Goal: Task Accomplishment & Management: Manage account settings

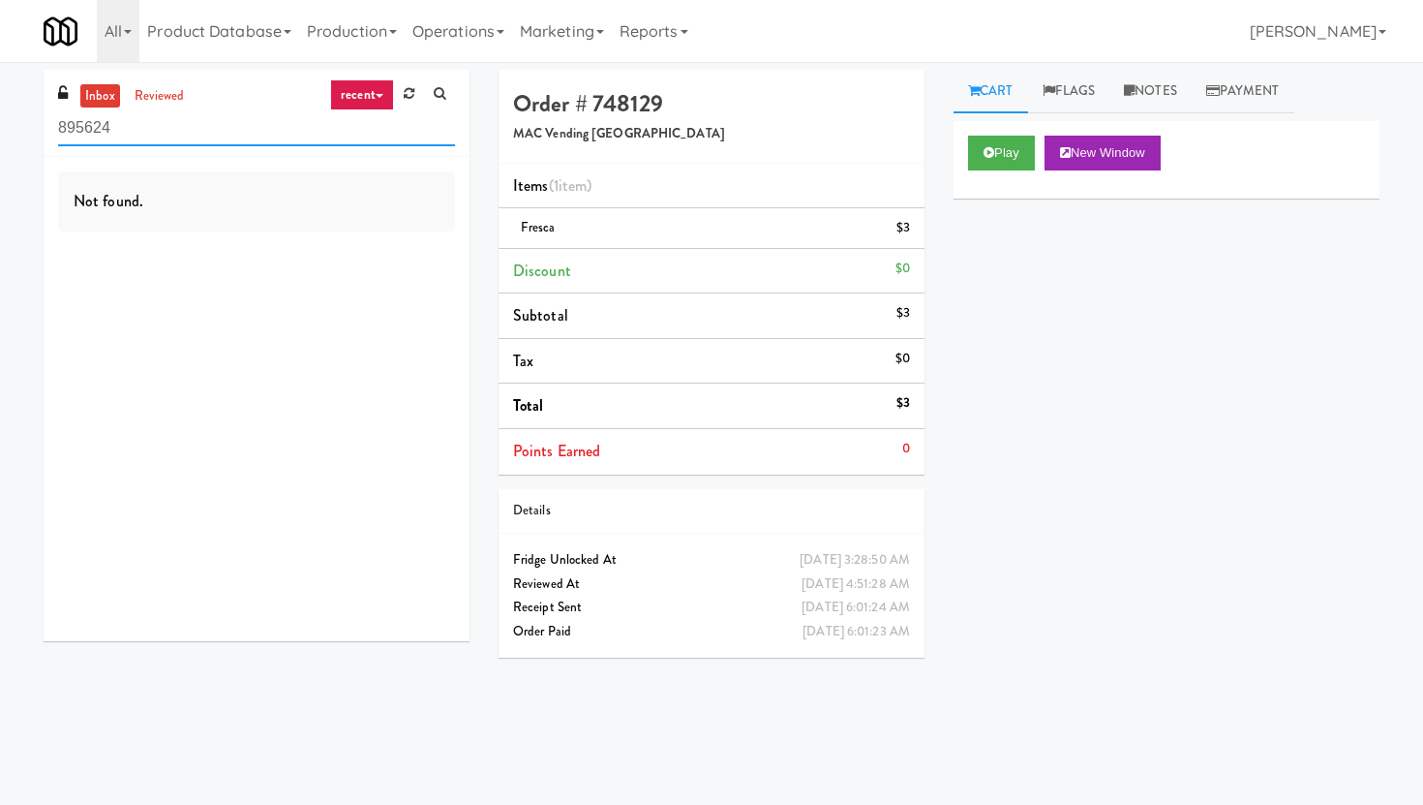
click at [340, 127] on input "895624" at bounding box center [256, 128] width 397 height 36
type input "]"
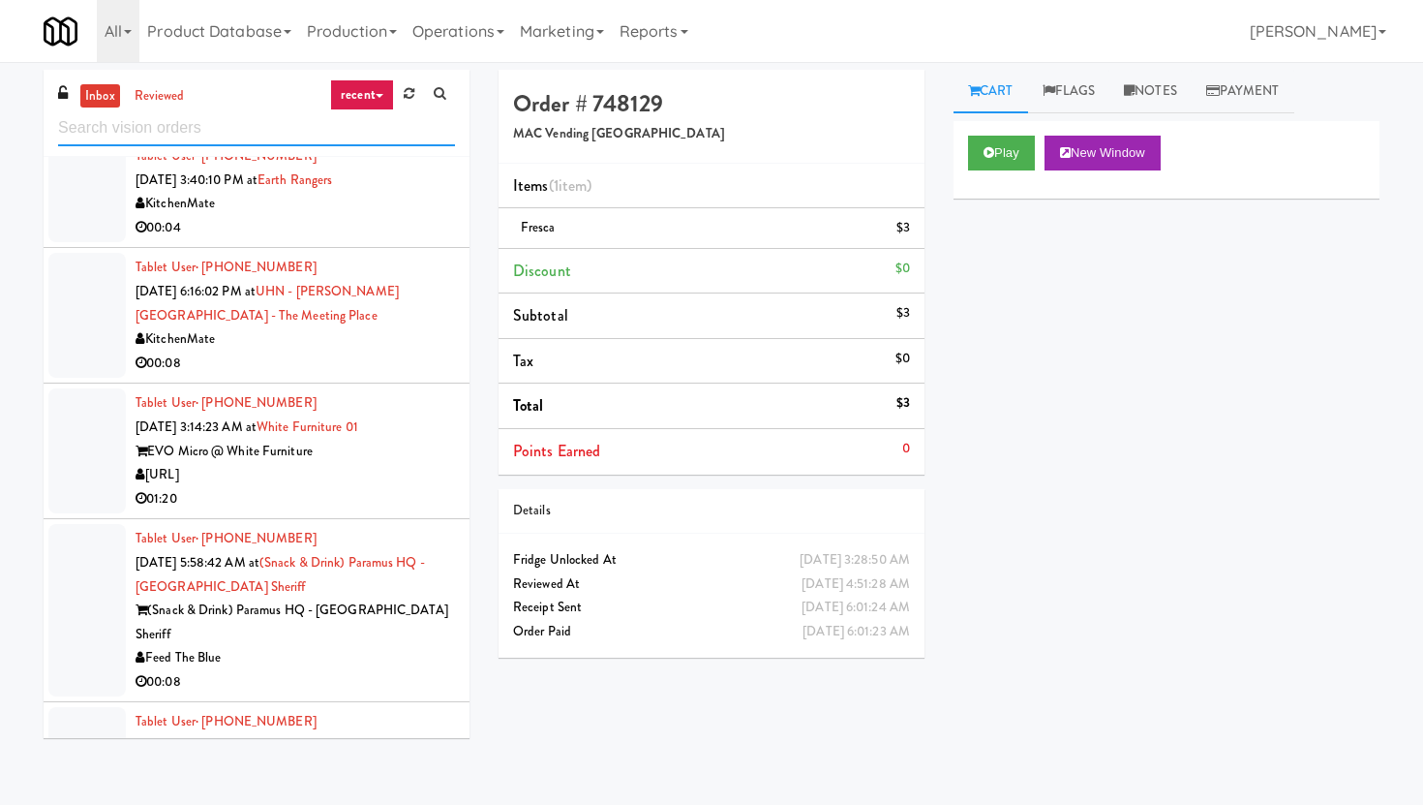
scroll to position [2538, 0]
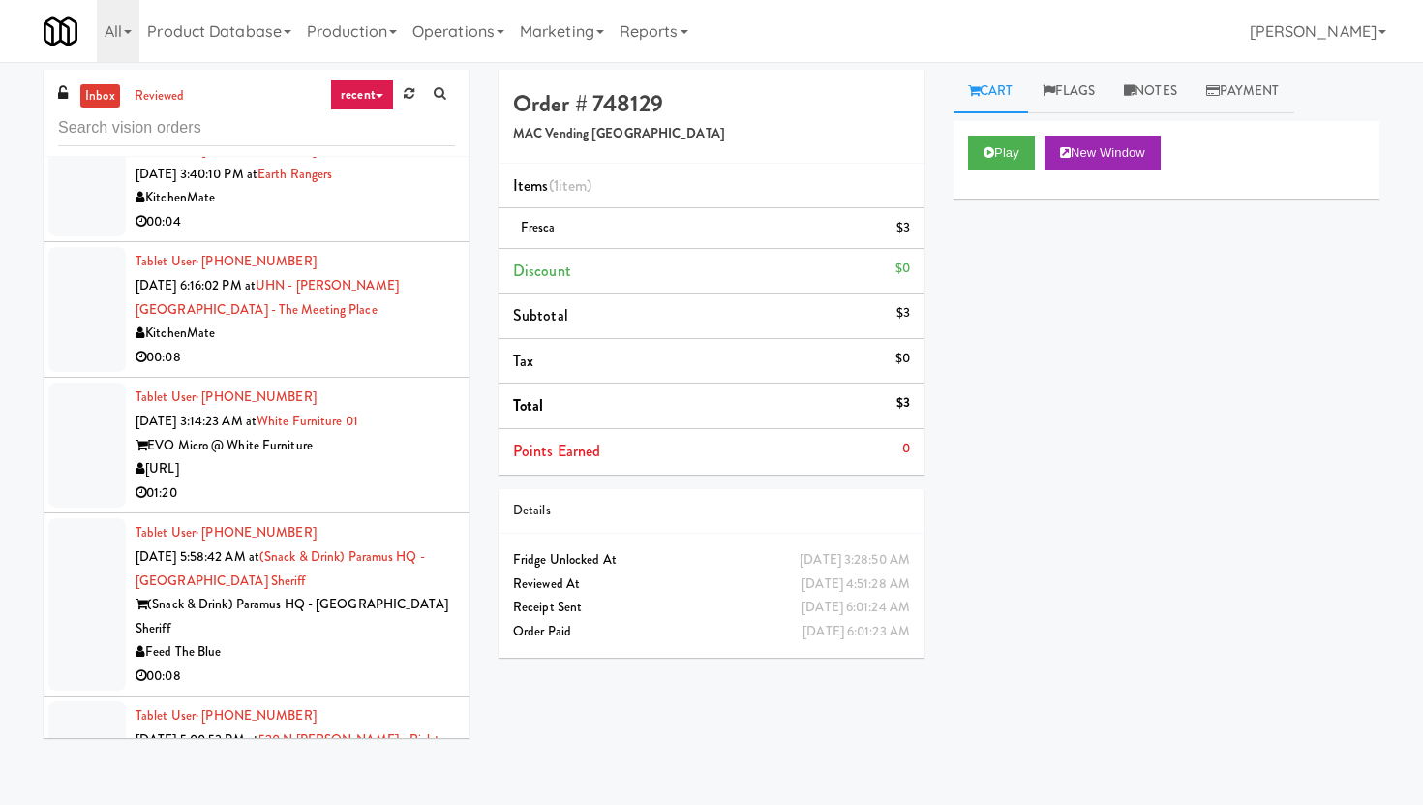
click at [386, 387] on li "Tablet User · (984) 289-1749 [DATE] 3:14:23 AM at White Furniture 01 EVO Micro …" at bounding box center [257, 446] width 426 height 136
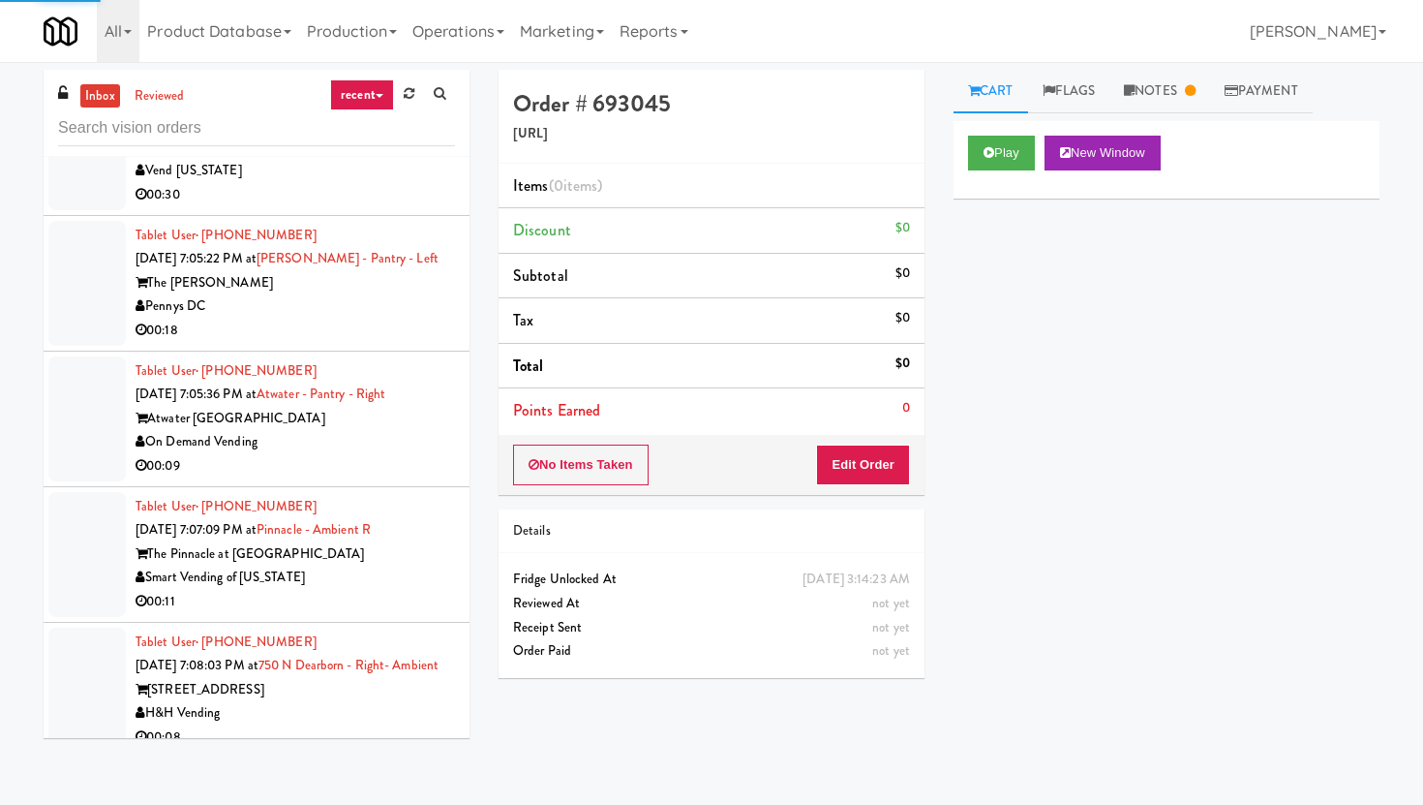
scroll to position [4070, 0]
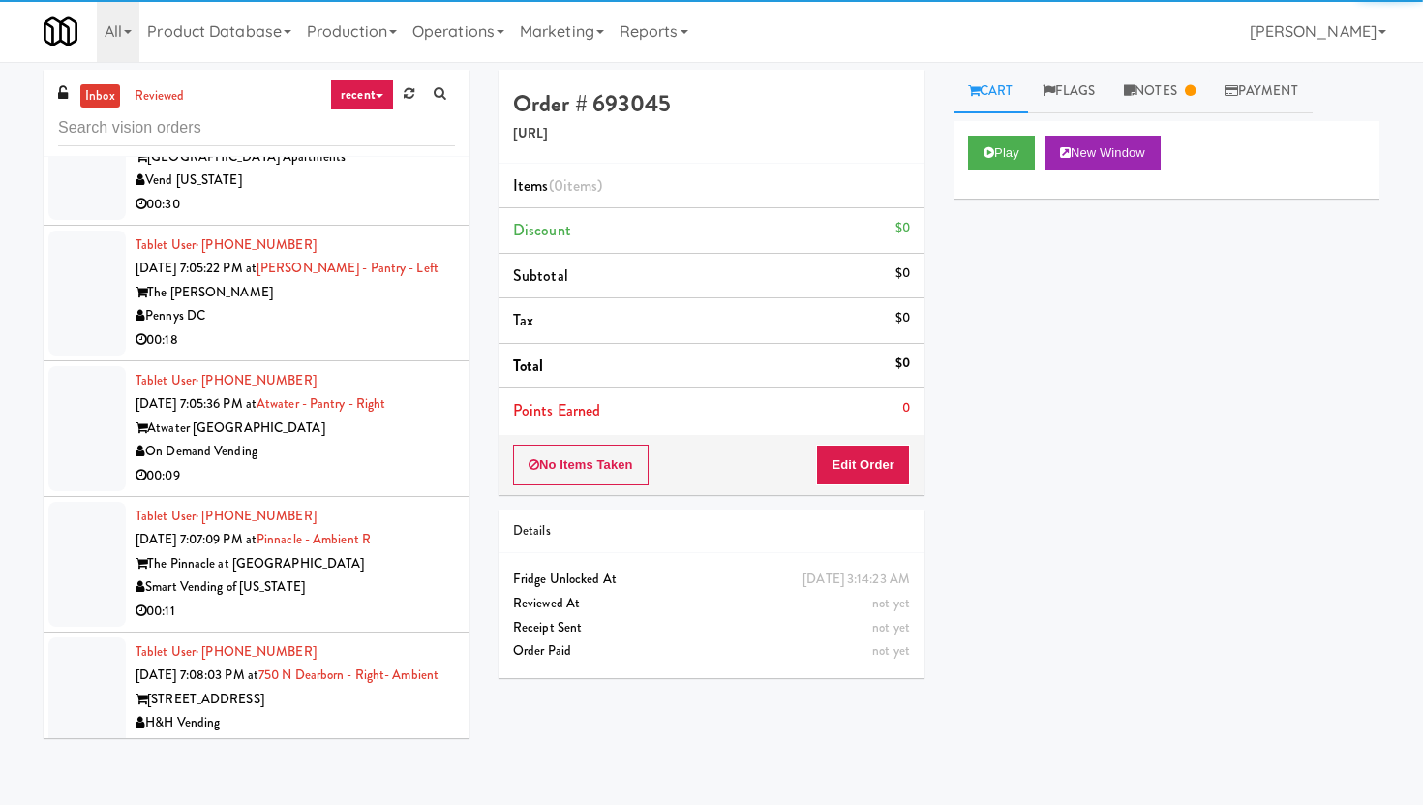
click at [388, 328] on div "00:18" at bounding box center [295, 340] width 319 height 24
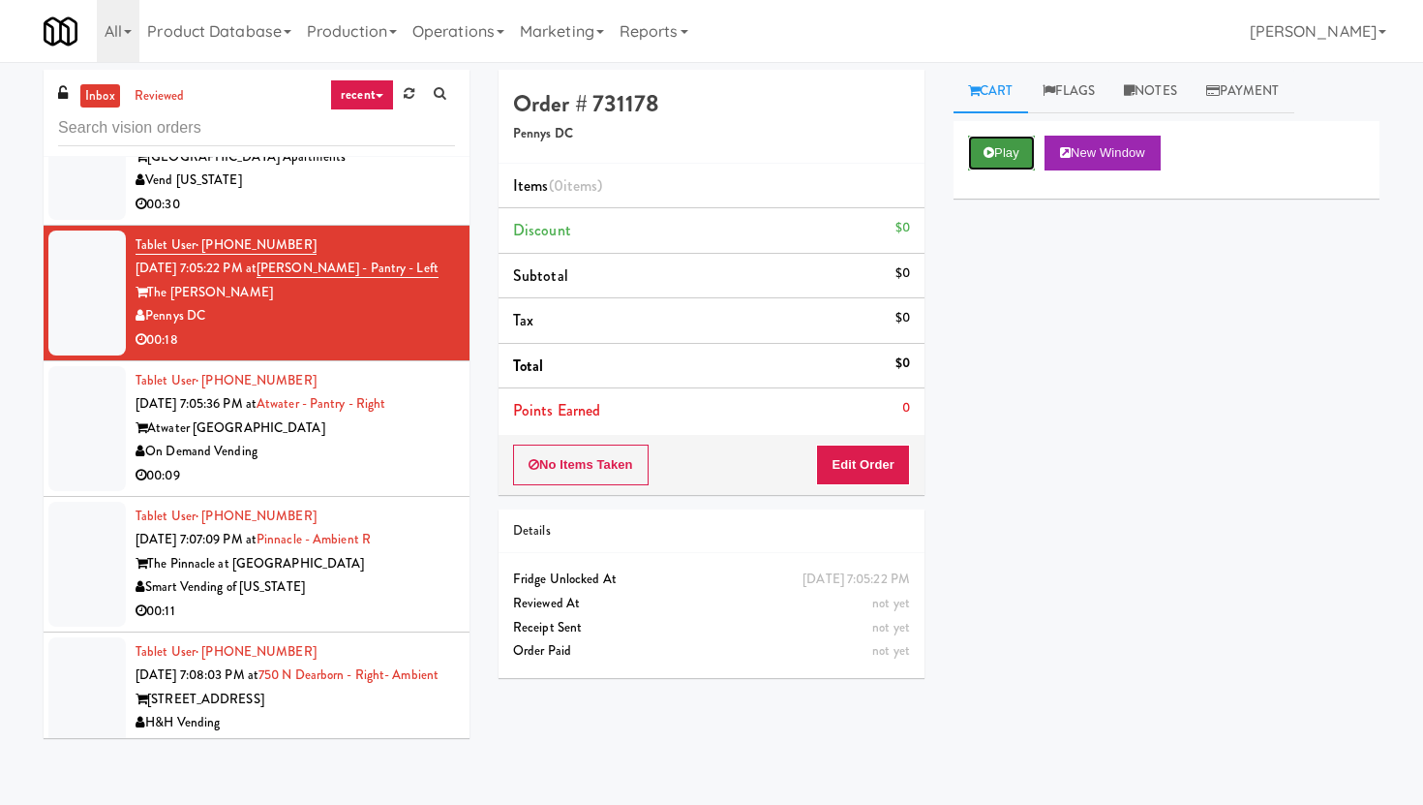
click at [994, 138] on button "Play" at bounding box center [1001, 153] width 67 height 35
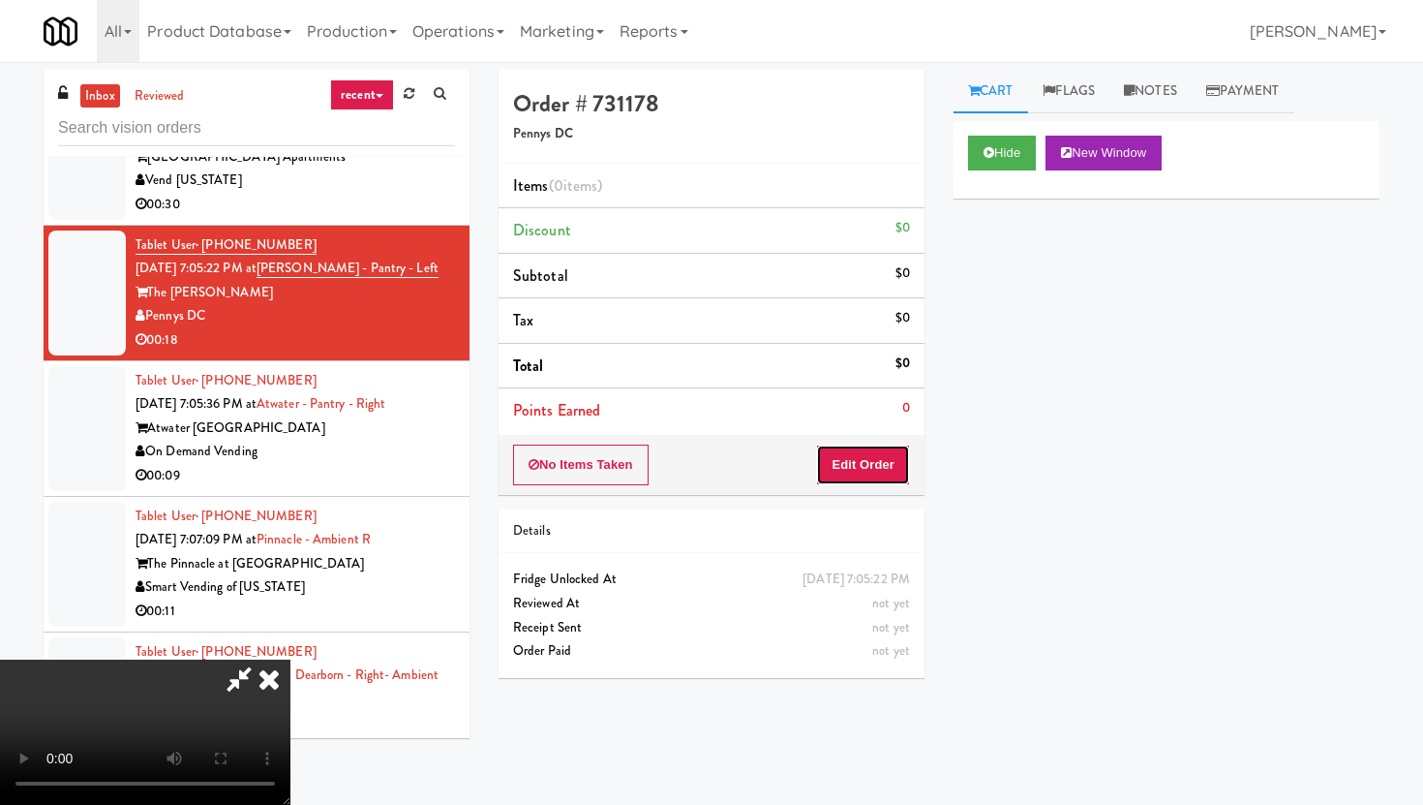
click at [852, 460] on button "Edit Order" at bounding box center [863, 464] width 94 height 41
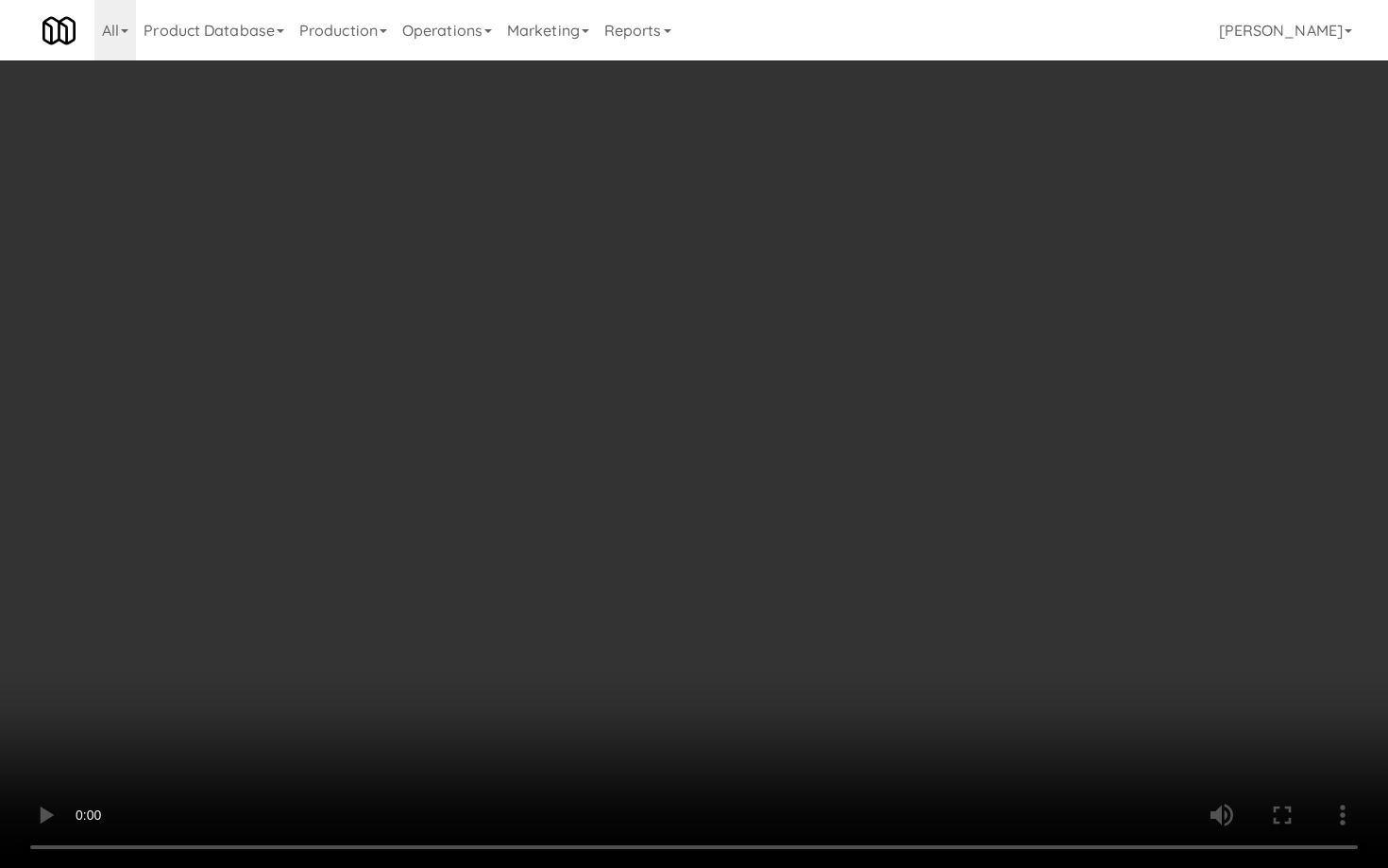
click at [615, 639] on video at bounding box center [694, 434] width 1388 height 868
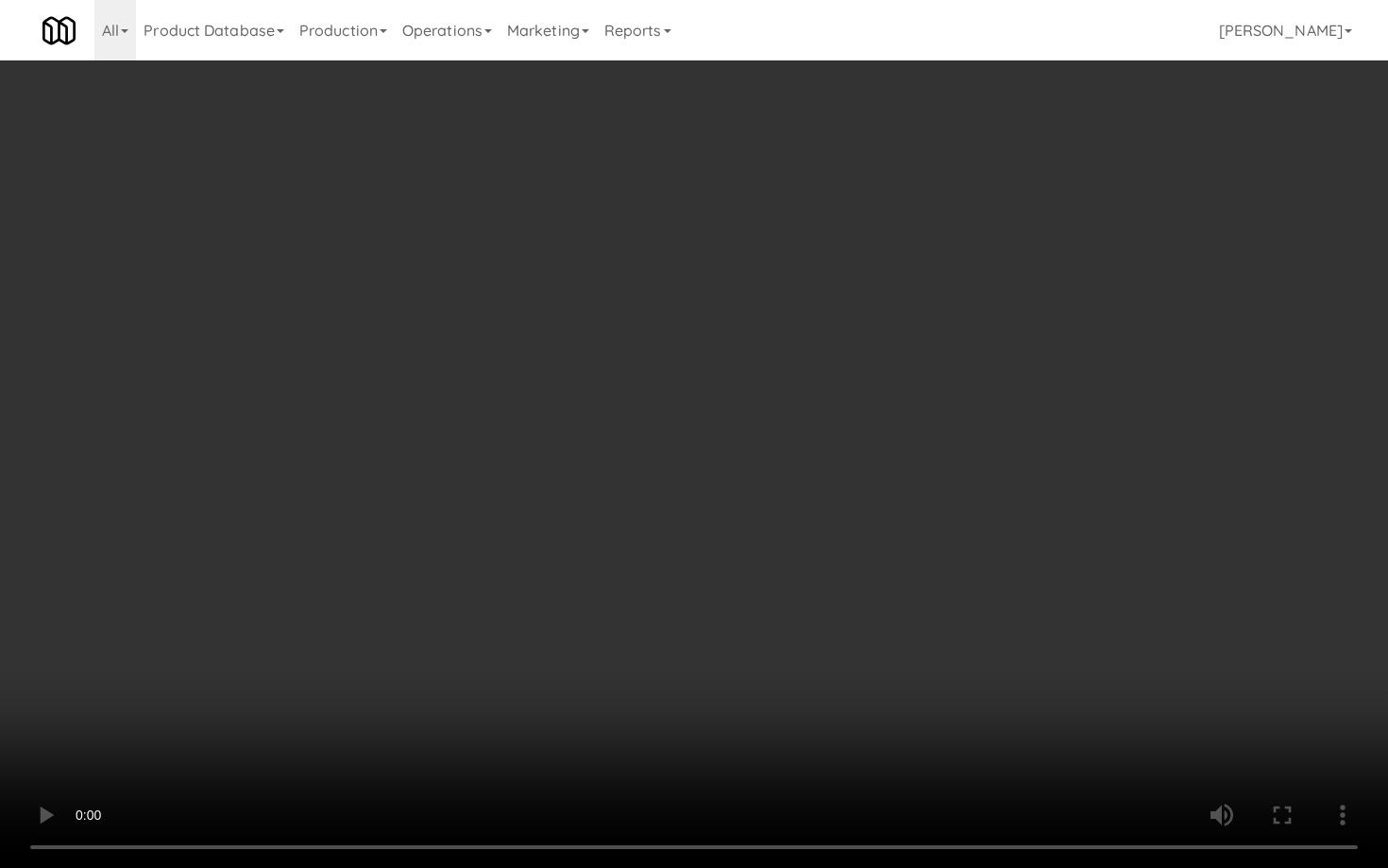
click at [615, 639] on video at bounding box center [694, 434] width 1388 height 868
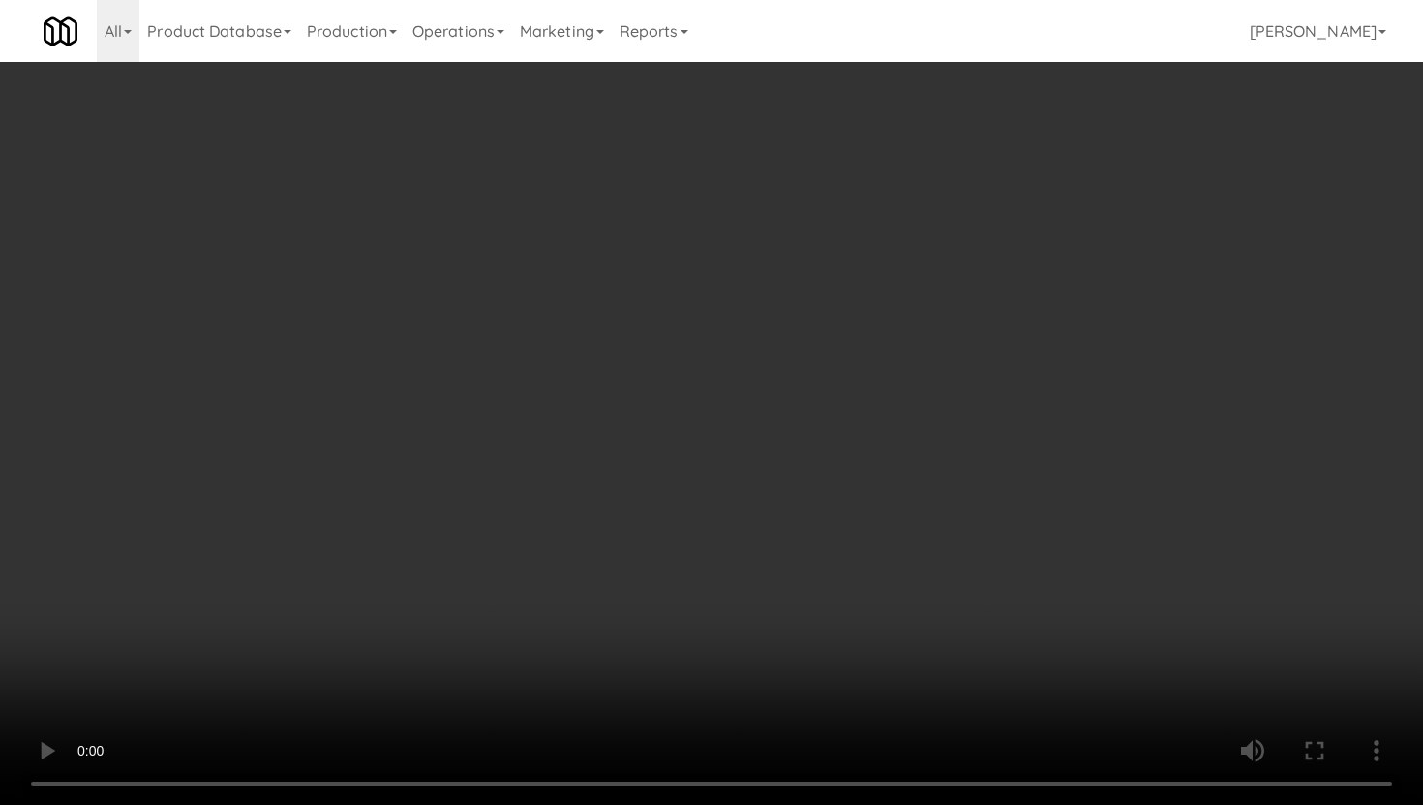
scroll to position [2219, 0]
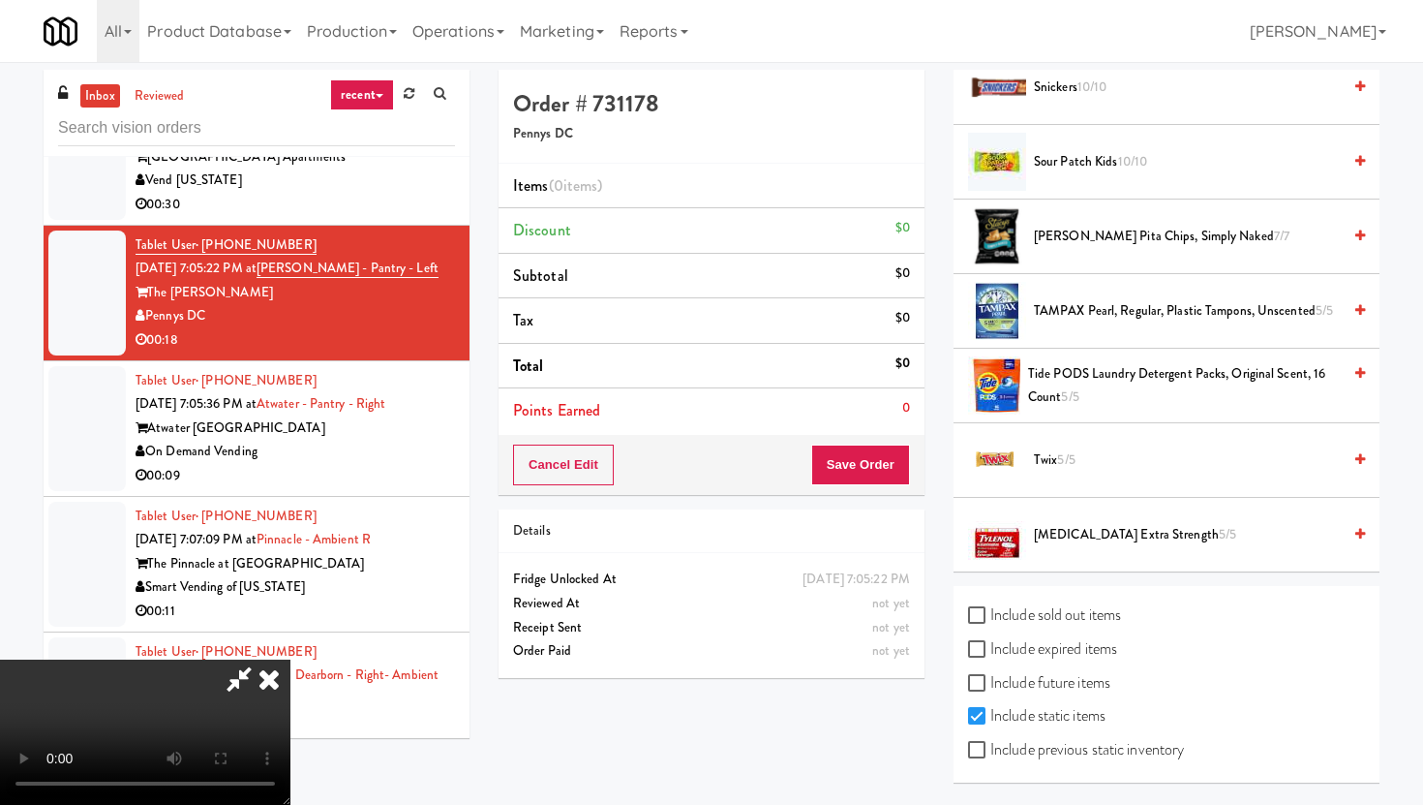
click at [1101, 437] on li "Twix 5/5" at bounding box center [1167, 460] width 426 height 75
click at [1079, 471] on li "Twix 5/5" at bounding box center [1167, 460] width 426 height 75
click at [1066, 451] on span "5/5" at bounding box center [1065, 459] width 17 height 18
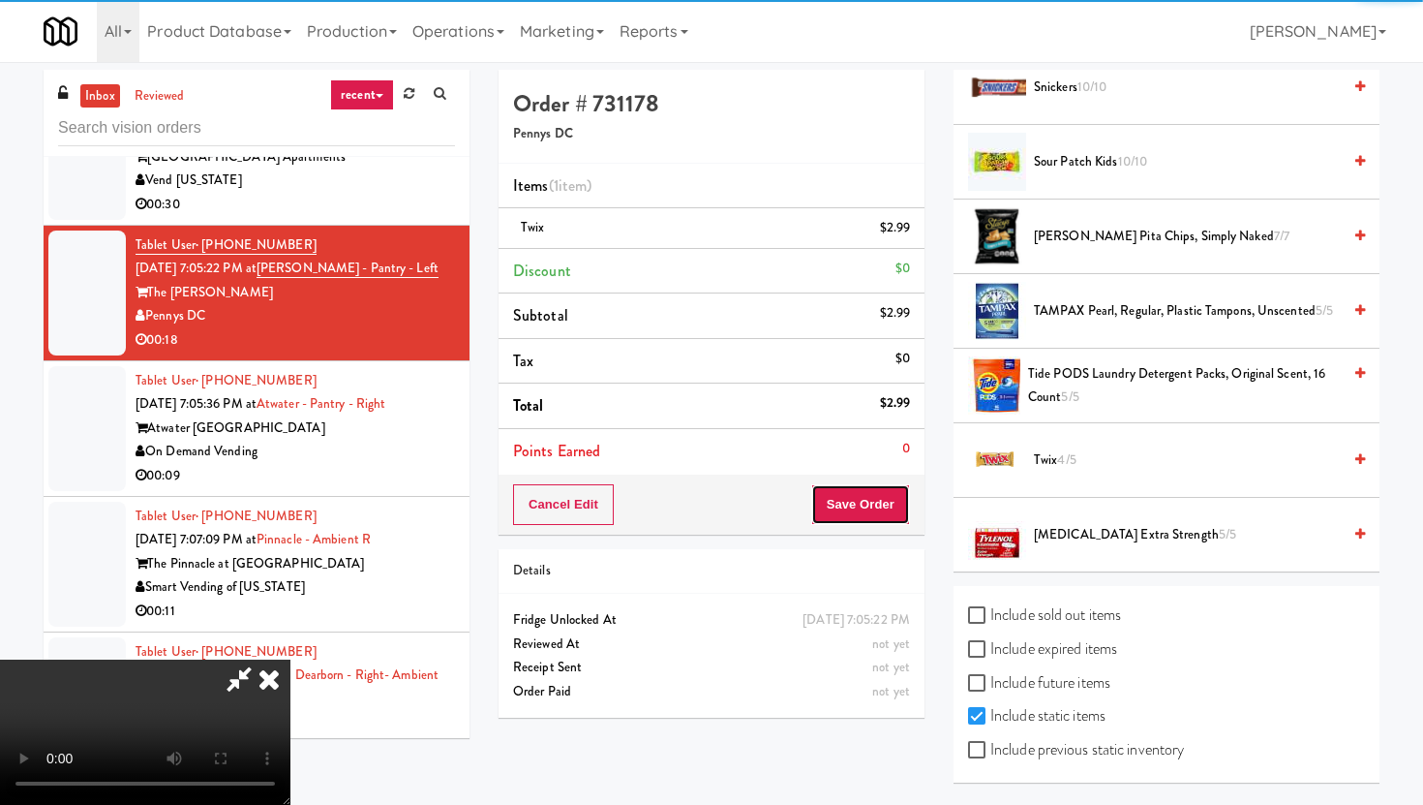
click at [878, 512] on button "Save Order" at bounding box center [860, 504] width 99 height 41
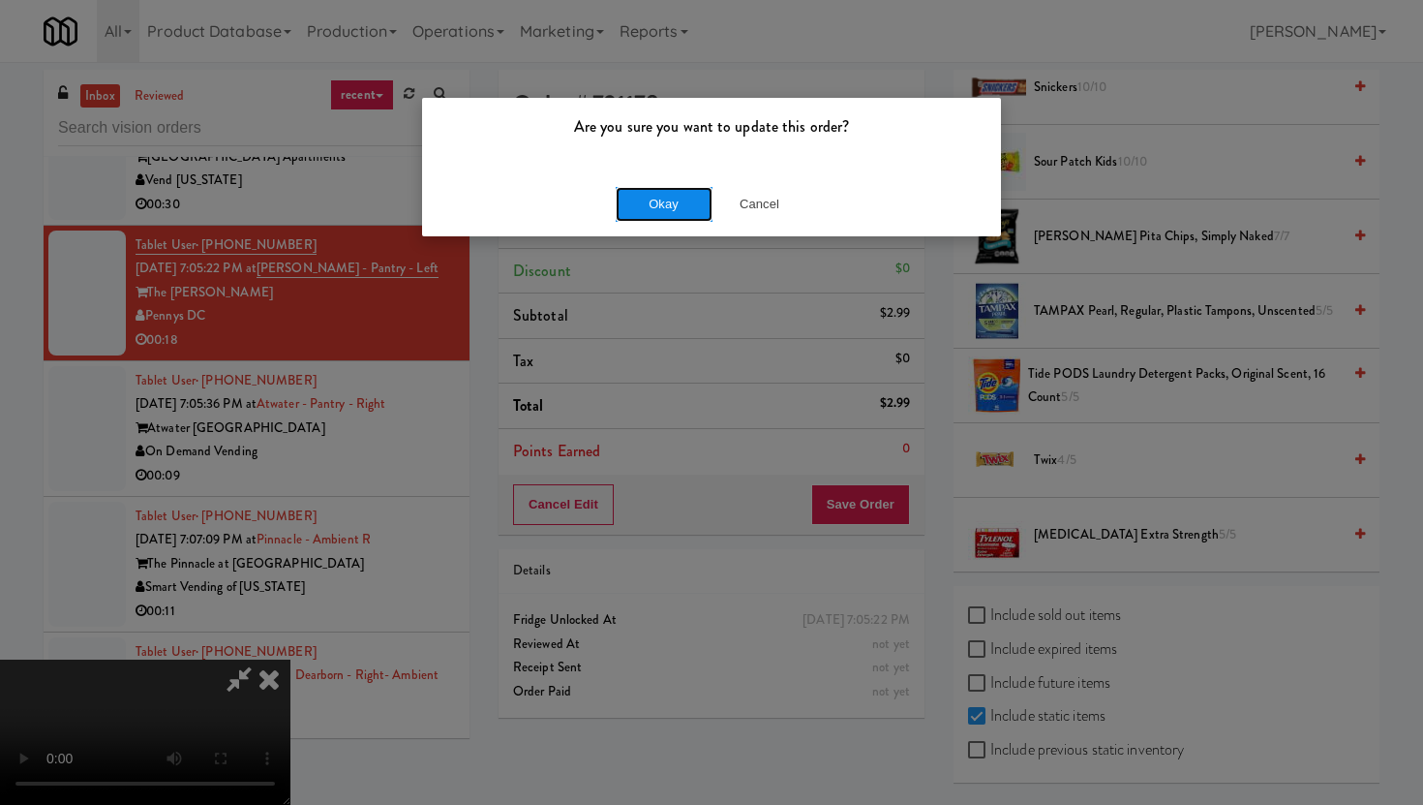
click at [685, 188] on button "Okay" at bounding box center [664, 204] width 97 height 35
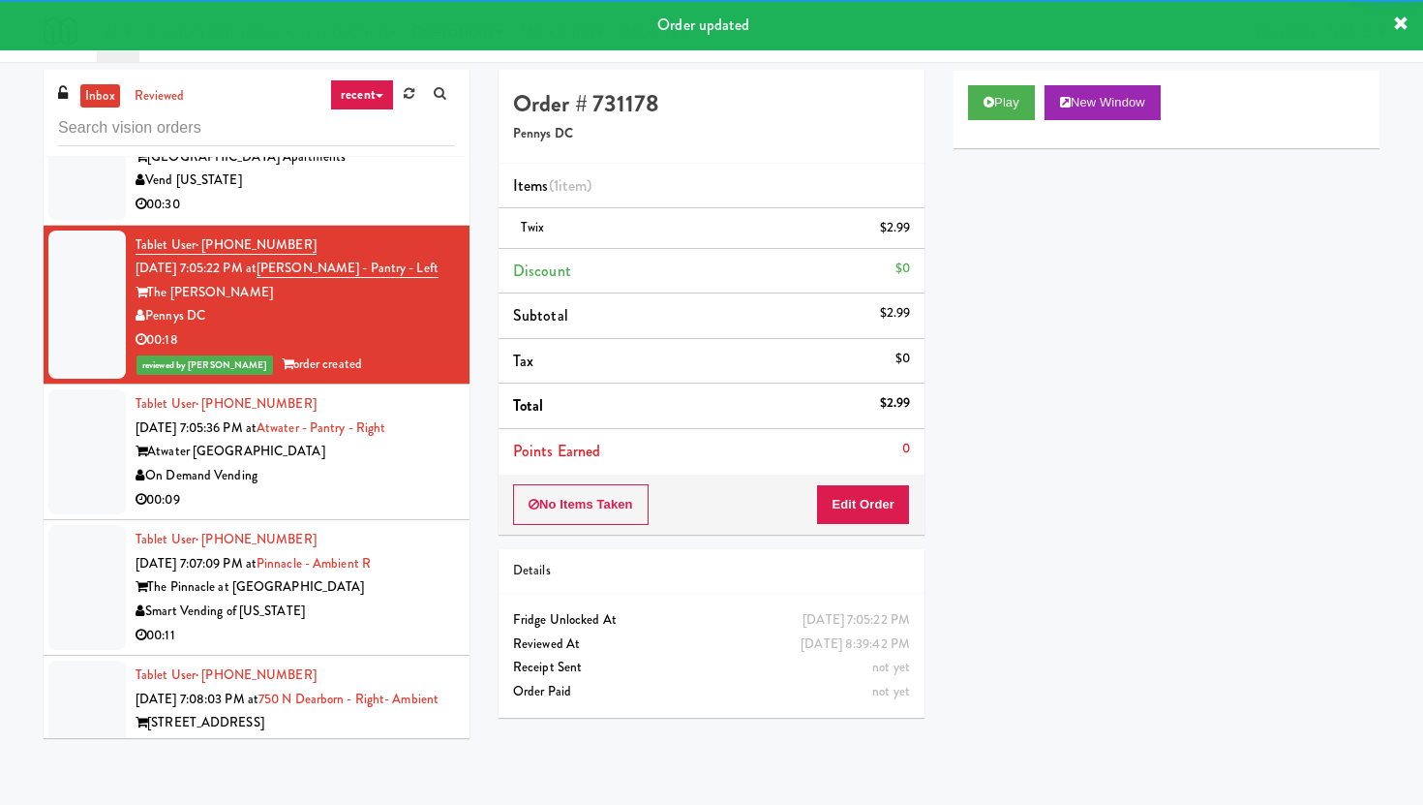
scroll to position [49, 0]
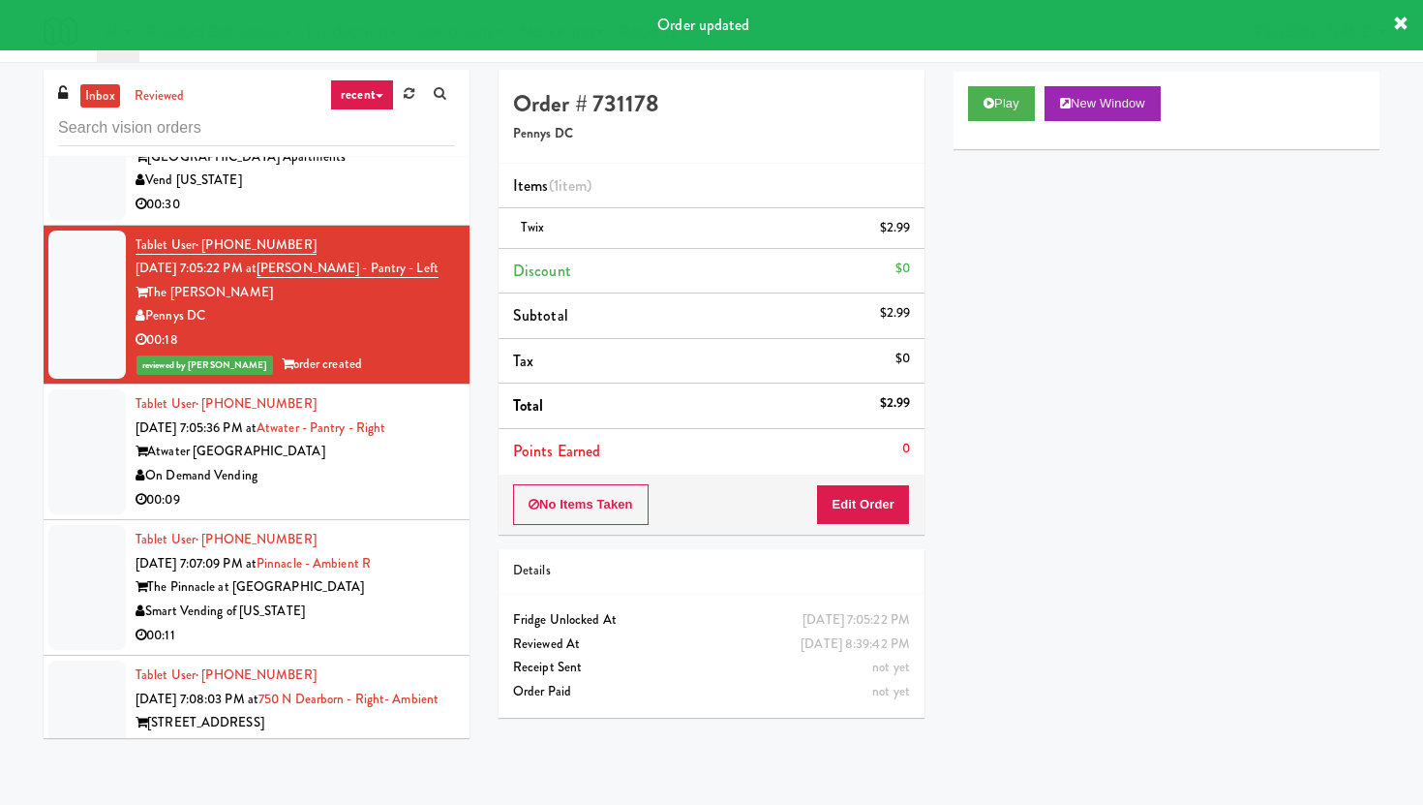
click at [373, 472] on li "Tablet User · (907) 444-1959 [DATE] 7:05:36 PM at [GEOGRAPHIC_DATA] - Right Atw…" at bounding box center [257, 452] width 426 height 136
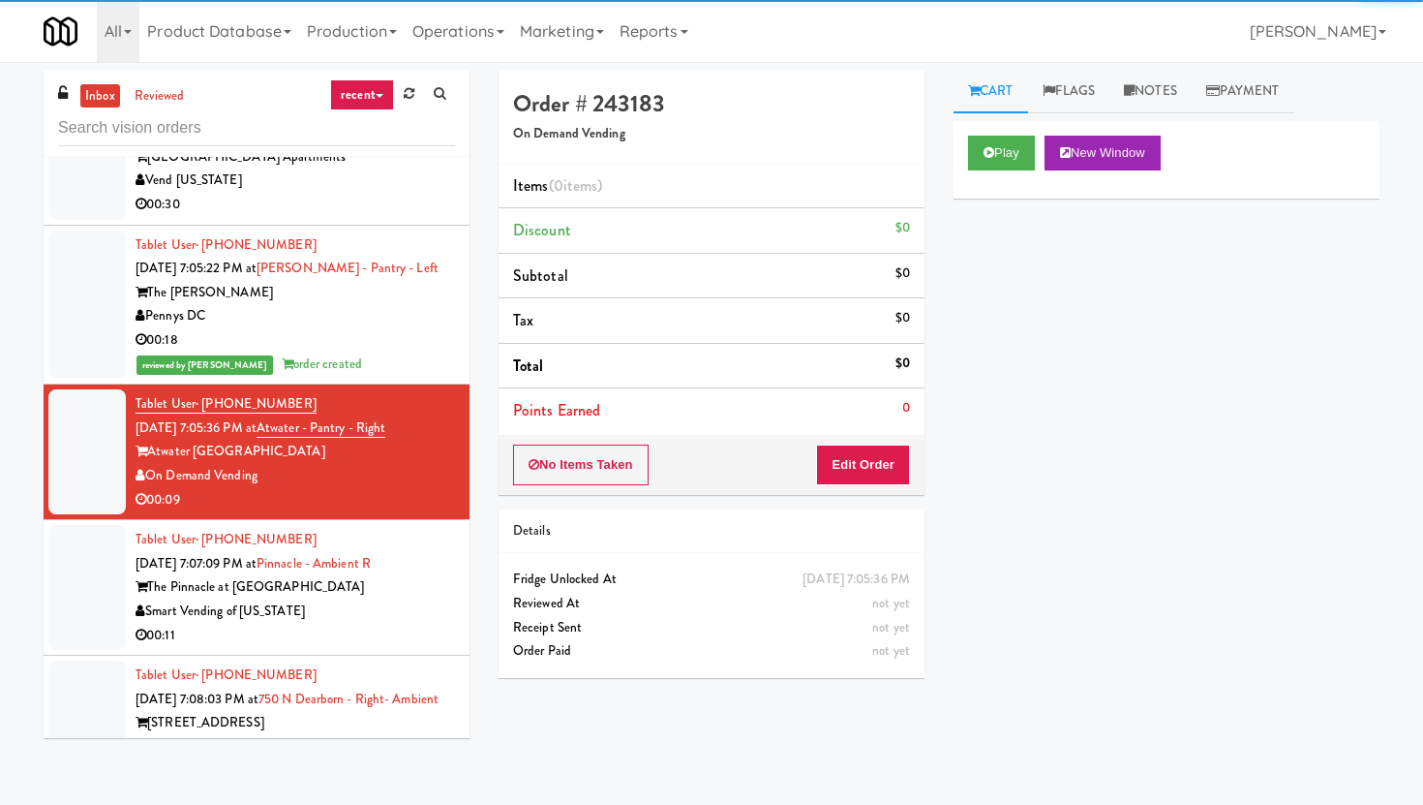
click at [863, 441] on div "No Items Taken Edit Order" at bounding box center [712, 465] width 426 height 60
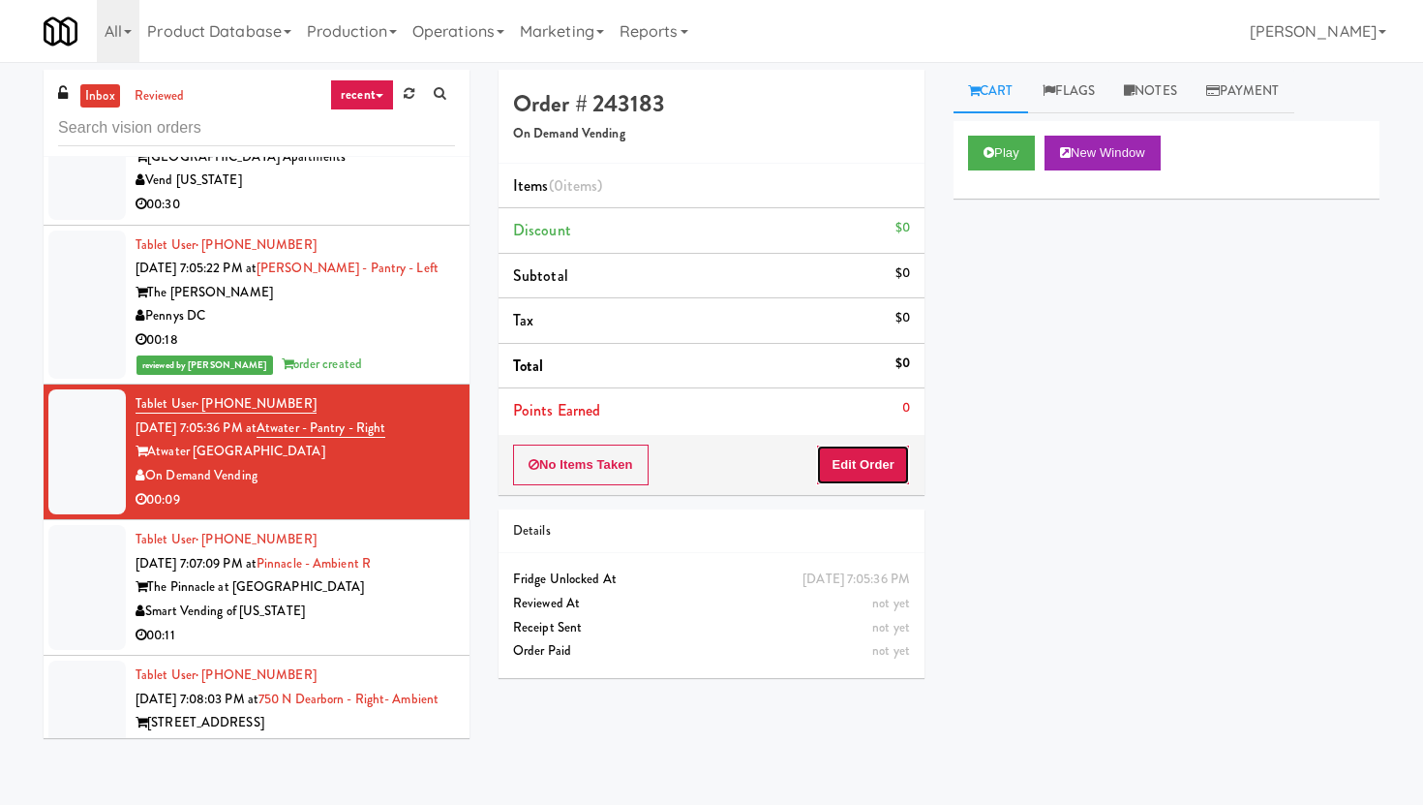
click at [865, 448] on button "Edit Order" at bounding box center [863, 464] width 94 height 41
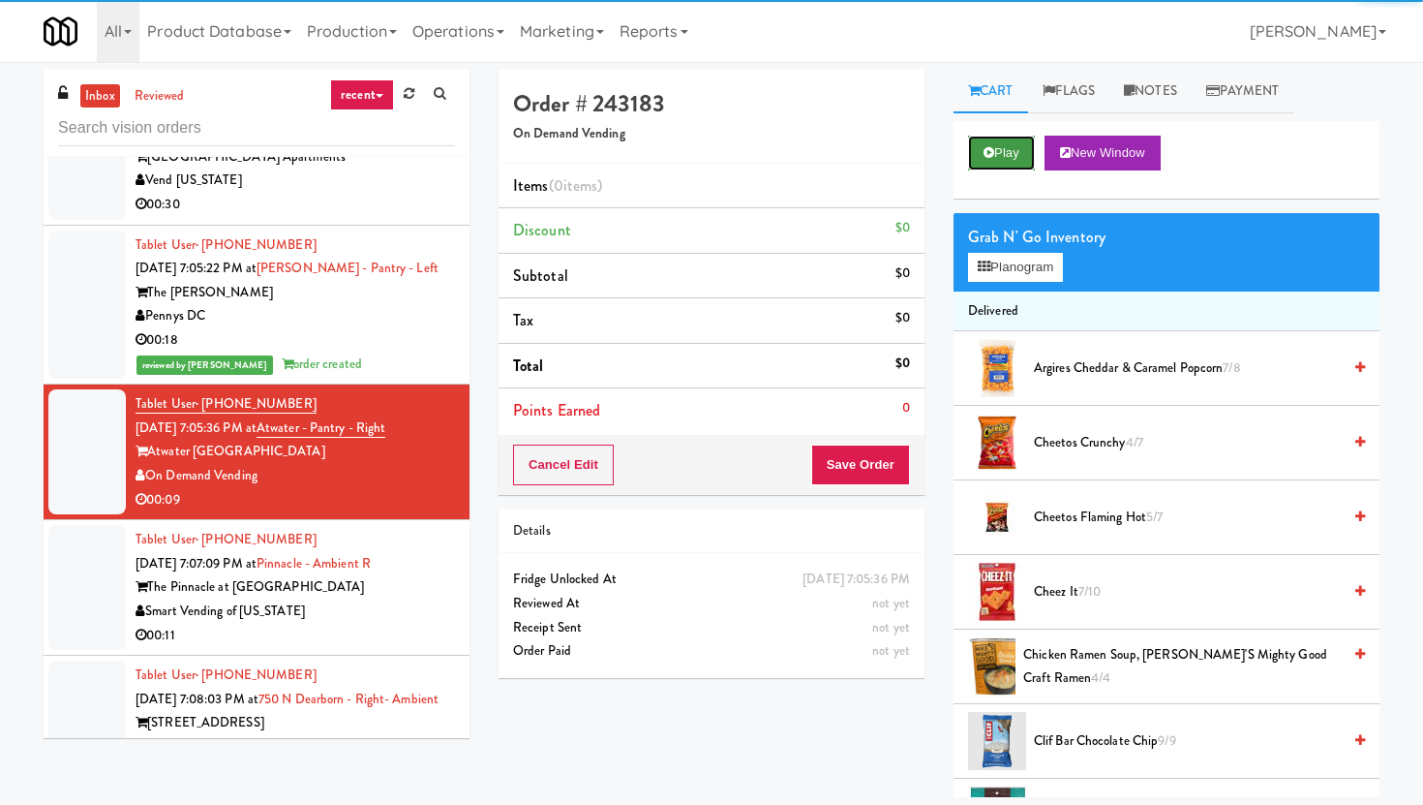
click at [1006, 149] on button "Play" at bounding box center [1001, 153] width 67 height 35
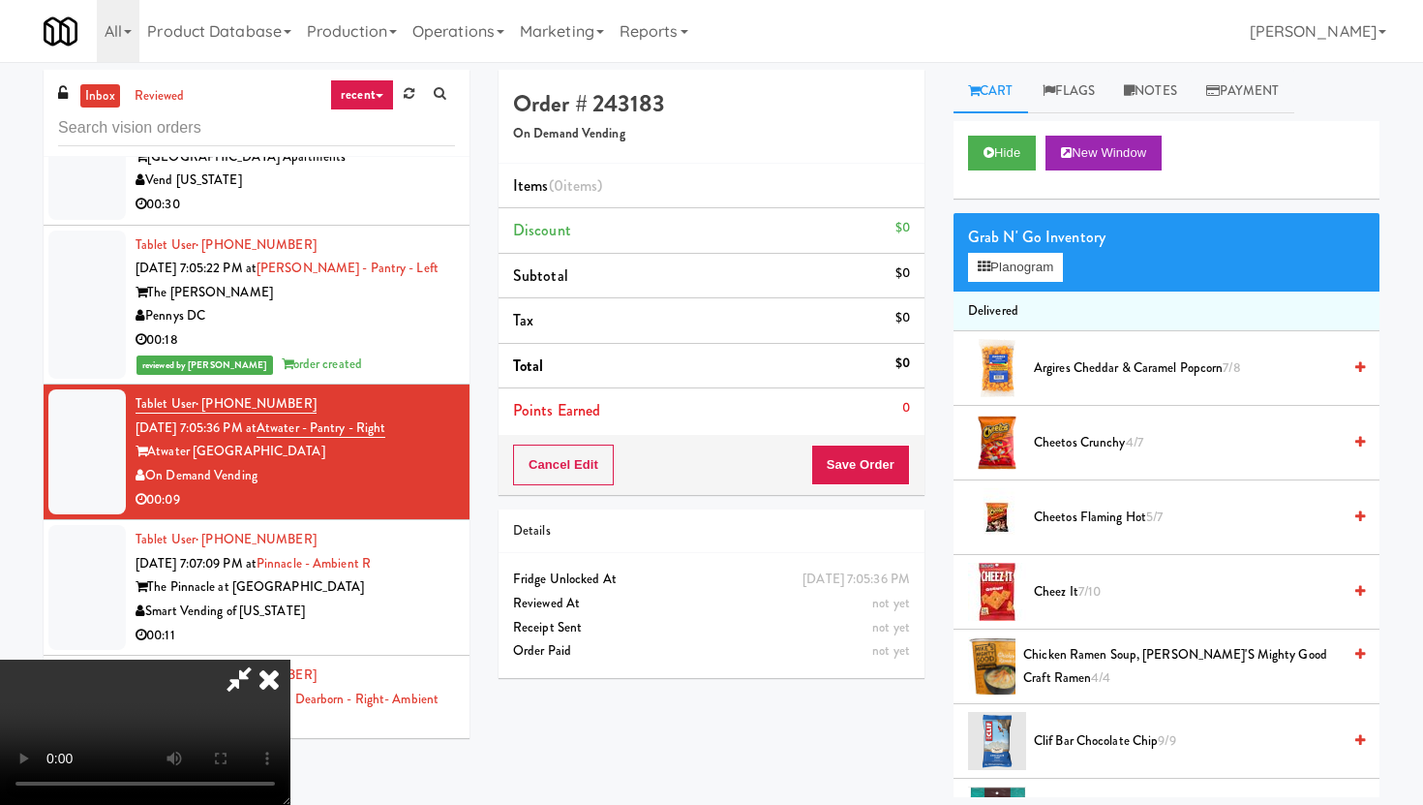
click at [1135, 751] on span "Clif Bar Chocolate Chip 9/9" at bounding box center [1187, 741] width 307 height 24
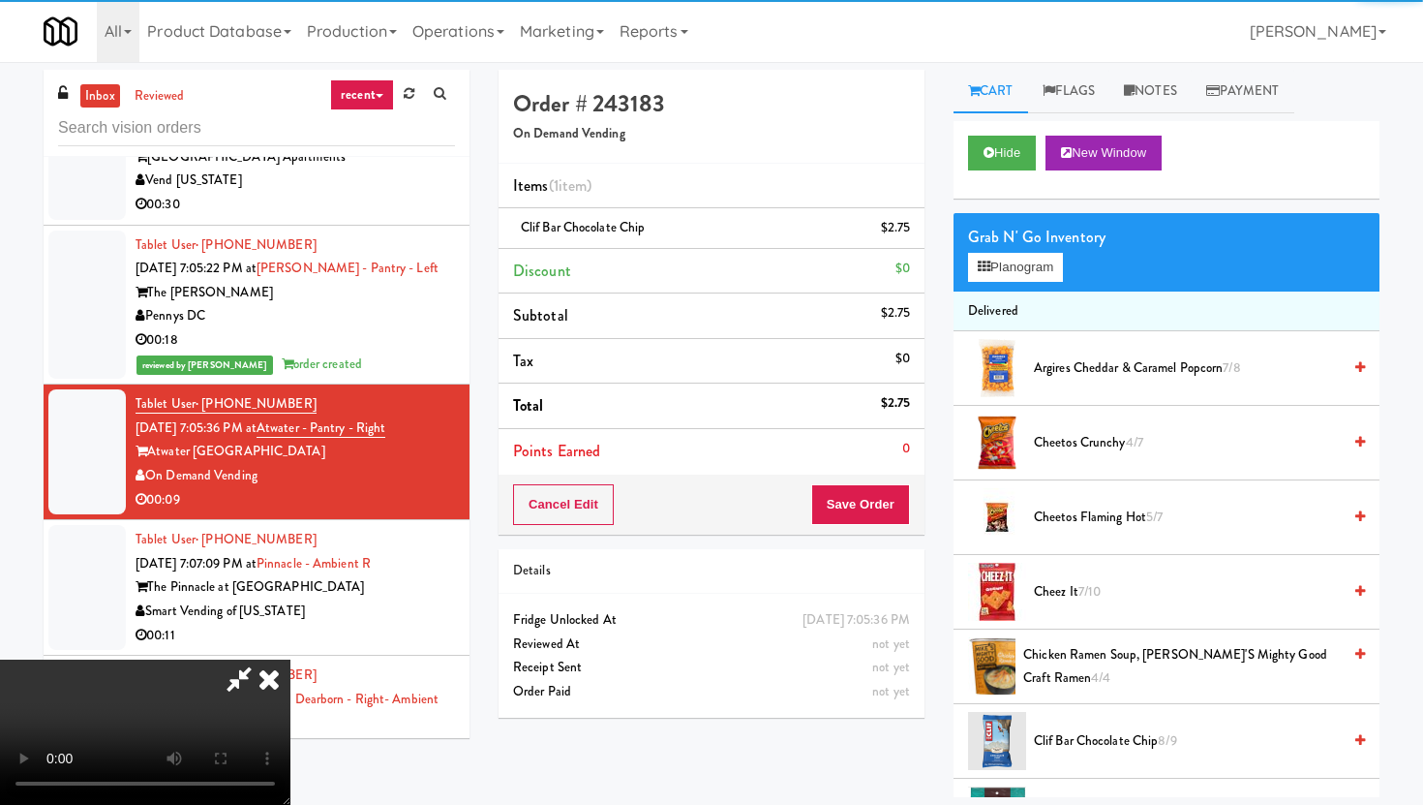
click at [882, 526] on div "Cancel Edit Save Order" at bounding box center [712, 504] width 426 height 60
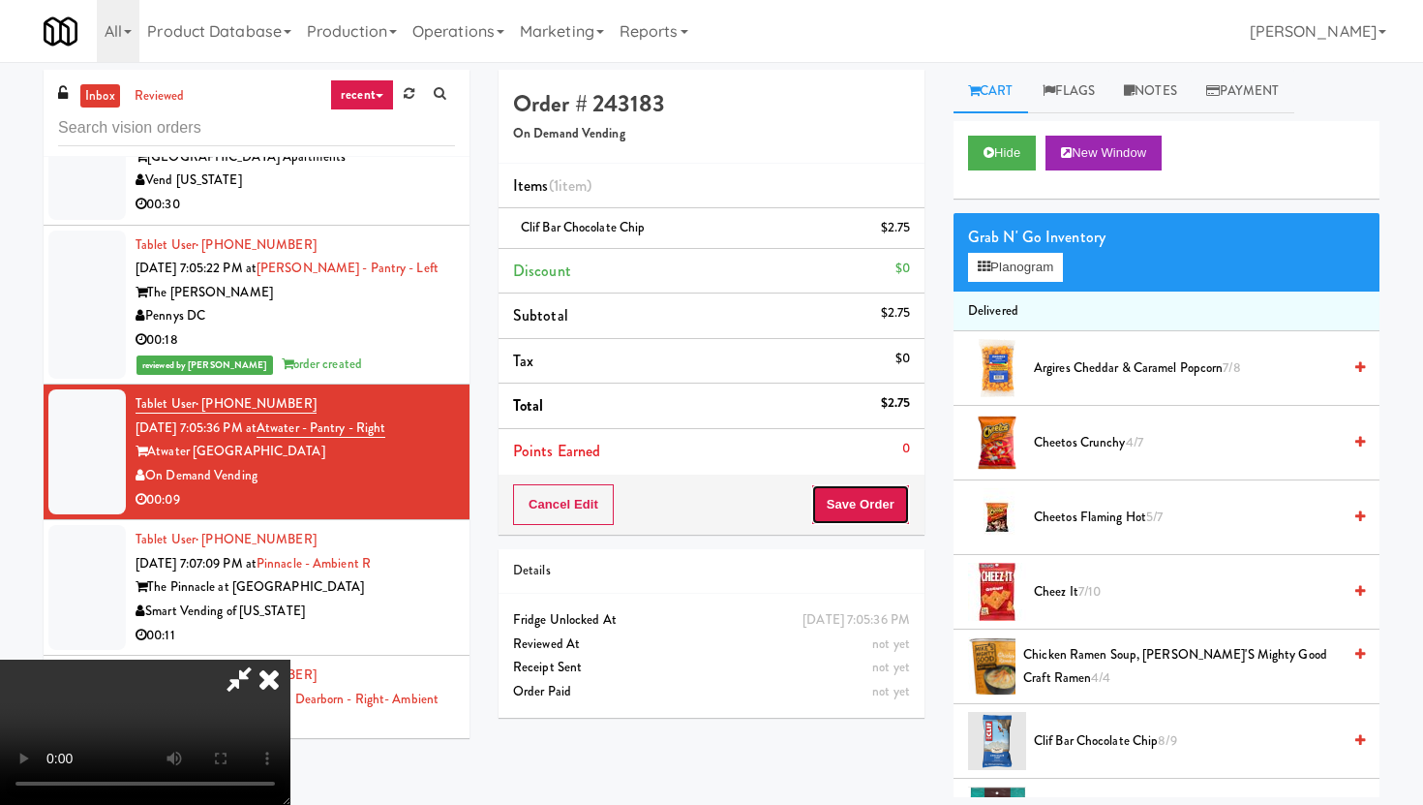
click at [882, 507] on button "Save Order" at bounding box center [860, 504] width 99 height 41
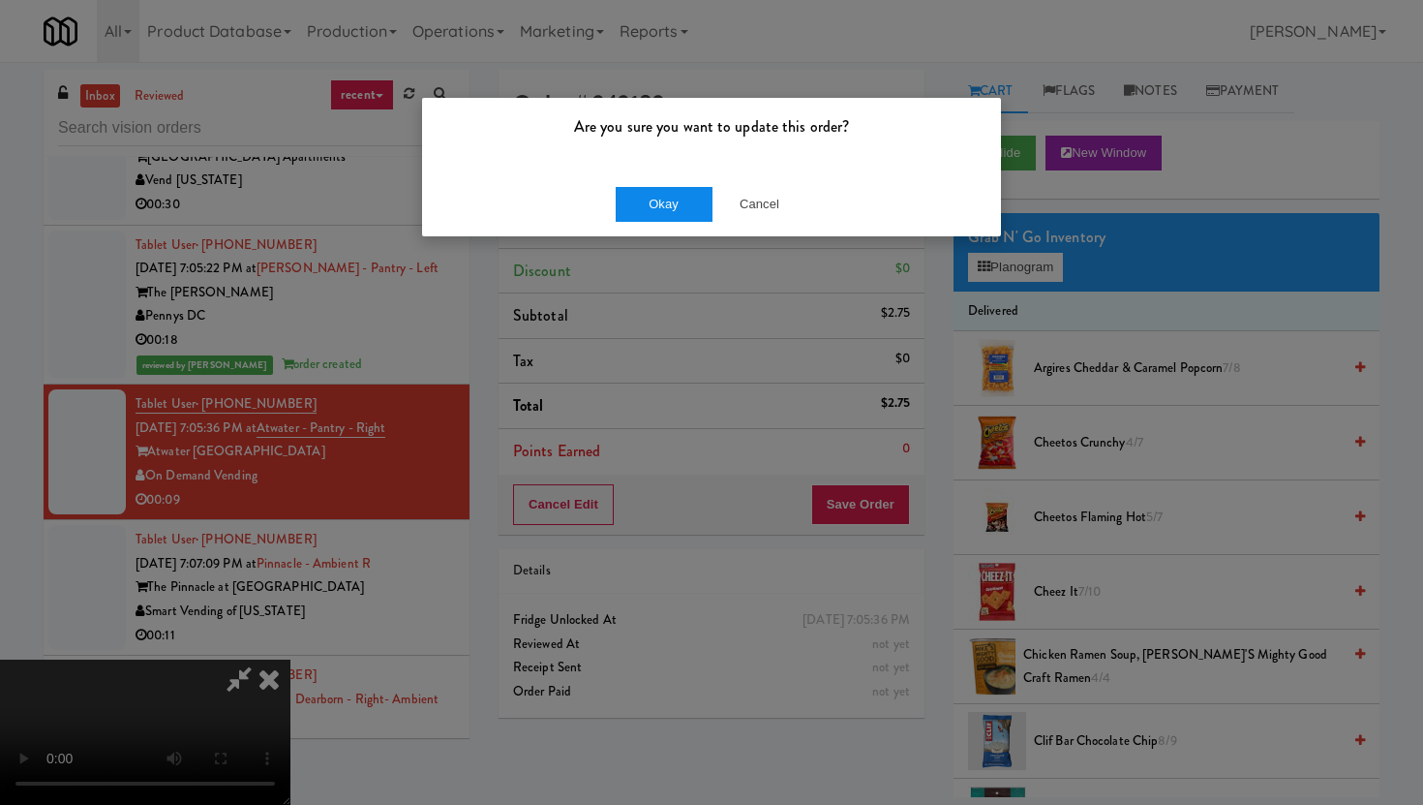
click at [676, 200] on button "Okay" at bounding box center [664, 204] width 97 height 35
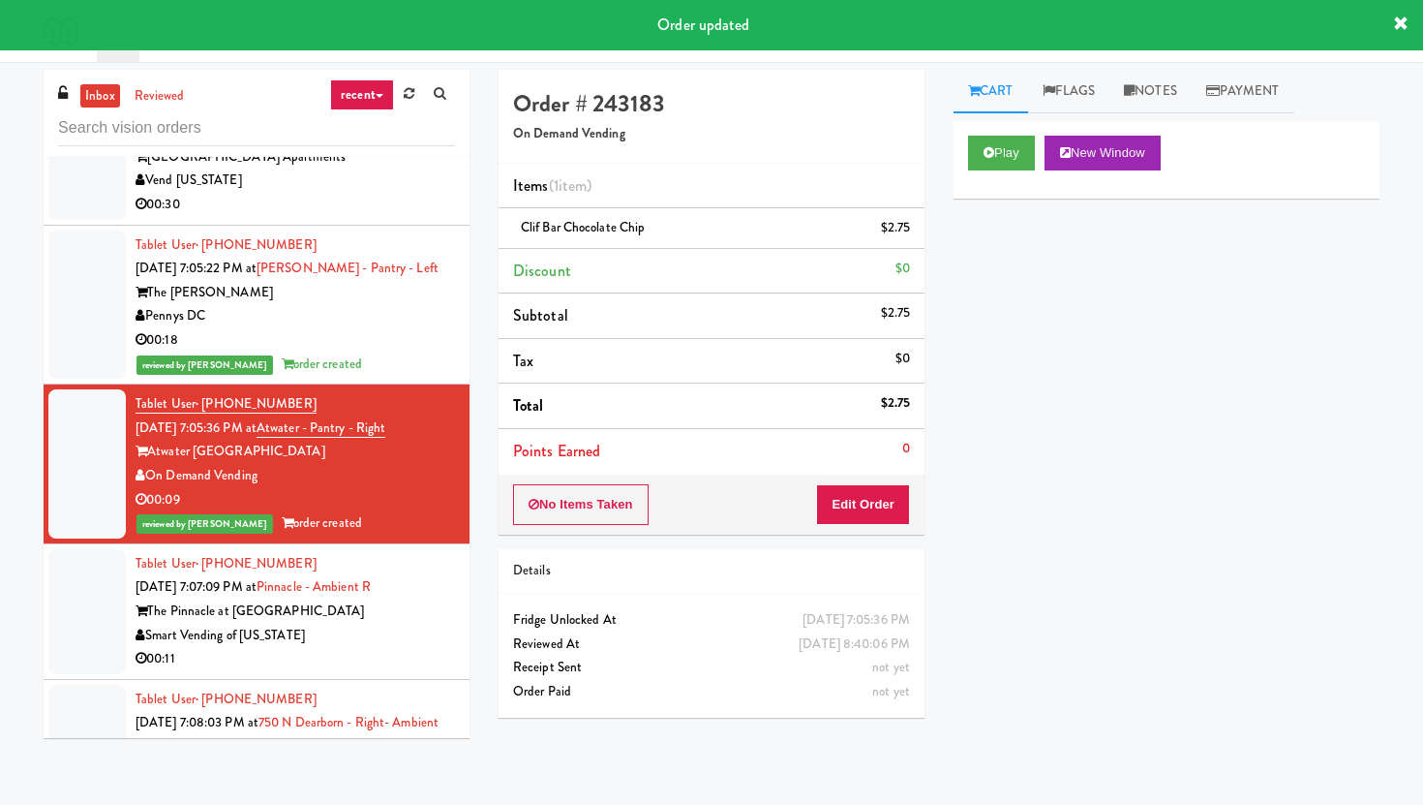
click at [337, 626] on li "Tablet User · (815) 992-0477 [DATE] 7:07:09 PM at [GEOGRAPHIC_DATA] - Ambient R…" at bounding box center [257, 612] width 426 height 136
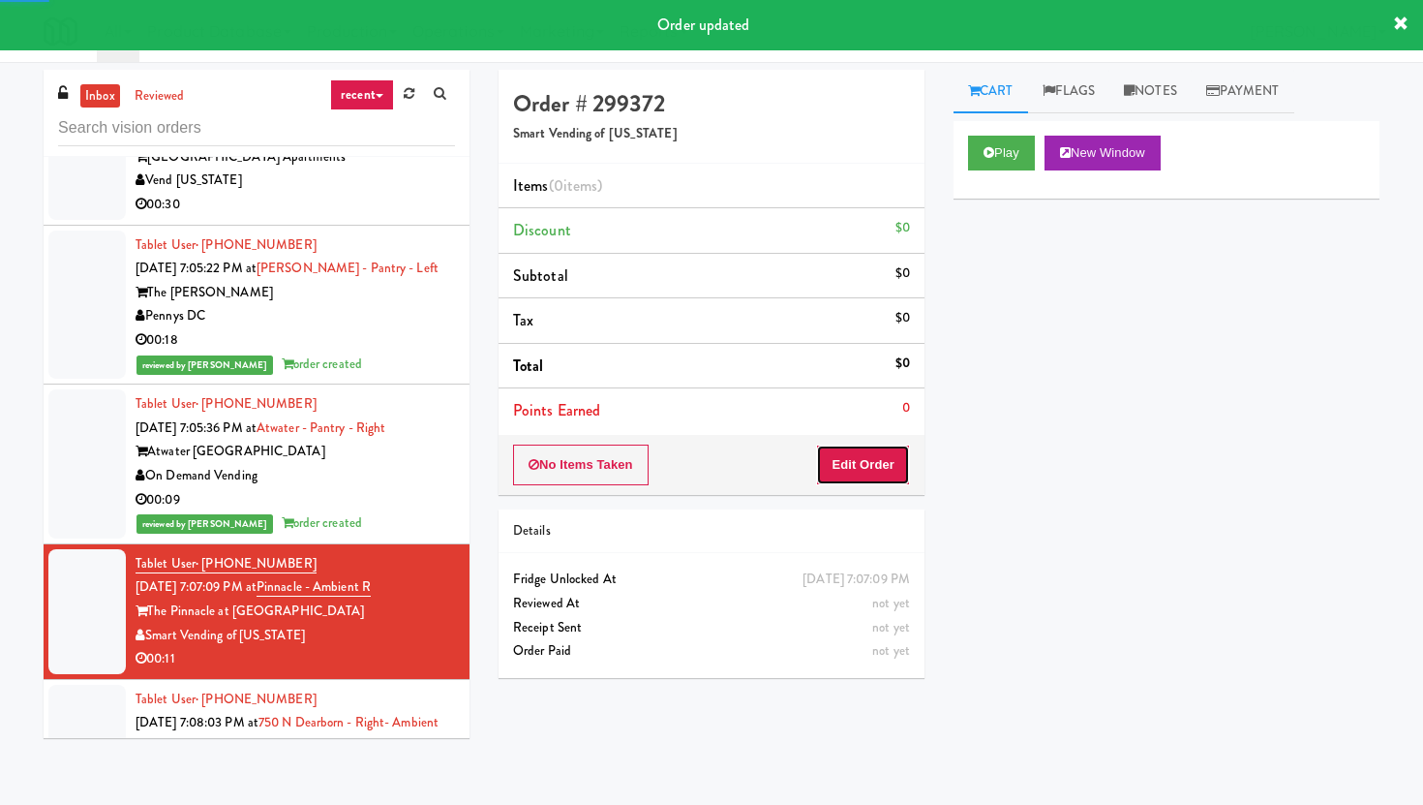
click at [838, 481] on button "Edit Order" at bounding box center [863, 464] width 94 height 41
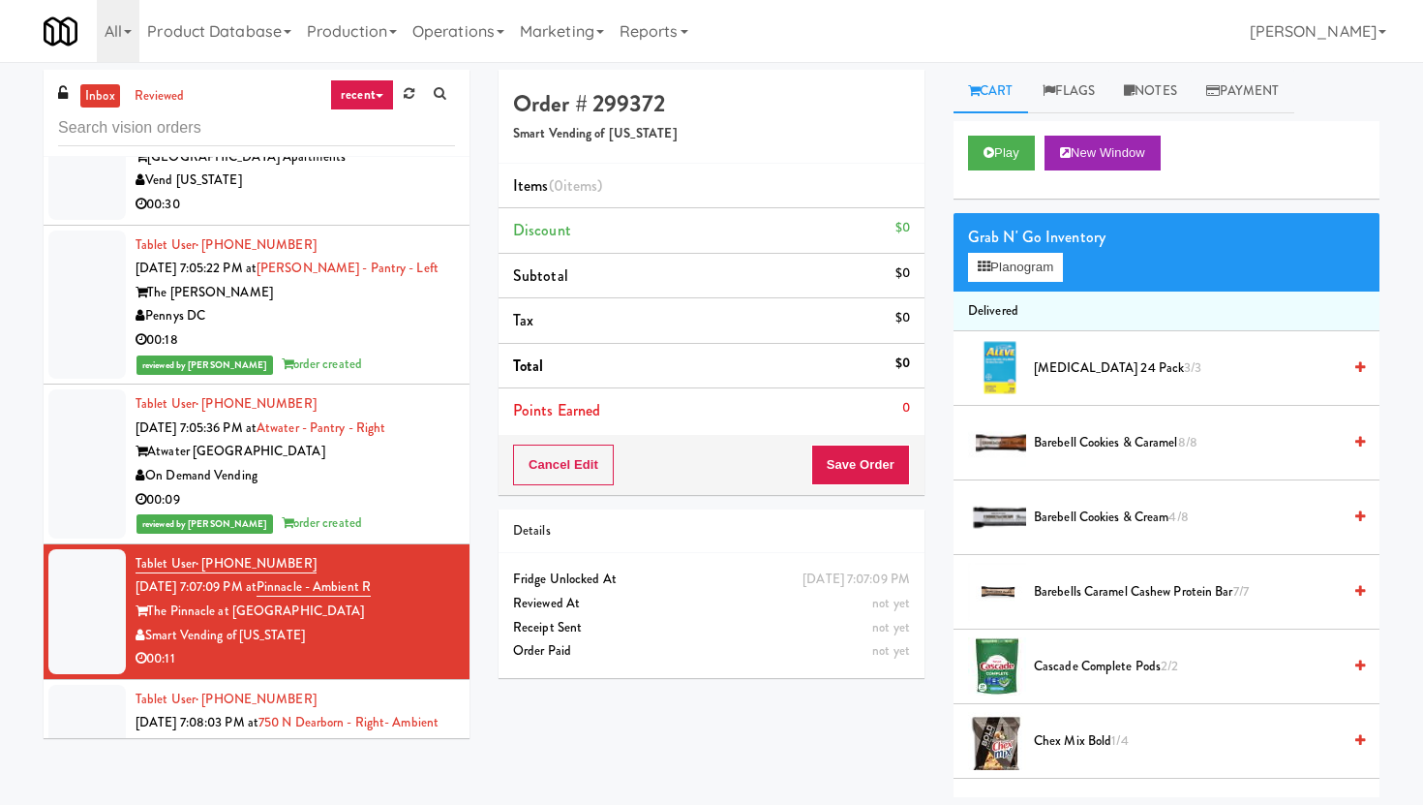
click at [1018, 169] on div "Play New Window" at bounding box center [1167, 159] width 426 height 77
click at [1018, 160] on button "Play" at bounding box center [1001, 153] width 67 height 35
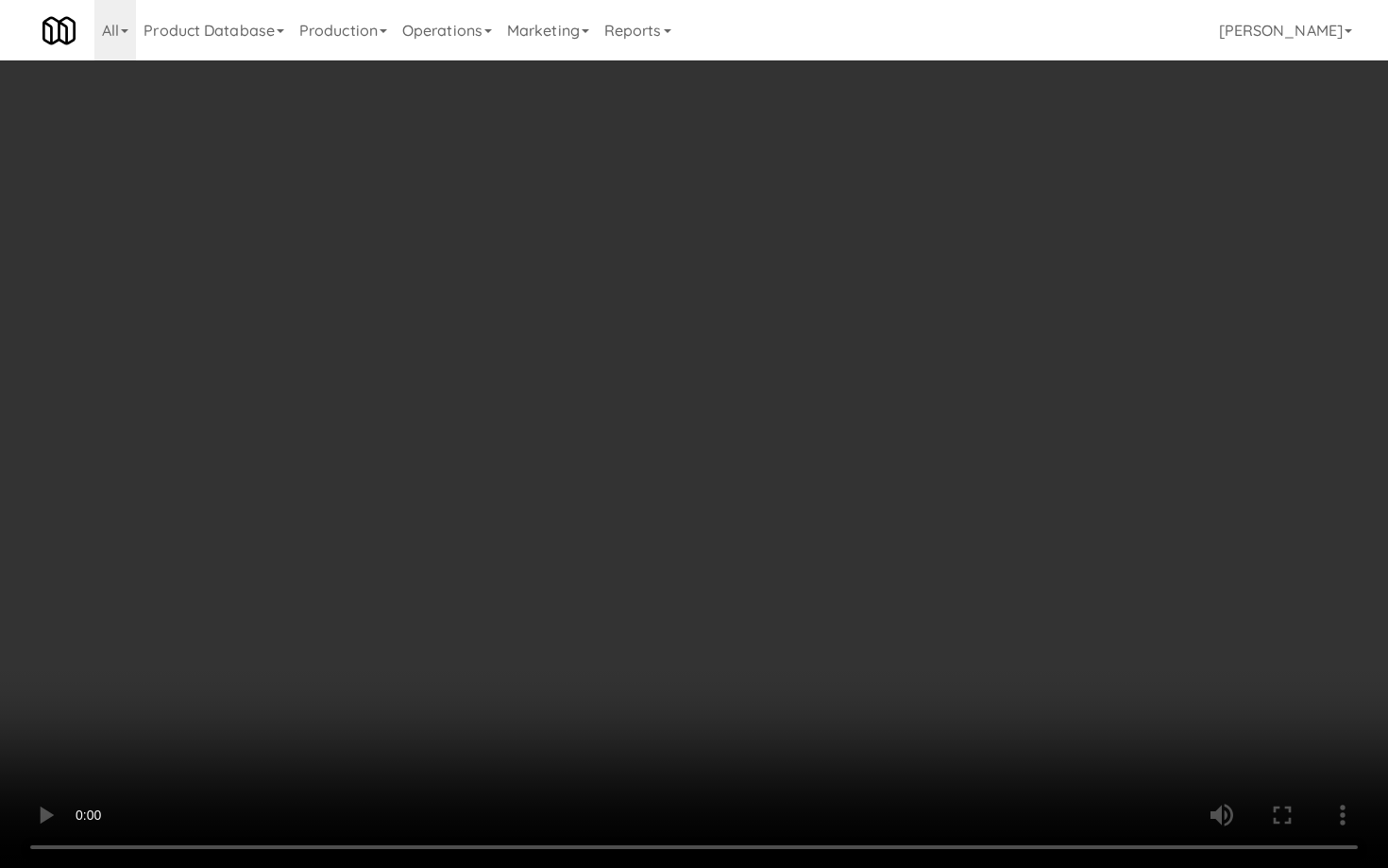
click at [1245, 559] on video at bounding box center [694, 434] width 1388 height 868
click at [818, 589] on video at bounding box center [694, 434] width 1388 height 868
click at [791, 553] on video at bounding box center [694, 434] width 1388 height 868
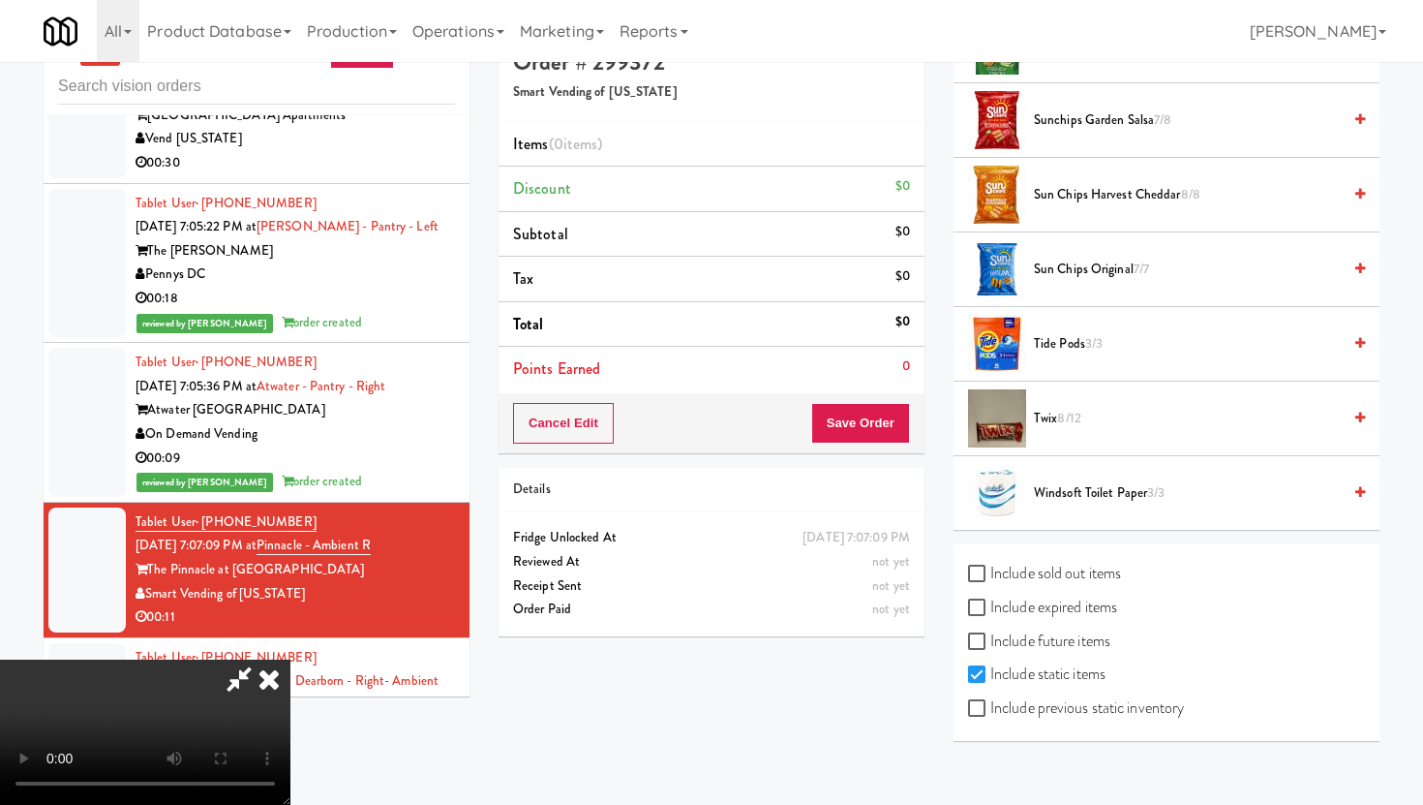
scroll to position [62, 0]
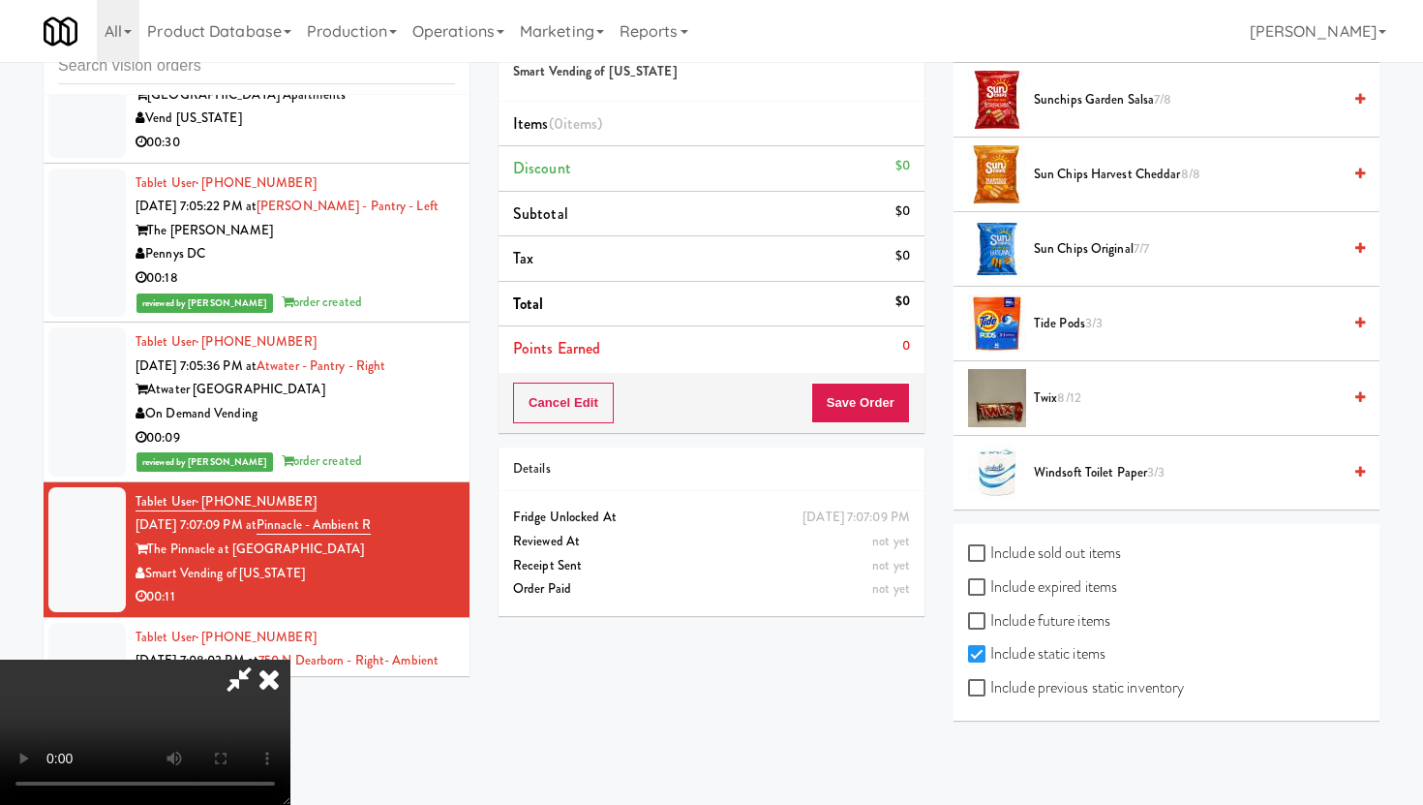
click at [1074, 406] on span "8/12" at bounding box center [1068, 397] width 23 height 18
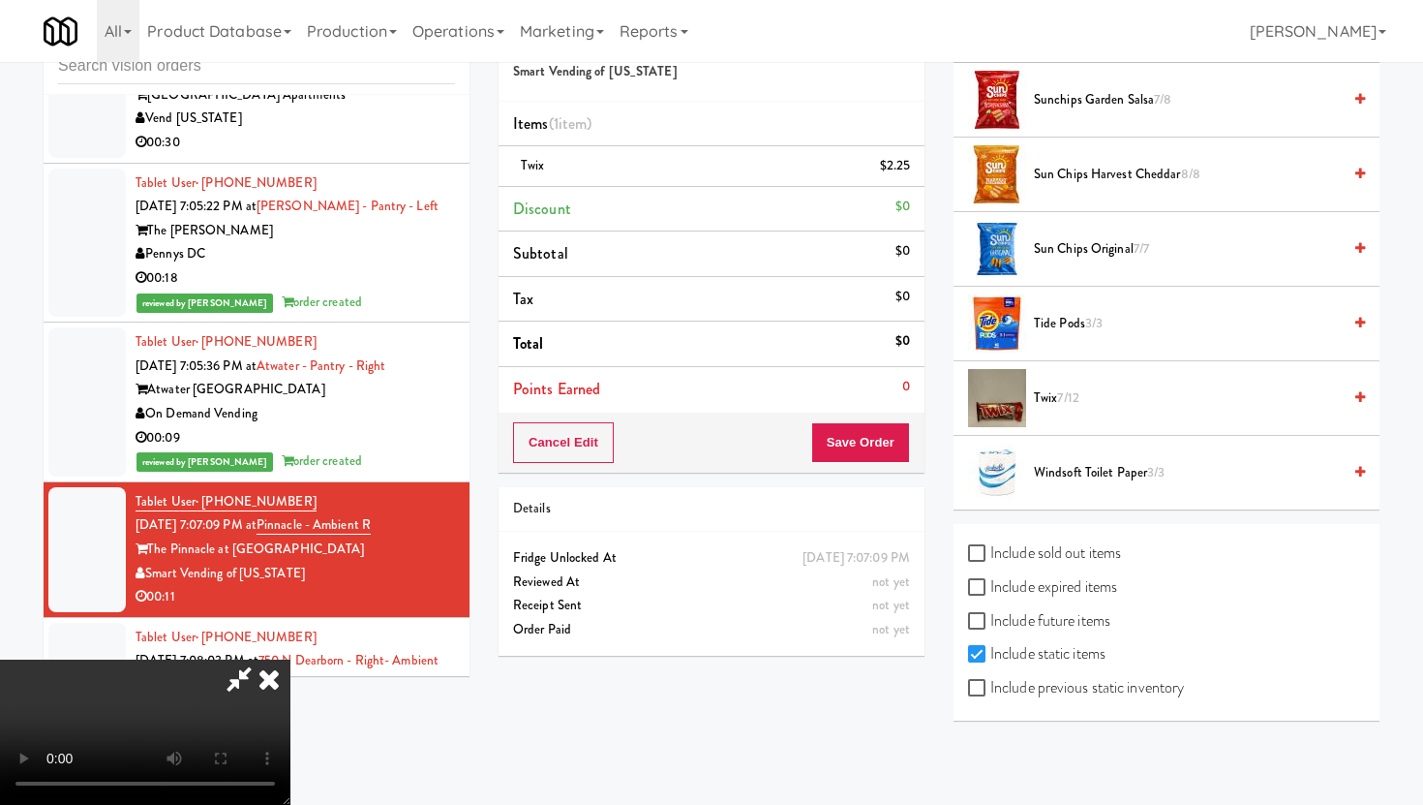
click at [1074, 406] on span "7/12" at bounding box center [1067, 397] width 21 height 18
click at [1074, 406] on span "5/12" at bounding box center [1068, 397] width 22 height 18
click at [1074, 406] on span "4/12" at bounding box center [1068, 397] width 23 height 18
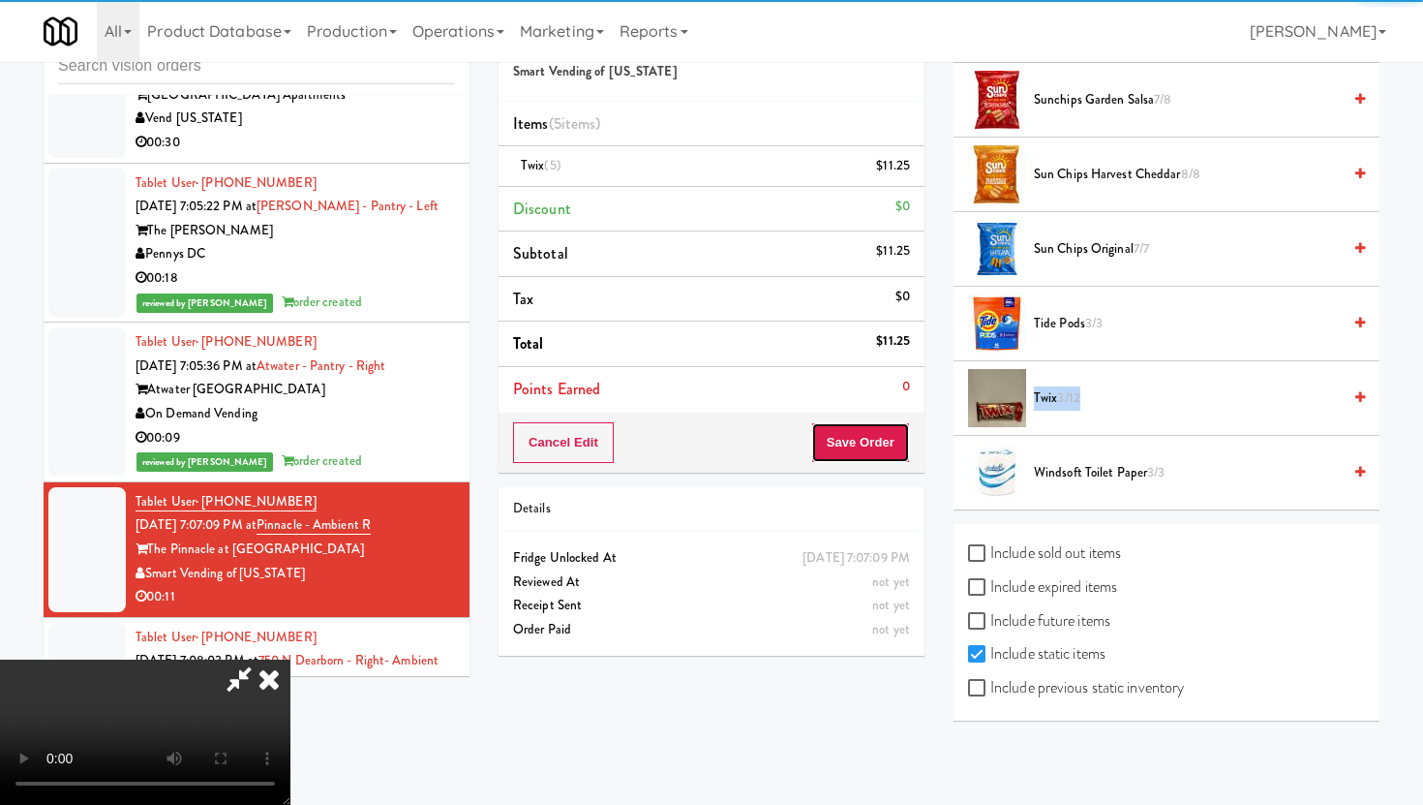
click at [865, 442] on button "Save Order" at bounding box center [860, 442] width 99 height 41
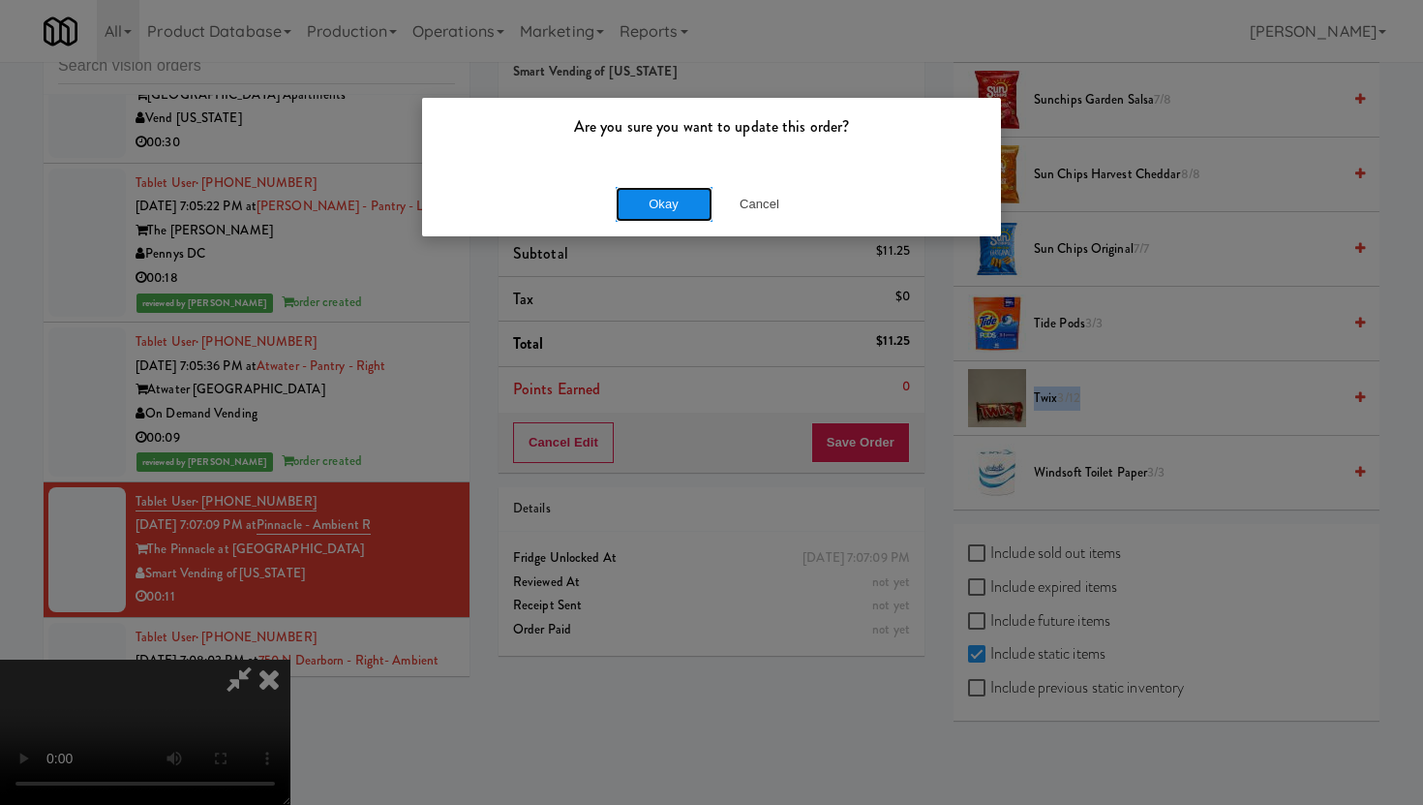
click at [683, 197] on button "Okay" at bounding box center [664, 204] width 97 height 35
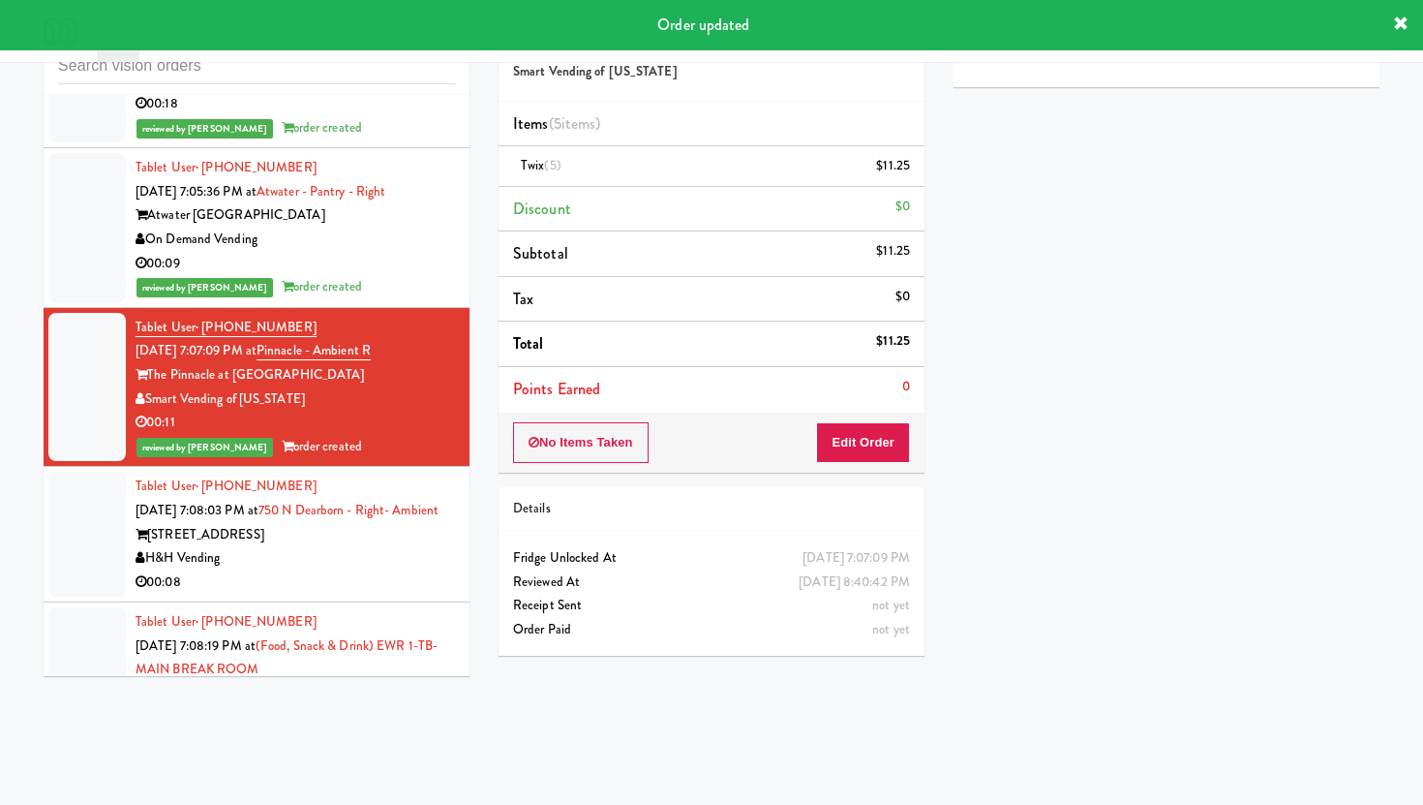
scroll to position [4269, 0]
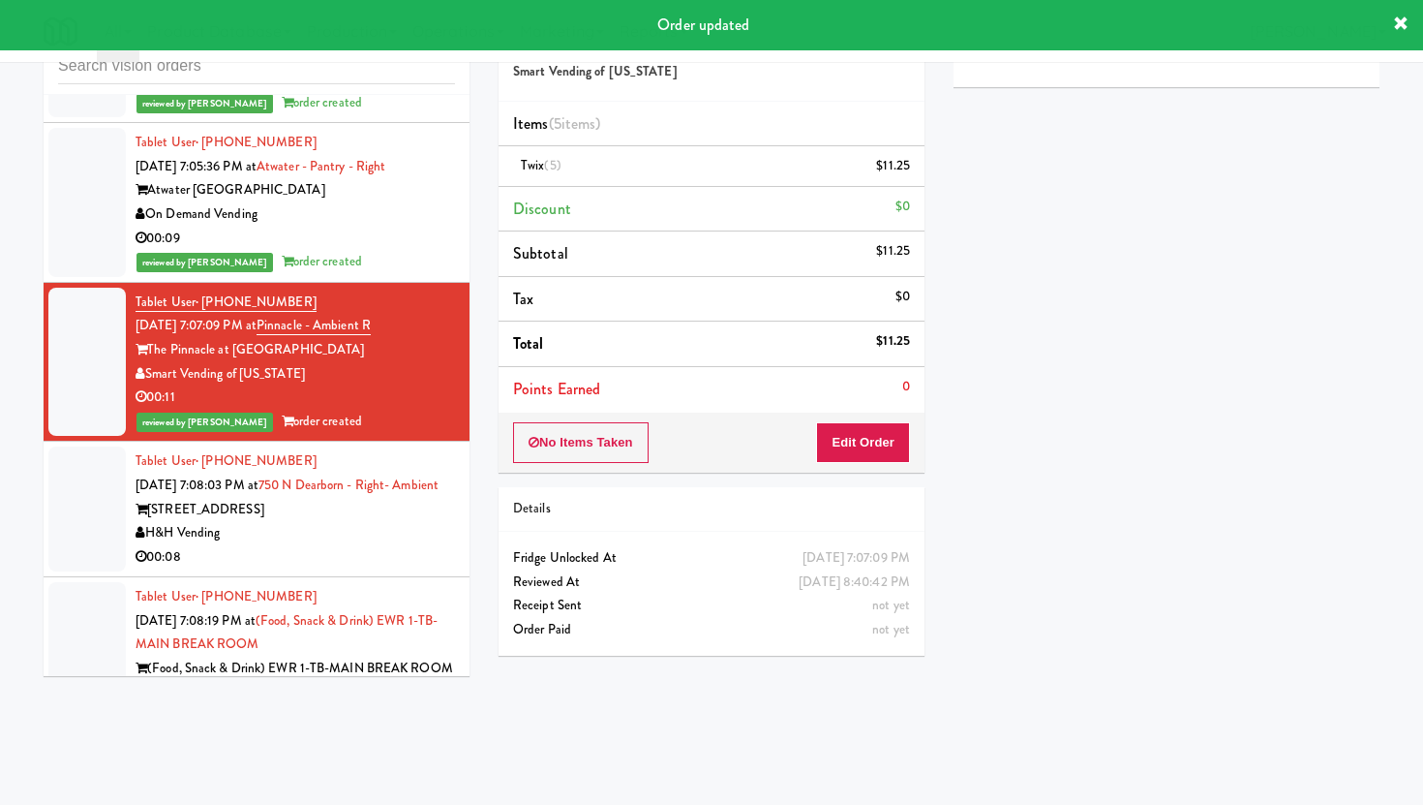
click at [407, 521] on div "H&H Vending" at bounding box center [295, 533] width 319 height 24
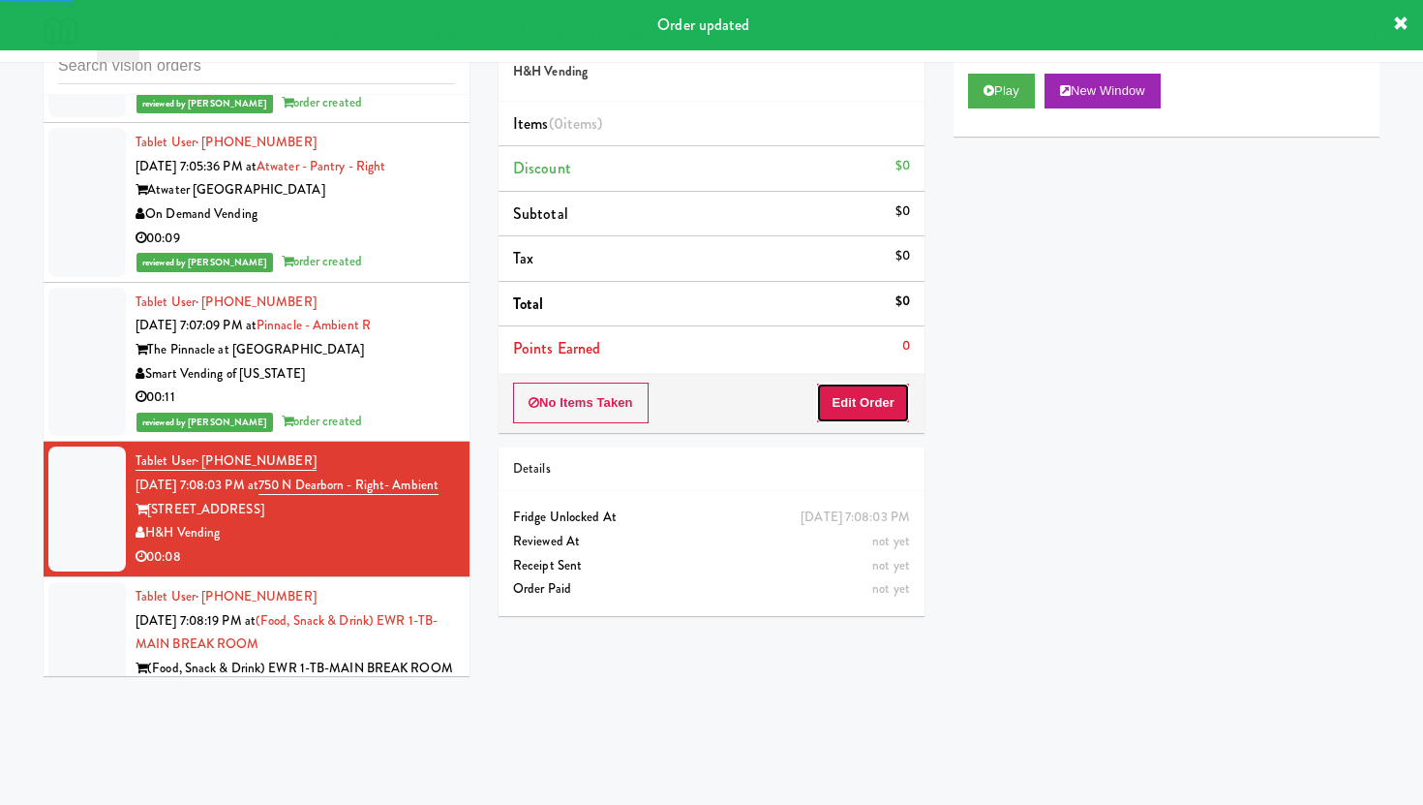
click at [849, 398] on button "Edit Order" at bounding box center [863, 402] width 94 height 41
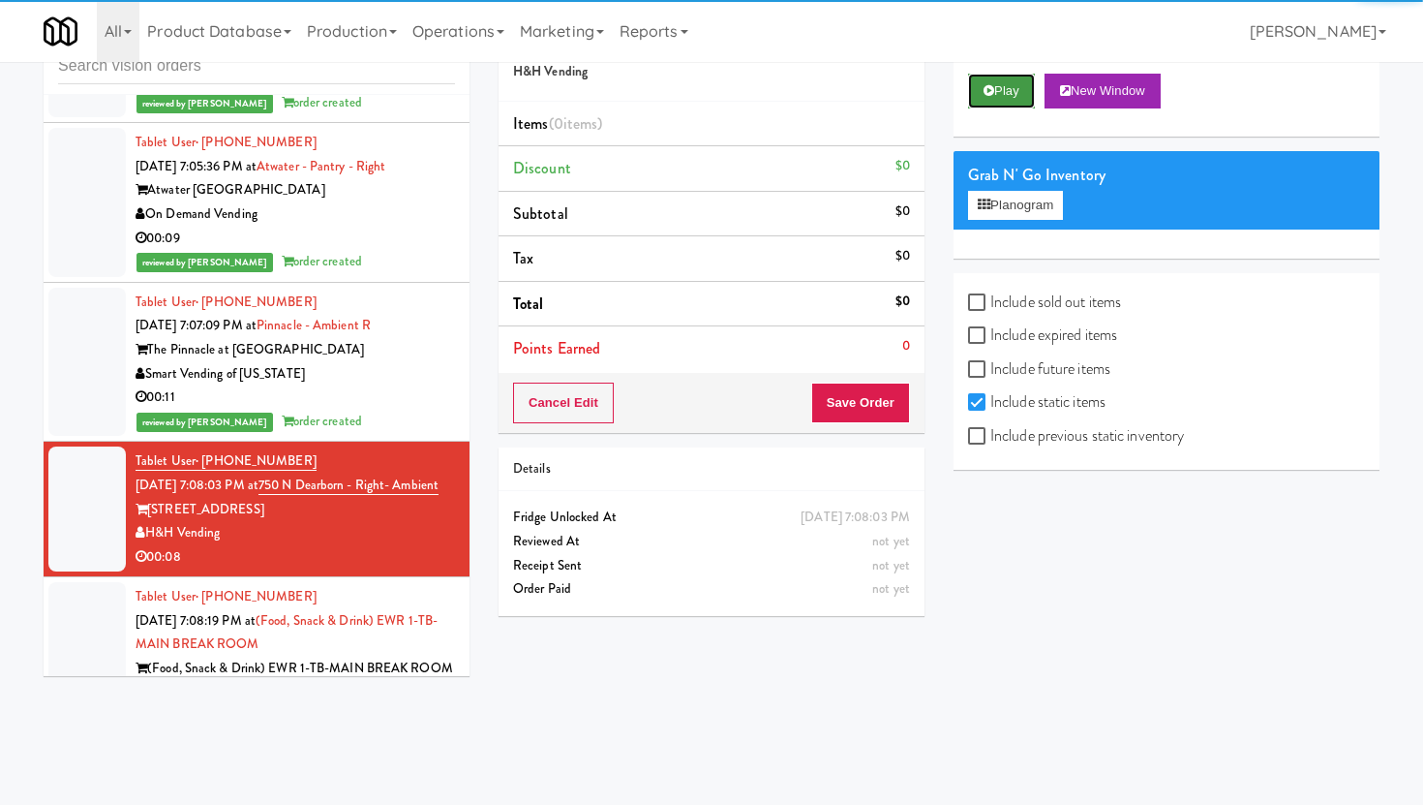
click at [998, 89] on button "Play" at bounding box center [1001, 91] width 67 height 35
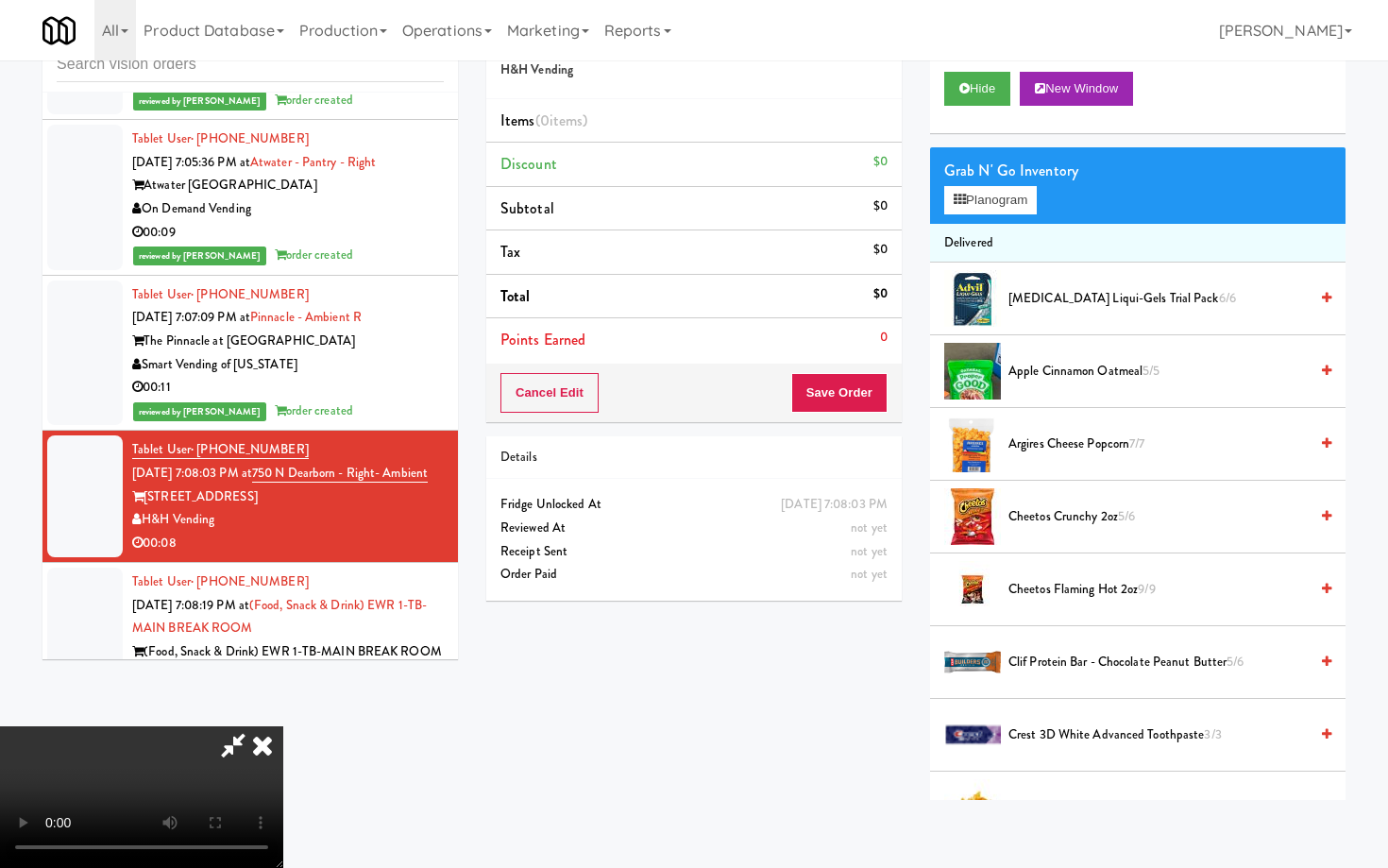
click at [283, 756] on video at bounding box center [141, 796] width 283 height 141
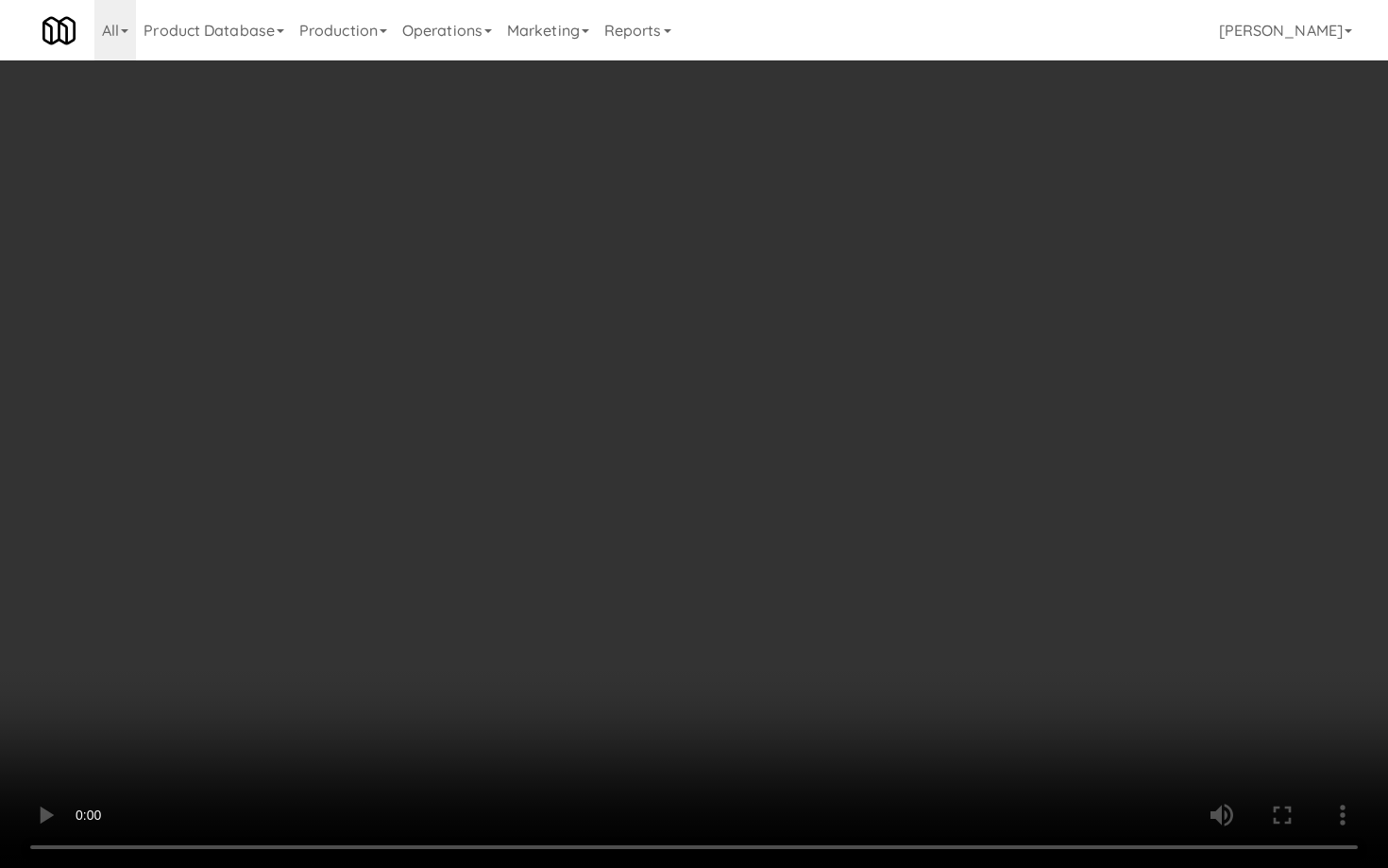
click at [635, 756] on video at bounding box center [694, 434] width 1388 height 868
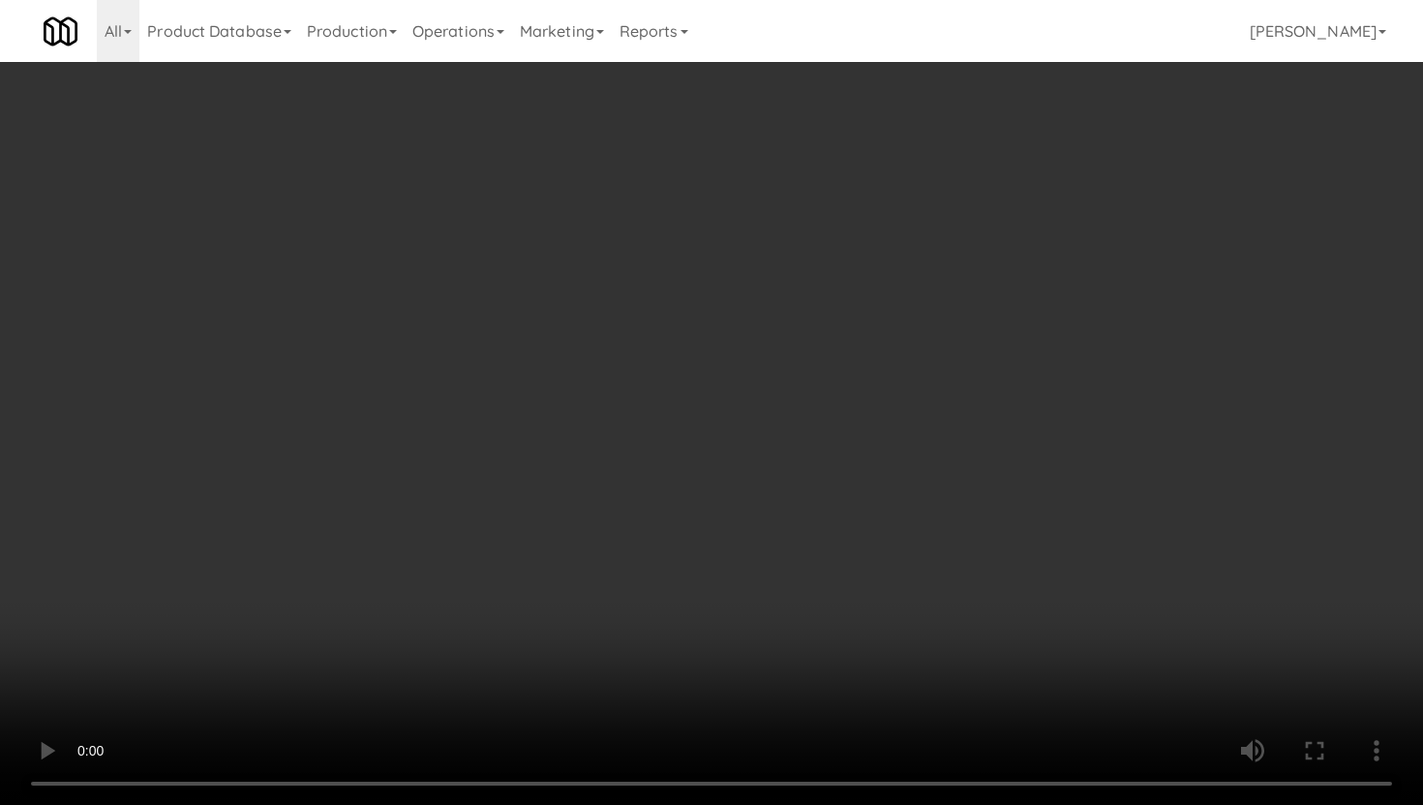
scroll to position [882, 0]
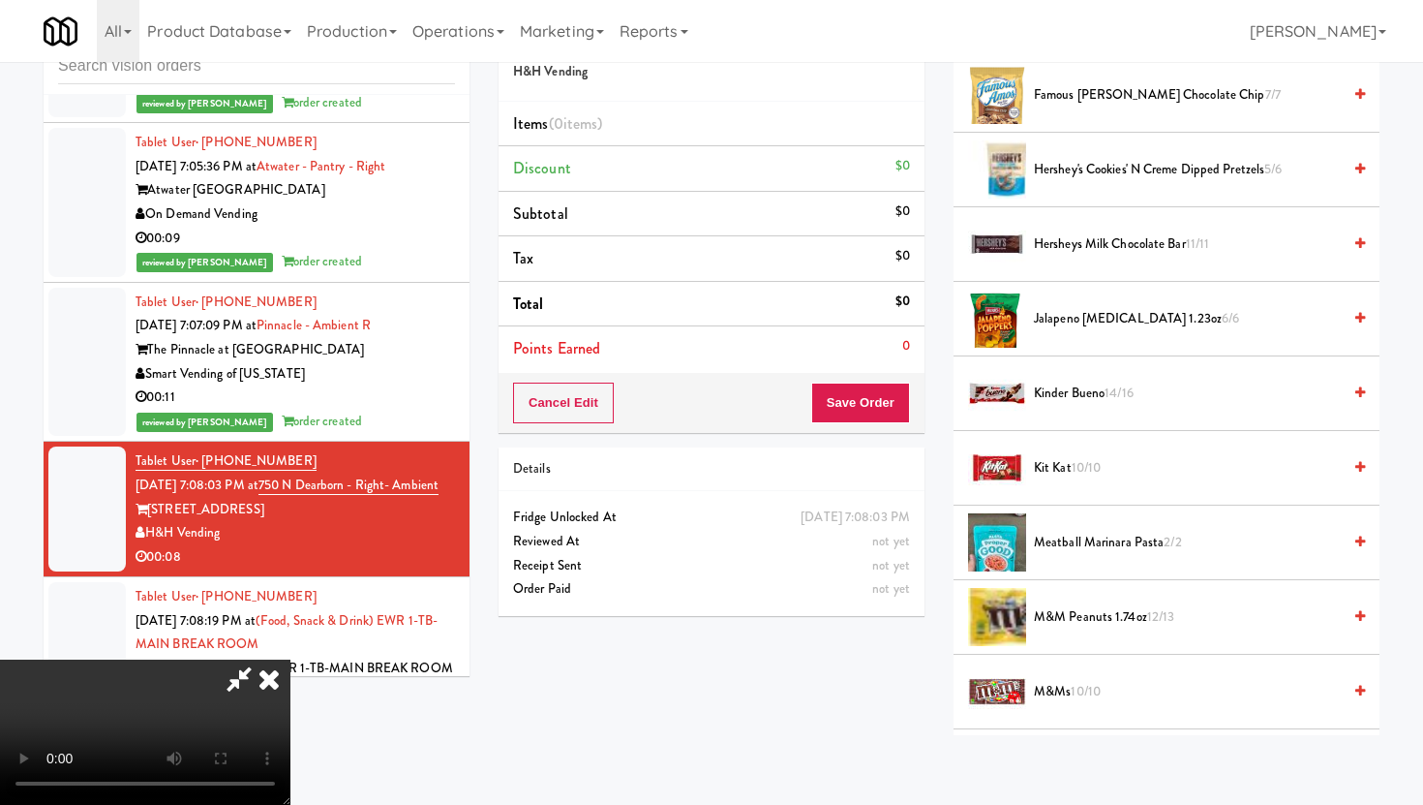
click at [1111, 167] on span "Hershey's Cookies' N Creme dipped pretzels 5/6" at bounding box center [1187, 170] width 307 height 24
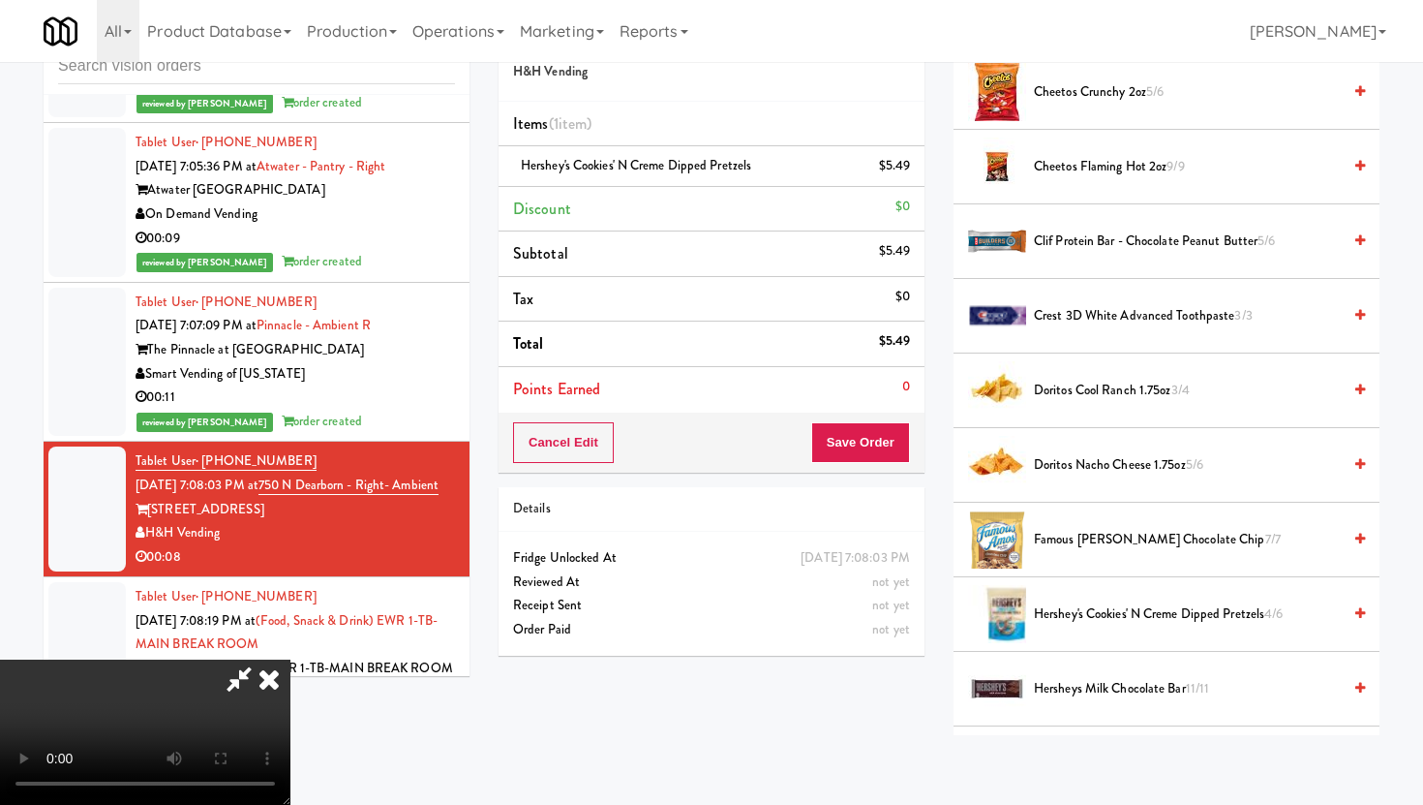
scroll to position [412, 0]
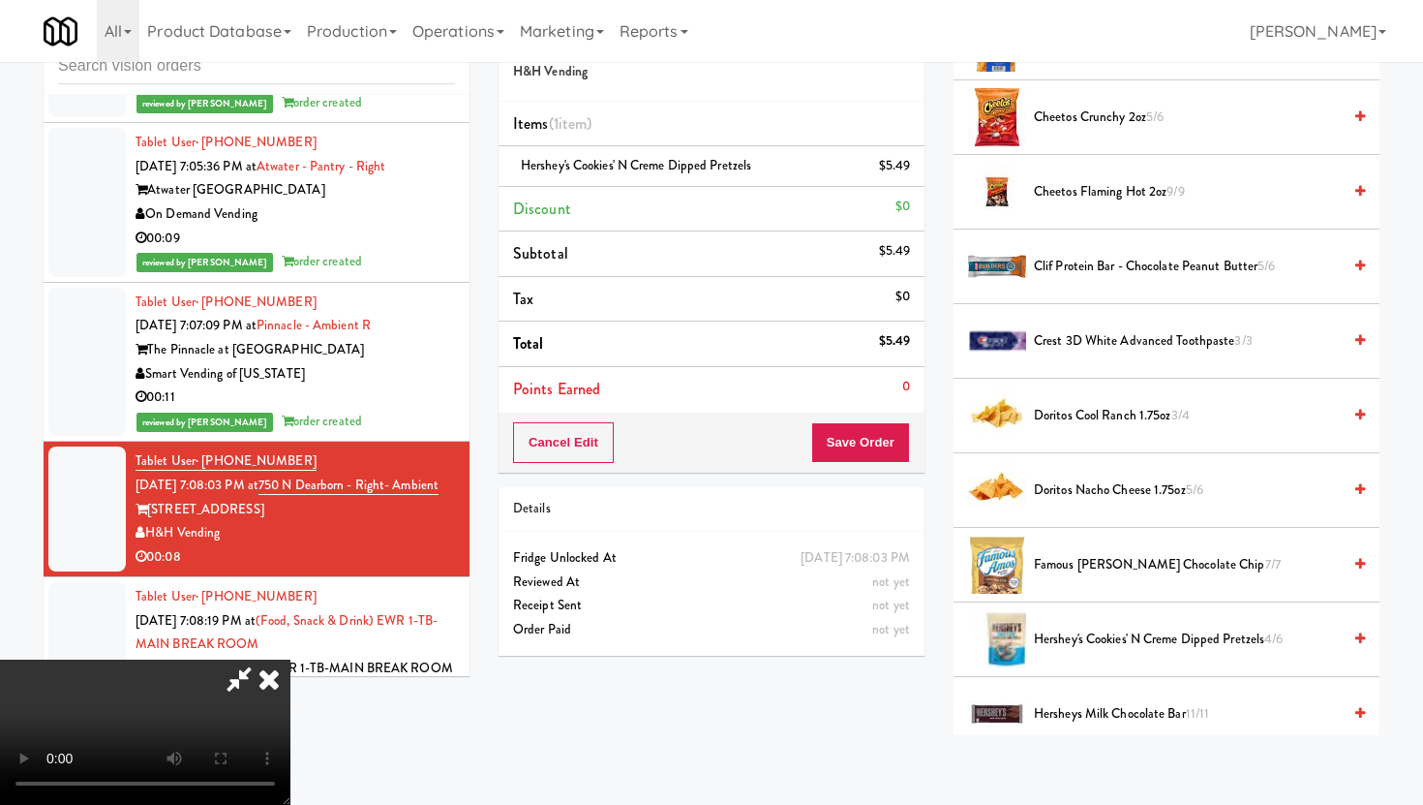
click at [1074, 195] on span "Cheetos Flaming Hot 2oz 9/9" at bounding box center [1187, 192] width 307 height 24
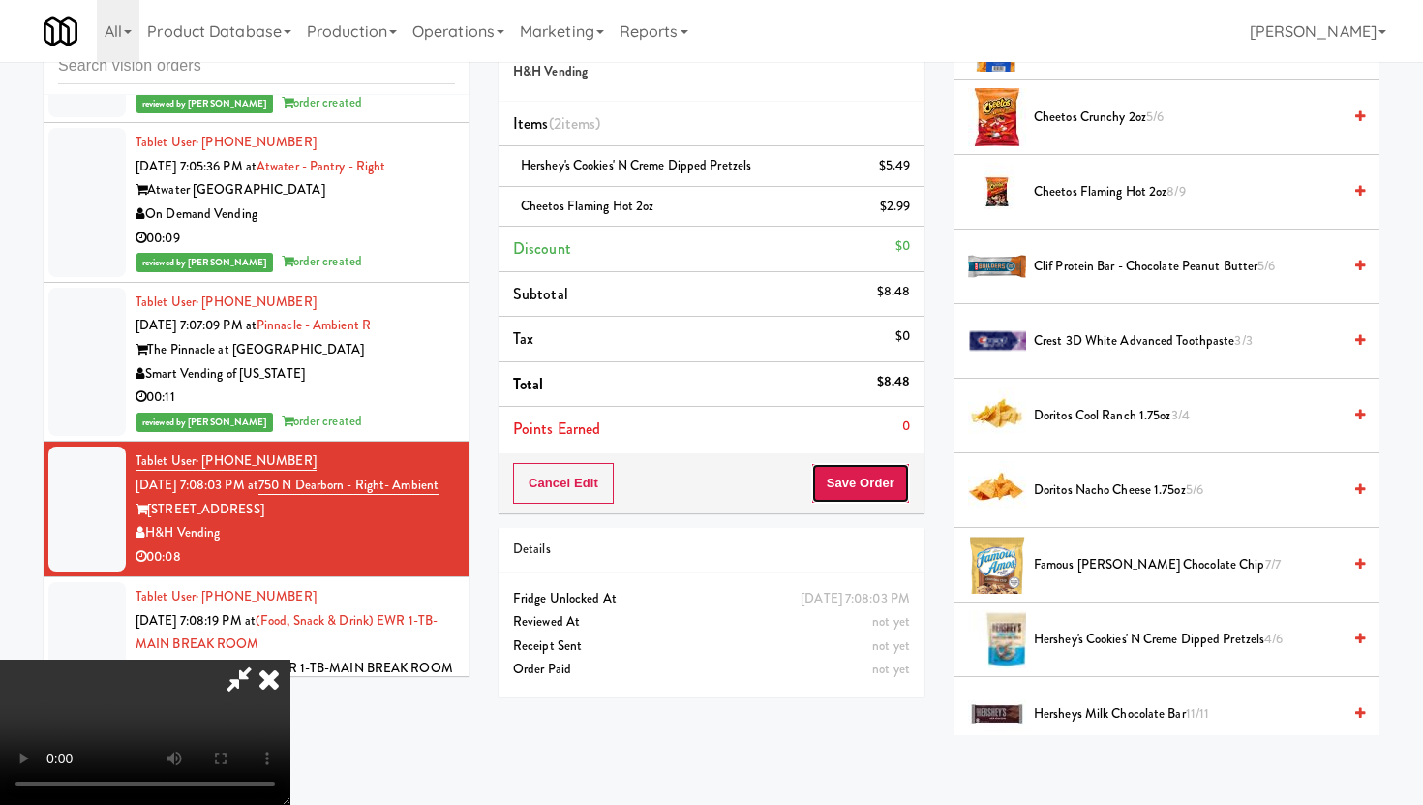
click at [862, 495] on button "Save Order" at bounding box center [860, 483] width 99 height 41
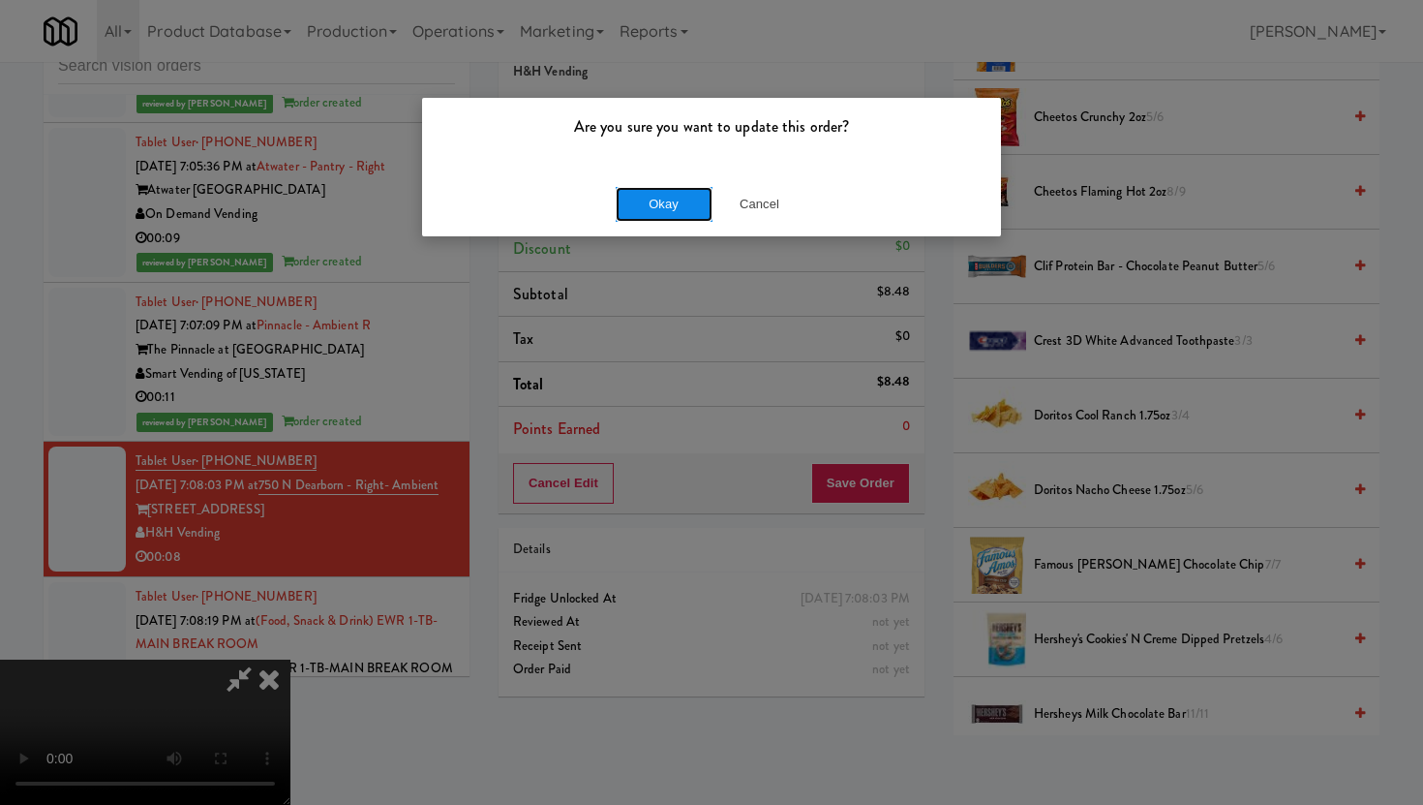
click at [669, 196] on button "Okay" at bounding box center [664, 204] width 97 height 35
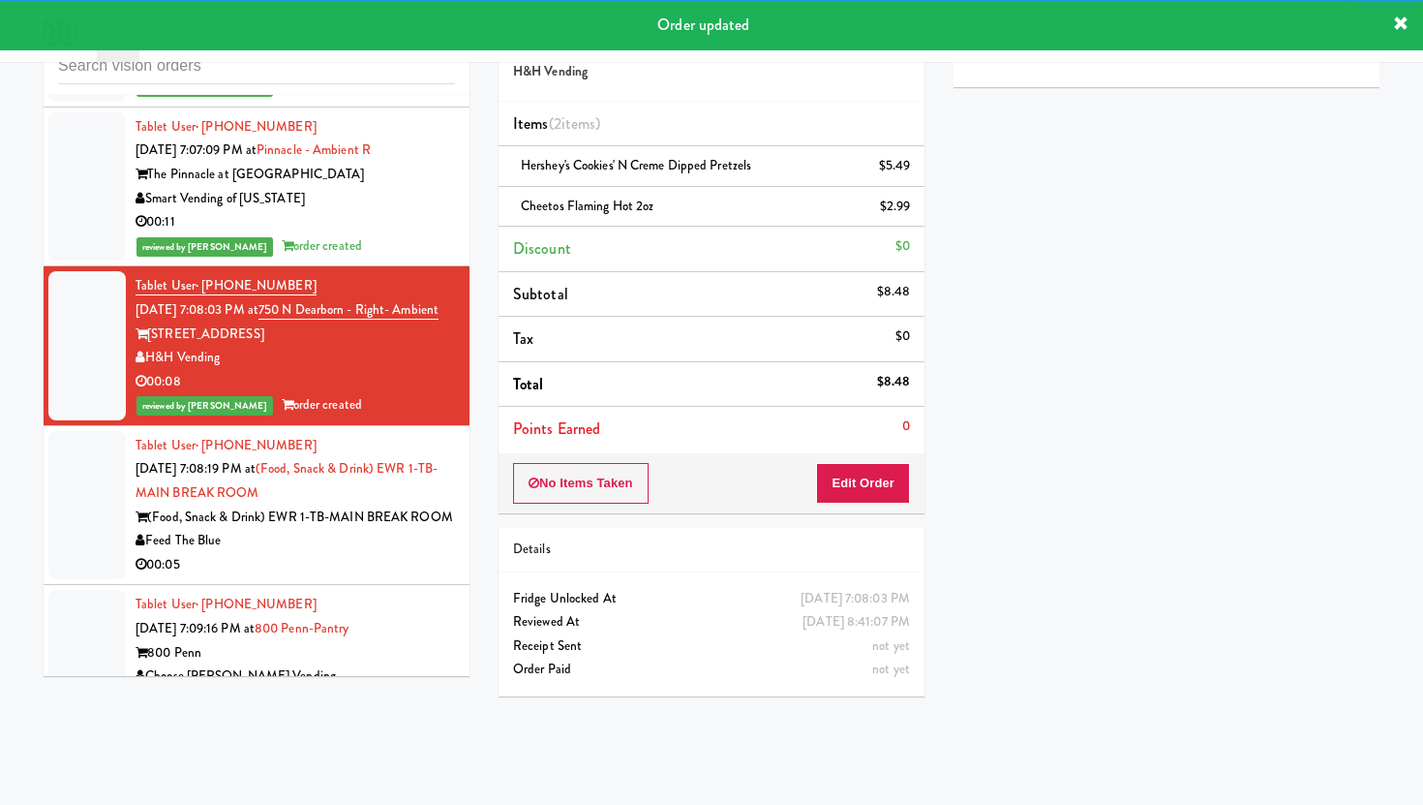
scroll to position [4644, 0]
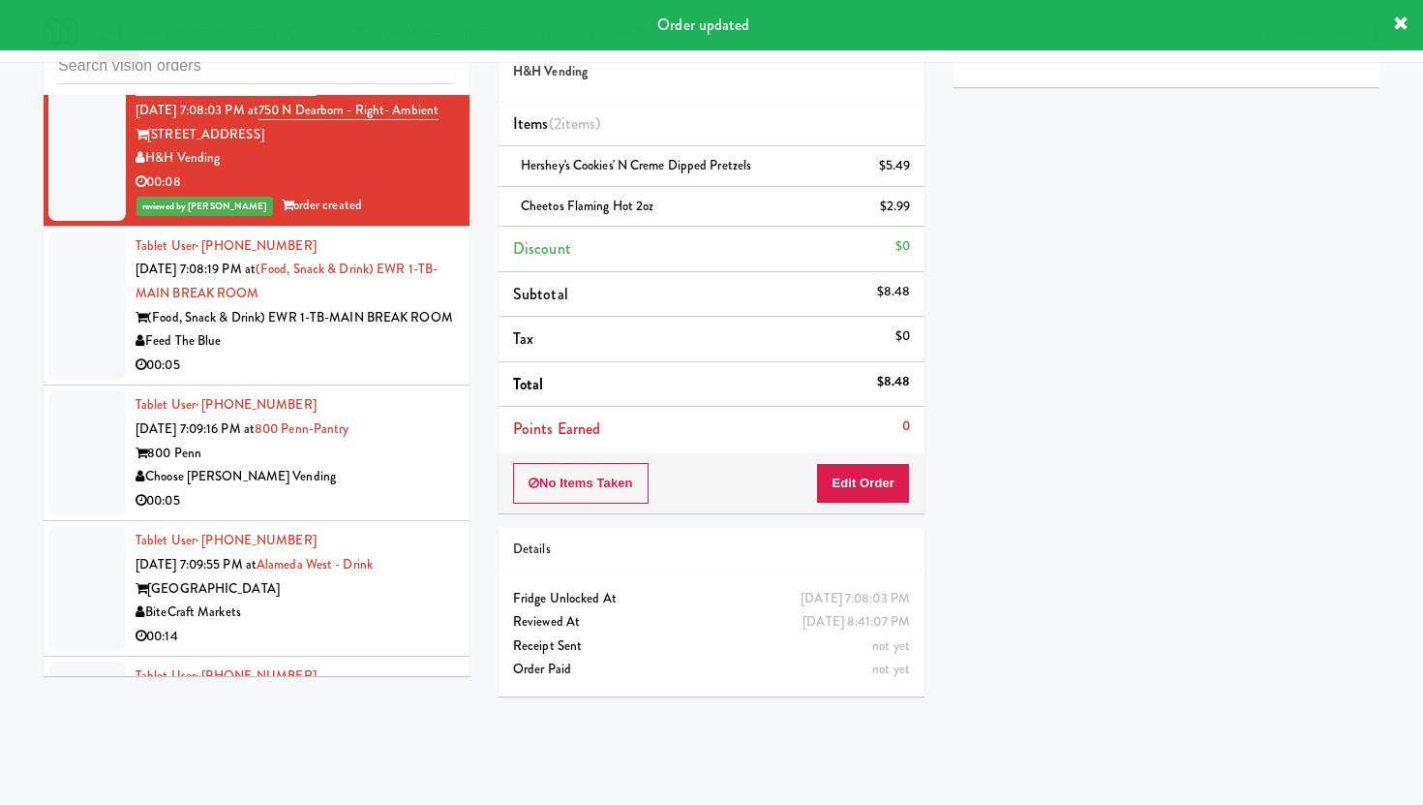
click at [393, 329] on div "Feed The Blue" at bounding box center [295, 341] width 319 height 24
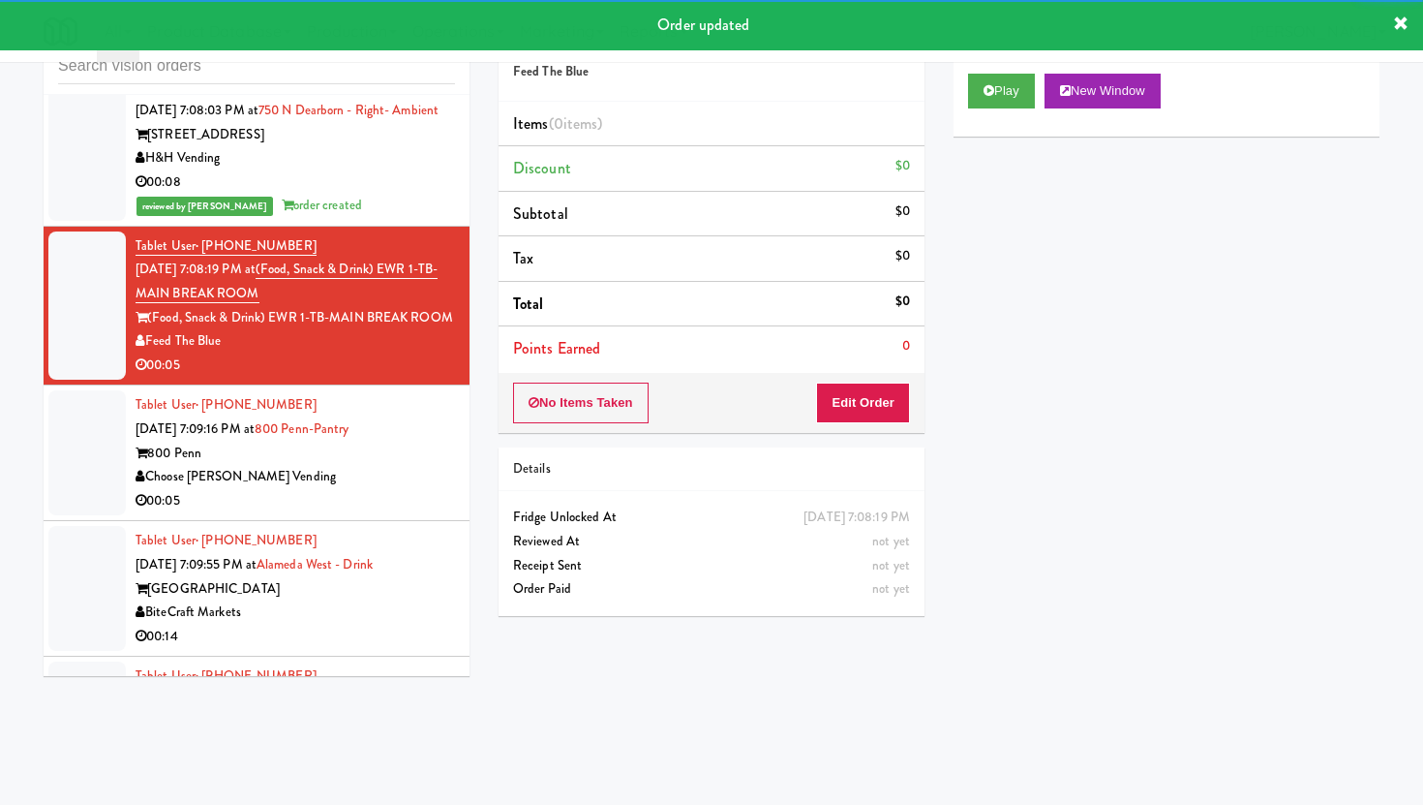
click at [896, 379] on div "No Items Taken Edit Order" at bounding box center [712, 403] width 426 height 60
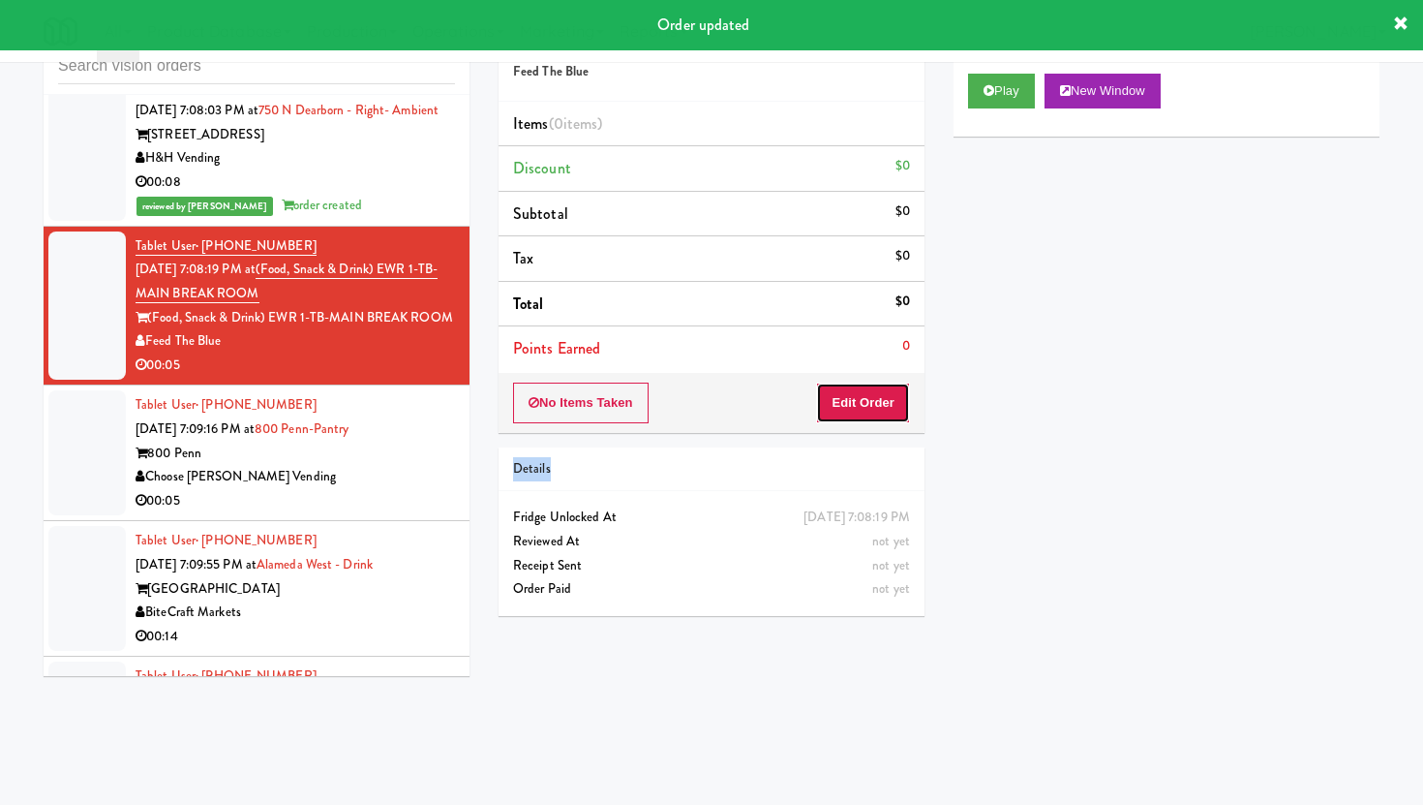
click at [892, 409] on button "Edit Order" at bounding box center [863, 402] width 94 height 41
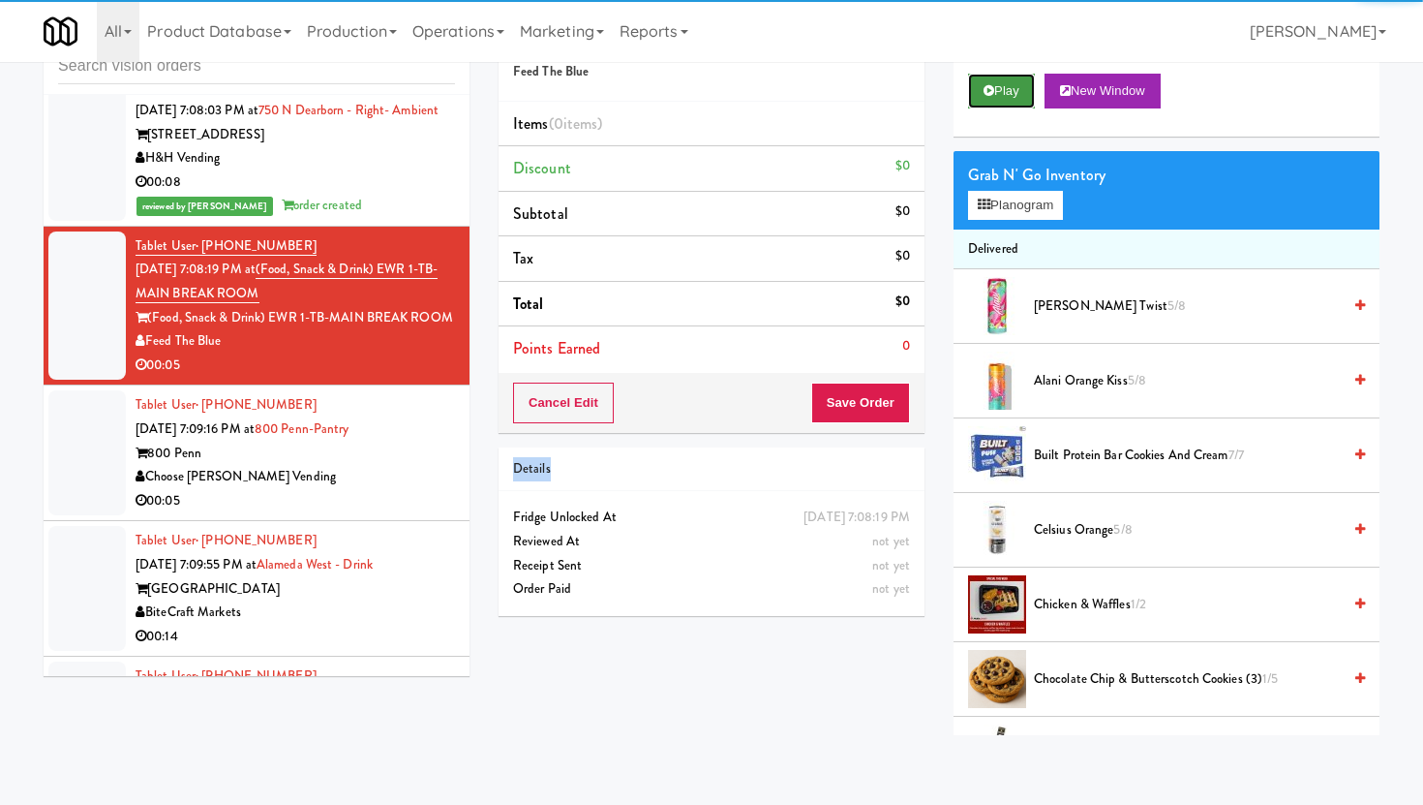
click at [1012, 84] on button "Play" at bounding box center [1001, 91] width 67 height 35
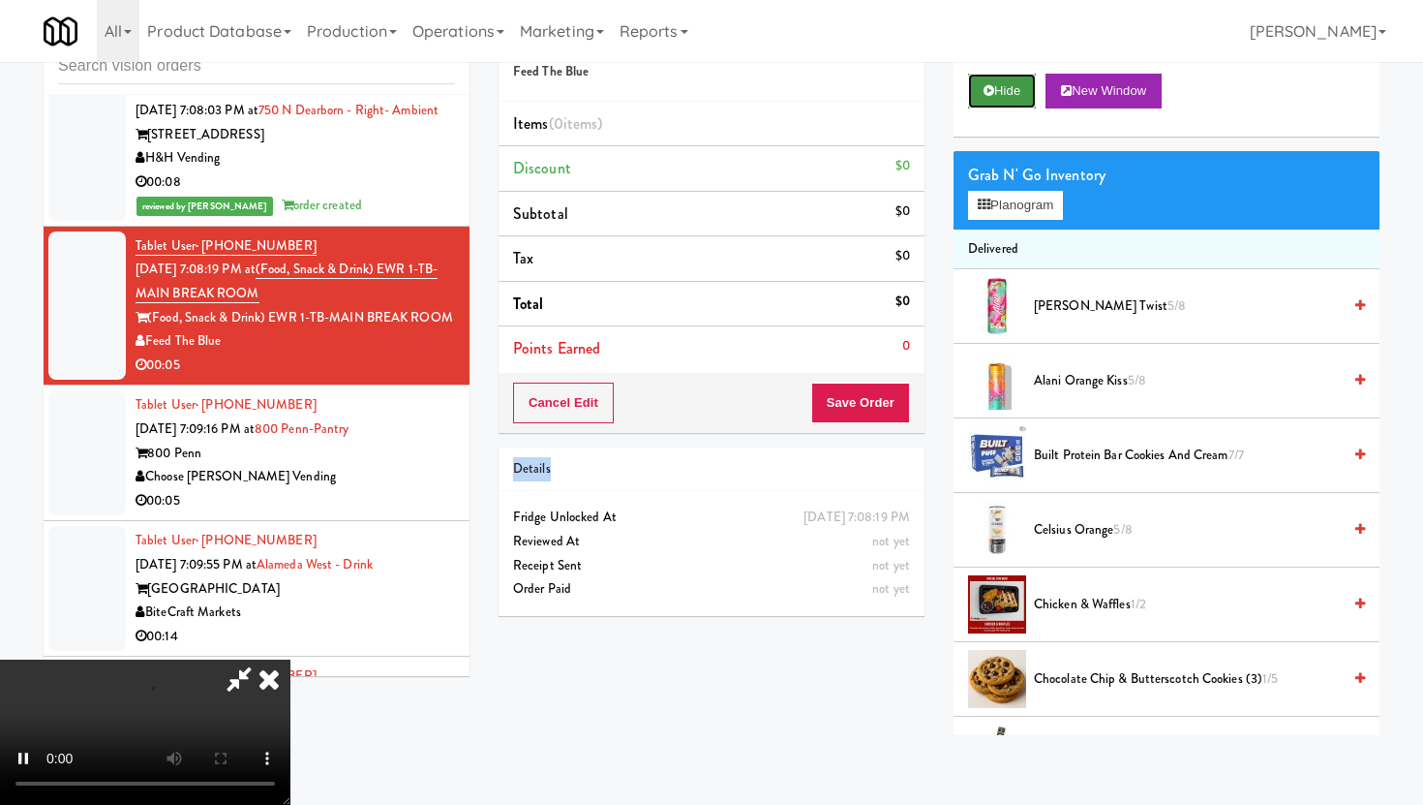
click at [1012, 84] on button "Hide" at bounding box center [1002, 91] width 68 height 35
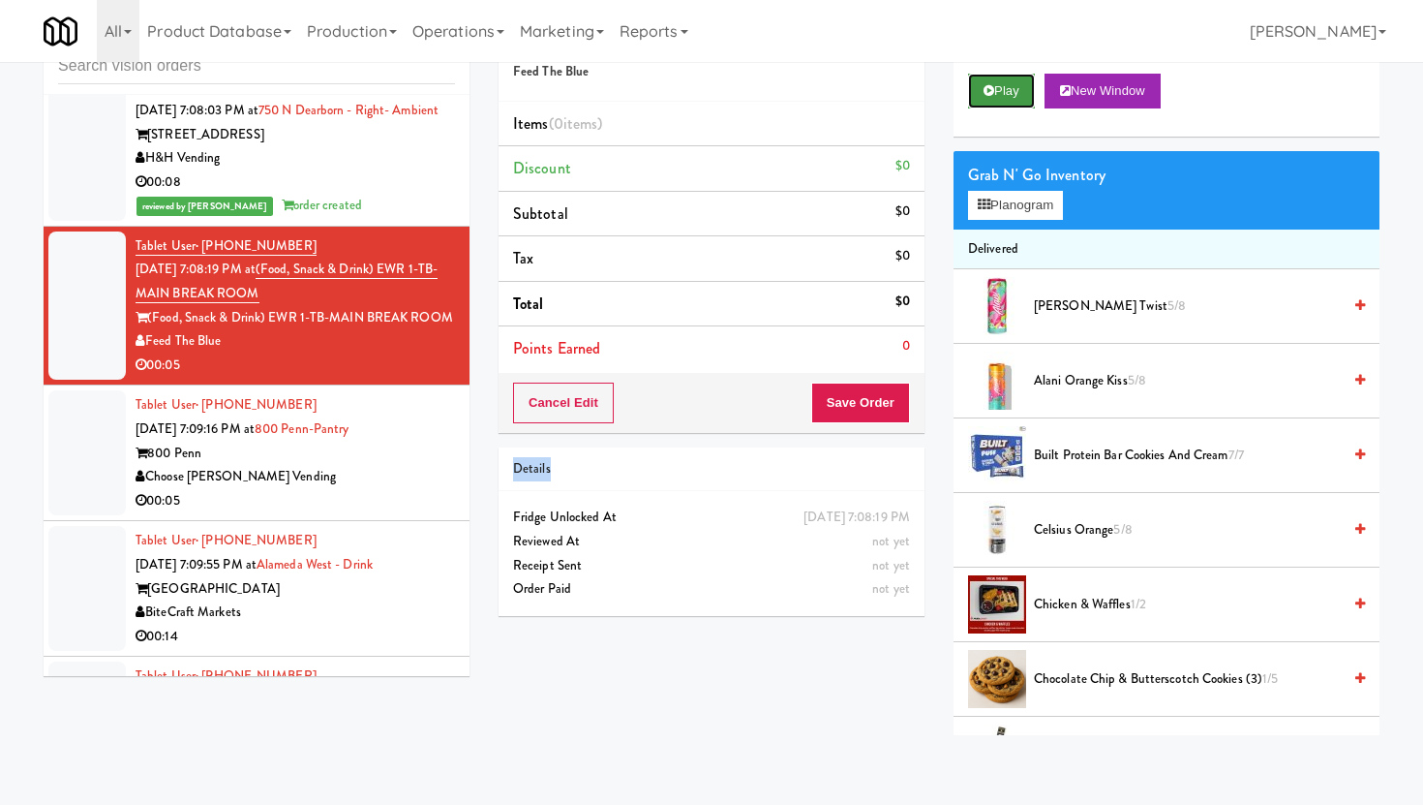
click at [1012, 101] on button "Play" at bounding box center [1001, 91] width 67 height 35
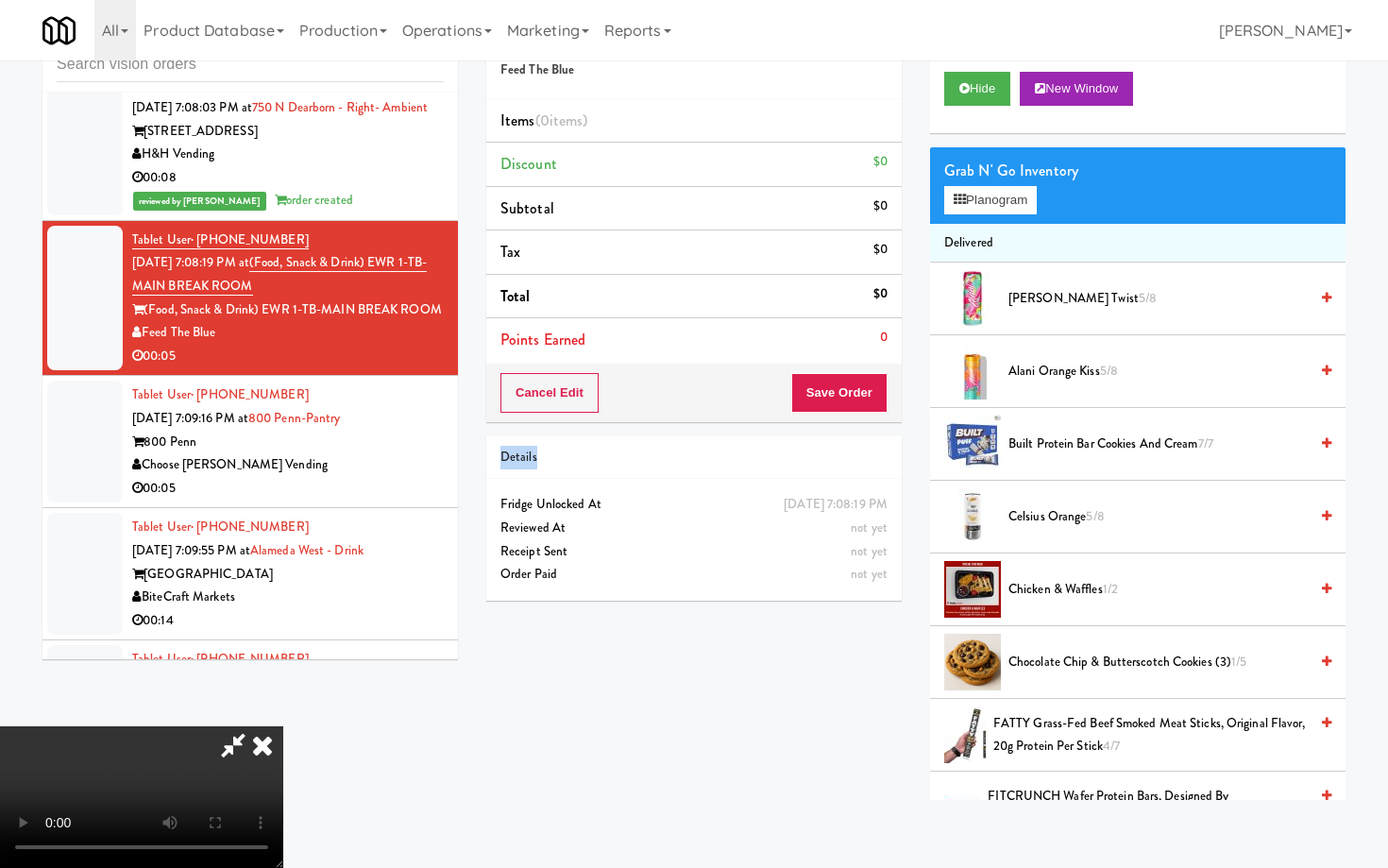
click at [283, 756] on video at bounding box center [141, 796] width 283 height 141
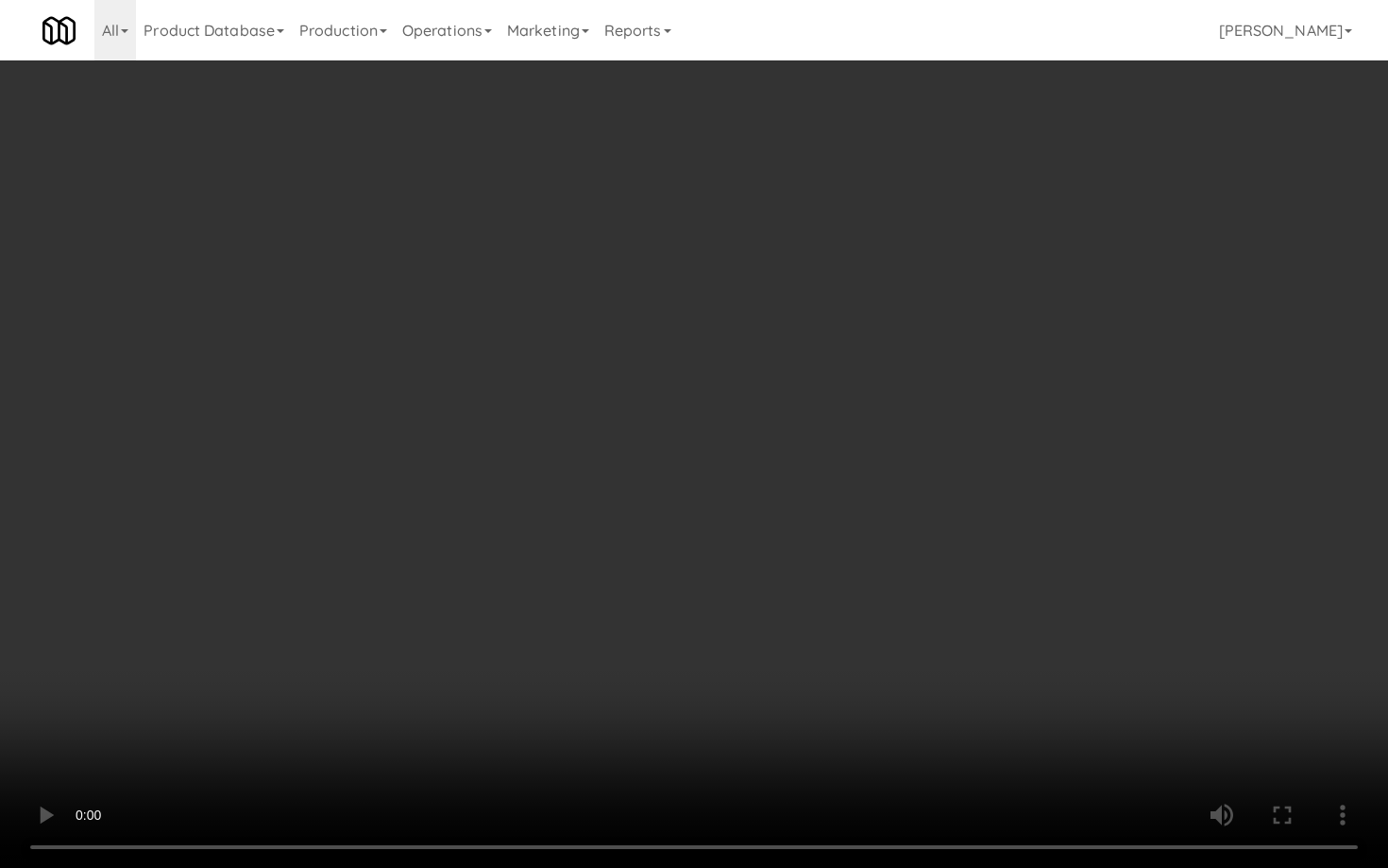
click at [738, 756] on video at bounding box center [694, 434] width 1388 height 868
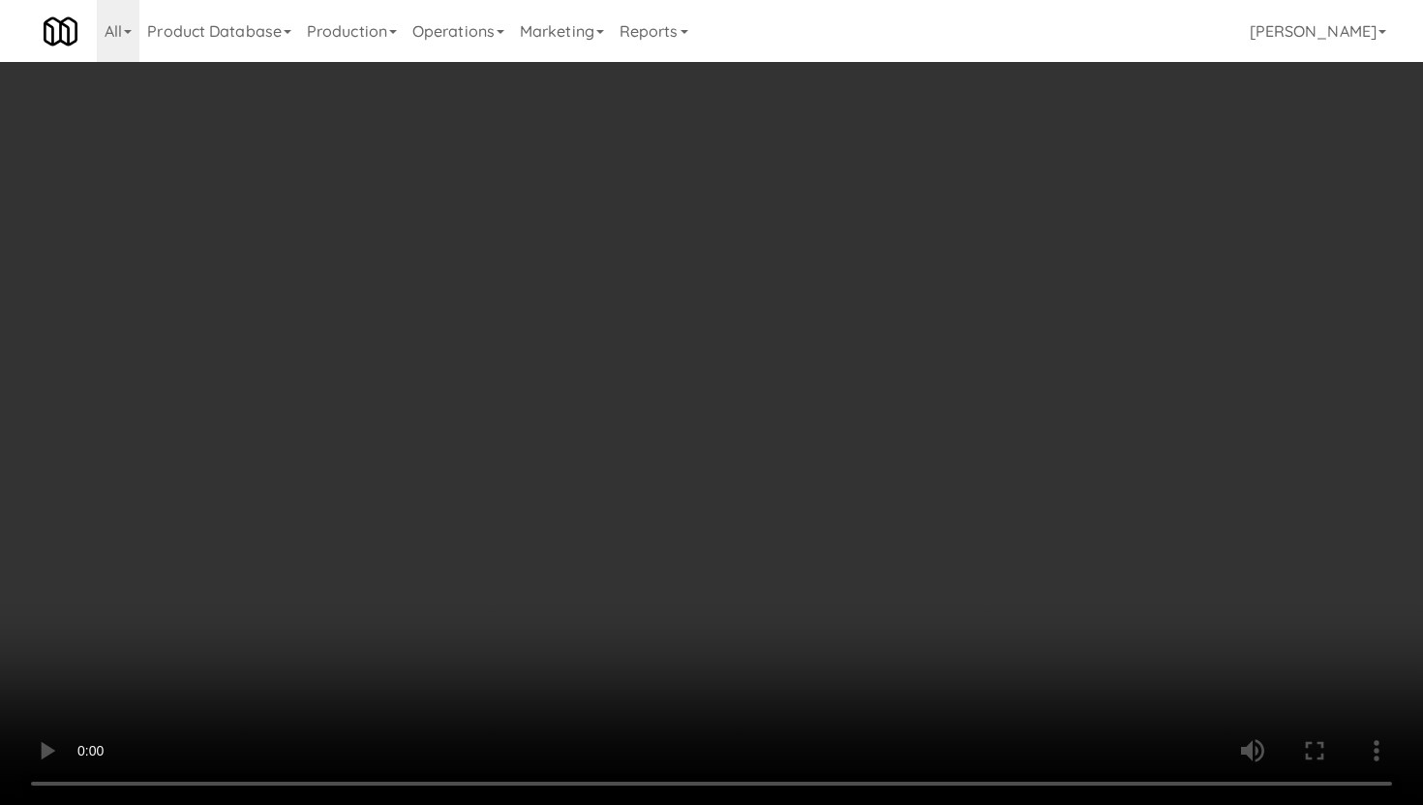
scroll to position [896, 0]
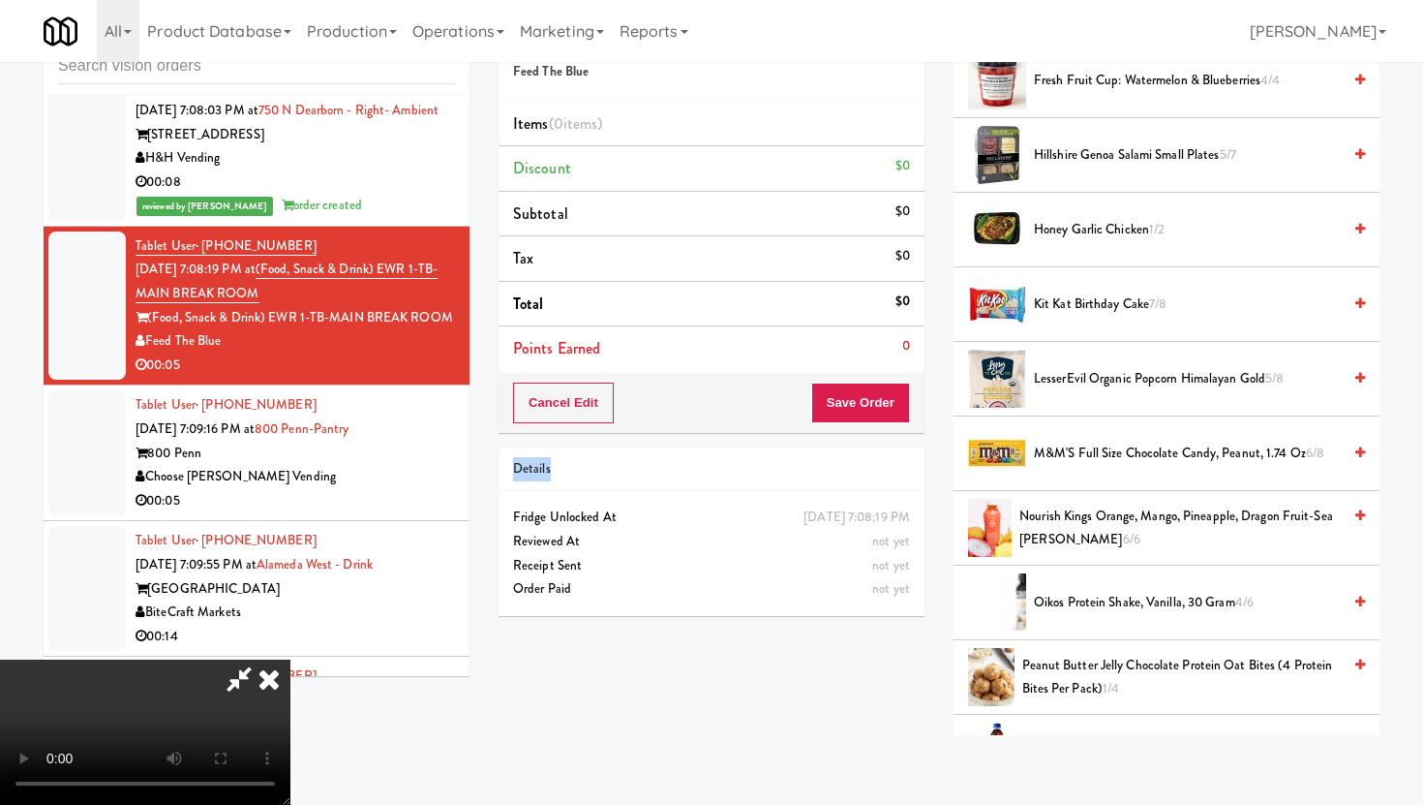
click at [1170, 388] on span "LesserEvil Organic Popcorn Himalayan Gold 5/8" at bounding box center [1187, 379] width 307 height 24
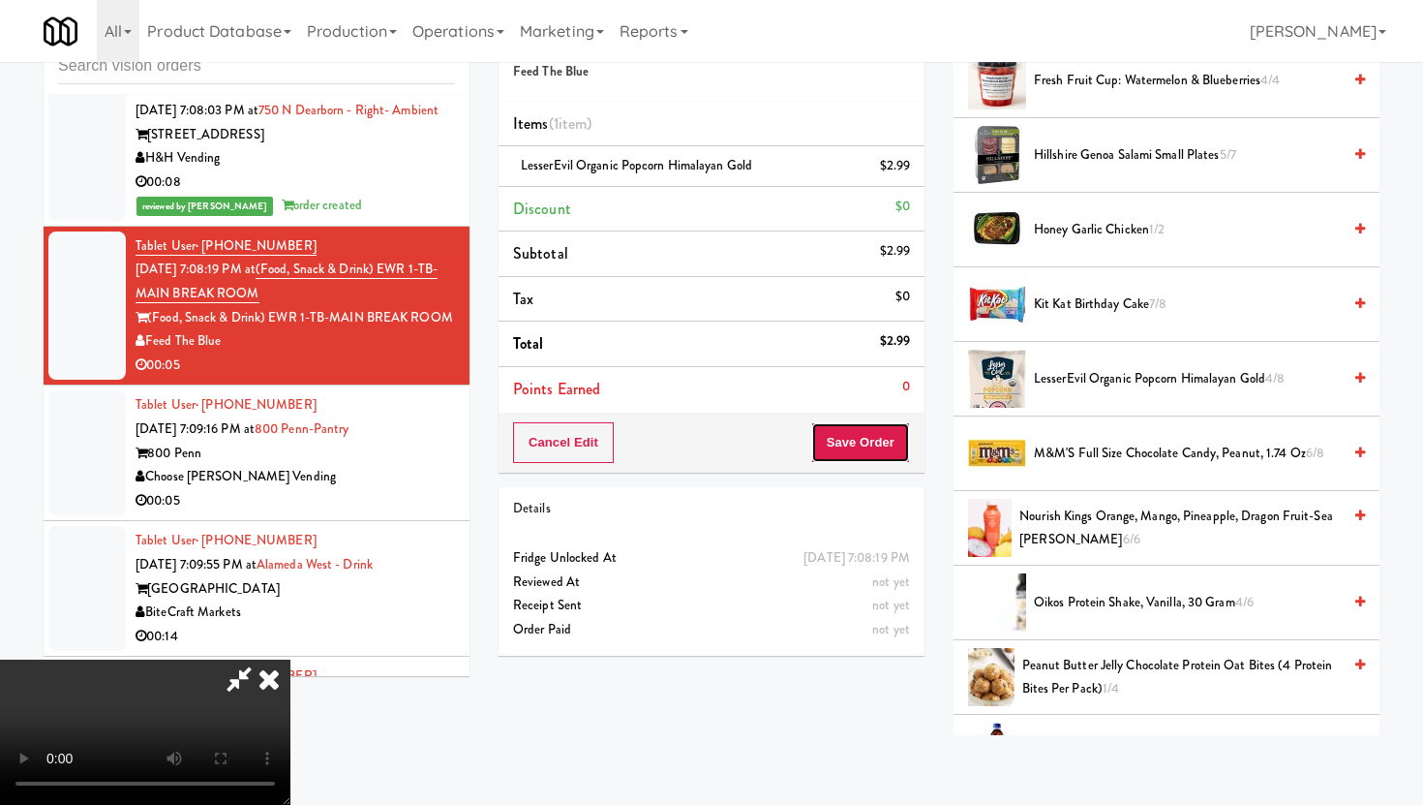
click at [906, 449] on button "Save Order" at bounding box center [860, 442] width 99 height 41
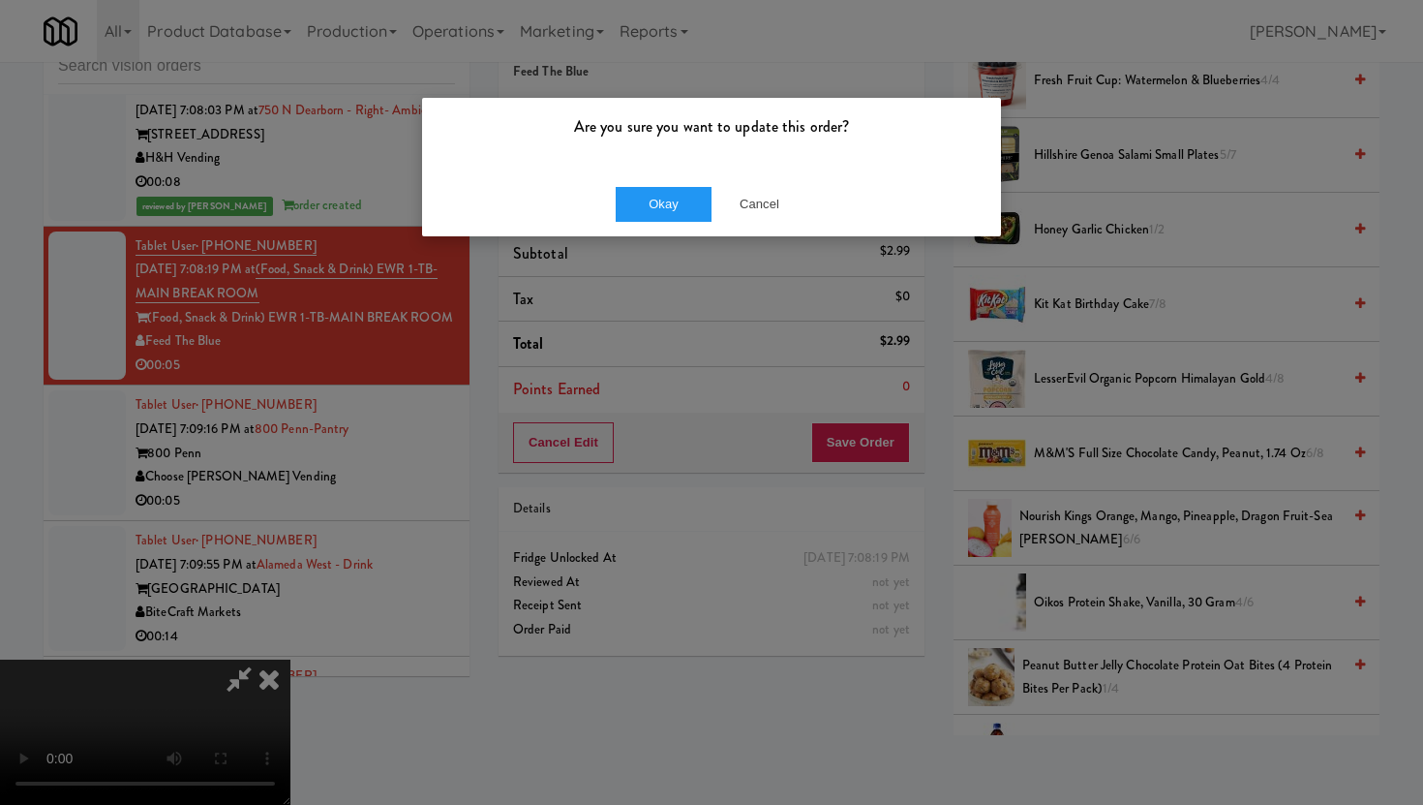
click at [684, 186] on div "Okay Cancel" at bounding box center [711, 203] width 579 height 65
click at [678, 215] on button "Okay" at bounding box center [664, 204] width 97 height 35
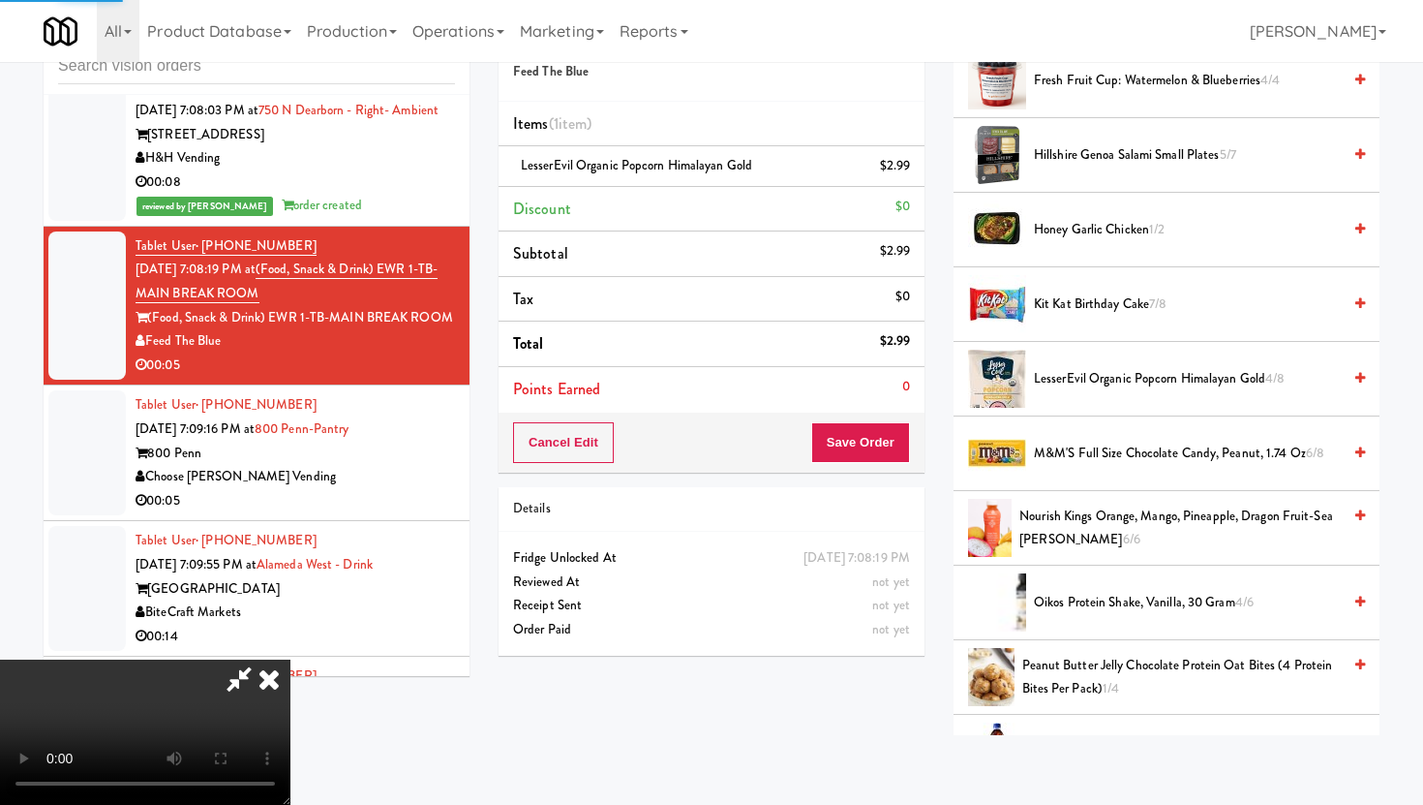
scroll to position [49, 0]
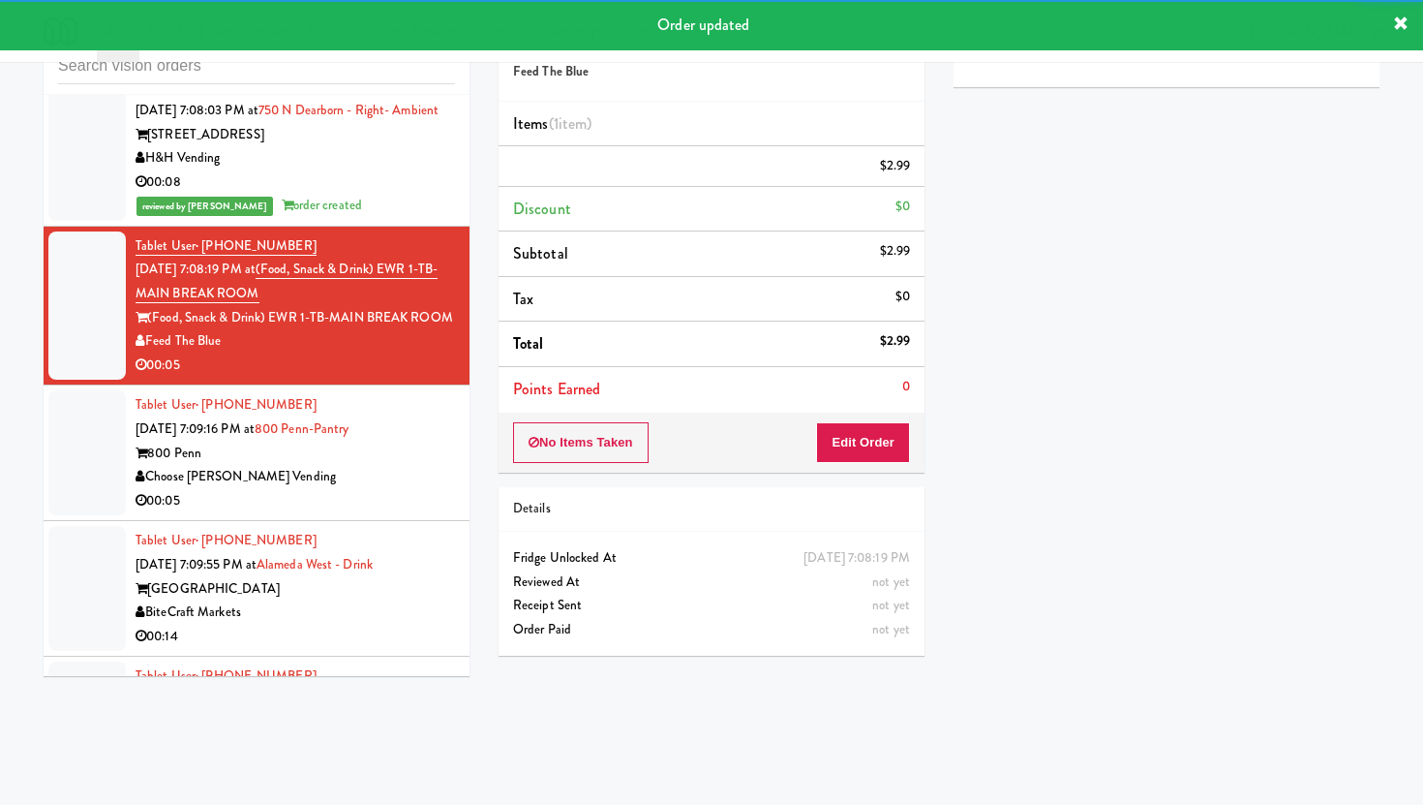
click at [391, 470] on div "Tablet User · (812) 457-9971 [DATE] 7:09:16 PM at 800 Penn-Pantry 800 Penn Choo…" at bounding box center [295, 452] width 319 height 119
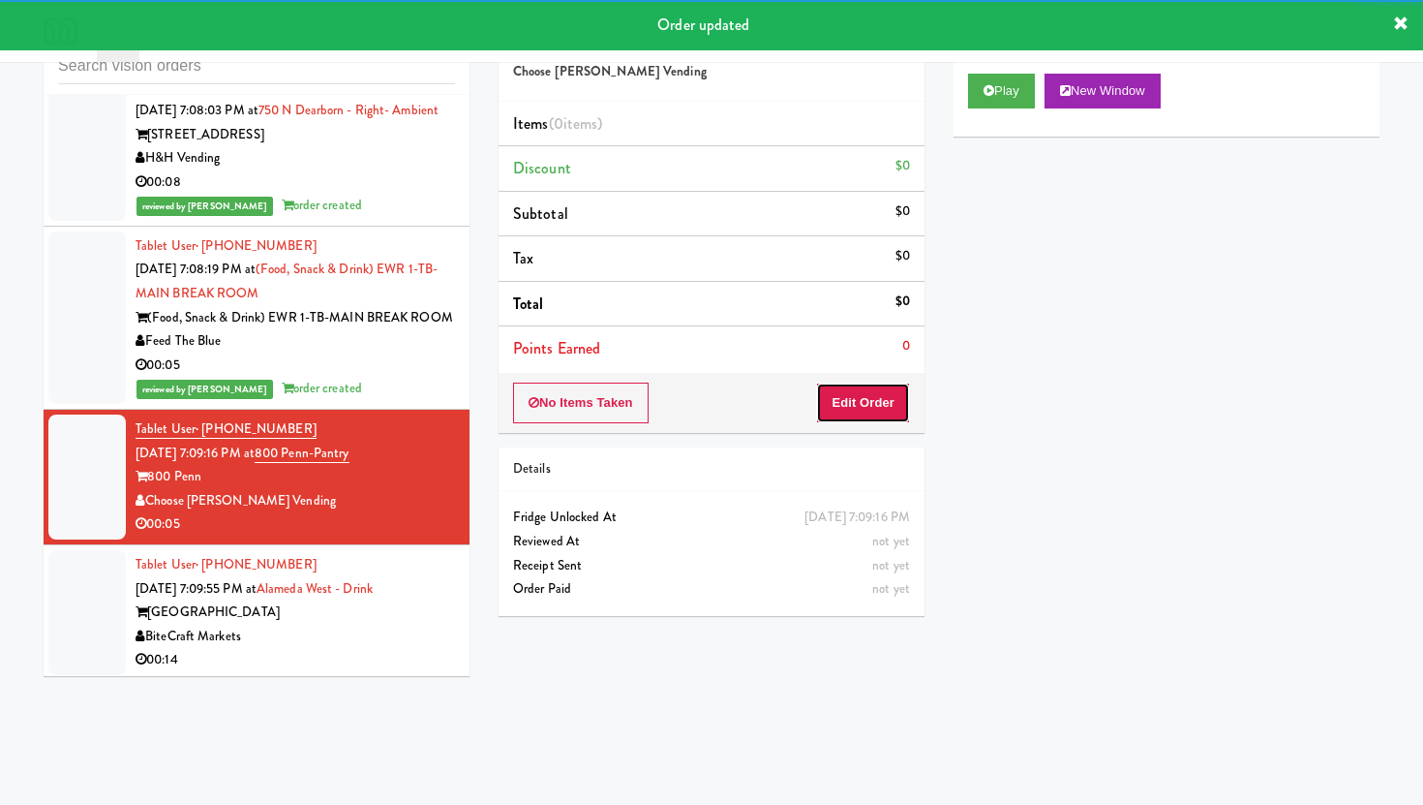
click at [884, 399] on button "Edit Order" at bounding box center [863, 402] width 94 height 41
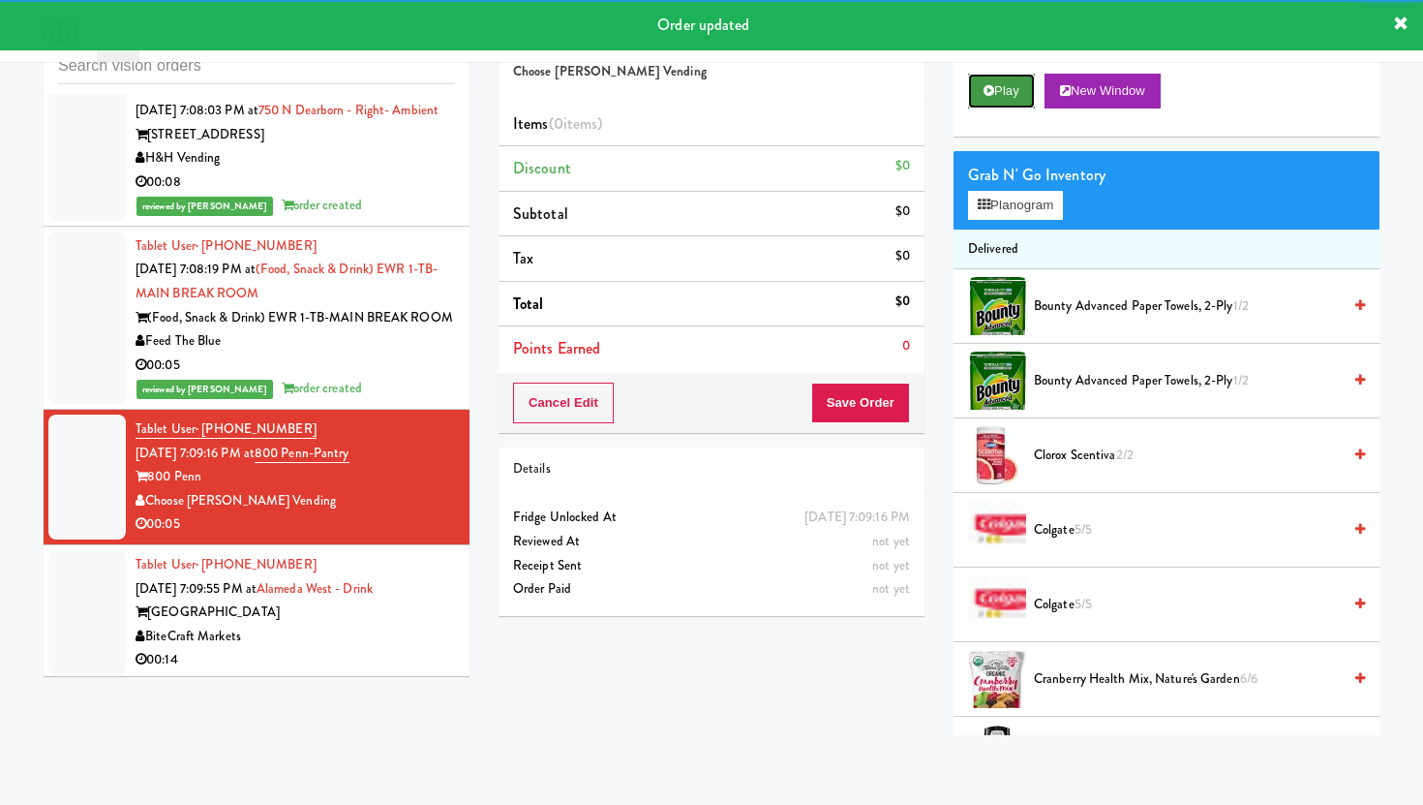
click at [1011, 90] on button "Play" at bounding box center [1001, 91] width 67 height 35
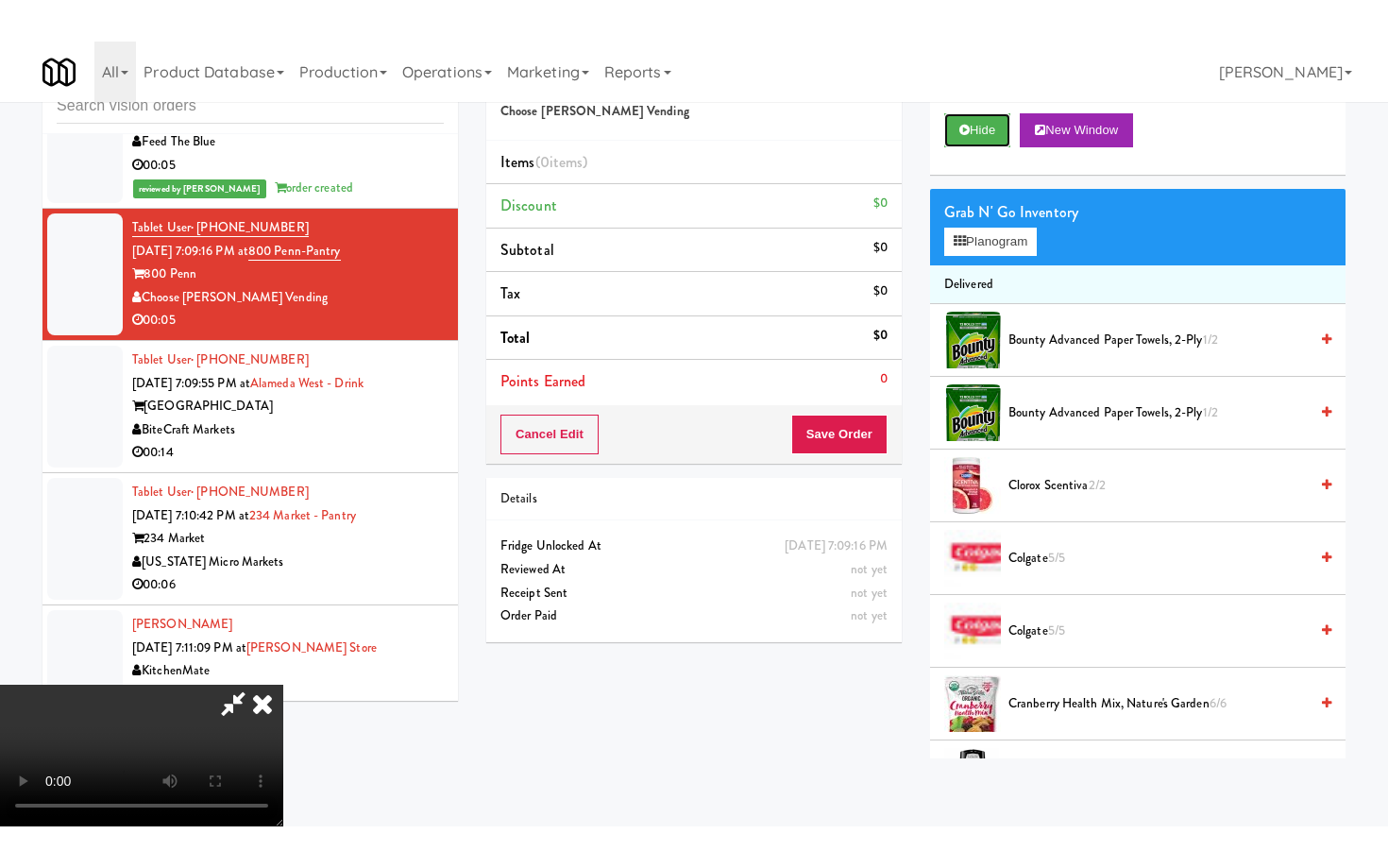
scroll to position [155, 0]
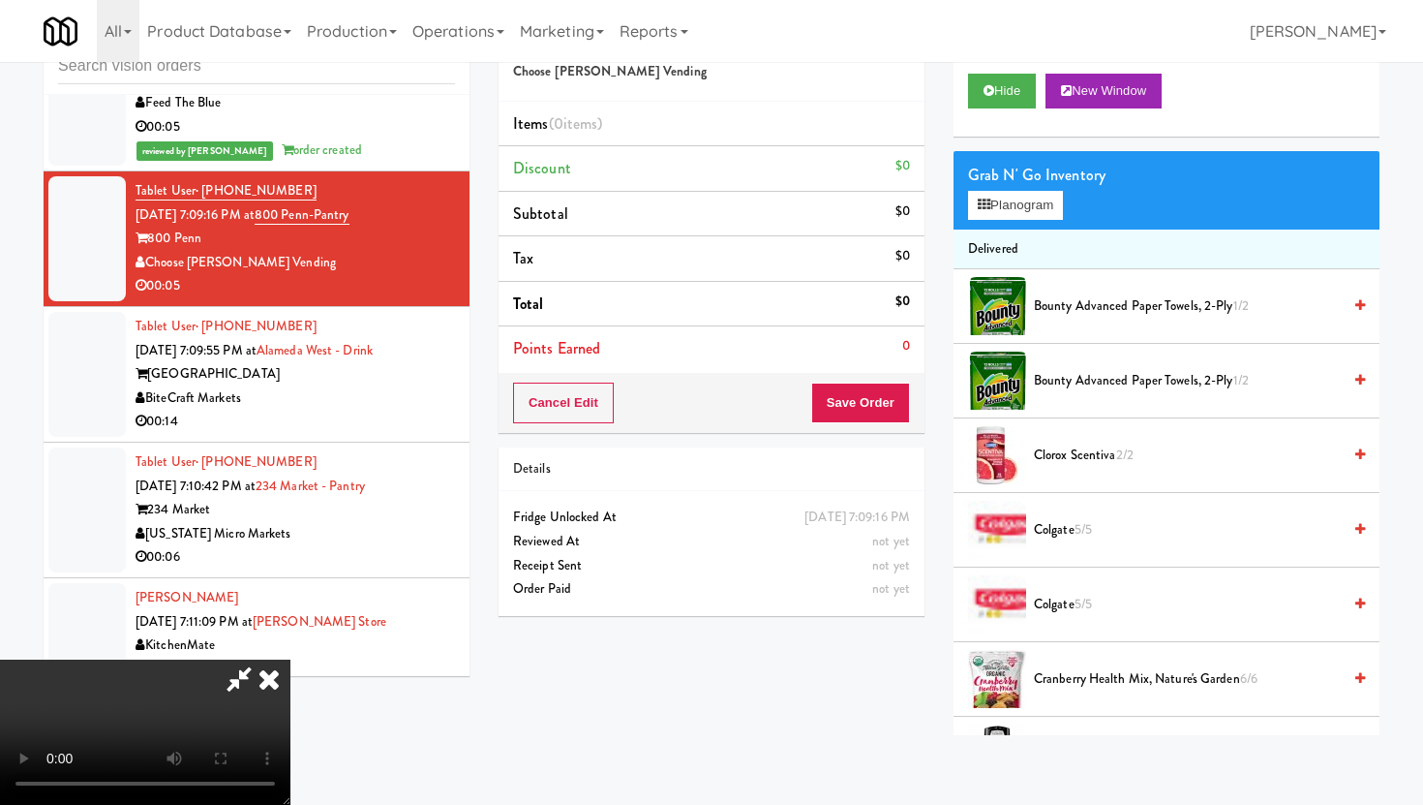
click at [290, 659] on video at bounding box center [145, 731] width 290 height 145
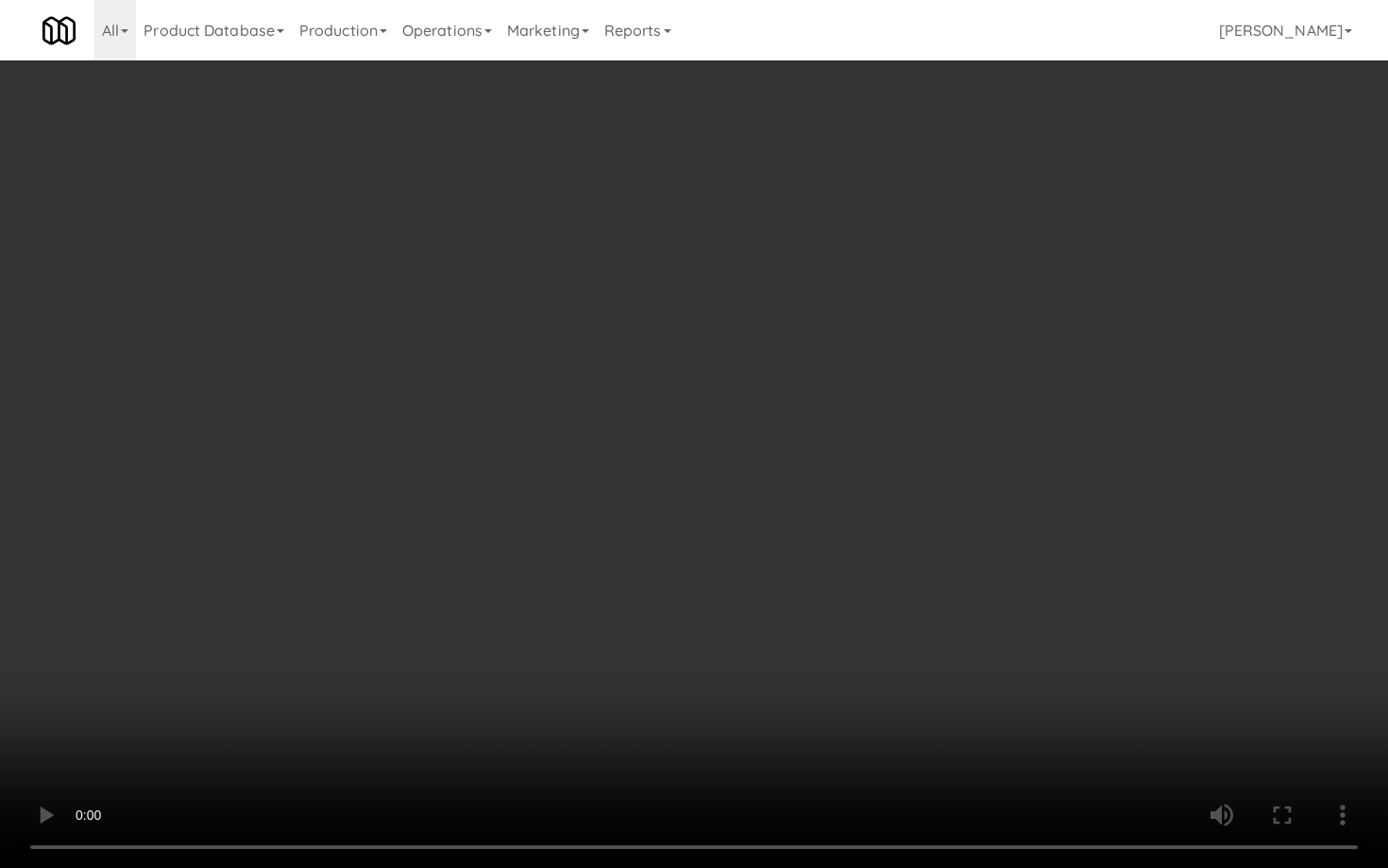
click at [738, 626] on video at bounding box center [694, 434] width 1388 height 868
click at [781, 719] on video at bounding box center [694, 434] width 1388 height 868
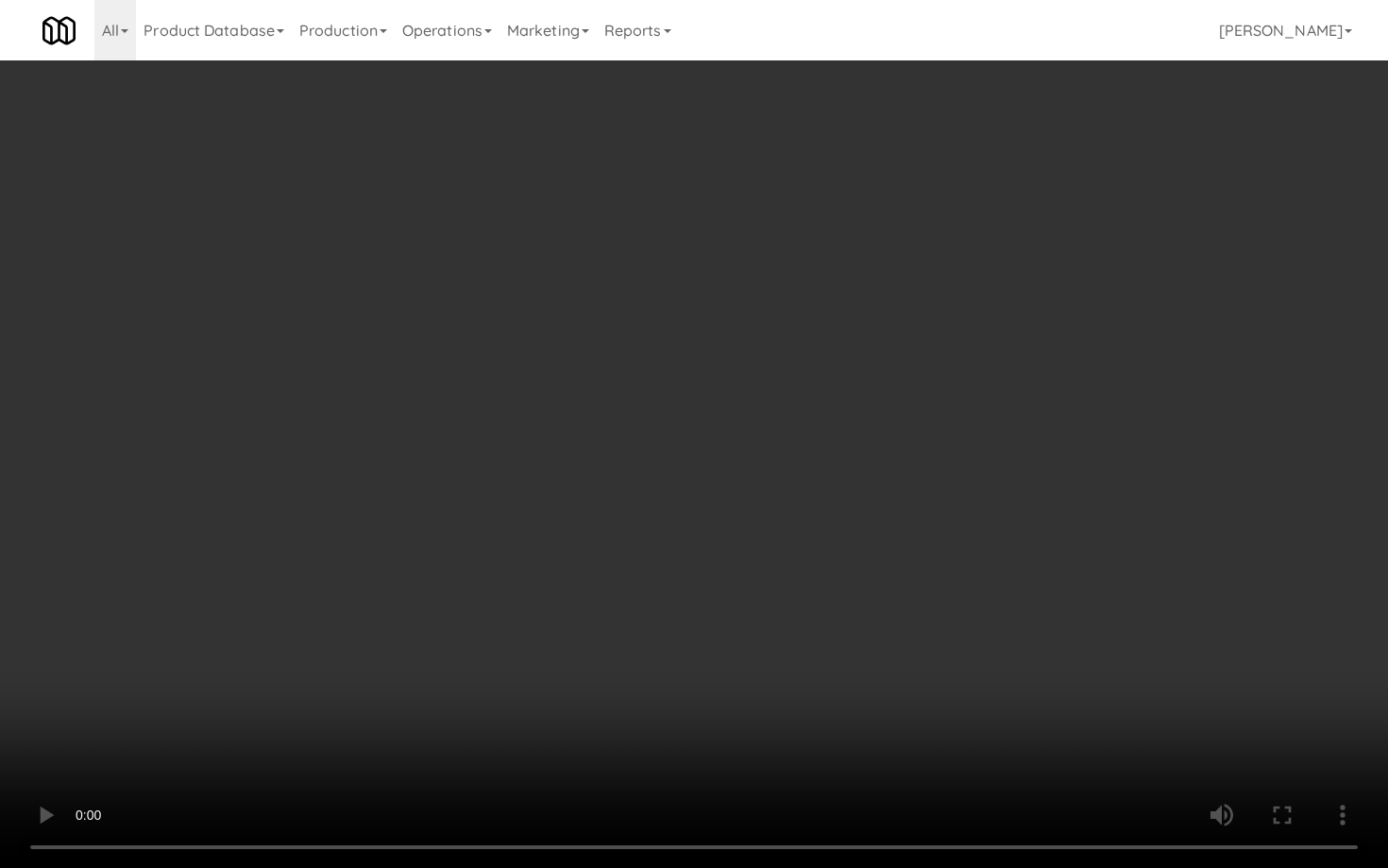
click at [781, 719] on video at bounding box center [694, 434] width 1388 height 868
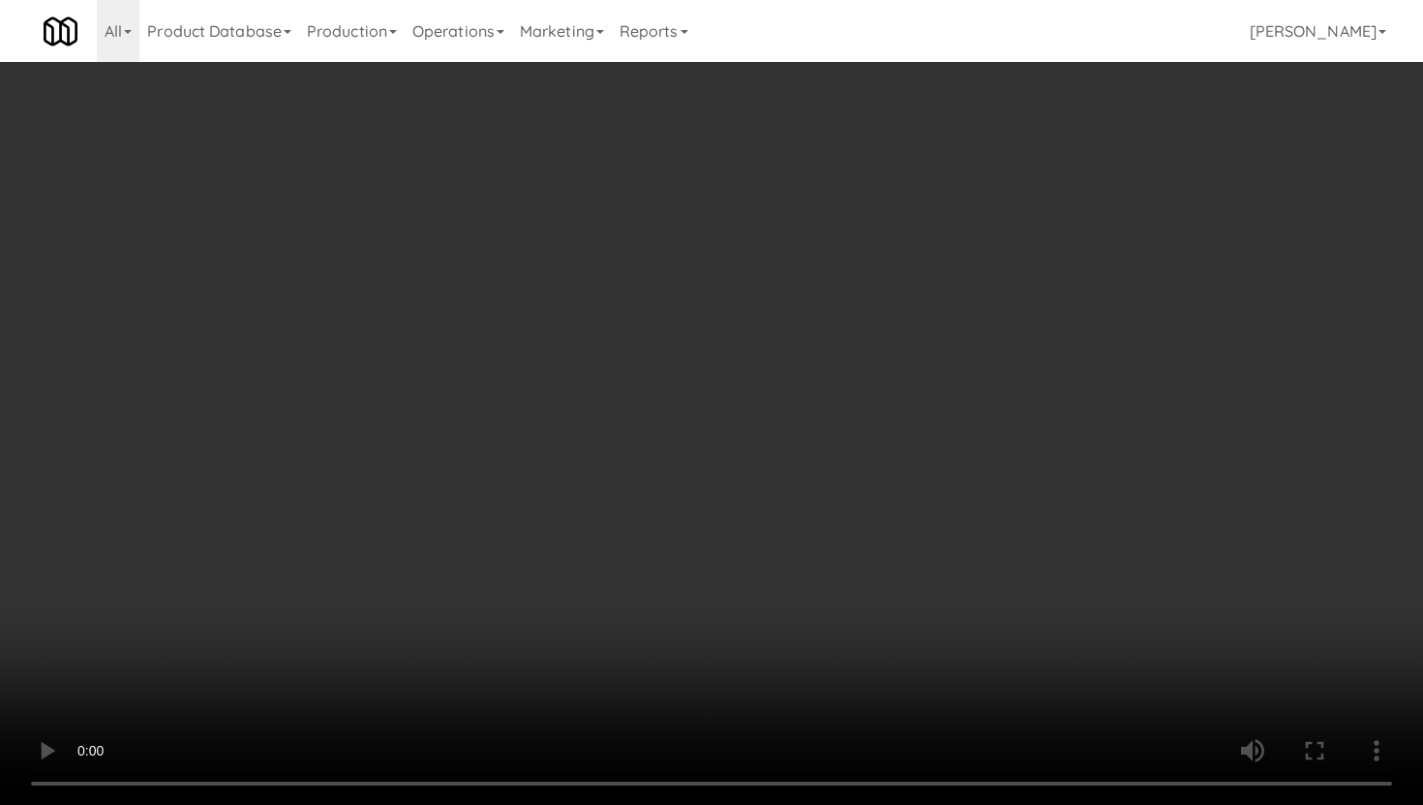
scroll to position [685, 0]
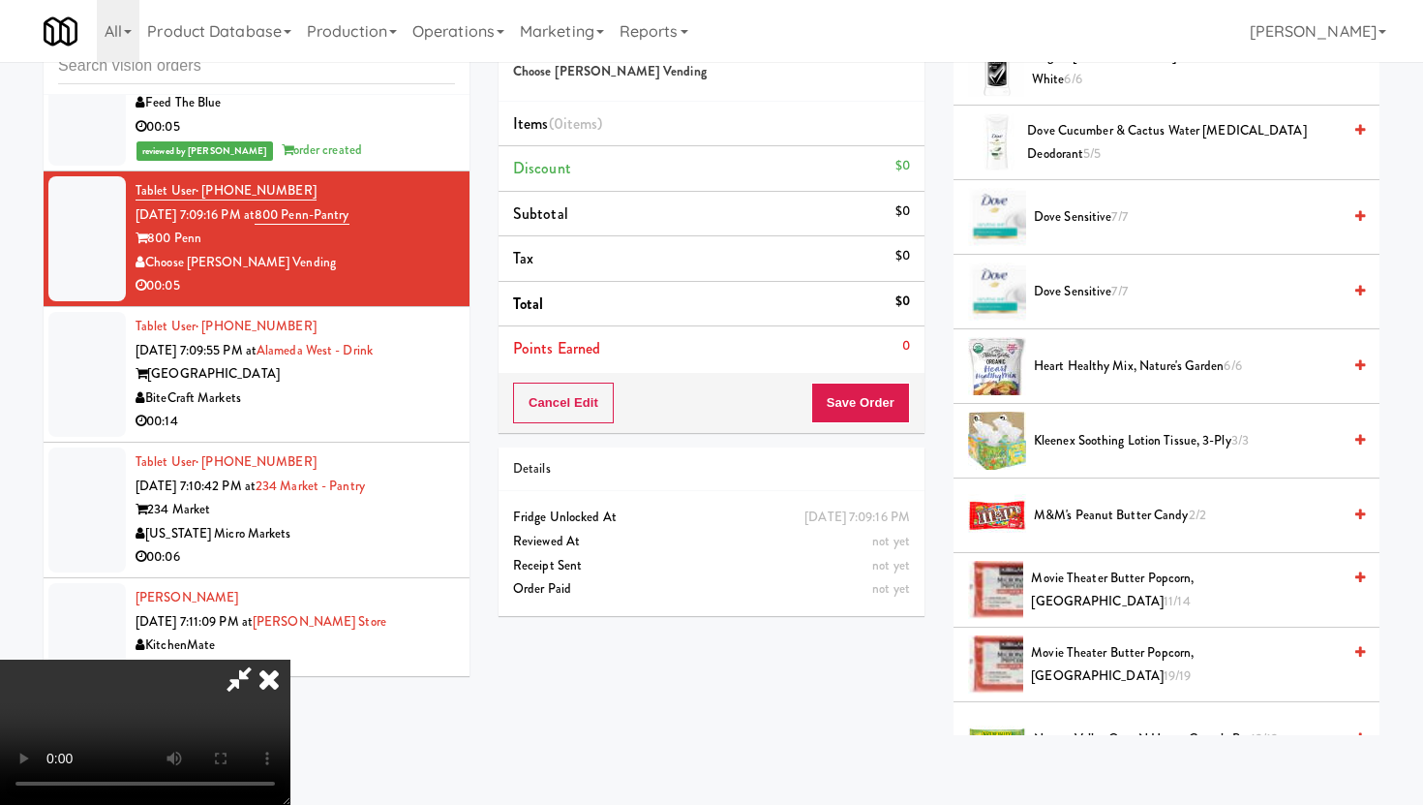
click at [1135, 596] on span "Movie Theater Butter Popcorn, [GEOGRAPHIC_DATA] 11/14" at bounding box center [1185, 589] width 309 height 47
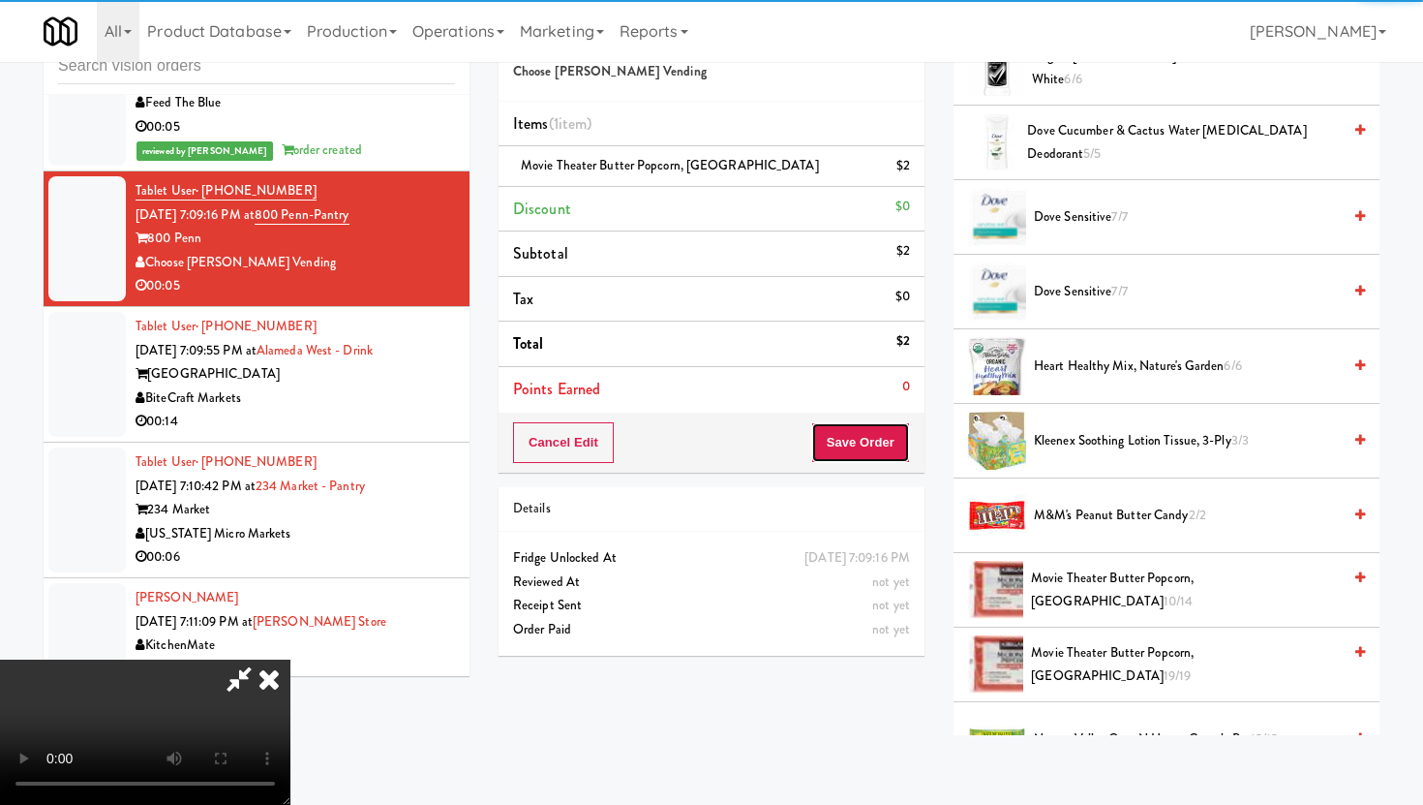
click at [875, 441] on button "Save Order" at bounding box center [860, 442] width 99 height 41
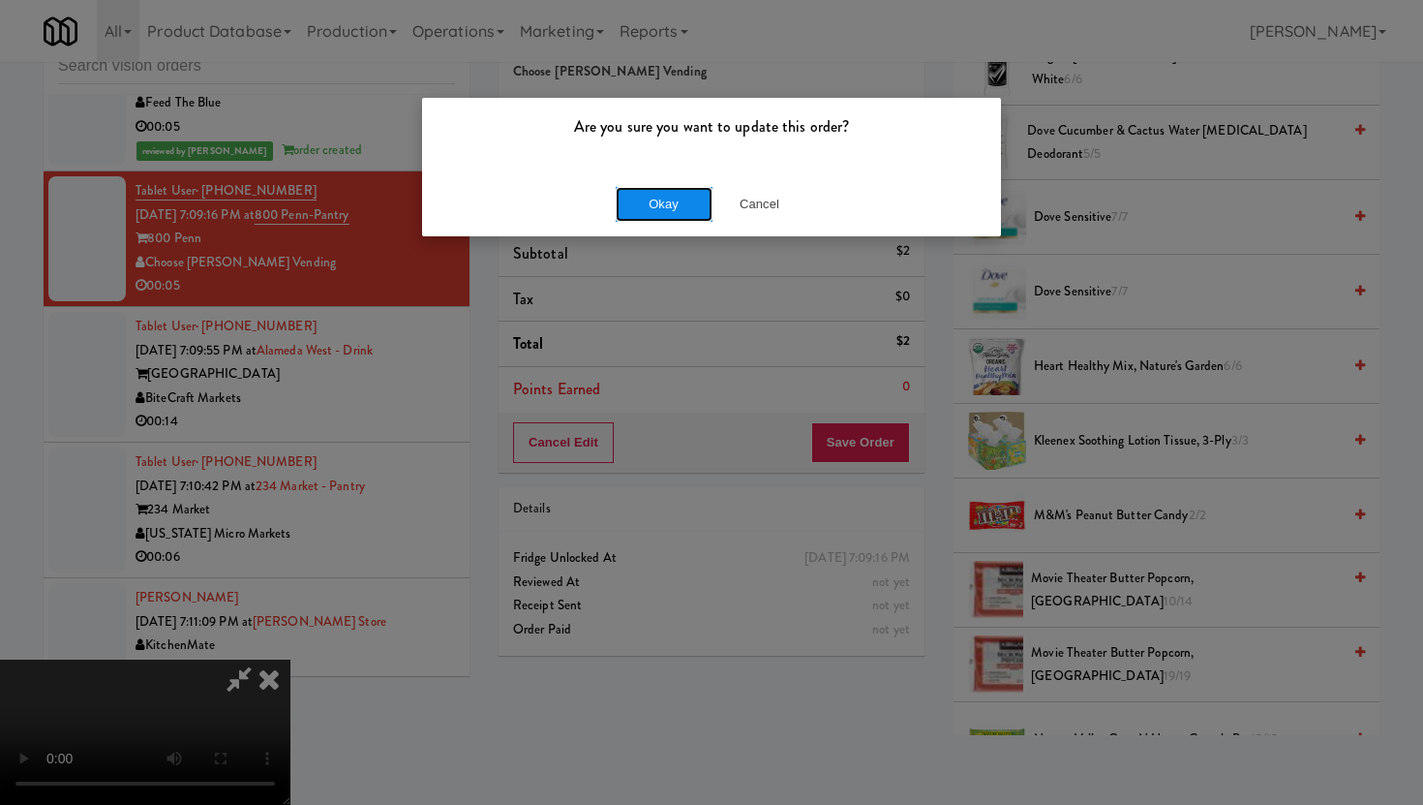
click at [668, 203] on button "Okay" at bounding box center [664, 204] width 97 height 35
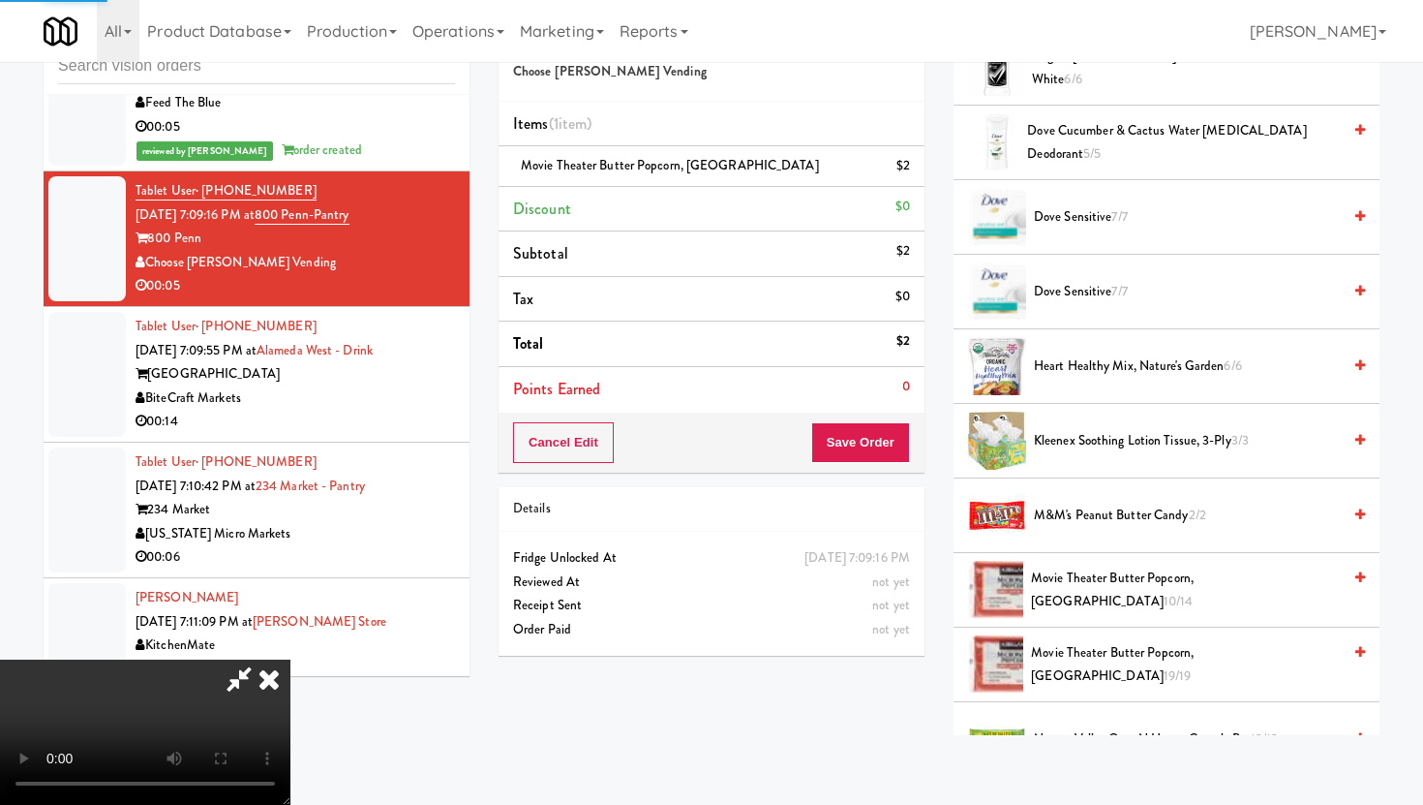
scroll to position [49, 0]
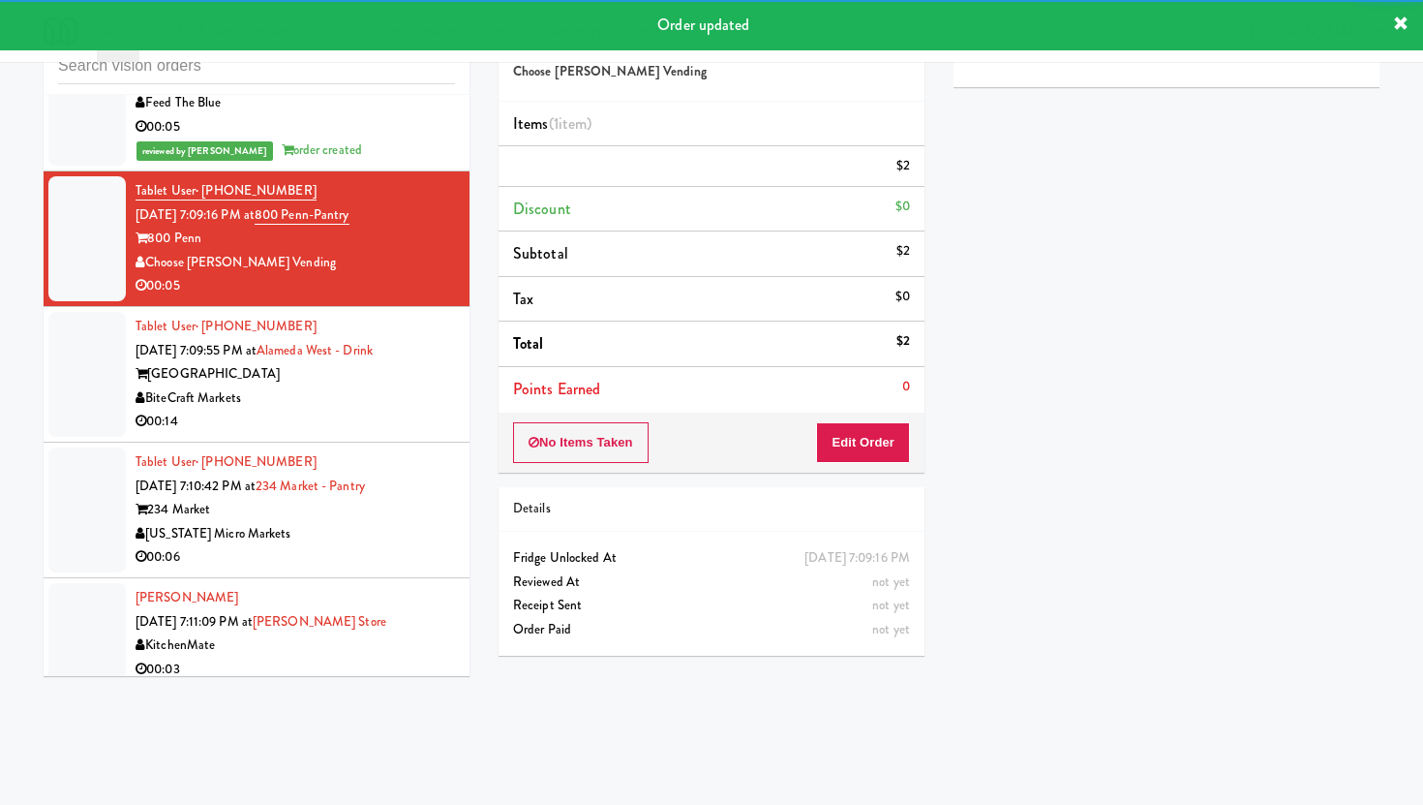
click at [446, 374] on div "[GEOGRAPHIC_DATA]" at bounding box center [295, 374] width 319 height 24
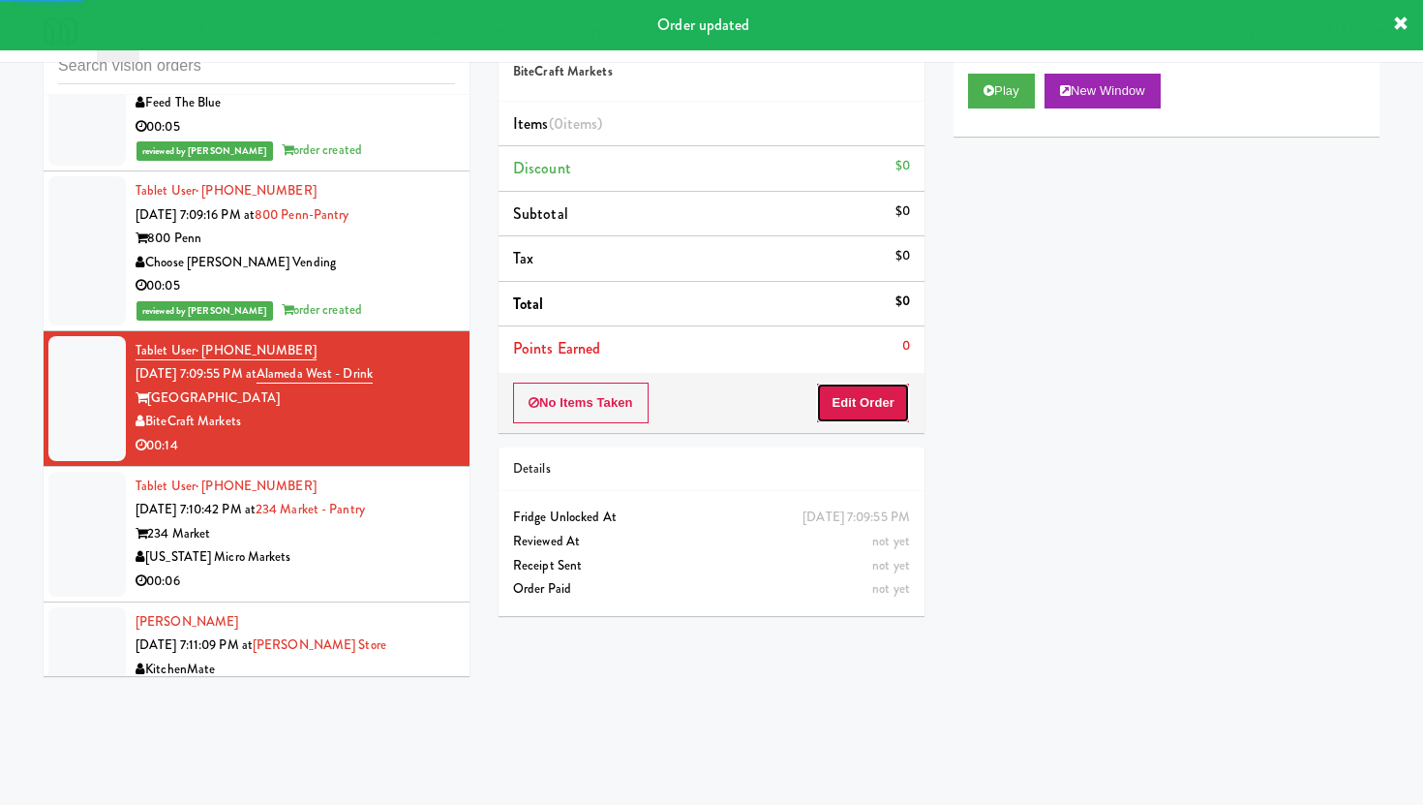
click at [862, 398] on button "Edit Order" at bounding box center [863, 402] width 94 height 41
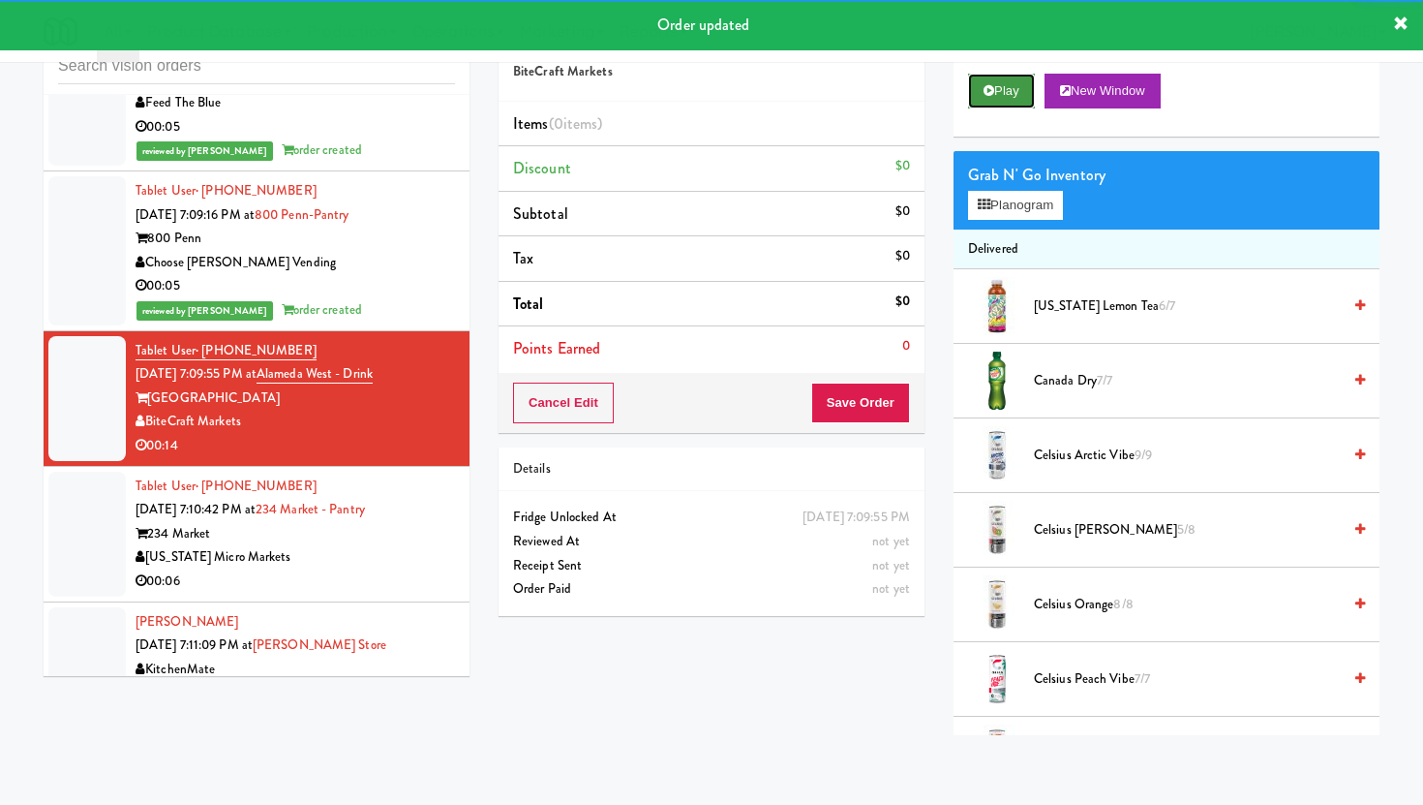
click at [1012, 85] on button "Play" at bounding box center [1001, 91] width 67 height 35
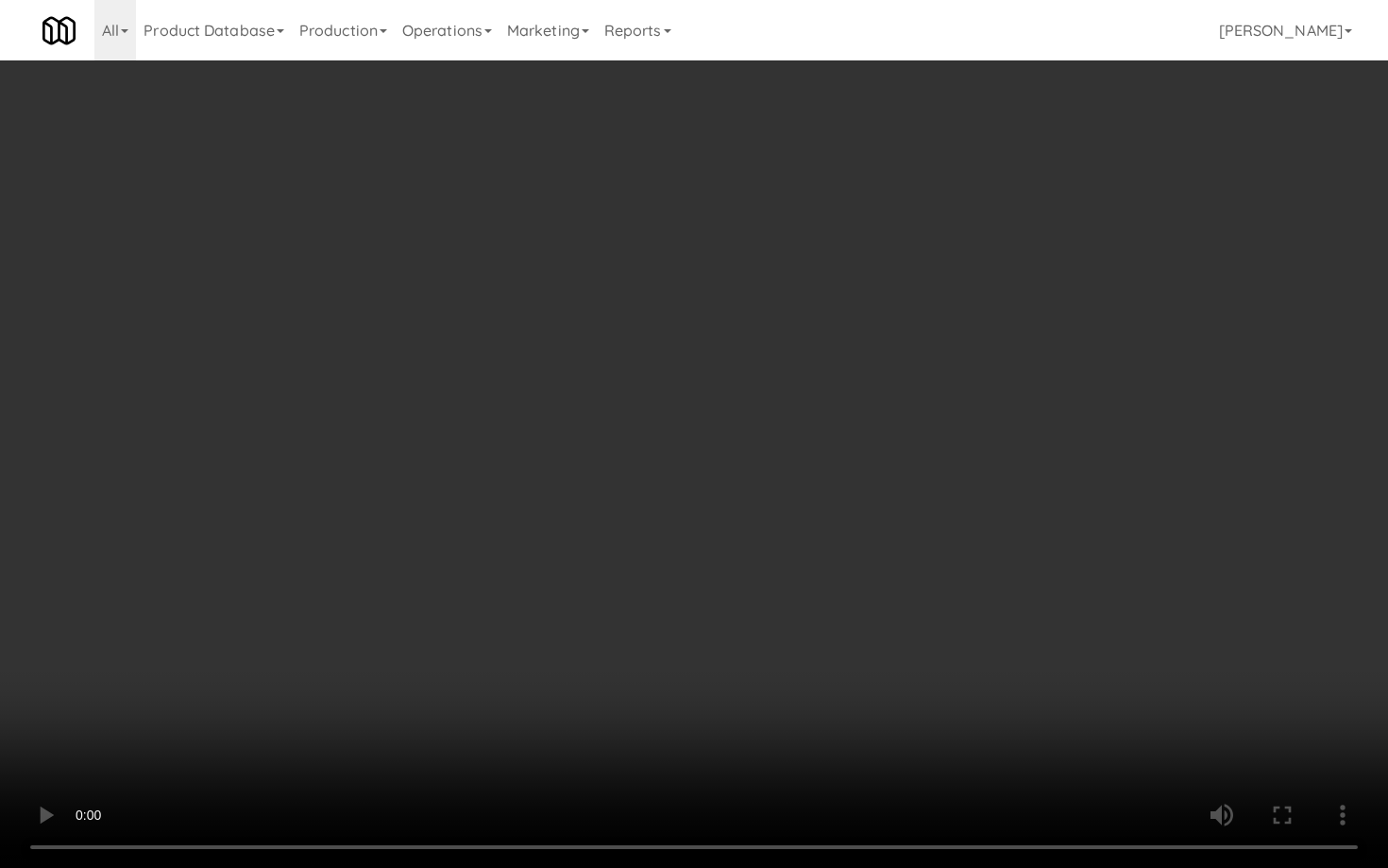
click at [734, 744] on video at bounding box center [694, 434] width 1388 height 868
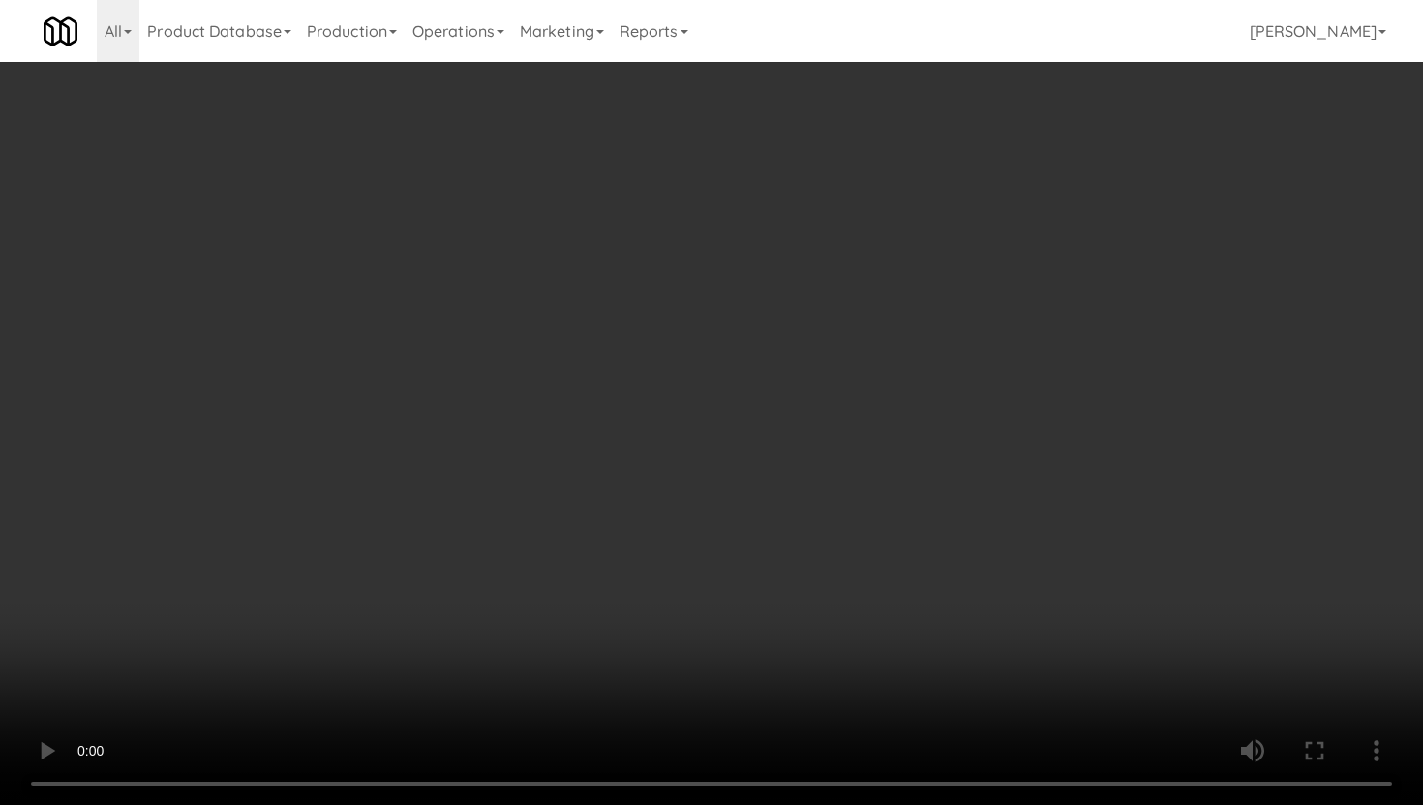
scroll to position [2664, 0]
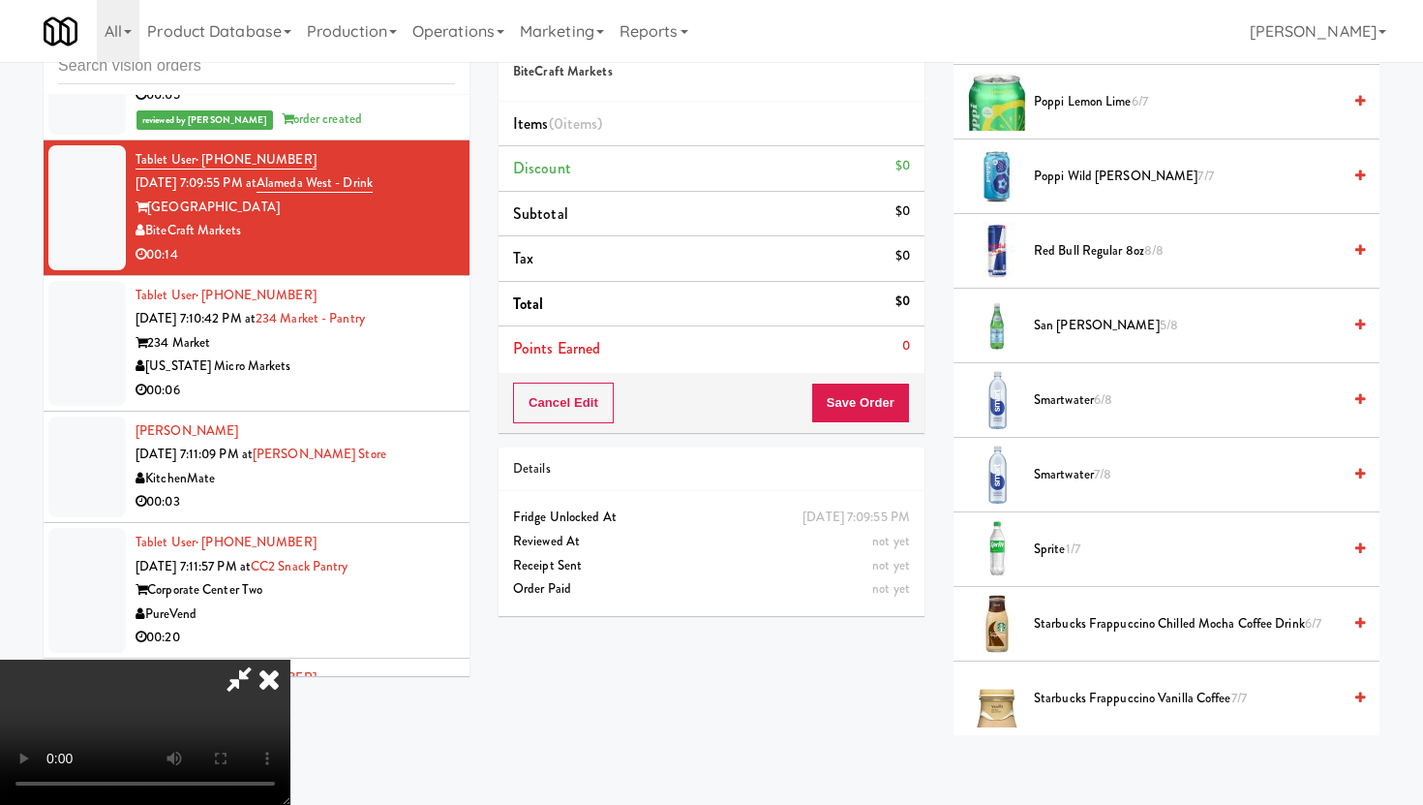
click at [1097, 243] on span "Red Bull Regular 8oz 8/8" at bounding box center [1187, 251] width 307 height 24
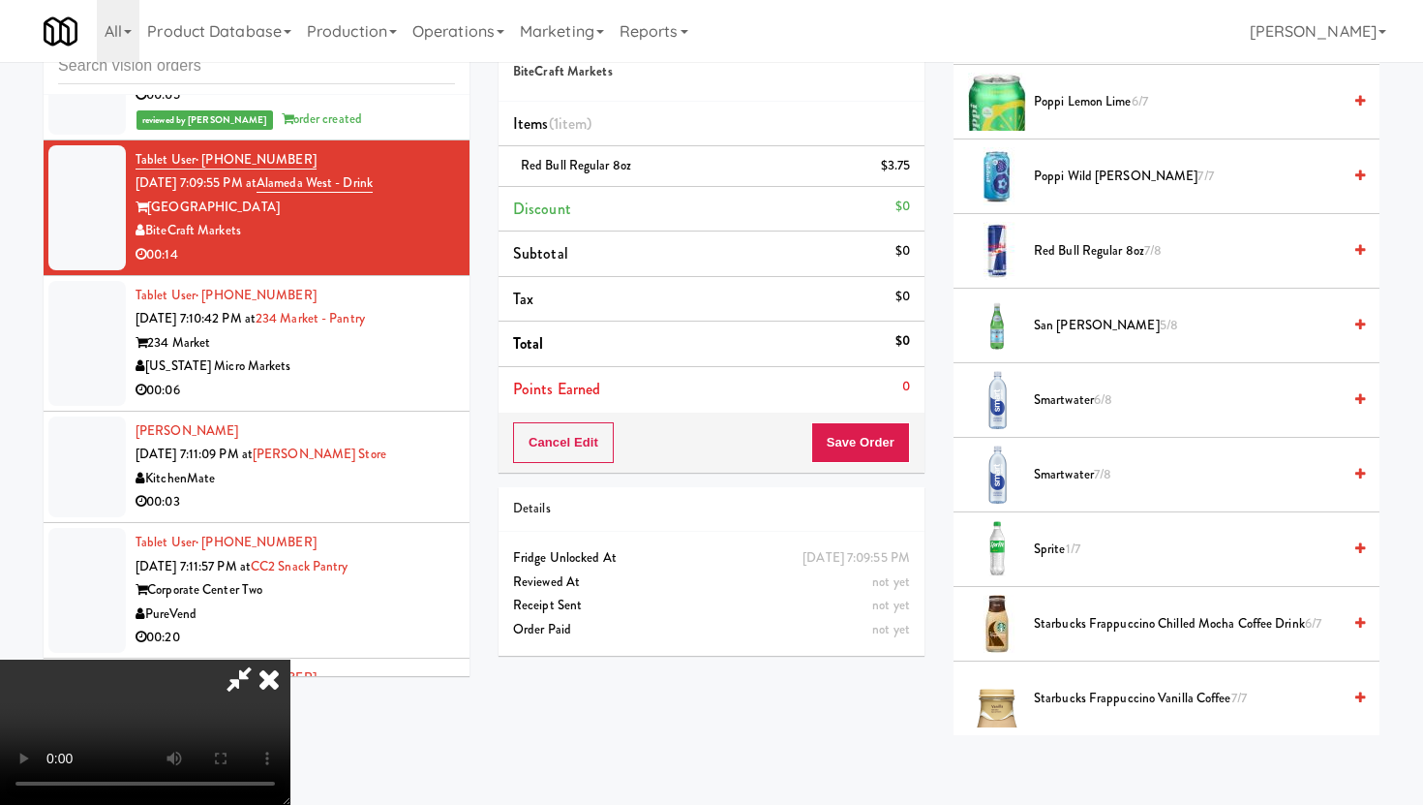
click at [1097, 243] on span "Red Bull Regular 8oz 7/8" at bounding box center [1187, 251] width 307 height 24
click at [1036, 404] on span "Smartwater 6/8" at bounding box center [1187, 400] width 307 height 24
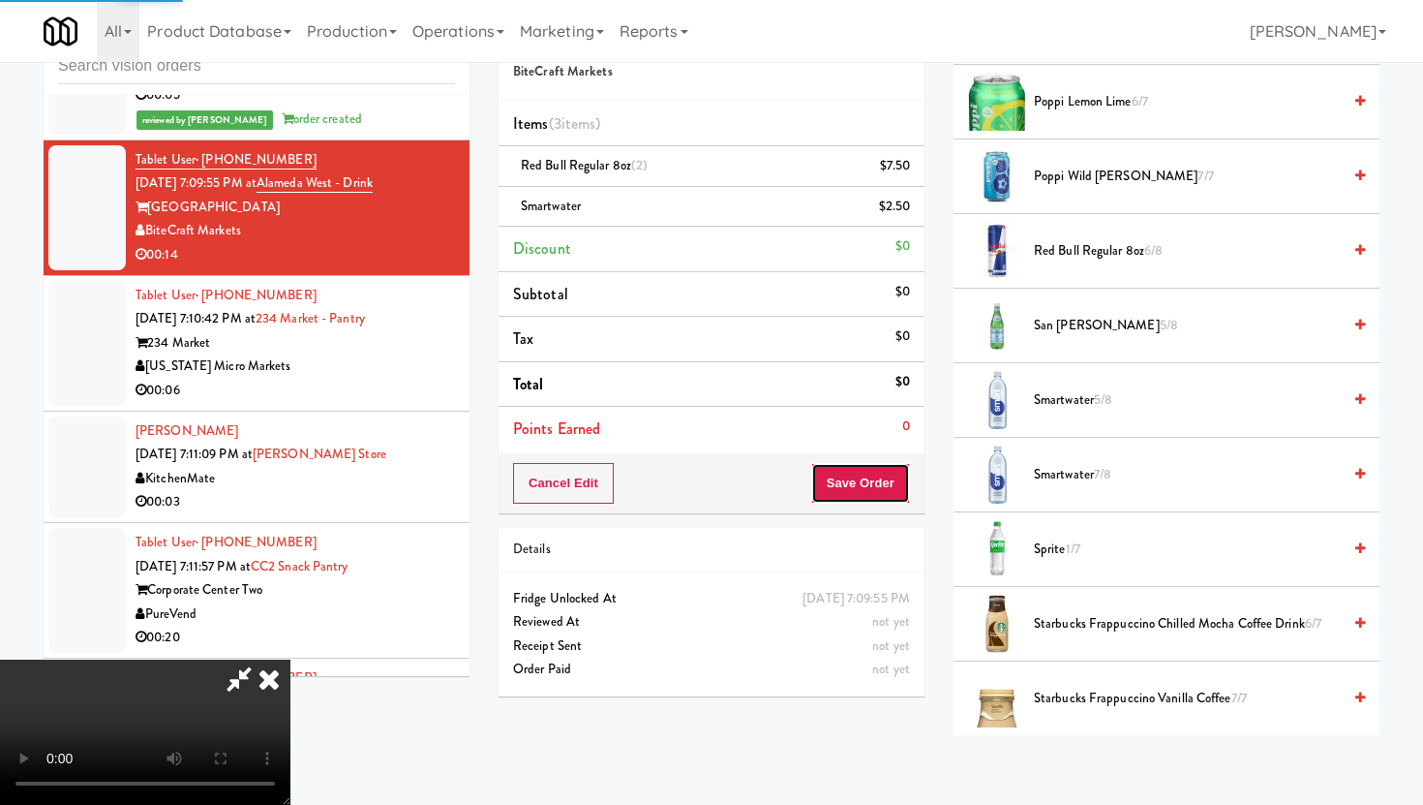
click at [882, 485] on button "Save Order" at bounding box center [860, 483] width 99 height 41
click at [883, 463] on button "Save Order" at bounding box center [860, 483] width 99 height 41
click at [886, 492] on button "Save Order" at bounding box center [860, 483] width 99 height 41
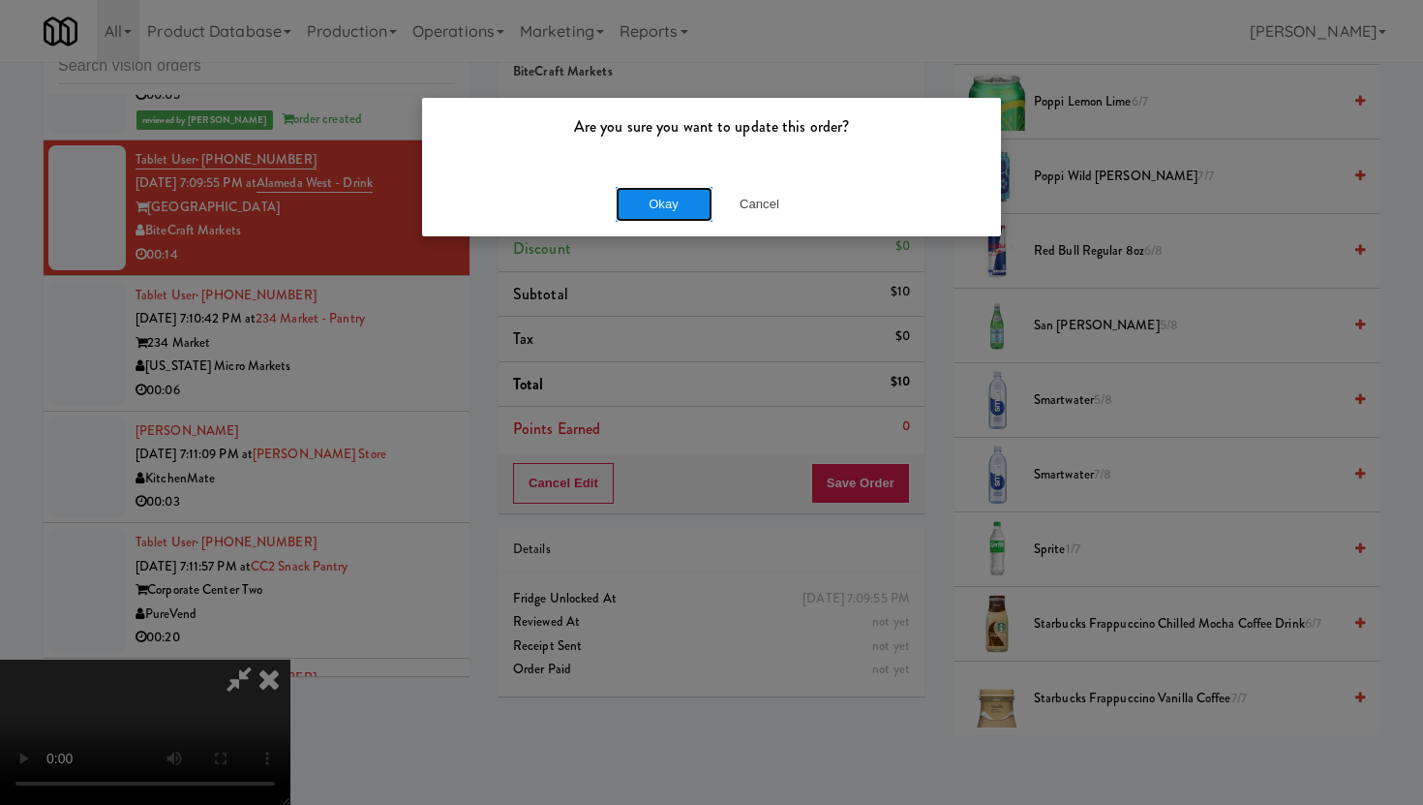
click at [660, 192] on button "Okay" at bounding box center [664, 204] width 97 height 35
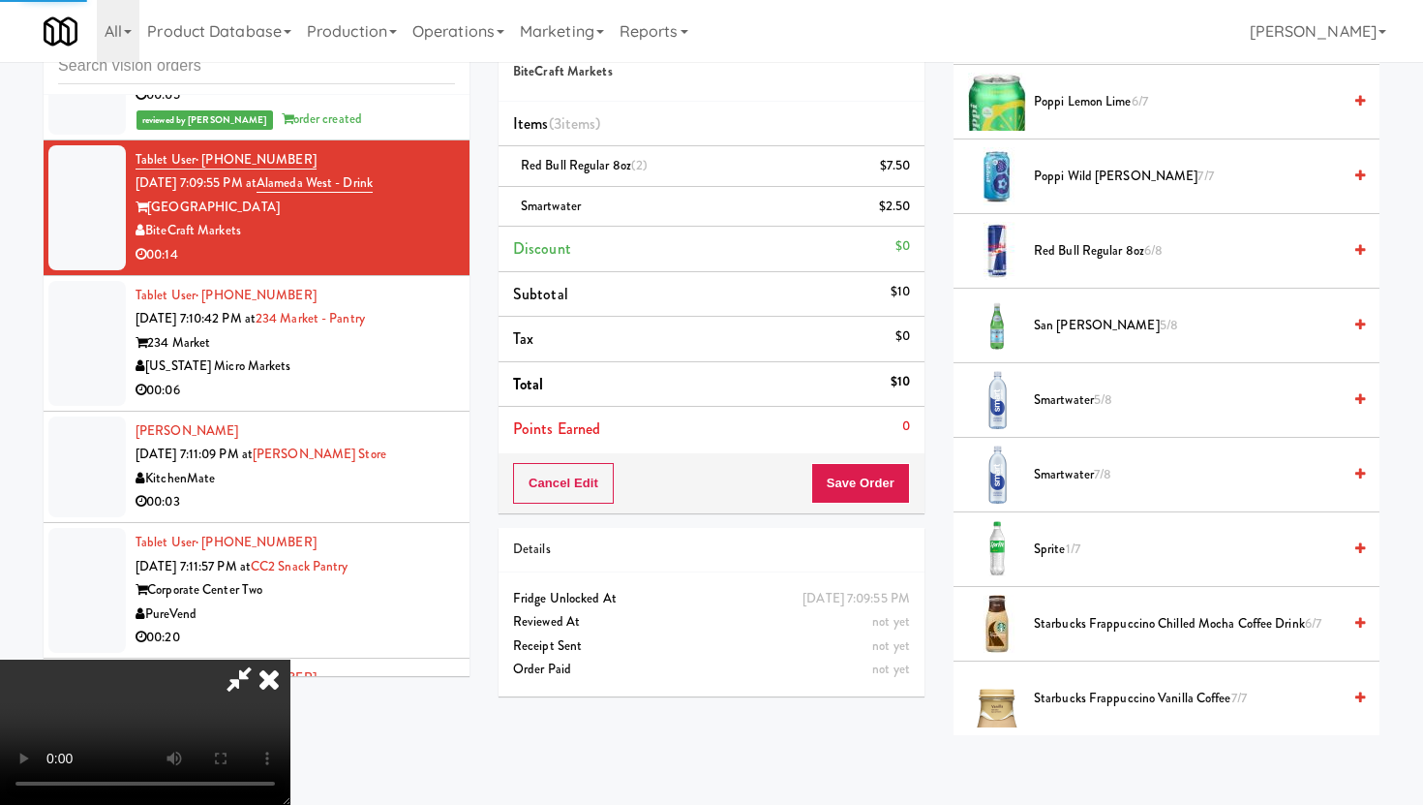
scroll to position [49, 0]
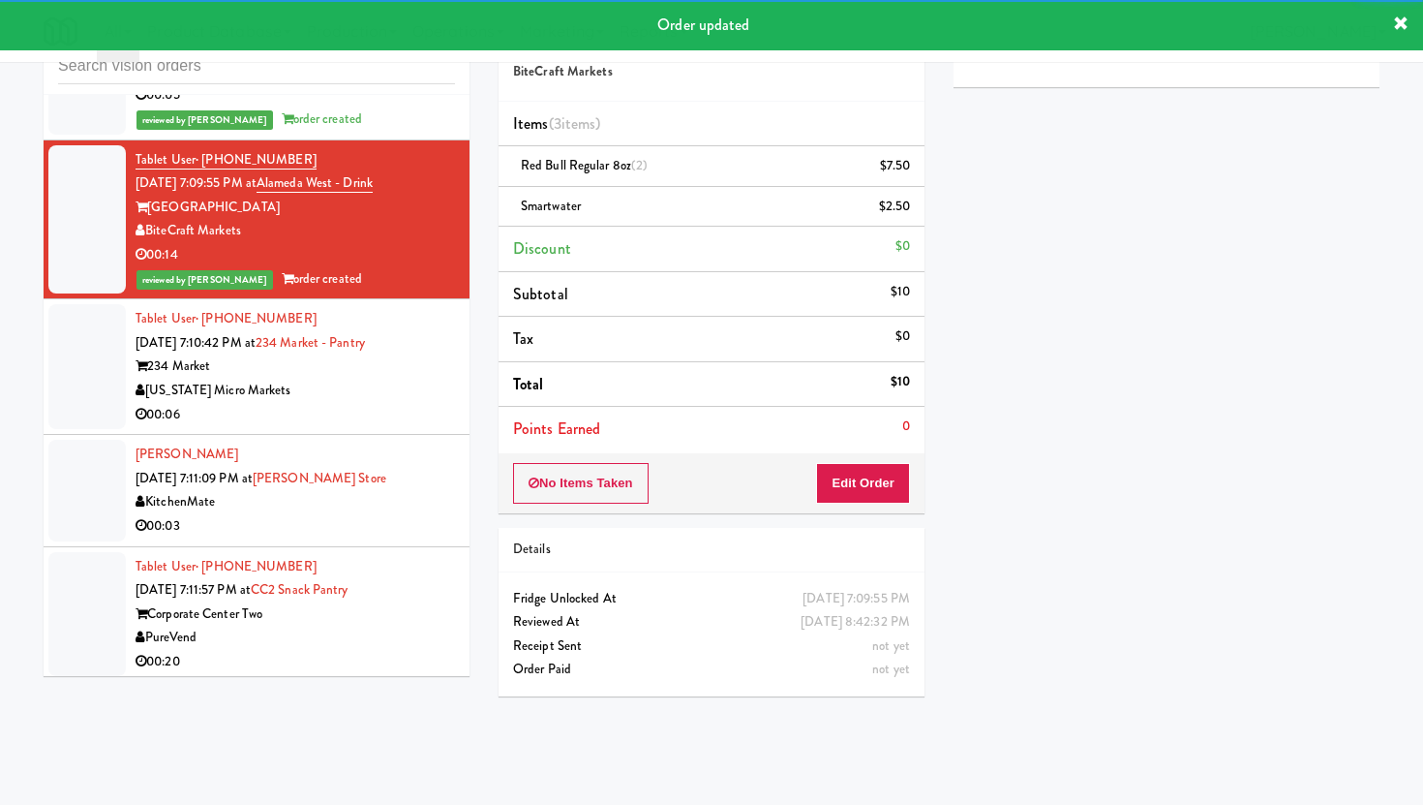
click at [407, 403] on div "00:06" at bounding box center [295, 415] width 319 height 24
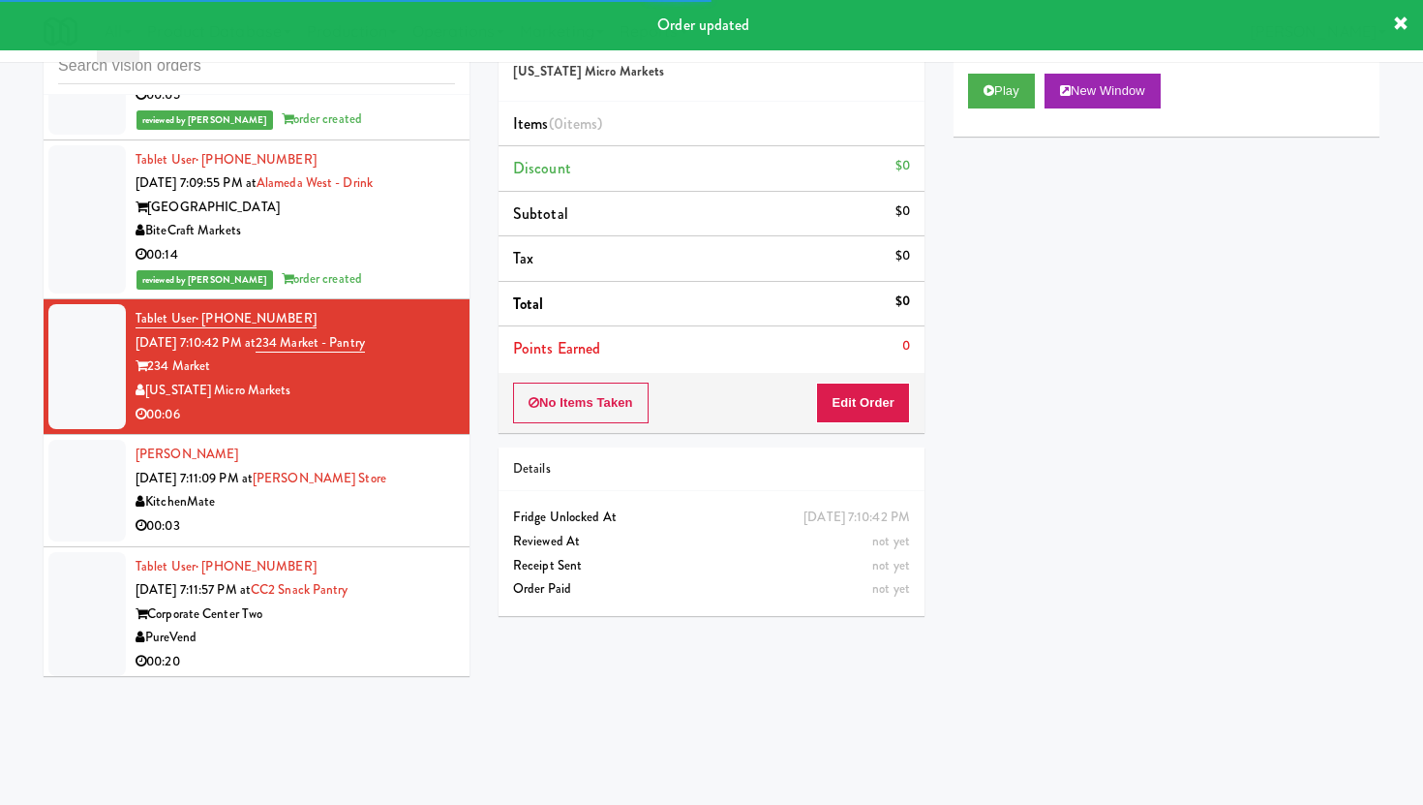
click at [846, 380] on div "No Items Taken Edit Order" at bounding box center [712, 403] width 426 height 60
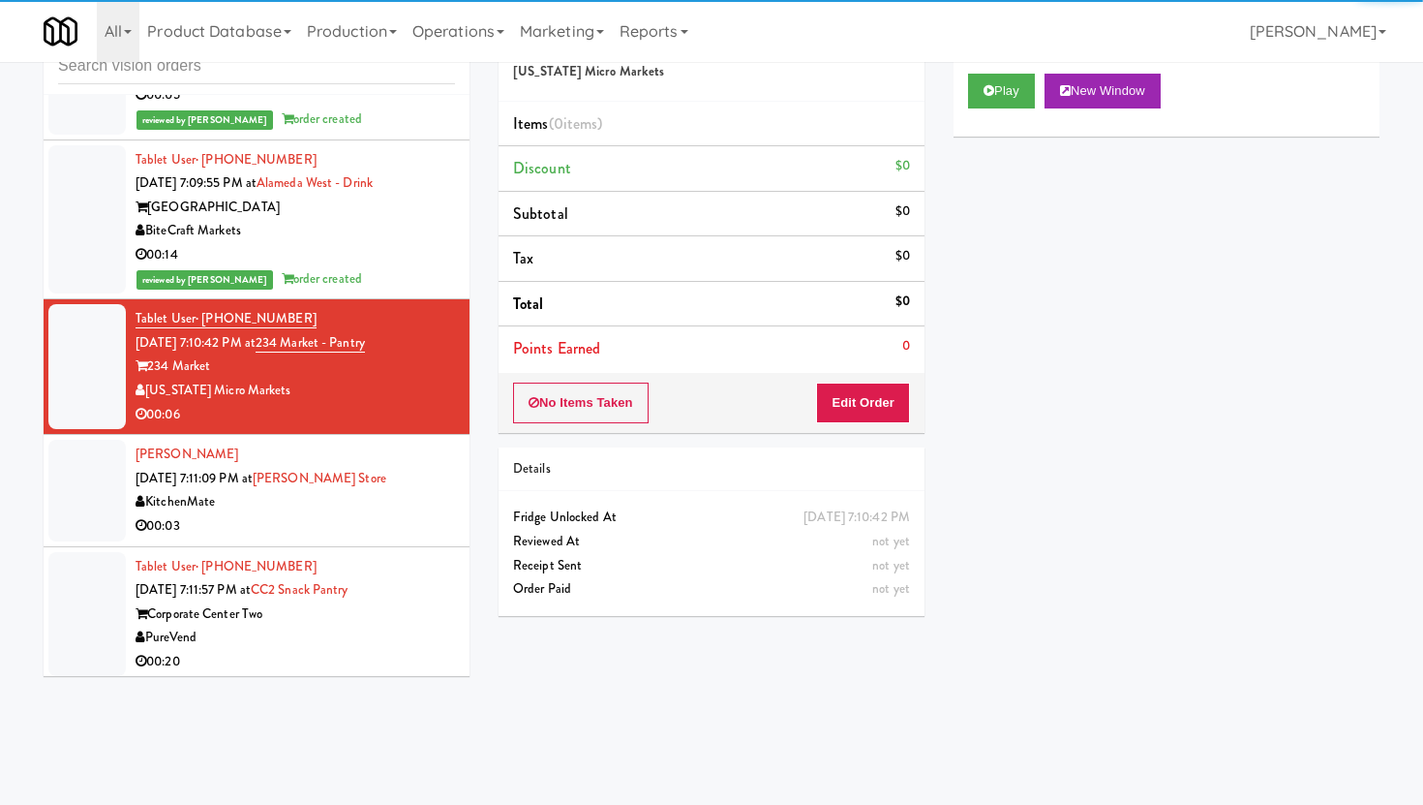
click at [863, 423] on div "No Items Taken Edit Order" at bounding box center [712, 403] width 426 height 60
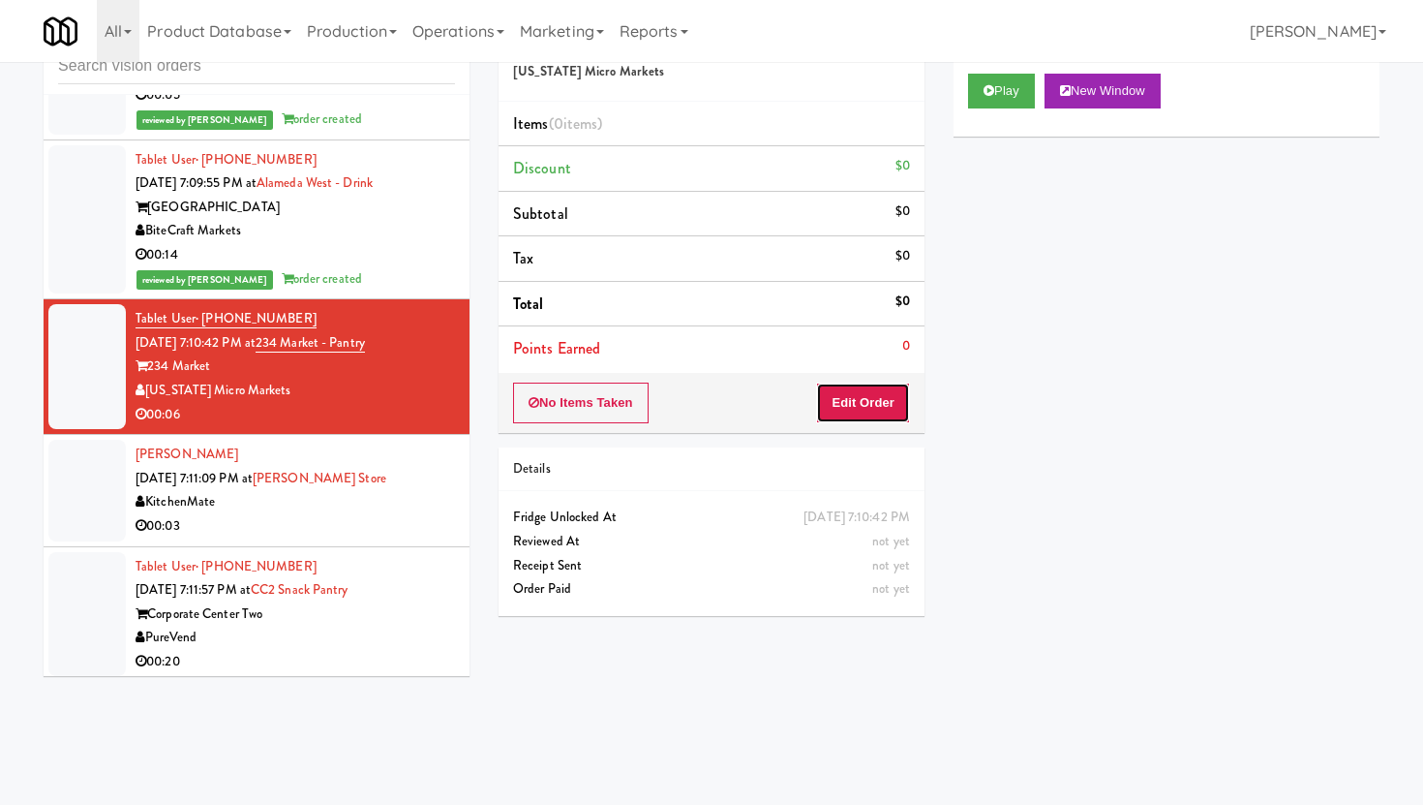
click at [867, 398] on button "Edit Order" at bounding box center [863, 402] width 94 height 41
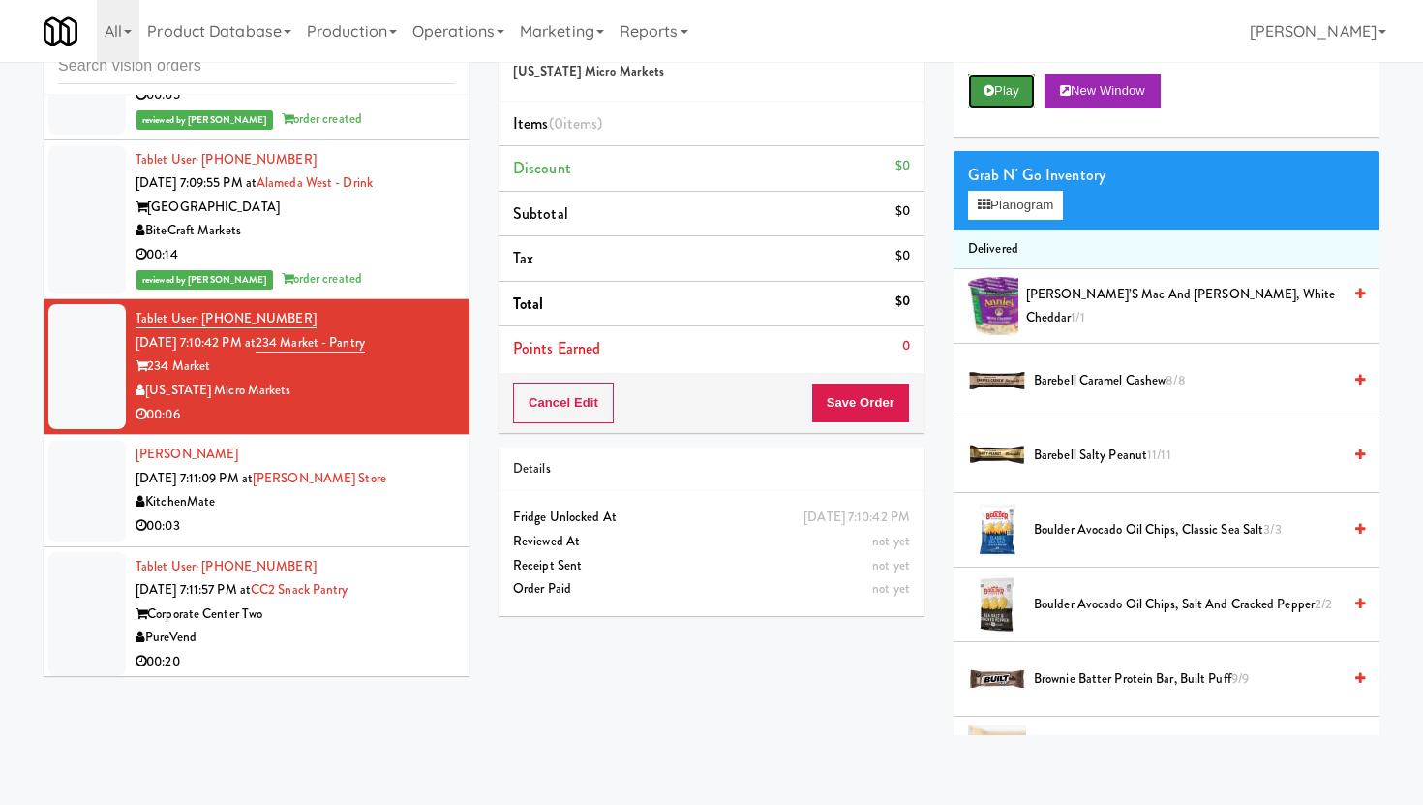
click at [1028, 85] on button "Play" at bounding box center [1001, 91] width 67 height 35
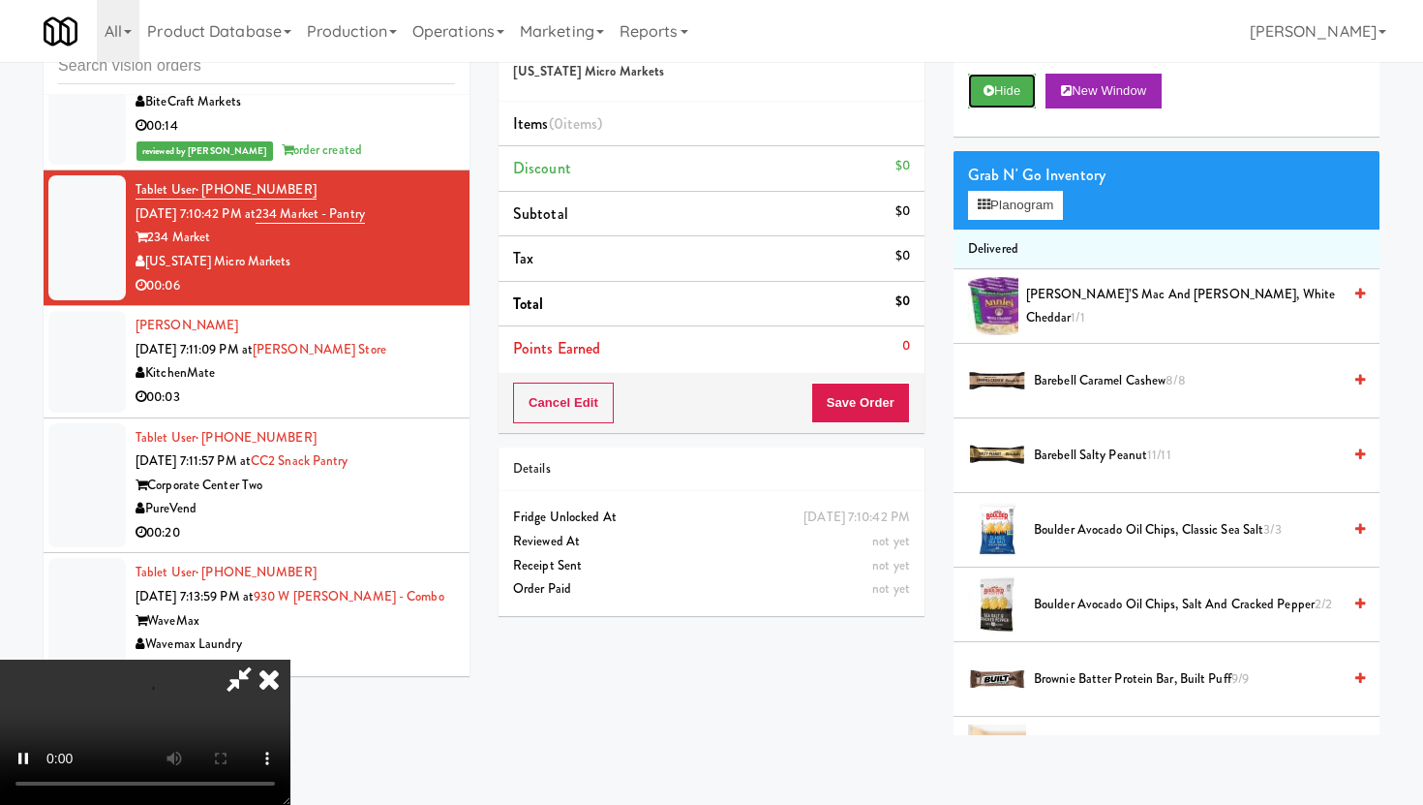
scroll to position [5237, 0]
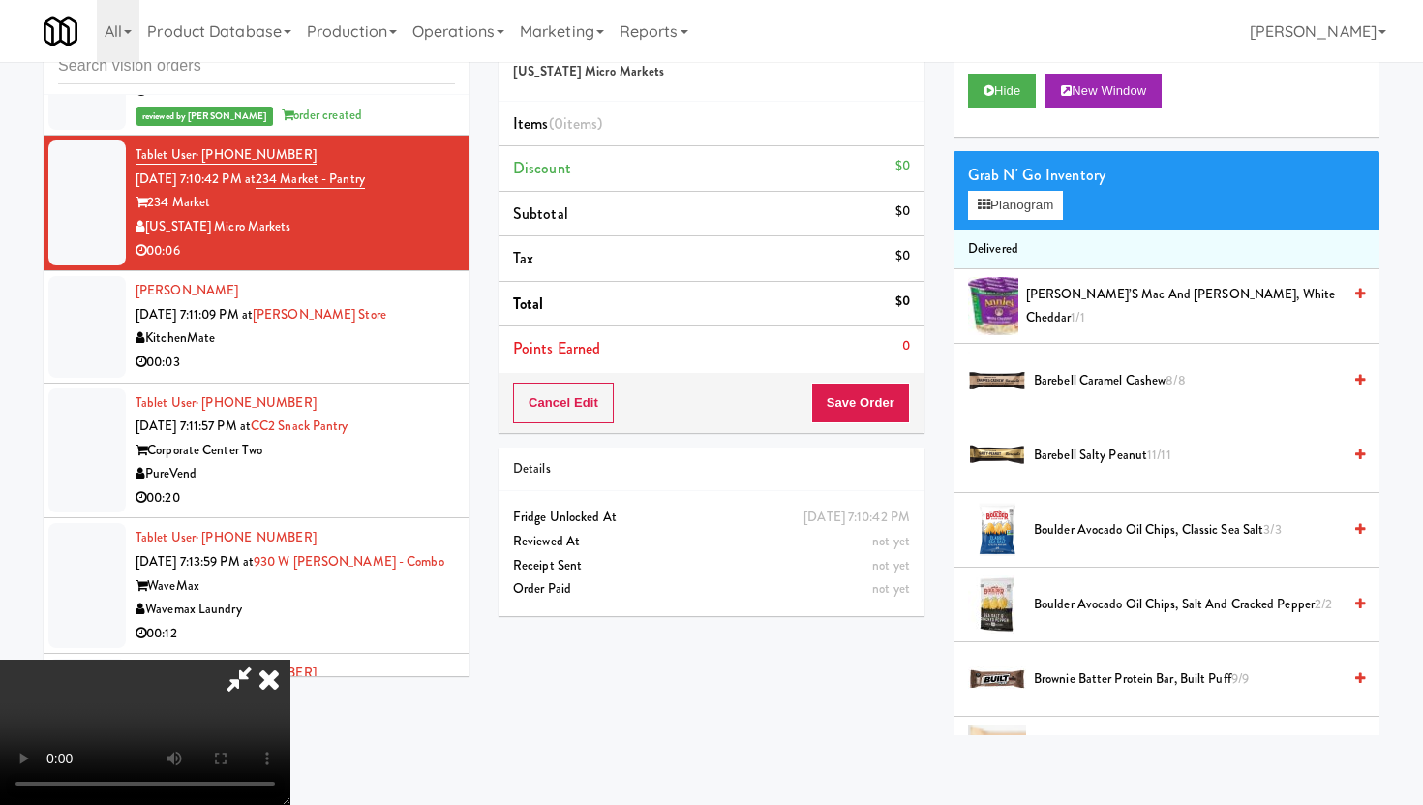
click at [277, 674] on icon at bounding box center [269, 678] width 43 height 39
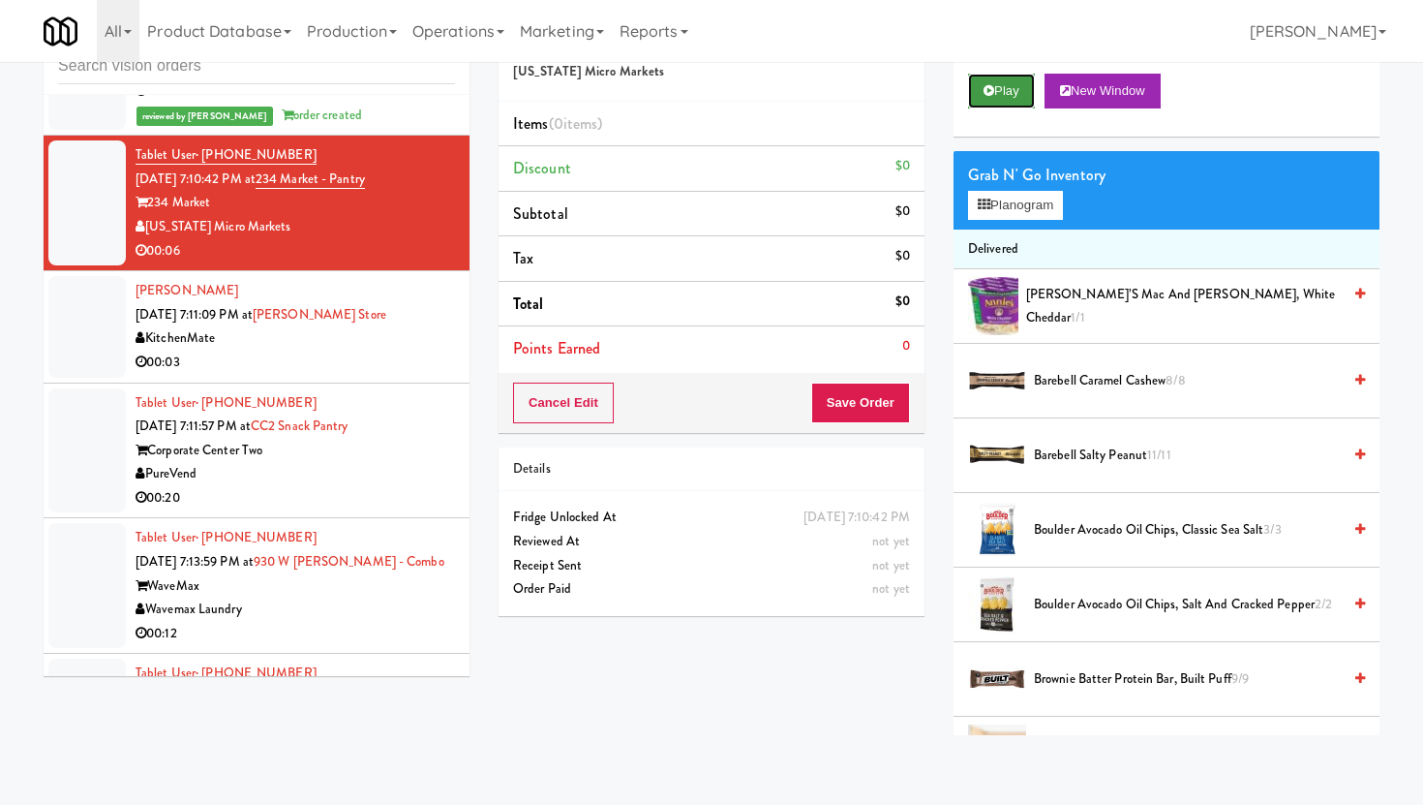
click at [992, 77] on button "Play" at bounding box center [1001, 91] width 67 height 35
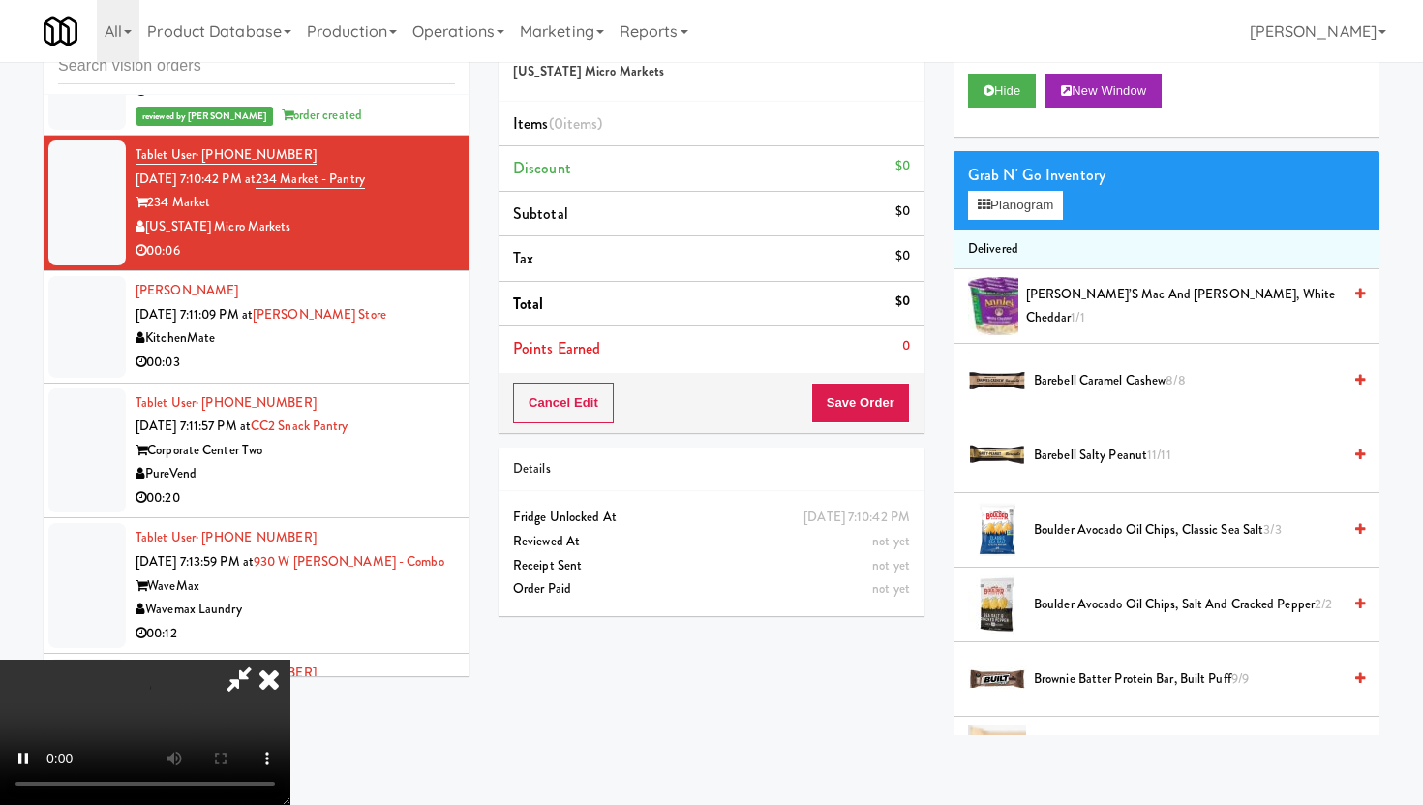
click at [837, 102] on li "Items (0 items )" at bounding box center [712, 125] width 426 height 46
click at [260, 687] on icon at bounding box center [239, 678] width 45 height 39
click at [277, 667] on icon at bounding box center [269, 678] width 43 height 39
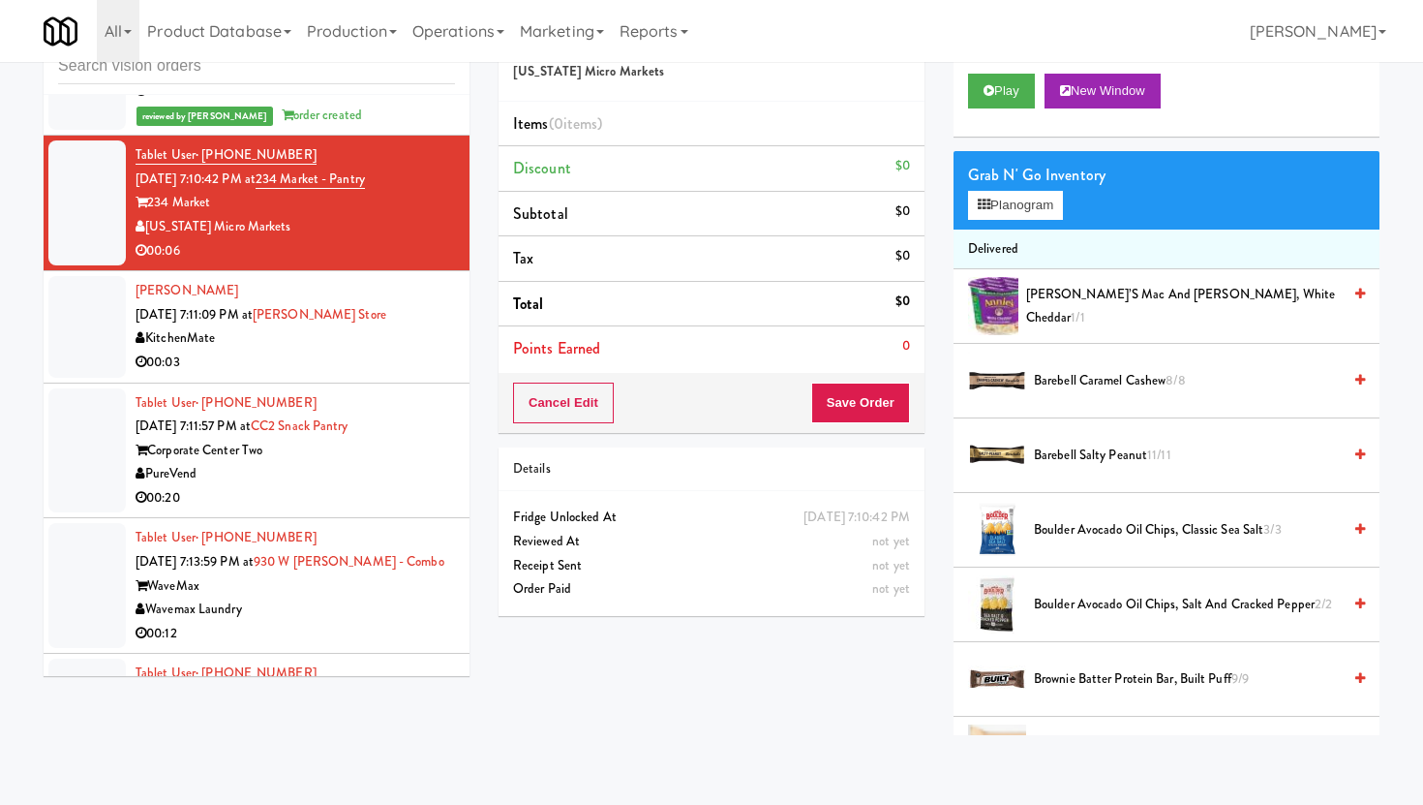
click at [372, 462] on div "PureVend" at bounding box center [295, 474] width 319 height 24
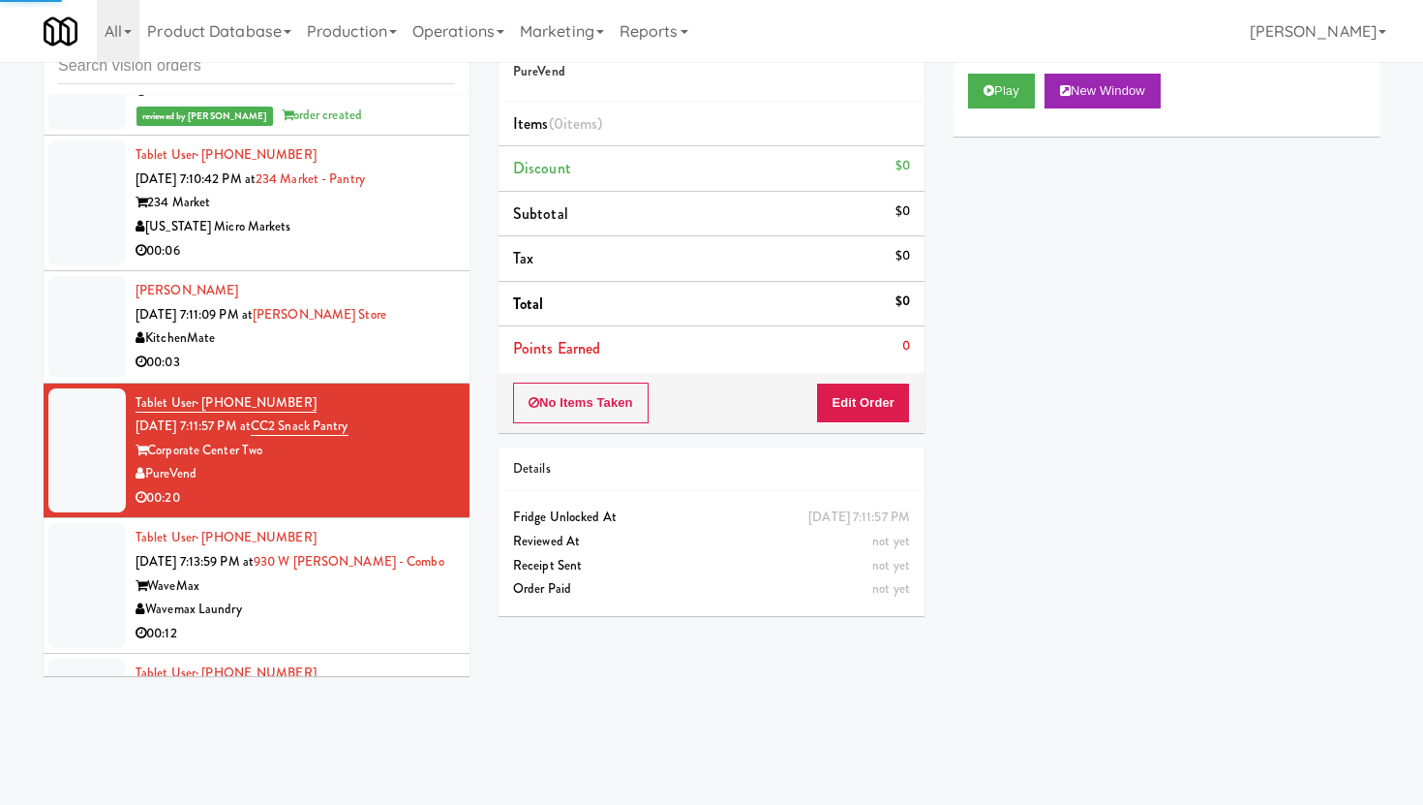
click at [437, 242] on div "00:06" at bounding box center [295, 251] width 319 height 24
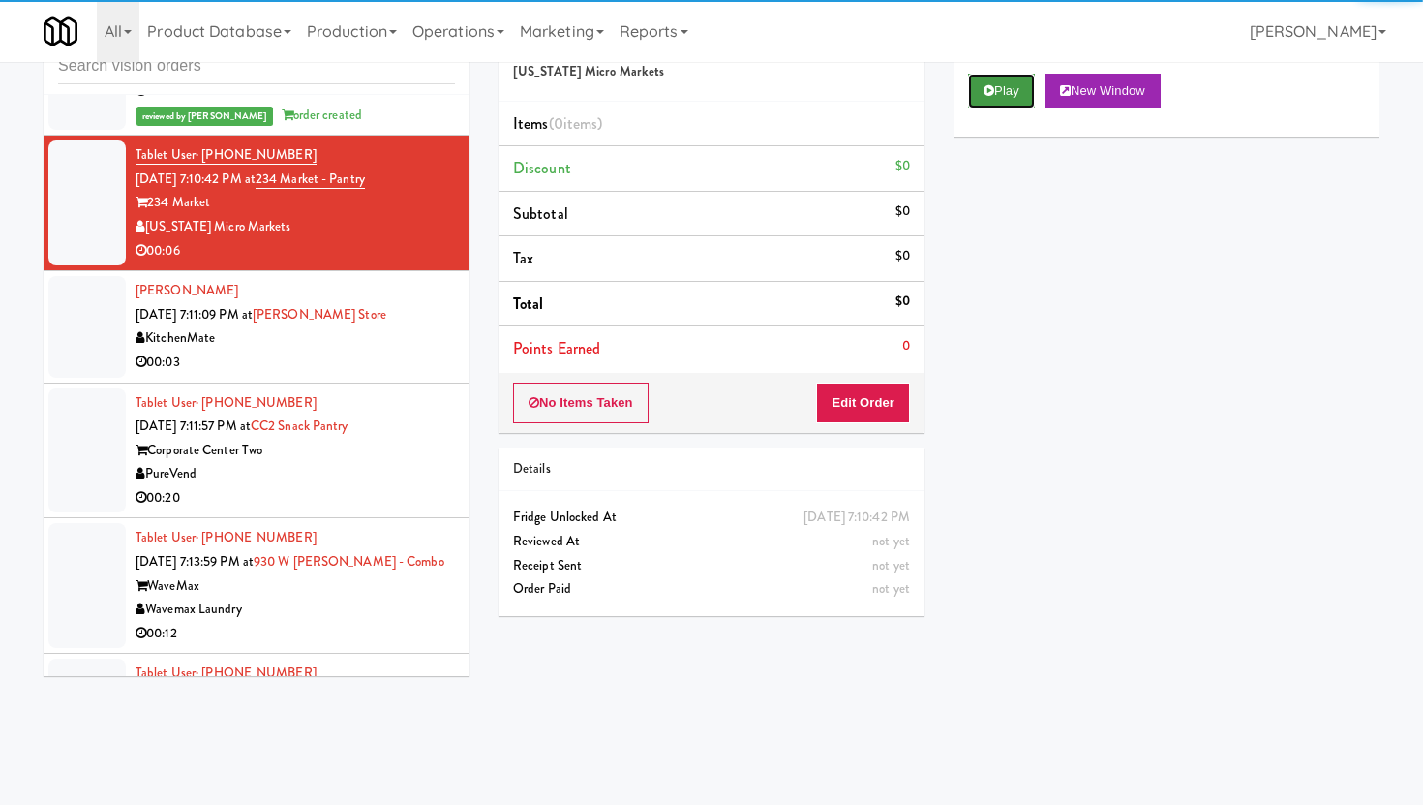
click at [1014, 81] on button "Play" at bounding box center [1001, 91] width 67 height 35
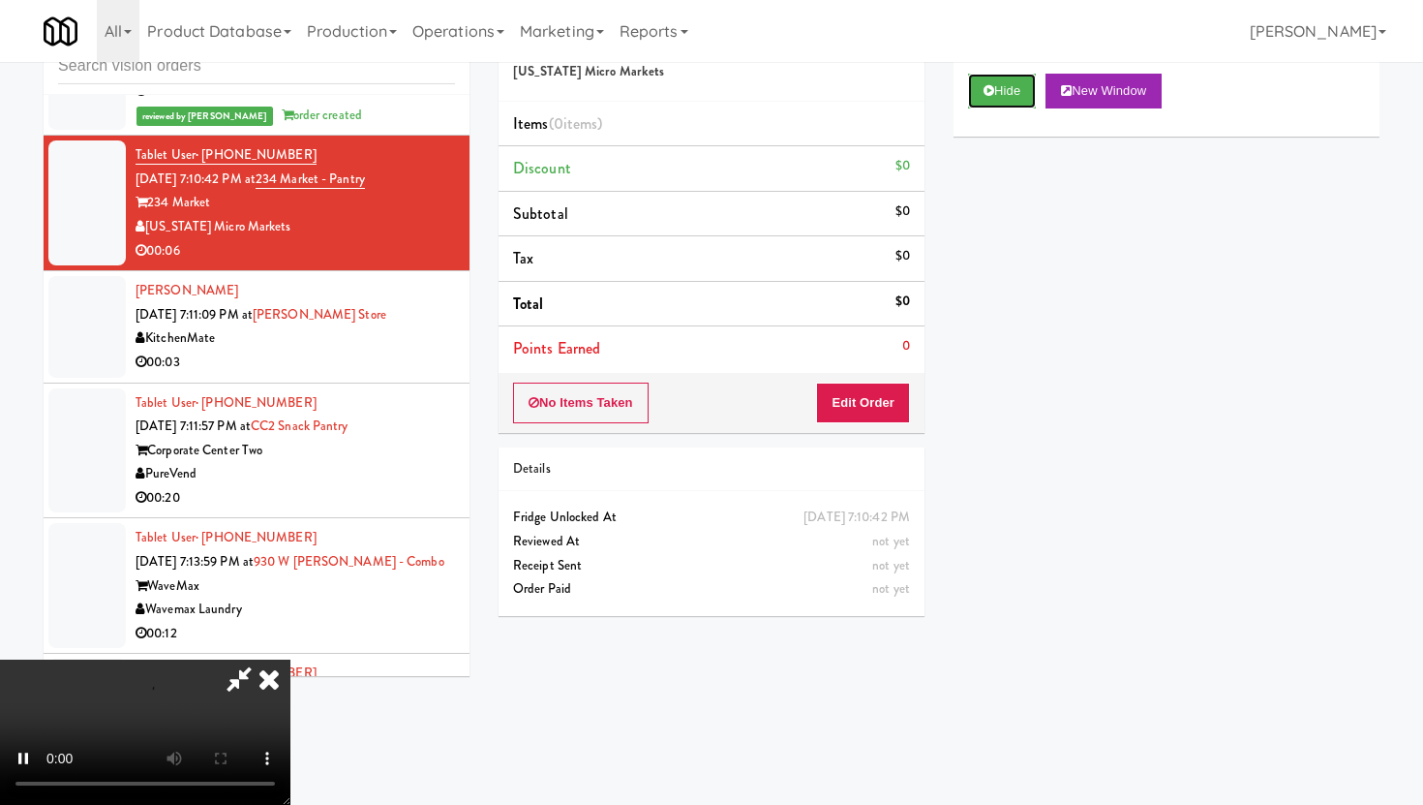
scroll to position [159, 0]
click at [905, 413] on button "Edit Order" at bounding box center [863, 402] width 94 height 41
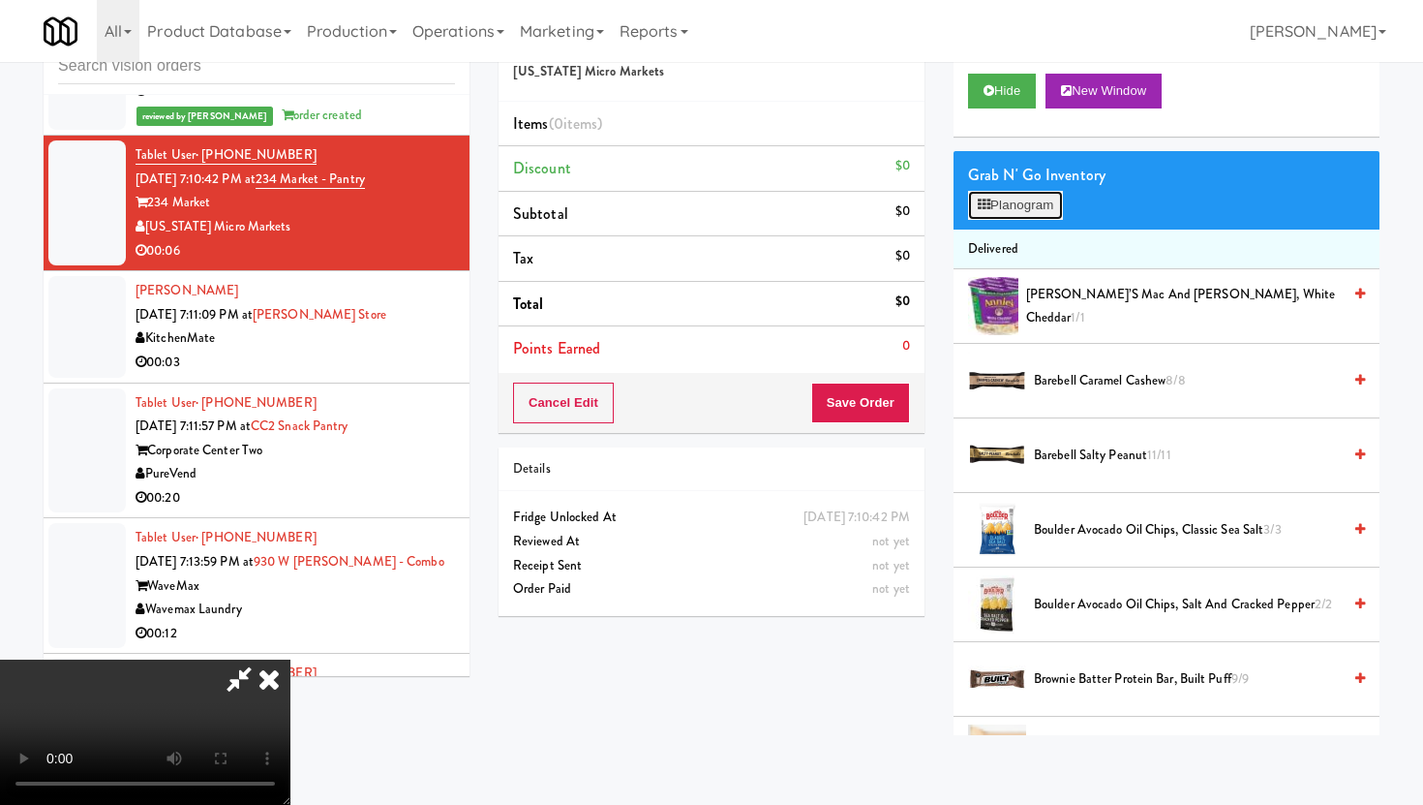
click at [1037, 219] on button "Planogram" at bounding box center [1015, 205] width 95 height 29
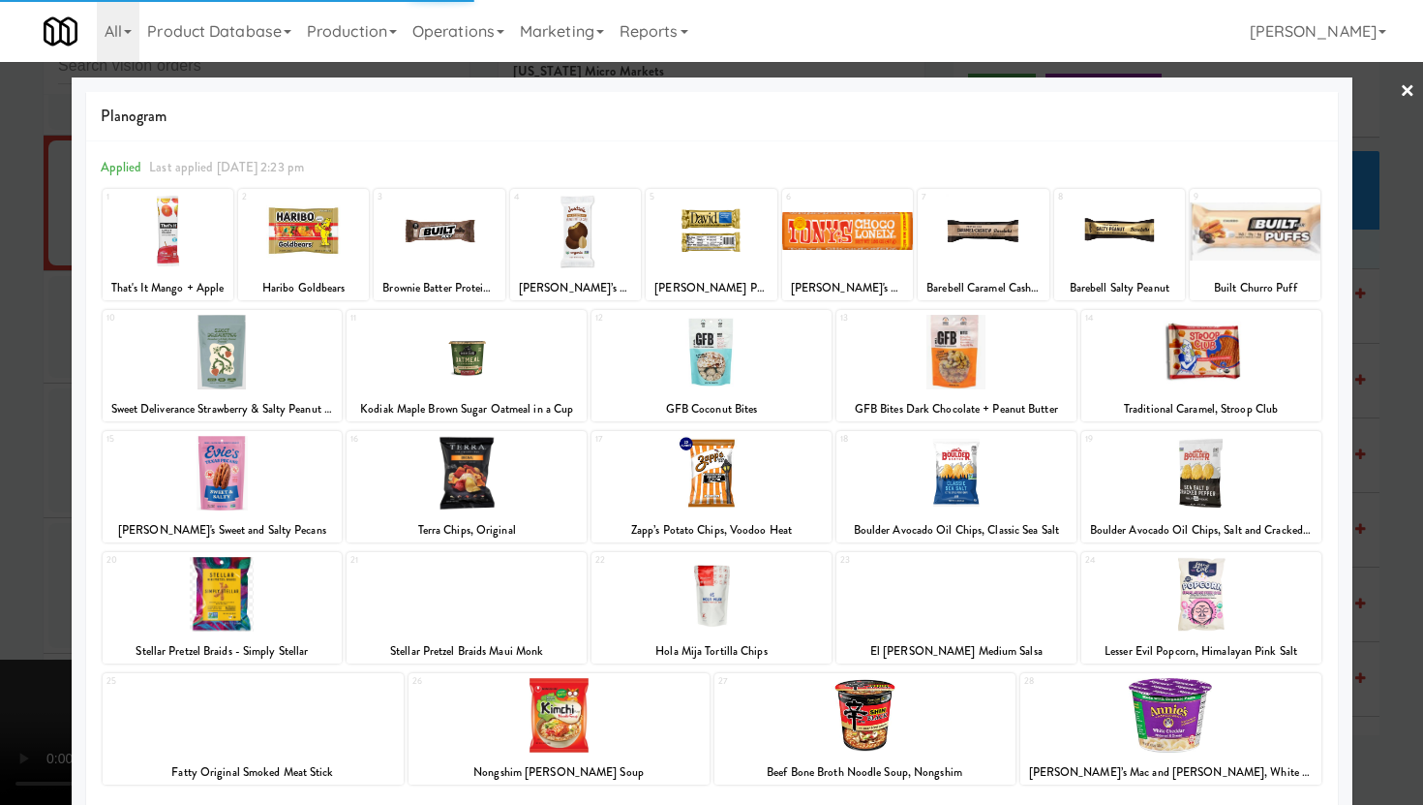
click at [292, 715] on div at bounding box center [253, 715] width 301 height 75
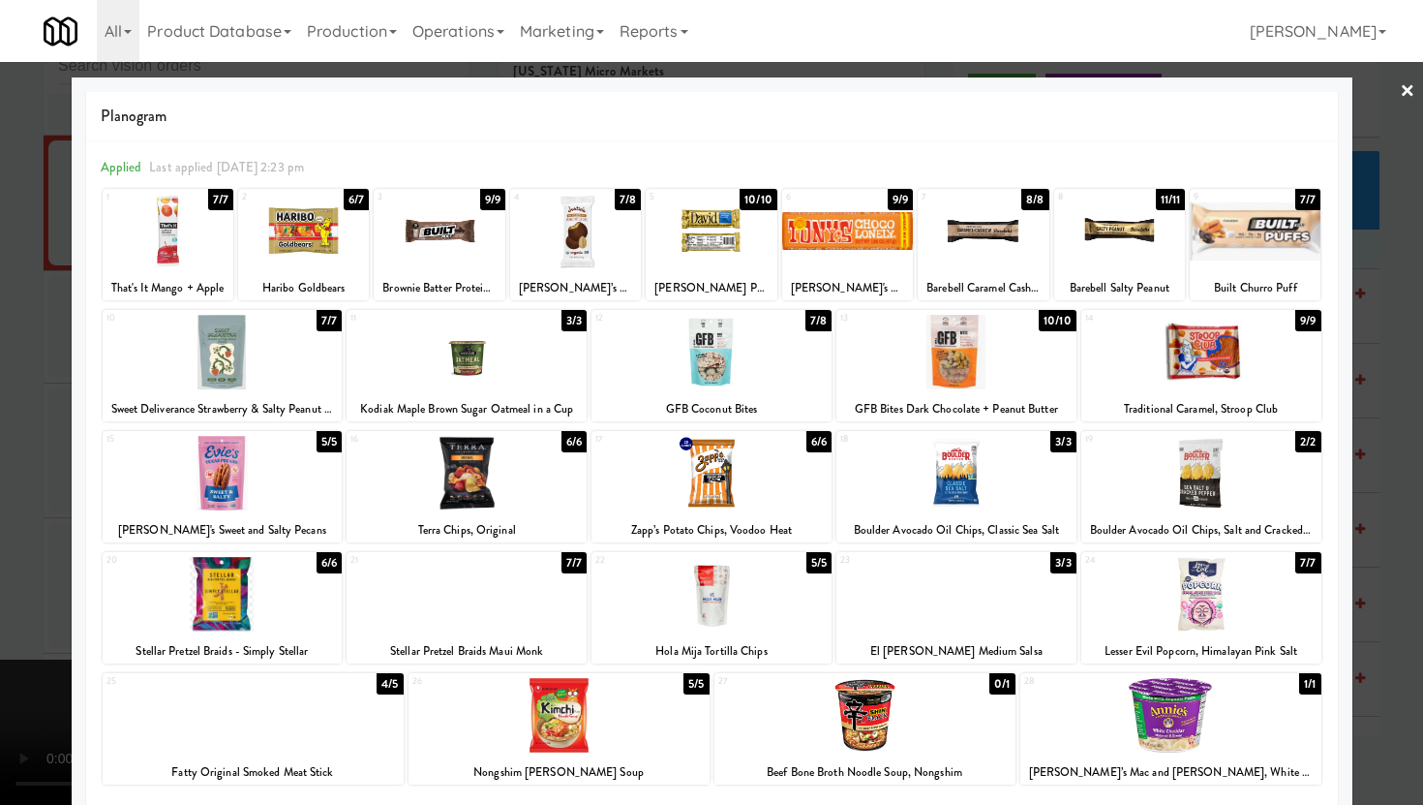
click at [950, 377] on div at bounding box center [956, 352] width 240 height 75
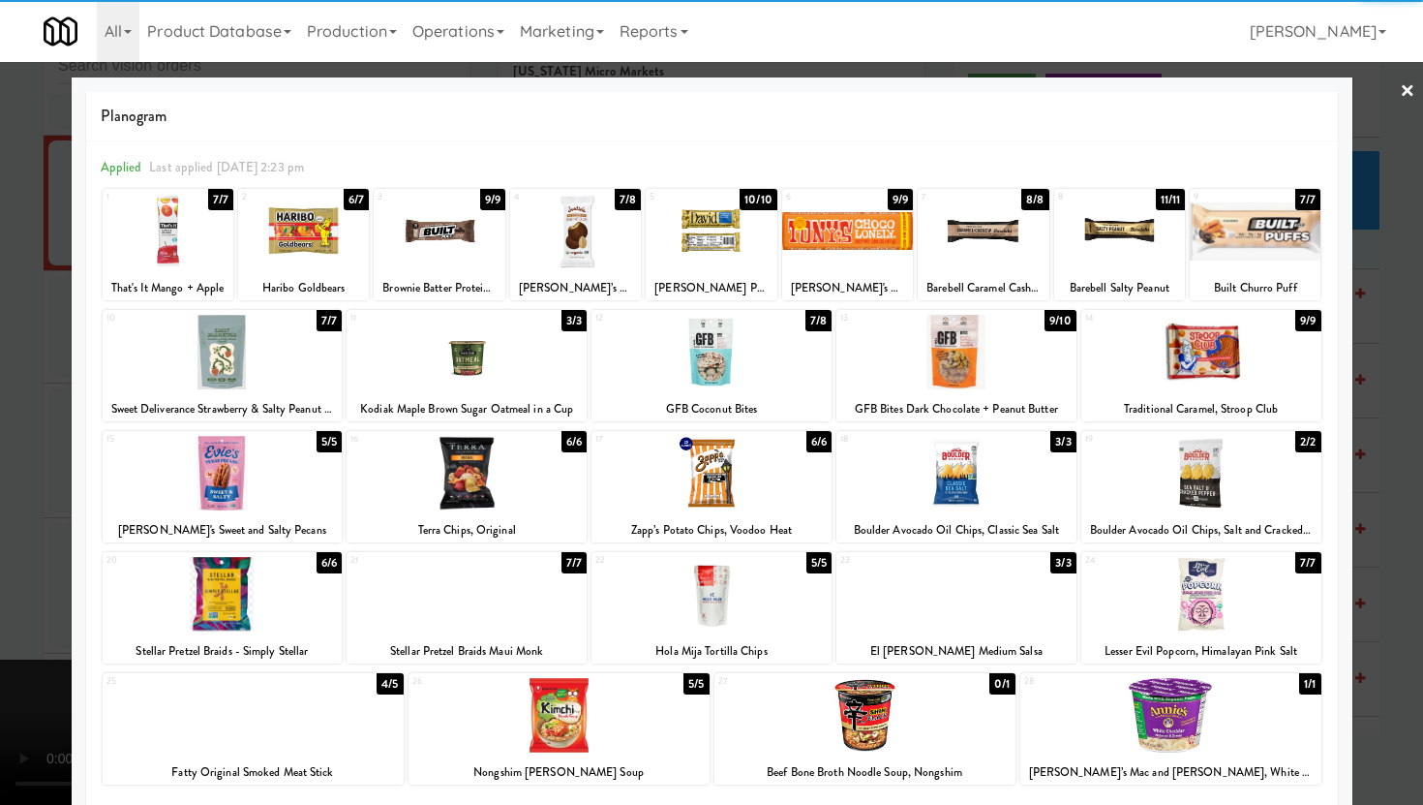
click at [302, 737] on div at bounding box center [253, 715] width 301 height 75
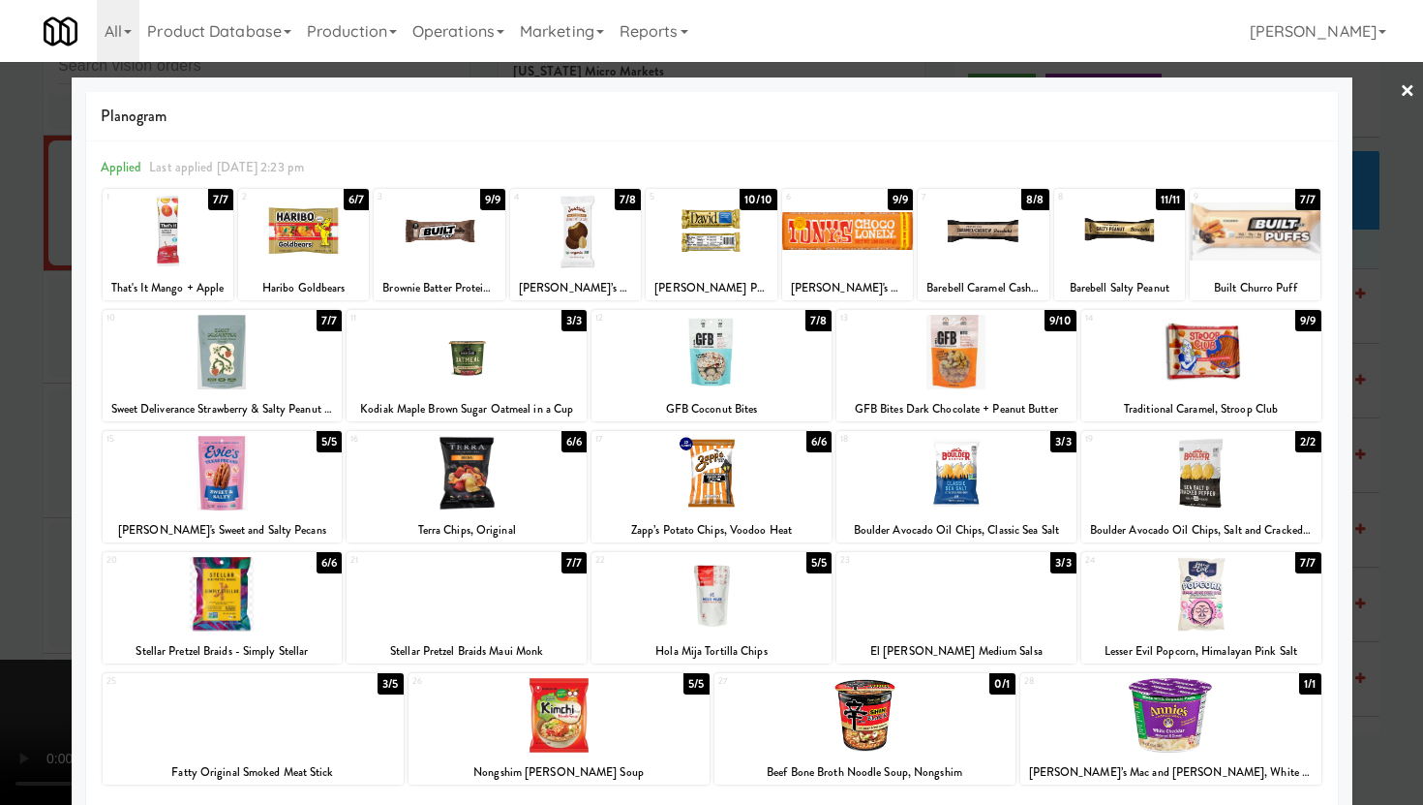
click at [0, 694] on div at bounding box center [711, 402] width 1423 height 805
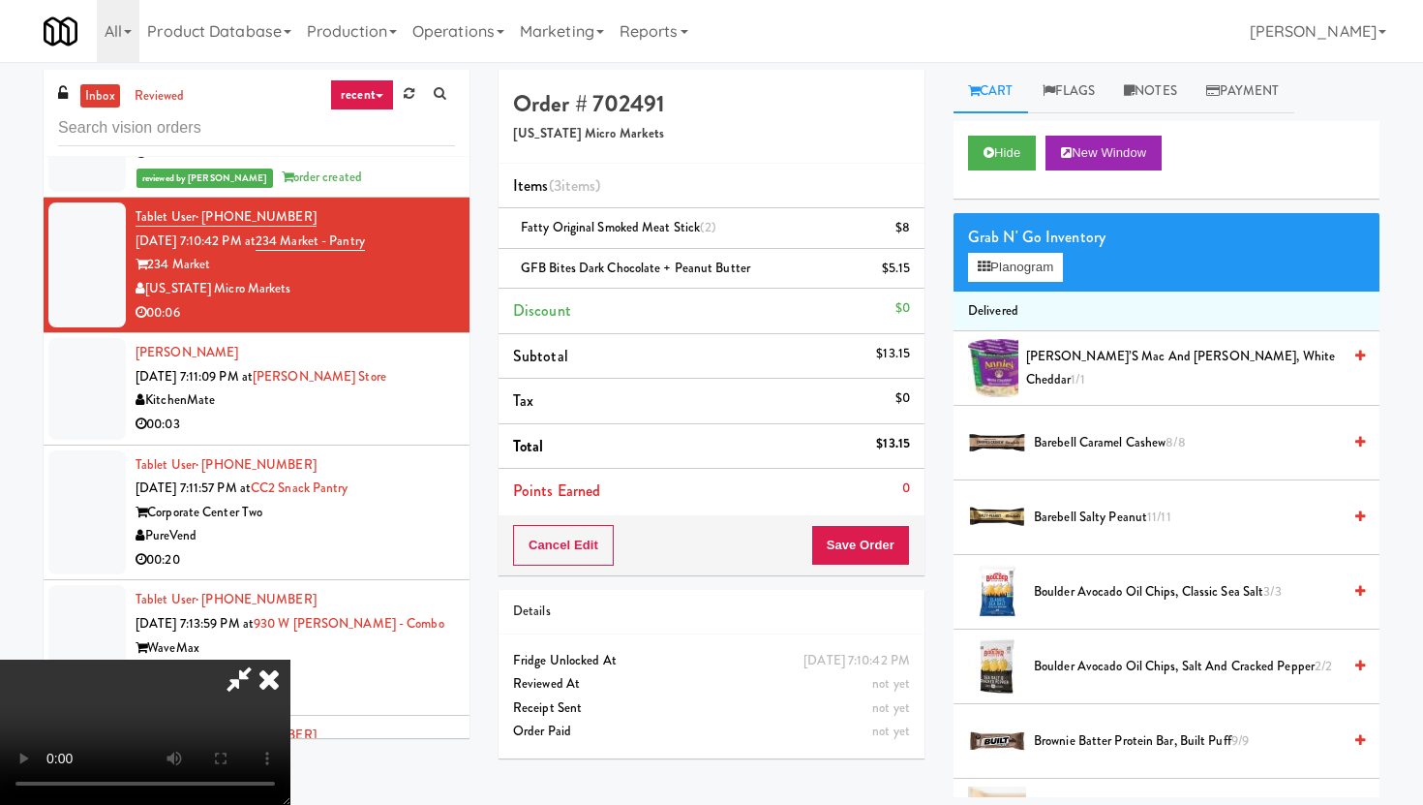
click at [290, 659] on icon at bounding box center [269, 678] width 43 height 39
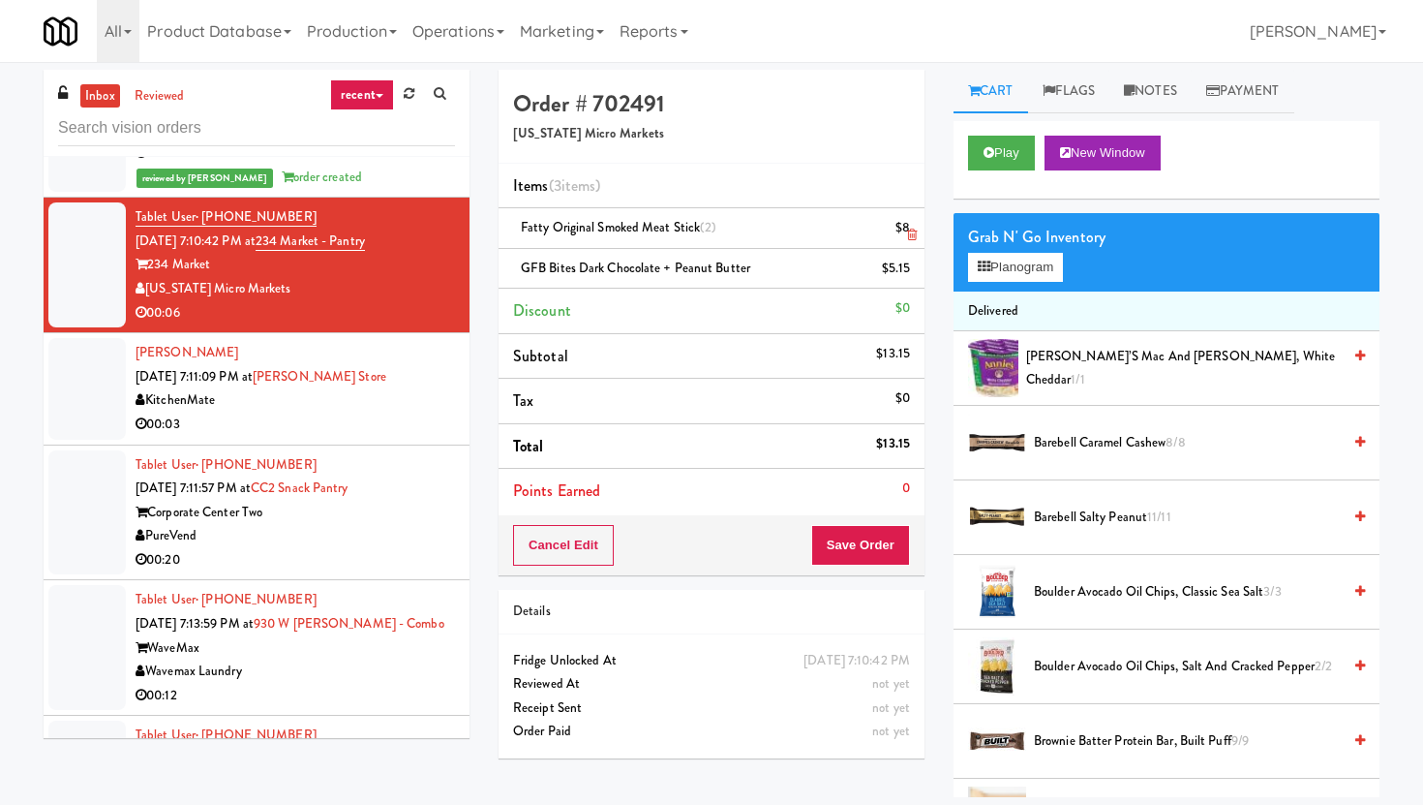
click at [918, 229] on li "Fatty Original Smoked Meat Stick (2) $8" at bounding box center [712, 228] width 426 height 41
click at [910, 234] on icon at bounding box center [912, 234] width 10 height 13
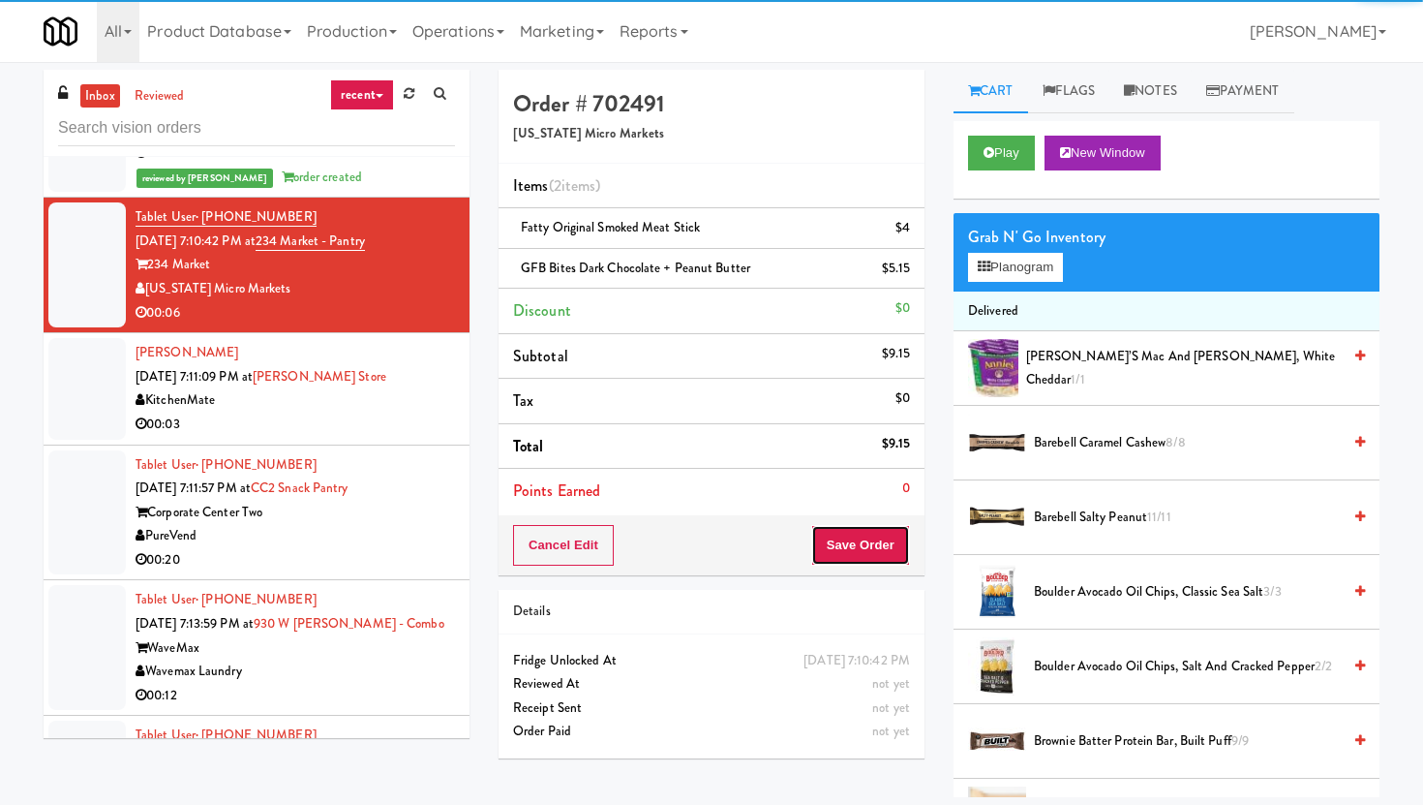
click at [879, 536] on button "Save Order" at bounding box center [860, 545] width 99 height 41
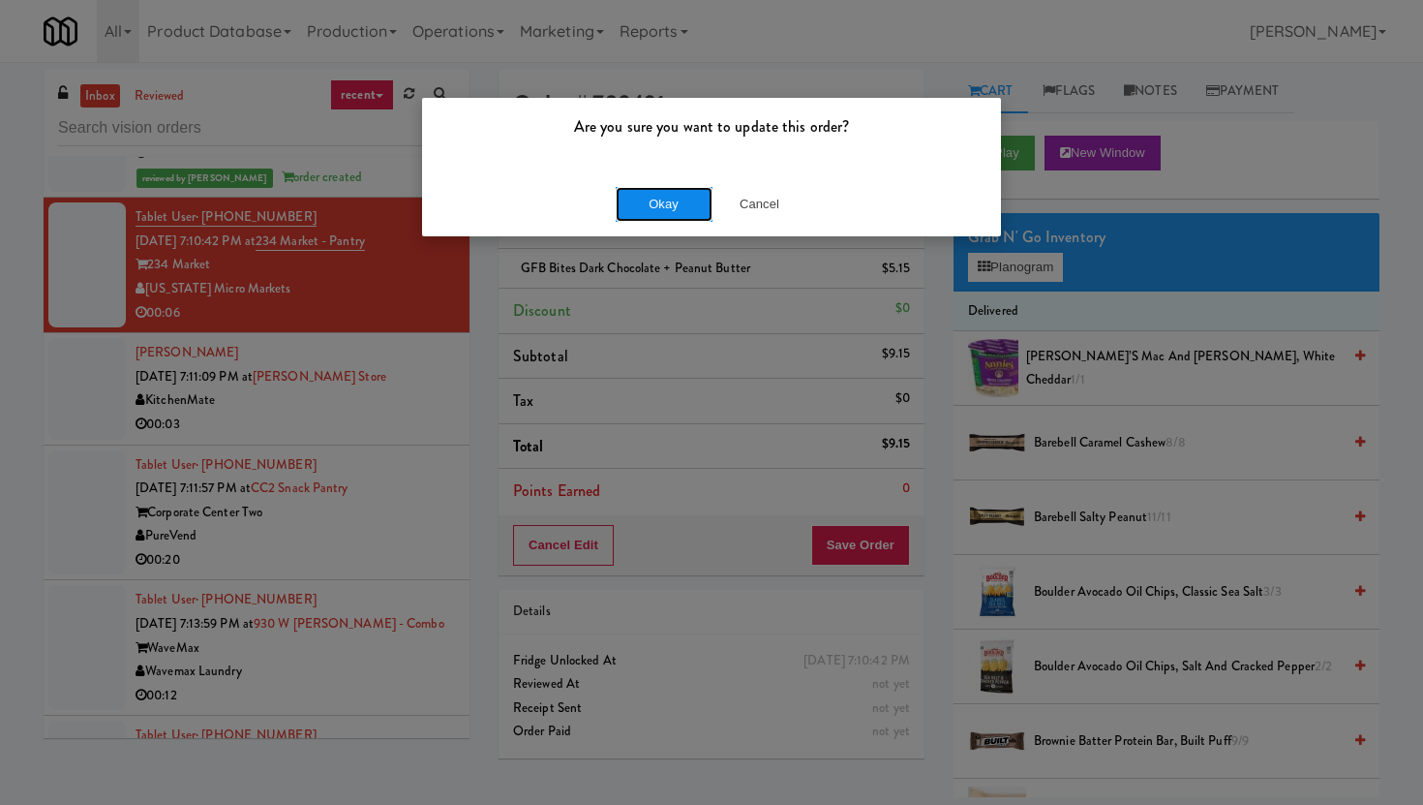
click at [706, 218] on button "Okay" at bounding box center [664, 204] width 97 height 35
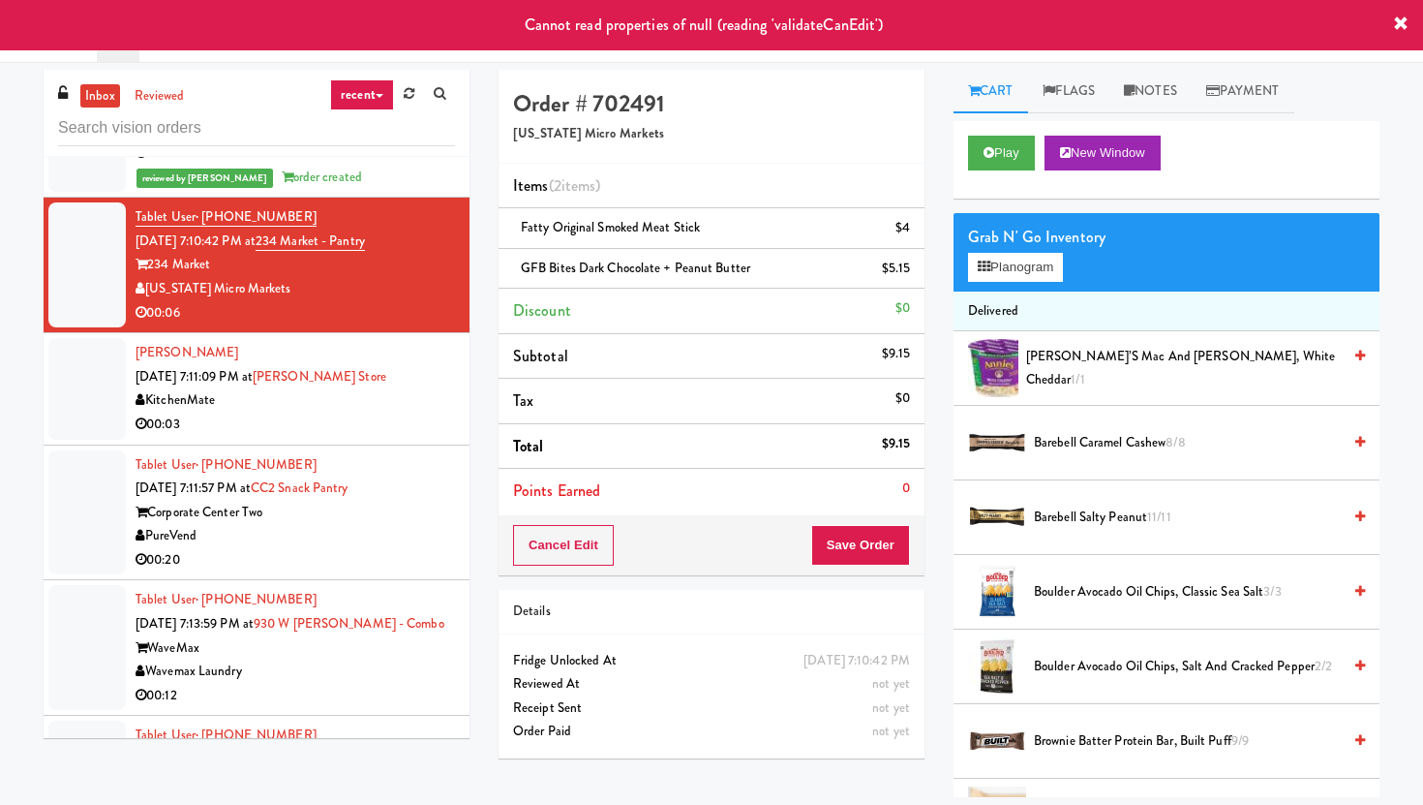
click at [428, 501] on div "Corporate Center Two" at bounding box center [295, 513] width 319 height 24
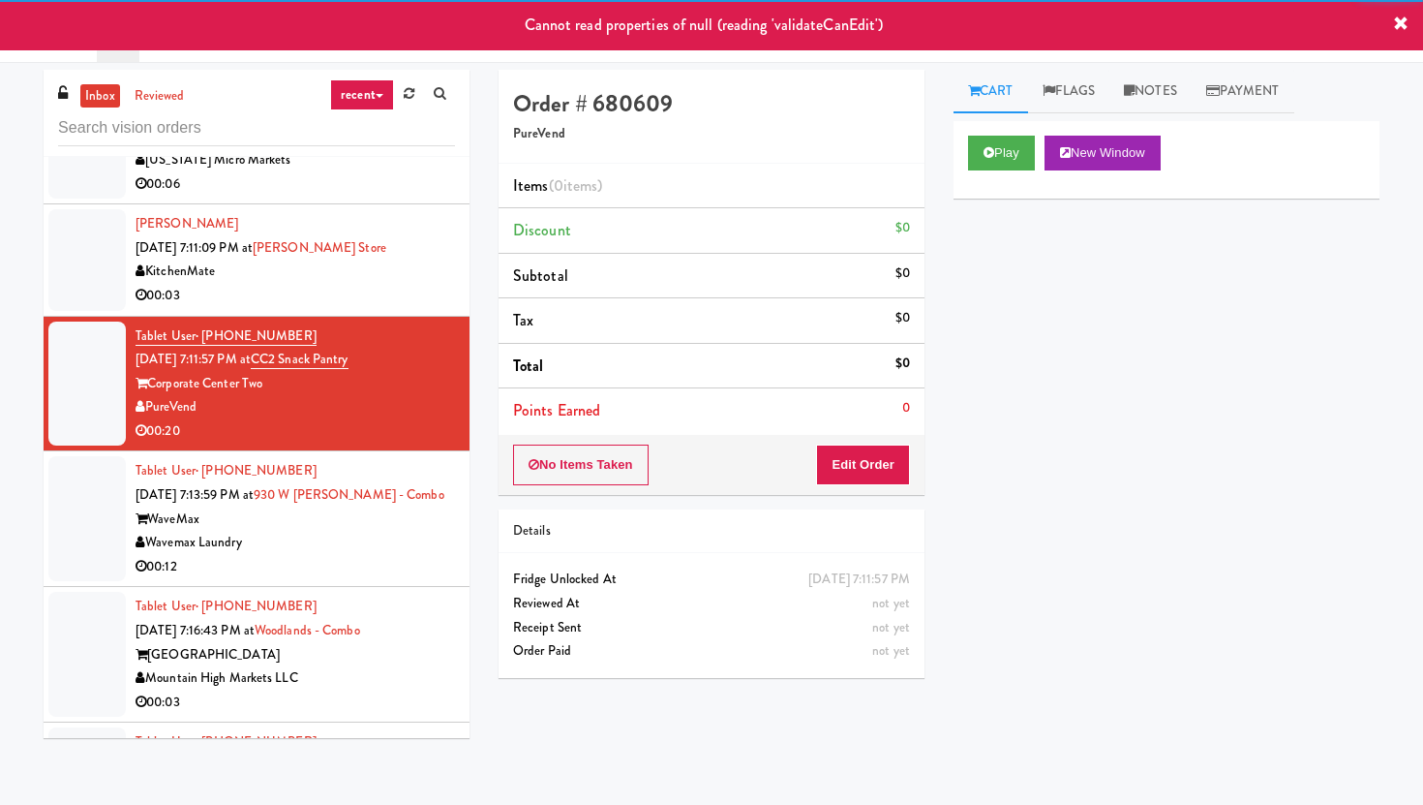
scroll to position [5375, 0]
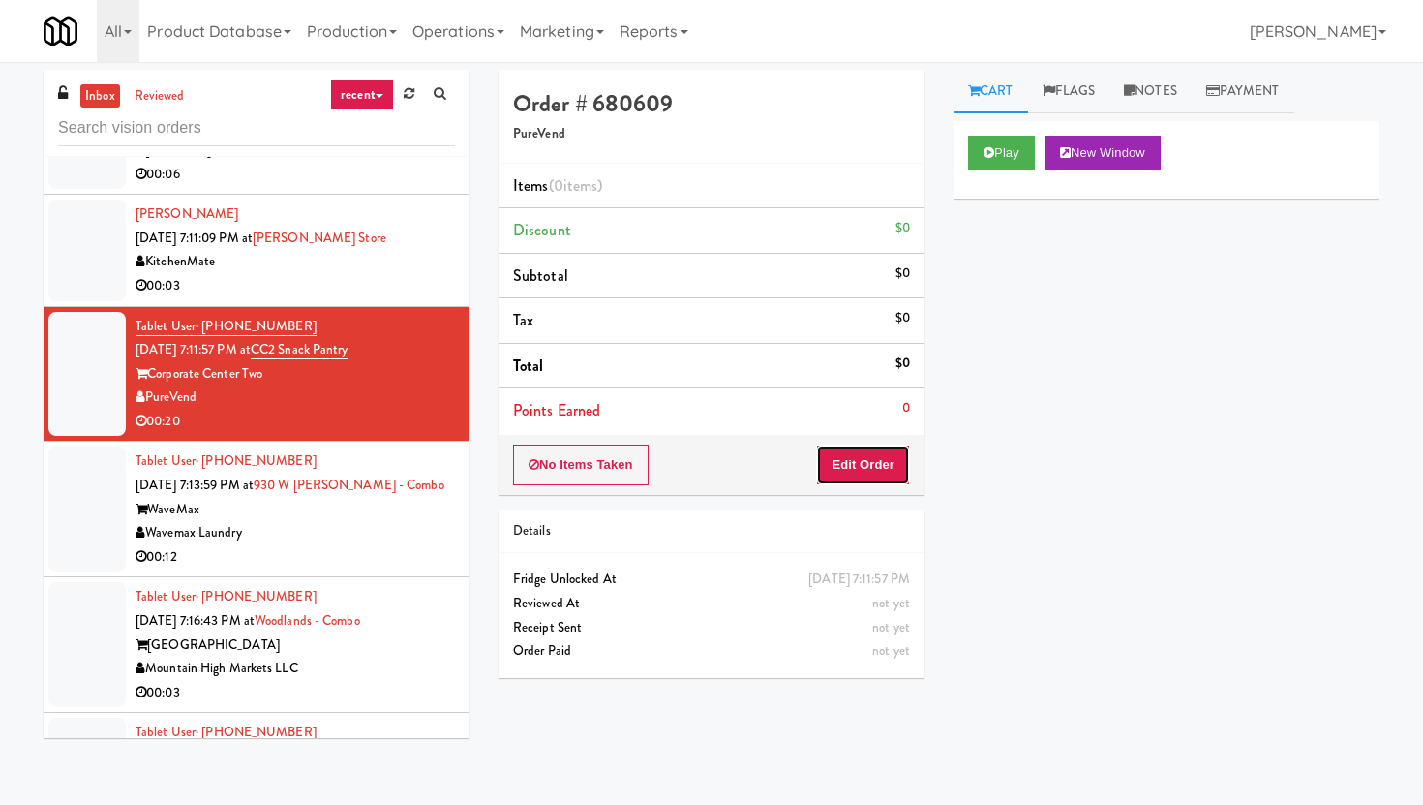
click at [880, 467] on button "Edit Order" at bounding box center [863, 464] width 94 height 41
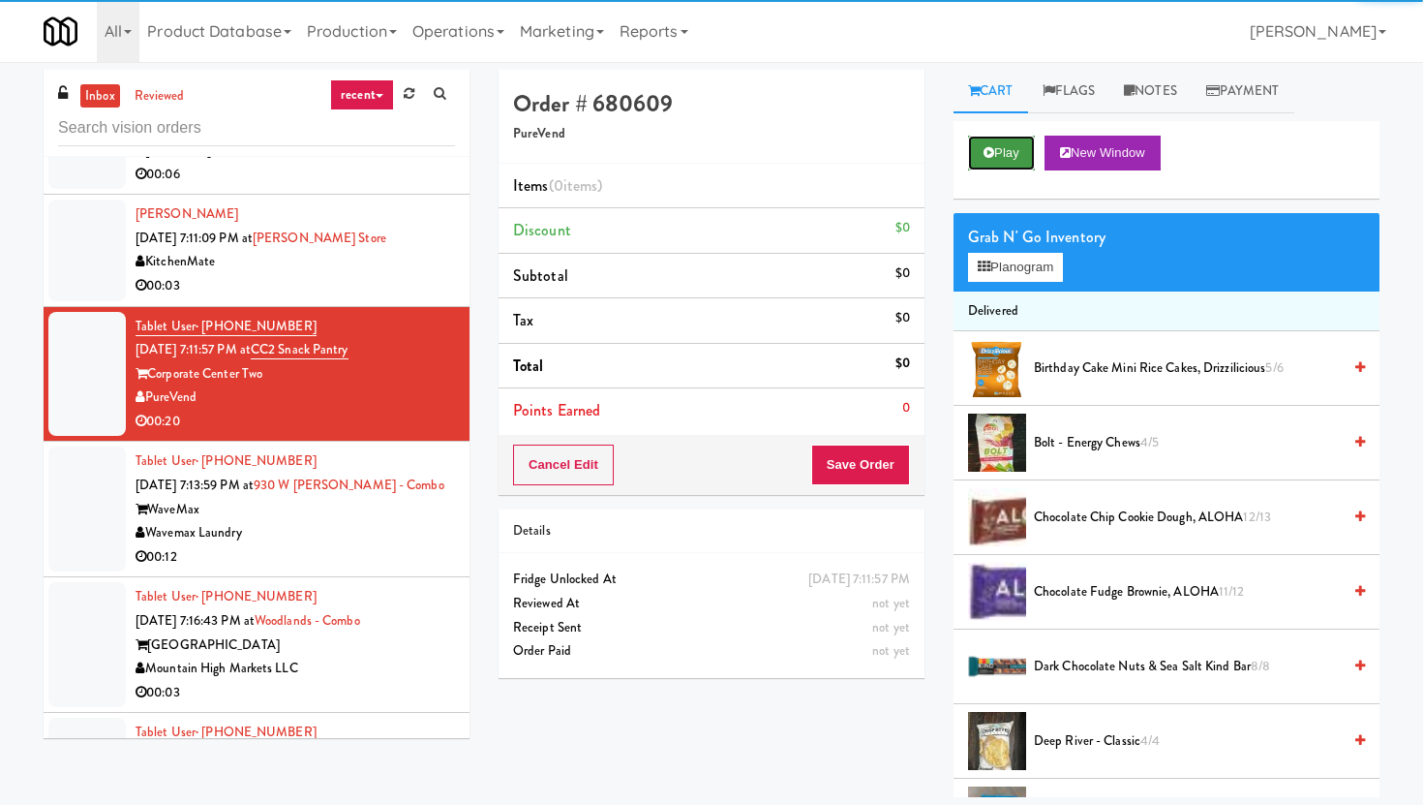
click at [984, 136] on button "Play" at bounding box center [1001, 153] width 67 height 35
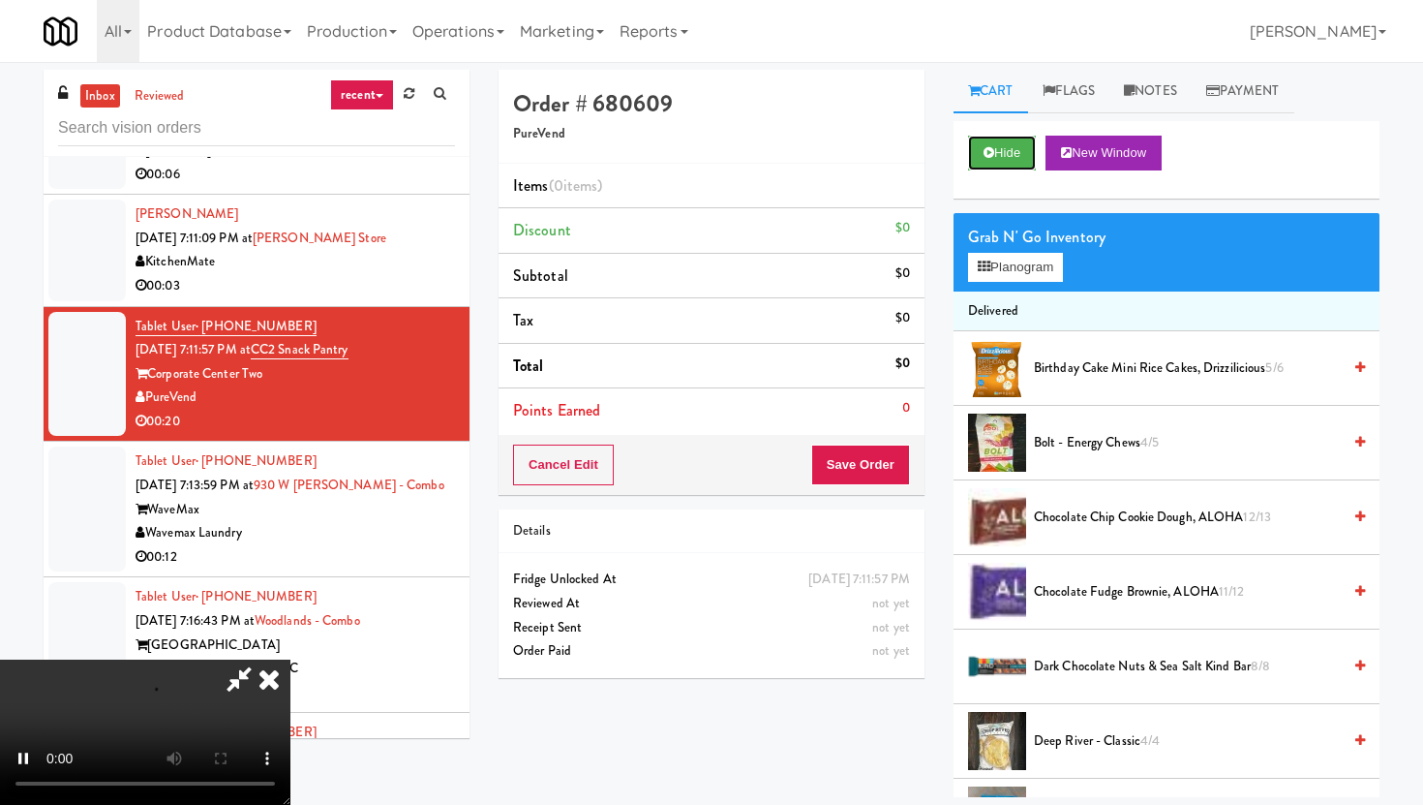
scroll to position [159, 0]
click at [290, 659] on video at bounding box center [145, 731] width 290 height 145
click at [1026, 278] on button "Planogram" at bounding box center [1015, 267] width 95 height 29
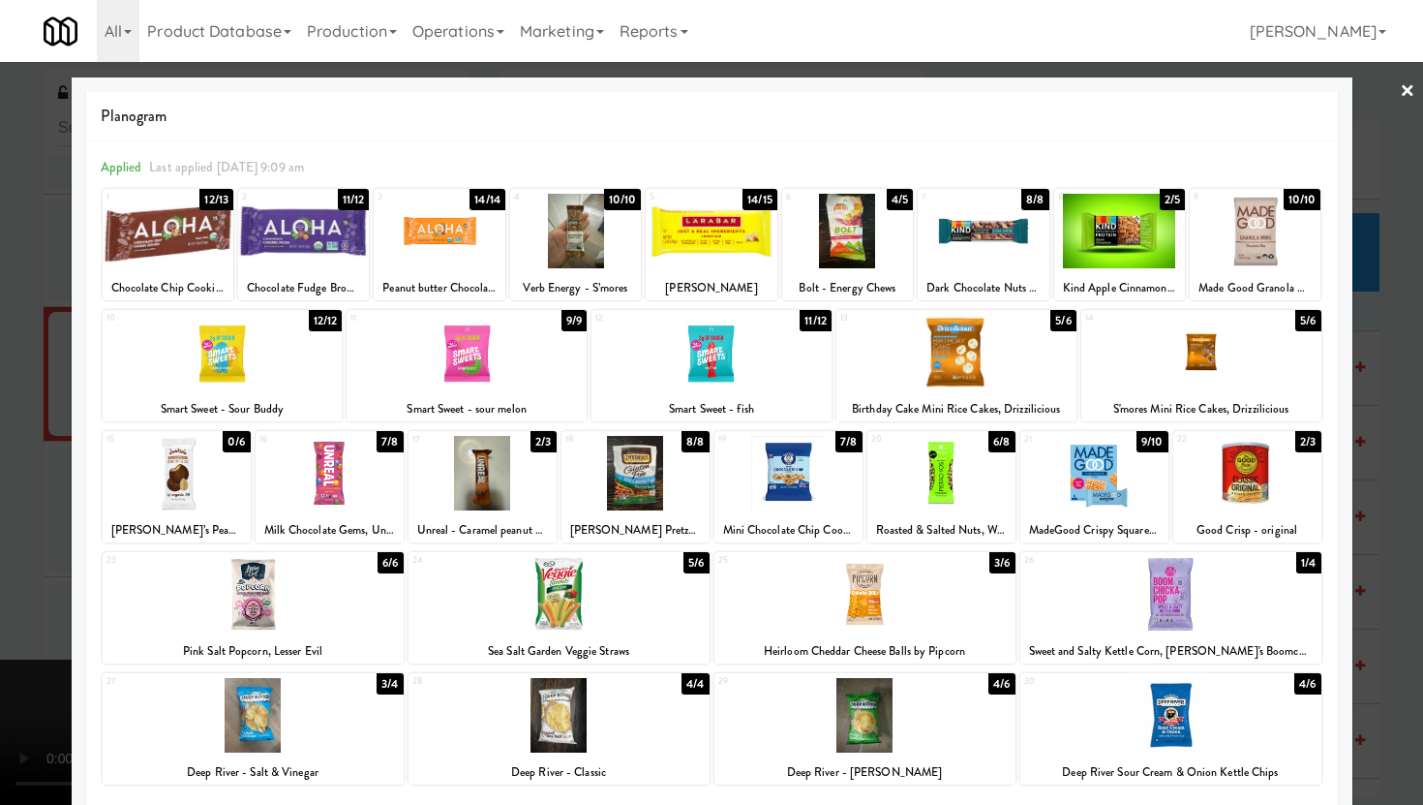
click at [1163, 383] on div at bounding box center [1201, 352] width 240 height 75
click at [1197, 735] on div at bounding box center [1170, 715] width 301 height 75
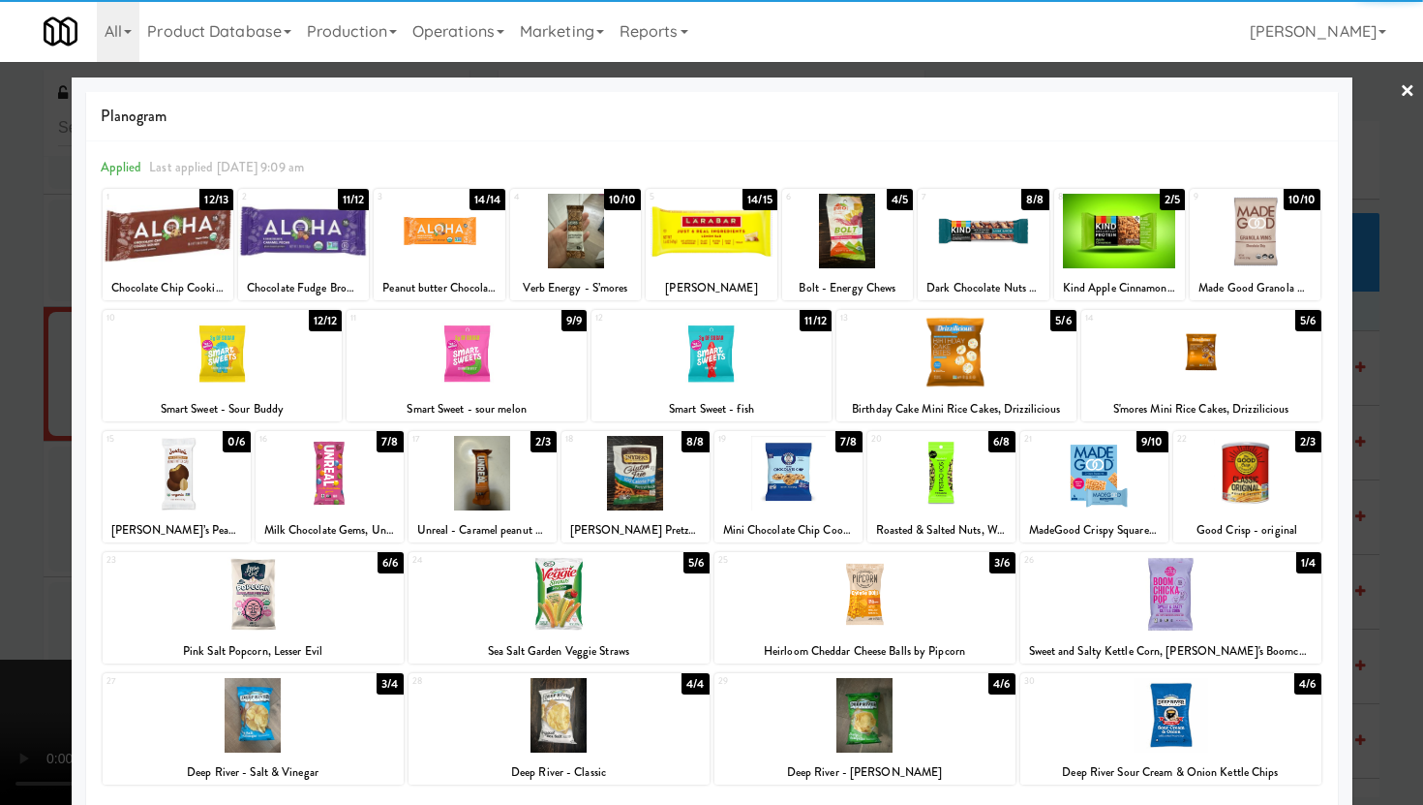
click at [1364, 628] on div at bounding box center [711, 402] width 1423 height 805
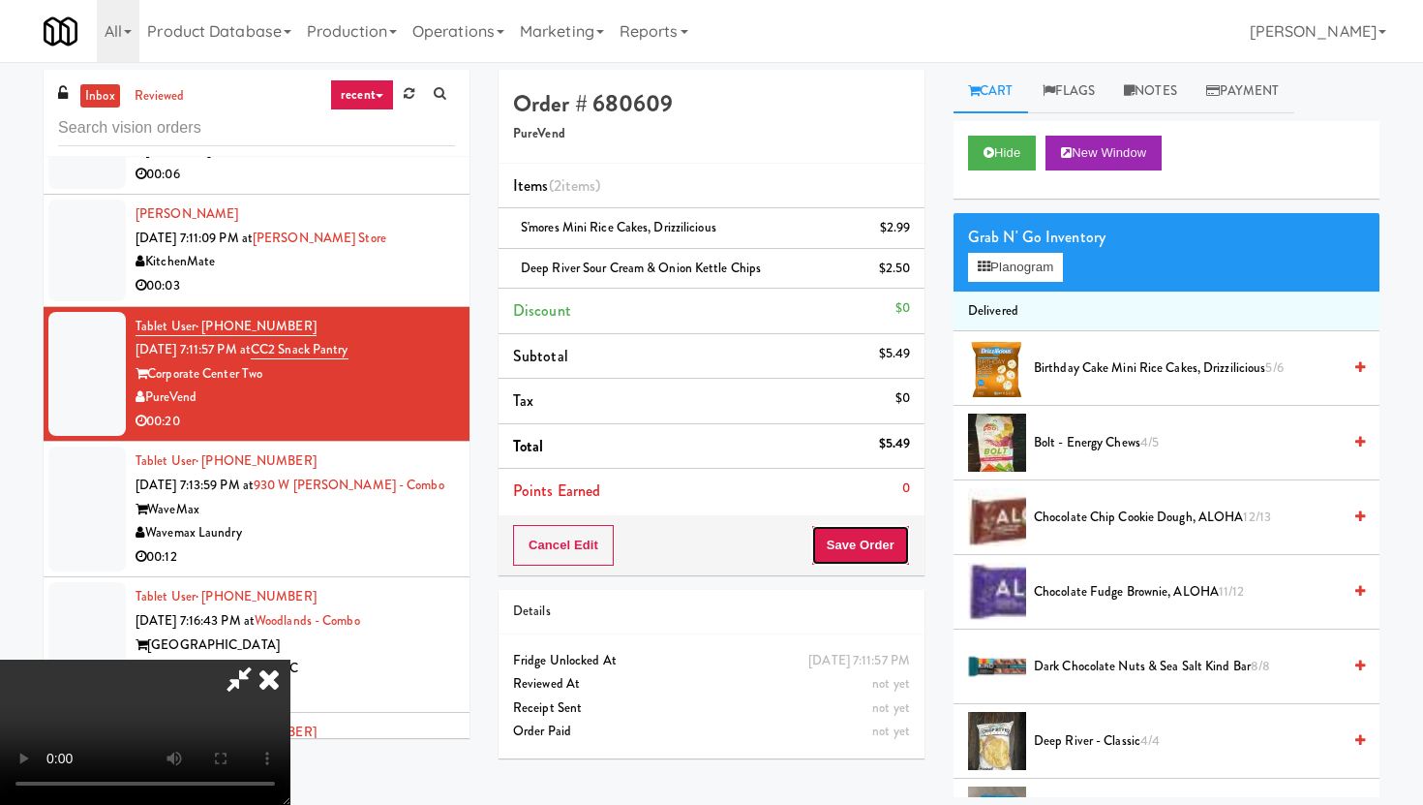
click at [871, 538] on button "Save Order" at bounding box center [860, 545] width 99 height 41
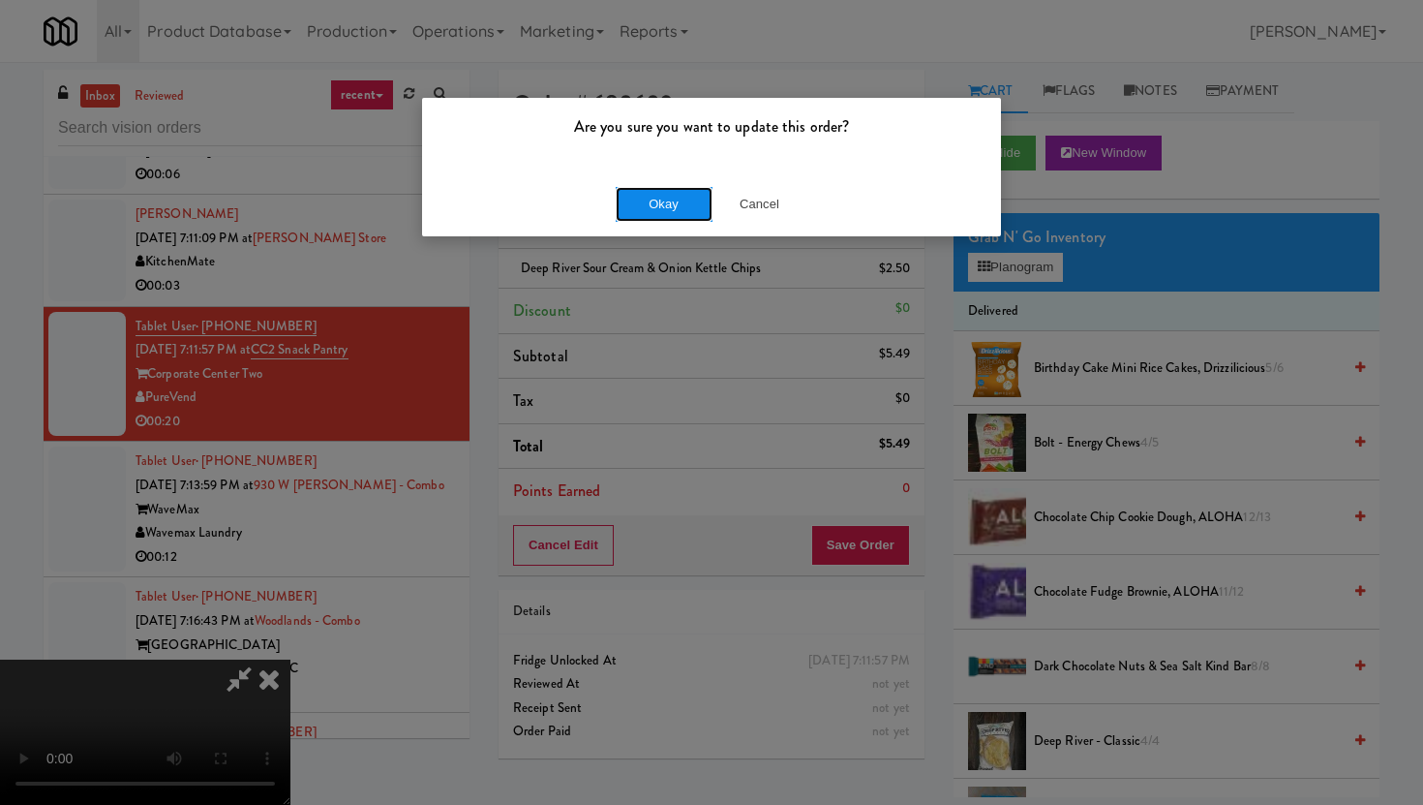
click at [648, 194] on button "Okay" at bounding box center [664, 204] width 97 height 35
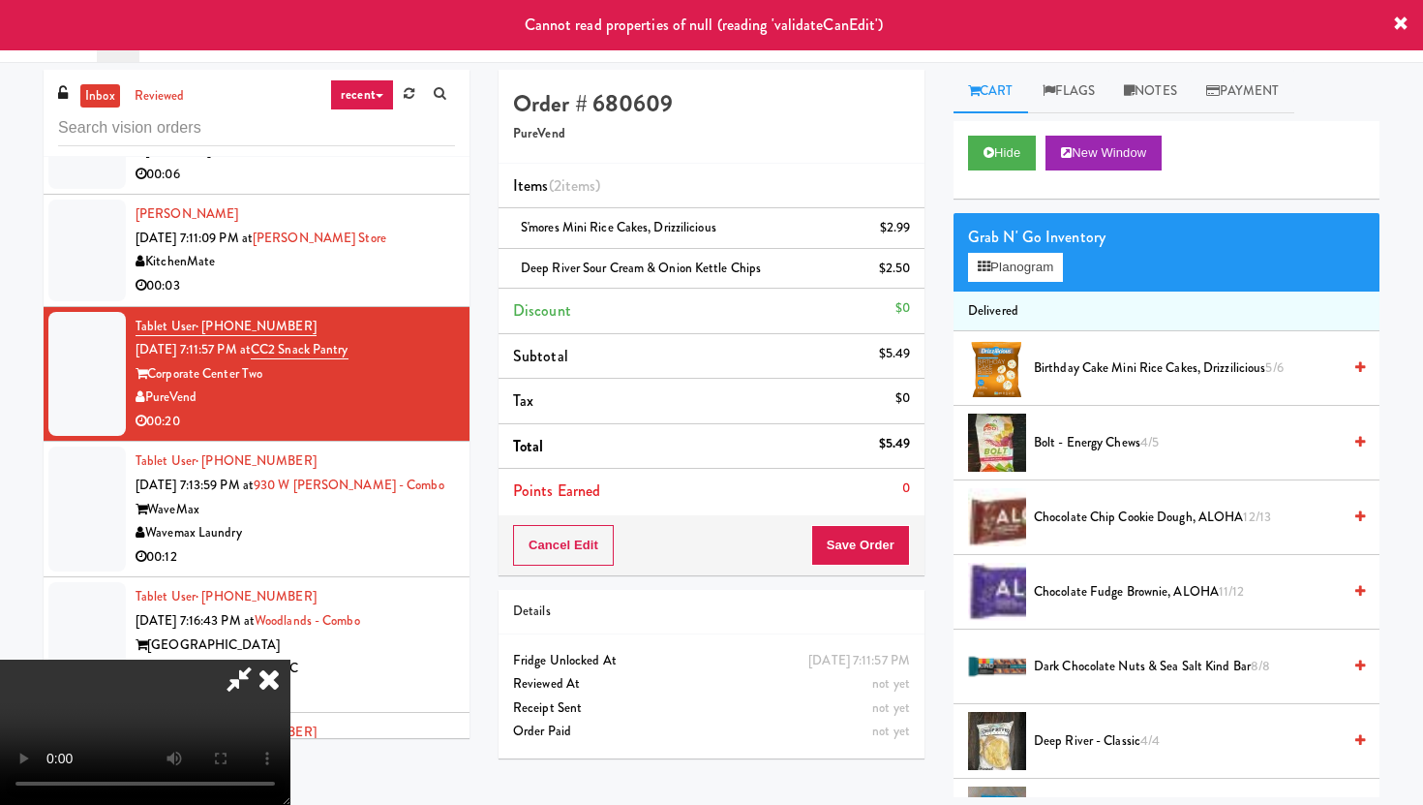
click at [261, 659] on icon at bounding box center [239, 678] width 45 height 39
click at [290, 659] on icon at bounding box center [269, 678] width 43 height 39
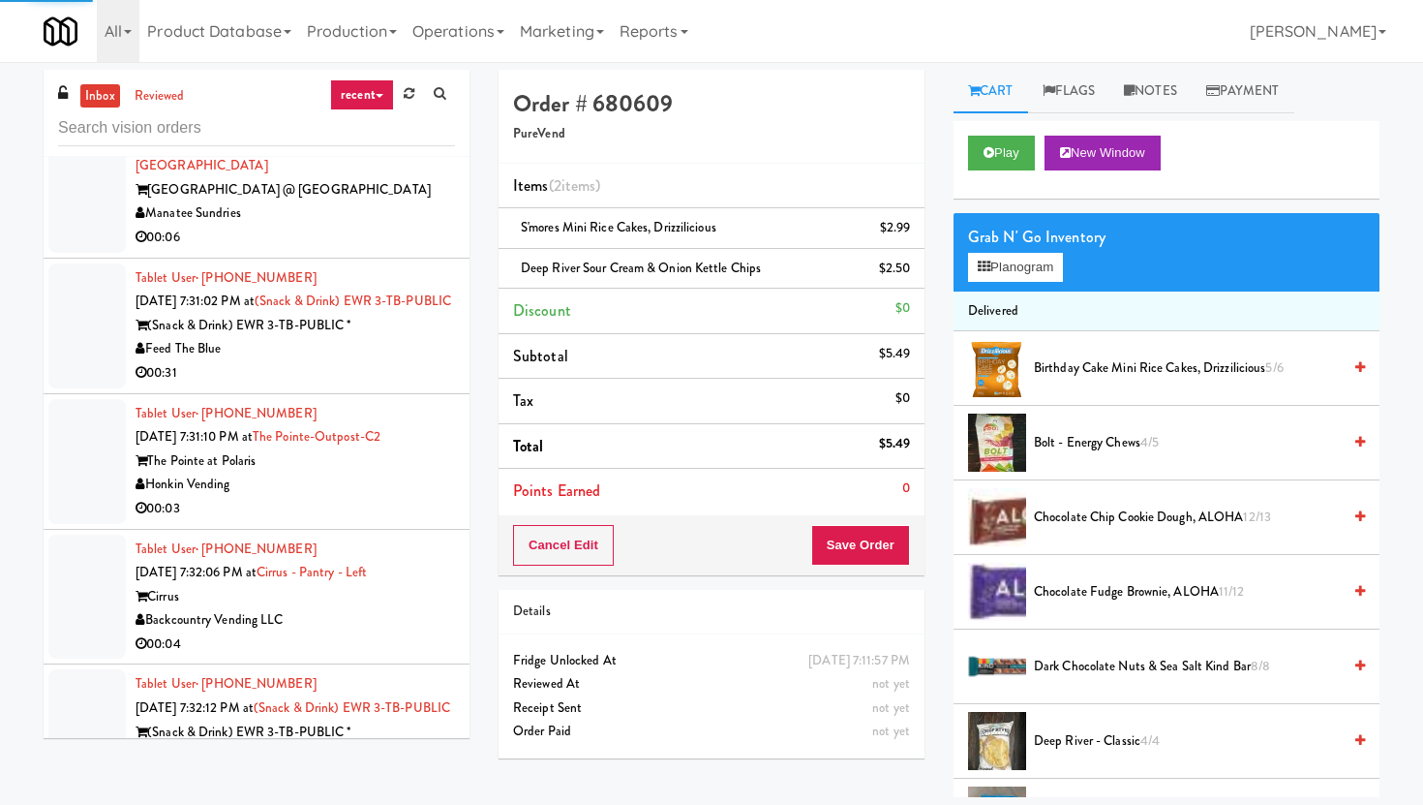
scroll to position [9520, 0]
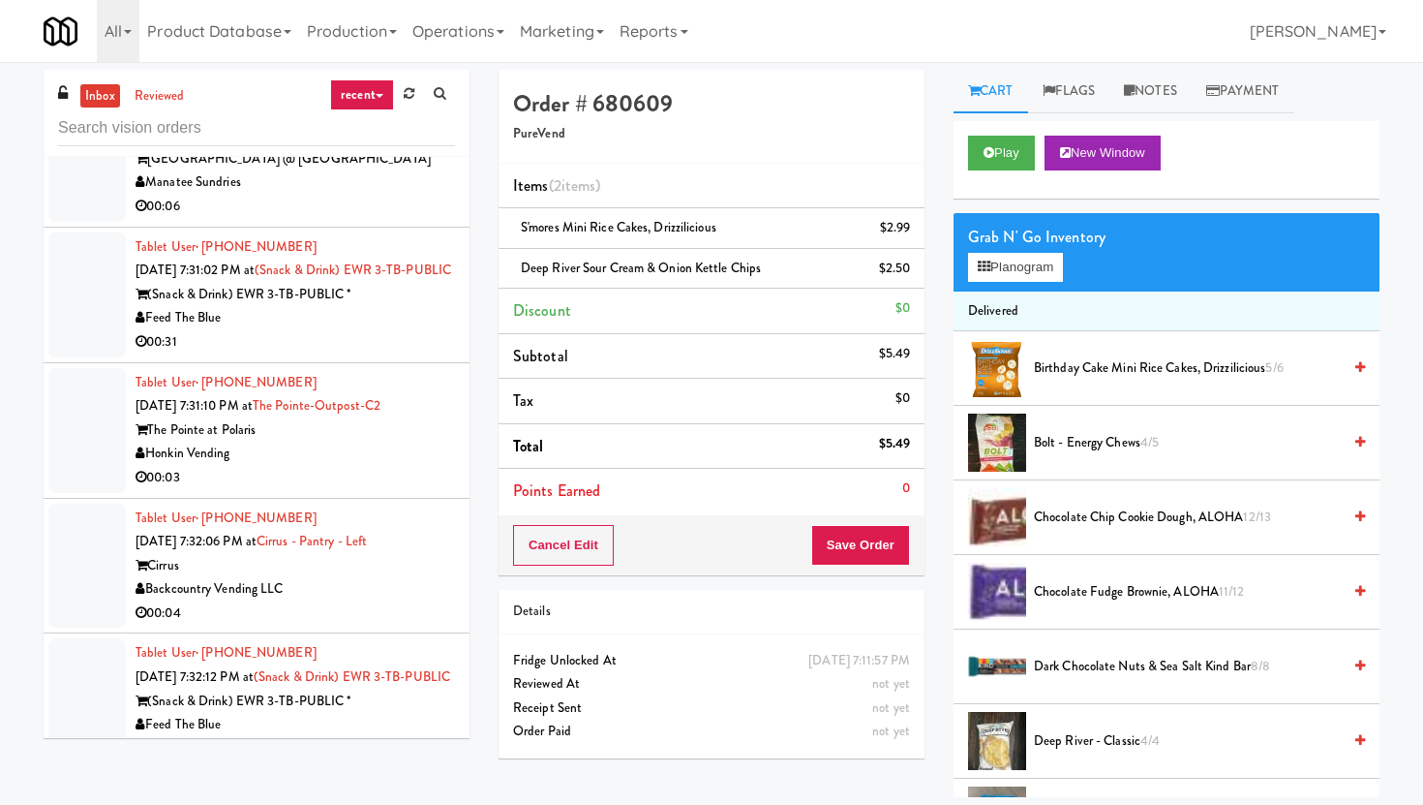
click at [428, 330] on div "Feed The Blue" at bounding box center [295, 318] width 319 height 24
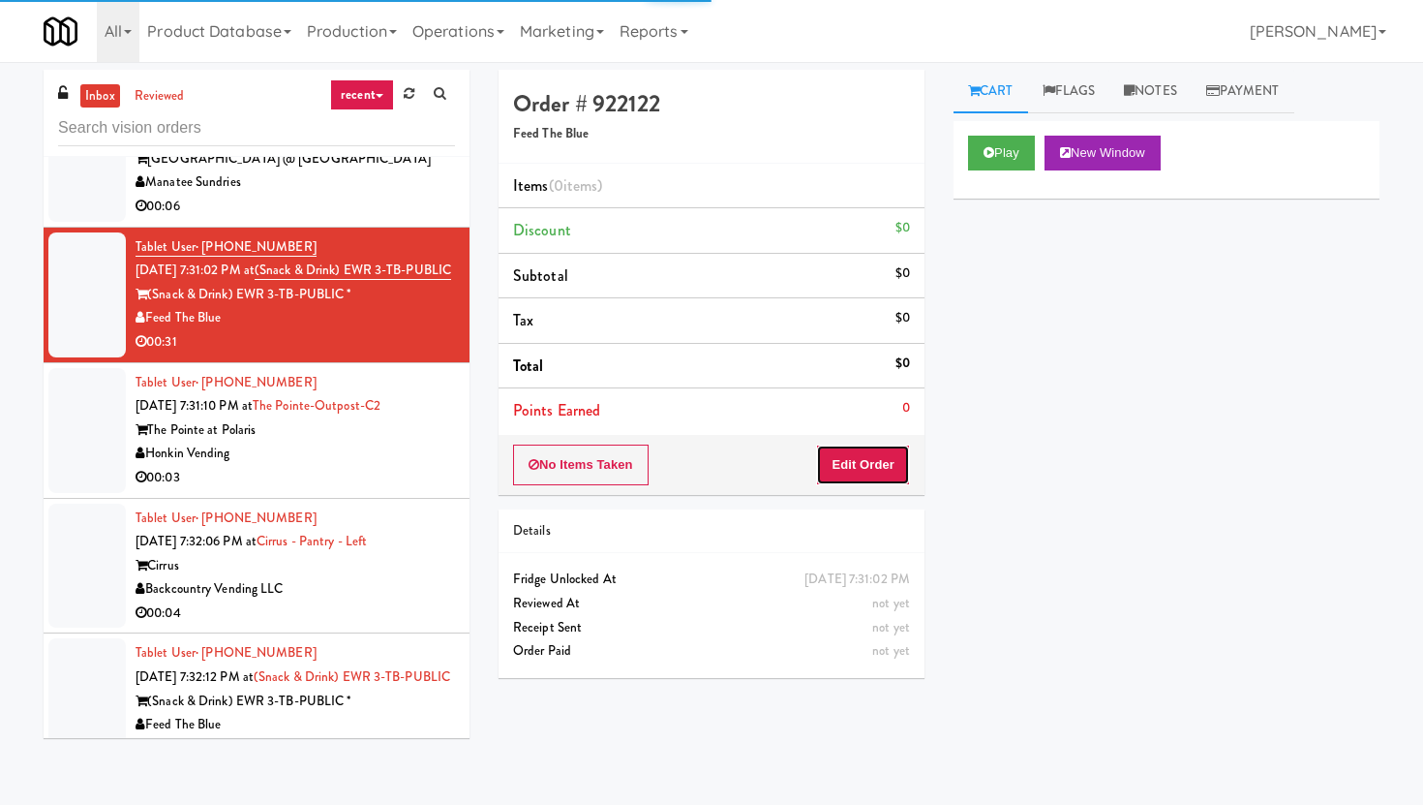
click at [883, 469] on button "Edit Order" at bounding box center [863, 464] width 94 height 41
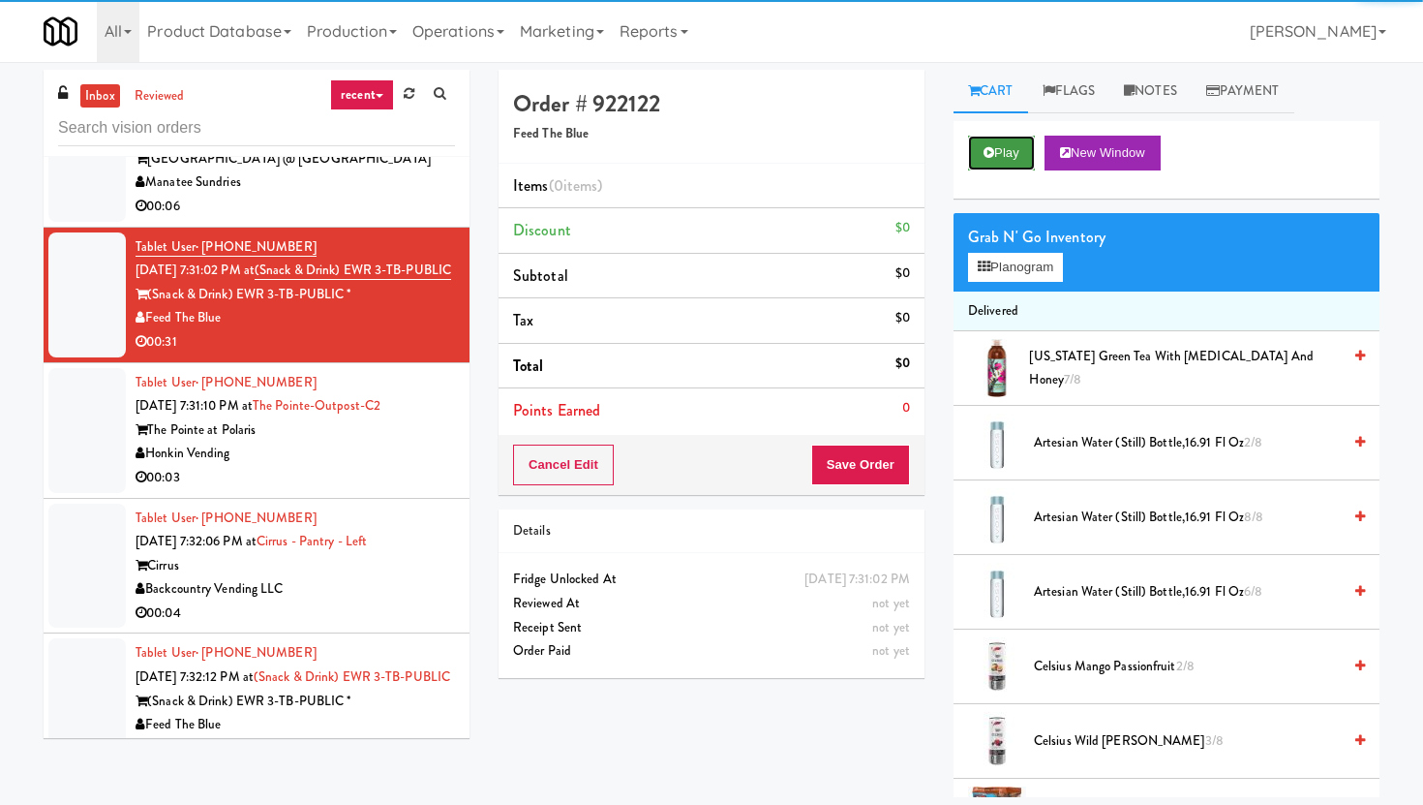
click at [990, 155] on icon at bounding box center [989, 152] width 11 height 13
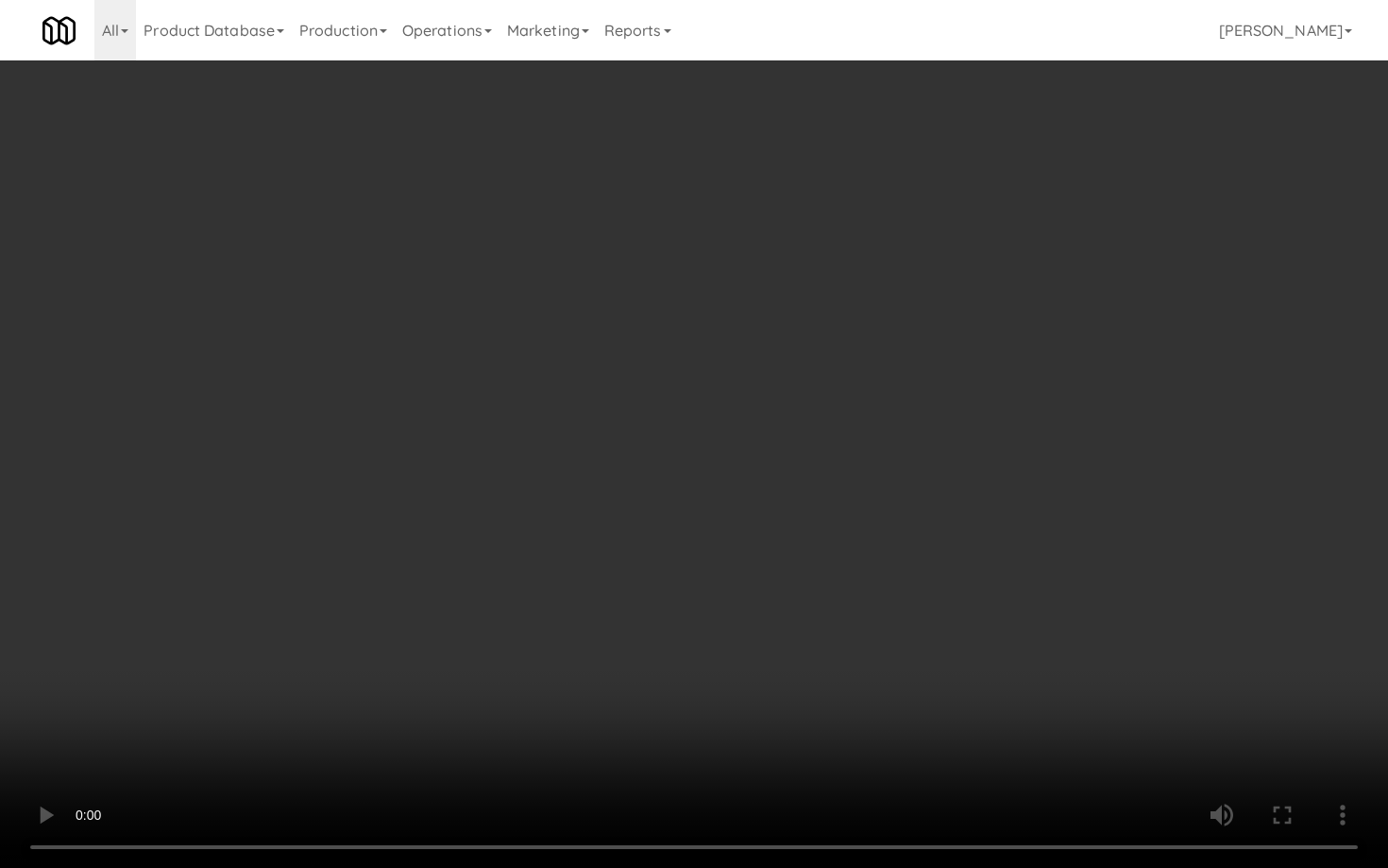
click at [529, 560] on video at bounding box center [694, 434] width 1388 height 868
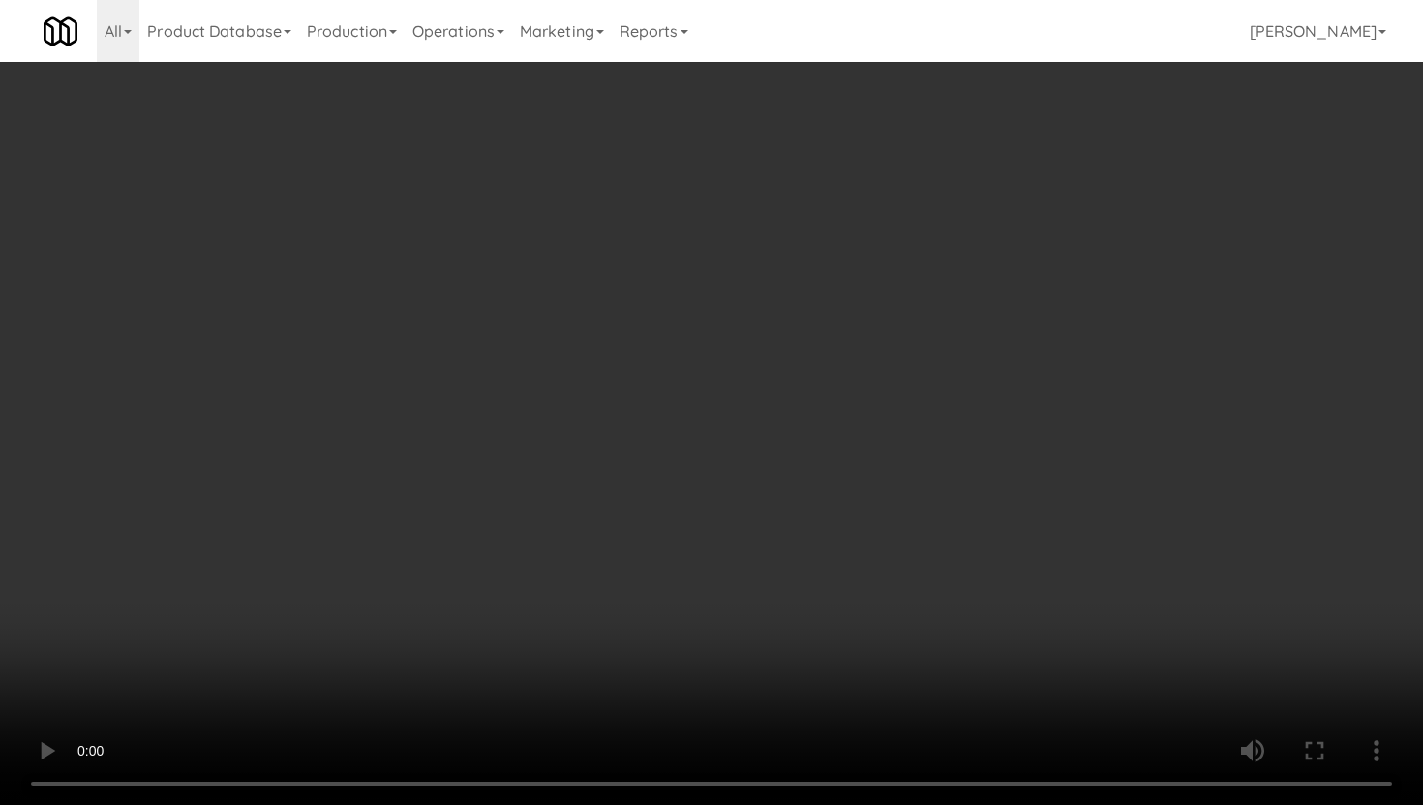
scroll to position [1755, 0]
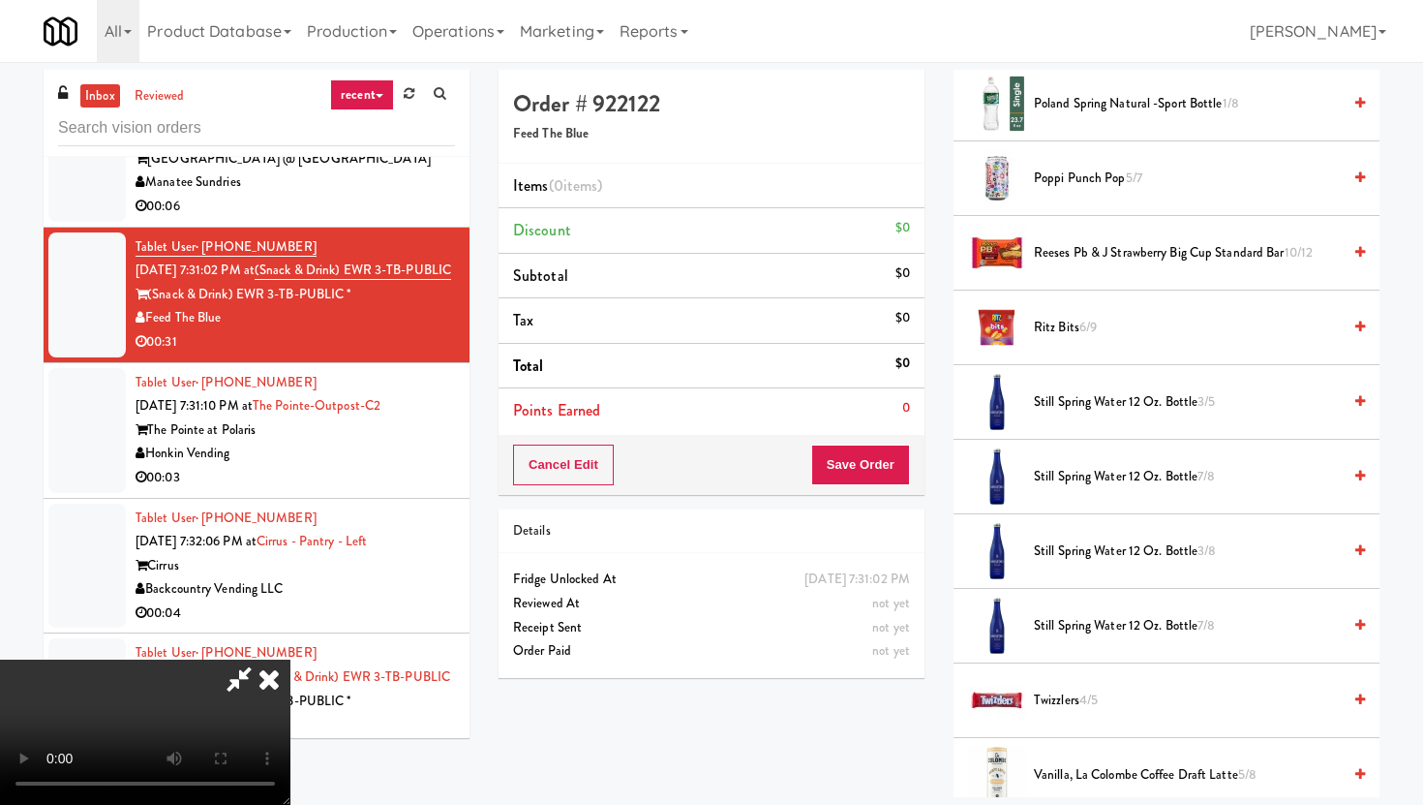
click at [1093, 411] on span "Still Spring Water 12 oz. Bottle 3/5" at bounding box center [1187, 402] width 307 height 24
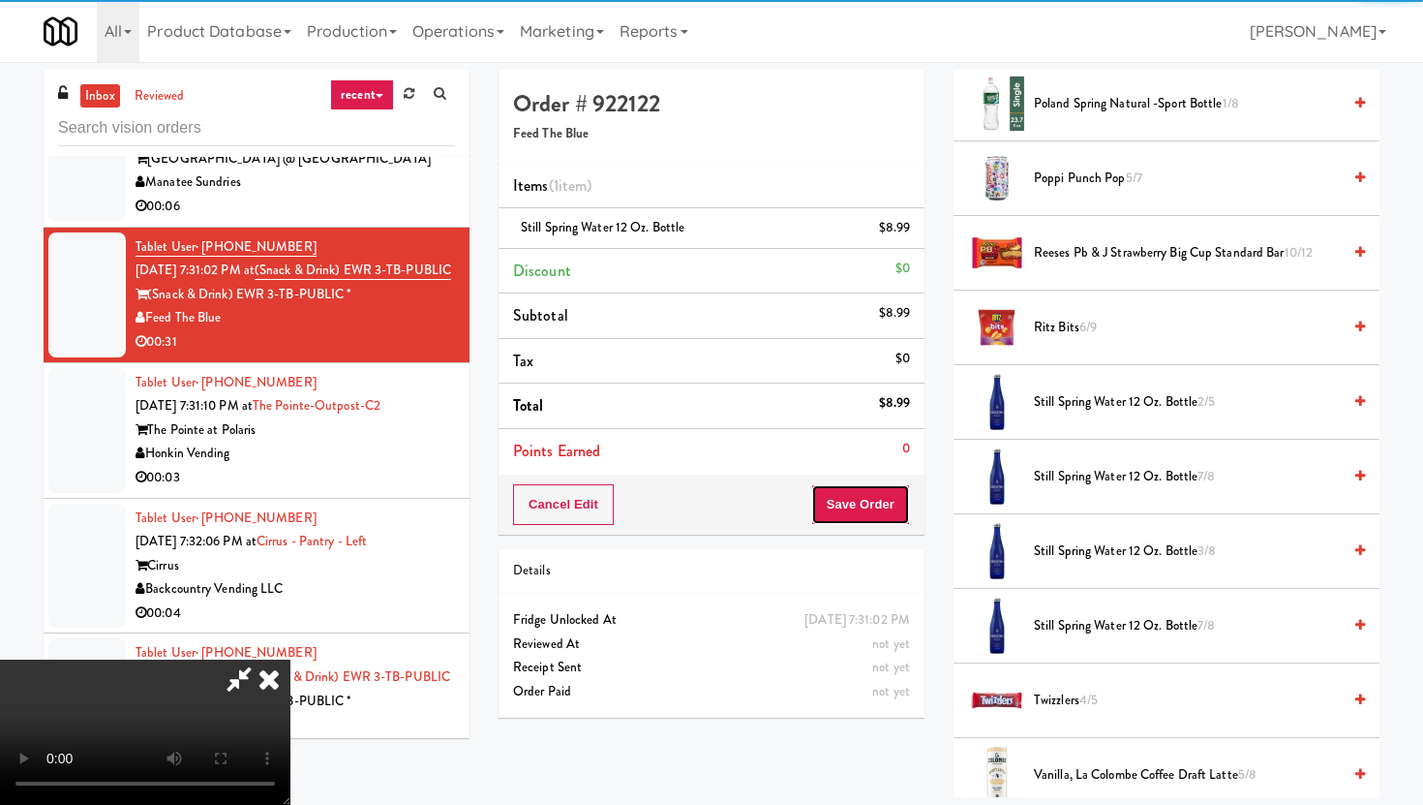
click at [888, 521] on button "Save Order" at bounding box center [860, 504] width 99 height 41
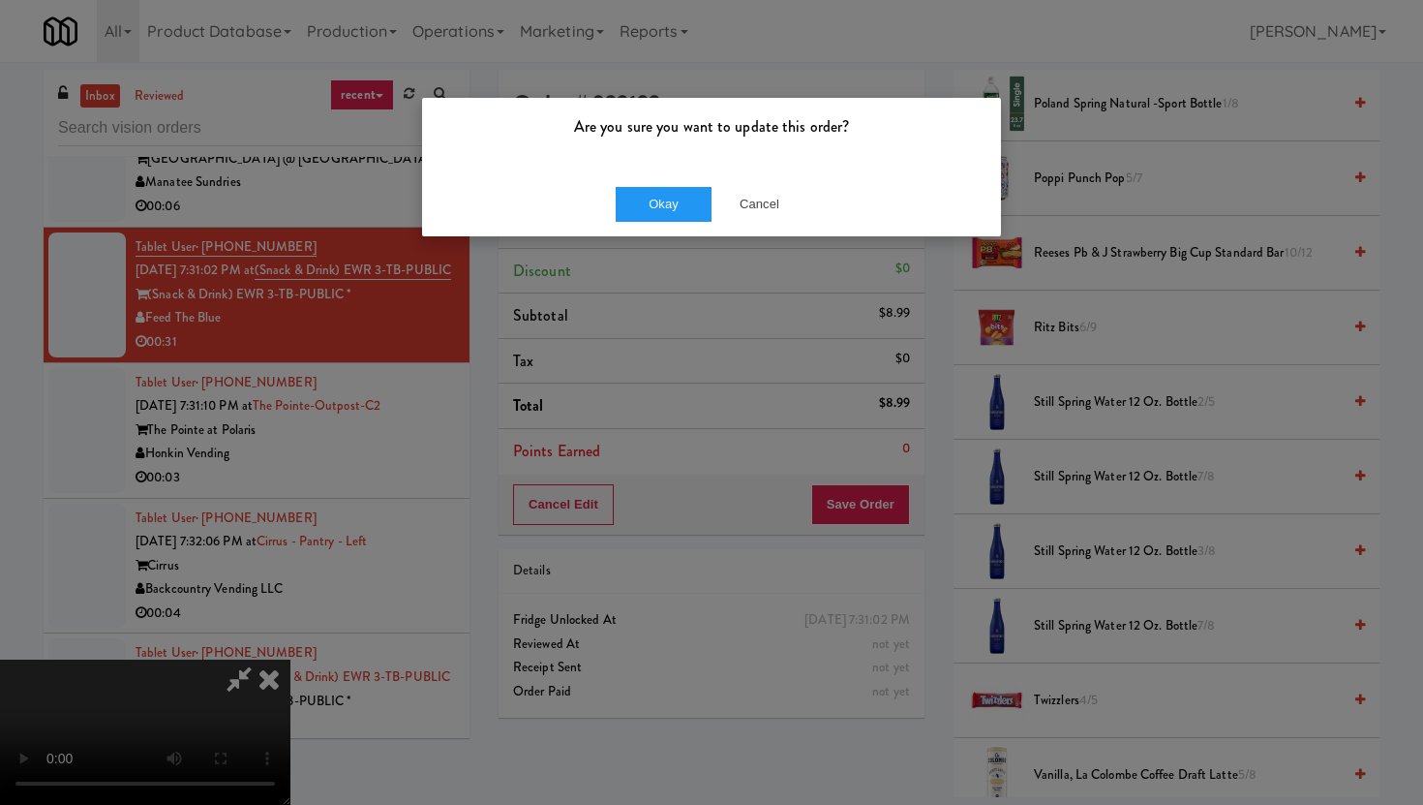
click at [679, 222] on div "Okay Cancel" at bounding box center [711, 203] width 579 height 65
click at [677, 197] on button "Okay" at bounding box center [664, 204] width 97 height 35
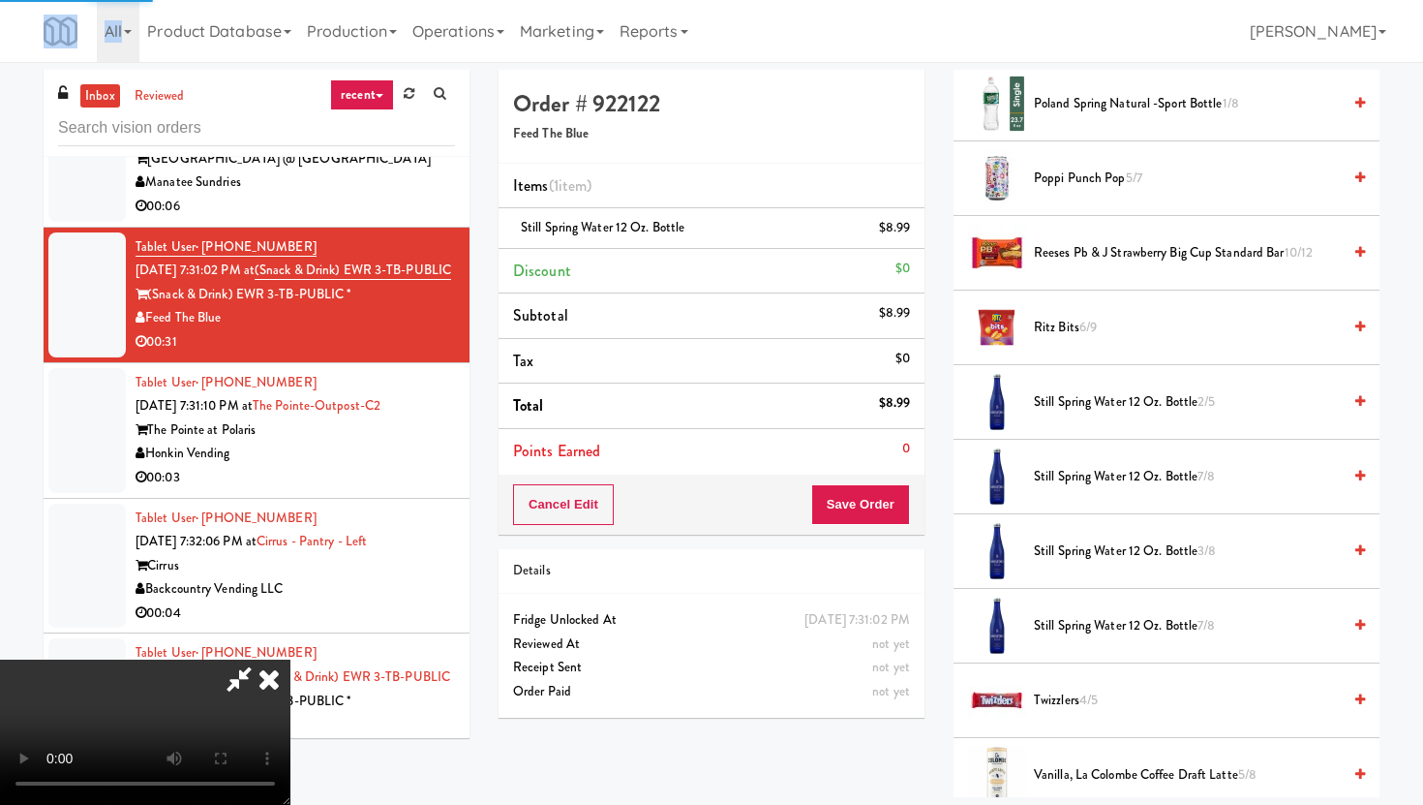
scroll to position [49, 0]
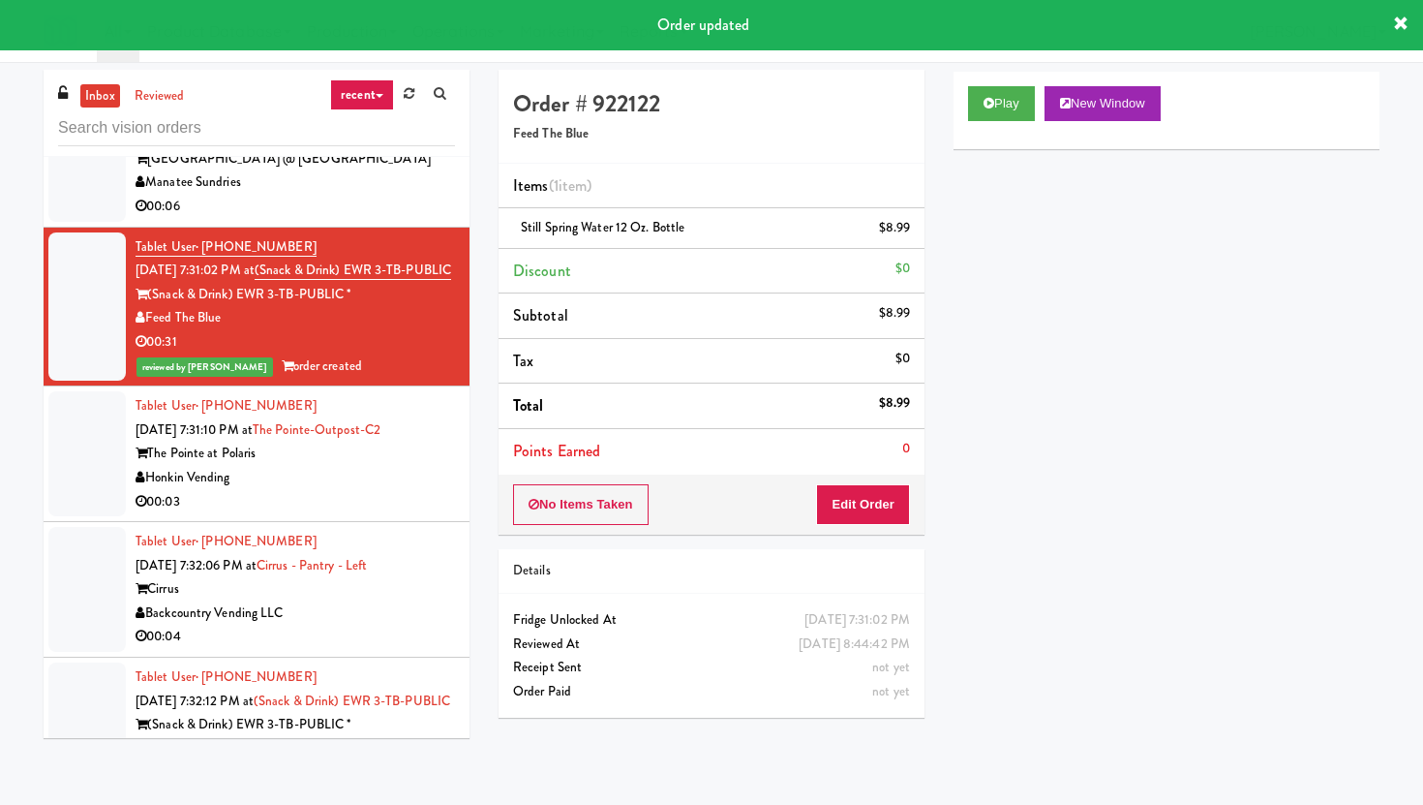
click at [442, 514] on div "00:03" at bounding box center [295, 502] width 319 height 24
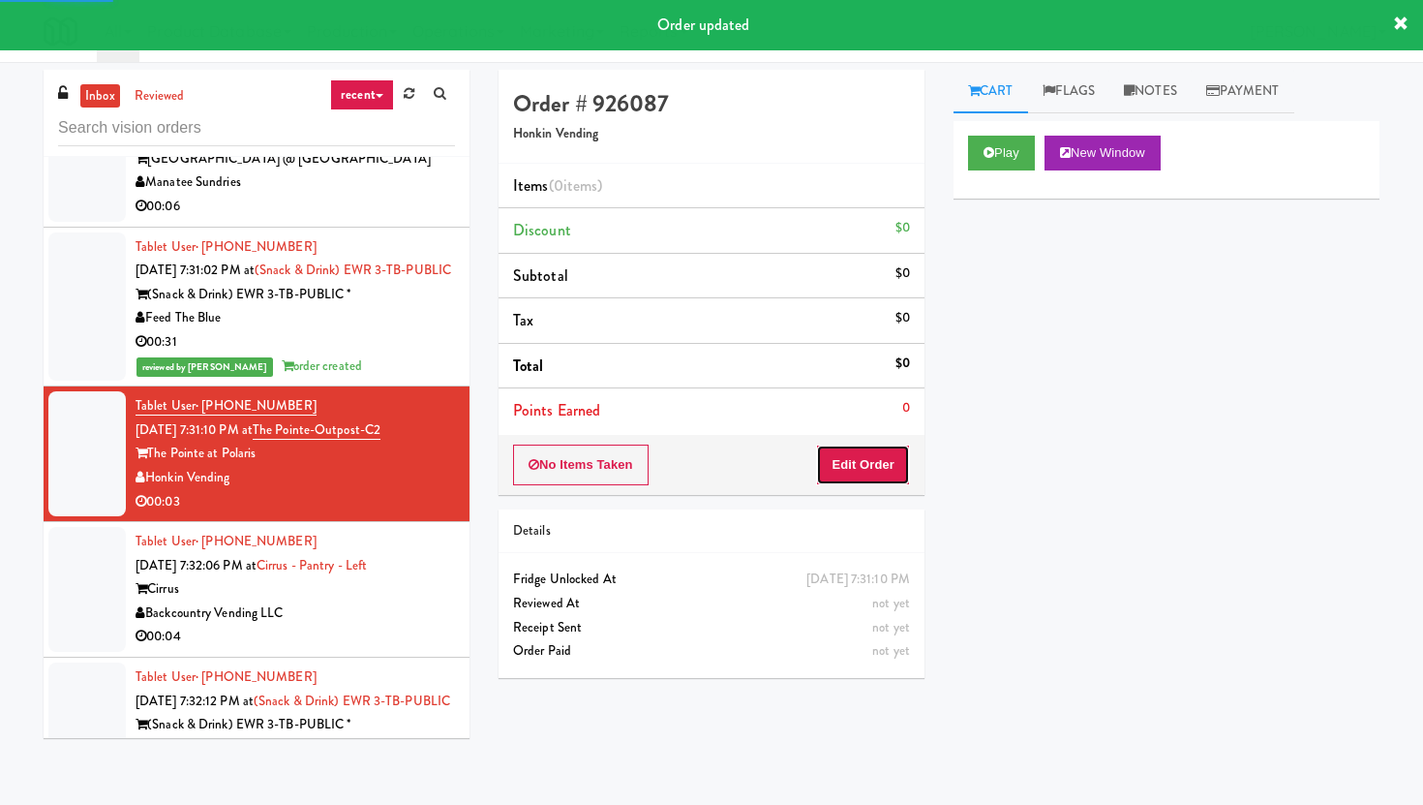
click at [863, 483] on button "Edit Order" at bounding box center [863, 464] width 94 height 41
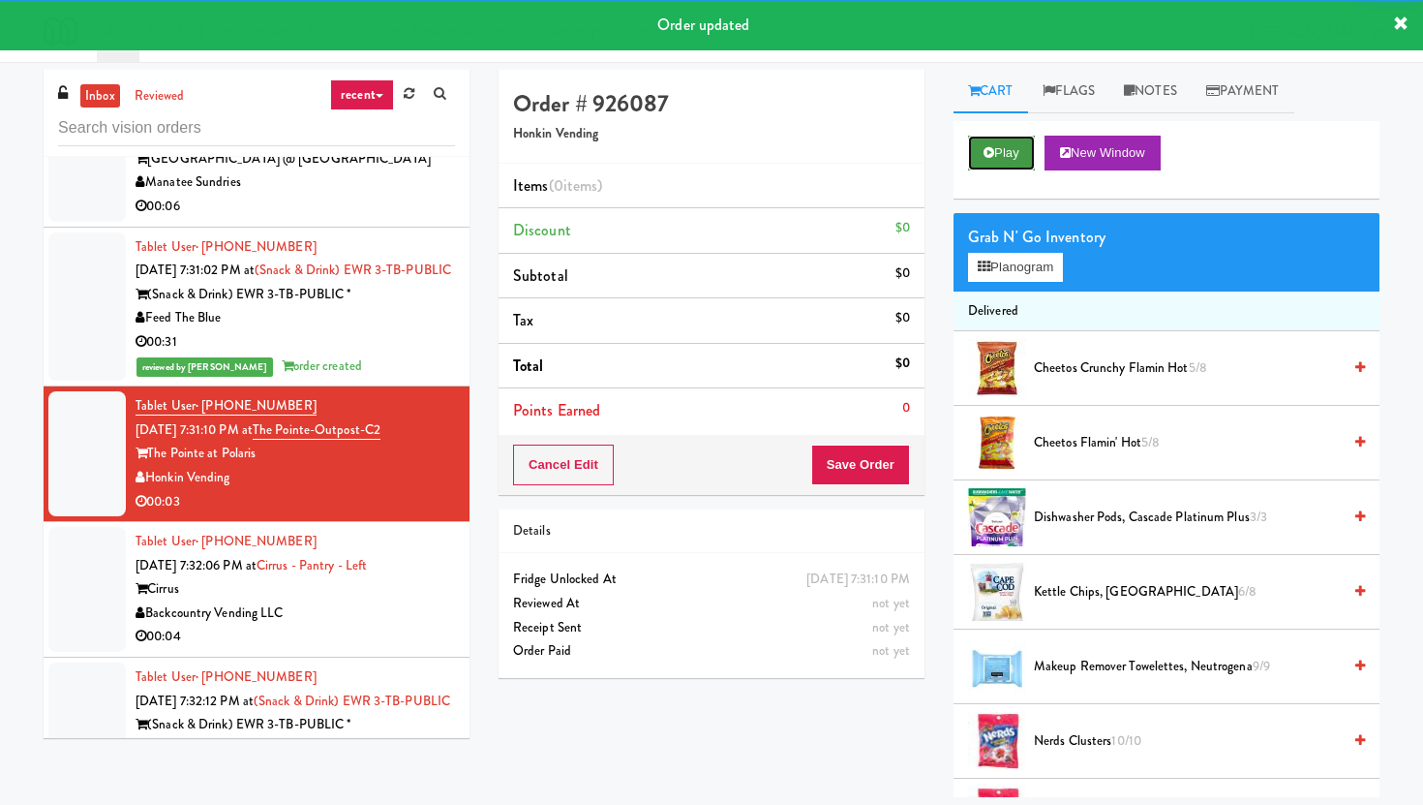
click at [997, 156] on button "Play" at bounding box center [1001, 153] width 67 height 35
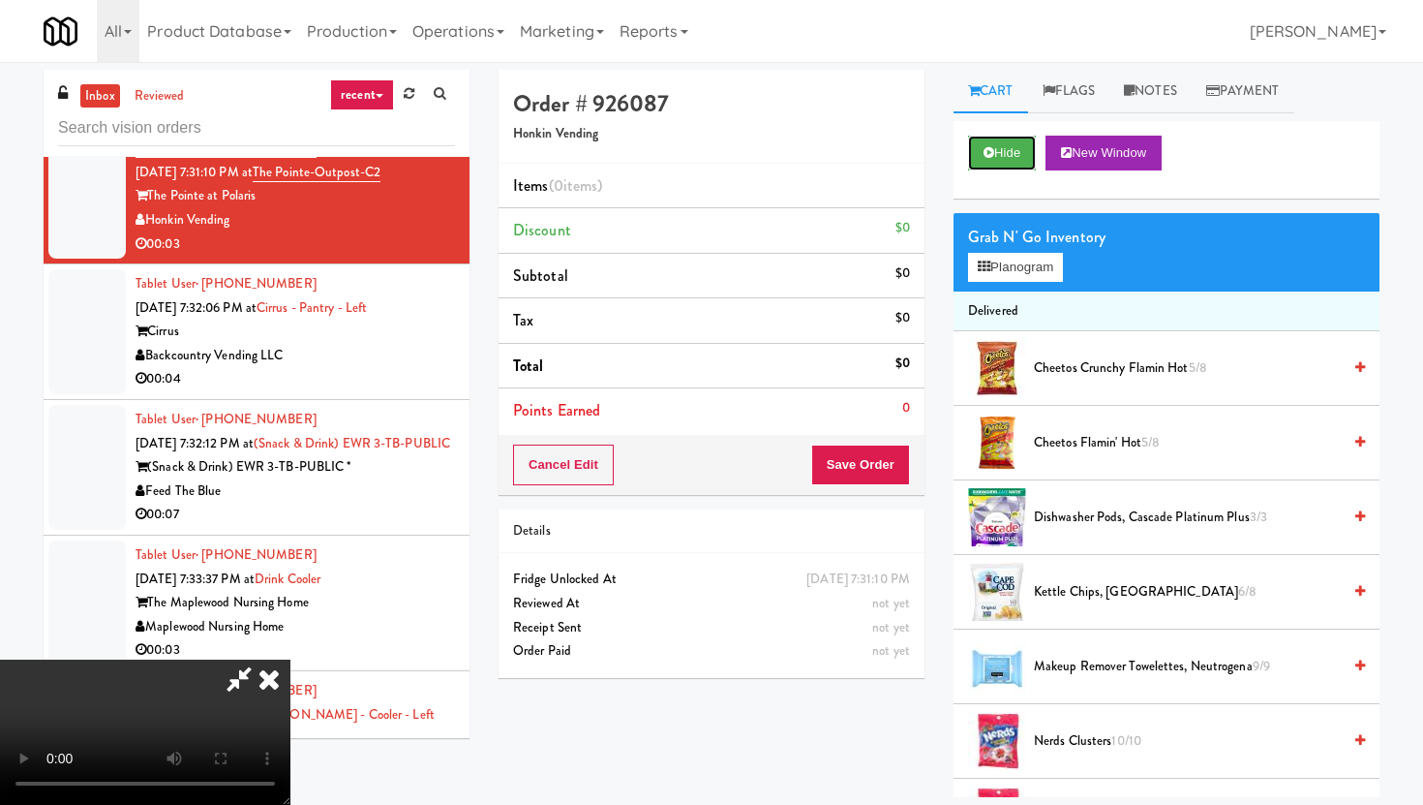
scroll to position [159, 0]
click at [290, 659] on video at bounding box center [145, 731] width 290 height 145
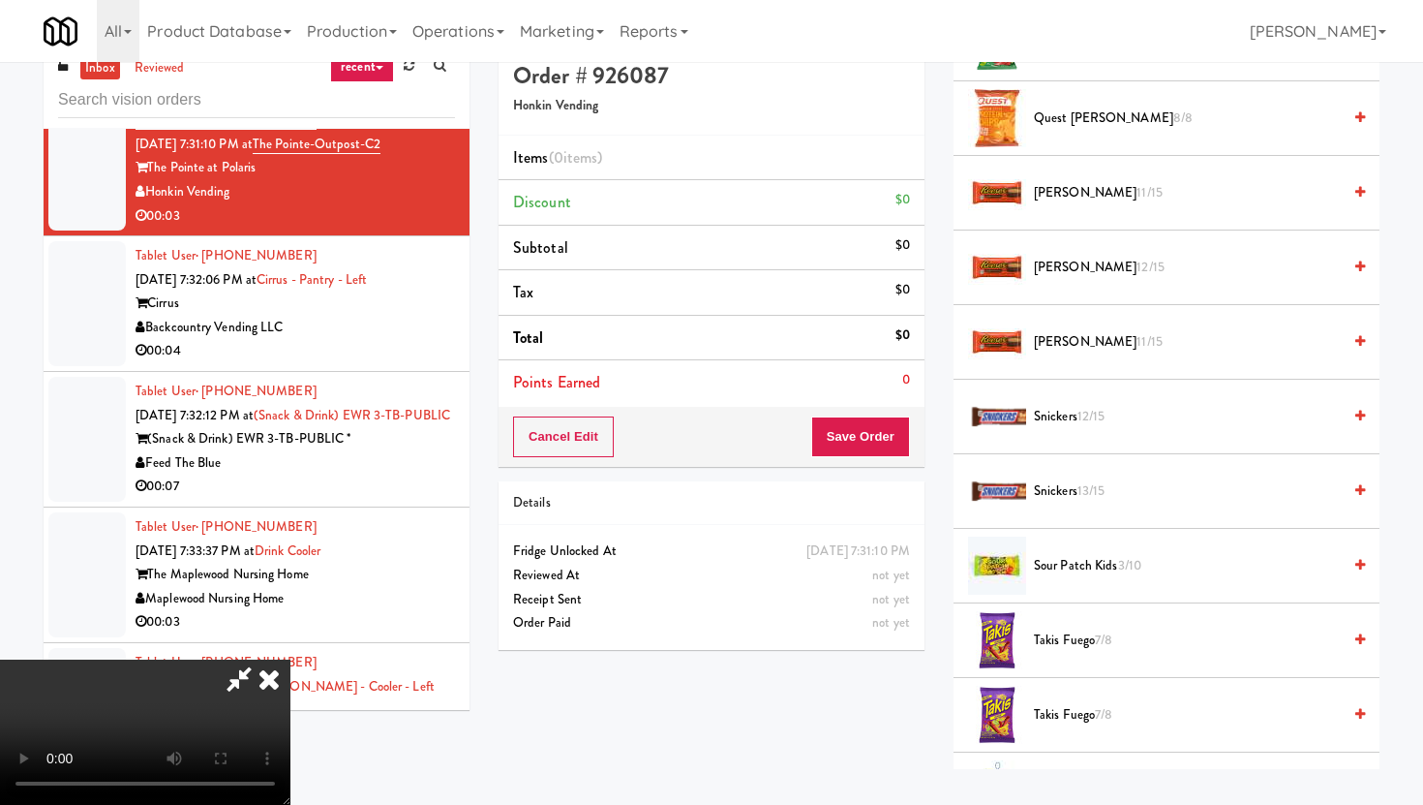
scroll to position [1697, 0]
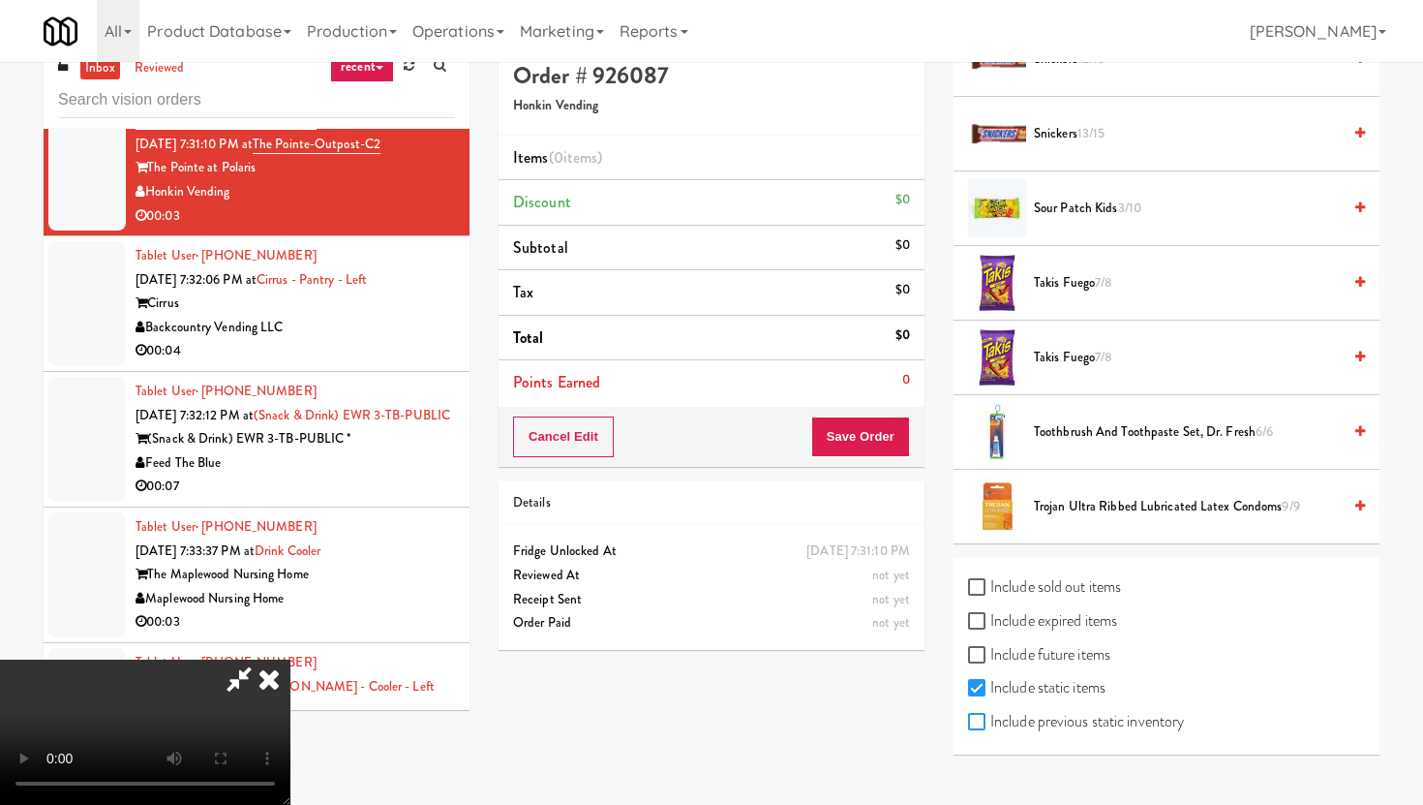
click at [987, 714] on input "Include previous static inventory" at bounding box center [979, 721] width 22 height 15
checkbox input "true"
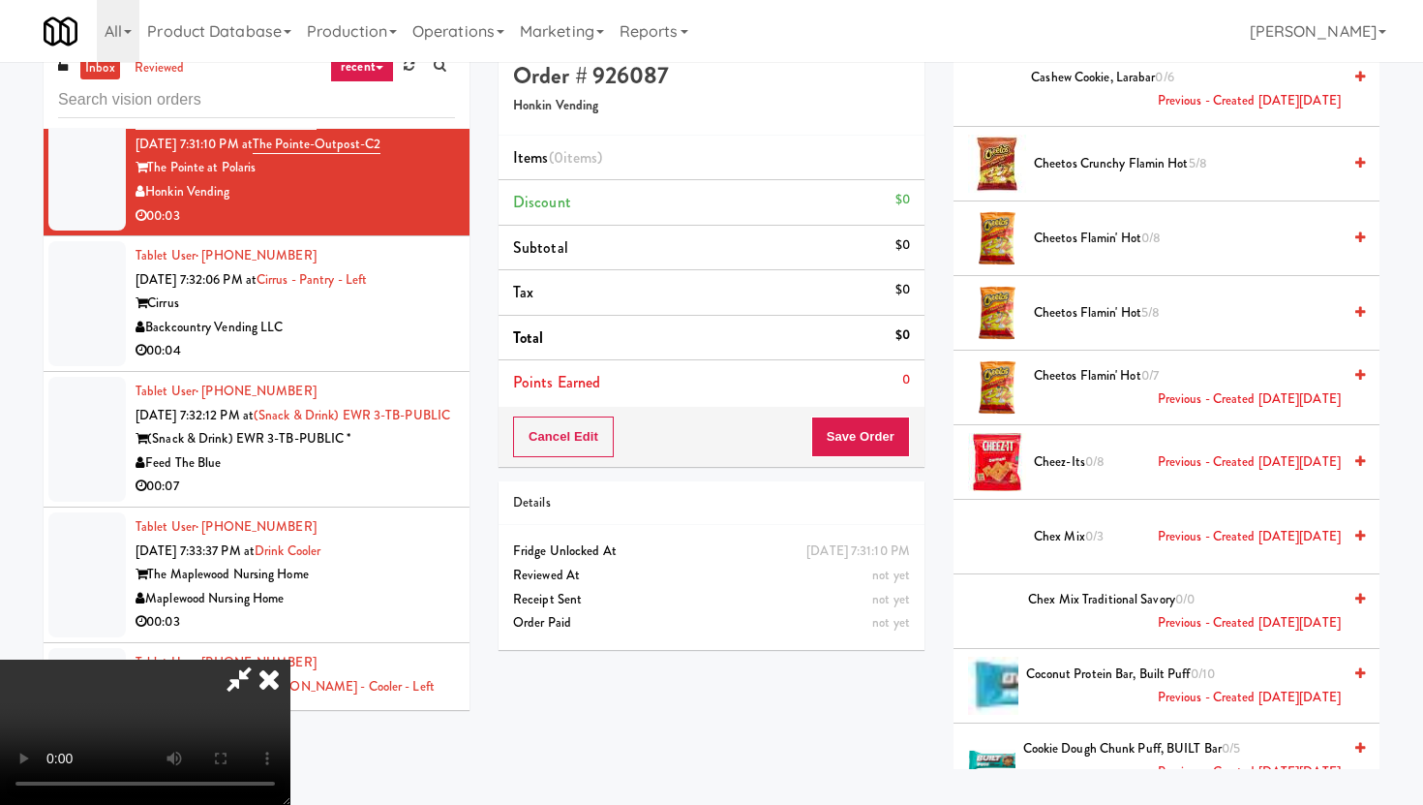
scroll to position [0, 0]
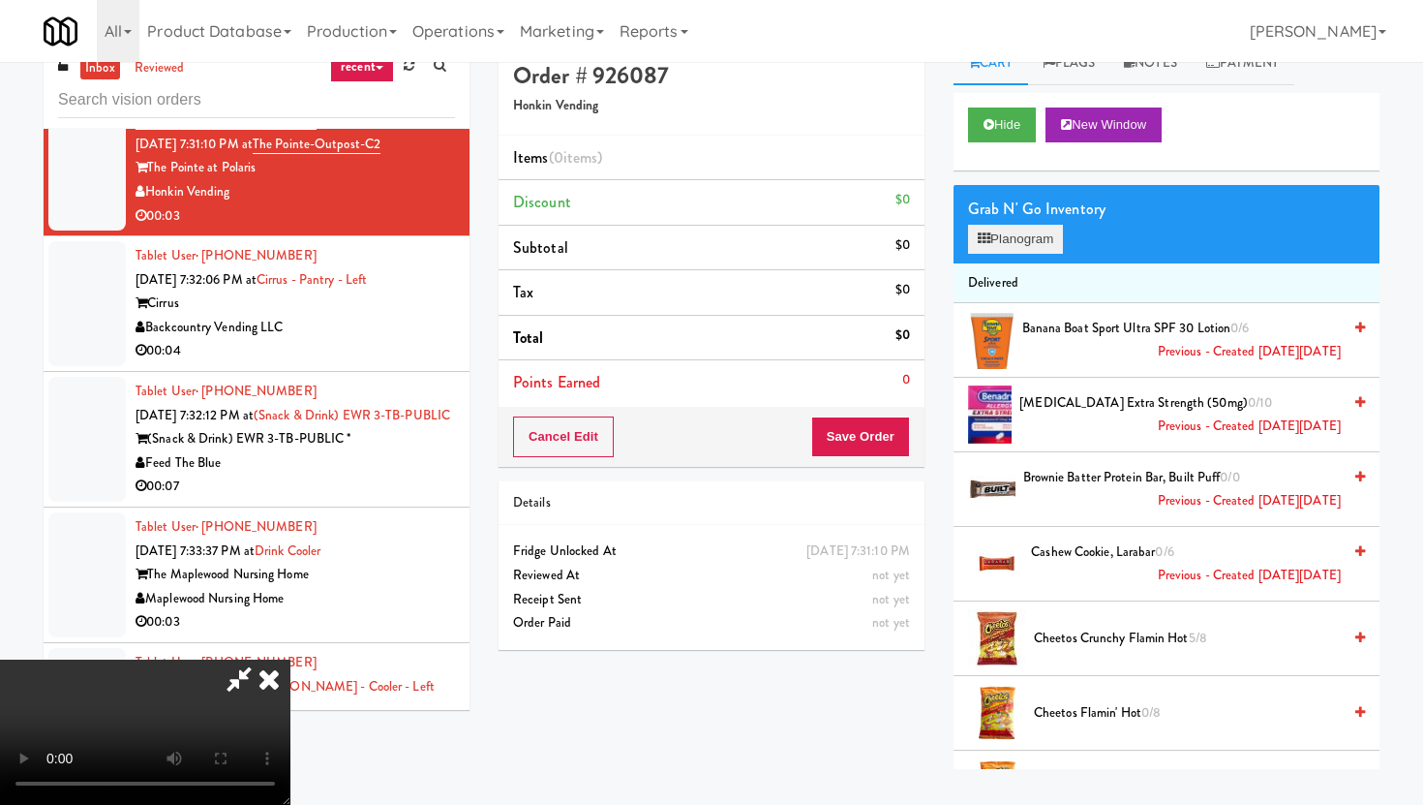
click at [1022, 227] on button "Planogram" at bounding box center [1015, 239] width 95 height 29
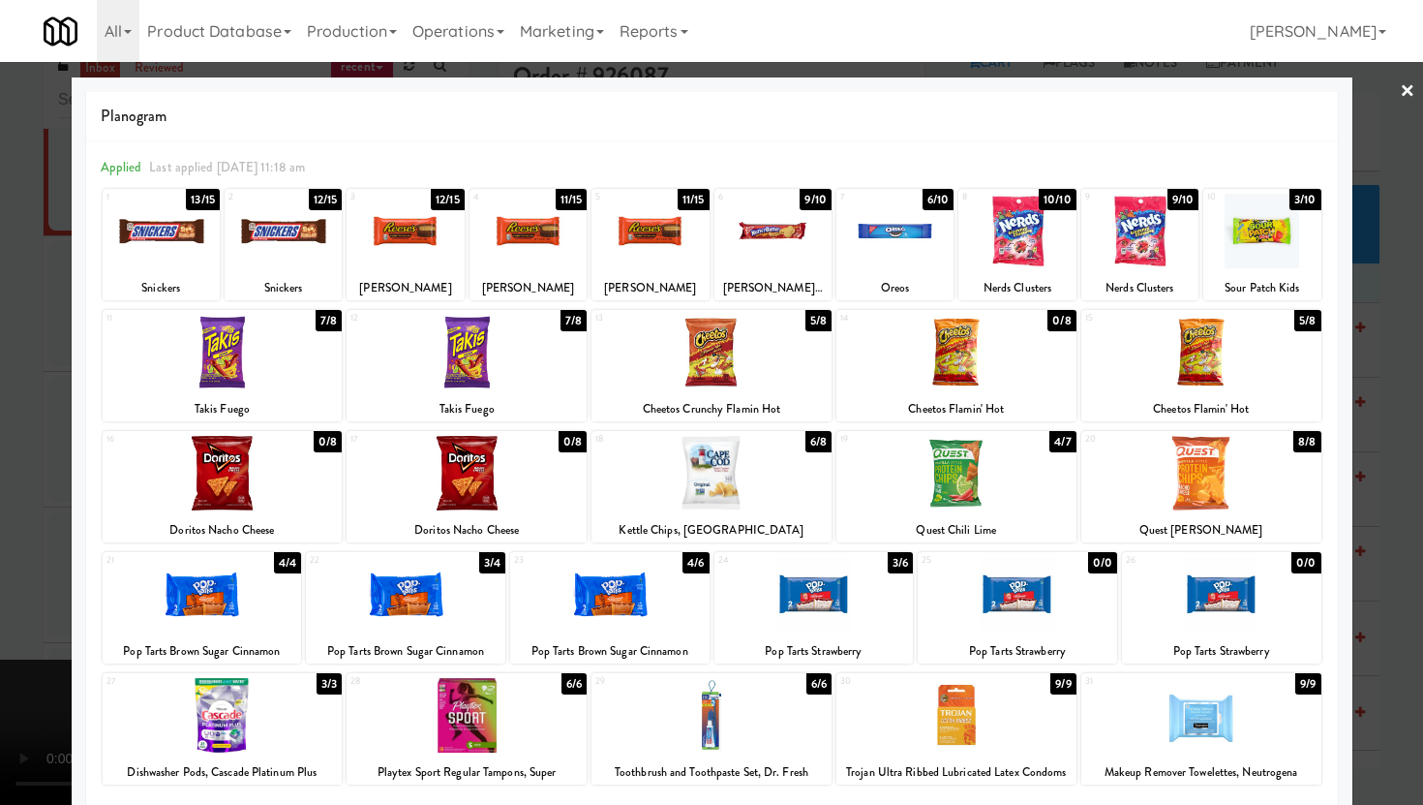
click at [1168, 345] on div at bounding box center [1201, 352] width 240 height 75
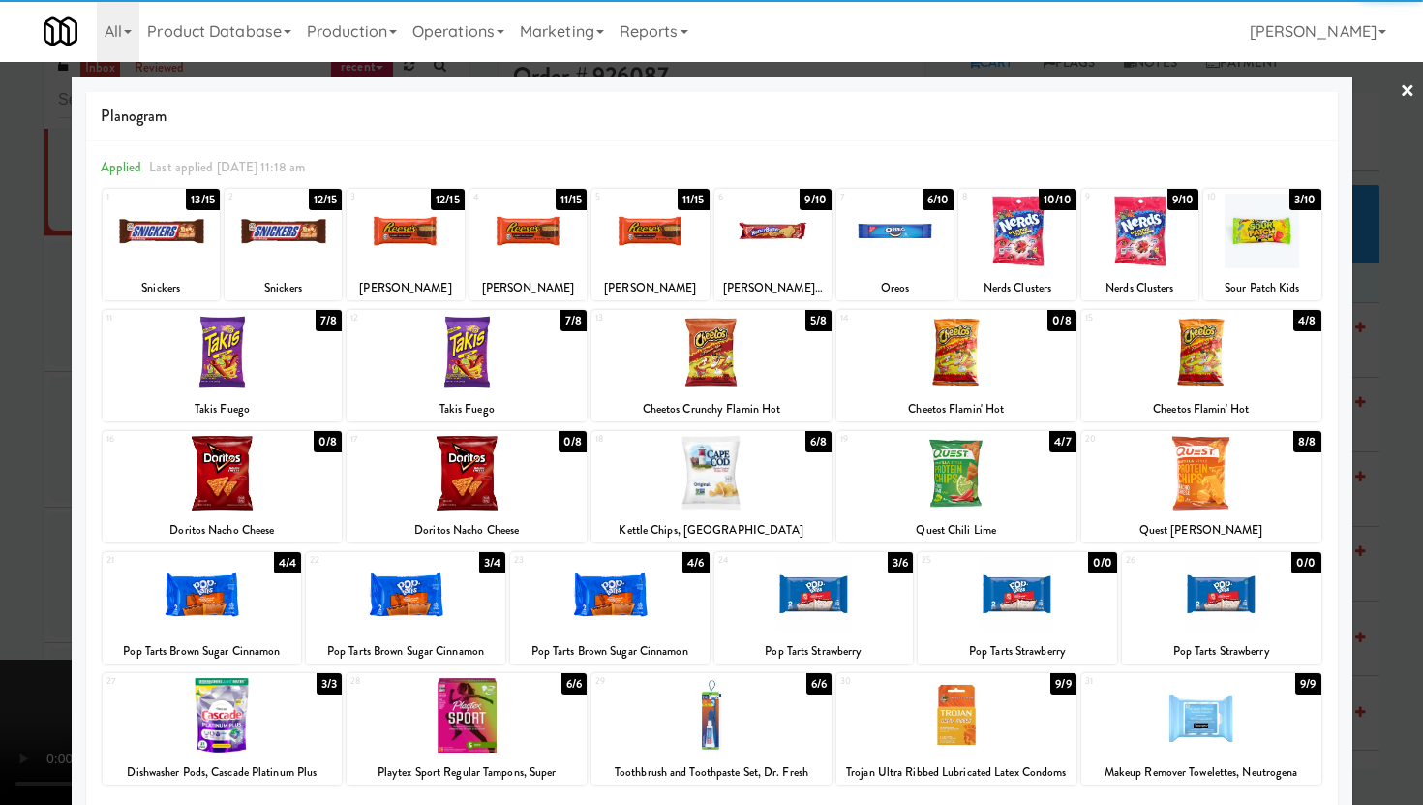
click at [0, 252] on div at bounding box center [711, 402] width 1423 height 805
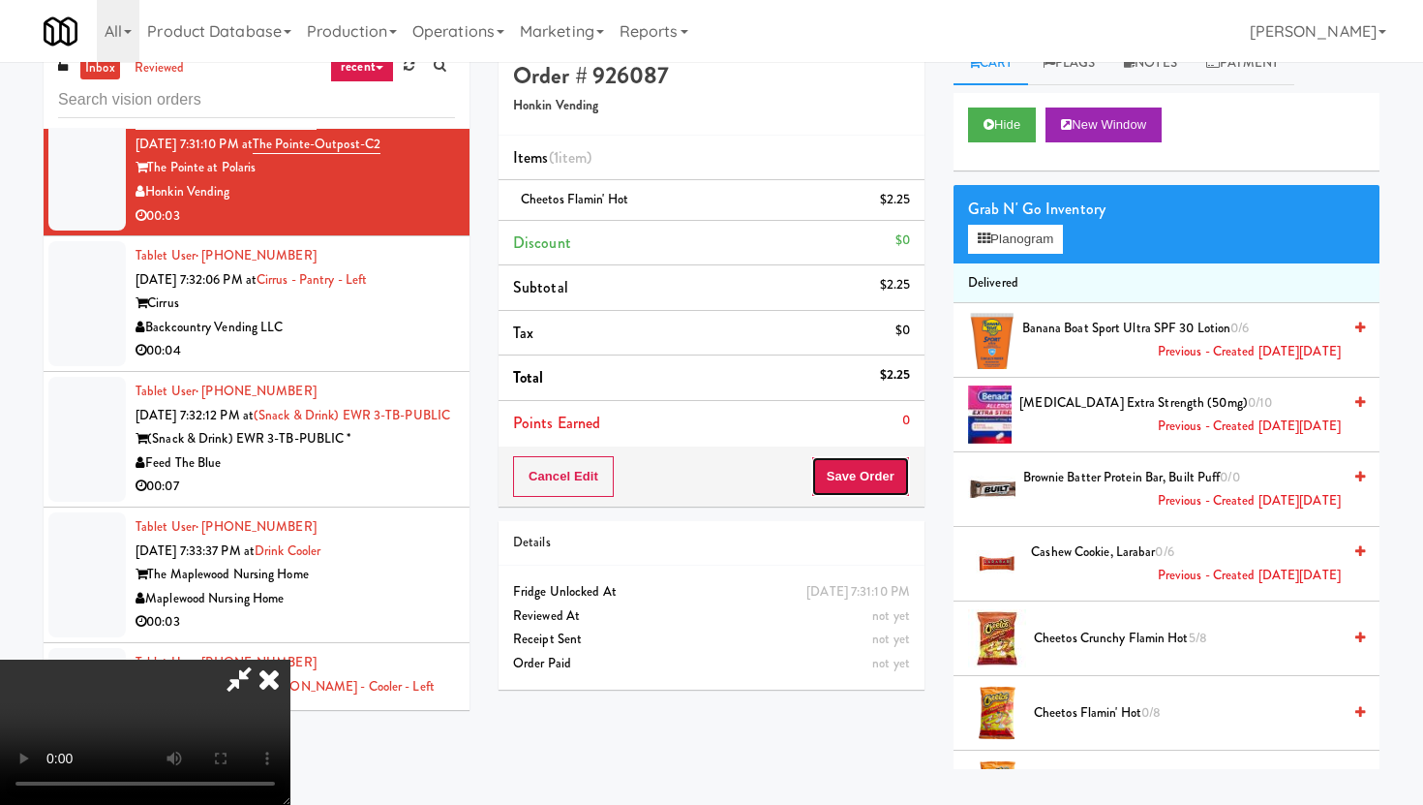
click at [861, 482] on button "Save Order" at bounding box center [860, 476] width 99 height 41
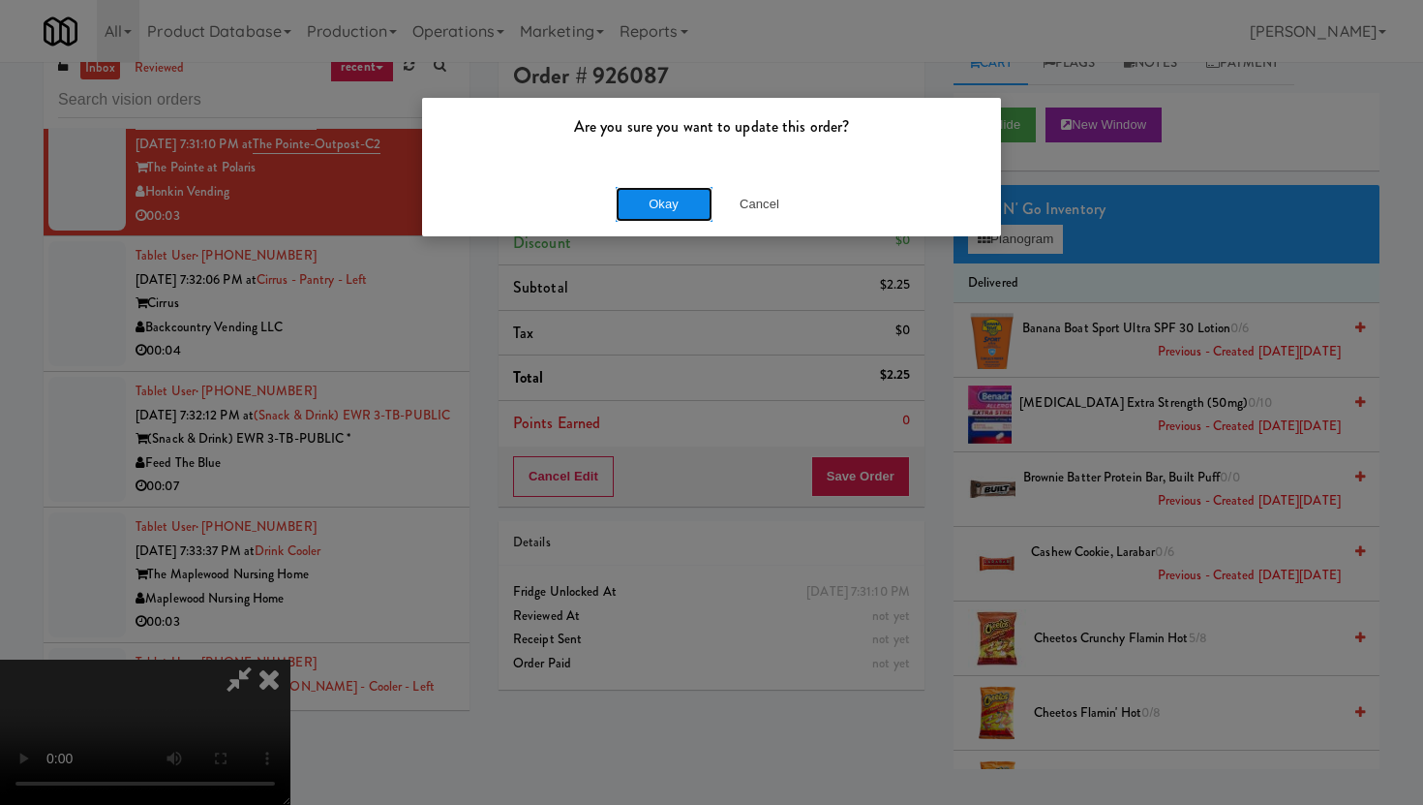
click at [682, 211] on button "Okay" at bounding box center [664, 204] width 97 height 35
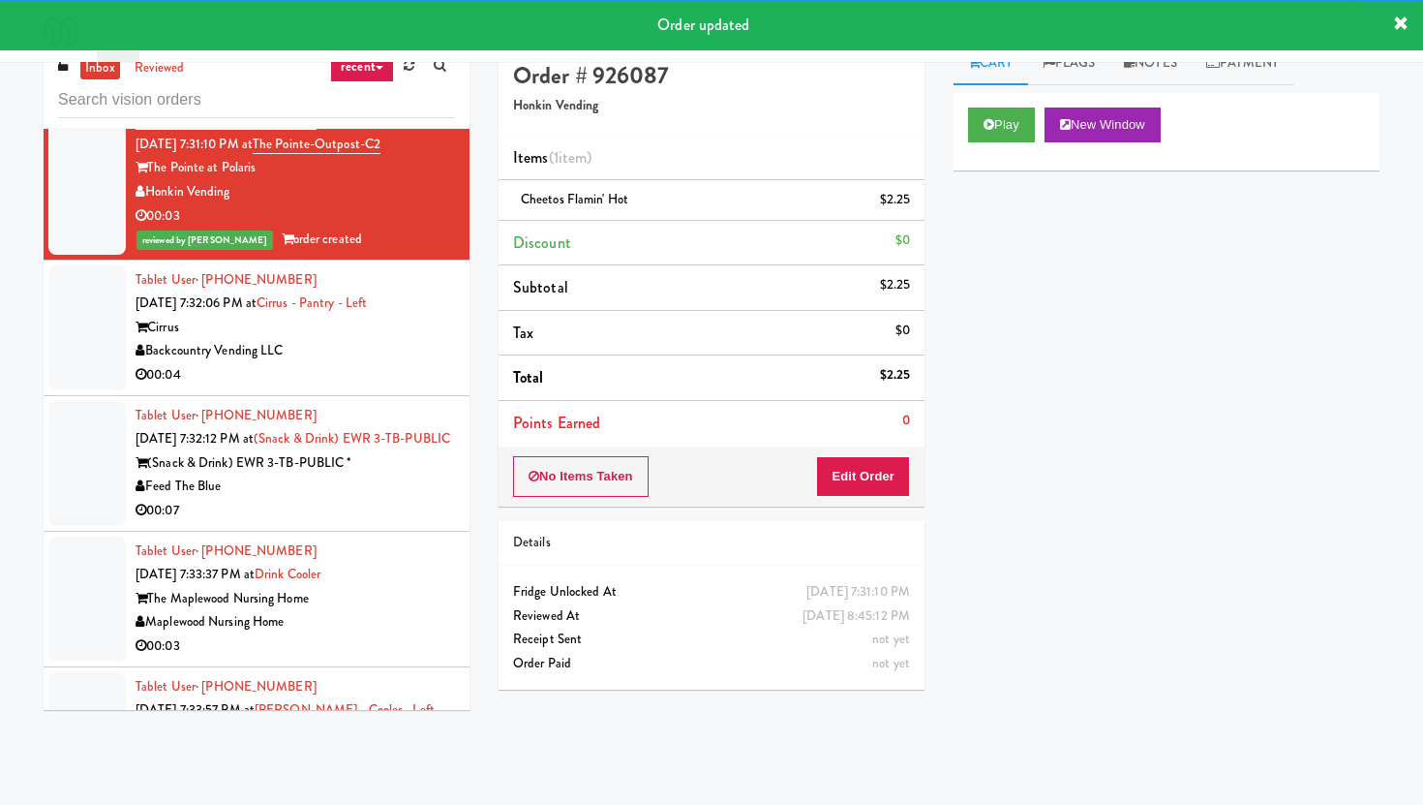
click at [342, 387] on div "00:04" at bounding box center [295, 375] width 319 height 24
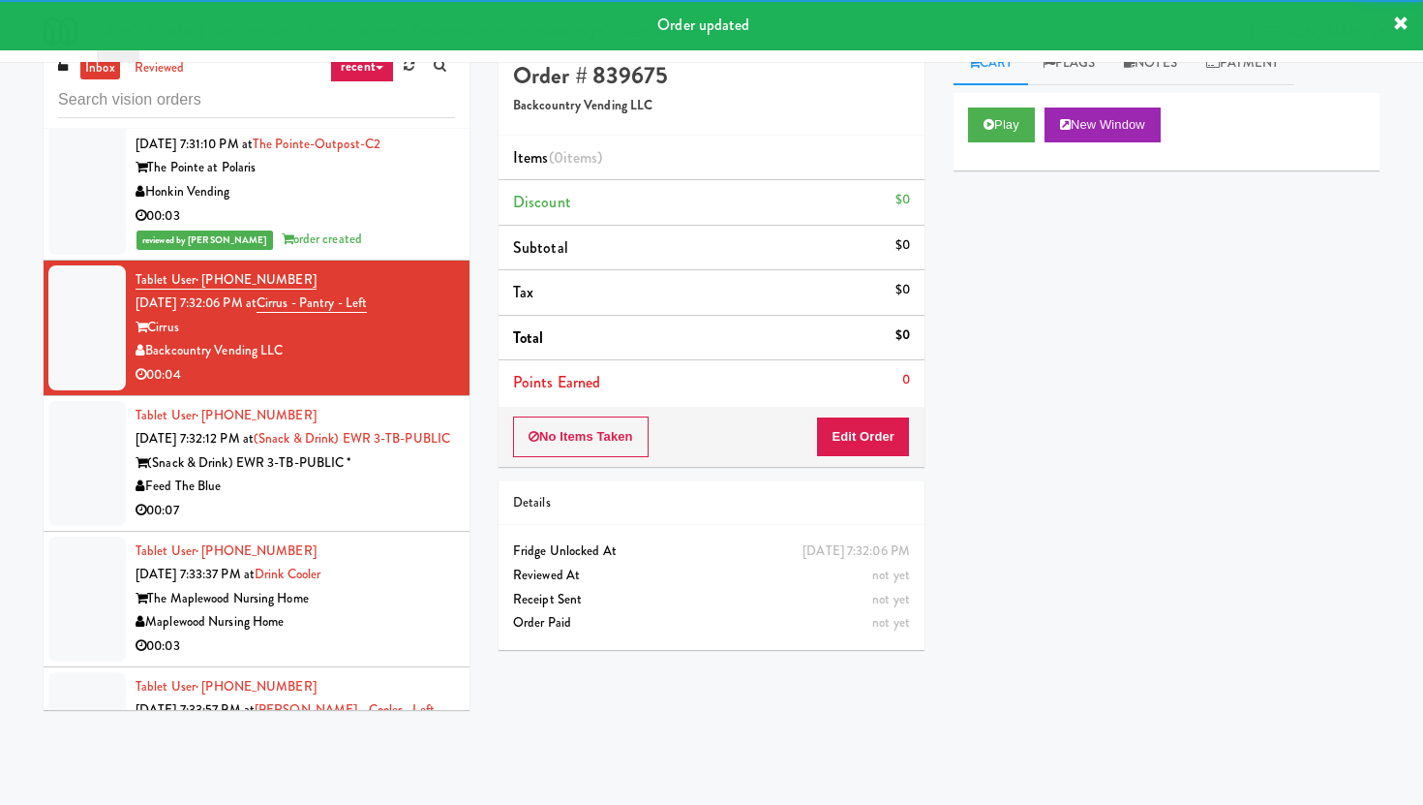
click at [815, 429] on div "No Items Taken Edit Order" at bounding box center [712, 437] width 426 height 60
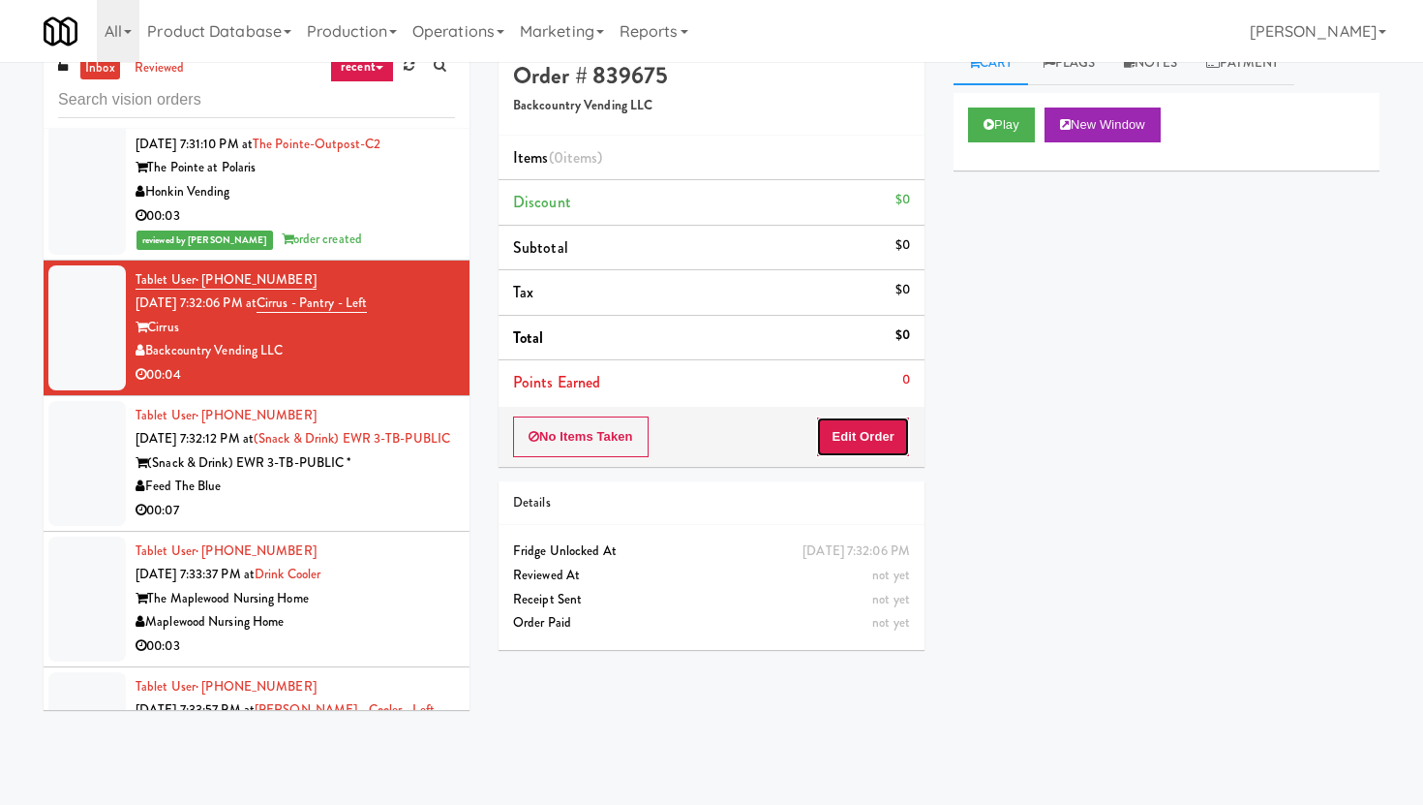
click at [829, 432] on button "Edit Order" at bounding box center [863, 436] width 94 height 41
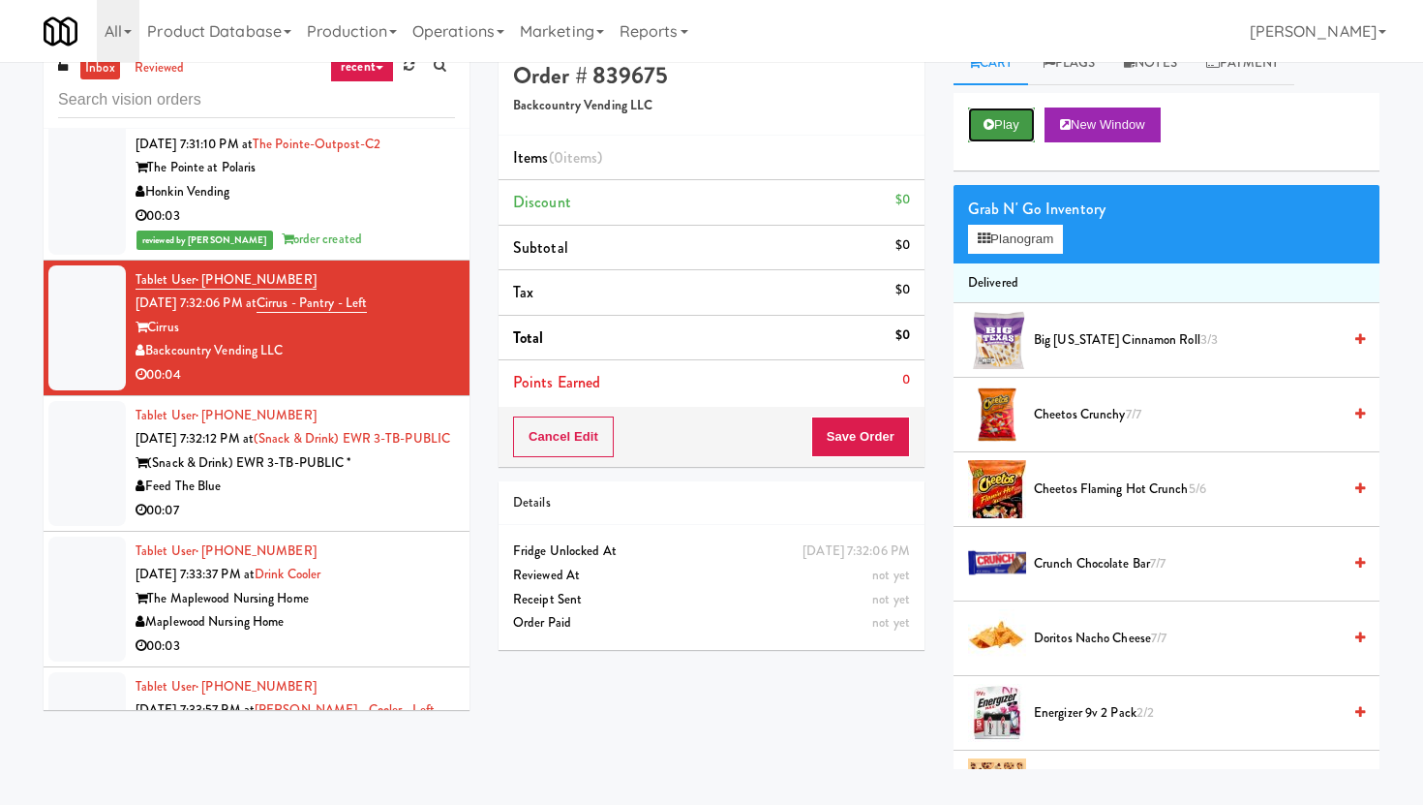
click at [1014, 137] on button "Play" at bounding box center [1001, 124] width 67 height 35
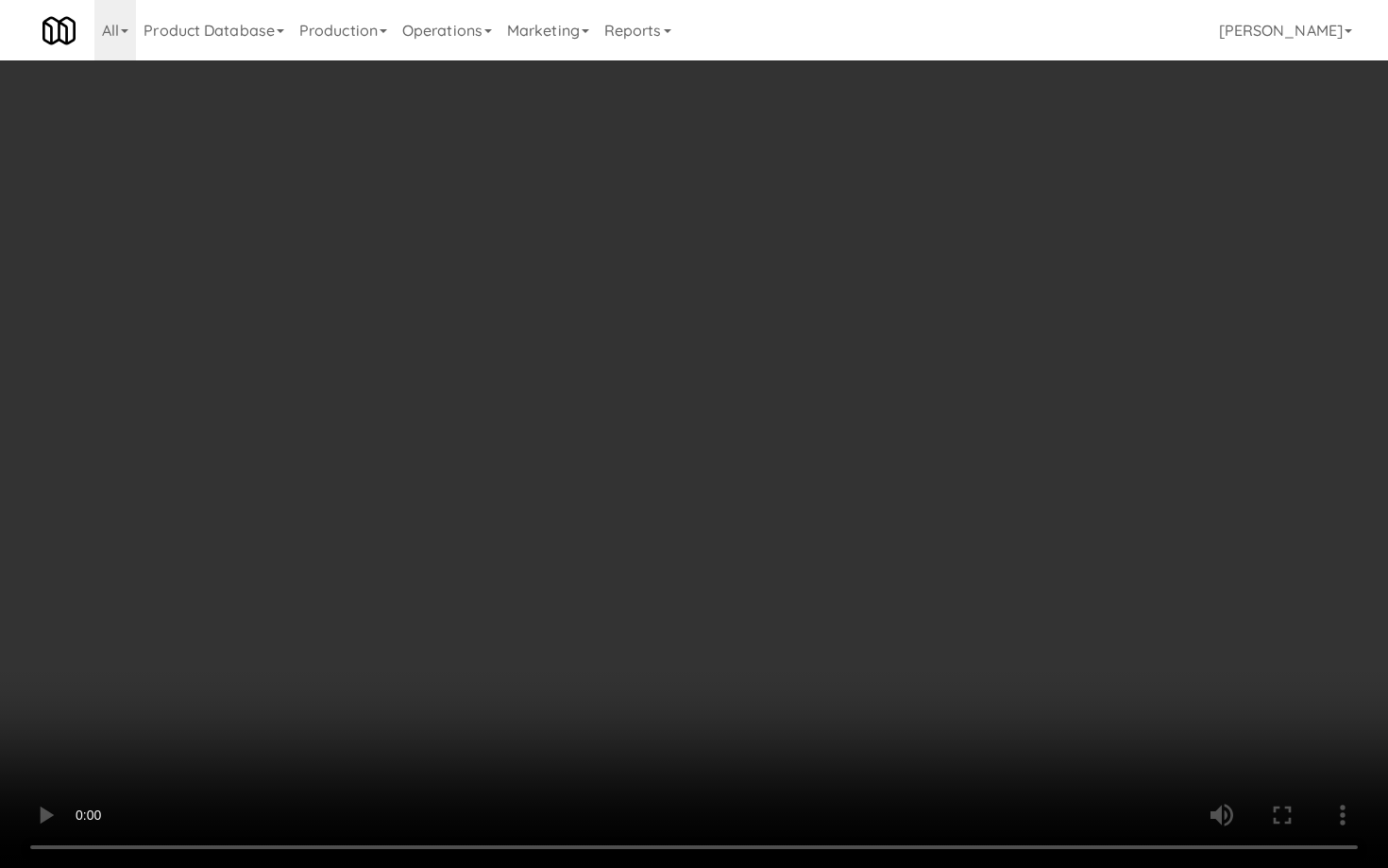
click at [794, 686] on video at bounding box center [694, 434] width 1388 height 868
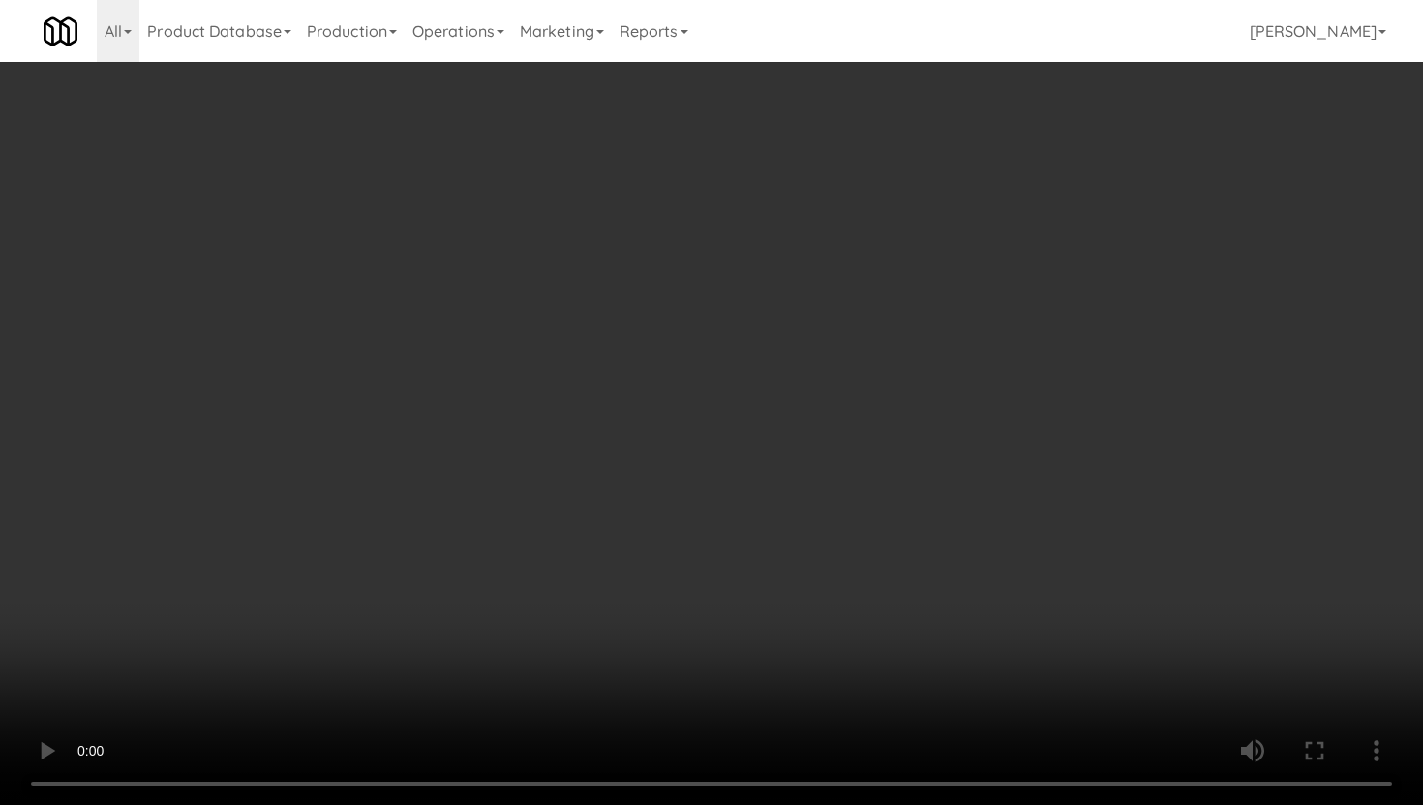
scroll to position [670, 0]
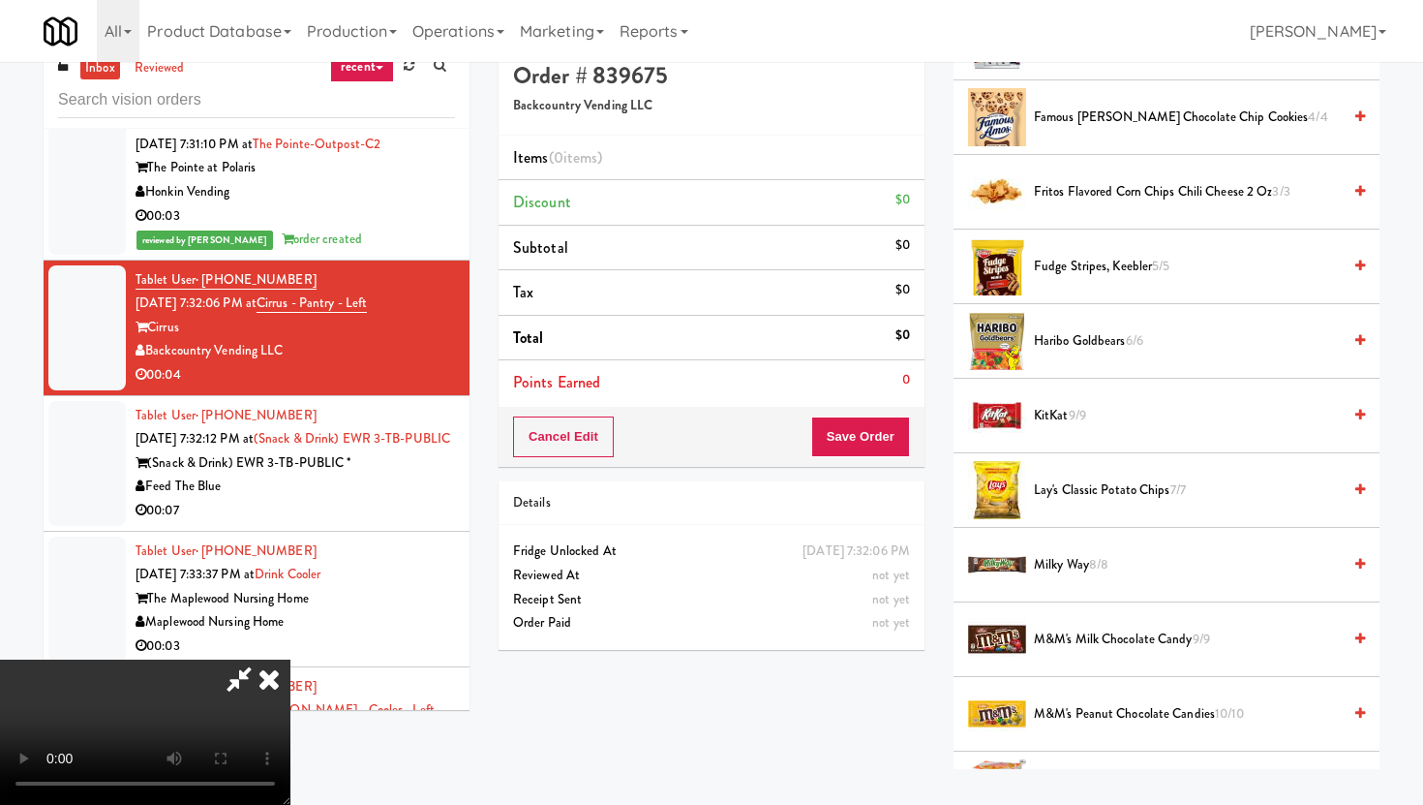
click at [1077, 343] on span "Haribo Goldbears 6/6" at bounding box center [1187, 341] width 307 height 24
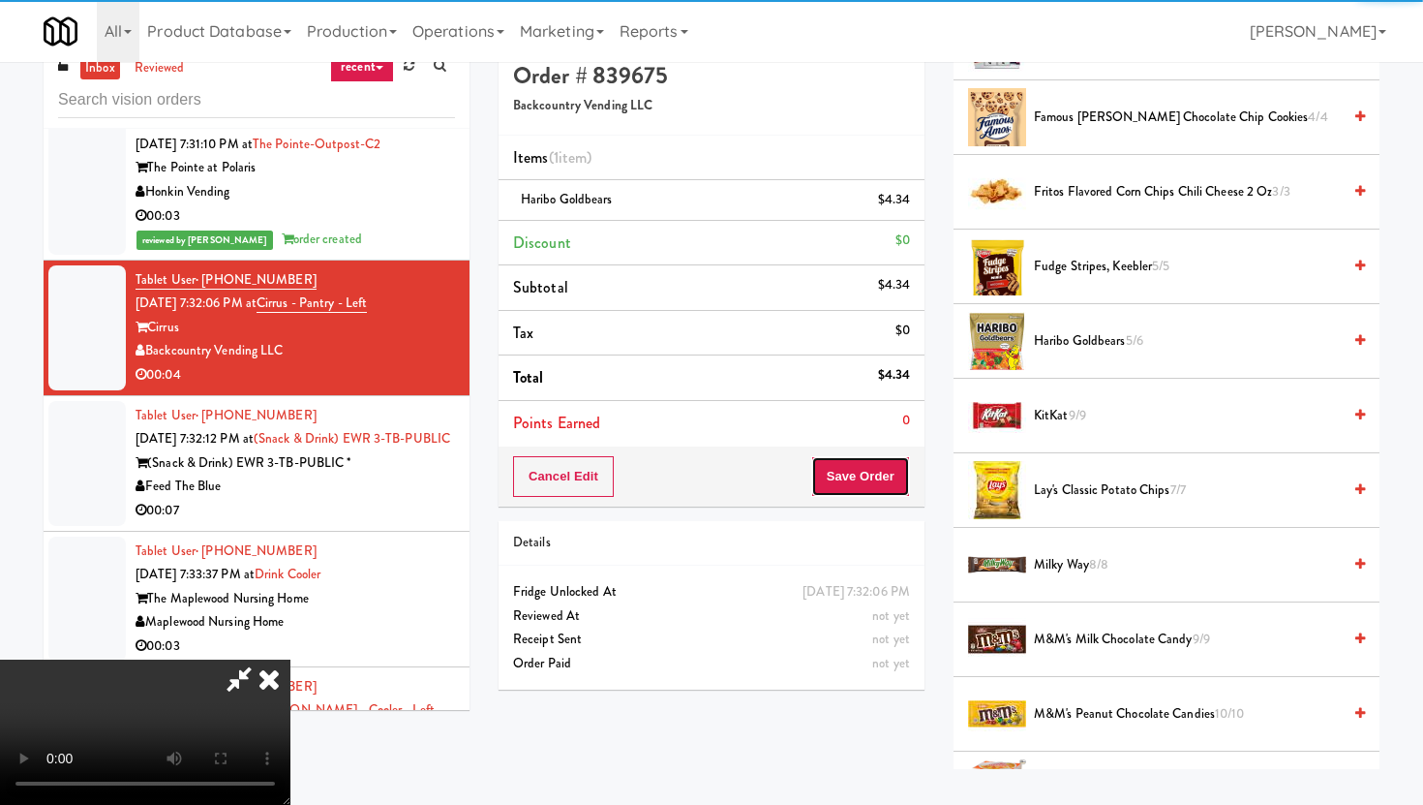
click at [881, 472] on button "Save Order" at bounding box center [860, 476] width 99 height 41
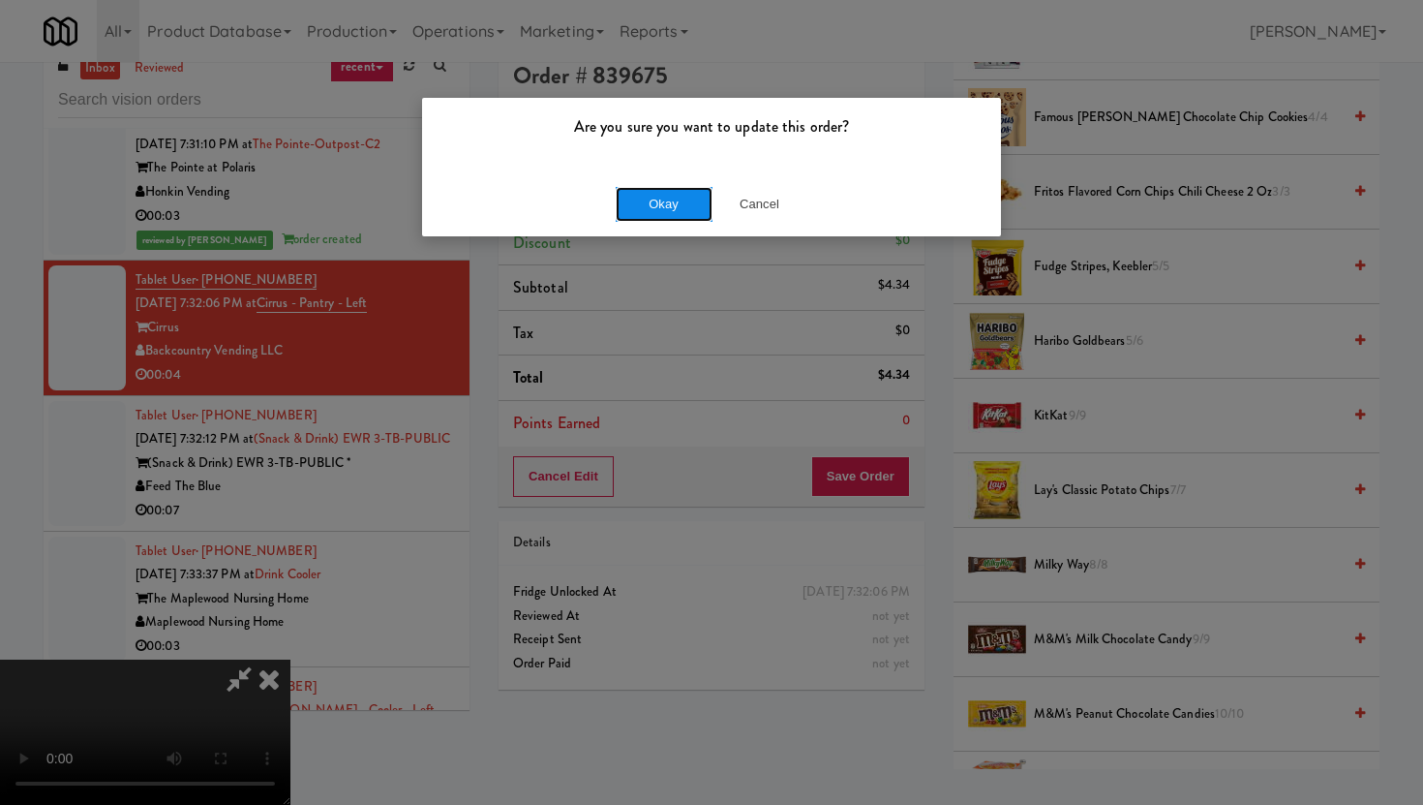
click at [684, 207] on button "Okay" at bounding box center [664, 204] width 97 height 35
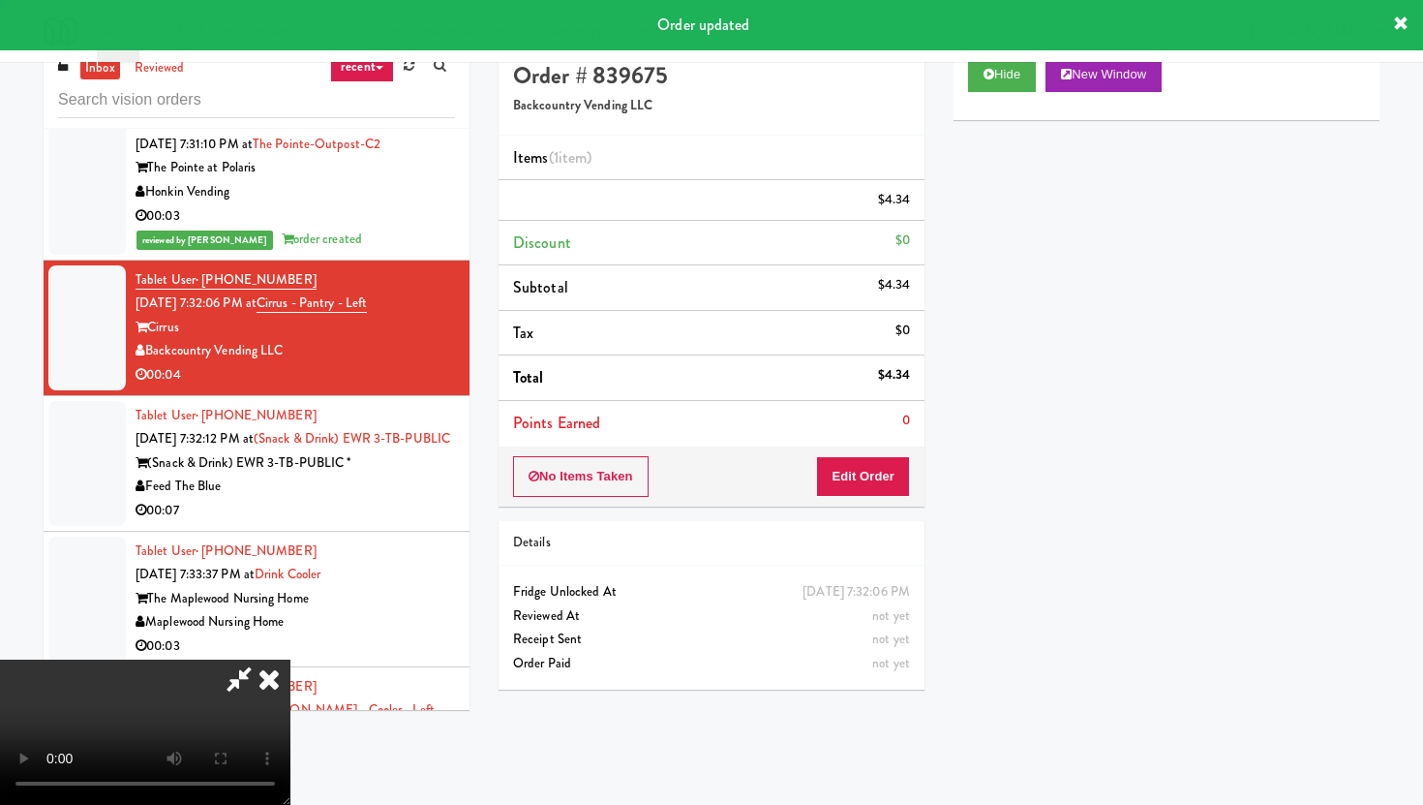
scroll to position [49, 0]
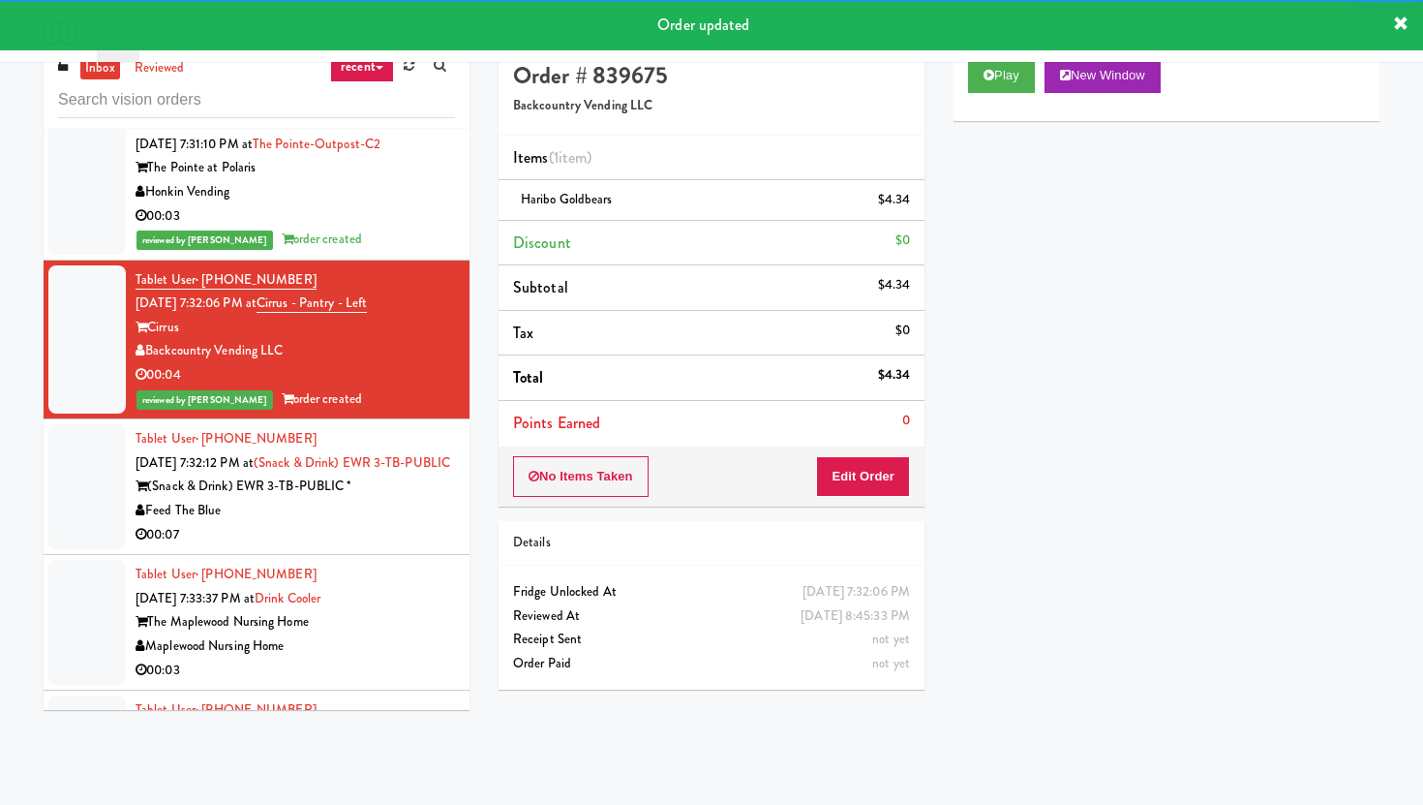
click at [408, 534] on div "Tablet User · (415) 902-2695 [DATE] 7:32:12 PM at (Snack & Drink) EWR 3-TB-PUBL…" at bounding box center [295, 486] width 319 height 119
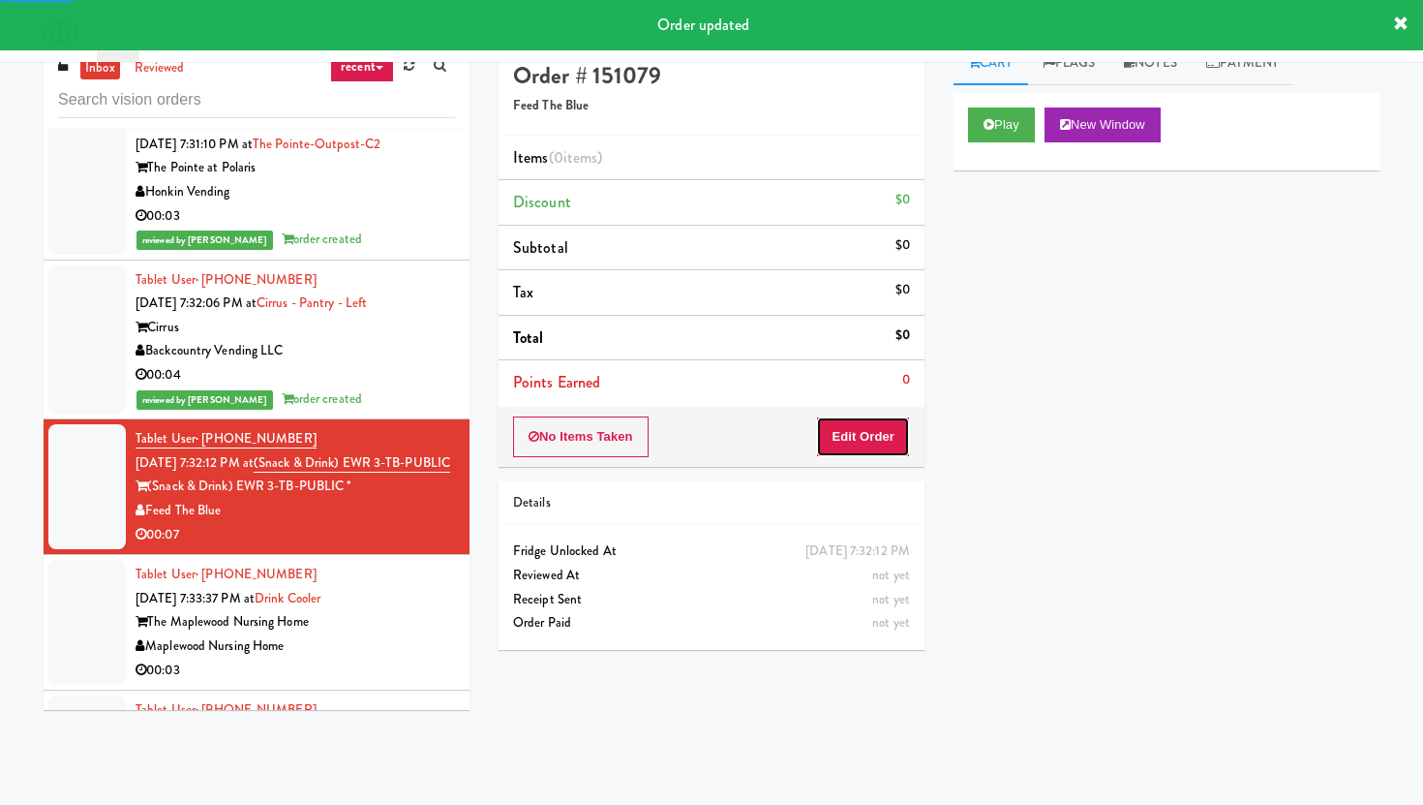
click at [895, 420] on button "Edit Order" at bounding box center [863, 436] width 94 height 41
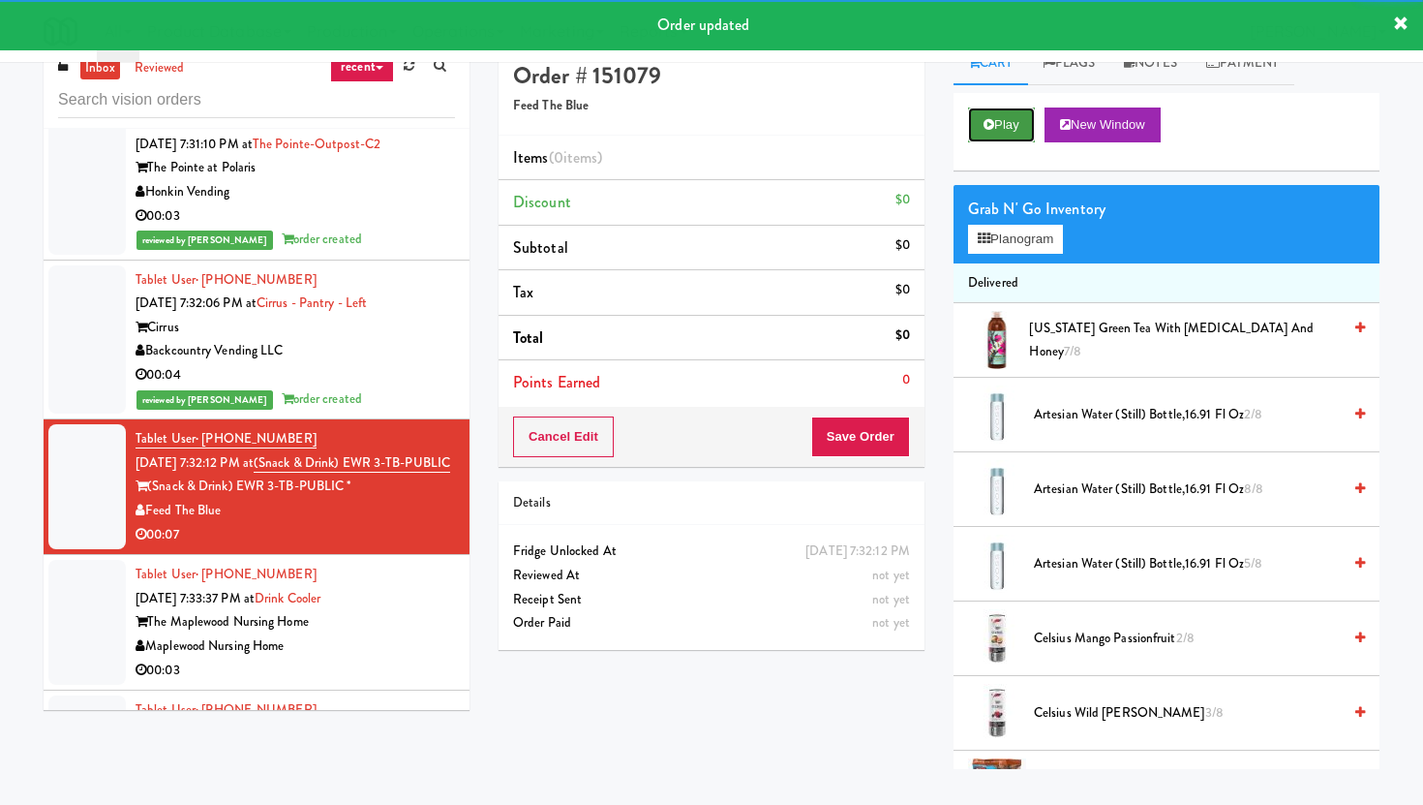
click at [987, 133] on button "Play" at bounding box center [1001, 124] width 67 height 35
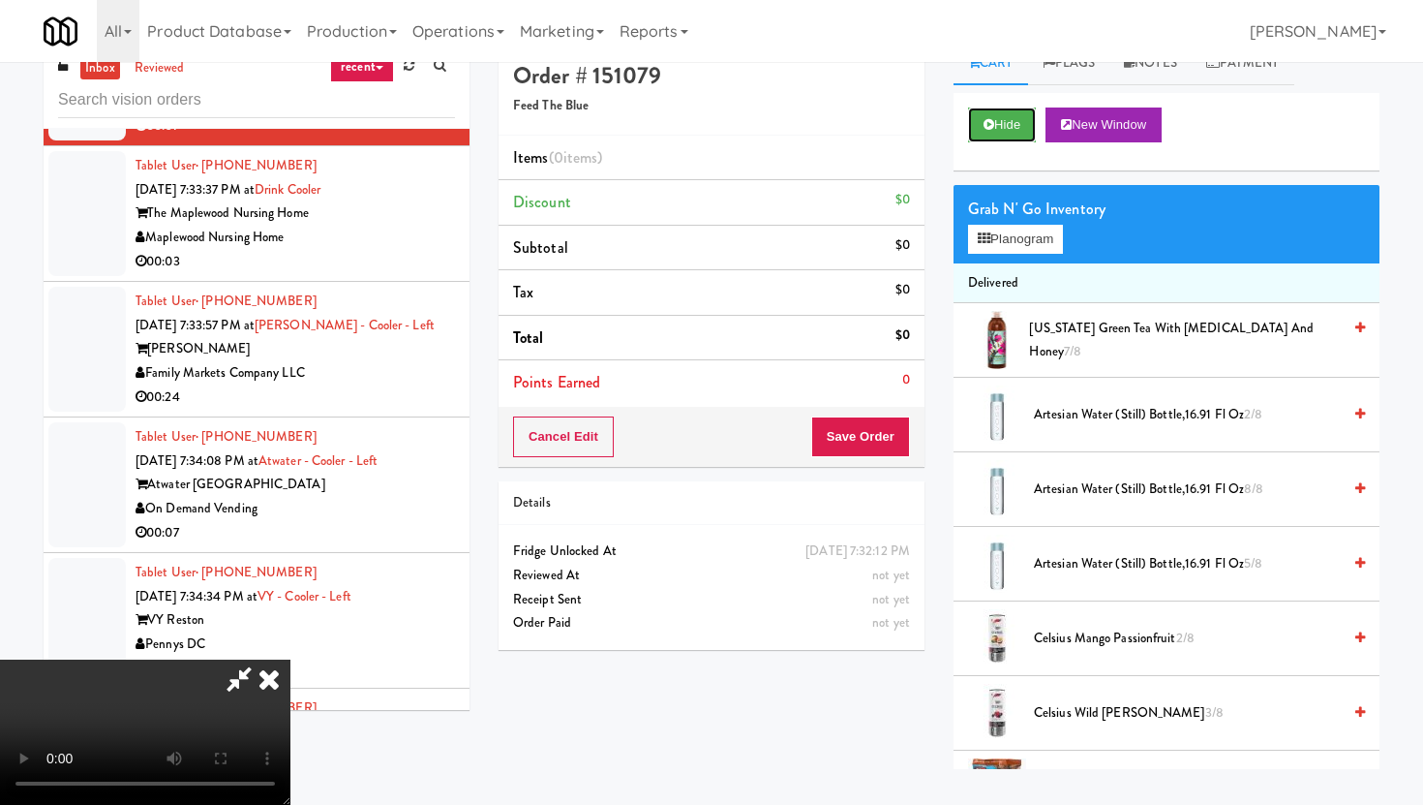
scroll to position [159, 0]
click at [290, 659] on video at bounding box center [145, 731] width 290 height 145
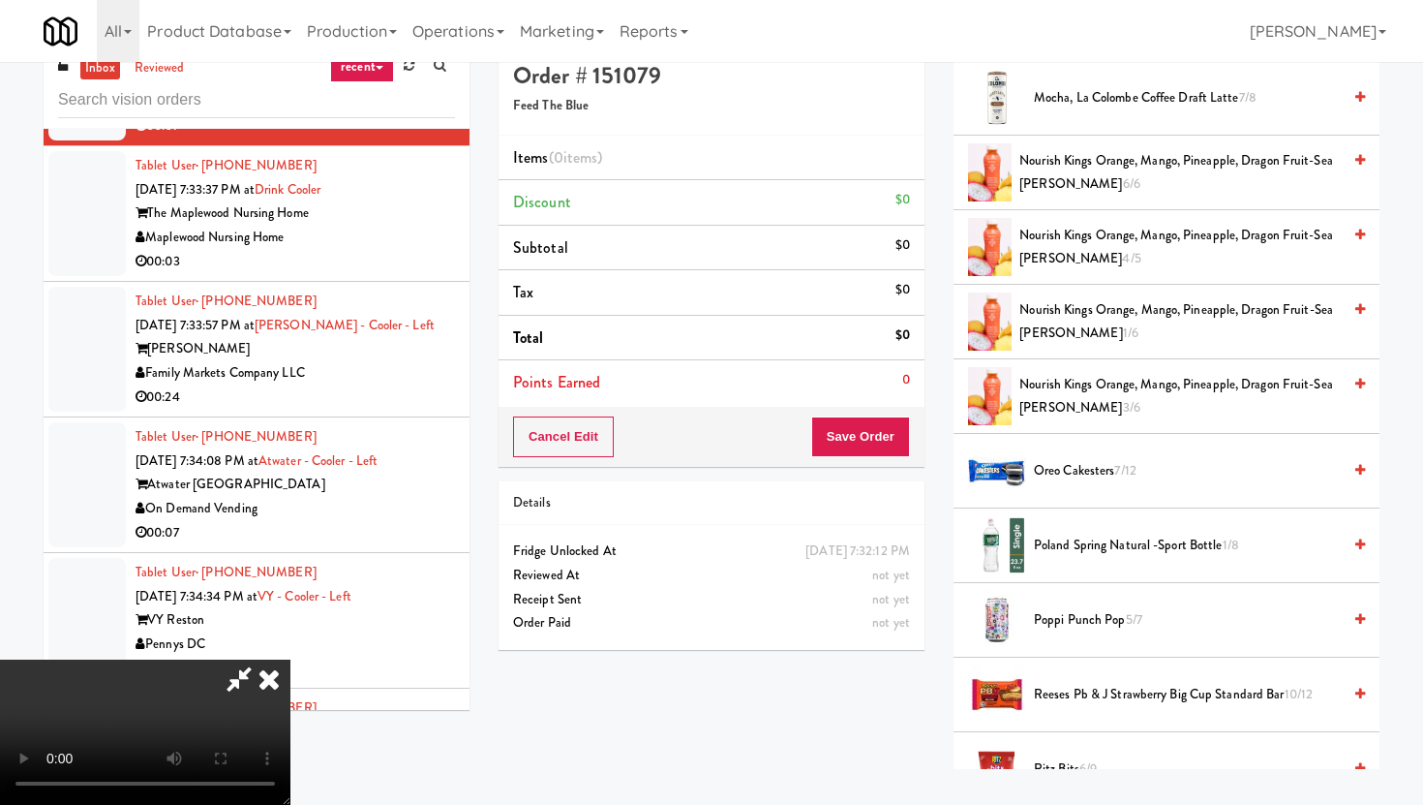
scroll to position [0, 0]
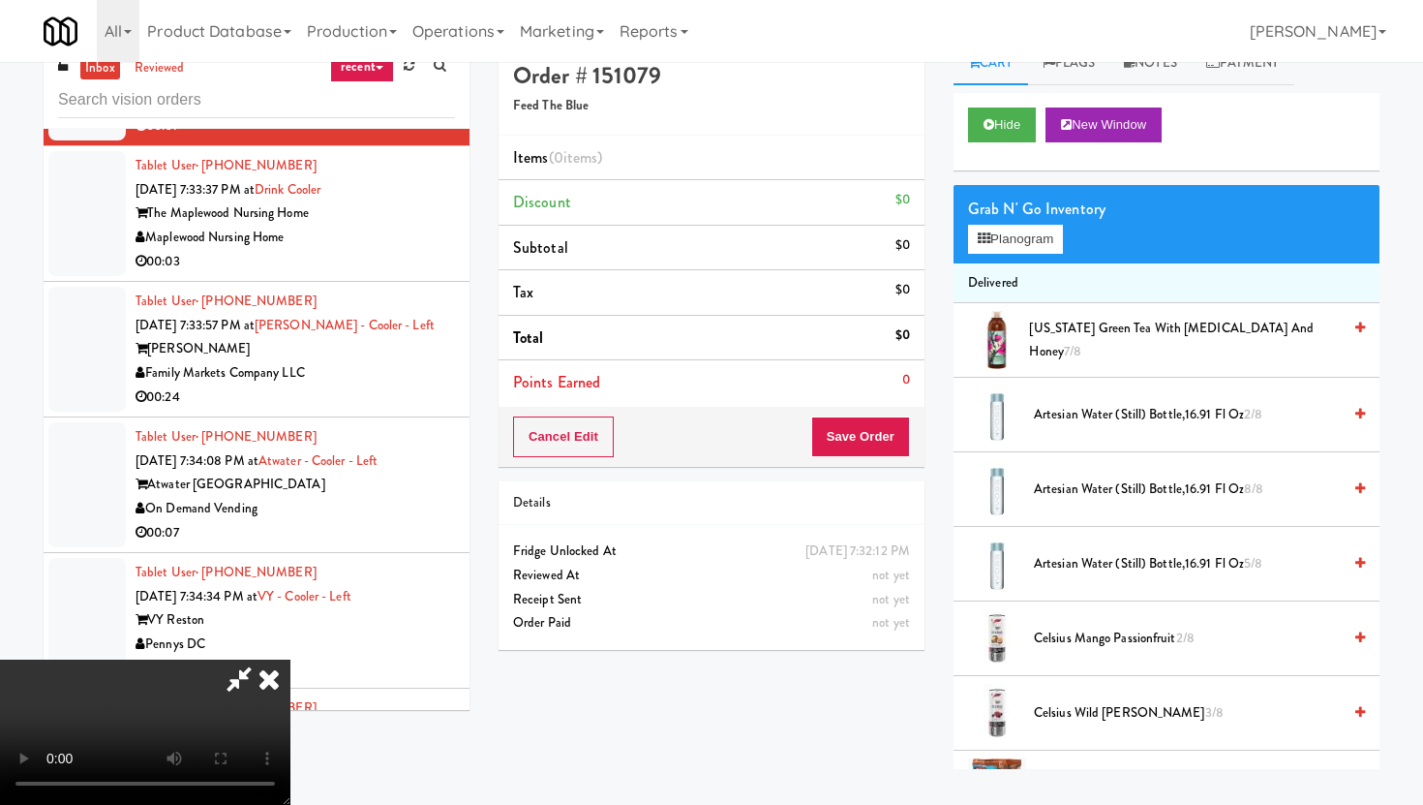
click at [1044, 222] on div "Grab N' Go Inventory" at bounding box center [1166, 209] width 397 height 29
click at [1037, 258] on div "Grab N' Go Inventory Planogram" at bounding box center [1167, 224] width 426 height 78
click at [1022, 232] on button "Planogram" at bounding box center [1015, 239] width 95 height 29
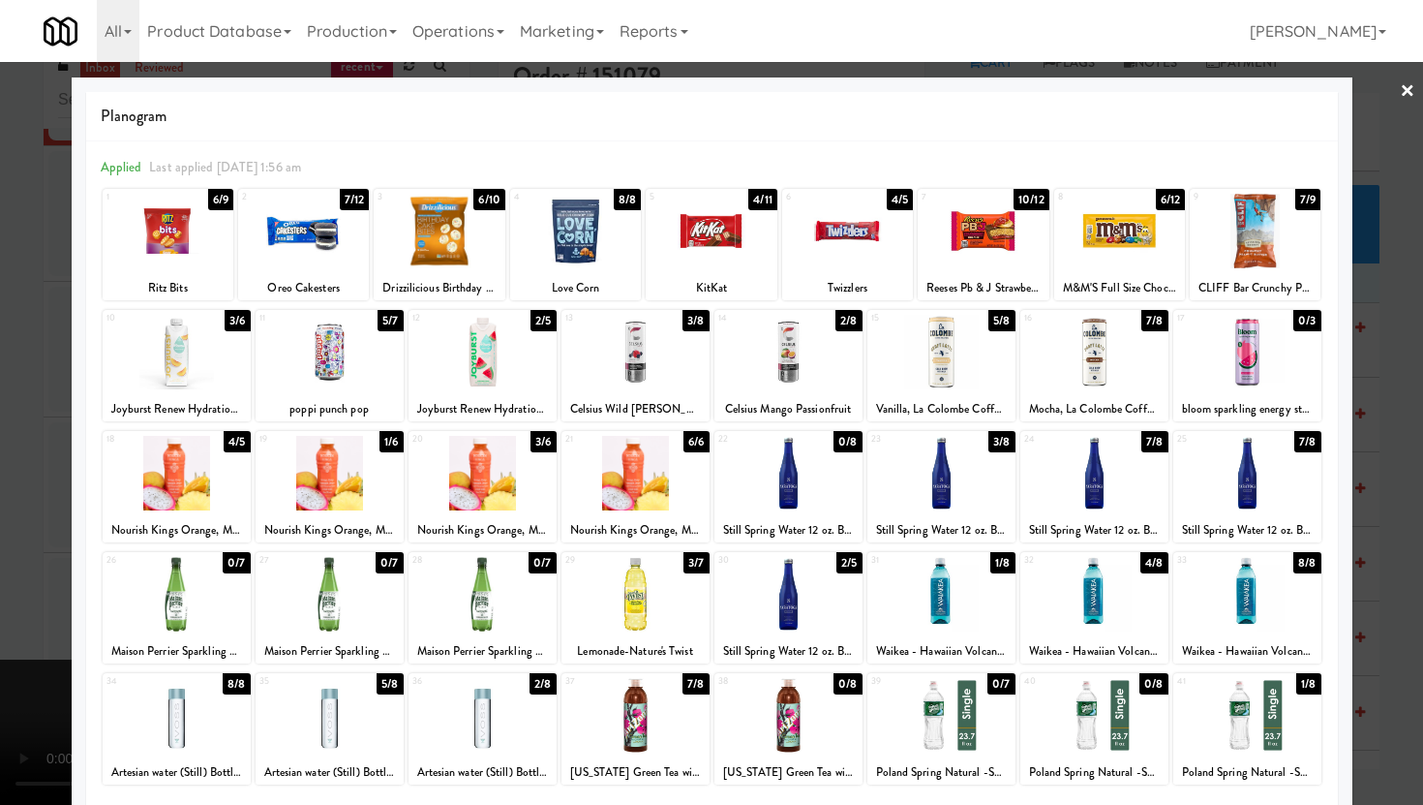
click at [950, 370] on div at bounding box center [941, 352] width 148 height 75
click at [0, 374] on div at bounding box center [711, 402] width 1423 height 805
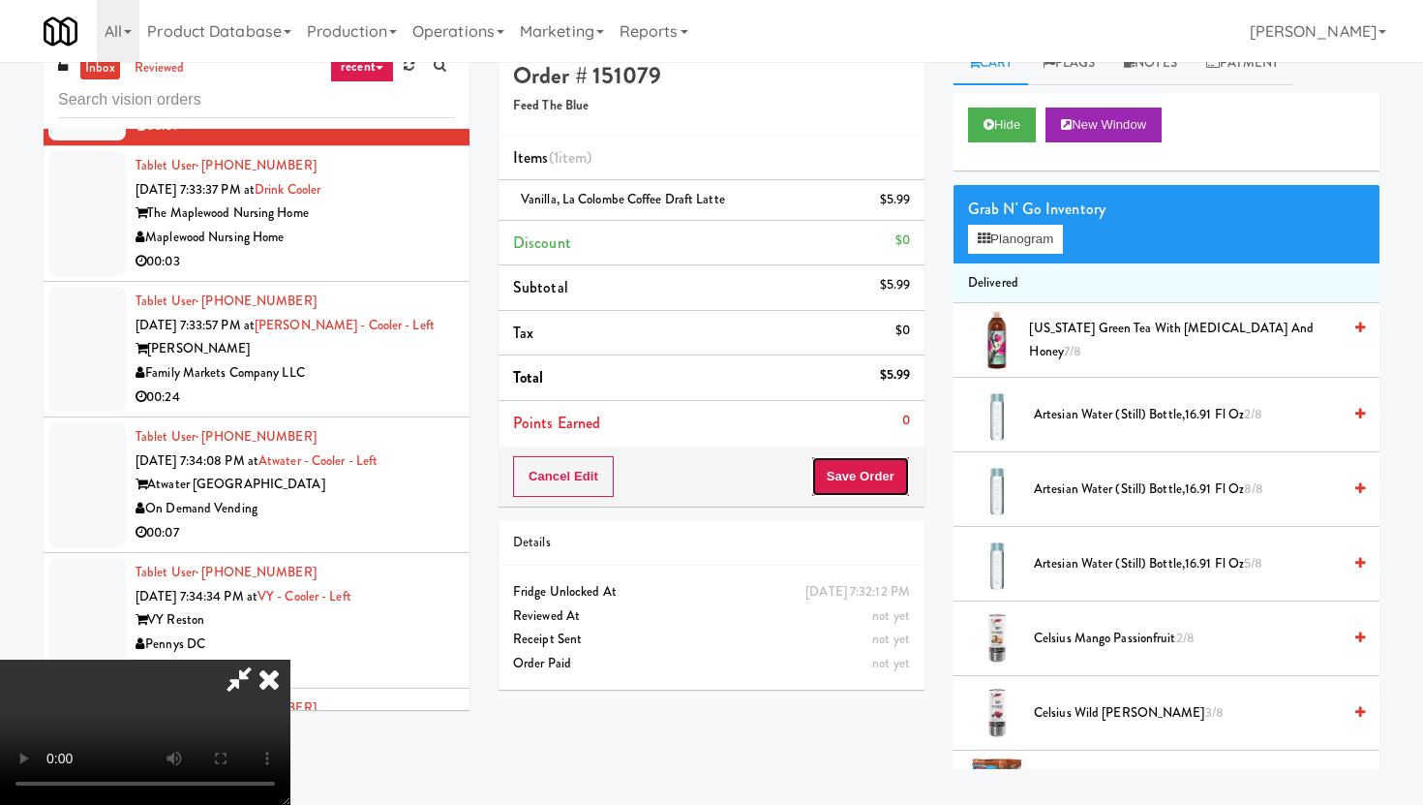
click at [880, 475] on button "Save Order" at bounding box center [860, 476] width 99 height 41
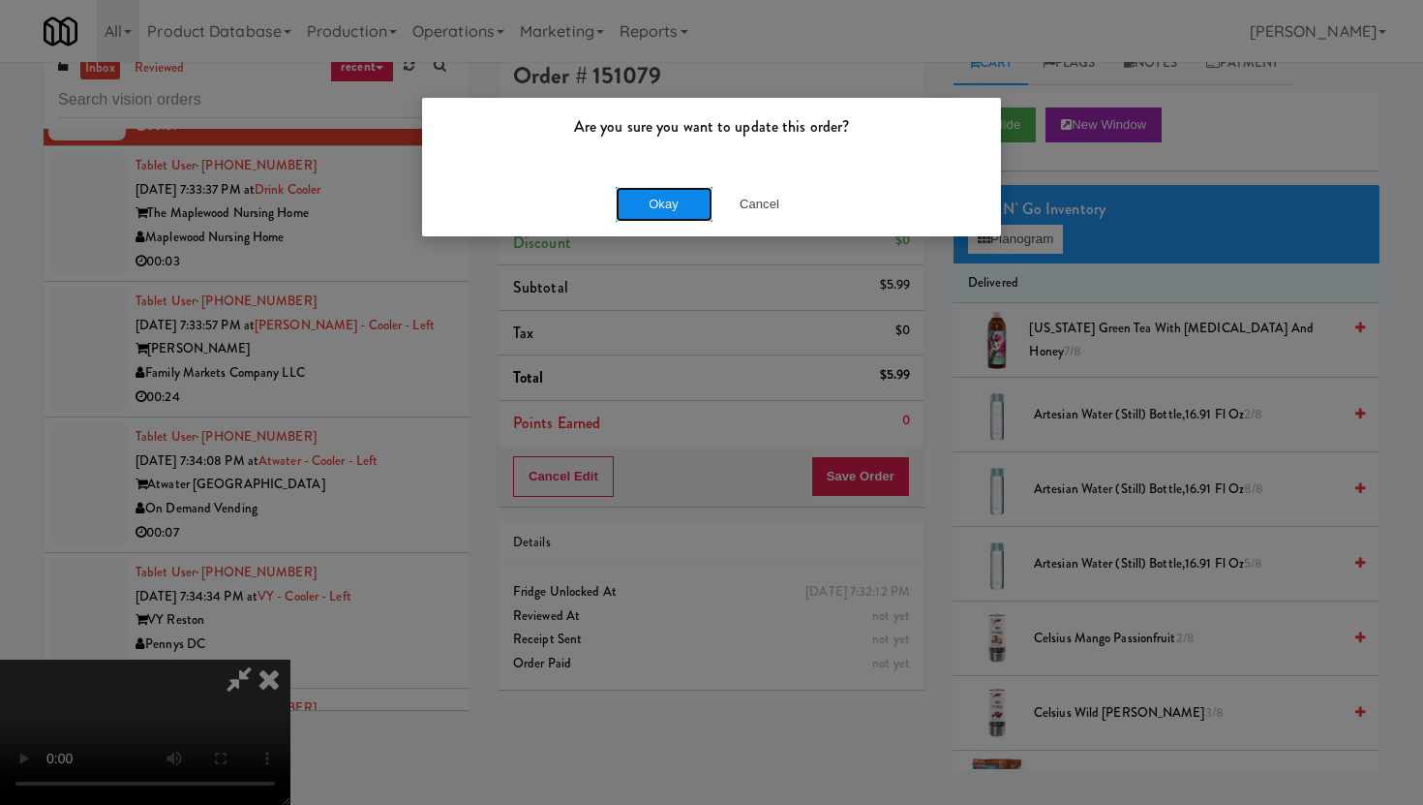
click at [679, 213] on button "Okay" at bounding box center [664, 204] width 97 height 35
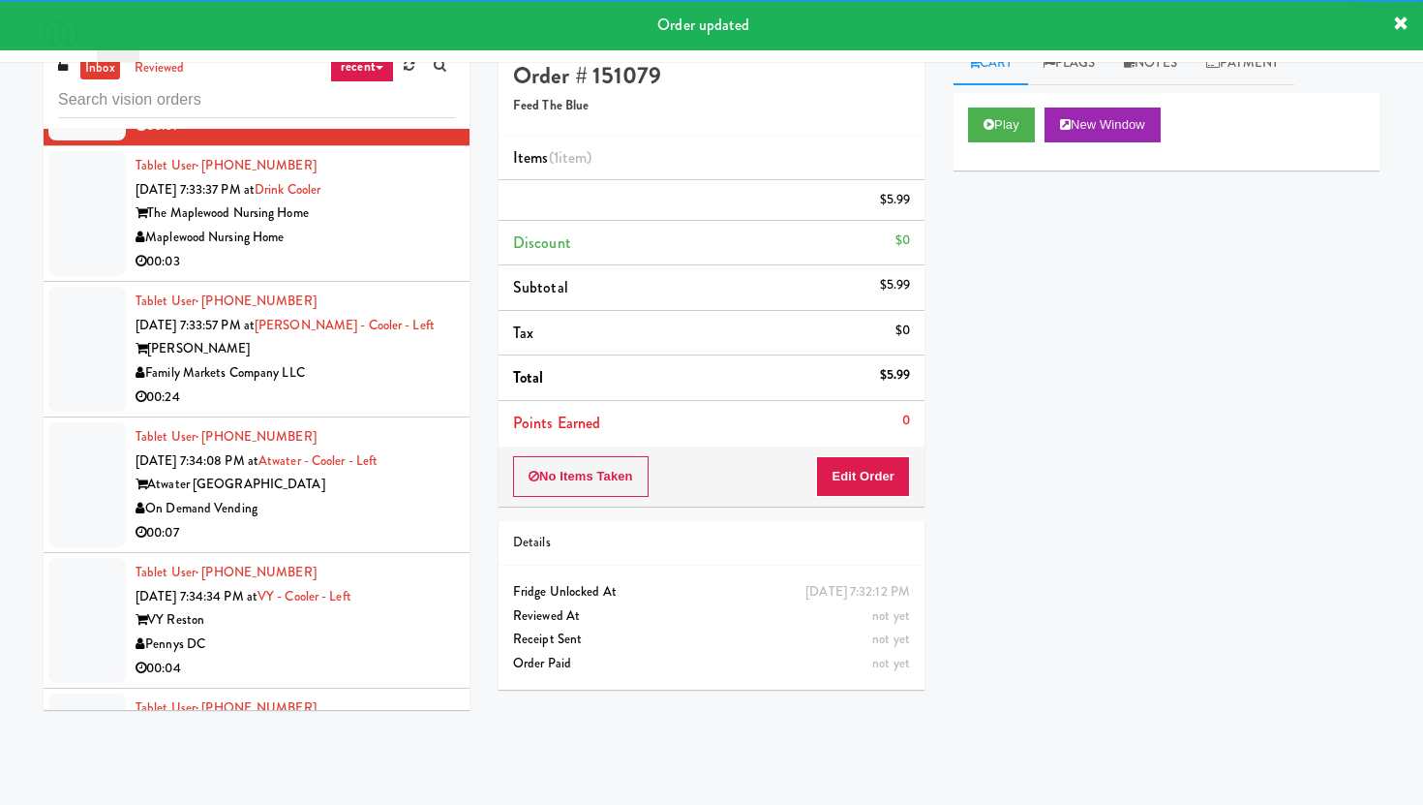
click at [450, 250] on div "Maplewood Nursing Home" at bounding box center [295, 238] width 319 height 24
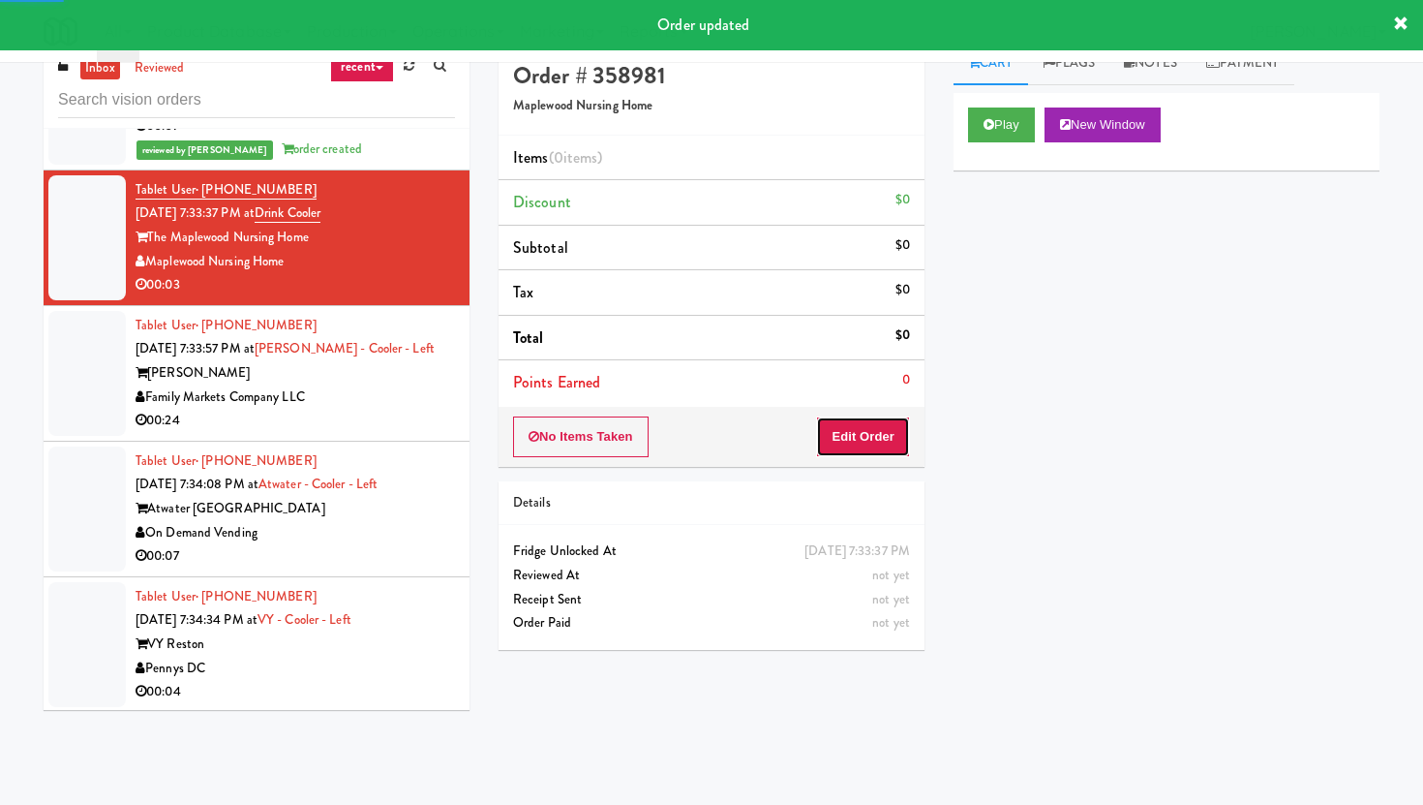
click at [838, 443] on button "Edit Order" at bounding box center [863, 436] width 94 height 41
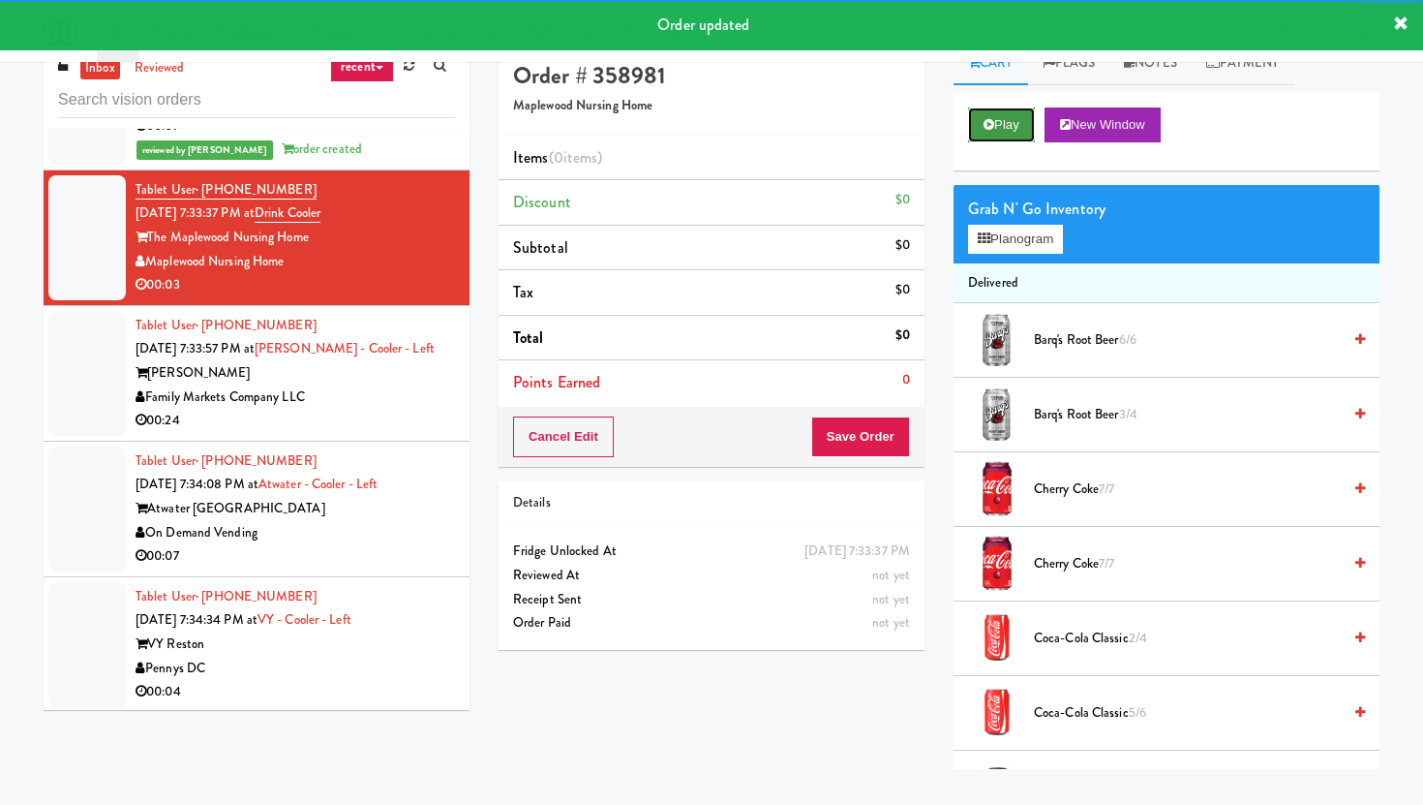
click at [1019, 122] on button "Play" at bounding box center [1001, 124] width 67 height 35
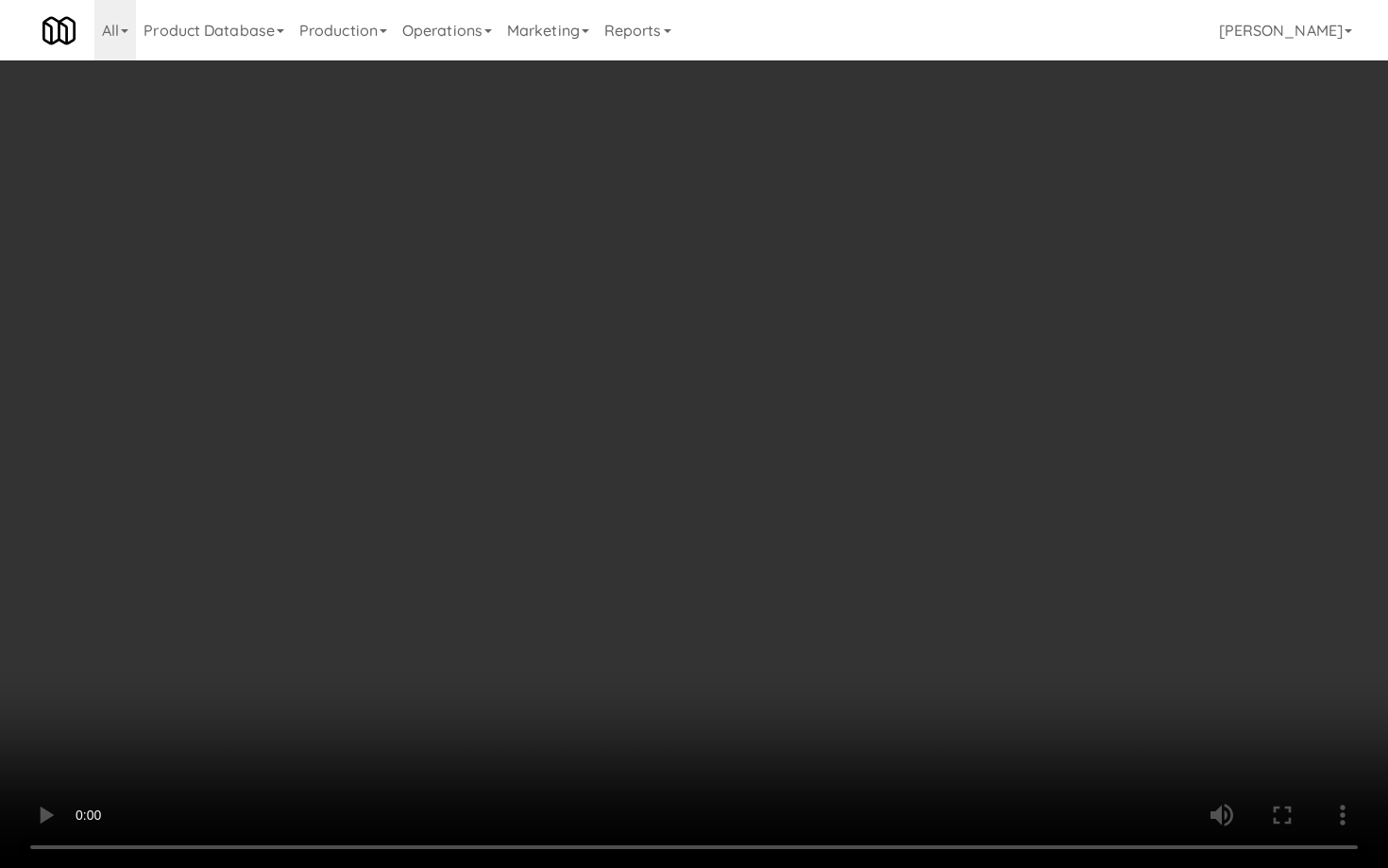
click at [1164, 728] on video at bounding box center [694, 434] width 1388 height 868
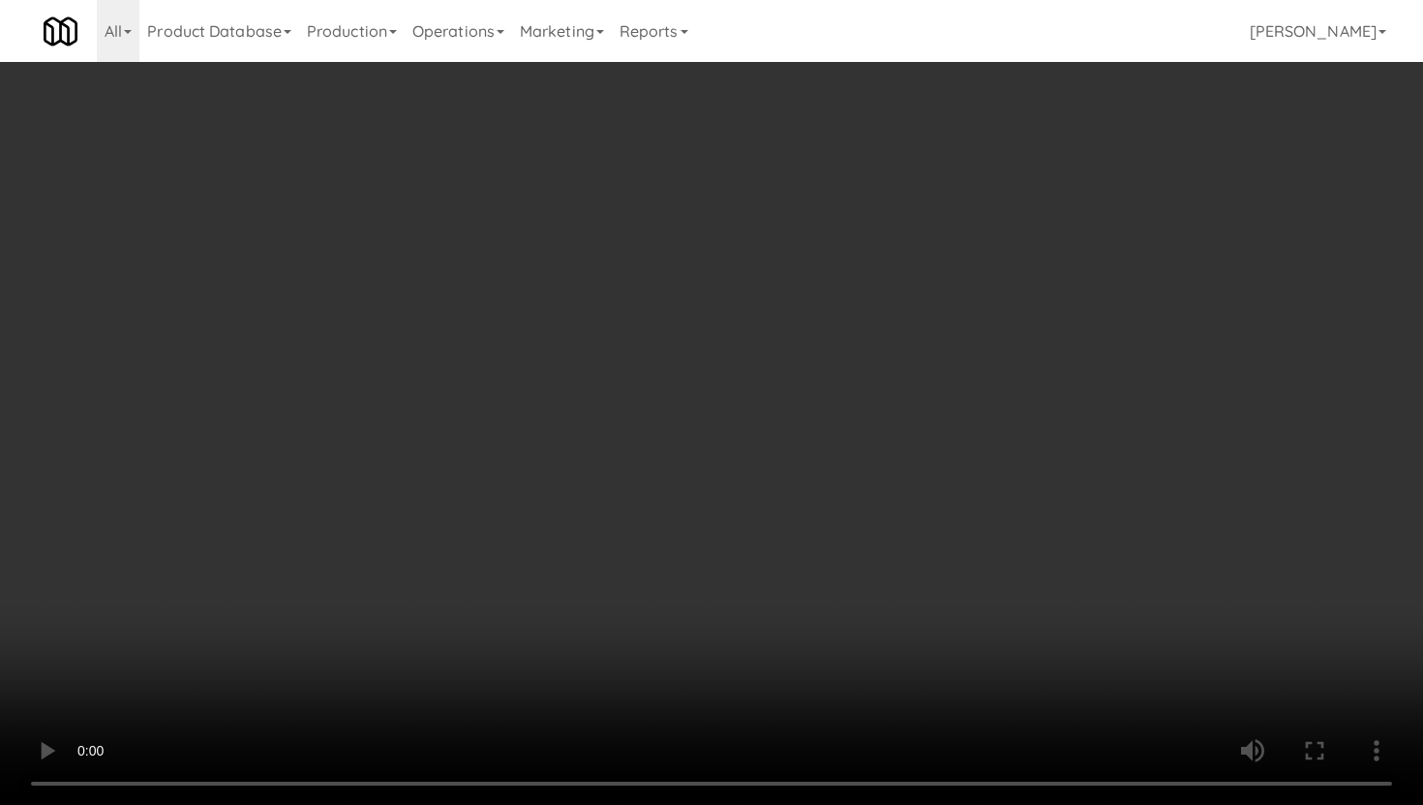
scroll to position [777, 0]
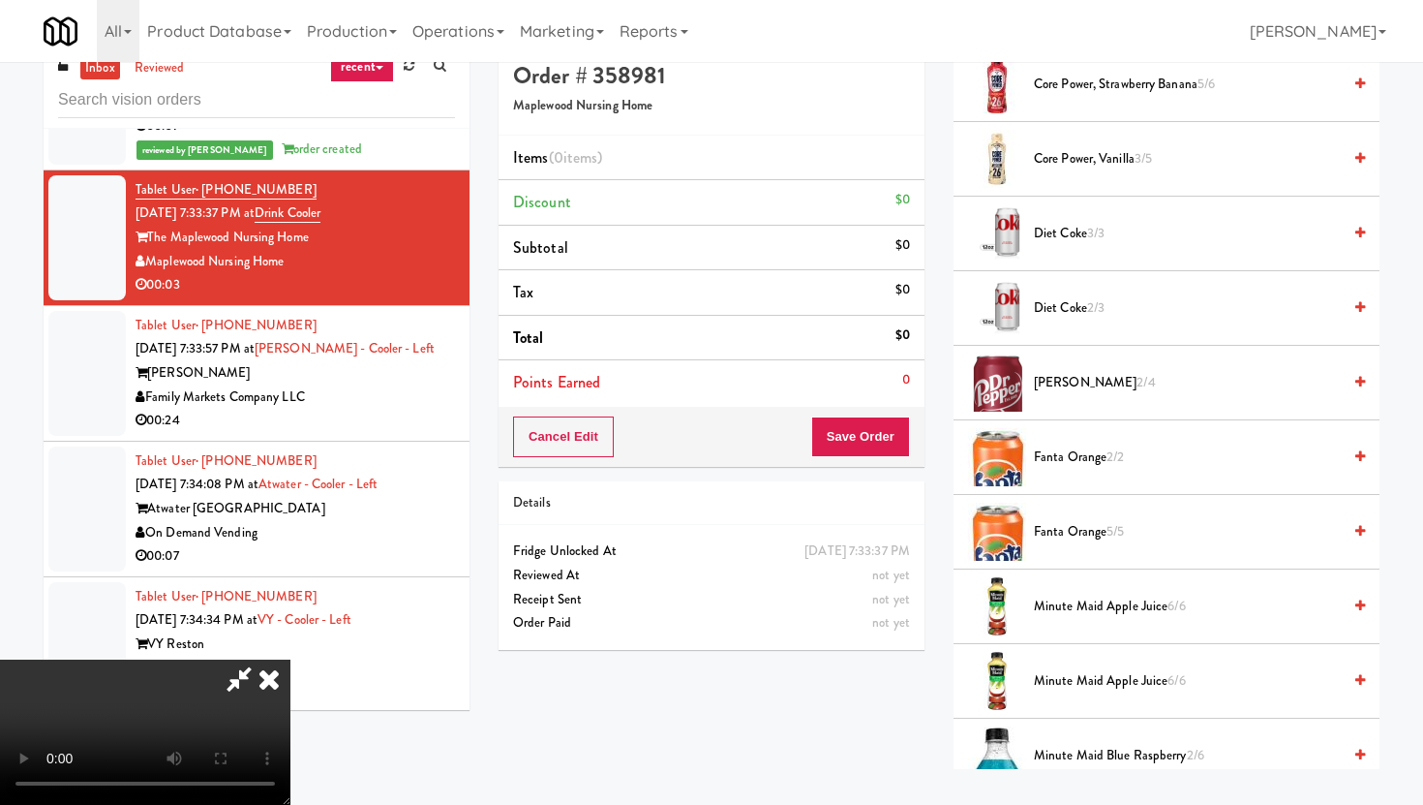
click at [1074, 242] on span "Diet Coke 3/3" at bounding box center [1187, 234] width 307 height 24
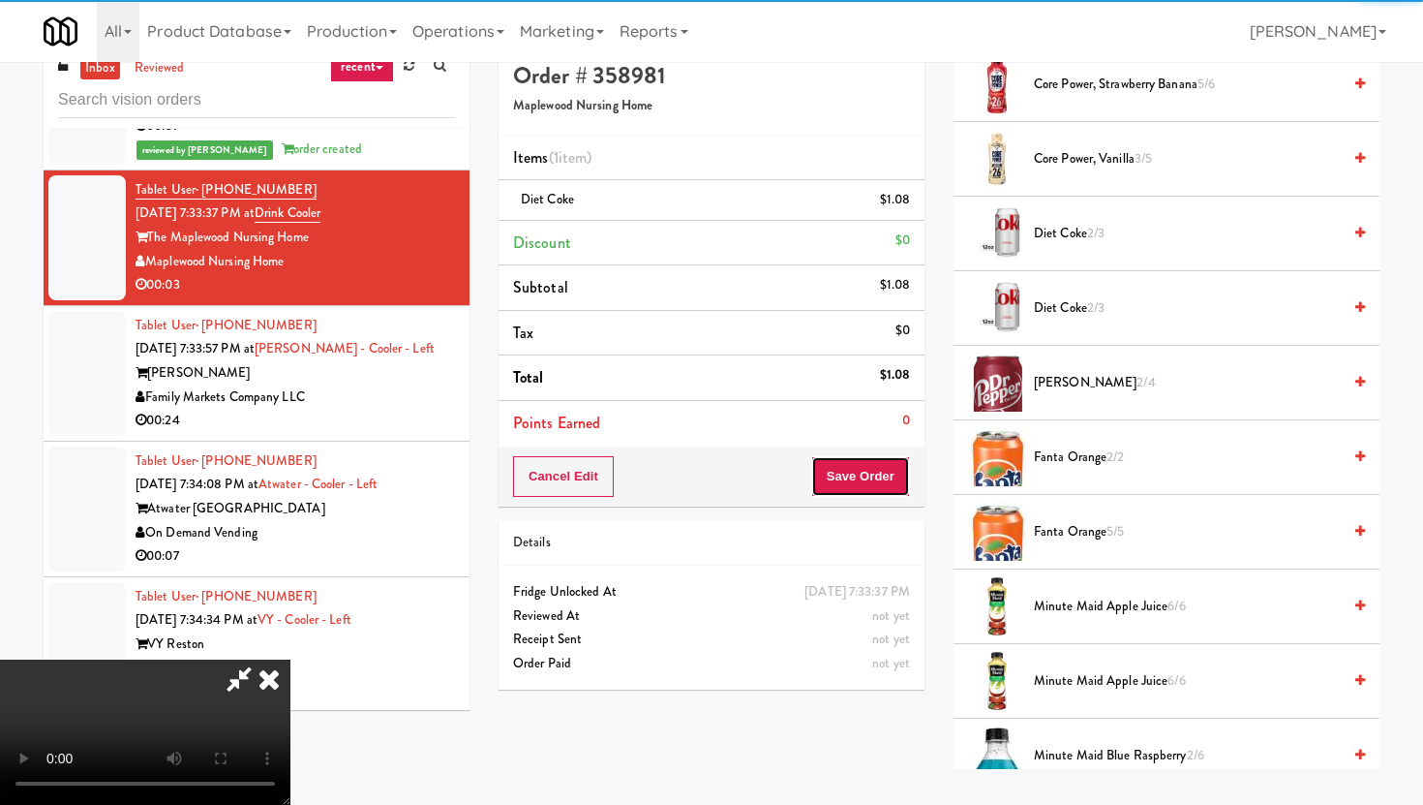
click at [896, 472] on button "Save Order" at bounding box center [860, 476] width 99 height 41
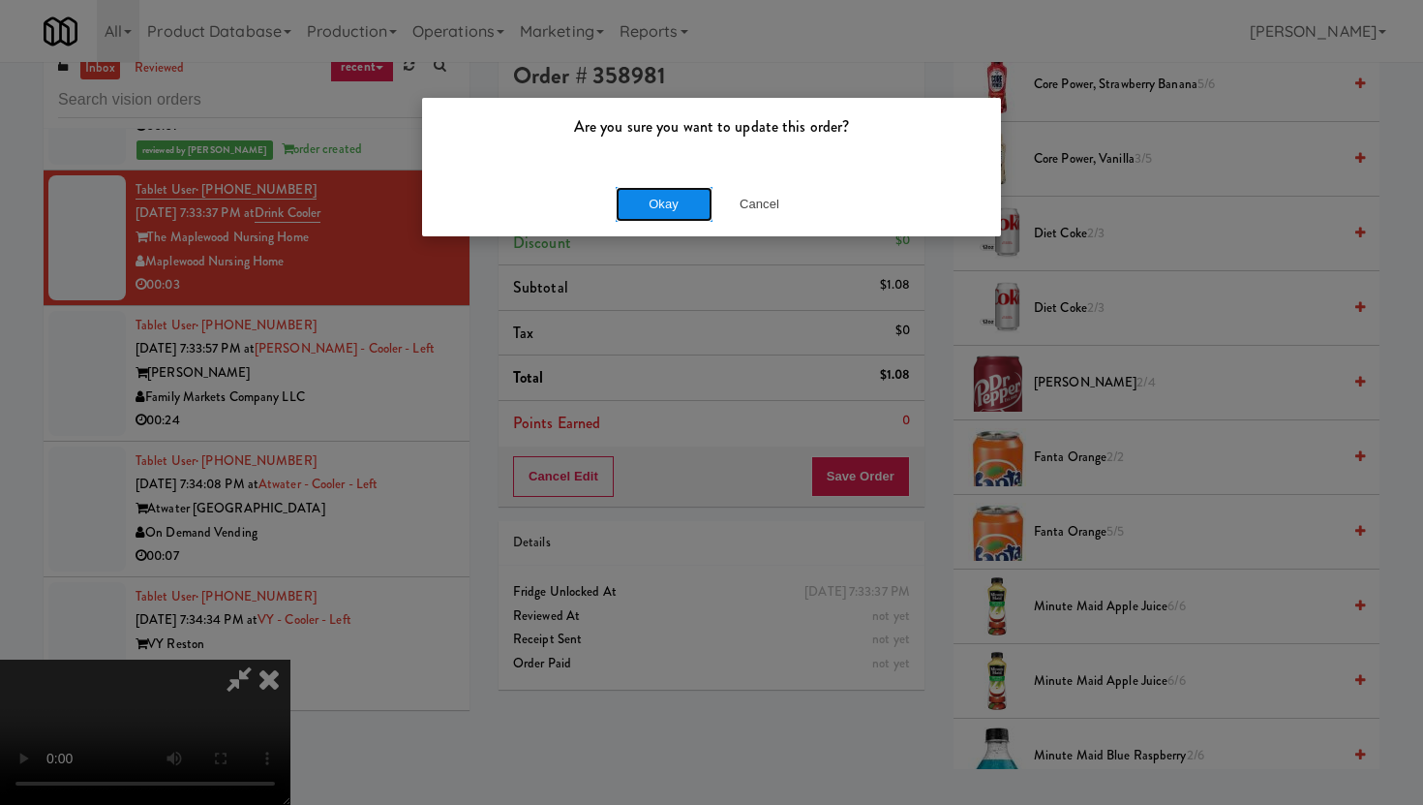
click at [663, 201] on button "Okay" at bounding box center [664, 204] width 97 height 35
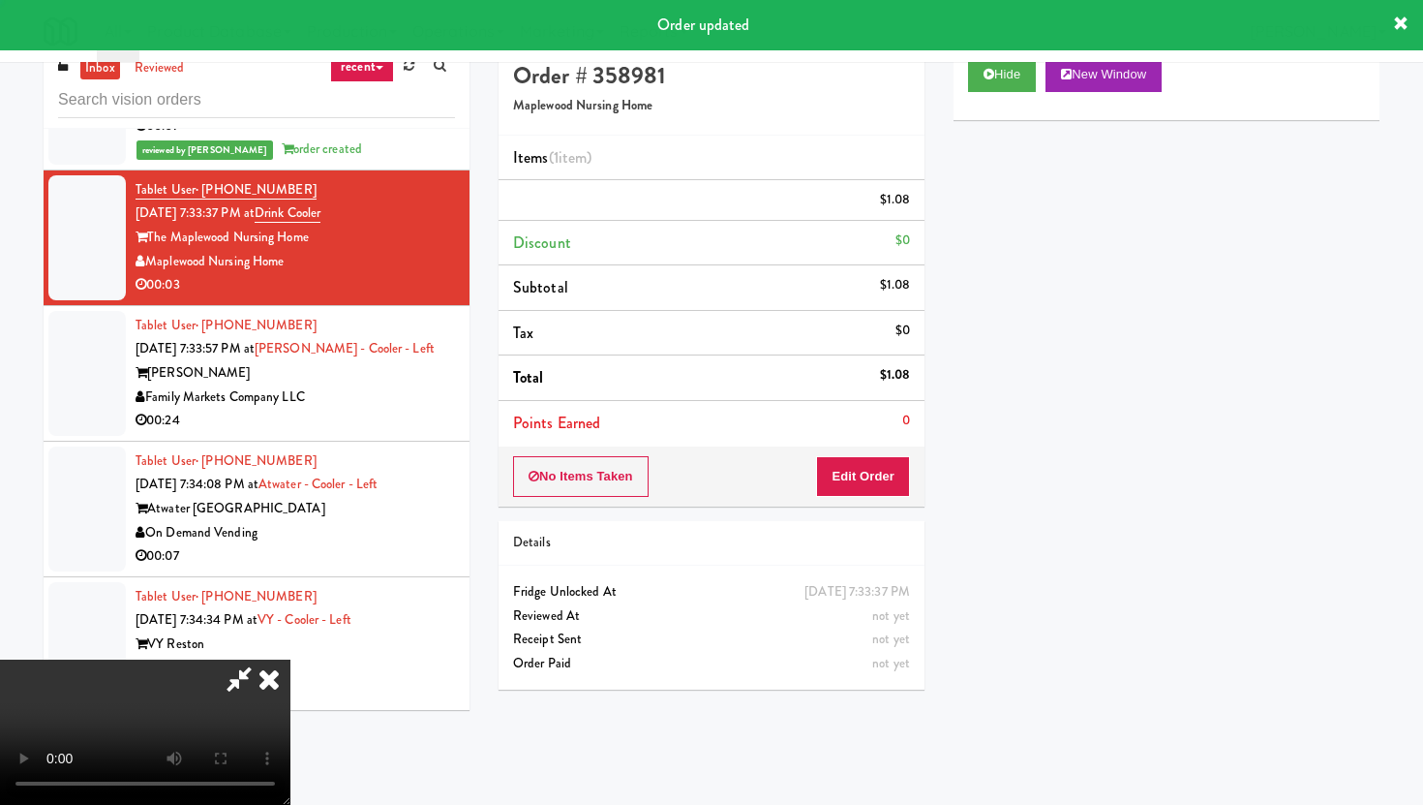
scroll to position [49, 0]
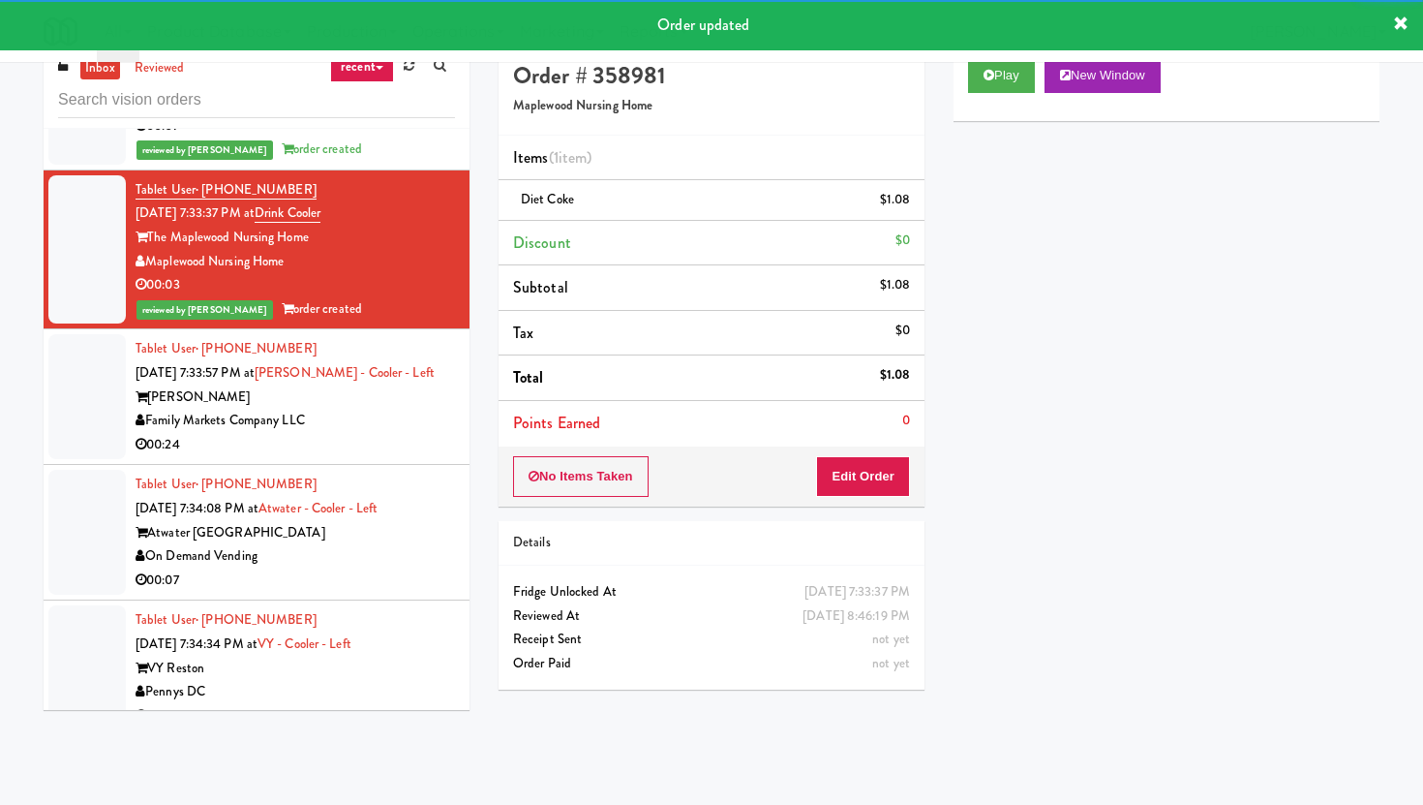
click at [425, 433] on div "Family Markets Company LLC" at bounding box center [295, 421] width 319 height 24
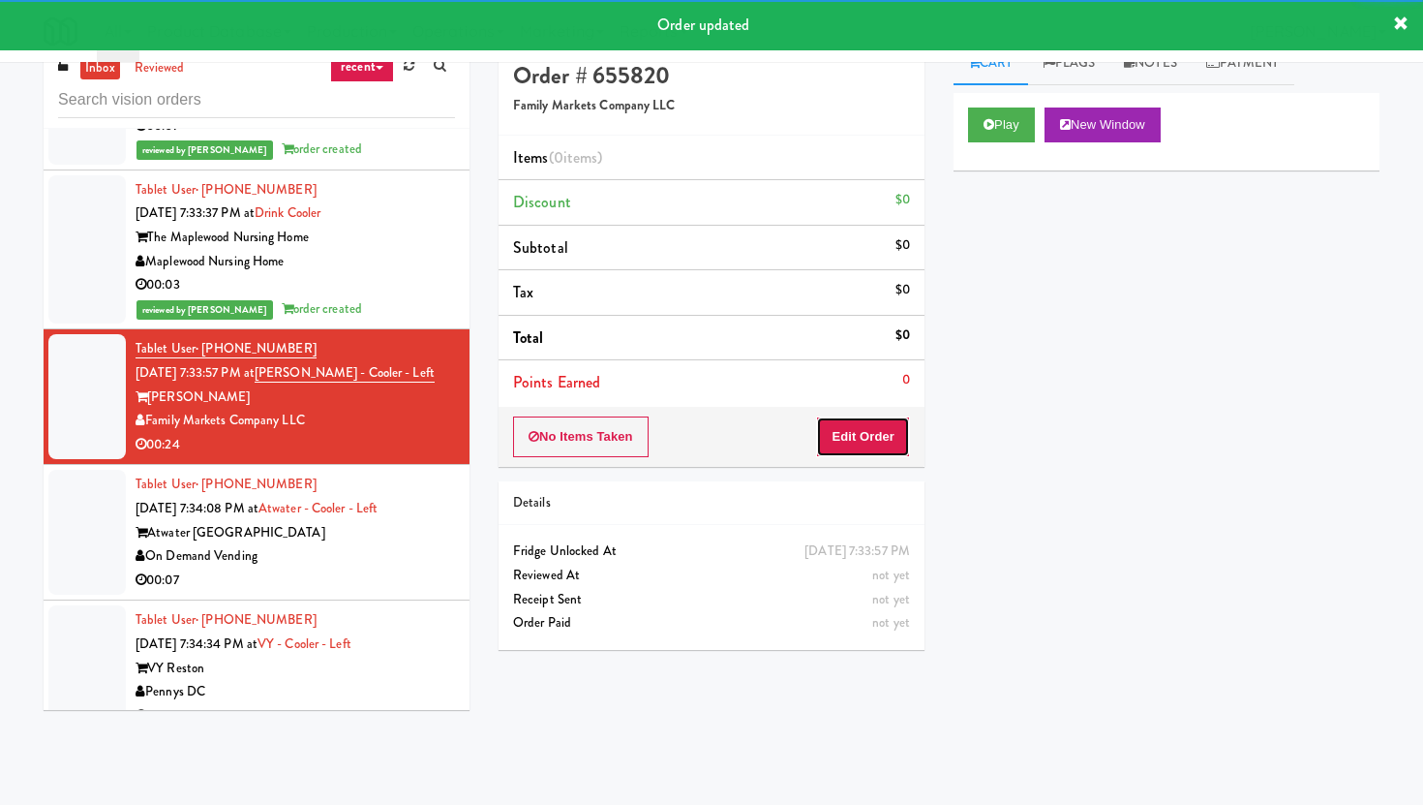
click at [861, 430] on button "Edit Order" at bounding box center [863, 436] width 94 height 41
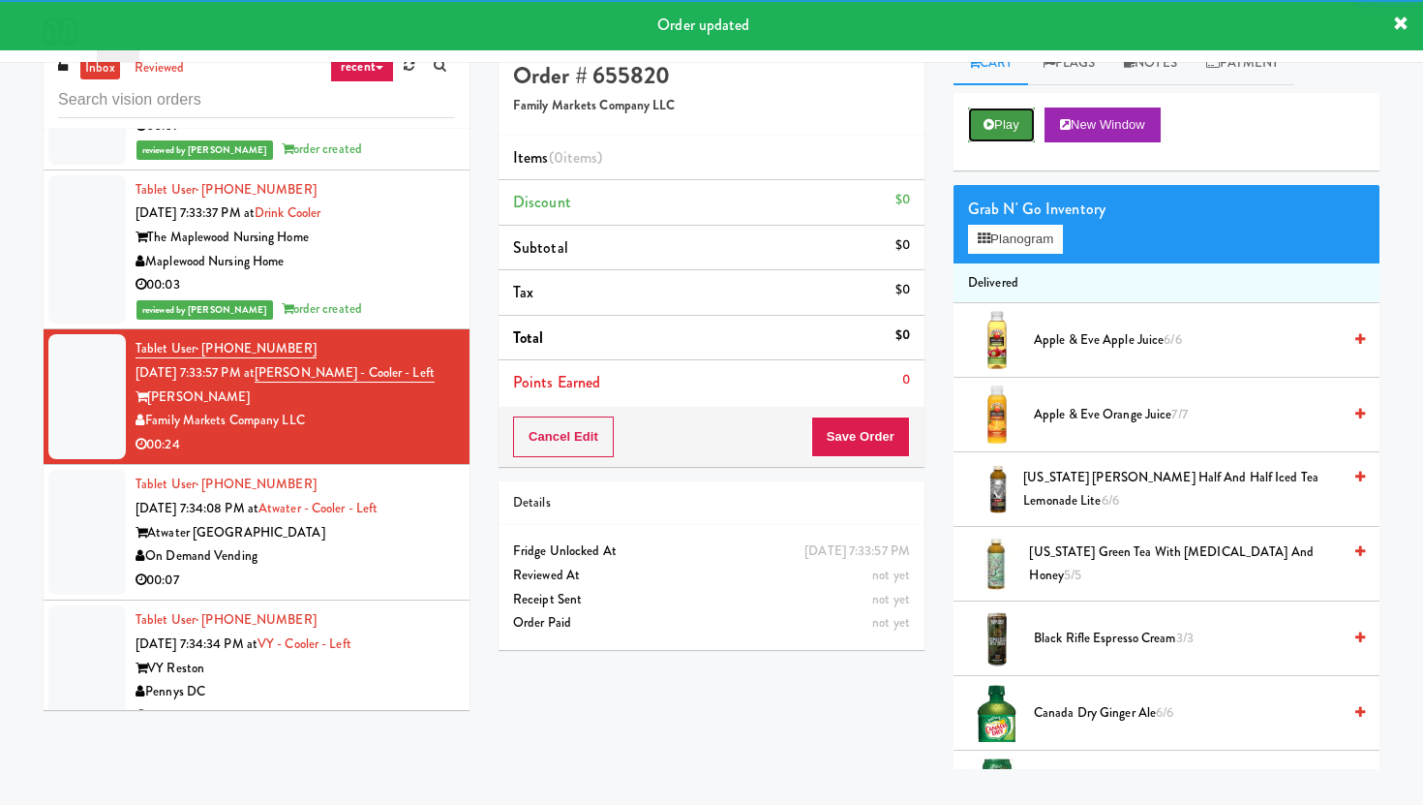
click at [987, 115] on button "Play" at bounding box center [1001, 124] width 67 height 35
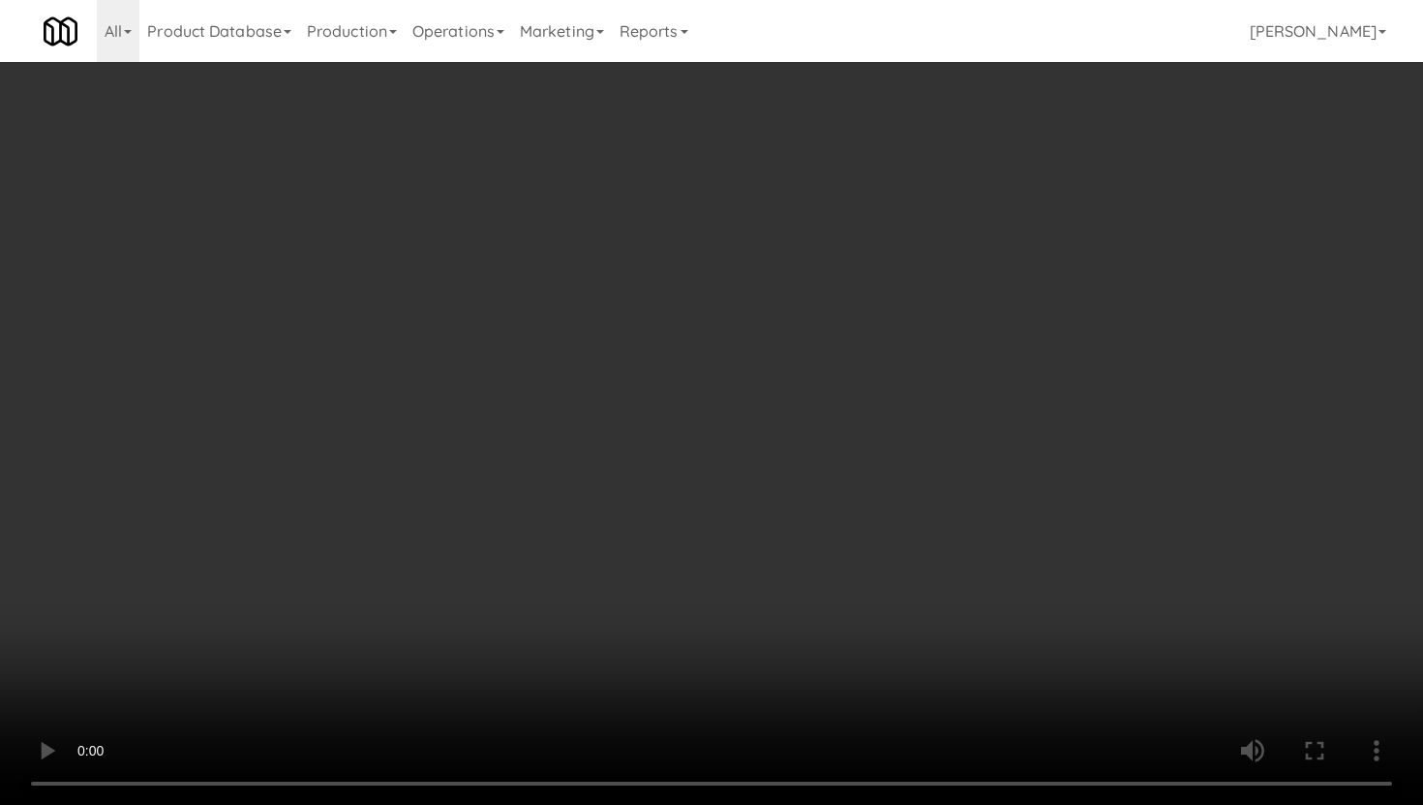
scroll to position [919, 0]
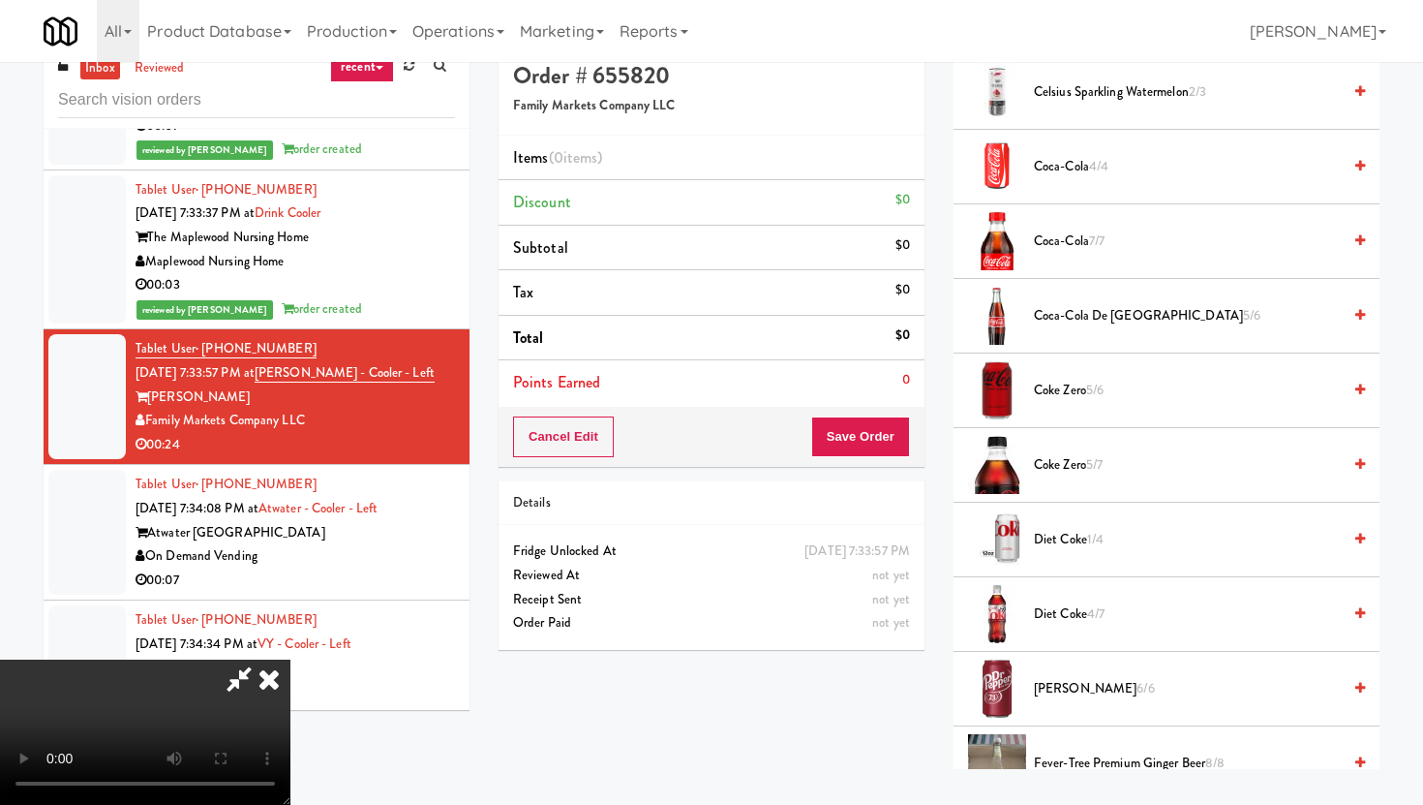
click at [1037, 503] on li "Diet Coke 1/4" at bounding box center [1167, 539] width 426 height 75
click at [1079, 459] on span "Coke Zero 5/7" at bounding box center [1187, 465] width 307 height 24
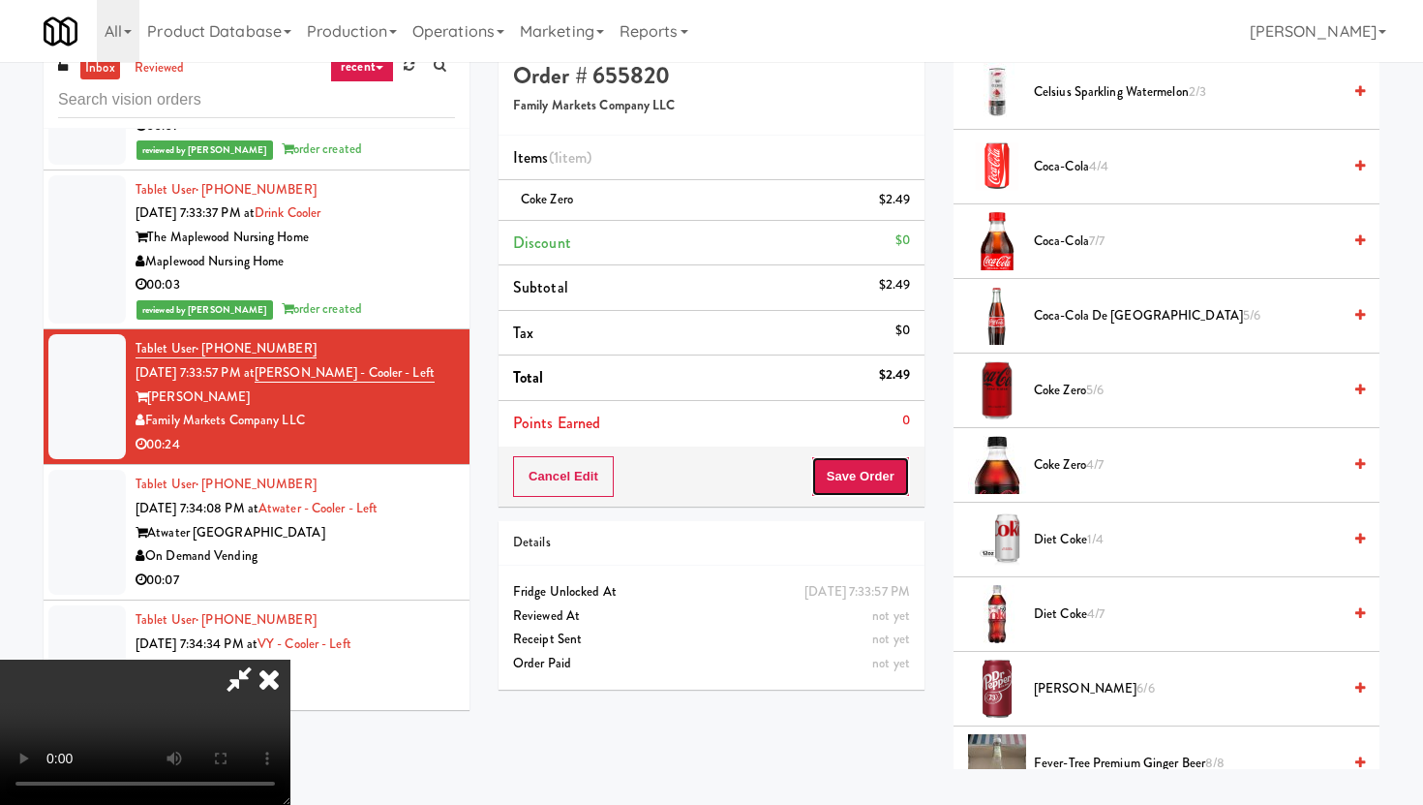
click at [857, 474] on button "Save Order" at bounding box center [860, 476] width 99 height 41
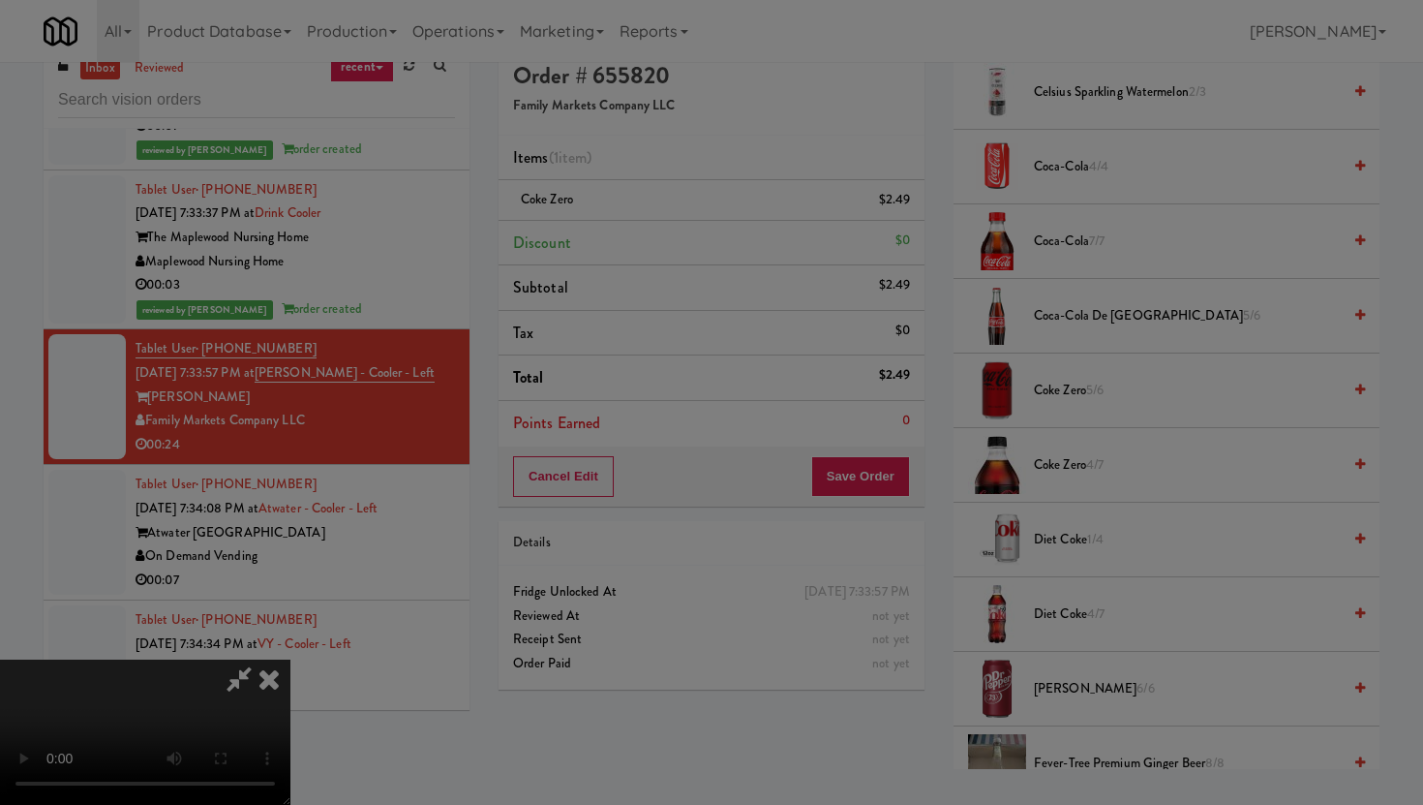
click at [0, 0] on div "Are you sure you want to update this order? Okay Cancel" at bounding box center [0, 0] width 0 height 0
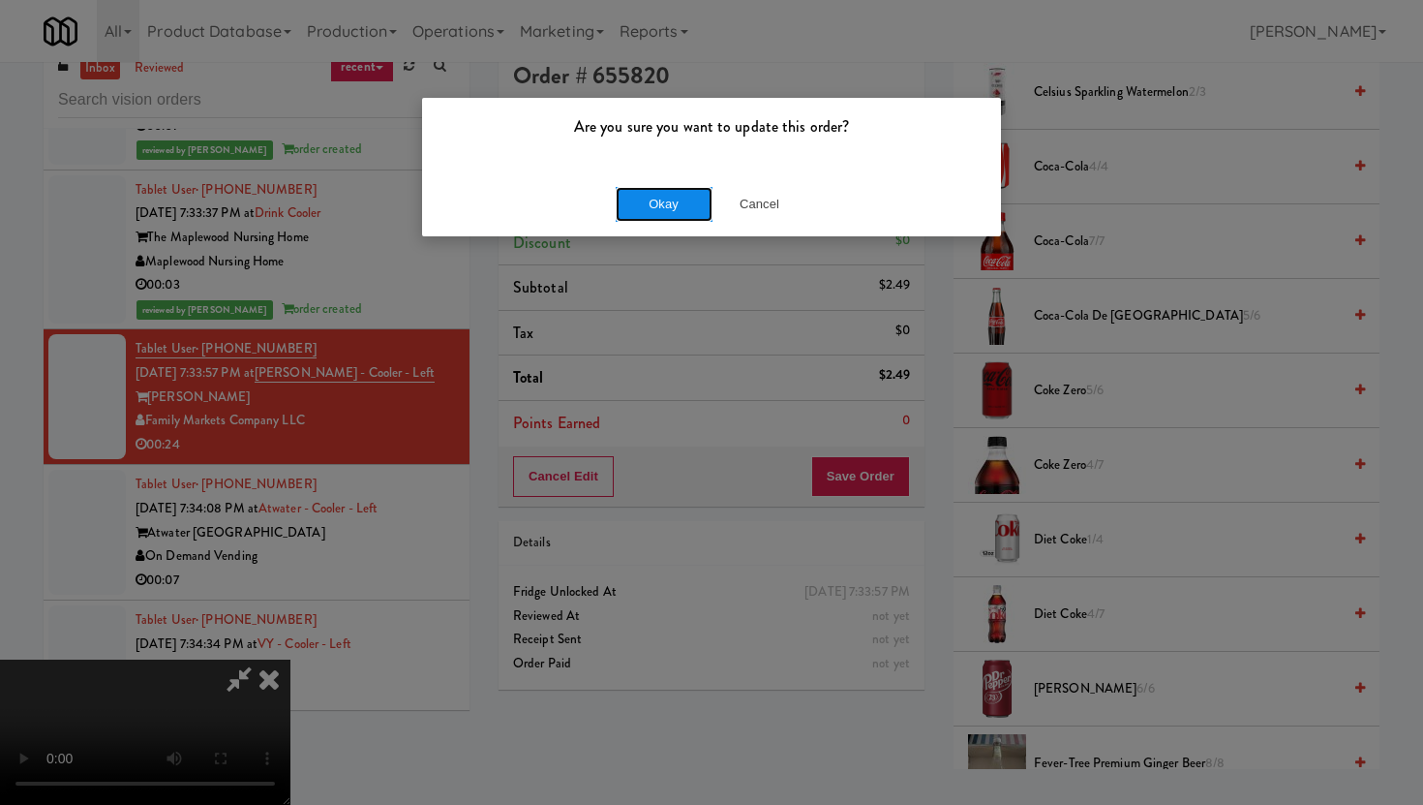
click at [676, 201] on button "Okay" at bounding box center [664, 204] width 97 height 35
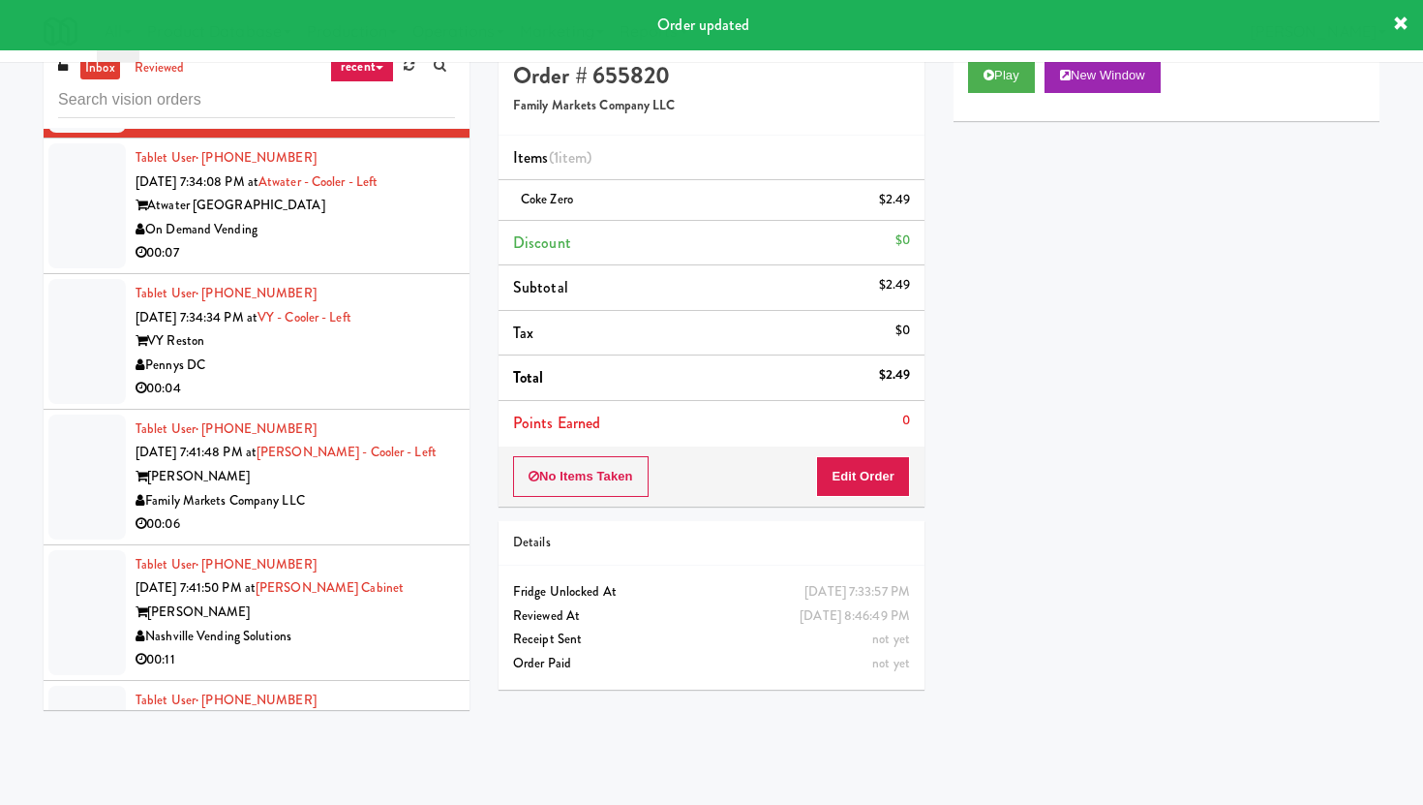
scroll to position [10547, 0]
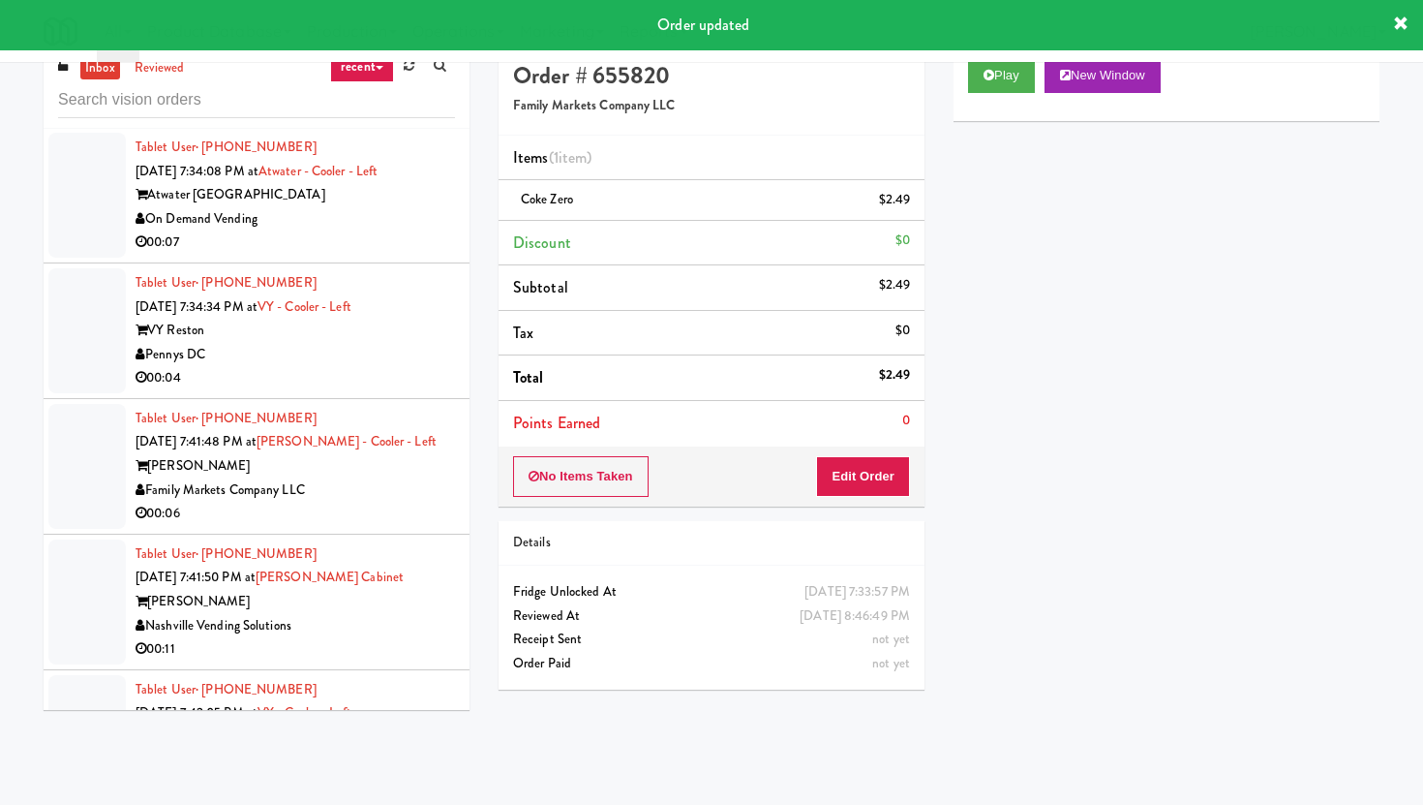
click at [393, 231] on div "On Demand Vending" at bounding box center [295, 219] width 319 height 24
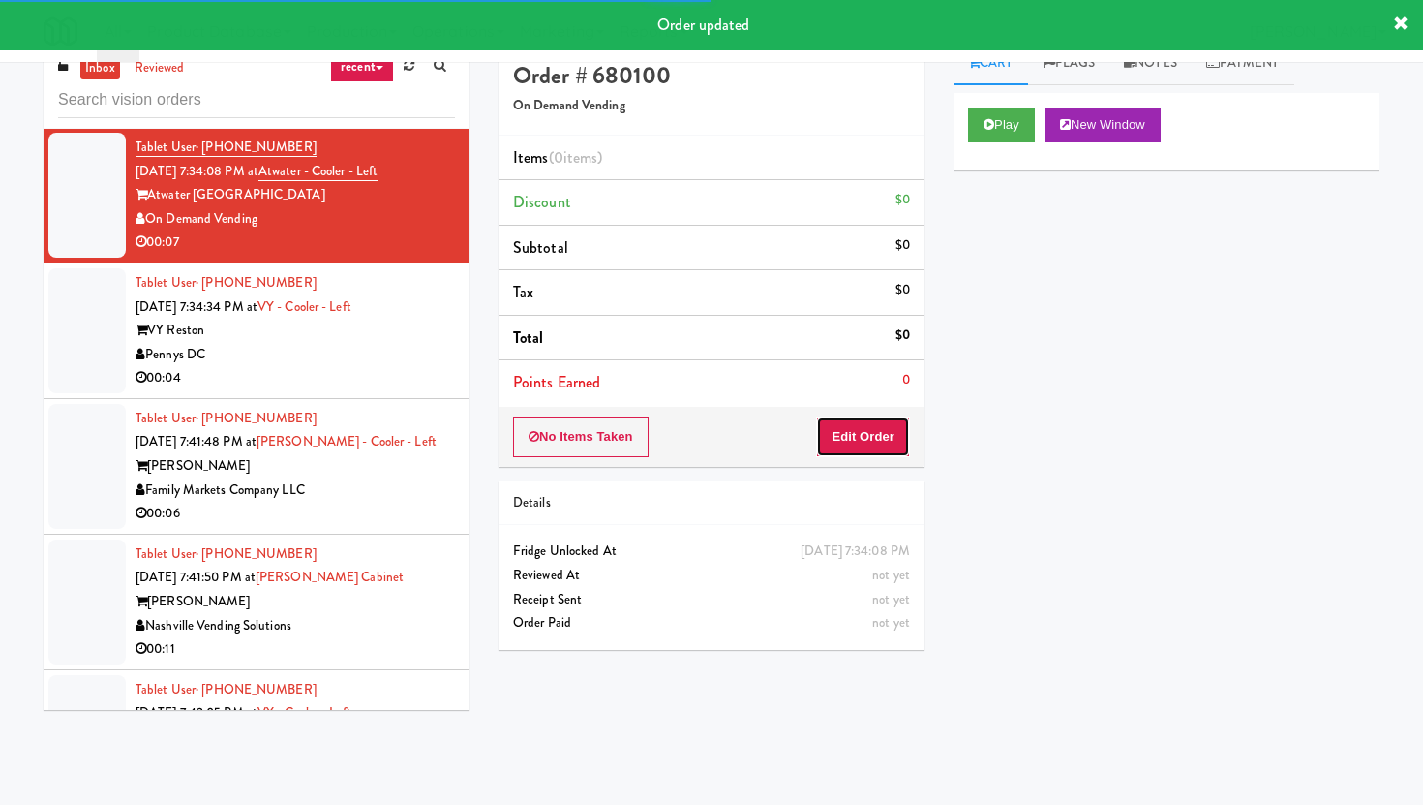
click at [889, 454] on button "Edit Order" at bounding box center [863, 436] width 94 height 41
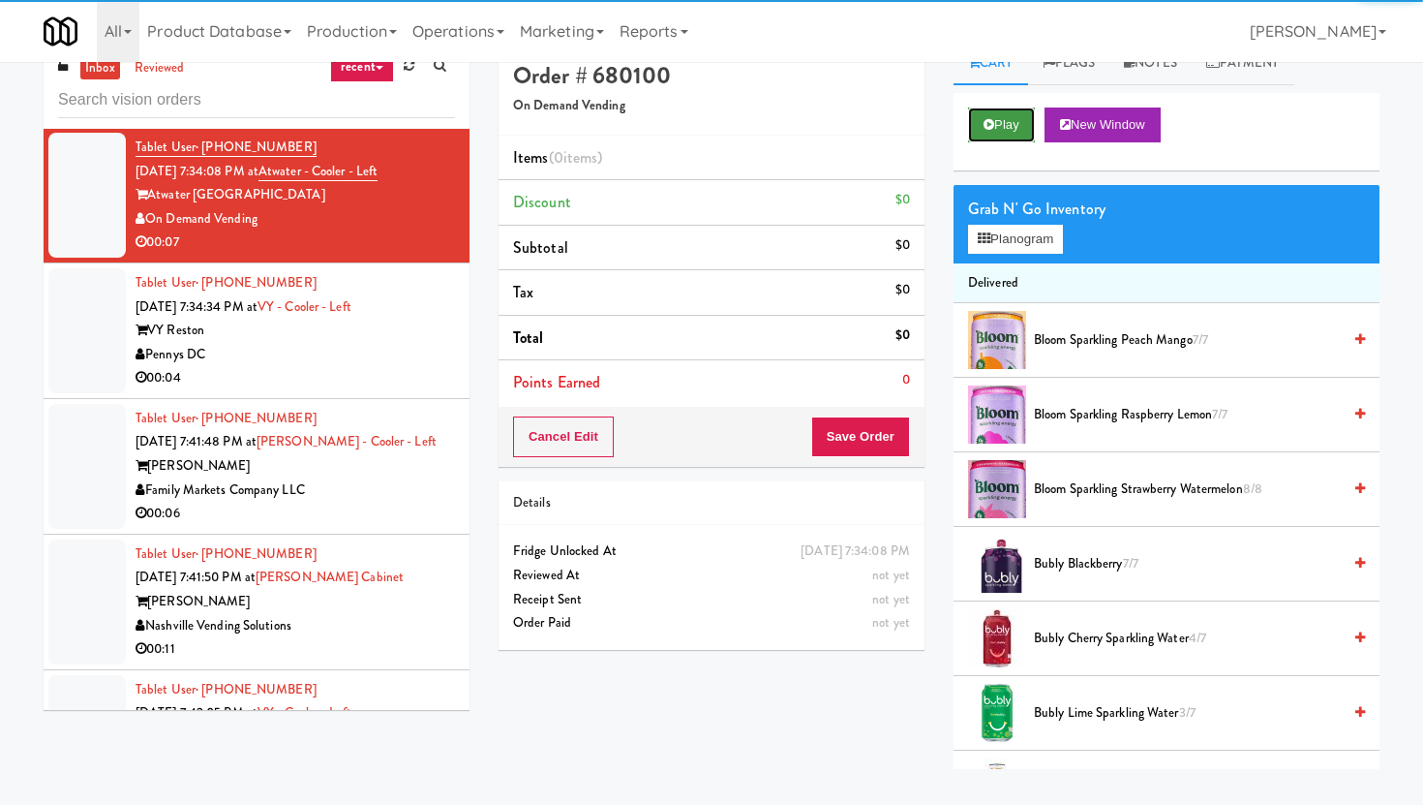
click at [1024, 119] on button "Play" at bounding box center [1001, 124] width 67 height 35
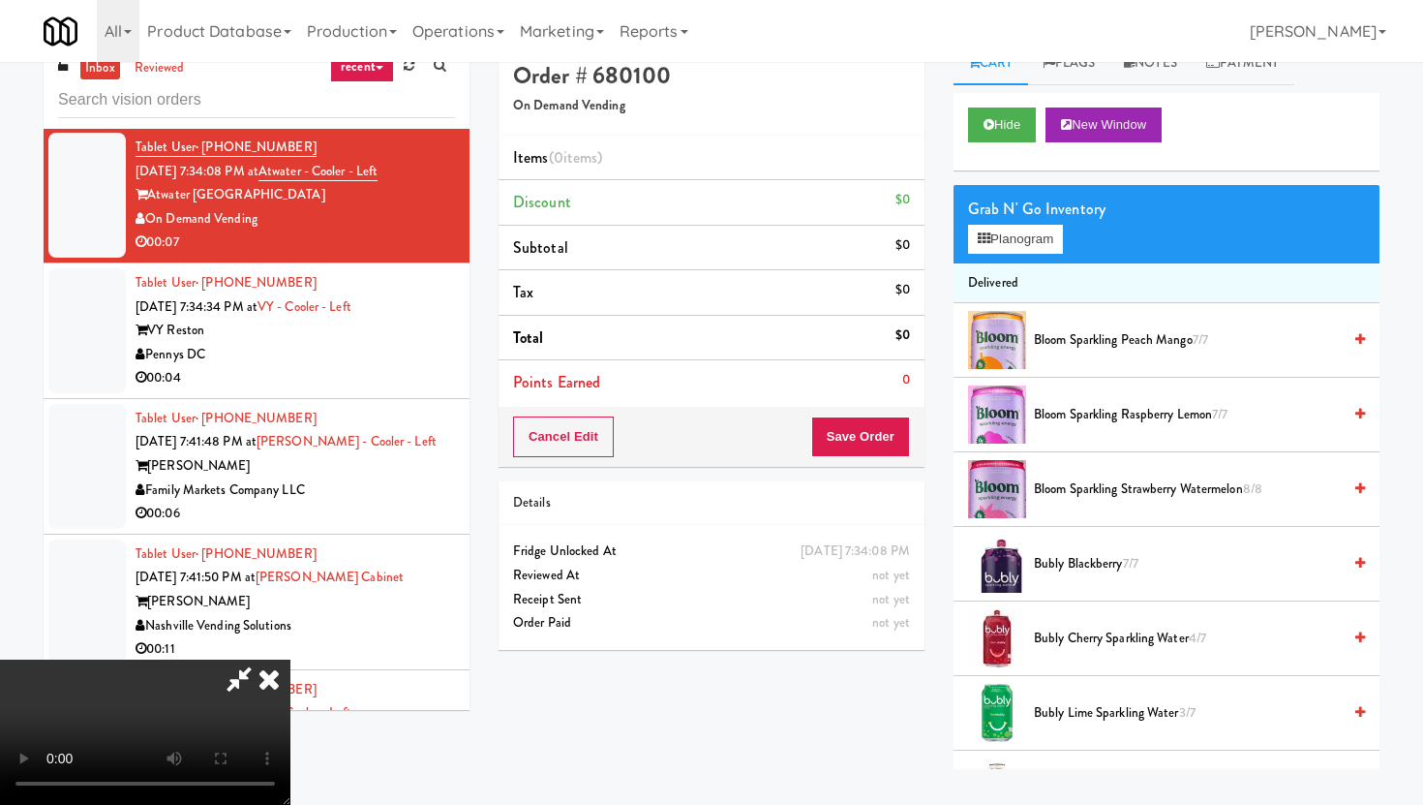
click at [290, 734] on video at bounding box center [145, 731] width 290 height 145
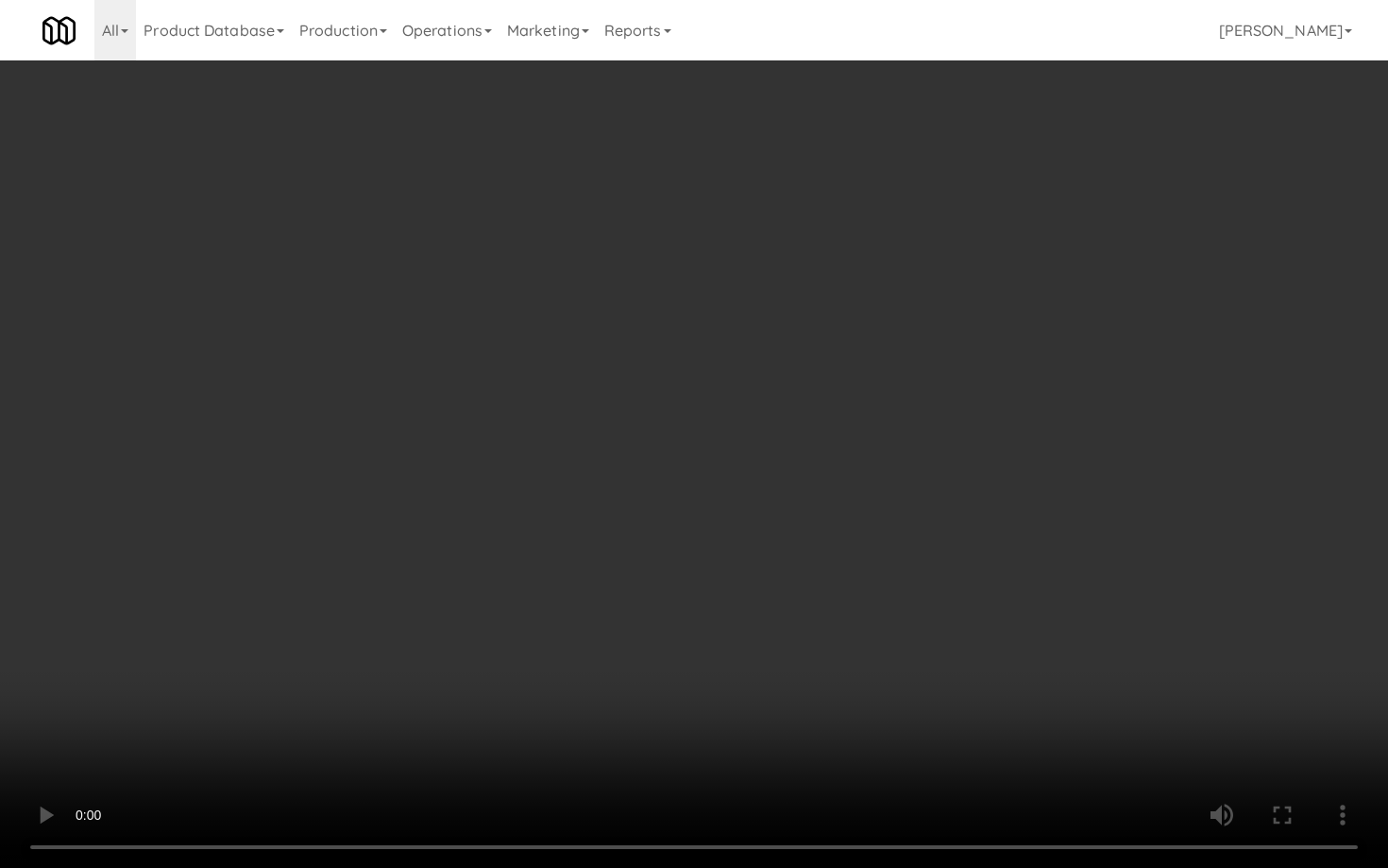
click at [401, 525] on video at bounding box center [694, 434] width 1388 height 868
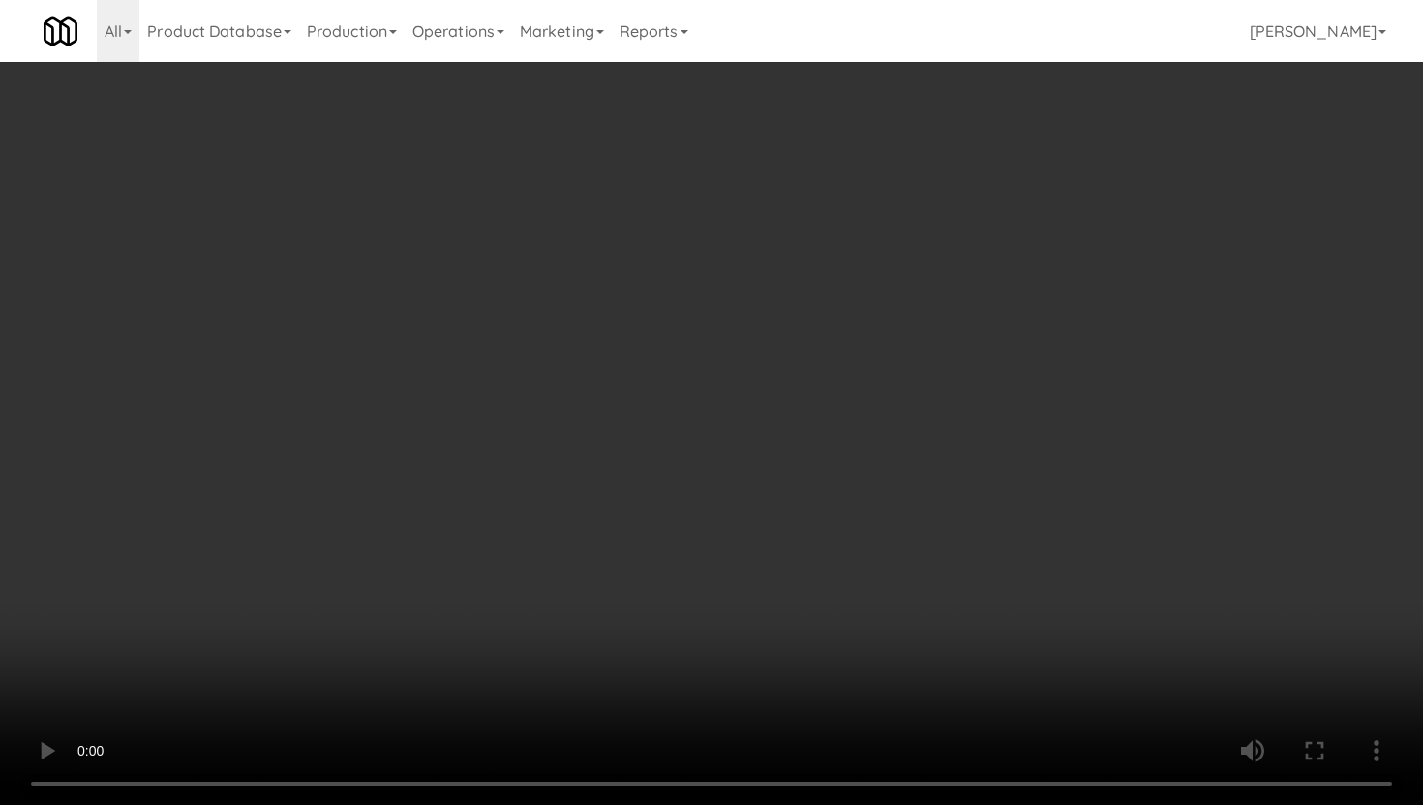
click at [997, 219] on div "Grab N' Go Inventory" at bounding box center [1166, 209] width 397 height 29
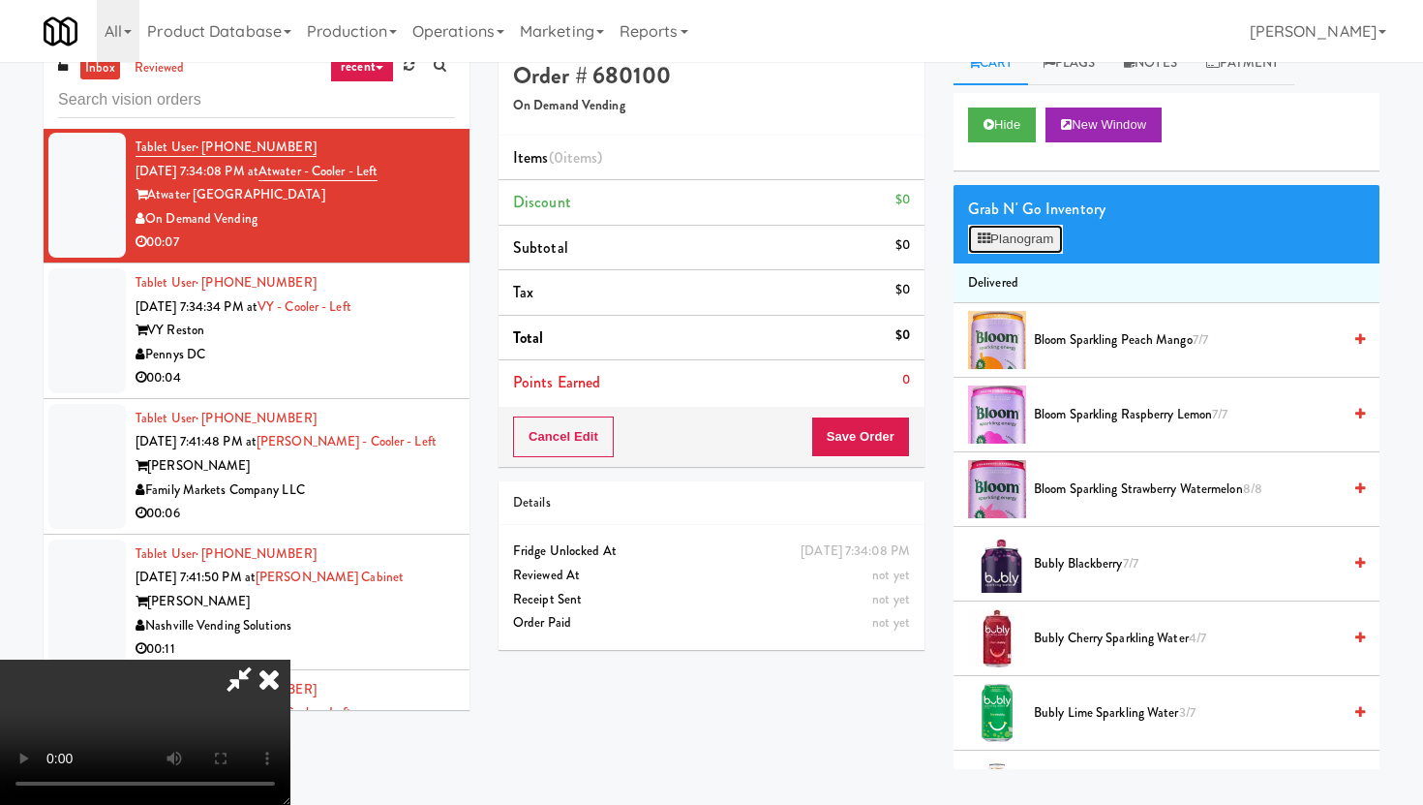
click at [999, 226] on button "Planogram" at bounding box center [1015, 239] width 95 height 29
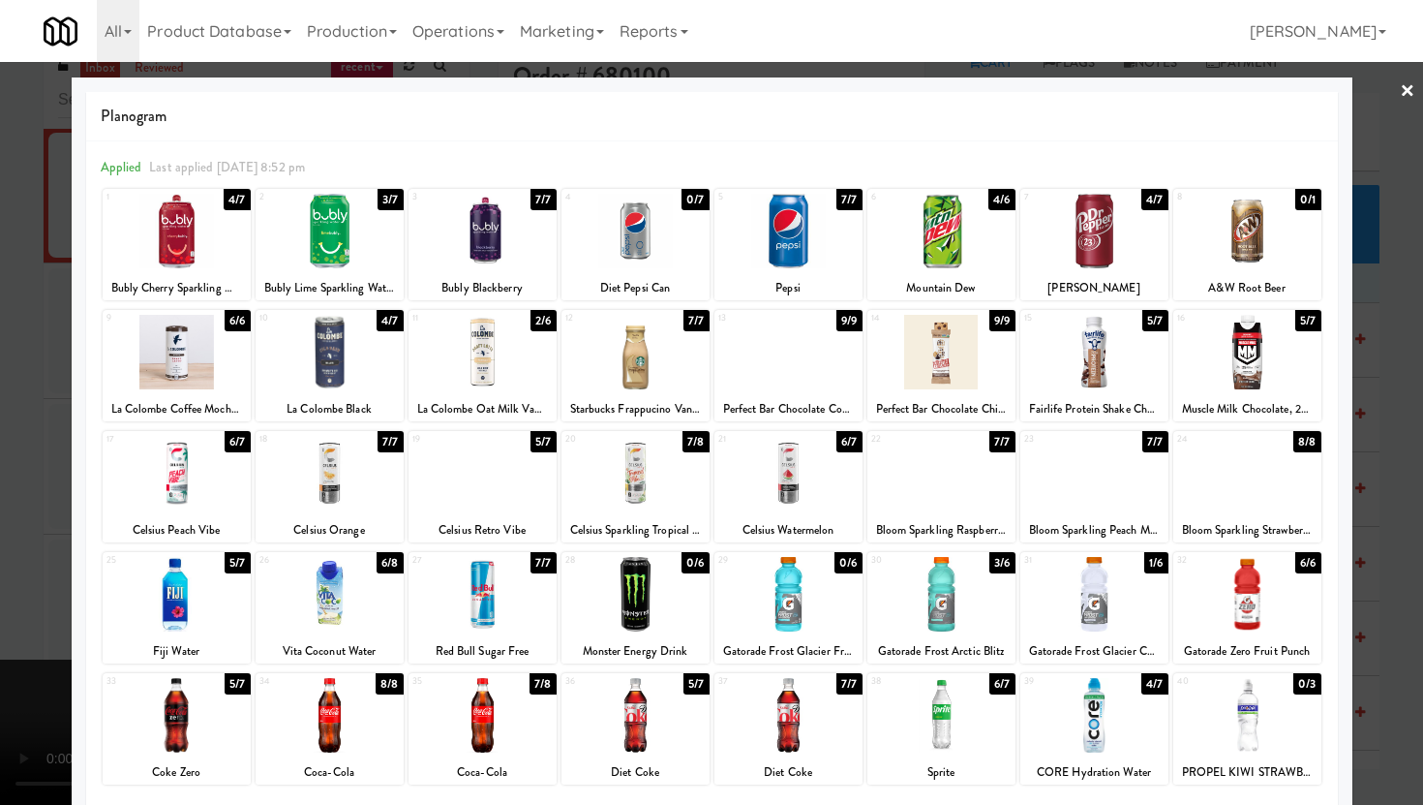
click at [1222, 470] on div at bounding box center [1247, 473] width 148 height 75
click at [1394, 427] on div at bounding box center [711, 402] width 1423 height 805
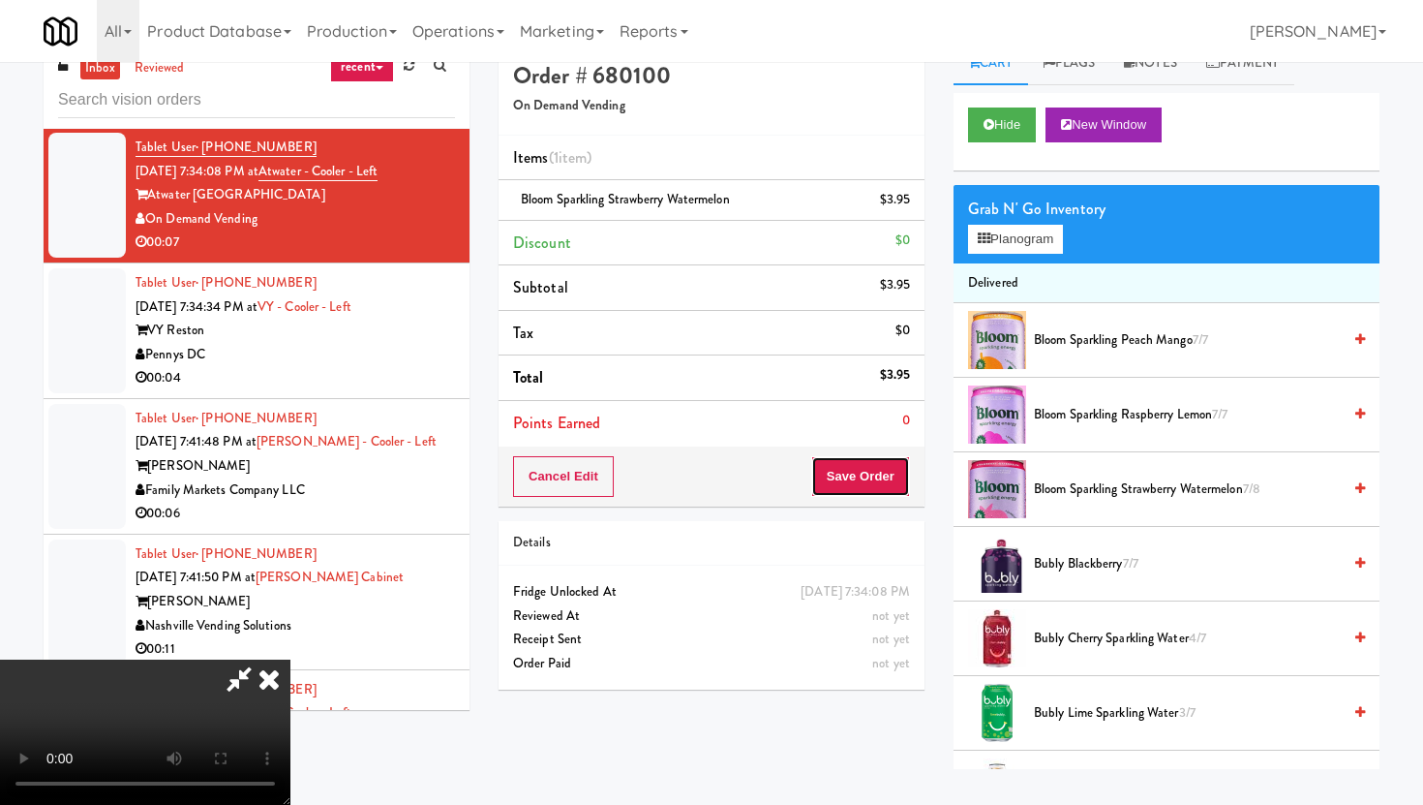
click at [882, 476] on button "Save Order" at bounding box center [860, 476] width 99 height 41
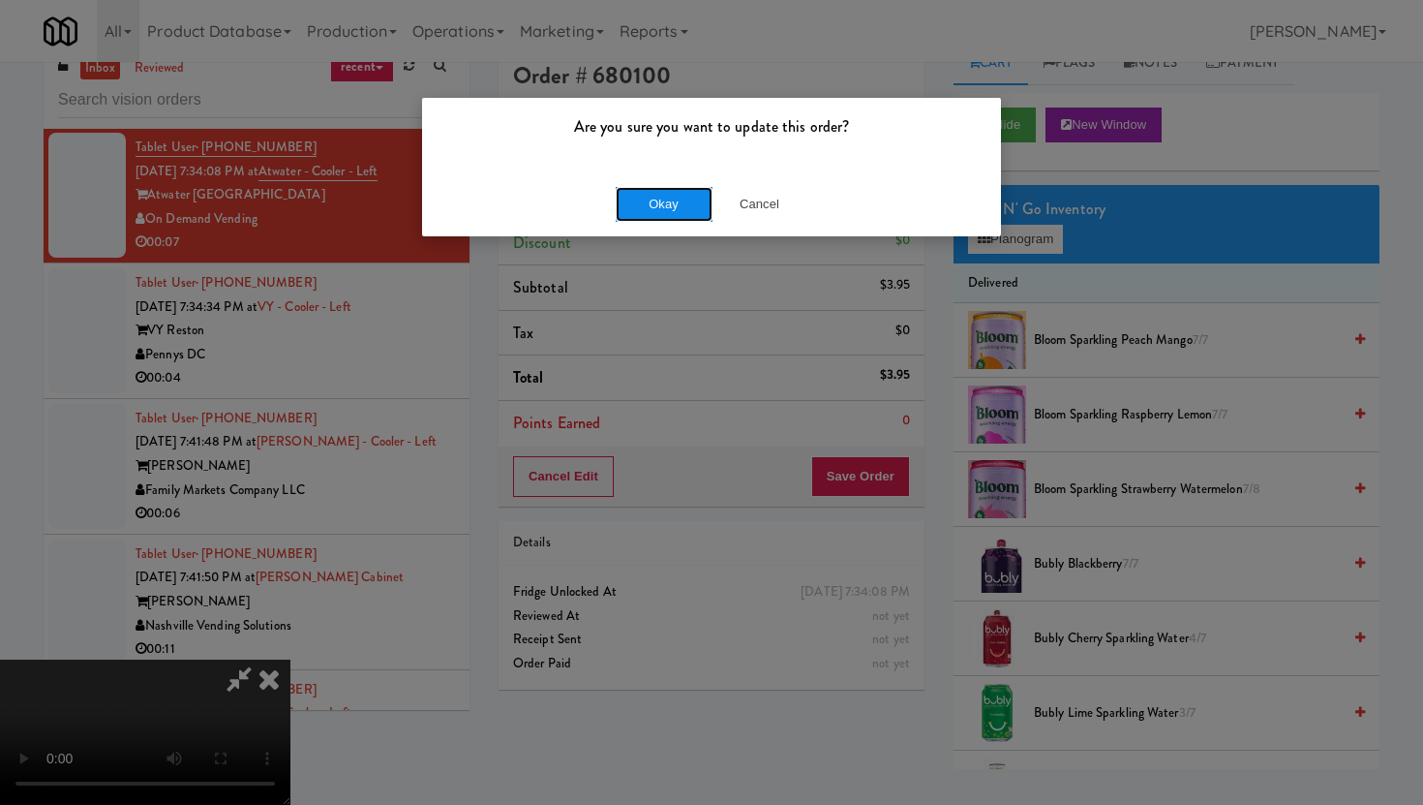
click at [684, 201] on button "Okay" at bounding box center [664, 204] width 97 height 35
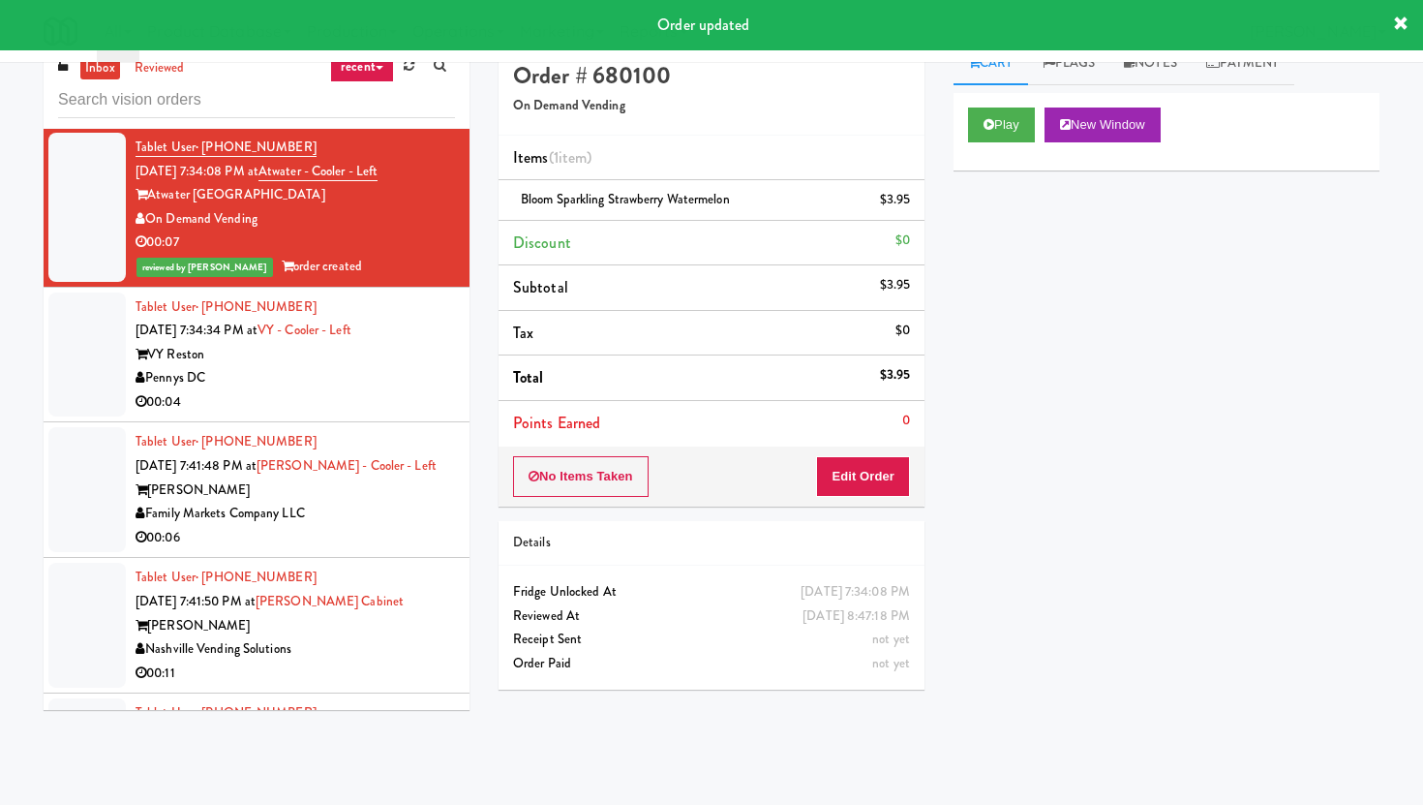
click at [394, 390] on div "Pennys DC" at bounding box center [295, 378] width 319 height 24
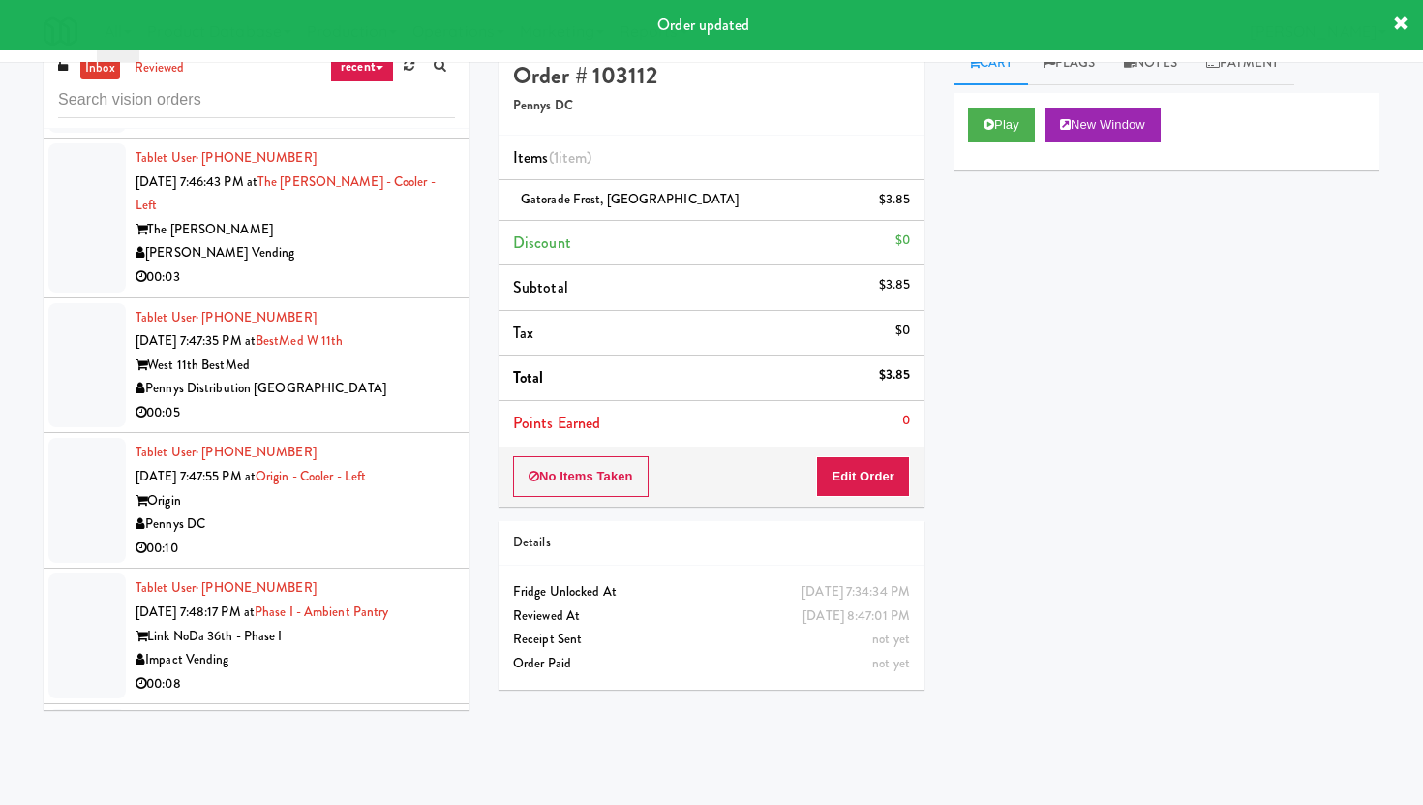
scroll to position [12259, 0]
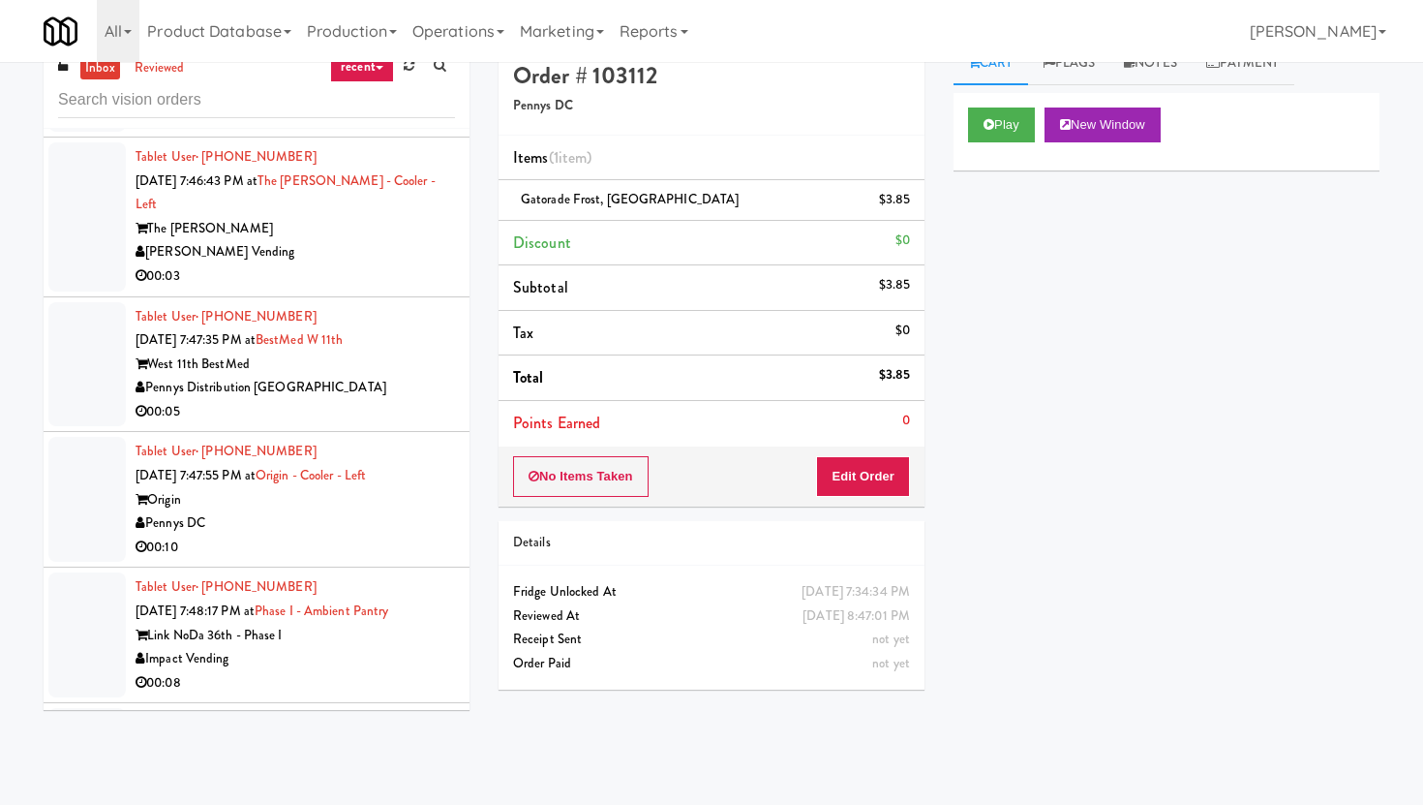
click at [399, 289] on div "00:03" at bounding box center [295, 276] width 319 height 24
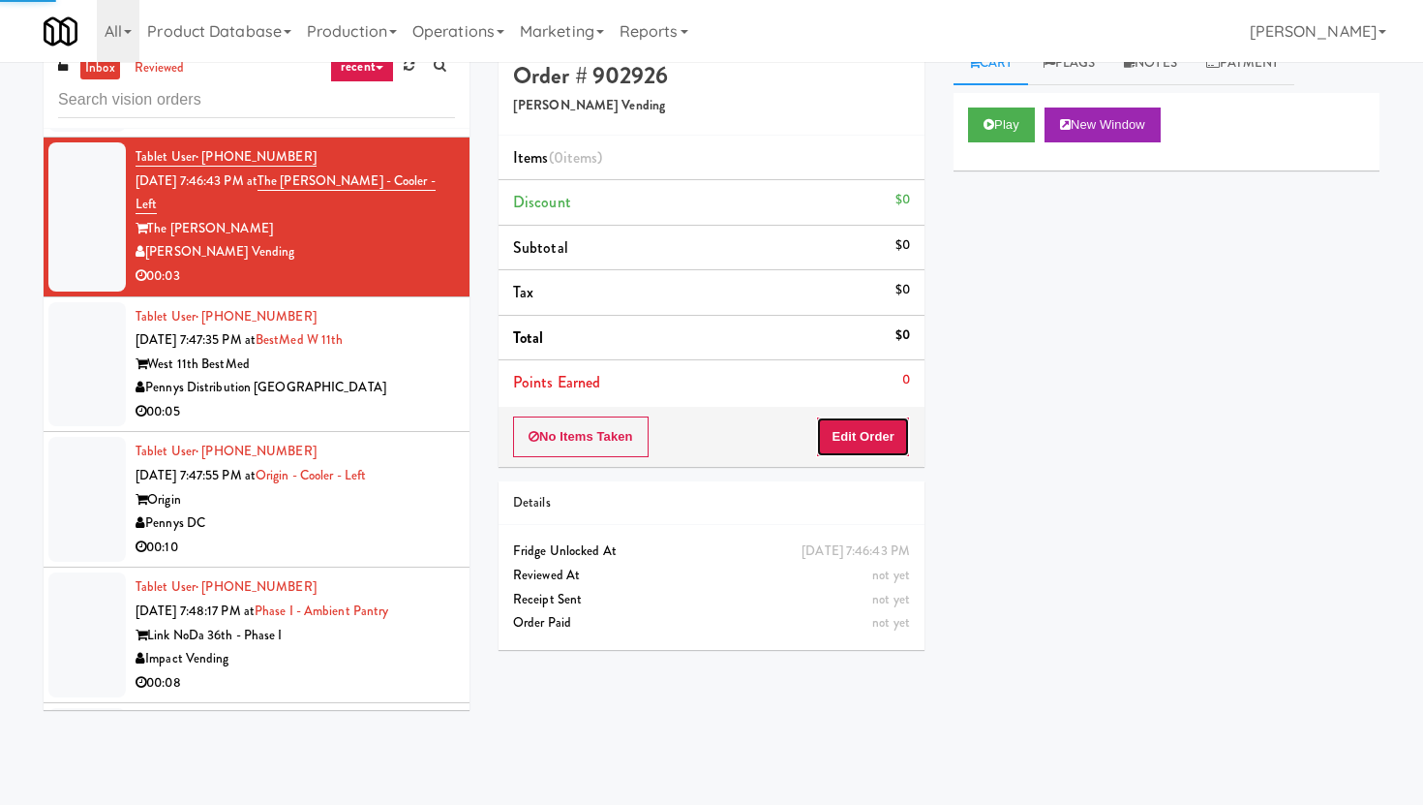
click at [877, 431] on button "Edit Order" at bounding box center [863, 436] width 94 height 41
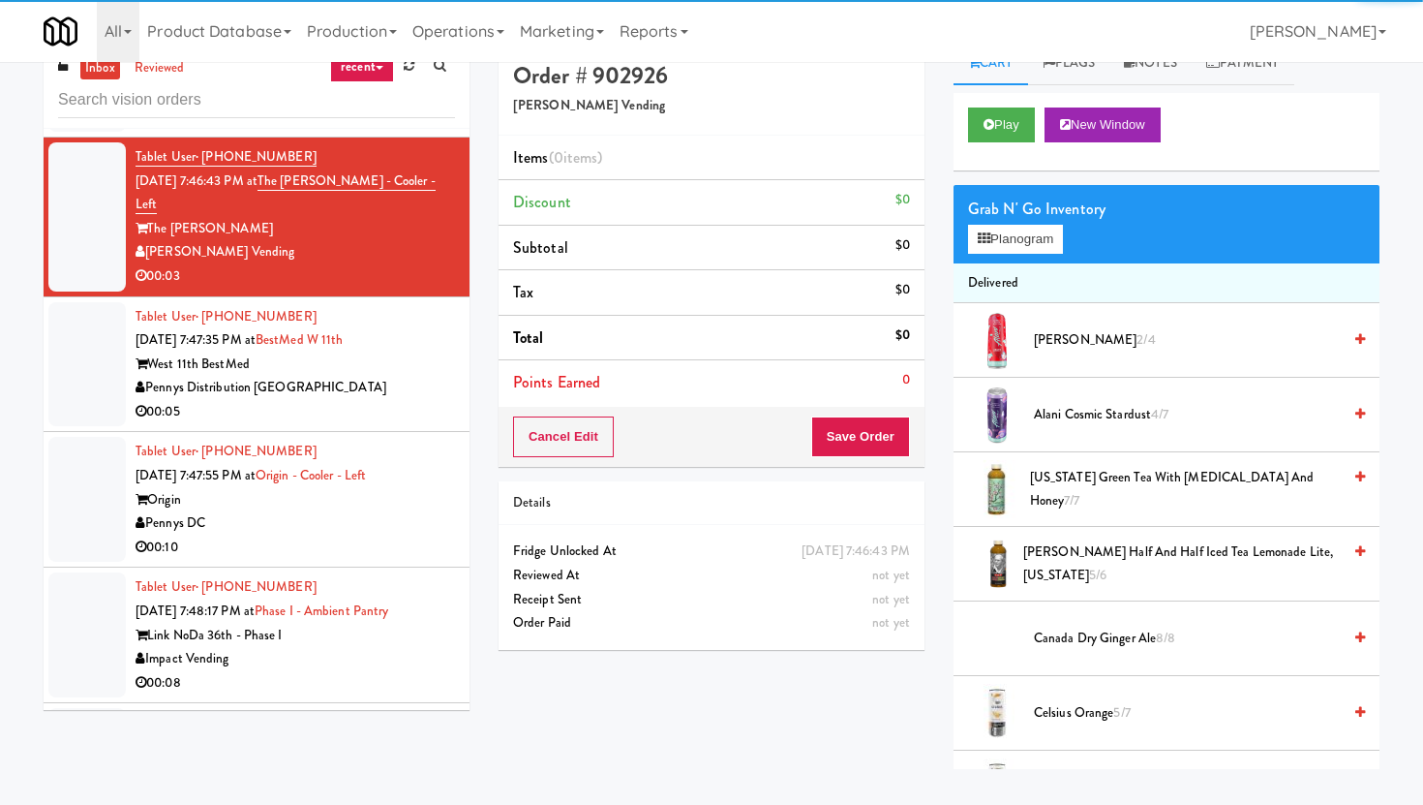
click at [1005, 147] on div "Play New Window" at bounding box center [1167, 131] width 426 height 77
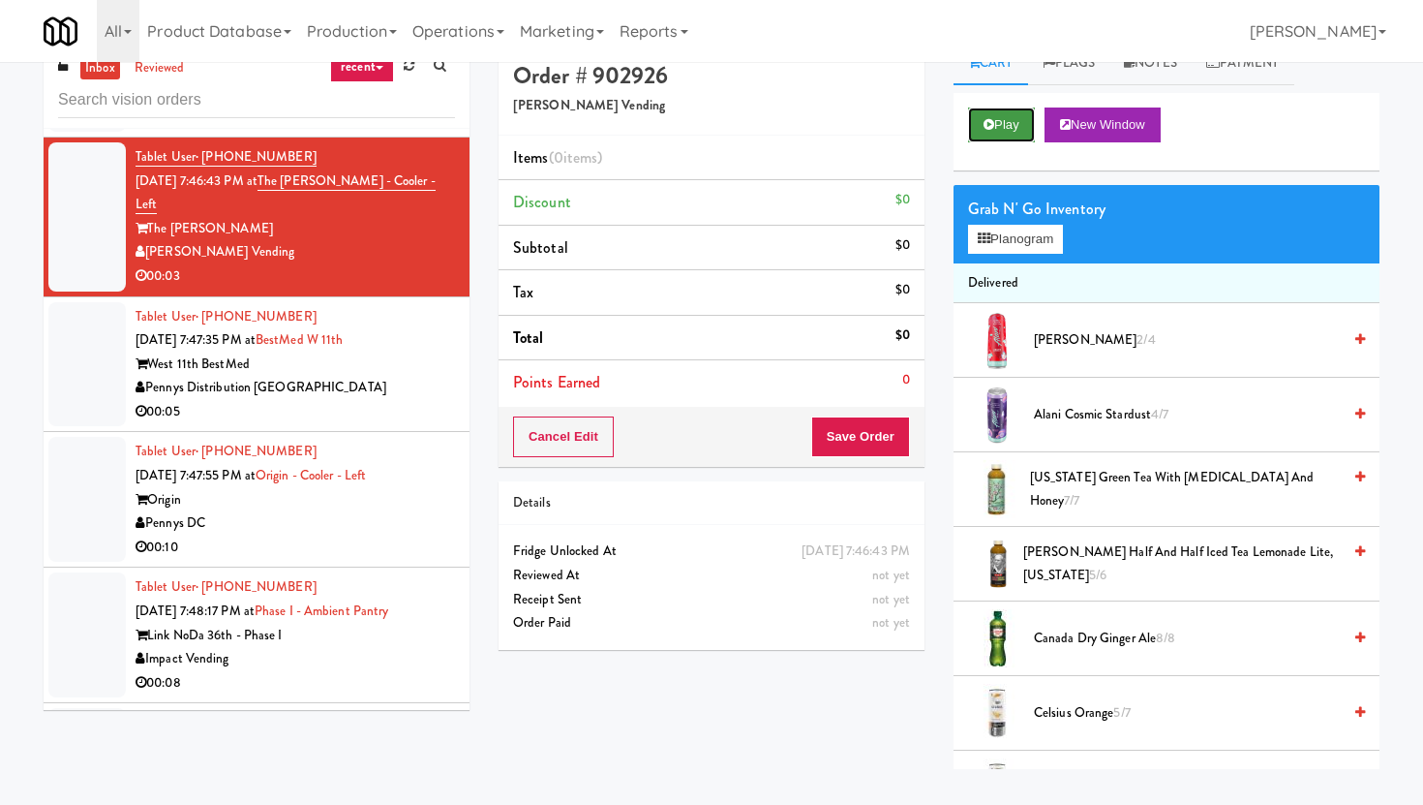
click at [1012, 138] on button "Play" at bounding box center [1001, 124] width 67 height 35
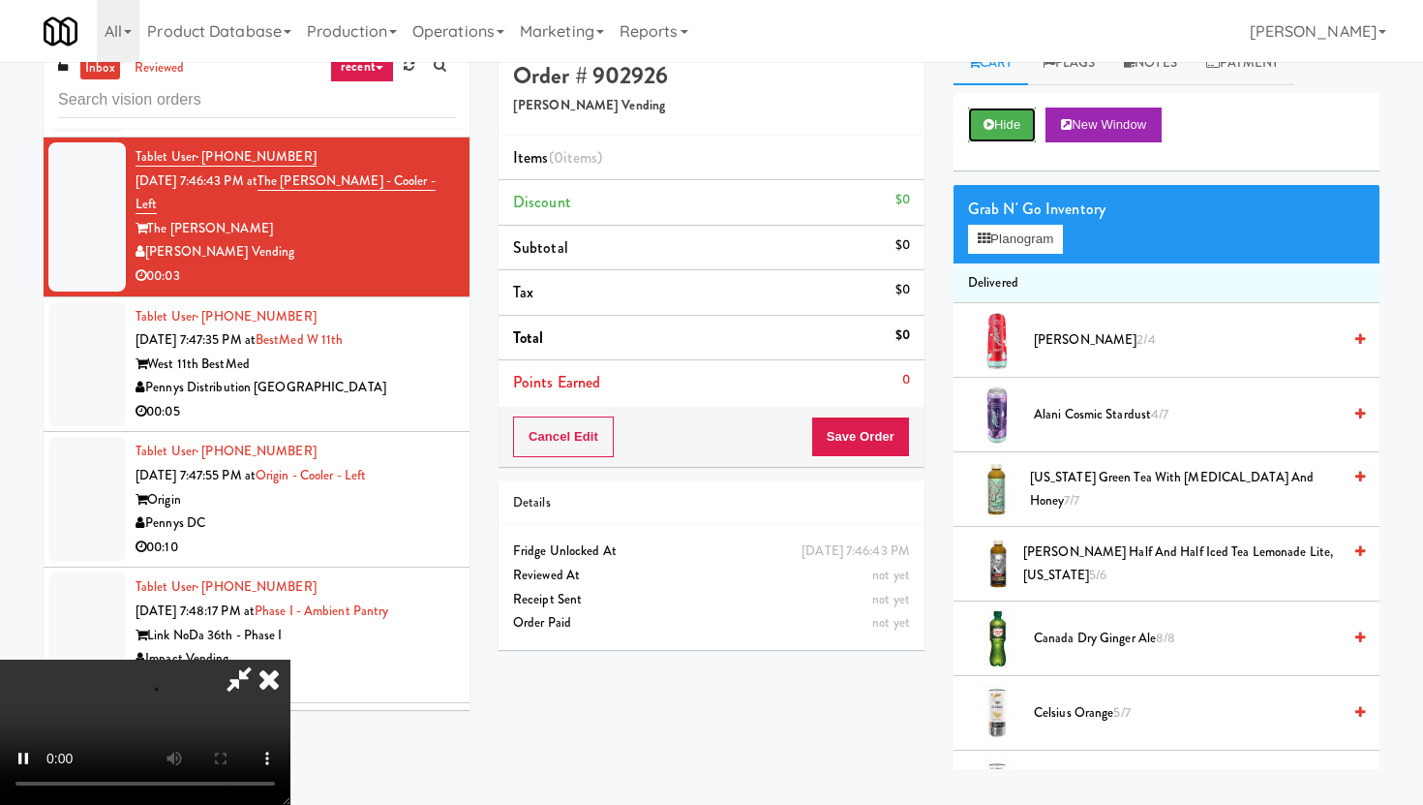
scroll to position [159, 0]
click at [290, 673] on video at bounding box center [145, 731] width 290 height 145
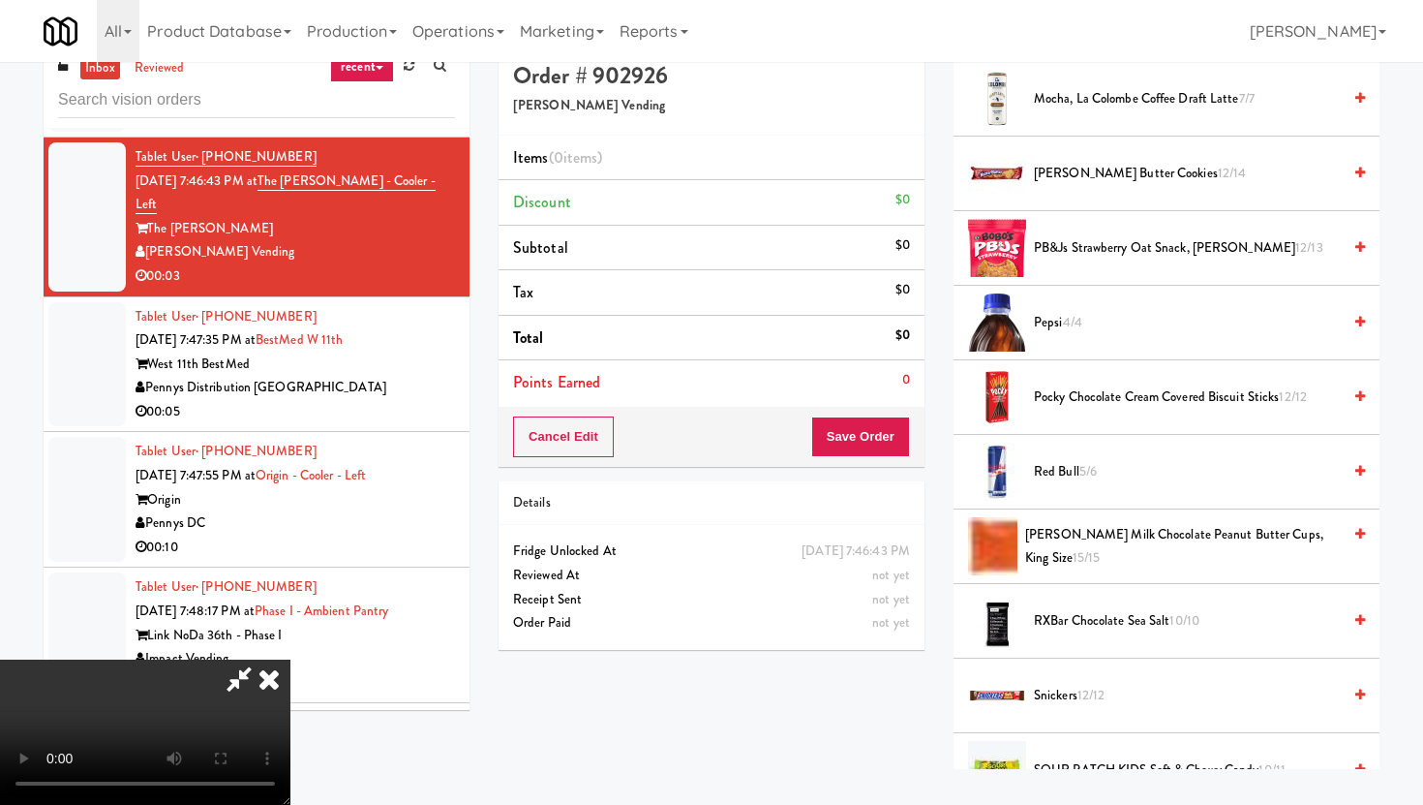
scroll to position [2065, 0]
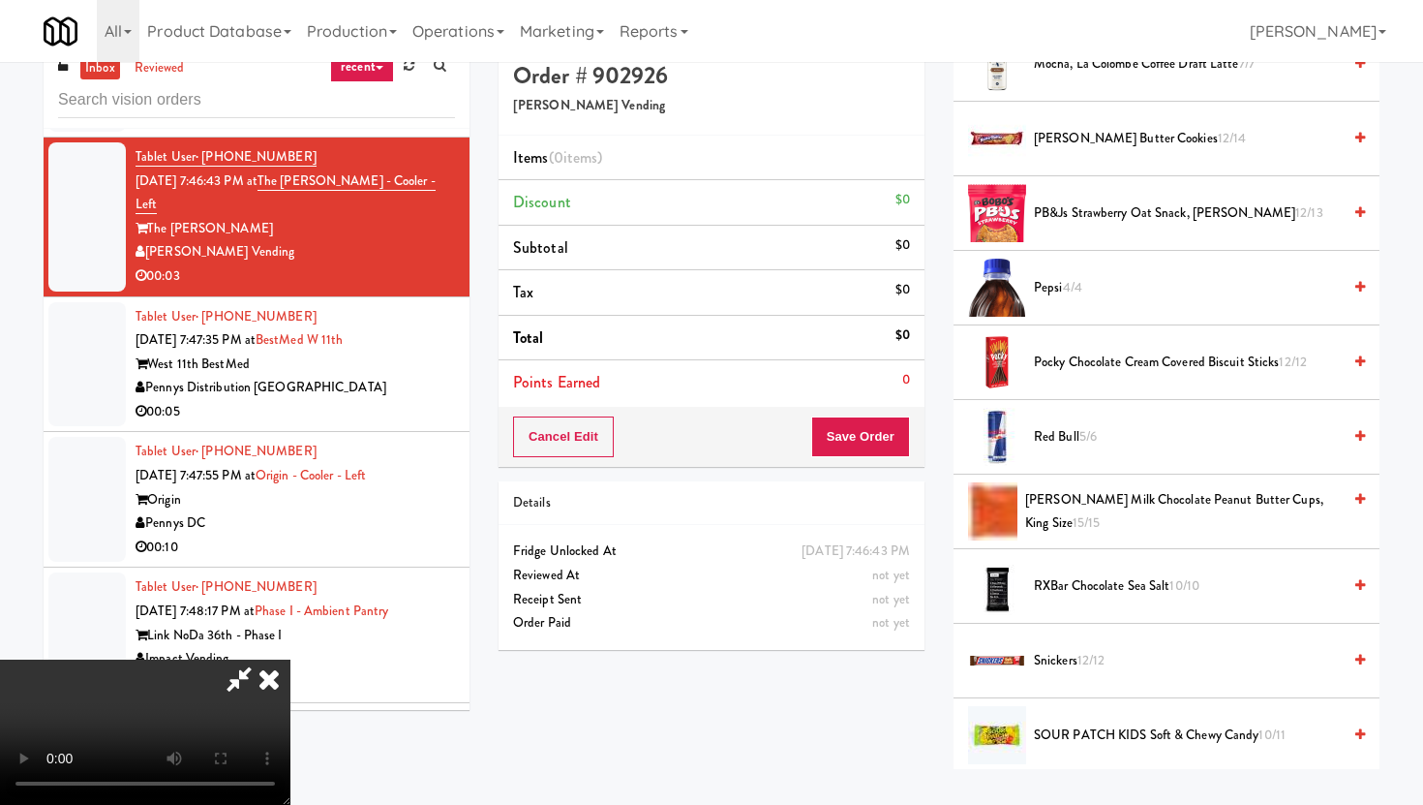
click at [1090, 453] on li "Red Bull 5/6" at bounding box center [1167, 437] width 426 height 75
click at [1091, 449] on li "Red Bull 5/6" at bounding box center [1167, 437] width 426 height 75
click at [1084, 437] on span "5/6" at bounding box center [1087, 436] width 17 height 18
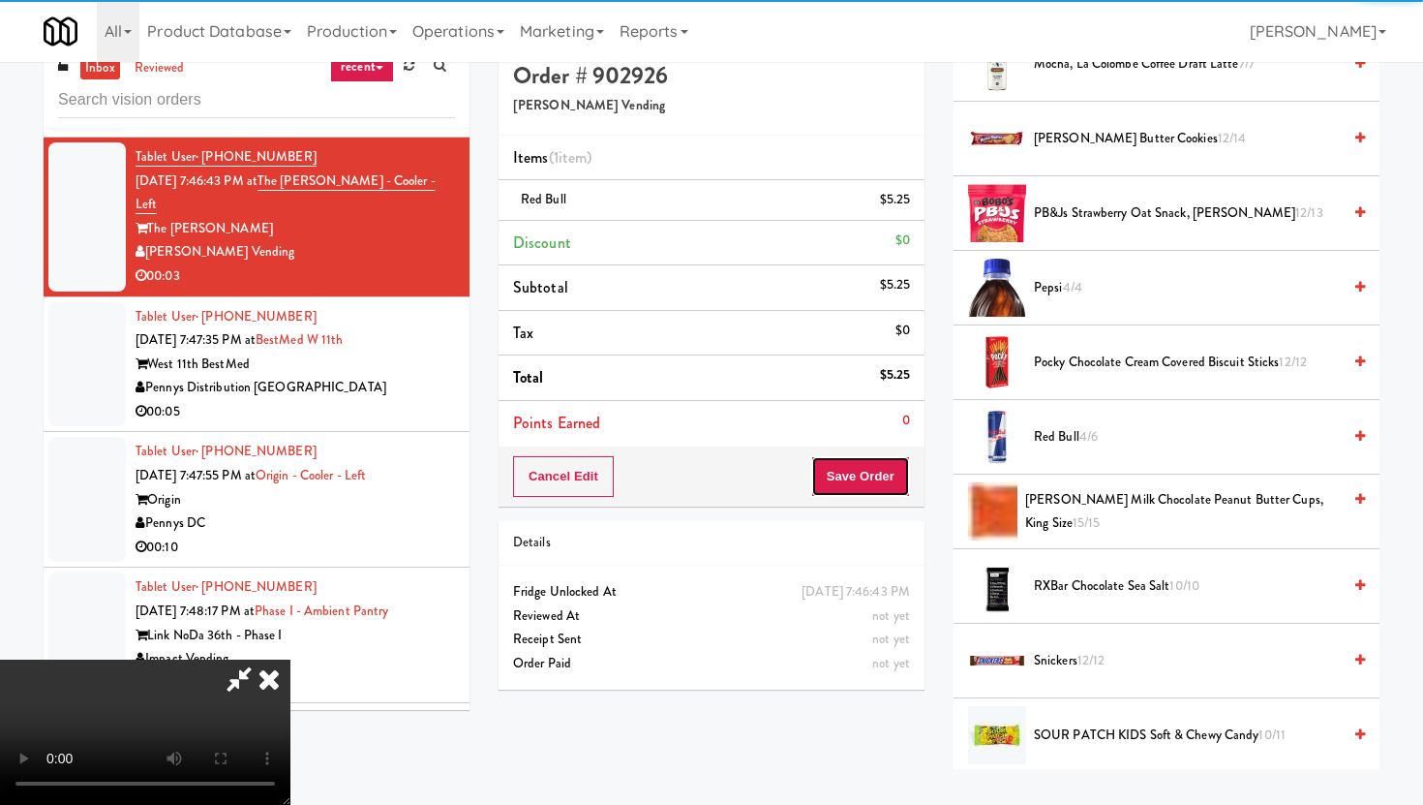
click at [871, 490] on button "Save Order" at bounding box center [860, 476] width 99 height 41
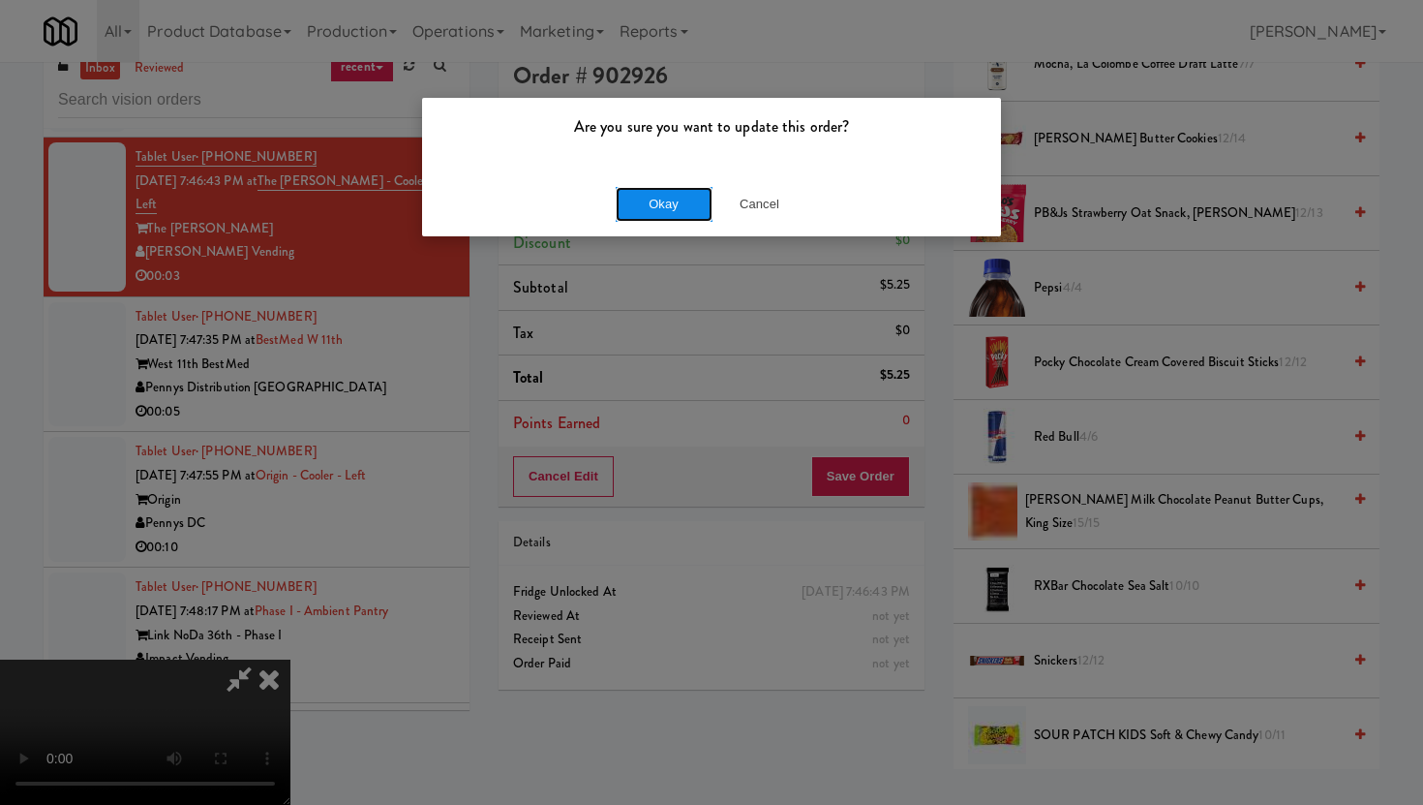
click at [649, 210] on button "Okay" at bounding box center [664, 204] width 97 height 35
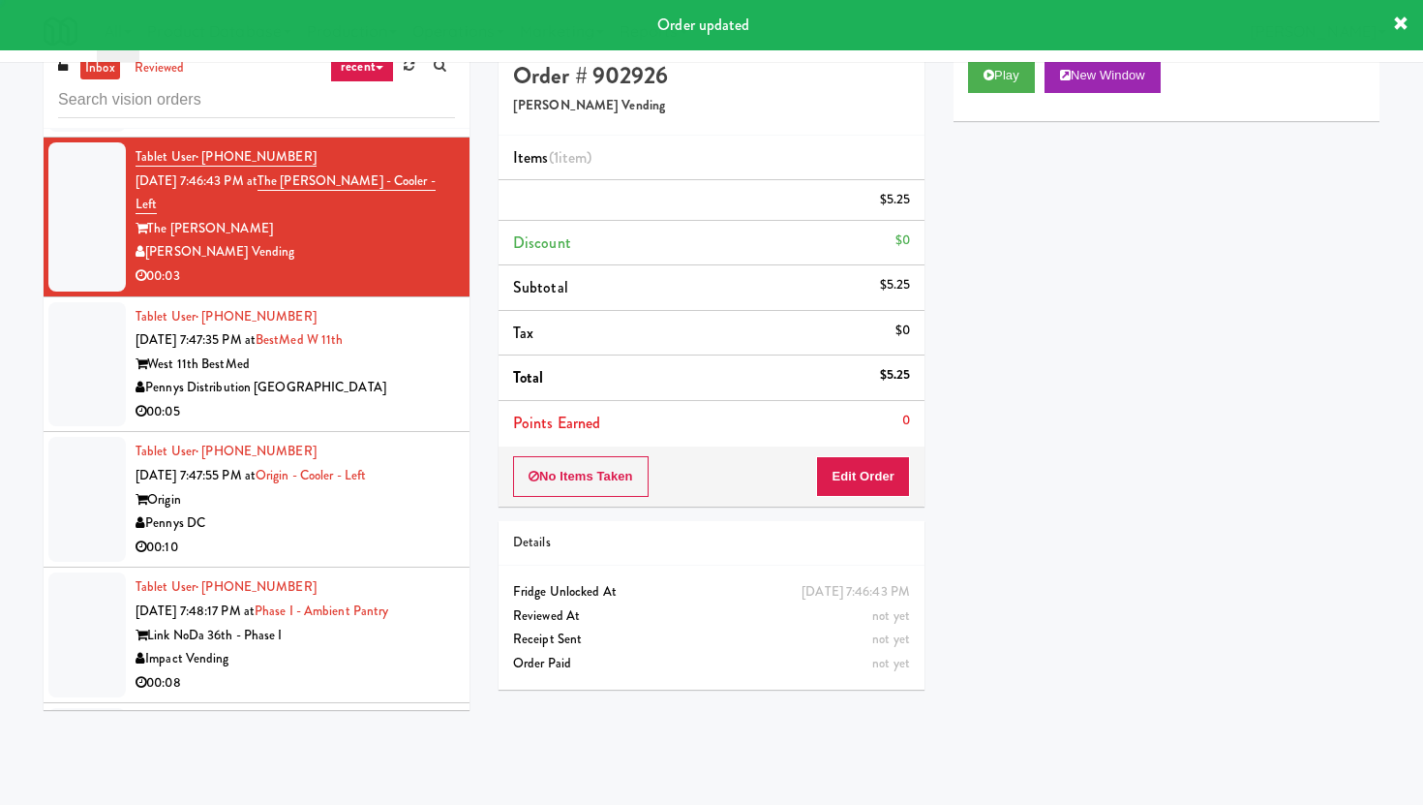
scroll to position [0, 0]
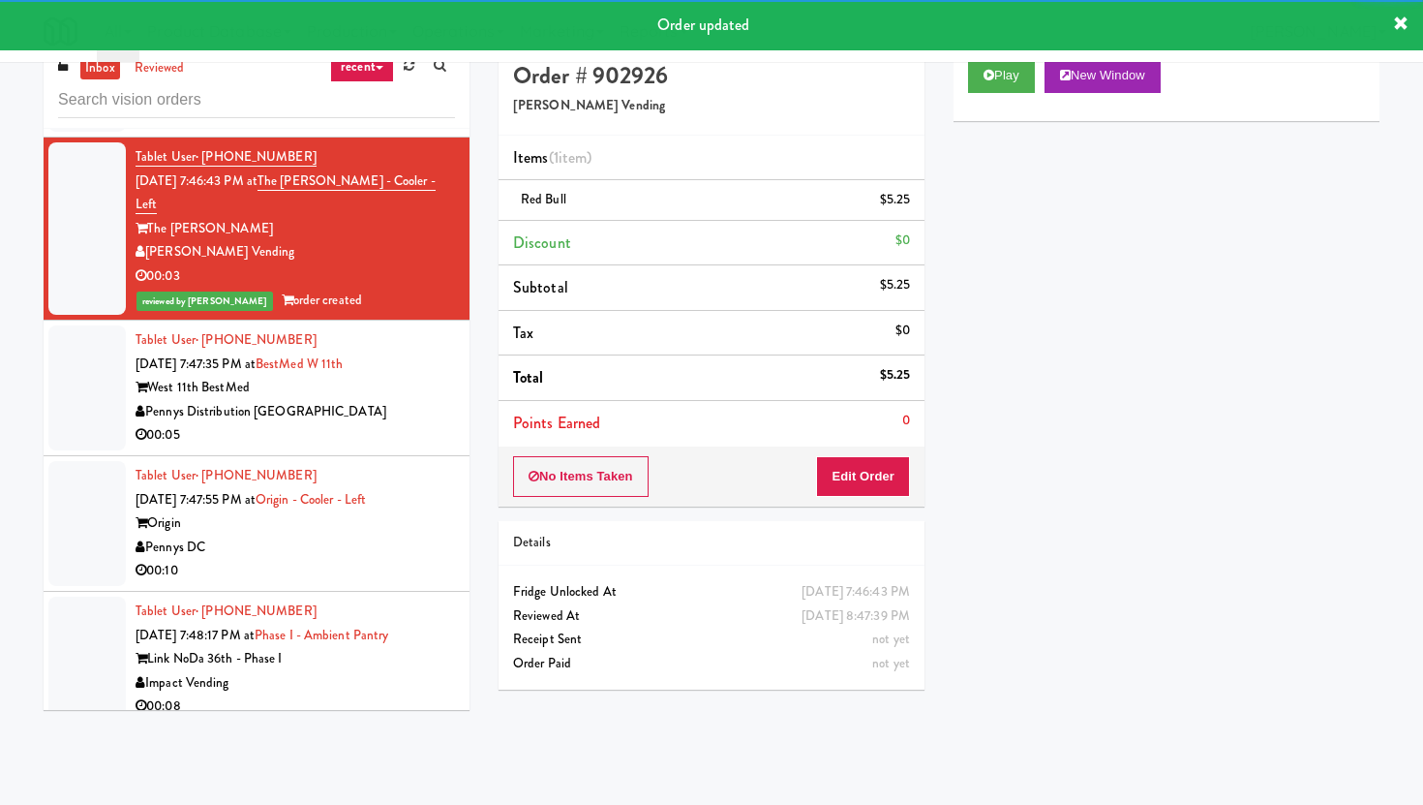
click at [410, 424] on div "Pennys Distribution [GEOGRAPHIC_DATA]" at bounding box center [295, 412] width 319 height 24
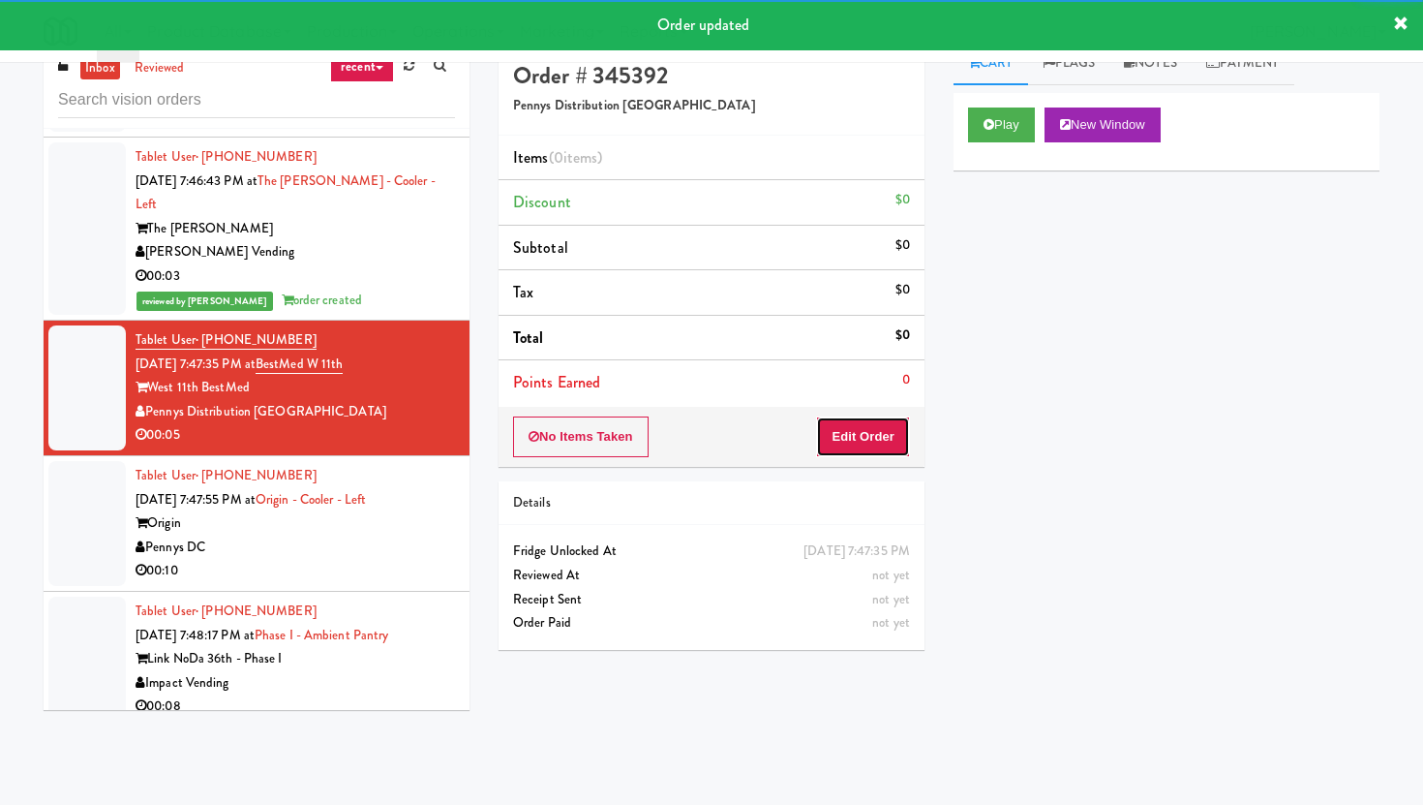
click at [852, 430] on button "Edit Order" at bounding box center [863, 436] width 94 height 41
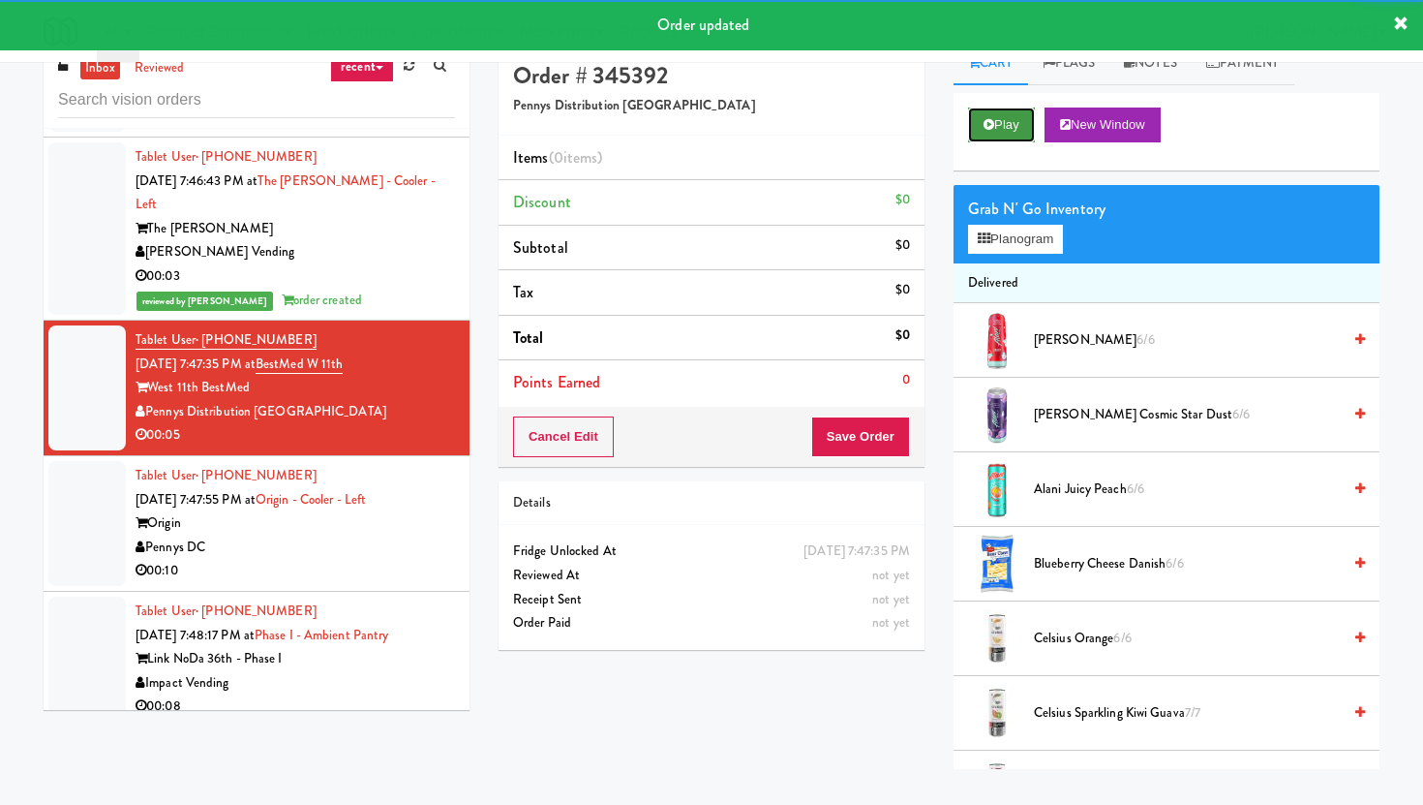
click at [1006, 130] on button "Play" at bounding box center [1001, 124] width 67 height 35
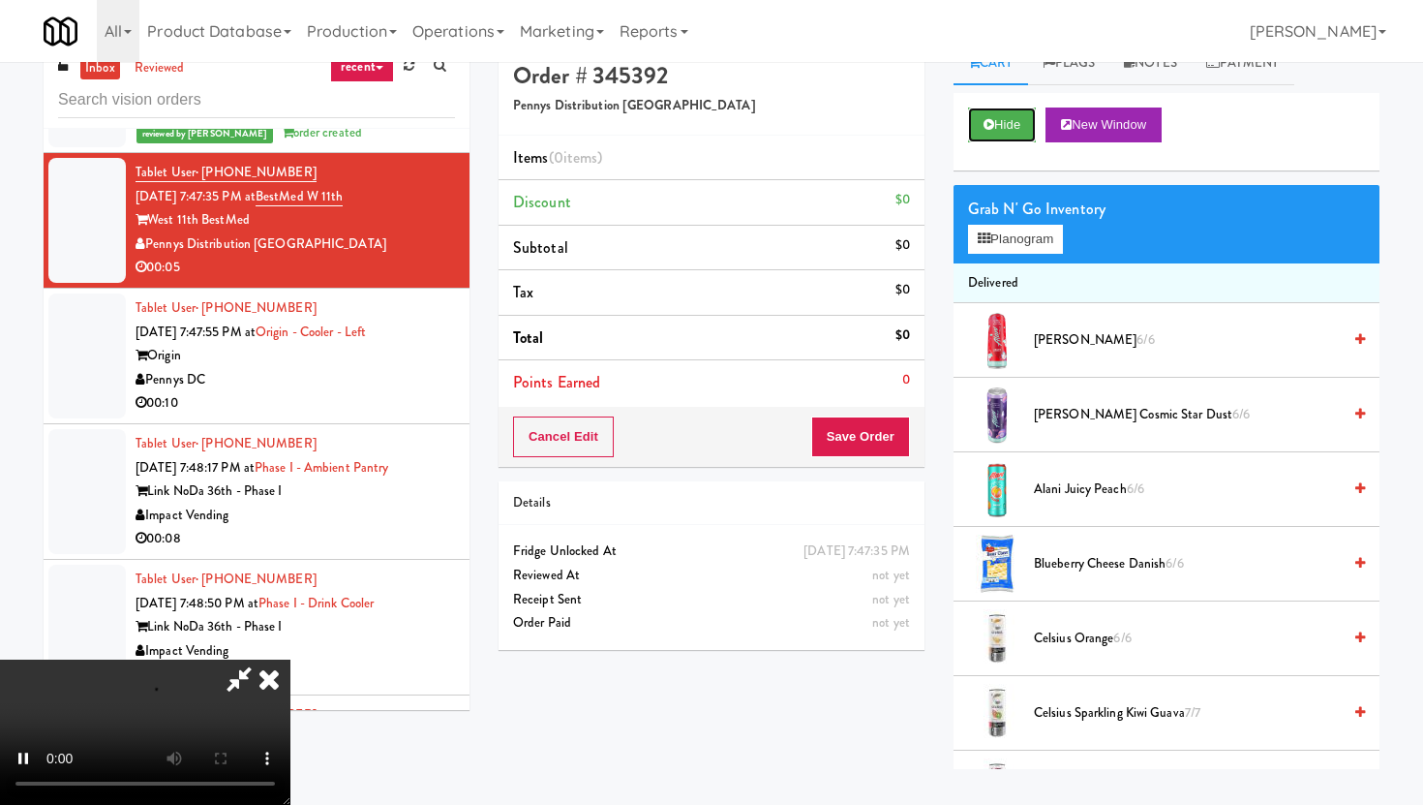
scroll to position [12440, 0]
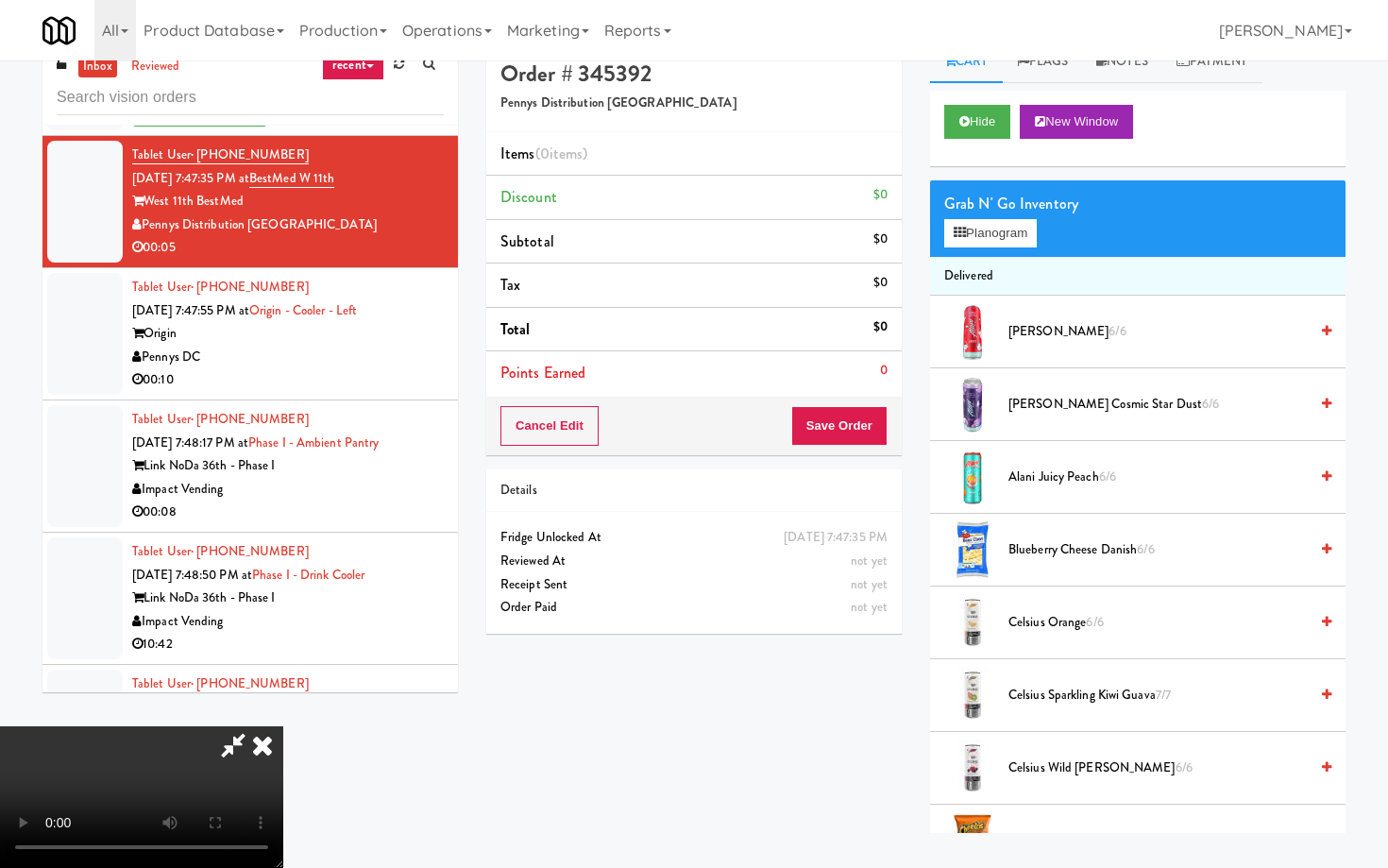
click at [283, 726] on video at bounding box center [141, 796] width 283 height 141
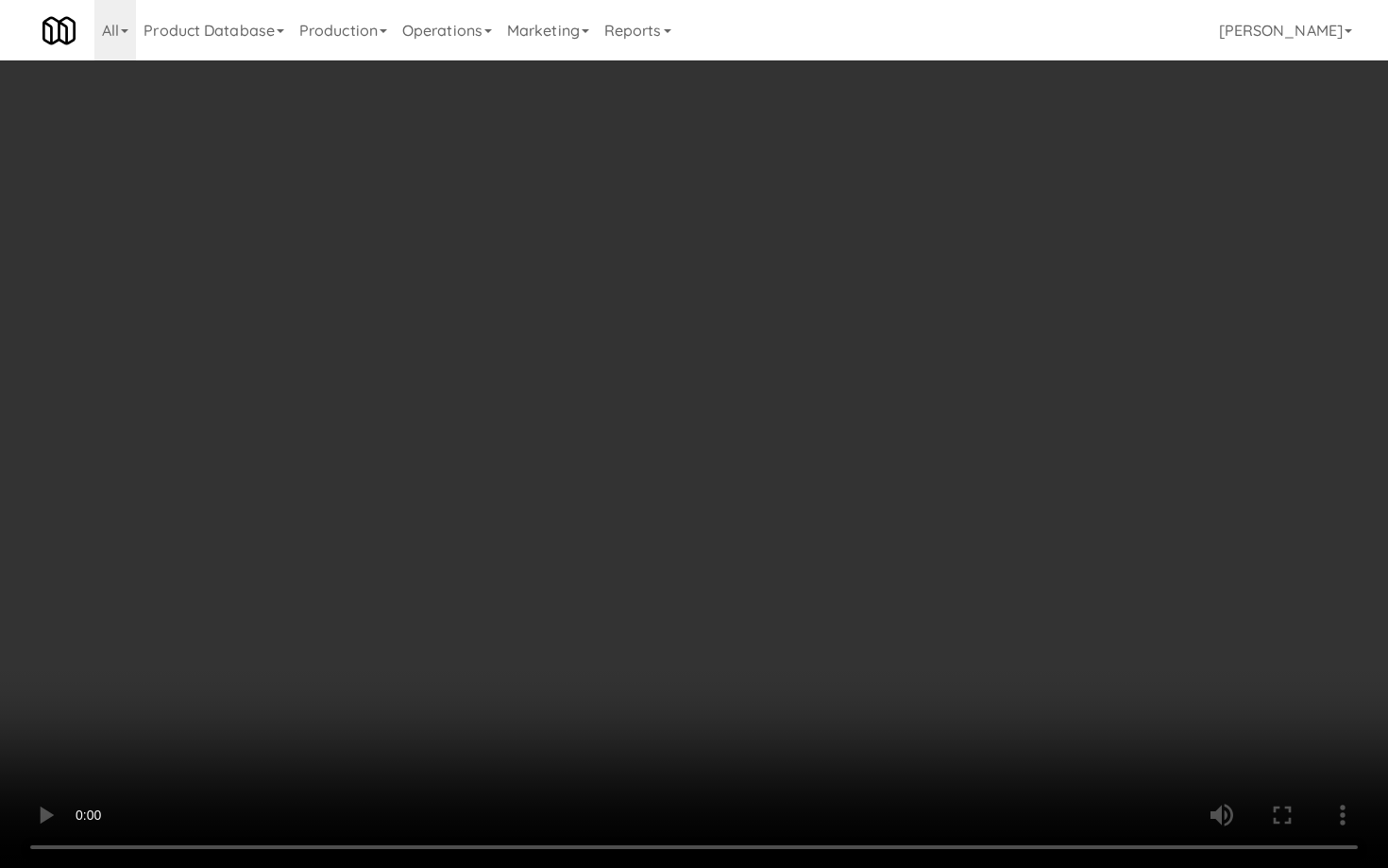
click at [689, 692] on video at bounding box center [694, 434] width 1388 height 868
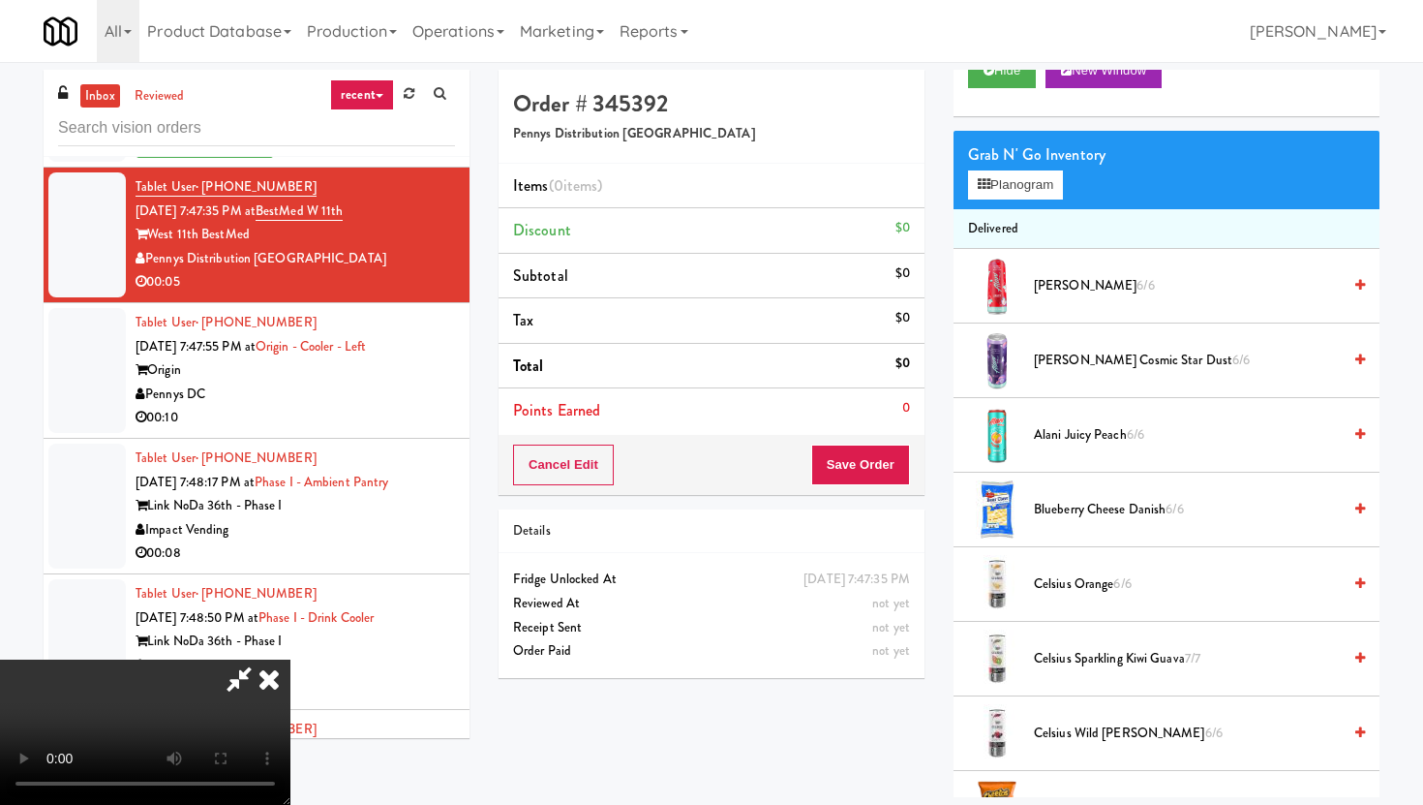
scroll to position [0, 0]
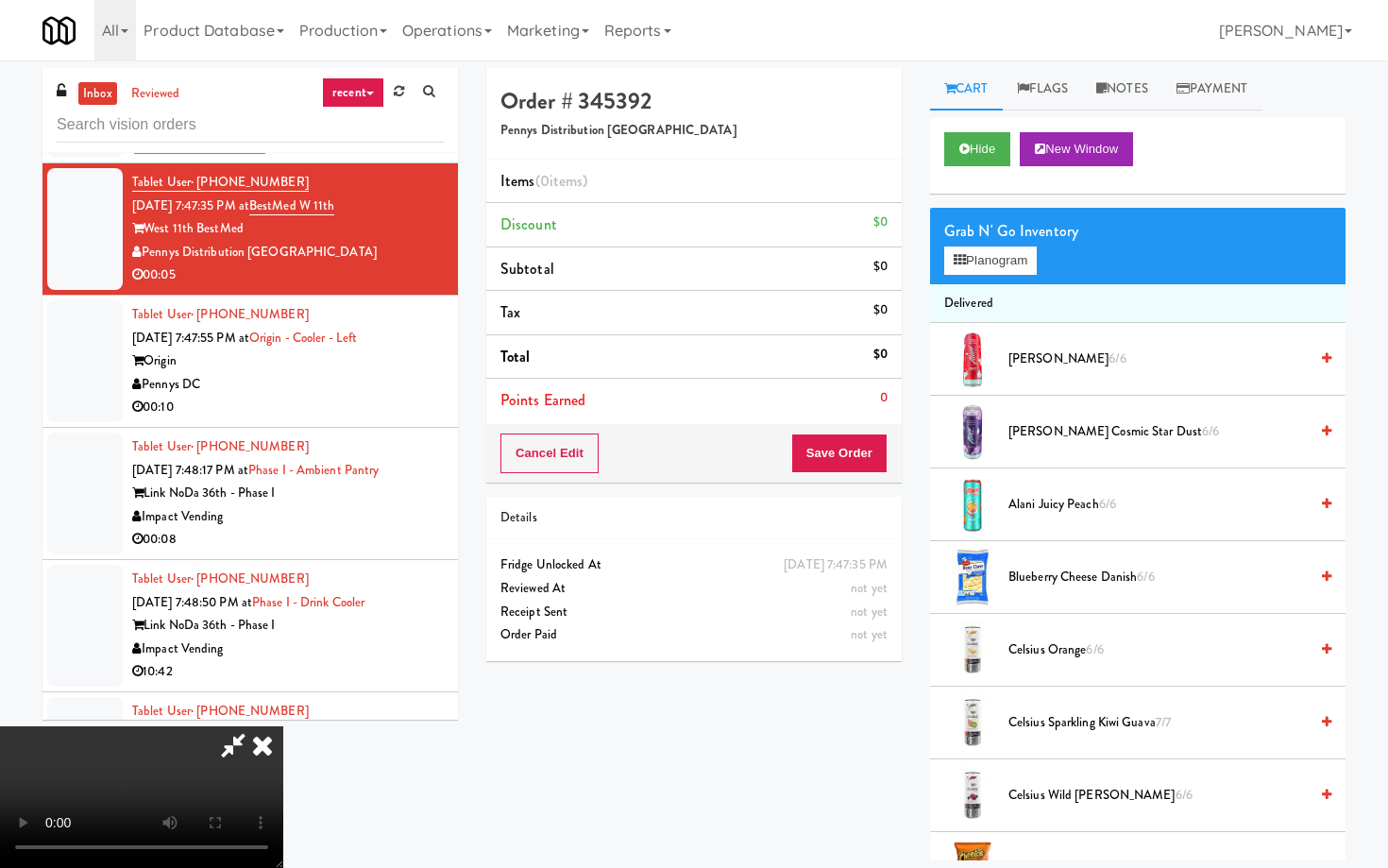
click at [283, 726] on video at bounding box center [141, 796] width 283 height 141
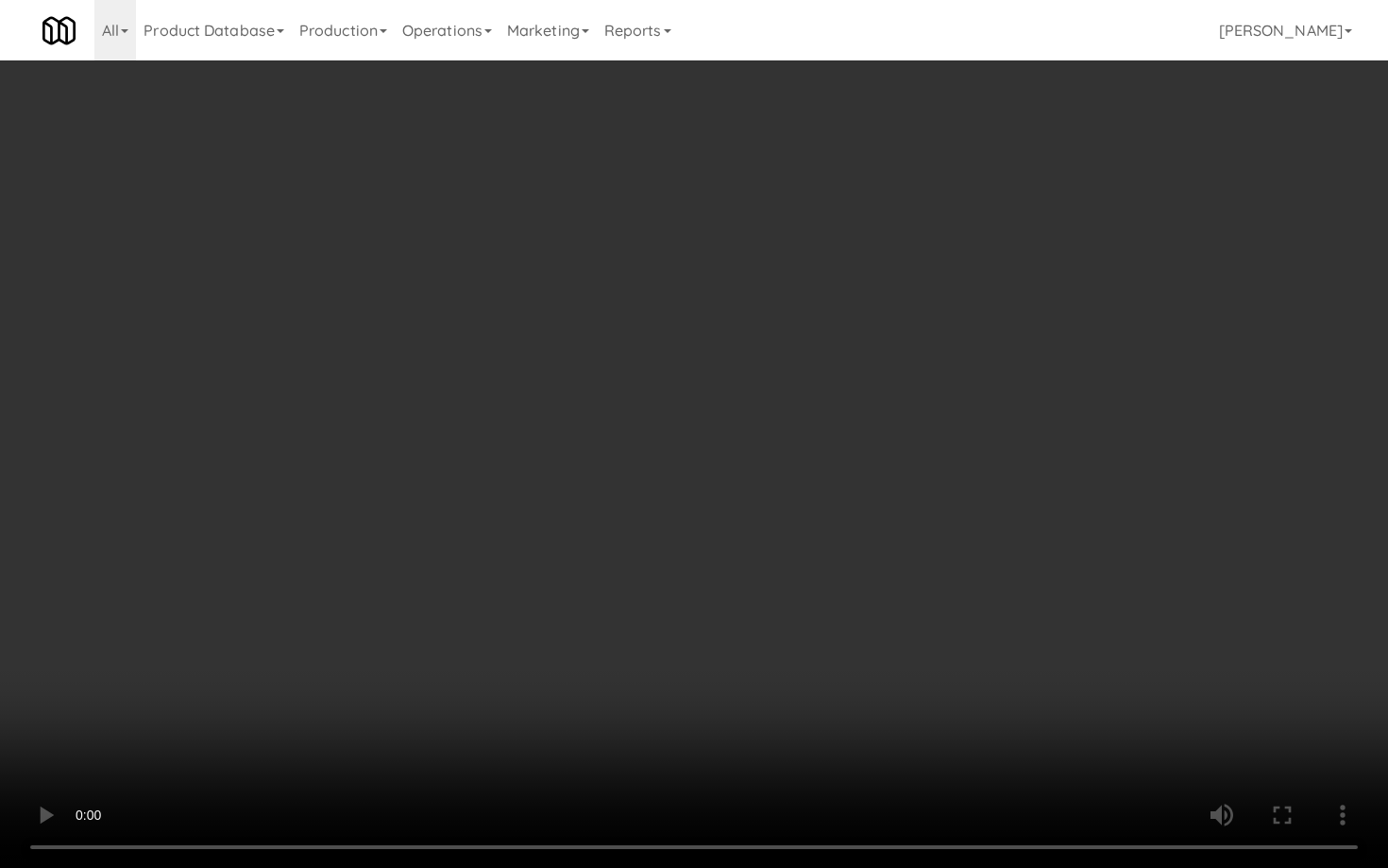
click at [712, 646] on video at bounding box center [694, 434] width 1388 height 868
click at [668, 539] on video at bounding box center [694, 434] width 1388 height 868
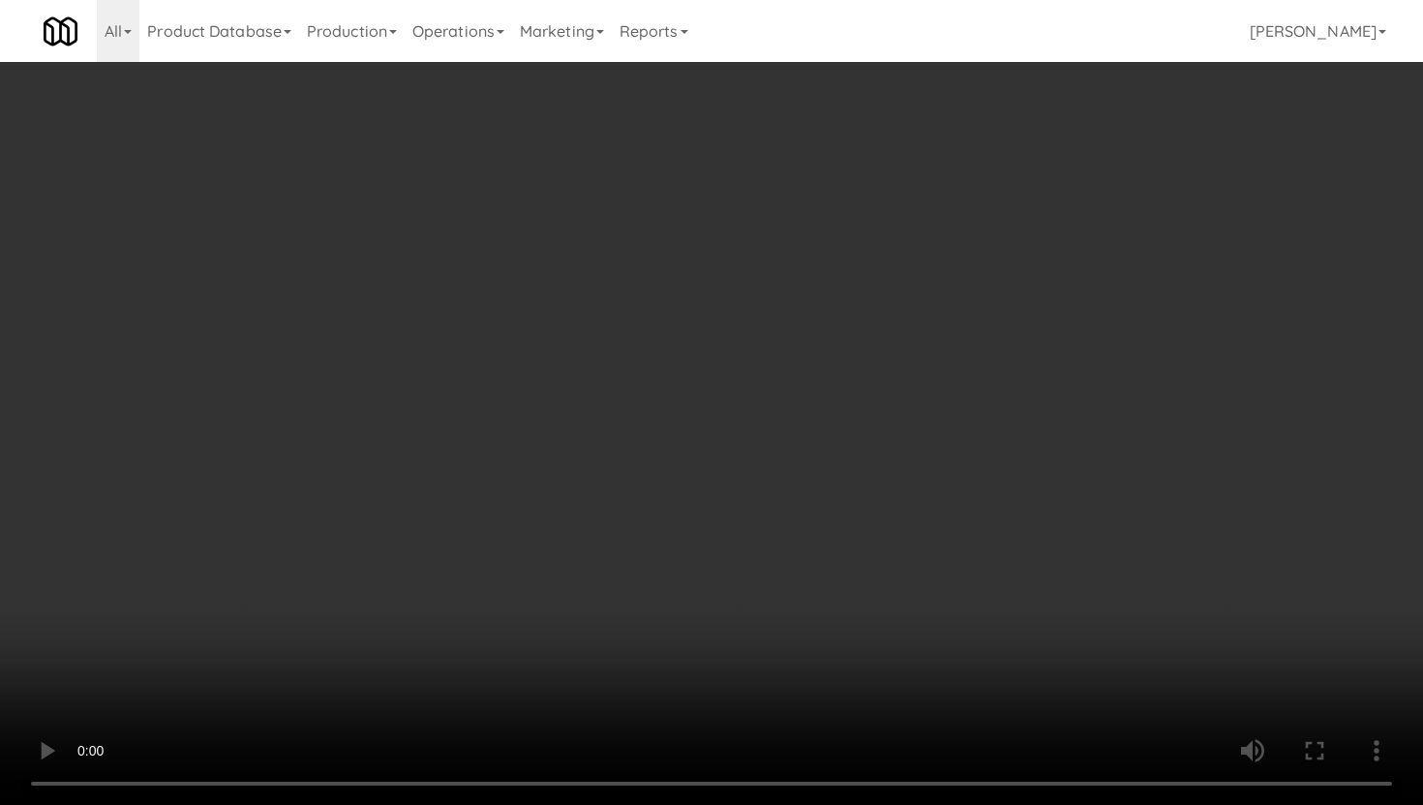
scroll to position [568, 0]
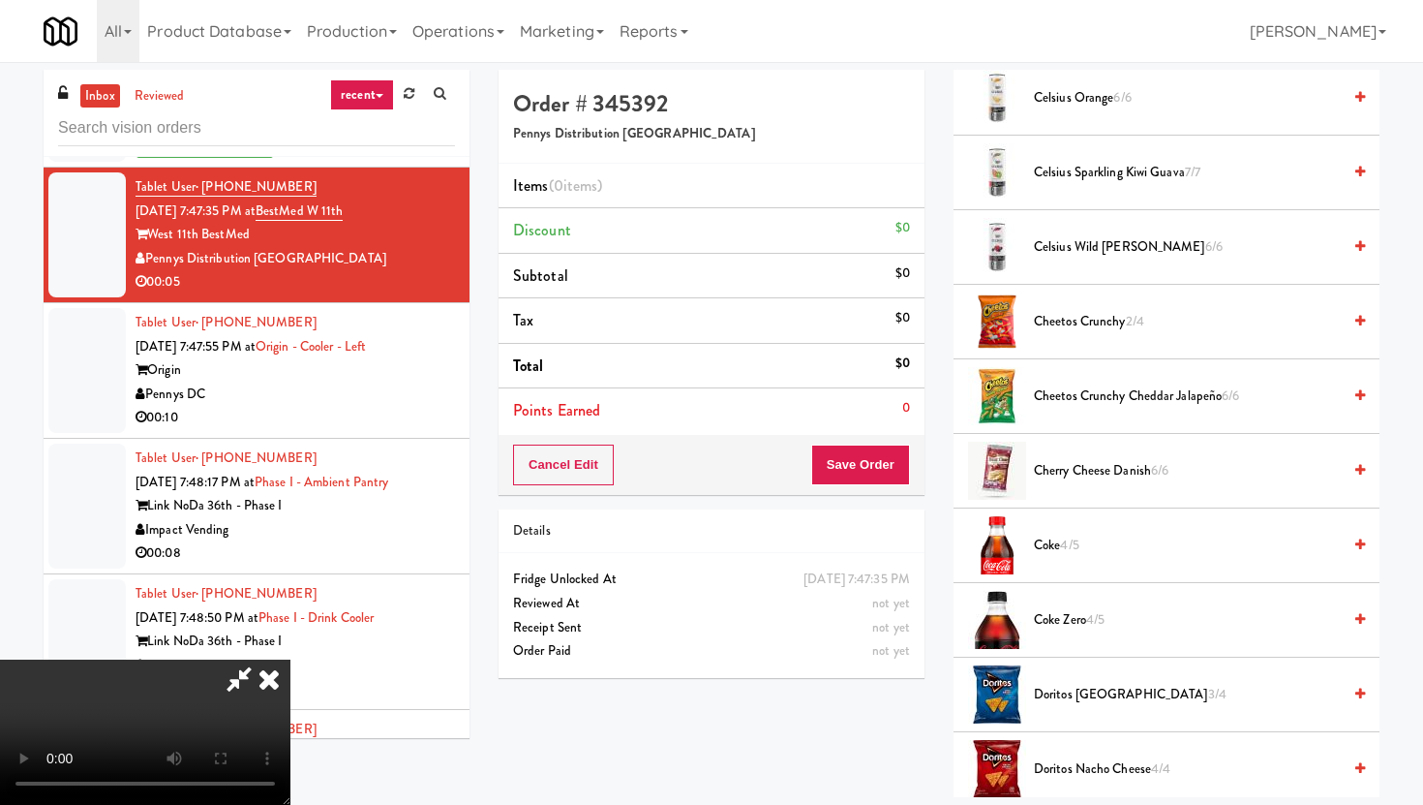
click at [1089, 691] on span "Doritos Cool Ranch 3/4" at bounding box center [1187, 695] width 307 height 24
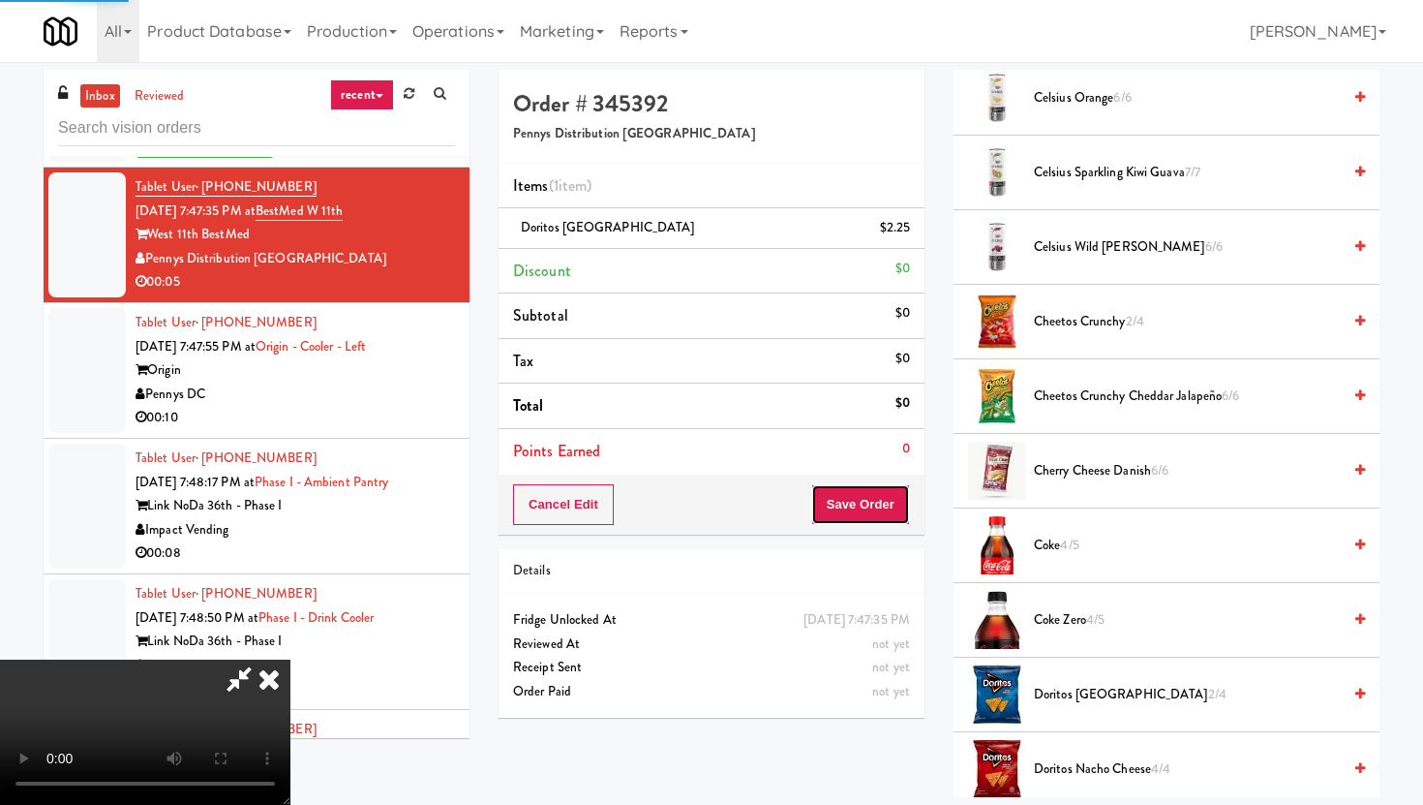
click at [900, 495] on button "Save Order" at bounding box center [860, 504] width 99 height 41
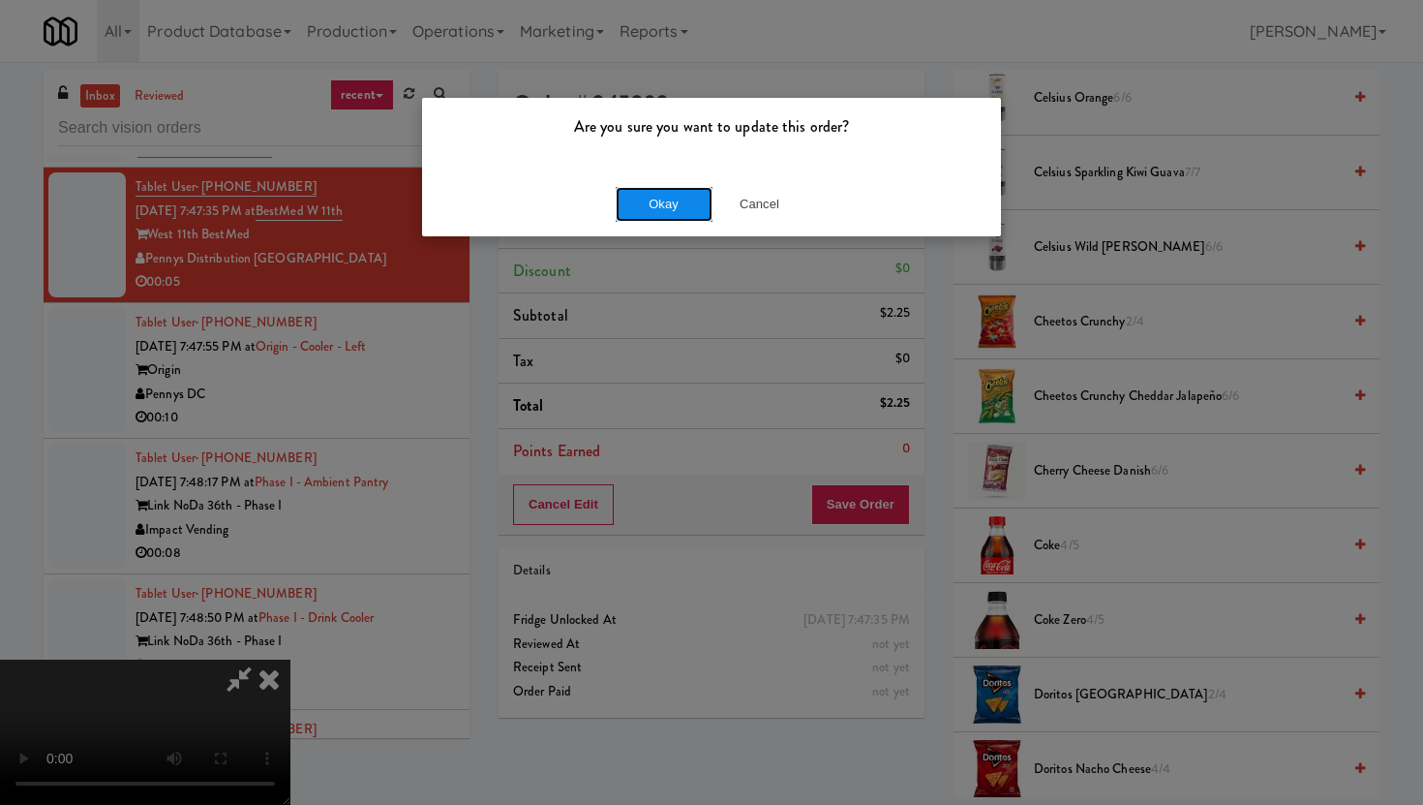
click at [685, 202] on button "Okay" at bounding box center [664, 204] width 97 height 35
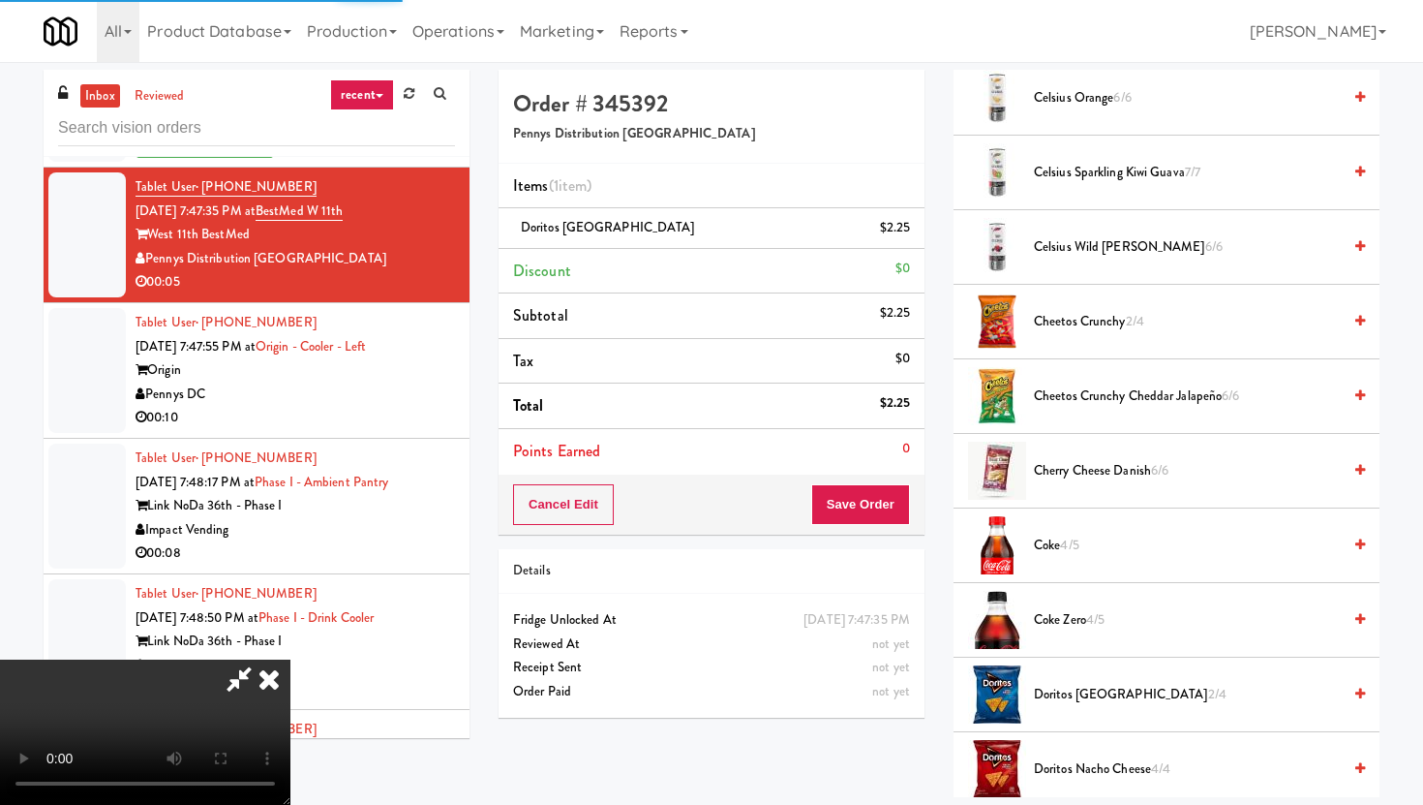
scroll to position [49, 0]
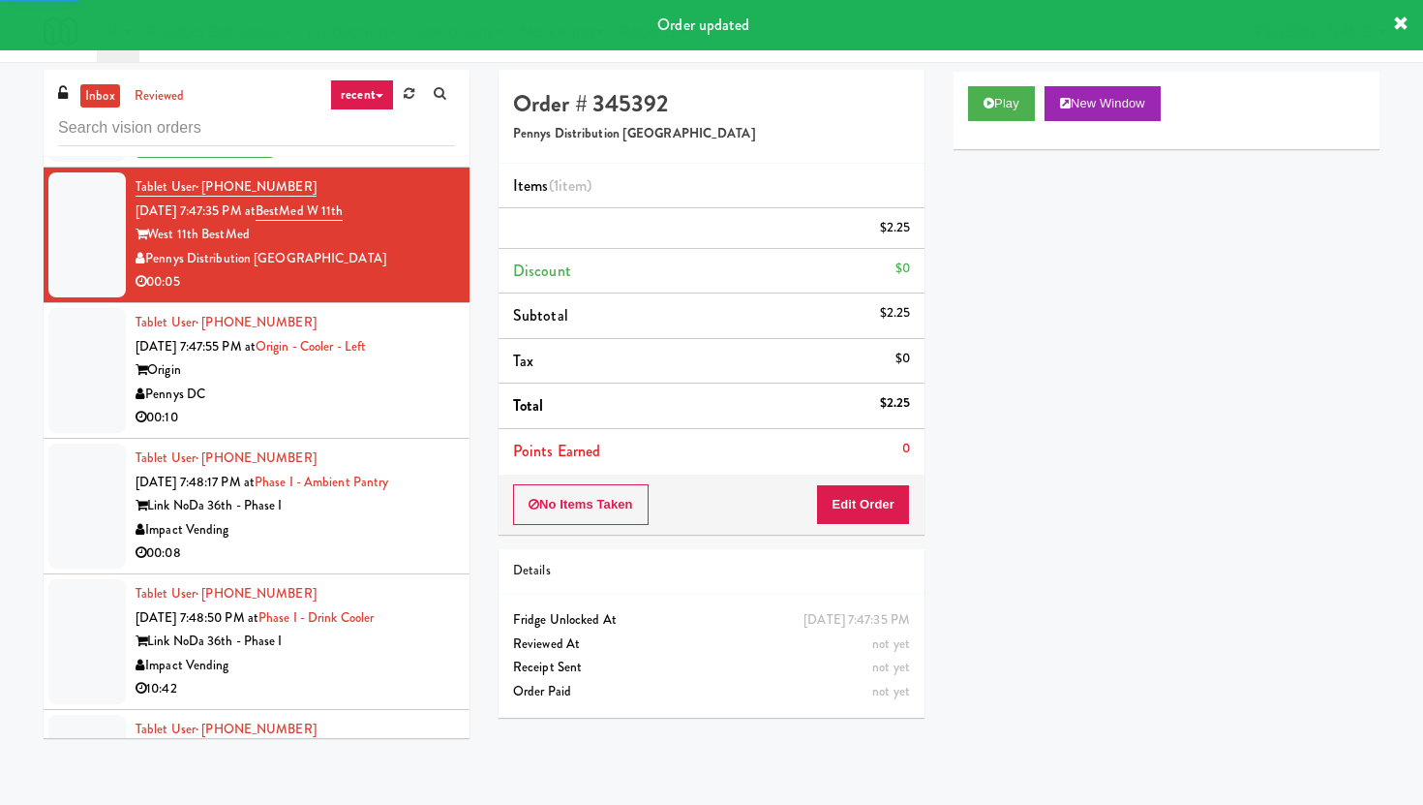
click at [453, 430] on div "00:10" at bounding box center [295, 418] width 319 height 24
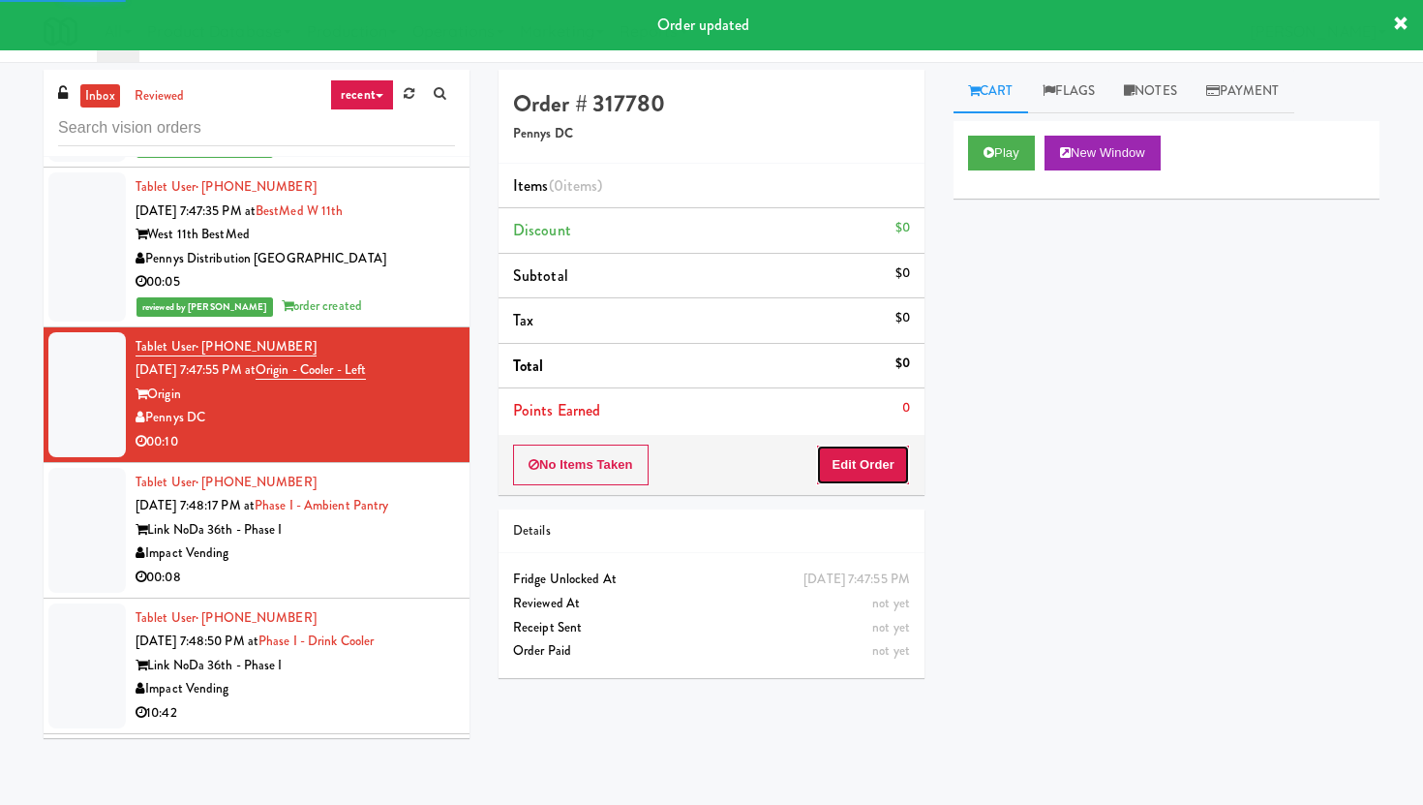
click at [896, 478] on button "Edit Order" at bounding box center [863, 464] width 94 height 41
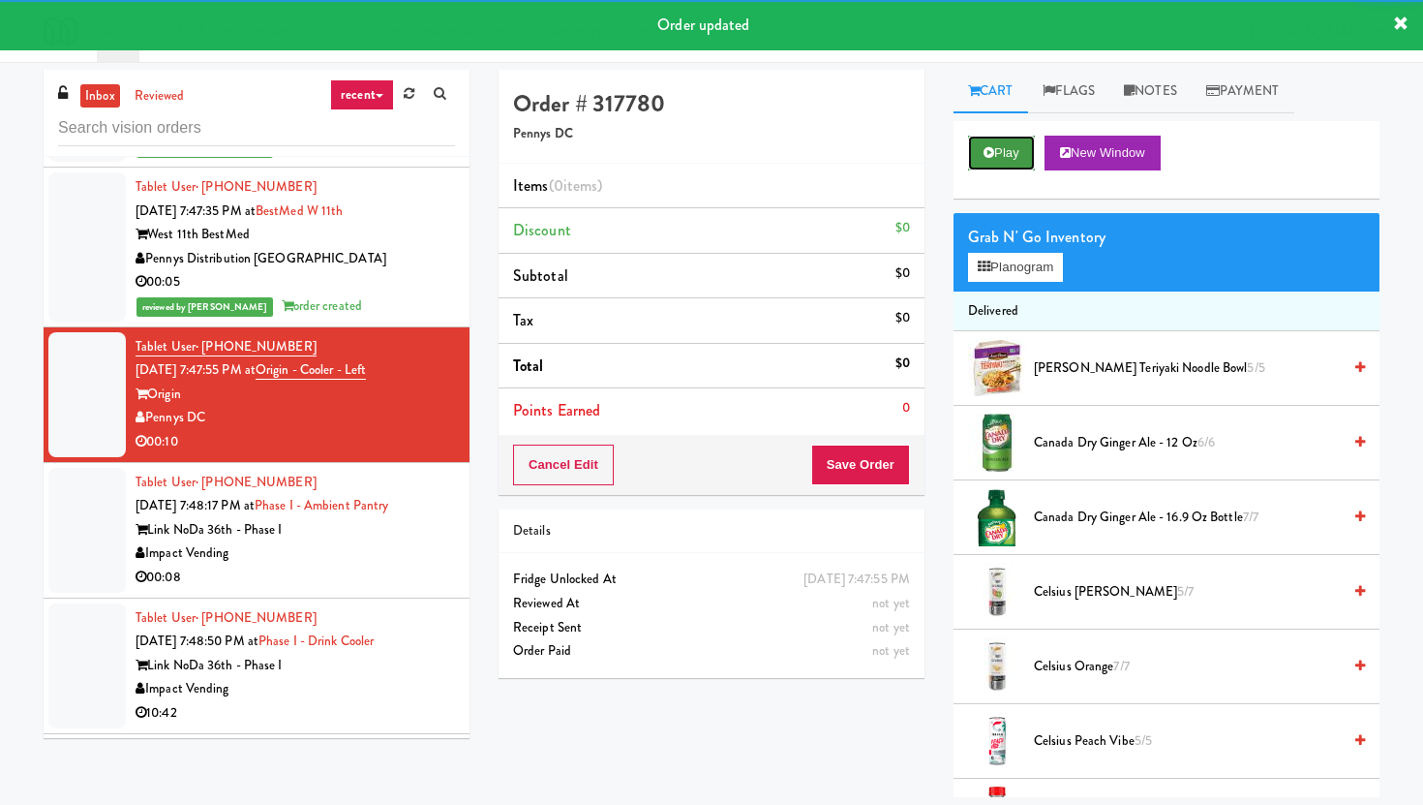
click at [1003, 151] on button "Play" at bounding box center [1001, 153] width 67 height 35
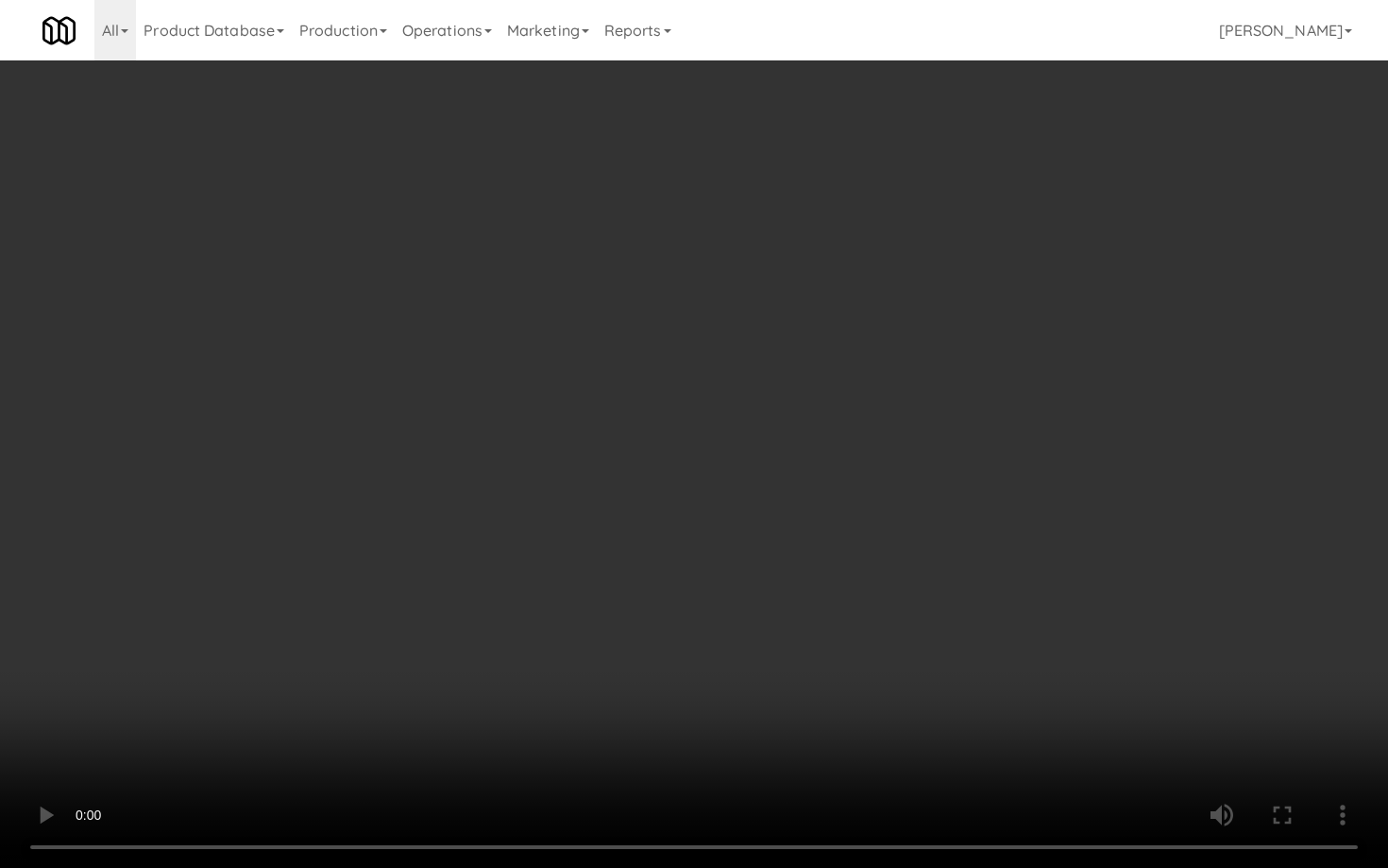
click at [684, 639] on video at bounding box center [694, 434] width 1388 height 868
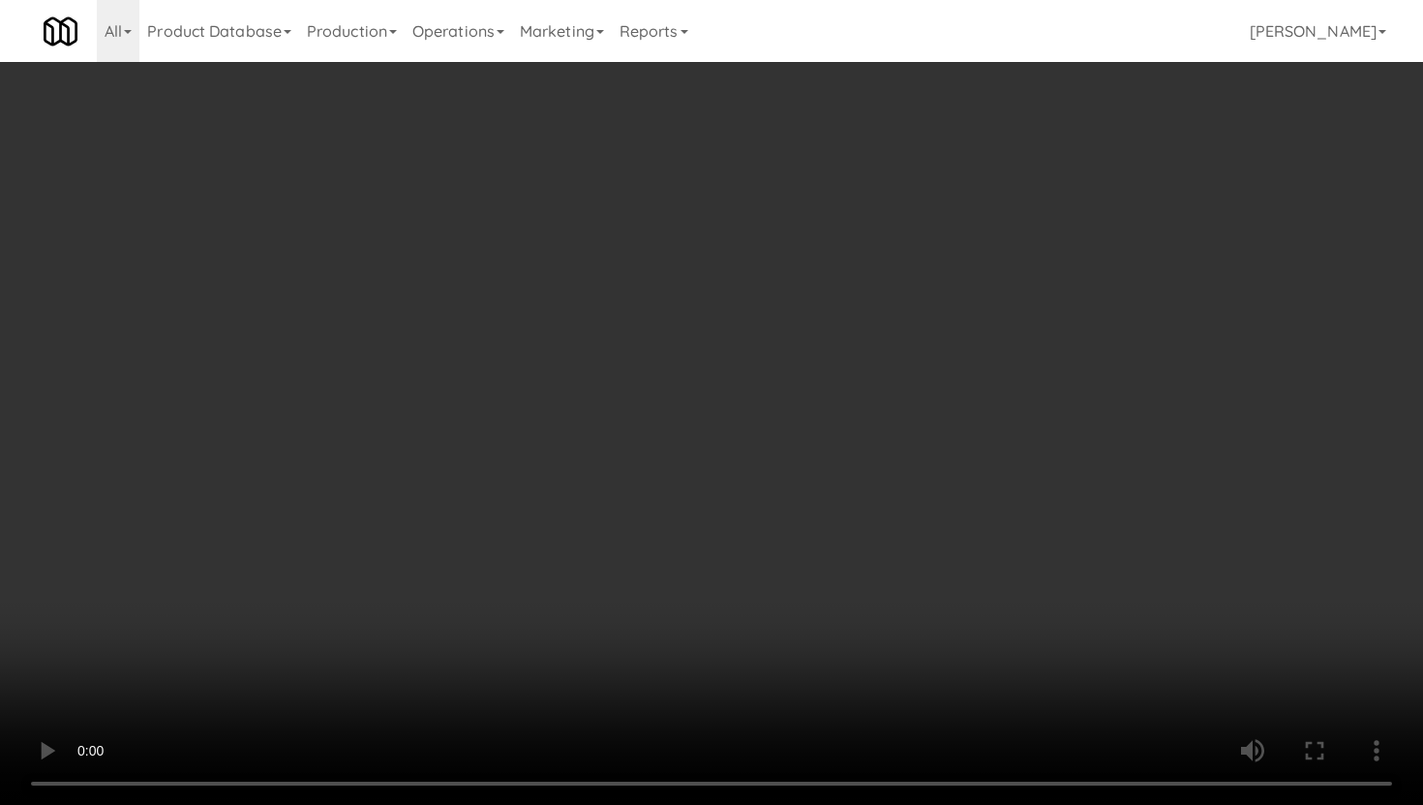
scroll to position [2517, 0]
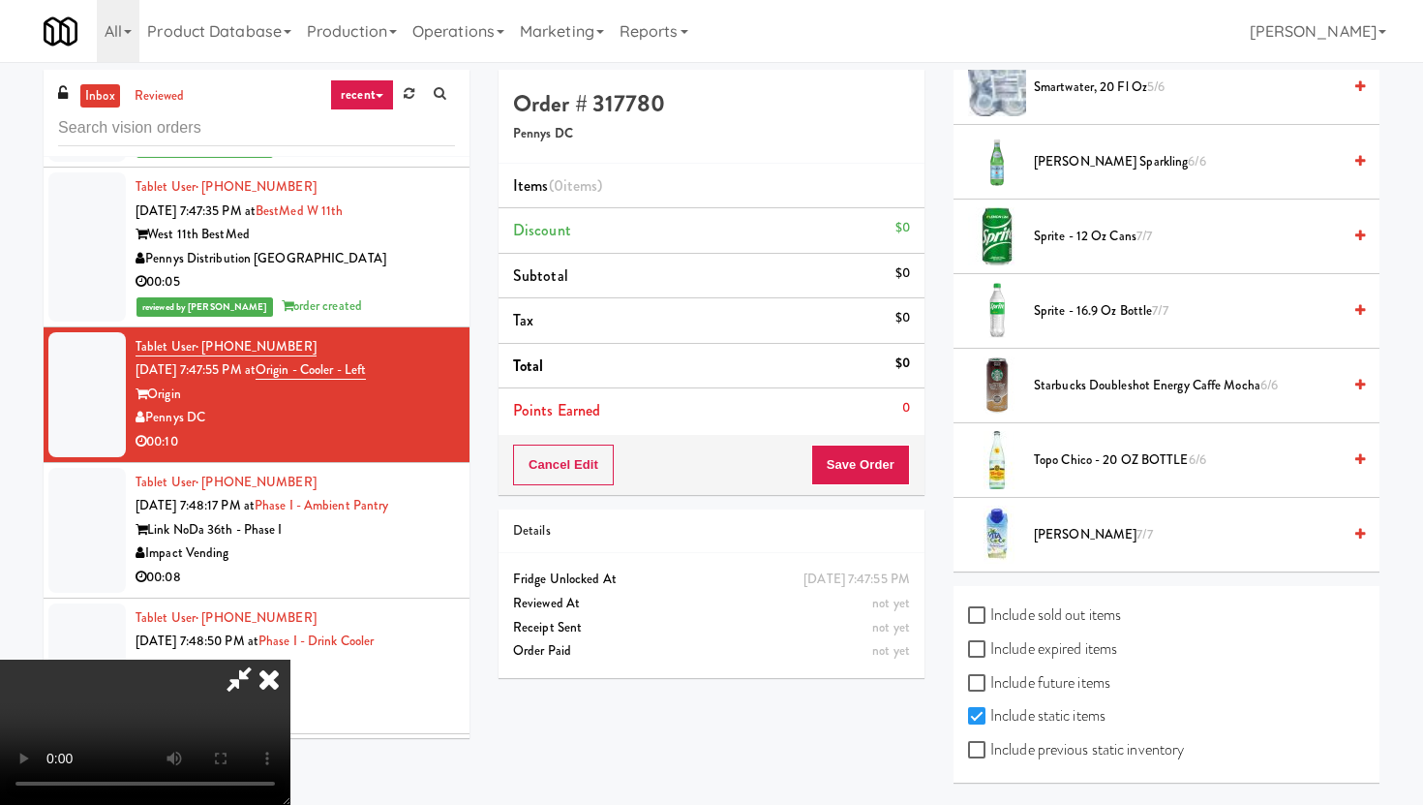
click at [1073, 100] on li "smartwater, 20 fl oz 5/6" at bounding box center [1167, 87] width 426 height 75
click at [1071, 90] on span "smartwater, 20 fl oz 5/6" at bounding box center [1187, 88] width 307 height 24
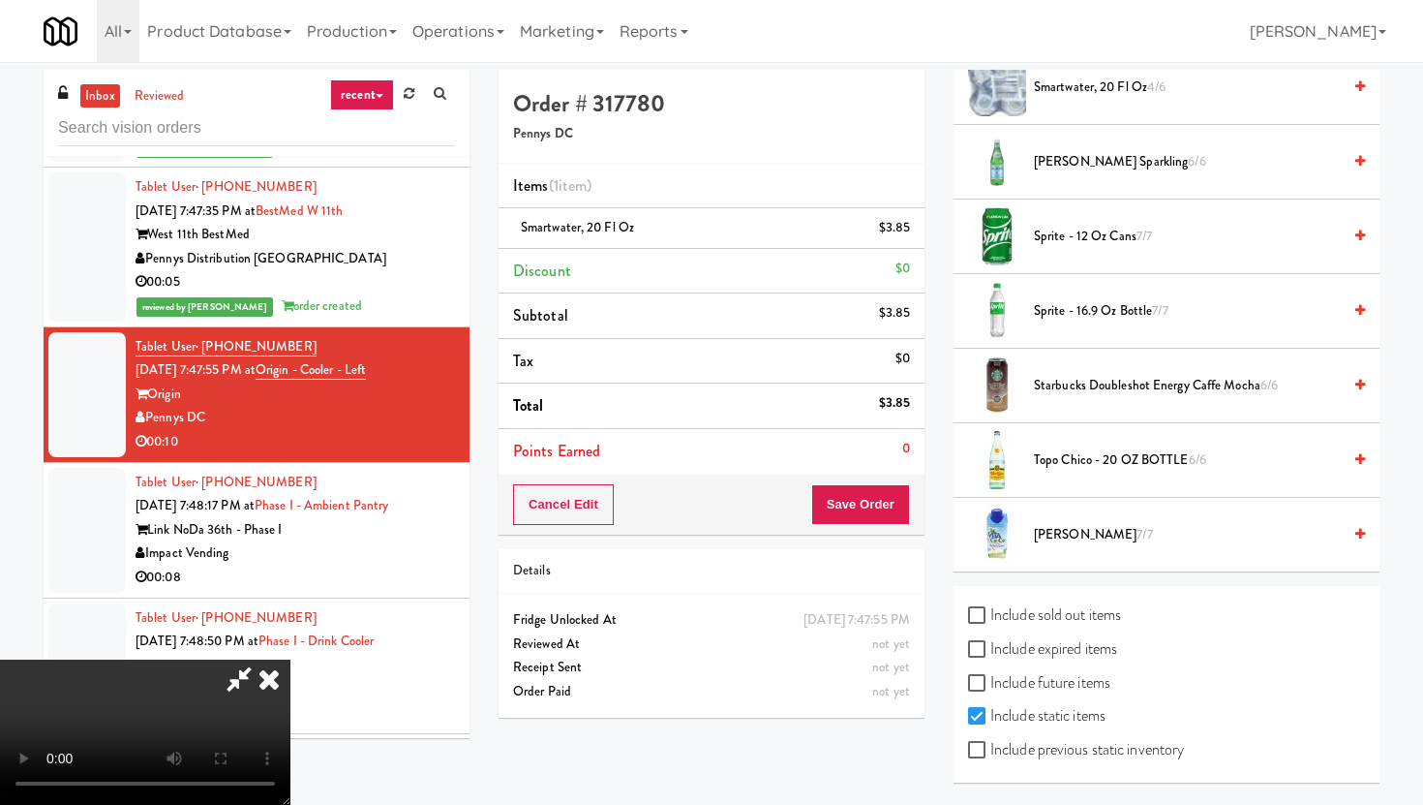
click at [892, 535] on div "Order # 317780 Pennys DC Items (1 item ) smartwater, 20 fl oz $3.85 Discount $0…" at bounding box center [711, 401] width 455 height 662
click at [896, 511] on button "Save Order" at bounding box center [860, 504] width 99 height 41
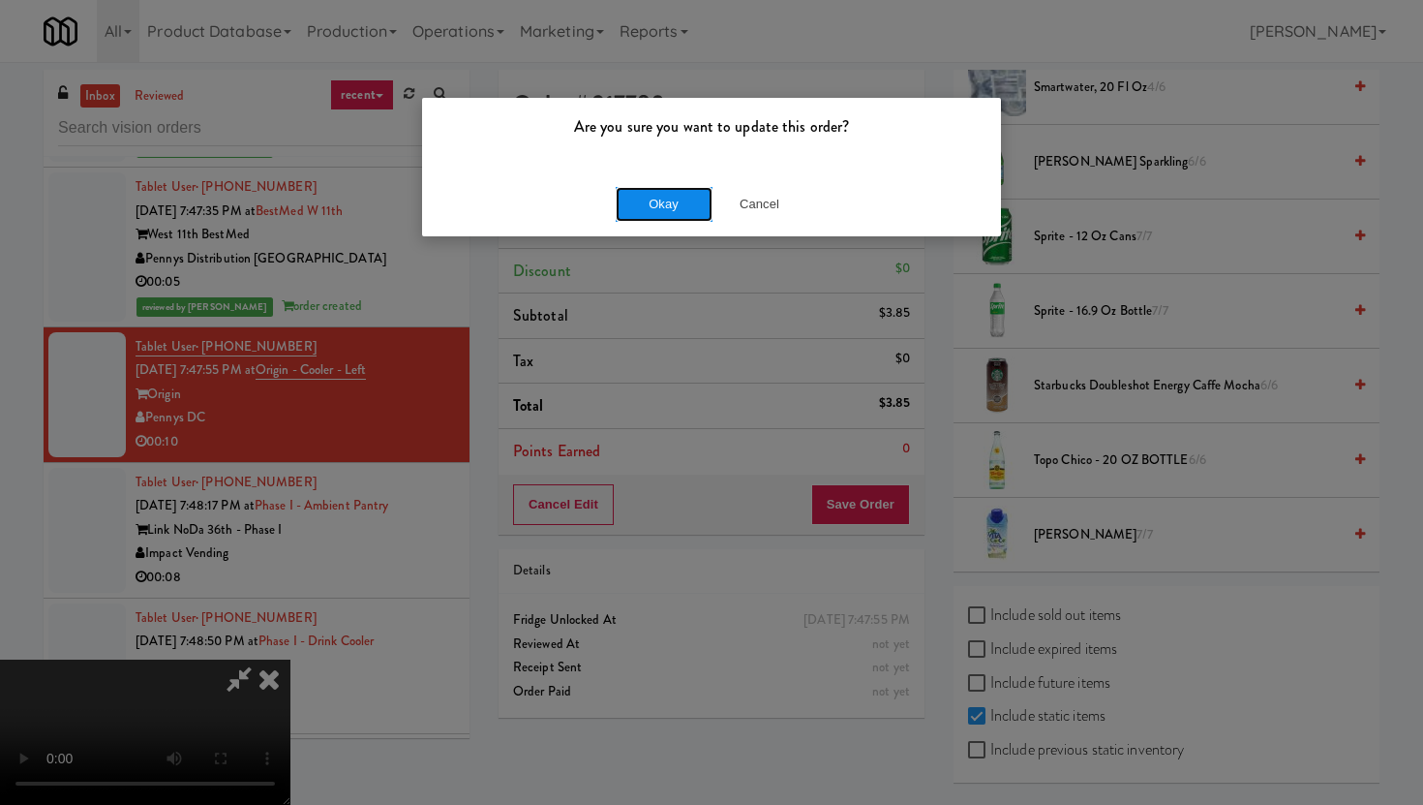
click at [666, 204] on button "Okay" at bounding box center [664, 204] width 97 height 35
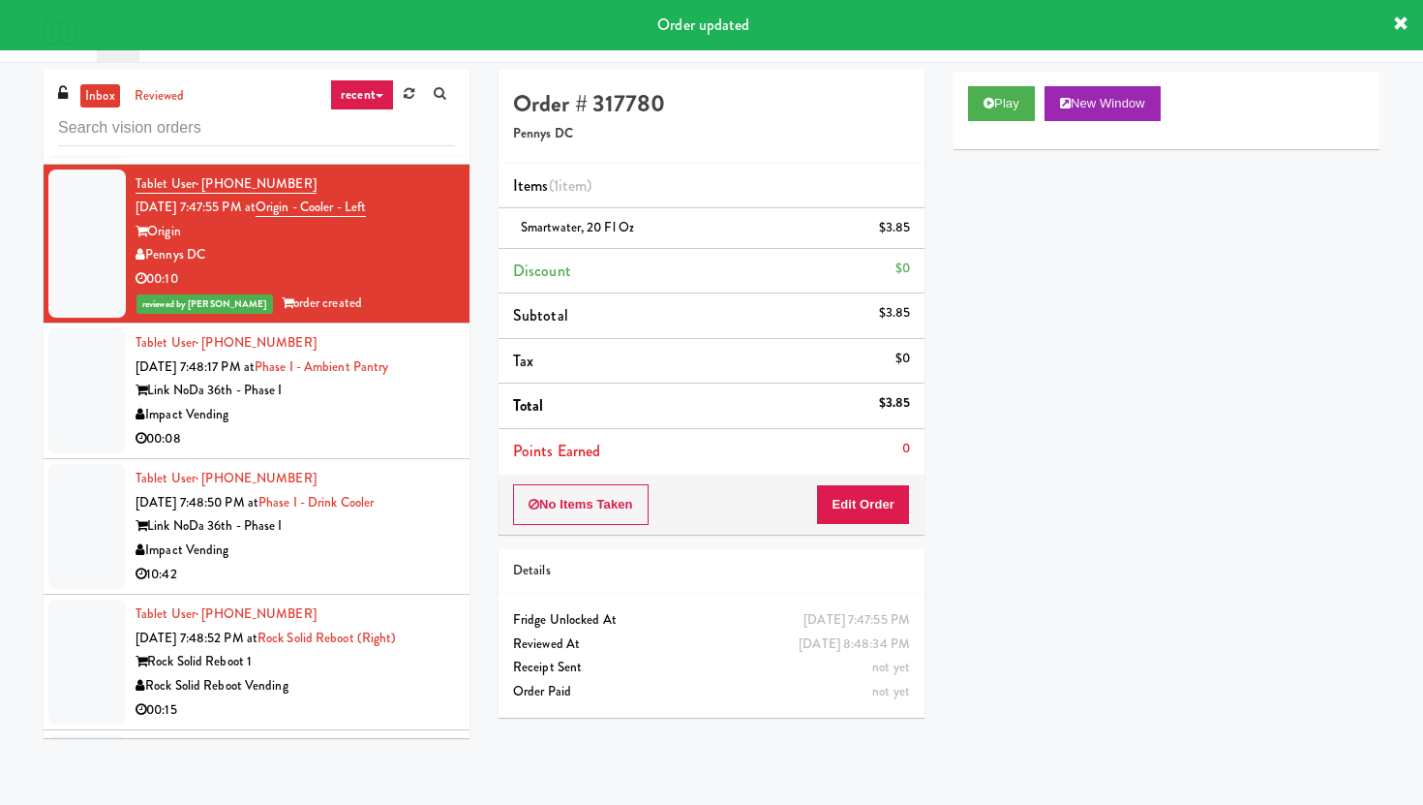
scroll to position [12610, 0]
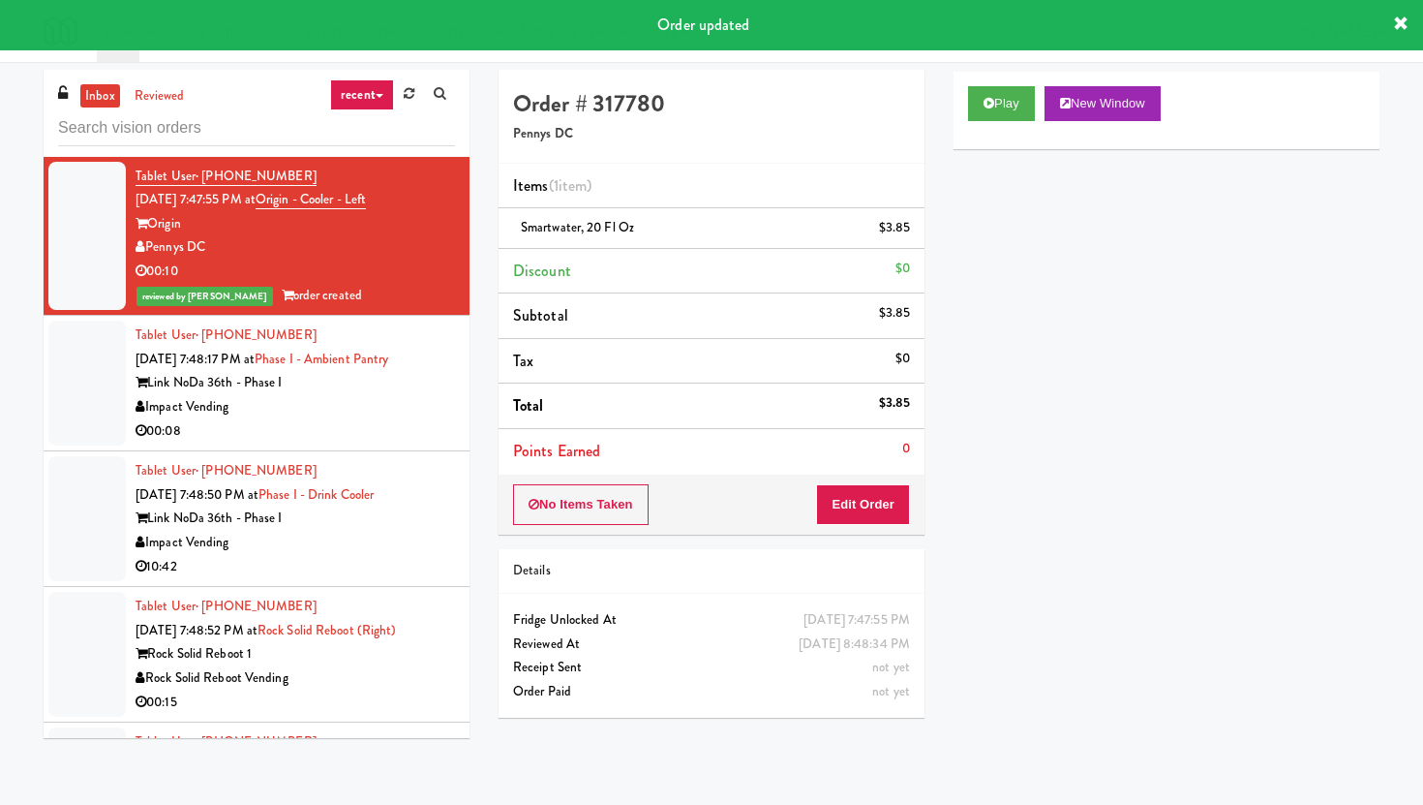
click at [366, 443] on div "00:08" at bounding box center [295, 431] width 319 height 24
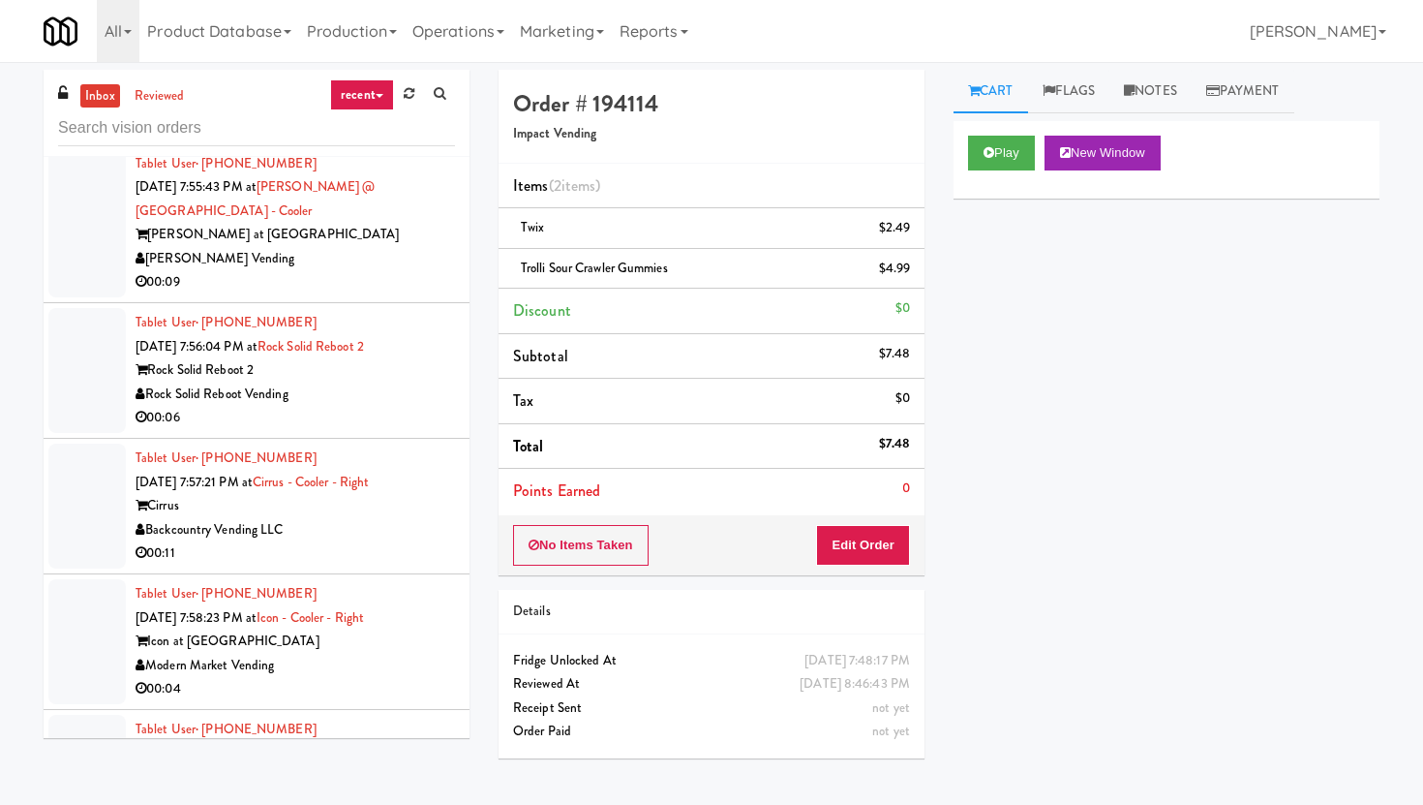
scroll to position [15032, 0]
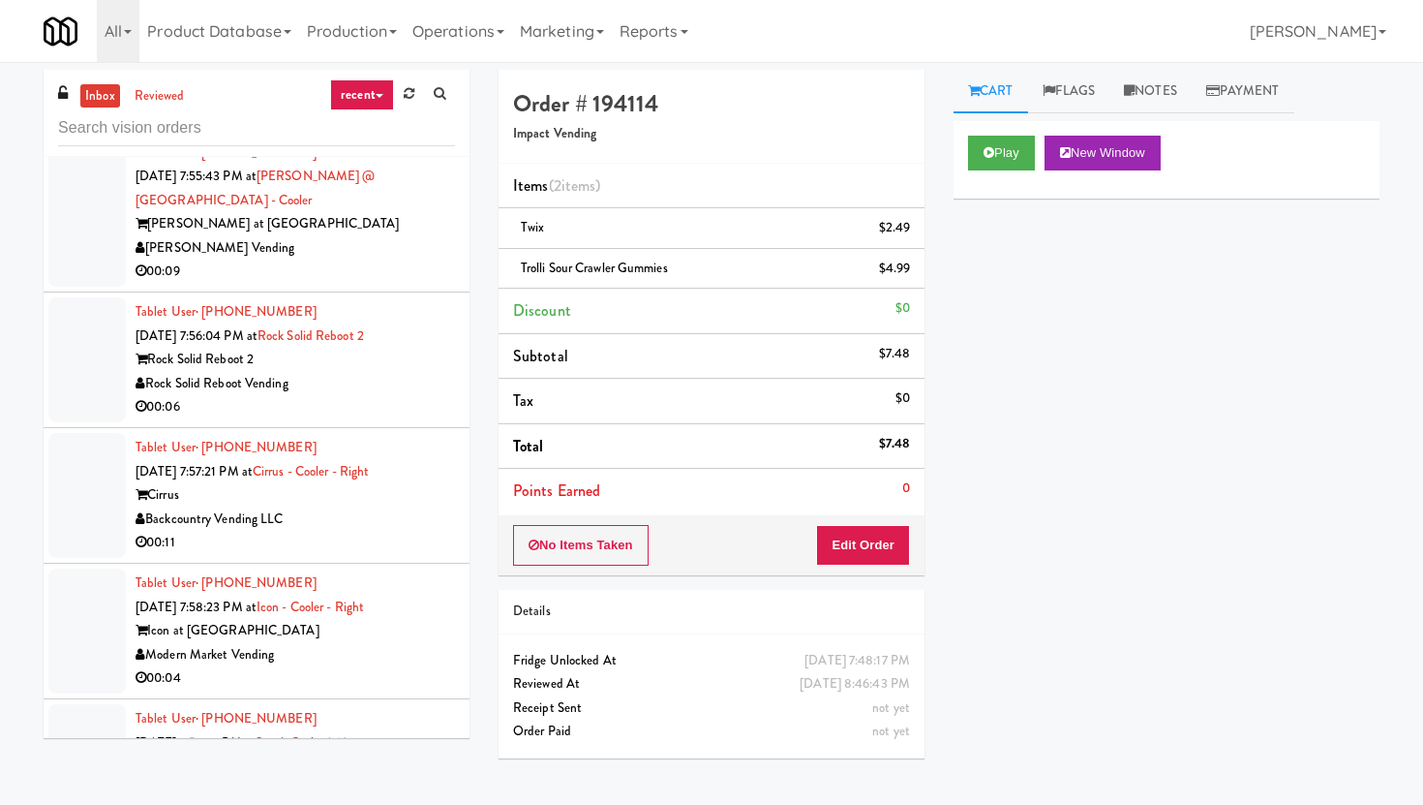
click at [405, 284] on div "00:09" at bounding box center [295, 271] width 319 height 24
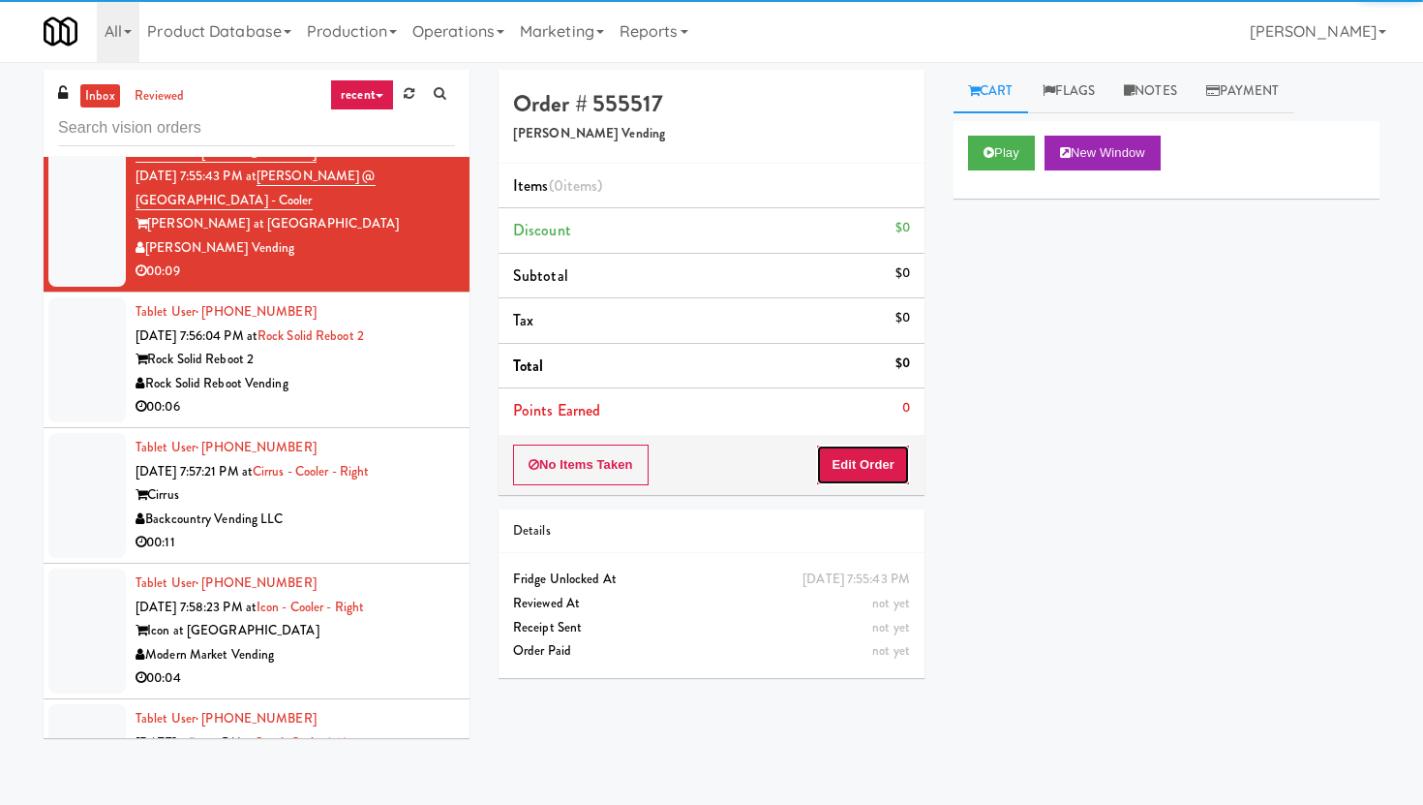
click at [832, 478] on button "Edit Order" at bounding box center [863, 464] width 94 height 41
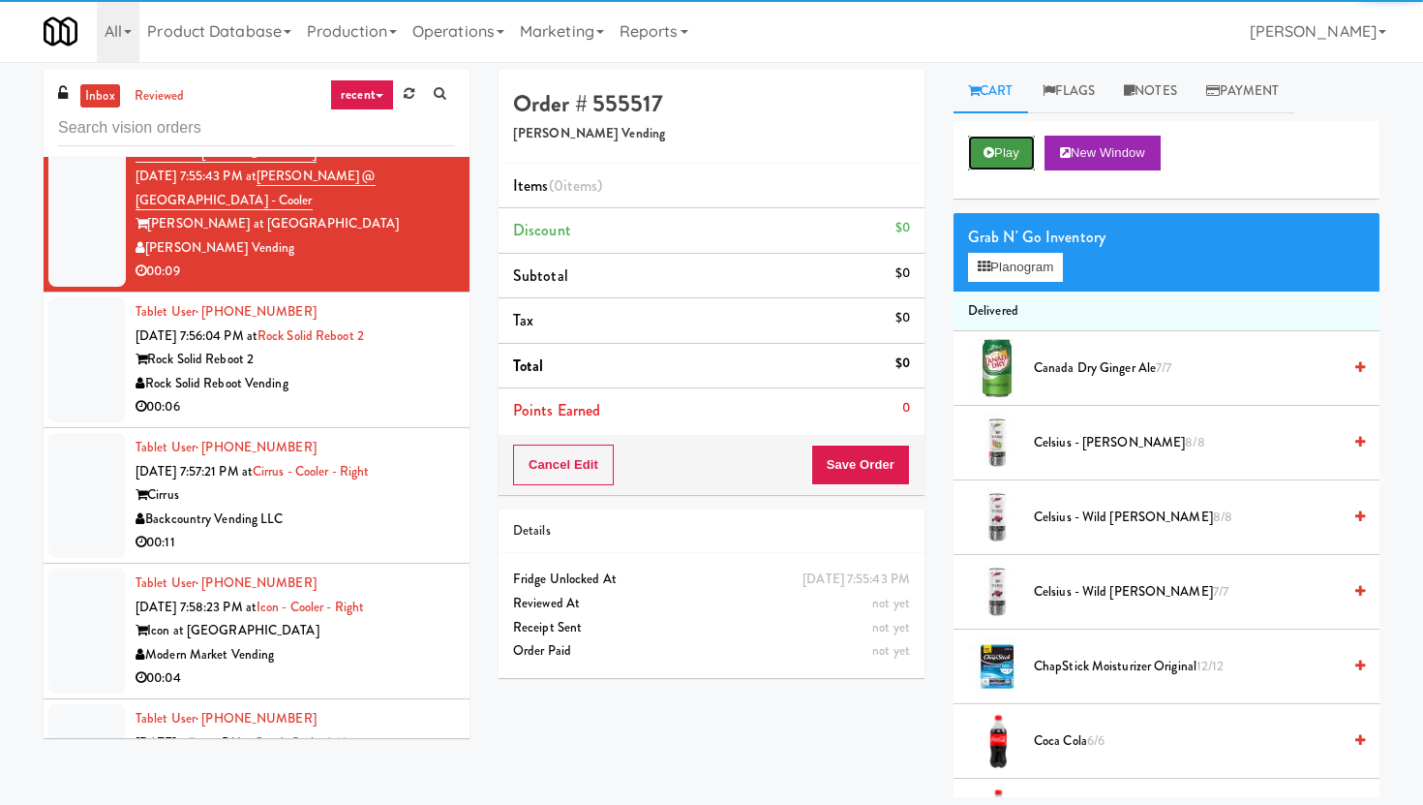
click at [989, 137] on button "Play" at bounding box center [1001, 153] width 67 height 35
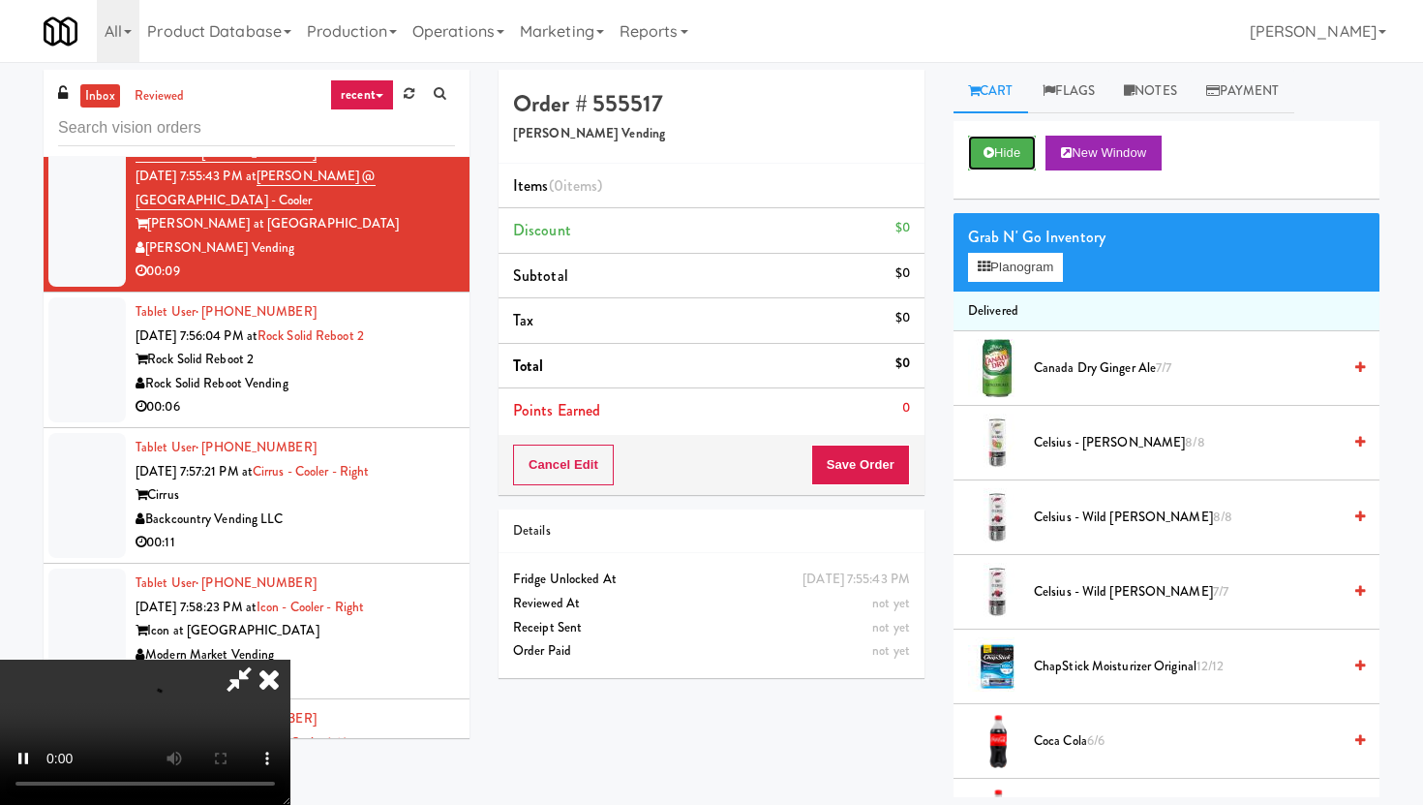
scroll to position [62, 0]
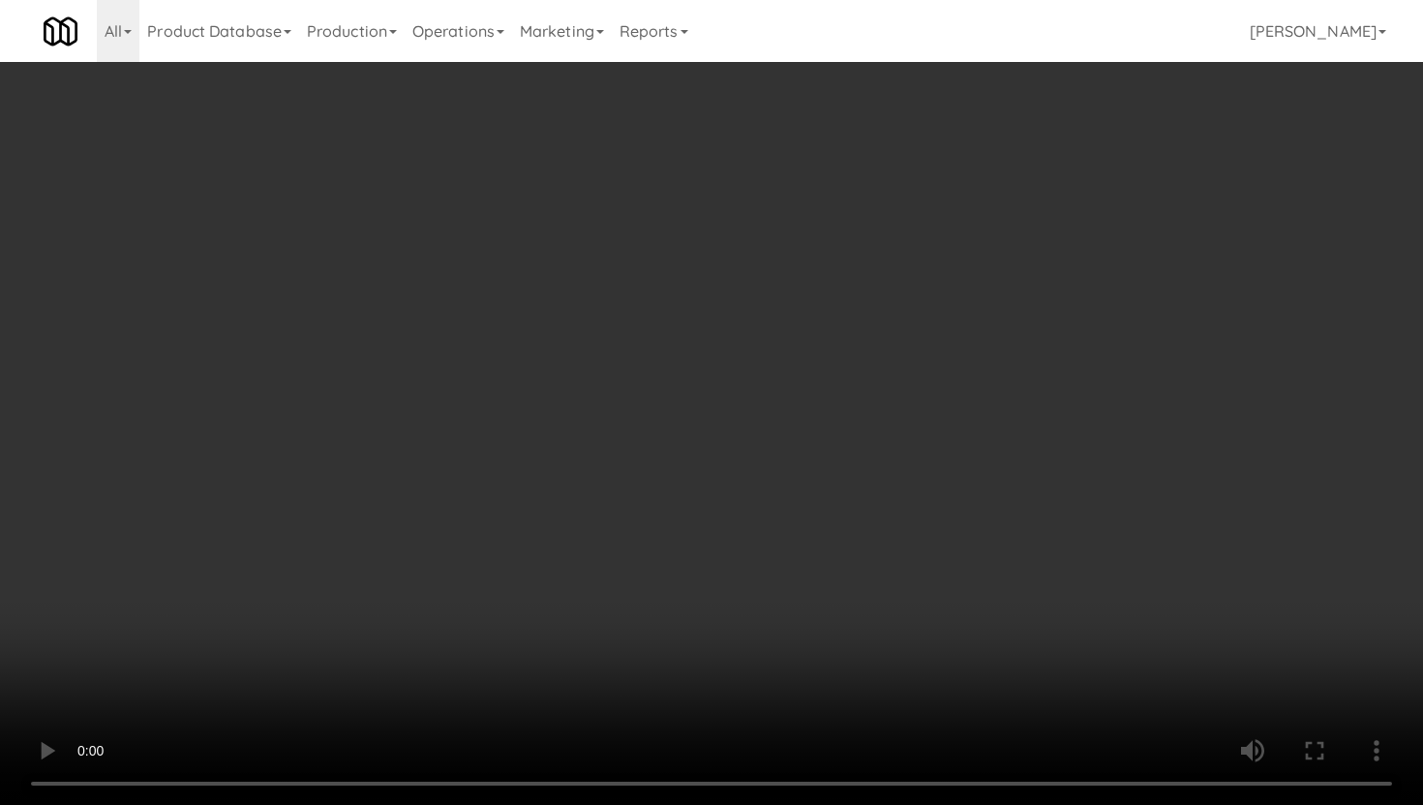
click at [1228, 666] on li "Coke Zero 6/6" at bounding box center [1167, 679] width 426 height 75
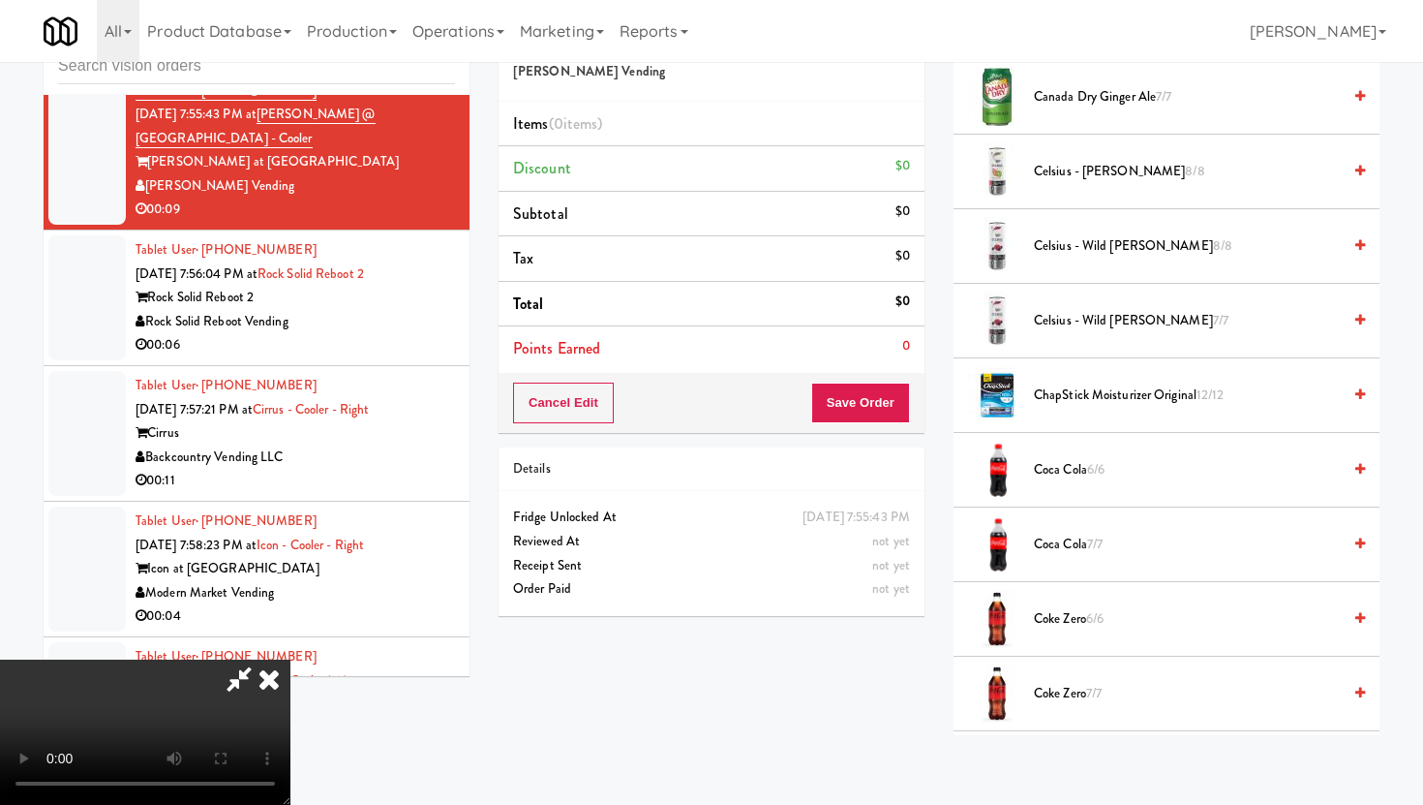
scroll to position [238, 0]
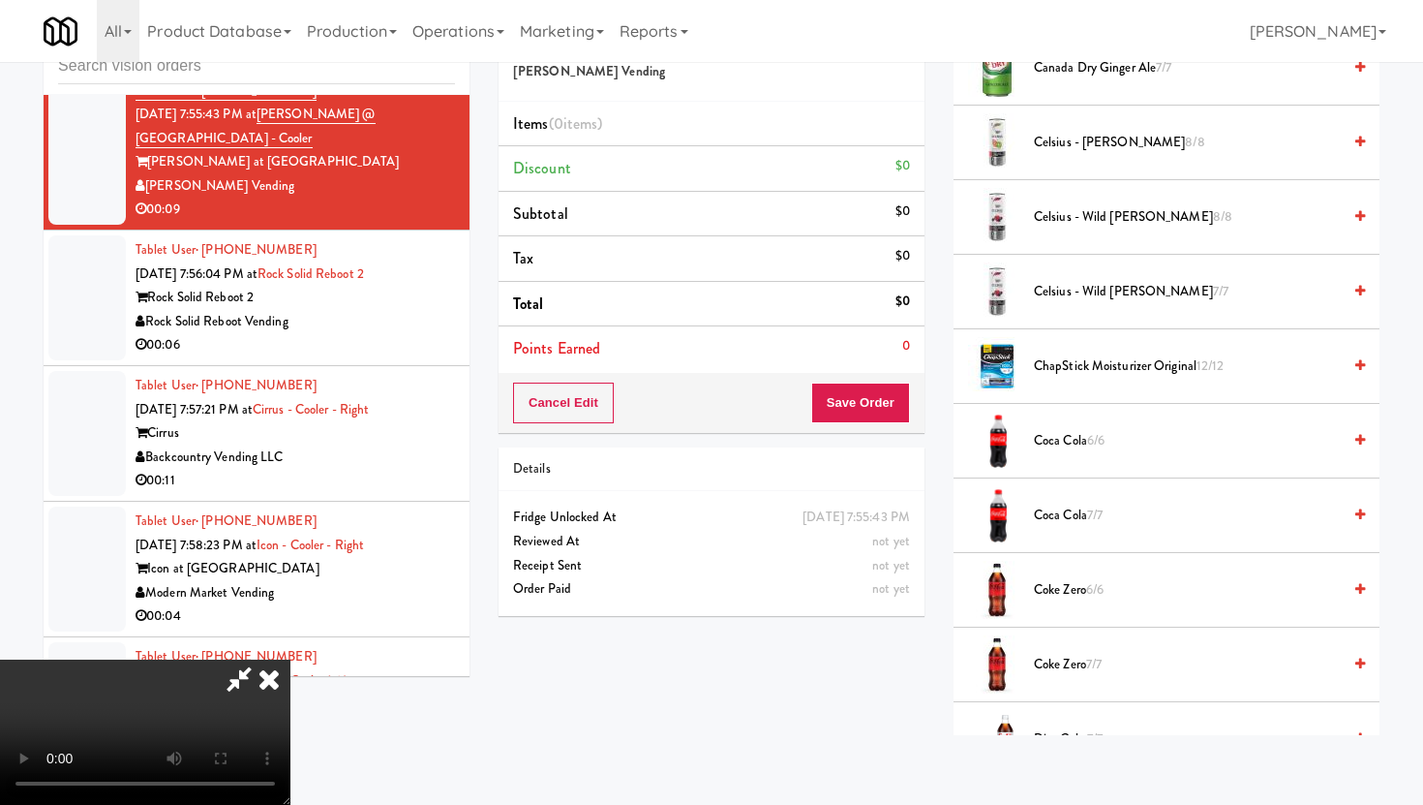
click at [1084, 602] on li "Coke Zero 6/6" at bounding box center [1167, 590] width 426 height 75
click at [1082, 601] on span "Coke Zero 6/6" at bounding box center [1187, 590] width 307 height 24
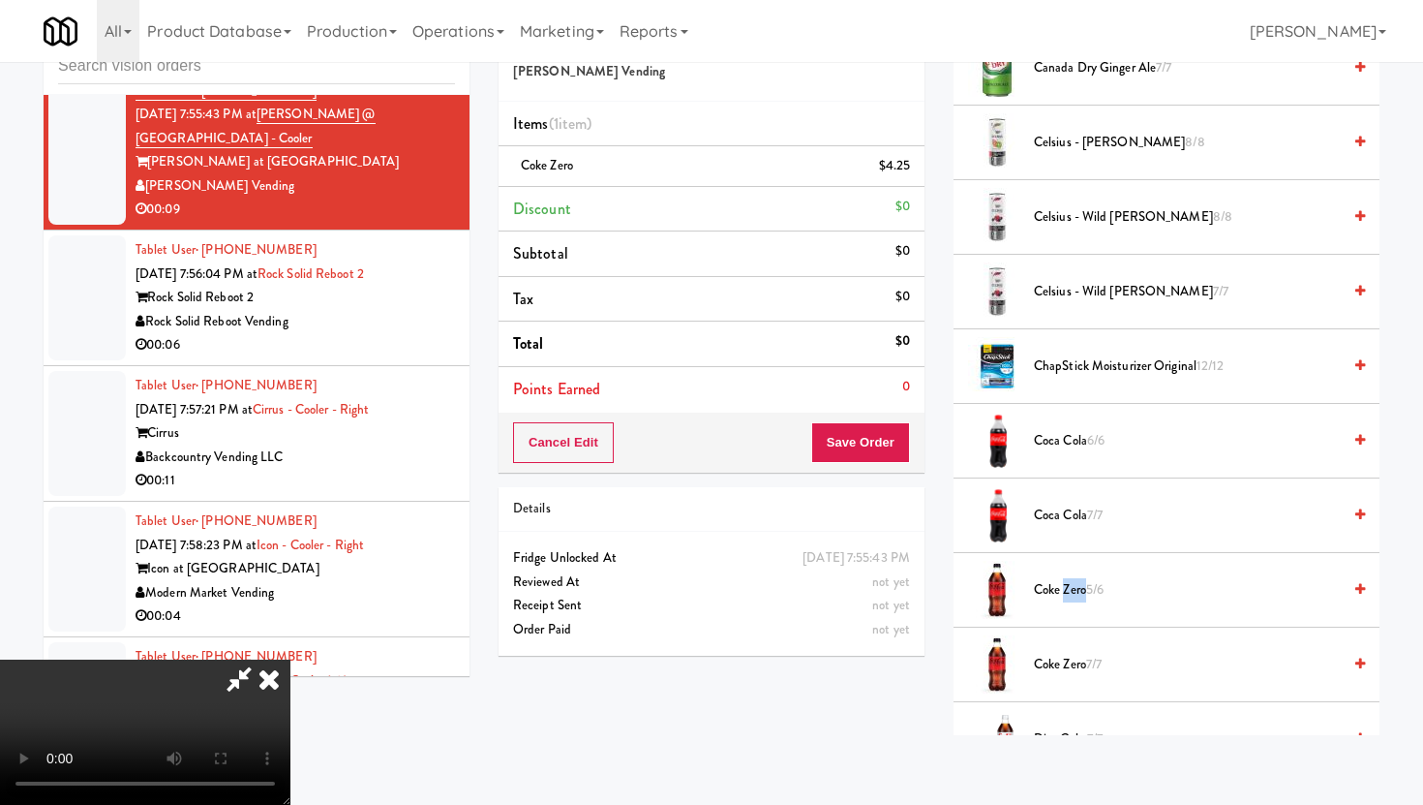
click at [1082, 601] on span "Coke Zero 5/6" at bounding box center [1187, 590] width 307 height 24
click at [909, 167] on icon at bounding box center [912, 173] width 10 height 13
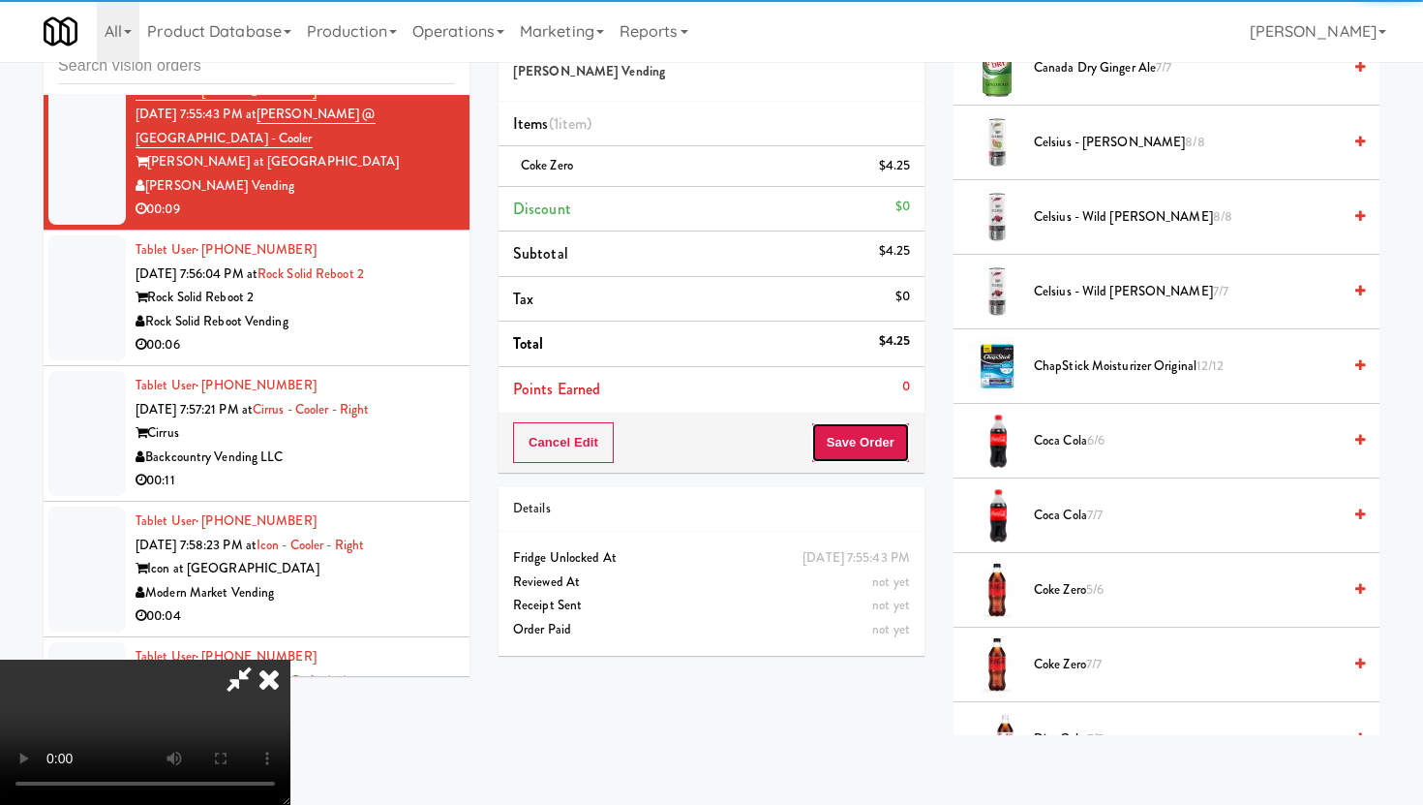
click at [882, 424] on button "Save Order" at bounding box center [860, 442] width 99 height 41
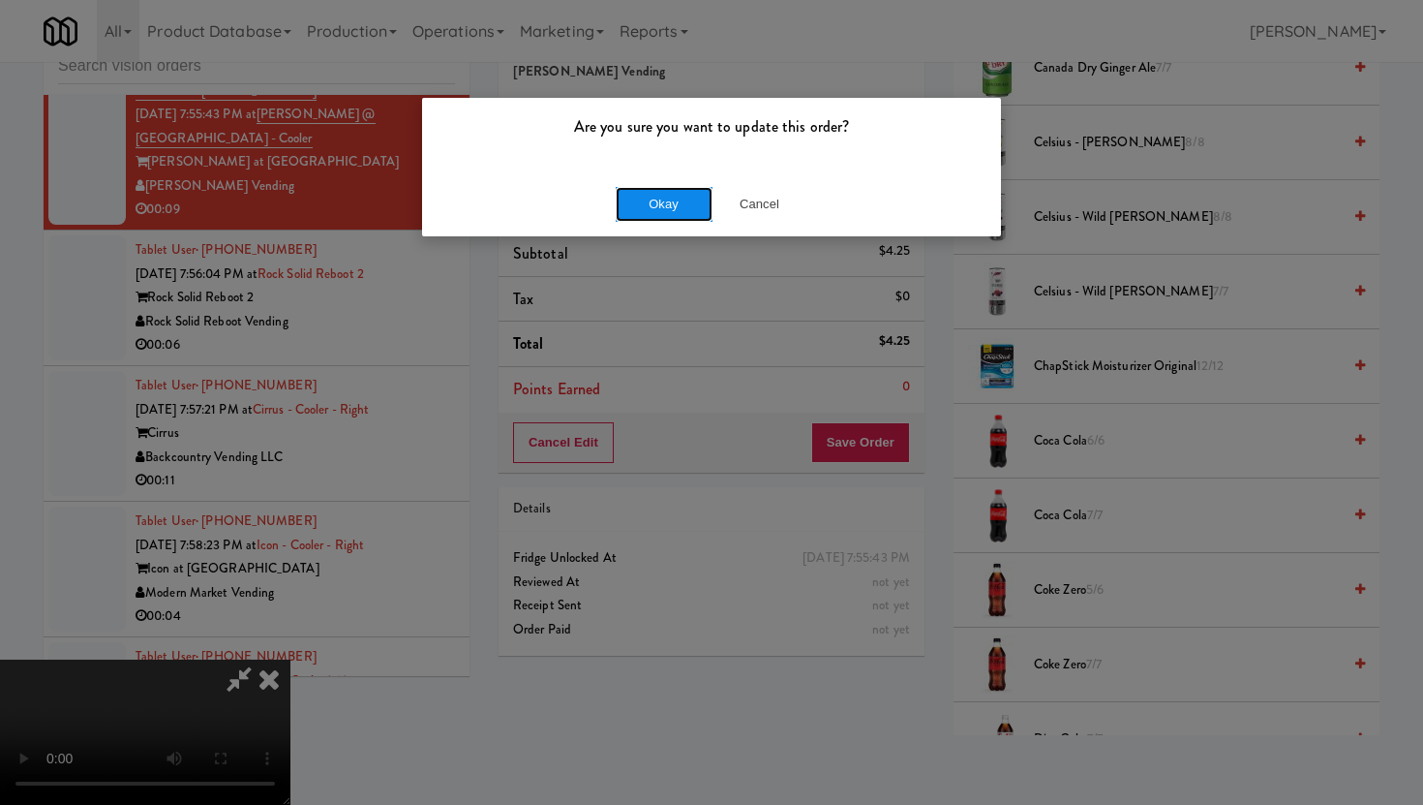
click at [657, 200] on button "Okay" at bounding box center [664, 204] width 97 height 35
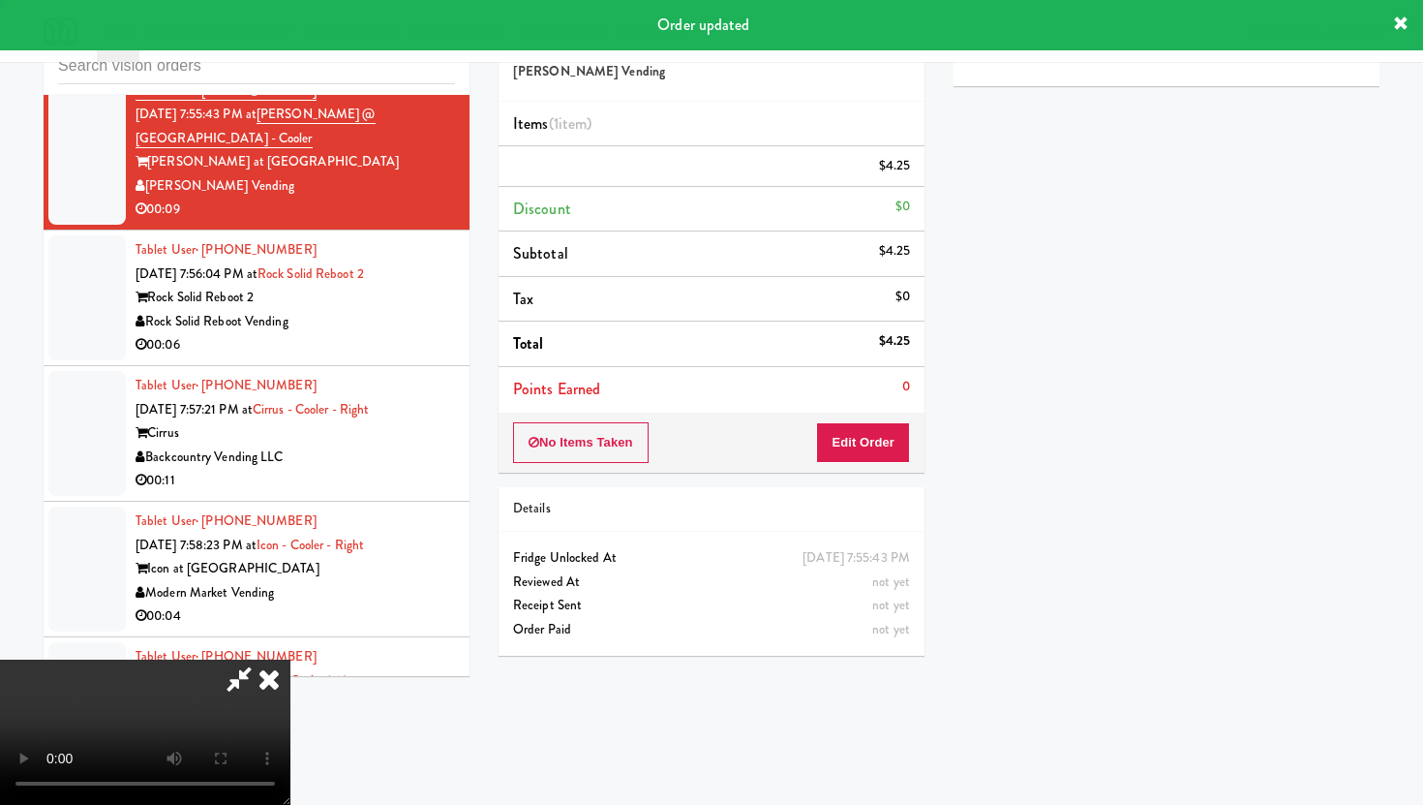
scroll to position [49, 0]
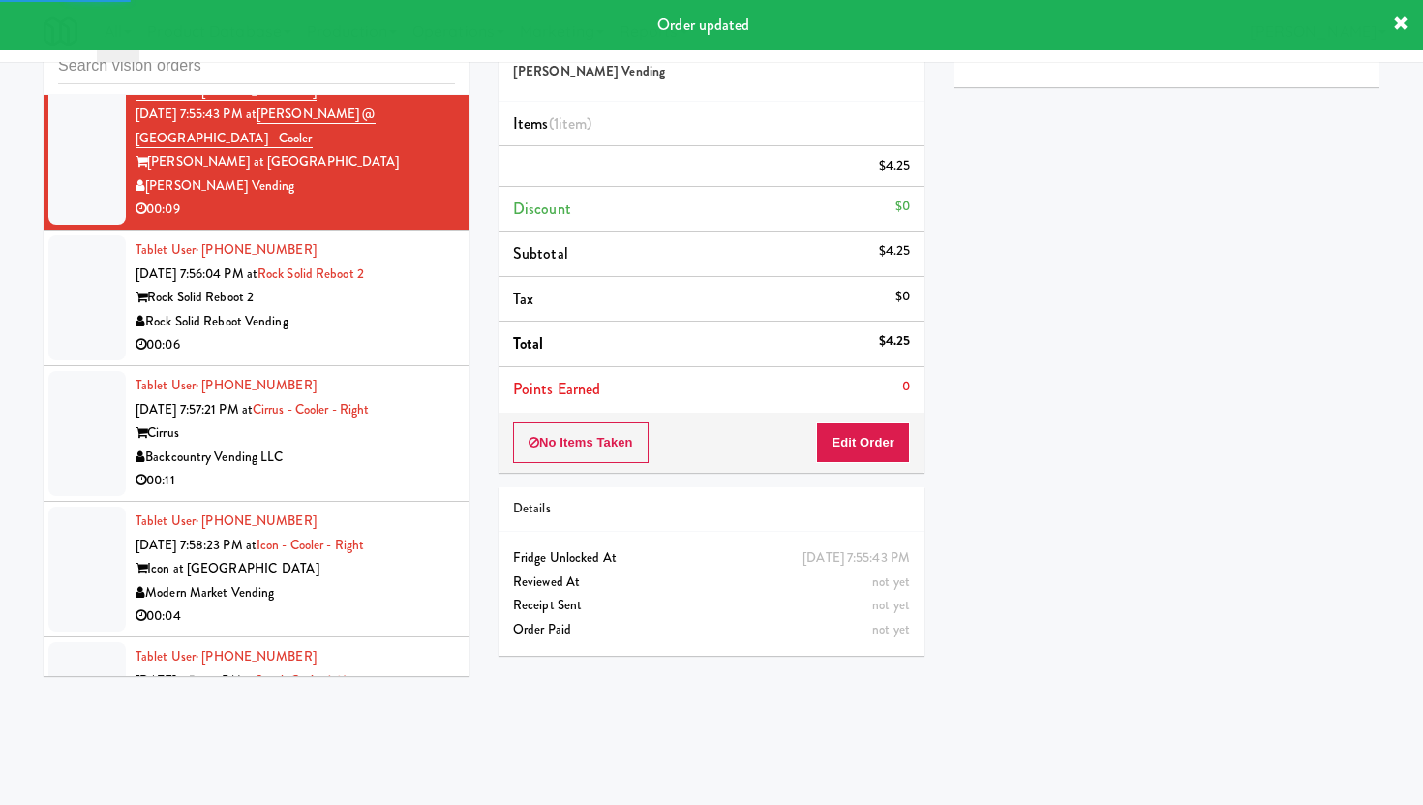
click at [435, 334] on div "Rock Solid Reboot Vending" at bounding box center [295, 322] width 319 height 24
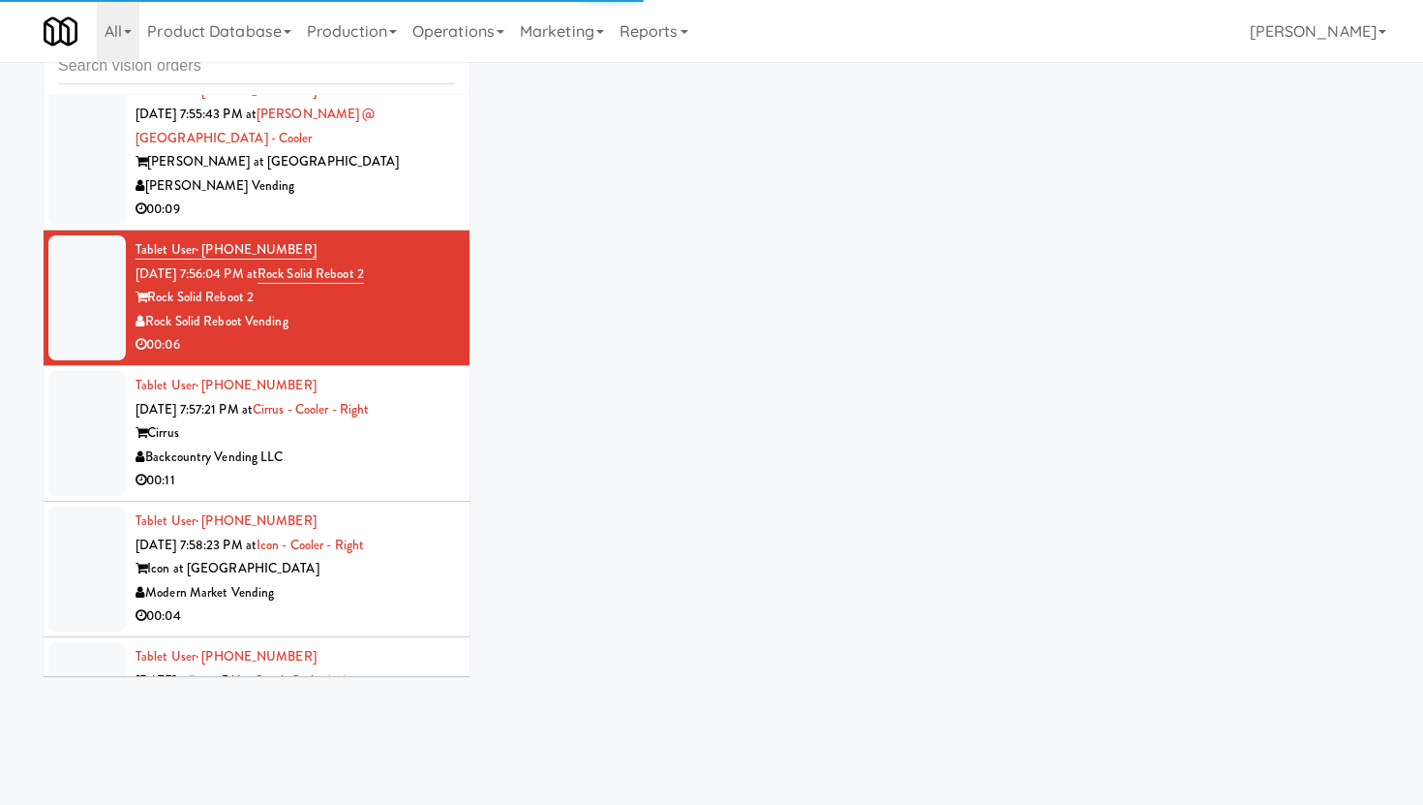
click at [347, 493] on div "00:11" at bounding box center [295, 481] width 319 height 24
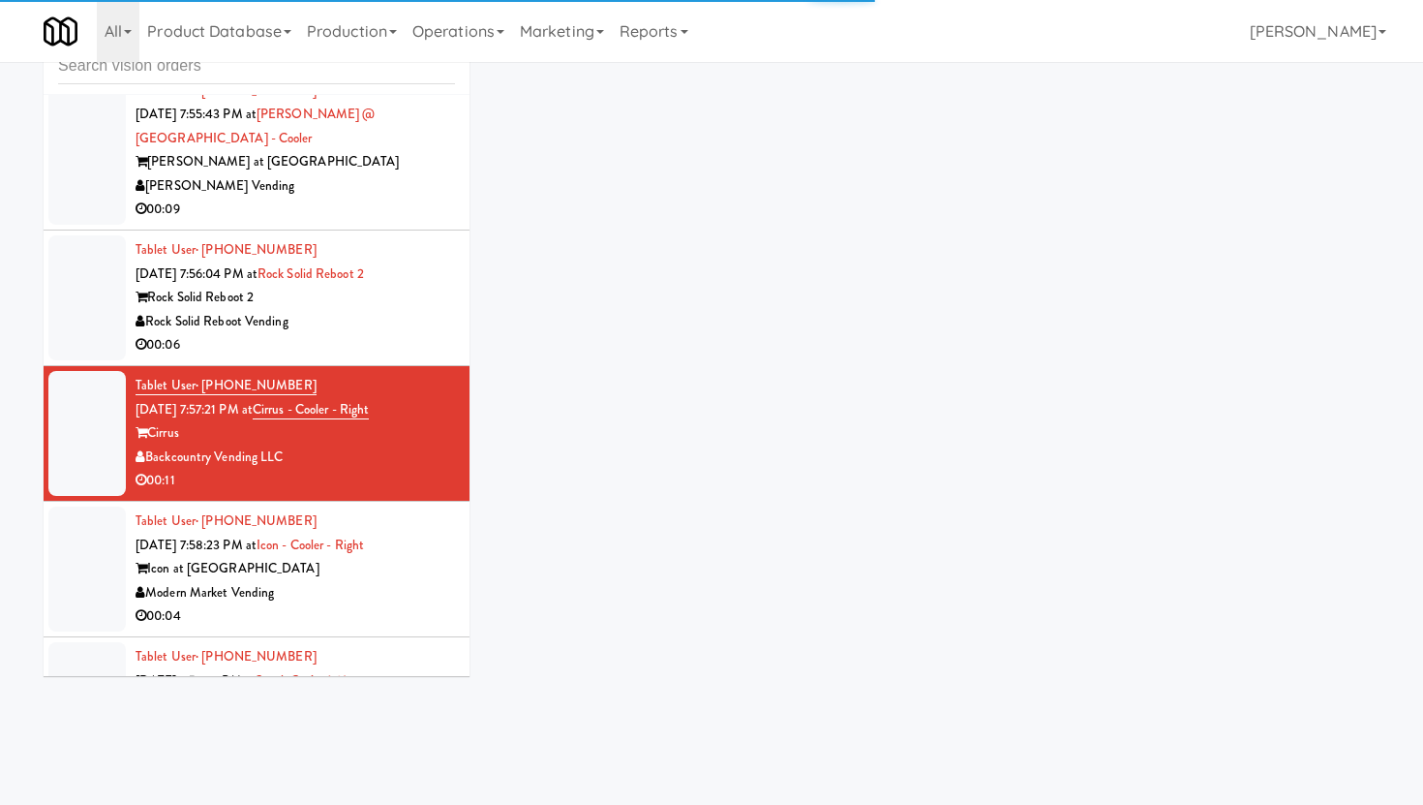
click at [395, 357] on div "00:06" at bounding box center [295, 345] width 319 height 24
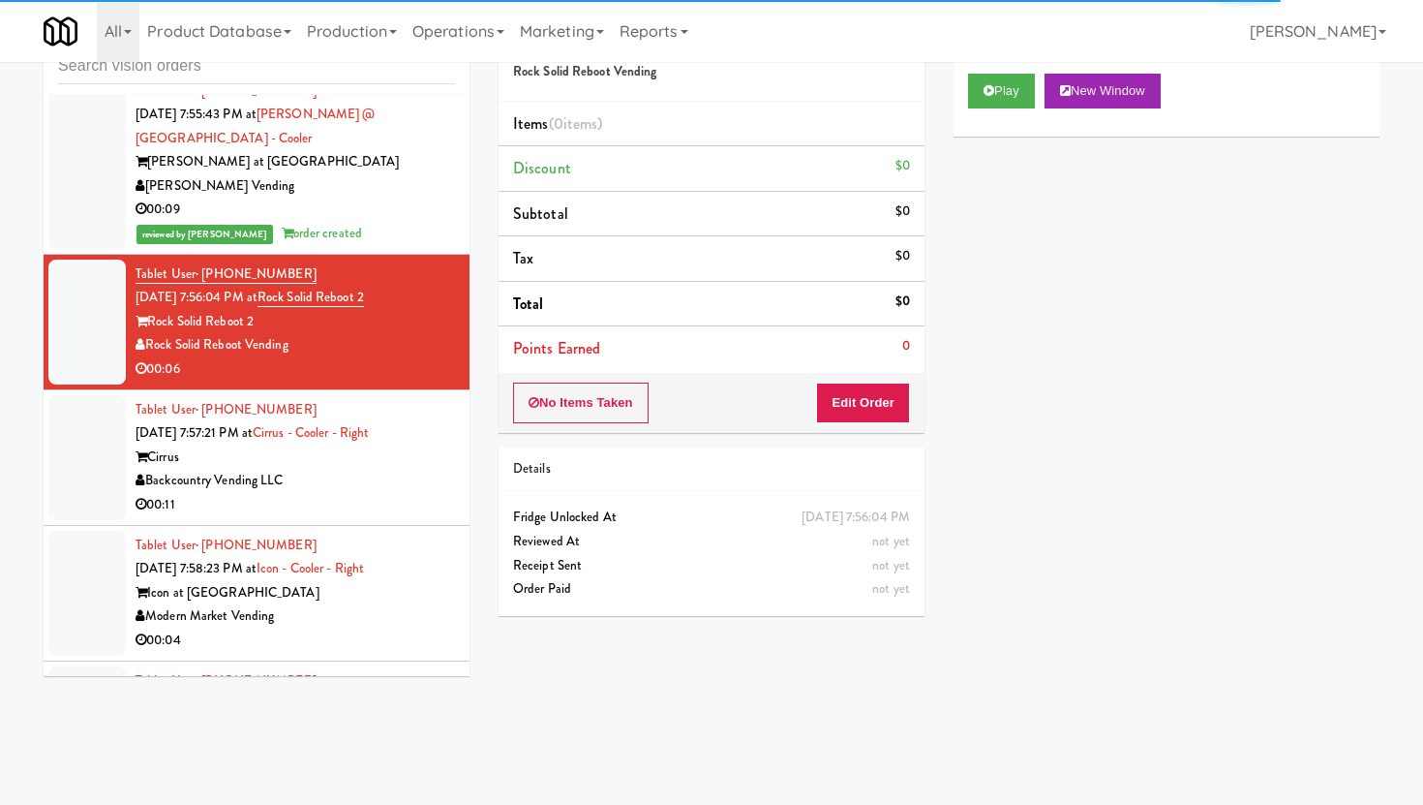
click at [1025, 111] on div "Play New Window" at bounding box center [1167, 97] width 426 height 77
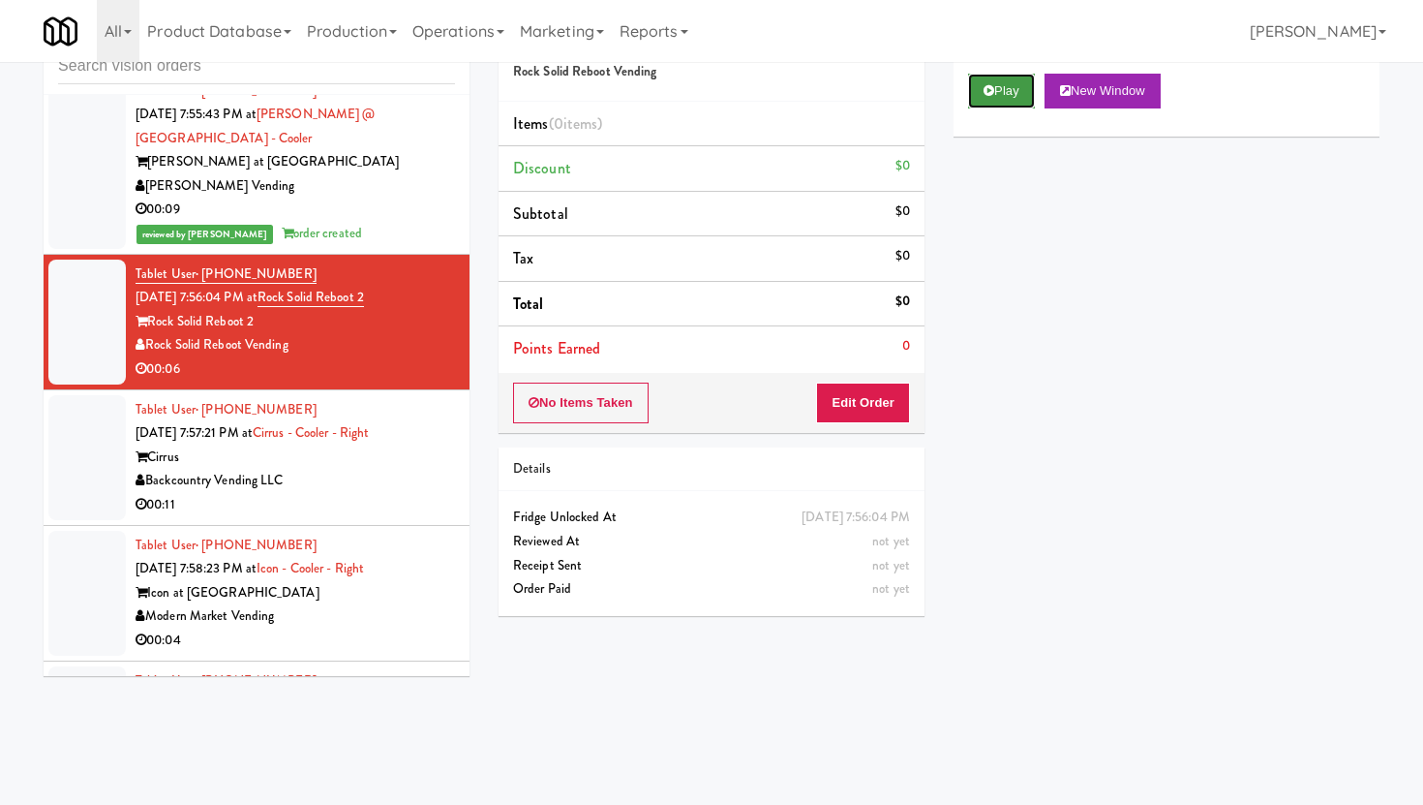
click at [1024, 90] on button "Play" at bounding box center [1001, 91] width 67 height 35
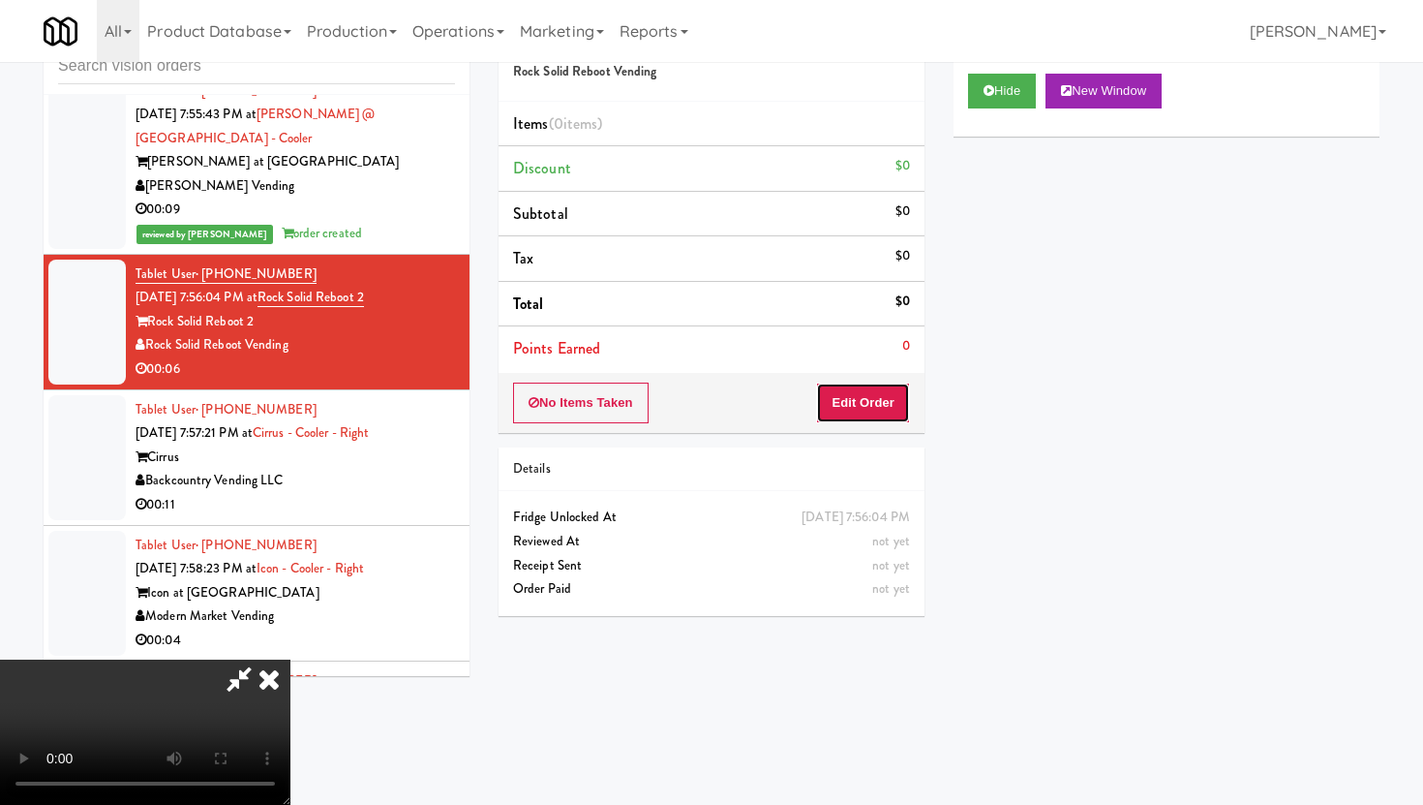
click at [858, 388] on button "Edit Order" at bounding box center [863, 402] width 94 height 41
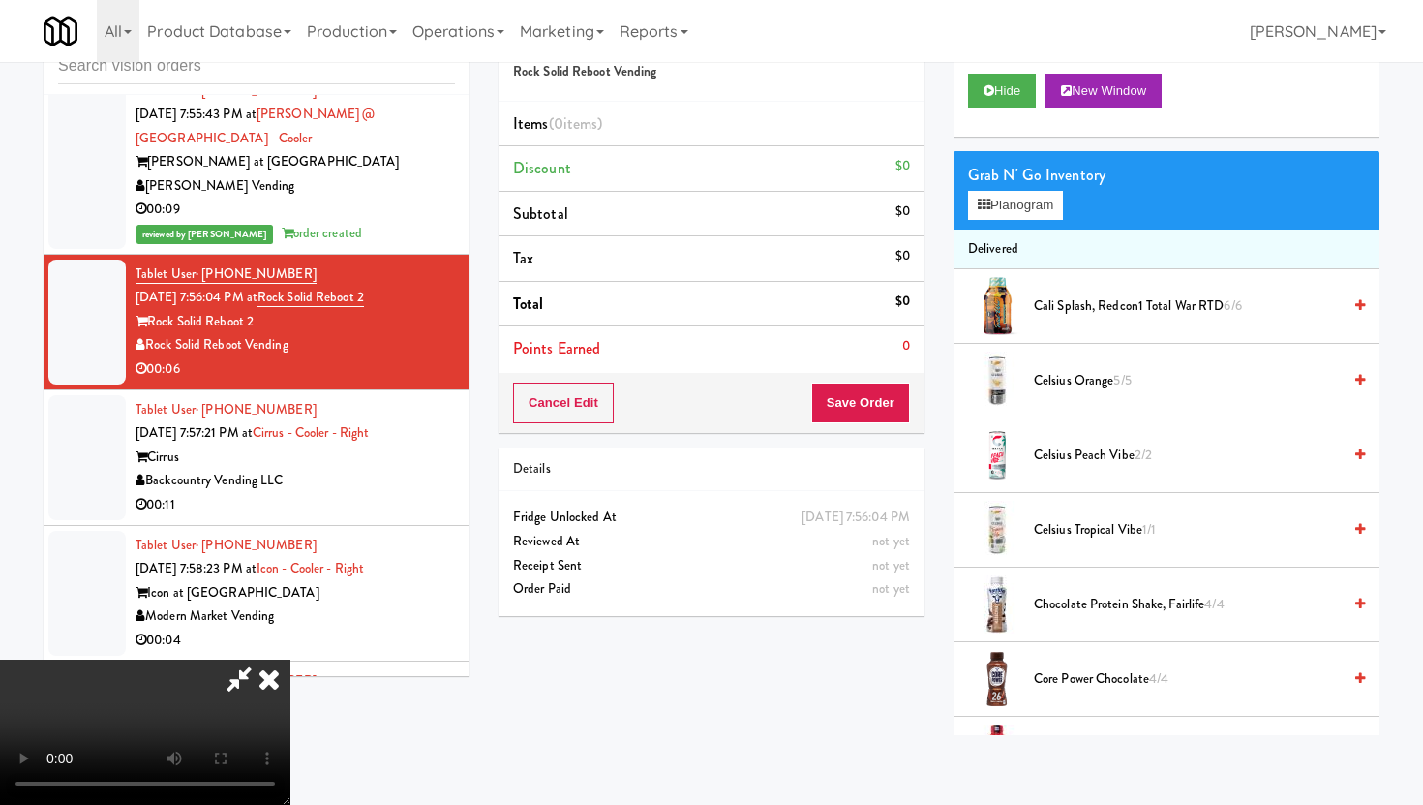
click at [264, 676] on icon at bounding box center [269, 678] width 43 height 39
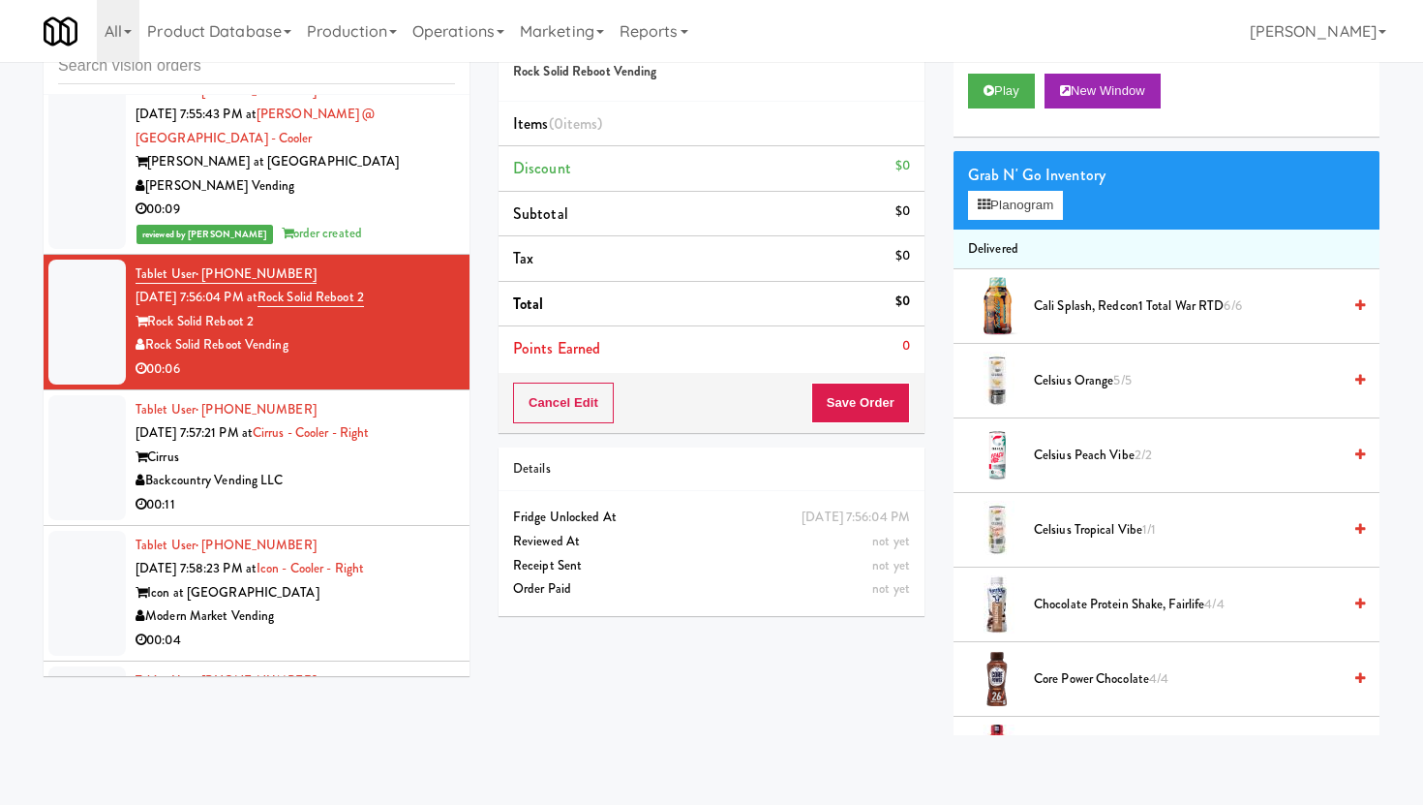
click at [325, 517] on div "00:11" at bounding box center [295, 505] width 319 height 24
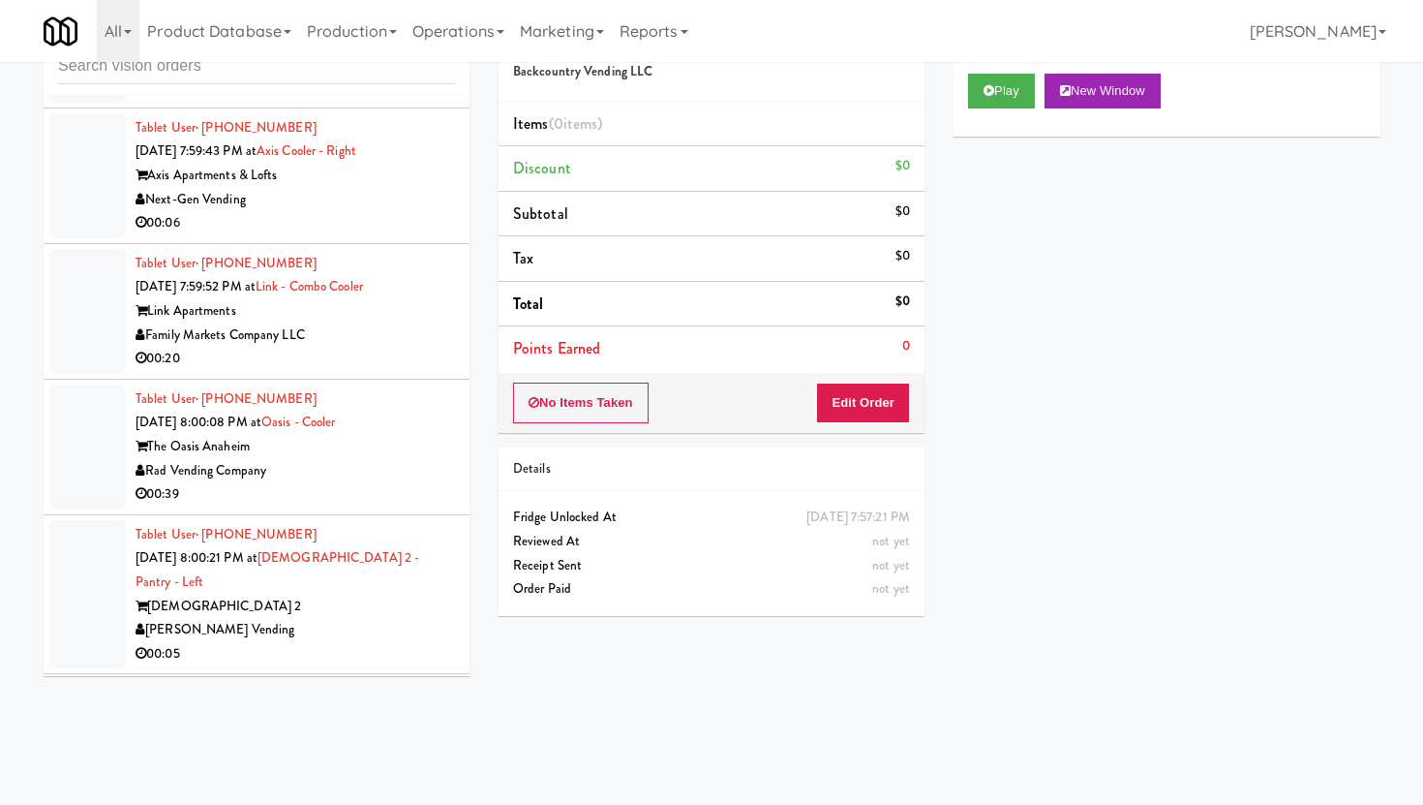
scroll to position [16030, 0]
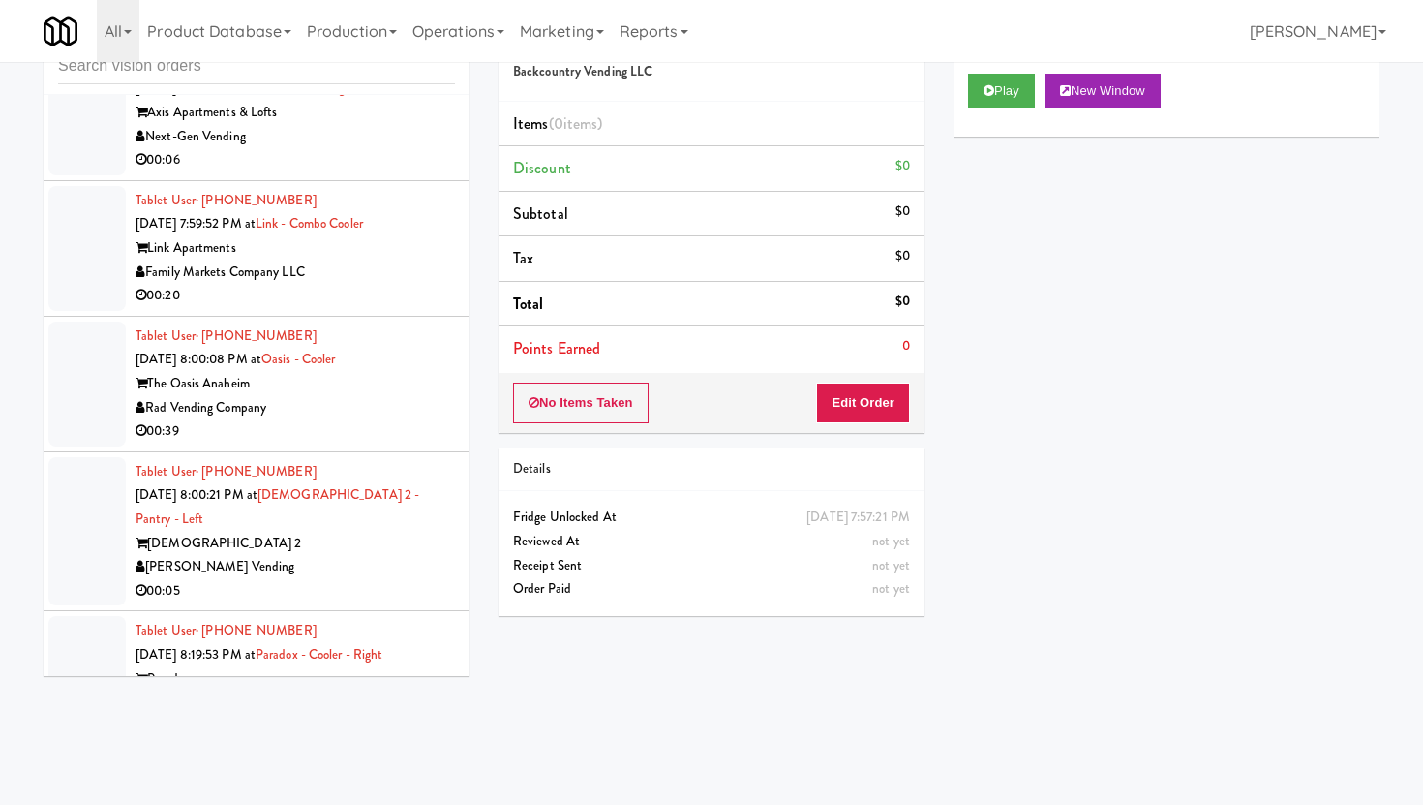
click at [416, 420] on div "Rad Vending Company" at bounding box center [295, 408] width 319 height 24
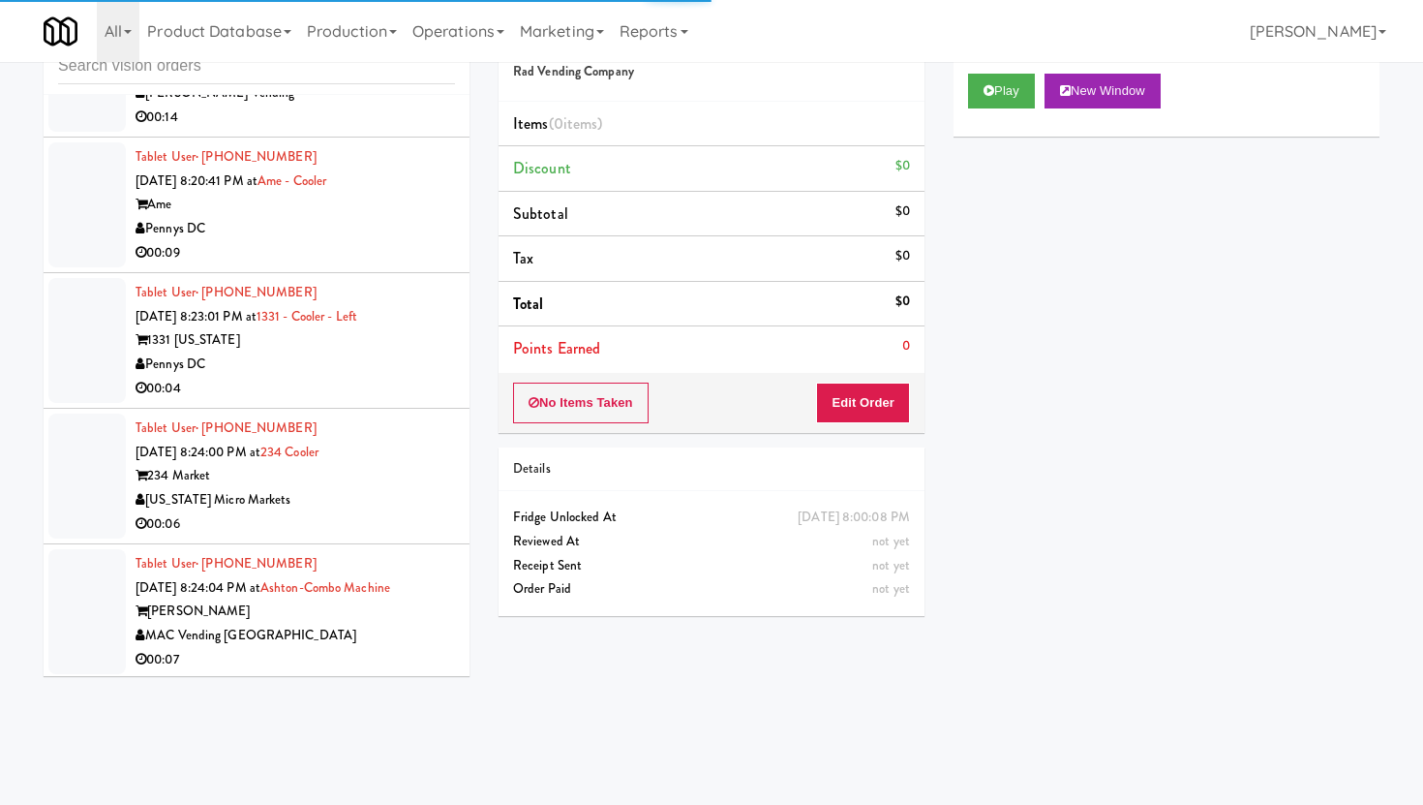
scroll to position [16999, 0]
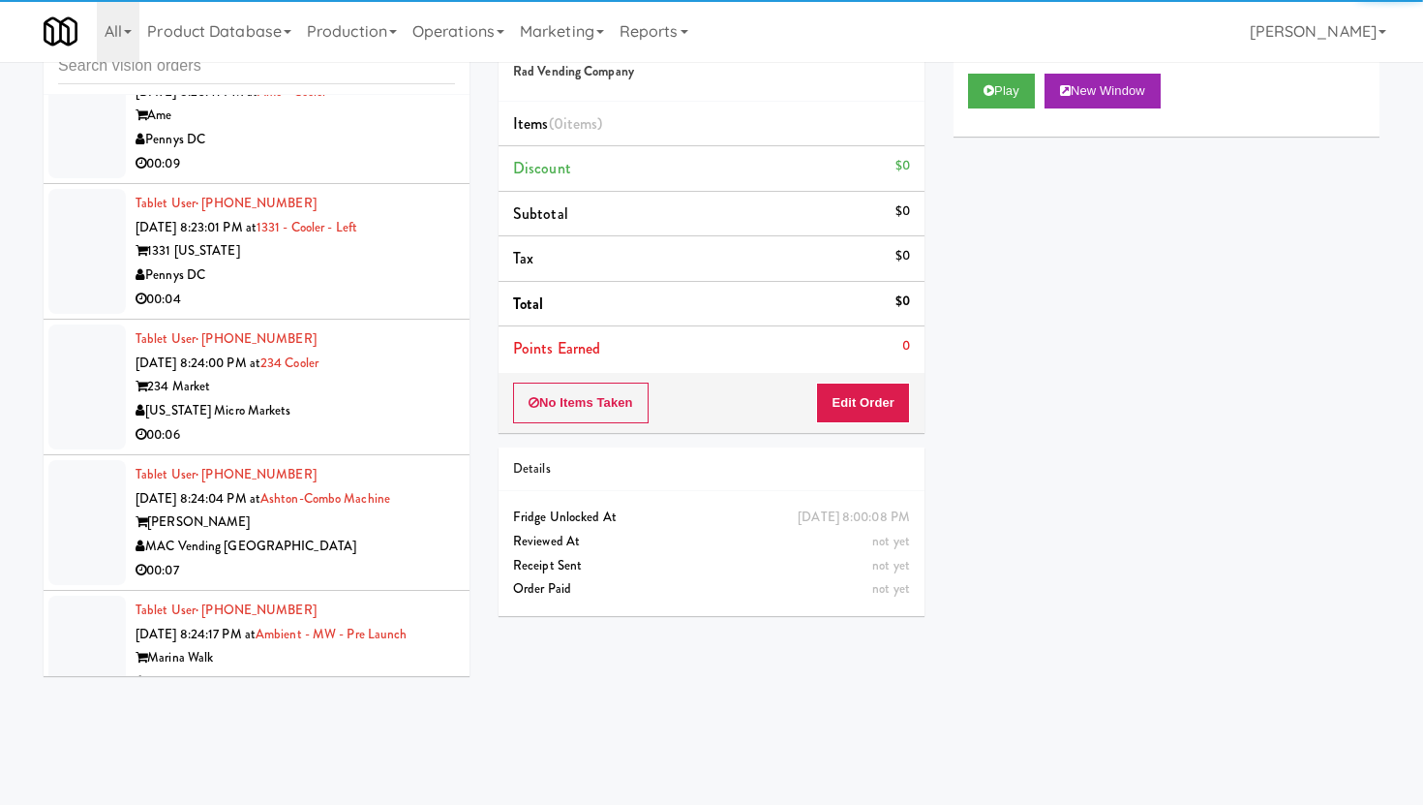
click at [418, 128] on div "Ame" at bounding box center [295, 116] width 319 height 24
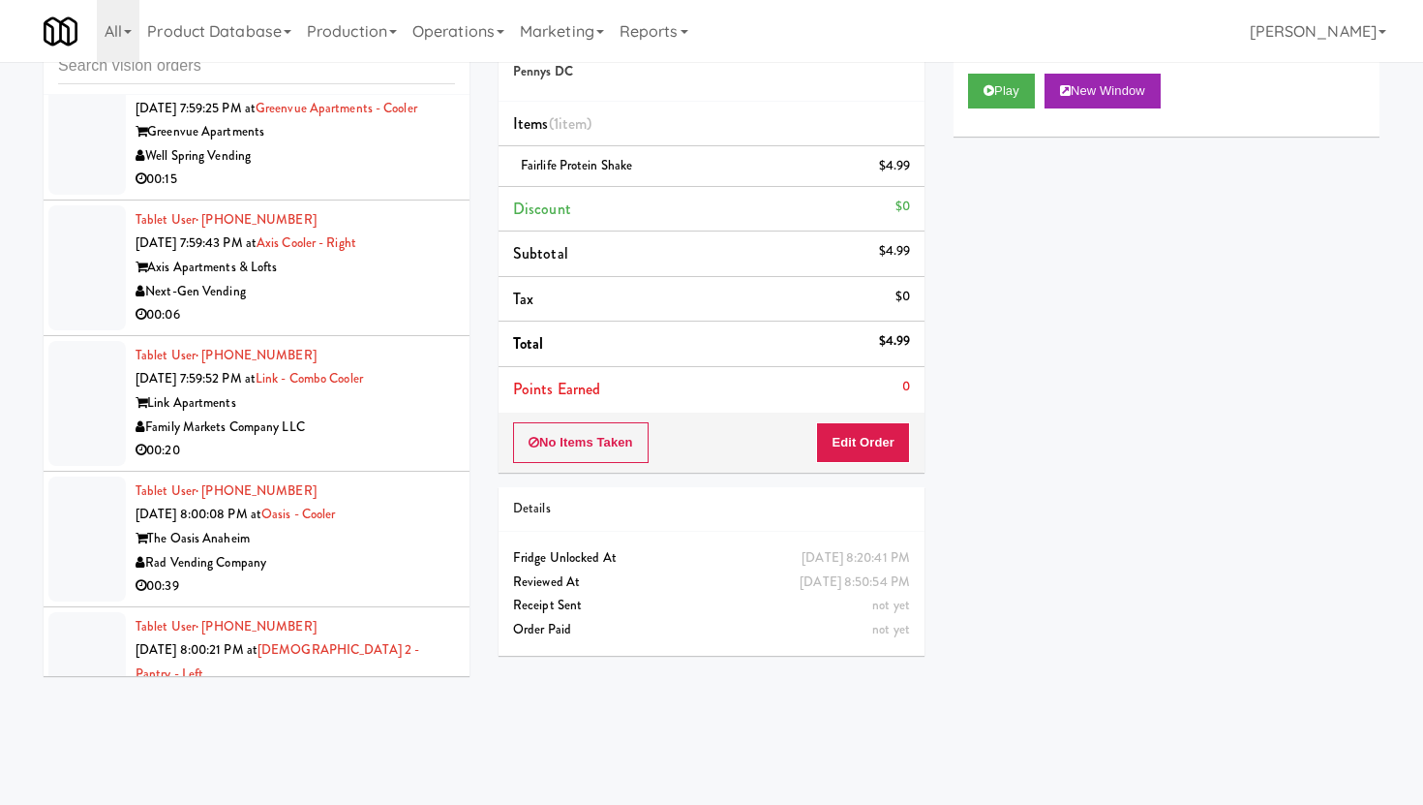
scroll to position [15210, 0]
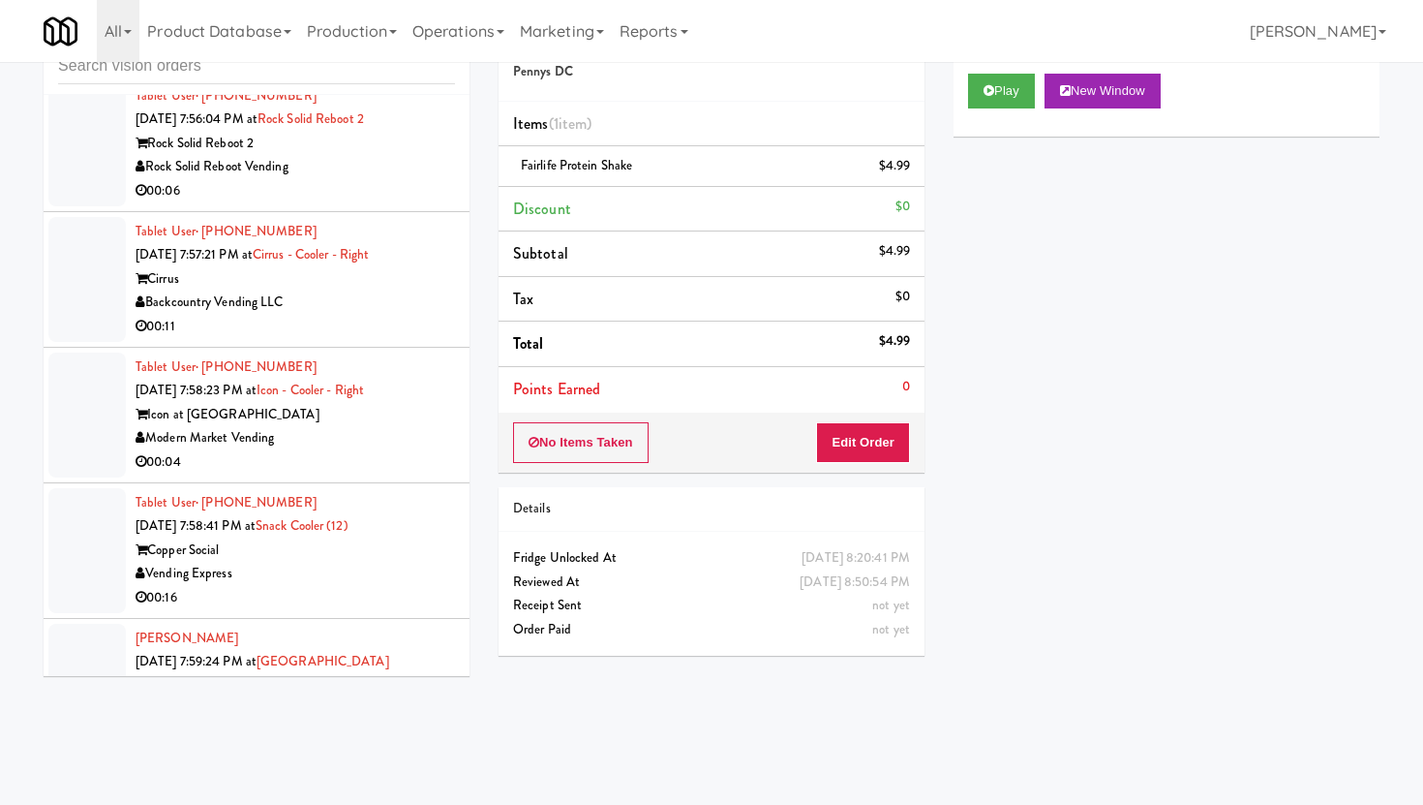
click at [408, 408] on div "Tablet User · (347) 489-3144 [DATE] 7:58:23 PM at Icon - Cooler - Right Icon at…" at bounding box center [295, 414] width 319 height 119
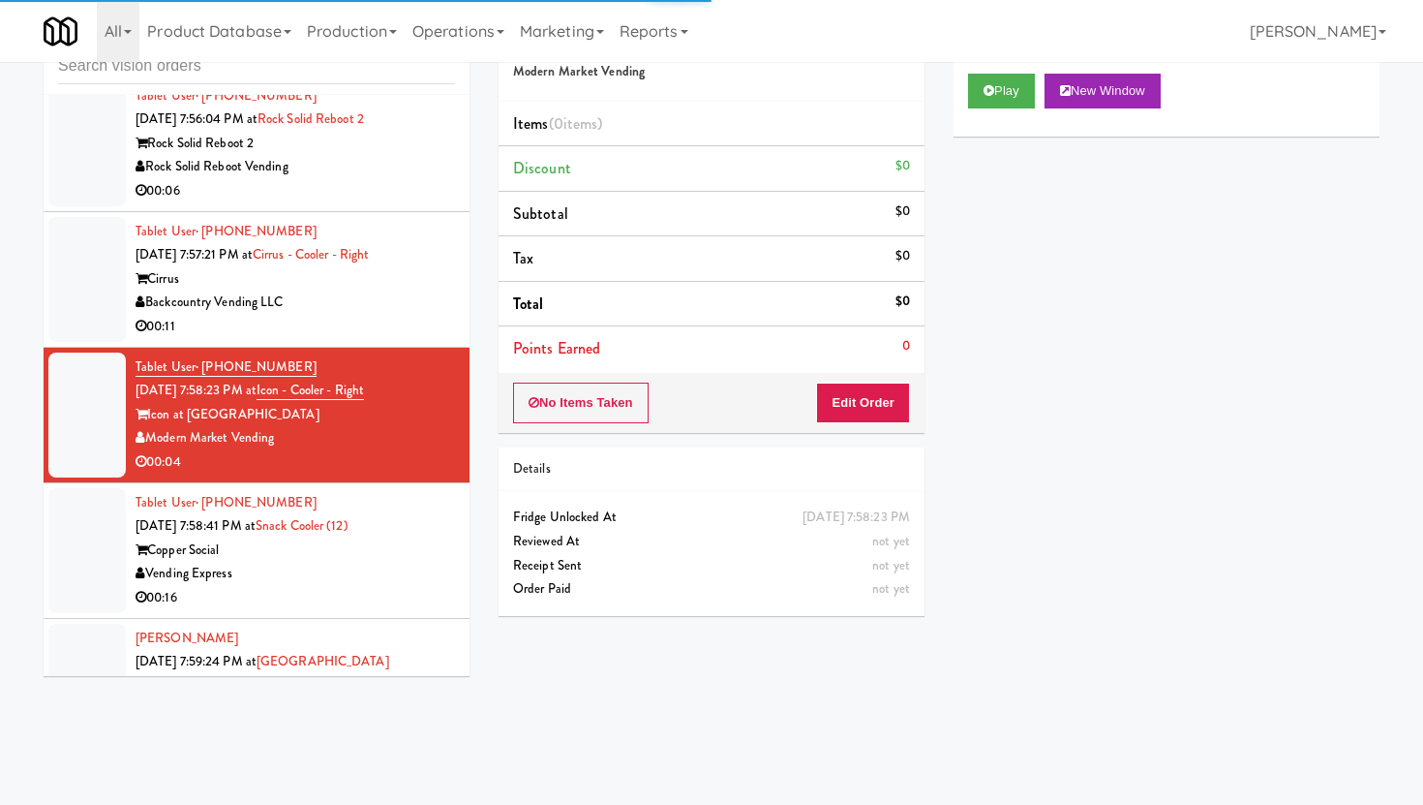
click at [427, 203] on div "00:06" at bounding box center [295, 191] width 319 height 24
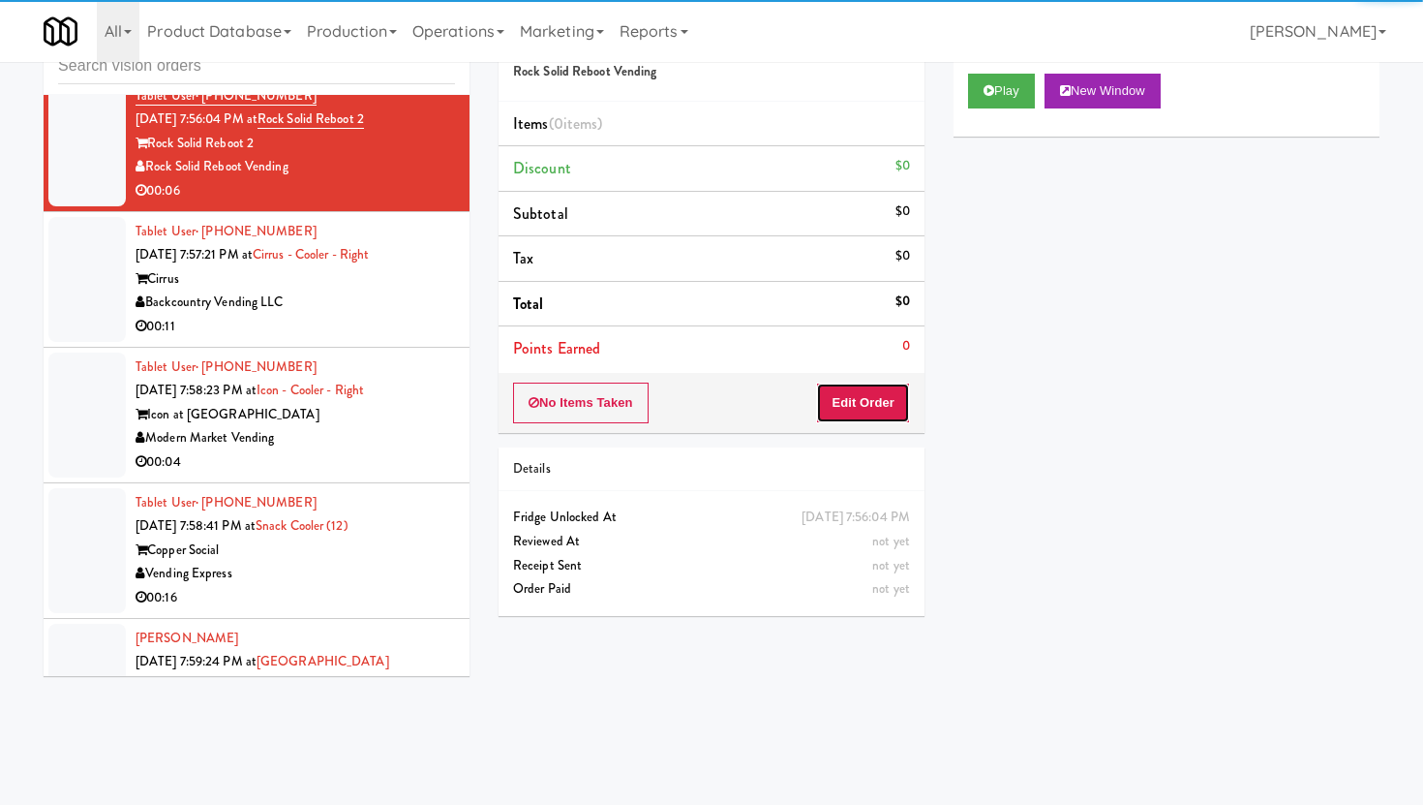
click at [869, 398] on button "Edit Order" at bounding box center [863, 402] width 94 height 41
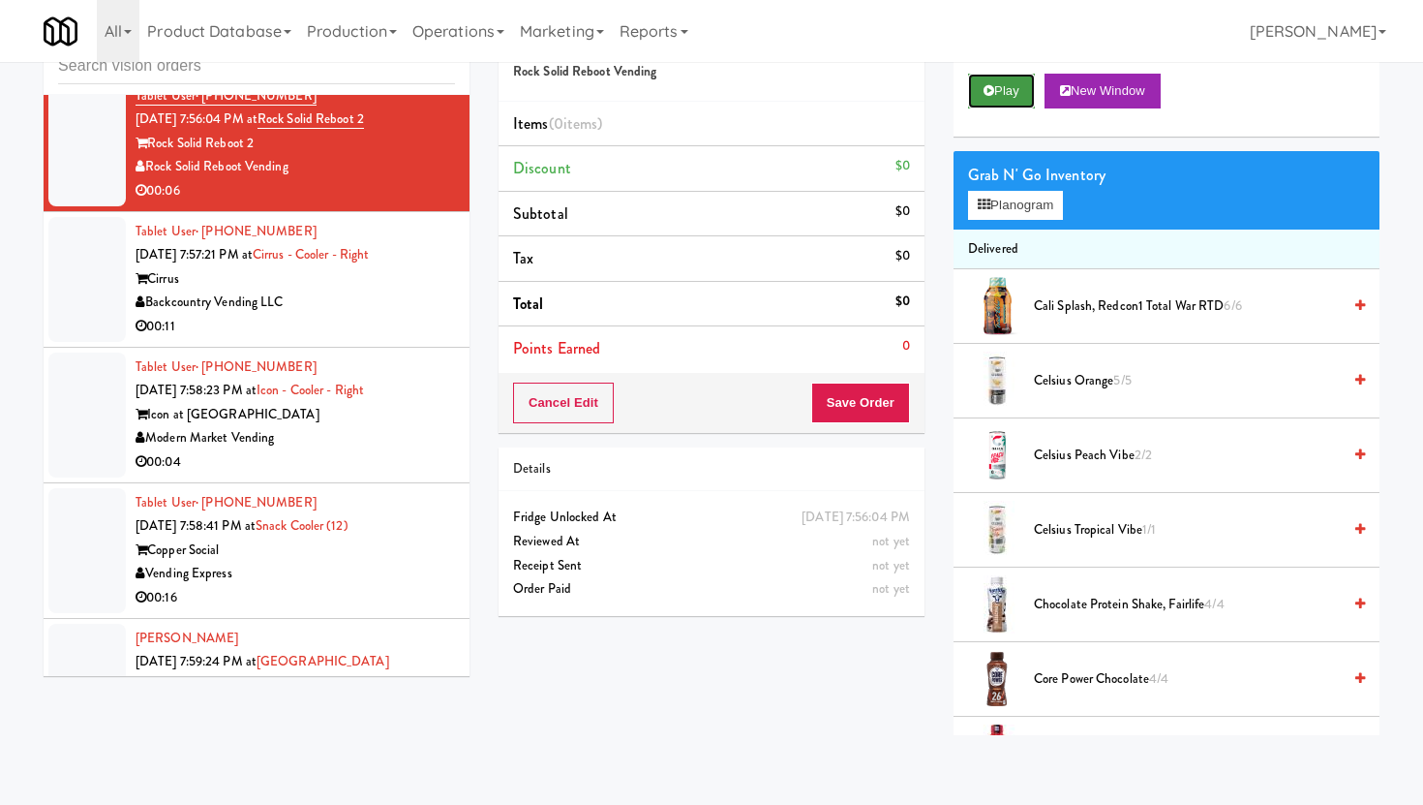
click at [992, 89] on icon at bounding box center [989, 90] width 11 height 13
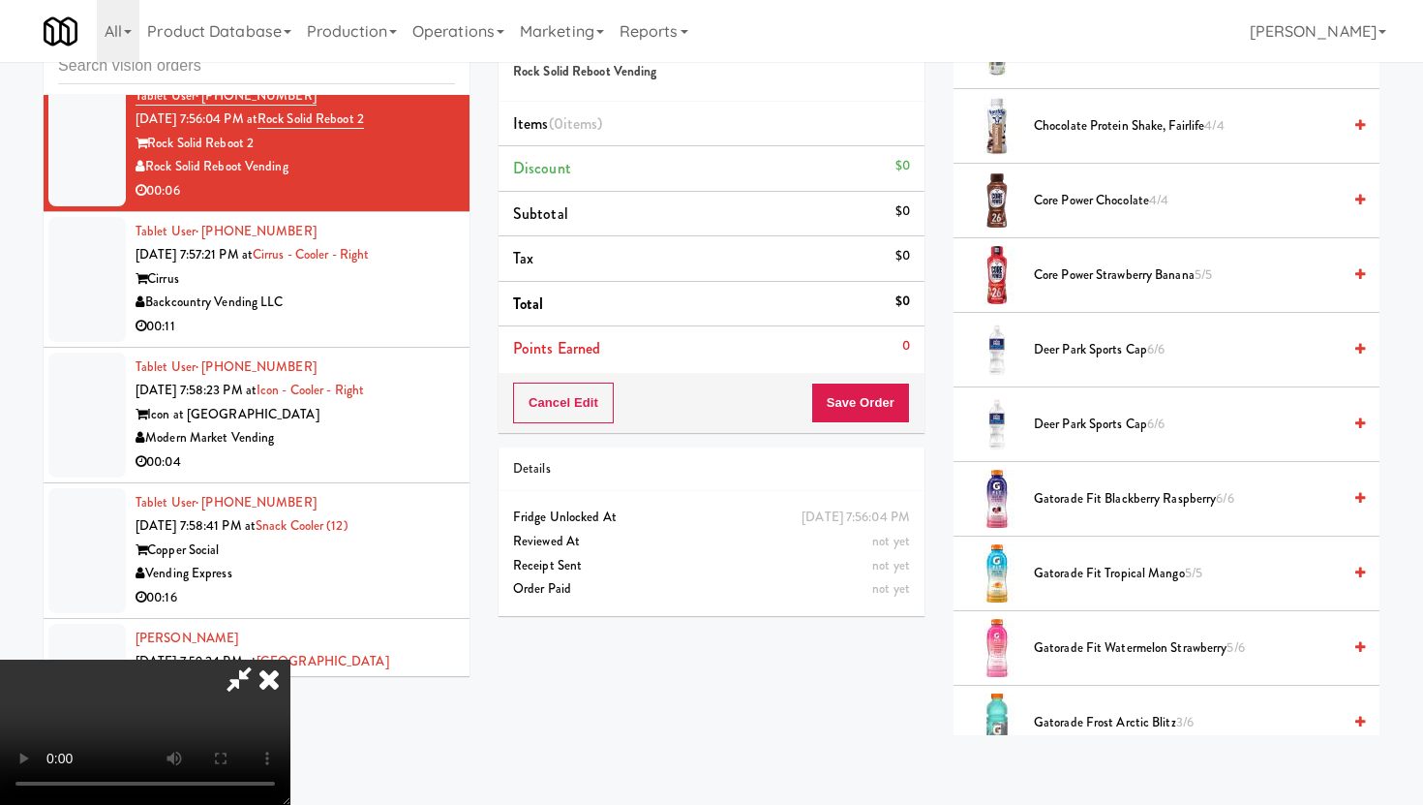
scroll to position [481, 0]
click at [1194, 267] on span "Core Power Strawberry Banana 5/5" at bounding box center [1187, 272] width 307 height 24
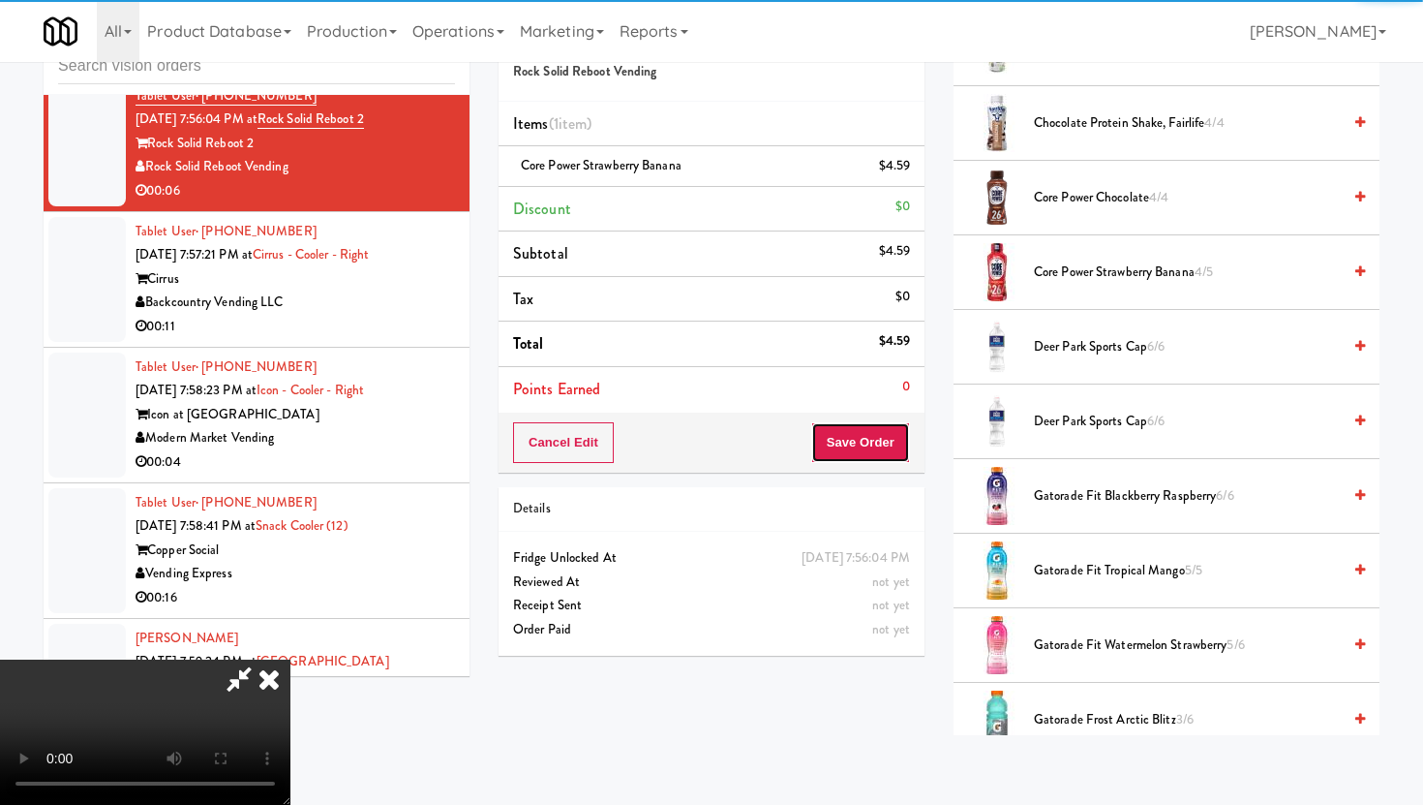
click at [896, 434] on button "Save Order" at bounding box center [860, 442] width 99 height 41
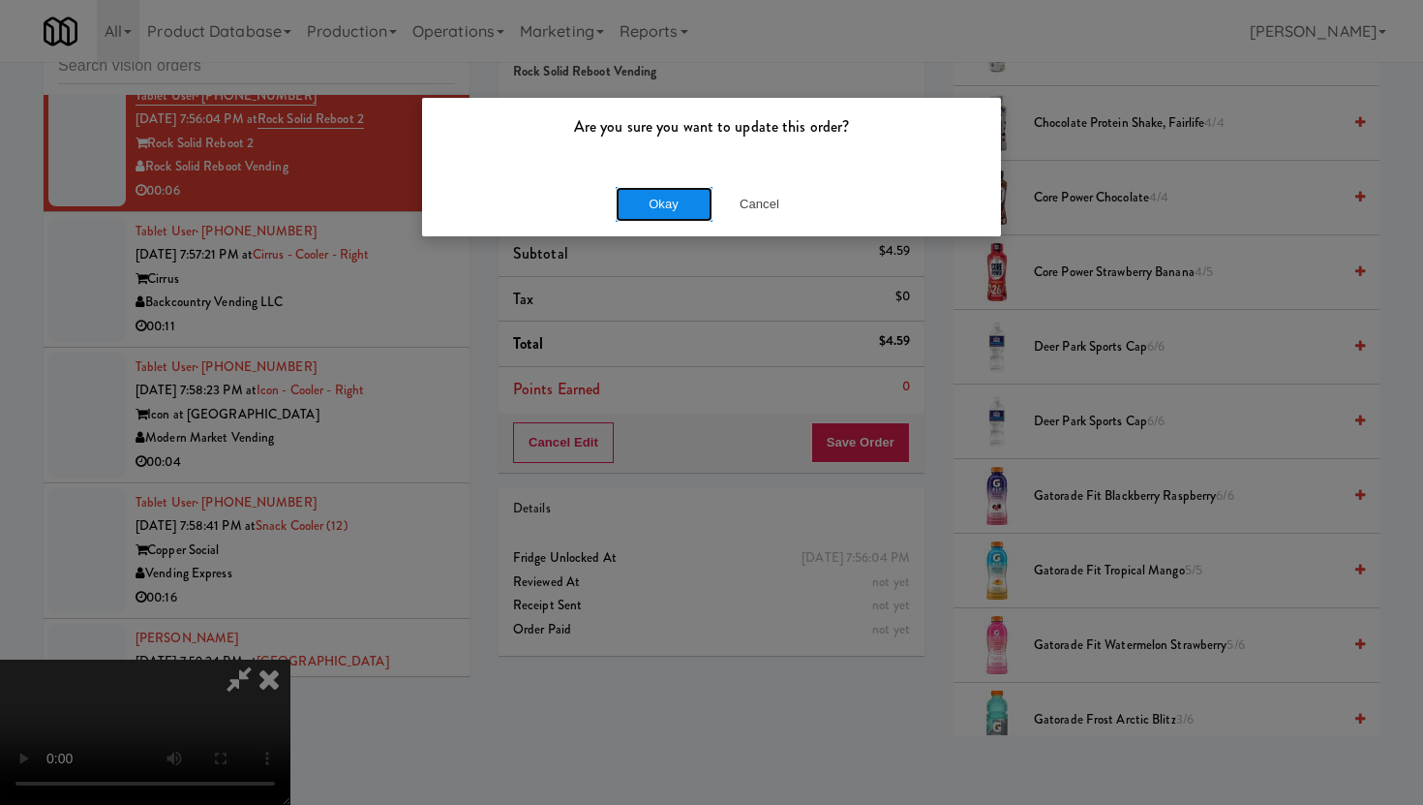
click at [673, 196] on button "Okay" at bounding box center [664, 204] width 97 height 35
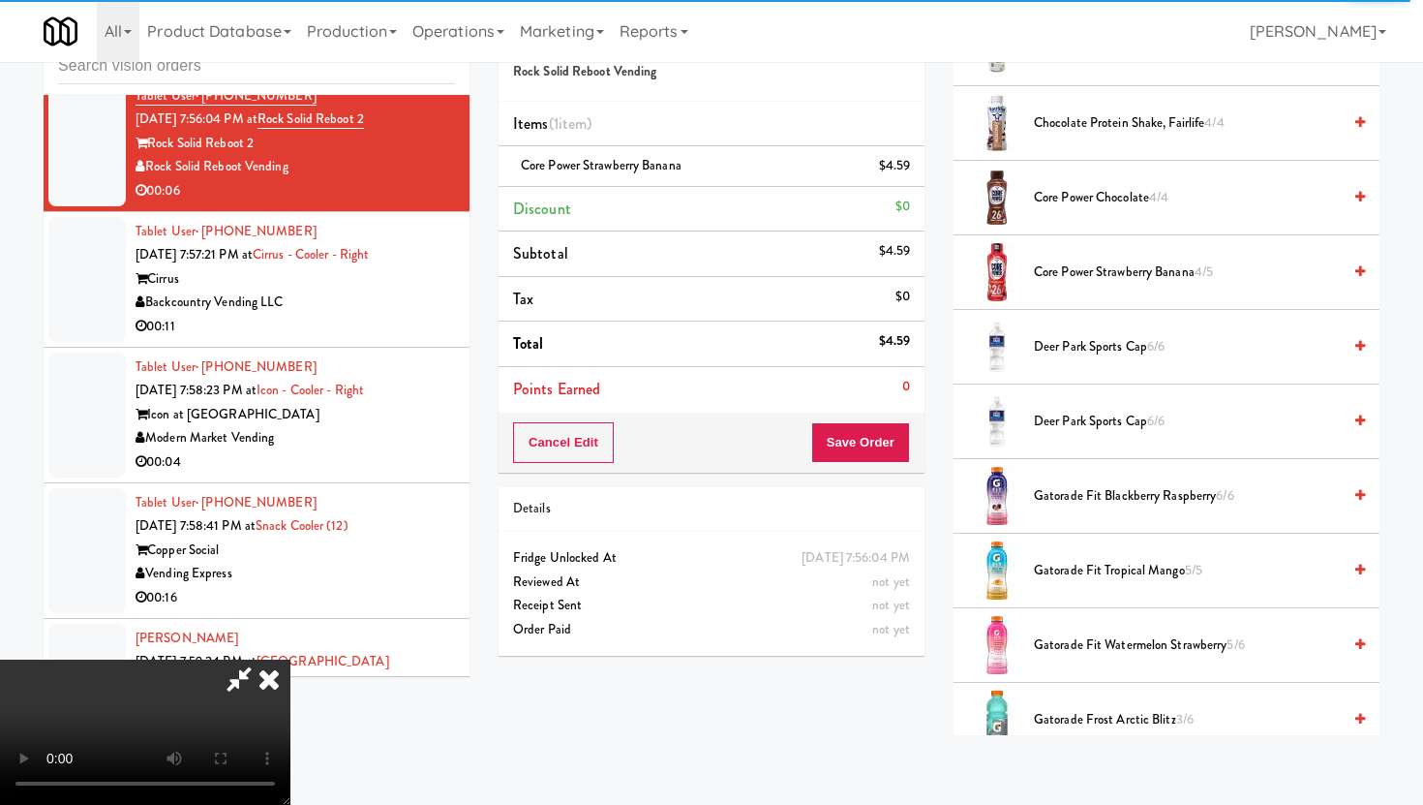
click at [290, 659] on video at bounding box center [145, 731] width 290 height 145
click at [899, 446] on button "Save Order" at bounding box center [860, 442] width 99 height 41
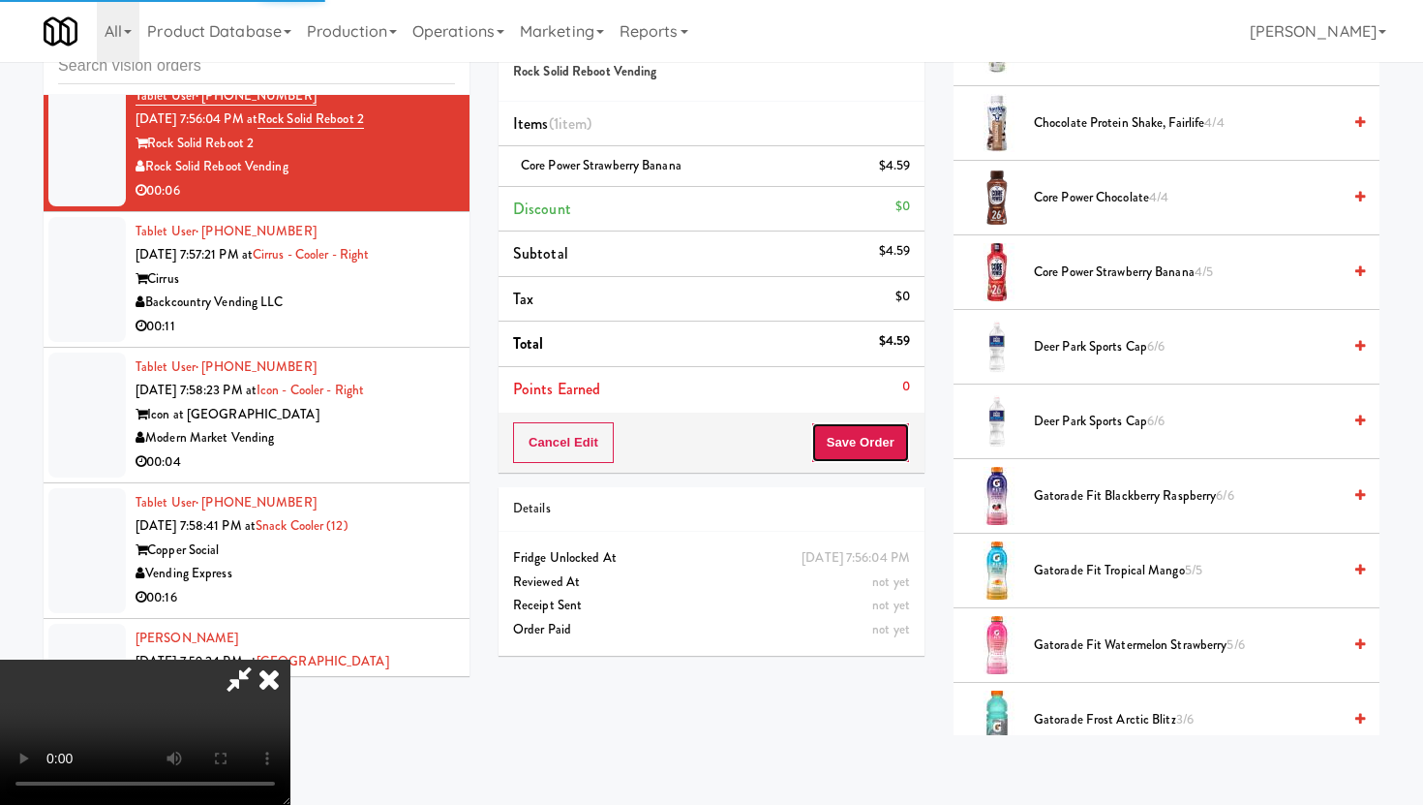
click at [893, 444] on button "Save Order" at bounding box center [860, 442] width 99 height 41
click at [911, 500] on div "Details" at bounding box center [712, 509] width 426 height 45
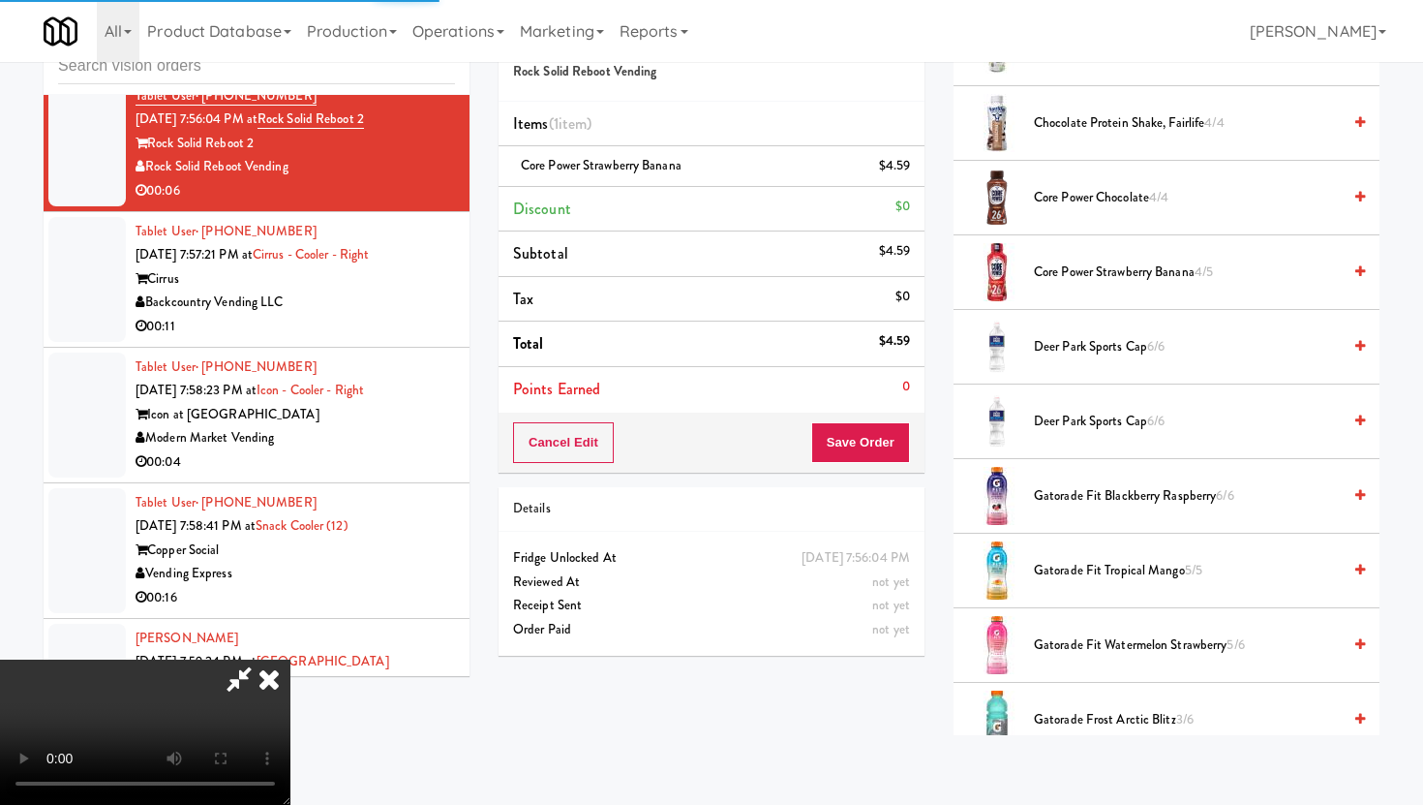
click at [290, 659] on video at bounding box center [145, 731] width 290 height 145
click at [290, 659] on icon at bounding box center [269, 678] width 43 height 39
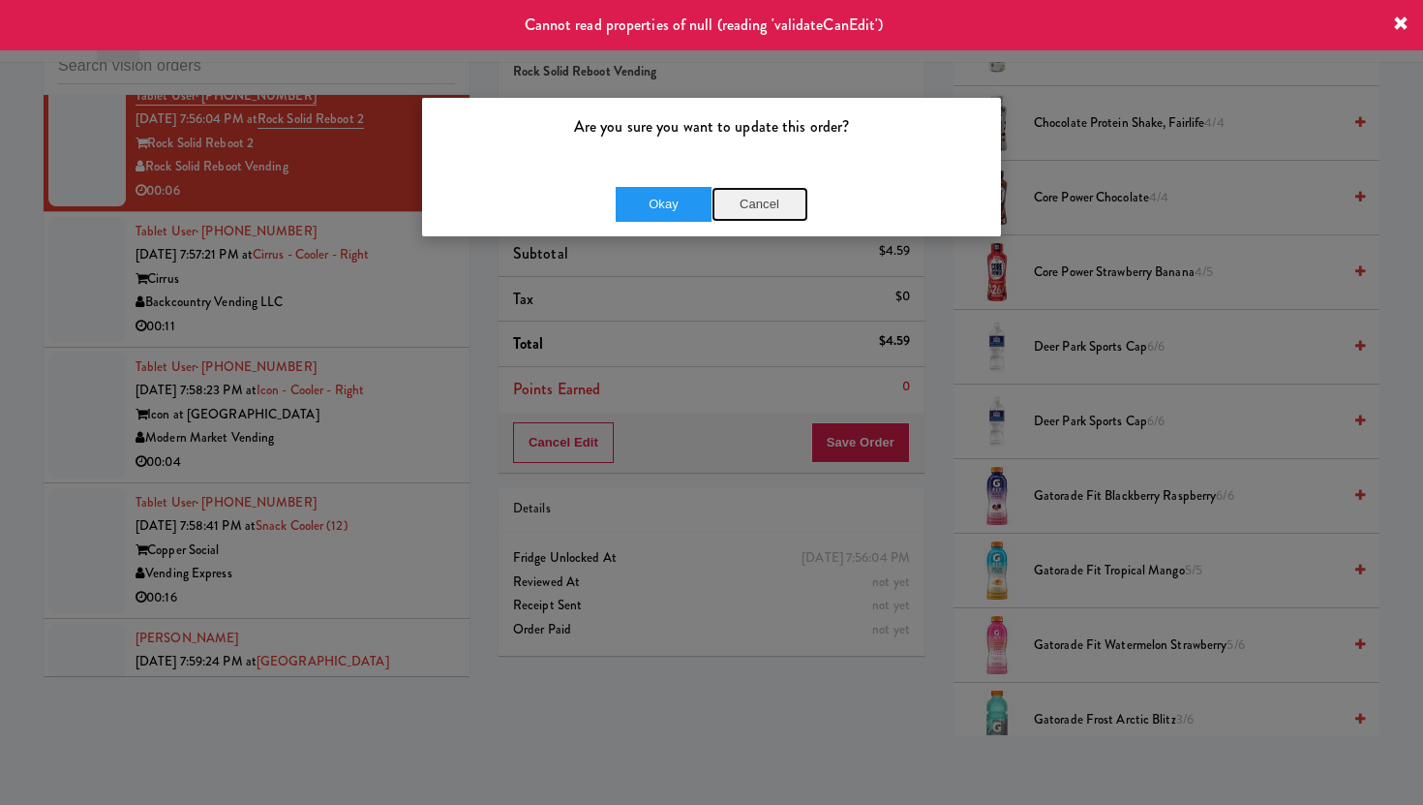
click at [758, 195] on button "Cancel" at bounding box center [760, 204] width 97 height 35
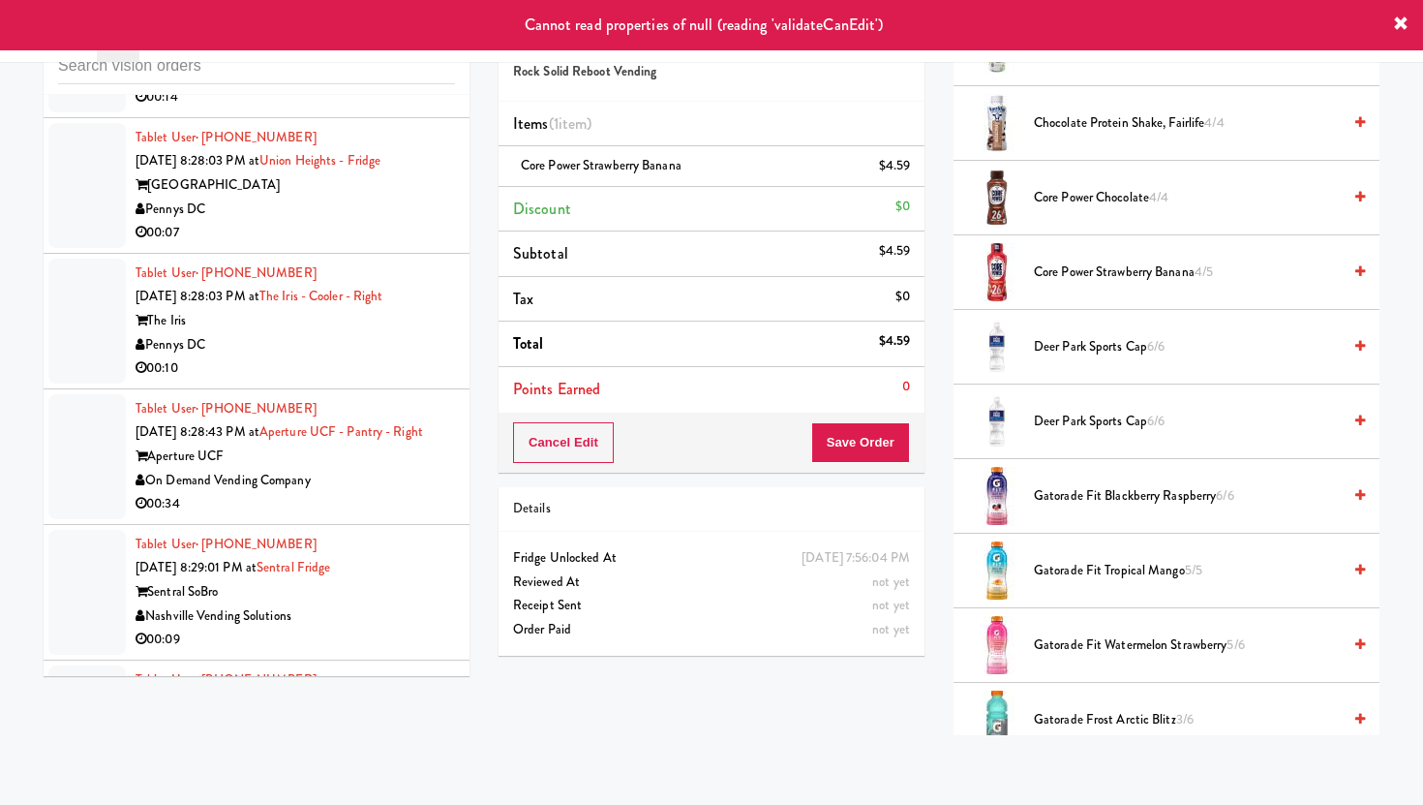
scroll to position [19245, 0]
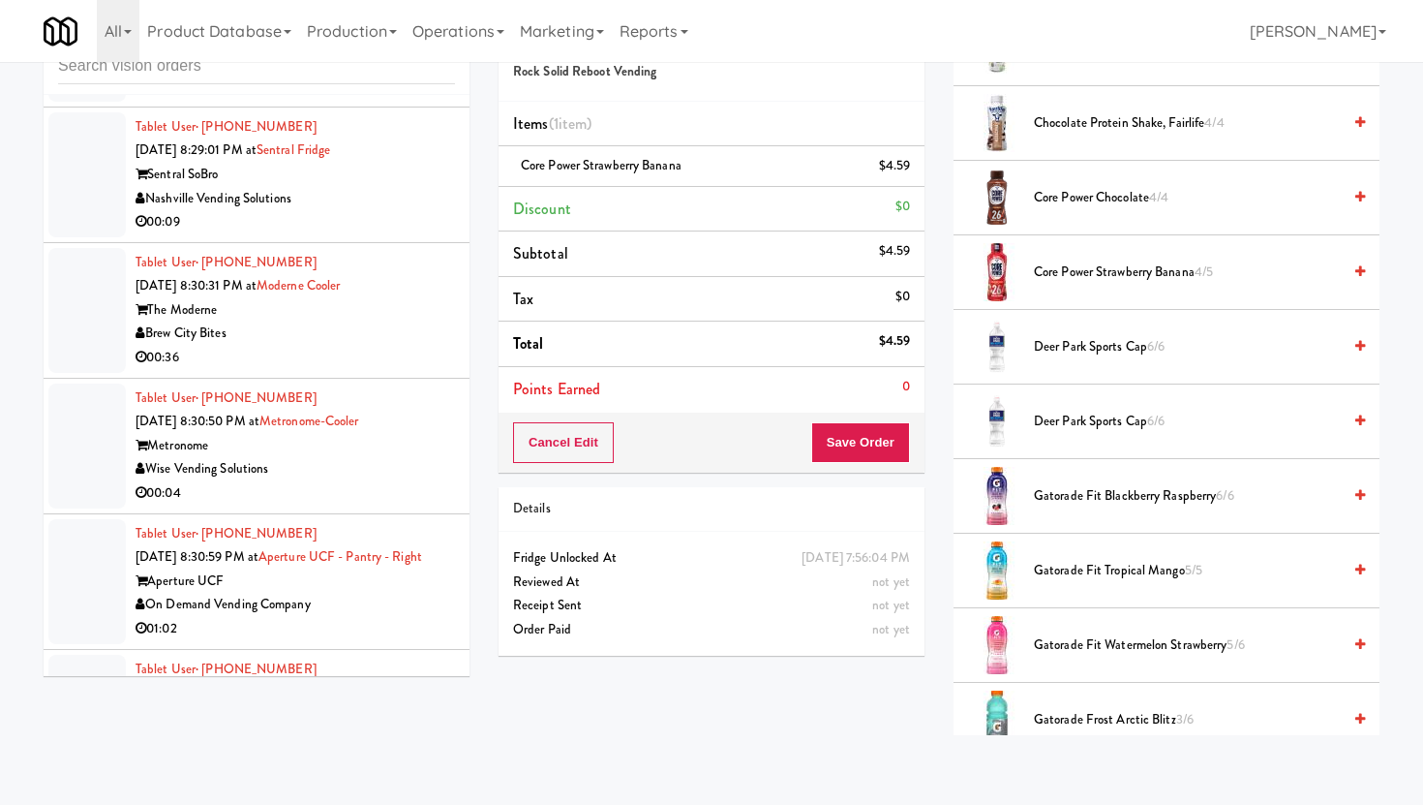
click at [401, 346] on div "00:36" at bounding box center [295, 358] width 319 height 24
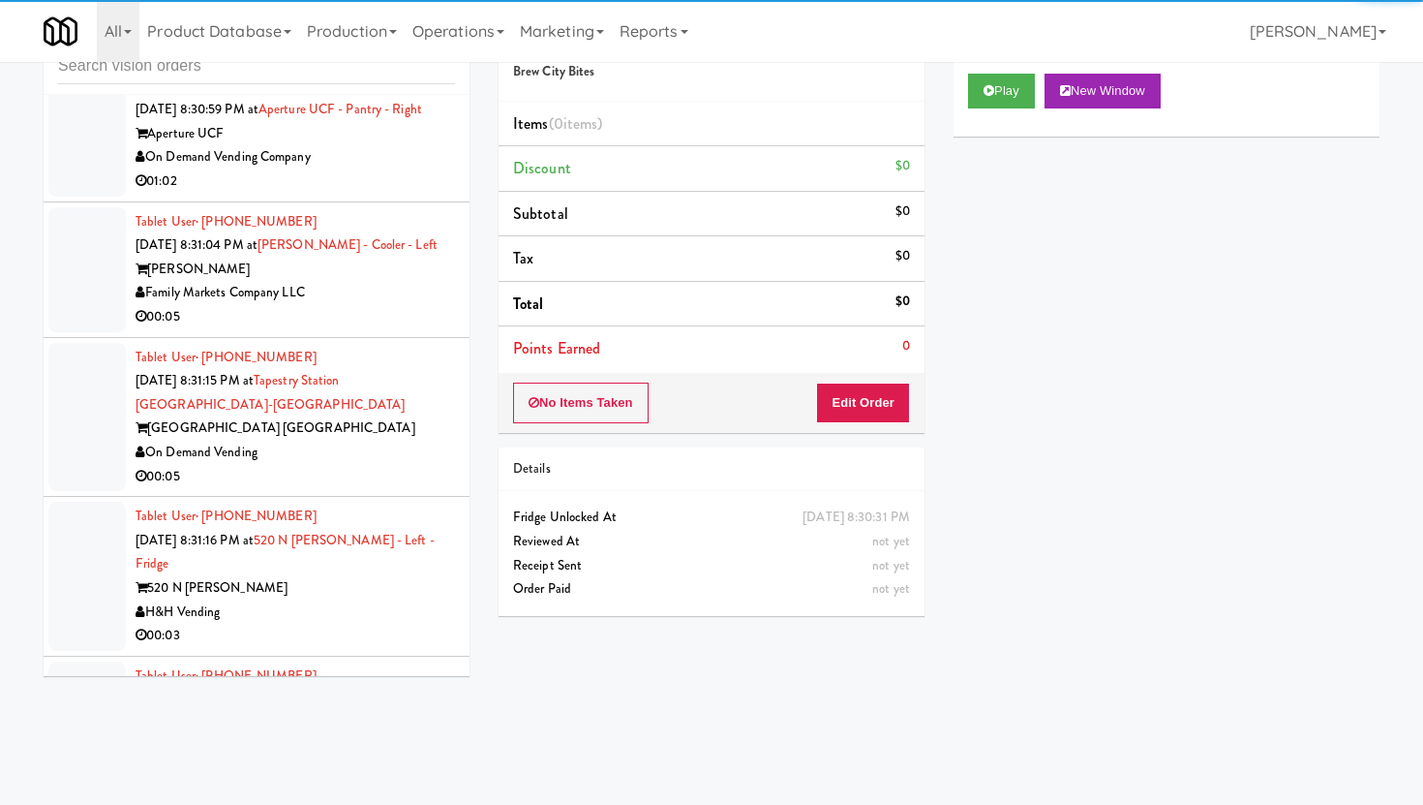
scroll to position [19729, 0]
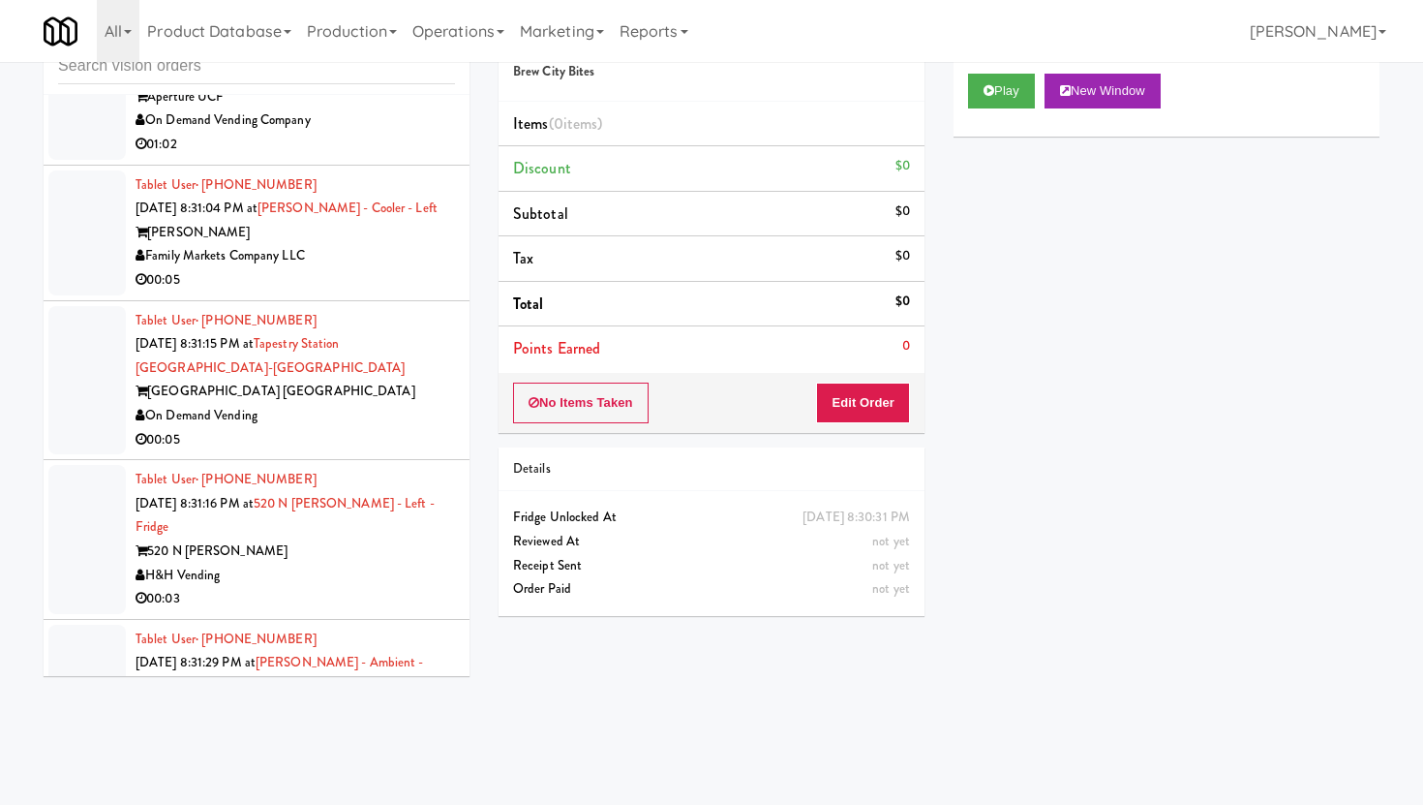
click at [425, 257] on div "Family Markets Company LLC" at bounding box center [295, 256] width 319 height 24
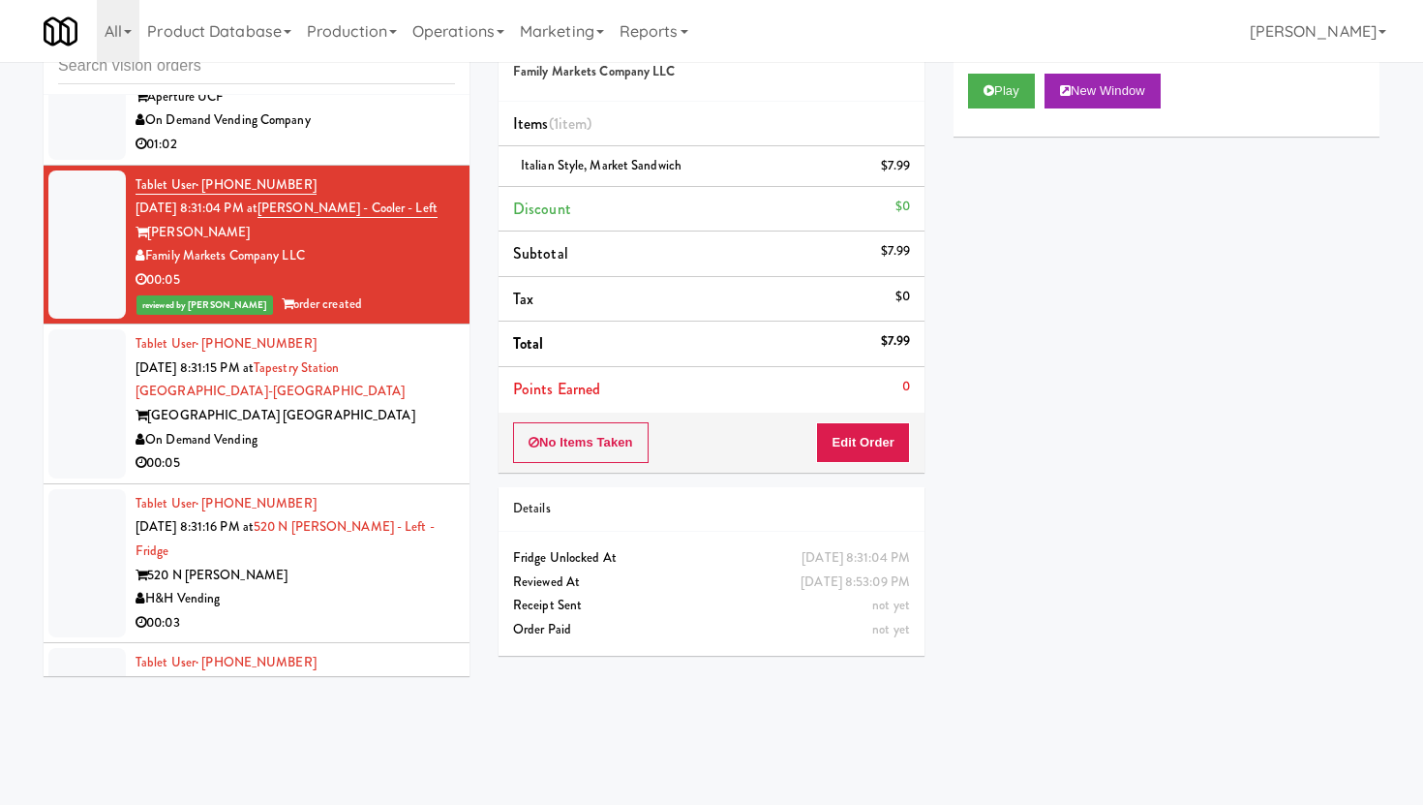
click at [377, 440] on div "On Demand Vending" at bounding box center [295, 440] width 319 height 24
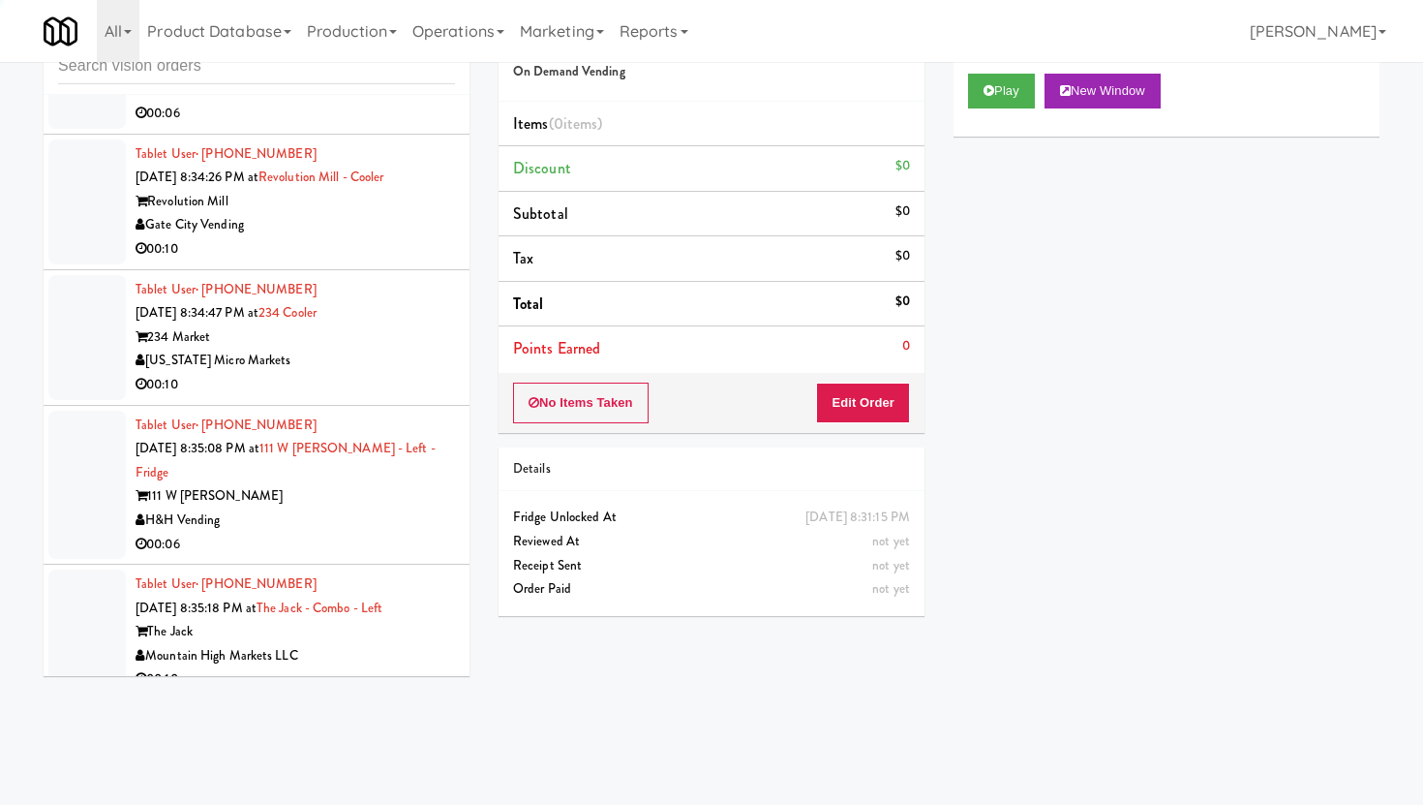
scroll to position [21498, 0]
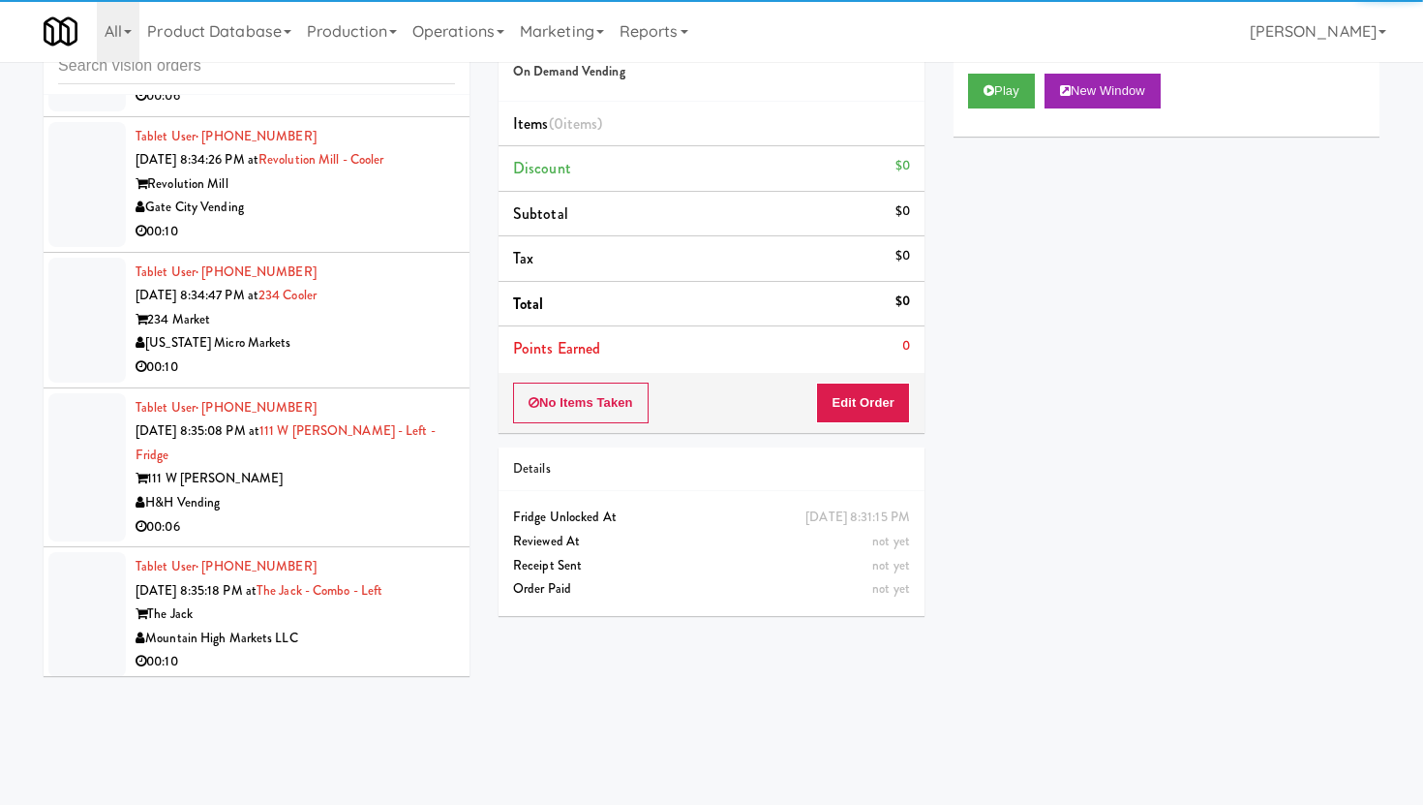
click at [394, 491] on div "H&H Vending" at bounding box center [295, 503] width 319 height 24
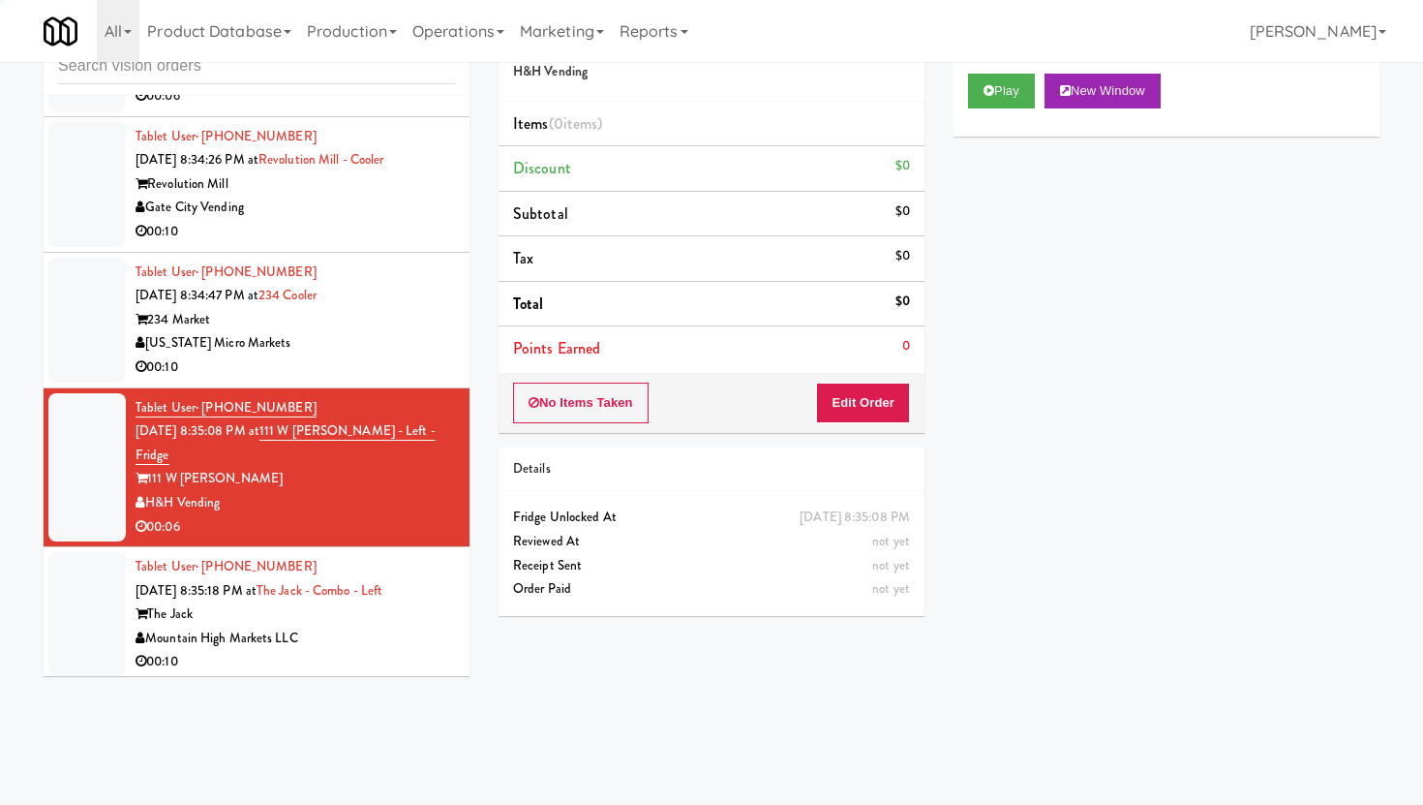
click at [394, 491] on div "H&H Vending" at bounding box center [295, 503] width 319 height 24
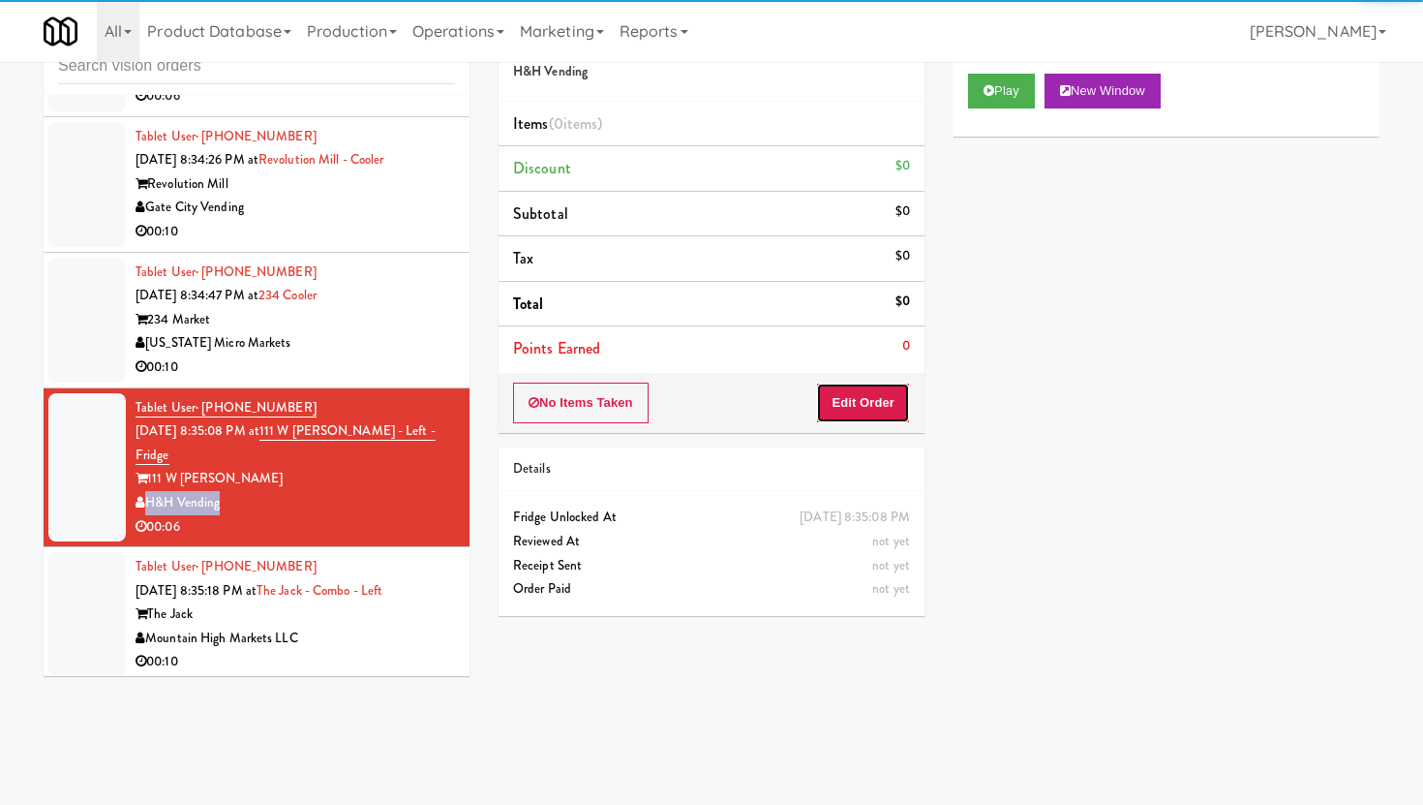
click at [858, 418] on button "Edit Order" at bounding box center [863, 402] width 94 height 41
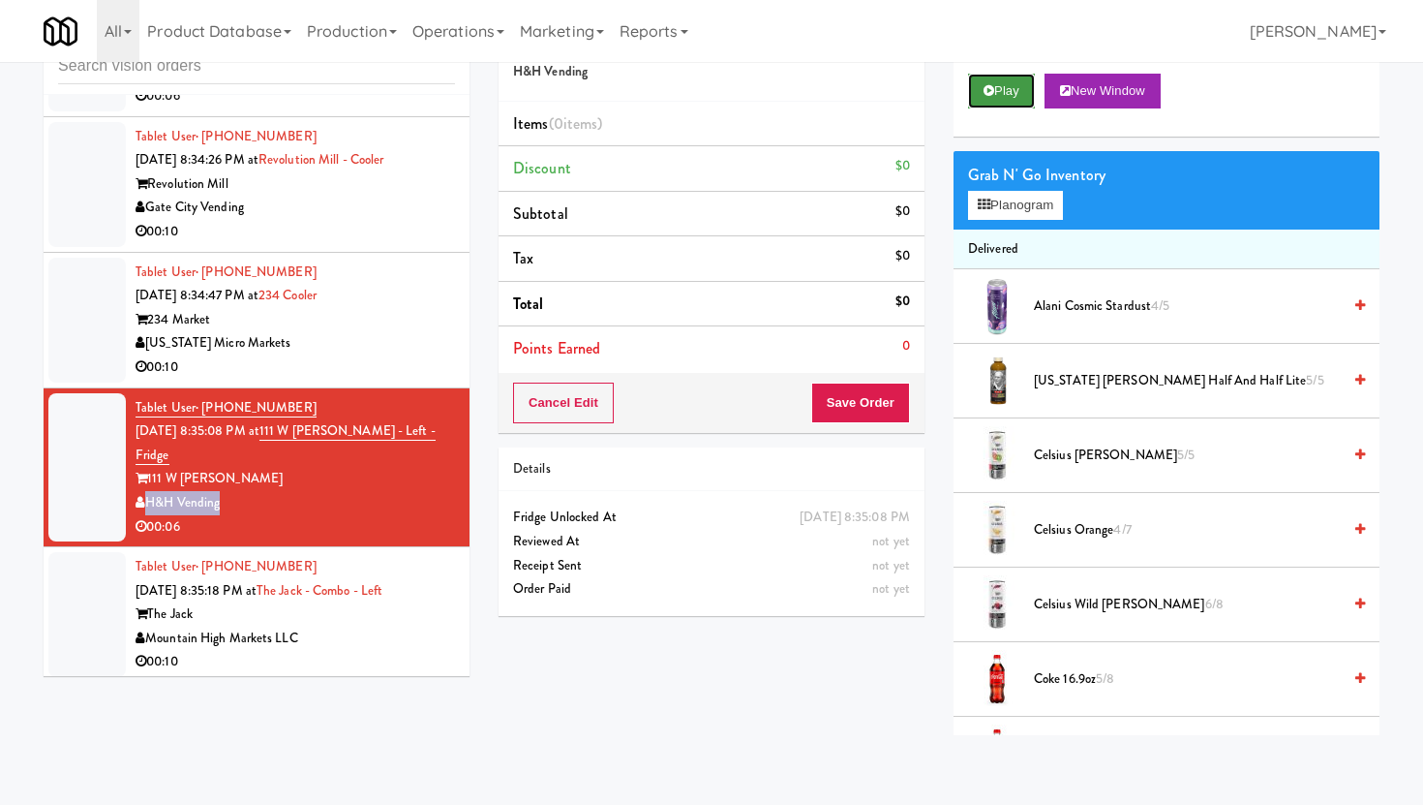
click at [1015, 74] on button "Play" at bounding box center [1001, 91] width 67 height 35
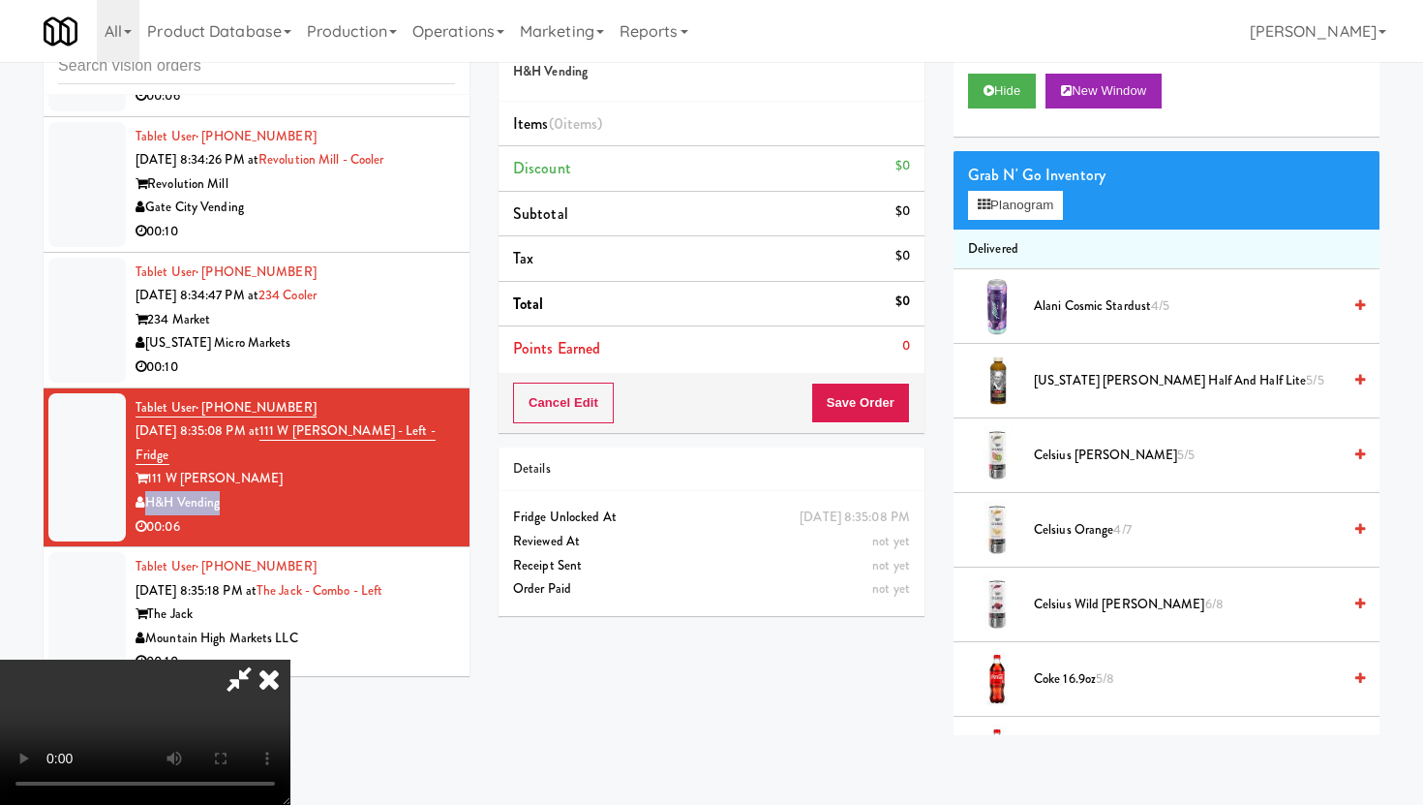
click at [275, 683] on icon at bounding box center [269, 678] width 43 height 39
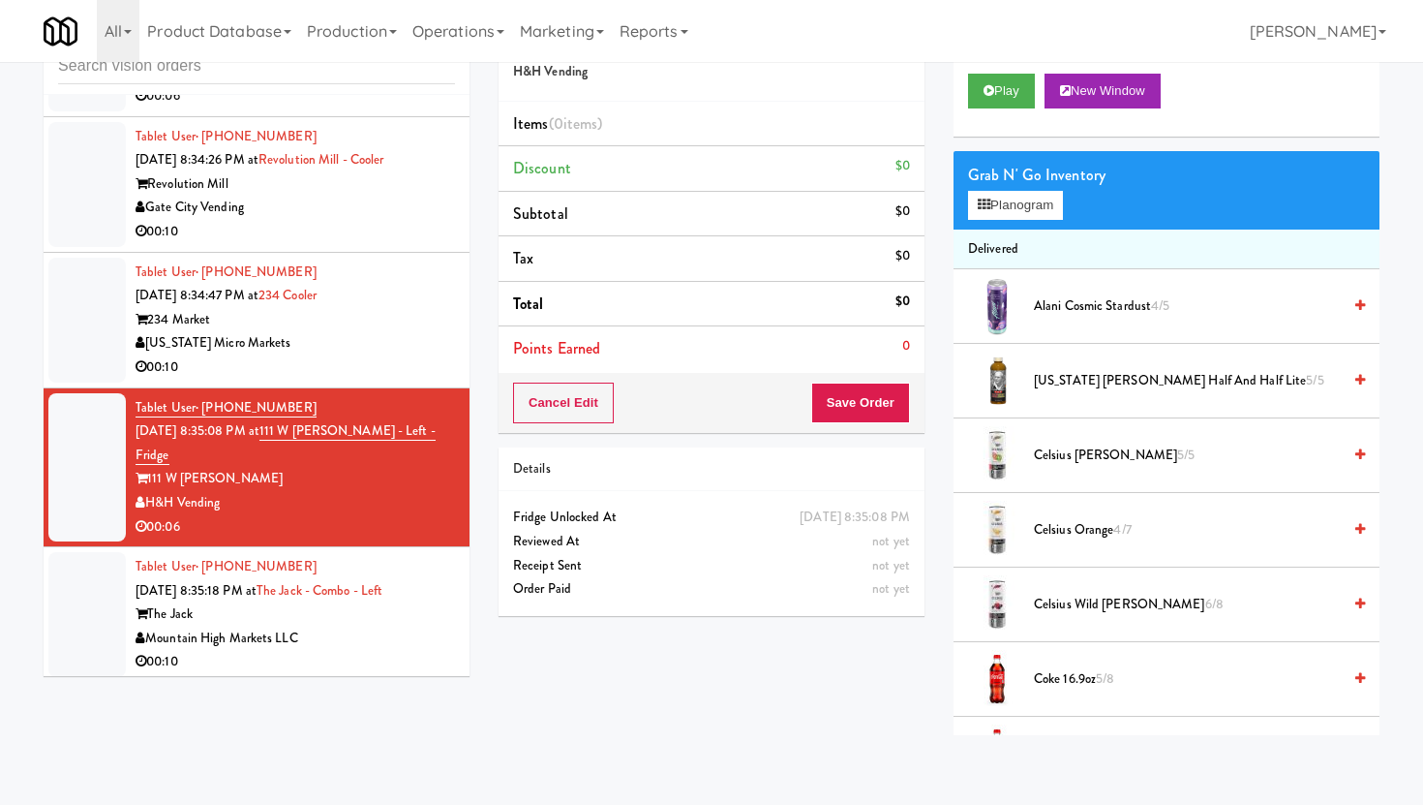
click at [439, 332] on div "234 Market" at bounding box center [295, 320] width 319 height 24
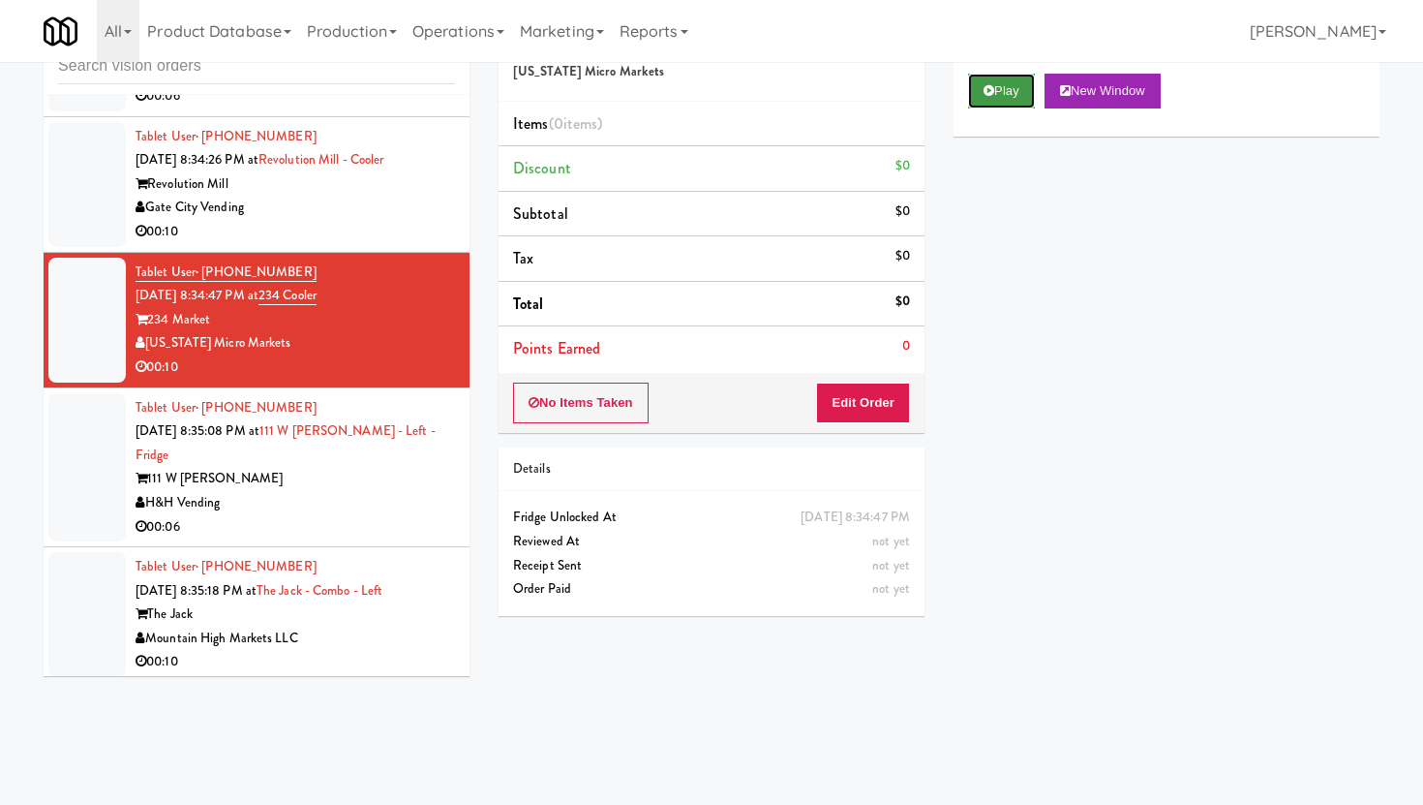
click at [1017, 95] on button "Play" at bounding box center [1001, 91] width 67 height 35
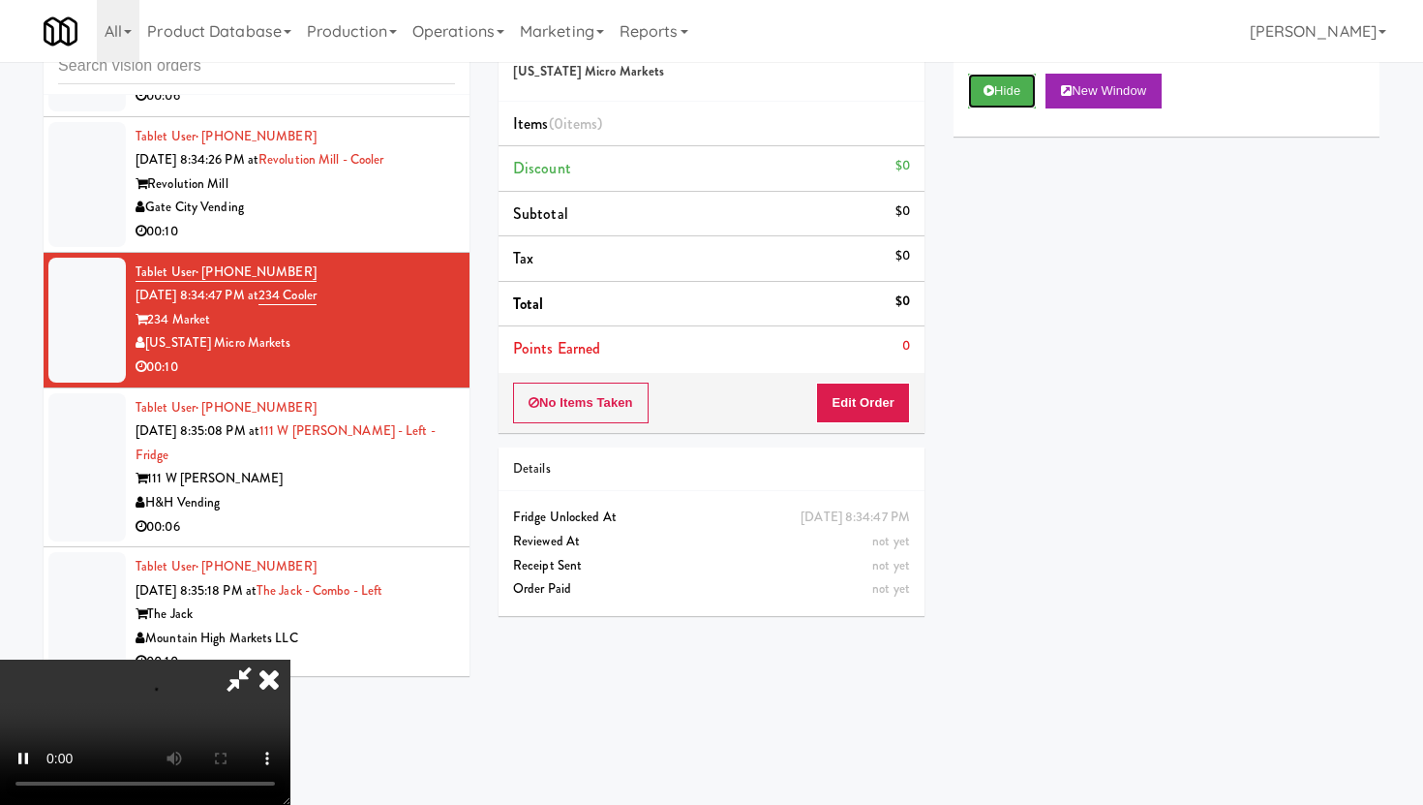
scroll to position [159, 0]
click at [876, 416] on button "Edit Order" at bounding box center [863, 402] width 94 height 41
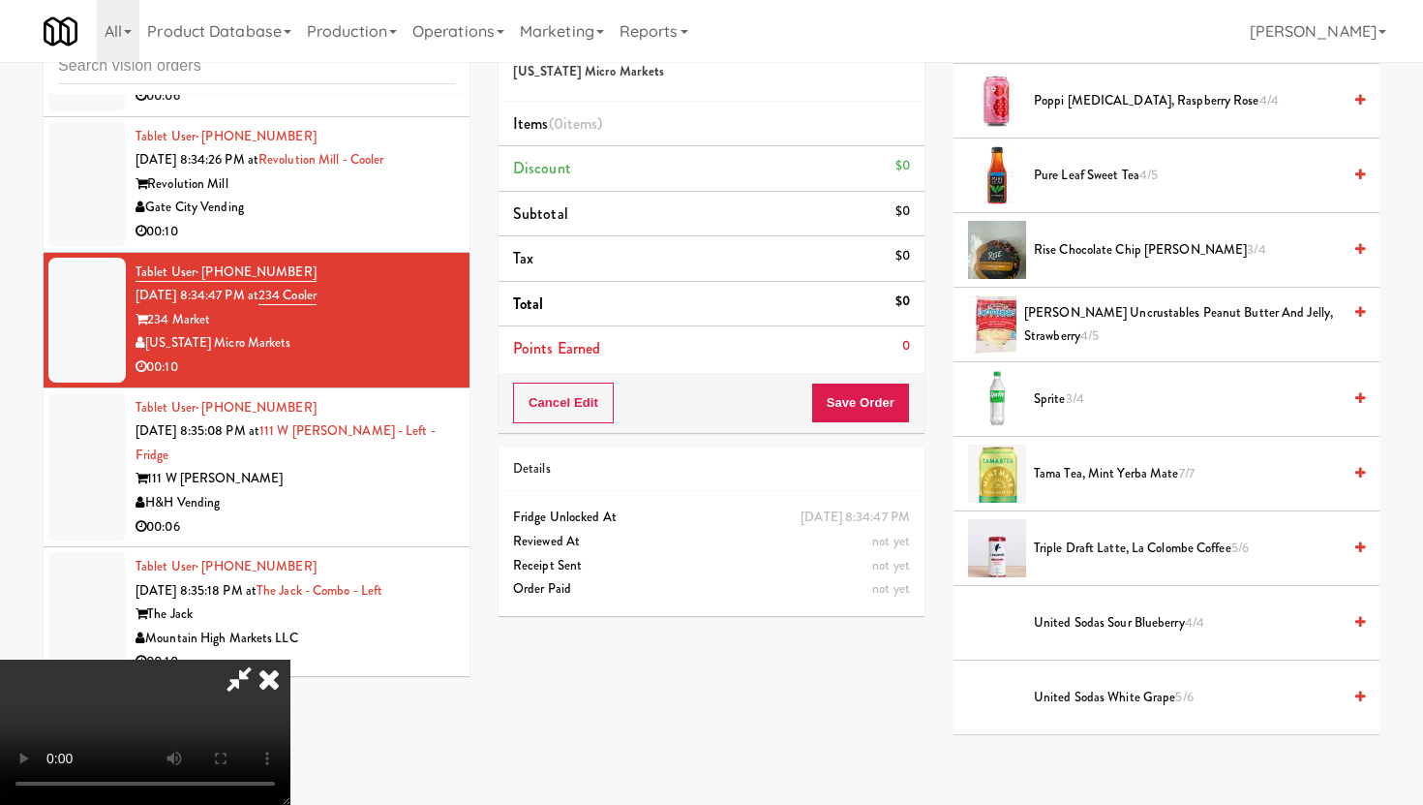
scroll to position [1835, 0]
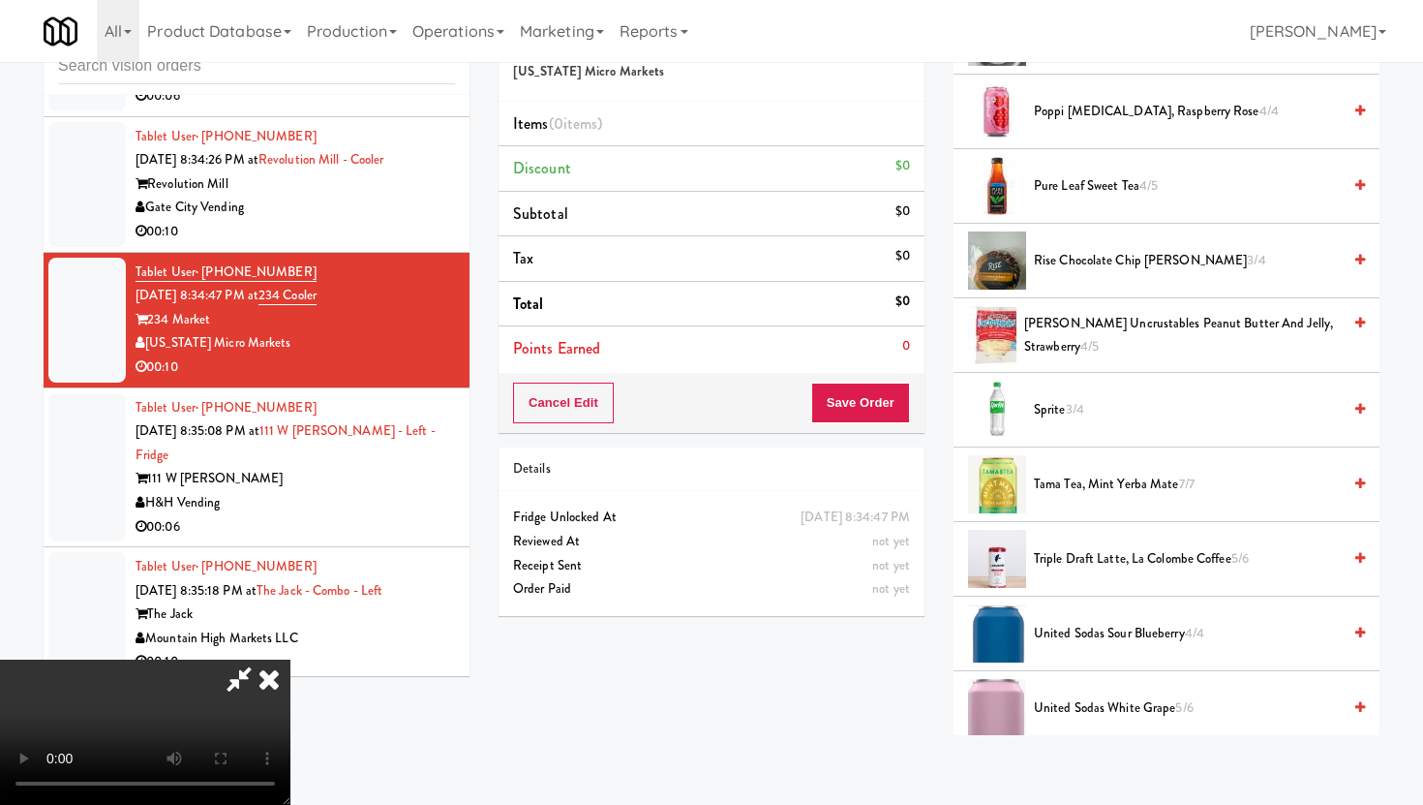
click at [1092, 416] on span "Sprite 3/4" at bounding box center [1187, 410] width 307 height 24
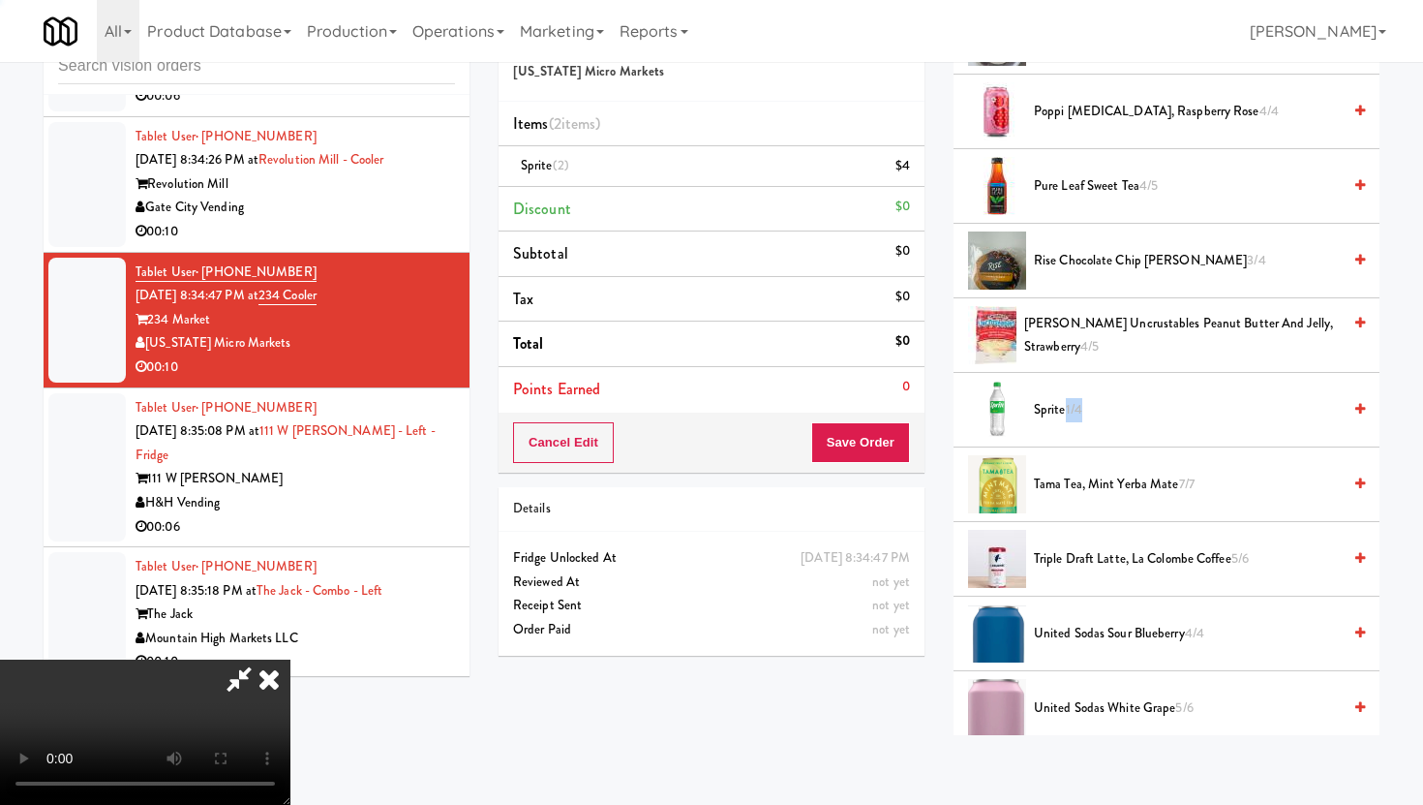
click at [1092, 416] on span "Sprite 1/4" at bounding box center [1187, 410] width 307 height 24
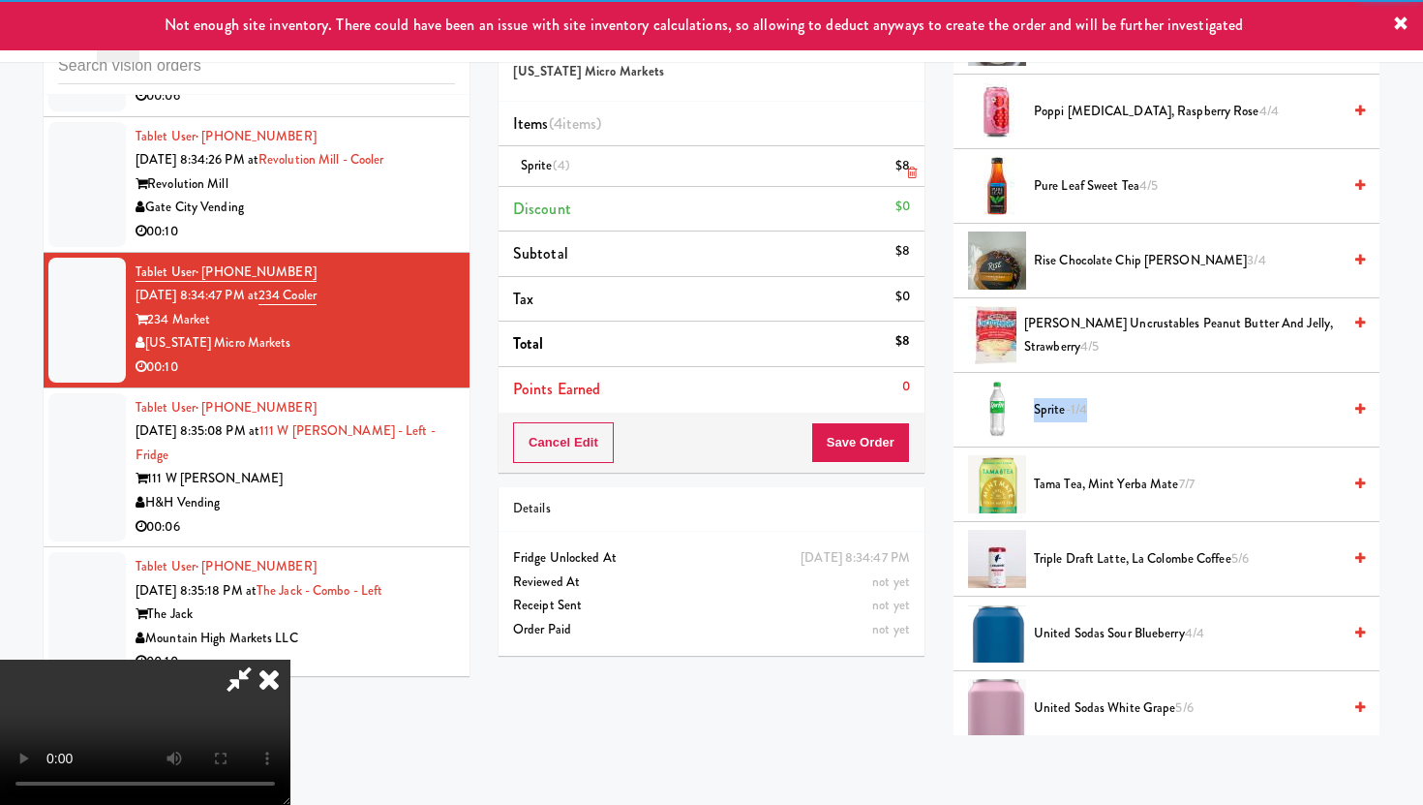
click at [908, 175] on icon at bounding box center [912, 173] width 10 height 13
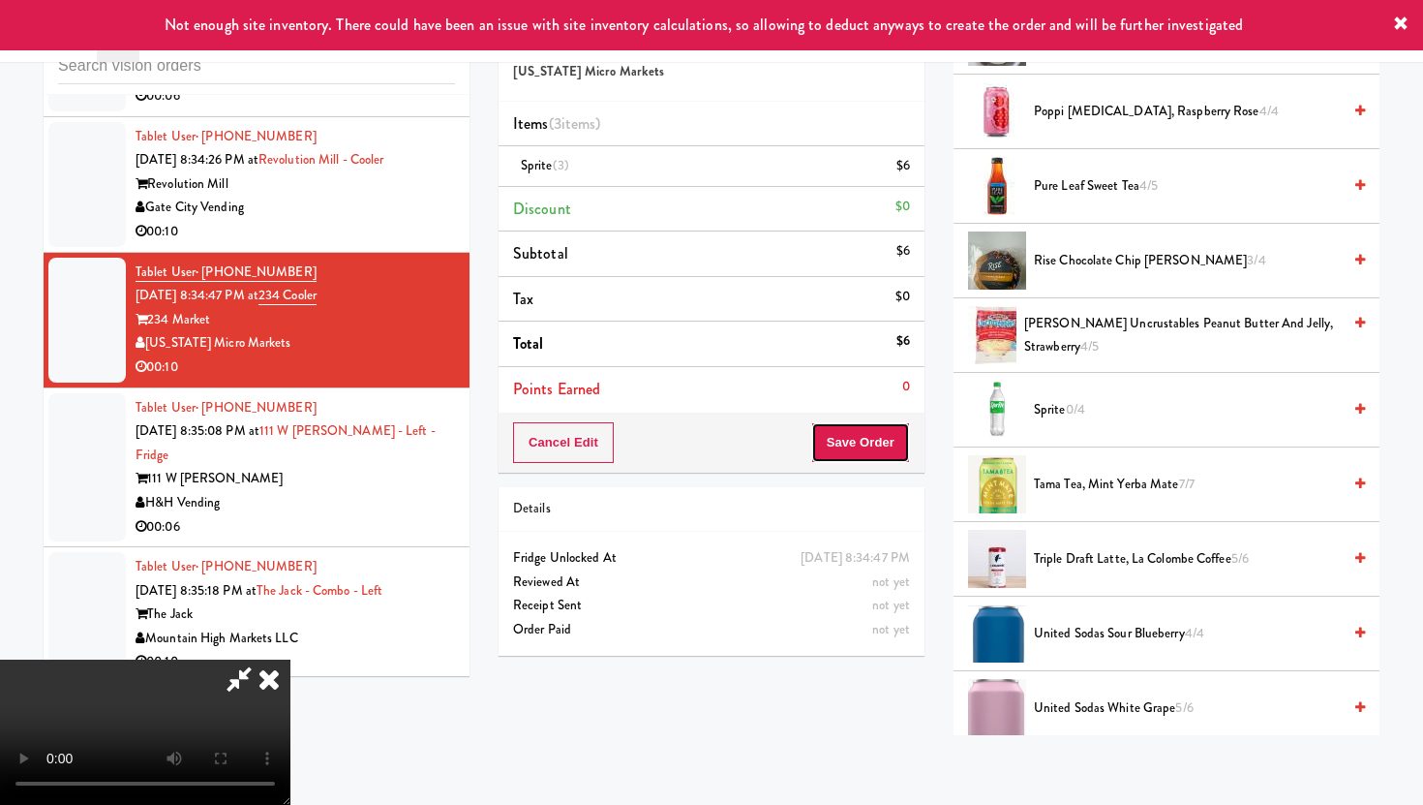
click at [896, 435] on button "Save Order" at bounding box center [860, 442] width 99 height 41
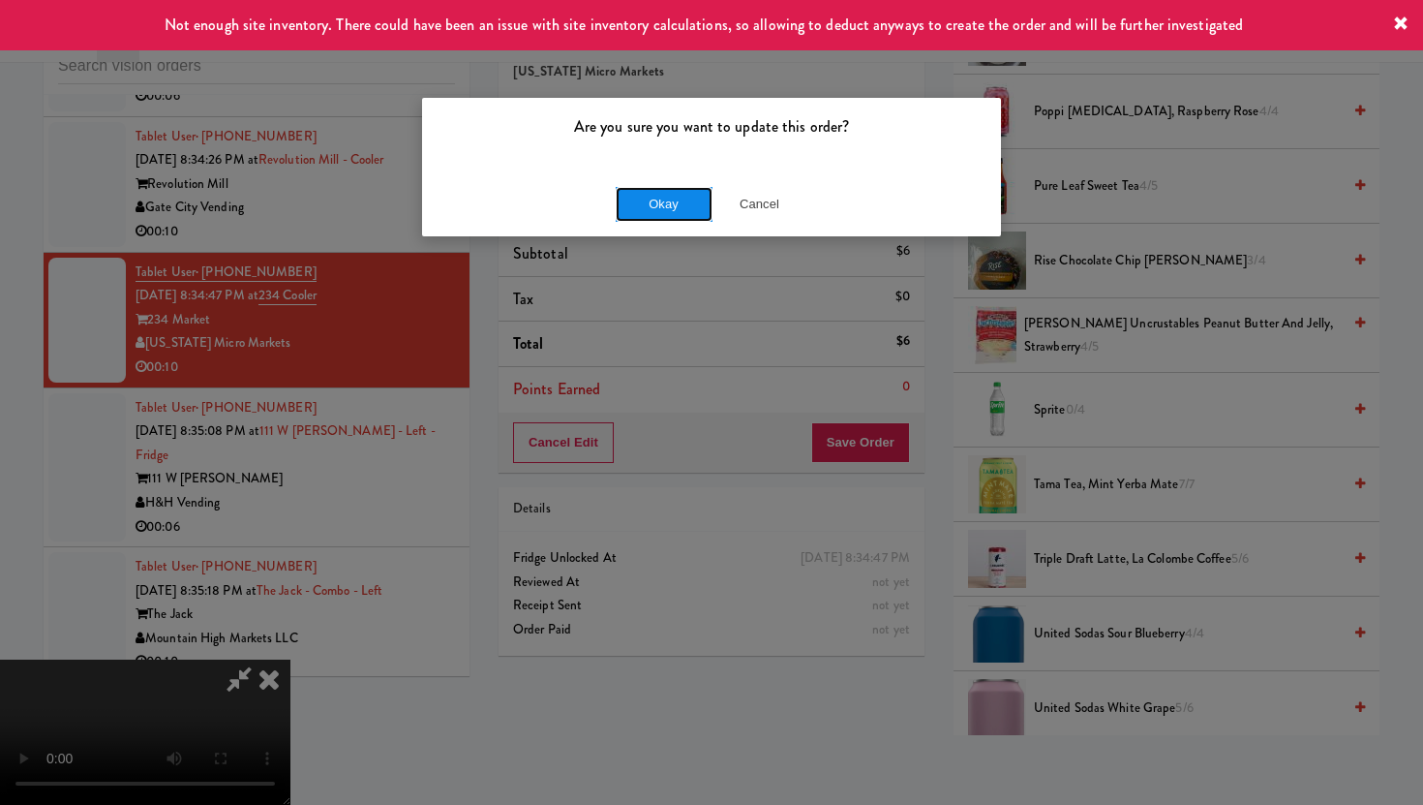
click at [692, 199] on button "Okay" at bounding box center [664, 204] width 97 height 35
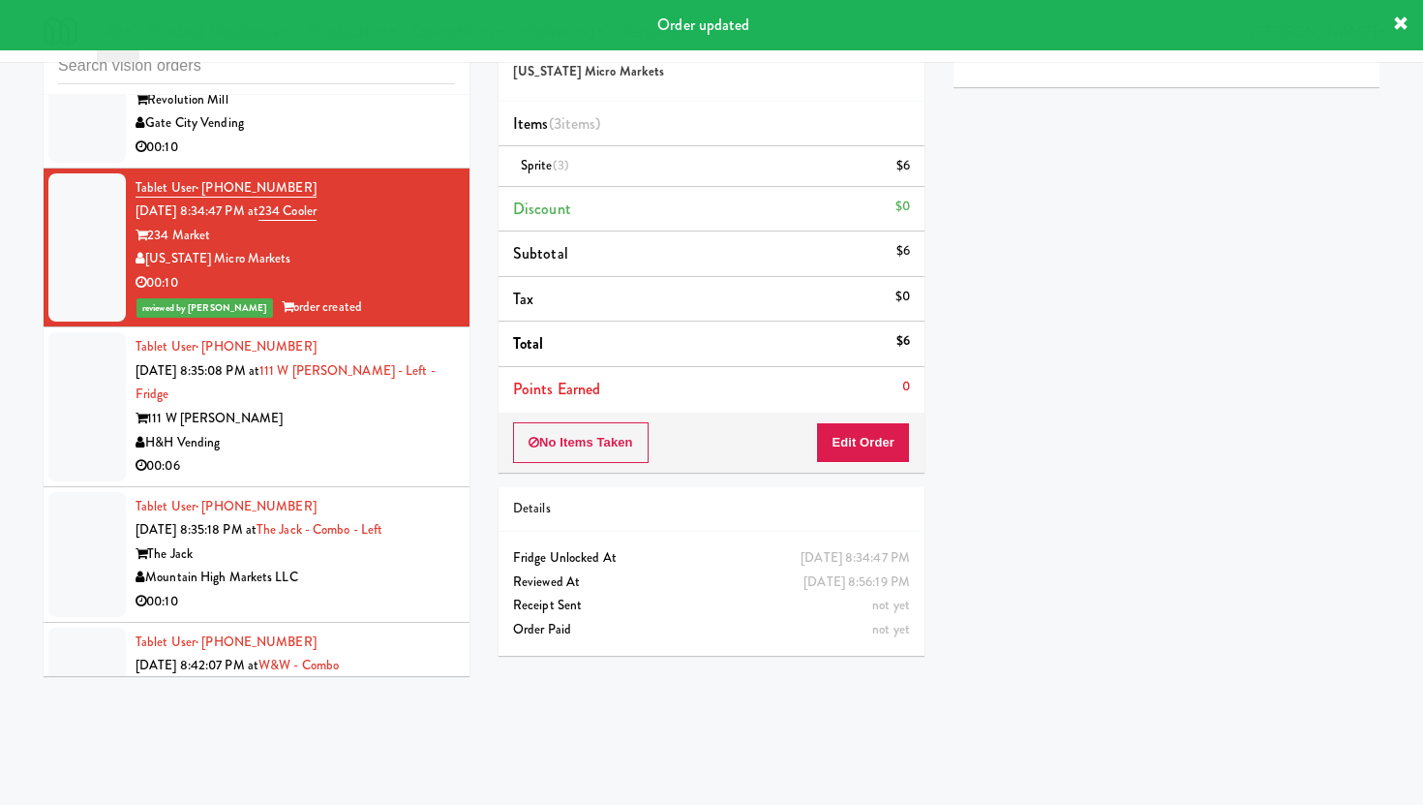
scroll to position [21584, 0]
click at [339, 453] on div "00:06" at bounding box center [295, 465] width 319 height 24
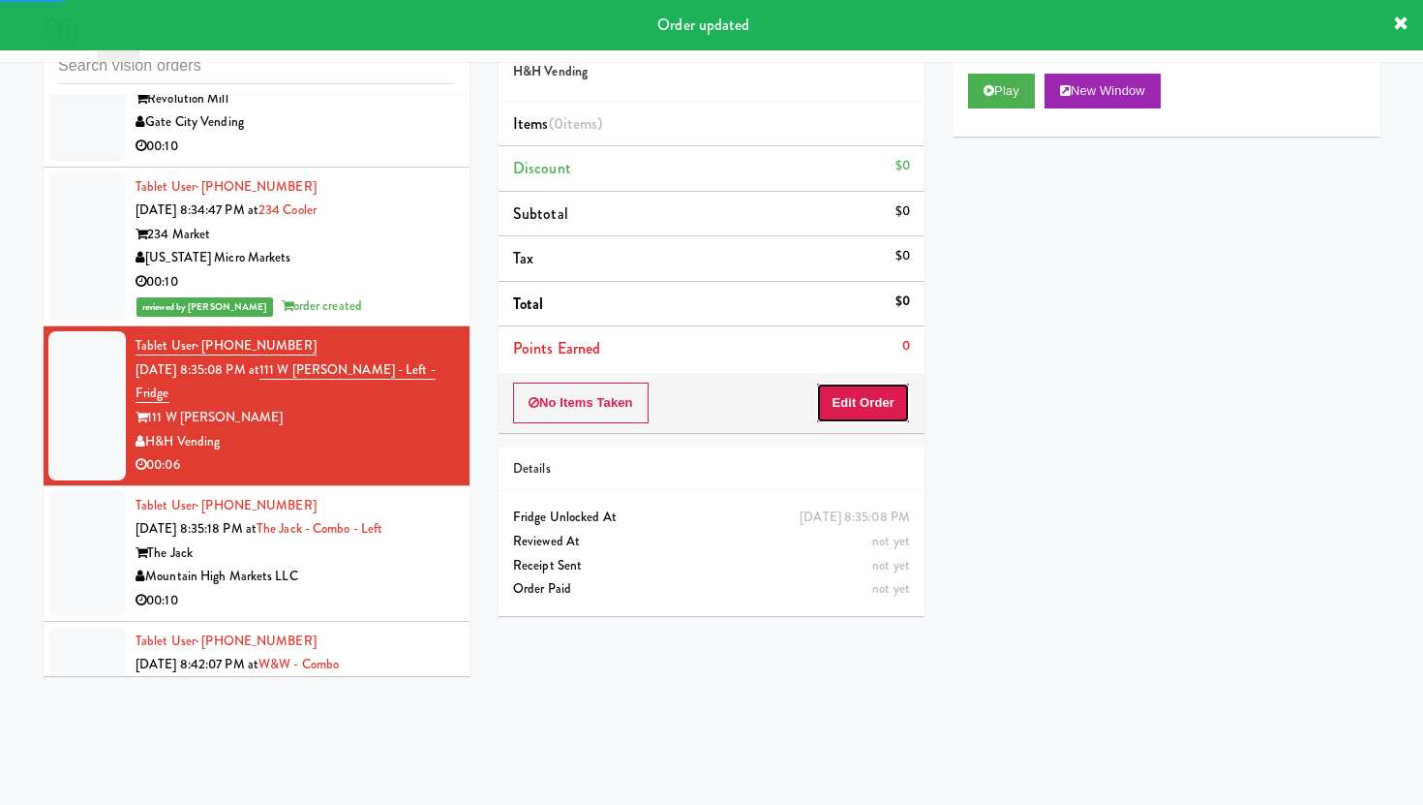
click at [873, 395] on button "Edit Order" at bounding box center [863, 402] width 94 height 41
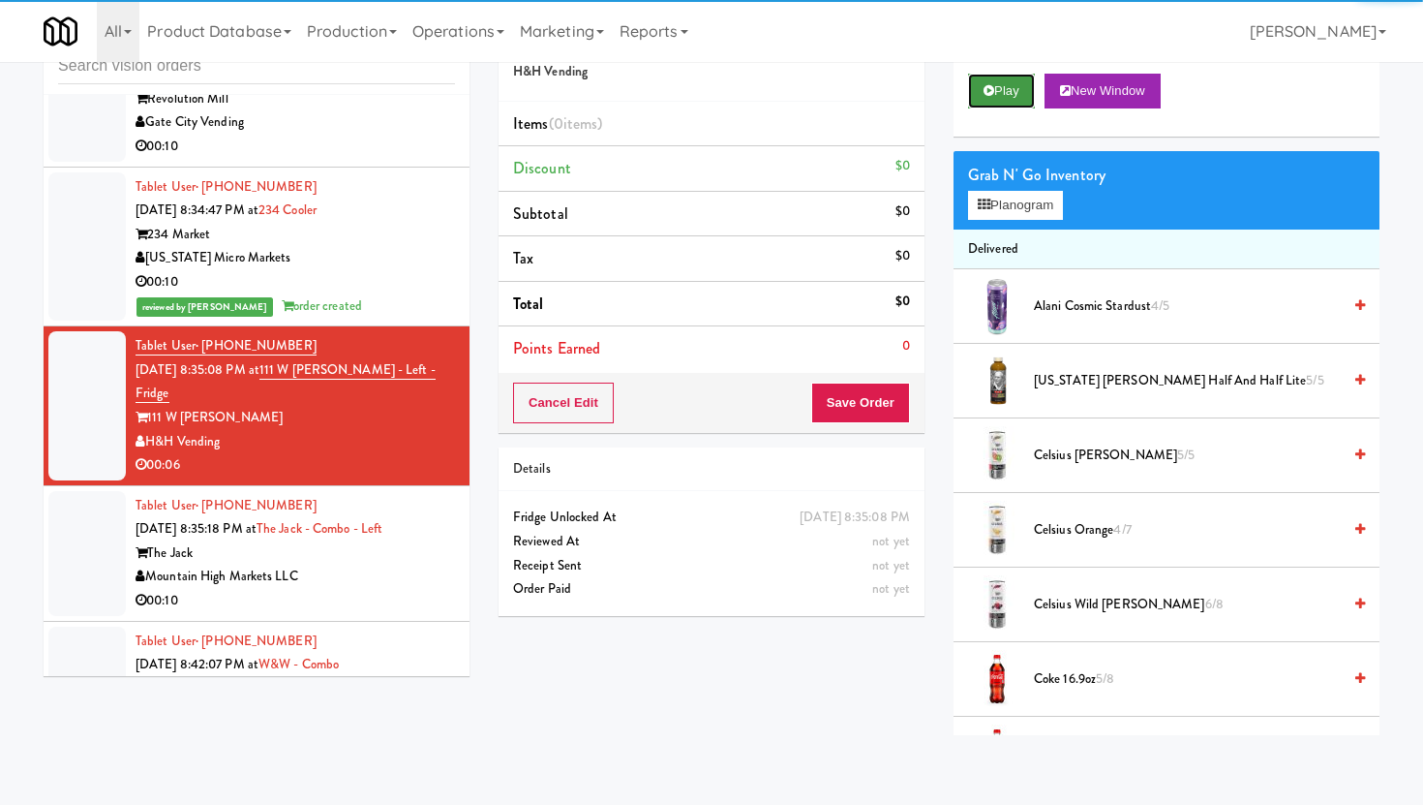
click at [996, 80] on button "Play" at bounding box center [1001, 91] width 67 height 35
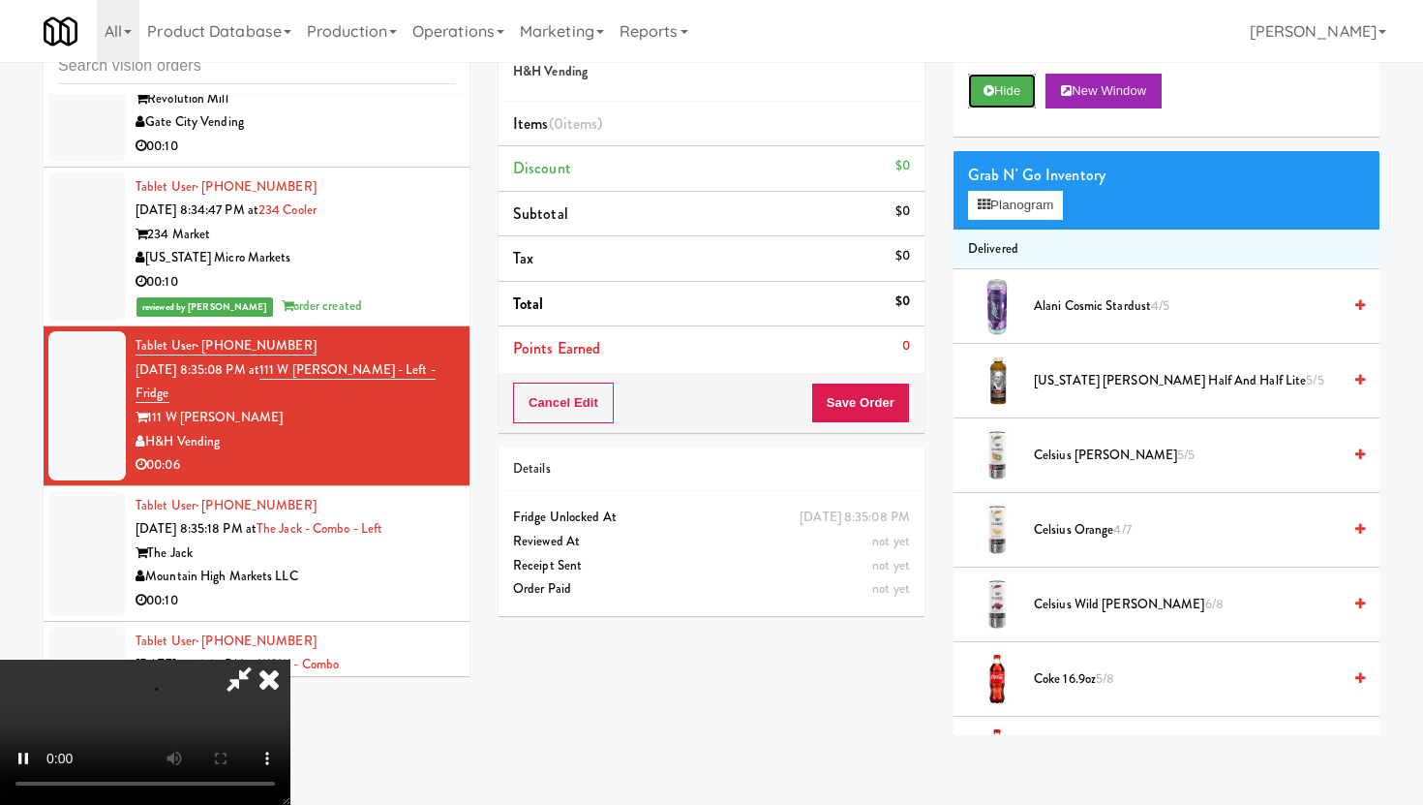
scroll to position [159, 0]
click at [290, 731] on video at bounding box center [145, 731] width 290 height 145
click at [290, 704] on video at bounding box center [145, 731] width 290 height 145
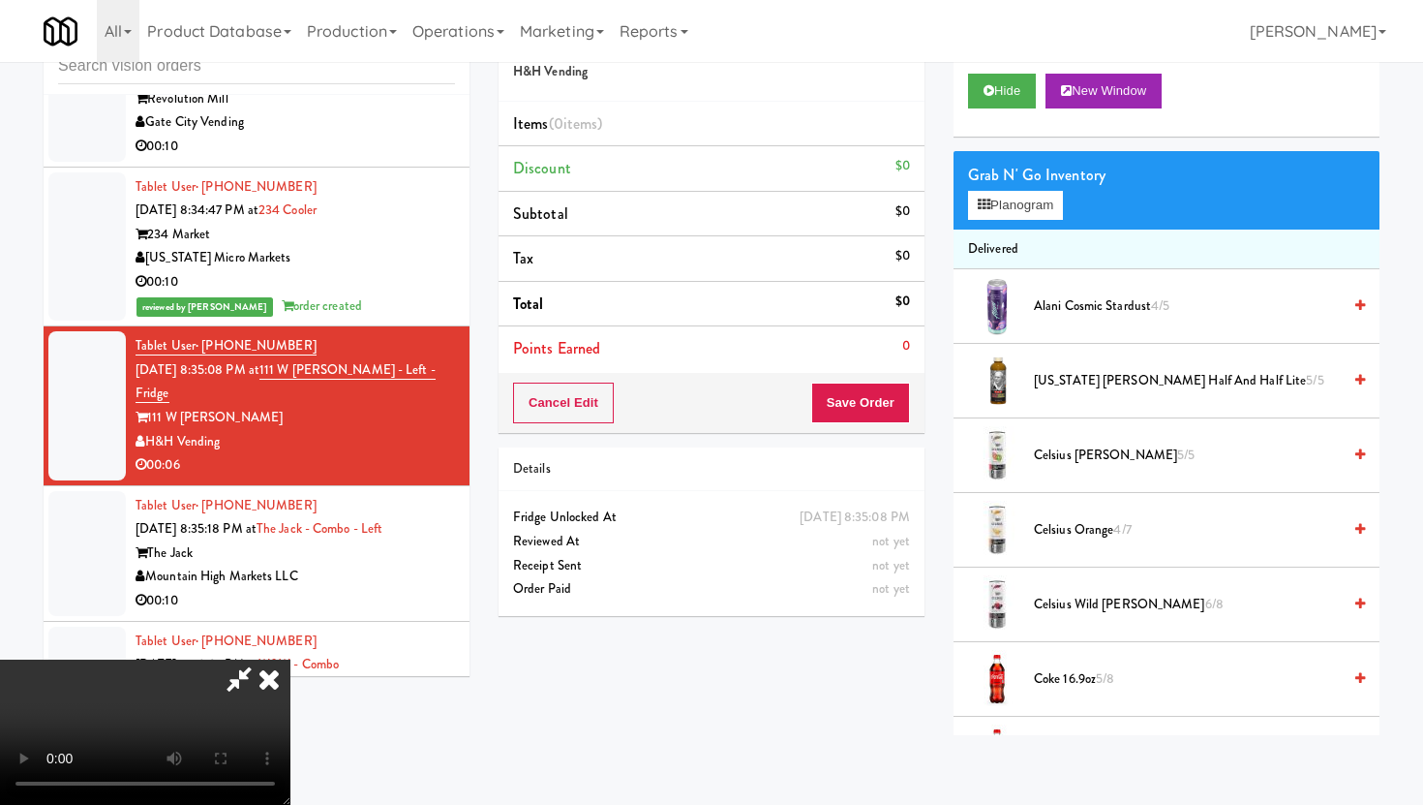
click at [290, 704] on video at bounding box center [145, 731] width 290 height 145
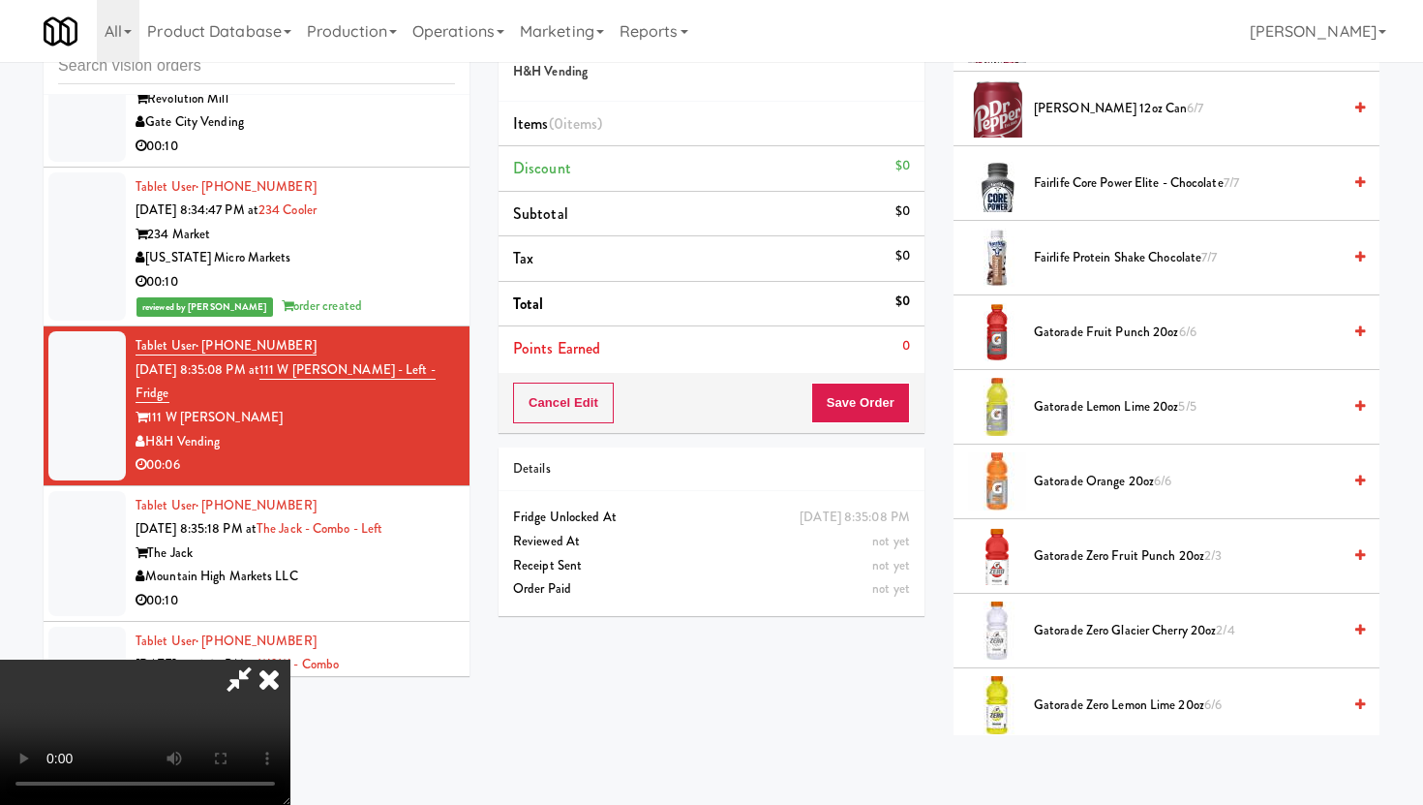
scroll to position [1141, 0]
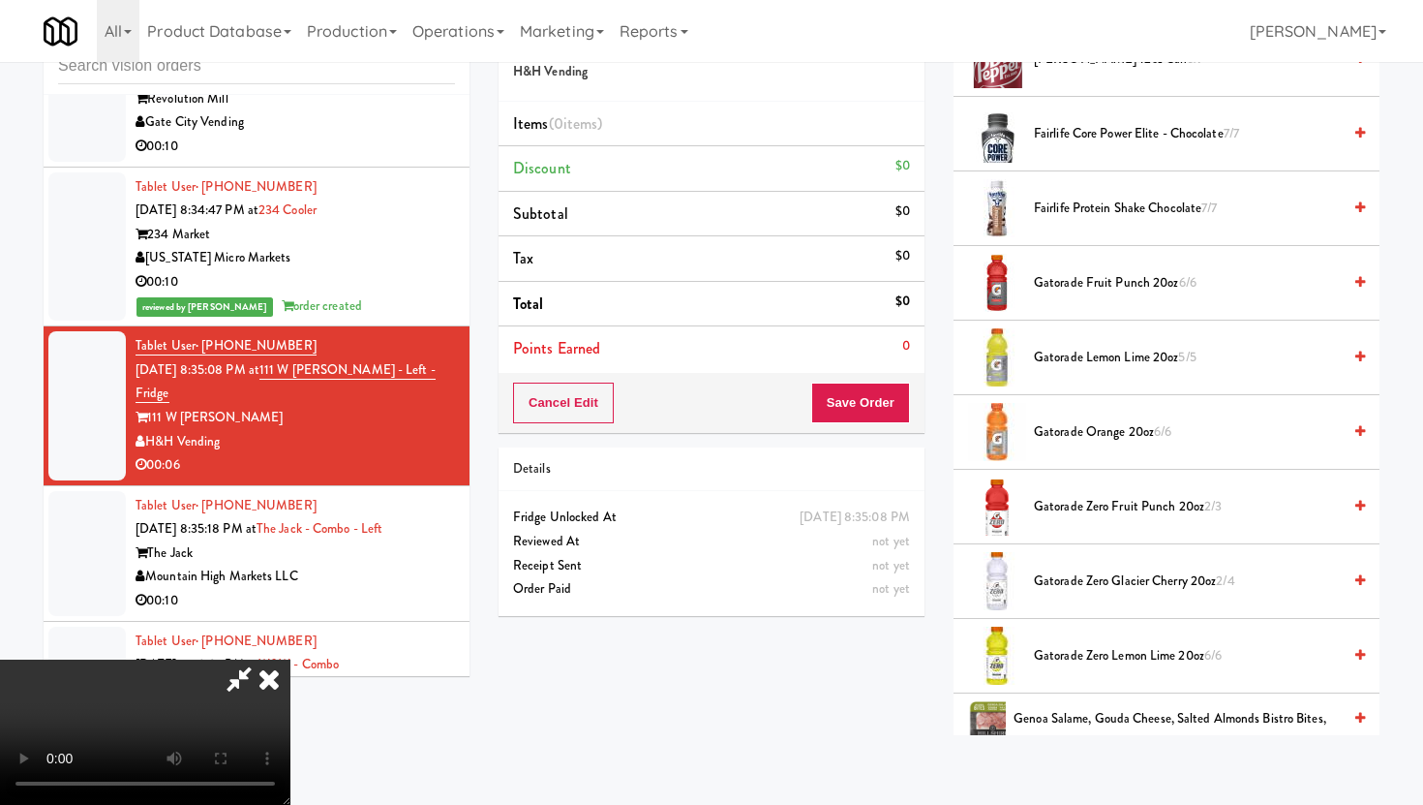
click at [1118, 428] on span "Gatorade Orange 20oz 6/6" at bounding box center [1187, 432] width 307 height 24
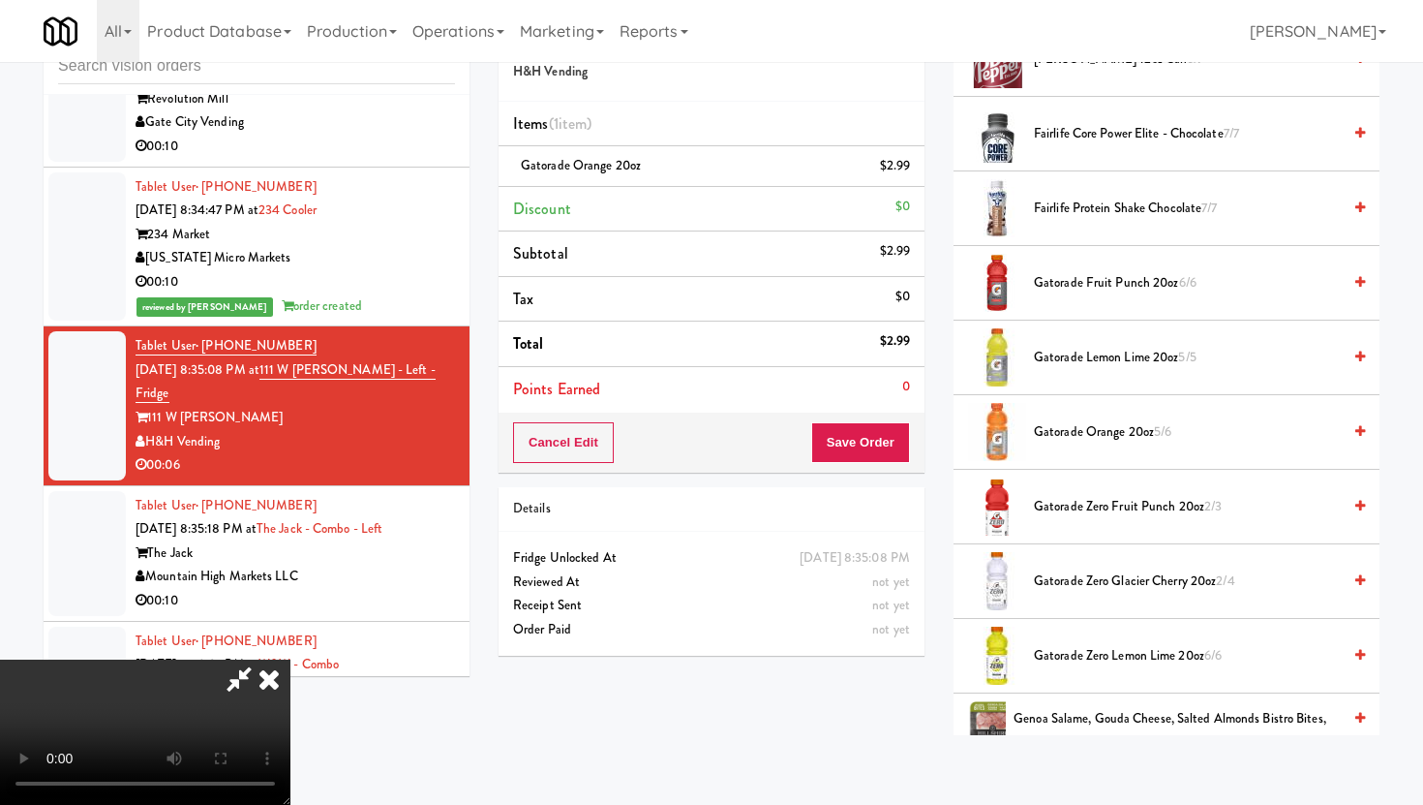
click at [1103, 591] on span "Gatorade Zero Glacier Cherry 20oz 2/4" at bounding box center [1187, 581] width 307 height 24
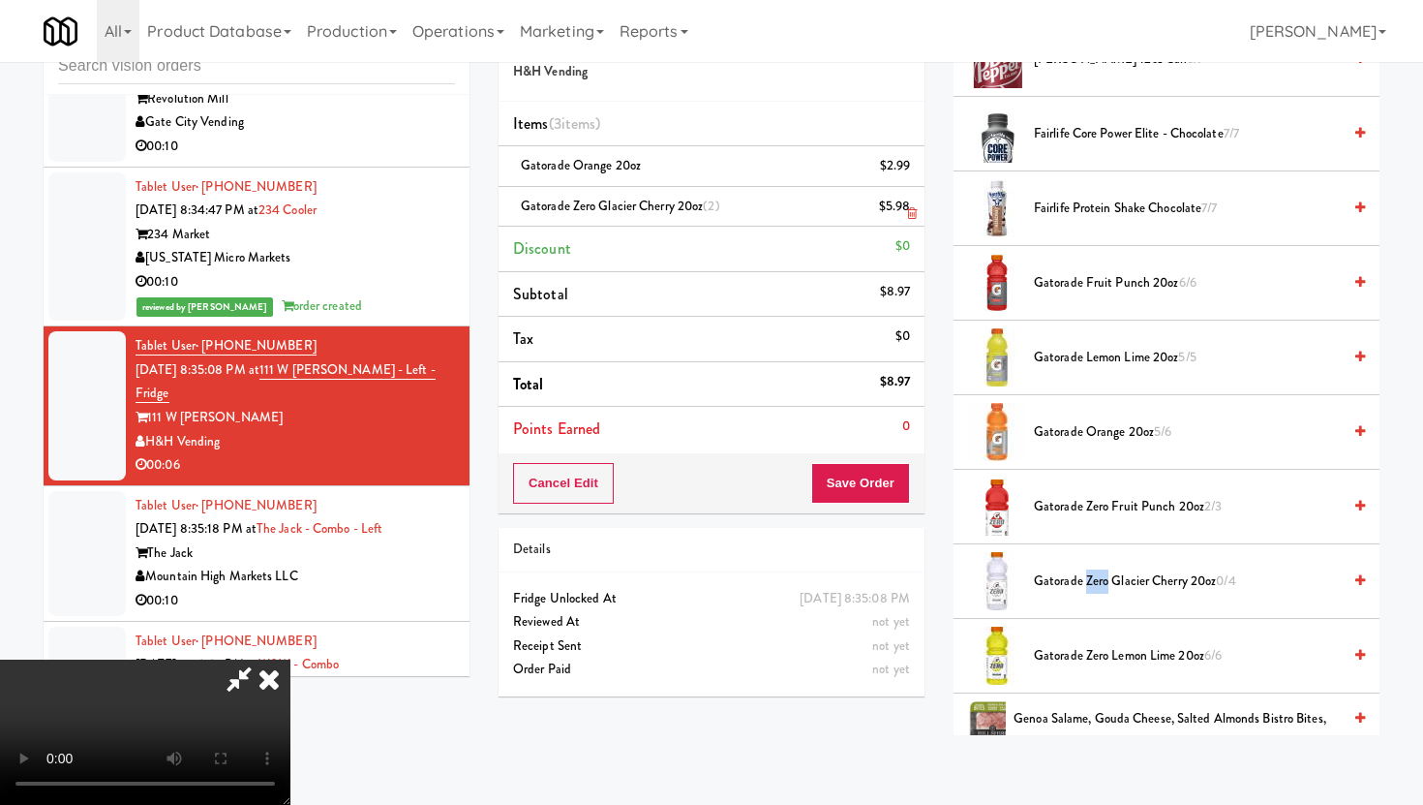
click at [915, 205] on link at bounding box center [907, 214] width 17 height 24
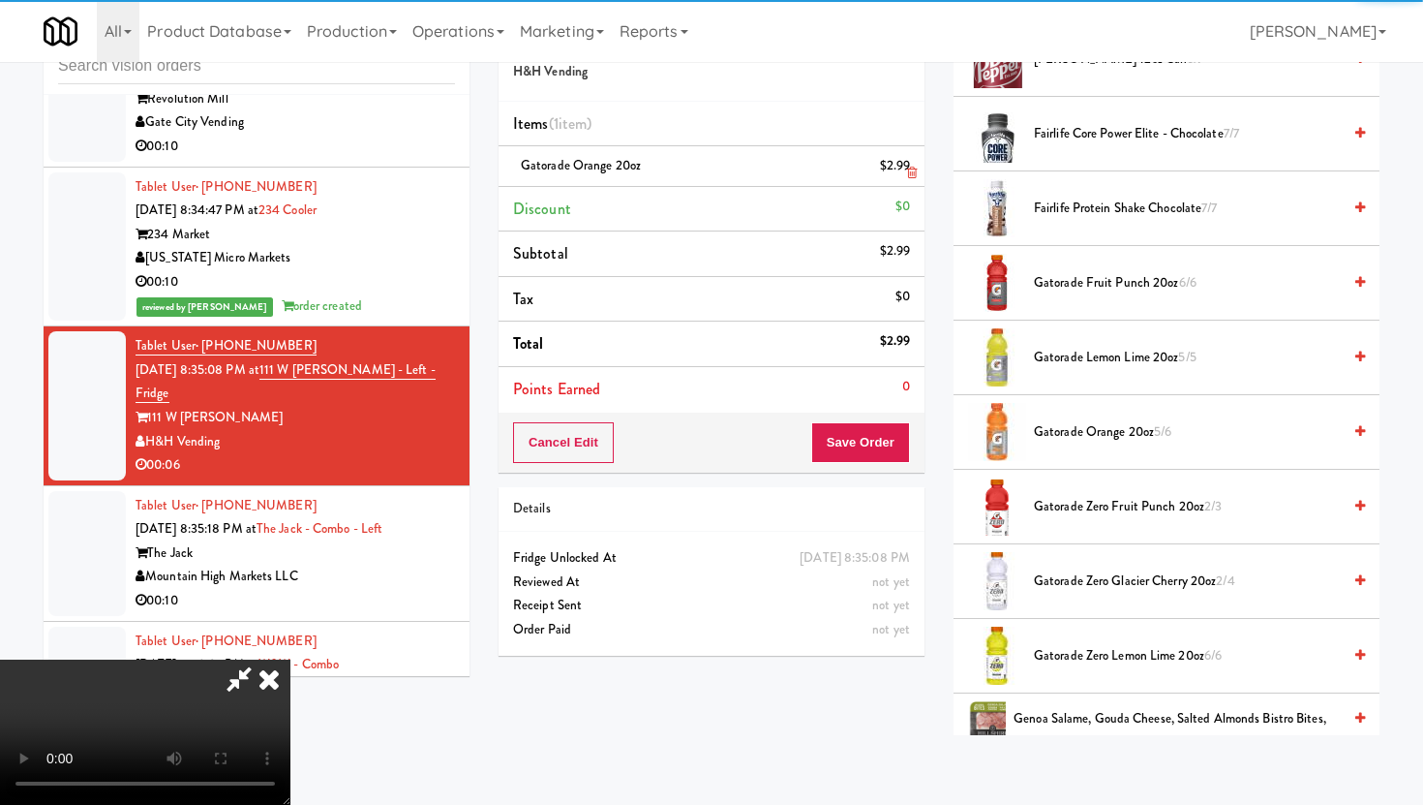
click at [914, 162] on link at bounding box center [907, 174] width 17 height 24
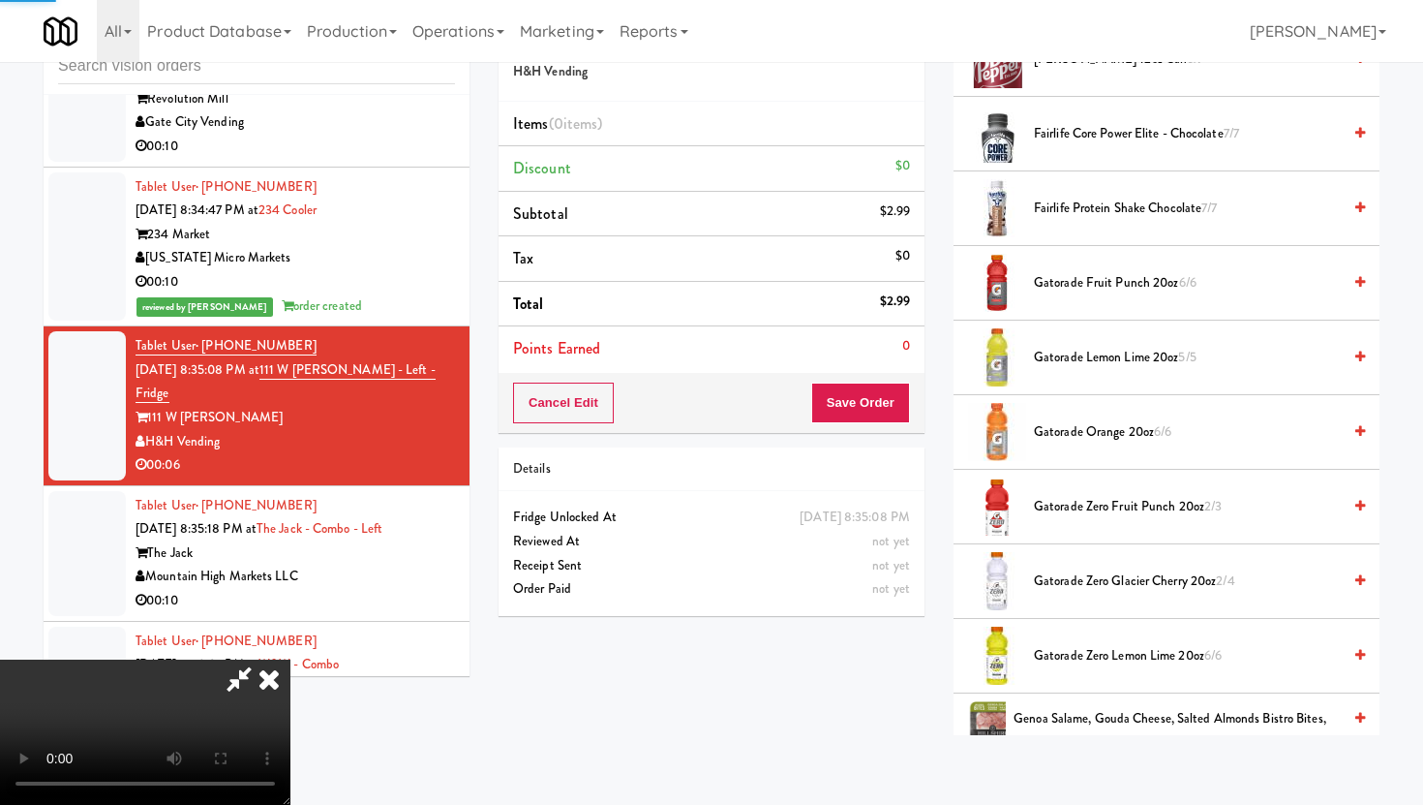
click at [290, 659] on video at bounding box center [145, 731] width 290 height 145
click at [290, 727] on video at bounding box center [145, 731] width 290 height 145
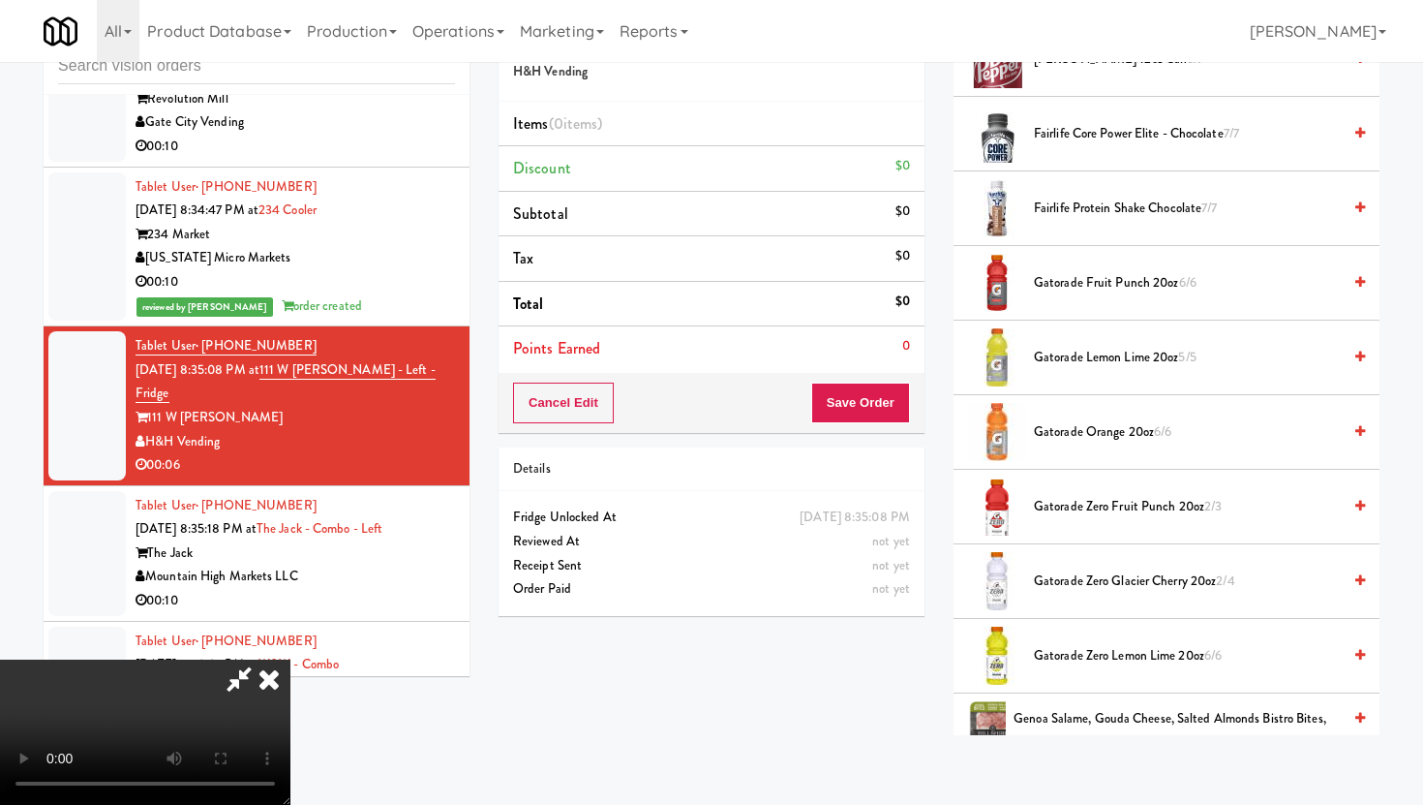
click at [1126, 435] on span "Gatorade Orange 20oz 6/6" at bounding box center [1187, 432] width 307 height 24
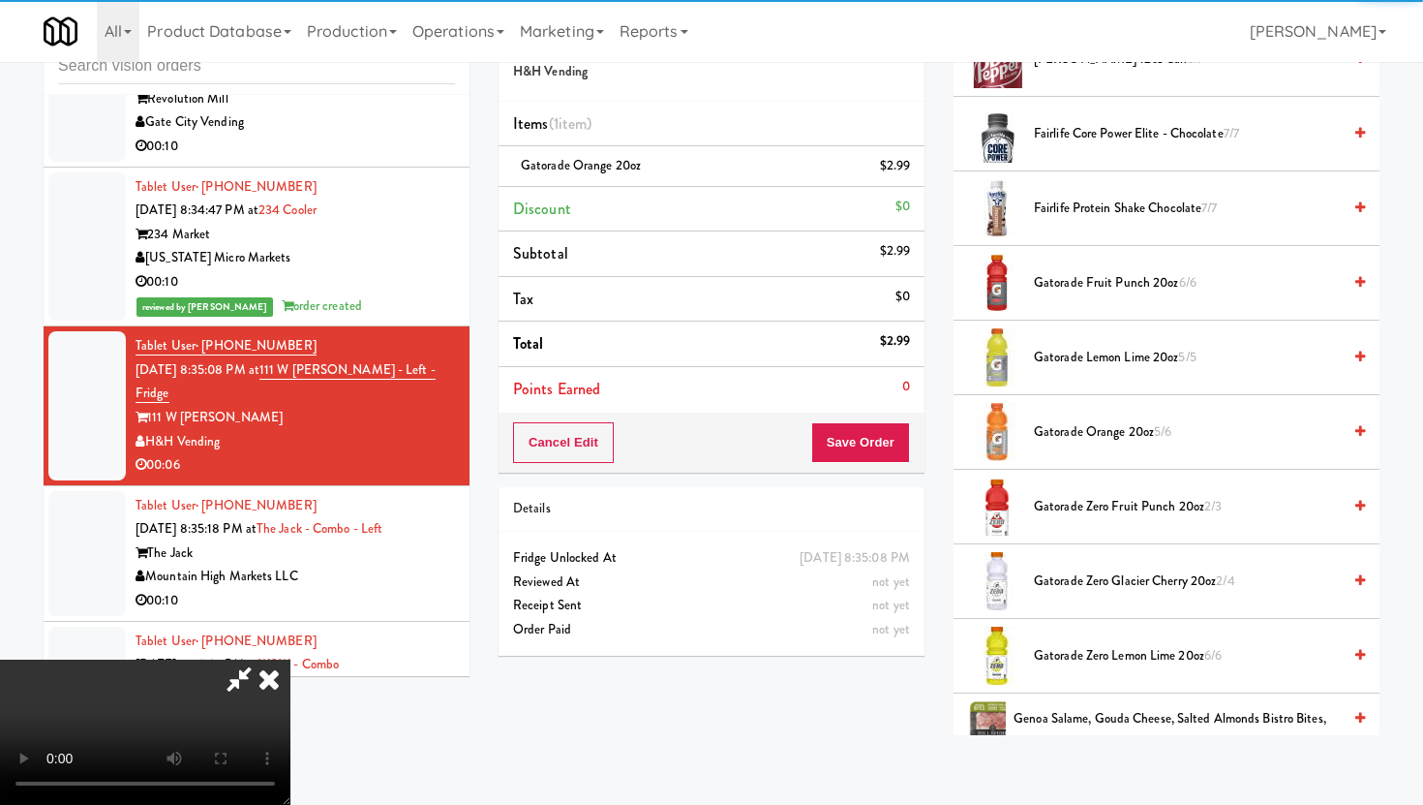
click at [1124, 579] on span "Gatorade Zero Glacier Cherry 20oz 2/4" at bounding box center [1187, 581] width 307 height 24
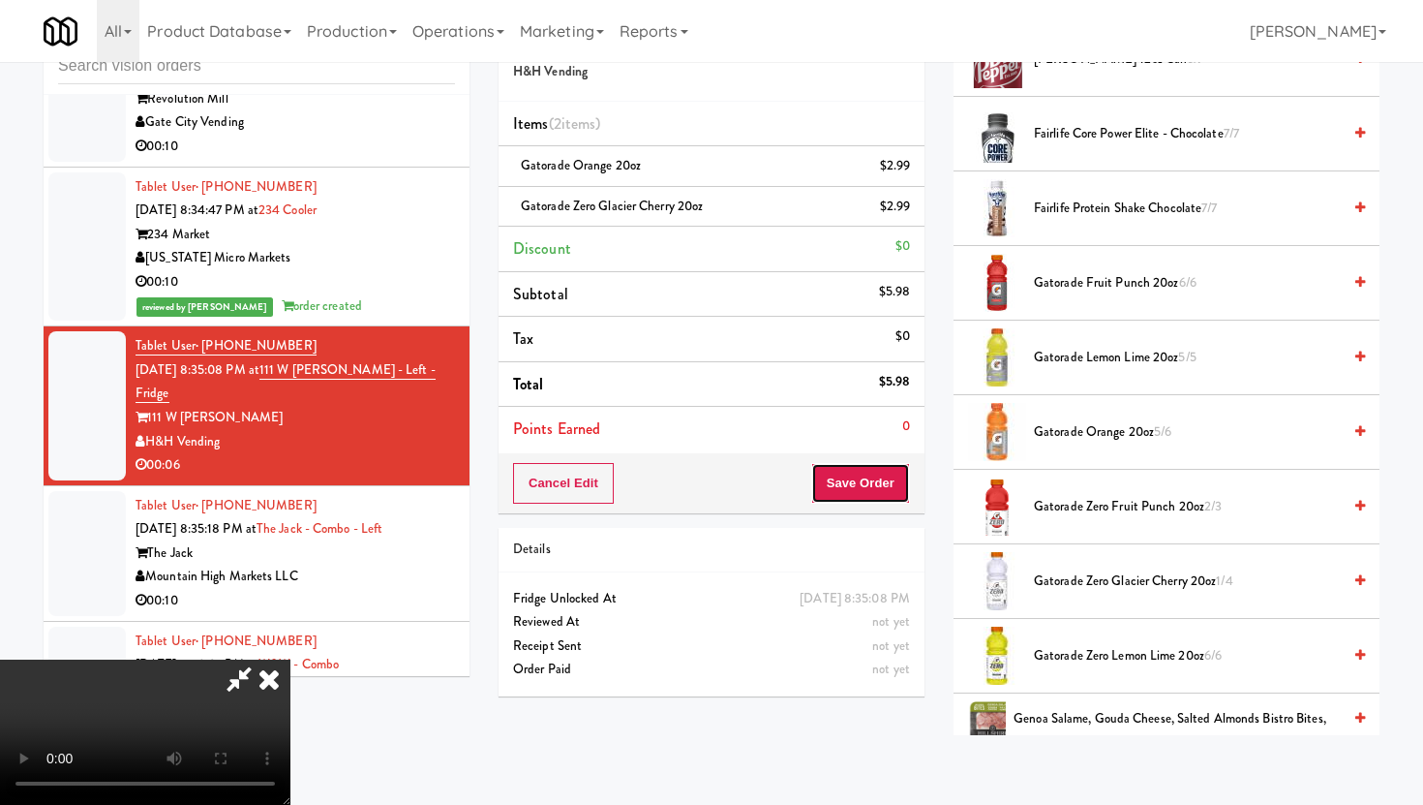
click at [899, 487] on button "Save Order" at bounding box center [860, 483] width 99 height 41
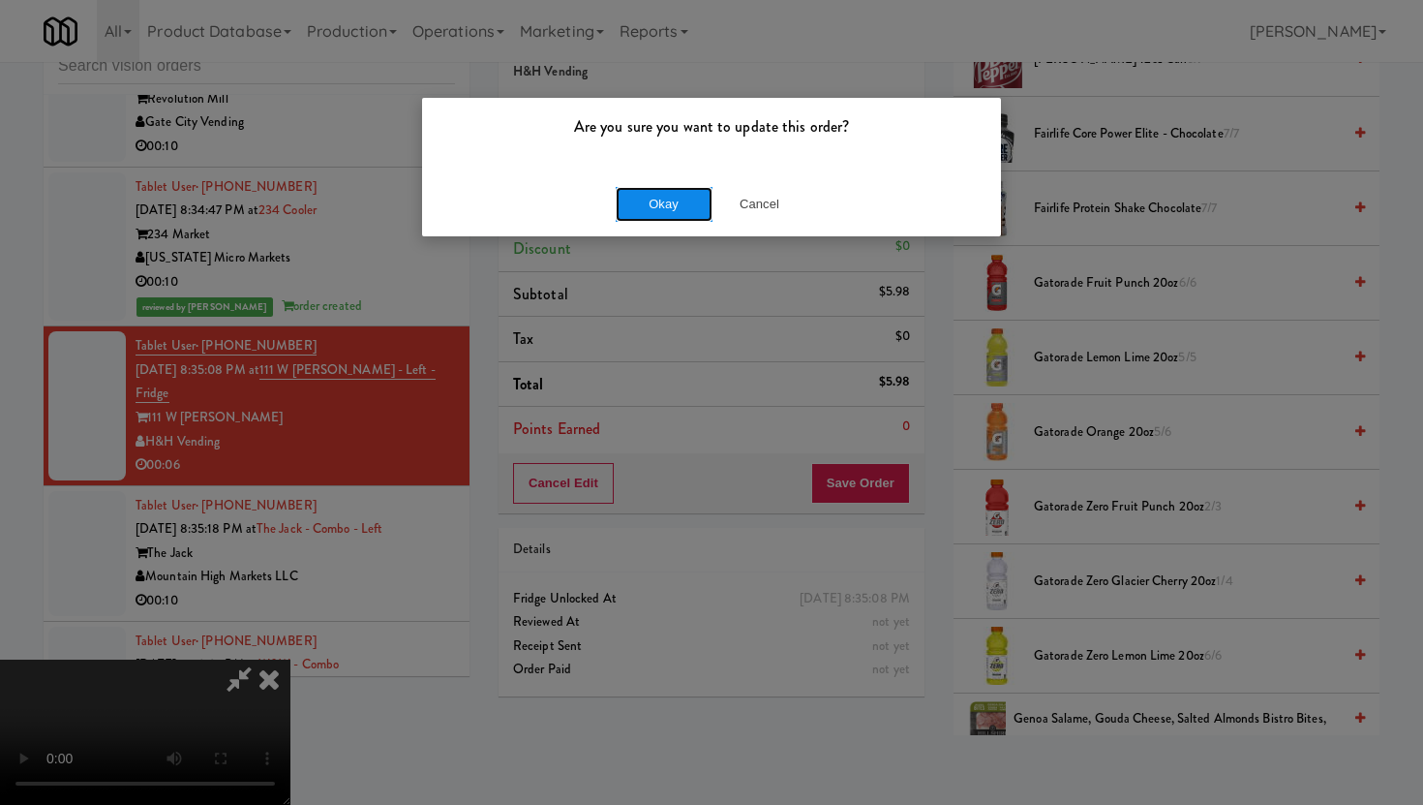
click at [666, 214] on button "Okay" at bounding box center [664, 204] width 97 height 35
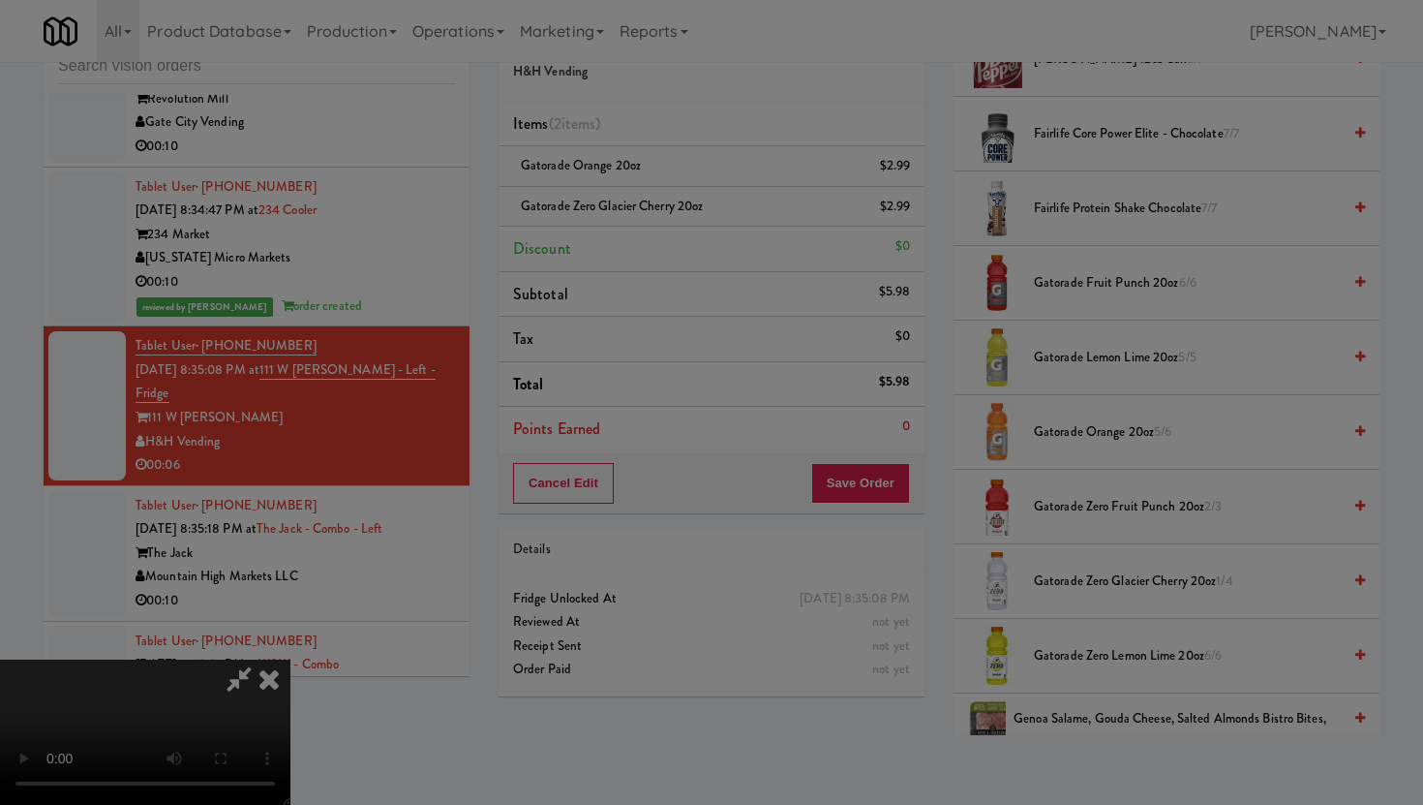
click at [666, 214] on div at bounding box center [711, 402] width 1423 height 805
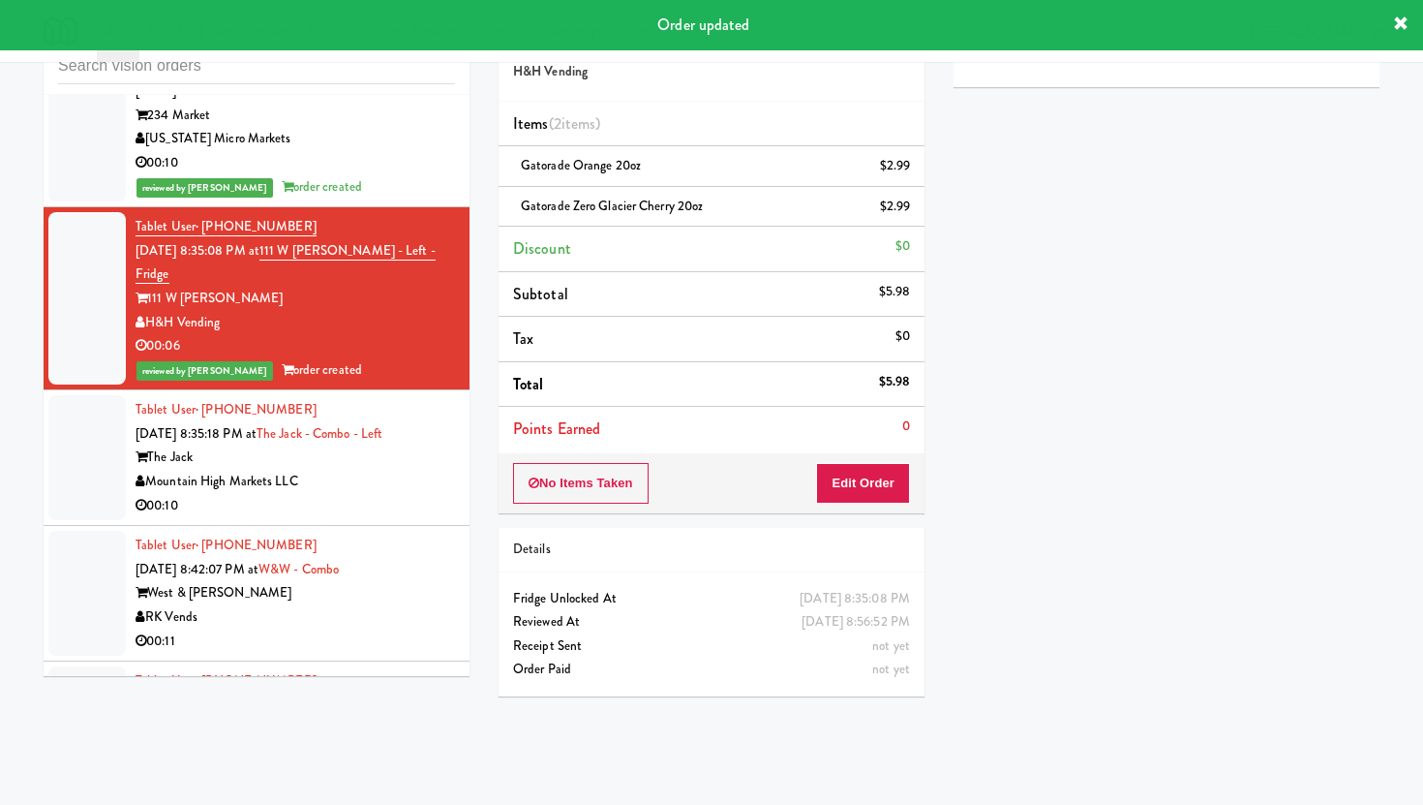
scroll to position [21713, 0]
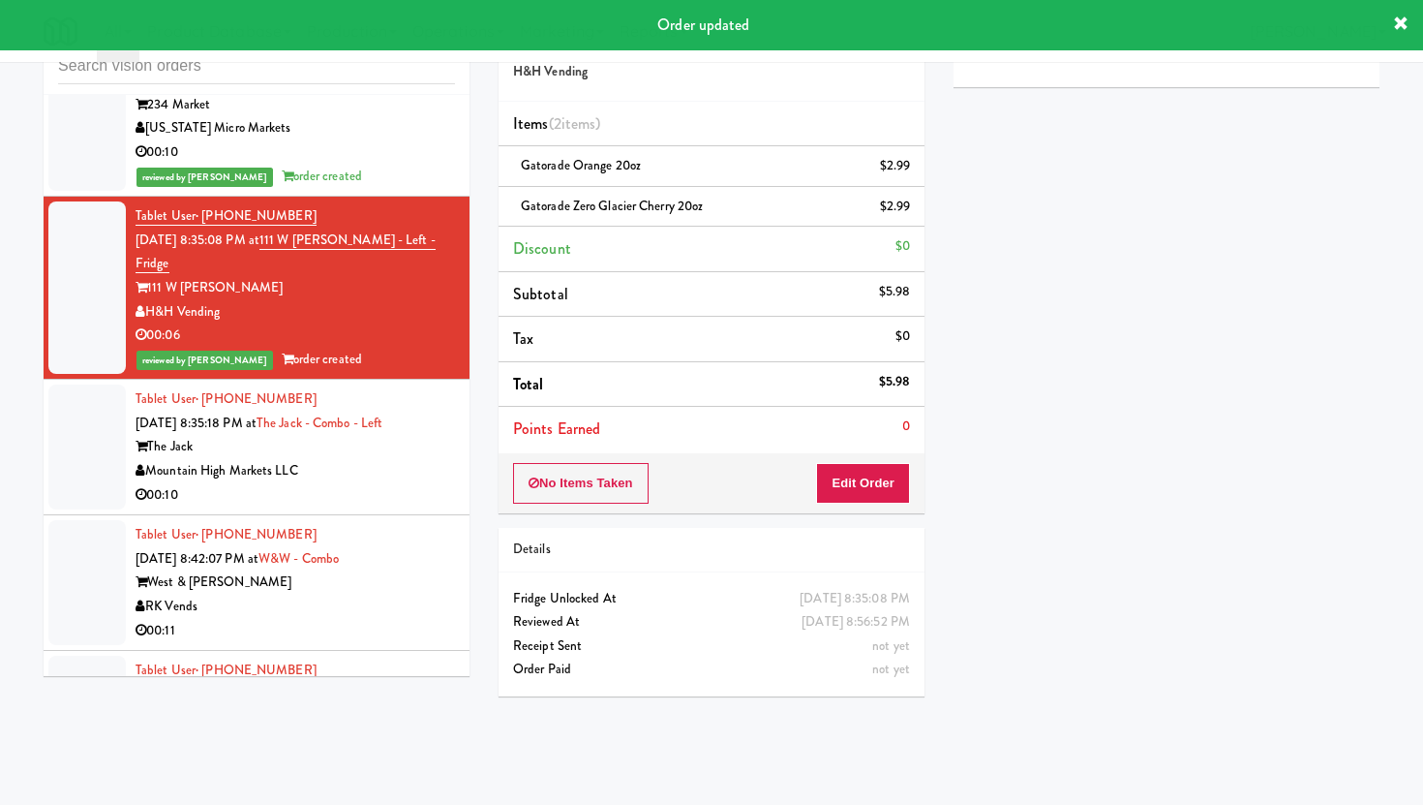
click at [406, 459] on div "Mountain High Markets LLC" at bounding box center [295, 471] width 319 height 24
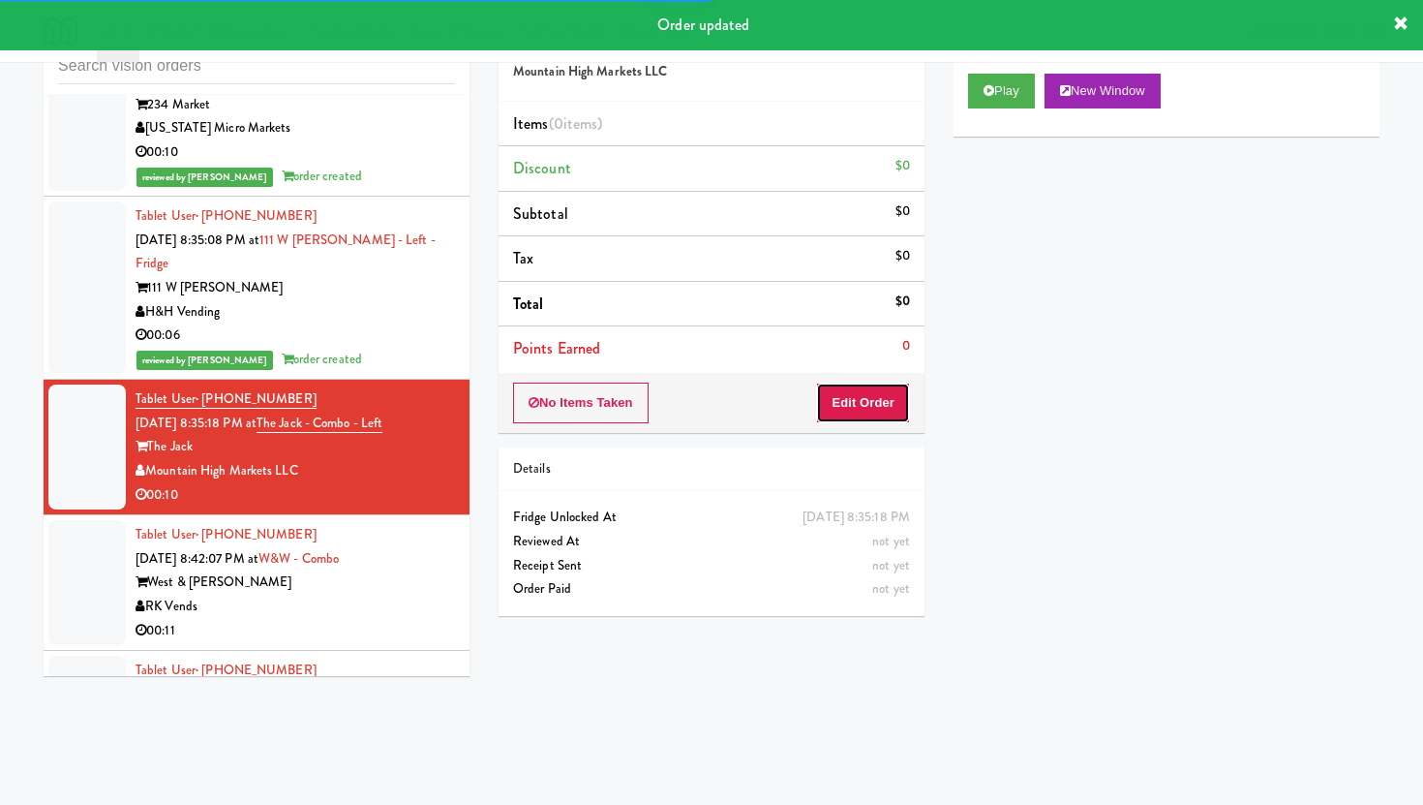
click at [869, 412] on button "Edit Order" at bounding box center [863, 402] width 94 height 41
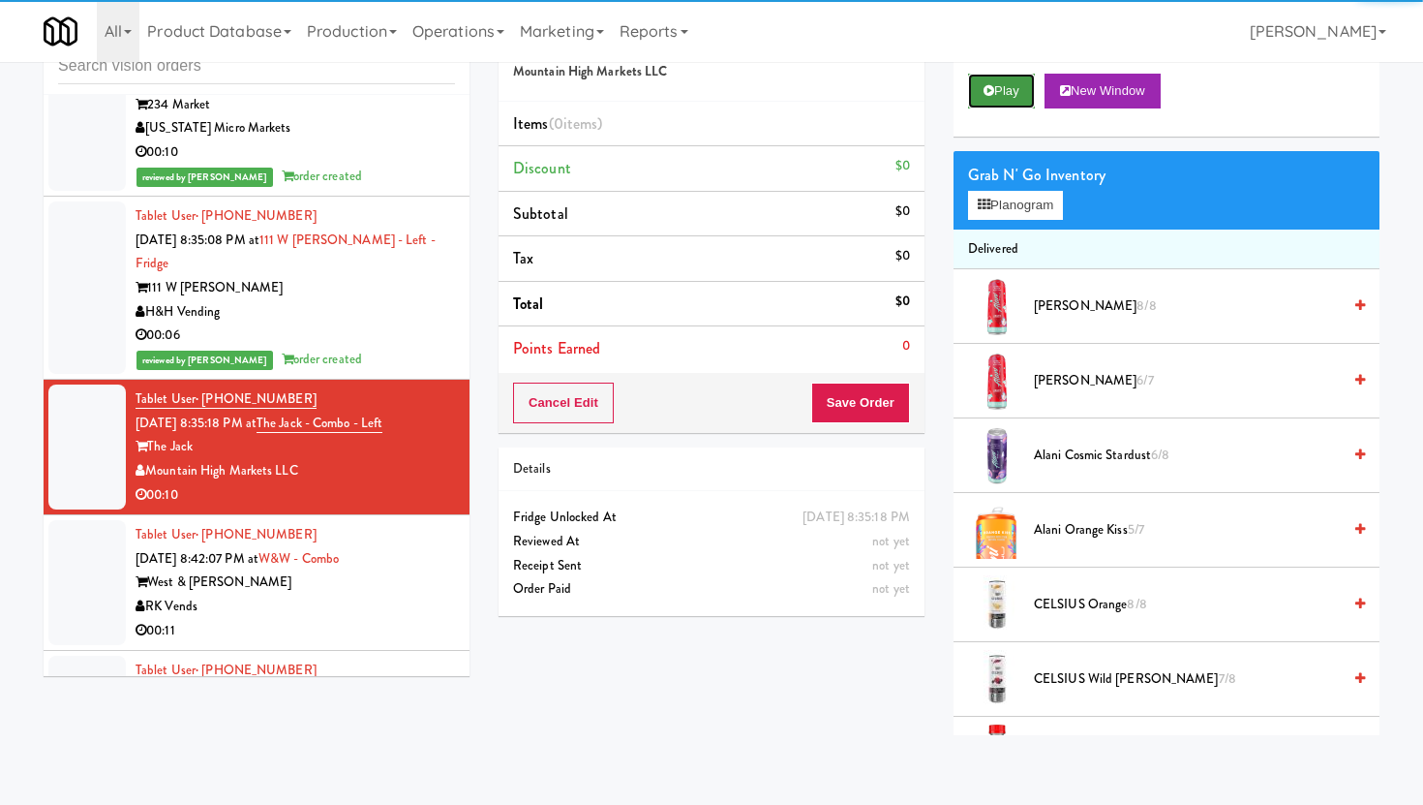
click at [1019, 84] on button "Play" at bounding box center [1001, 91] width 67 height 35
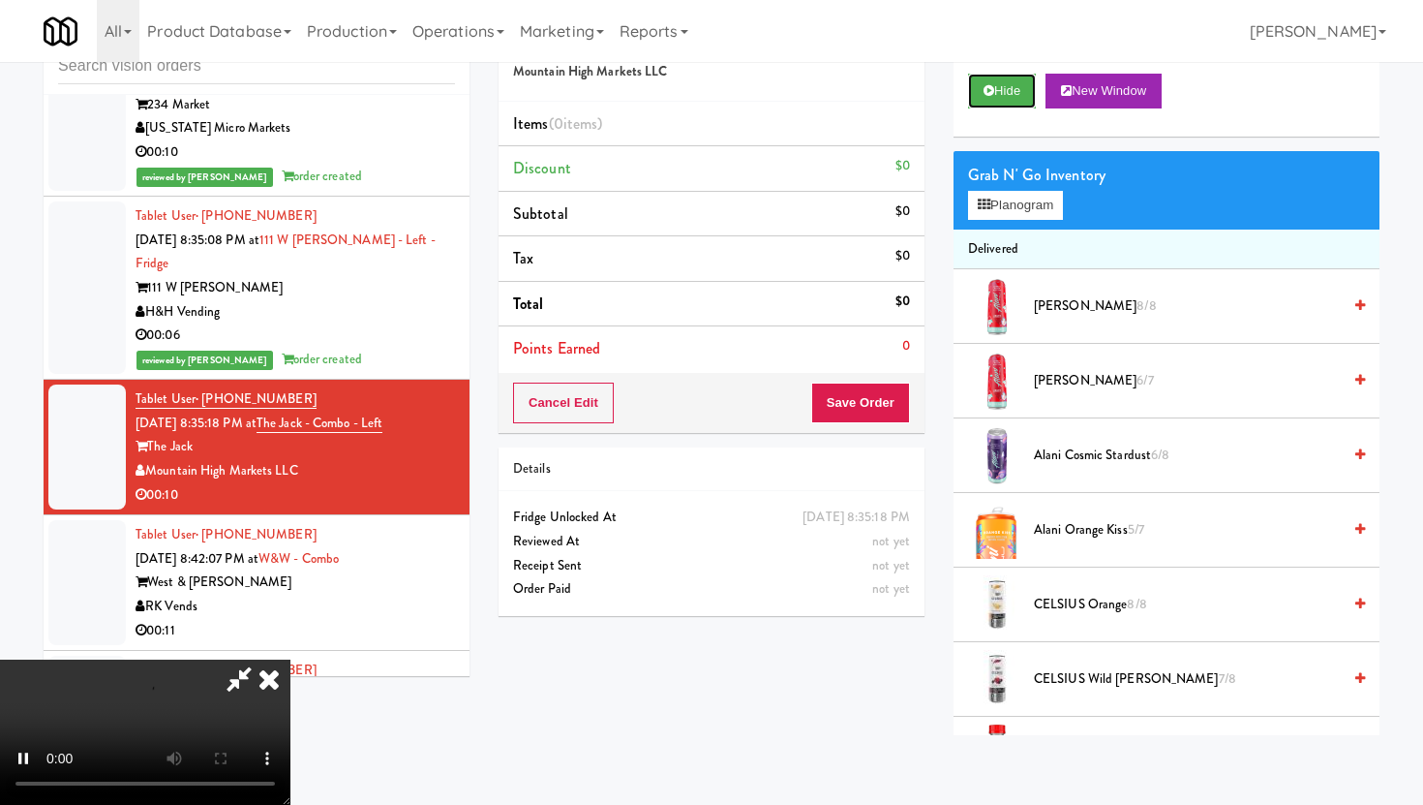
scroll to position [159, 0]
click at [290, 659] on video at bounding box center [145, 731] width 290 height 145
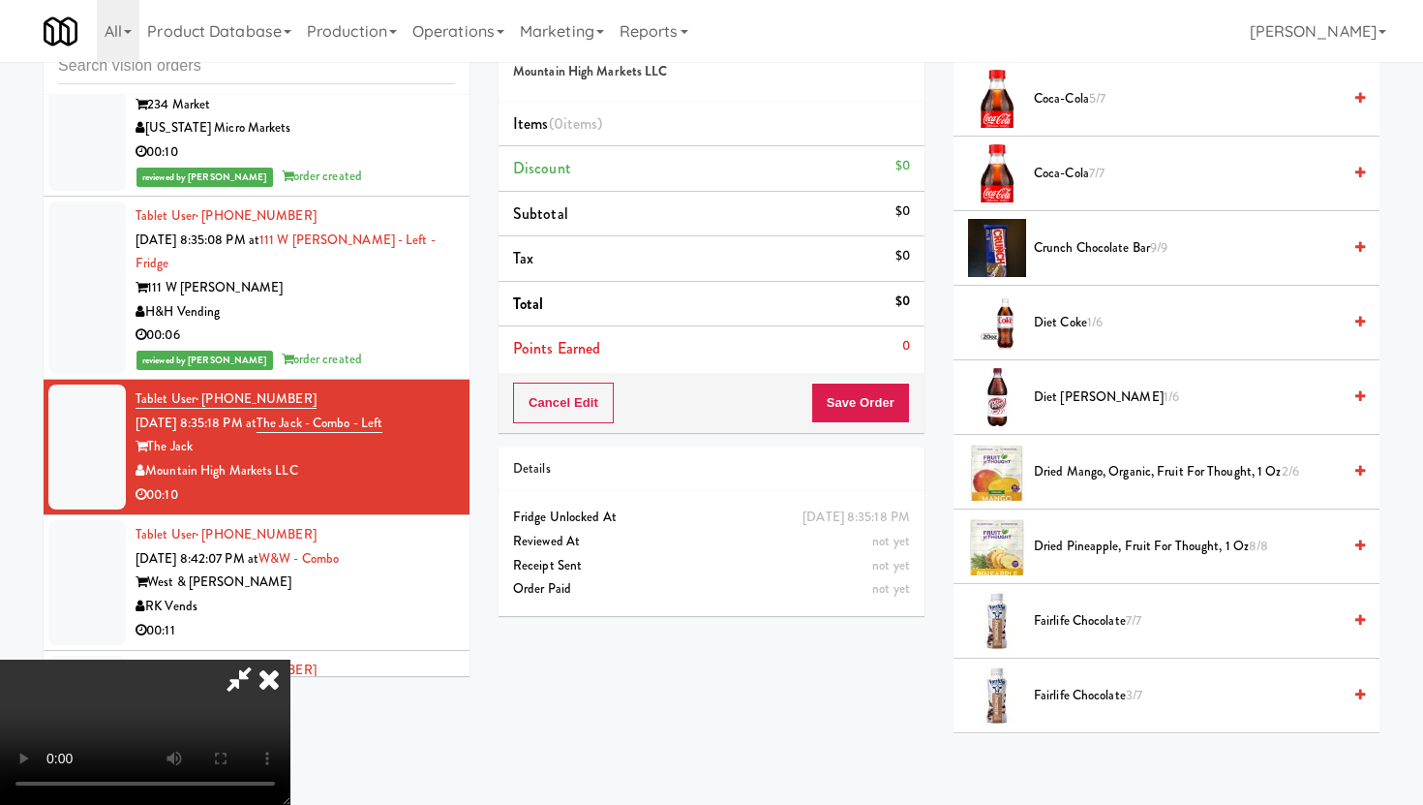
scroll to position [646, 0]
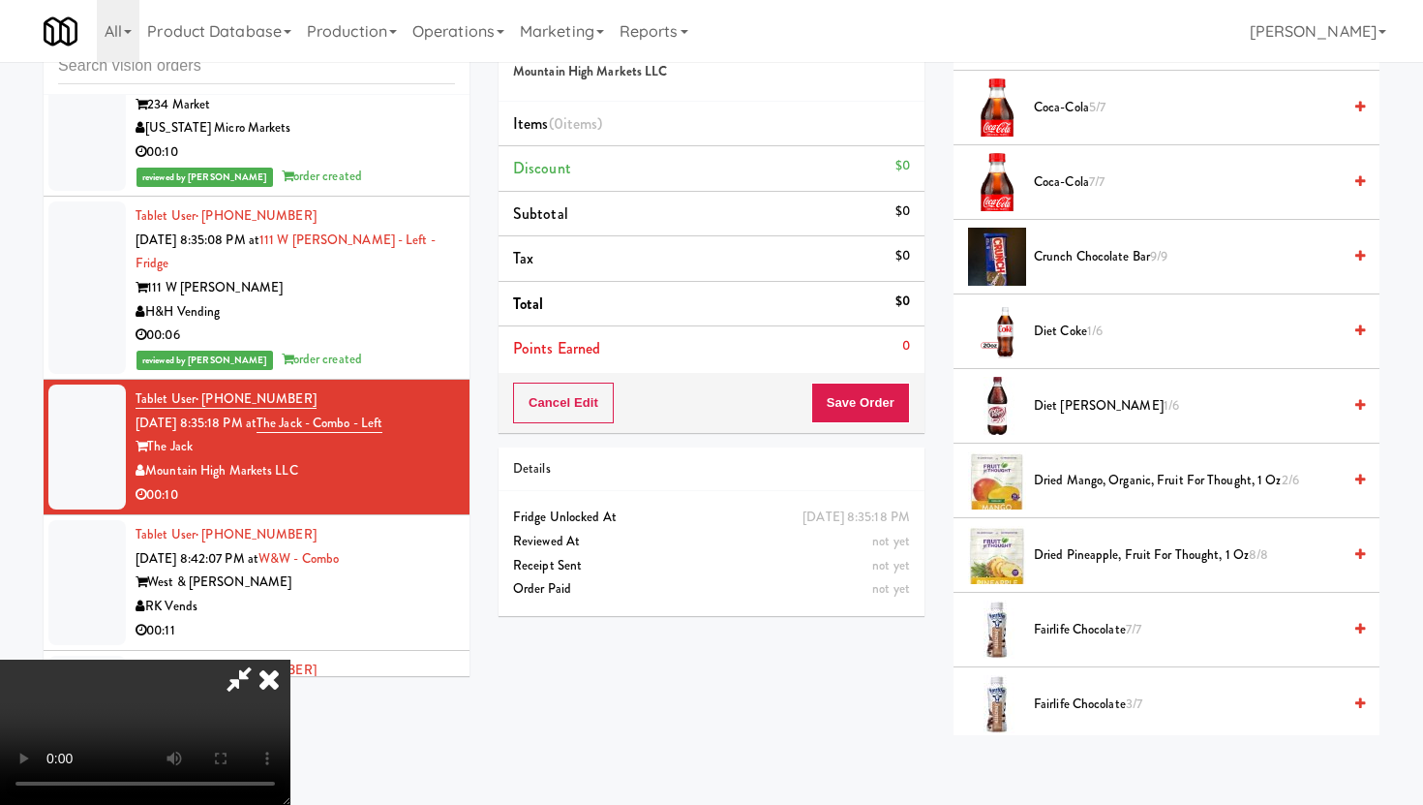
click at [1090, 328] on span "1/6" at bounding box center [1094, 330] width 15 height 18
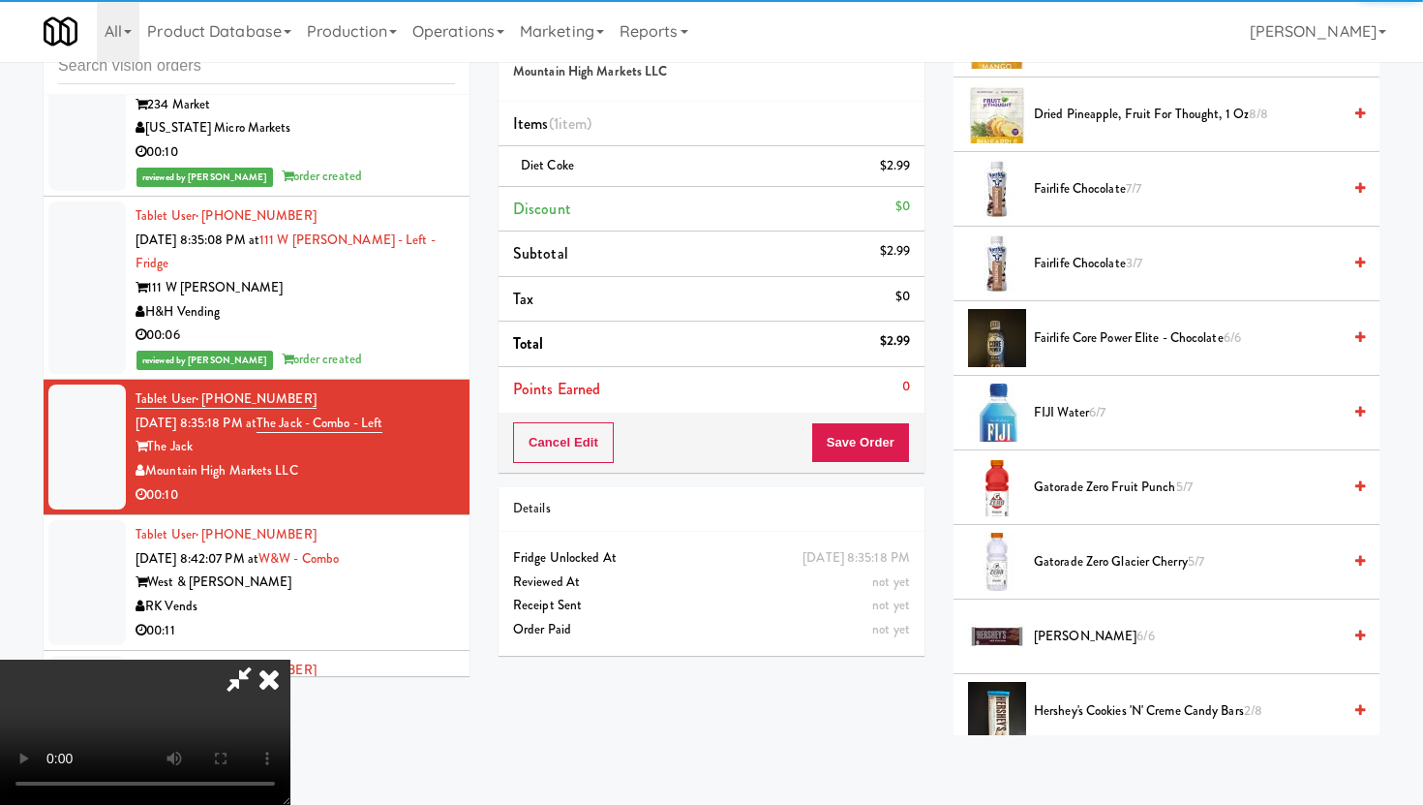
scroll to position [1112, 0]
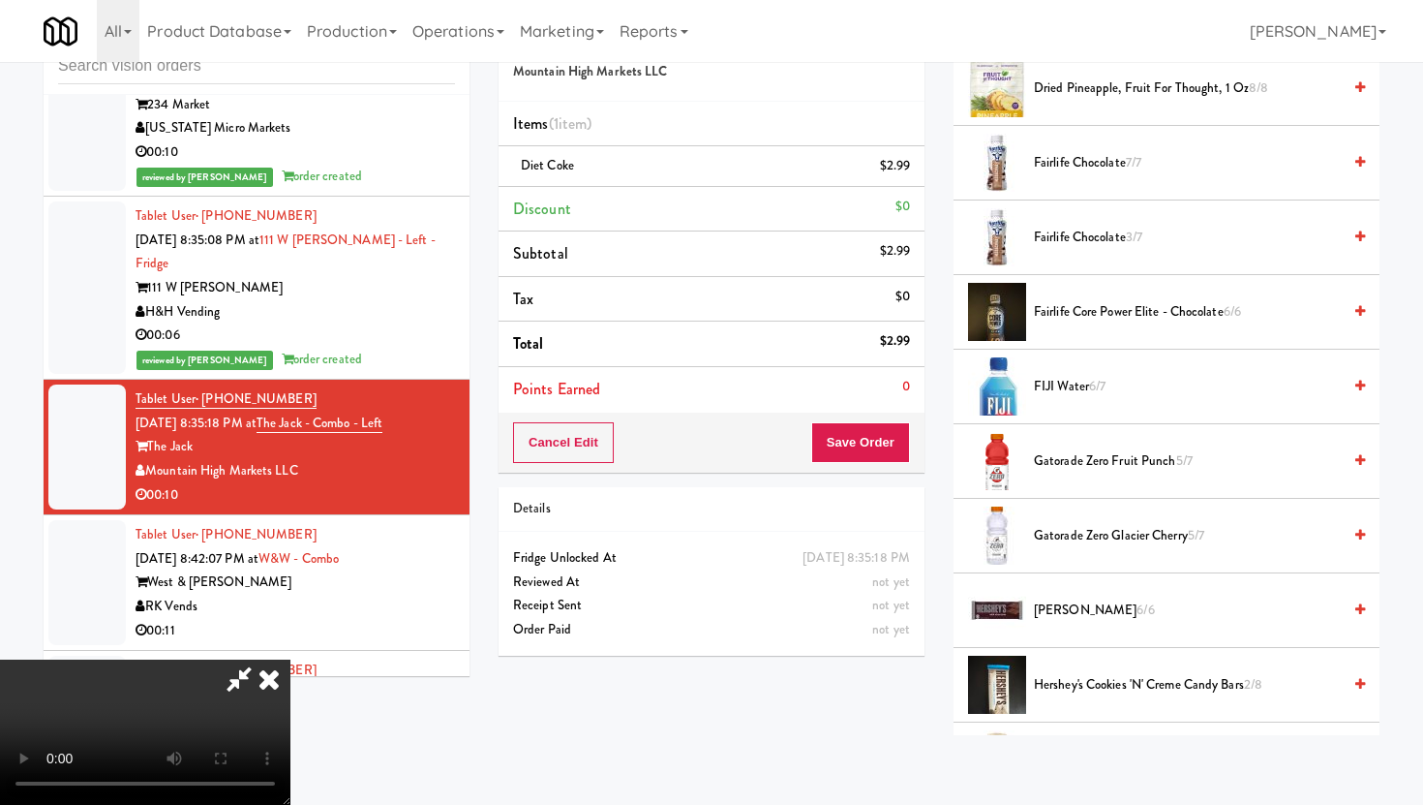
click at [1091, 462] on span "Gatorade Zero Fruit Punch 5/7" at bounding box center [1187, 461] width 307 height 24
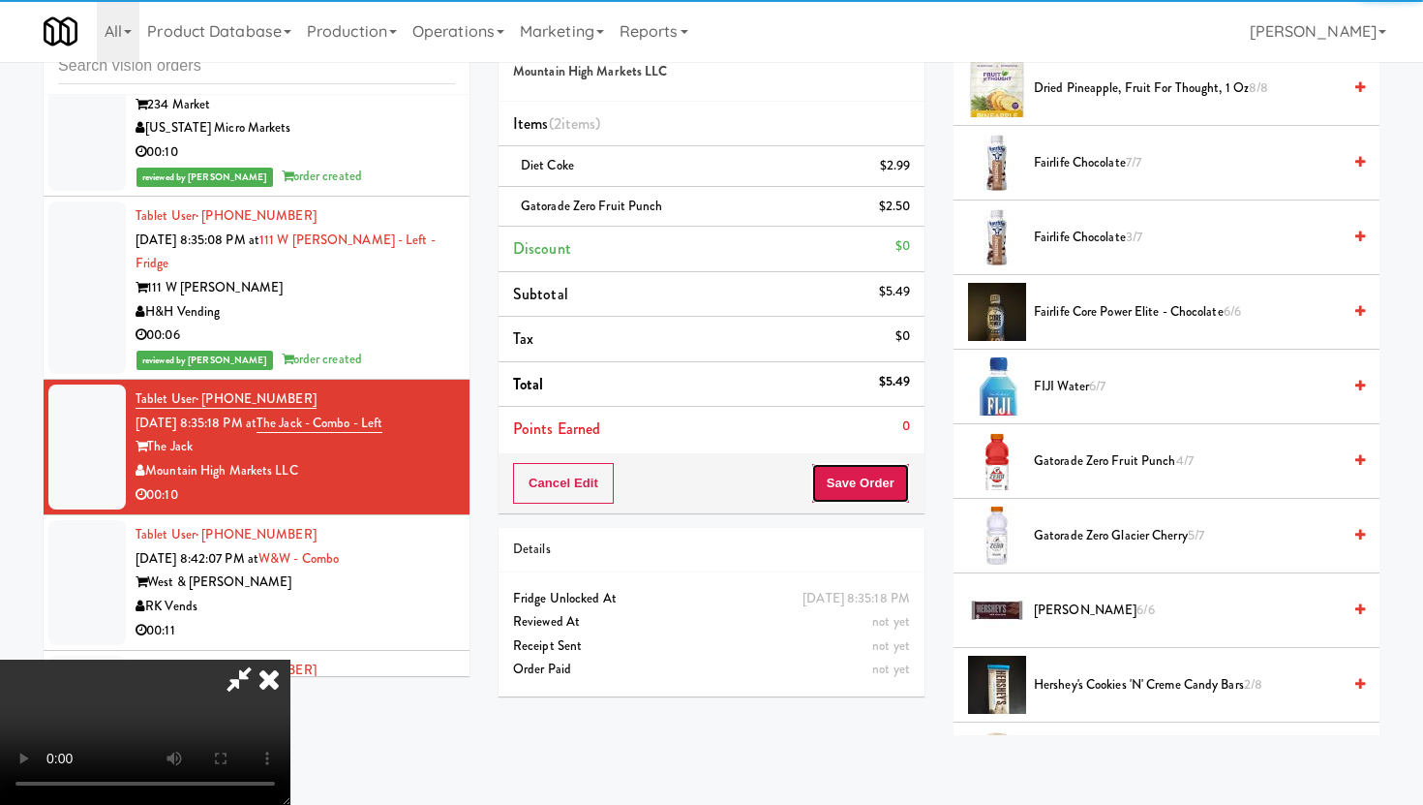
click at [893, 476] on button "Save Order" at bounding box center [860, 483] width 99 height 41
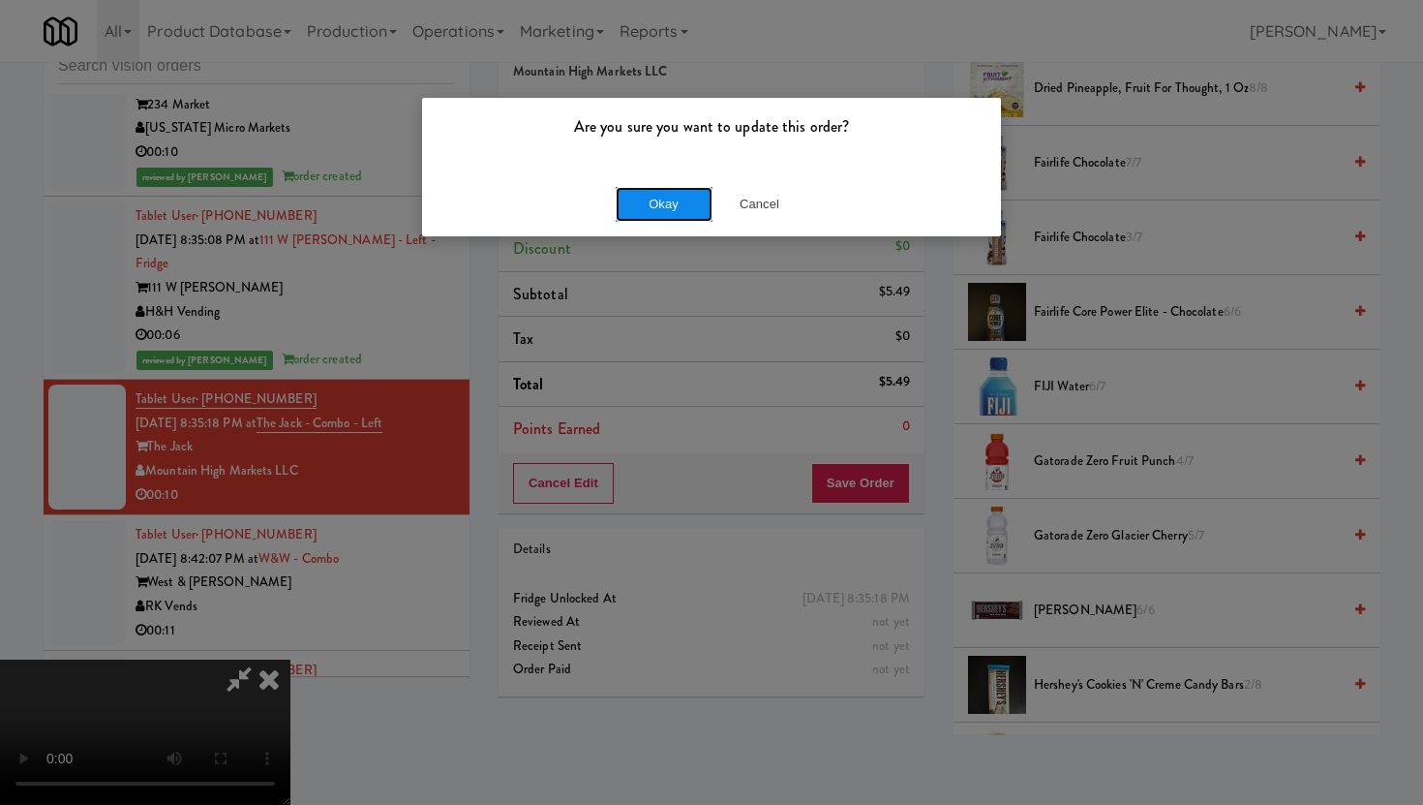
click at [653, 200] on button "Okay" at bounding box center [664, 204] width 97 height 35
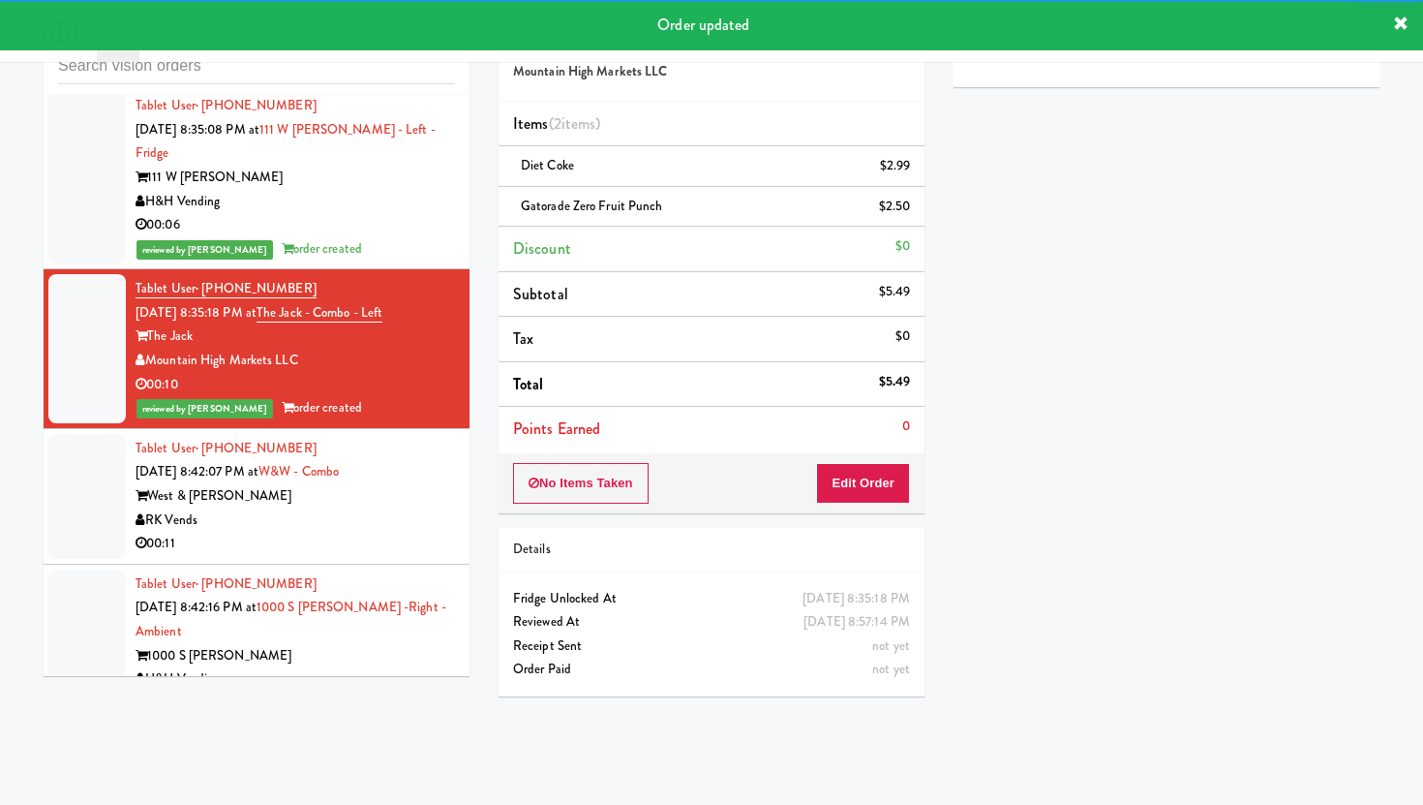
scroll to position [21830, 0]
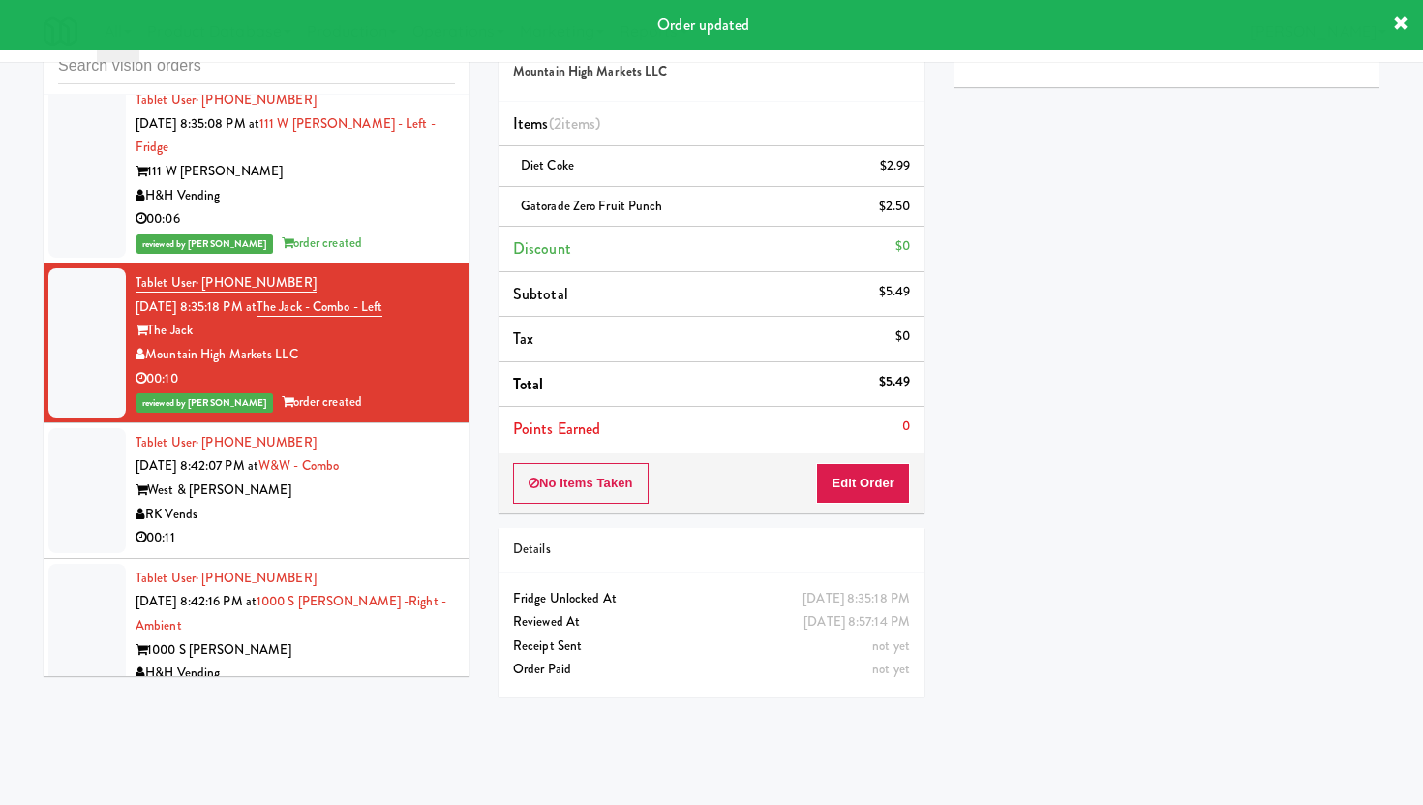
click at [421, 507] on div "RK Vends" at bounding box center [295, 514] width 319 height 24
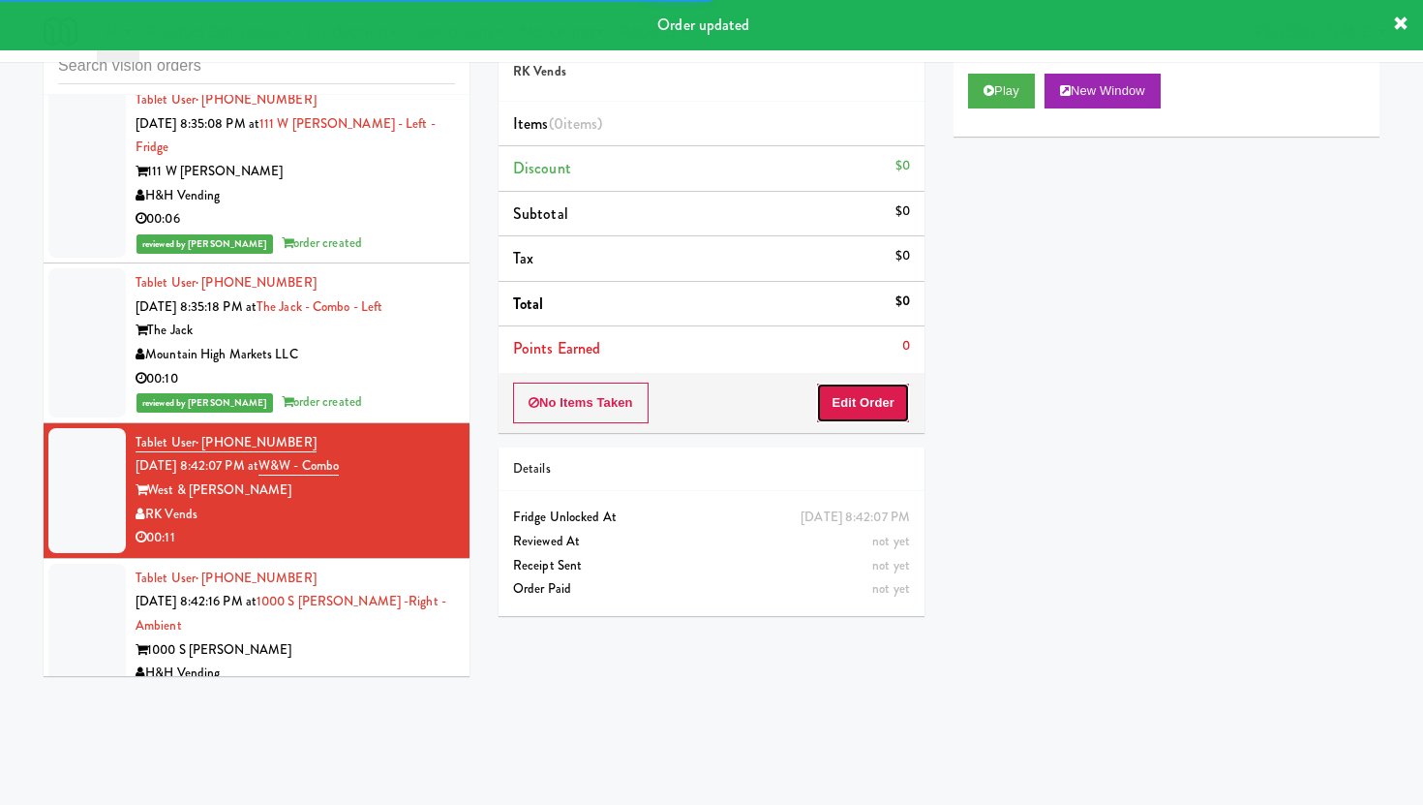
click at [862, 413] on button "Edit Order" at bounding box center [863, 402] width 94 height 41
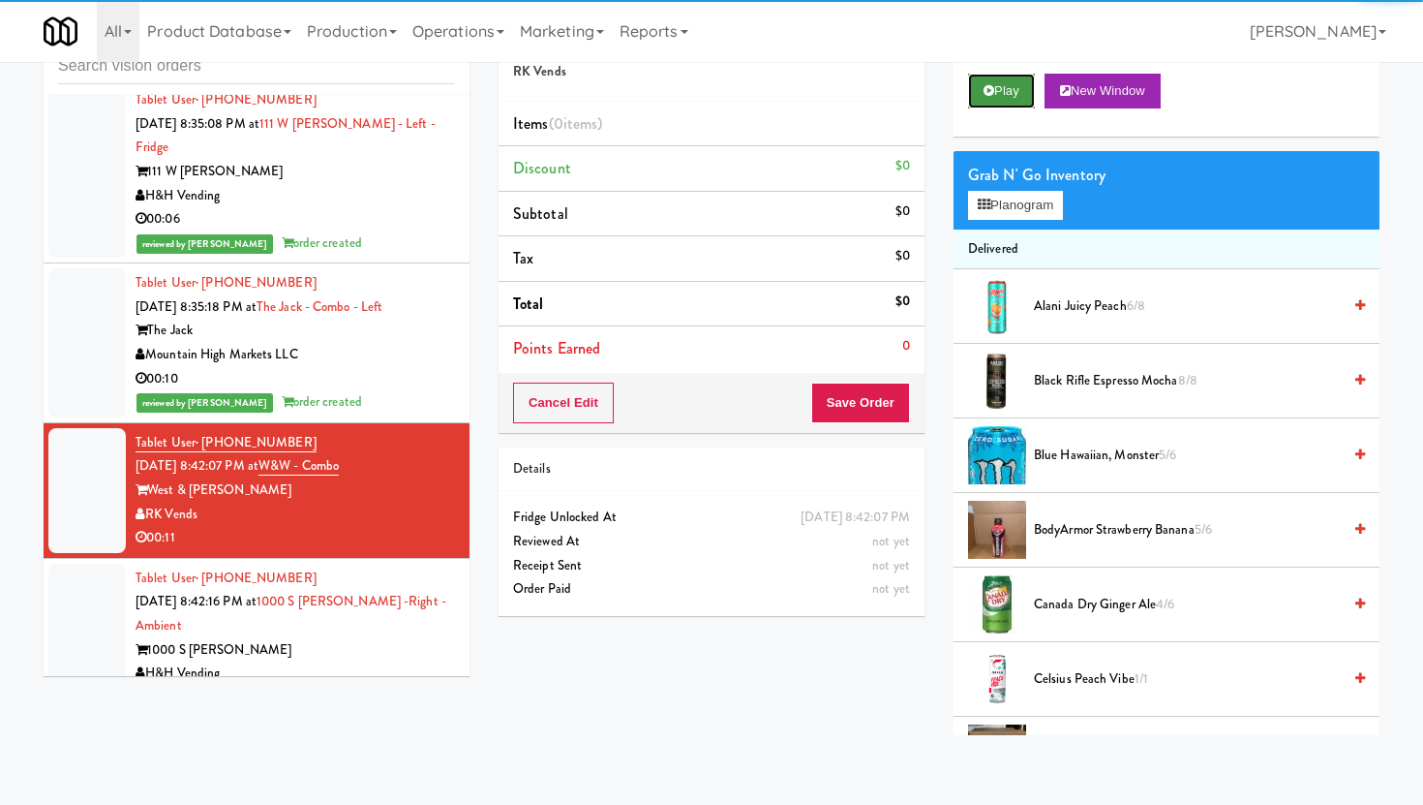
click at [989, 92] on icon at bounding box center [989, 90] width 11 height 13
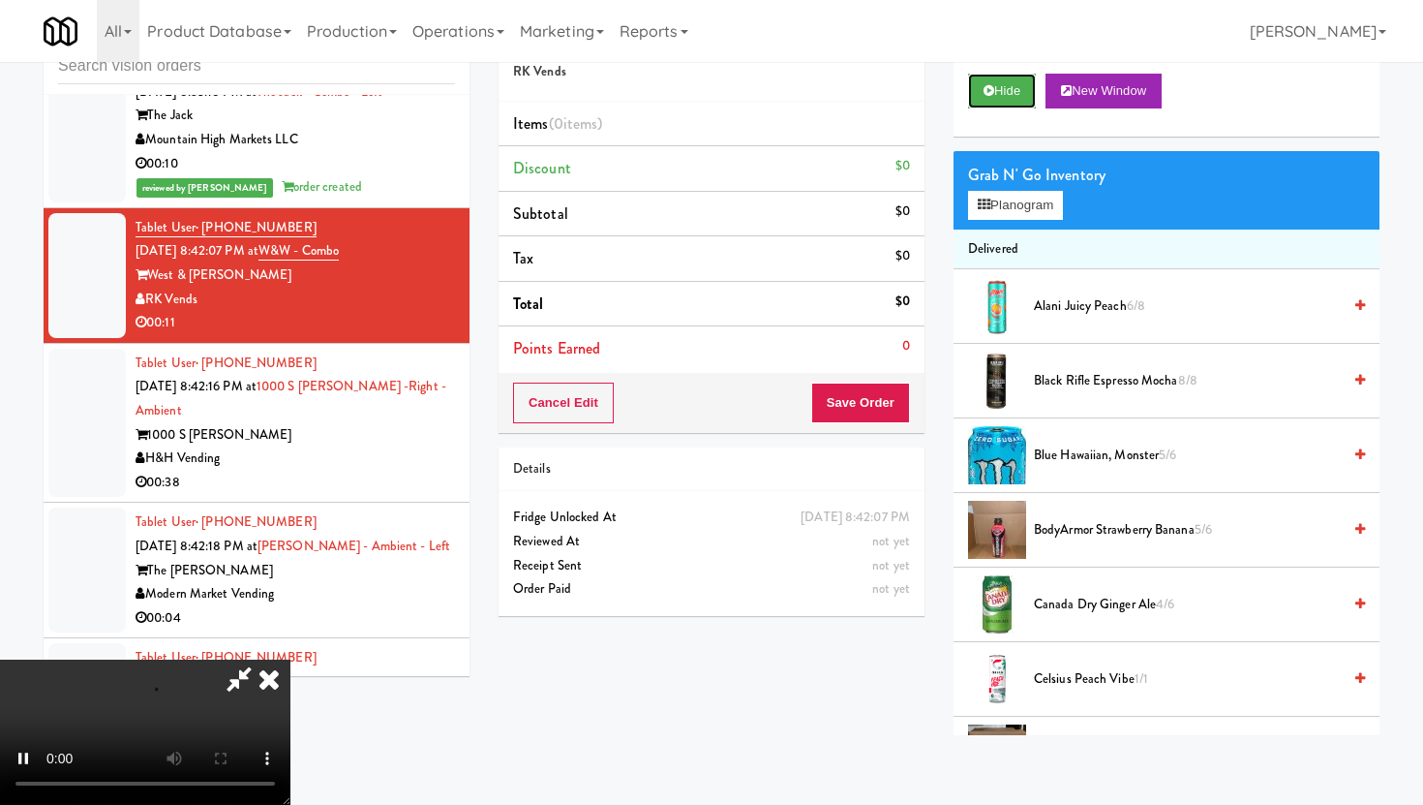
scroll to position [22112, 0]
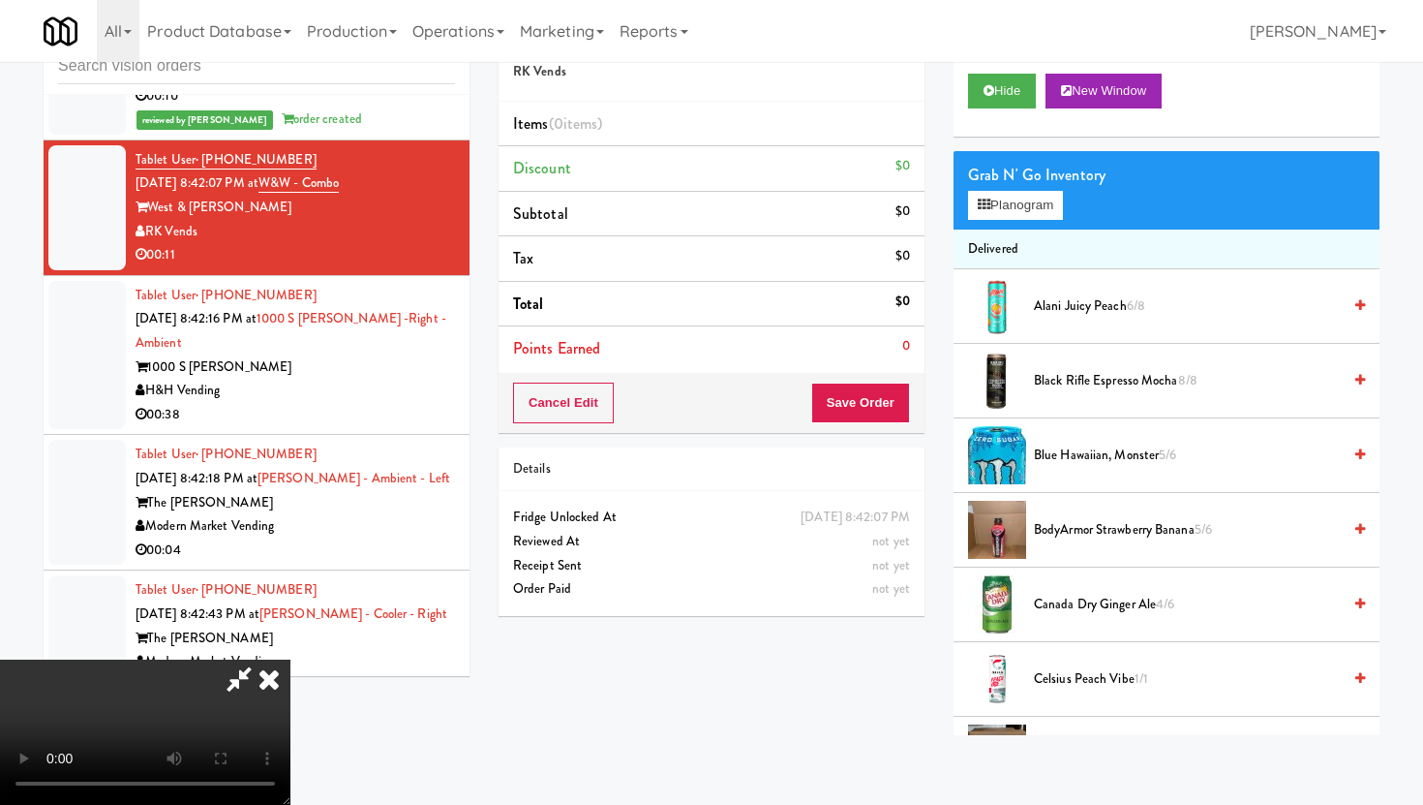
click at [290, 659] on video at bounding box center [145, 731] width 290 height 145
click at [991, 103] on button "Hide" at bounding box center [1002, 91] width 68 height 35
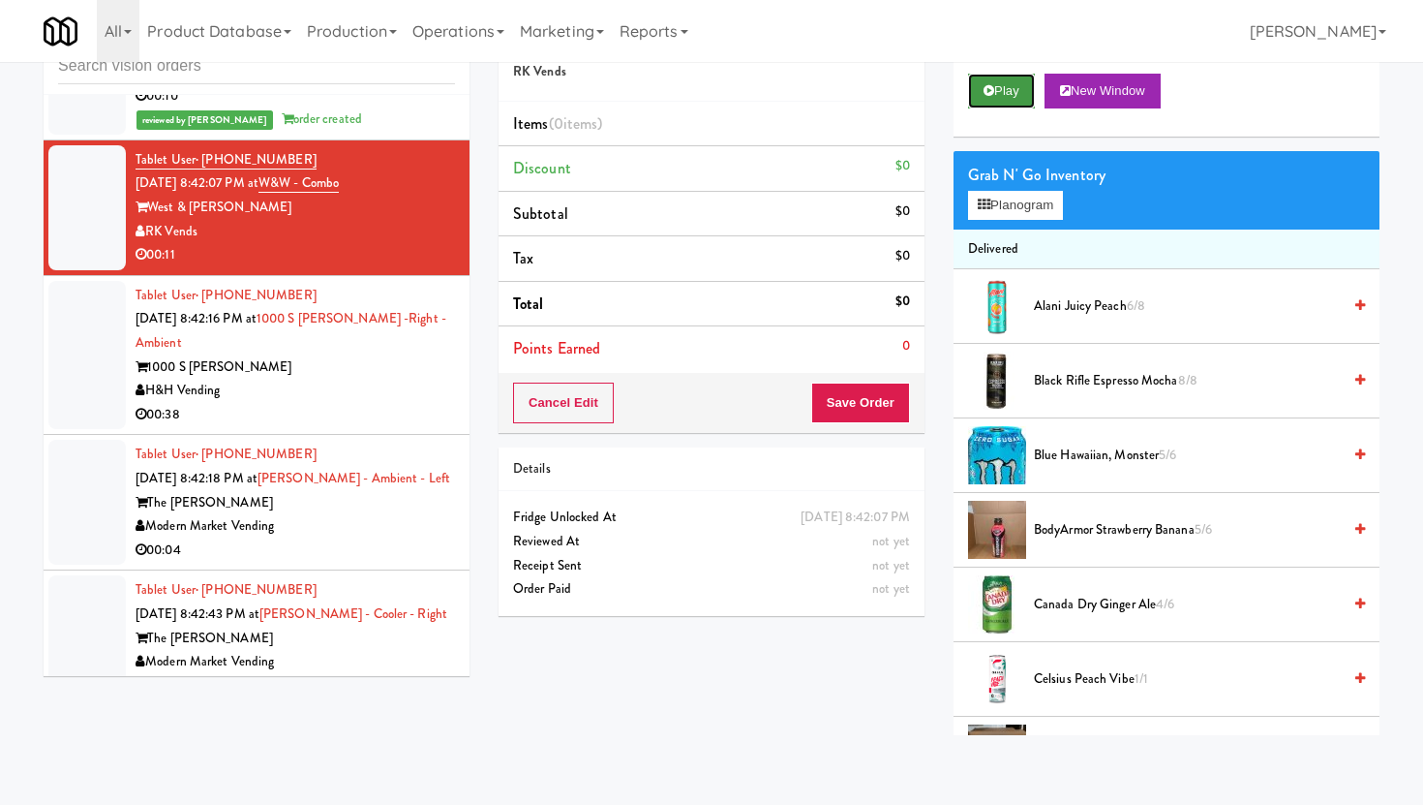
click at [985, 106] on button "Play" at bounding box center [1001, 91] width 67 height 35
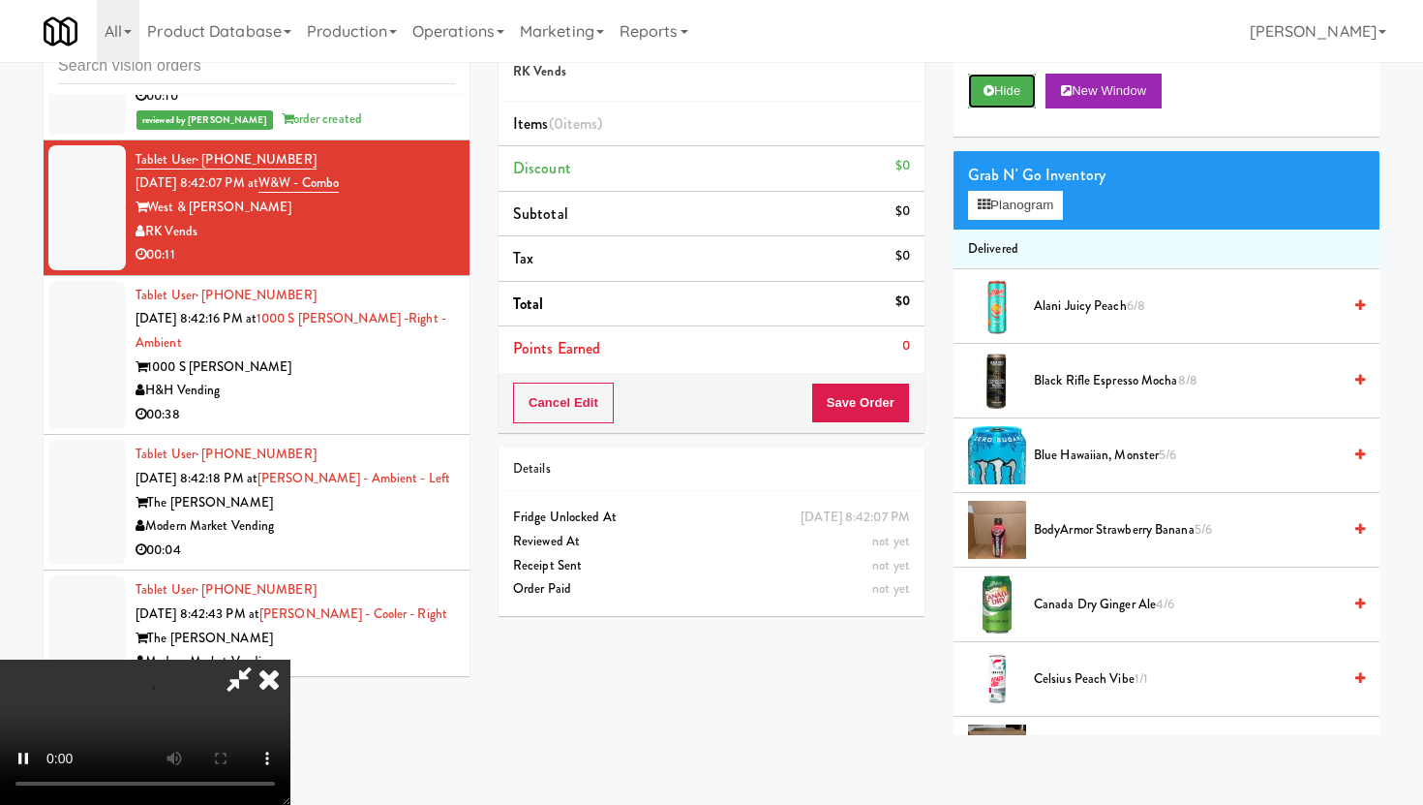
scroll to position [159, 0]
click at [290, 659] on video at bounding box center [145, 731] width 290 height 145
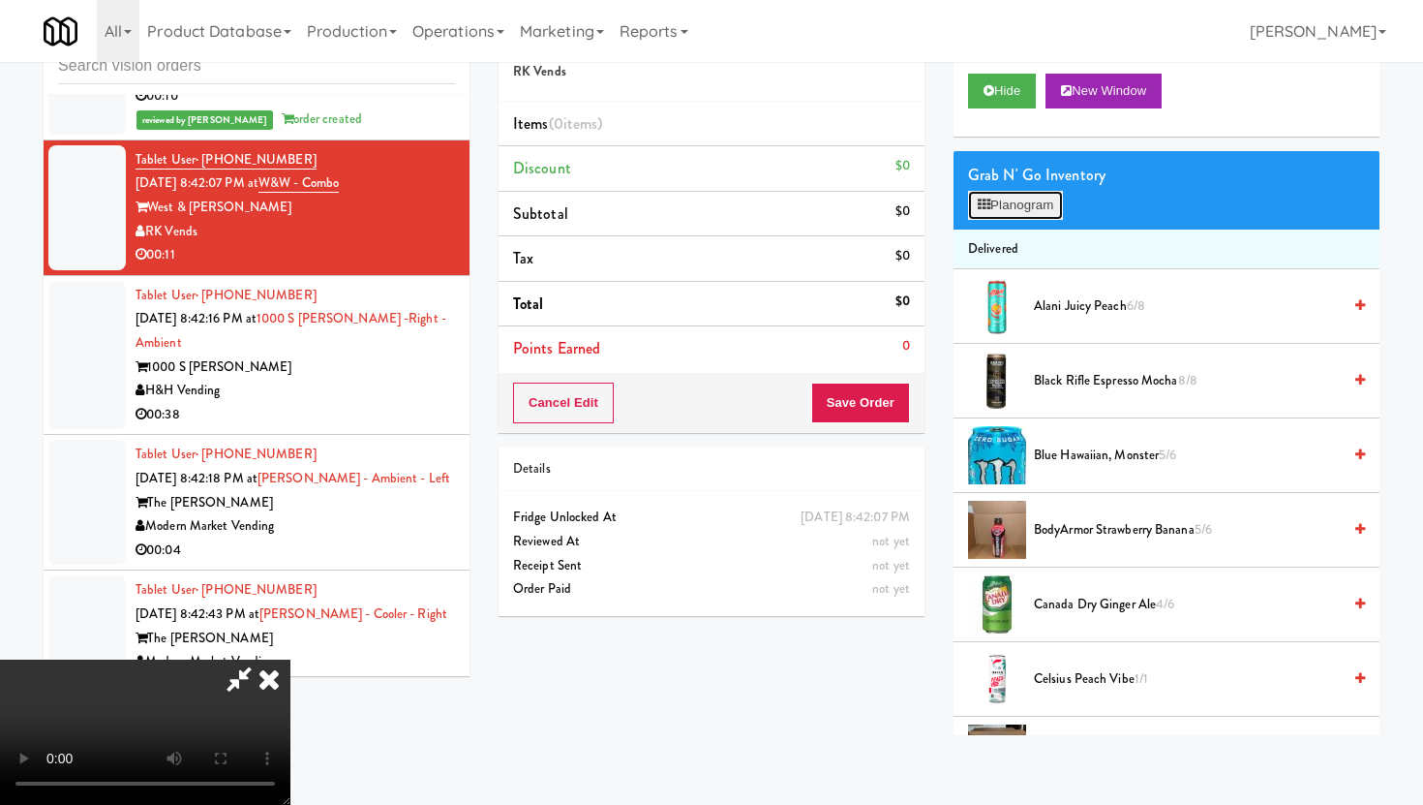
click at [1036, 193] on button "Planogram" at bounding box center [1015, 205] width 95 height 29
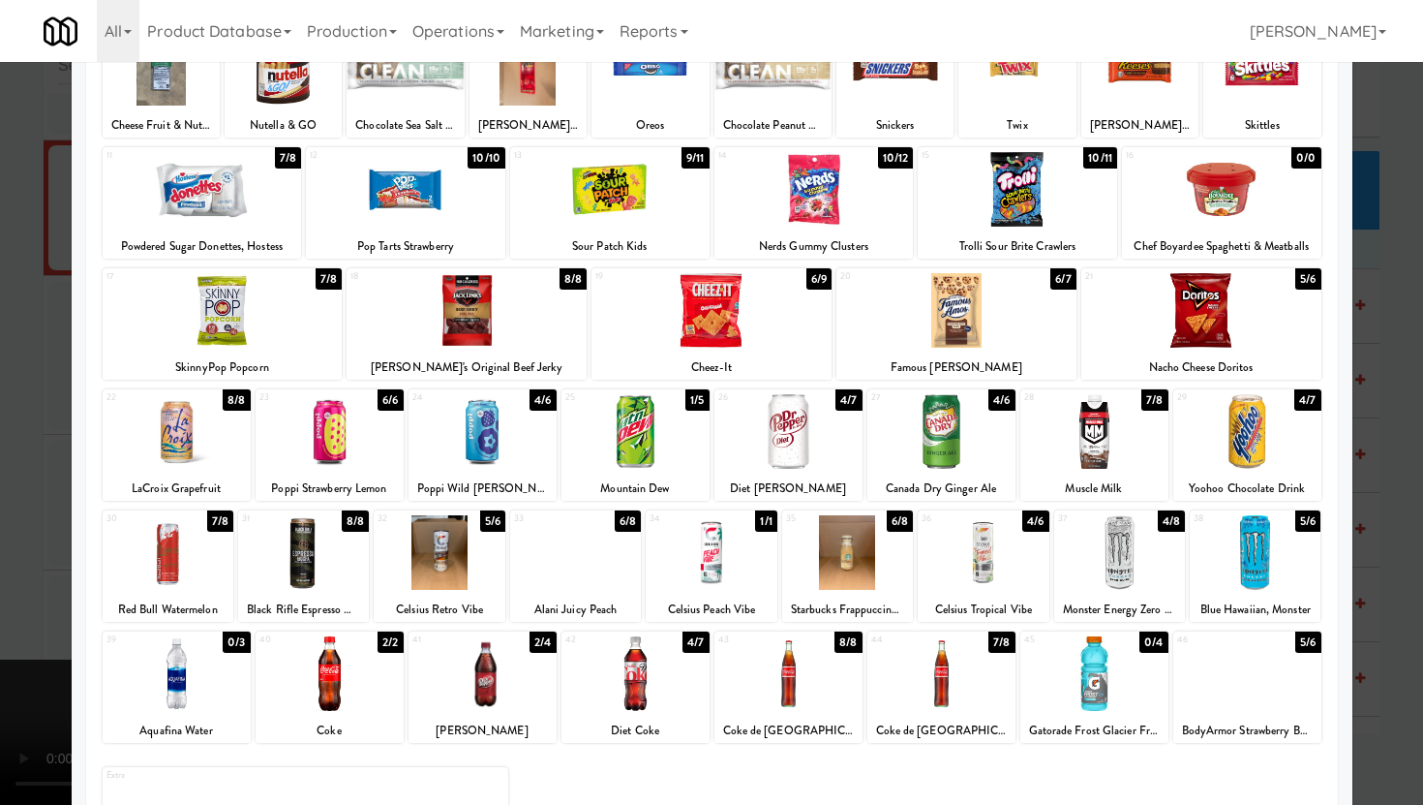
scroll to position [190, 0]
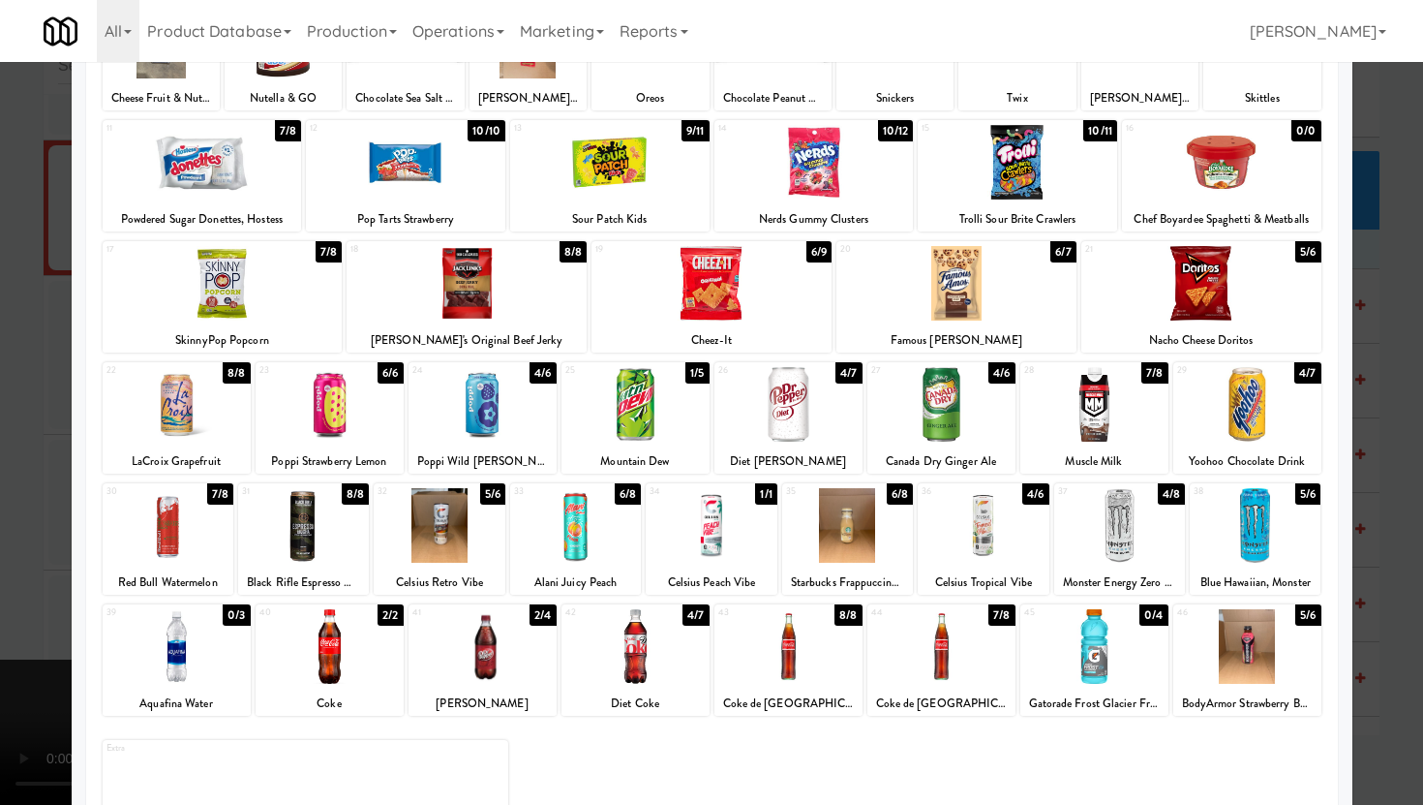
click at [1140, 532] on div at bounding box center [1119, 525] width 131 height 75
click at [0, 515] on div at bounding box center [711, 402] width 1423 height 805
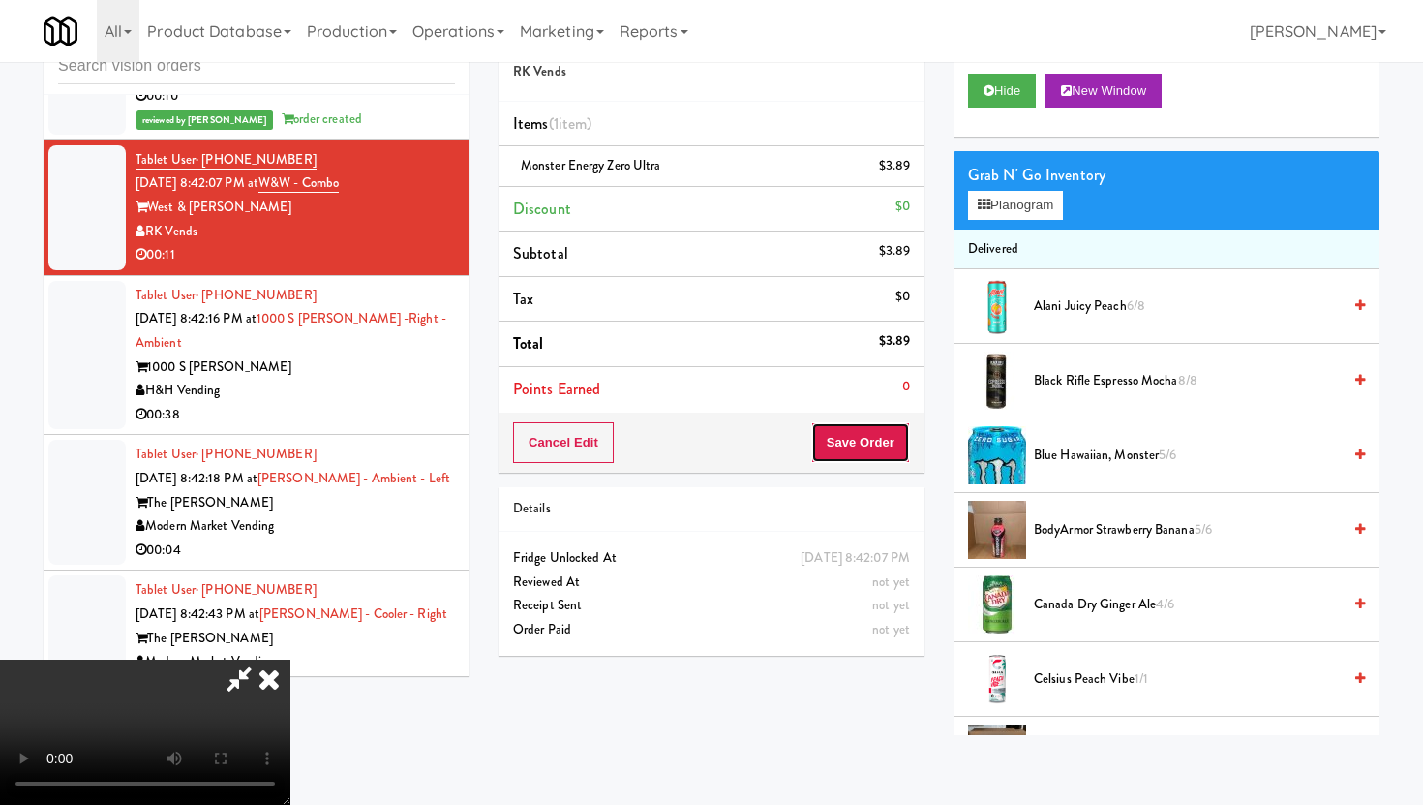
click at [870, 439] on button "Save Order" at bounding box center [860, 442] width 99 height 41
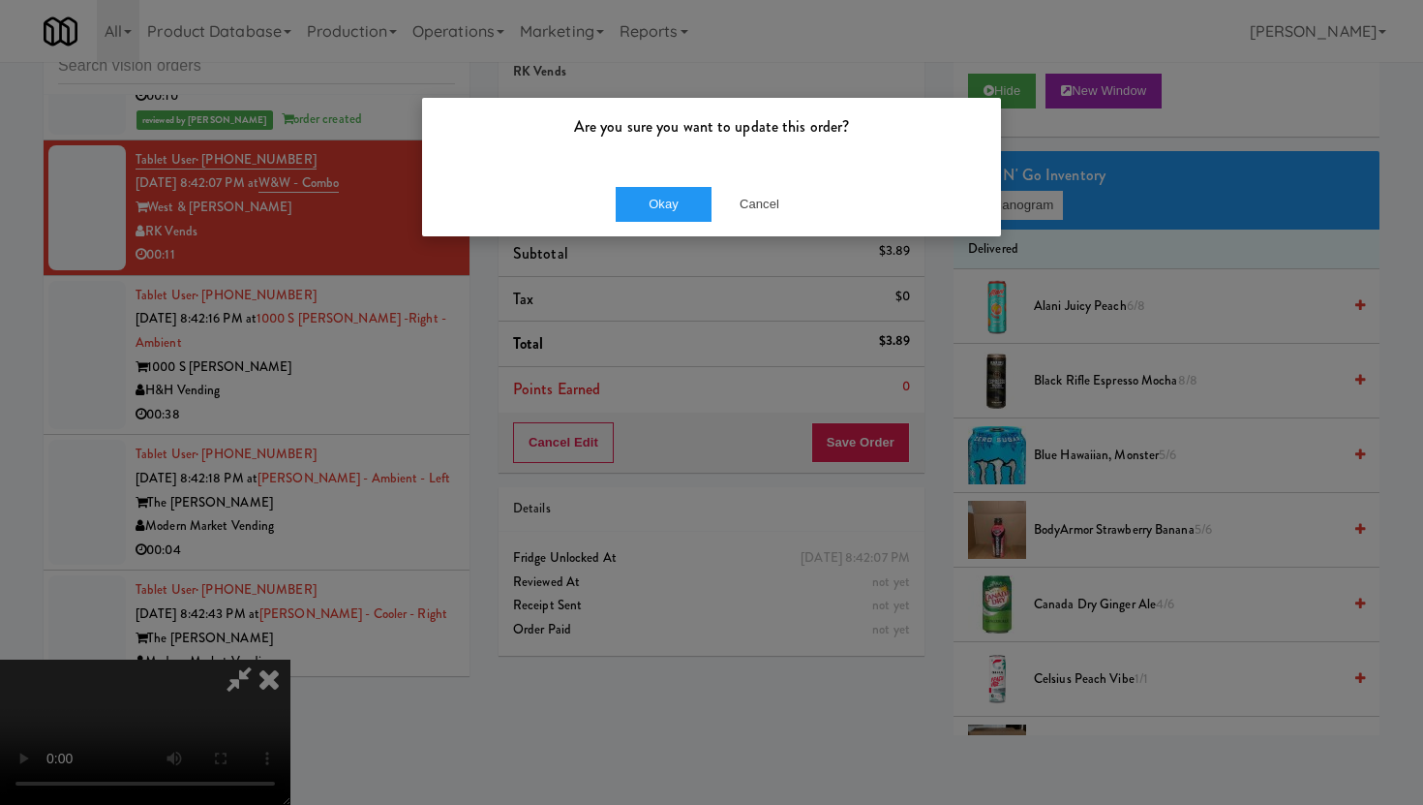
click at [684, 185] on div "Okay Cancel" at bounding box center [711, 203] width 579 height 65
click at [676, 192] on button "Okay" at bounding box center [664, 204] width 97 height 35
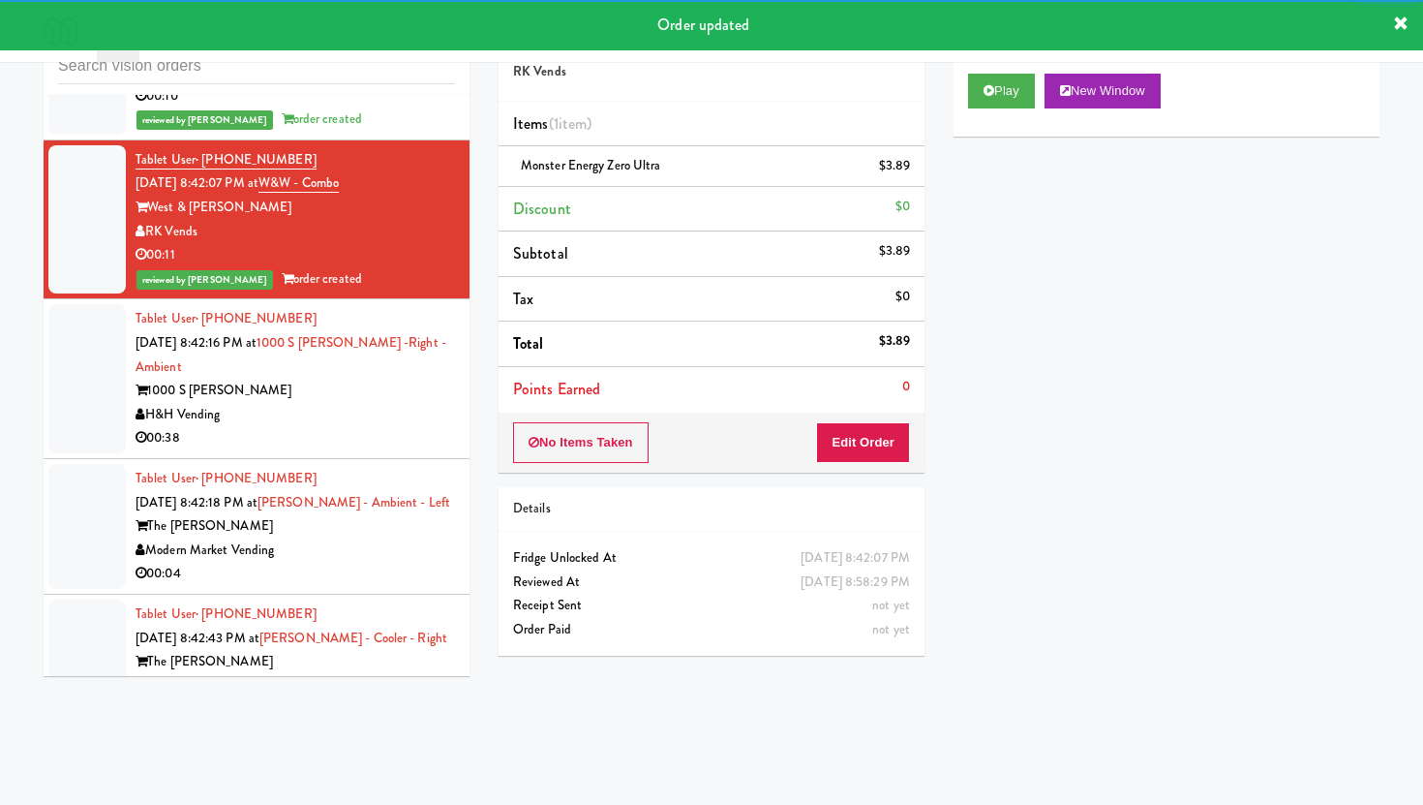
click at [434, 426] on div "00:38" at bounding box center [295, 438] width 319 height 24
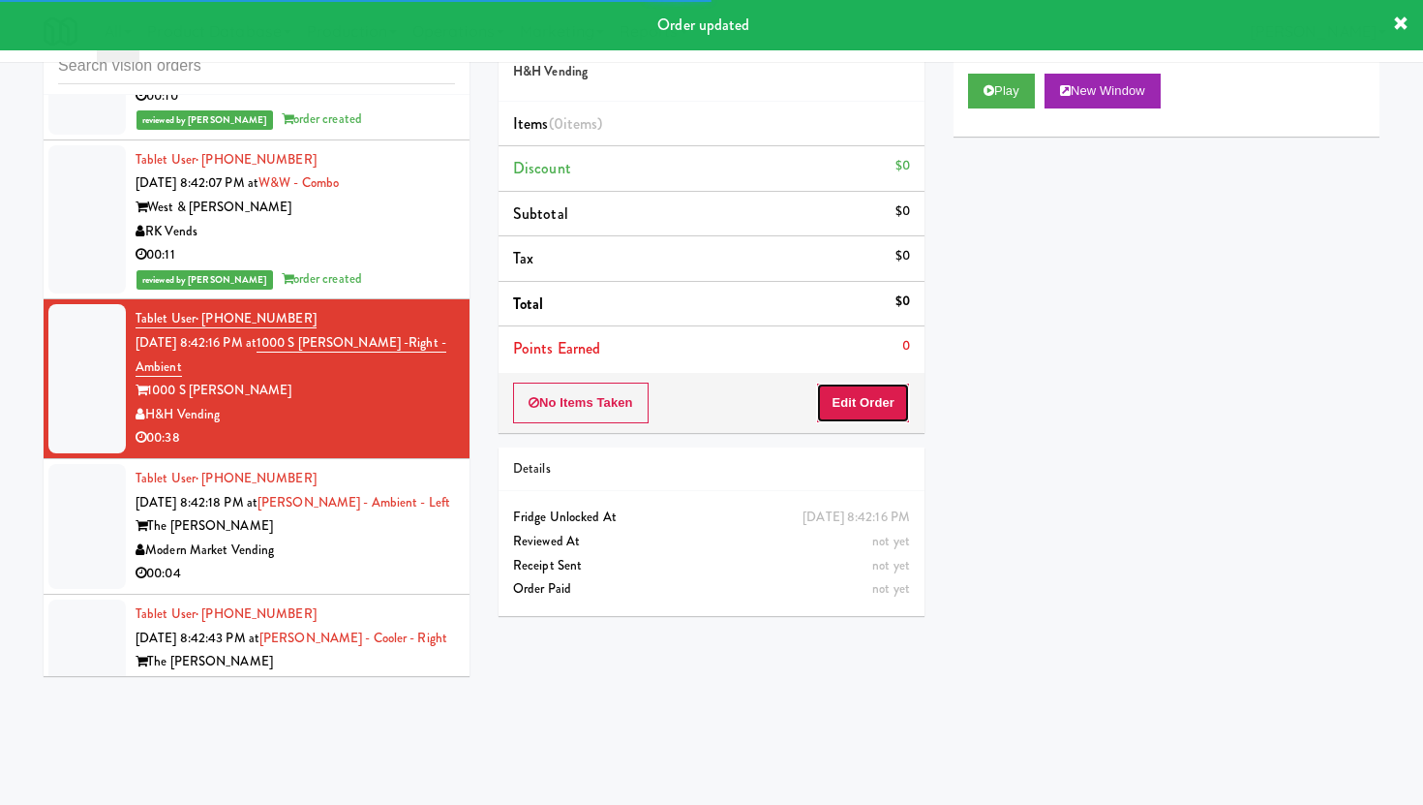
click at [899, 407] on button "Edit Order" at bounding box center [863, 402] width 94 height 41
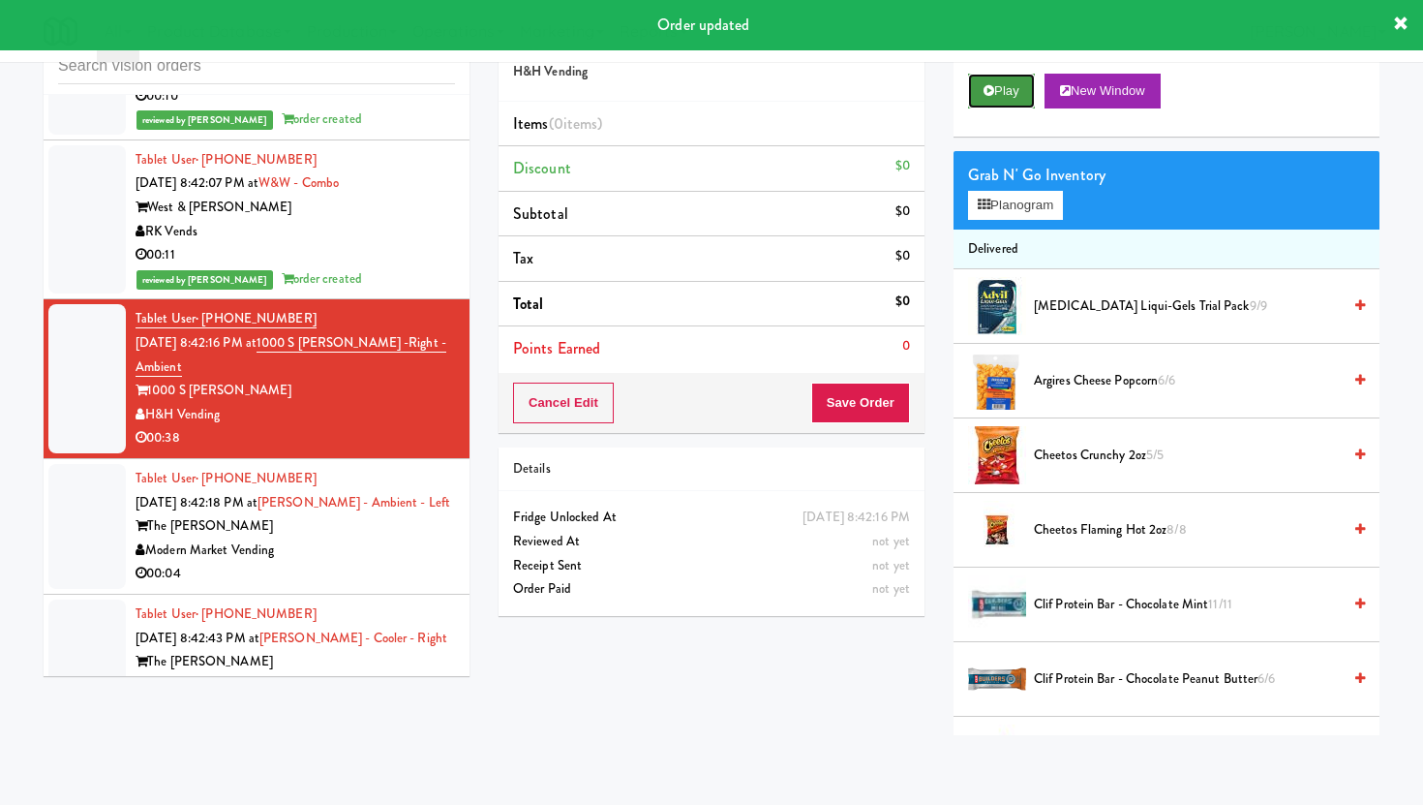
click at [1018, 76] on button "Play" at bounding box center [1001, 91] width 67 height 35
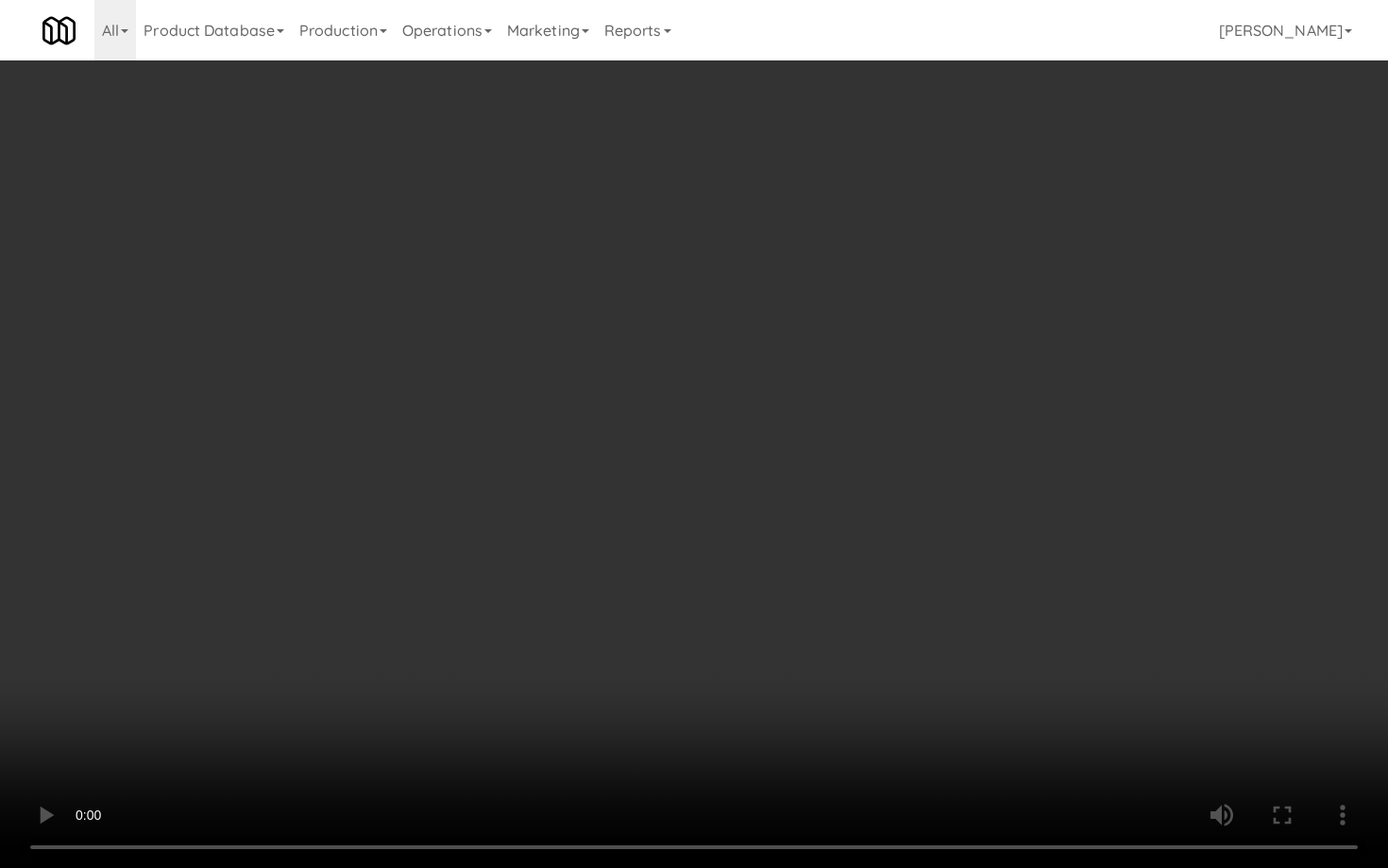
click at [698, 535] on video at bounding box center [694, 434] width 1388 height 868
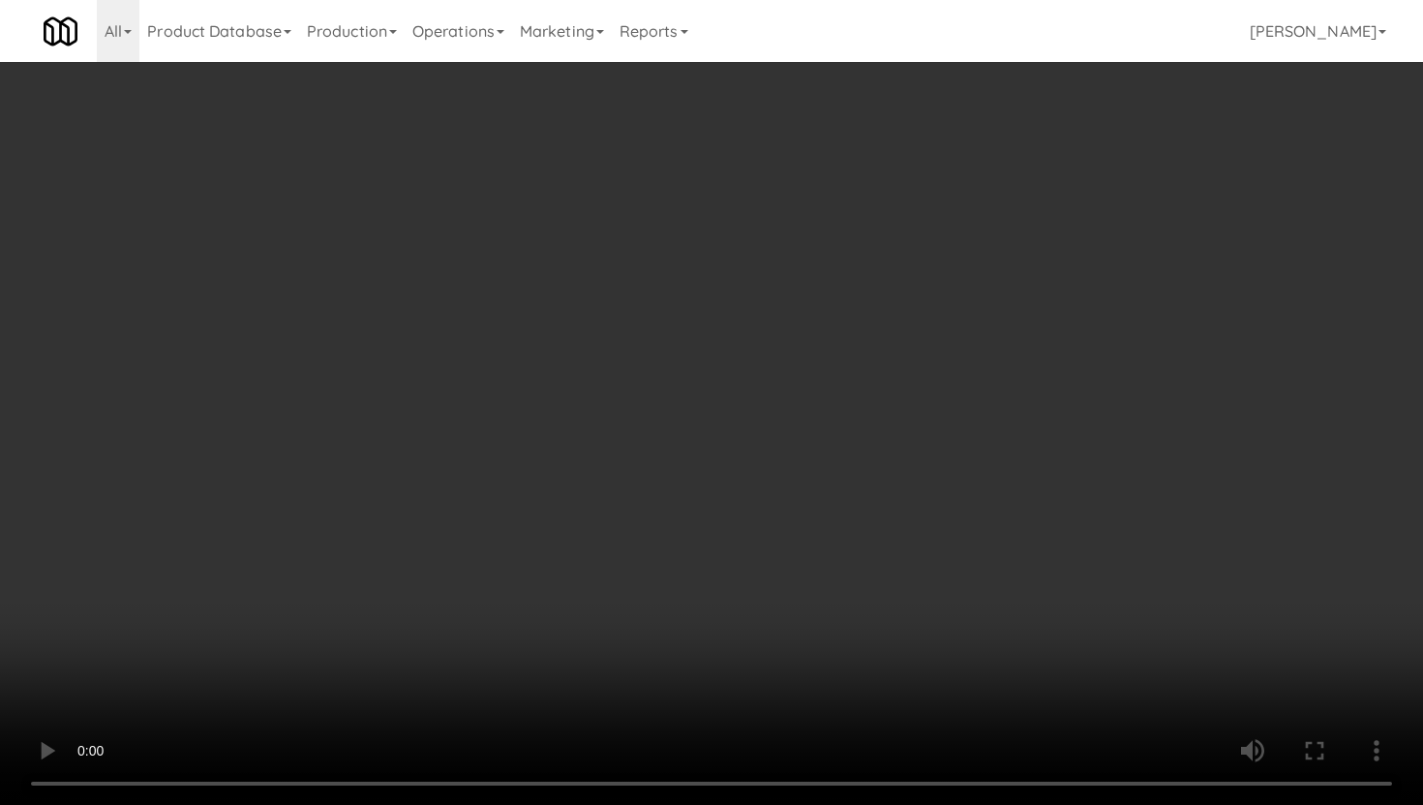
scroll to position [1995, 0]
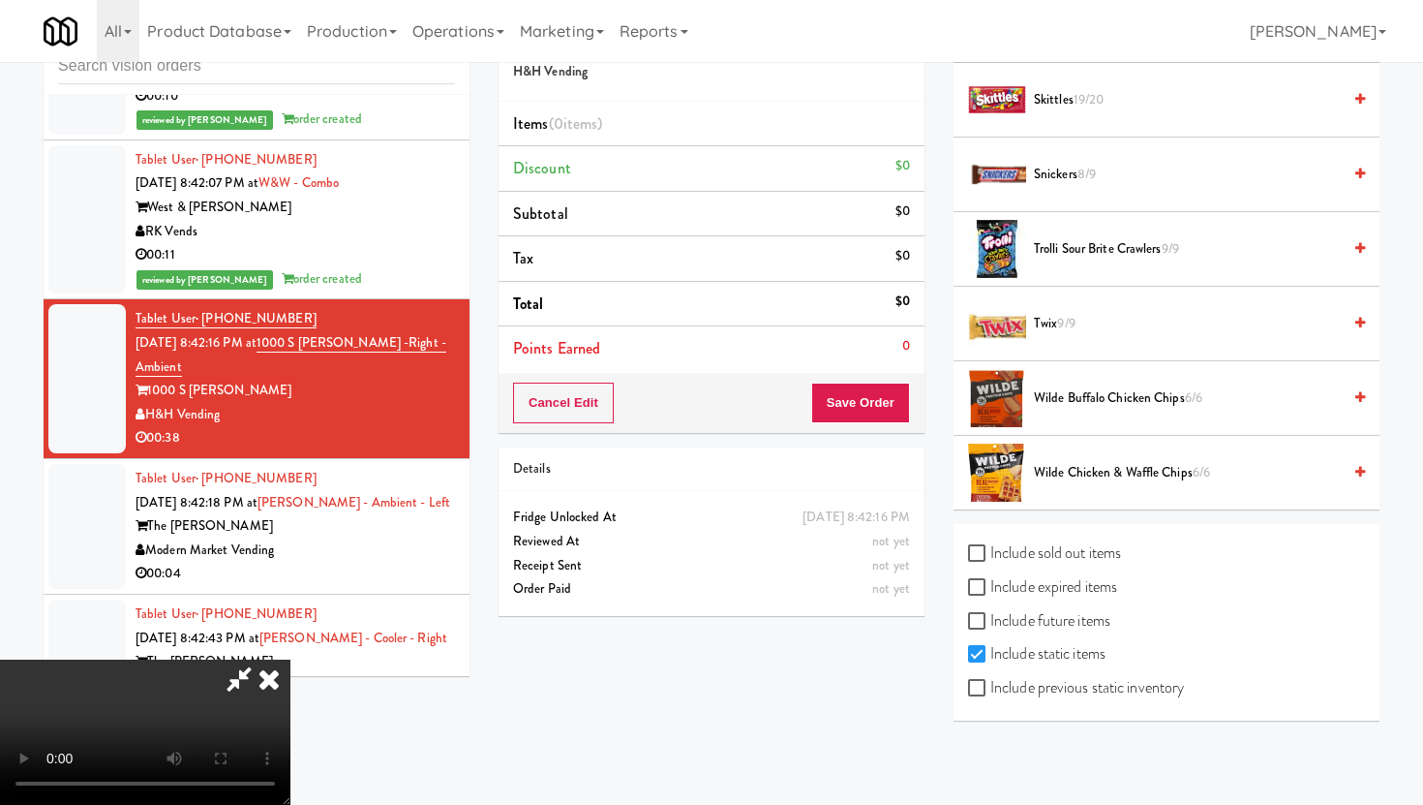
click at [1064, 320] on span "9/9" at bounding box center [1065, 323] width 17 height 18
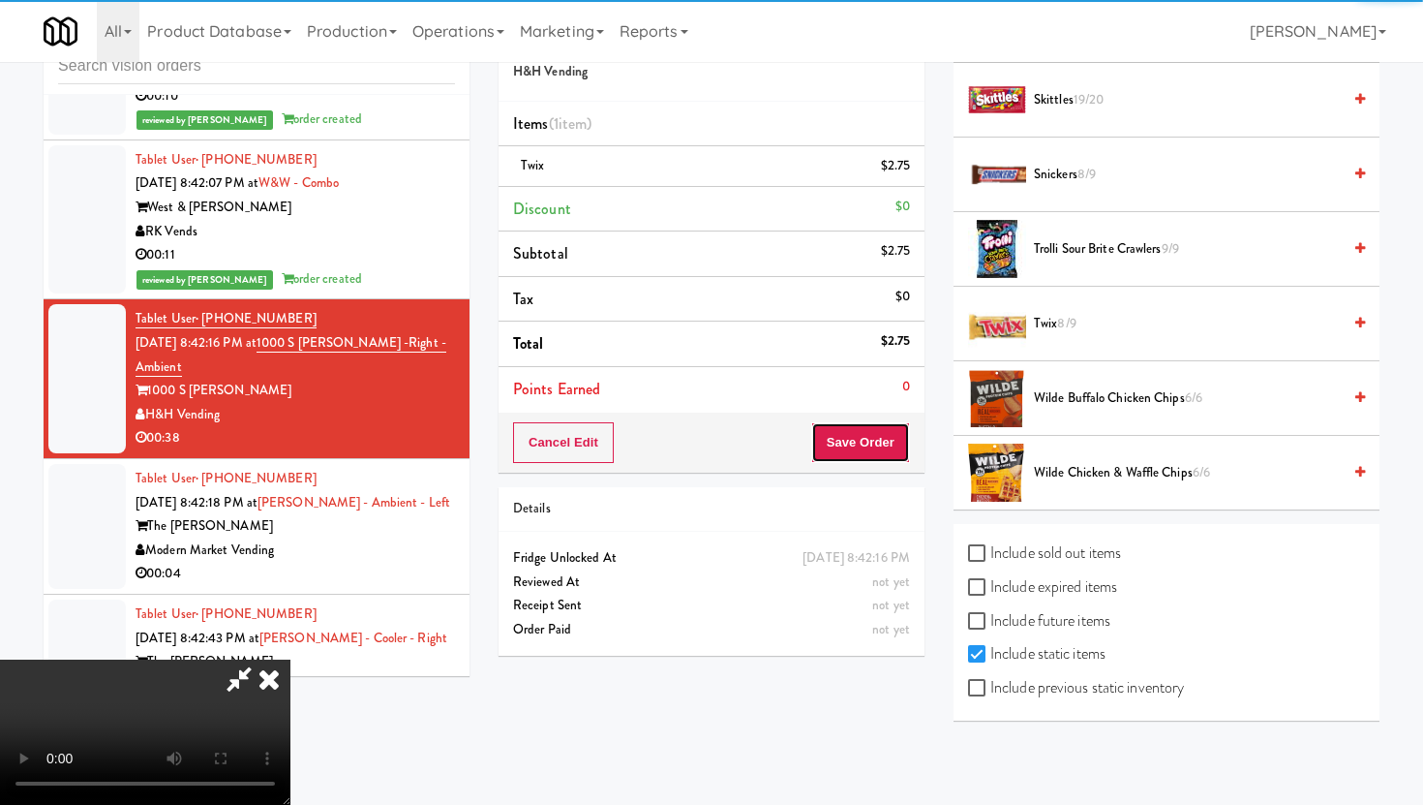
click at [873, 458] on button "Save Order" at bounding box center [860, 442] width 99 height 41
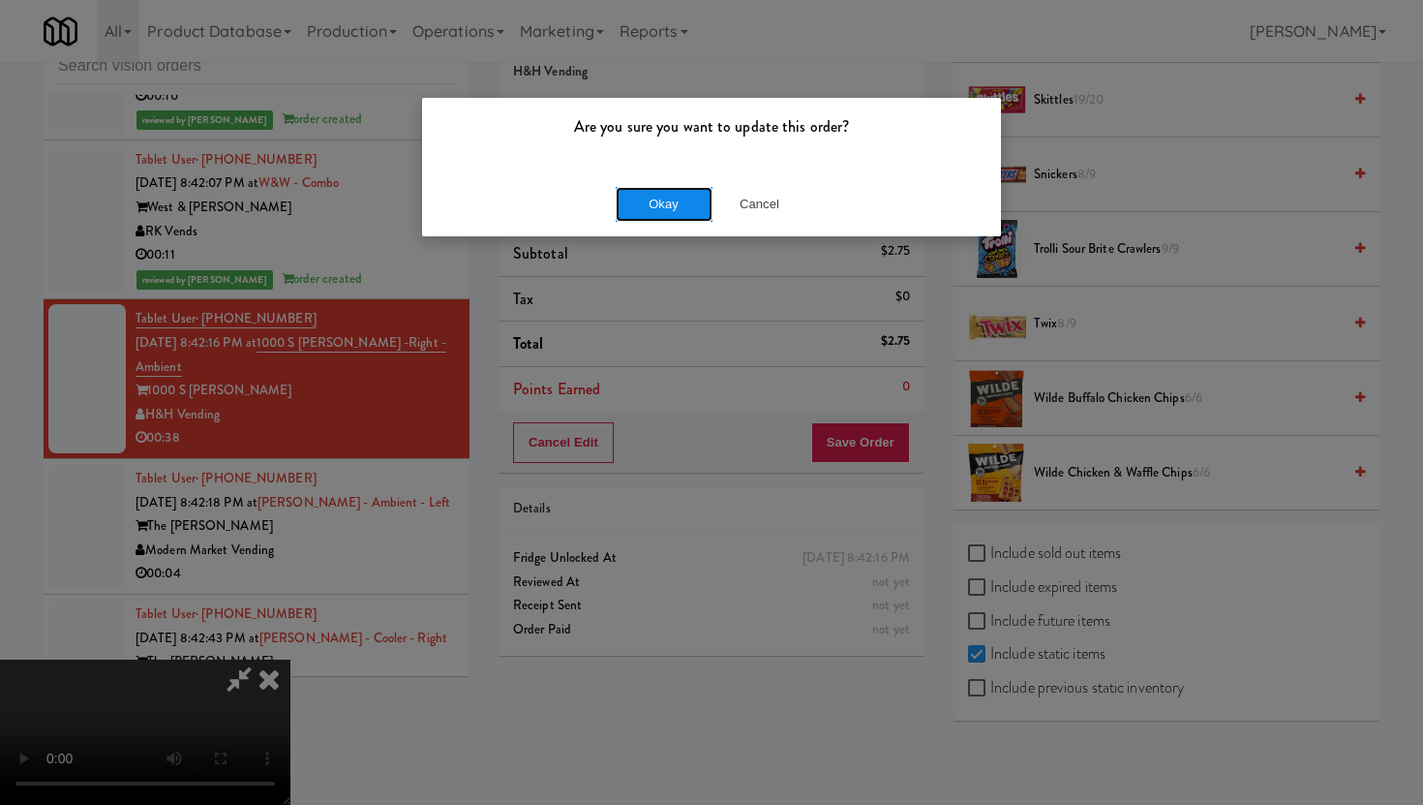
click at [666, 199] on button "Okay" at bounding box center [664, 204] width 97 height 35
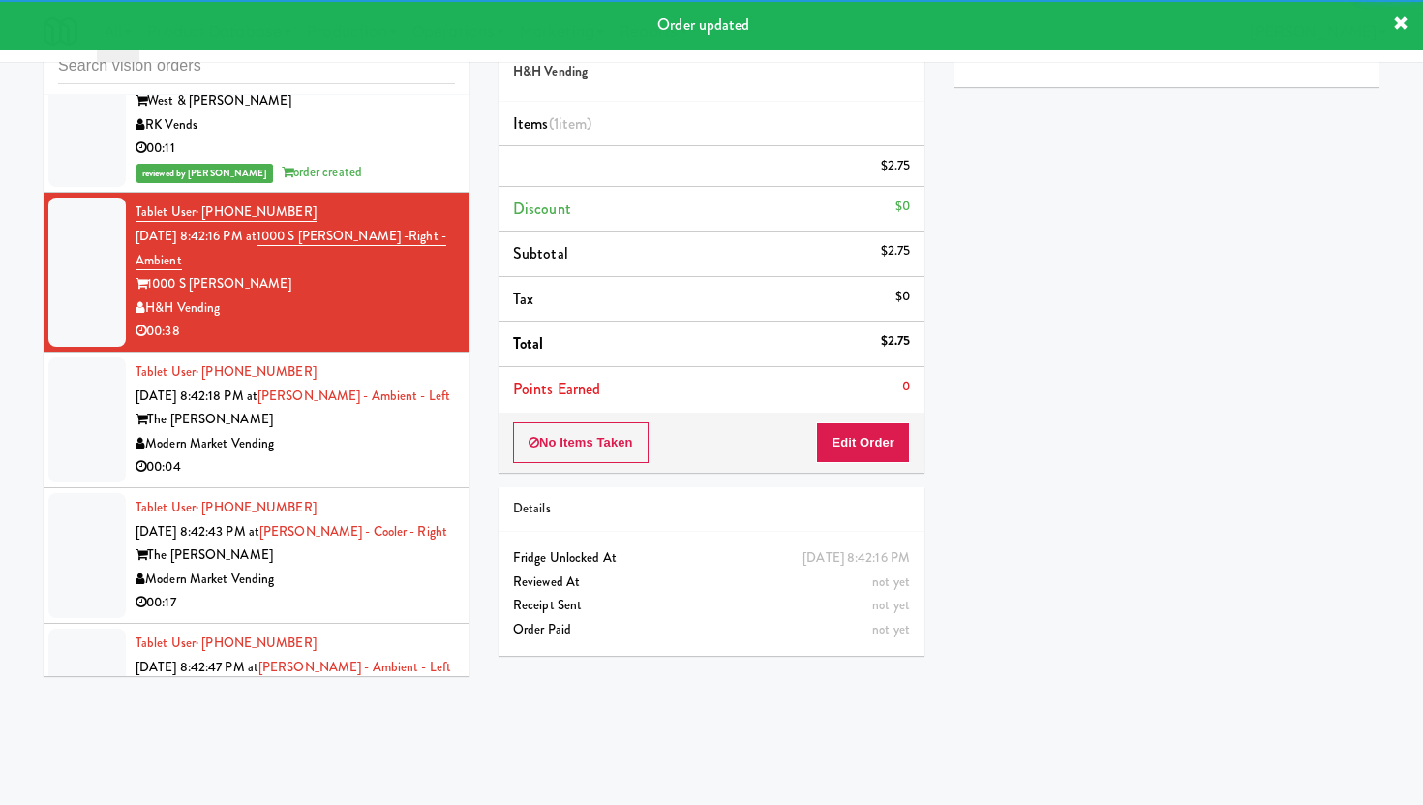
scroll to position [22223, 0]
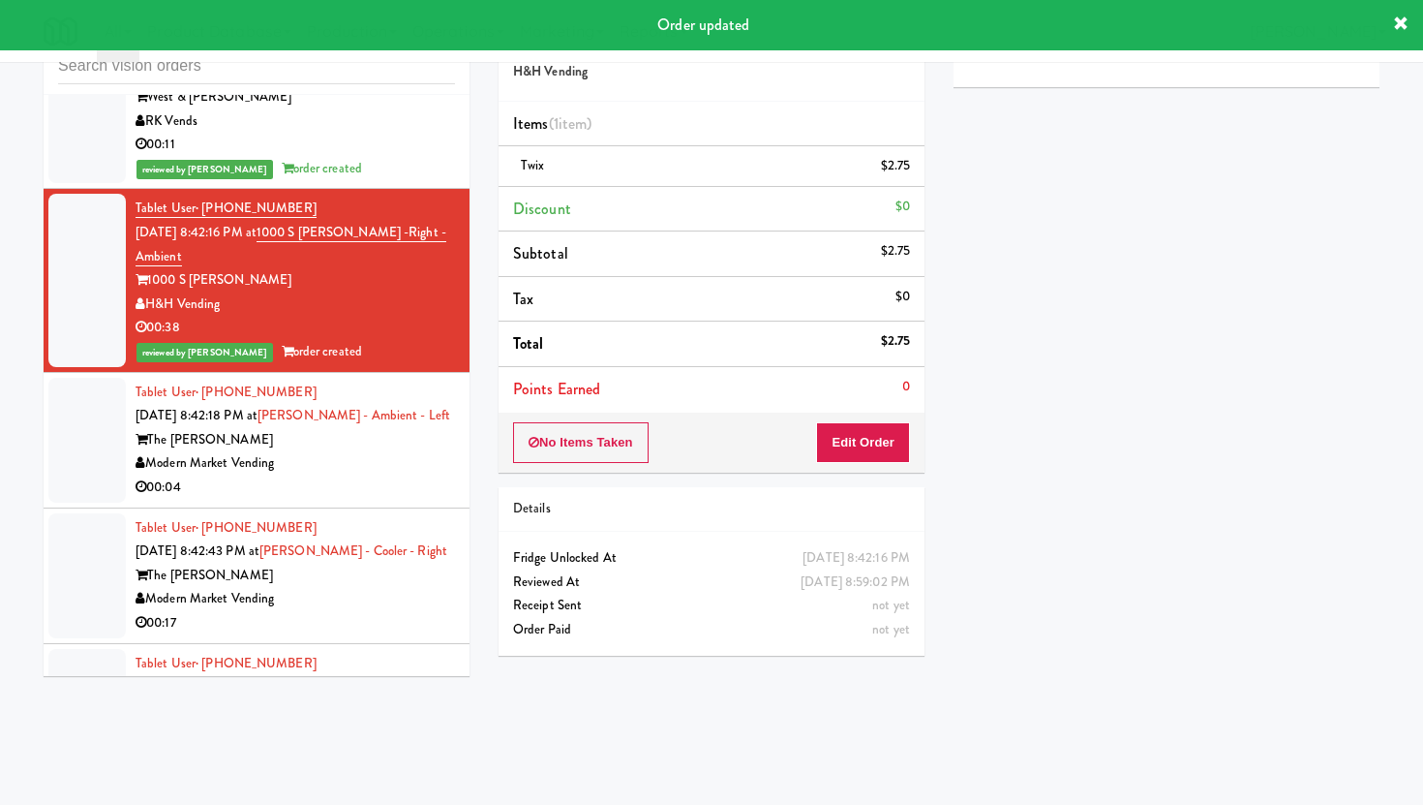
click at [426, 451] on div "Modern Market Vending" at bounding box center [295, 463] width 319 height 24
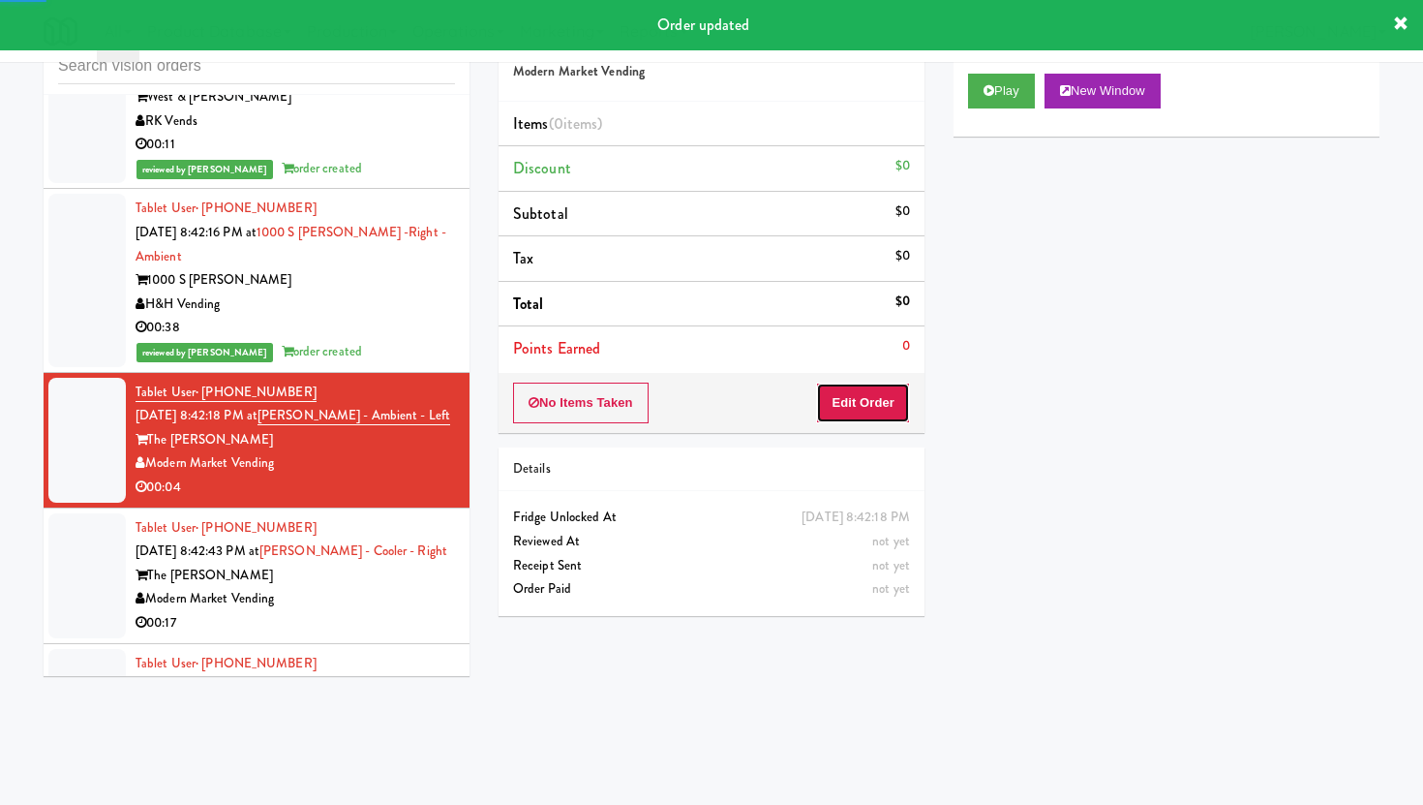
click at [871, 399] on button "Edit Order" at bounding box center [863, 402] width 94 height 41
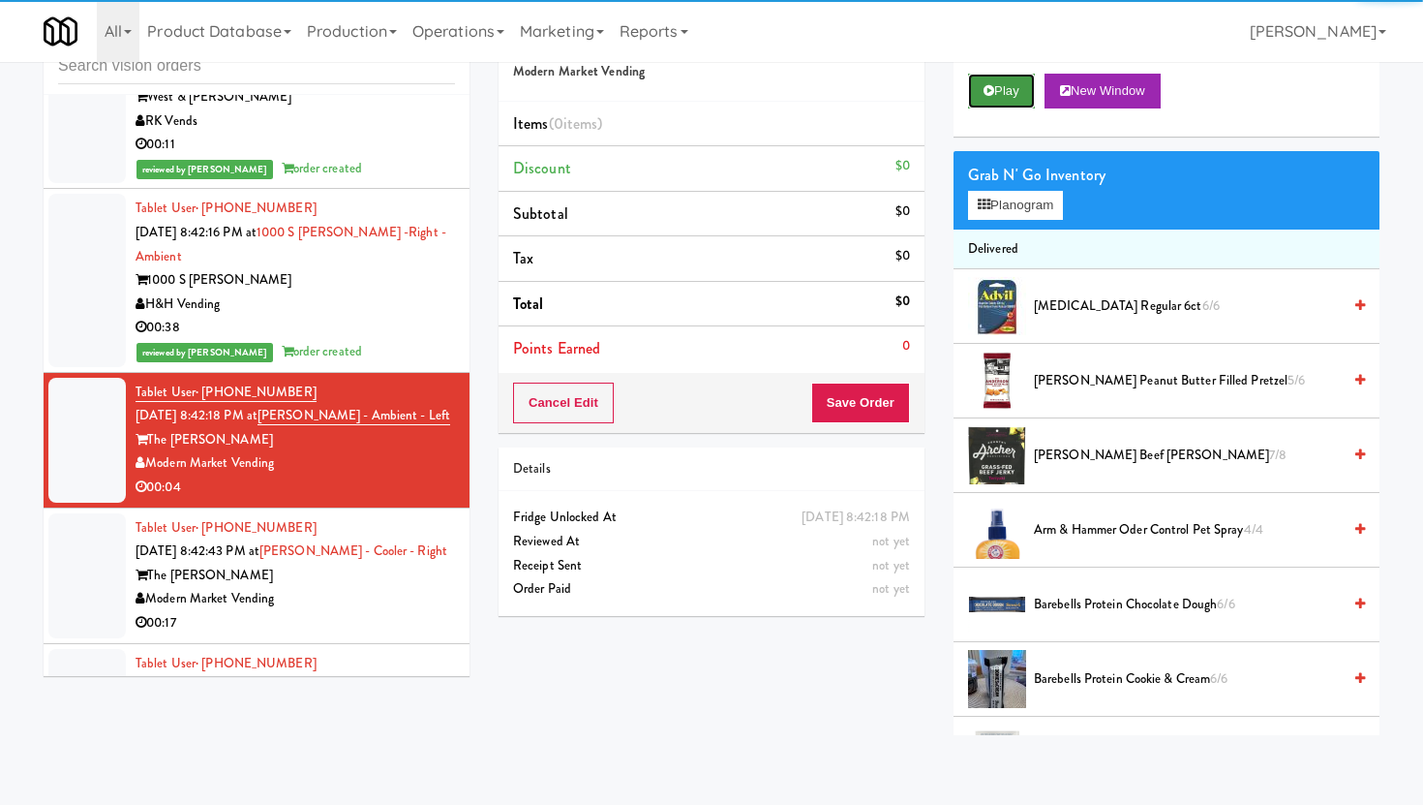
click at [996, 83] on button "Play" at bounding box center [1001, 91] width 67 height 35
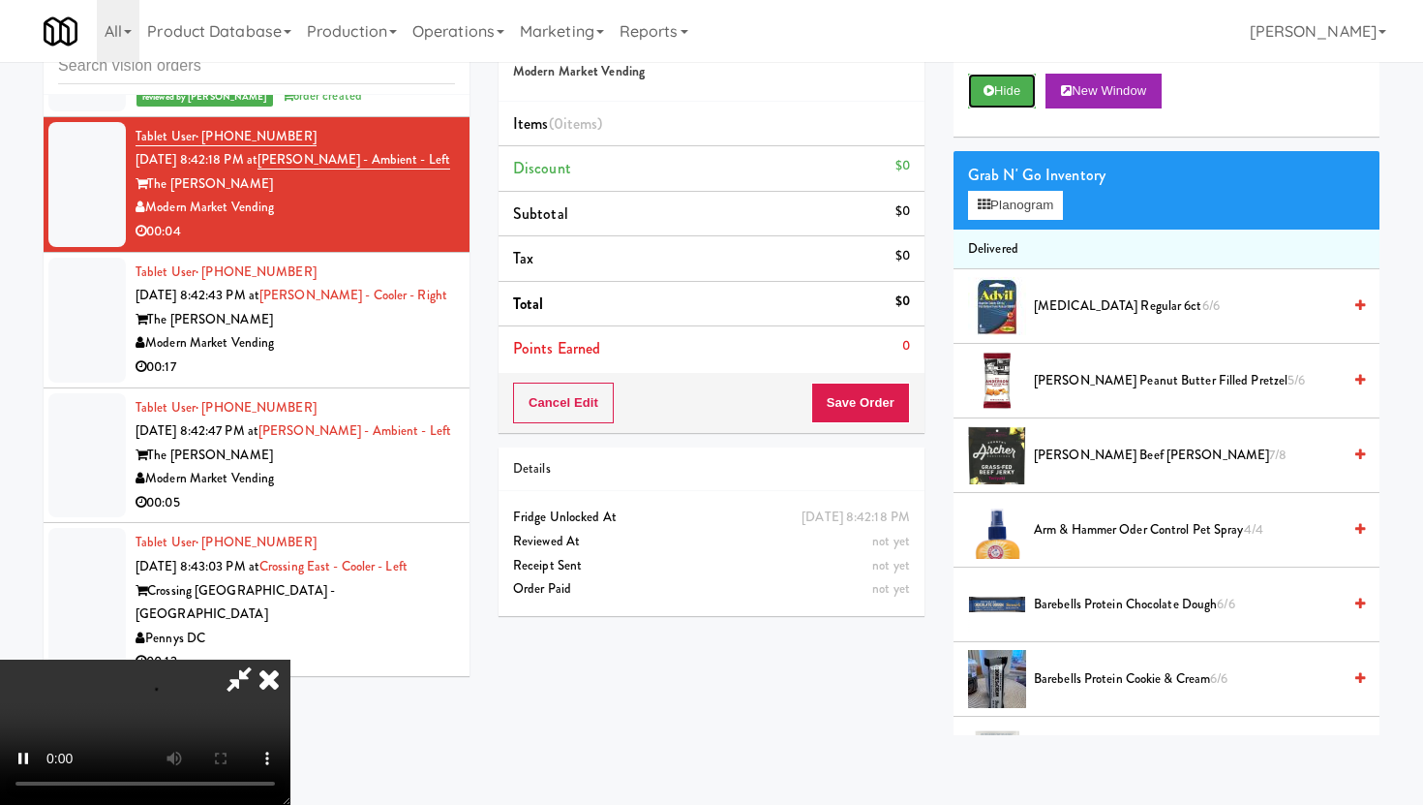
scroll to position [22491, 0]
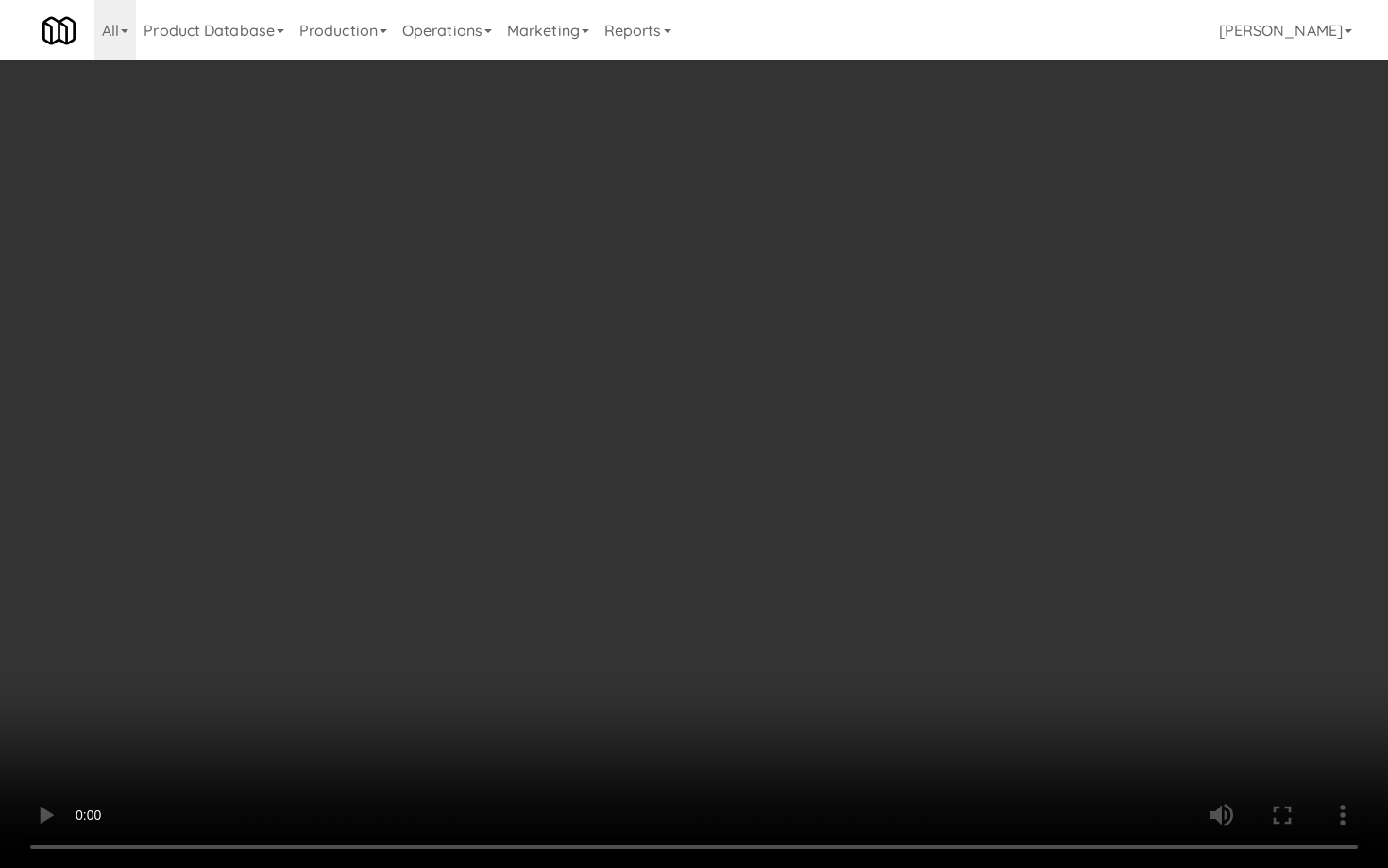
click at [1191, 724] on video at bounding box center [694, 434] width 1388 height 868
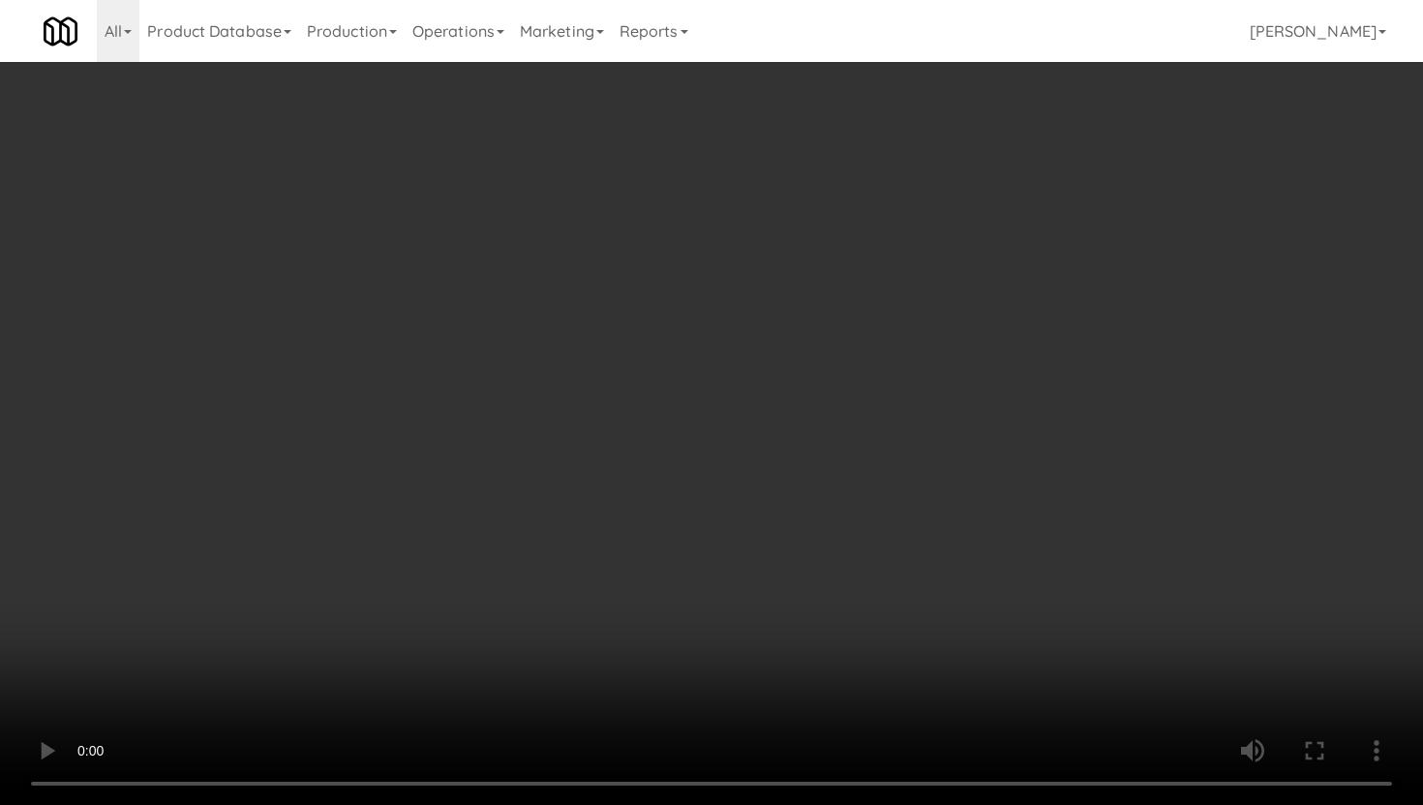
scroll to position [660, 0]
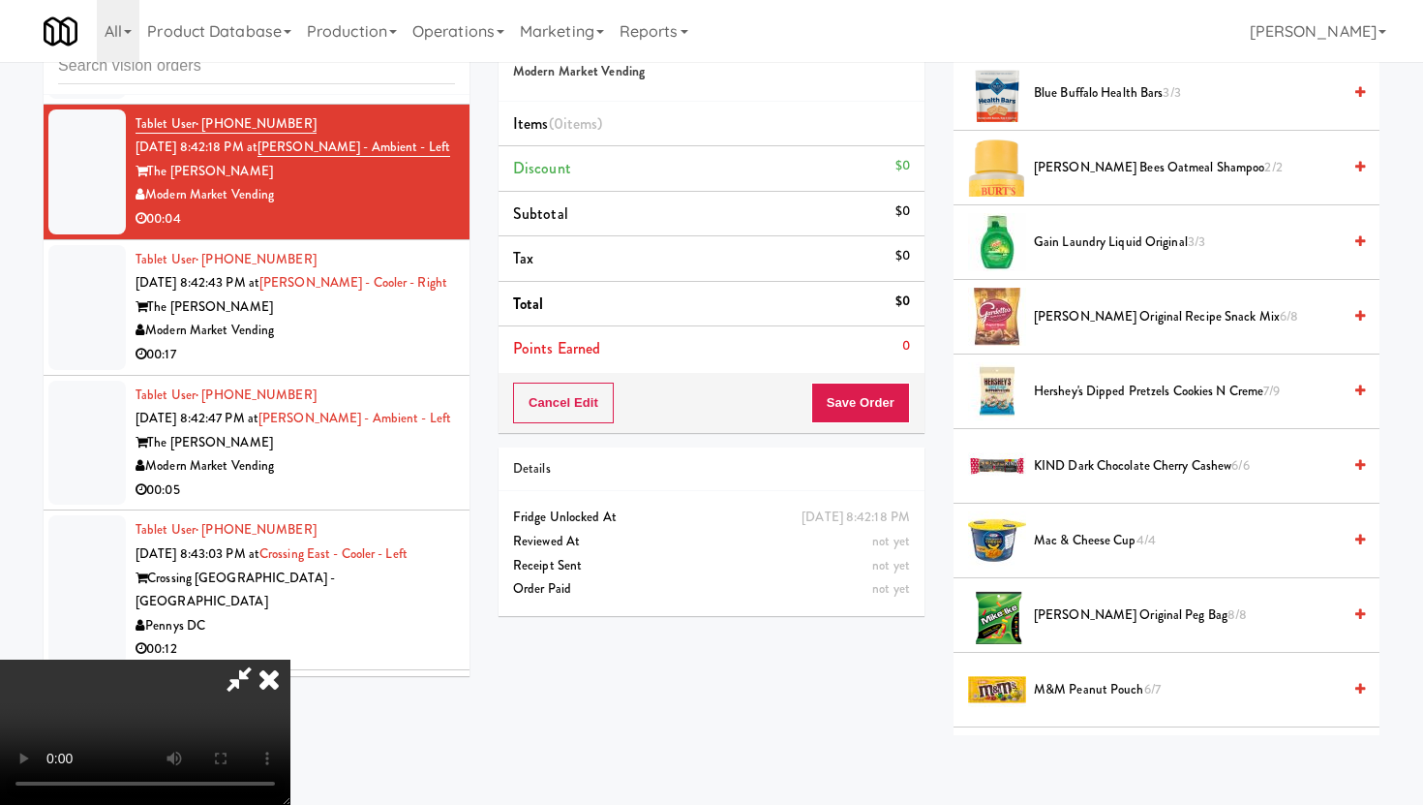
click at [1139, 611] on span "[PERSON_NAME] Original Peg Bag 8/8" at bounding box center [1187, 615] width 307 height 24
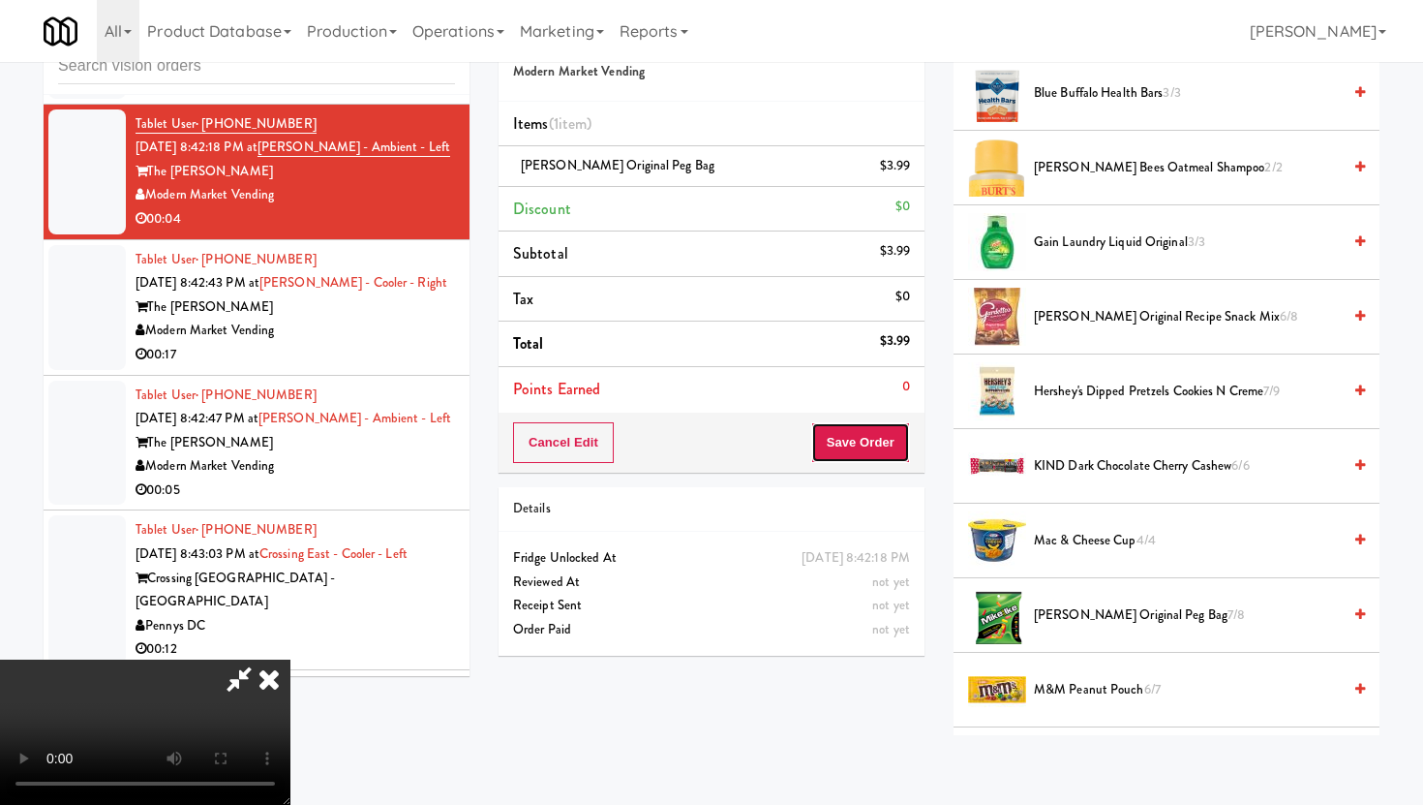
click at [897, 462] on button "Save Order" at bounding box center [860, 442] width 99 height 41
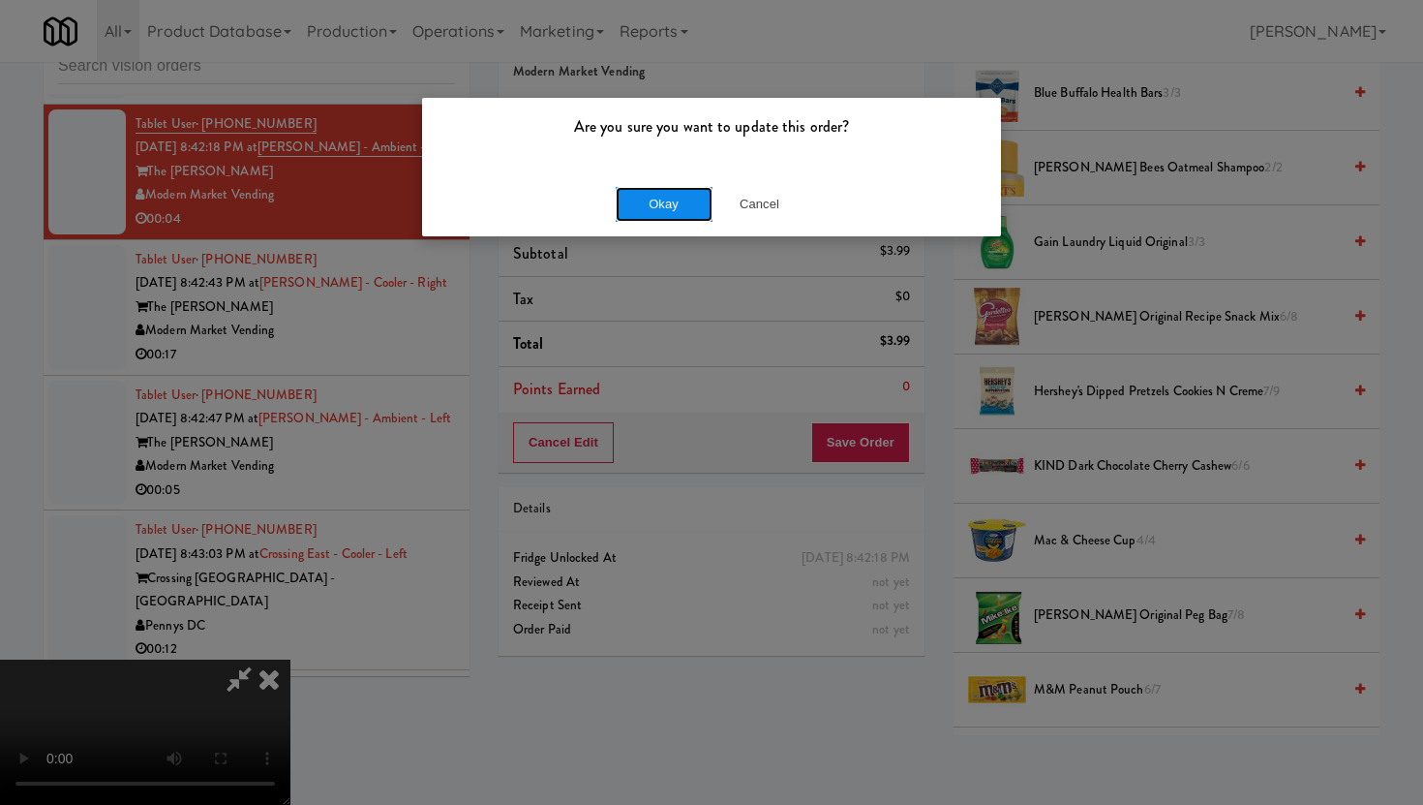
click at [672, 199] on button "Okay" at bounding box center [664, 204] width 97 height 35
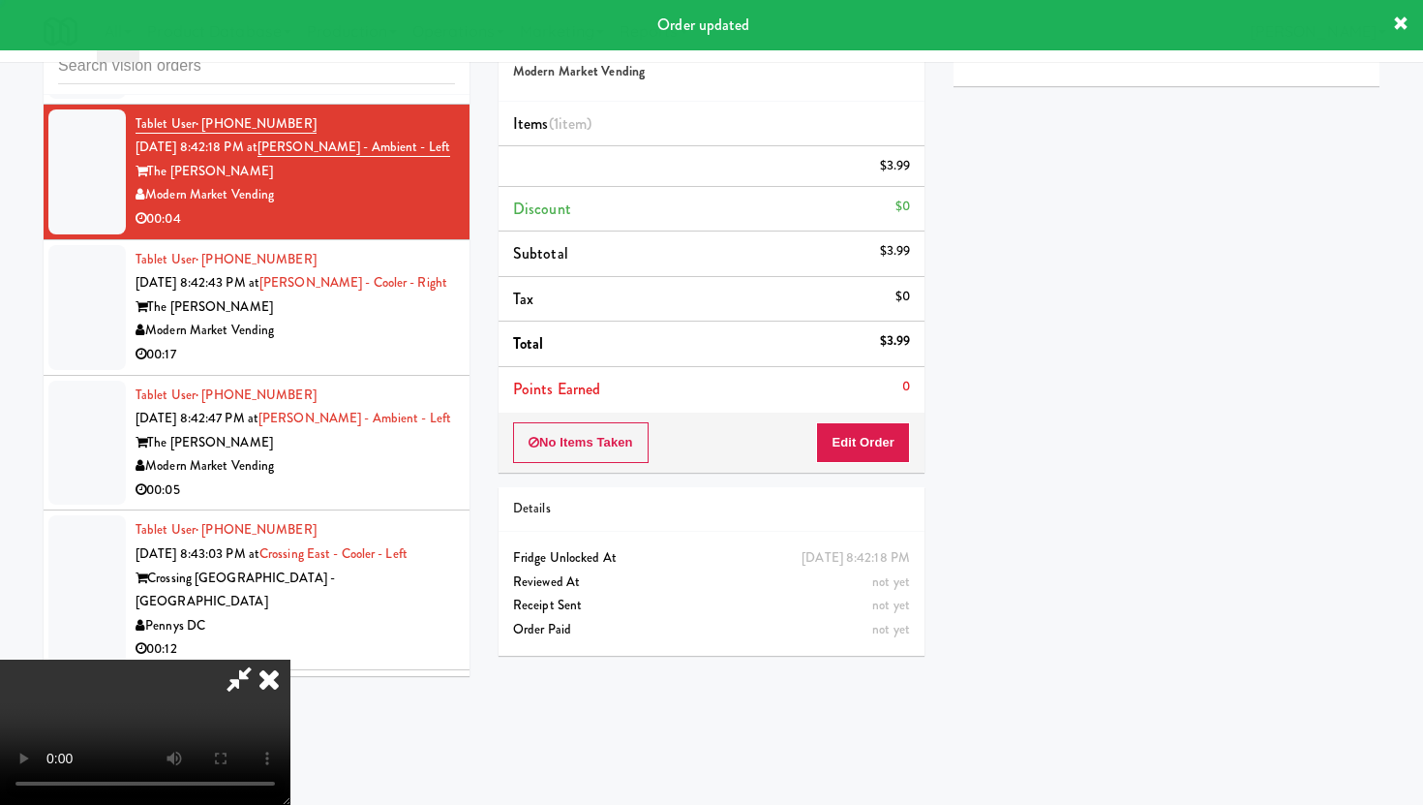
scroll to position [49, 0]
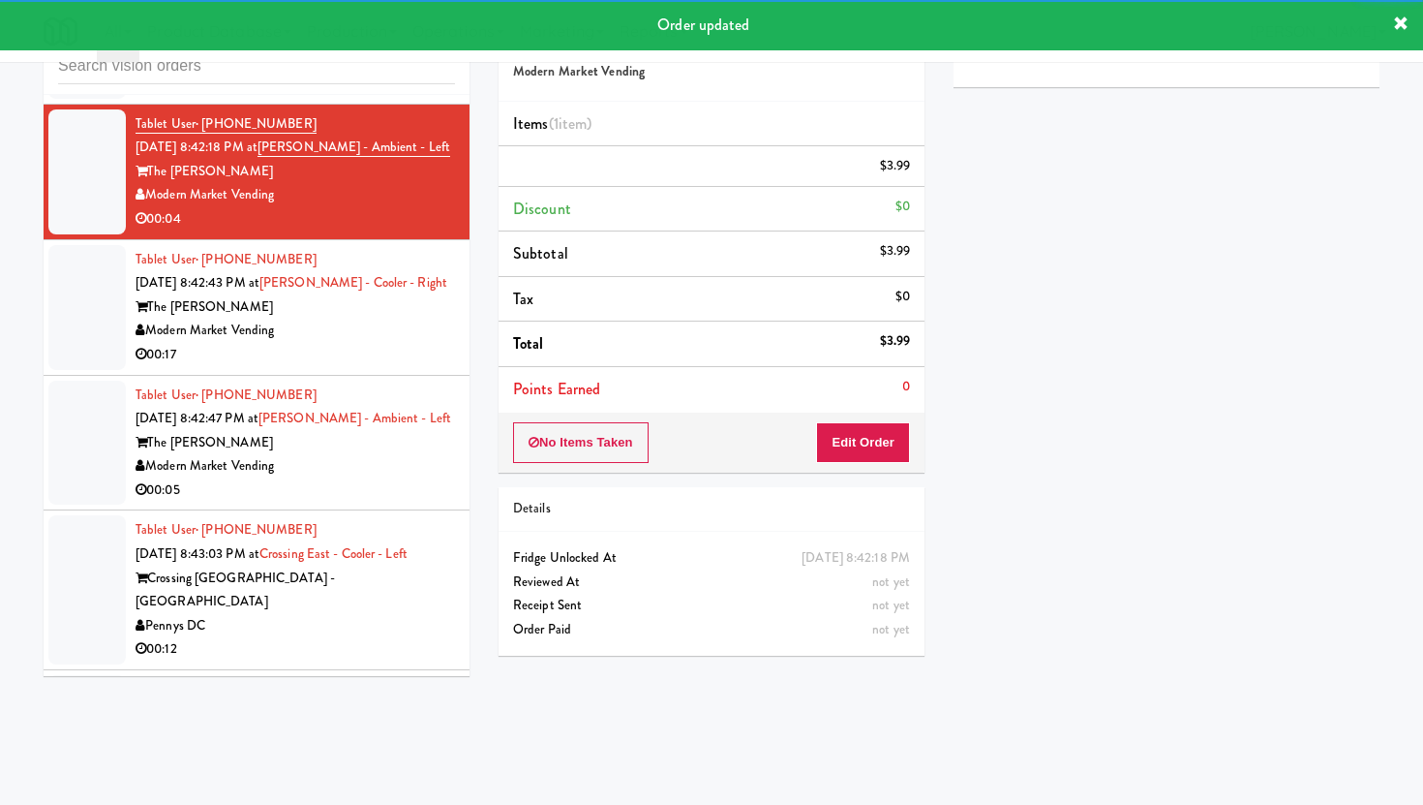
click at [431, 343] on li "Tablet User · (303) 594-0574 [DATE] 8:42:43 PM at [PERSON_NAME] - Cooler - Righ…" at bounding box center [257, 308] width 426 height 136
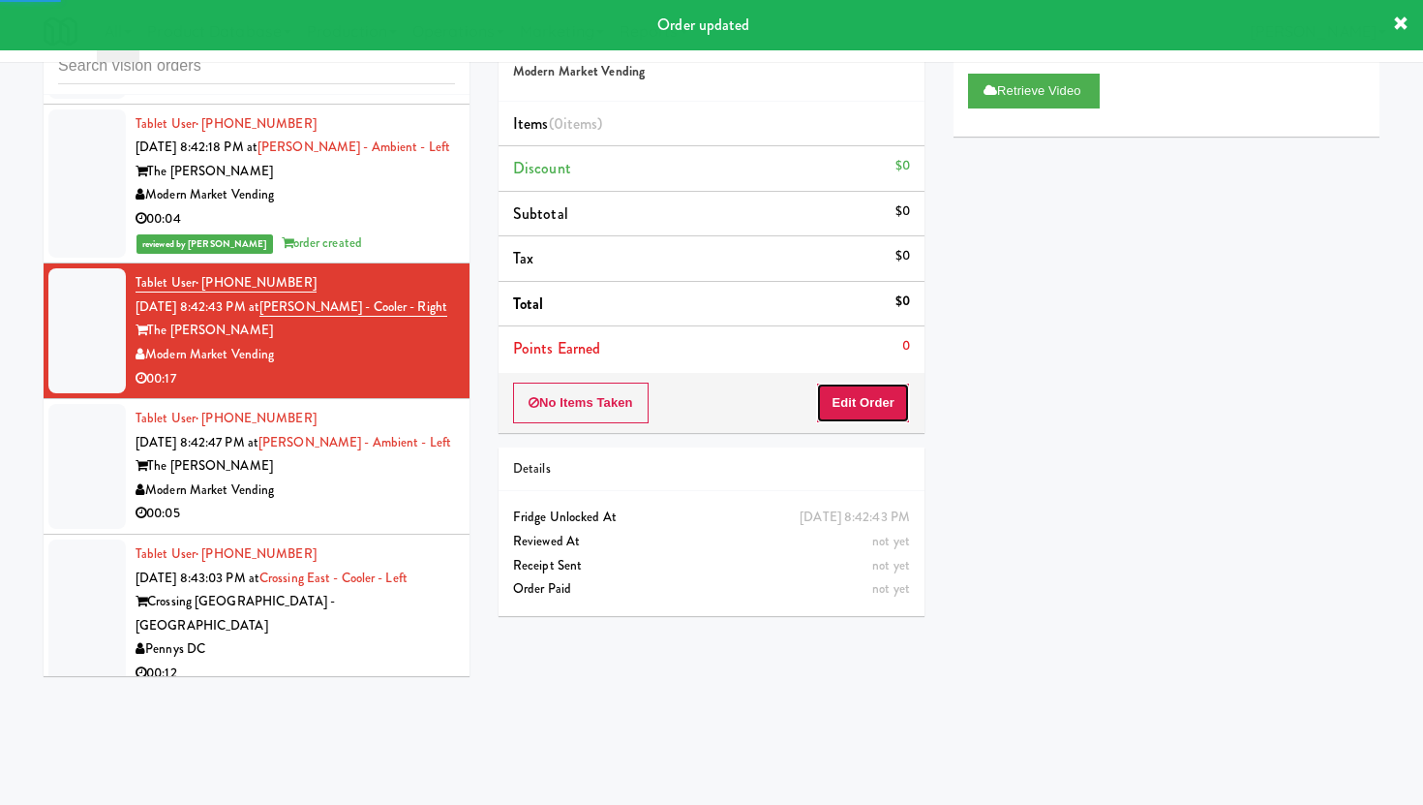
click at [834, 400] on button "Edit Order" at bounding box center [863, 402] width 94 height 41
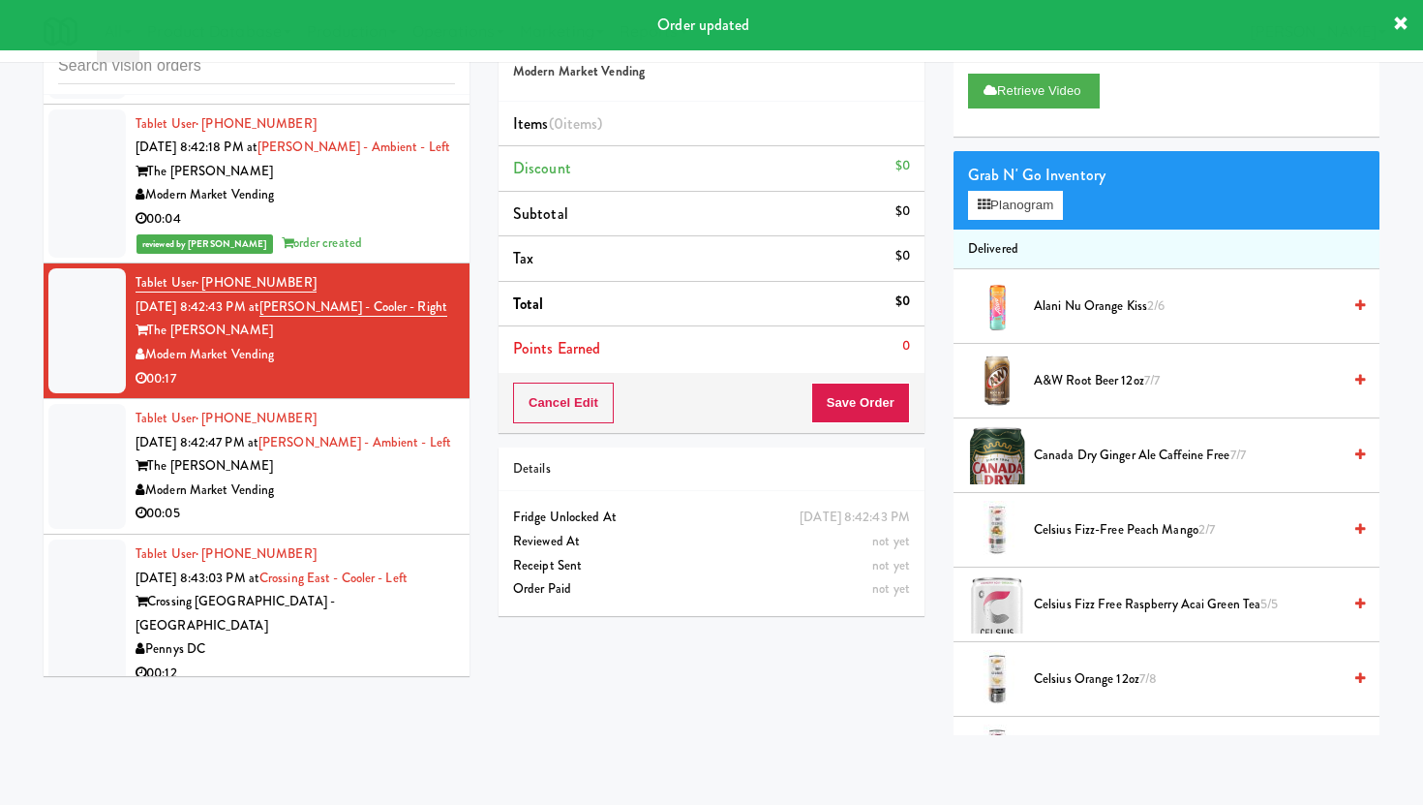
click at [397, 478] on div "Modern Market Vending" at bounding box center [295, 490] width 319 height 24
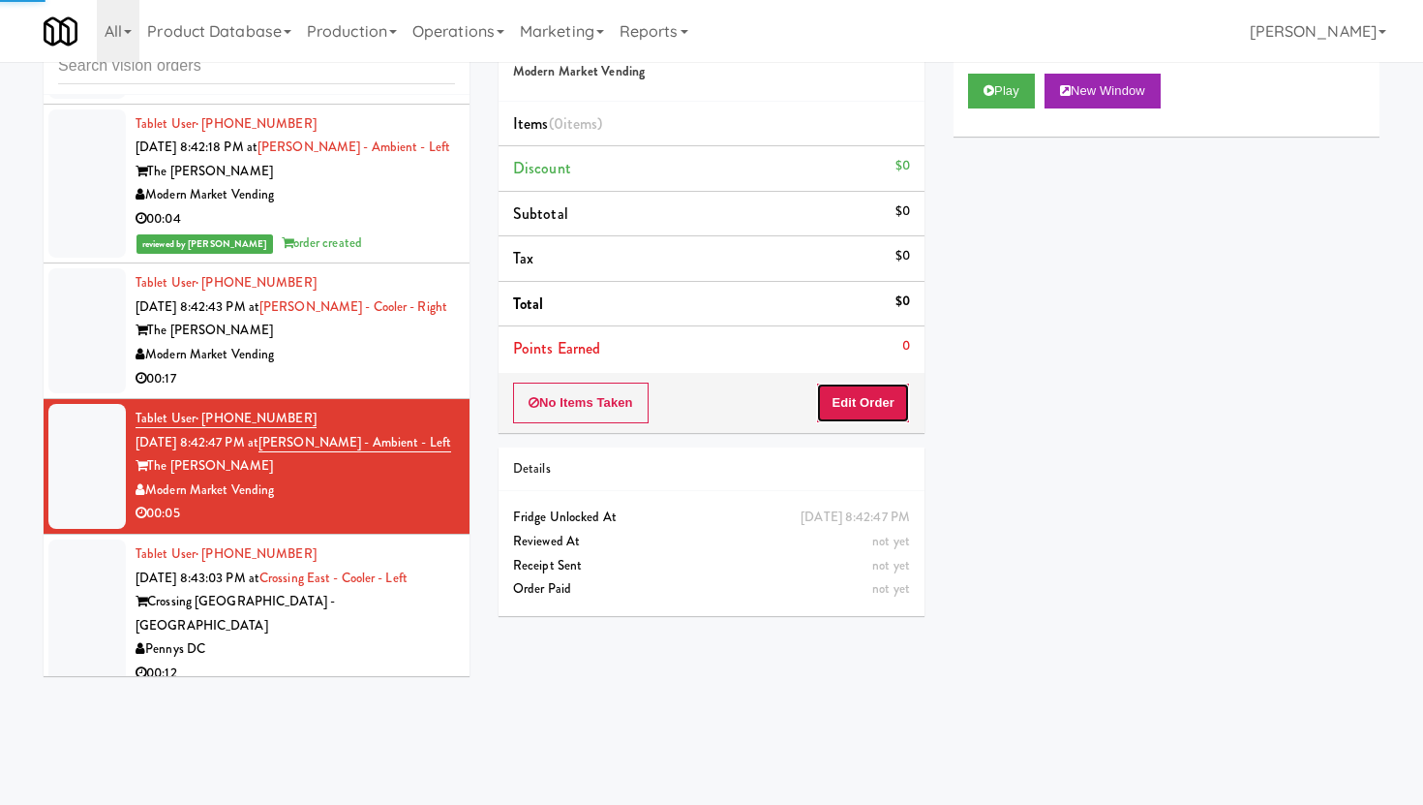
click at [901, 413] on button "Edit Order" at bounding box center [863, 402] width 94 height 41
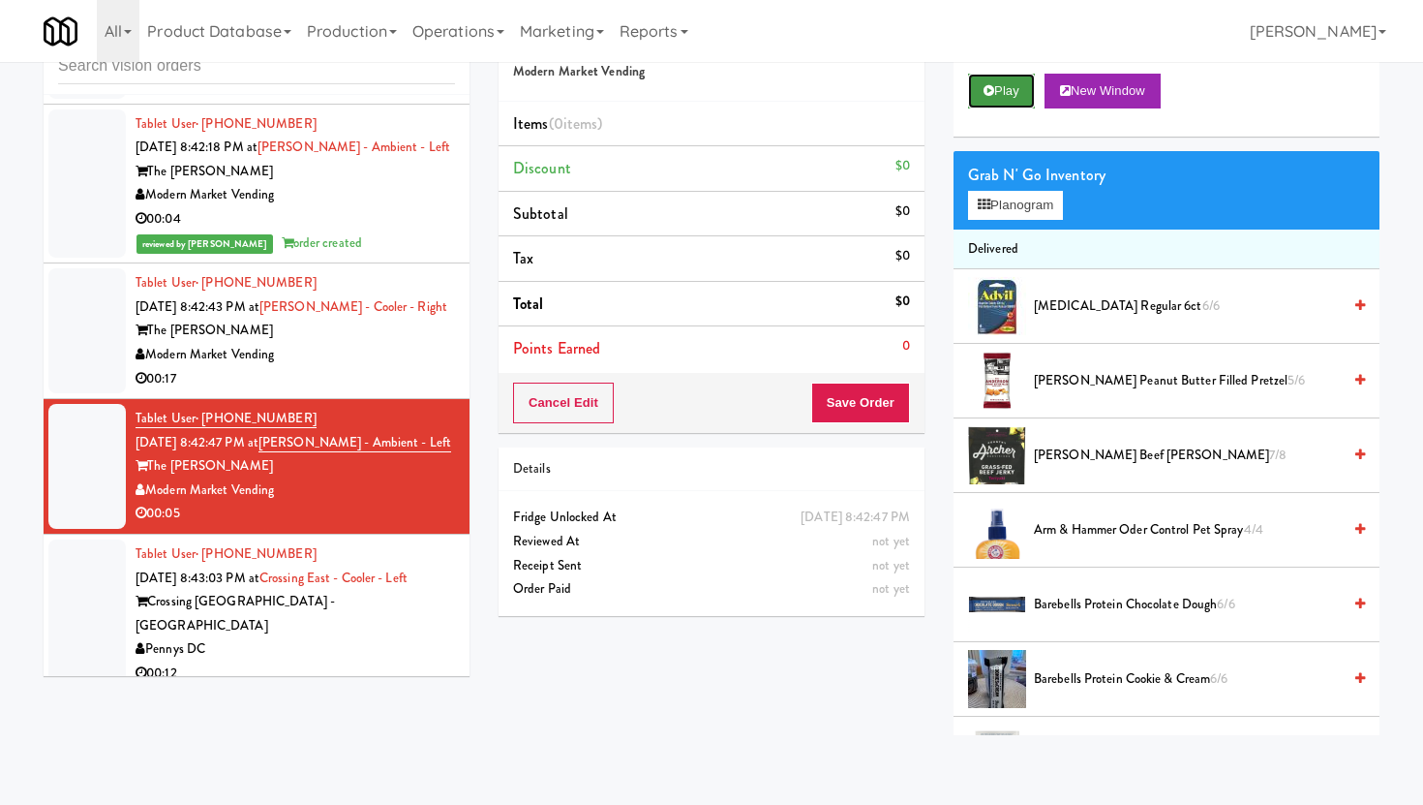
click at [1010, 76] on button "Play" at bounding box center [1001, 91] width 67 height 35
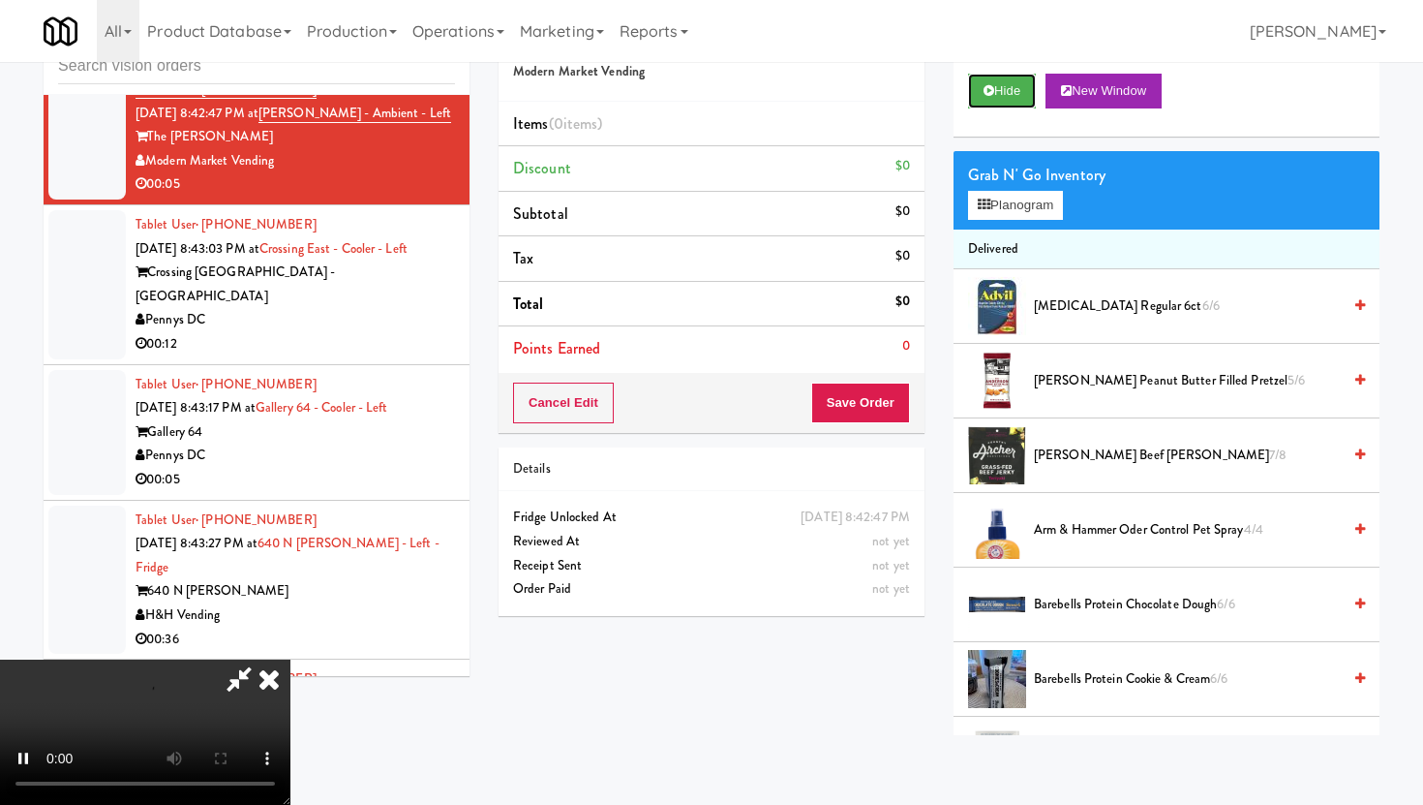
scroll to position [22827, 0]
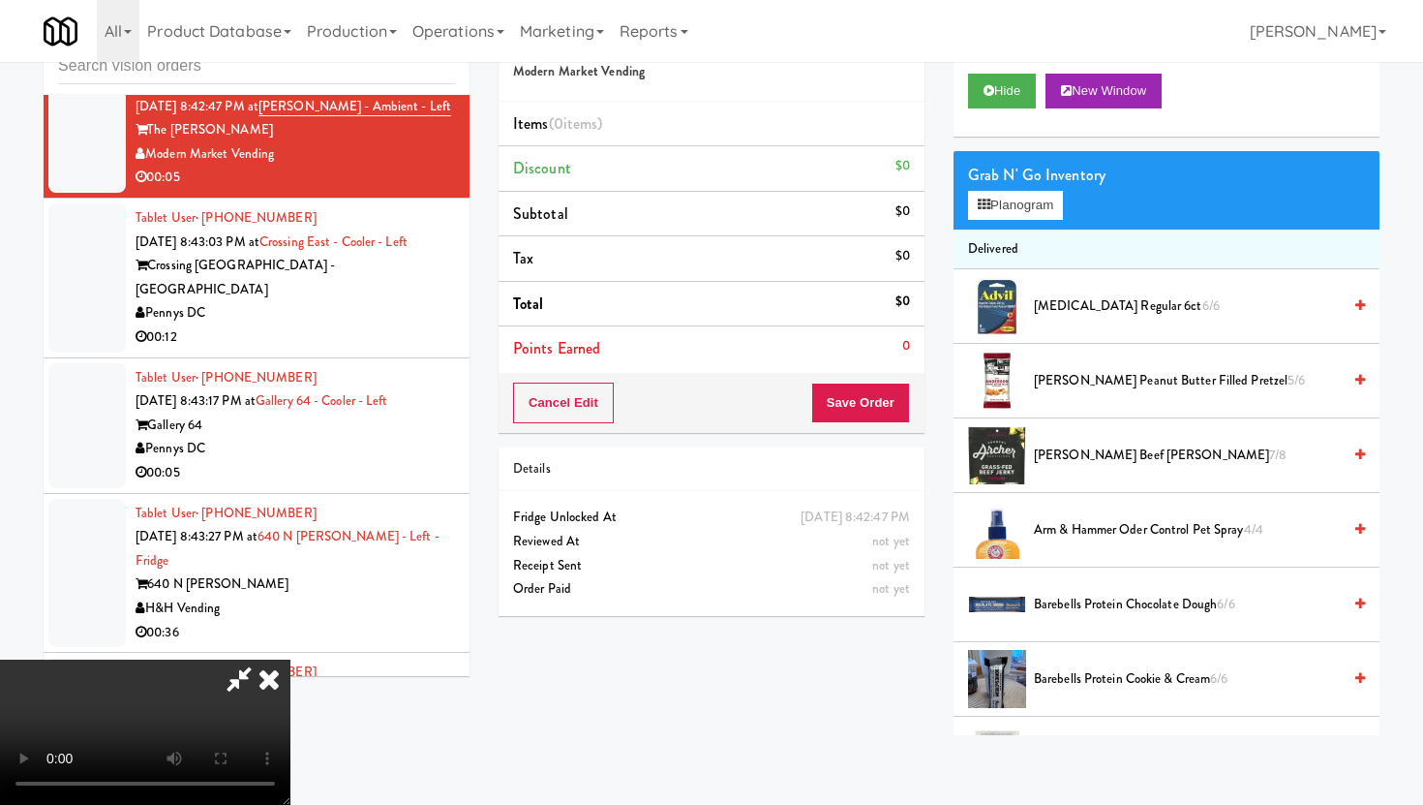
click at [290, 659] on video at bounding box center [145, 731] width 290 height 145
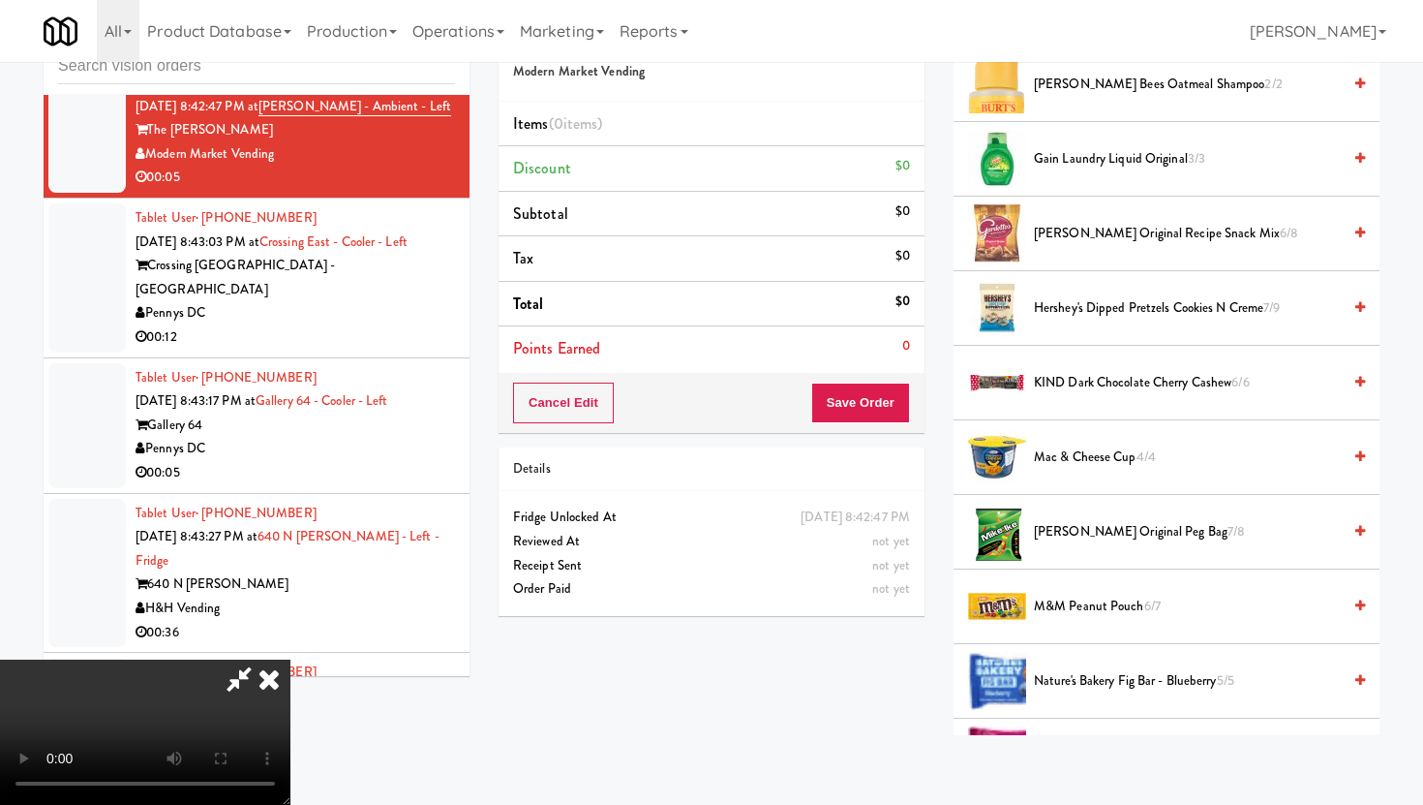
scroll to position [744, 0]
click at [1102, 516] on li "[PERSON_NAME] Original Peg Bag 7/8" at bounding box center [1167, 531] width 426 height 75
click at [1101, 536] on span "[PERSON_NAME] Original Peg Bag 7/8" at bounding box center [1187, 531] width 307 height 24
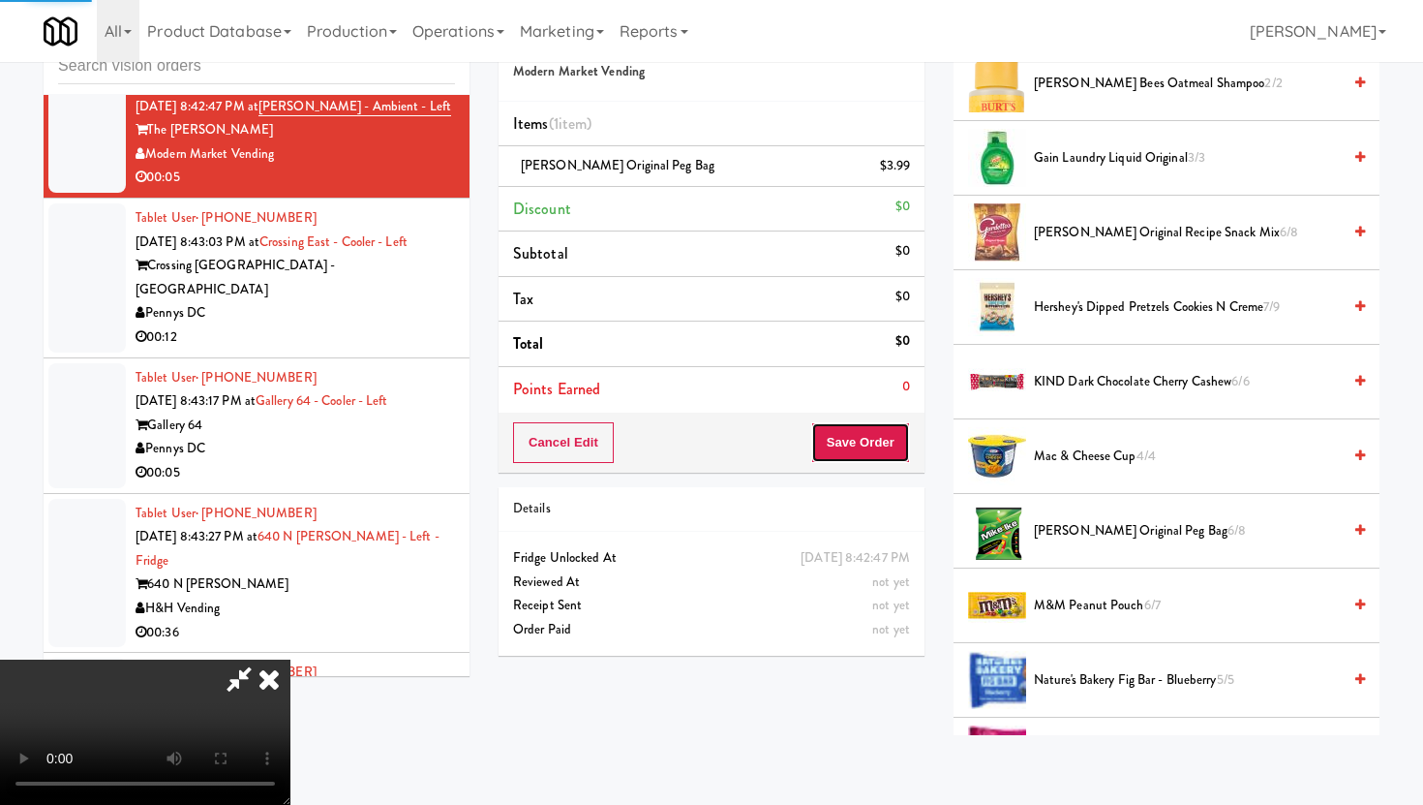
click at [896, 437] on button "Save Order" at bounding box center [860, 442] width 99 height 41
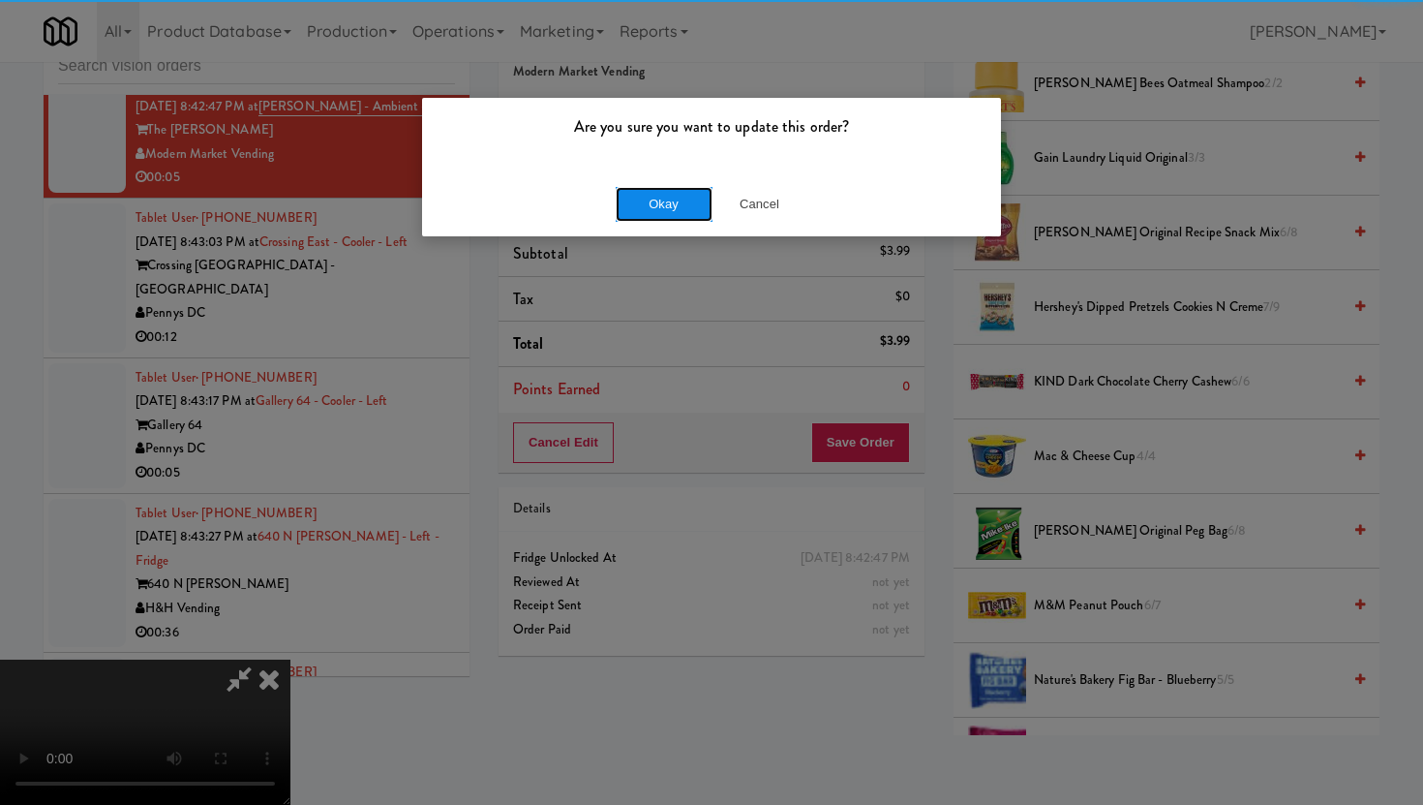
click at [665, 208] on button "Okay" at bounding box center [664, 204] width 97 height 35
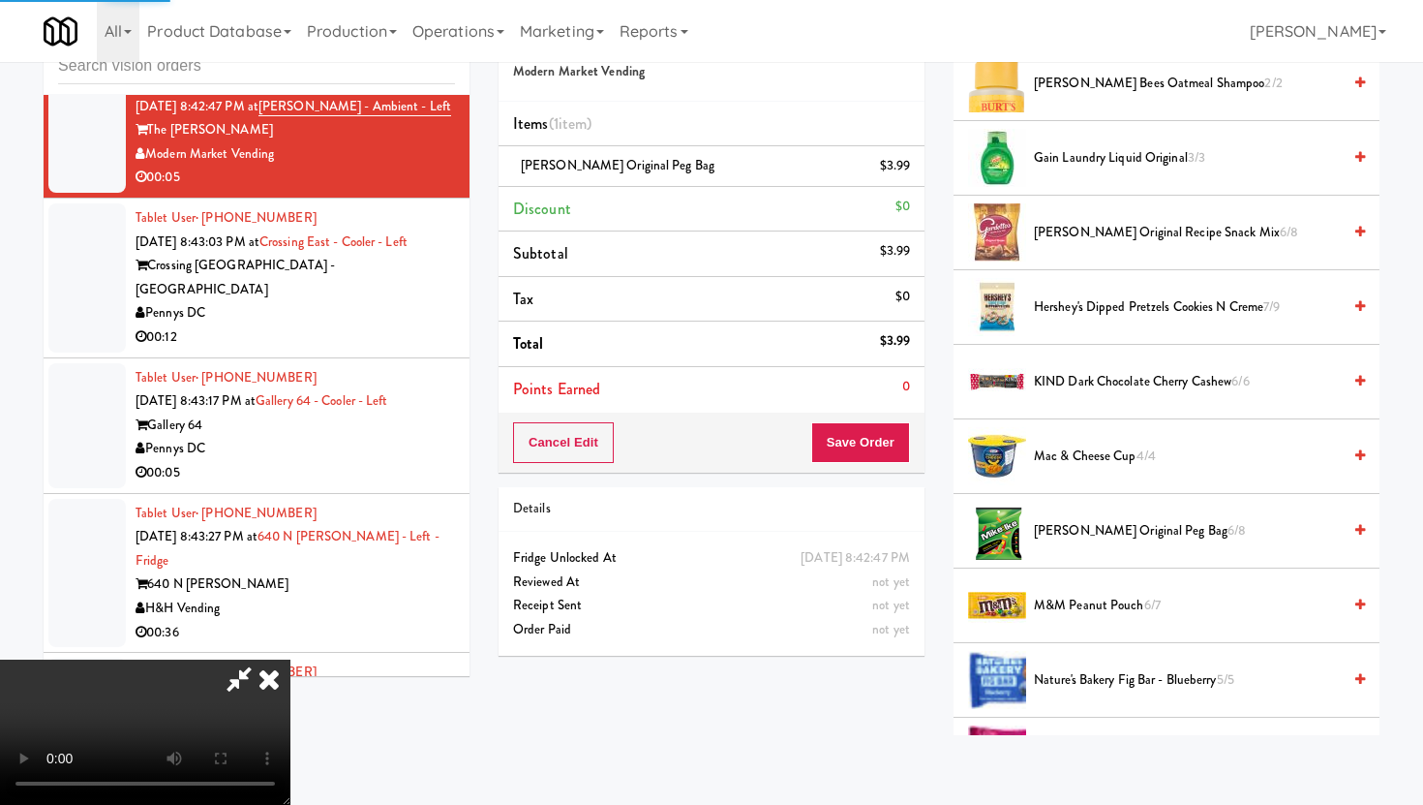
scroll to position [49, 0]
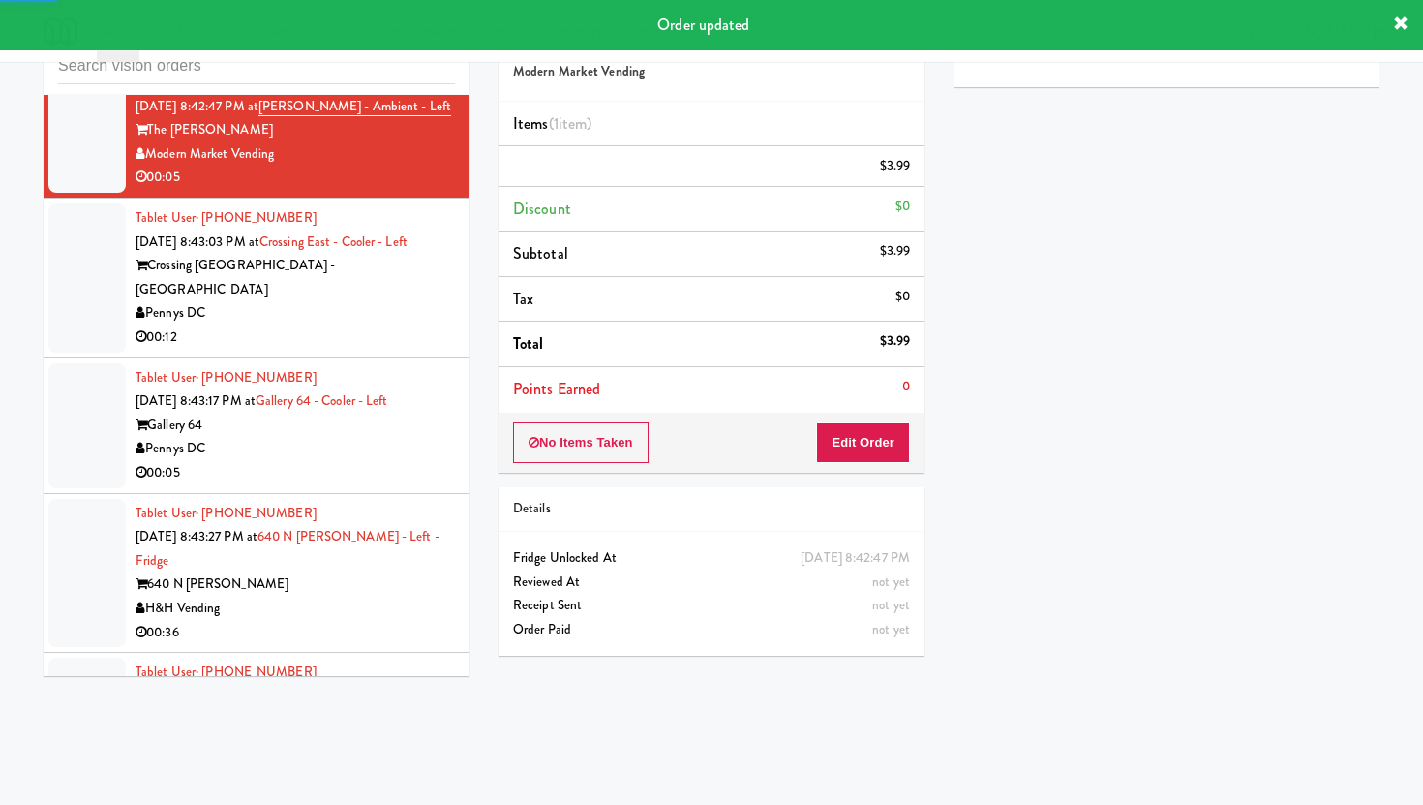
click at [454, 325] on div "00:12" at bounding box center [295, 337] width 319 height 24
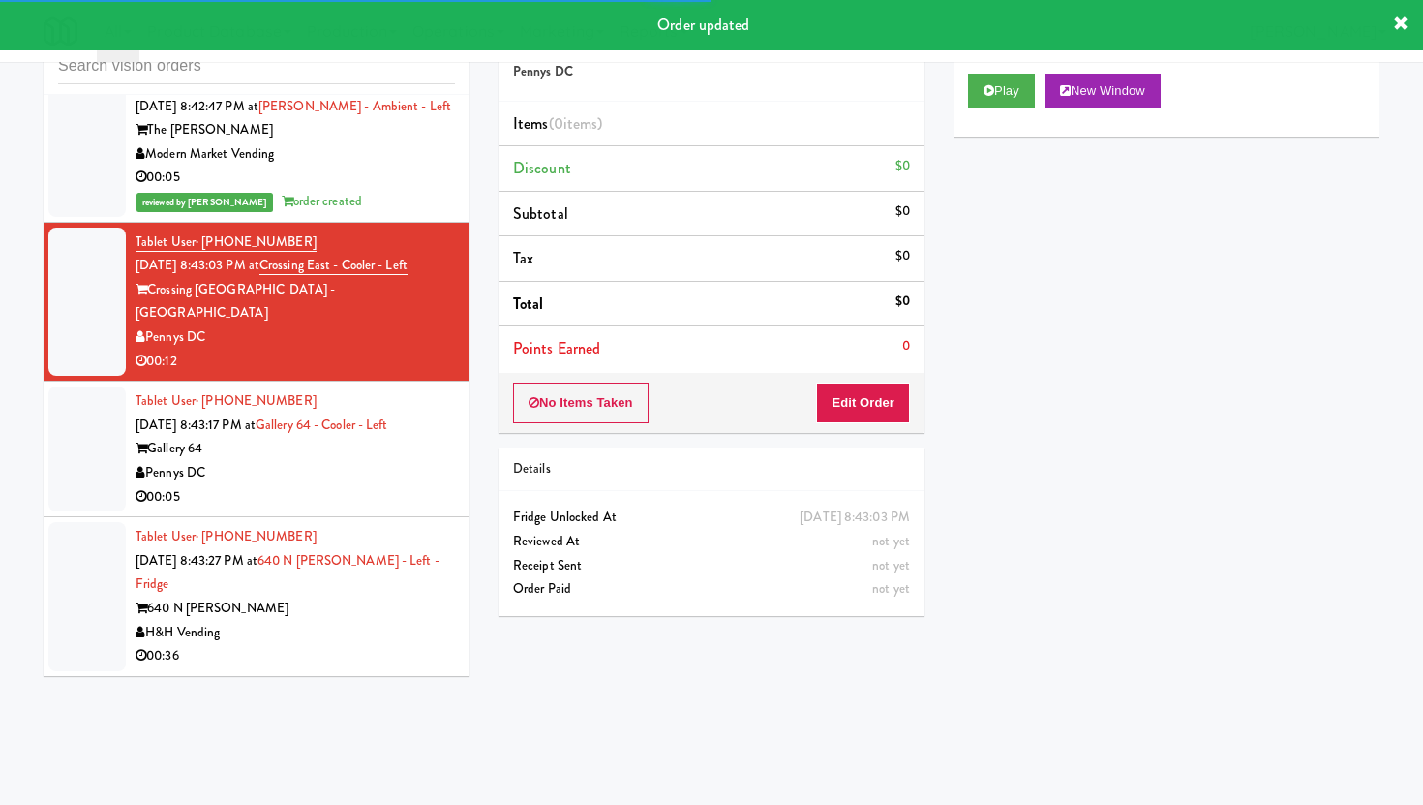
click at [834, 427] on div "No Items Taken Edit Order" at bounding box center [712, 403] width 426 height 60
click at [927, 361] on div "Order # 357690 Pennys DC Items (0 items ) Discount $0 Subtotal $0 Tax $0 Total …" at bounding box center [711, 319] width 455 height 623
click at [897, 398] on button "Edit Order" at bounding box center [863, 402] width 94 height 41
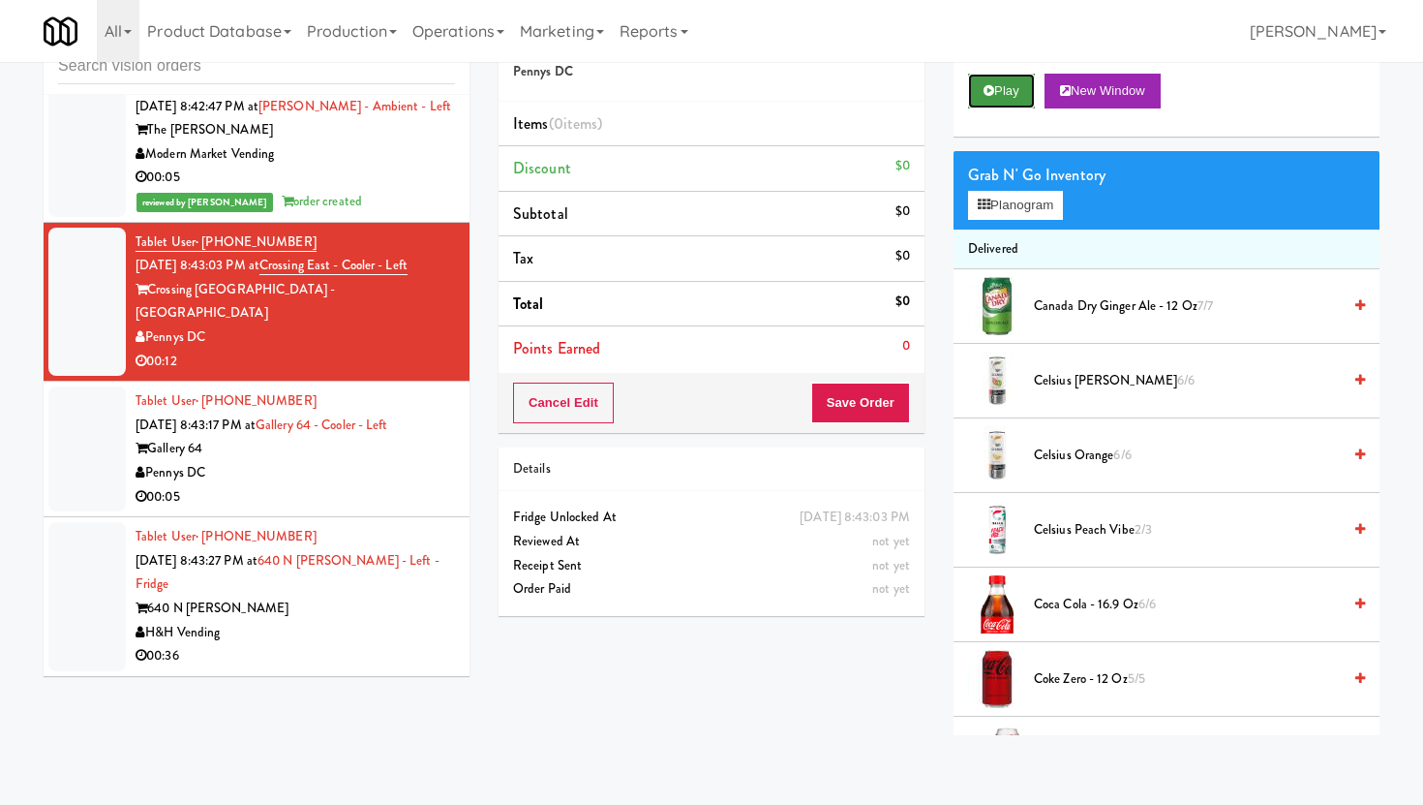
click at [987, 79] on button "Play" at bounding box center [1001, 91] width 67 height 35
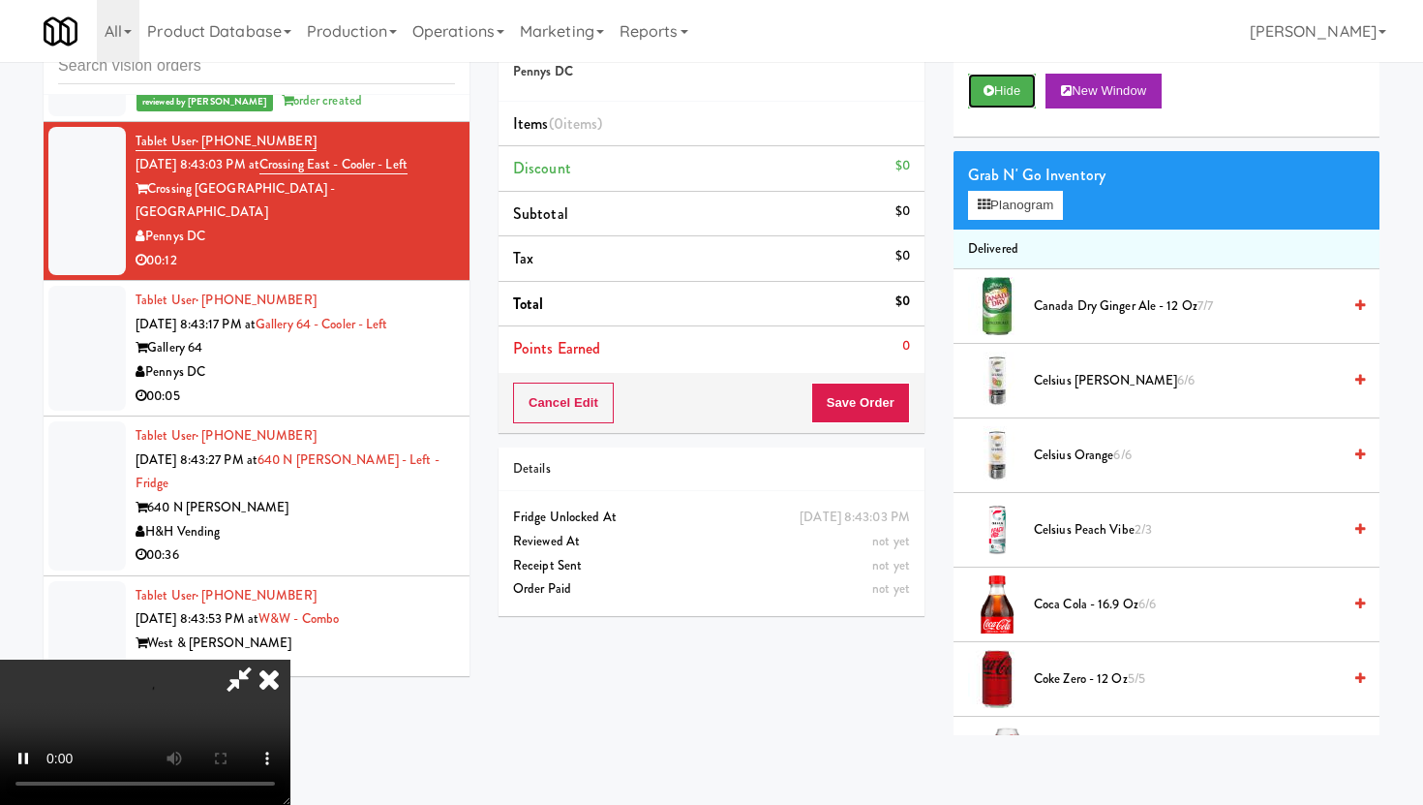
scroll to position [22929, 0]
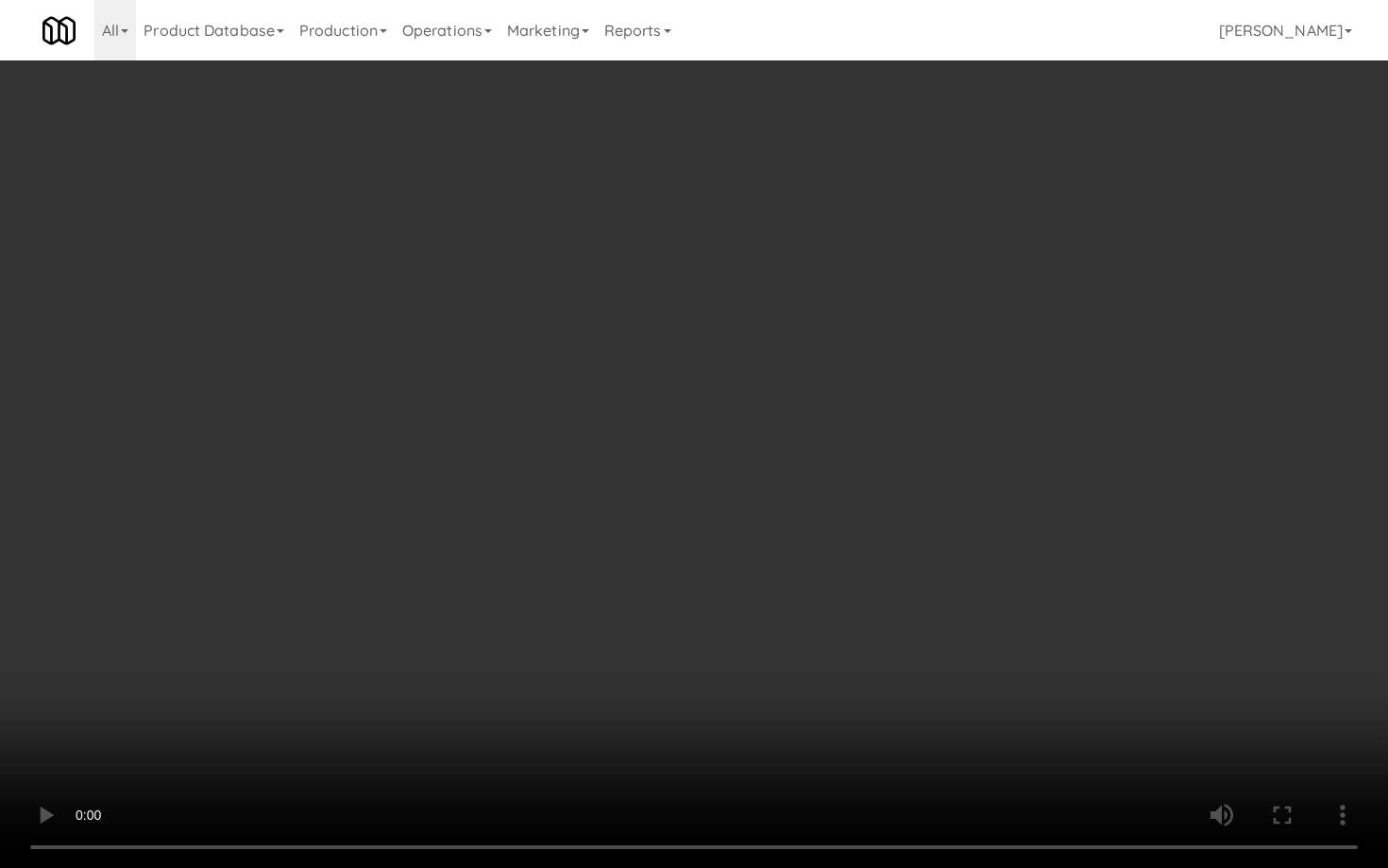
click at [1088, 692] on video at bounding box center [694, 434] width 1388 height 868
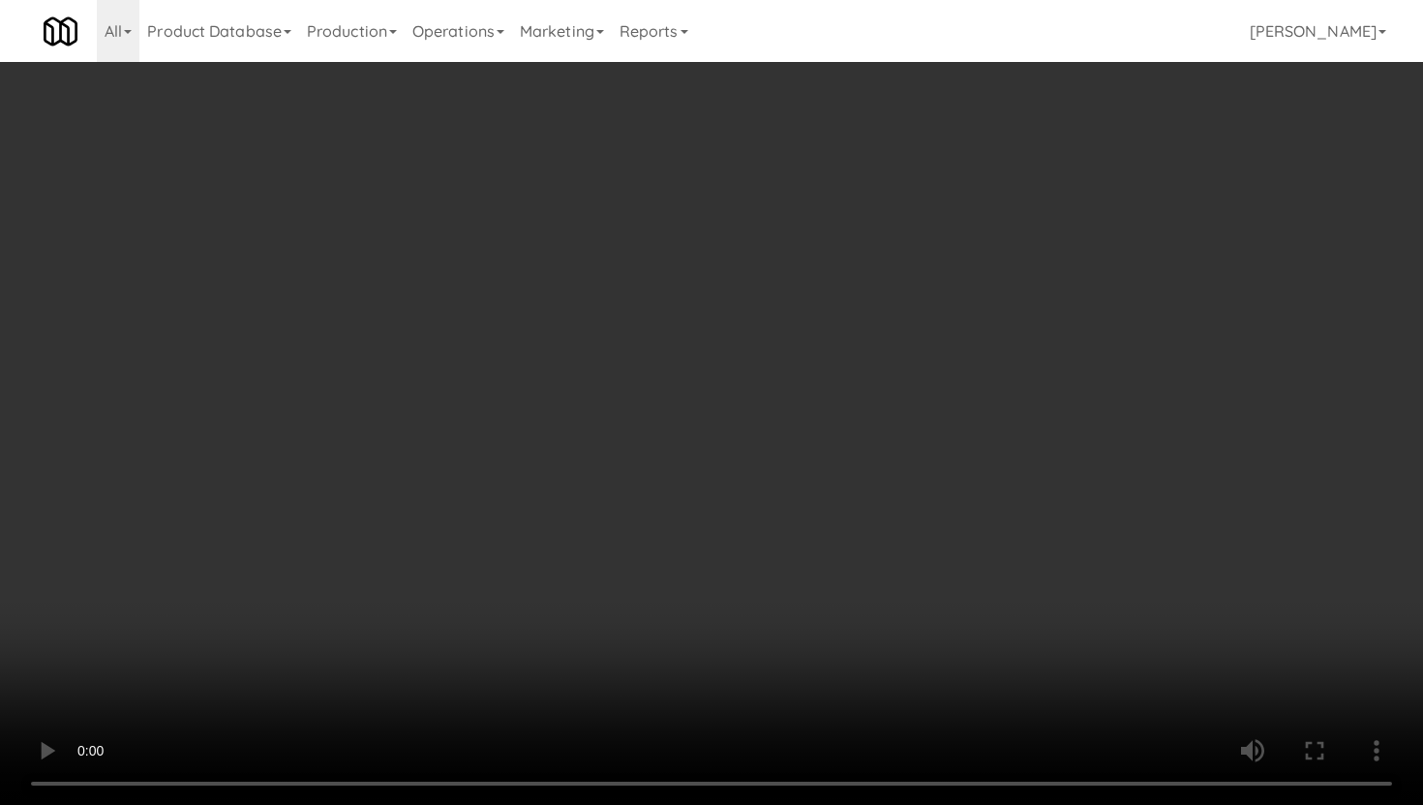
scroll to position [1689, 0]
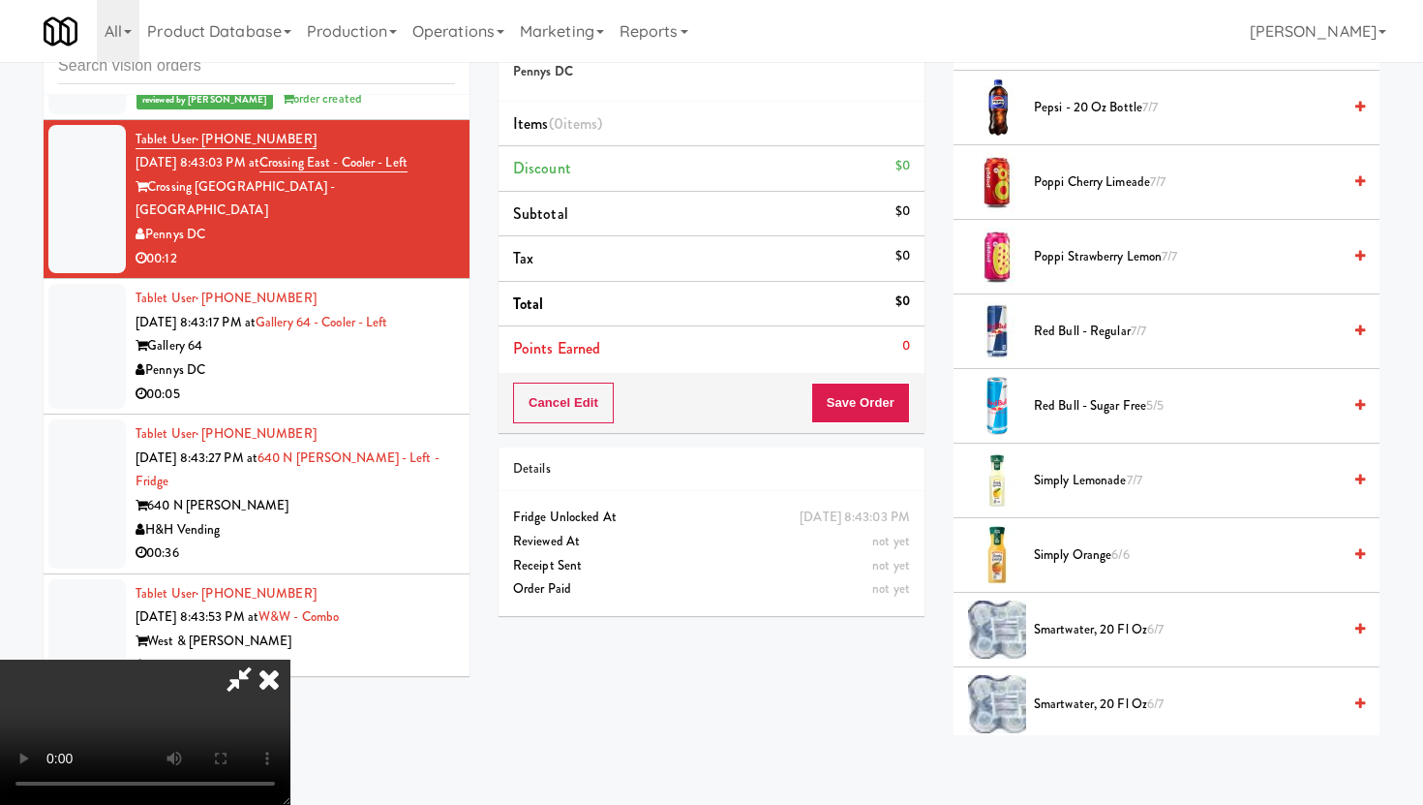
click at [1093, 408] on span "Red Bull - Sugar Free 5/5" at bounding box center [1187, 406] width 307 height 24
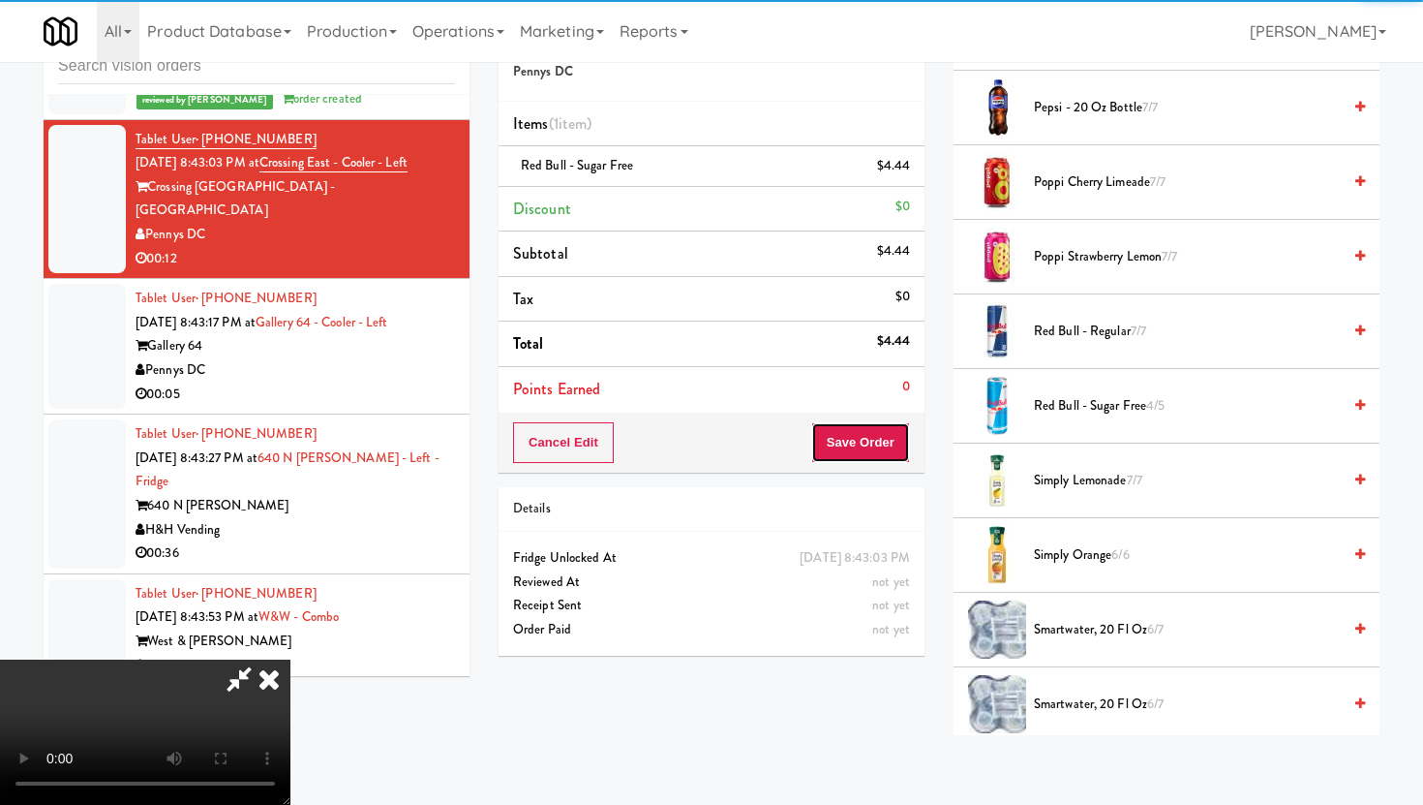
click at [887, 443] on button "Save Order" at bounding box center [860, 442] width 99 height 41
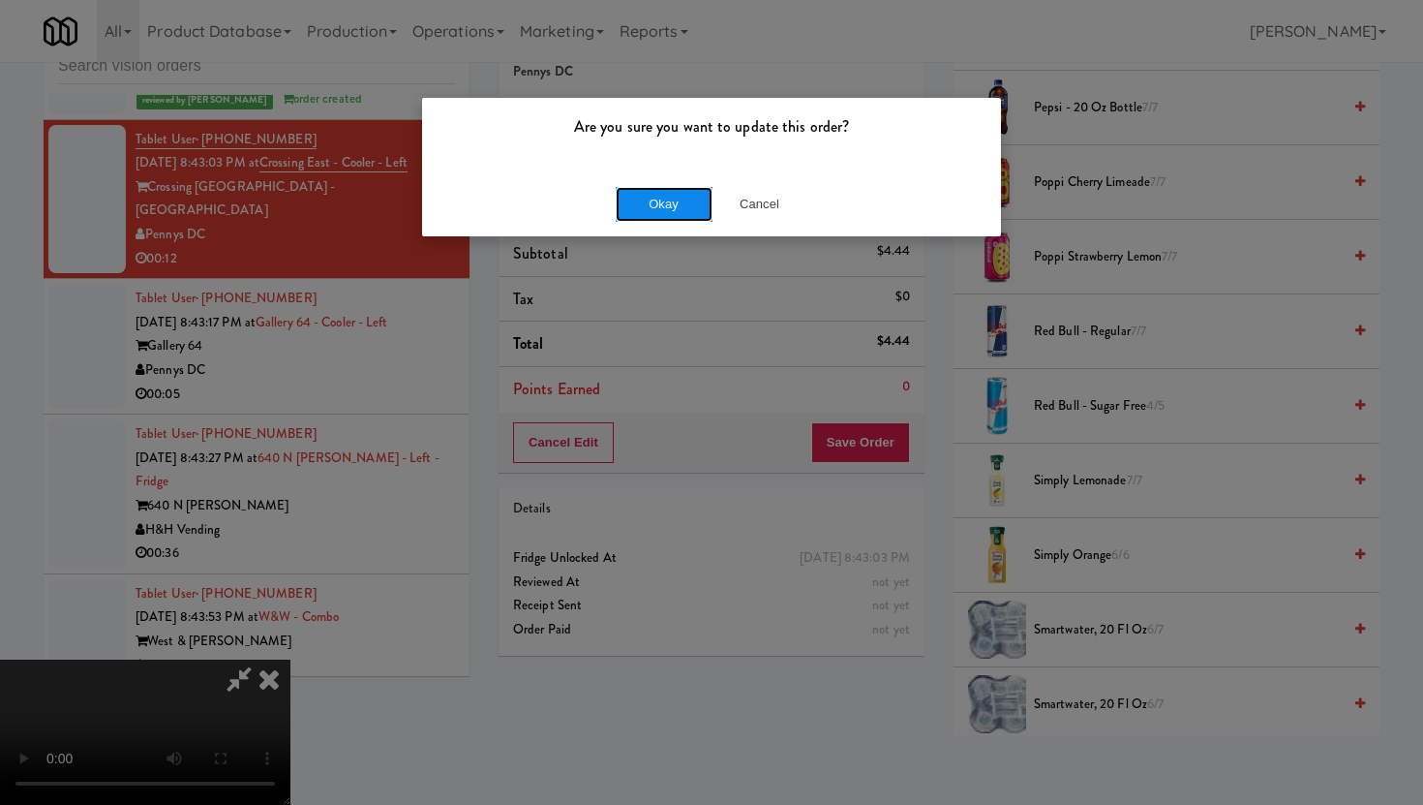
click at [661, 198] on button "Okay" at bounding box center [664, 204] width 97 height 35
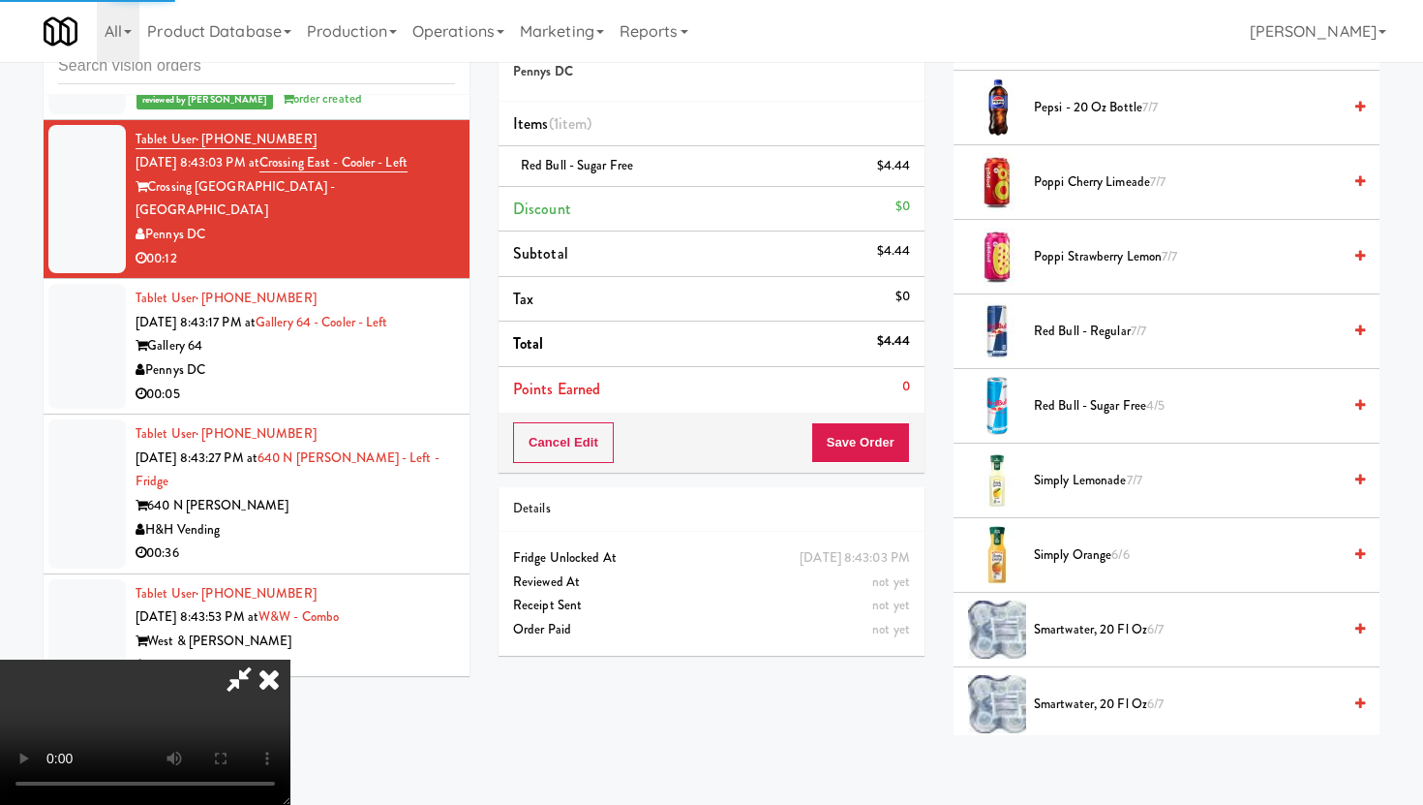
scroll to position [49, 0]
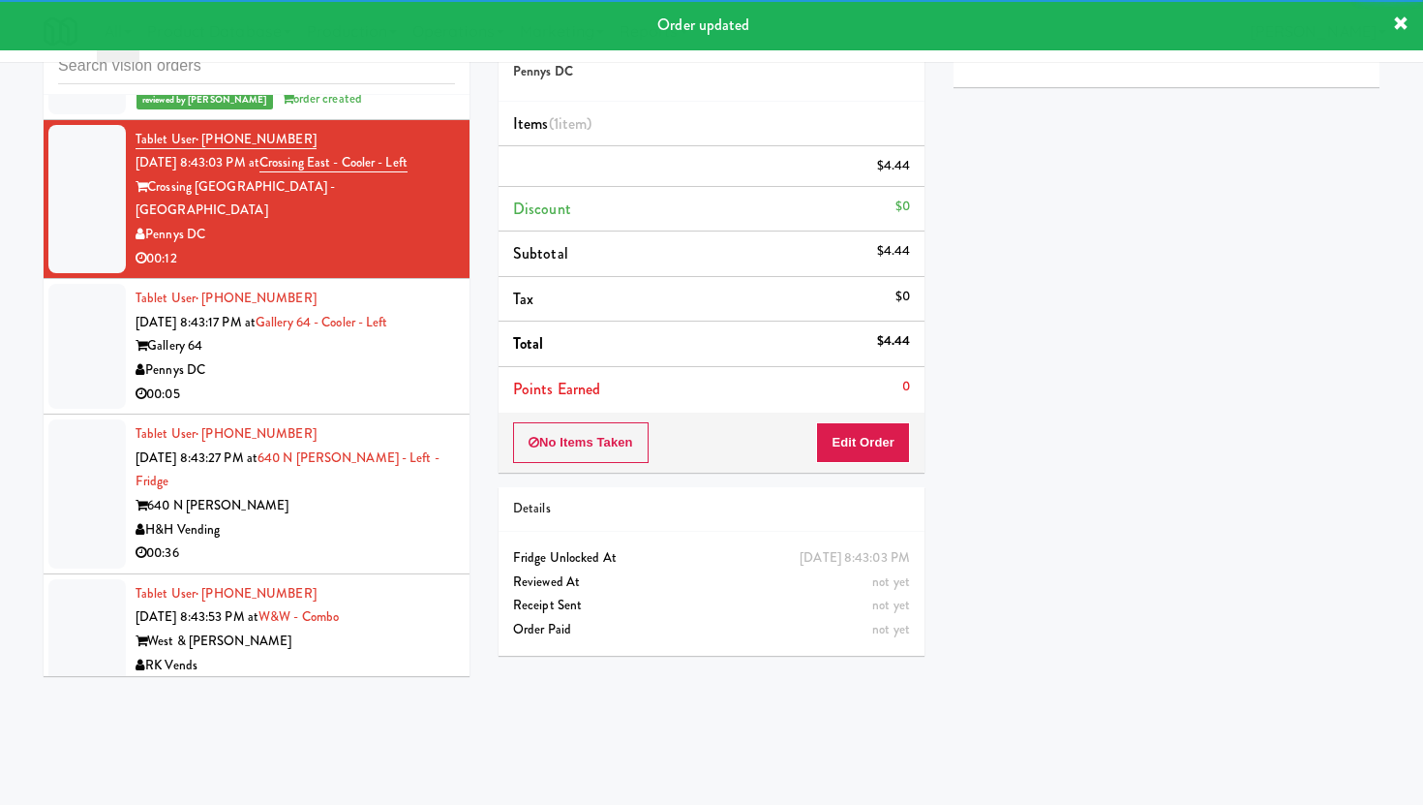
click at [429, 358] on div "Pennys DC" at bounding box center [295, 370] width 319 height 24
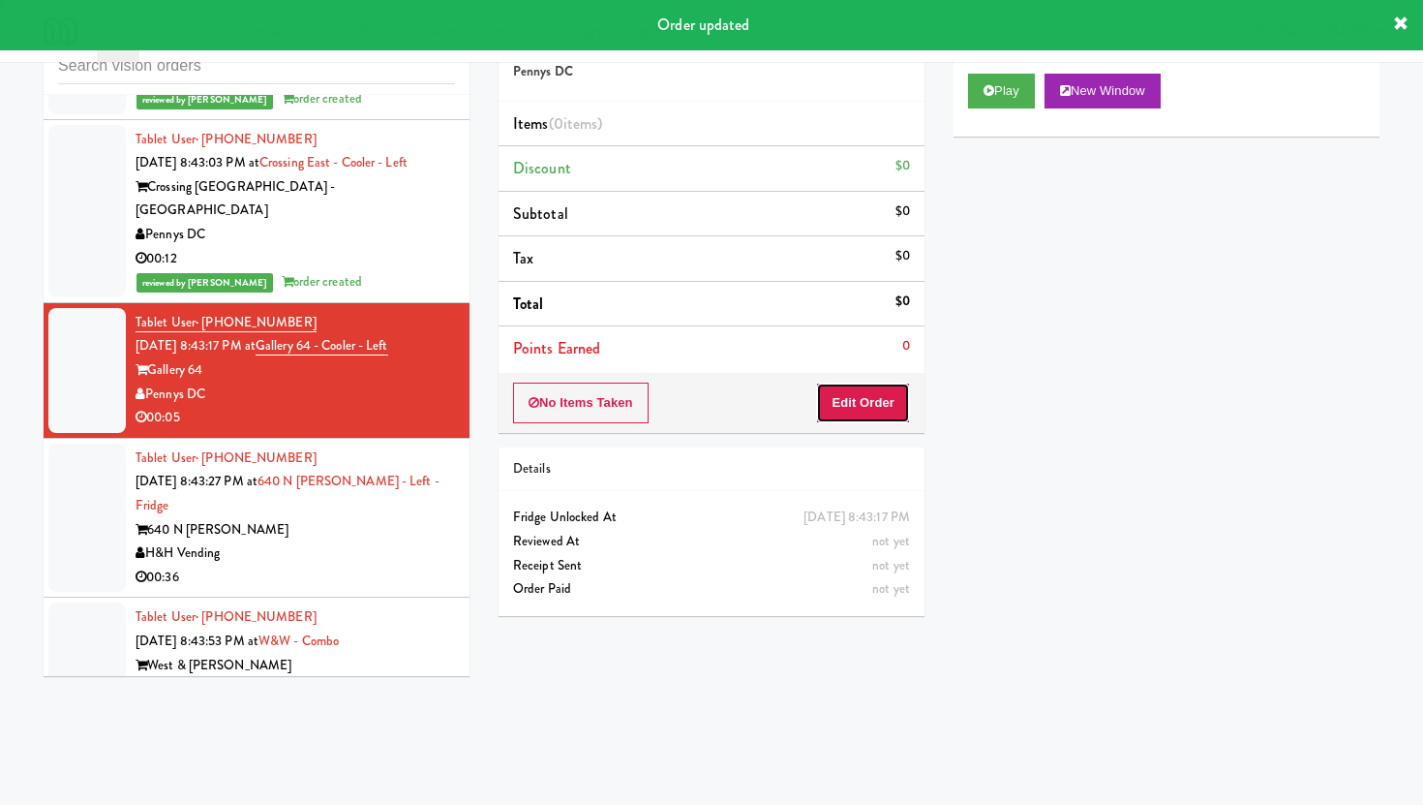
click at [826, 393] on button "Edit Order" at bounding box center [863, 402] width 94 height 41
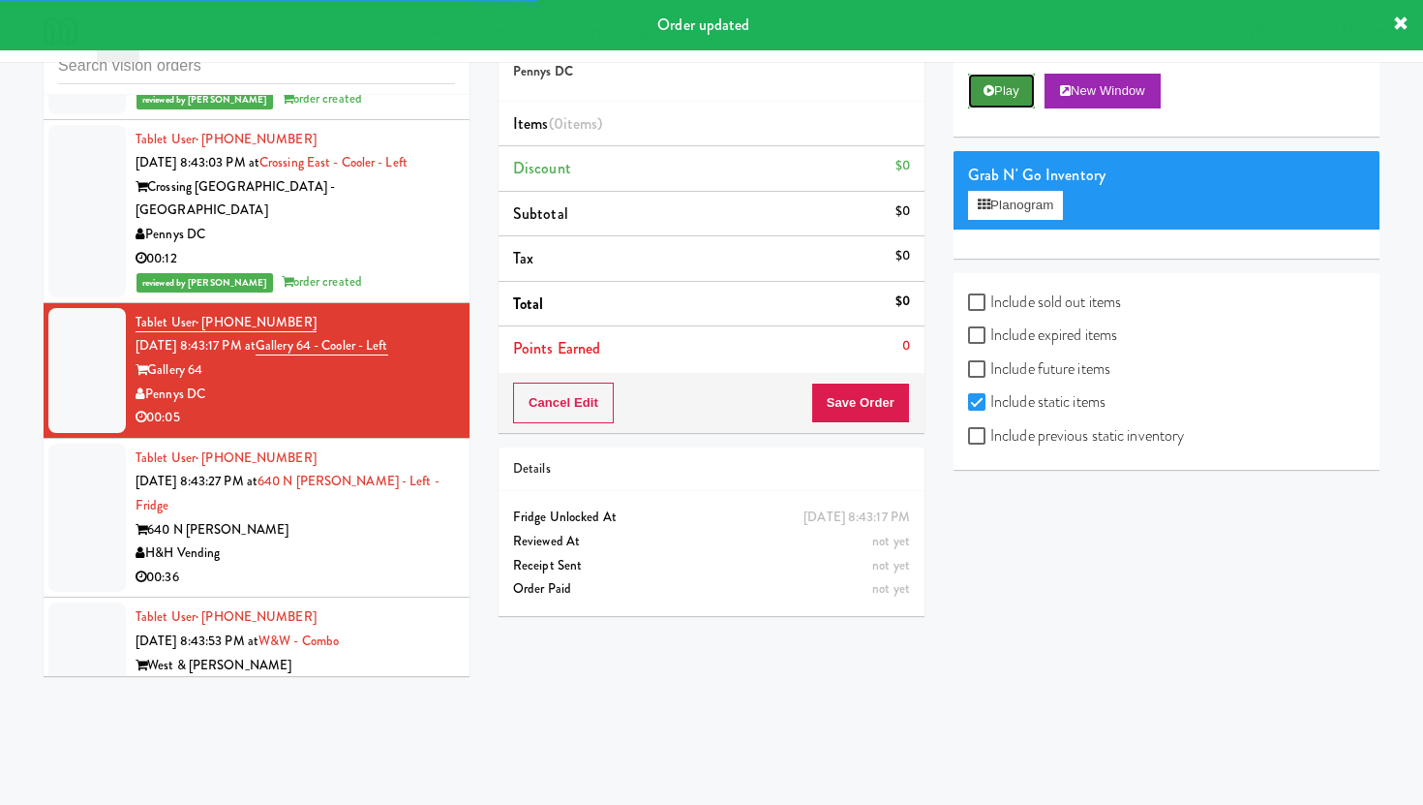
click at [1000, 82] on button "Play" at bounding box center [1001, 91] width 67 height 35
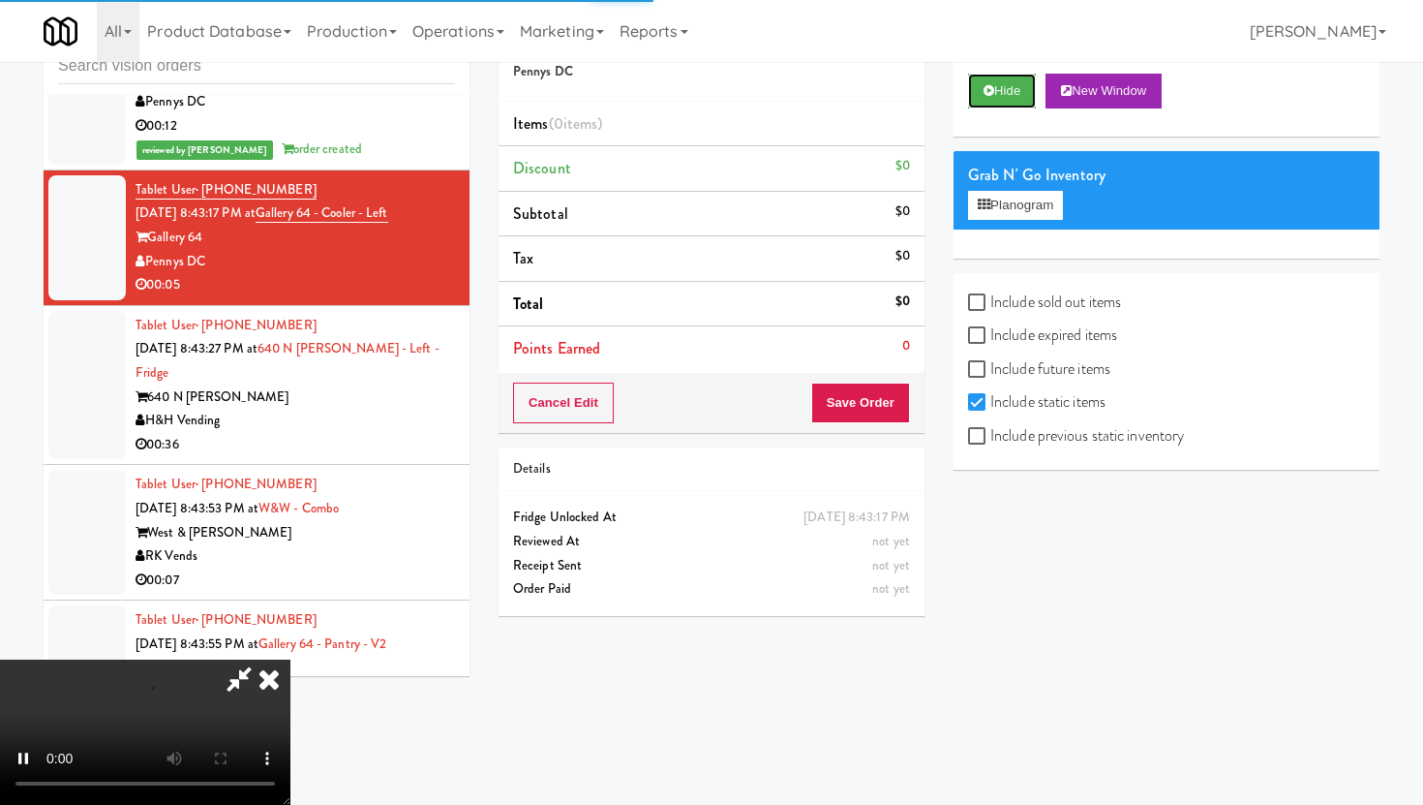
scroll to position [23064, 0]
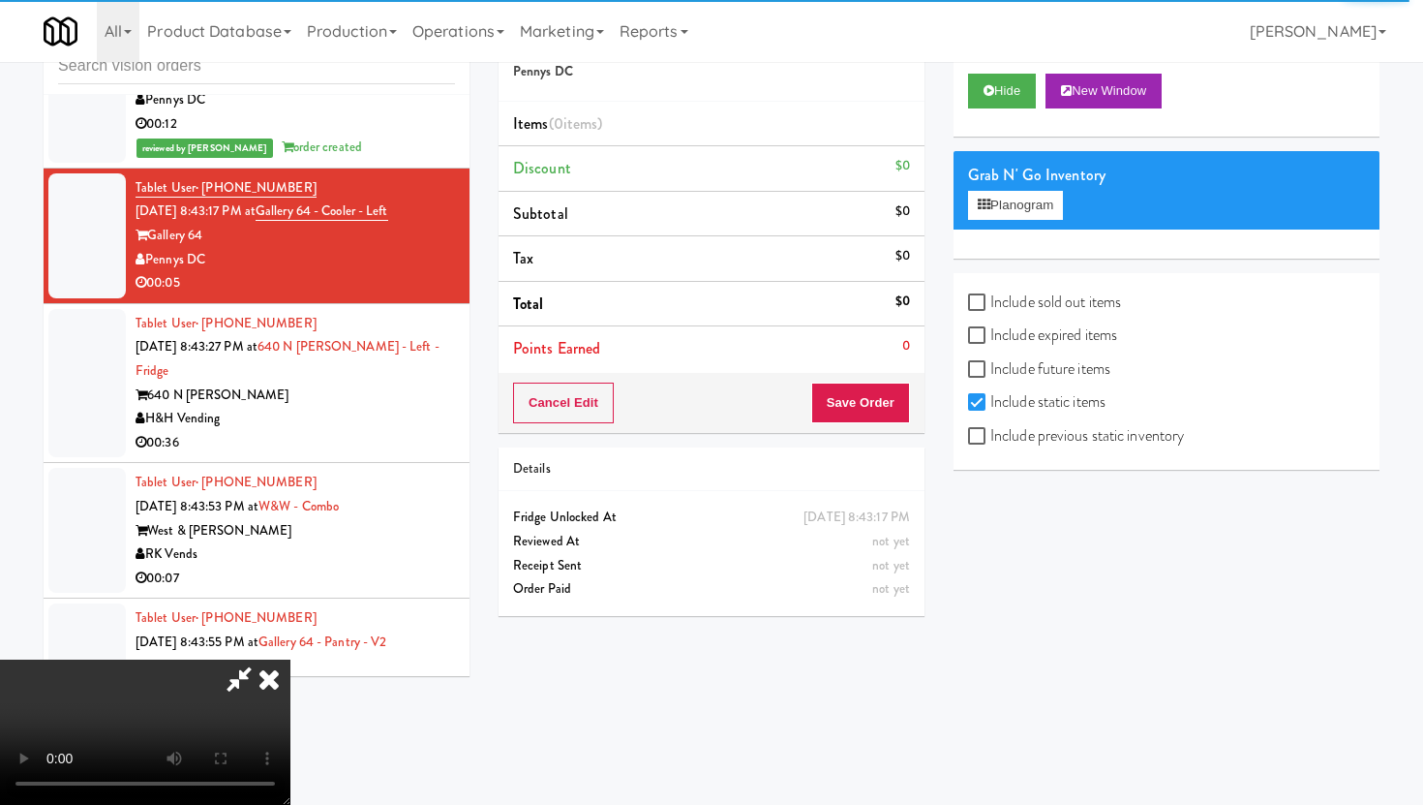
click at [274, 680] on icon at bounding box center [269, 678] width 43 height 39
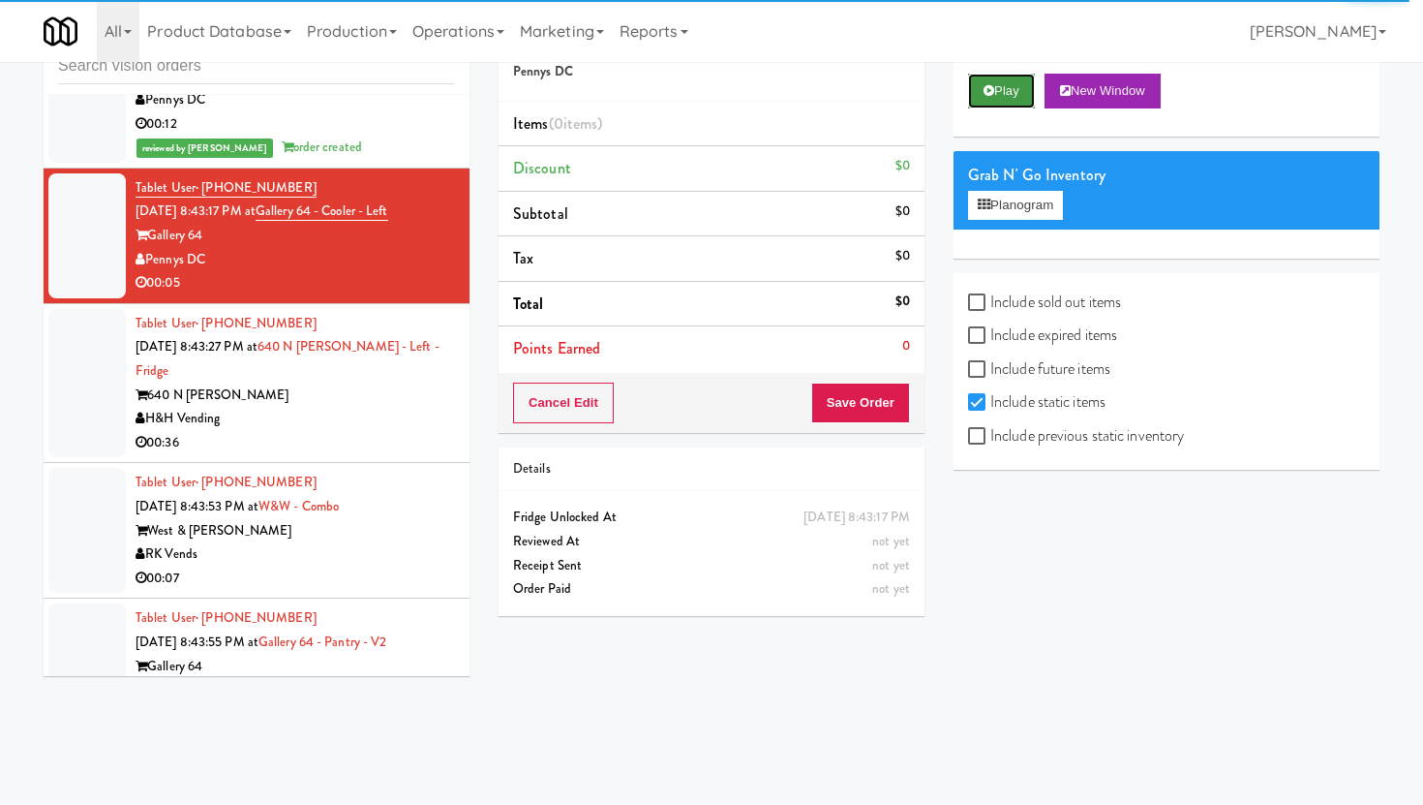
click at [998, 106] on button "Play" at bounding box center [1001, 91] width 67 height 35
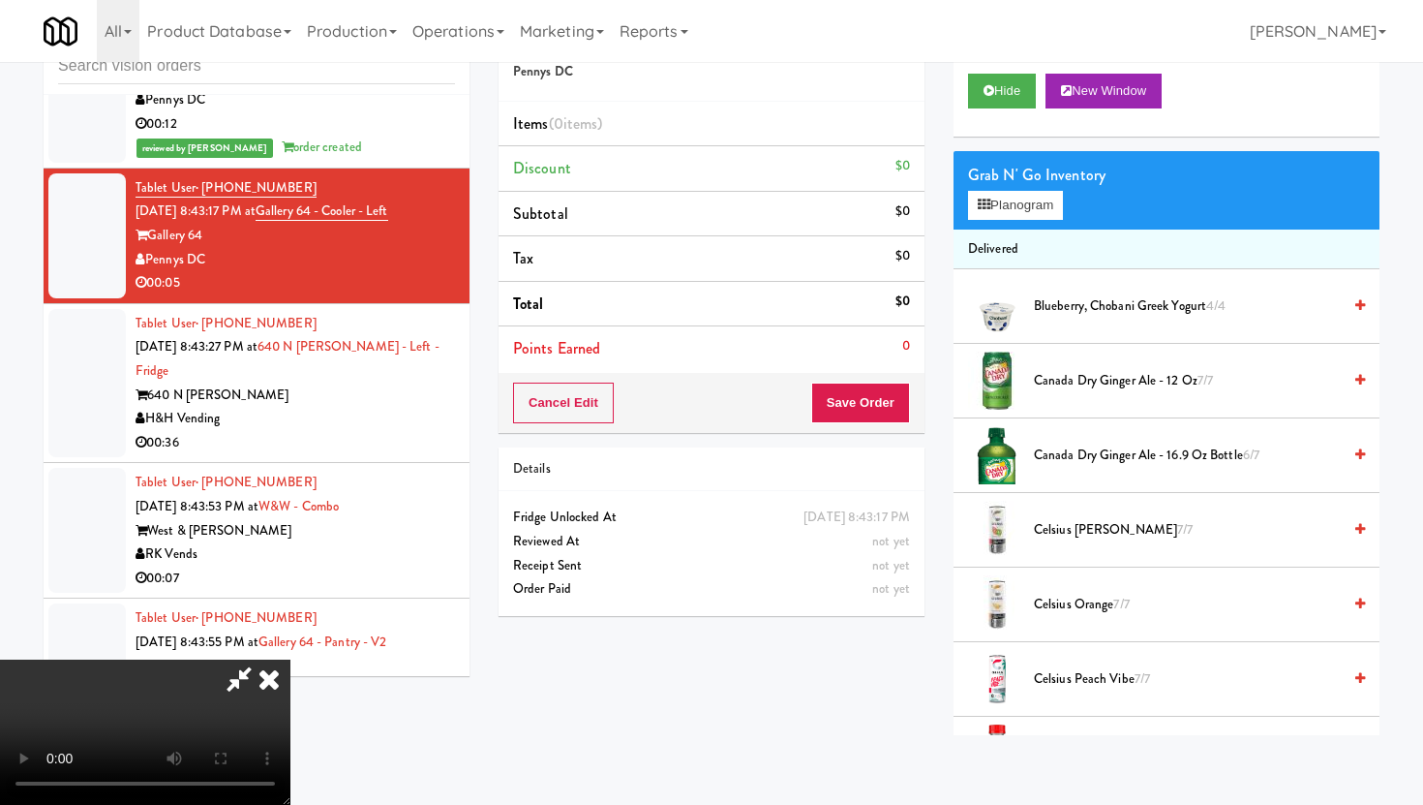
click at [274, 687] on icon at bounding box center [269, 678] width 43 height 39
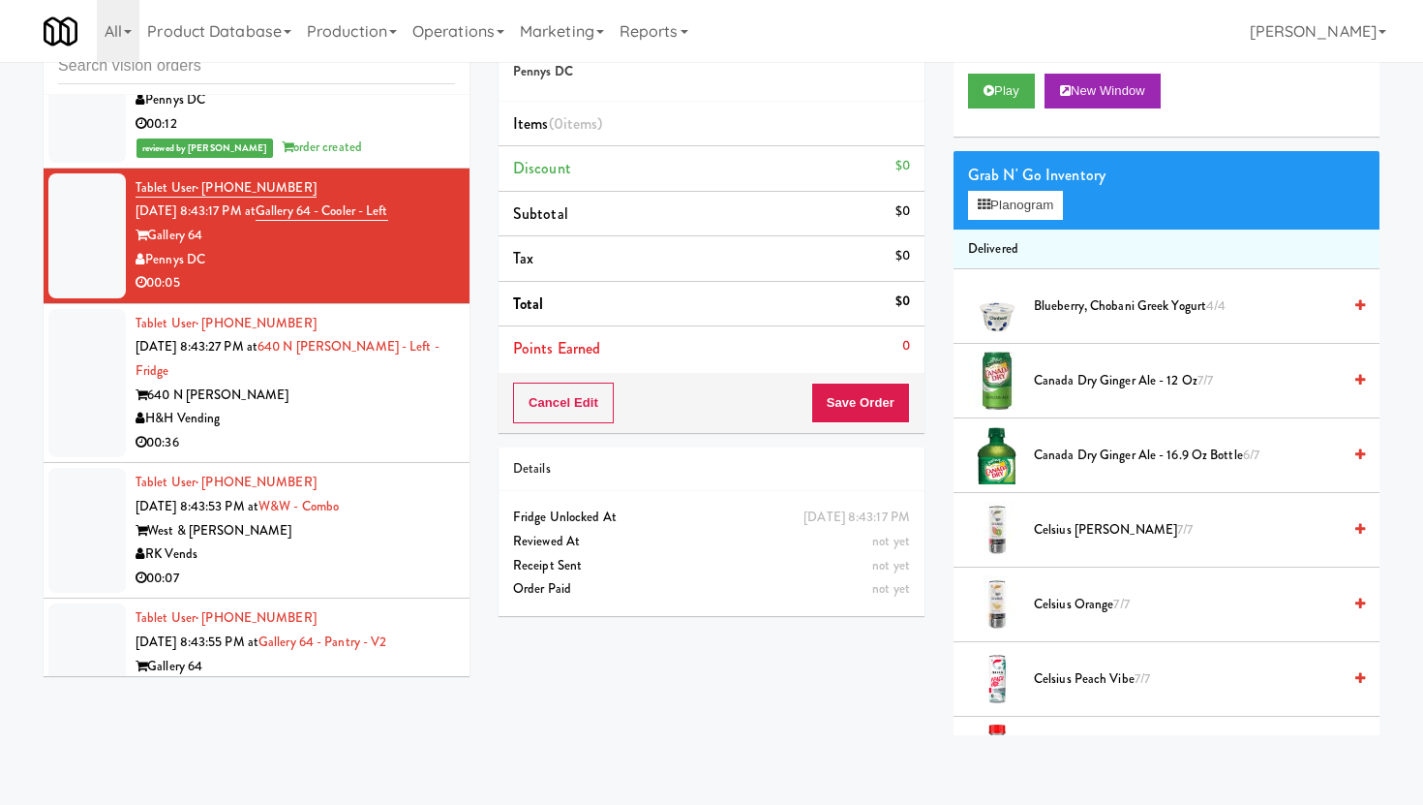
click at [383, 431] on div "00:36" at bounding box center [295, 443] width 319 height 24
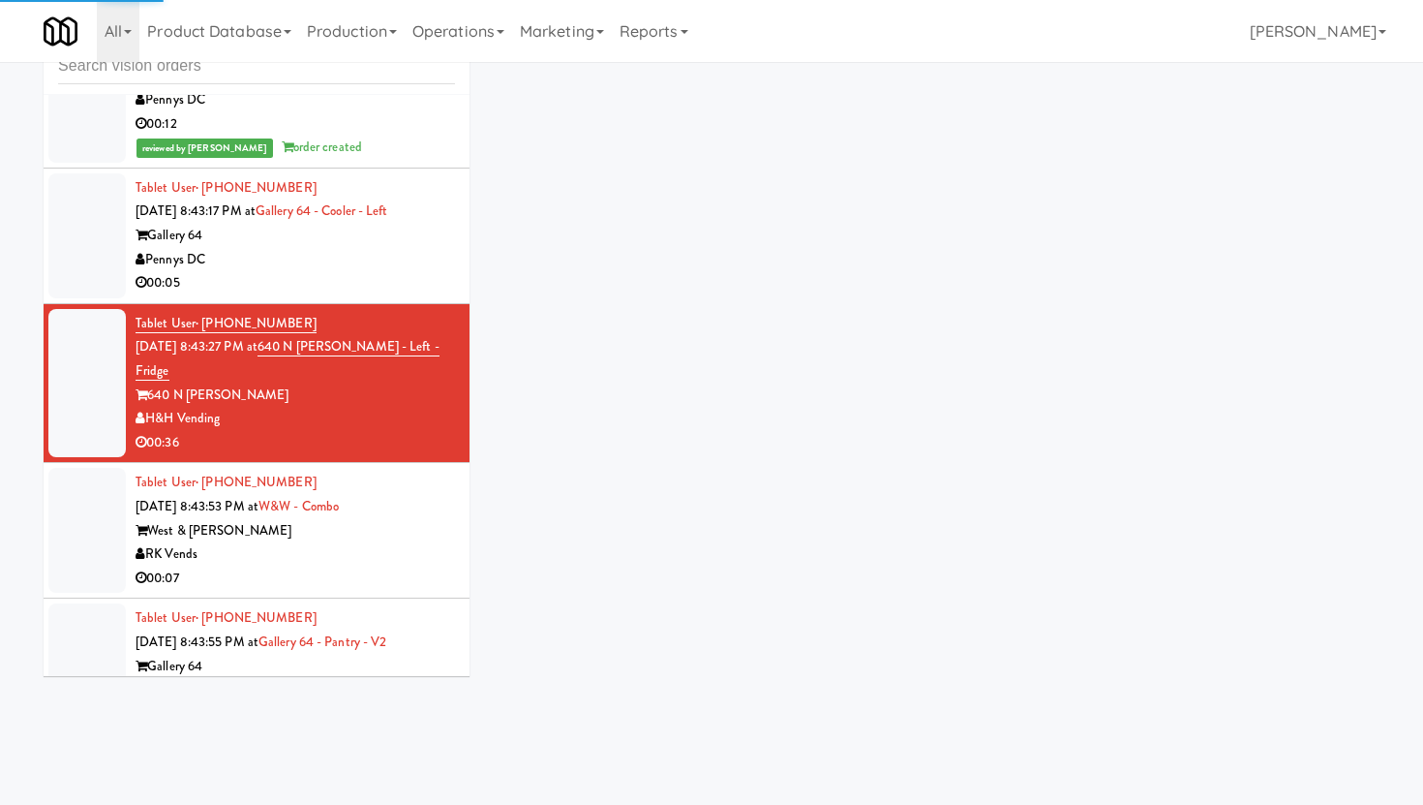
click at [397, 248] on div "Pennys DC" at bounding box center [295, 260] width 319 height 24
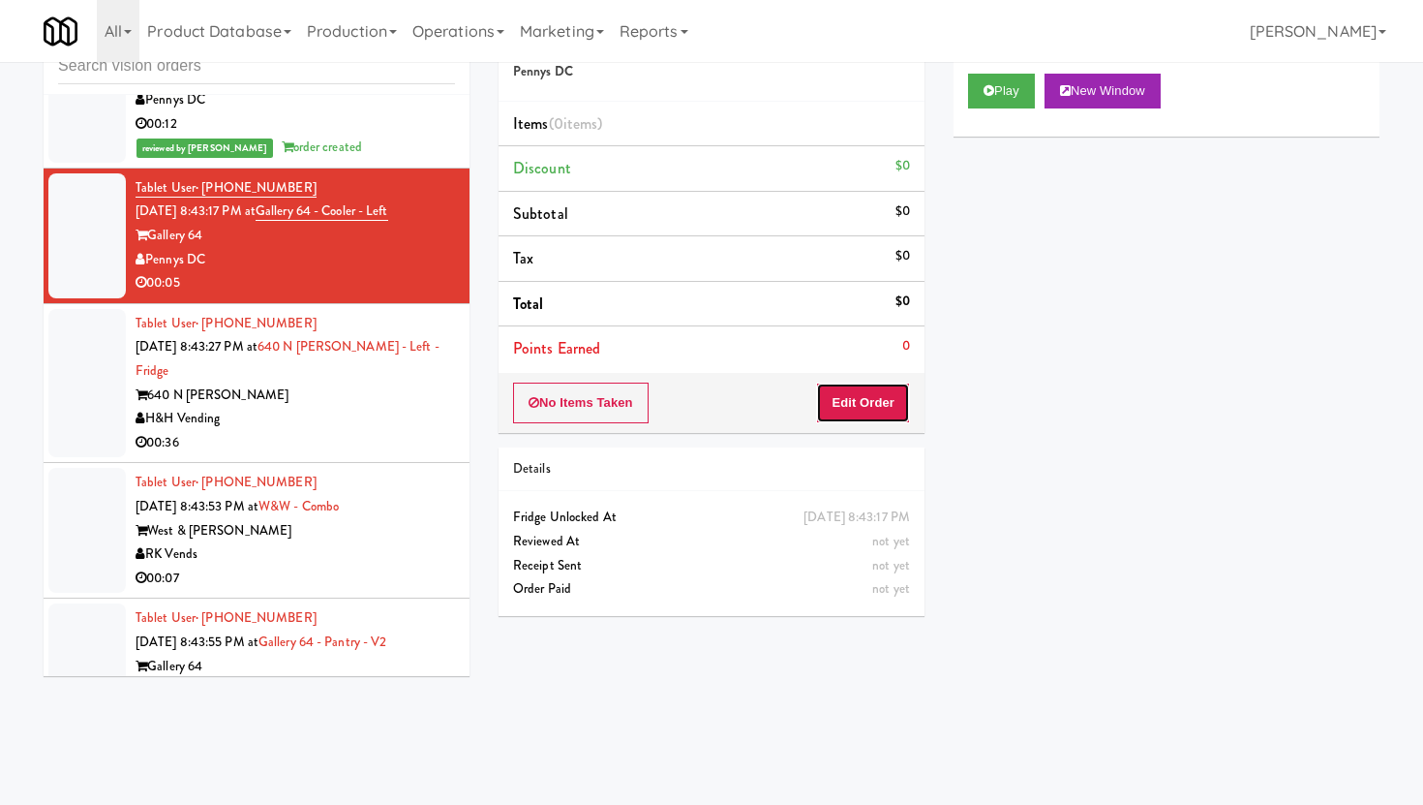
click at [853, 401] on button "Edit Order" at bounding box center [863, 402] width 94 height 41
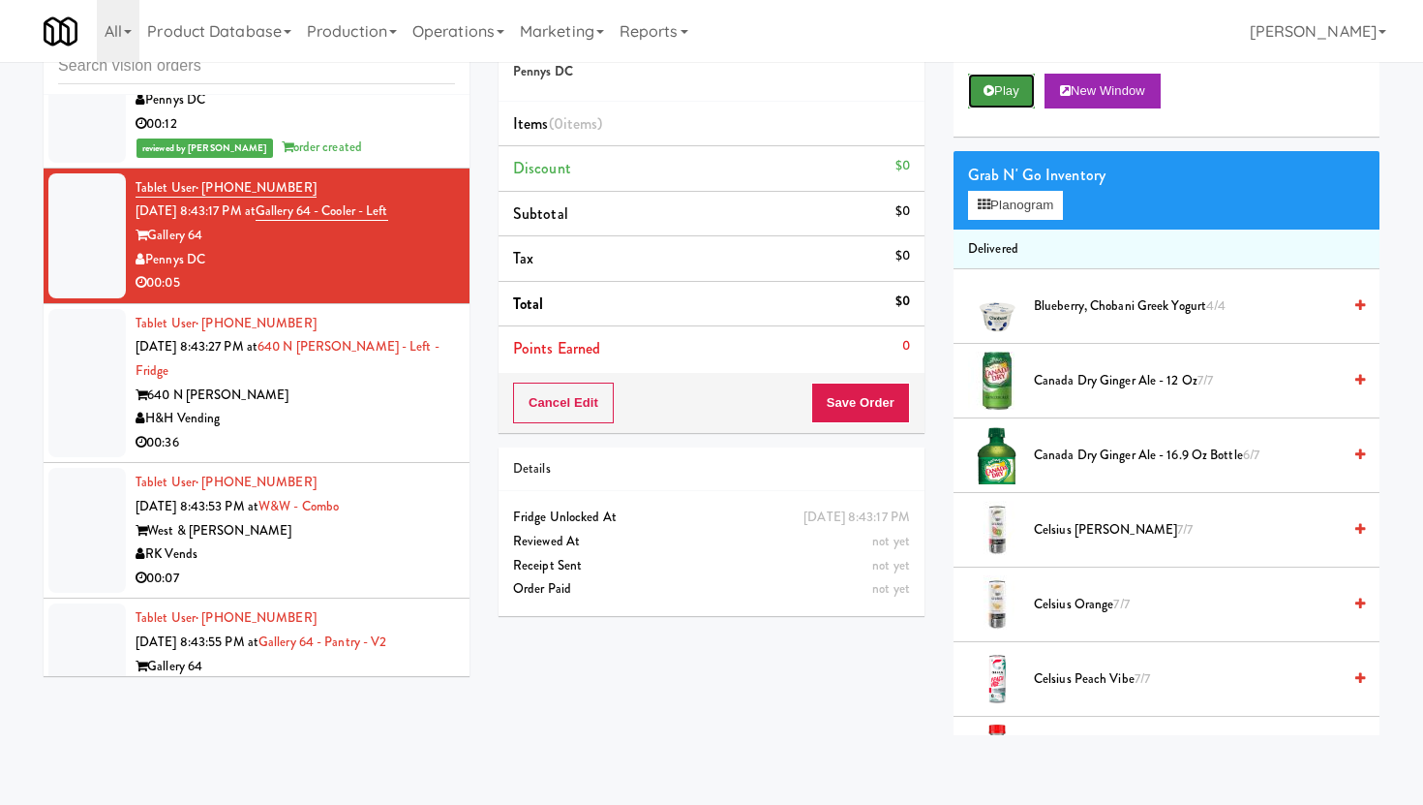
click at [1021, 101] on button "Play" at bounding box center [1001, 91] width 67 height 35
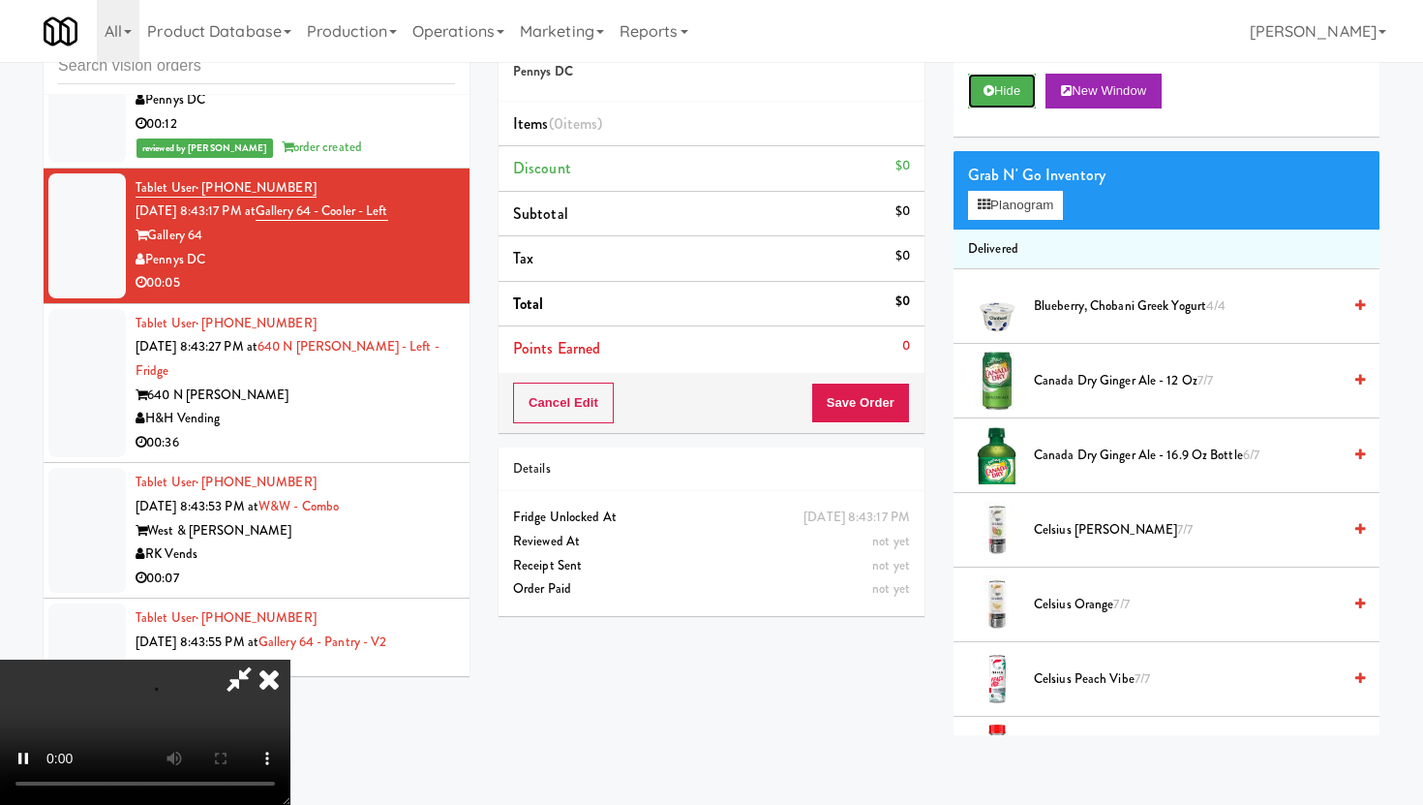
scroll to position [159, 0]
click at [290, 659] on video at bounding box center [145, 731] width 290 height 145
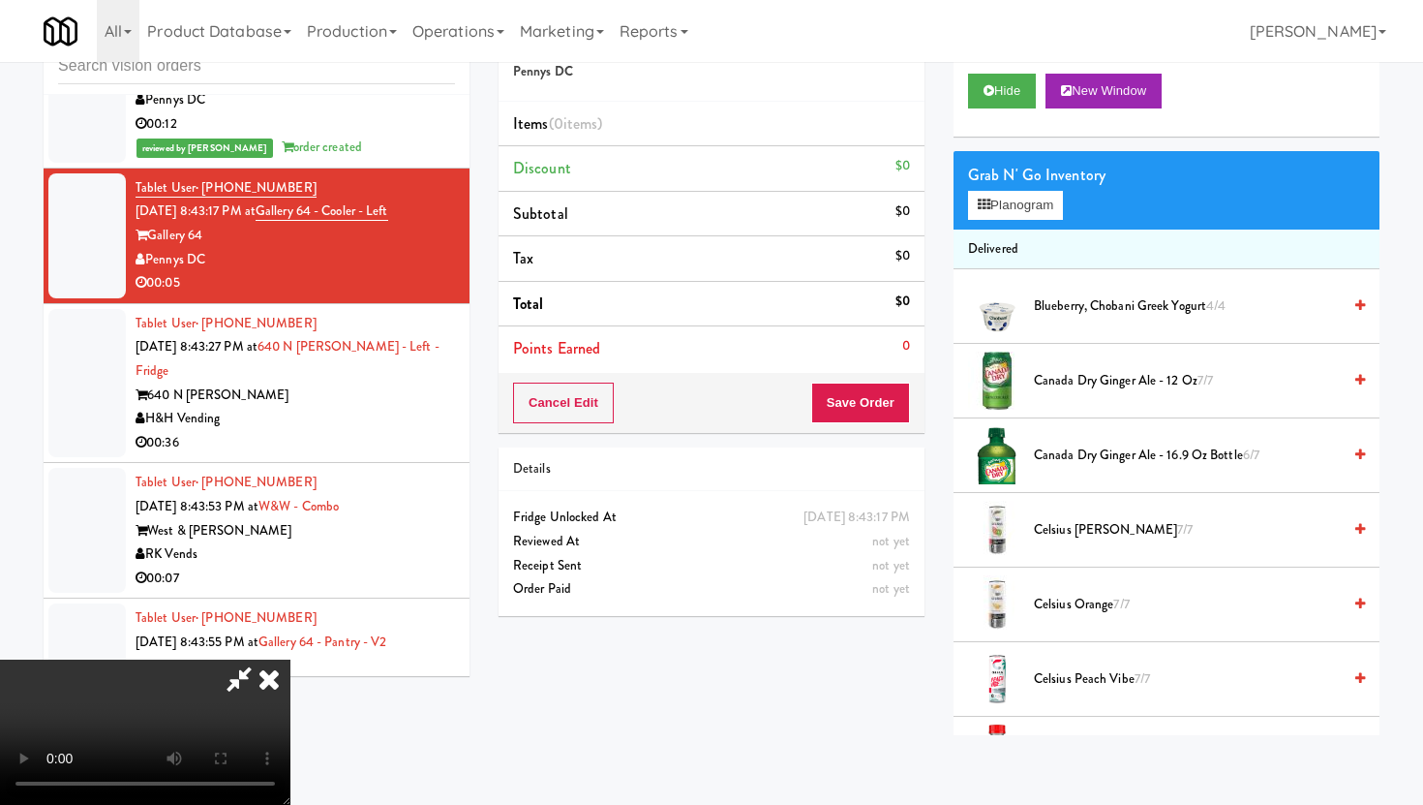
click at [290, 659] on video at bounding box center [145, 731] width 290 height 145
click at [987, 200] on icon at bounding box center [984, 204] width 13 height 13
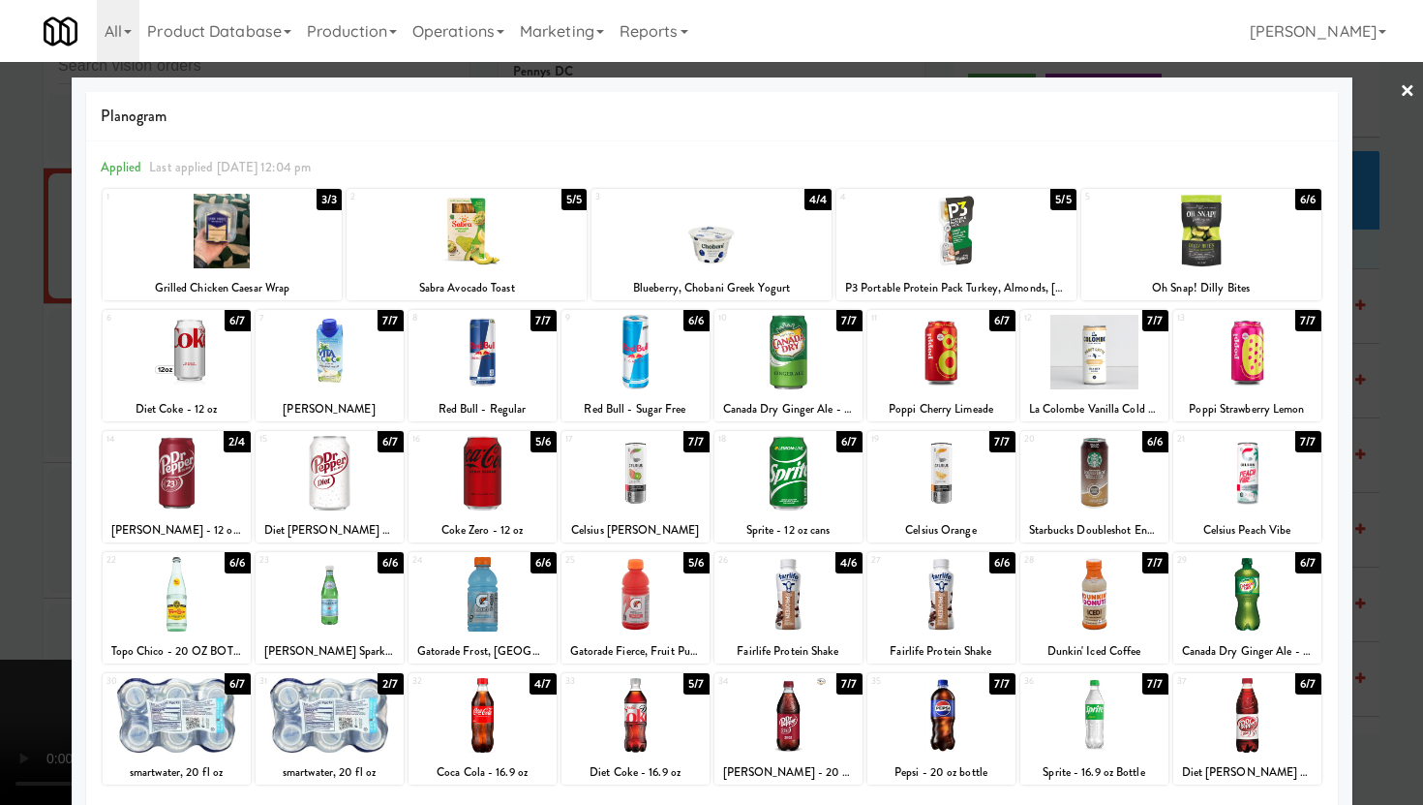
click at [401, 236] on div at bounding box center [467, 231] width 240 height 75
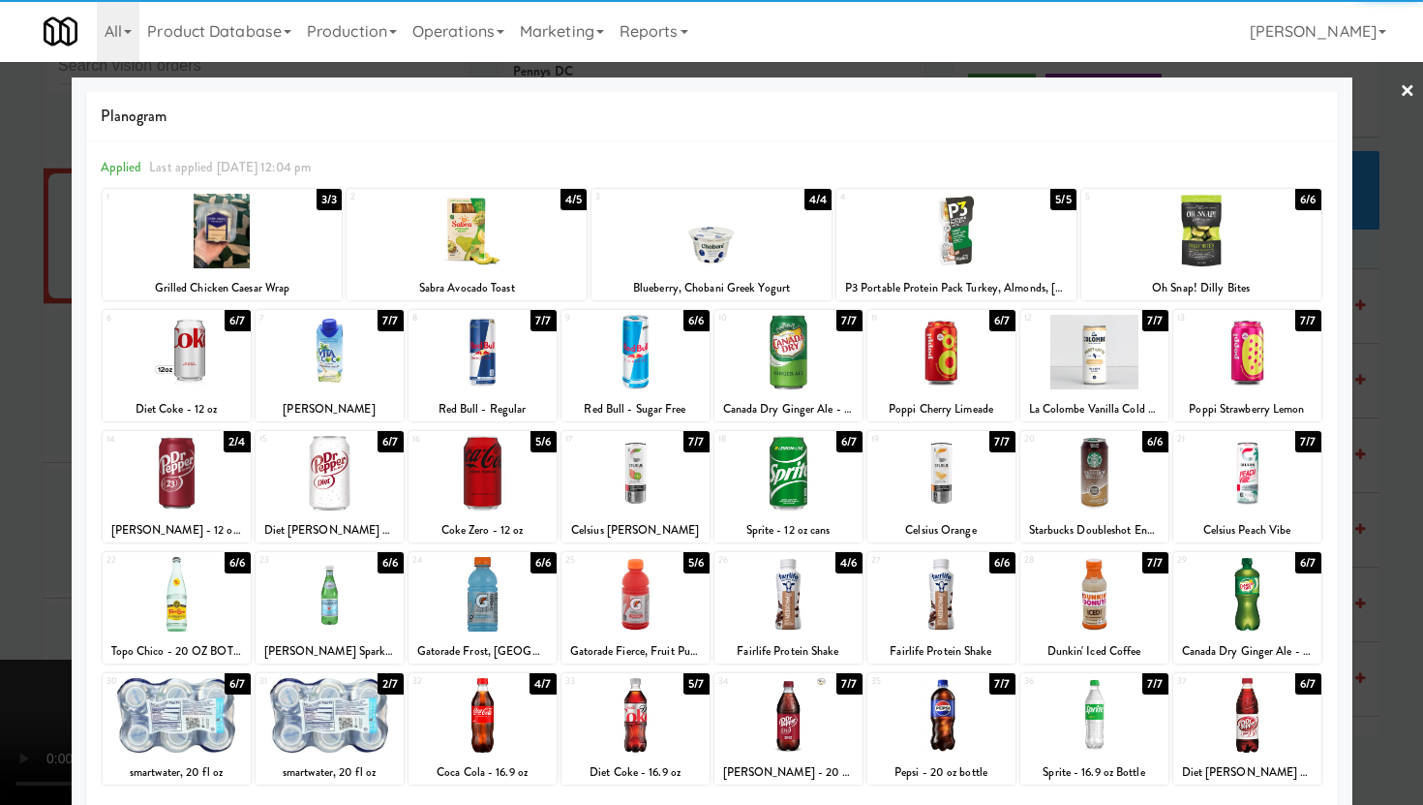
click at [23, 322] on div at bounding box center [711, 402] width 1423 height 805
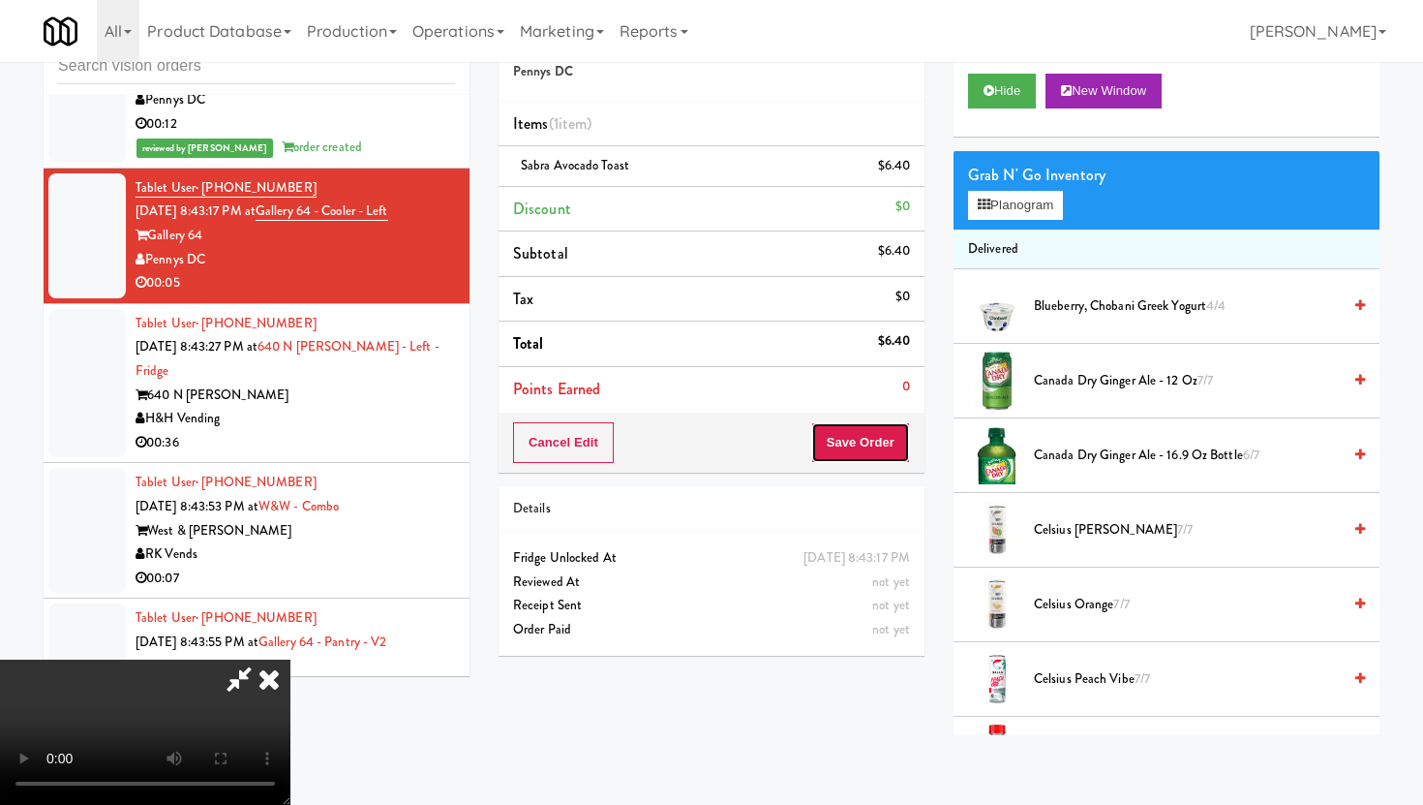
click at [896, 434] on button "Save Order" at bounding box center [860, 442] width 99 height 41
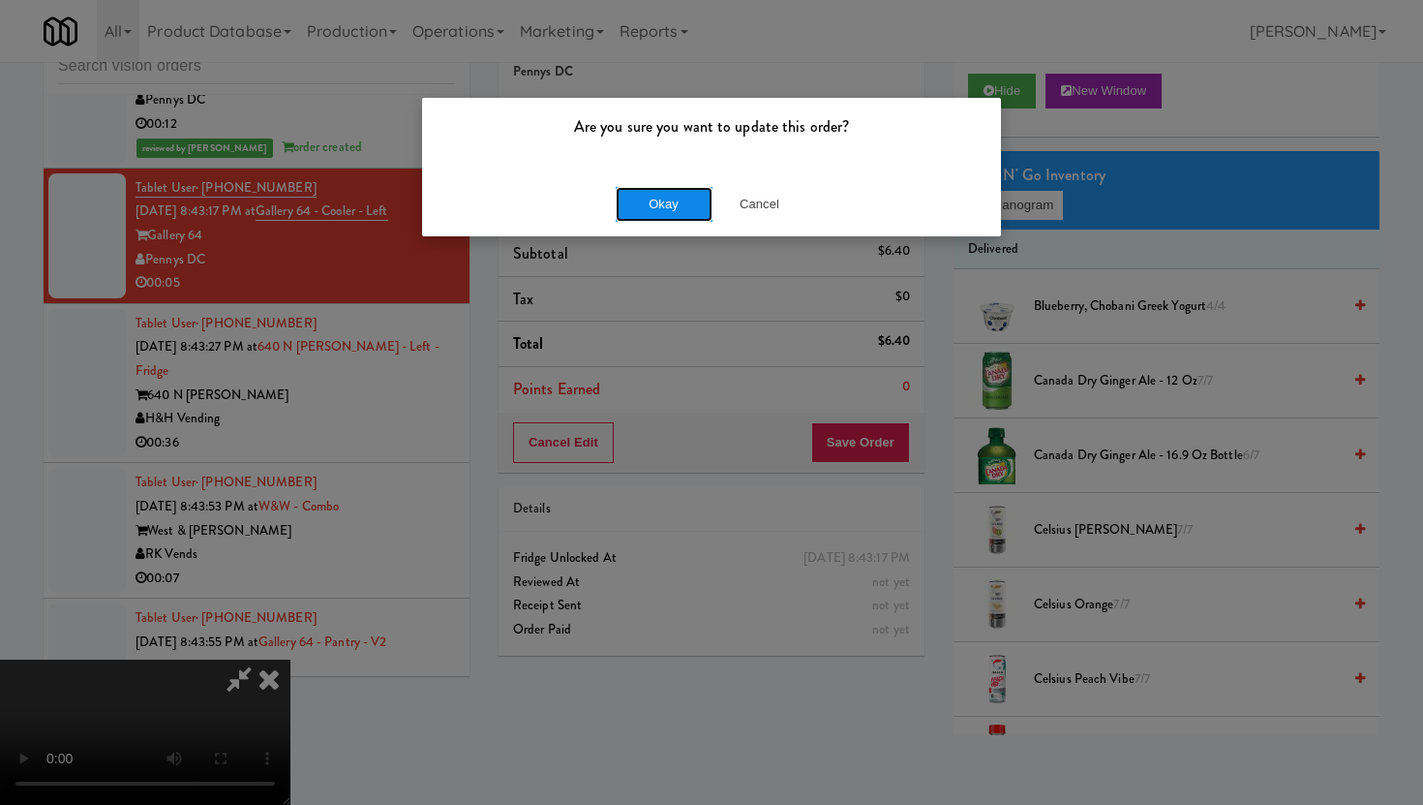
click at [657, 199] on button "Okay" at bounding box center [664, 204] width 97 height 35
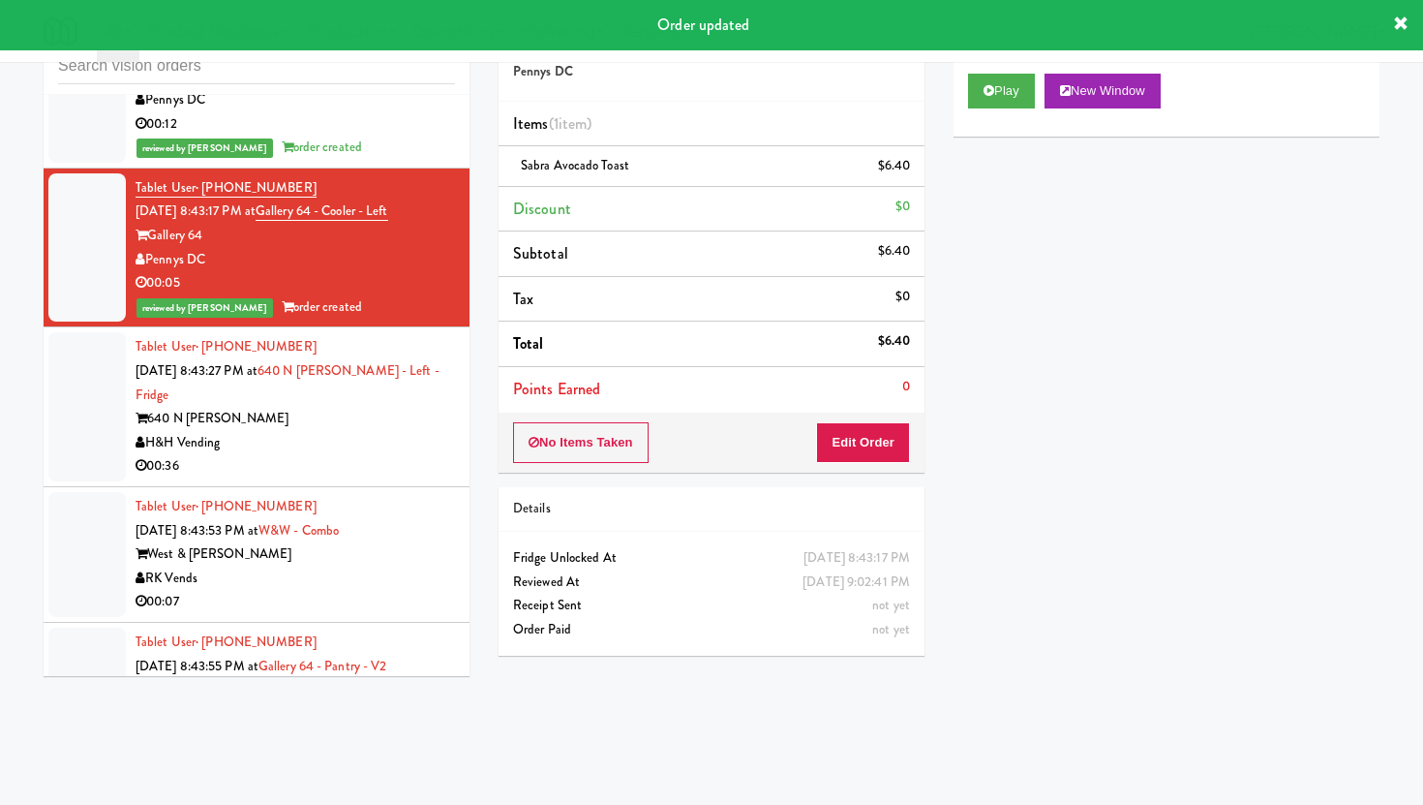
click at [455, 366] on li "Tablet User · (773) 997-9321 [DATE] 8:43:27 PM at [STREET_ADDRESS][PERSON_NAME]…" at bounding box center [257, 407] width 426 height 160
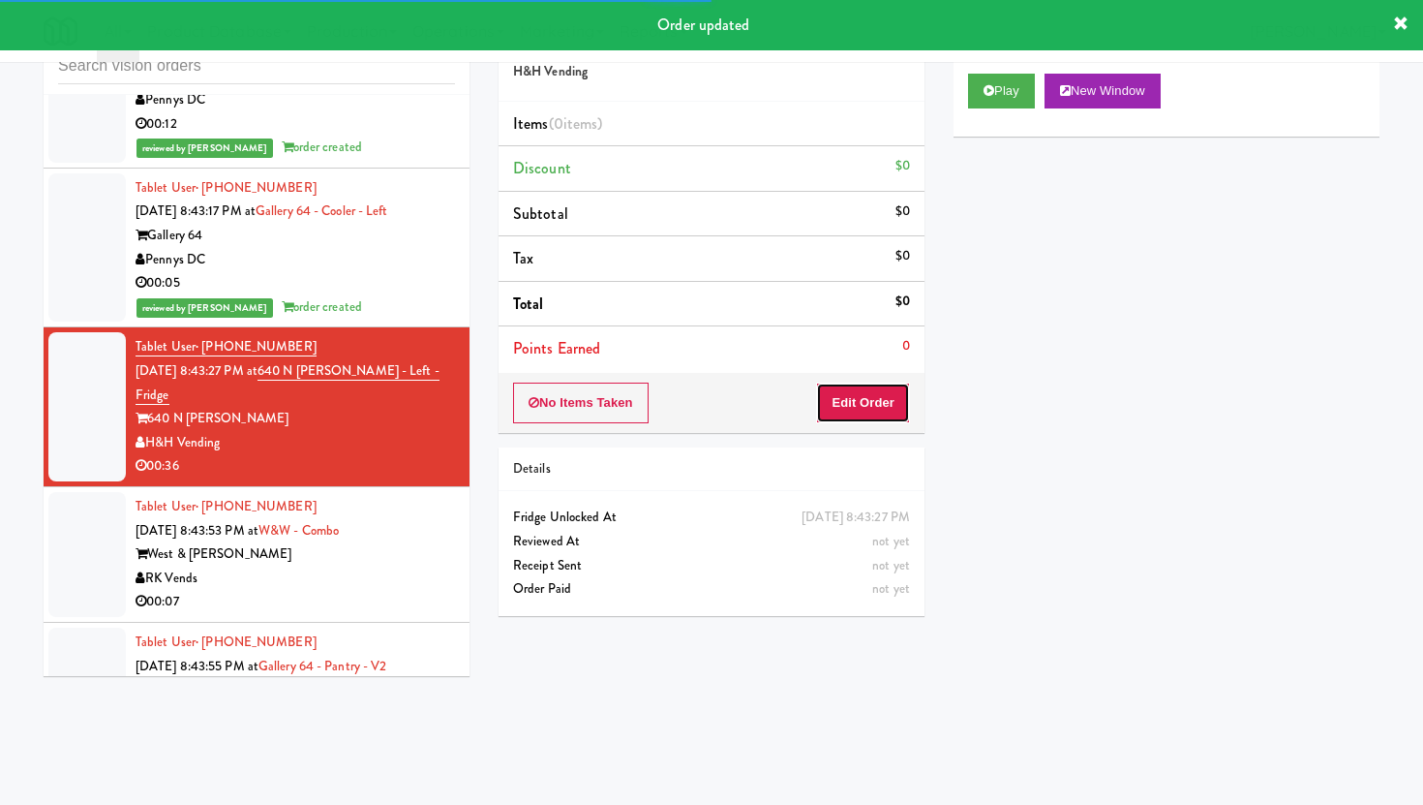
click at [834, 404] on button "Edit Order" at bounding box center [863, 402] width 94 height 41
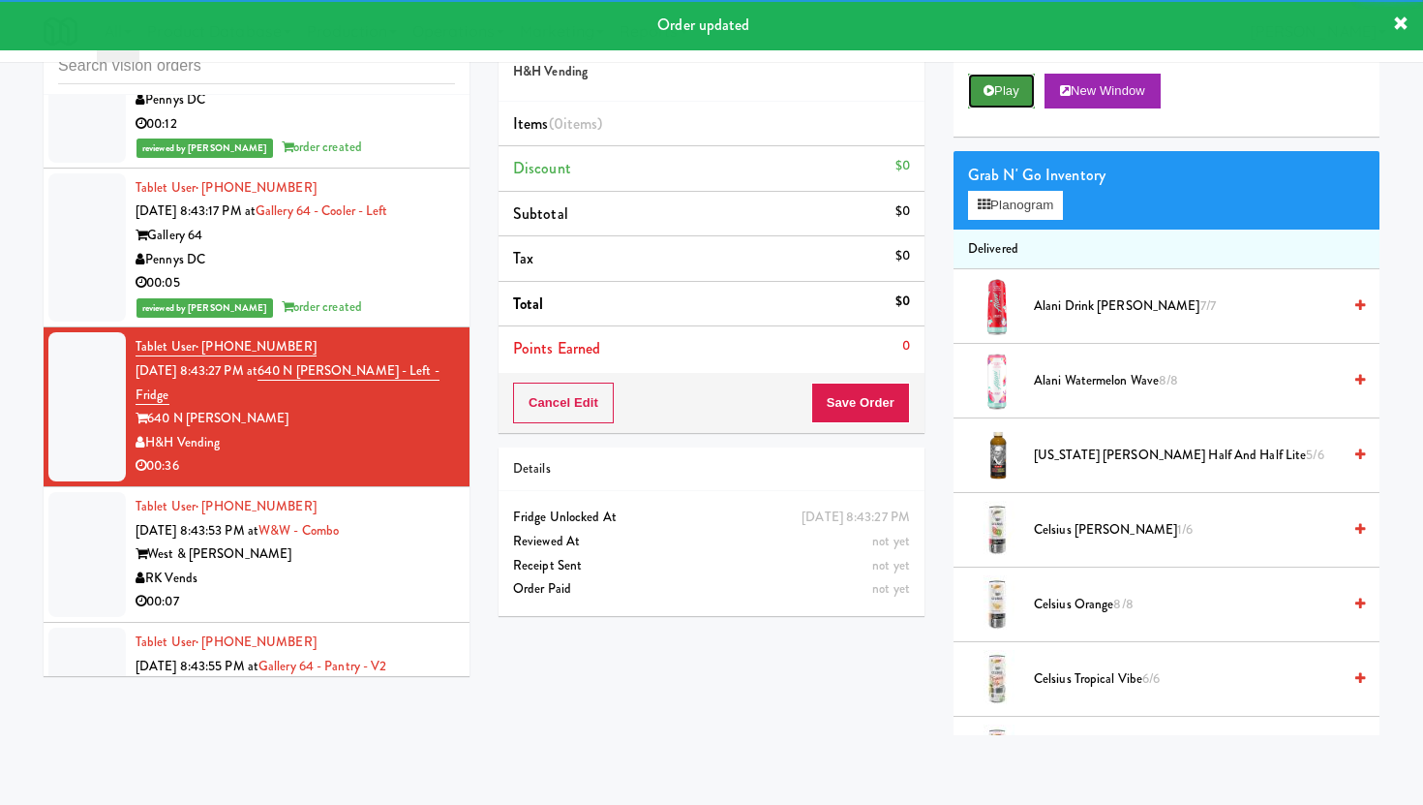
click at [997, 102] on button "Play" at bounding box center [1001, 91] width 67 height 35
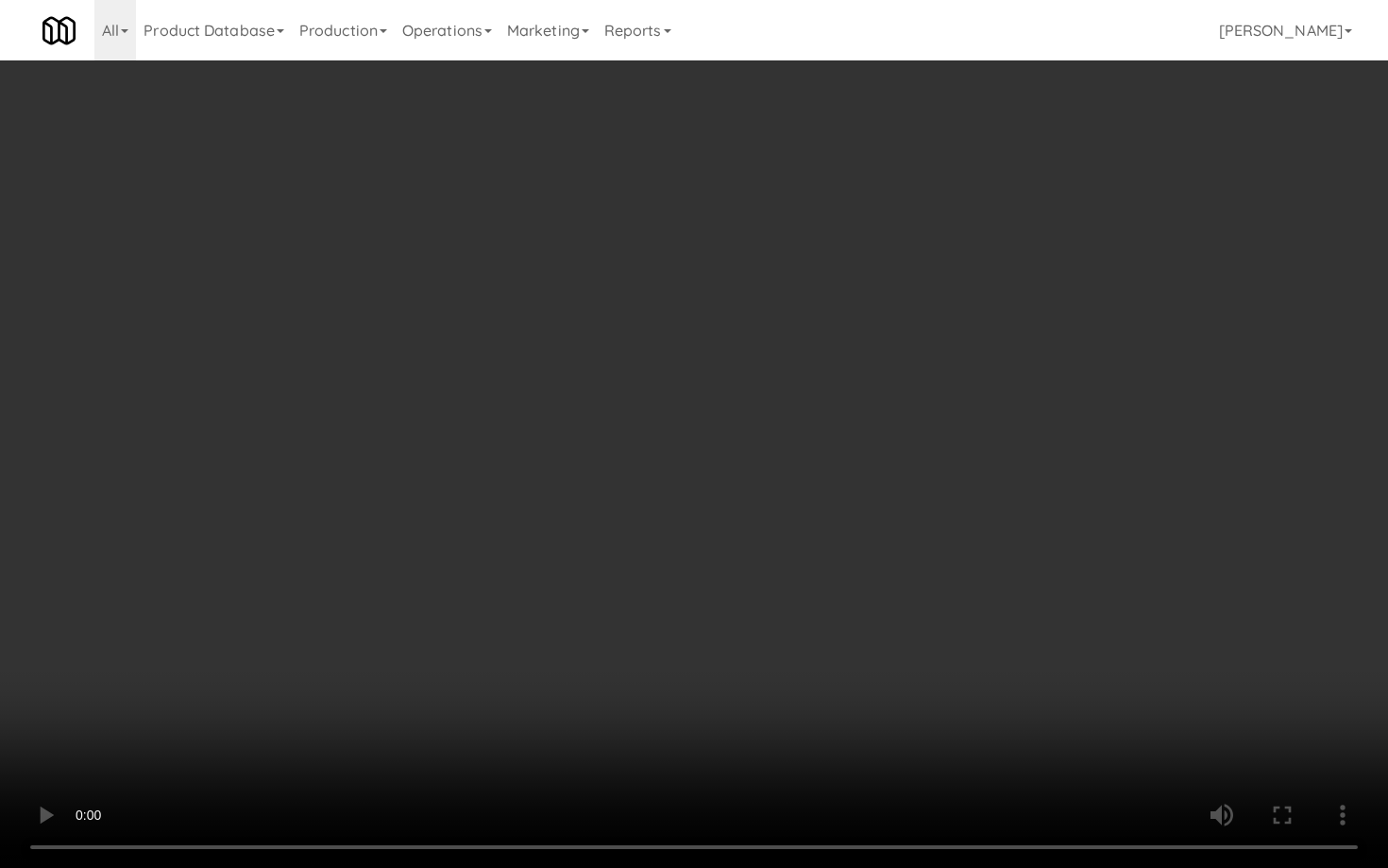
click at [922, 671] on video at bounding box center [694, 434] width 1388 height 868
click at [737, 548] on video at bounding box center [694, 434] width 1388 height 868
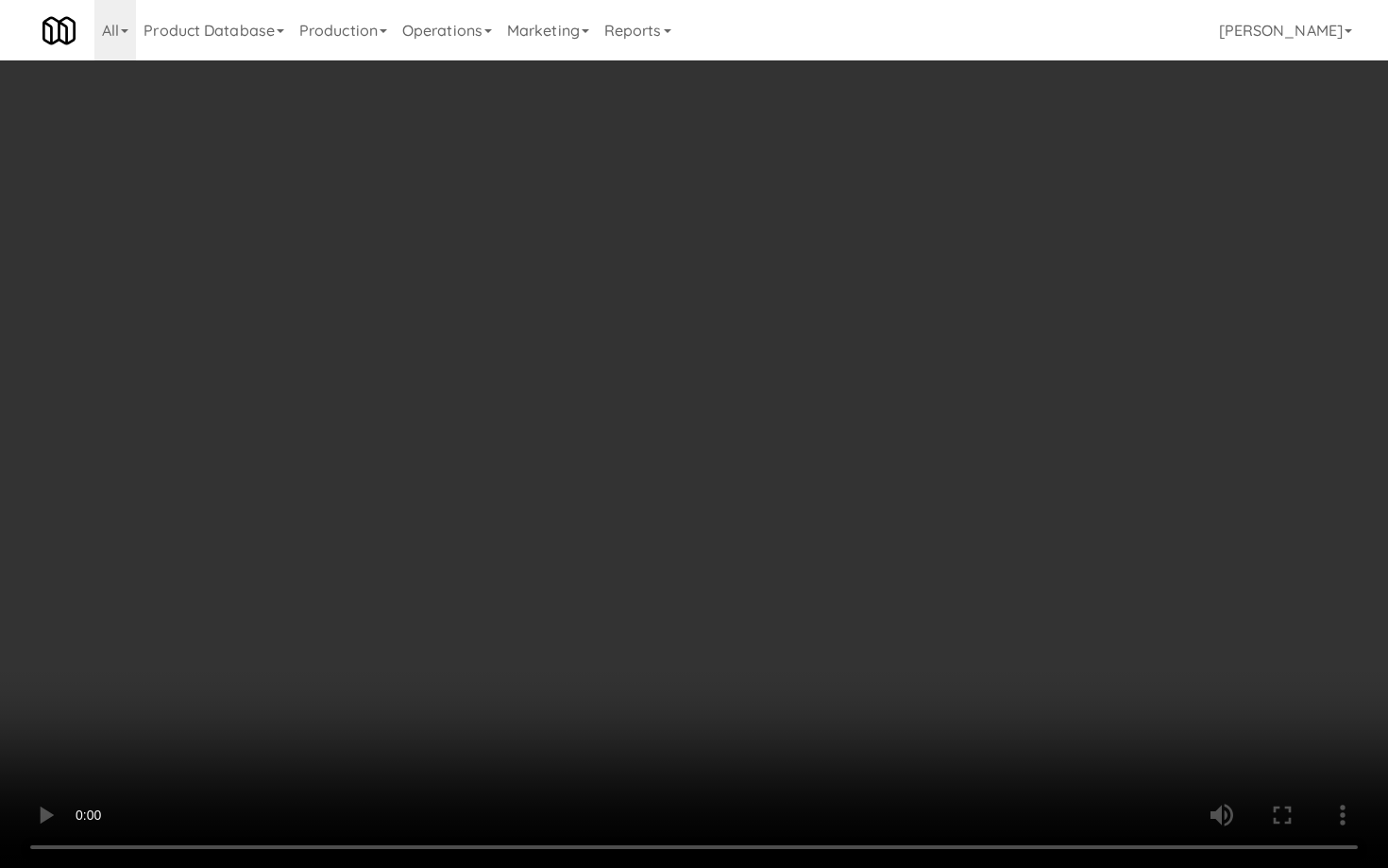
click at [737, 548] on video at bounding box center [694, 434] width 1388 height 868
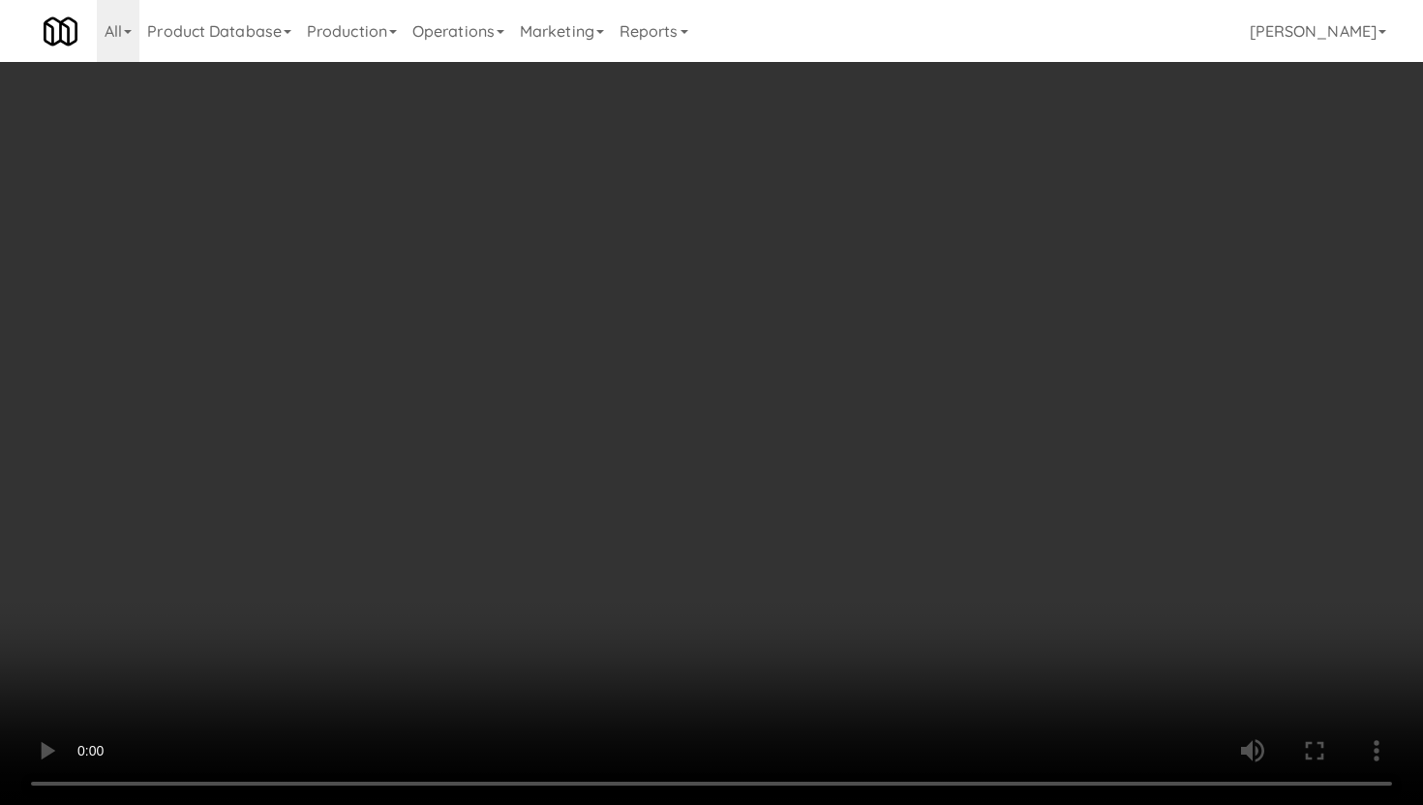
scroll to position [1181, 0]
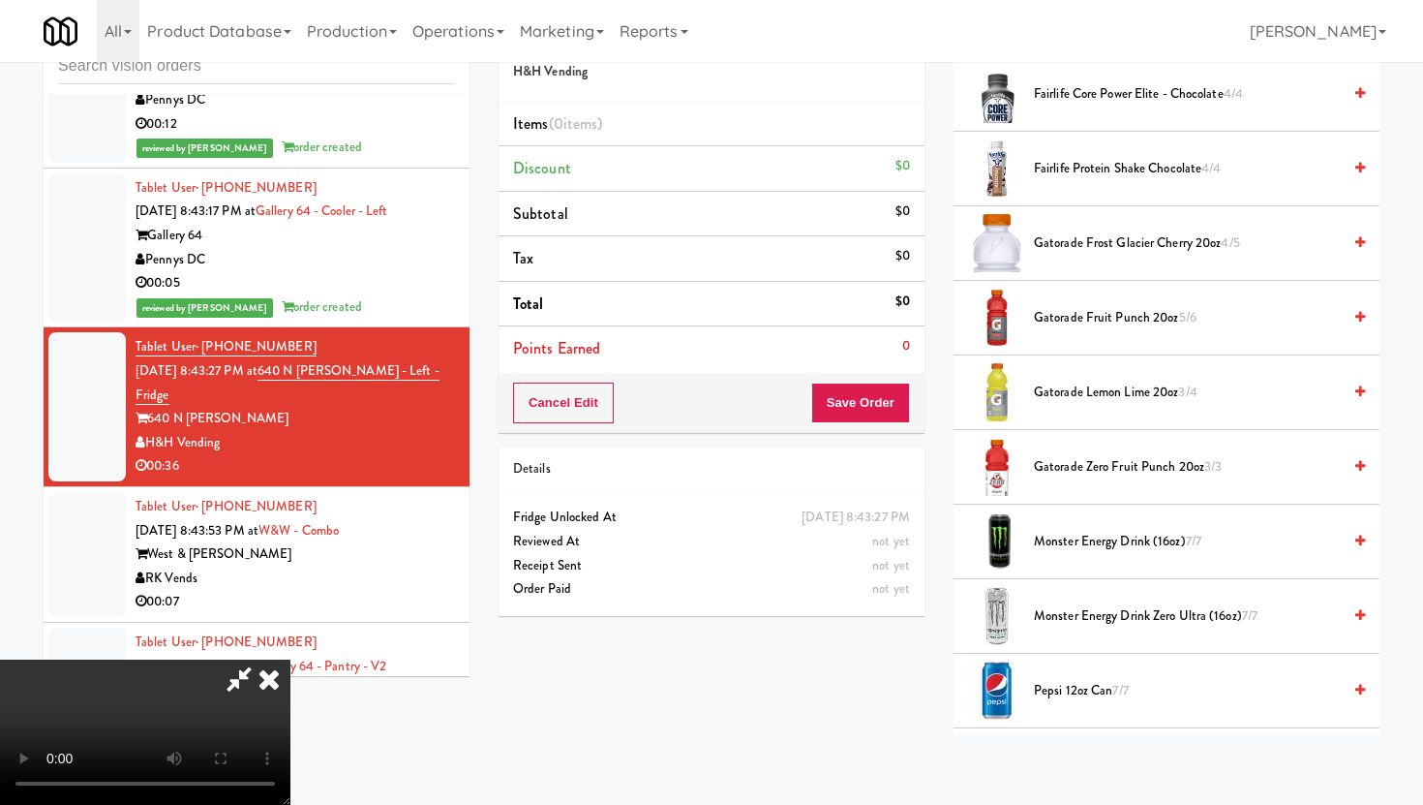
click at [1093, 396] on span "Gatorade Lemon Lime 20oz 3/4" at bounding box center [1187, 392] width 307 height 24
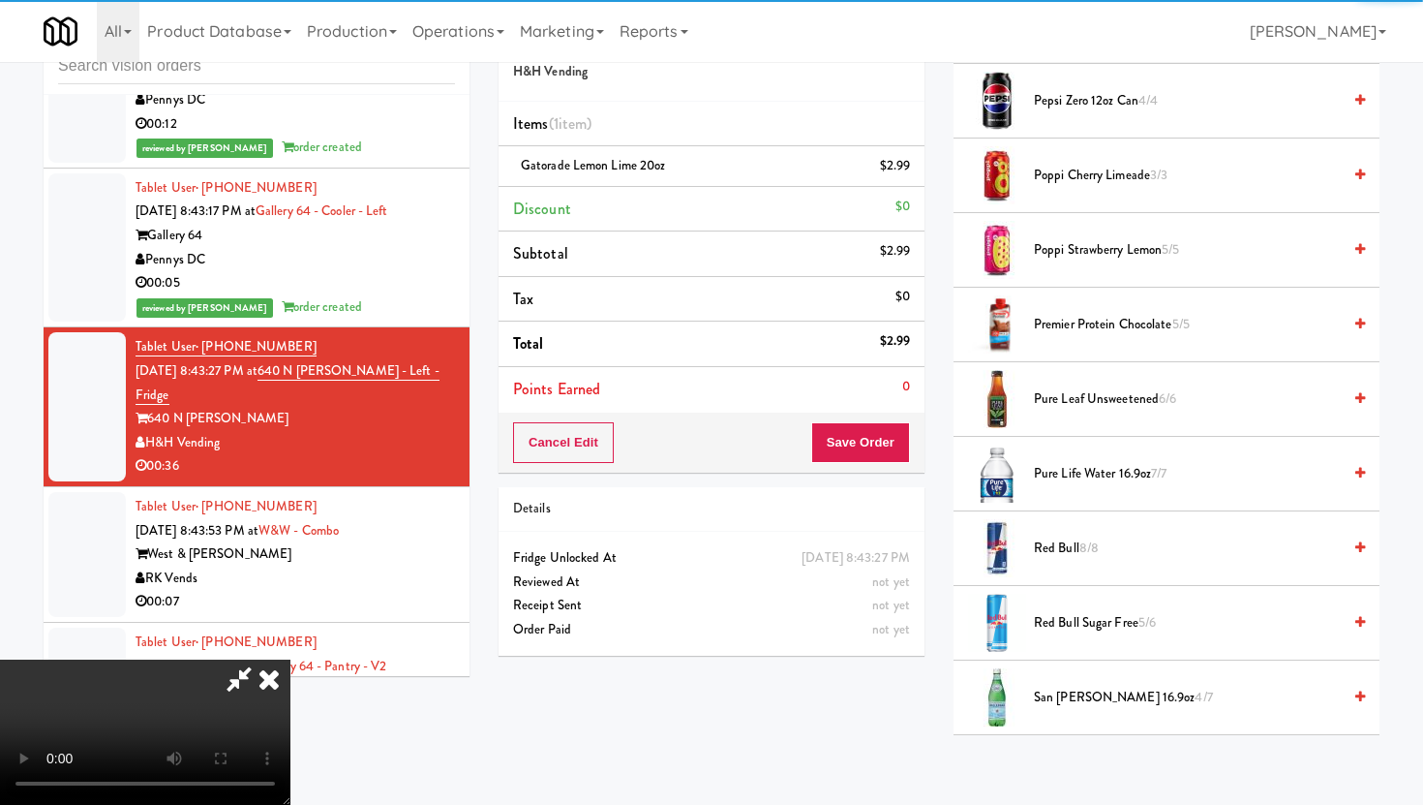
scroll to position [1644, 0]
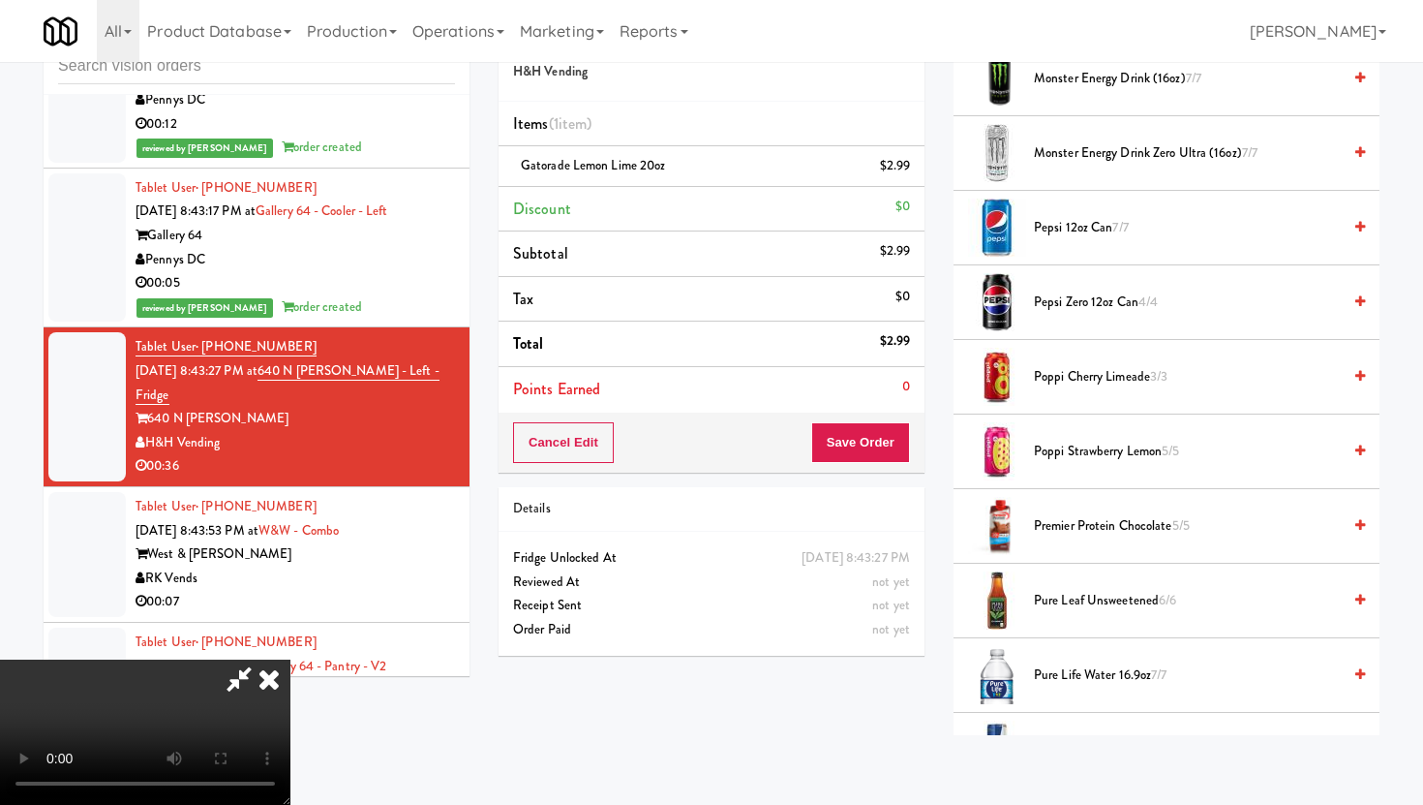
click at [1091, 375] on span "Poppi Cherry Limeade 3/3" at bounding box center [1187, 377] width 307 height 24
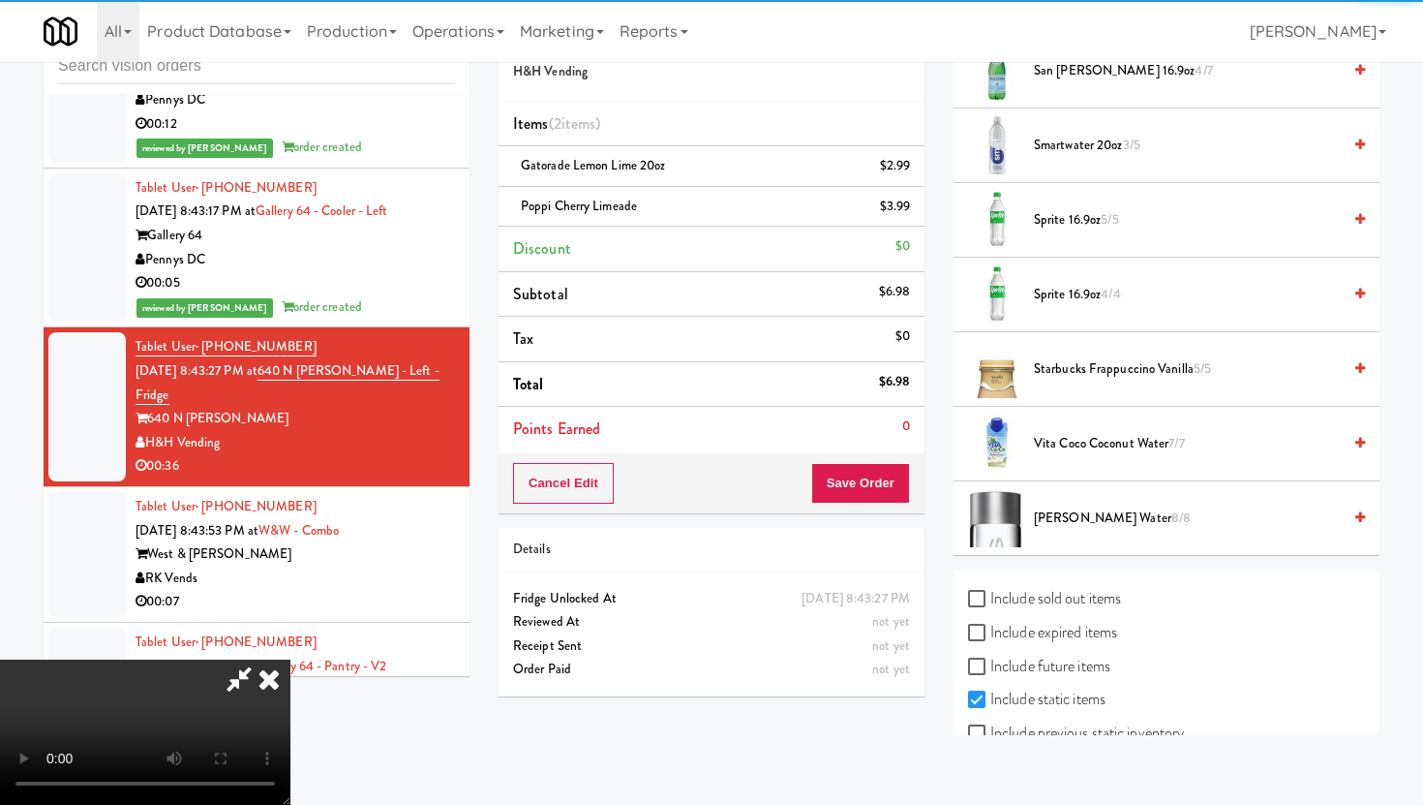
scroll to position [2461, 0]
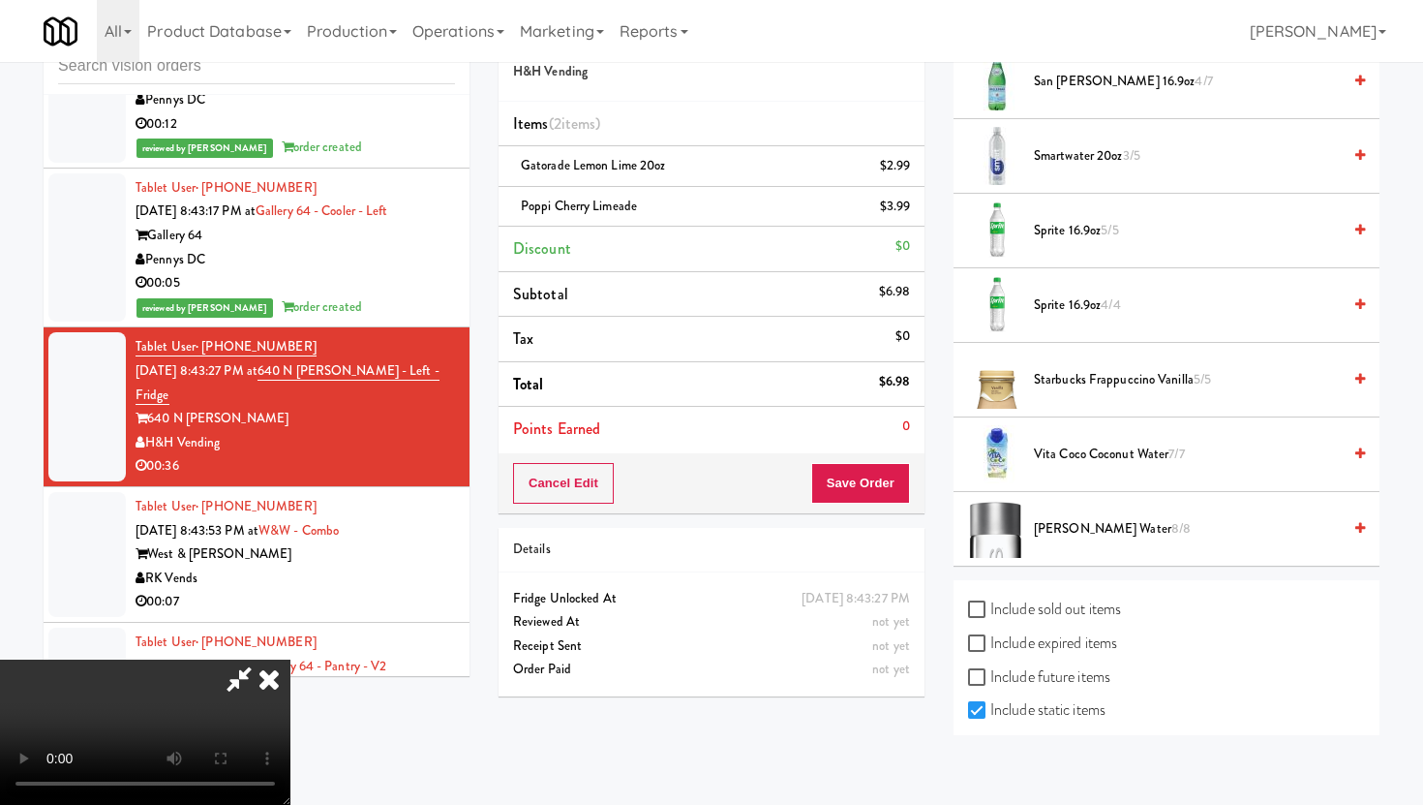
click at [1055, 162] on span "Smartwater 20oz 3/5" at bounding box center [1187, 156] width 307 height 24
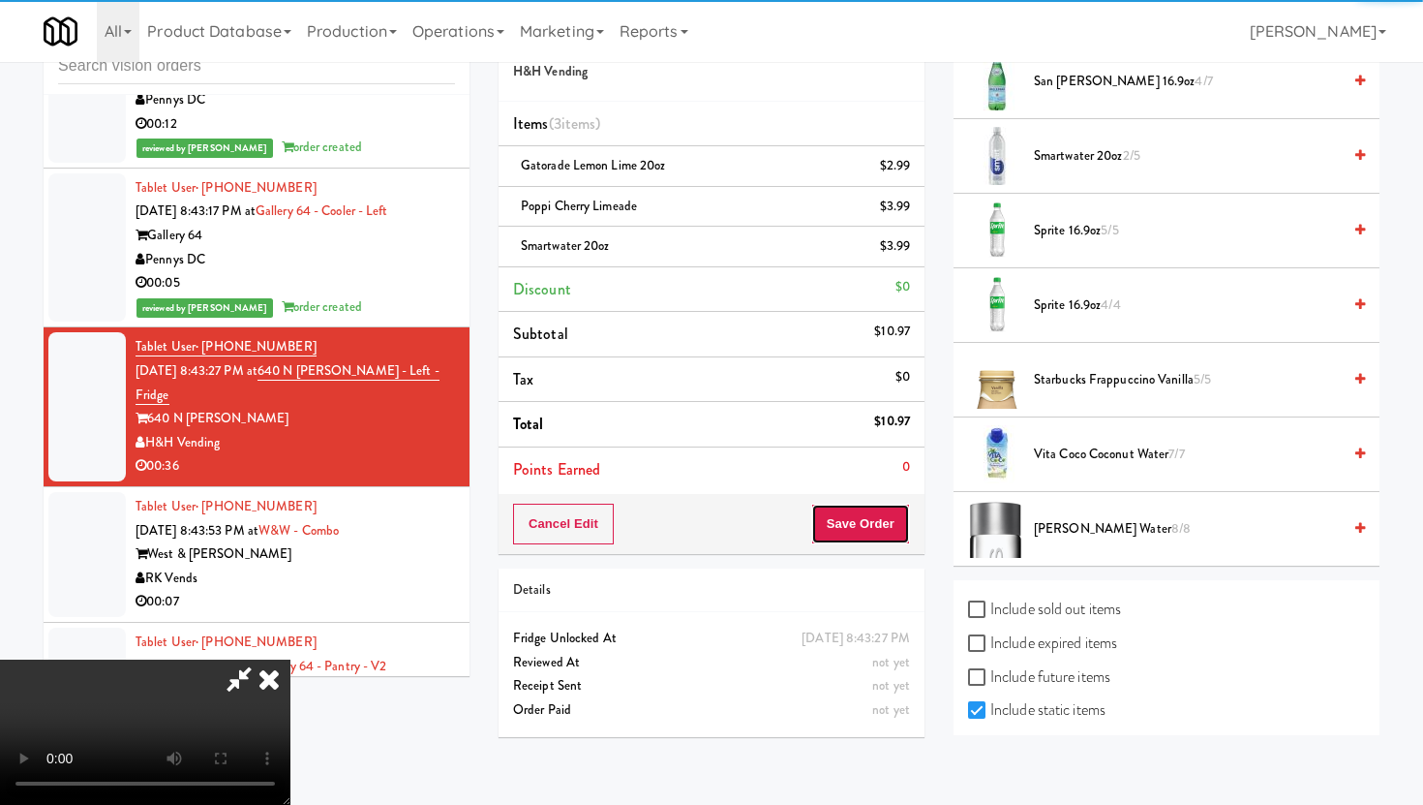
click at [904, 508] on button "Save Order" at bounding box center [860, 523] width 99 height 41
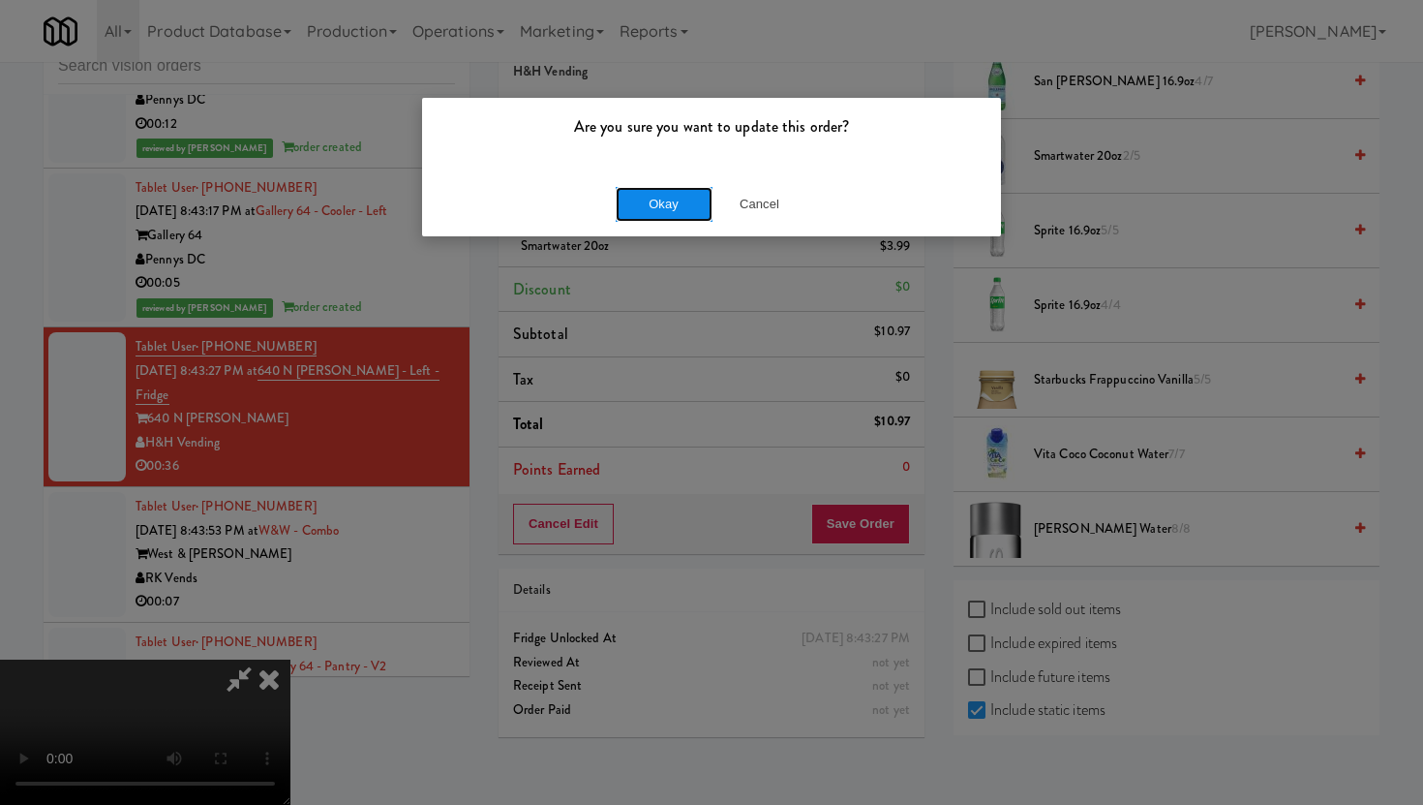
click at [672, 209] on button "Okay" at bounding box center [664, 204] width 97 height 35
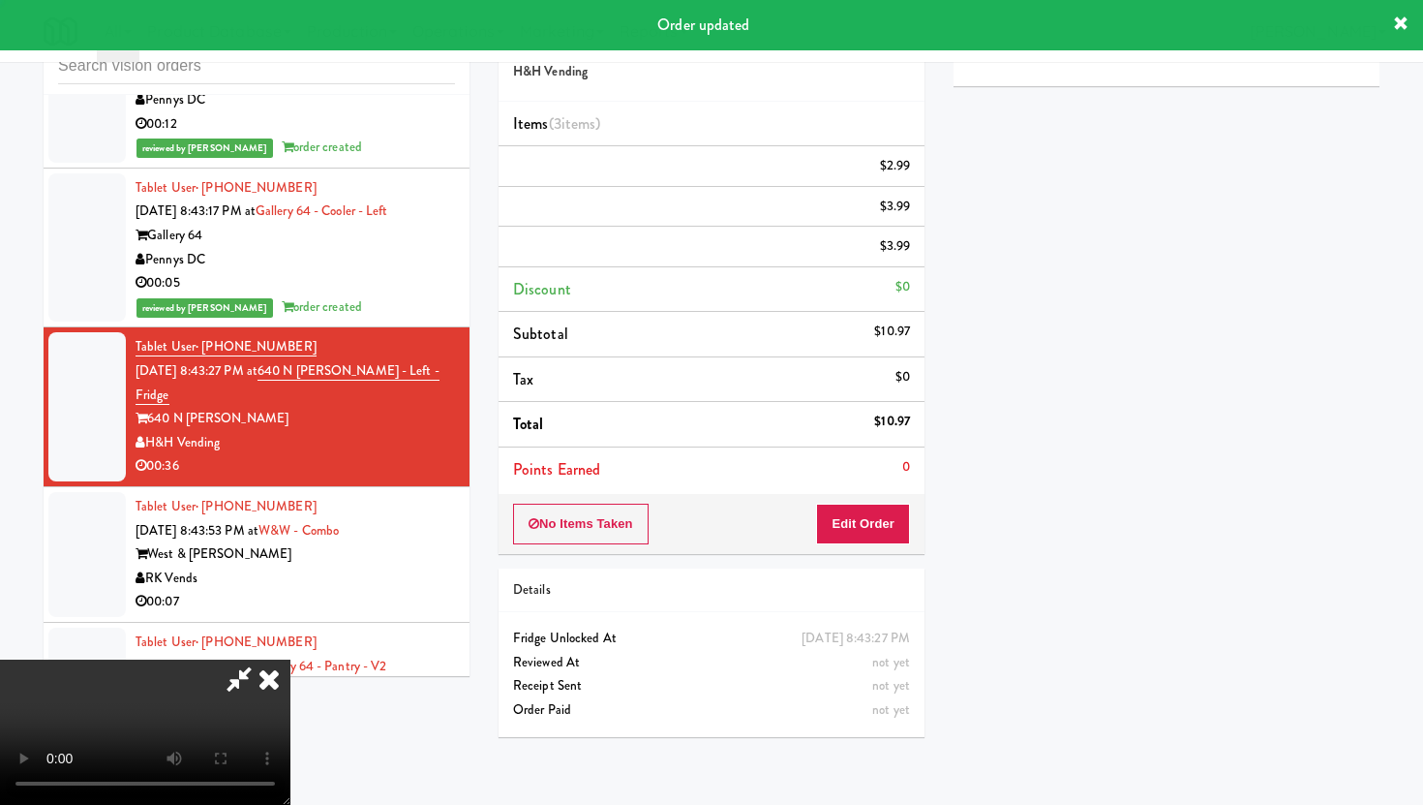
scroll to position [49, 0]
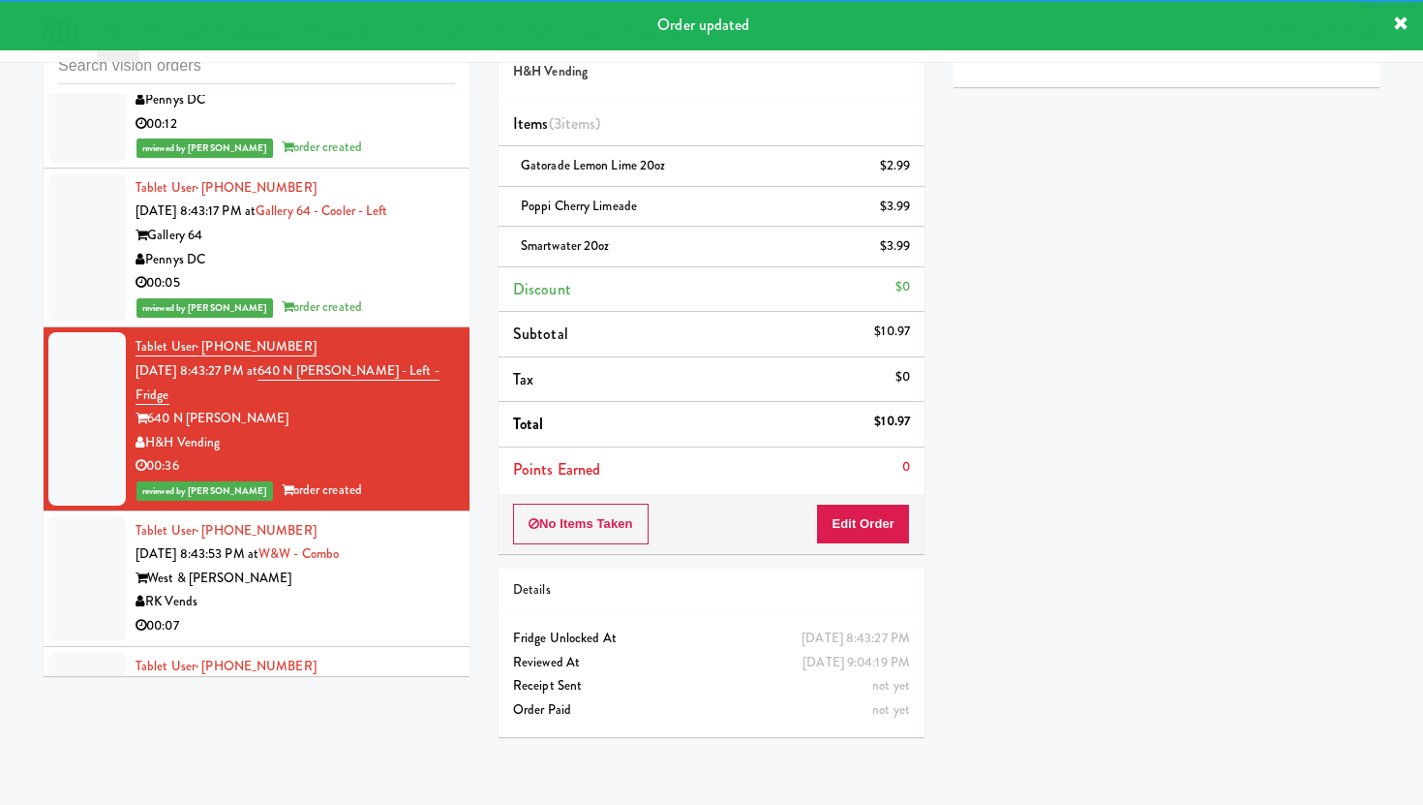
click at [401, 566] on div "West & [PERSON_NAME]" at bounding box center [295, 578] width 319 height 24
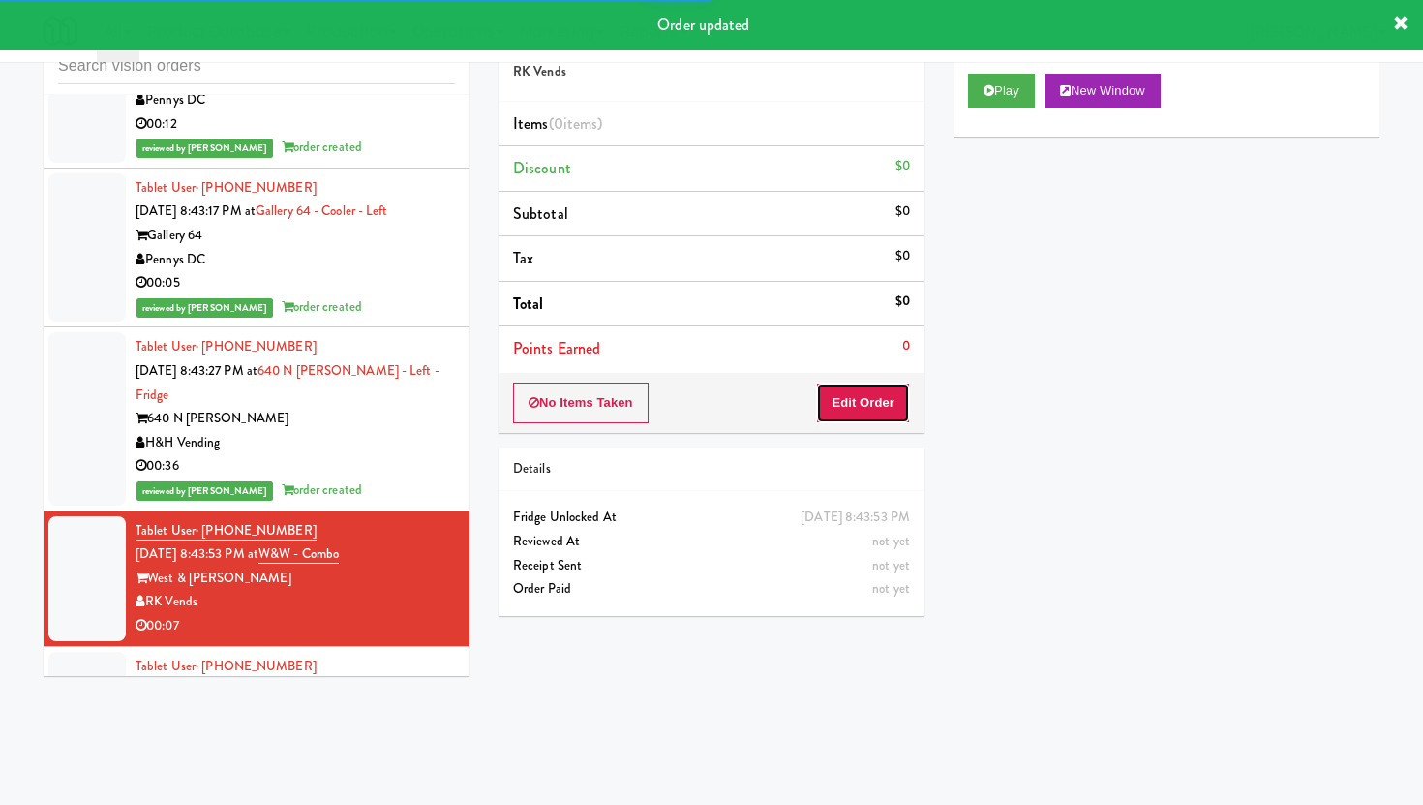
click at [860, 398] on button "Edit Order" at bounding box center [863, 402] width 94 height 41
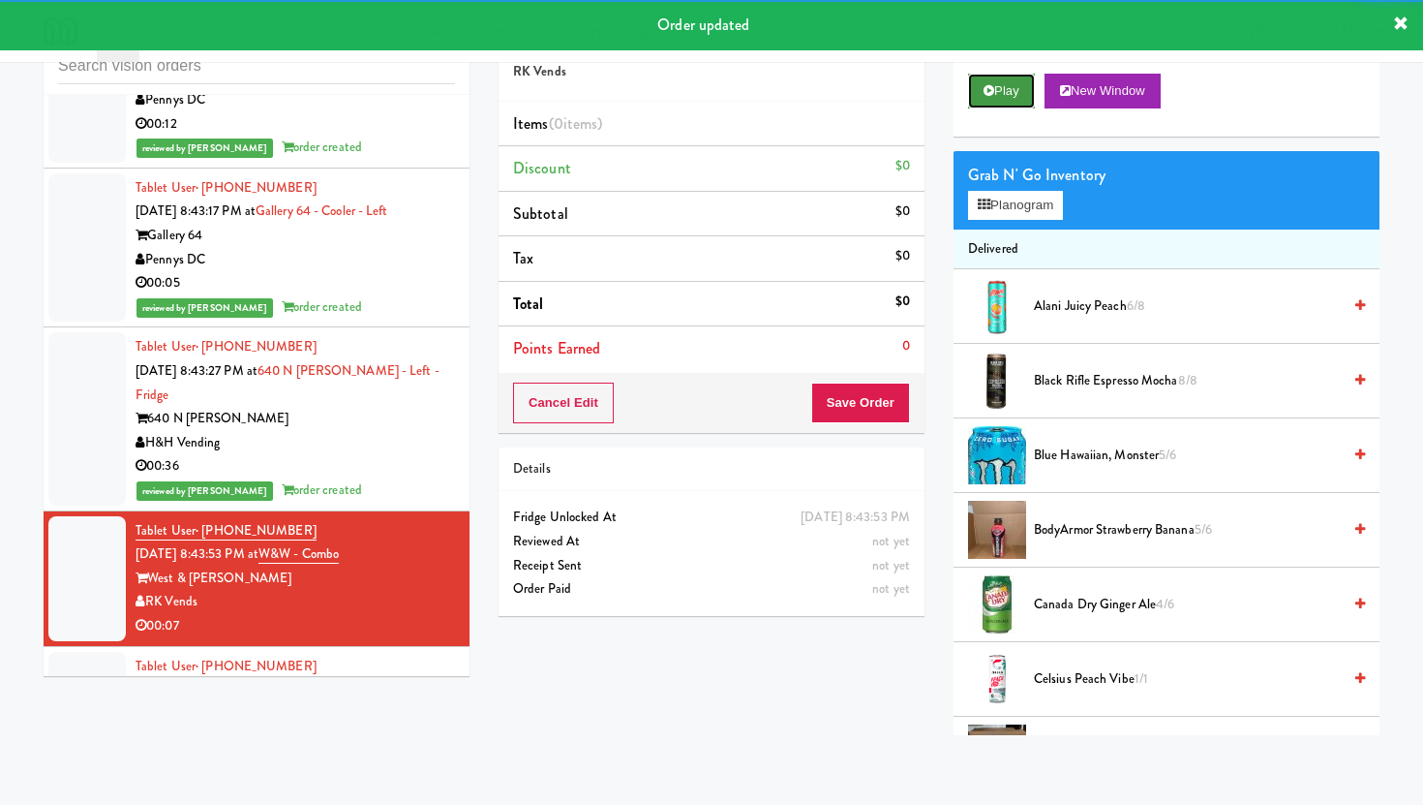
click at [988, 85] on icon at bounding box center [989, 90] width 11 height 13
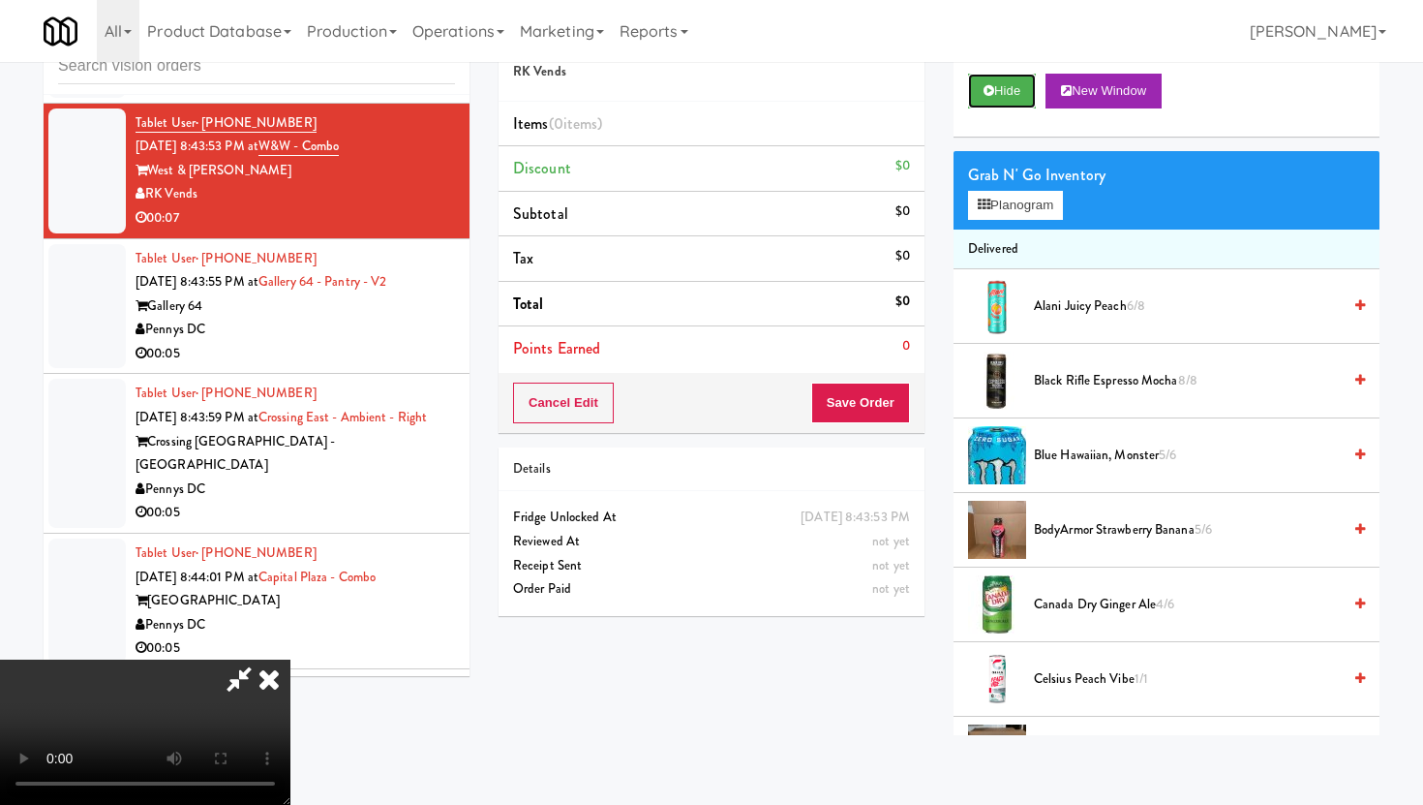
scroll to position [159, 0]
click at [290, 659] on video at bounding box center [145, 731] width 290 height 145
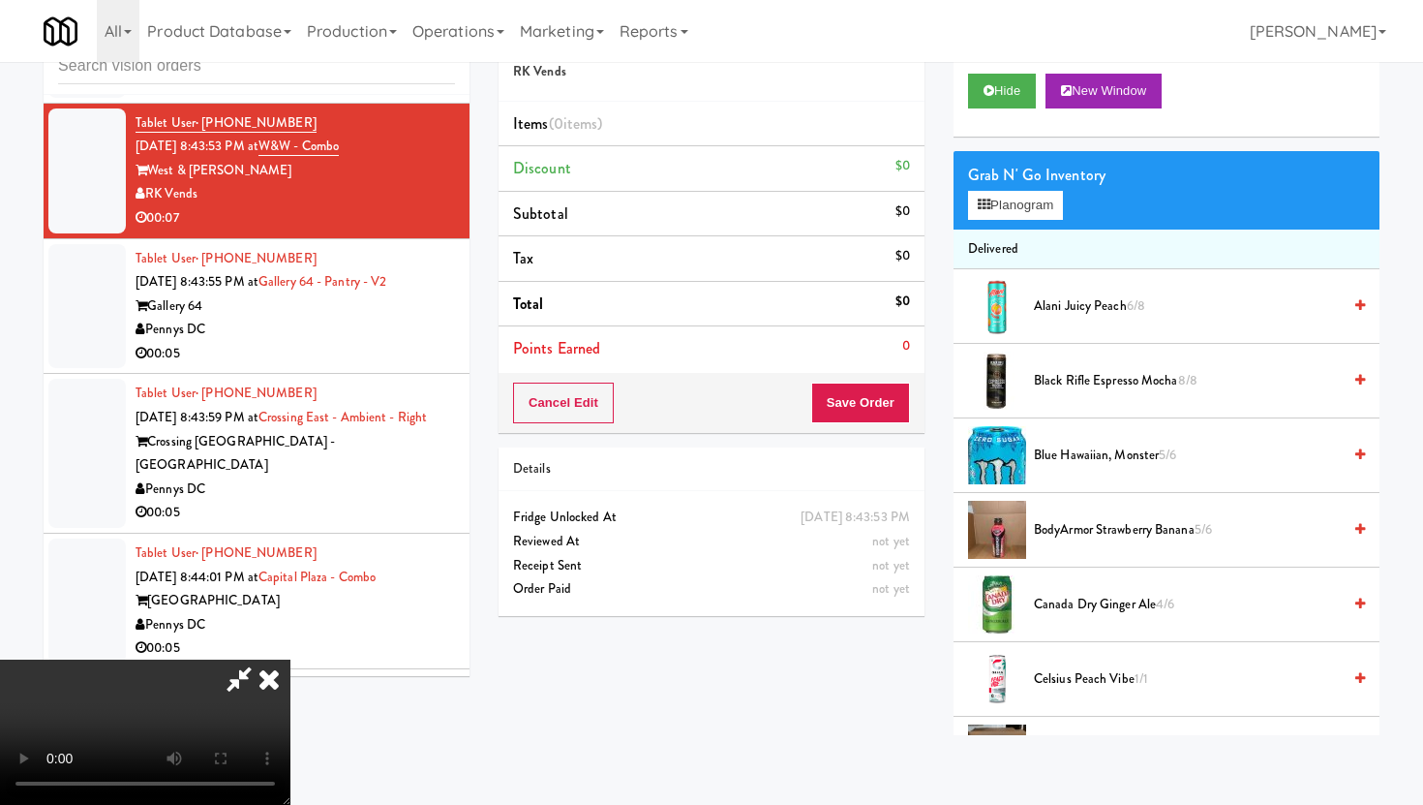
click at [290, 659] on video at bounding box center [145, 731] width 290 height 145
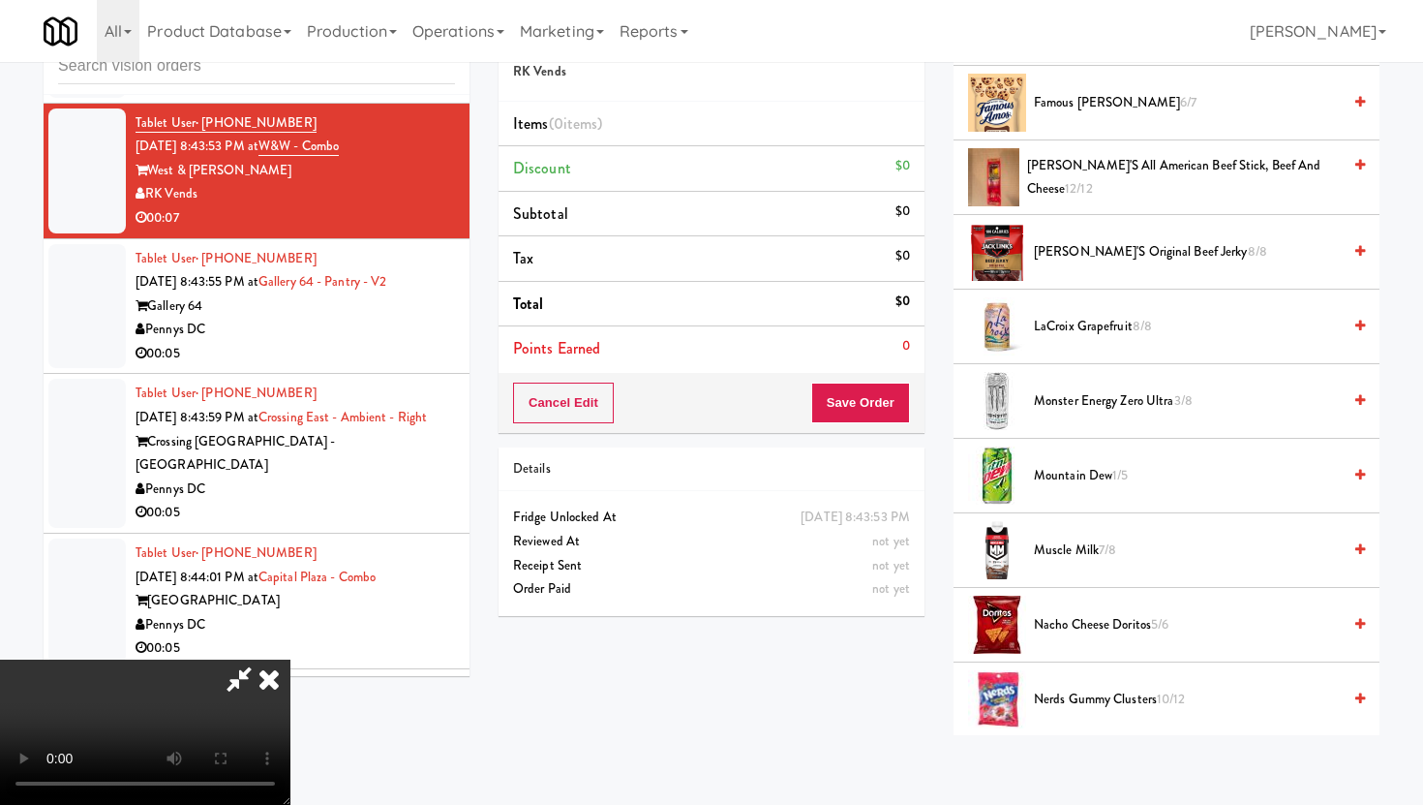
scroll to position [1574, 0]
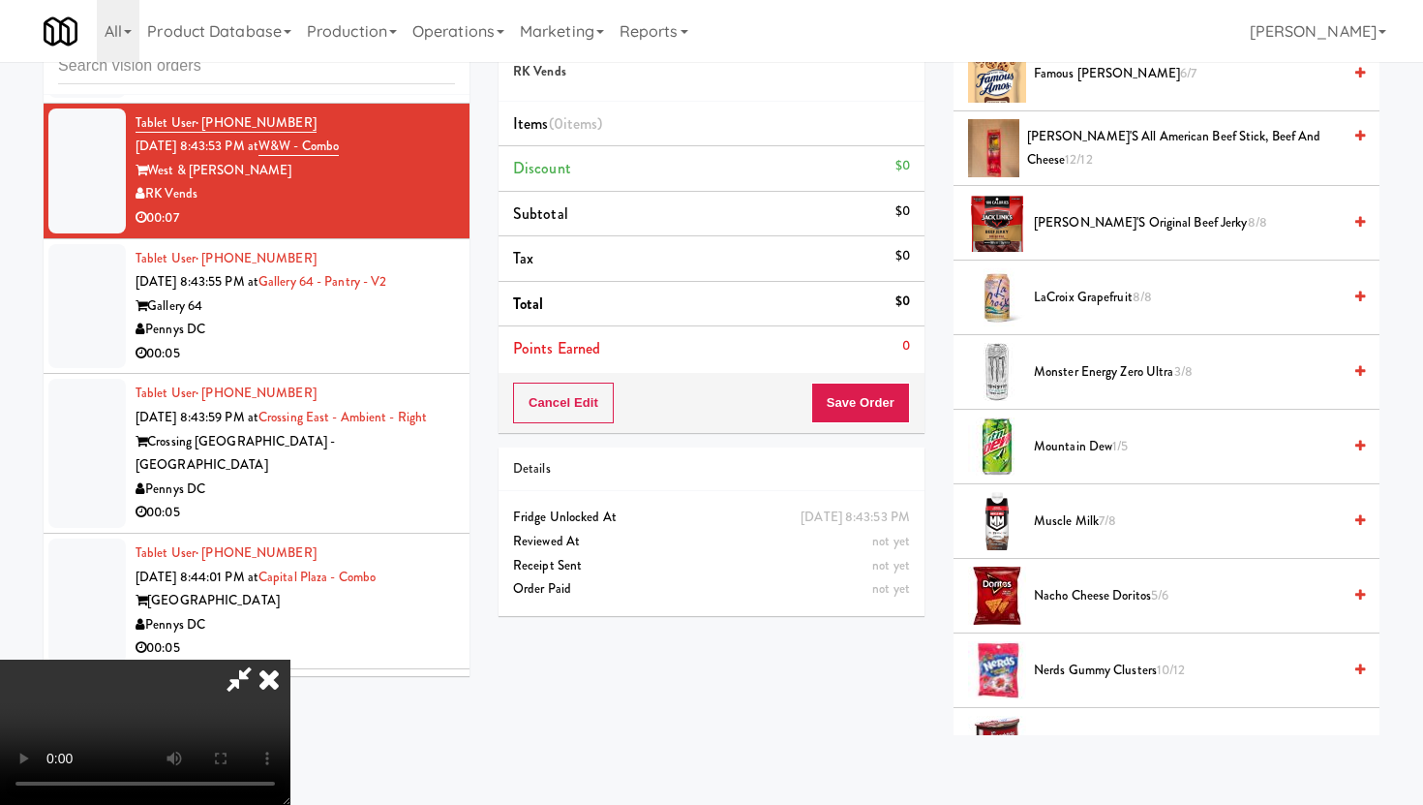
click at [1109, 453] on span "Mountain Dew 1/5" at bounding box center [1187, 447] width 307 height 24
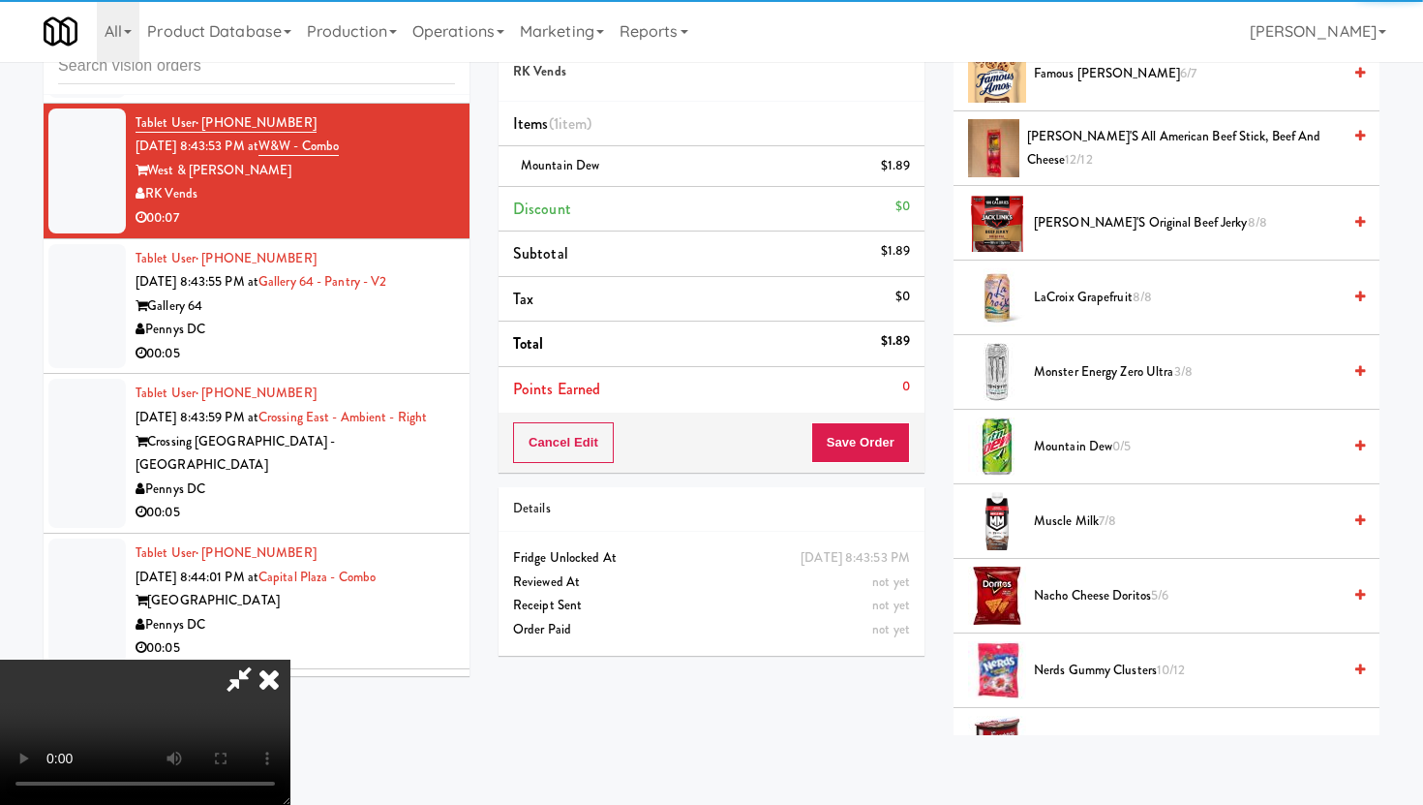
click at [885, 463] on div "Cancel Edit Save Order" at bounding box center [712, 442] width 426 height 60
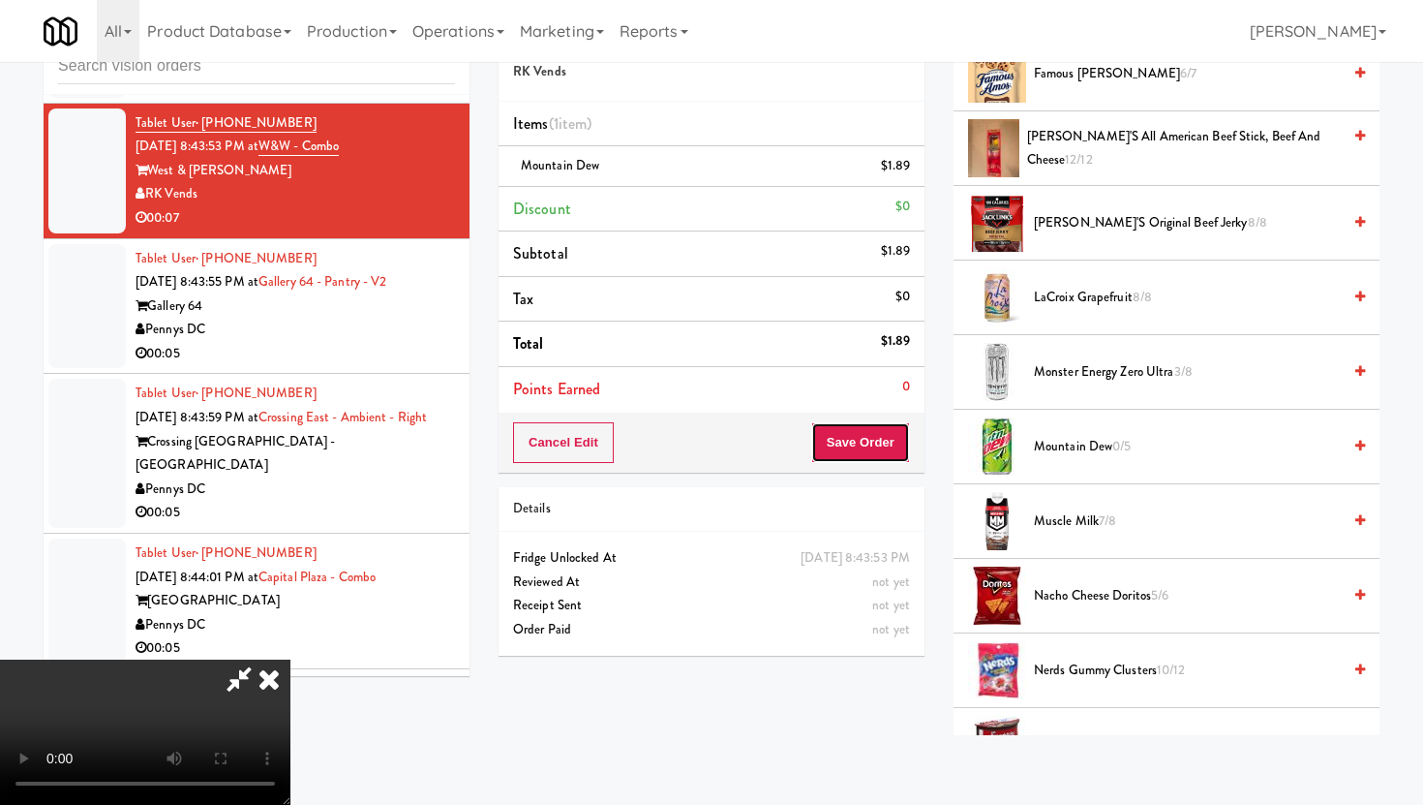
click at [882, 453] on button "Save Order" at bounding box center [860, 442] width 99 height 41
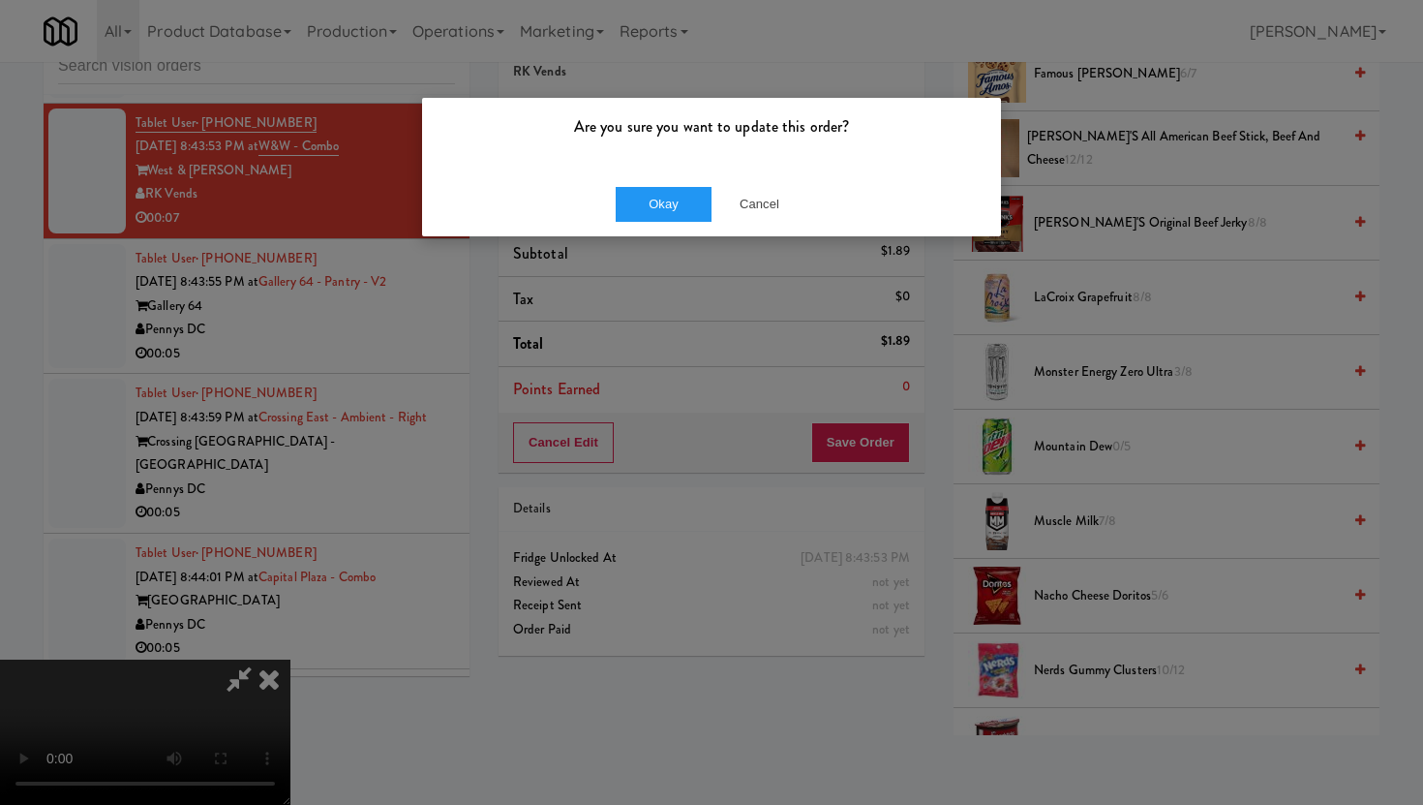
click at [648, 179] on div "Okay Cancel" at bounding box center [711, 203] width 579 height 65
click at [649, 192] on button "Okay" at bounding box center [664, 204] width 97 height 35
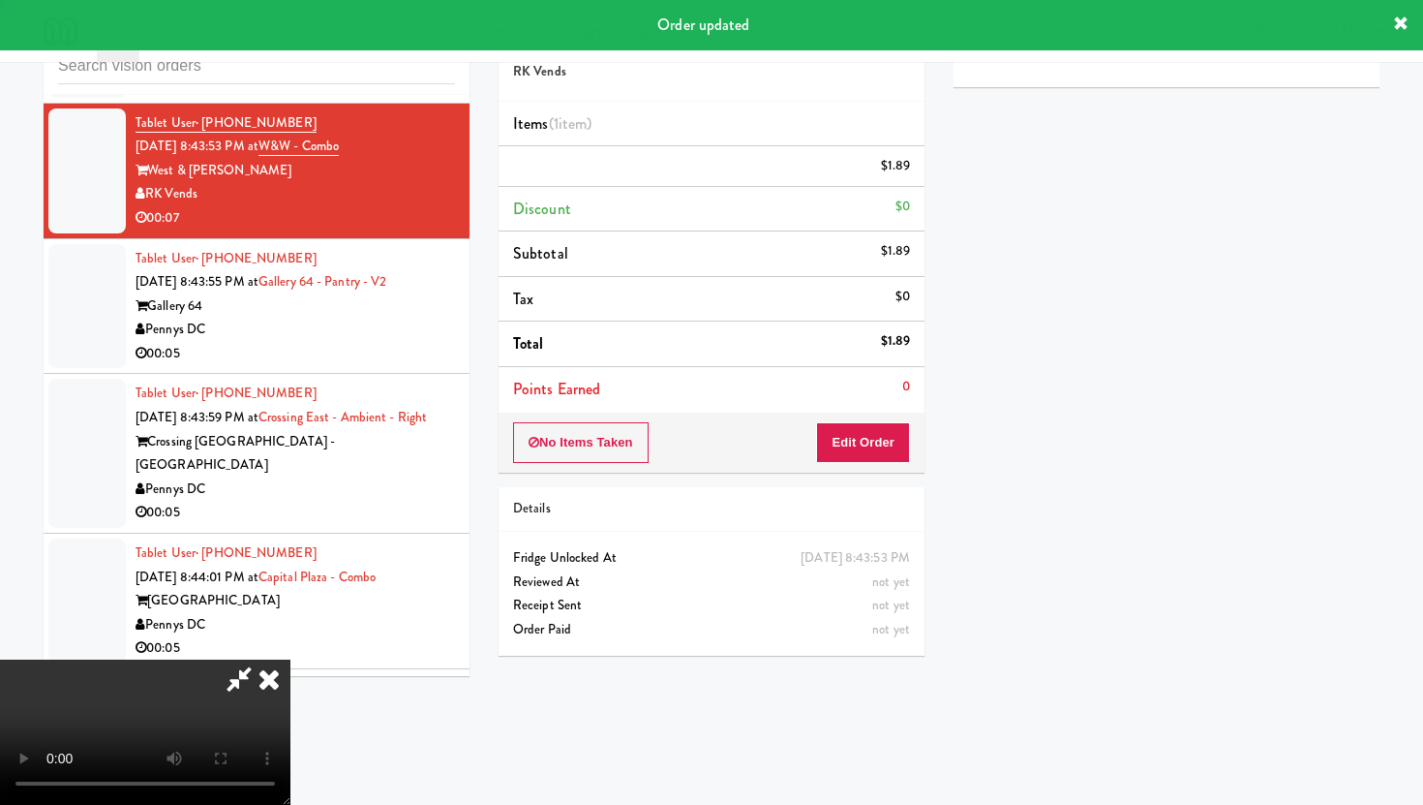
scroll to position [0, 0]
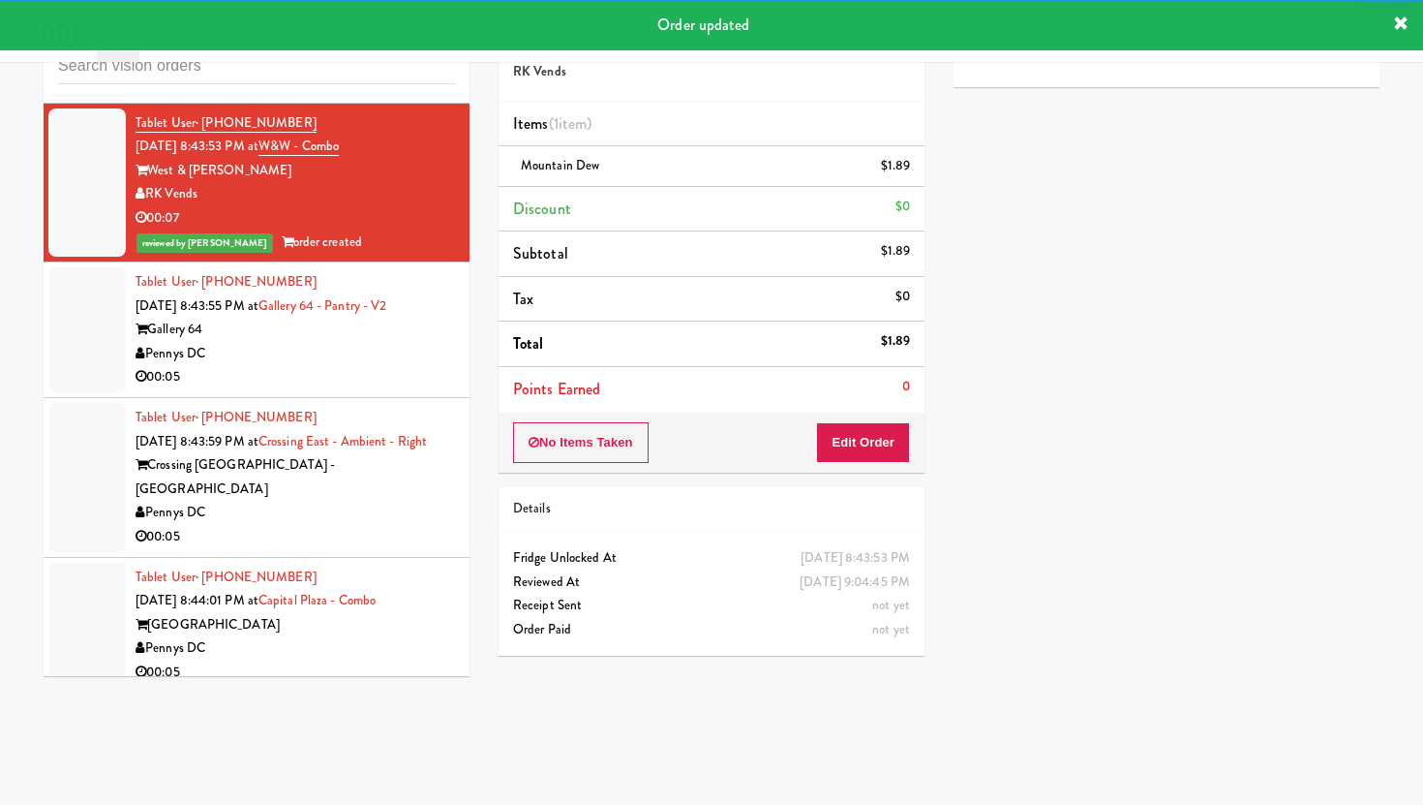
click at [391, 318] on div "Gallery 64" at bounding box center [295, 330] width 319 height 24
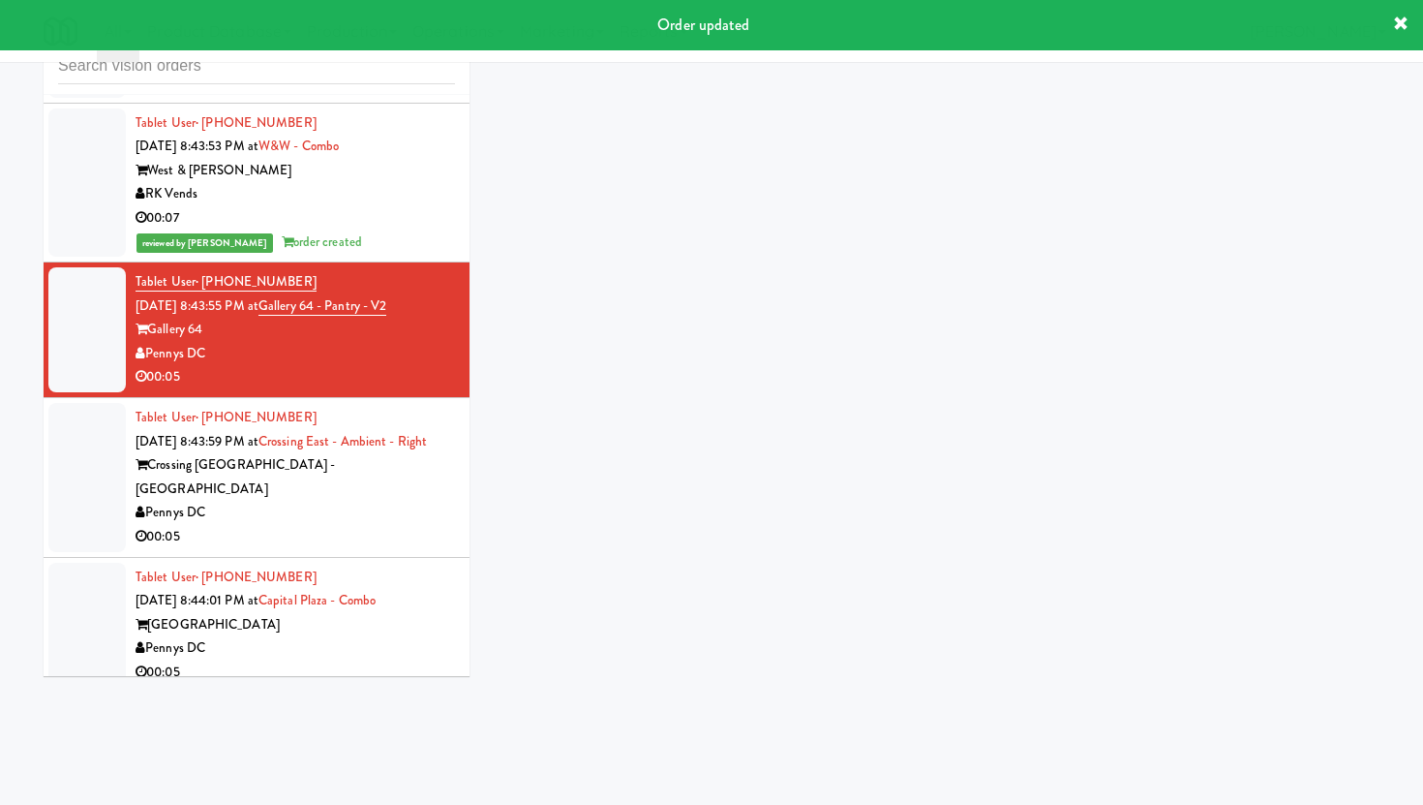
click at [395, 318] on div "Gallery 64" at bounding box center [295, 330] width 319 height 24
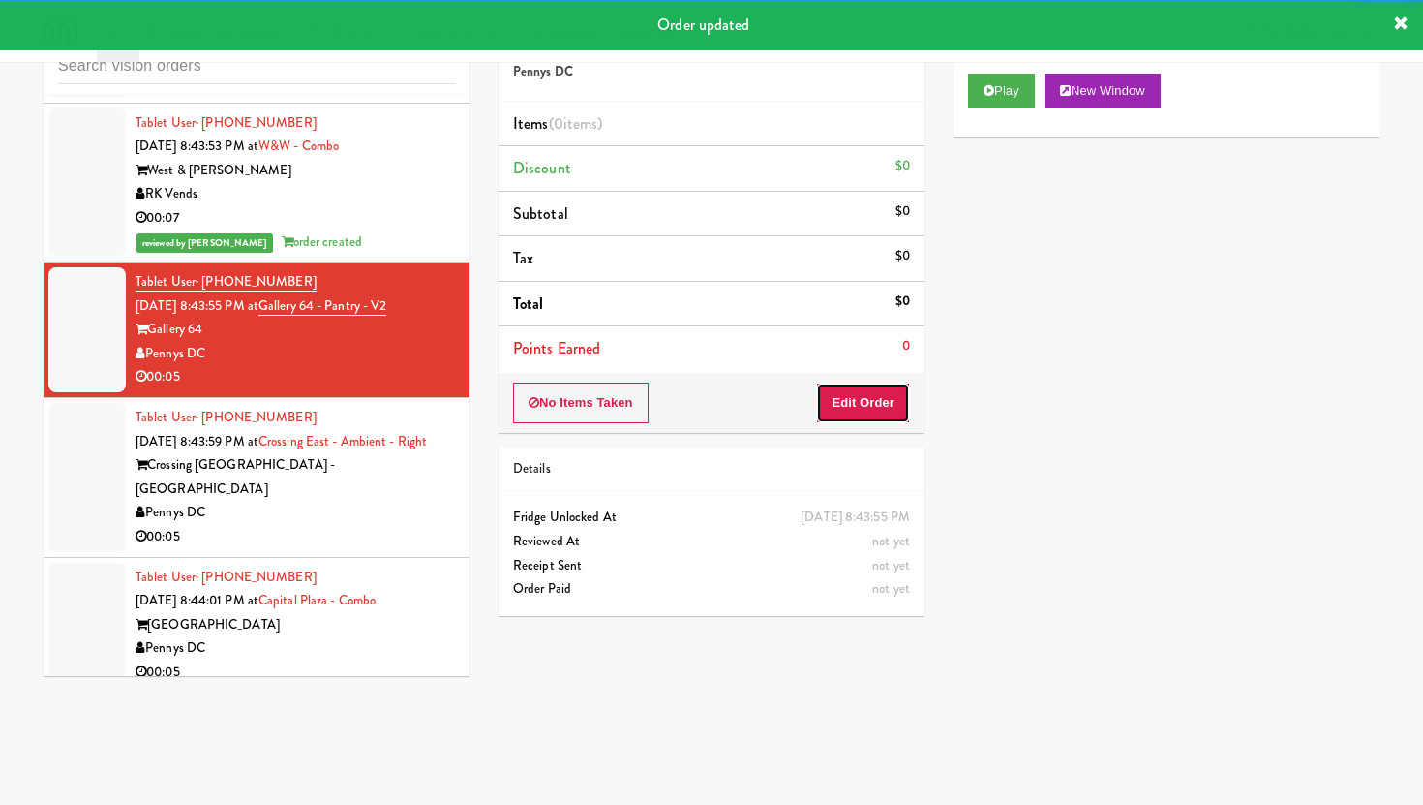
click at [890, 421] on button "Edit Order" at bounding box center [863, 402] width 94 height 41
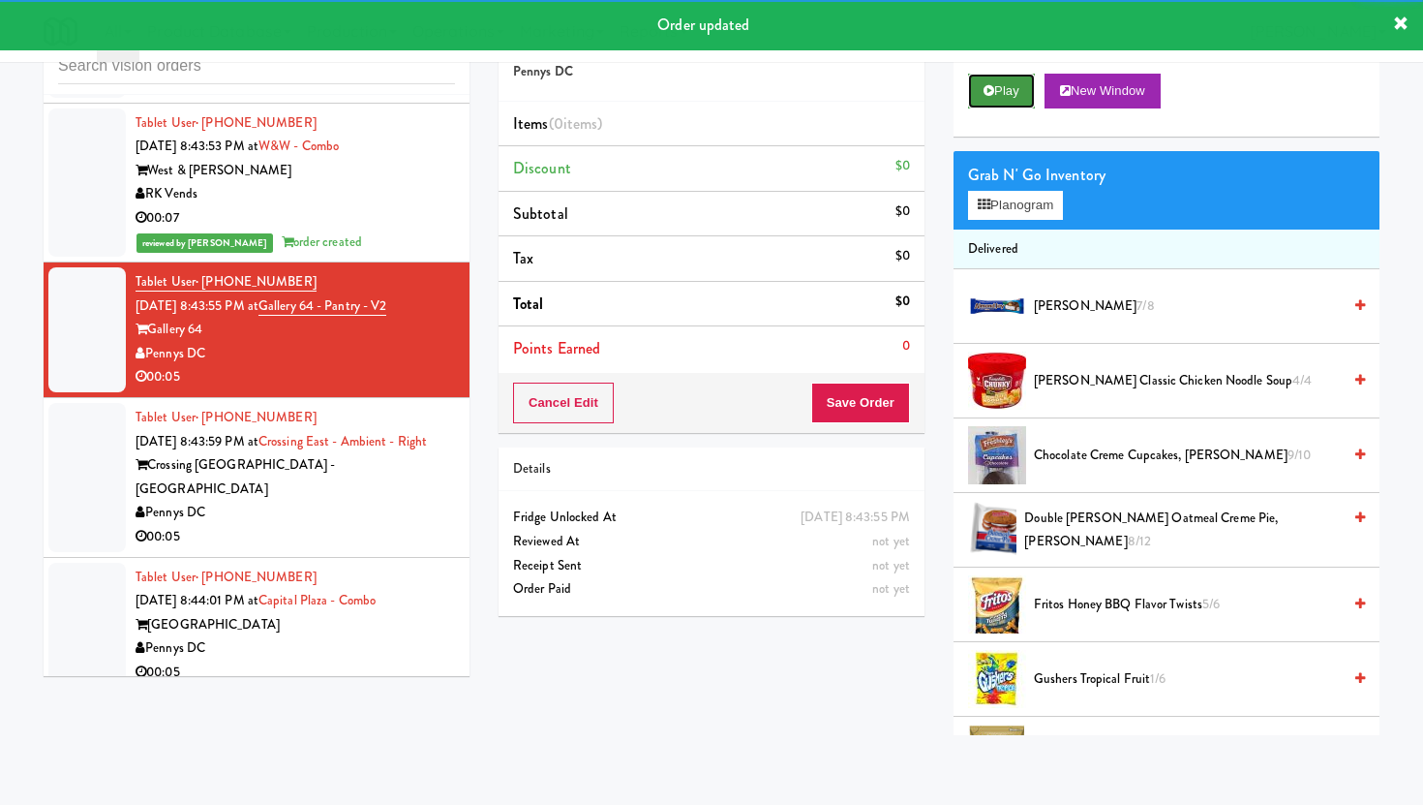
click at [993, 100] on button "Play" at bounding box center [1001, 91] width 67 height 35
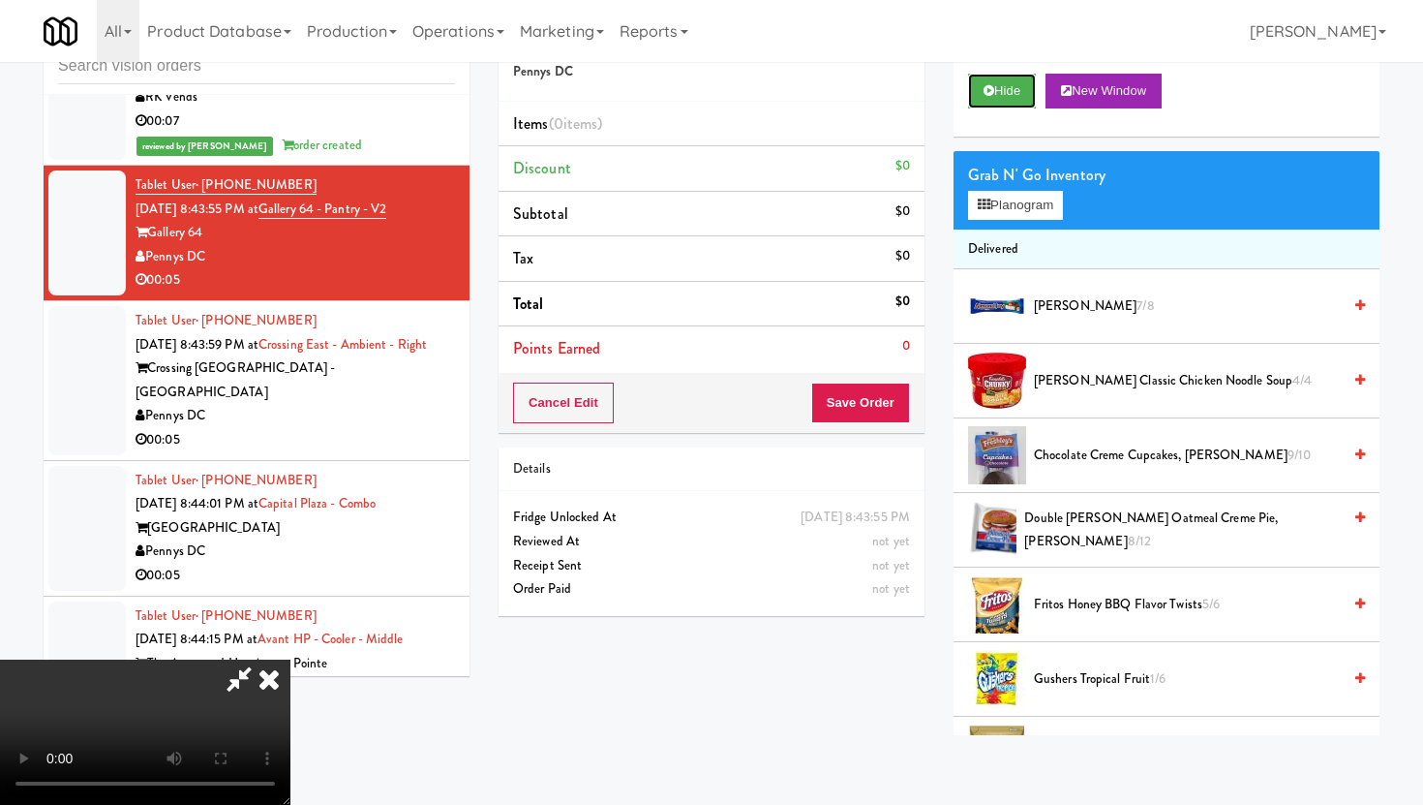
scroll to position [159, 0]
click at [290, 659] on video at bounding box center [145, 731] width 290 height 145
click at [255, 659] on video at bounding box center [145, 731] width 290 height 145
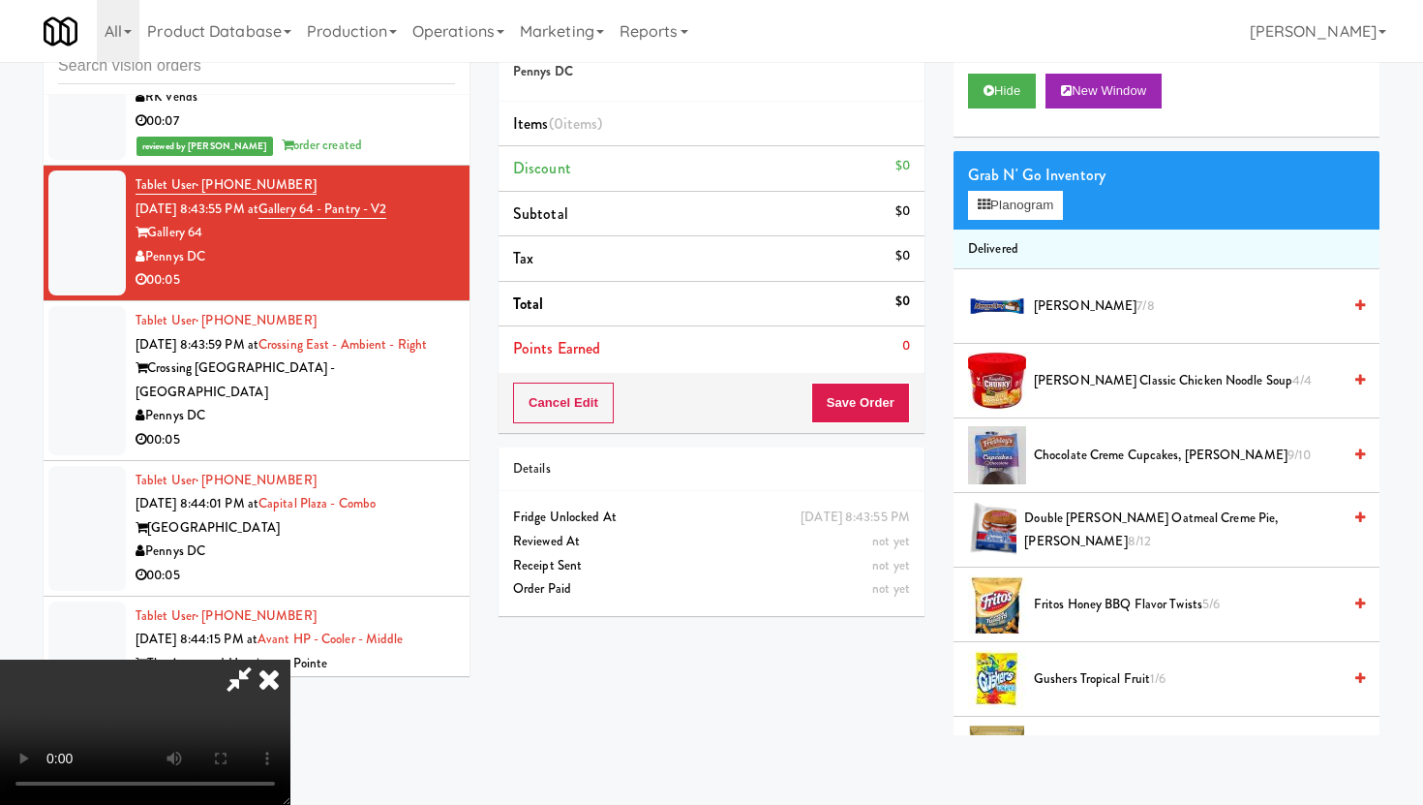
click at [255, 659] on video at bounding box center [145, 731] width 290 height 145
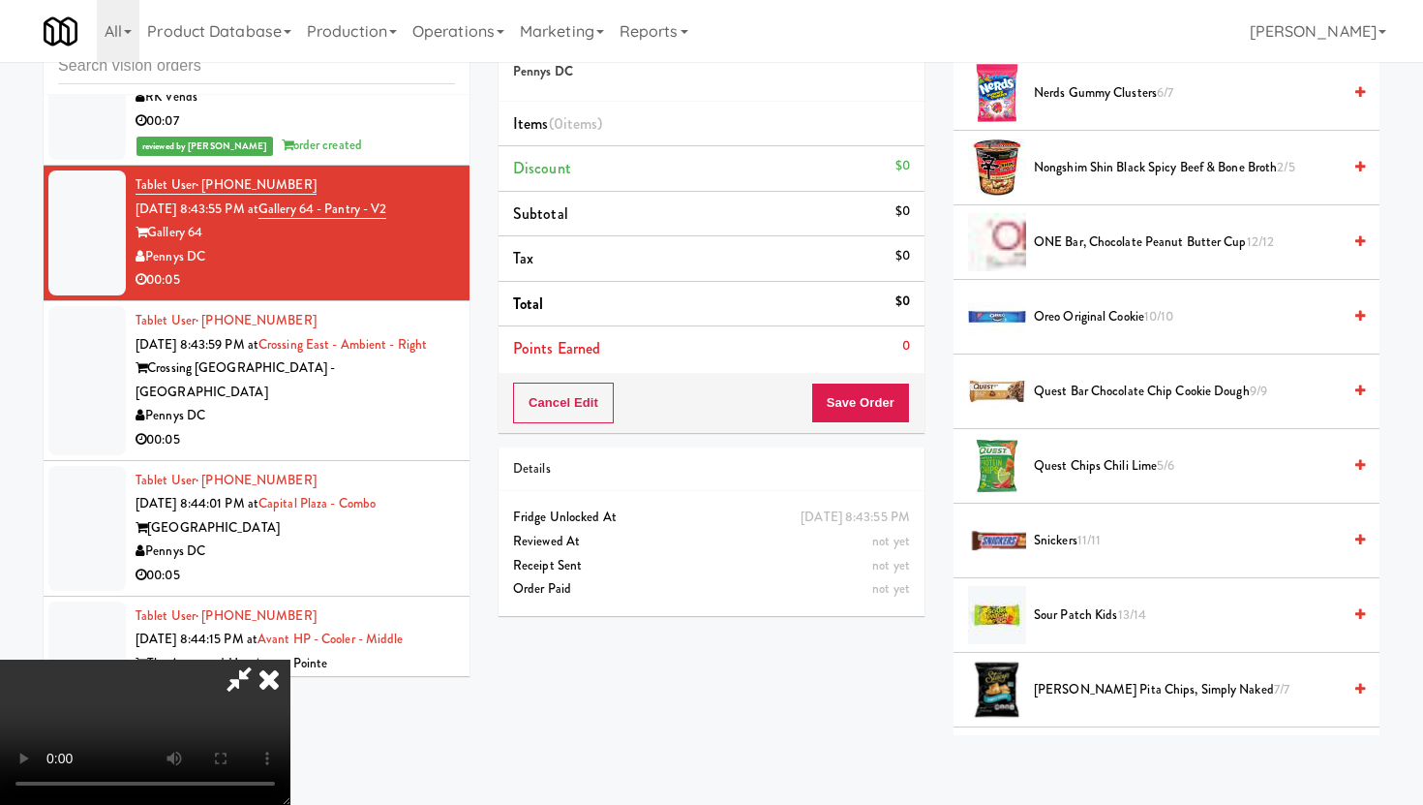
scroll to position [1921, 0]
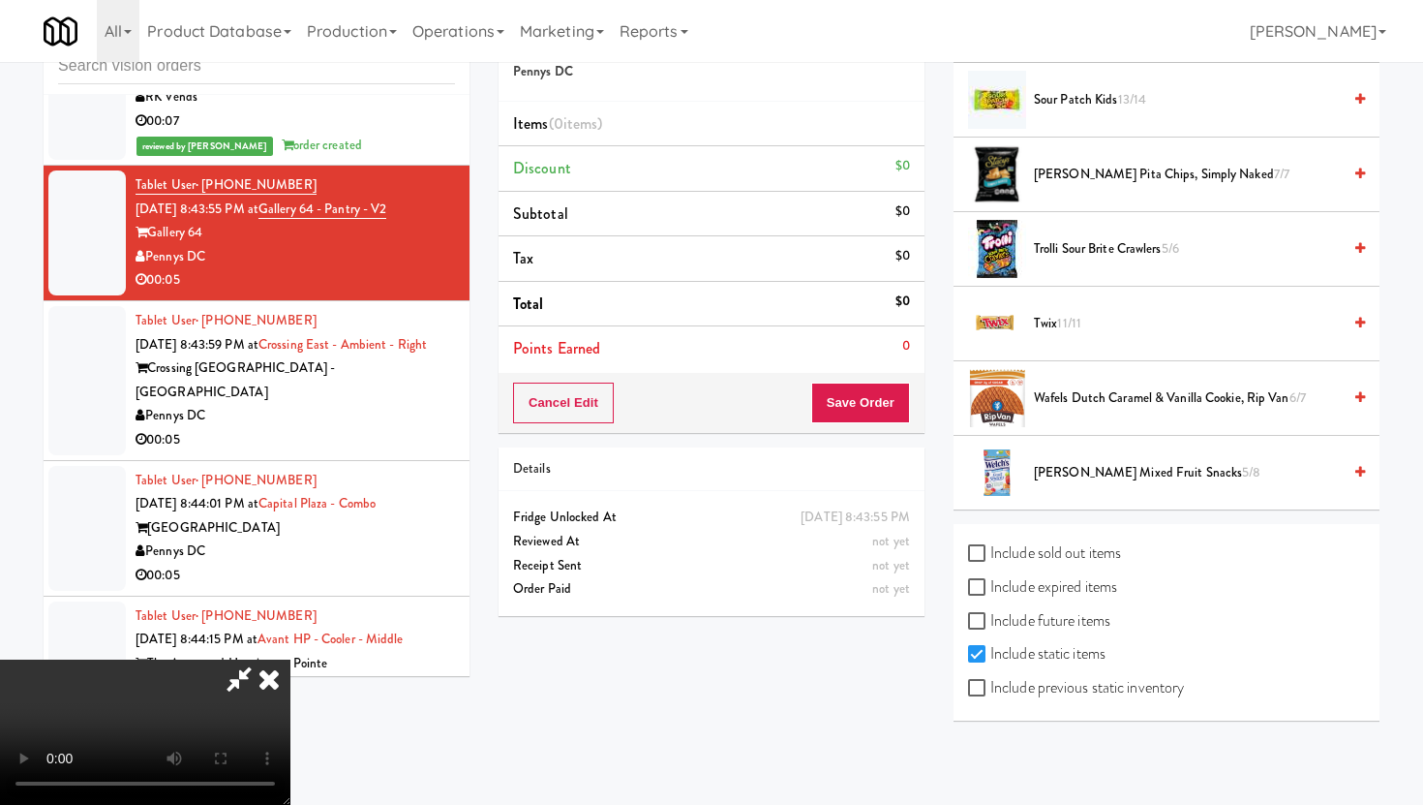
click at [1109, 488] on li "[PERSON_NAME] Mixed Fruit Snacks 5/8" at bounding box center [1167, 473] width 426 height 74
click at [1100, 471] on span "[PERSON_NAME] Mixed Fruit Snacks 5/8" at bounding box center [1187, 473] width 307 height 24
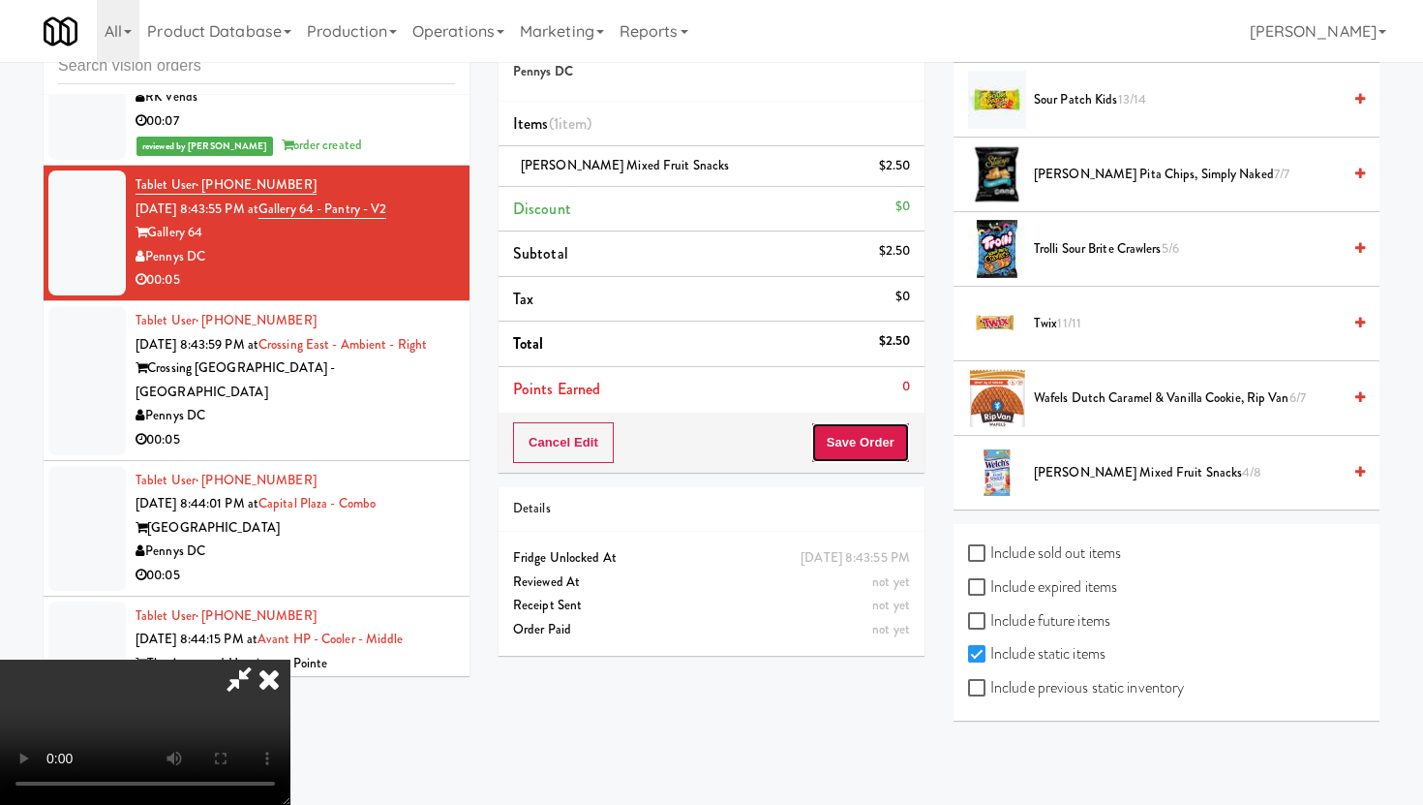
click at [882, 435] on button "Save Order" at bounding box center [860, 442] width 99 height 41
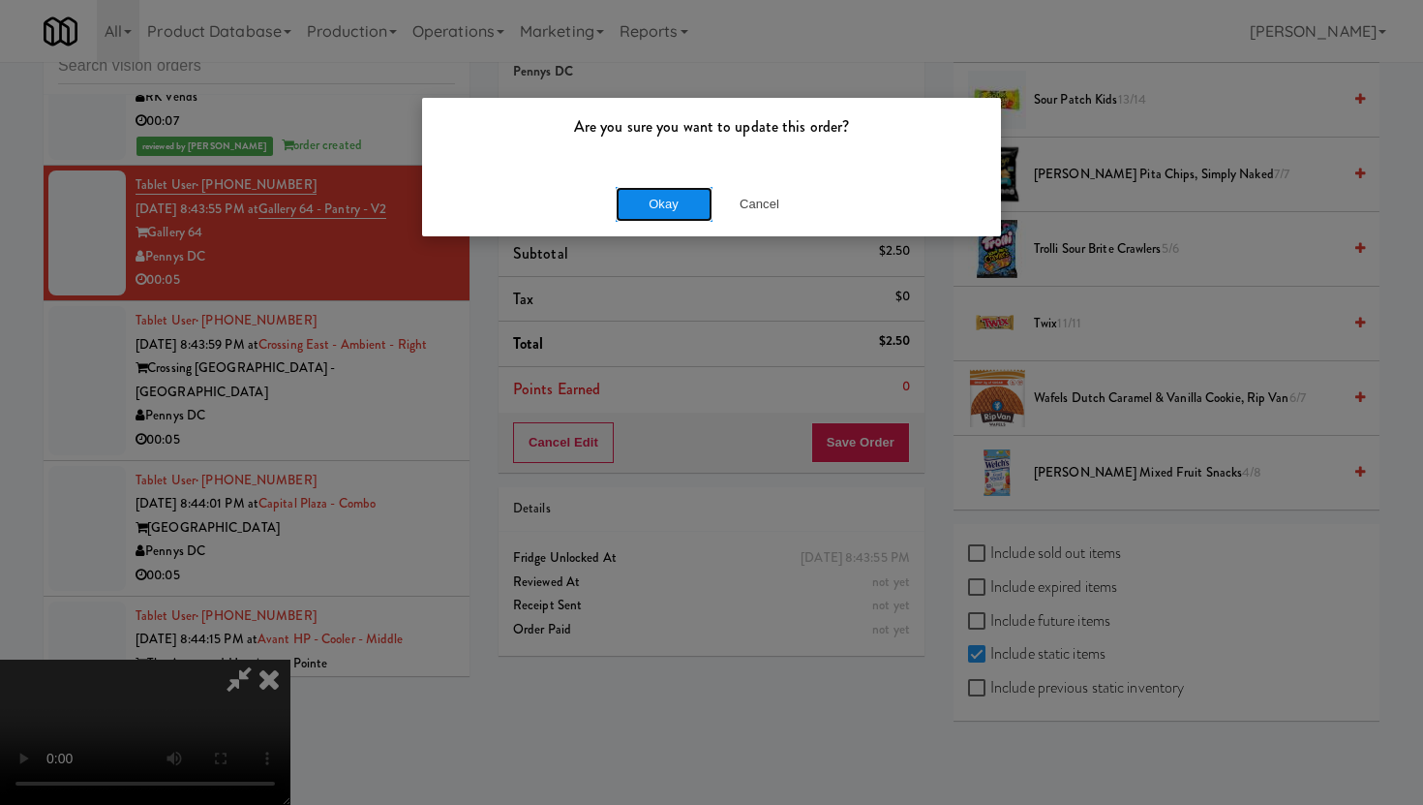
click at [652, 210] on button "Okay" at bounding box center [664, 204] width 97 height 35
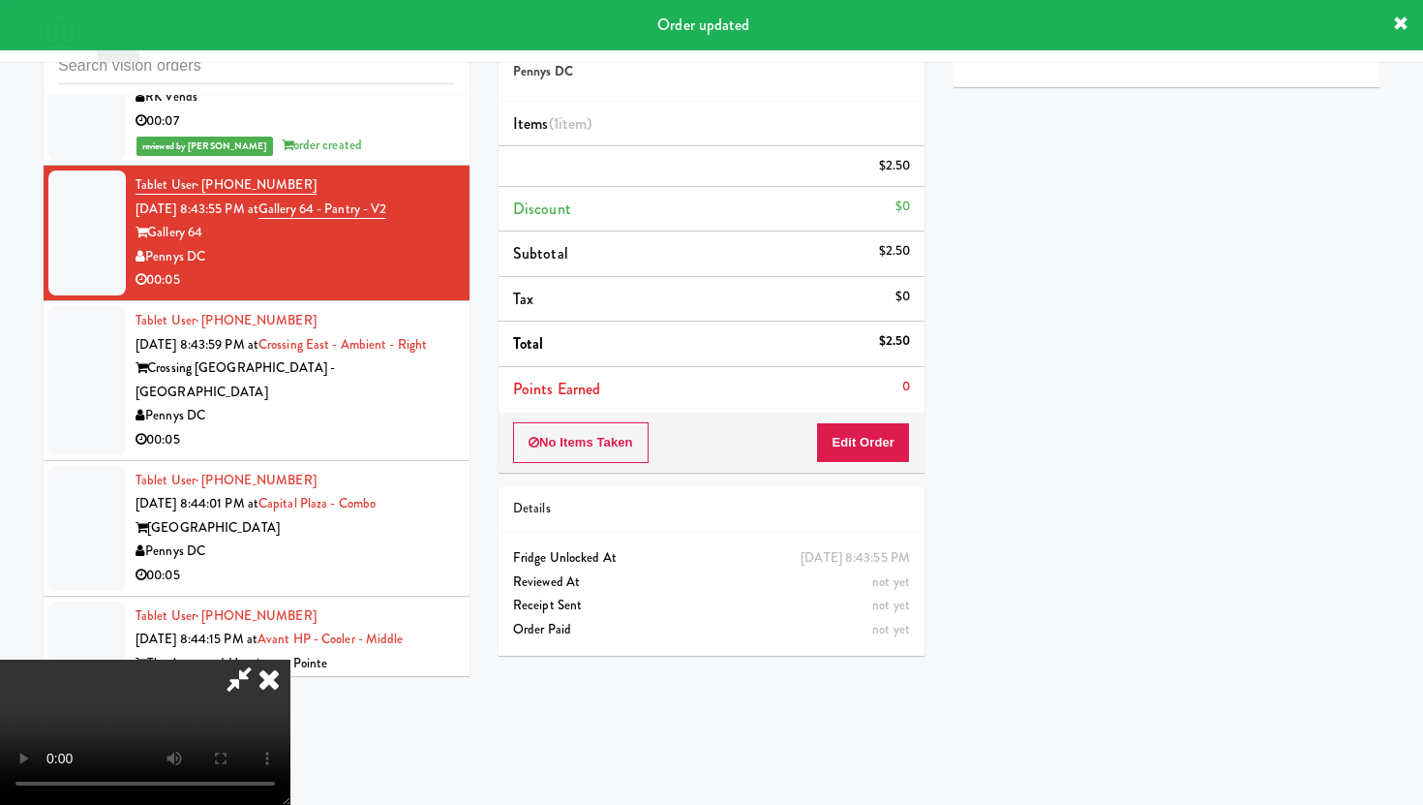
scroll to position [0, 0]
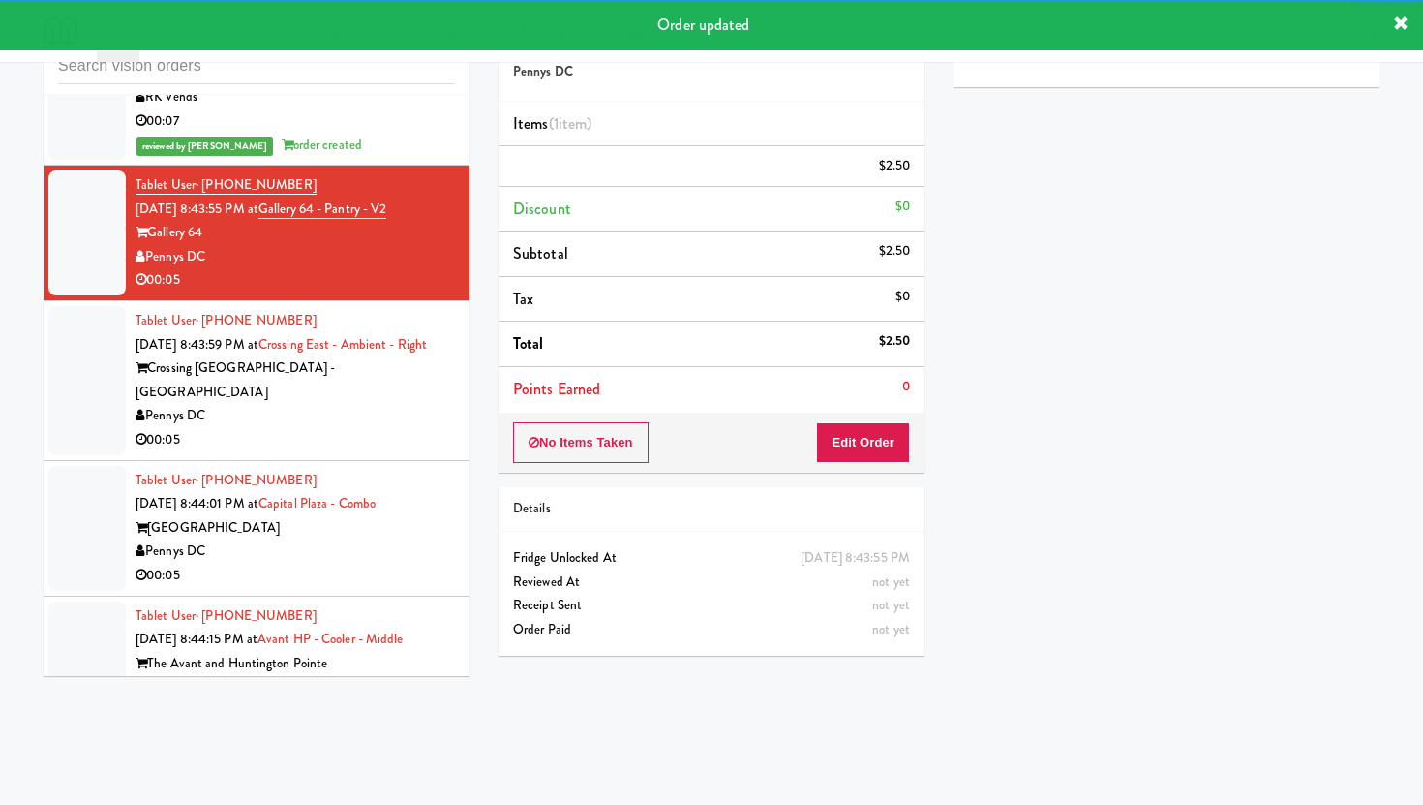
click at [345, 428] on div "00:05" at bounding box center [295, 440] width 319 height 24
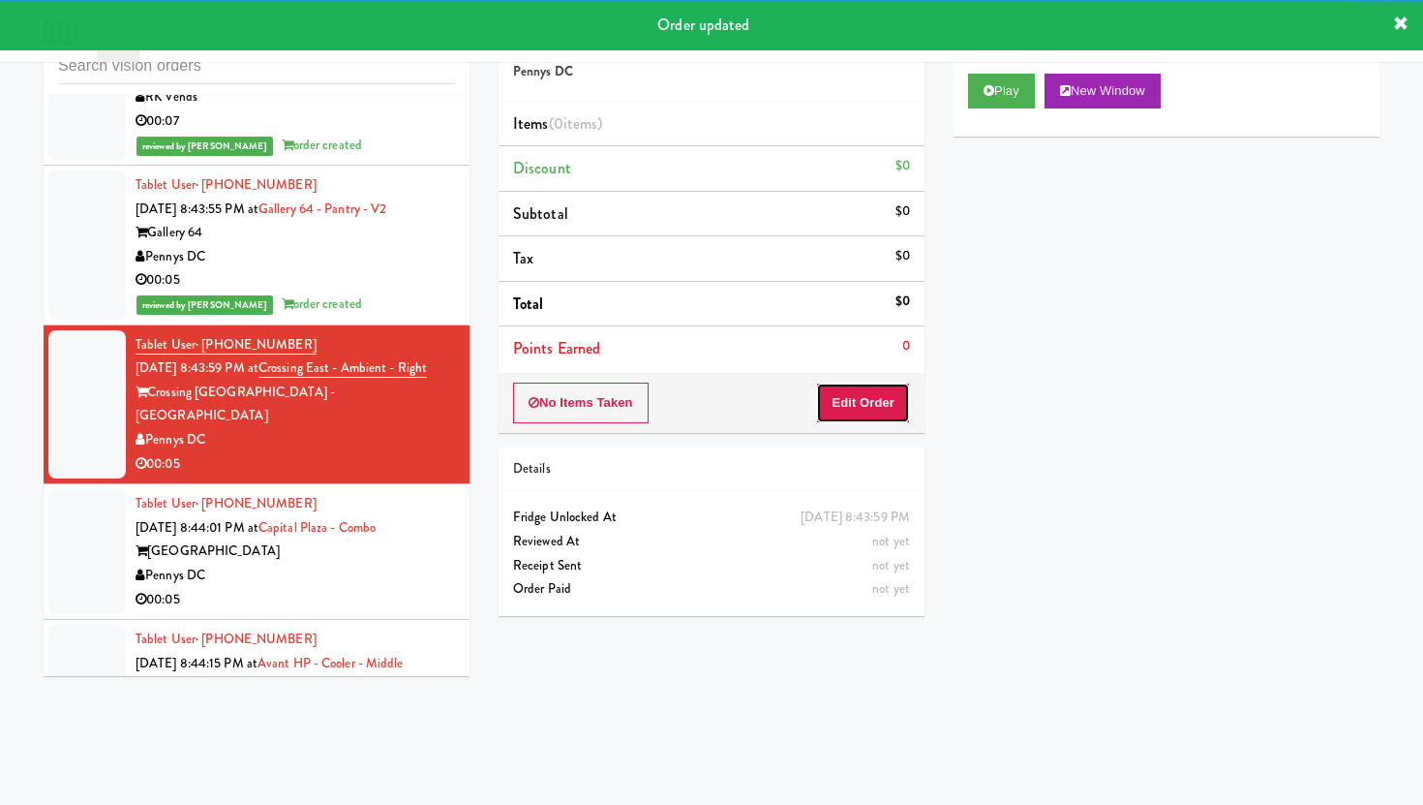
click at [847, 387] on button "Edit Order" at bounding box center [863, 402] width 94 height 41
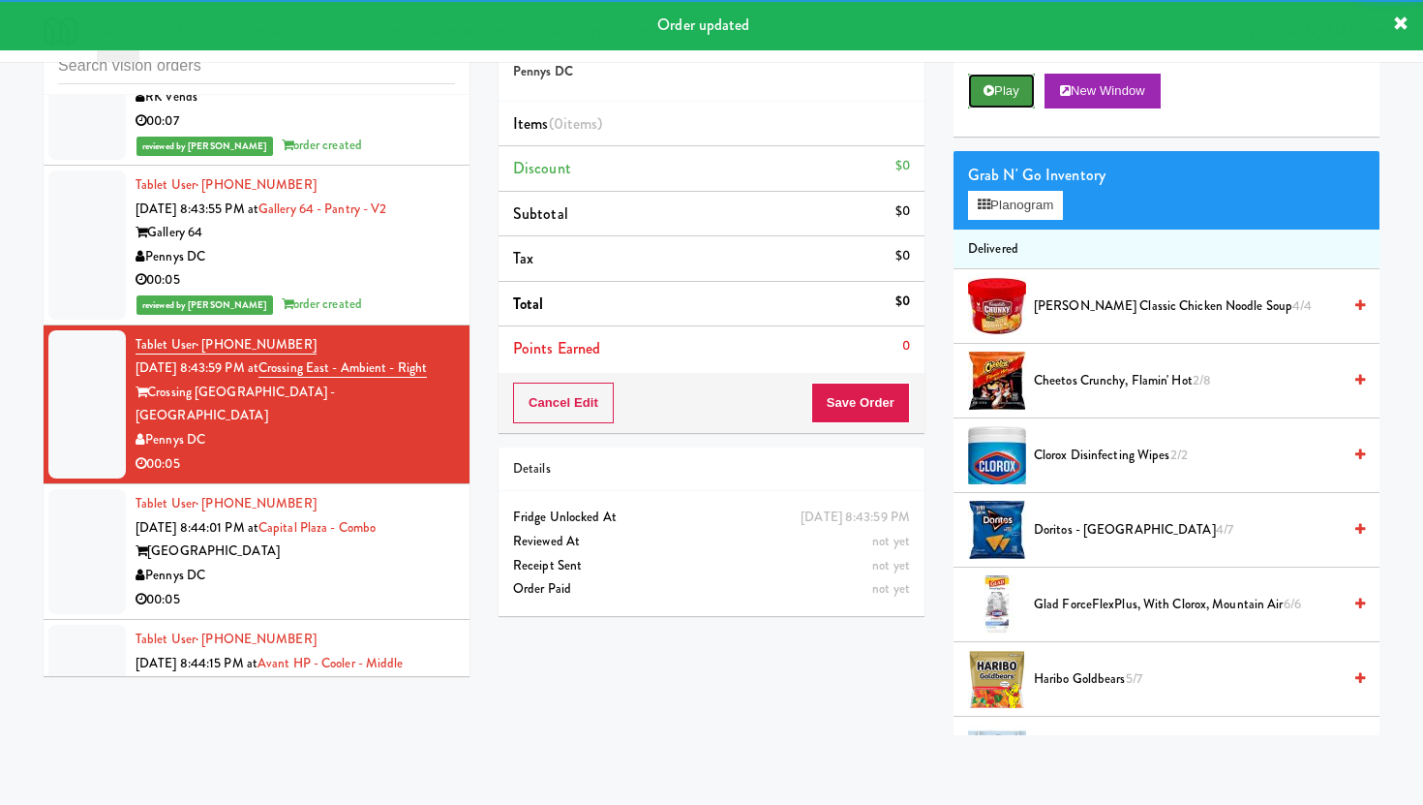
click at [989, 100] on button "Play" at bounding box center [1001, 91] width 67 height 35
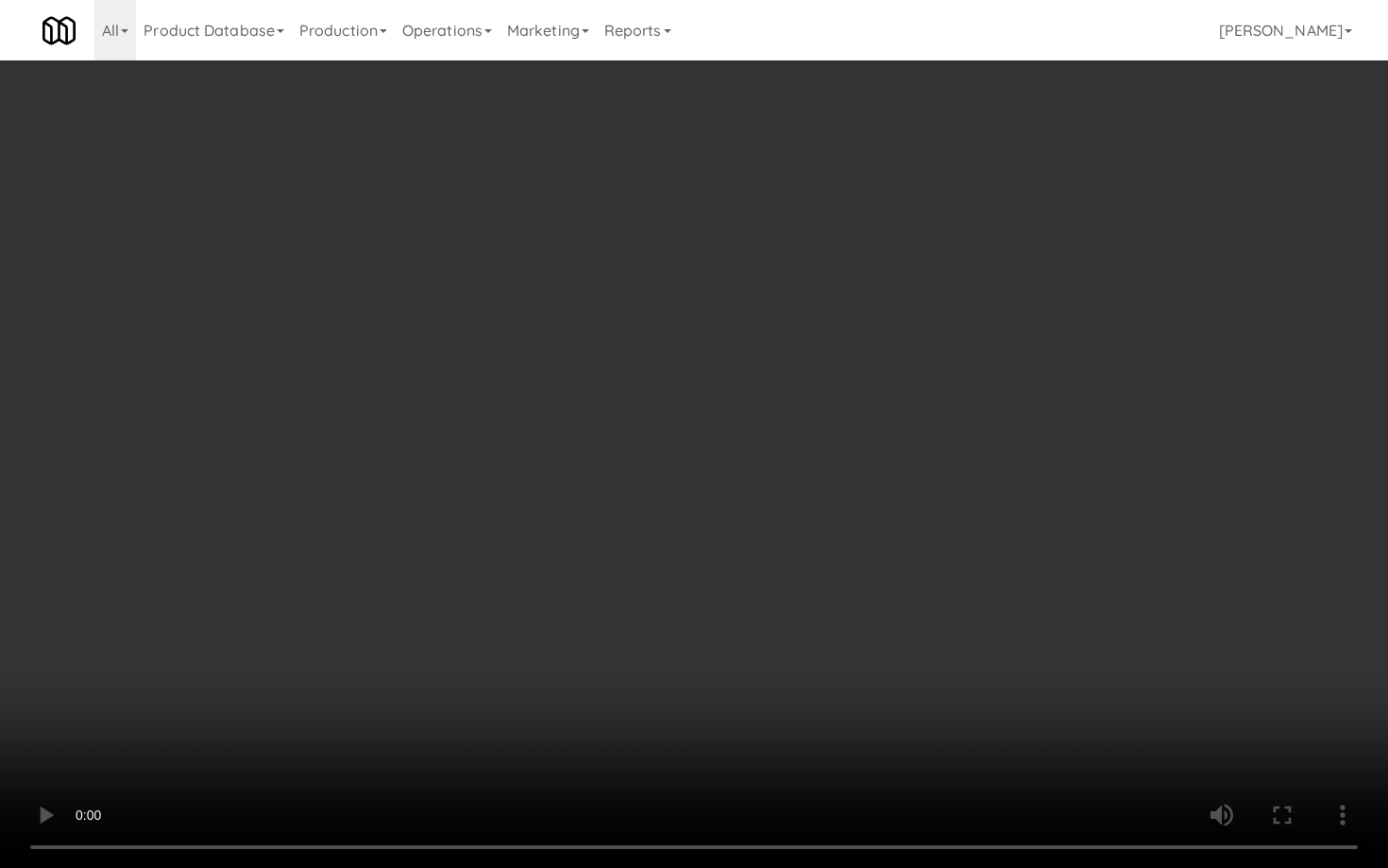
click at [987, 610] on video at bounding box center [694, 434] width 1388 height 868
click at [766, 718] on video at bounding box center [694, 434] width 1388 height 868
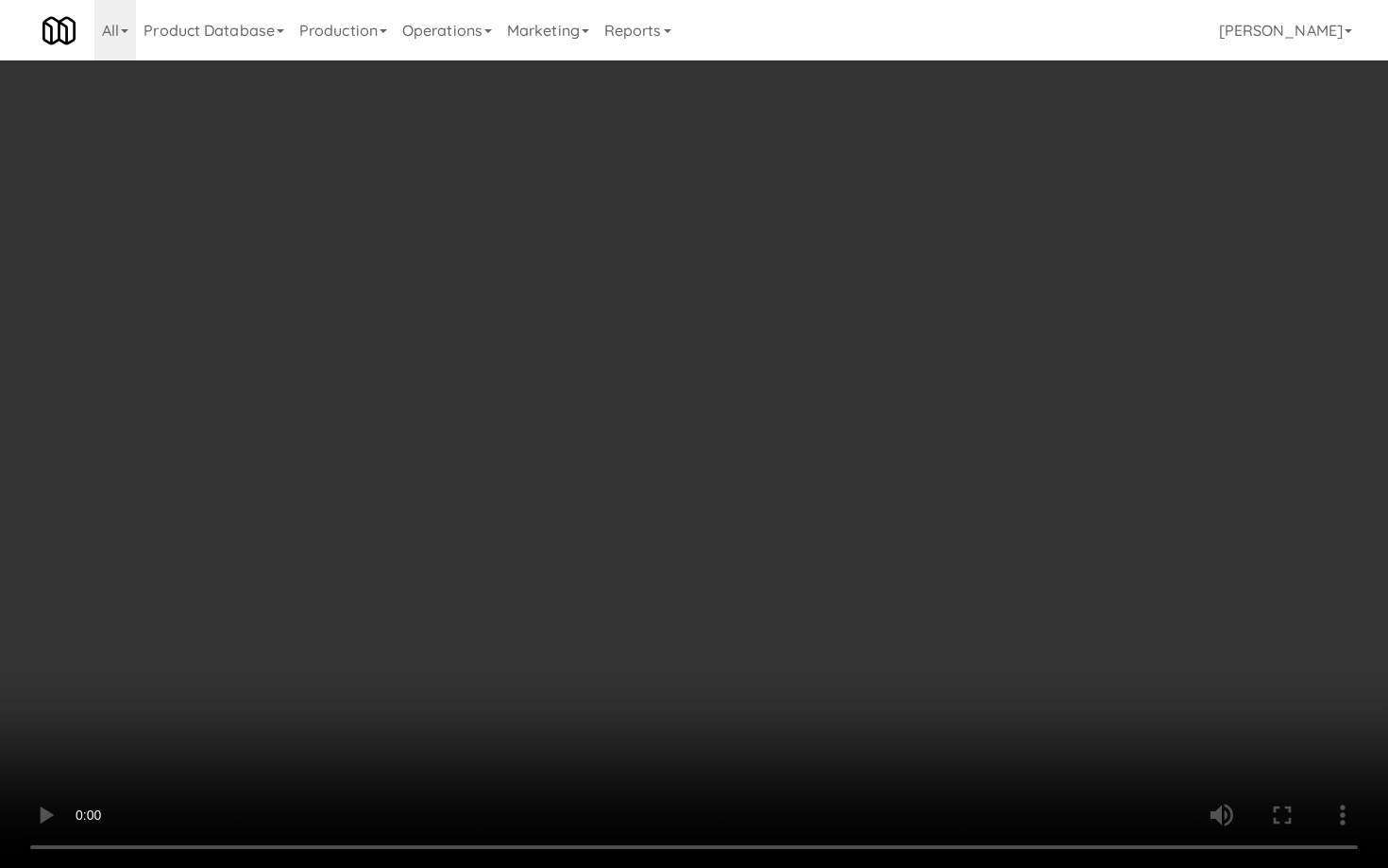
click at [766, 718] on video at bounding box center [694, 434] width 1388 height 868
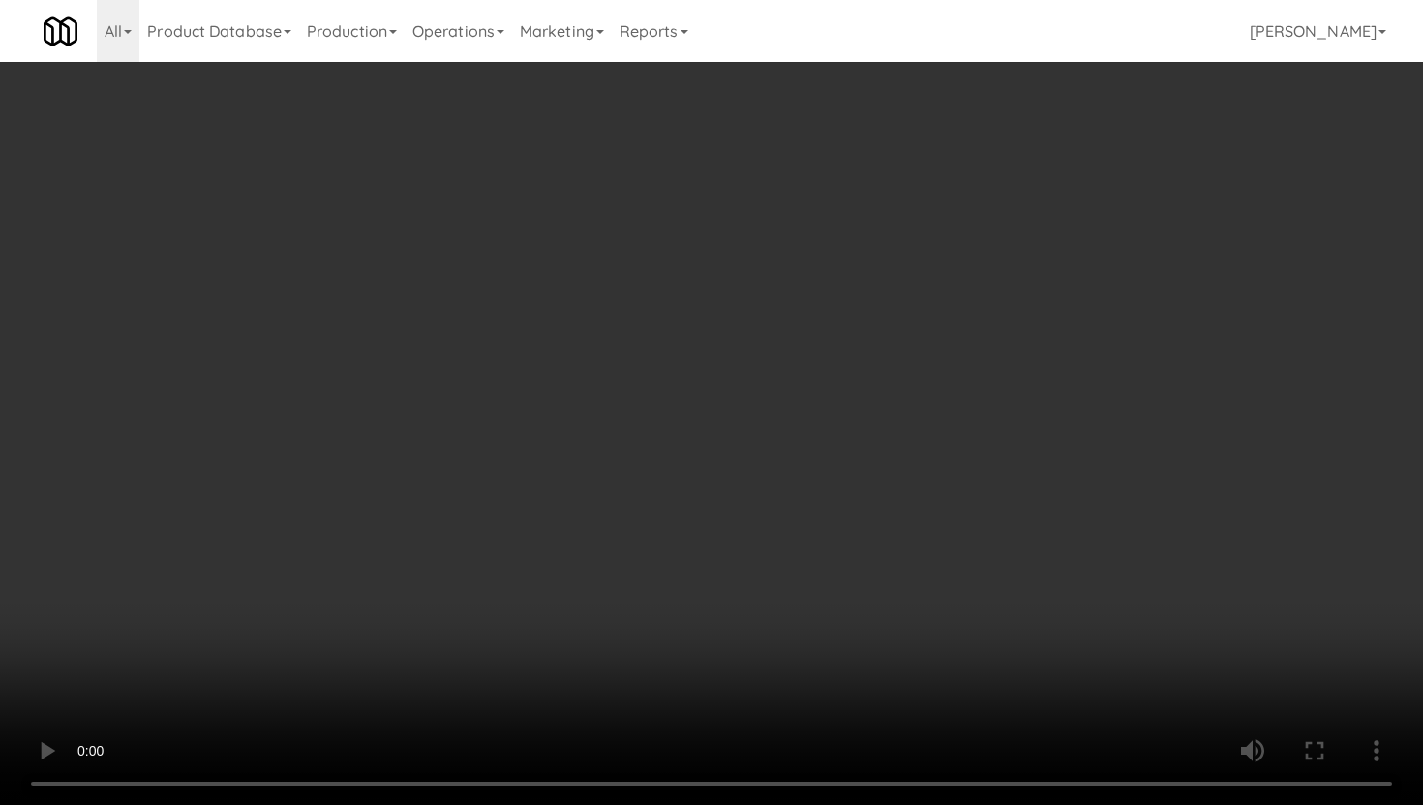
scroll to position [1628, 0]
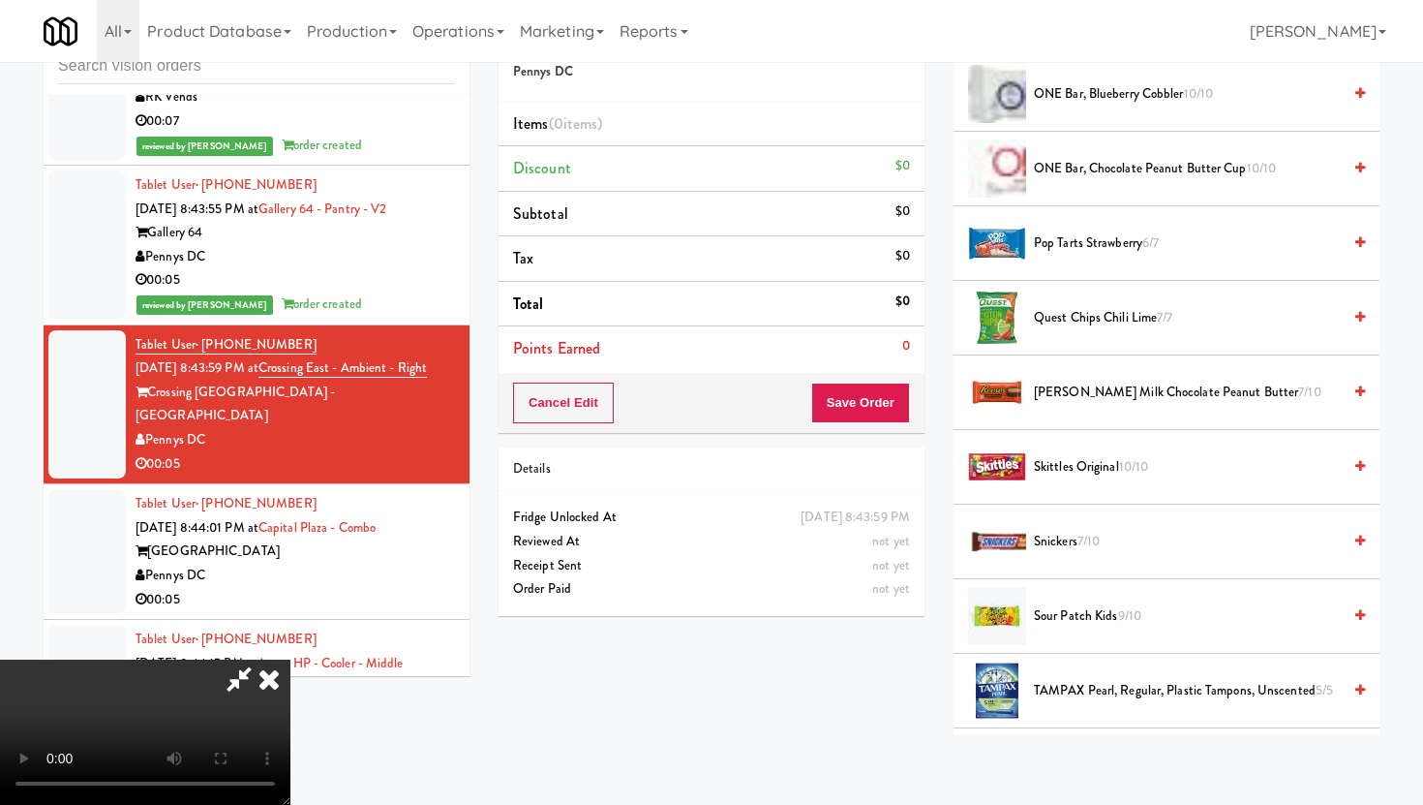
click at [1147, 404] on span "[PERSON_NAME] Milk Chocolate Peanut Butter 7/10" at bounding box center [1187, 392] width 307 height 24
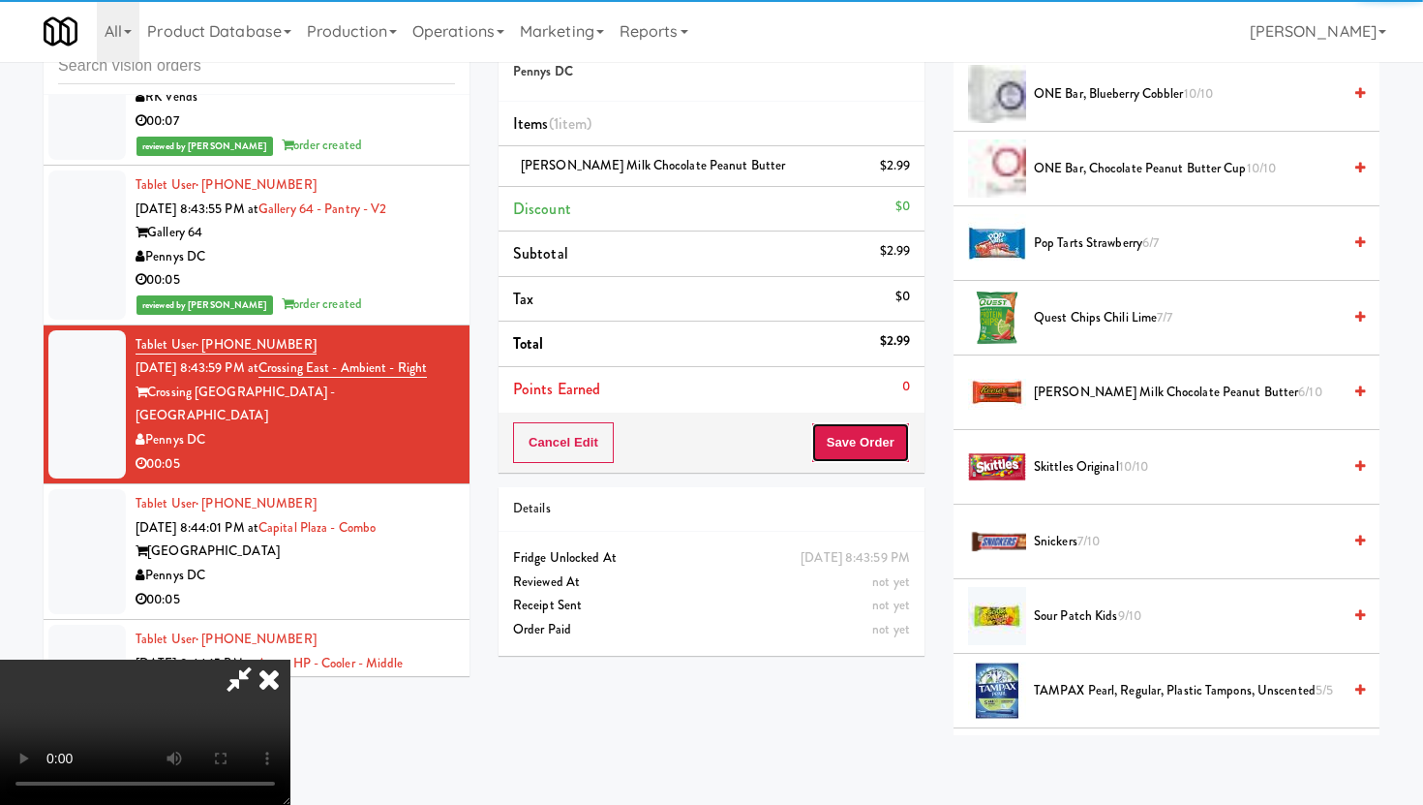
click at [867, 440] on button "Save Order" at bounding box center [860, 442] width 99 height 41
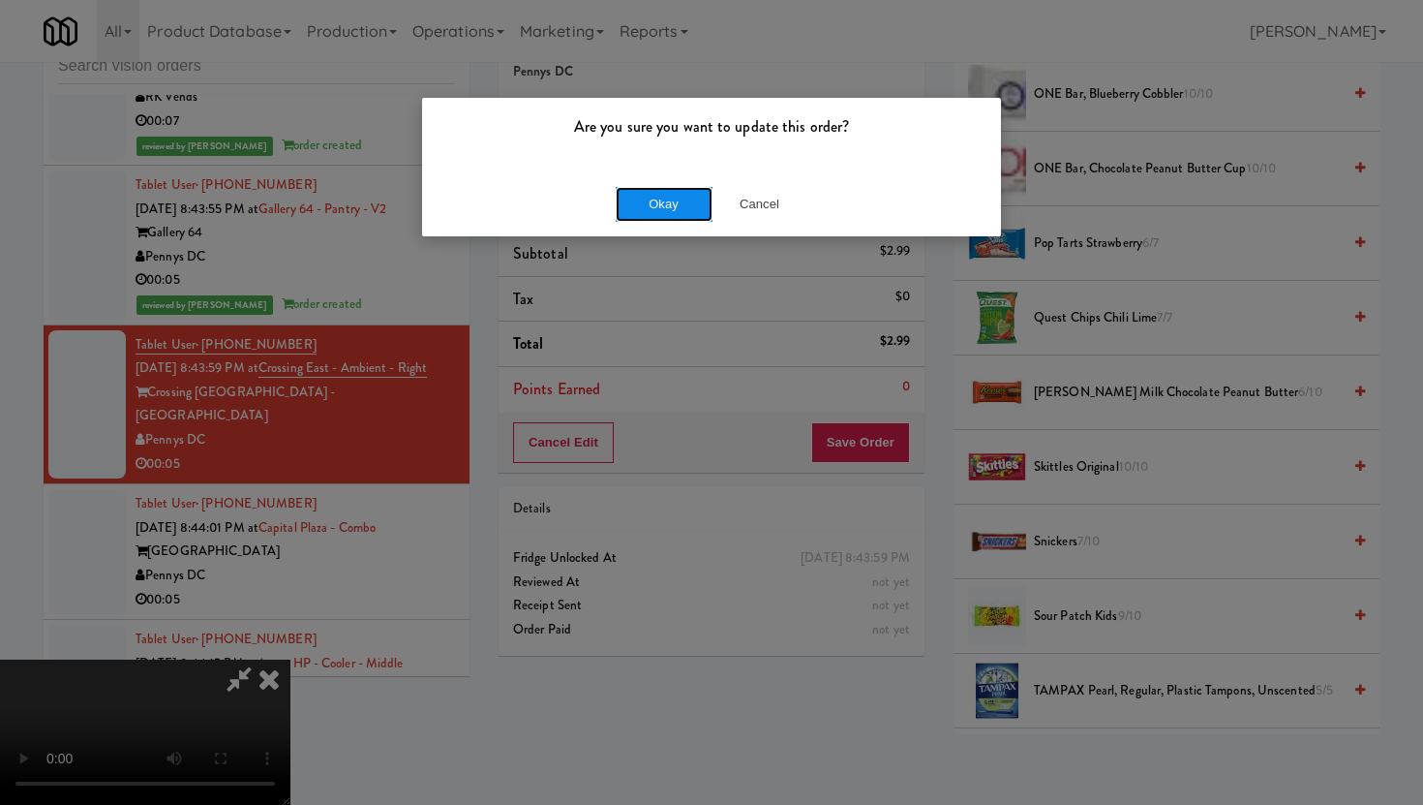
click at [651, 197] on button "Okay" at bounding box center [664, 204] width 97 height 35
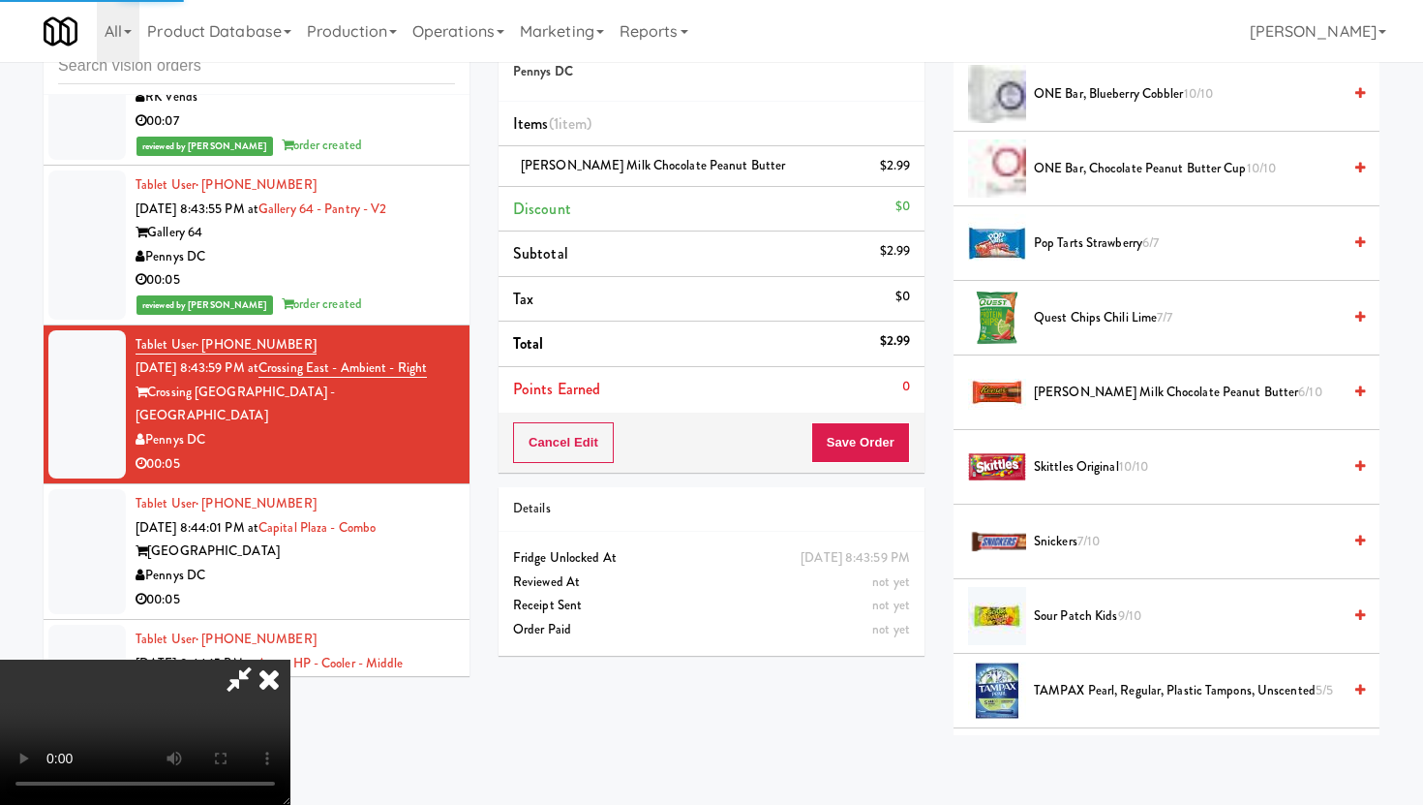
scroll to position [49, 0]
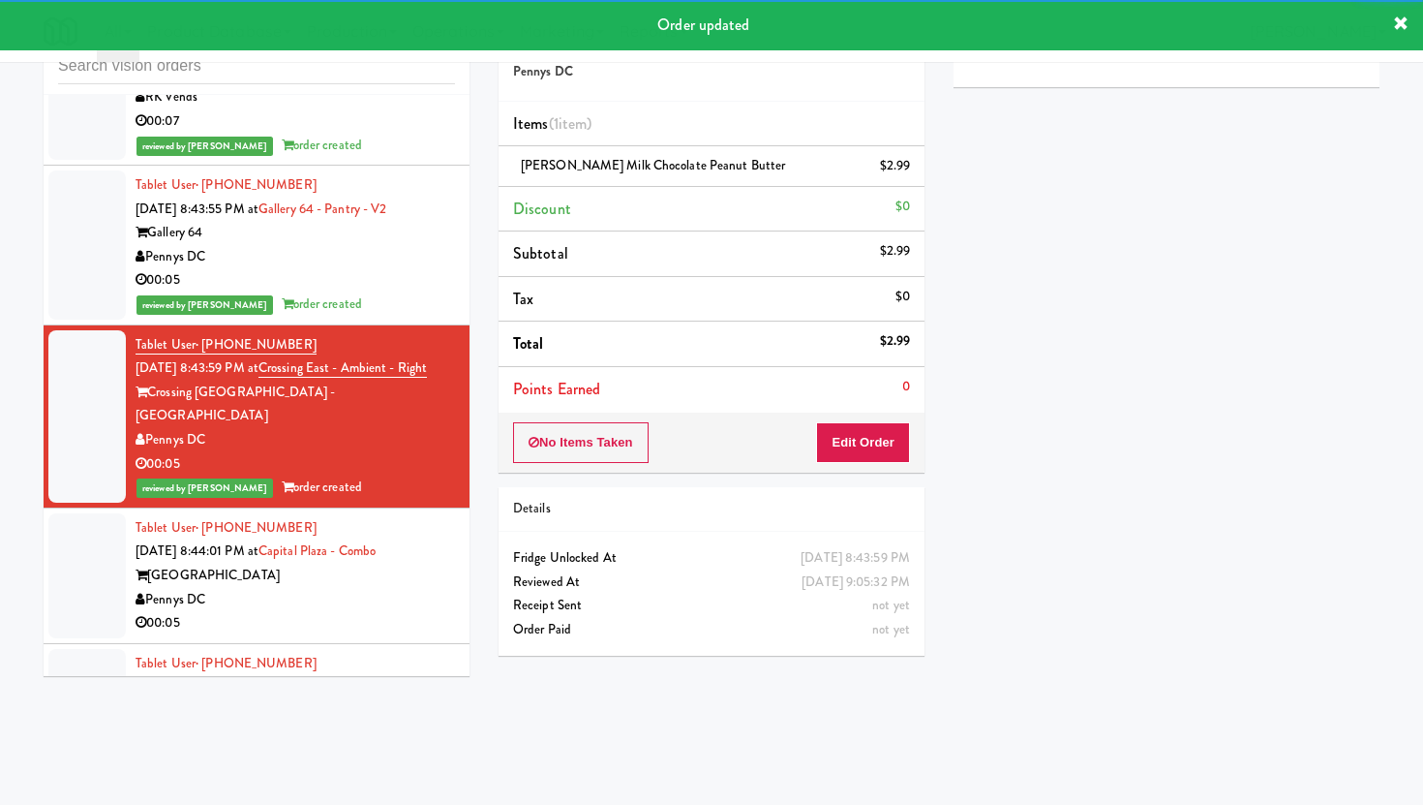
click at [405, 611] on div "00:05" at bounding box center [295, 623] width 319 height 24
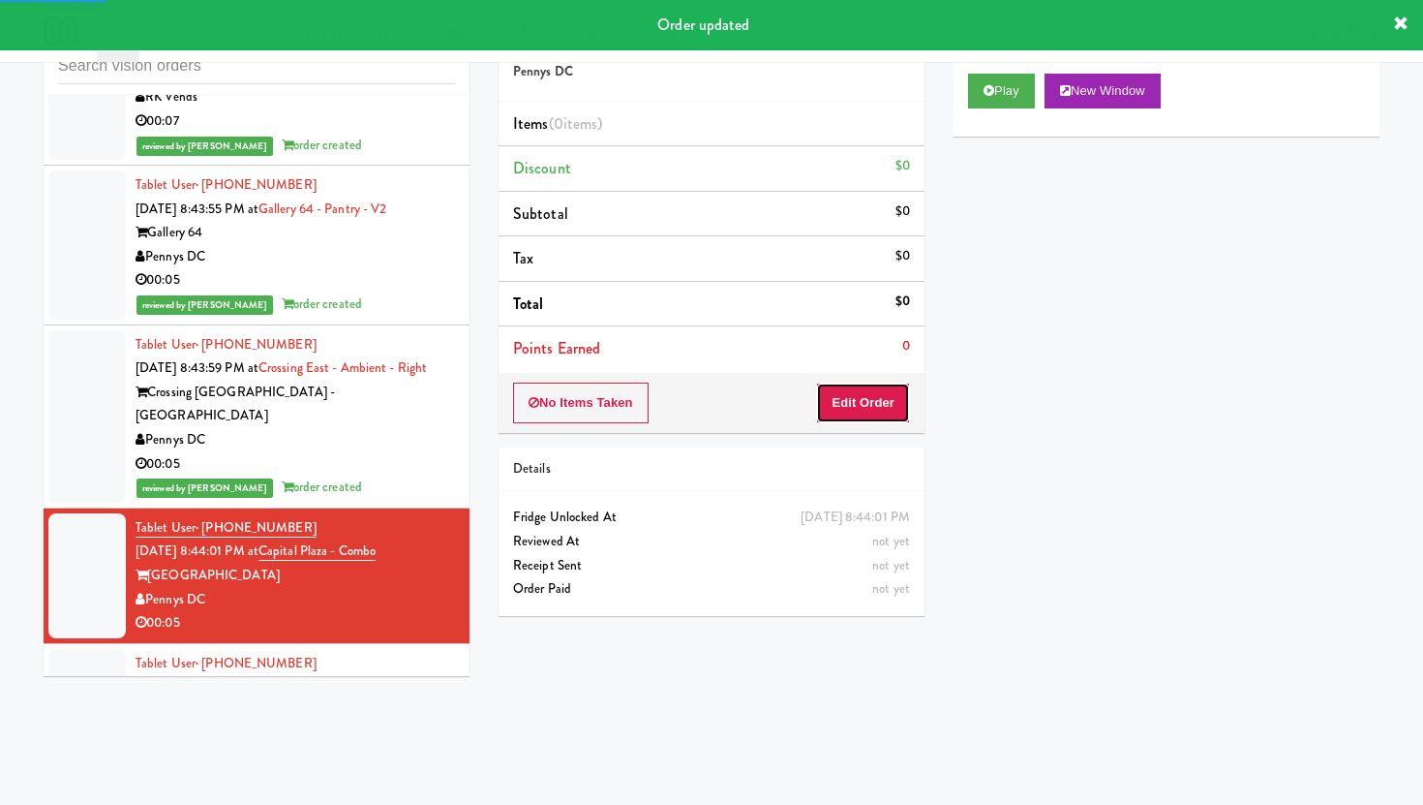
click at [891, 402] on button "Edit Order" at bounding box center [863, 402] width 94 height 41
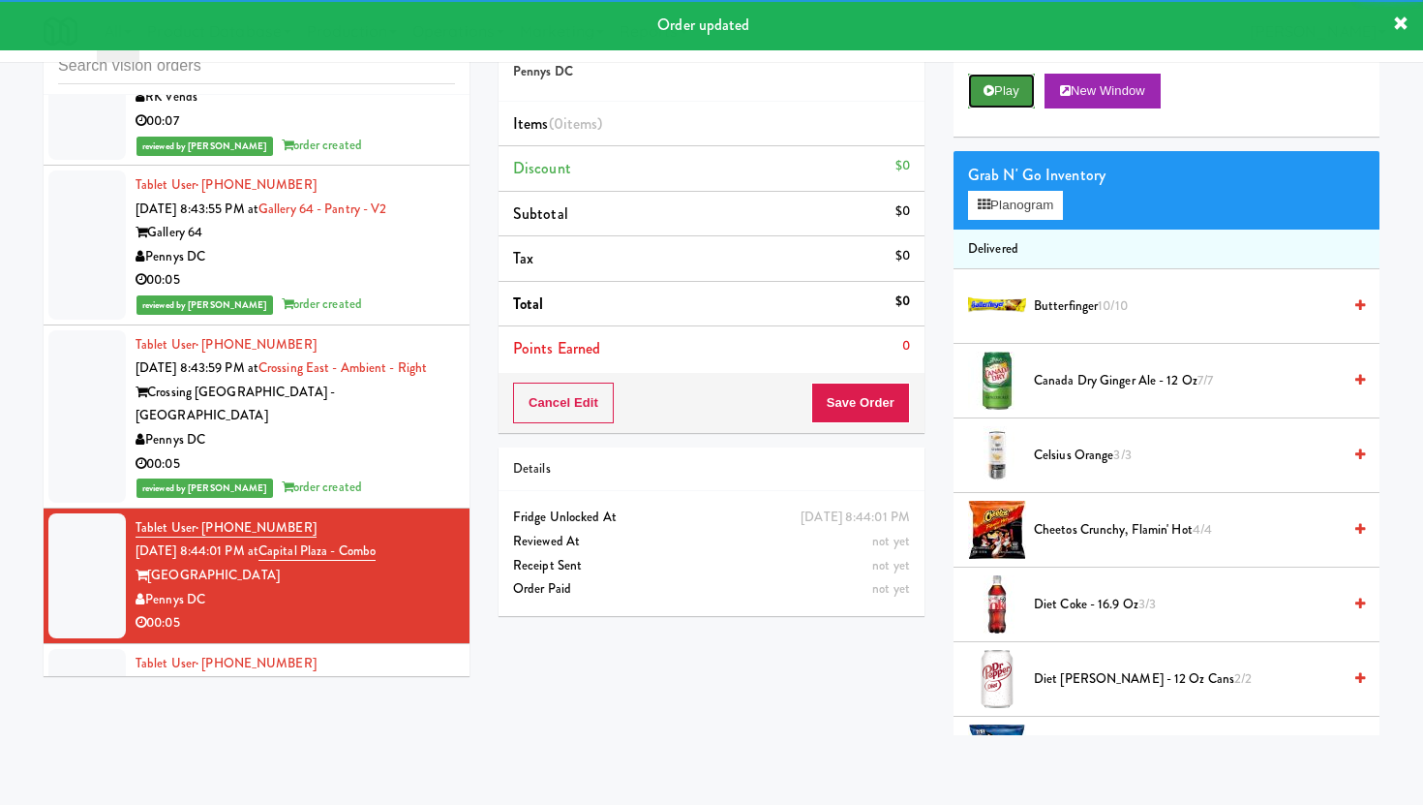
click at [1024, 87] on button "Play" at bounding box center [1001, 91] width 67 height 35
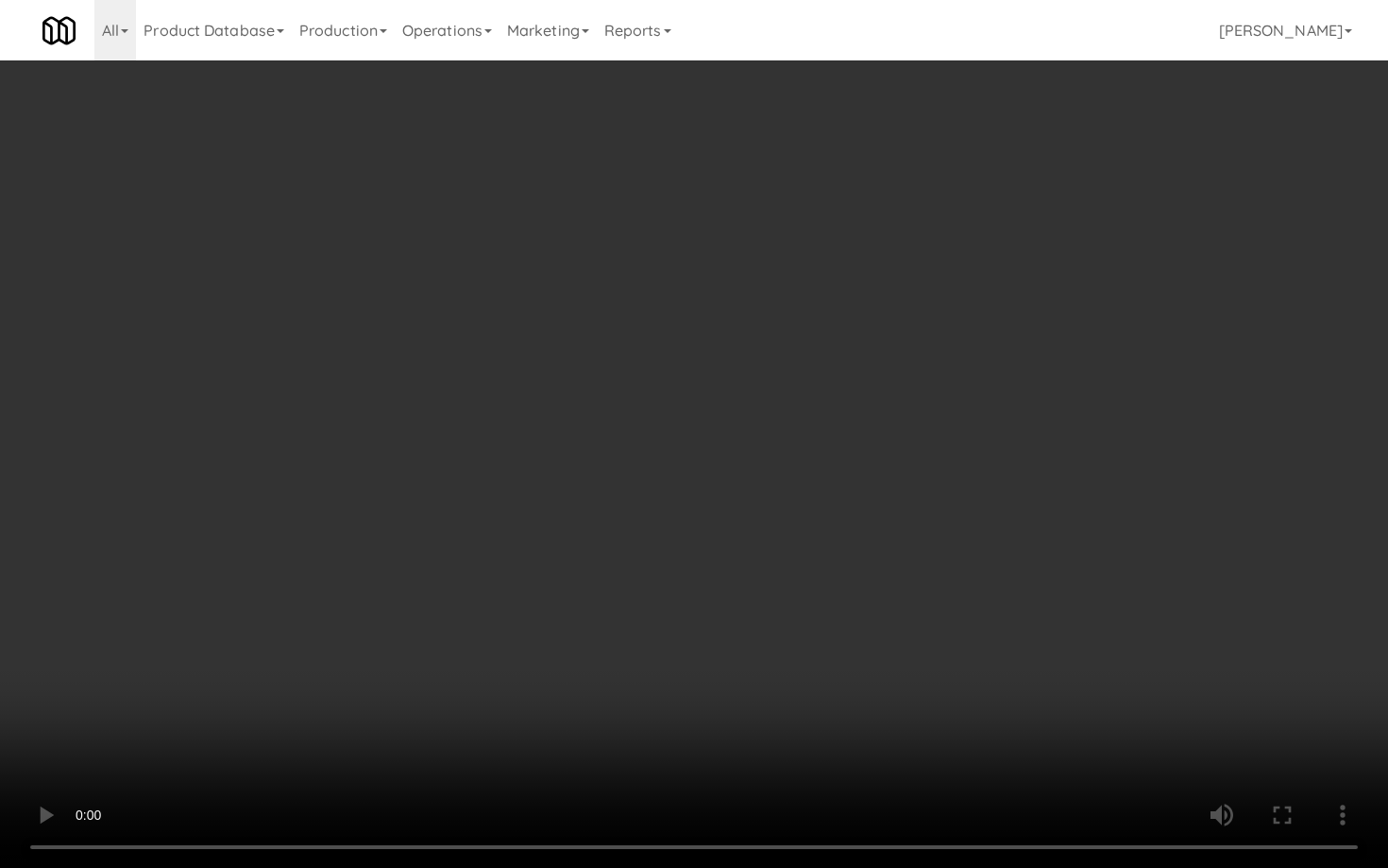
click at [987, 489] on video at bounding box center [694, 434] width 1388 height 868
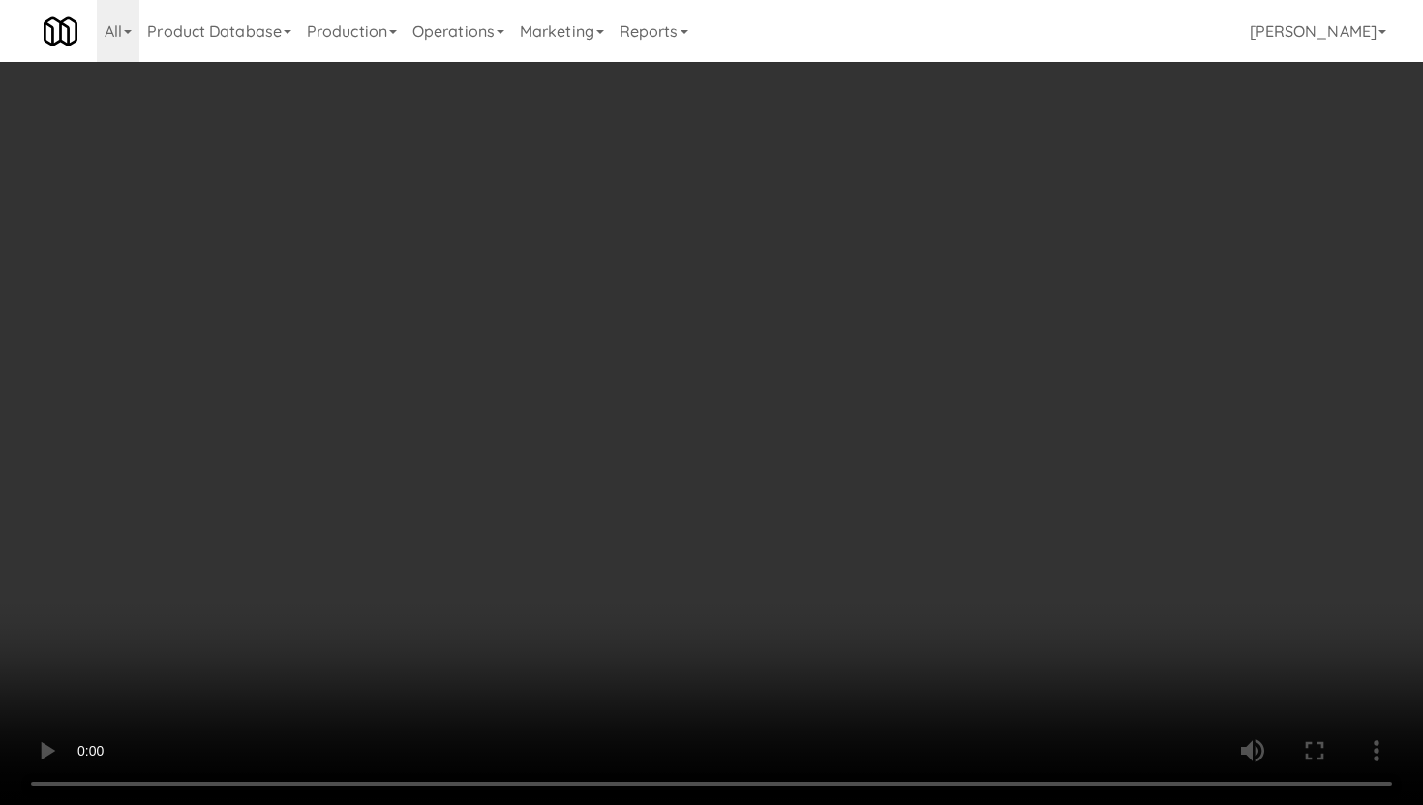
scroll to position [516, 0]
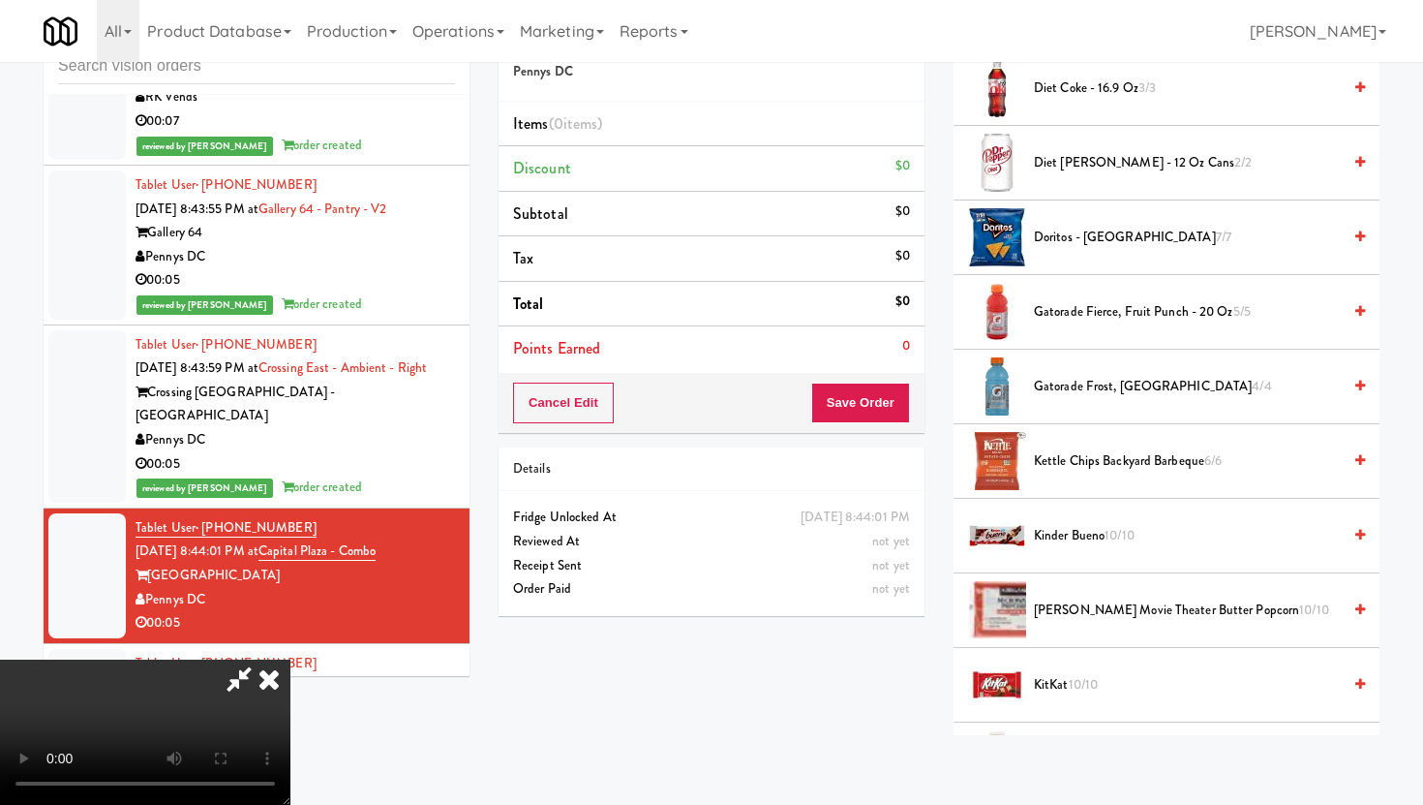
click at [1161, 303] on span "Gatorade Fierce, Fruit Punch - 20 oz 5/5" at bounding box center [1187, 312] width 307 height 24
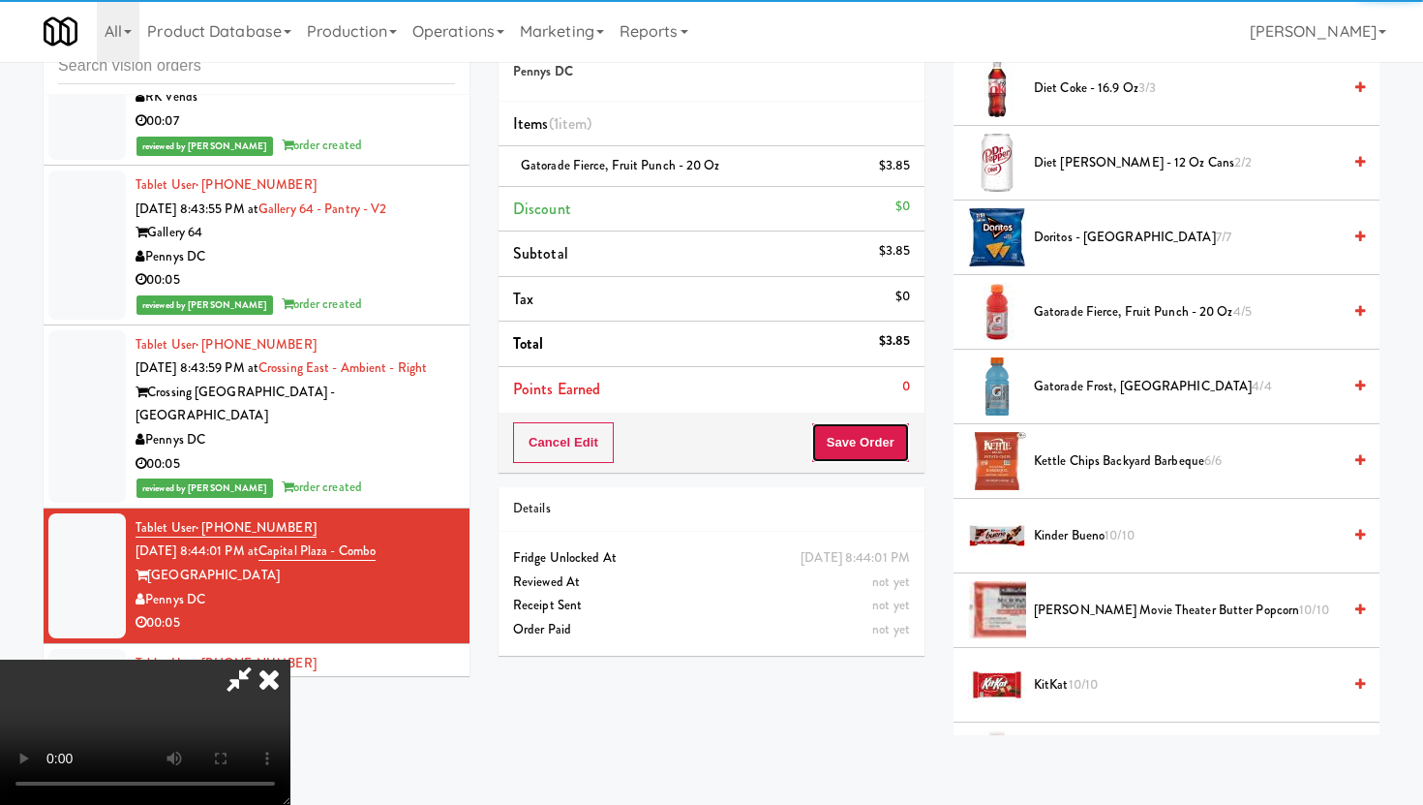
click at [903, 445] on button "Save Order" at bounding box center [860, 442] width 99 height 41
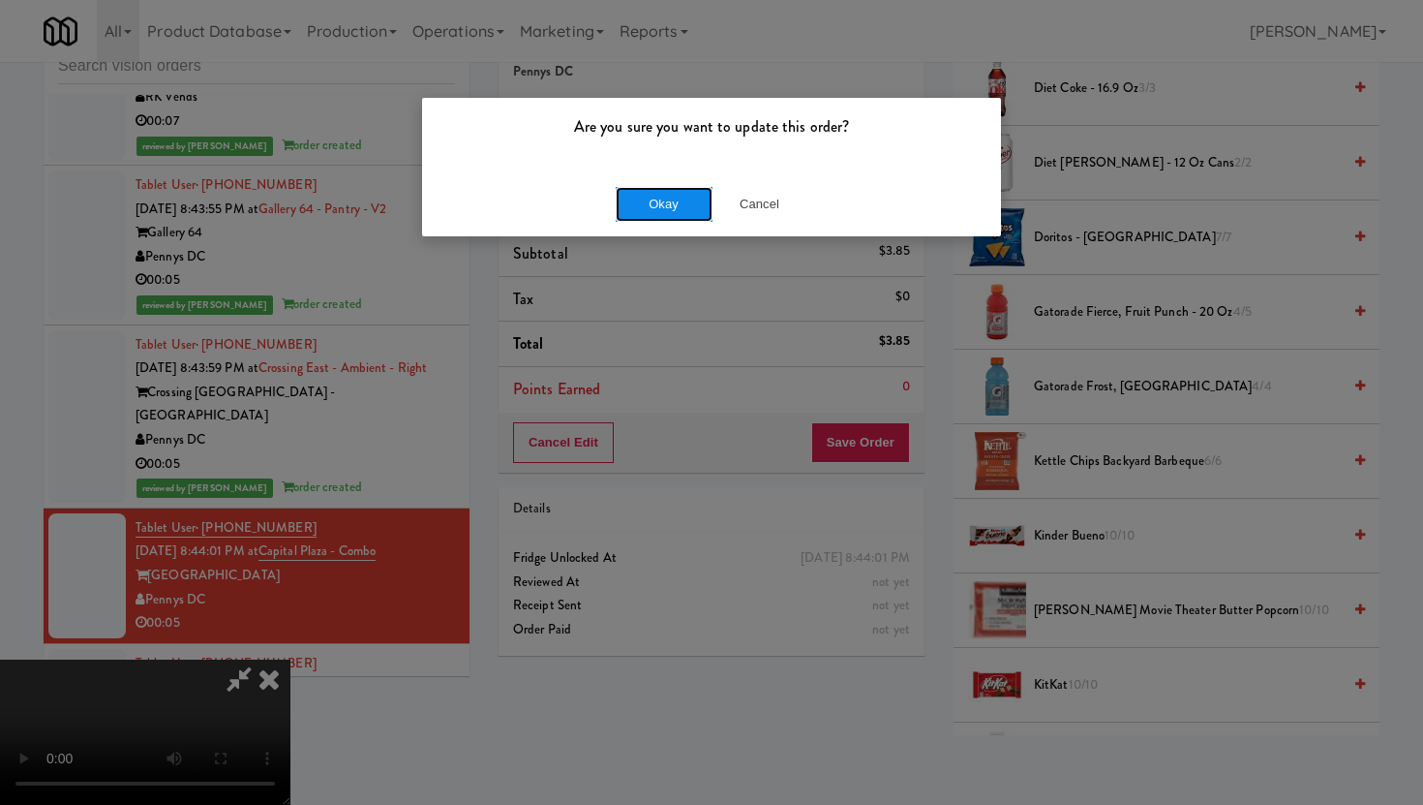
click at [688, 213] on button "Okay" at bounding box center [664, 204] width 97 height 35
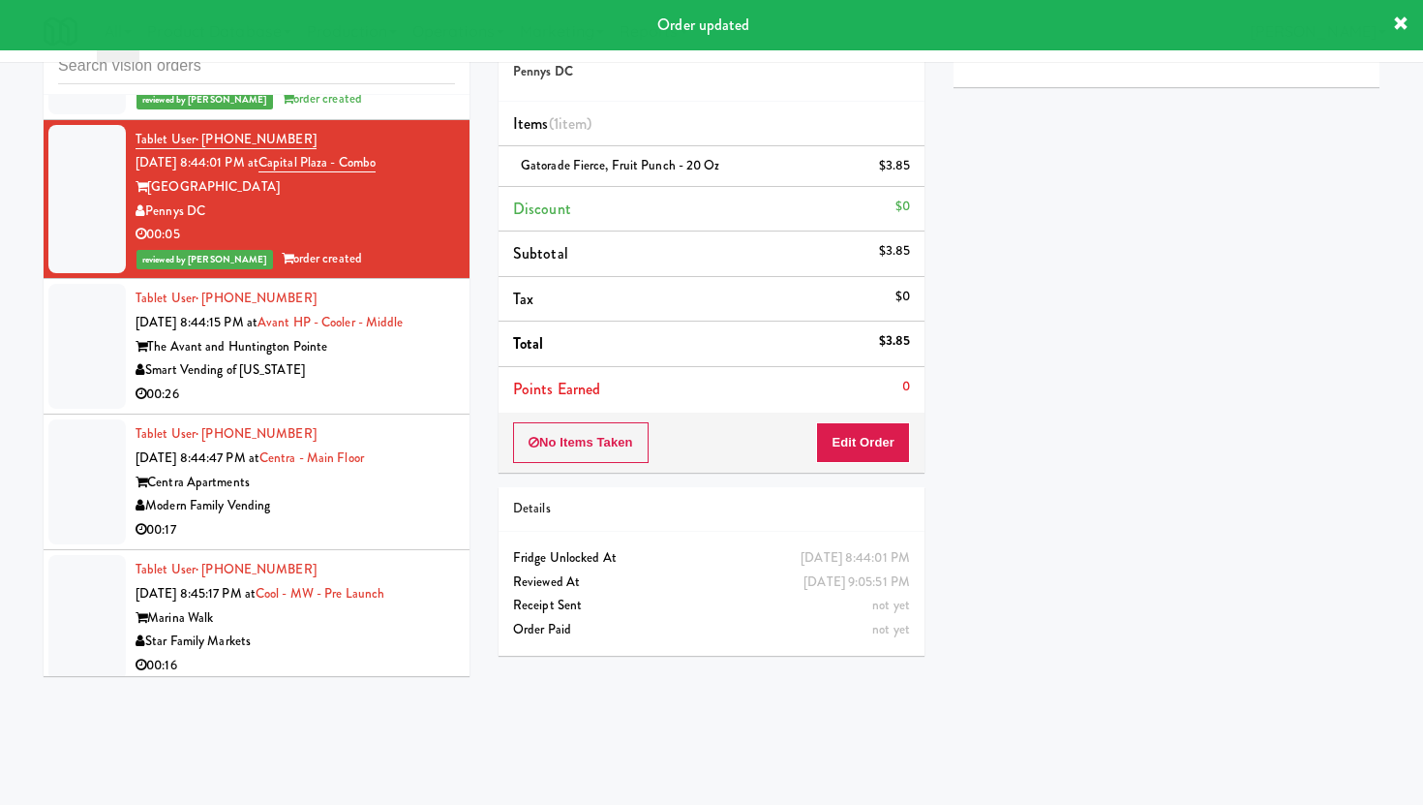
scroll to position [23978, 0]
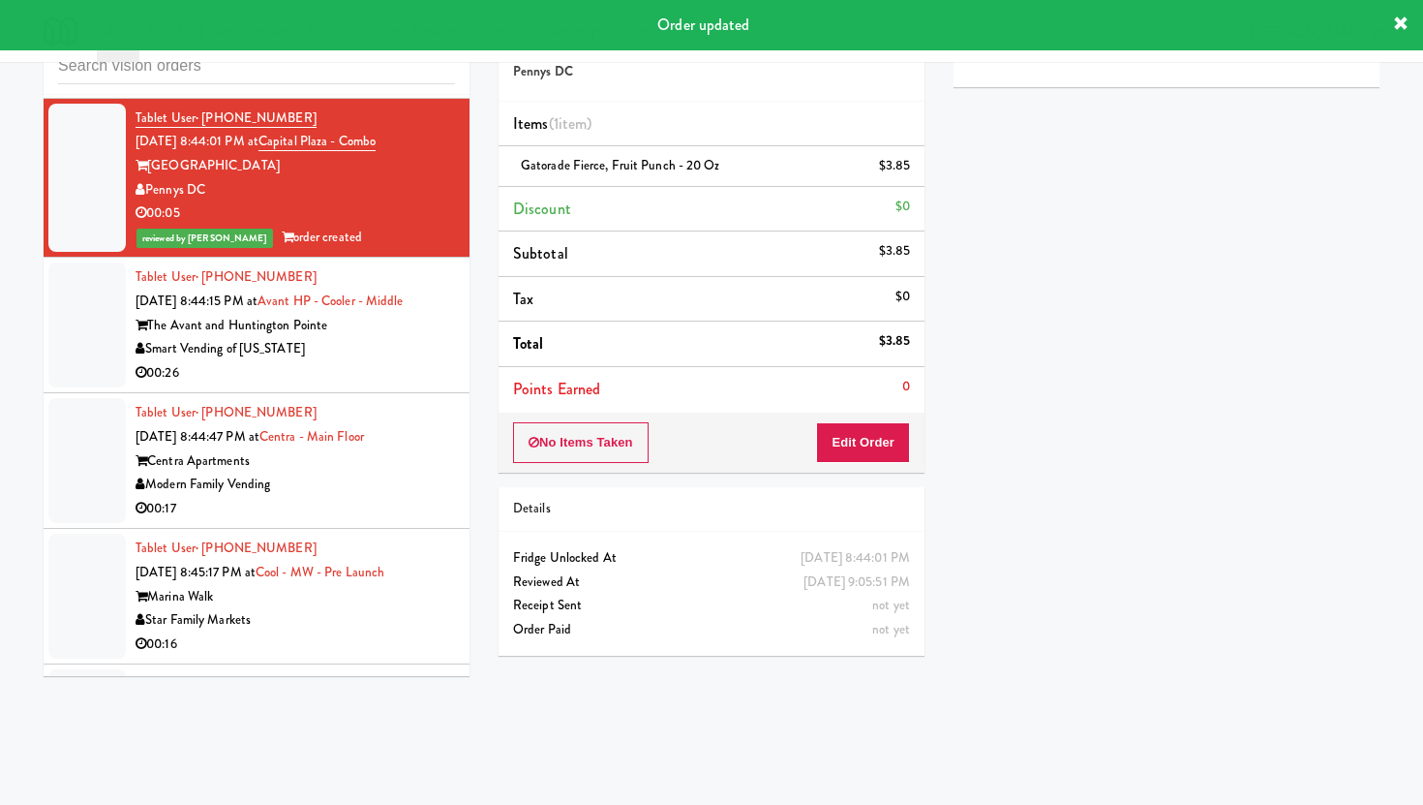
click at [393, 361] on div "00:26" at bounding box center [295, 373] width 319 height 24
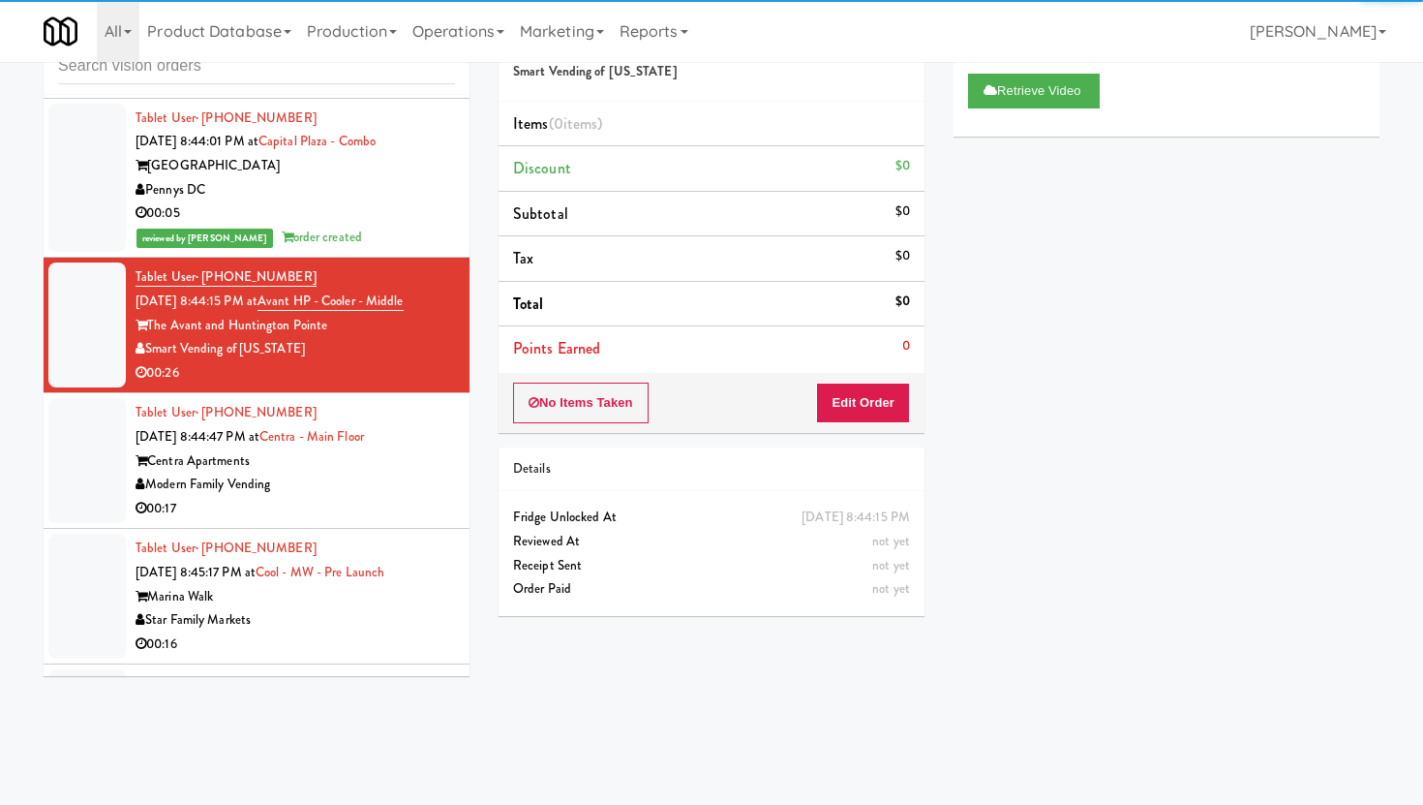
click at [380, 497] on div "00:17" at bounding box center [295, 509] width 319 height 24
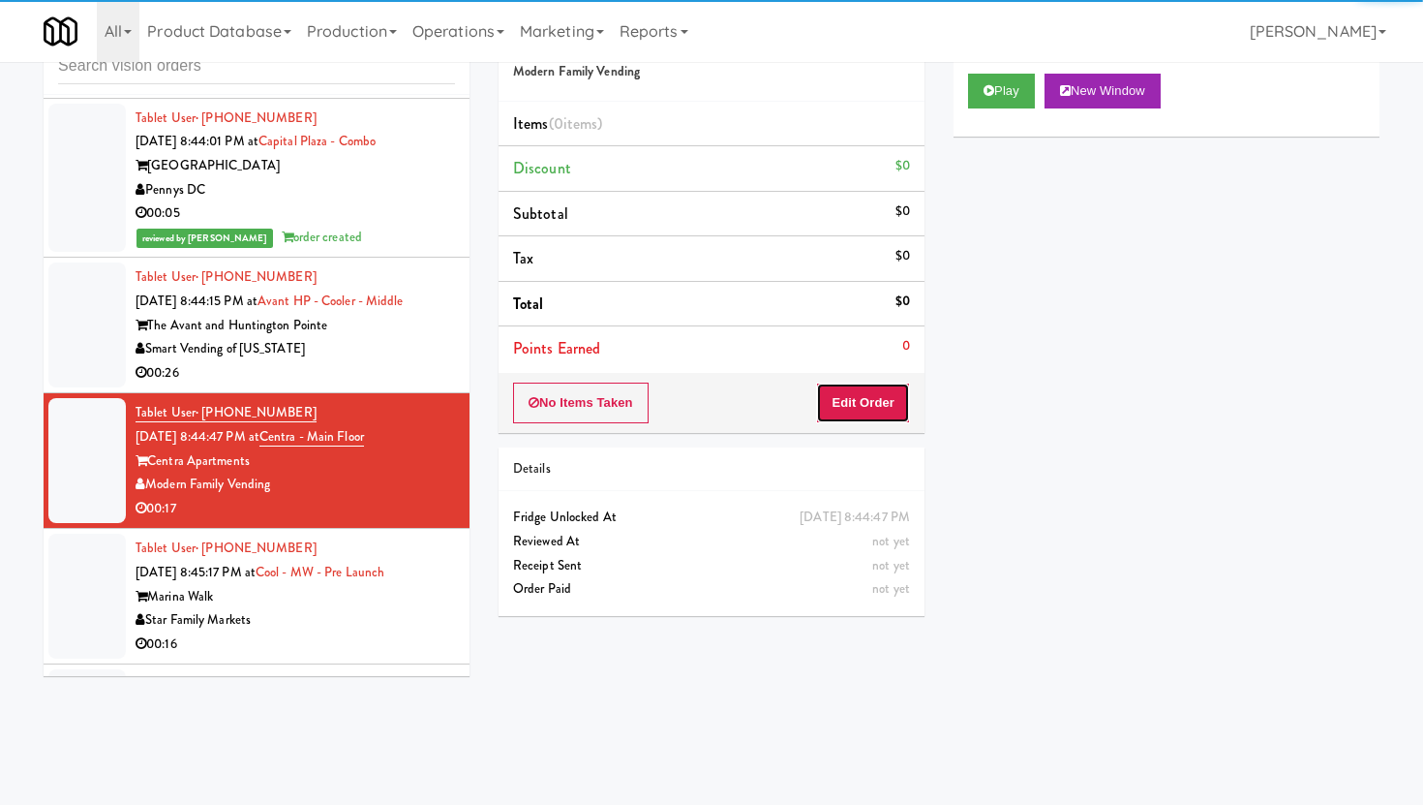
click at [873, 410] on button "Edit Order" at bounding box center [863, 402] width 94 height 41
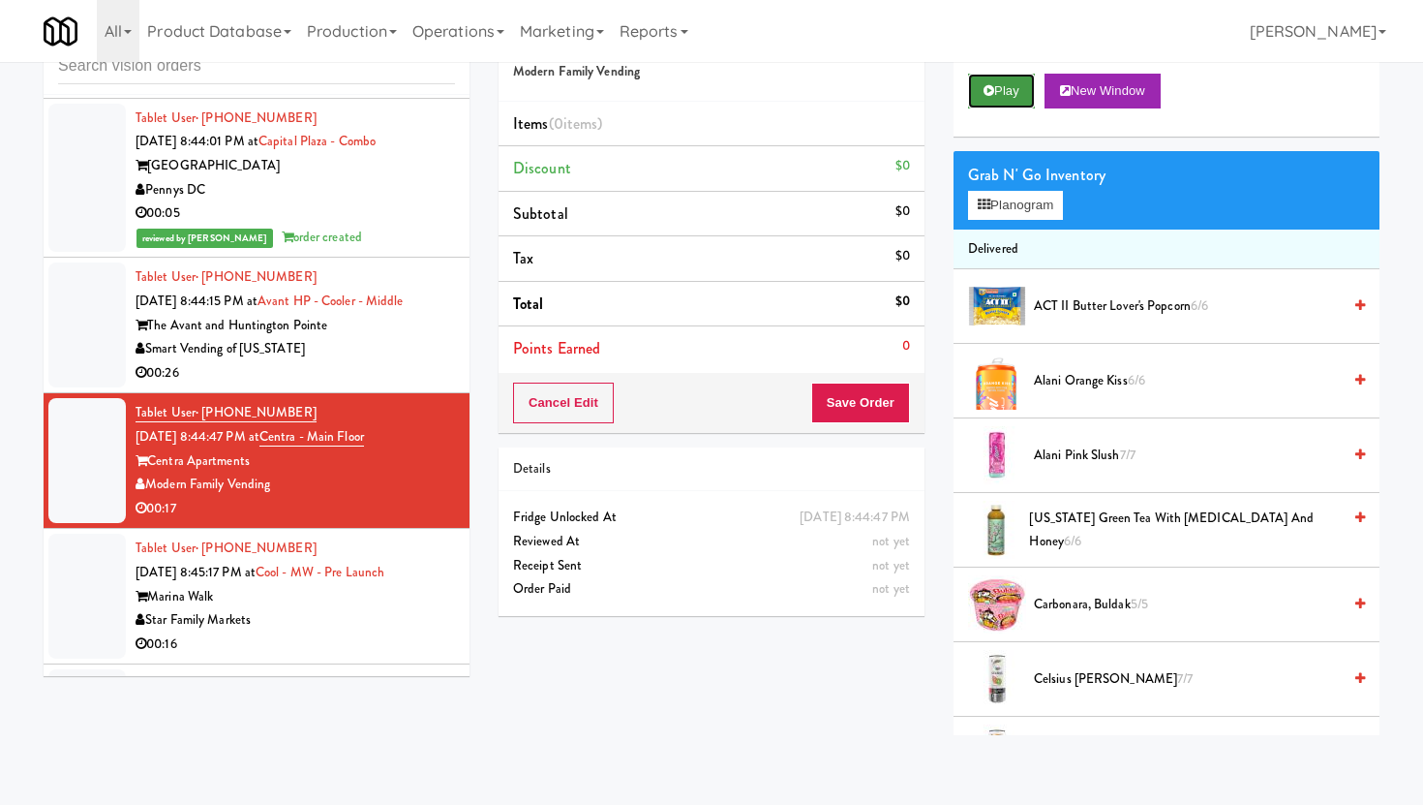
click at [1000, 89] on button "Play" at bounding box center [1001, 91] width 67 height 35
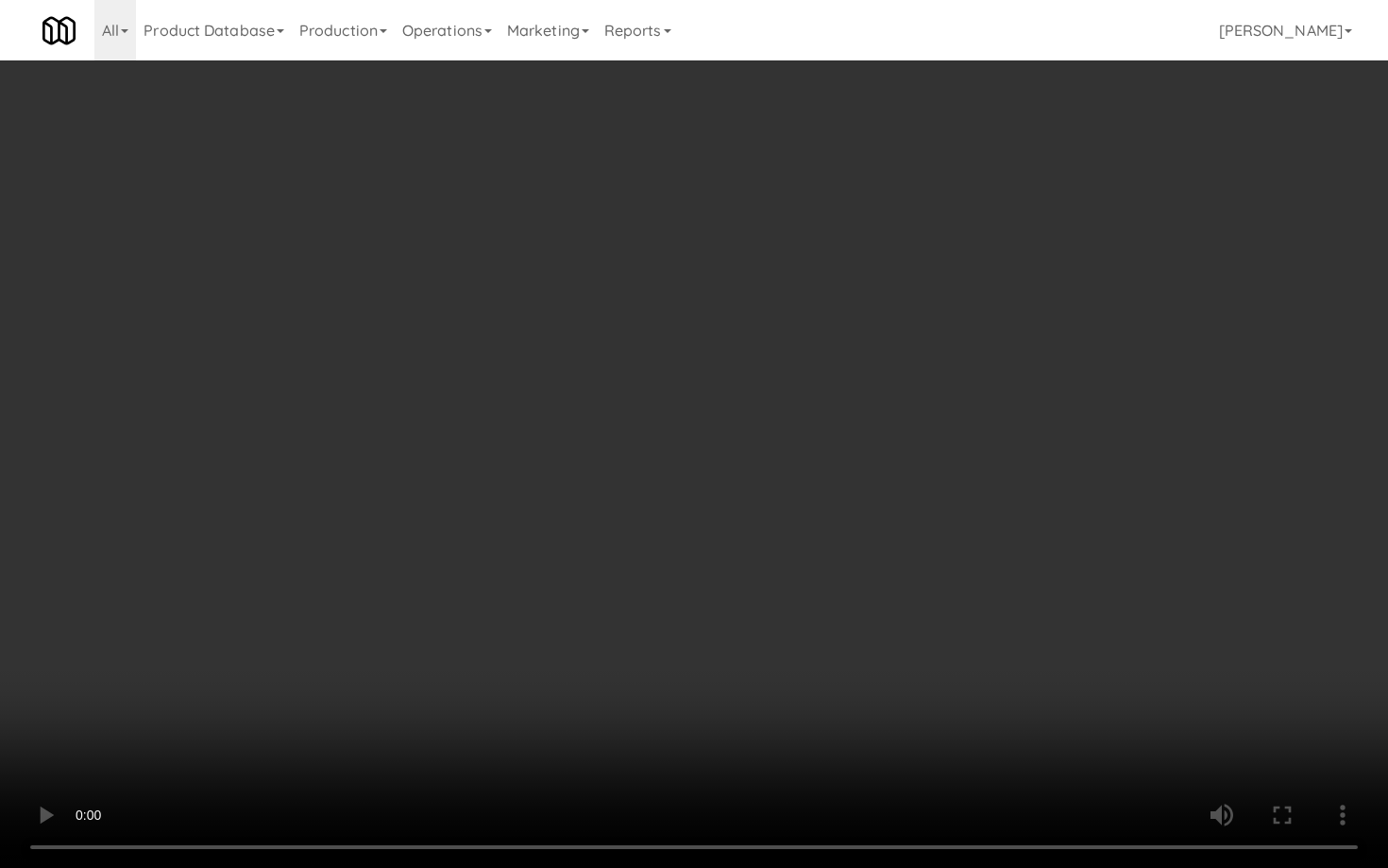
click at [900, 741] on video at bounding box center [694, 434] width 1388 height 868
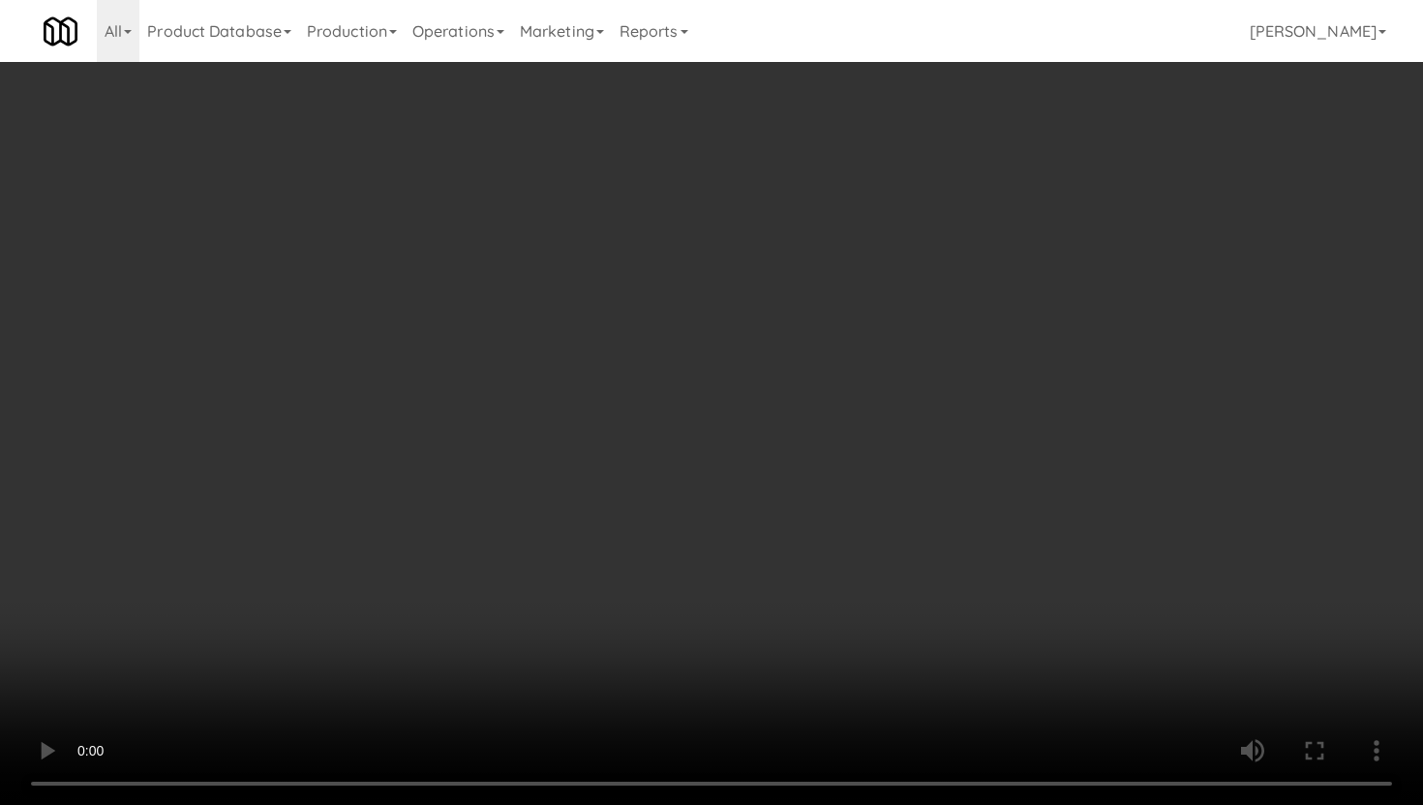
scroll to position [530, 0]
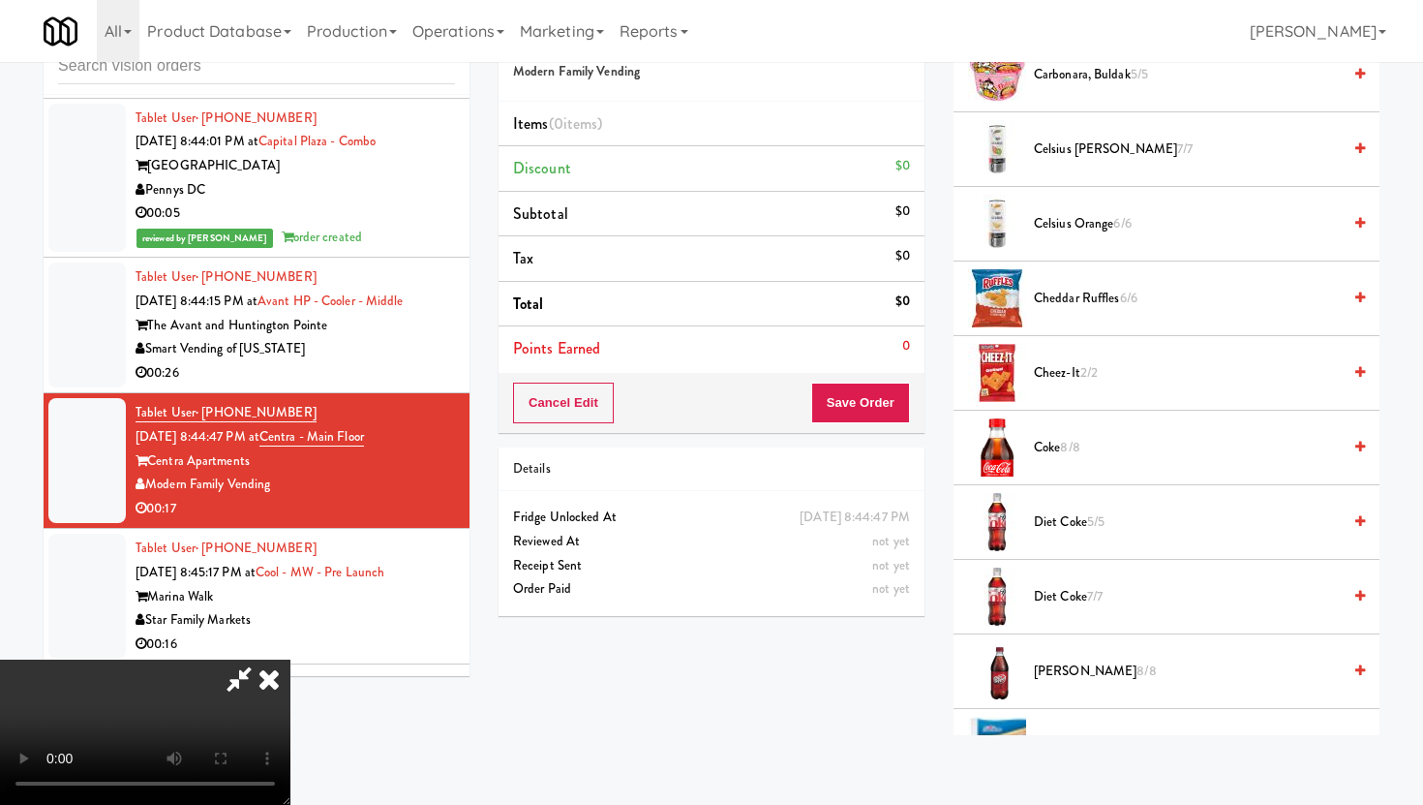
click at [1066, 677] on span "[PERSON_NAME] 8/8" at bounding box center [1187, 671] width 307 height 24
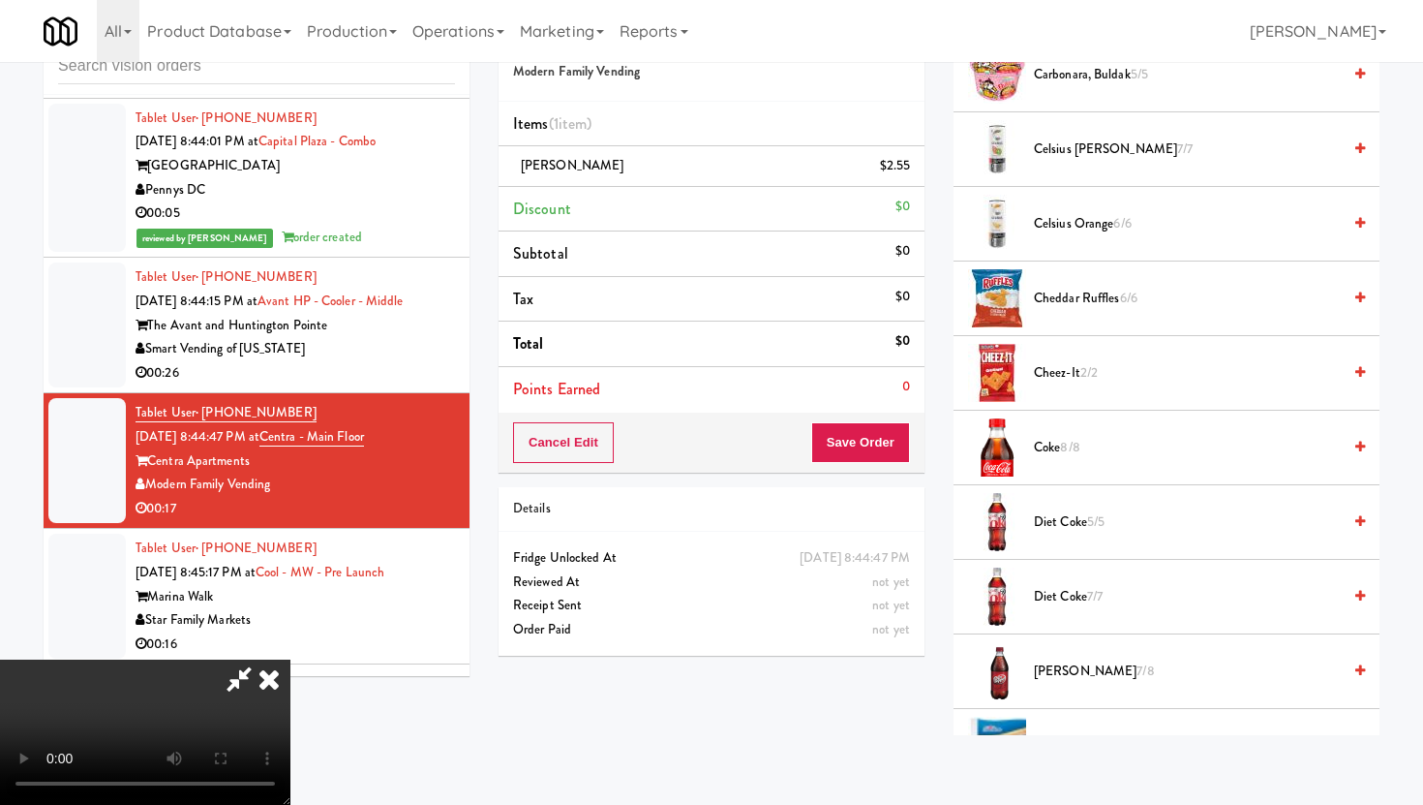
click at [1066, 677] on span "[PERSON_NAME] 7/8" at bounding box center [1187, 671] width 307 height 24
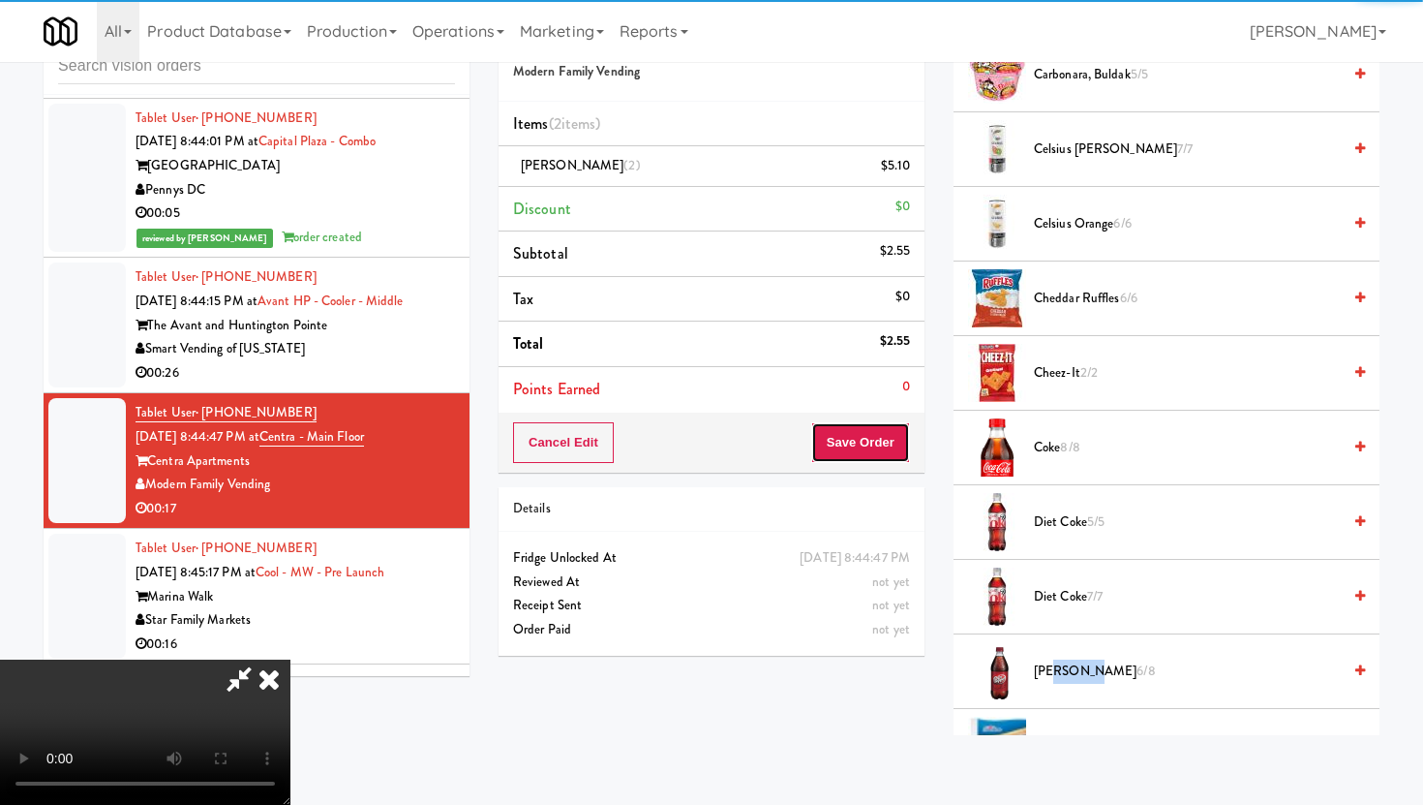
click at [894, 457] on button "Save Order" at bounding box center [860, 442] width 99 height 41
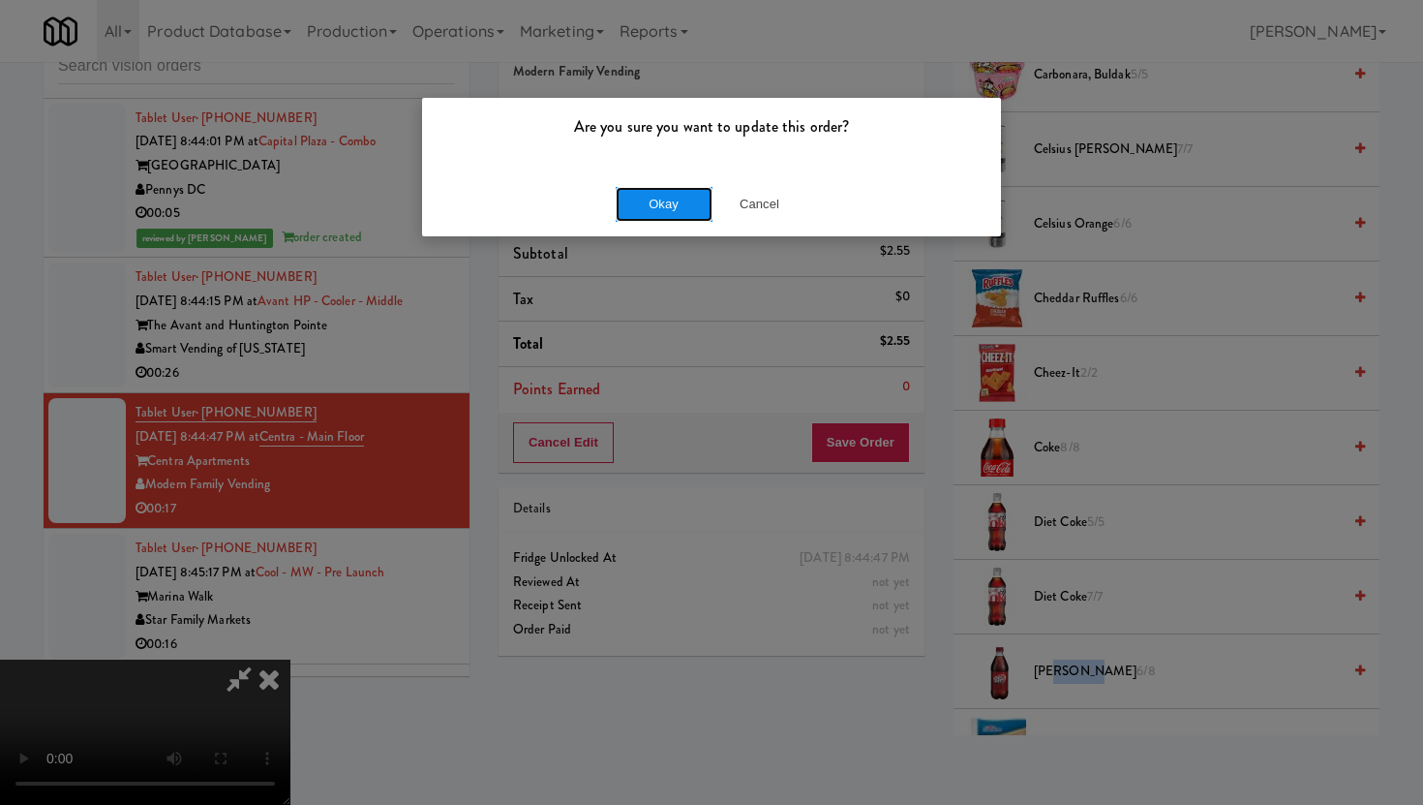
click at [669, 196] on button "Okay" at bounding box center [664, 204] width 97 height 35
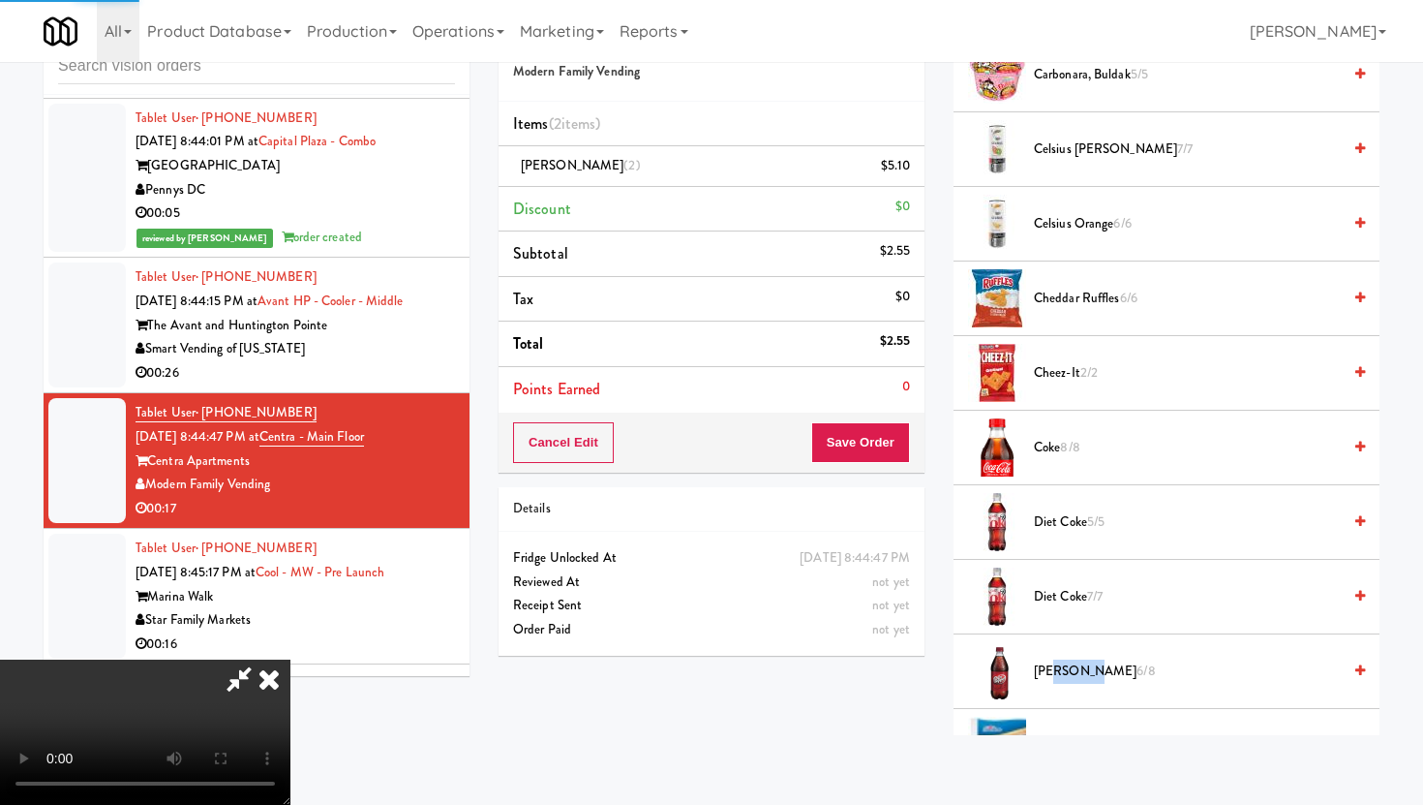
scroll to position [49, 0]
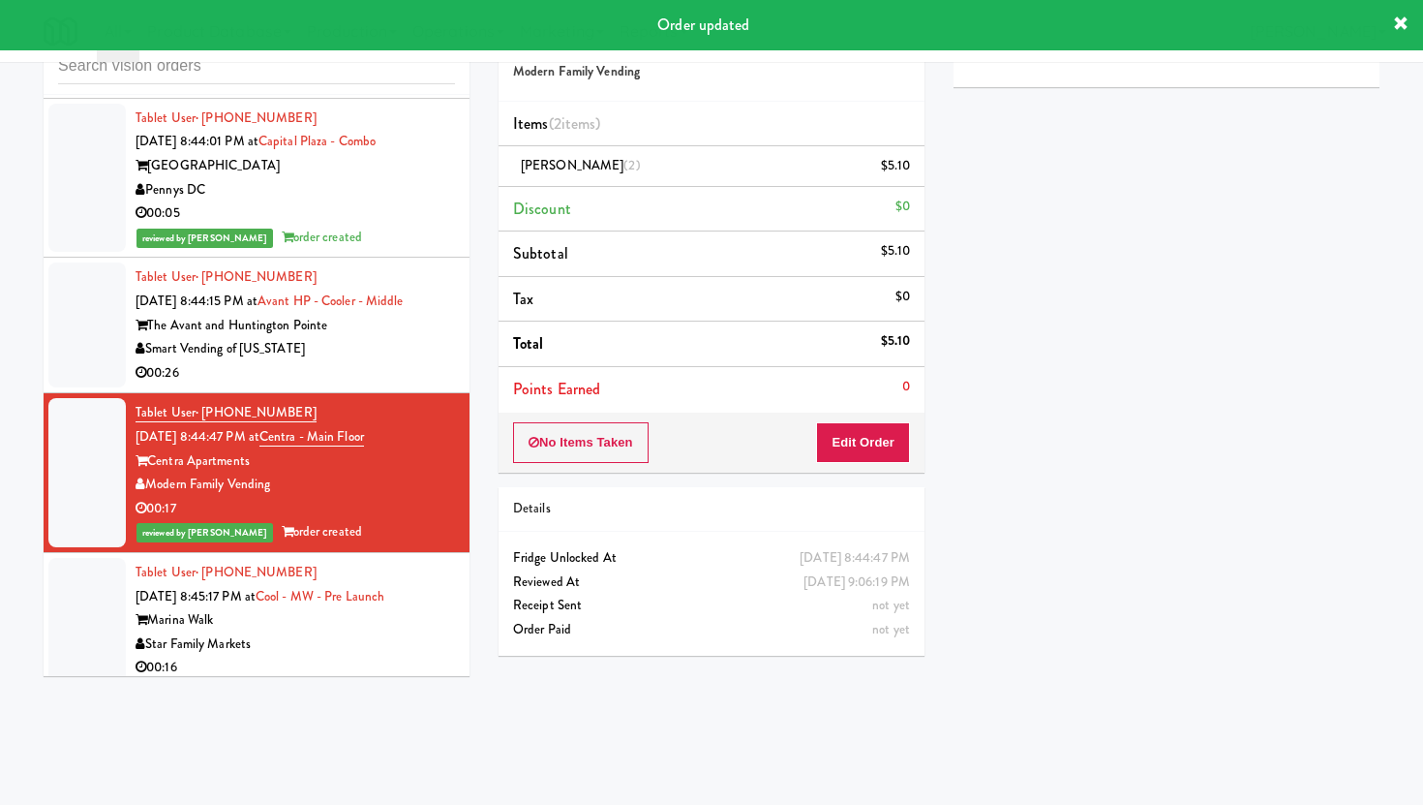
click at [422, 632] on div "Star Family Markets" at bounding box center [295, 644] width 319 height 24
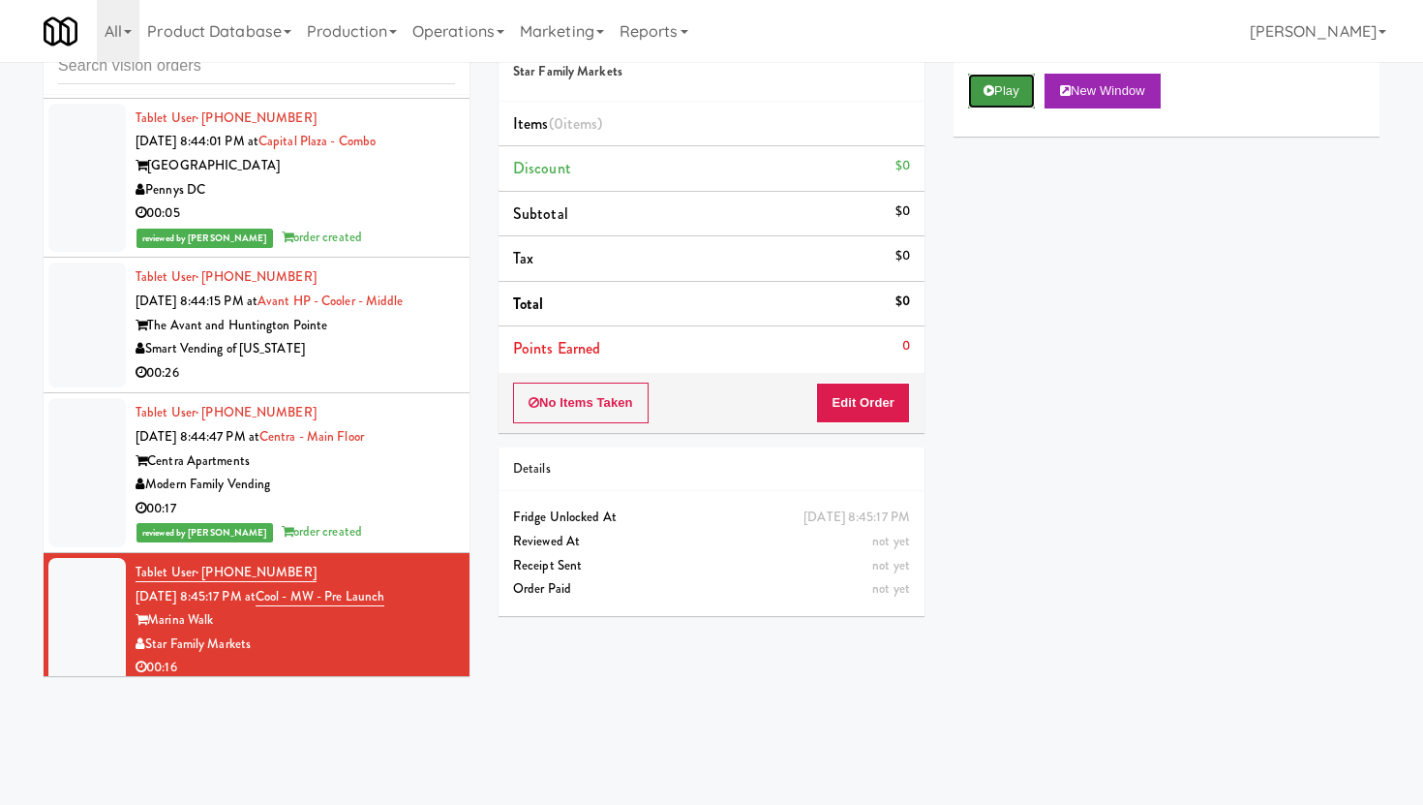
click at [997, 86] on button "Play" at bounding box center [1001, 91] width 67 height 35
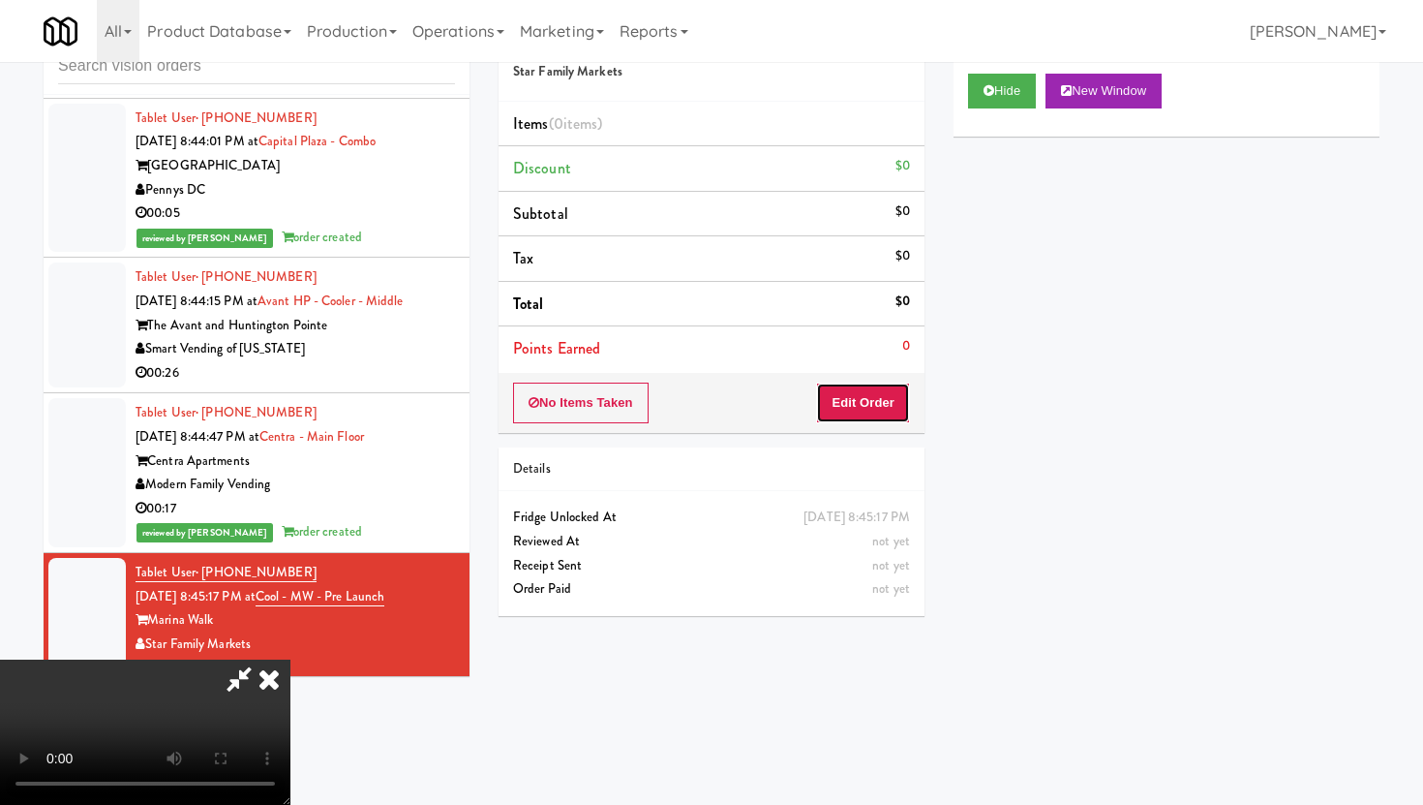
click at [840, 419] on button "Edit Order" at bounding box center [863, 402] width 94 height 41
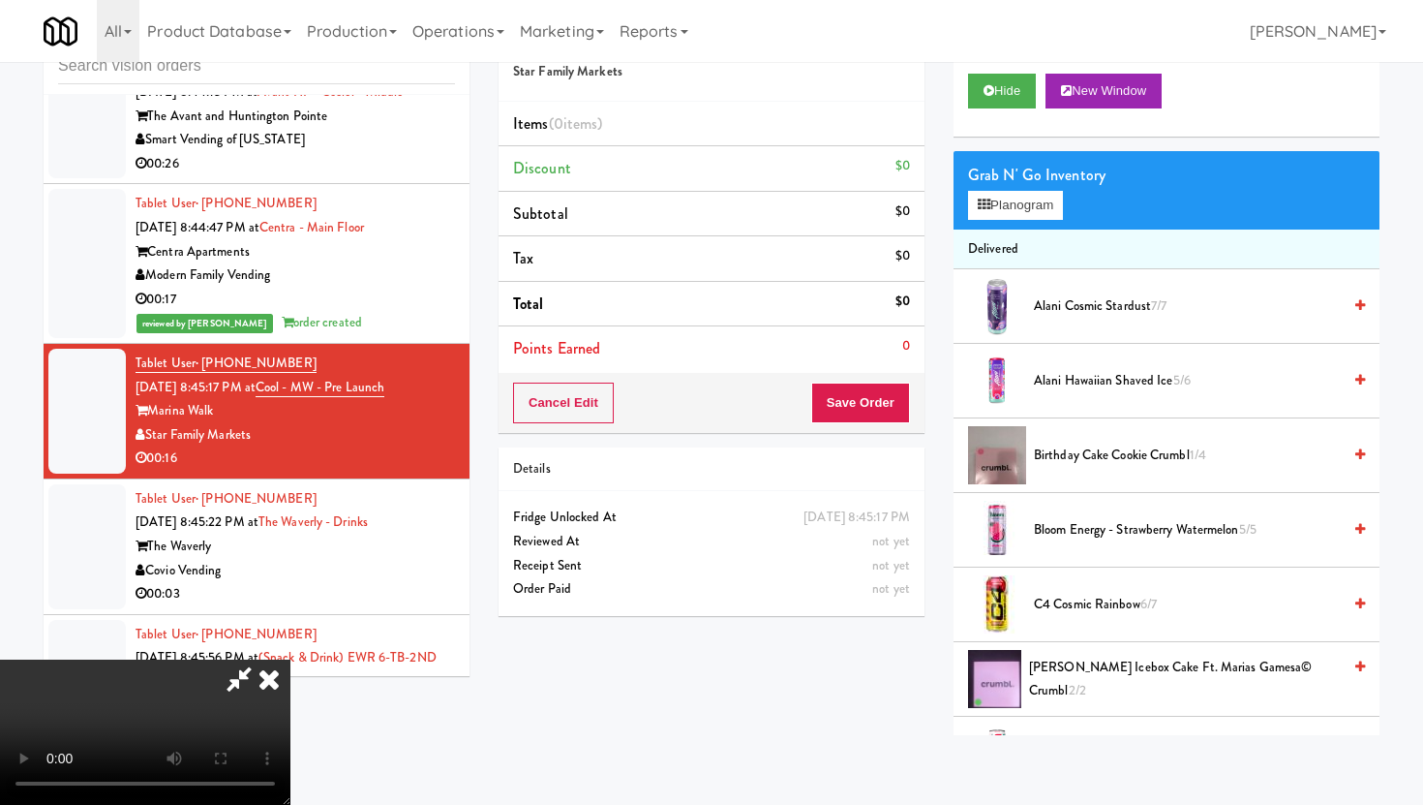
scroll to position [159, 0]
click at [290, 659] on video at bounding box center [145, 731] width 290 height 145
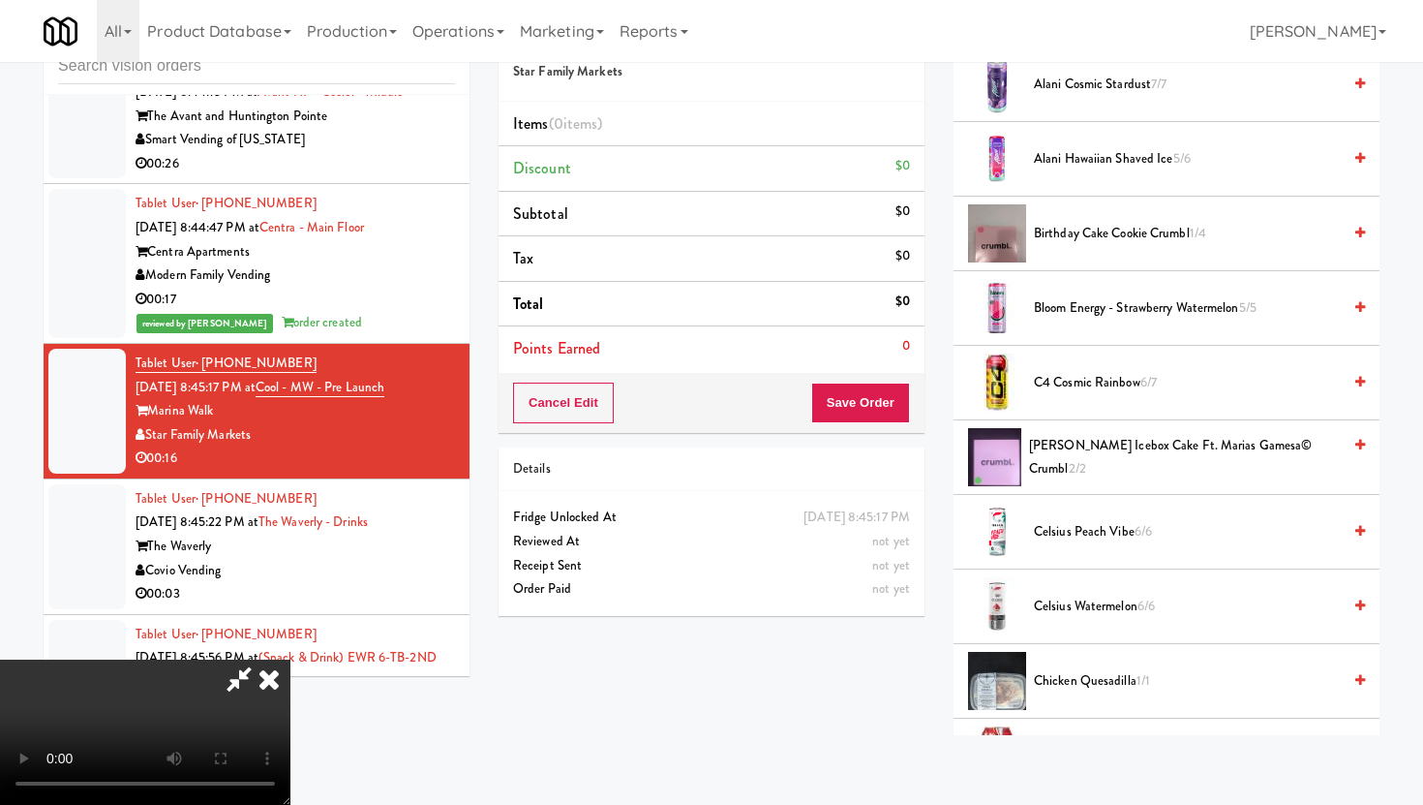
scroll to position [242, 0]
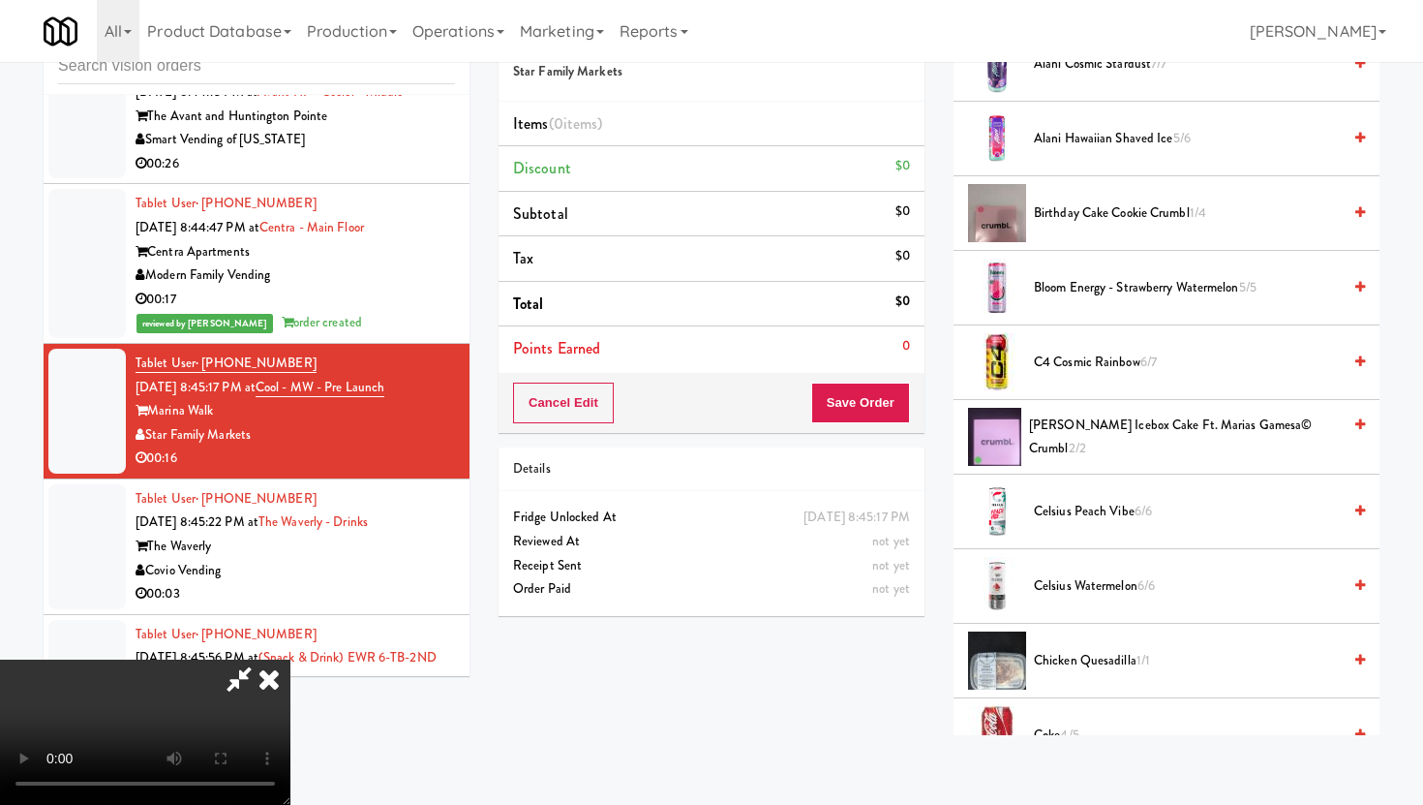
click at [1116, 508] on span "Celsius Peach Vibe 6/6" at bounding box center [1187, 512] width 307 height 24
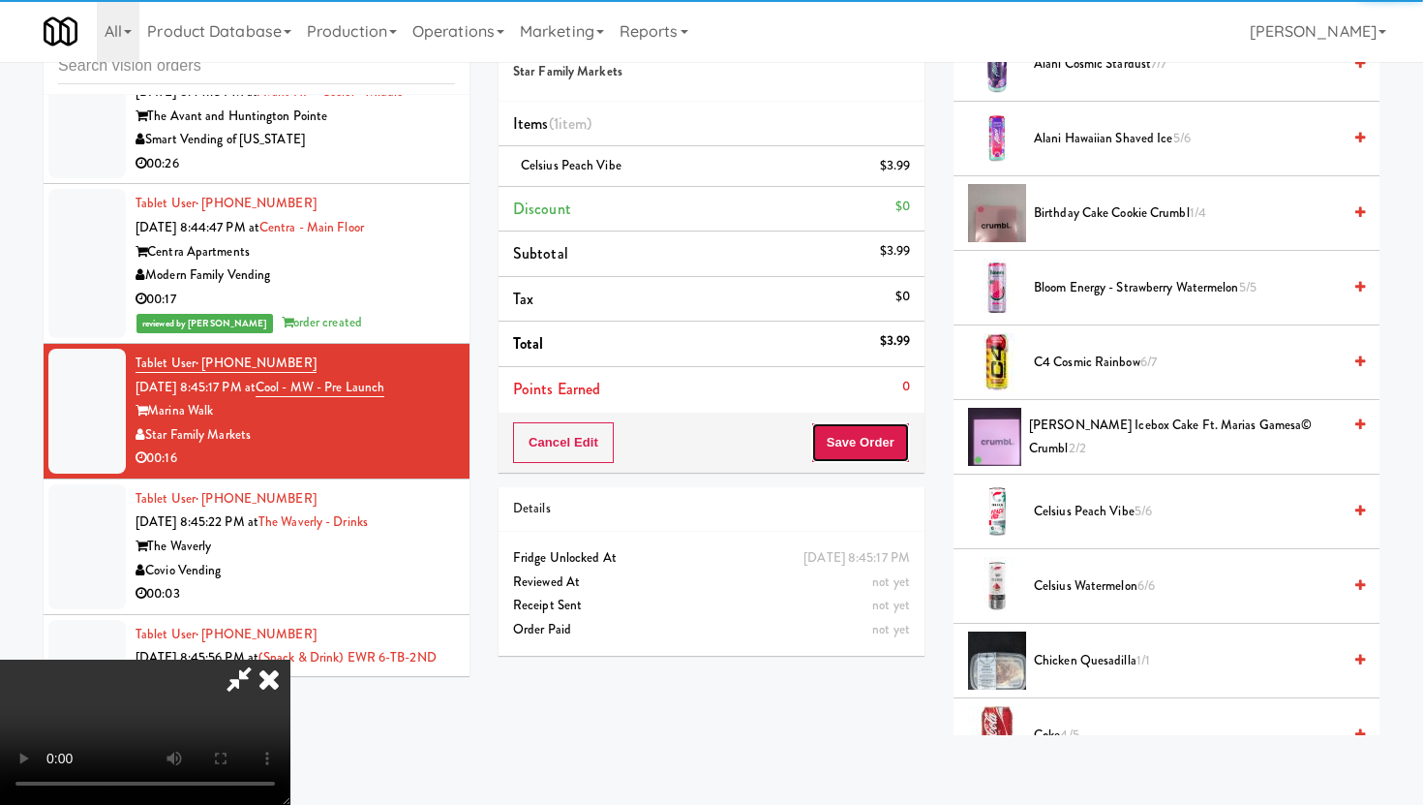
click at [907, 453] on button "Save Order" at bounding box center [860, 442] width 99 height 41
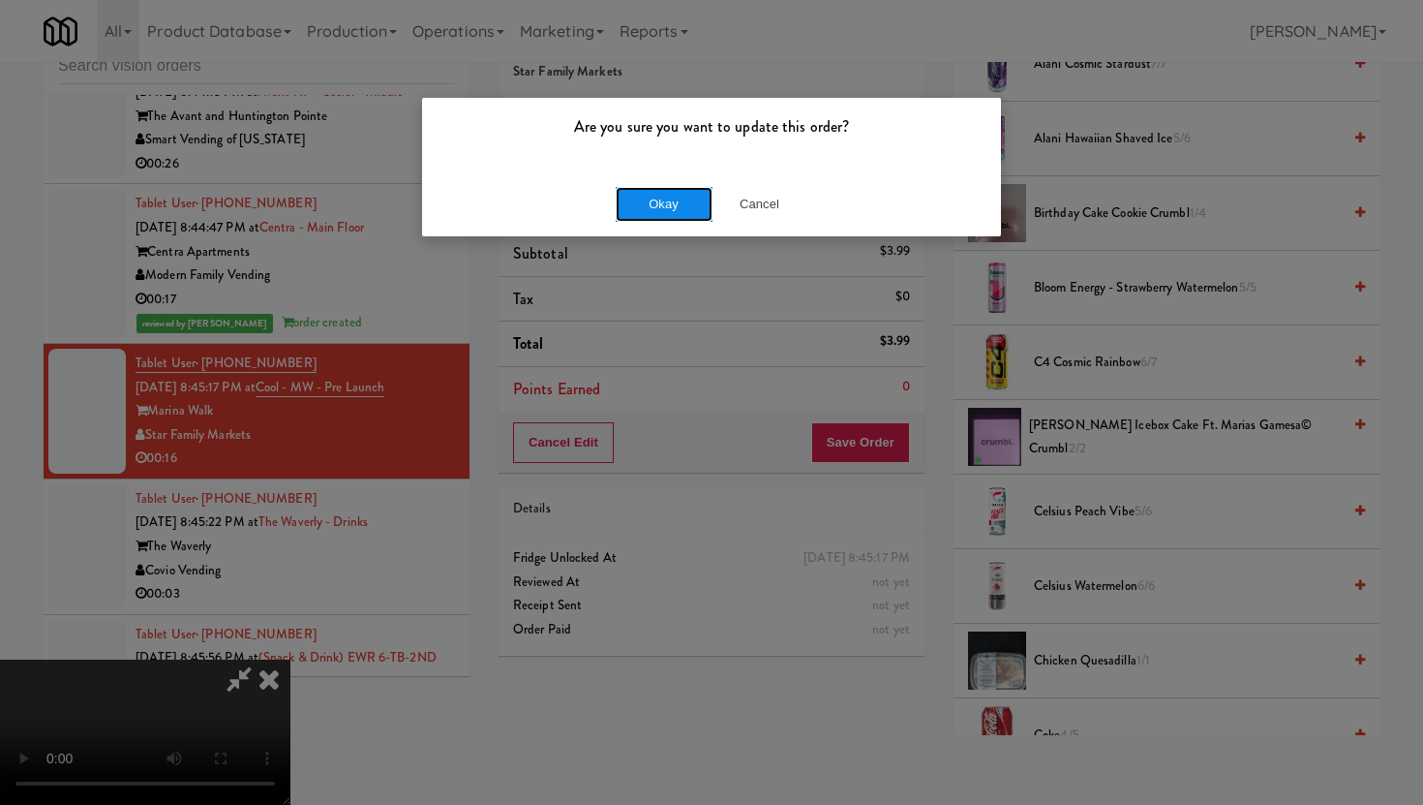
click at [685, 204] on button "Okay" at bounding box center [664, 204] width 97 height 35
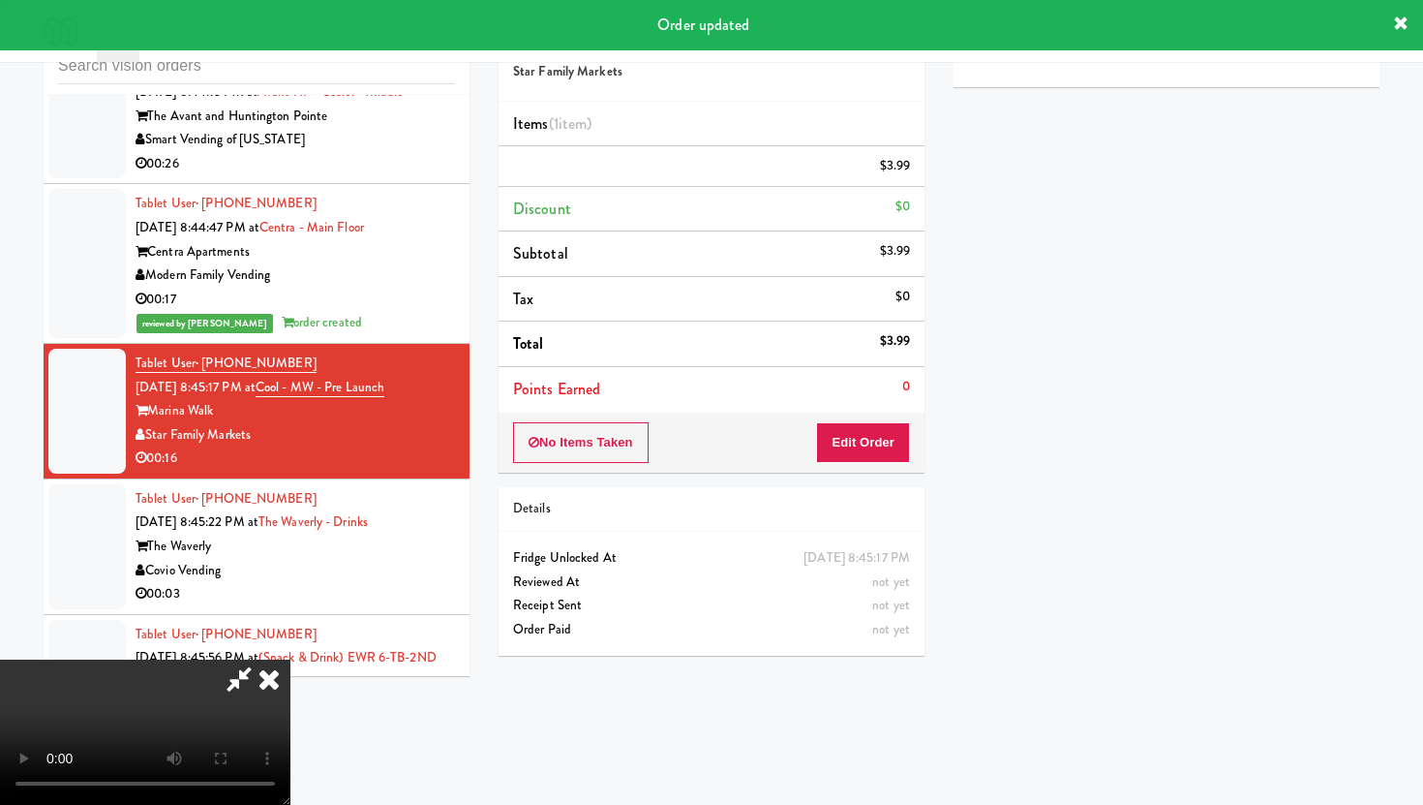
scroll to position [0, 0]
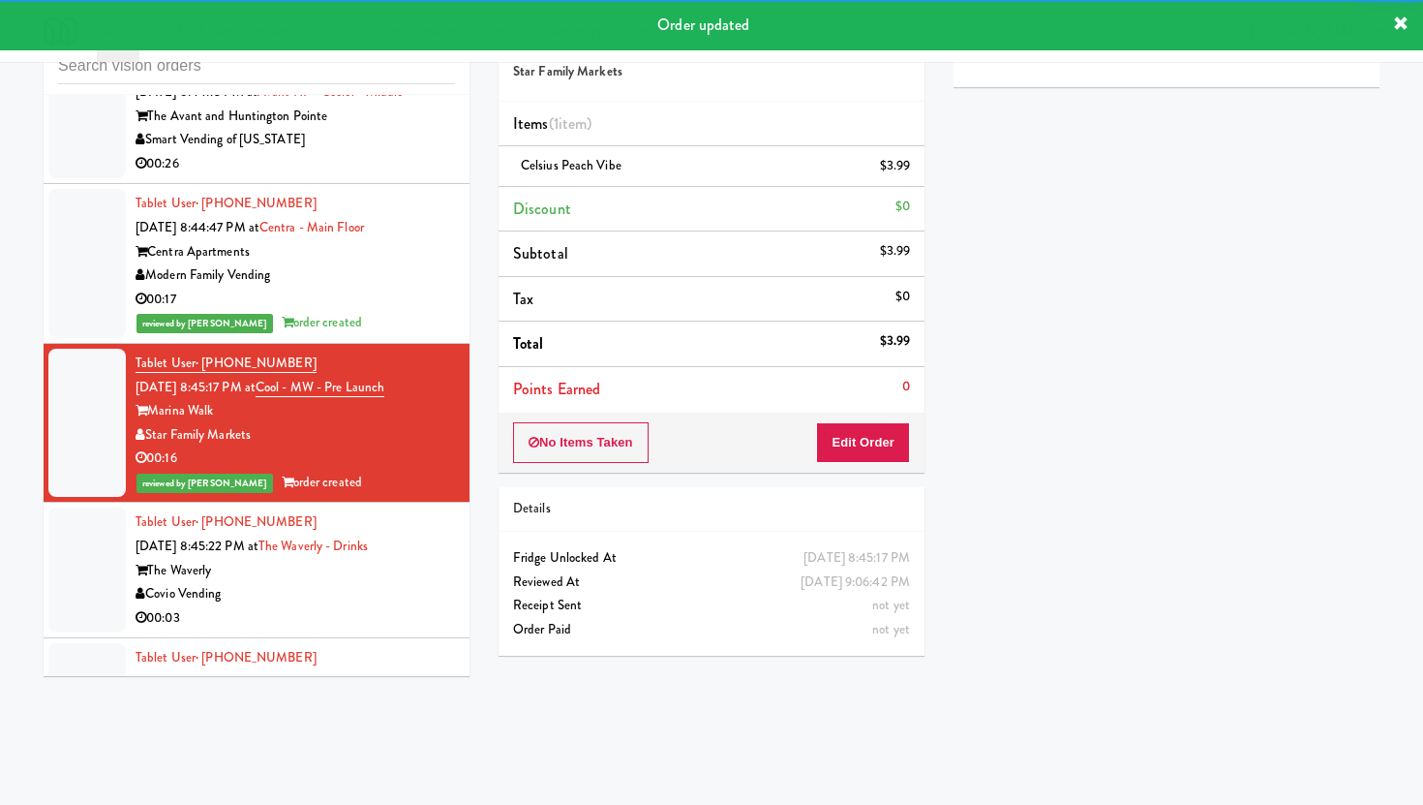
click at [406, 606] on div "00:03" at bounding box center [295, 618] width 319 height 24
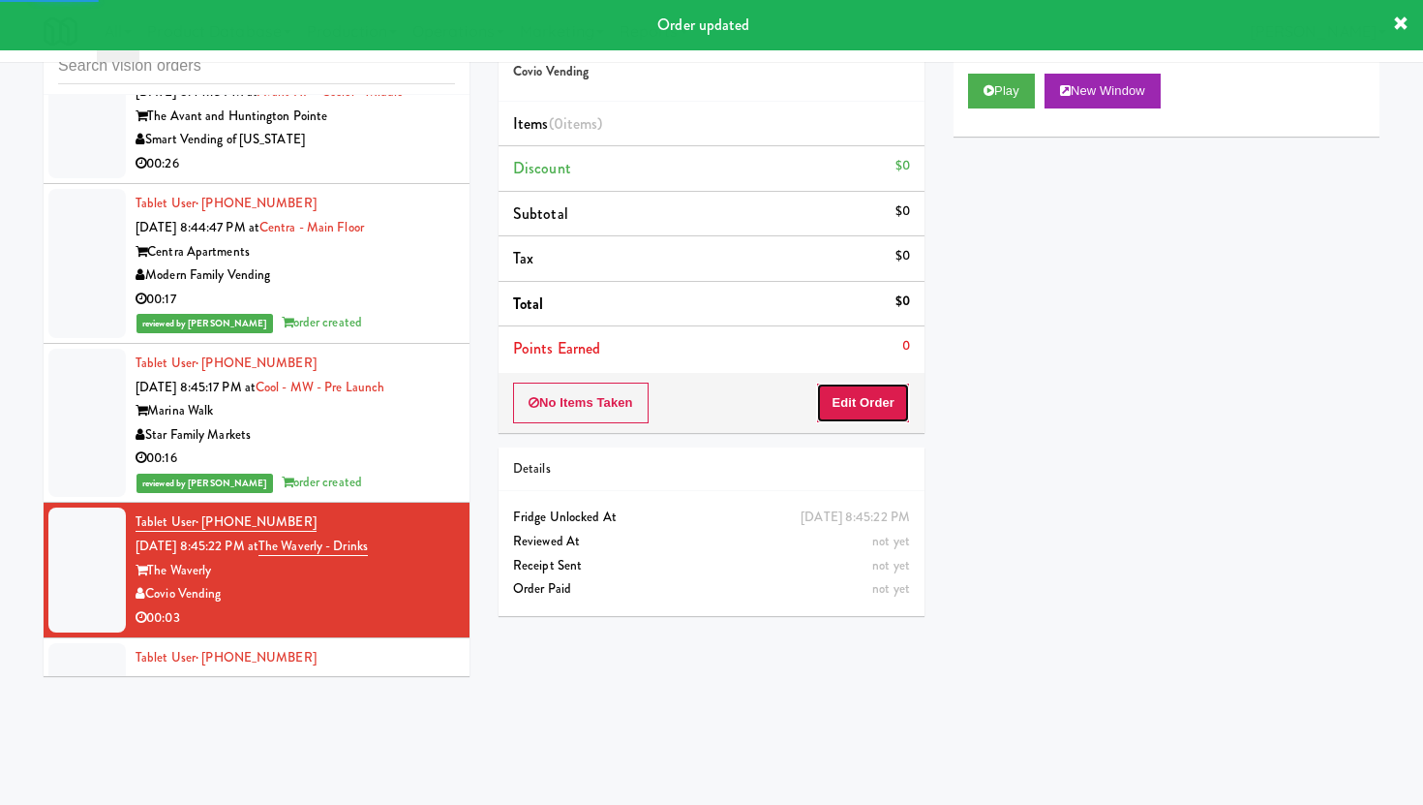
click at [836, 401] on button "Edit Order" at bounding box center [863, 402] width 94 height 41
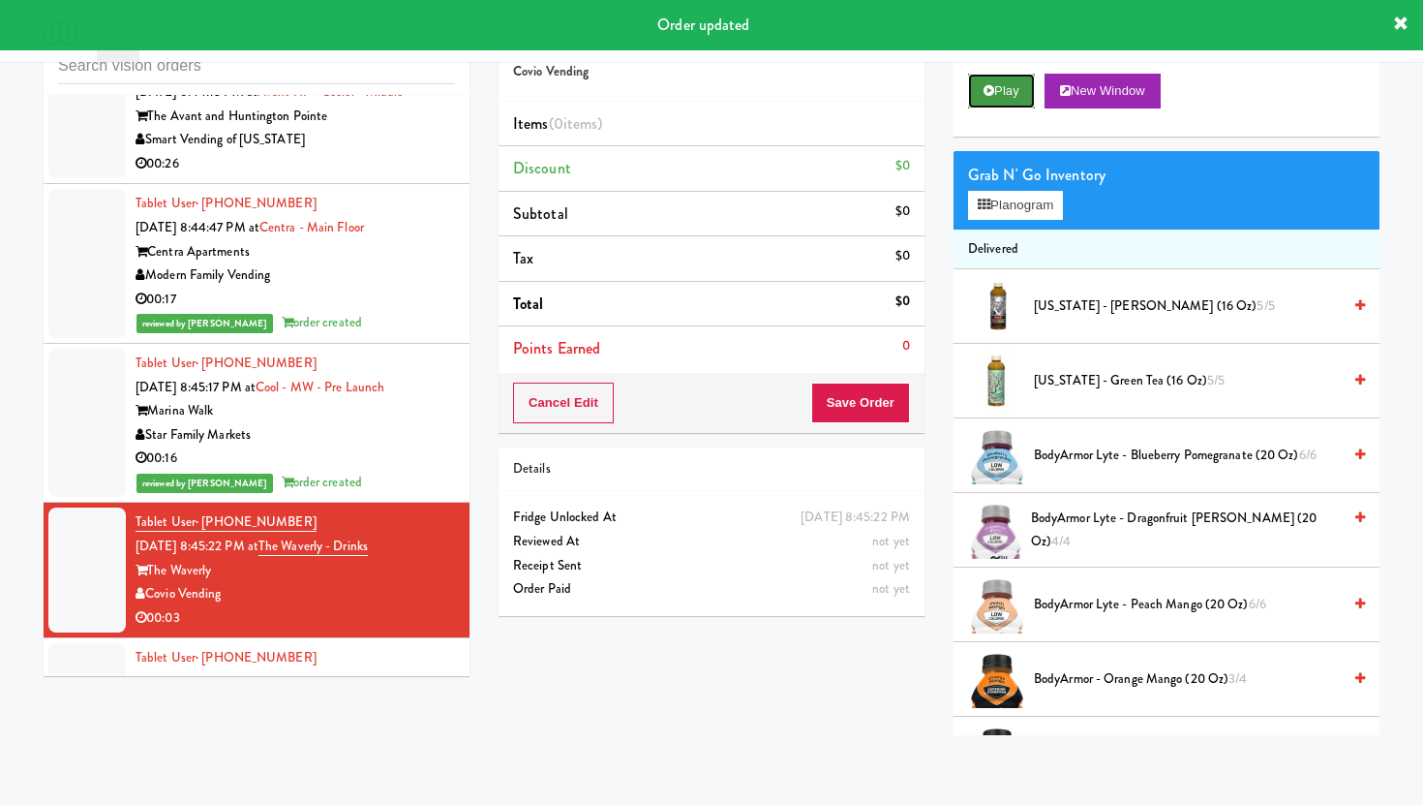
click at [1005, 95] on button "Play" at bounding box center [1001, 91] width 67 height 35
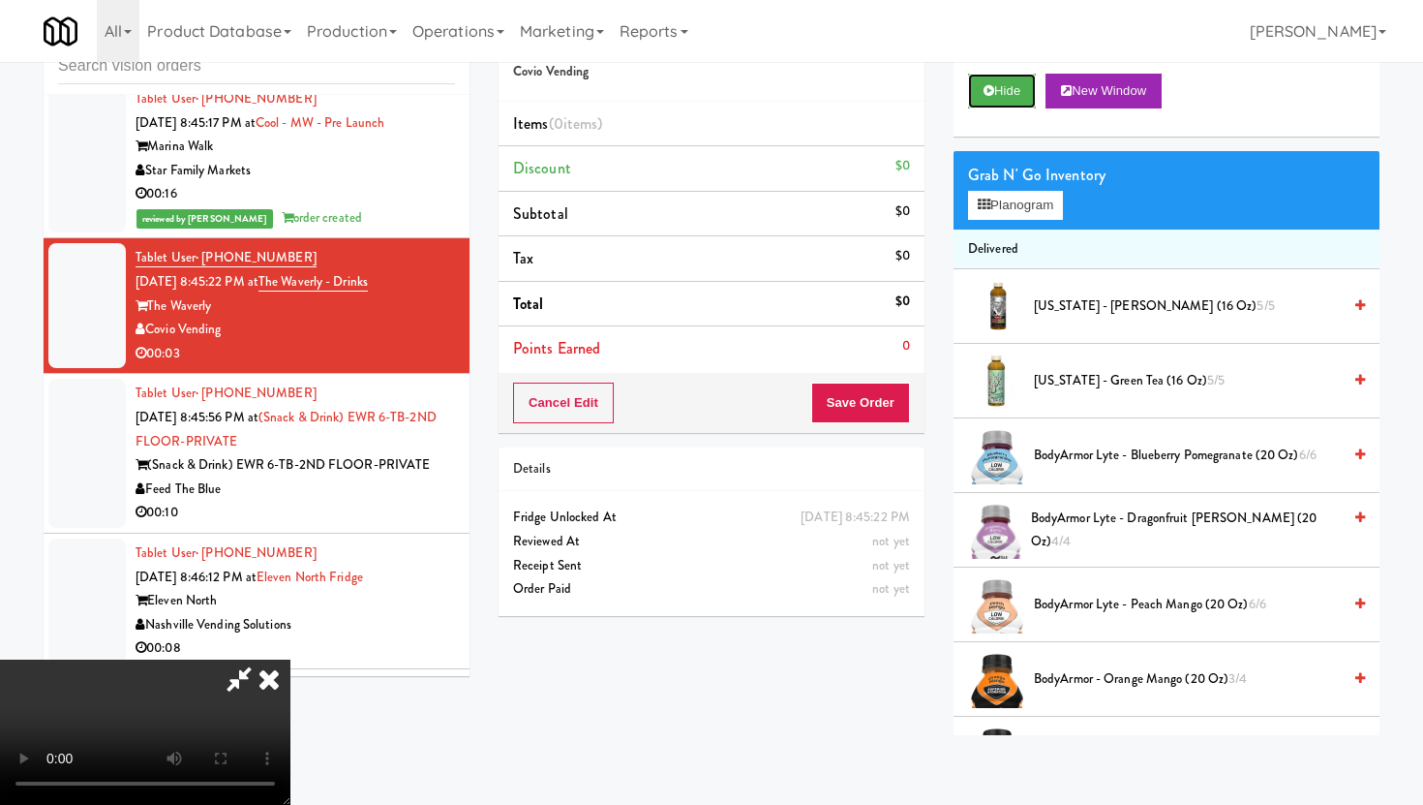
scroll to position [159, 0]
click at [290, 659] on video at bounding box center [145, 731] width 290 height 145
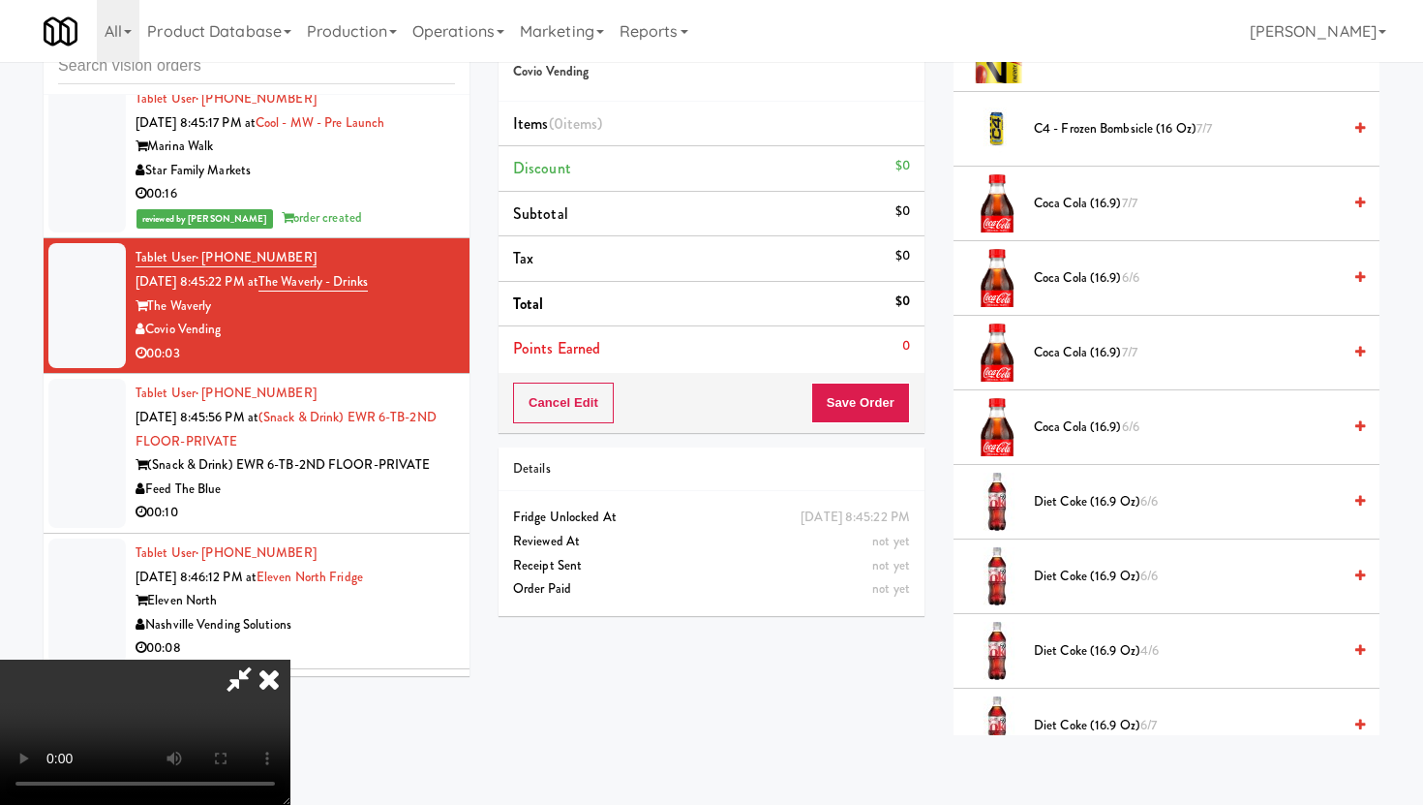
scroll to position [788, 0]
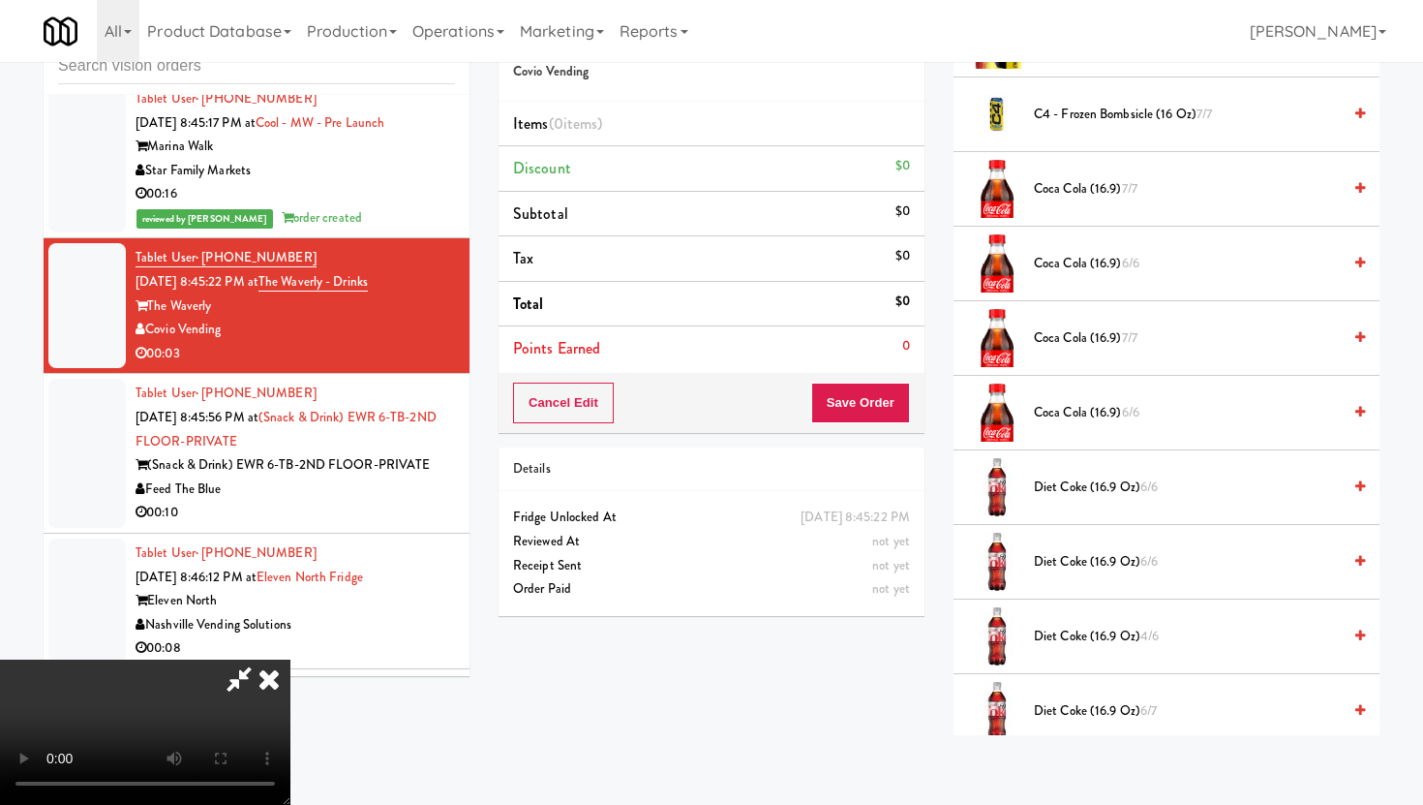
click at [1100, 492] on span "Diet Coke (16.9 oz) 6/6" at bounding box center [1187, 487] width 307 height 24
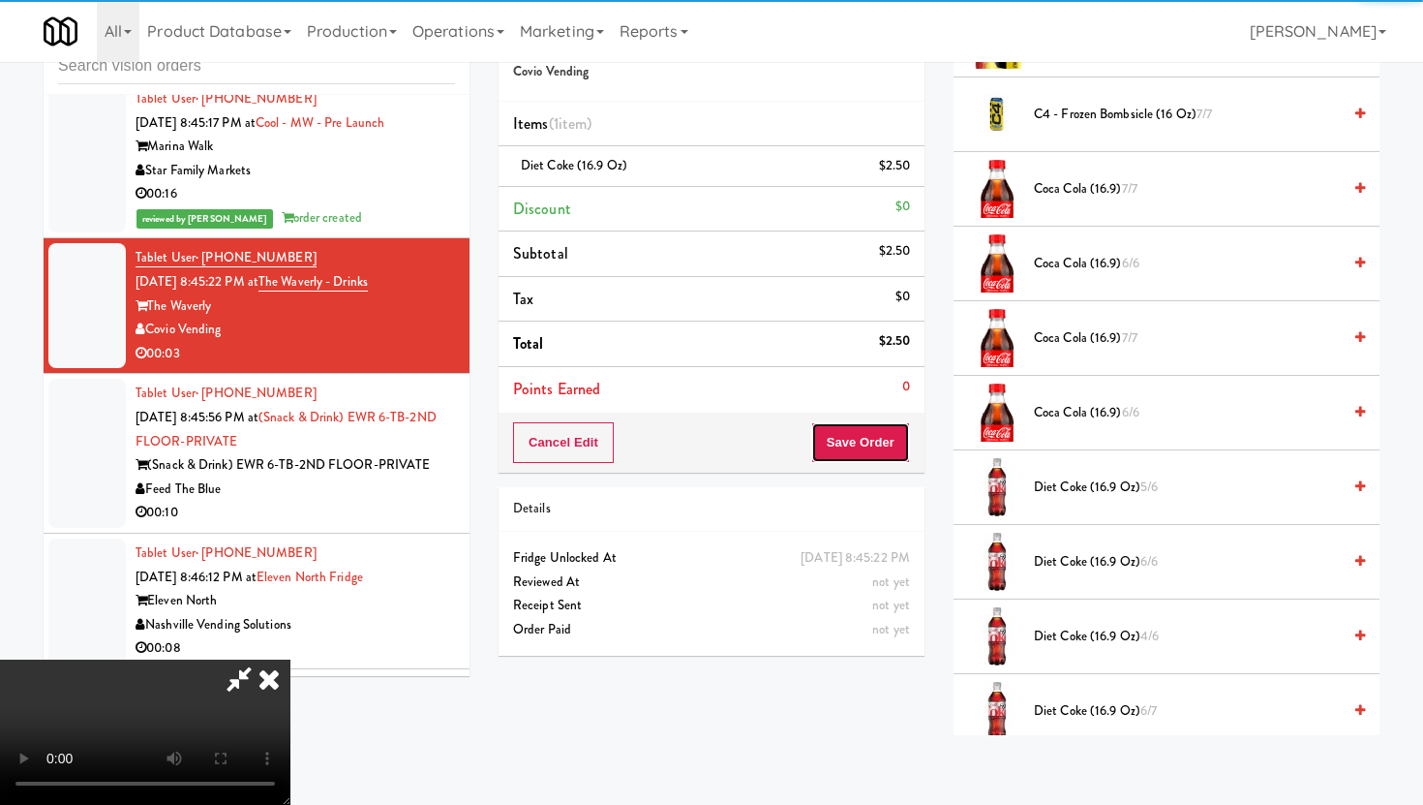
click at [892, 446] on button "Save Order" at bounding box center [860, 442] width 99 height 41
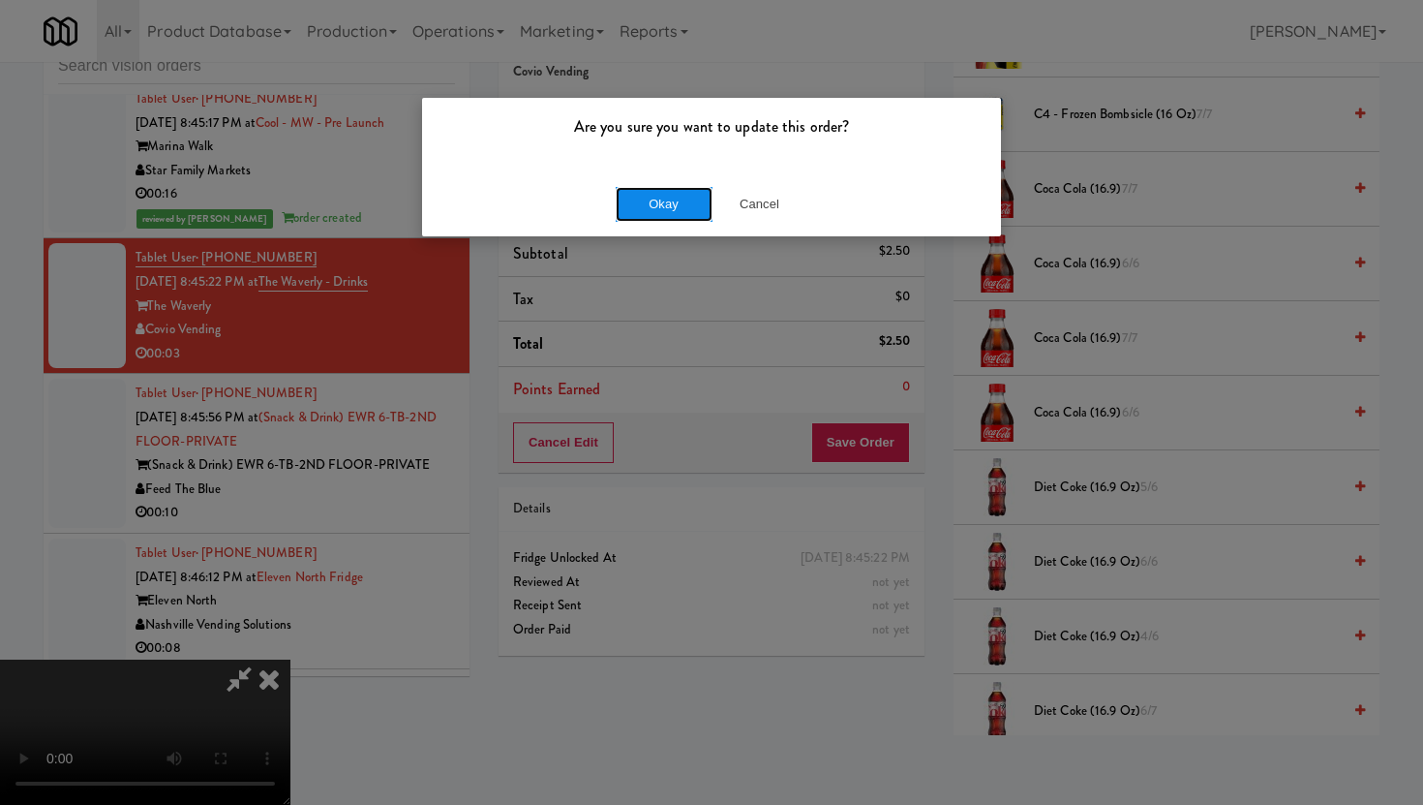
click at [683, 220] on button "Okay" at bounding box center [664, 204] width 97 height 35
click at [683, 220] on div "Are you sure you want to update this order? Okay Cancel" at bounding box center [711, 402] width 1423 height 805
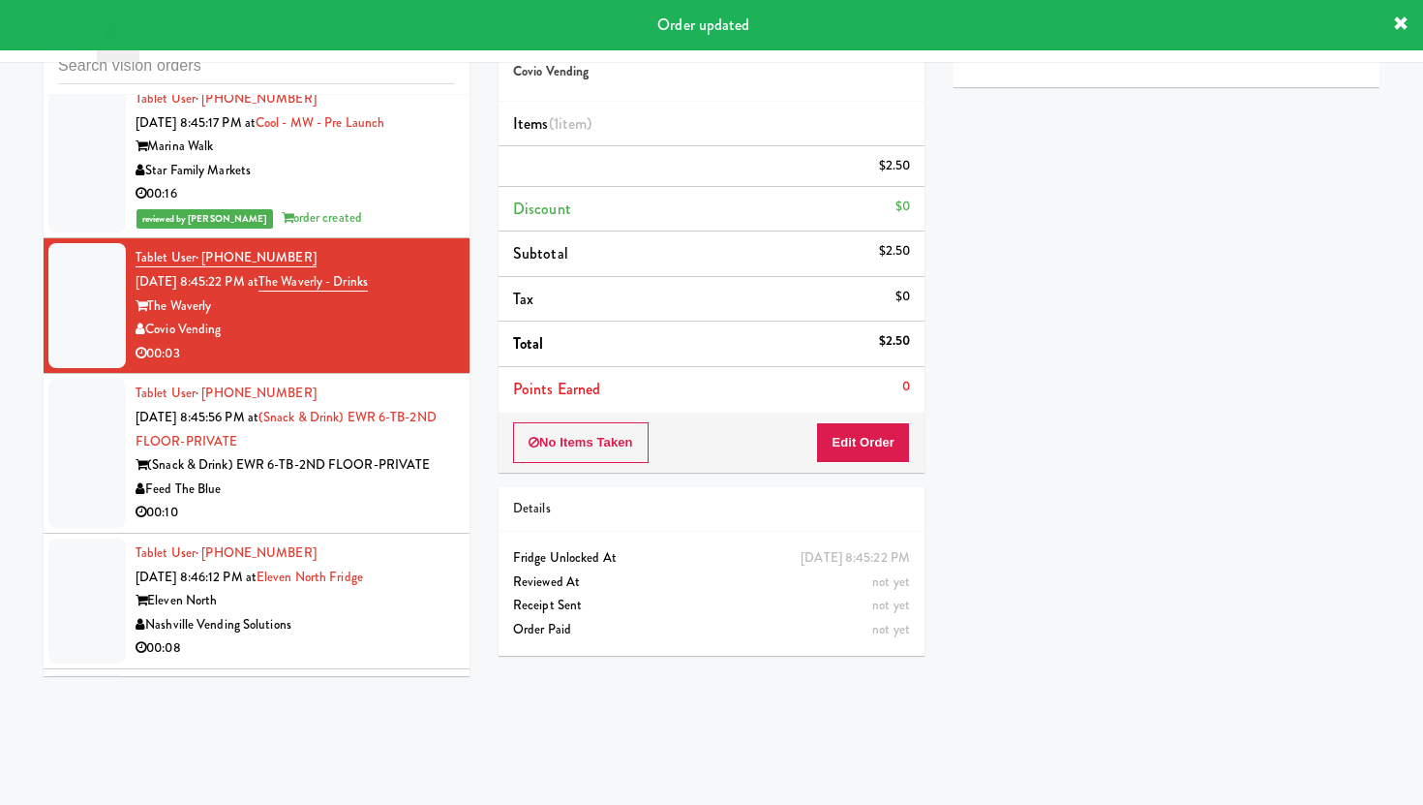
scroll to position [0, 0]
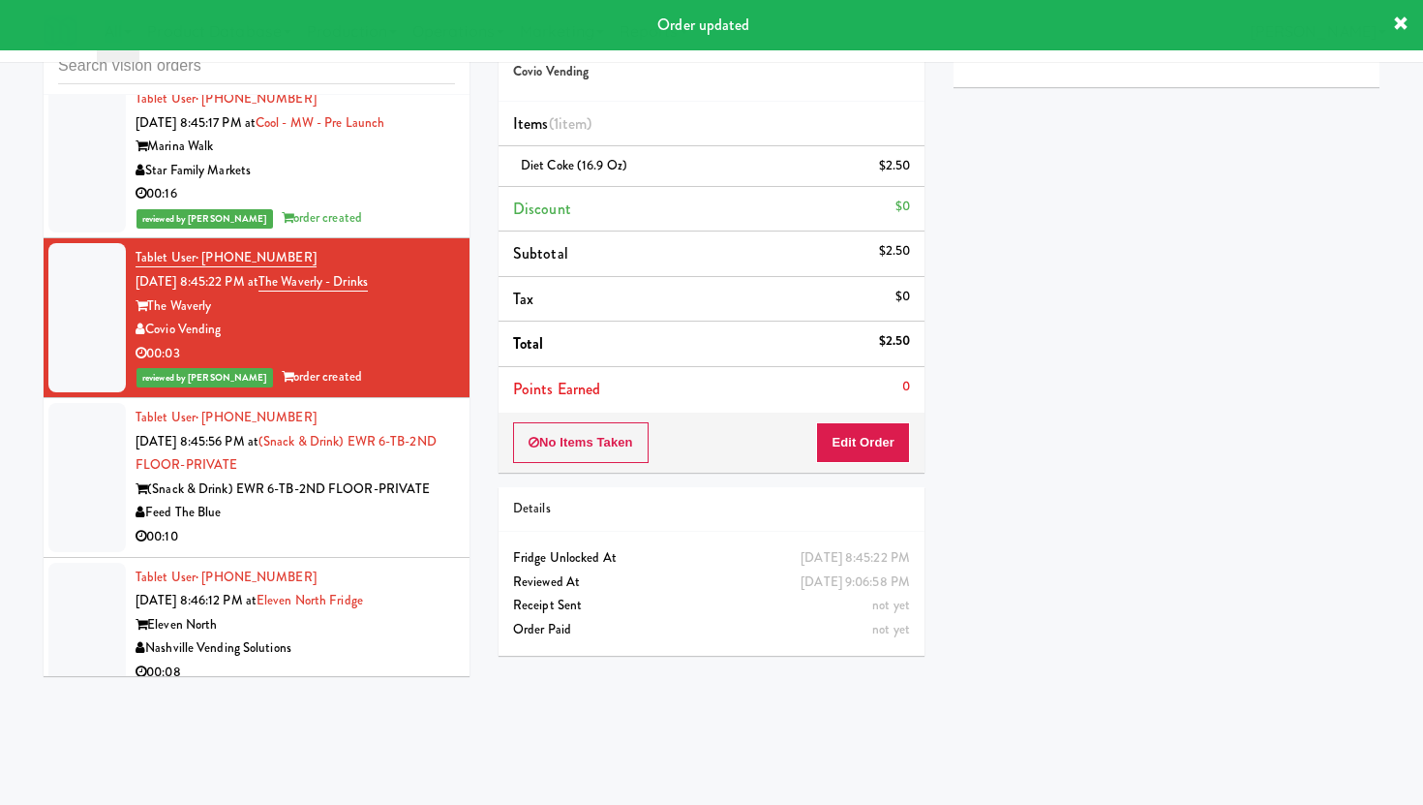
click at [424, 525] on div "00:10" at bounding box center [295, 537] width 319 height 24
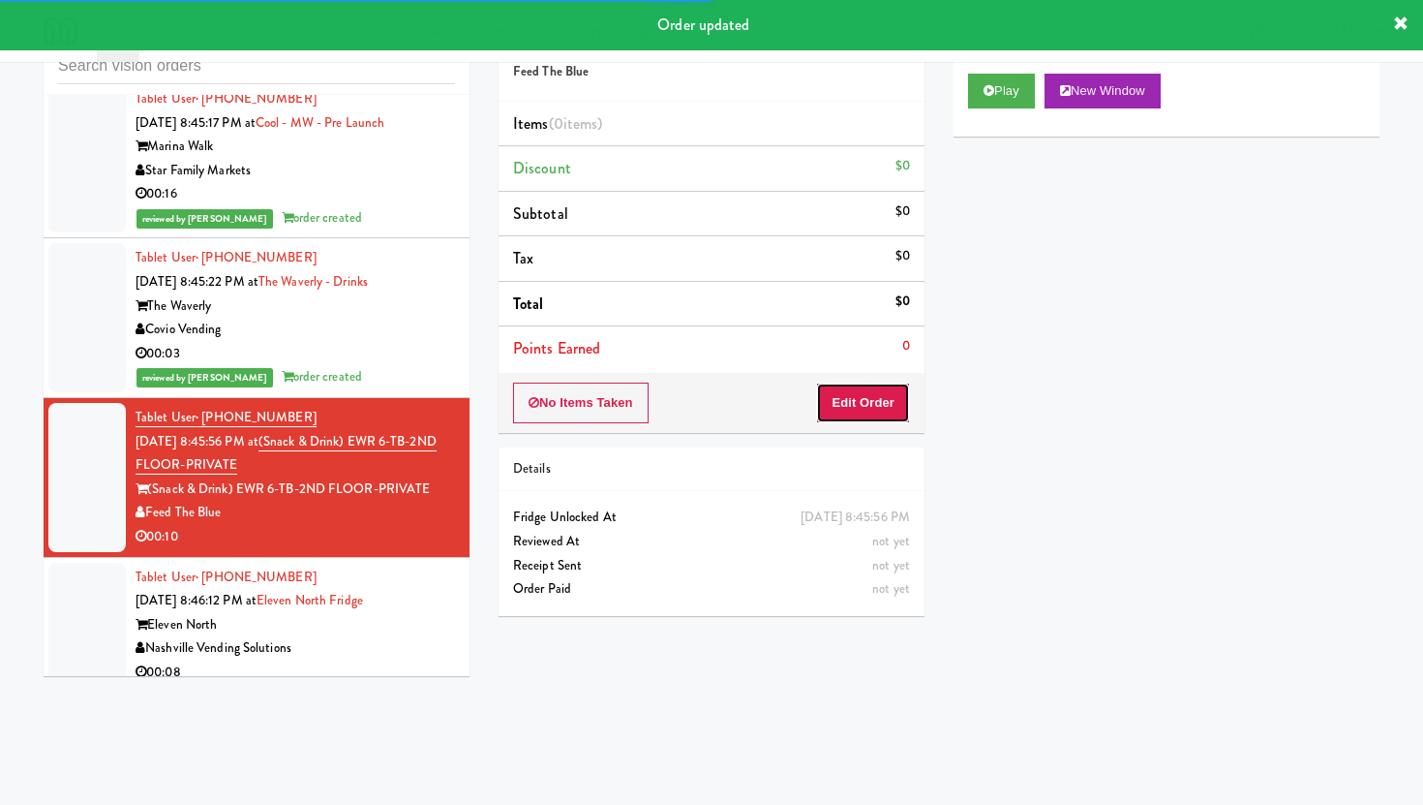
click at [874, 409] on button "Edit Order" at bounding box center [863, 402] width 94 height 41
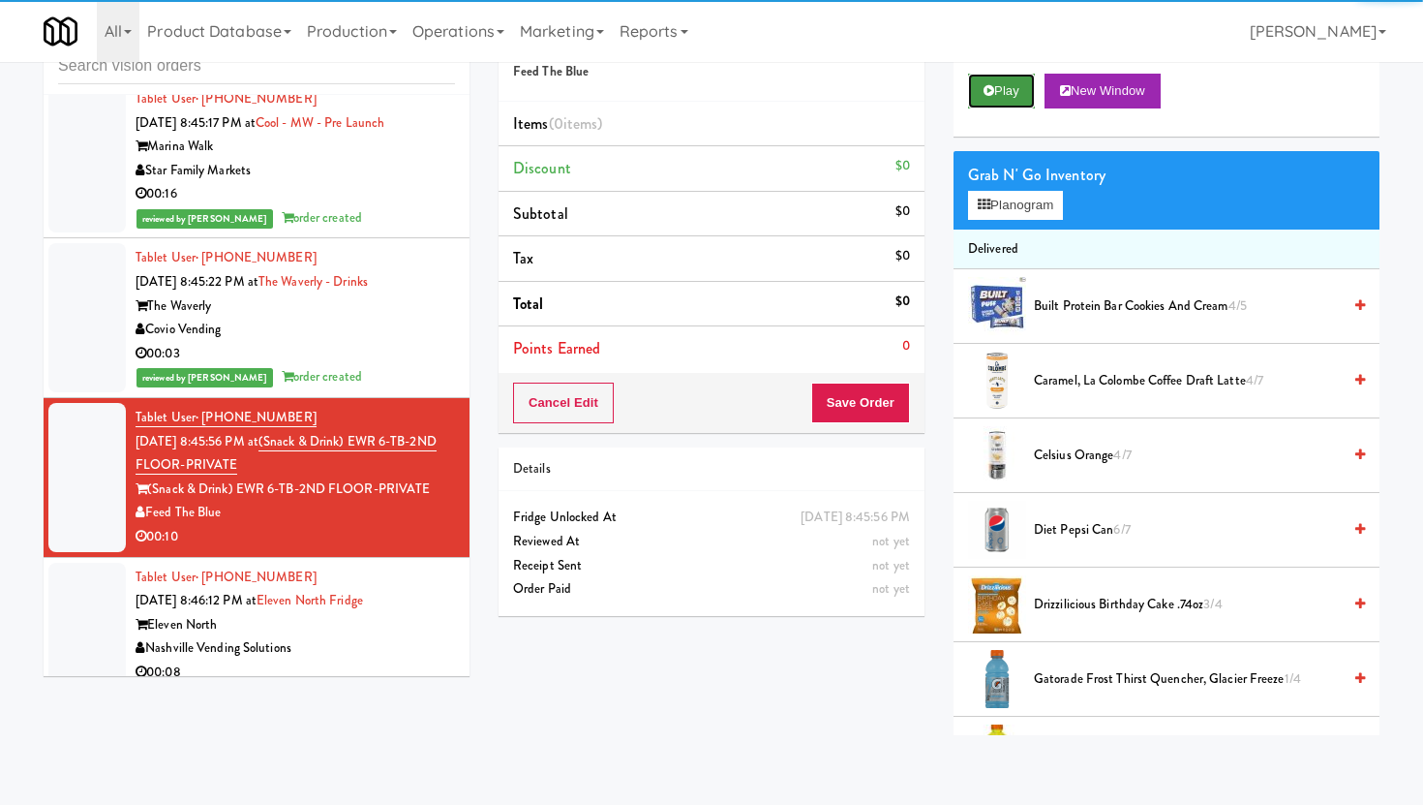
click at [1006, 81] on button "Play" at bounding box center [1001, 91] width 67 height 35
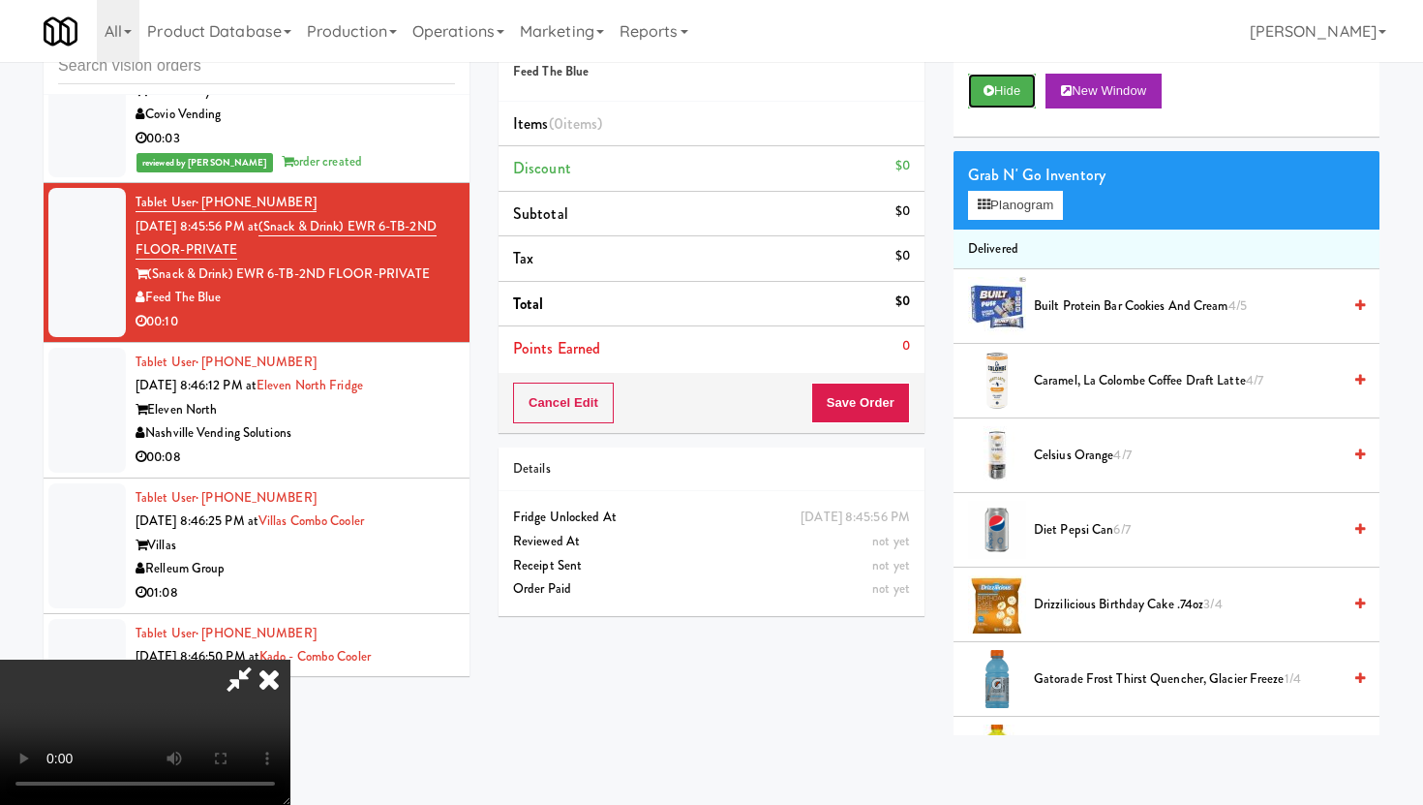
scroll to position [159, 0]
click at [290, 659] on video at bounding box center [145, 731] width 290 height 145
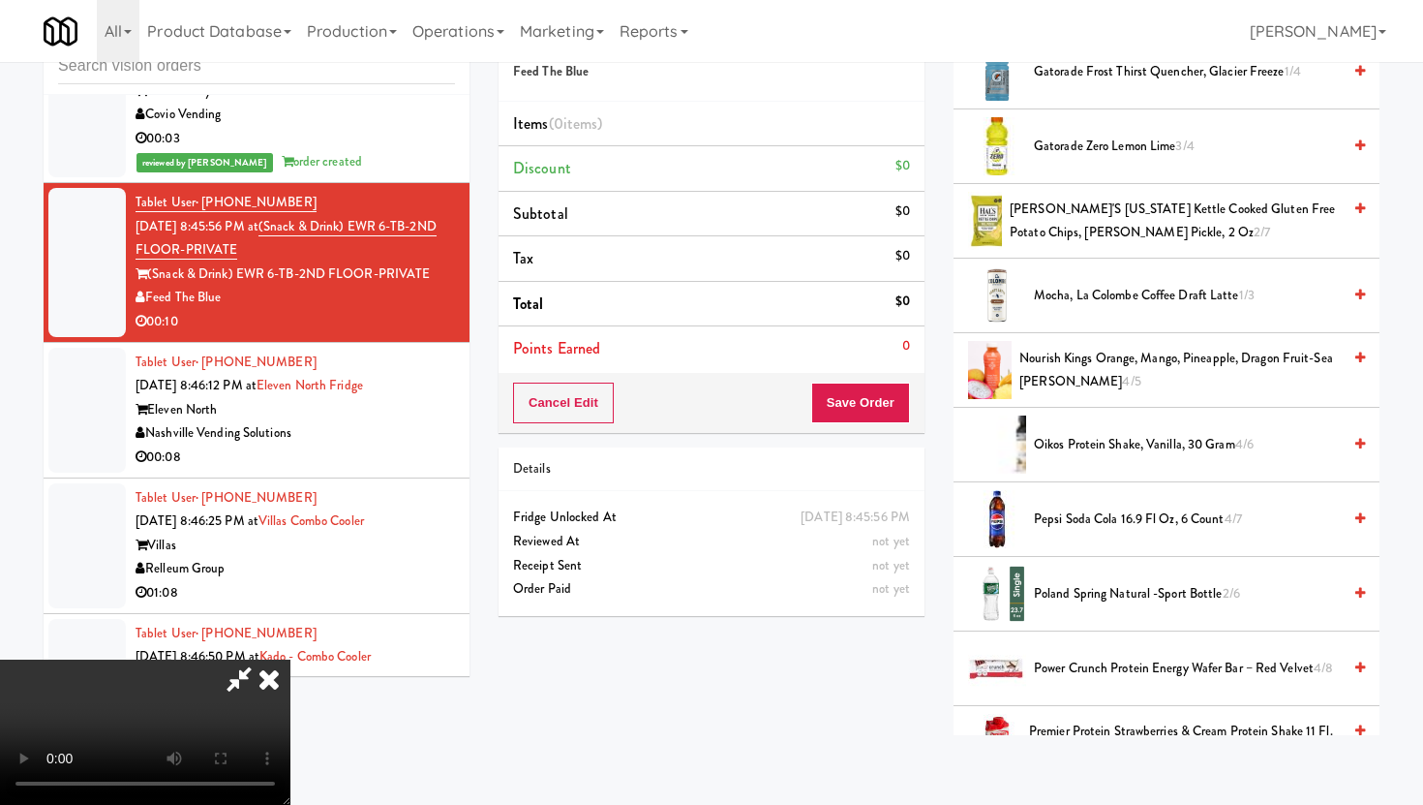
scroll to position [686, 0]
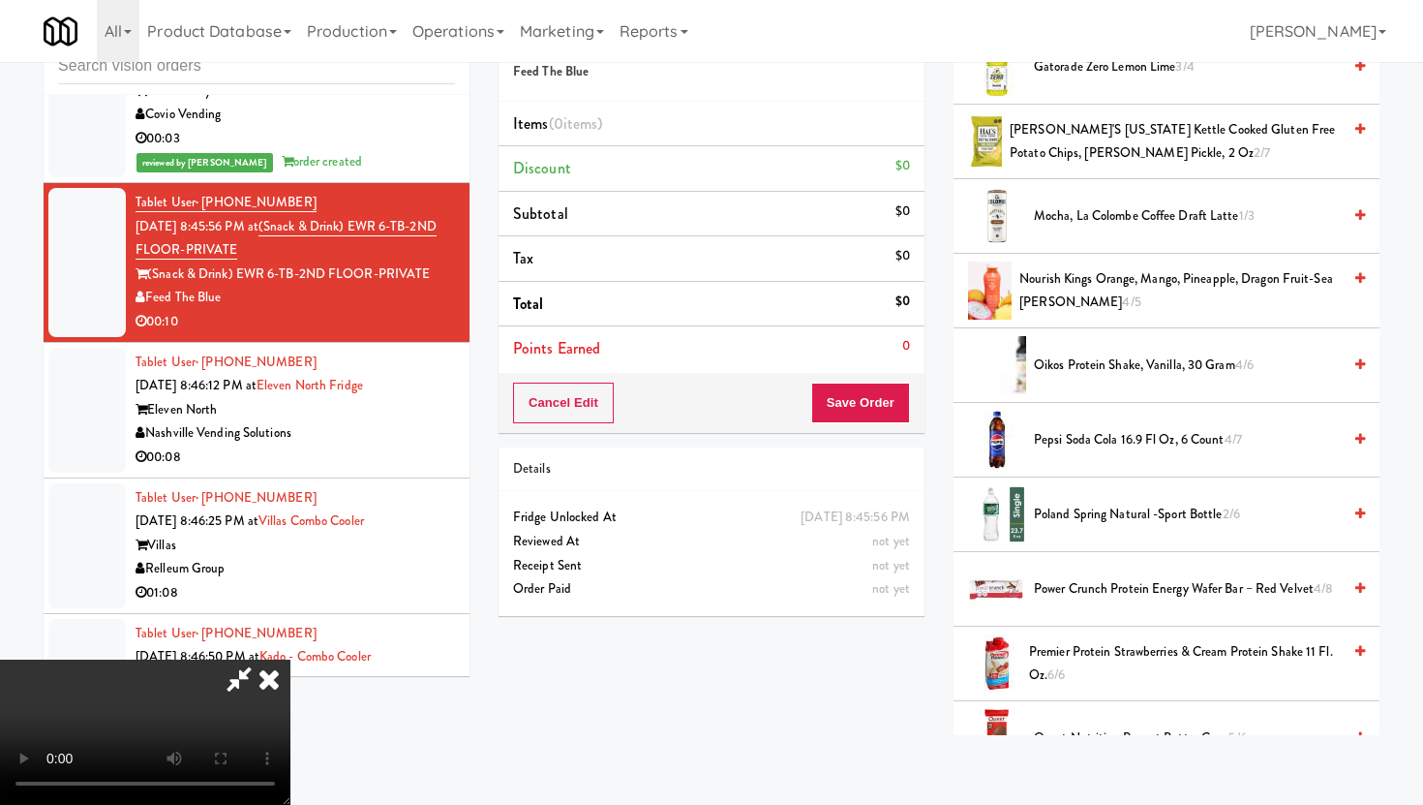
click at [1079, 433] on span "Pepsi Soda Cola 16.9 Fl Oz, 6 Count 4/7" at bounding box center [1187, 440] width 307 height 24
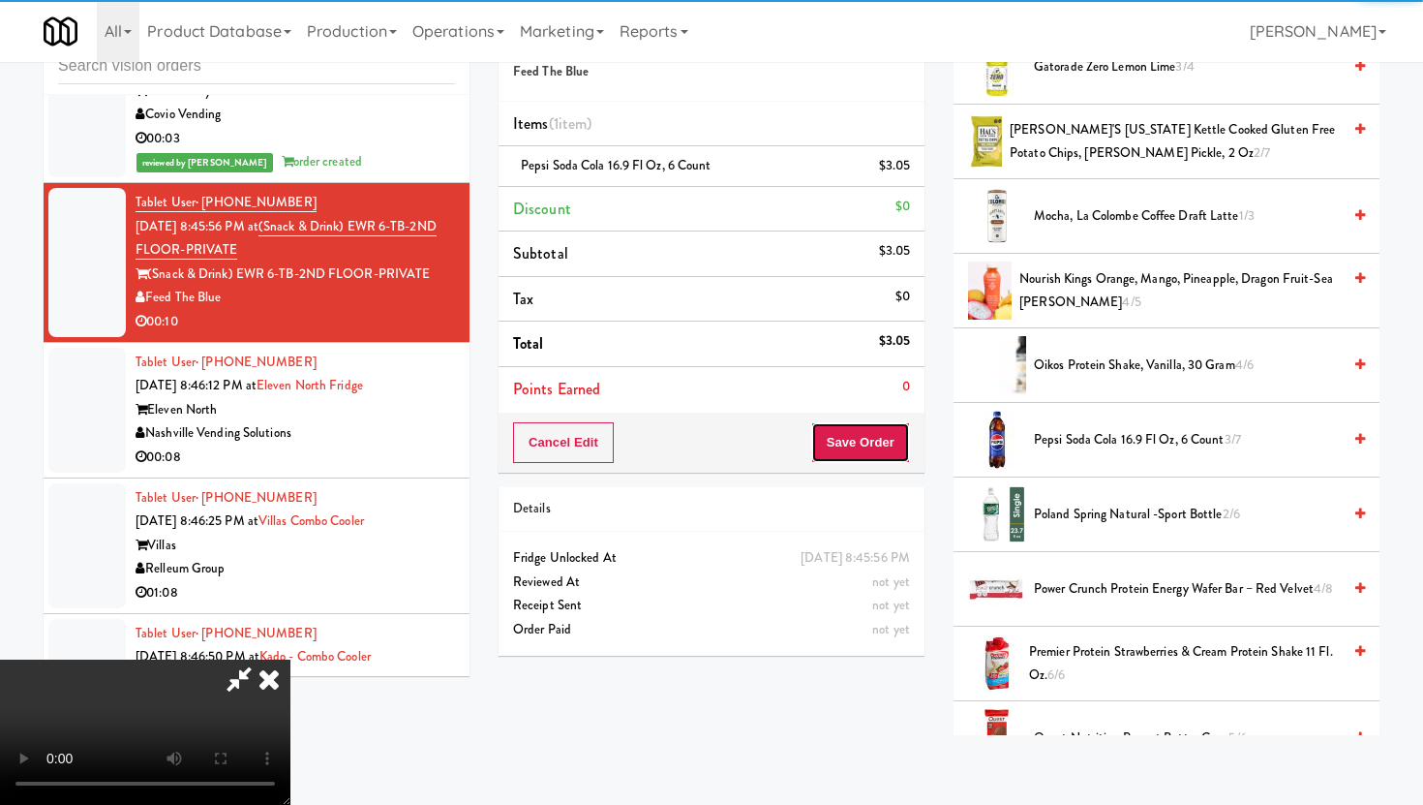
click at [893, 434] on button "Save Order" at bounding box center [860, 442] width 99 height 41
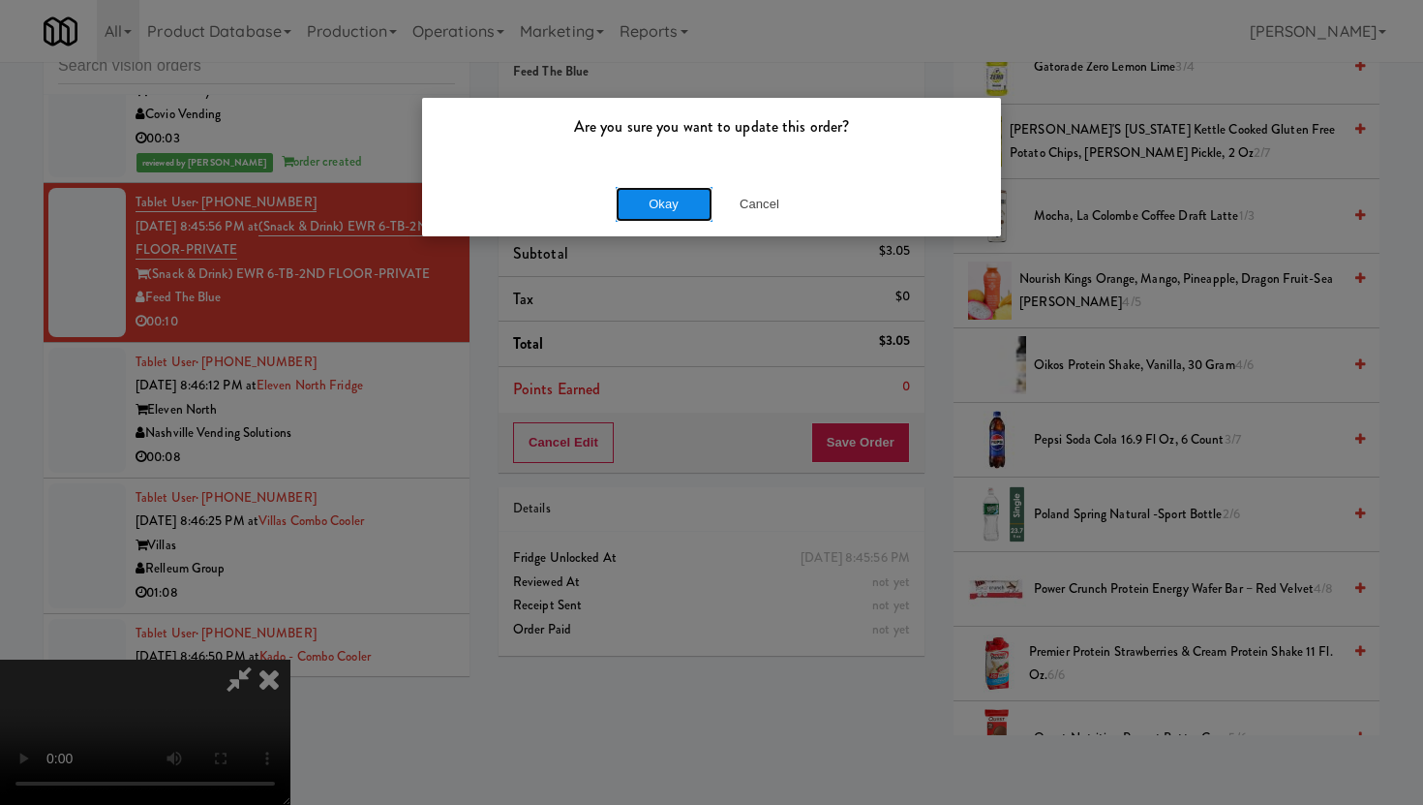
click at [677, 210] on button "Okay" at bounding box center [664, 204] width 97 height 35
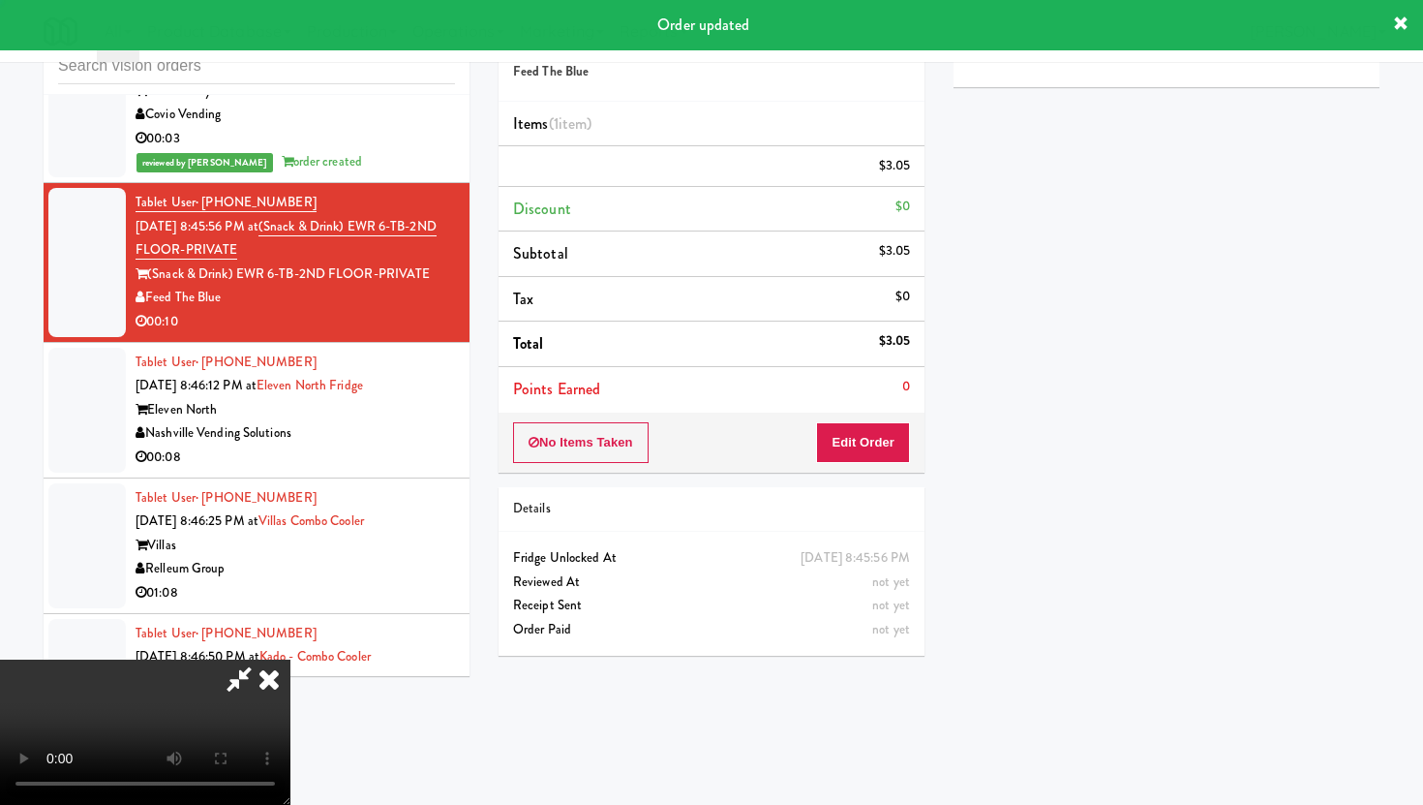
scroll to position [0, 0]
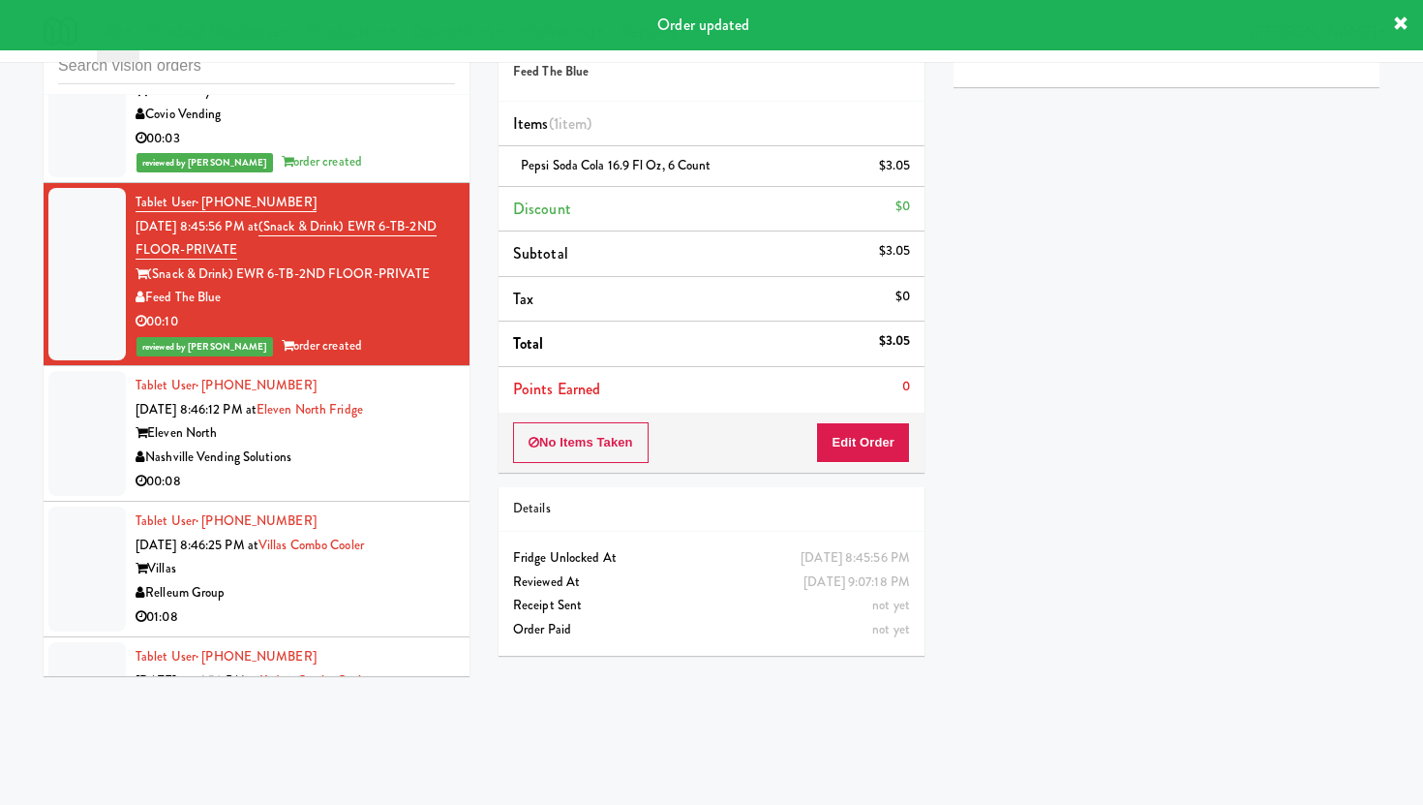
click at [397, 470] on div "00:08" at bounding box center [295, 482] width 319 height 24
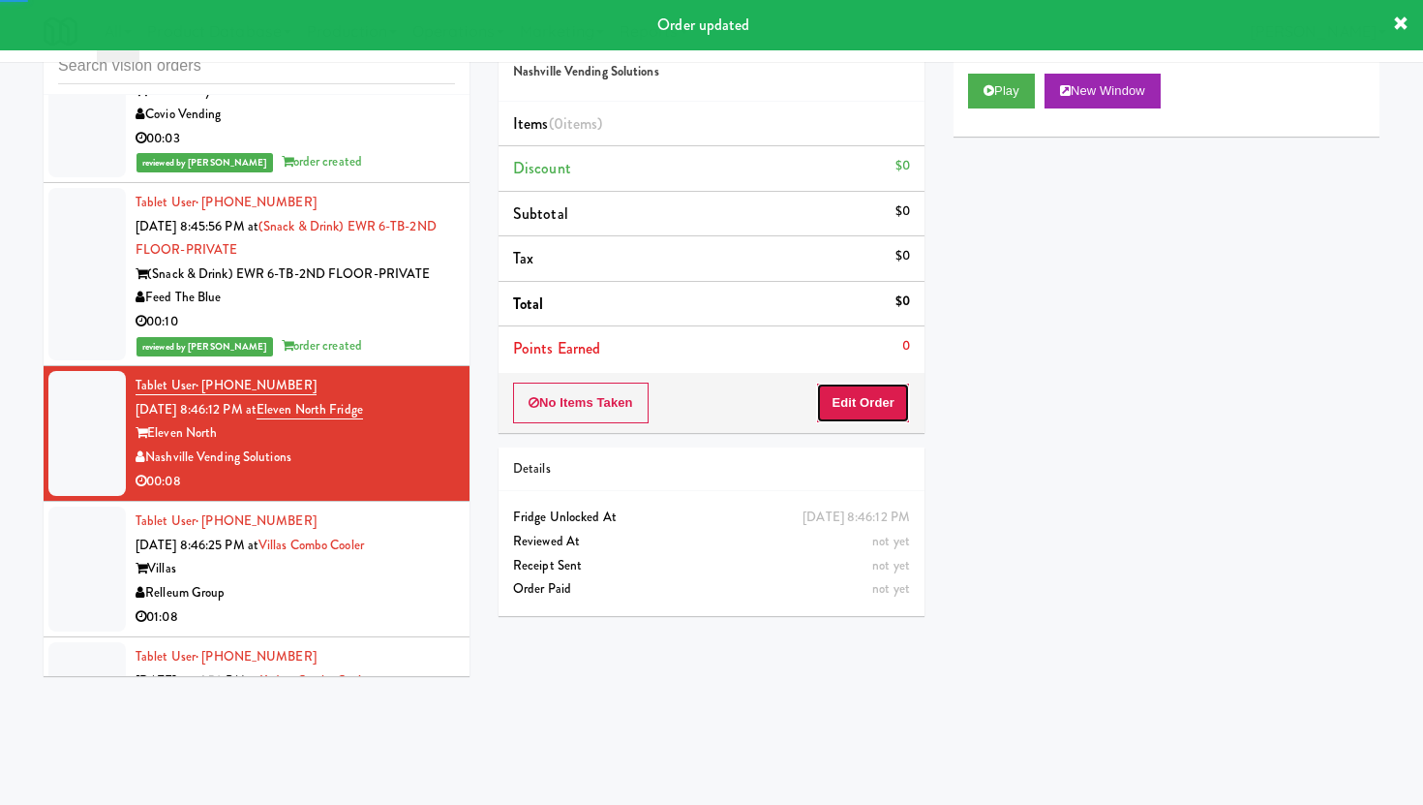
click at [877, 396] on button "Edit Order" at bounding box center [863, 402] width 94 height 41
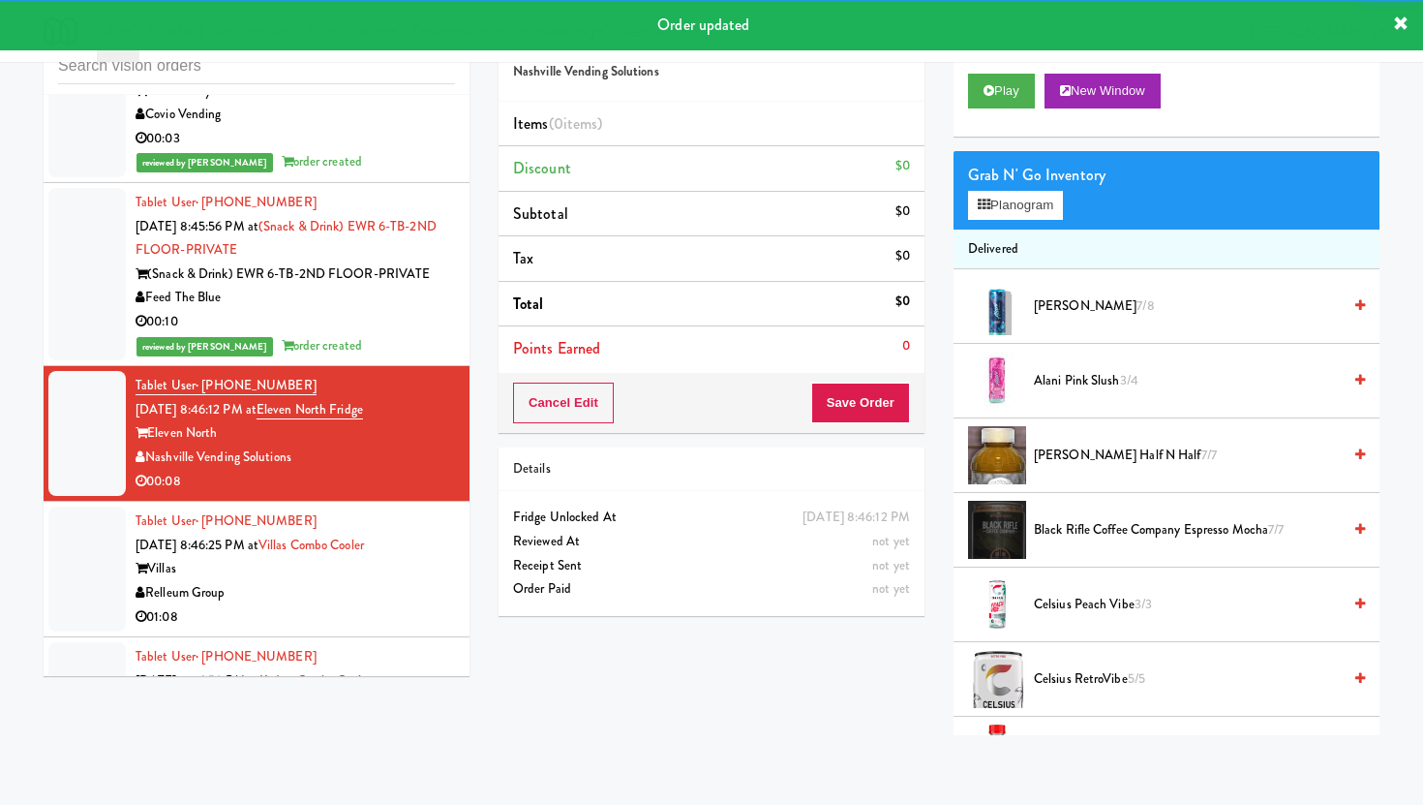
click at [1000, 108] on div "Play New Window" at bounding box center [1167, 97] width 426 height 77
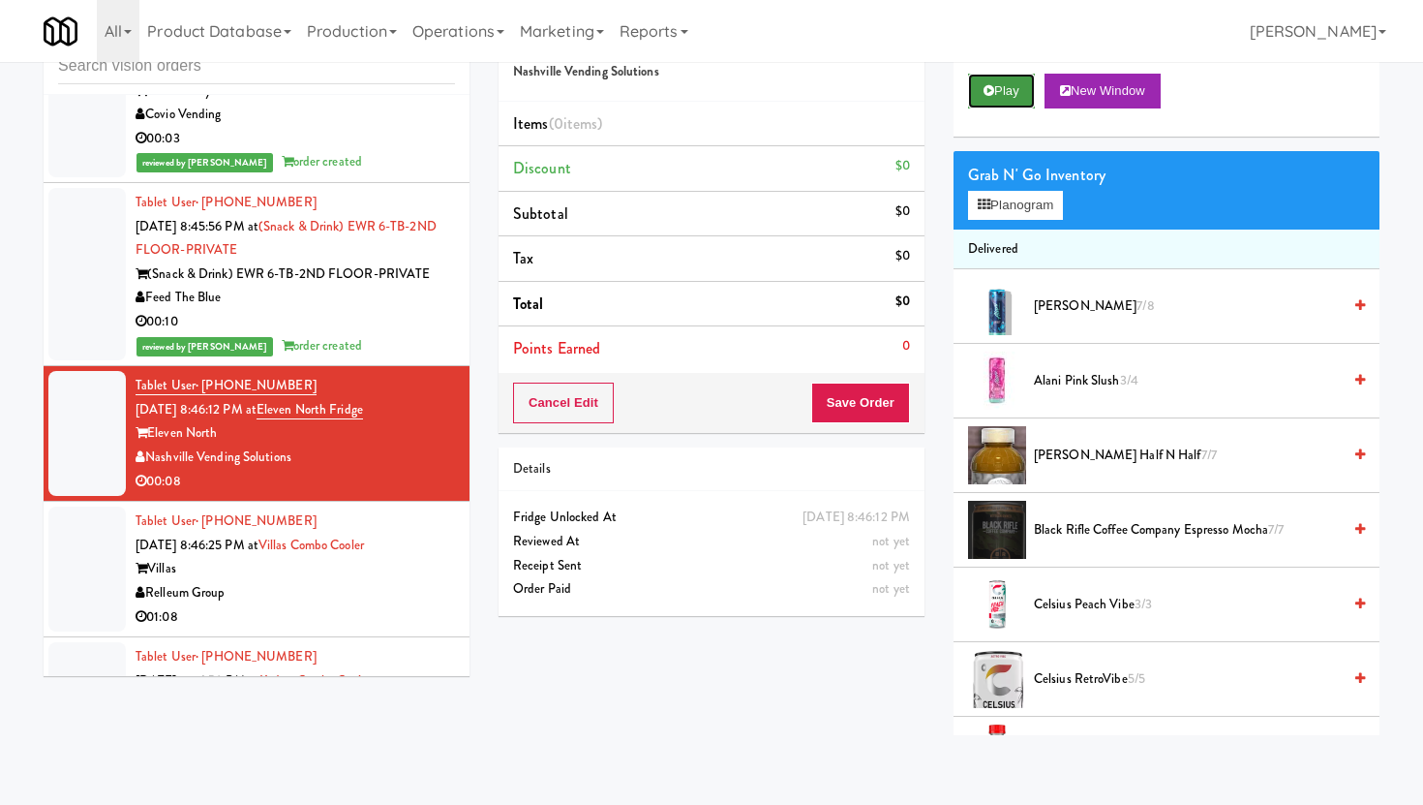
click at [998, 100] on button "Play" at bounding box center [1001, 91] width 67 height 35
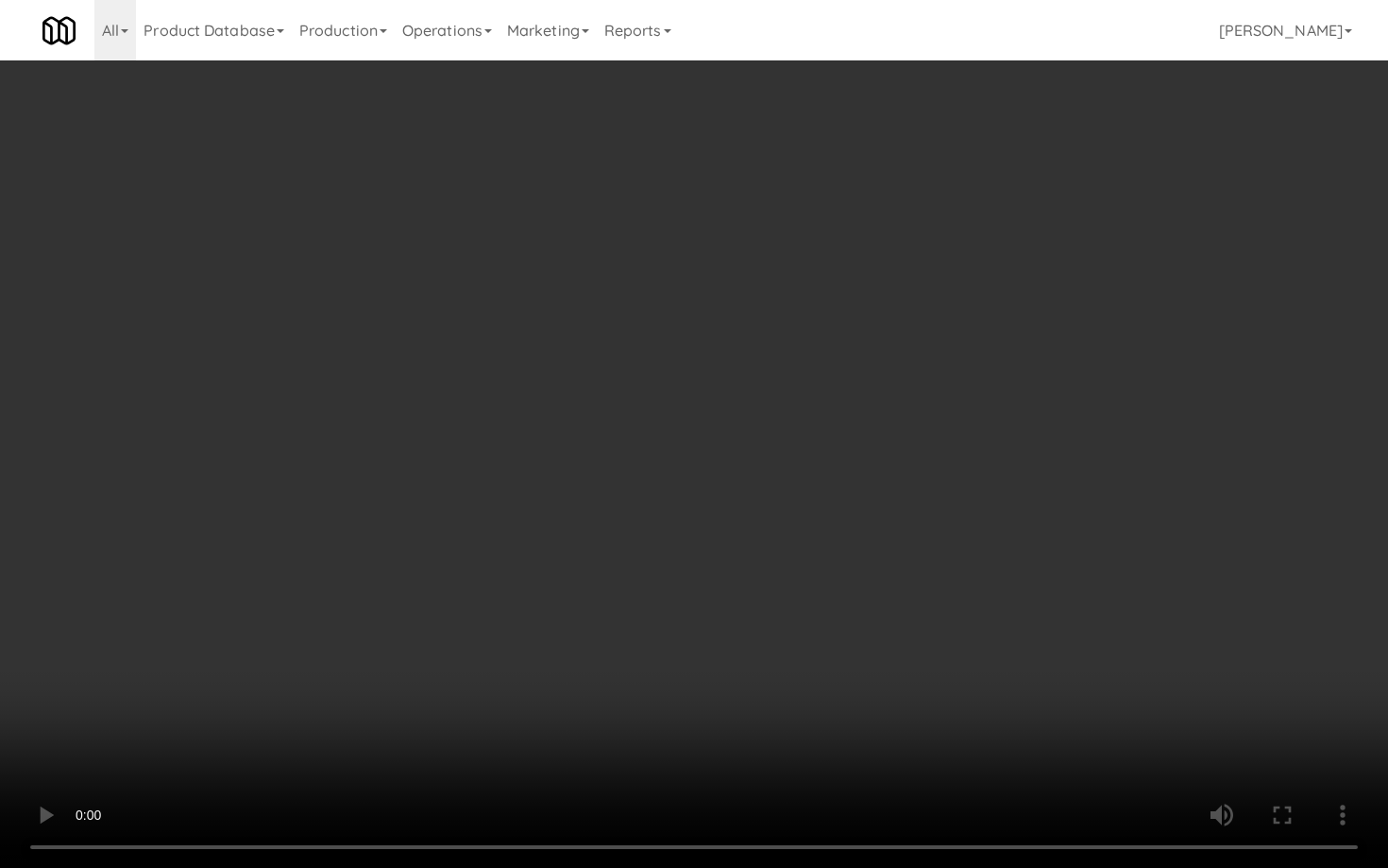
click at [1006, 697] on video at bounding box center [694, 434] width 1388 height 868
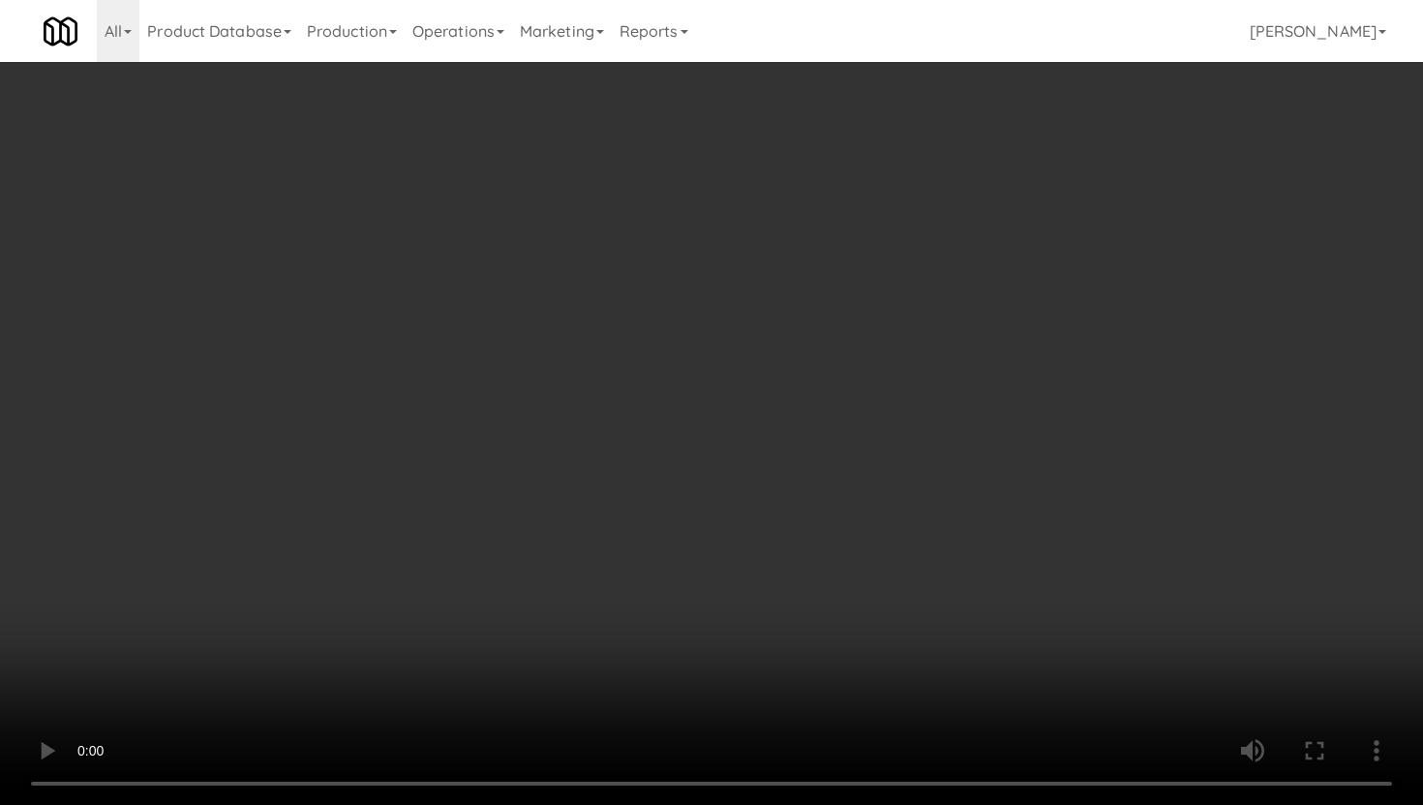
scroll to position [509, 0]
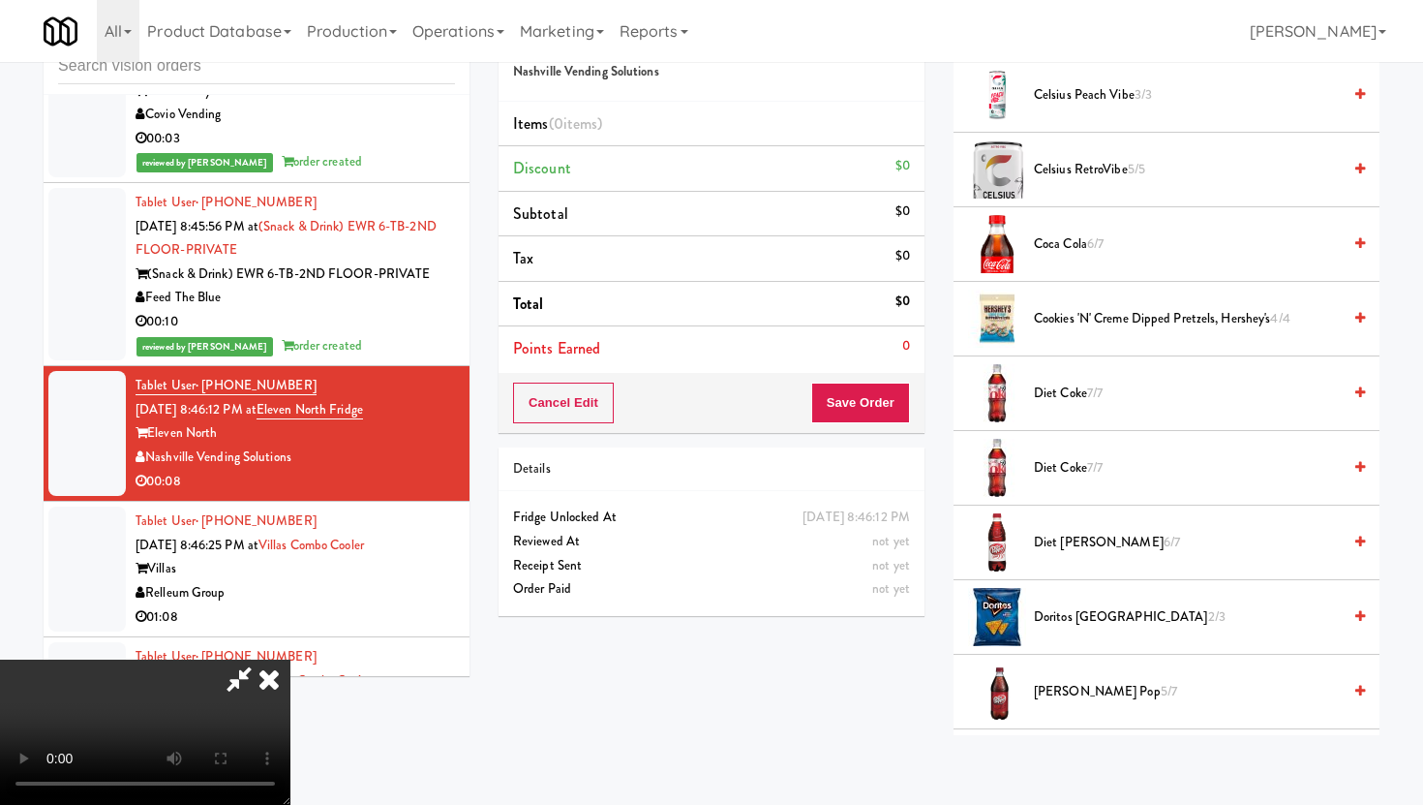
click at [1059, 380] on li "Diet Coke 7/7" at bounding box center [1167, 393] width 426 height 75
click at [1062, 395] on span "Diet Coke 7/7" at bounding box center [1187, 393] width 307 height 24
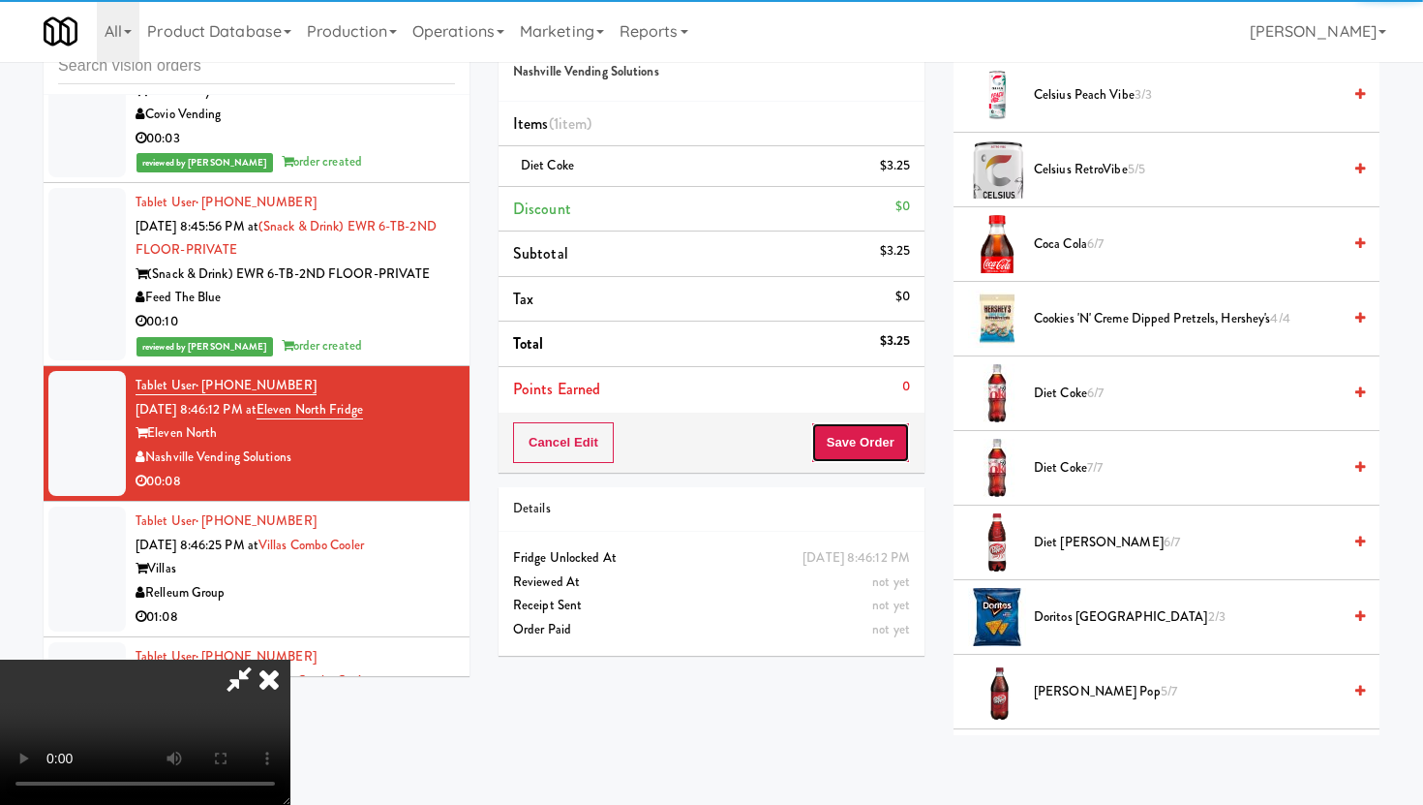
click at [884, 461] on button "Save Order" at bounding box center [860, 442] width 99 height 41
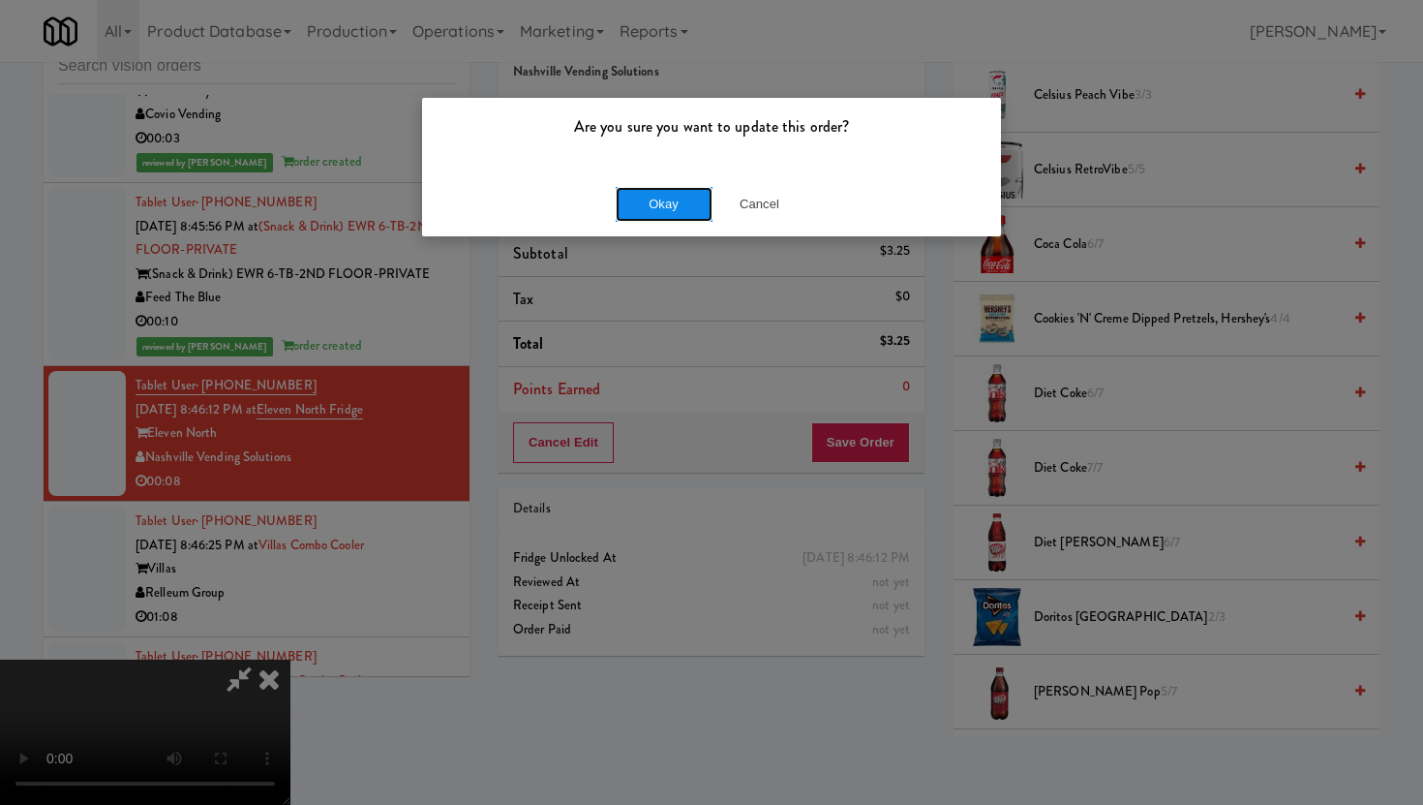
click at [668, 210] on button "Okay" at bounding box center [664, 204] width 97 height 35
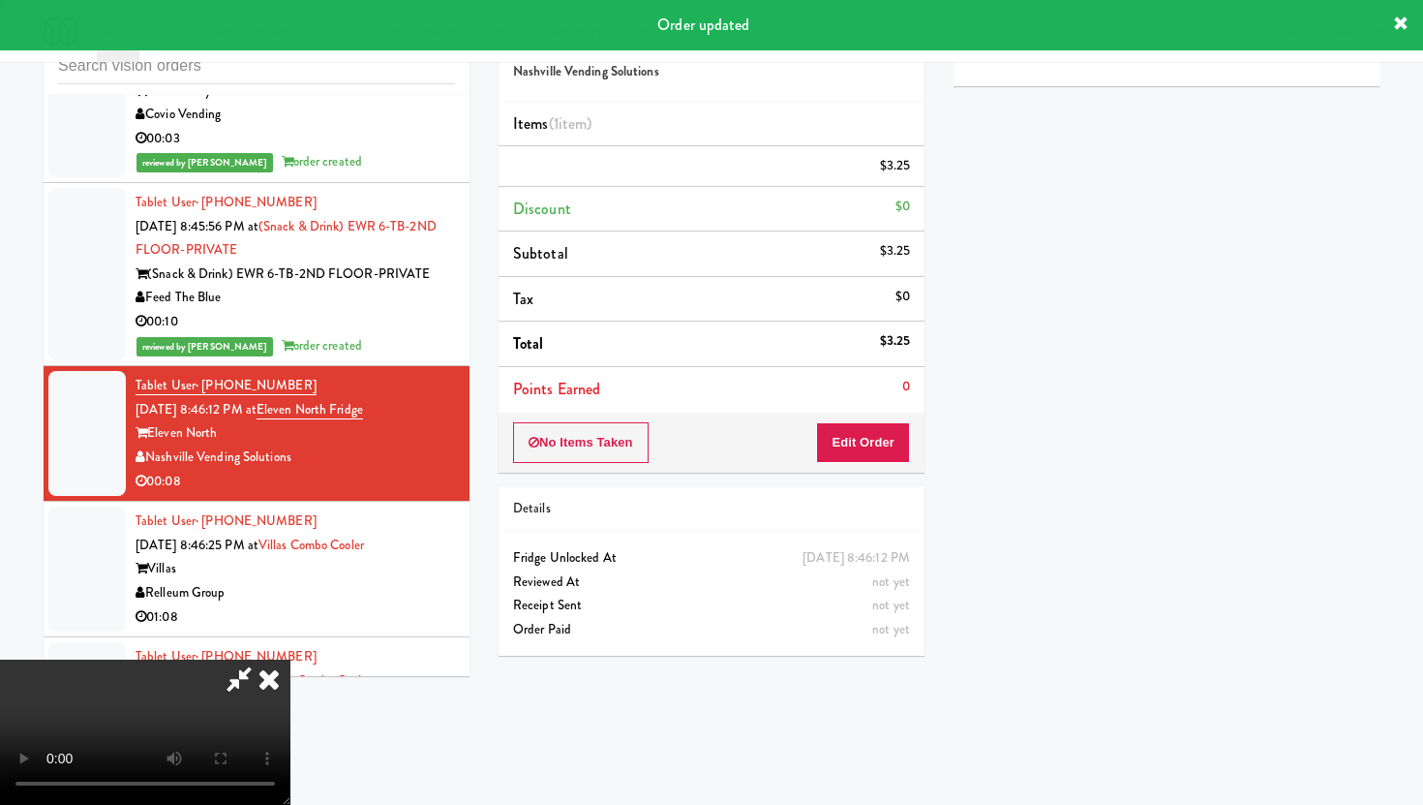
scroll to position [49, 0]
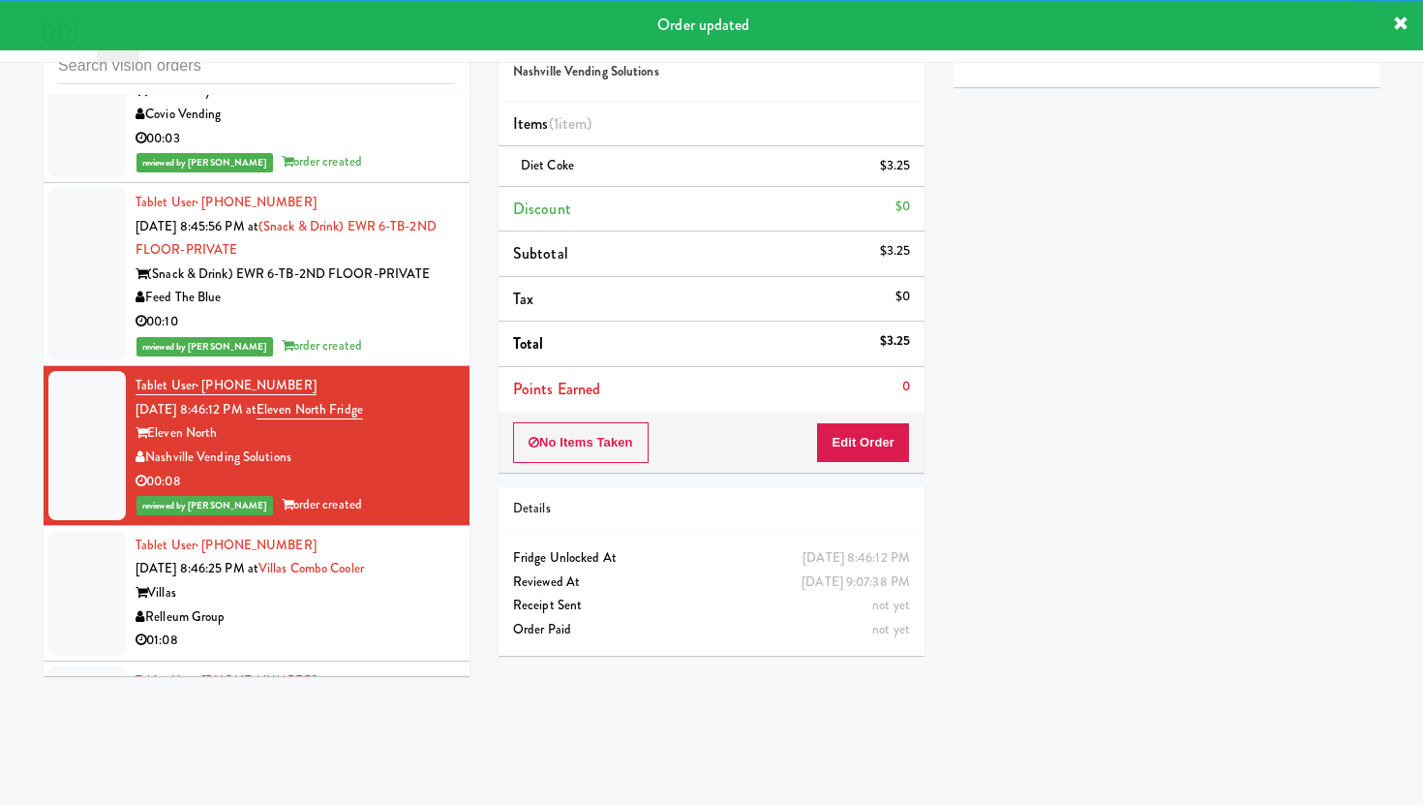
click at [425, 581] on div "Villas" at bounding box center [295, 593] width 319 height 24
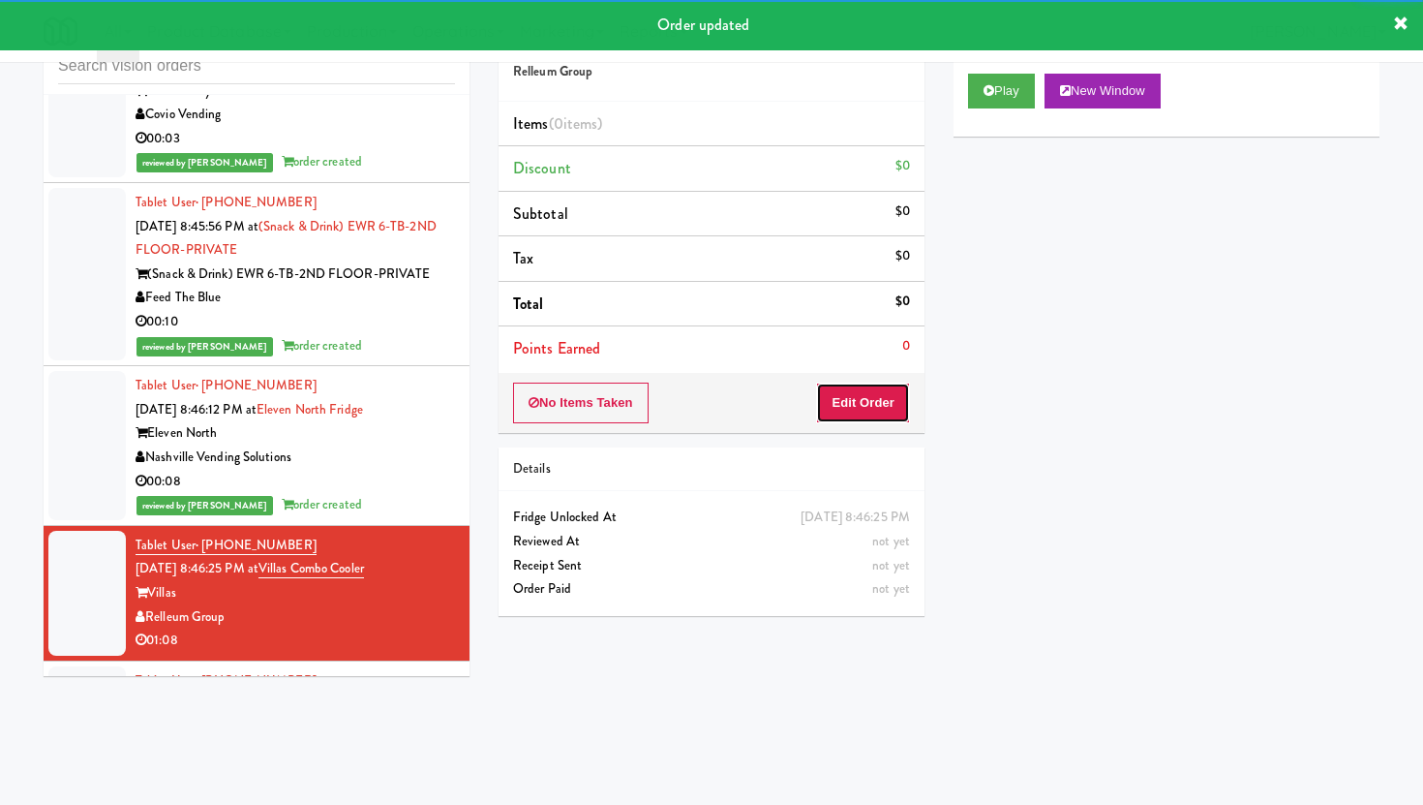
click at [863, 407] on button "Edit Order" at bounding box center [863, 402] width 94 height 41
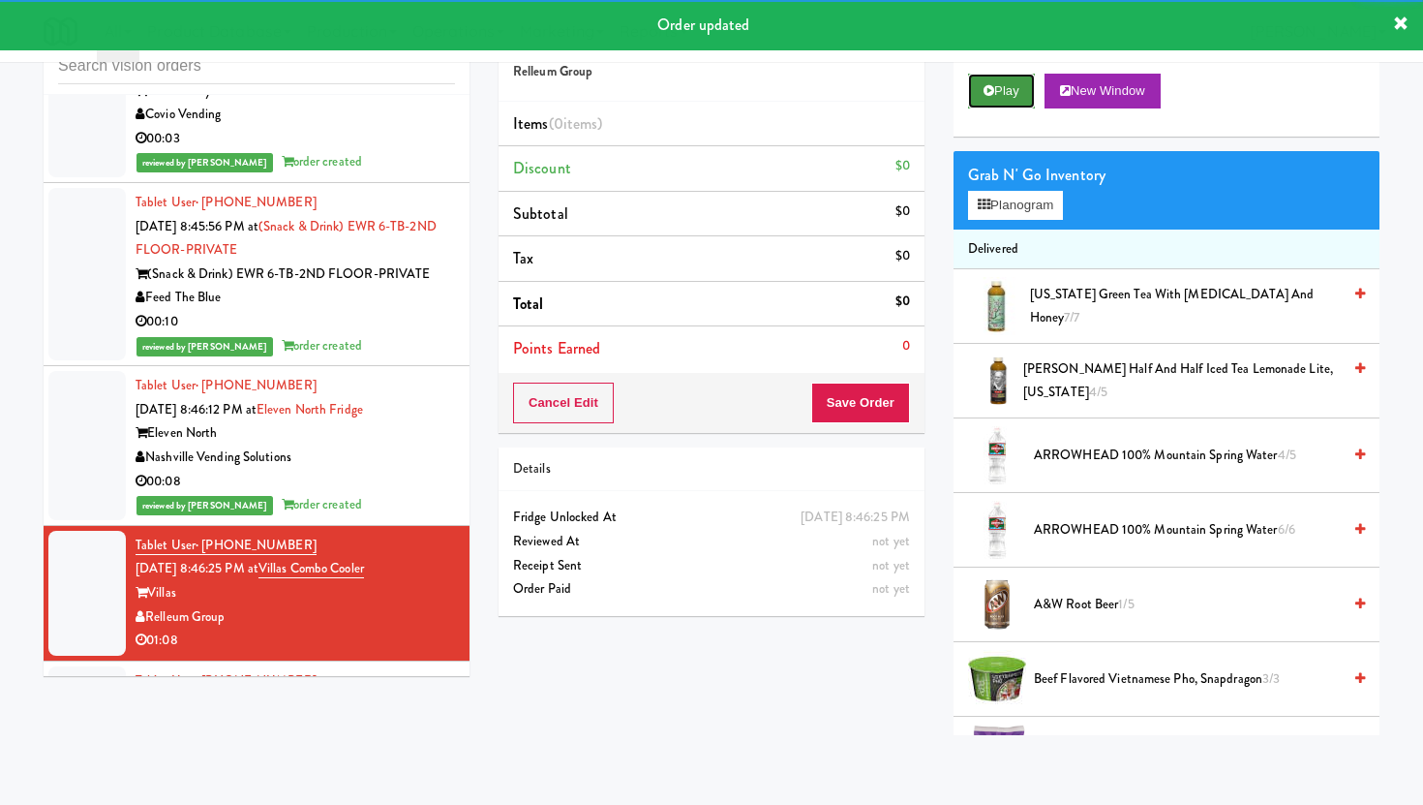
click at [987, 101] on button "Play" at bounding box center [1001, 91] width 67 height 35
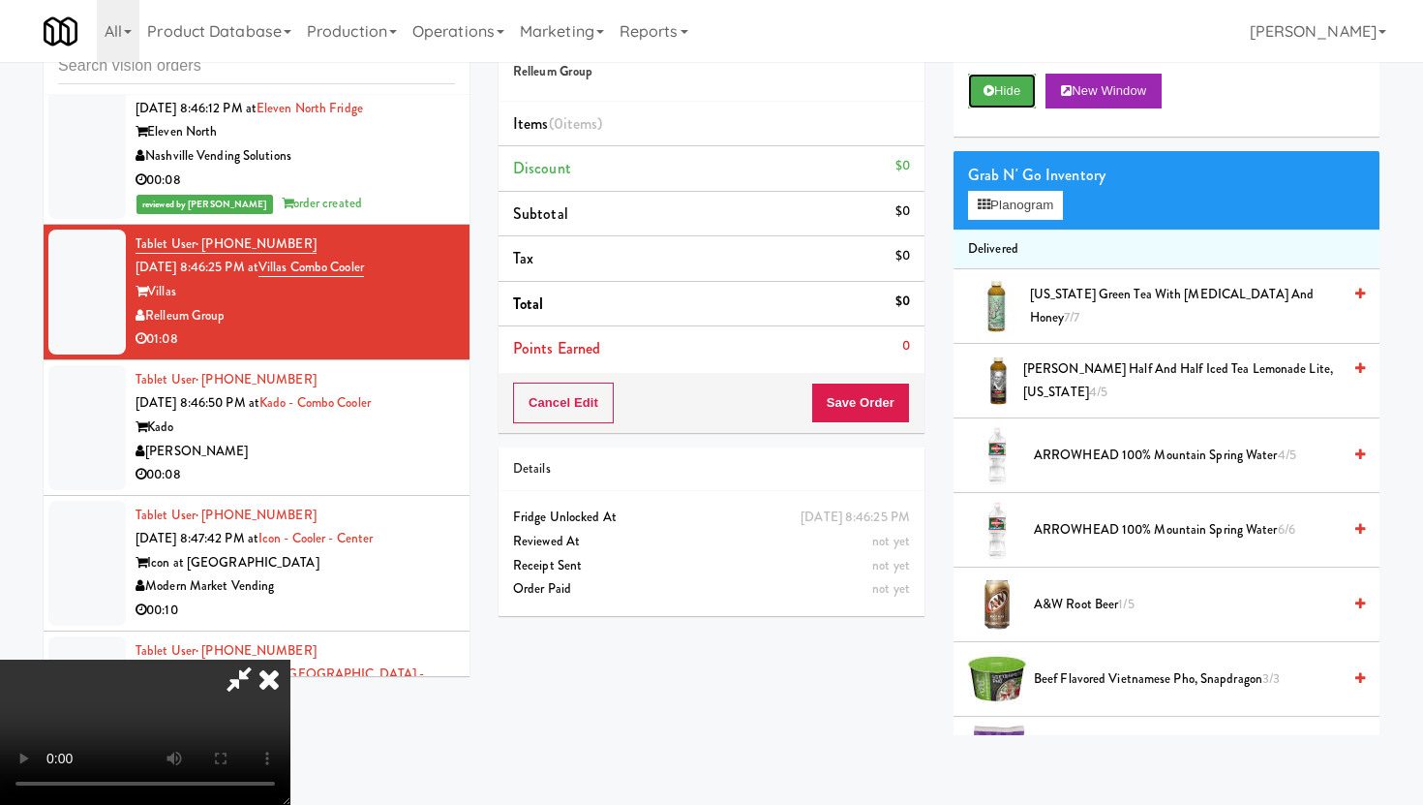
scroll to position [159, 0]
click at [290, 659] on video at bounding box center [145, 731] width 290 height 145
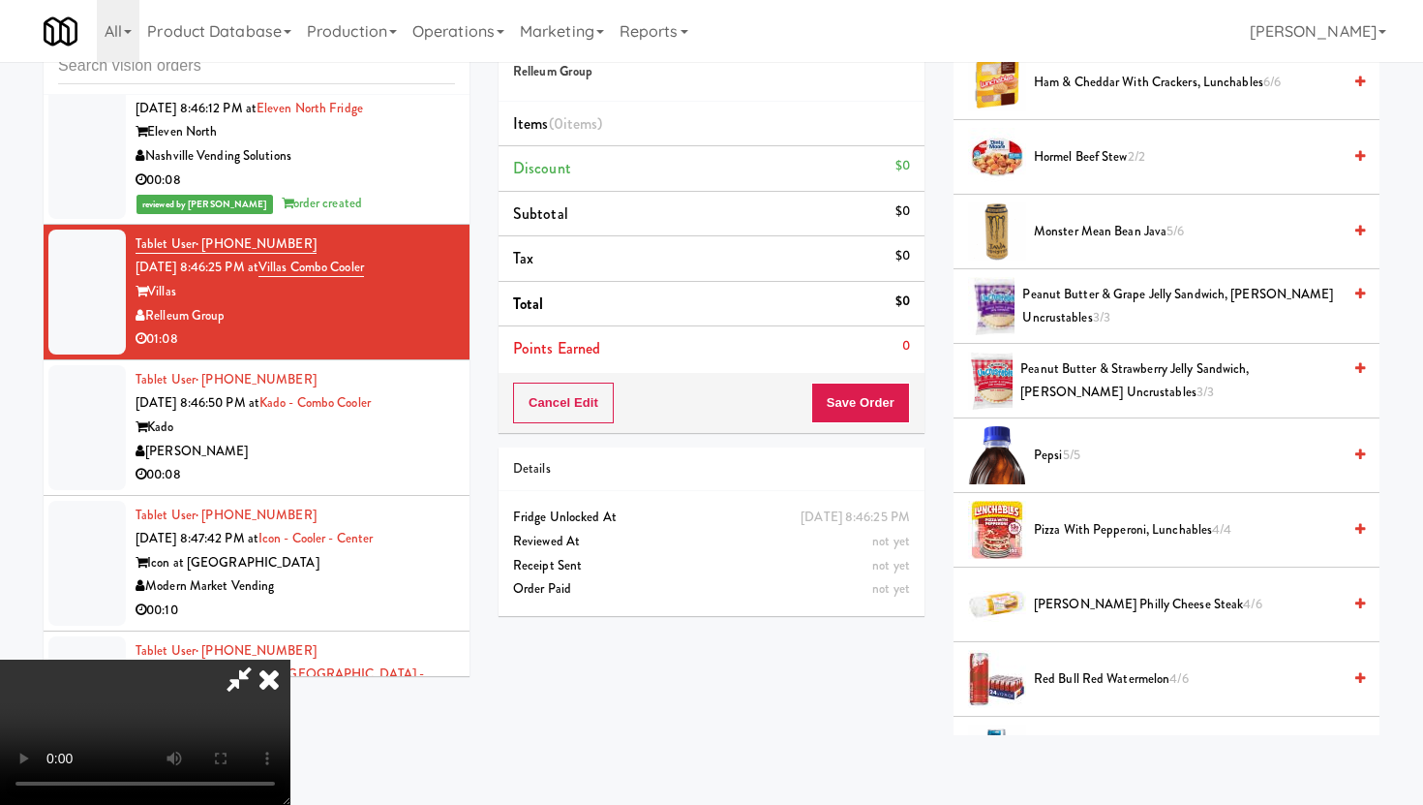
click at [1202, 397] on span "Peanut Butter & Strawberry Jelly Sandwich, [PERSON_NAME] Uncrustables 3/3" at bounding box center [1180, 380] width 320 height 47
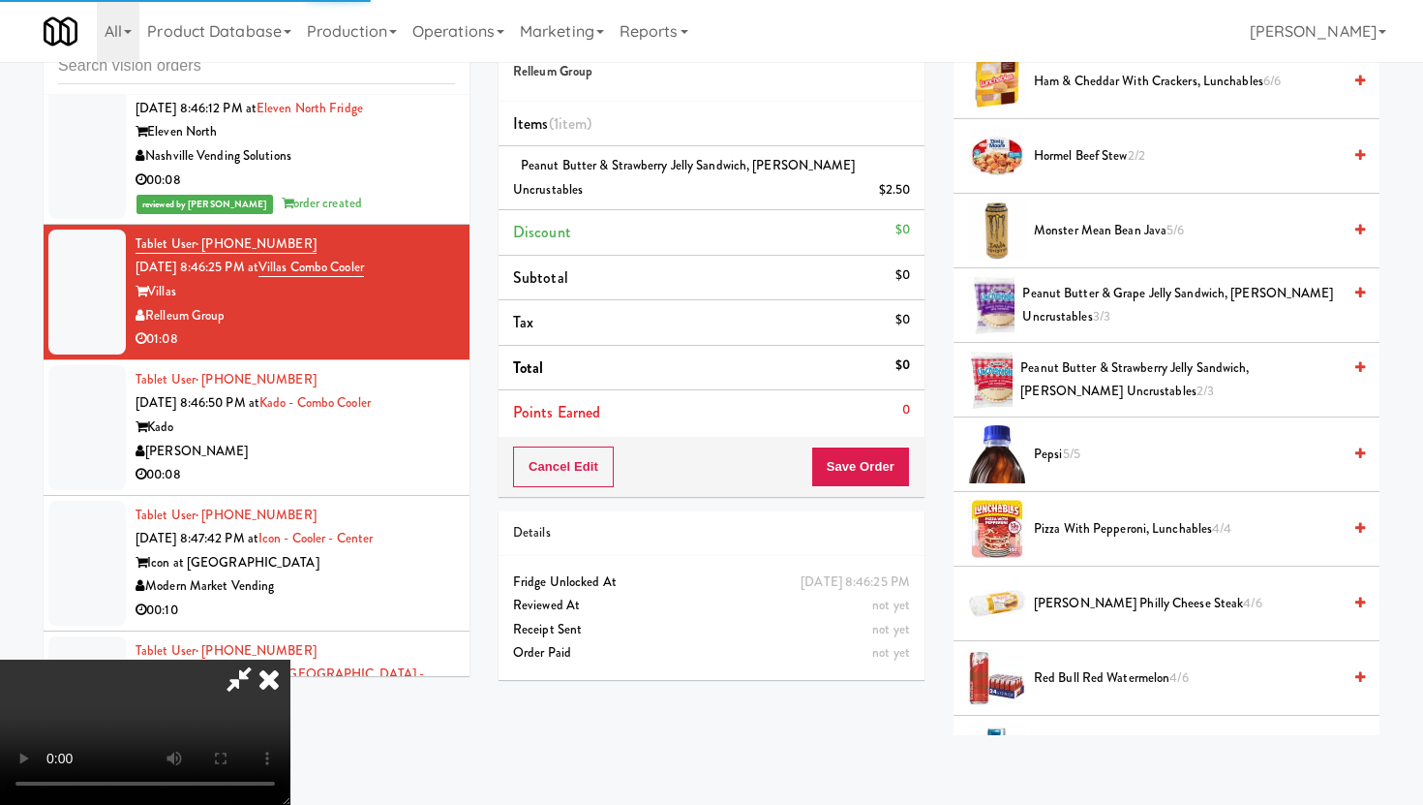
click at [1155, 530] on span "Pizza With Pepperoni, Lunchables 4/4" at bounding box center [1187, 529] width 307 height 24
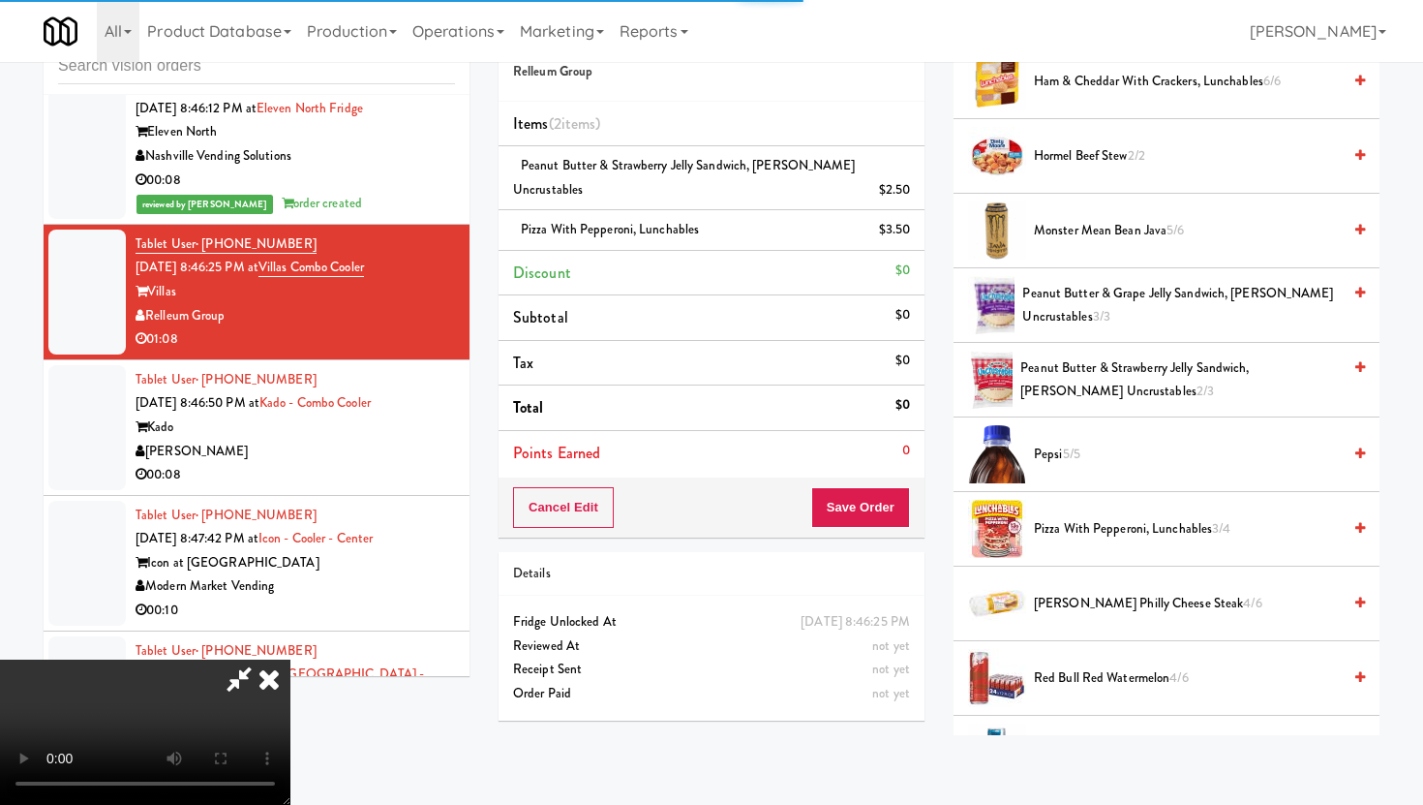
click at [290, 659] on video at bounding box center [145, 731] width 290 height 145
click at [1128, 290] on span "Peanut Butter & Grape Jelly Sandwich, [PERSON_NAME] Uncrustables 3/3" at bounding box center [1181, 305] width 318 height 47
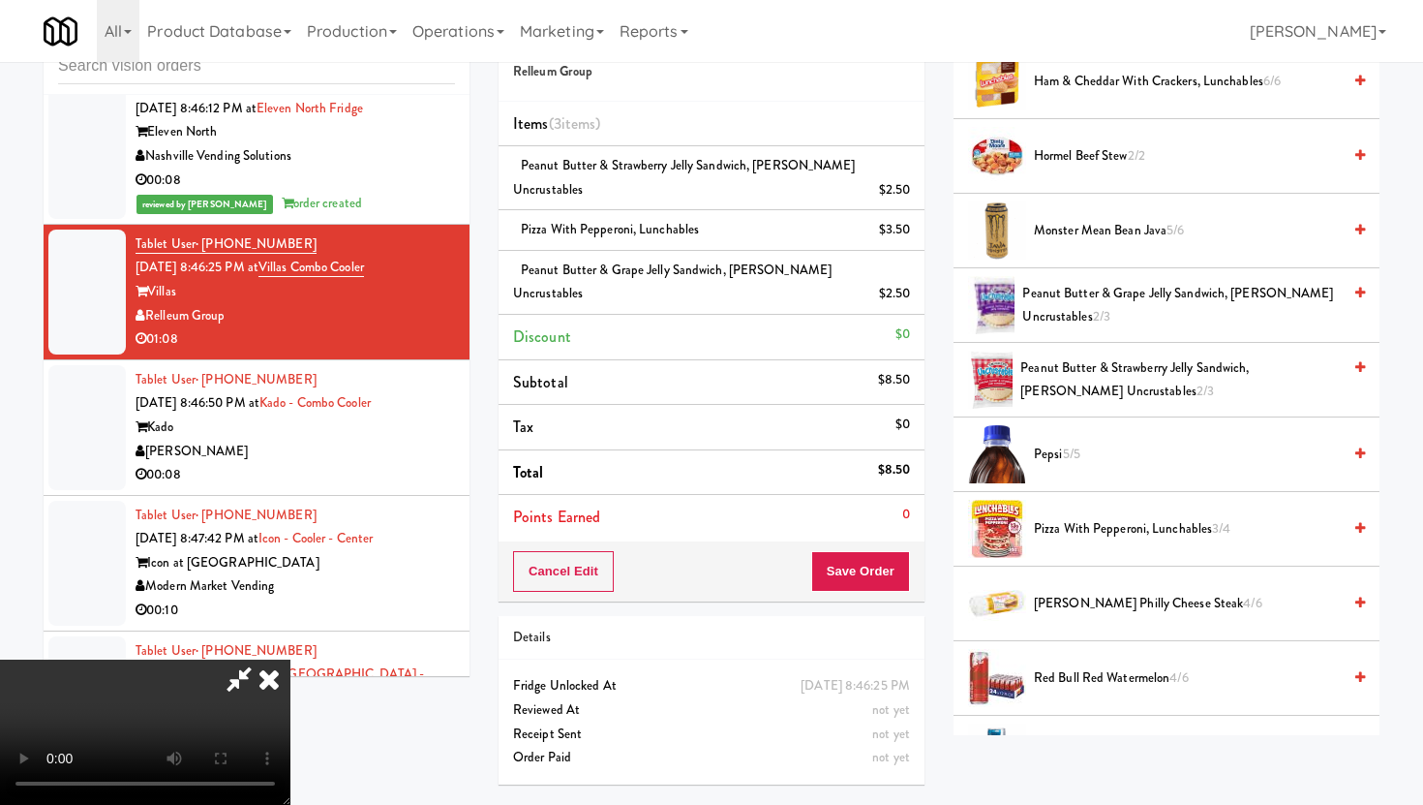
scroll to position [0, 0]
click at [290, 659] on icon at bounding box center [269, 678] width 43 height 39
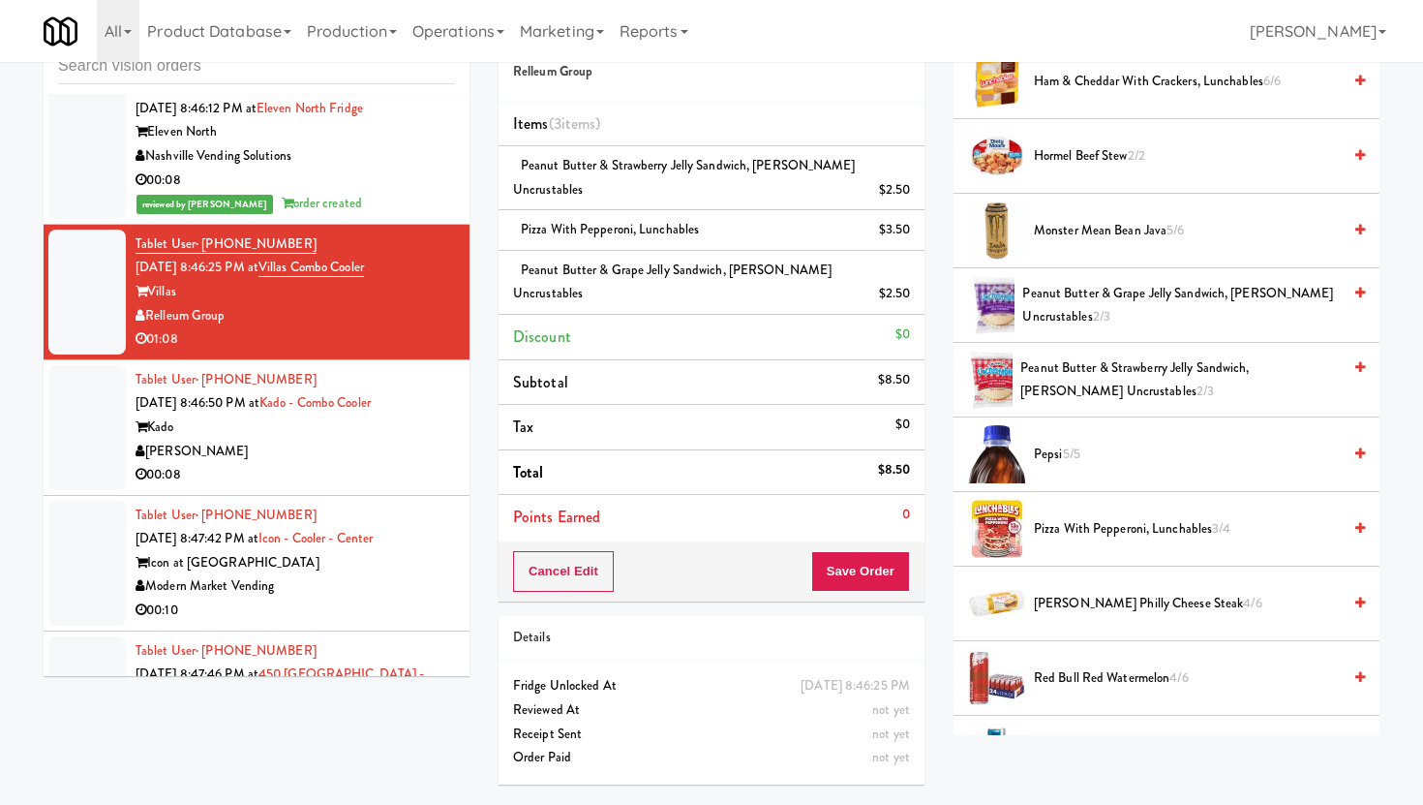
click at [356, 463] on div "00:08" at bounding box center [295, 475] width 319 height 24
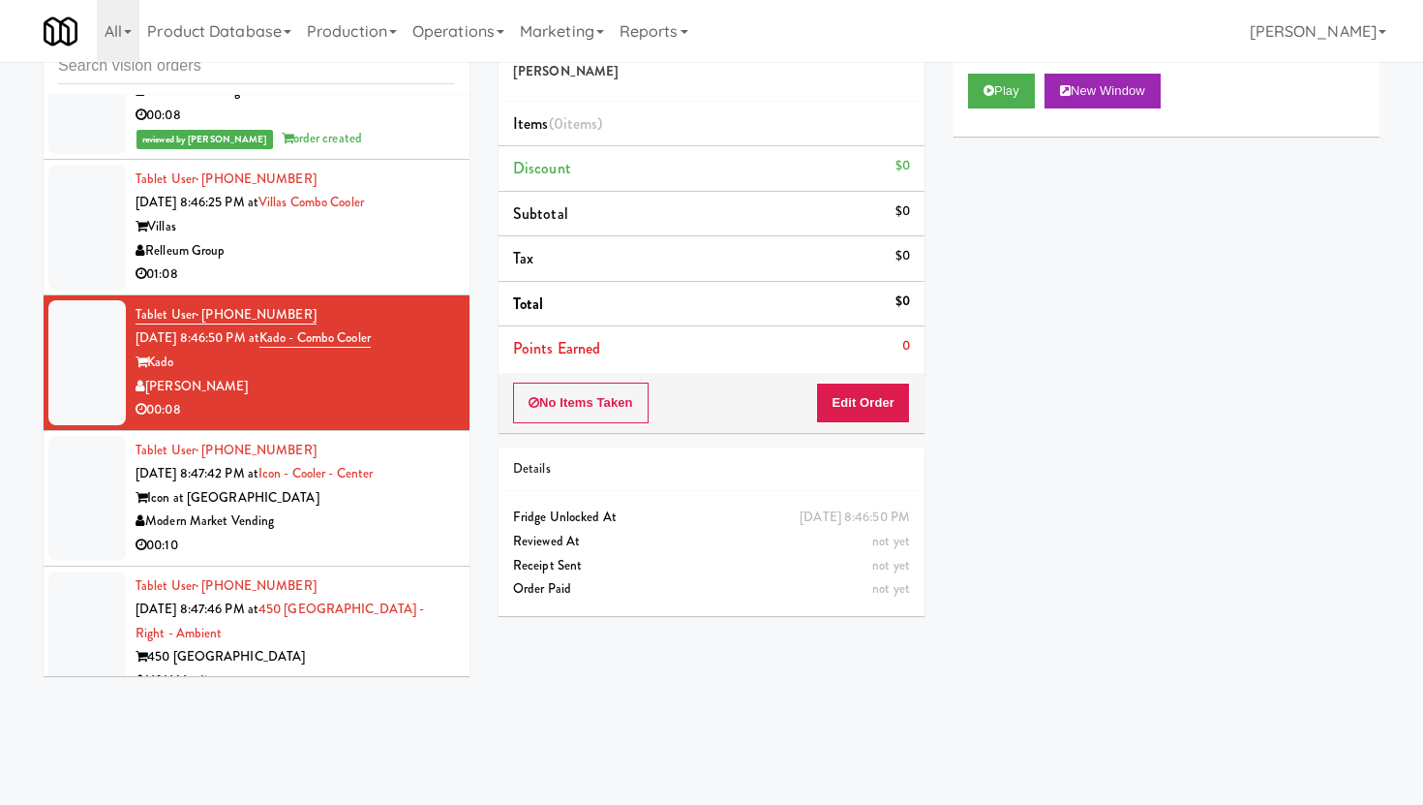
scroll to position [25051, 0]
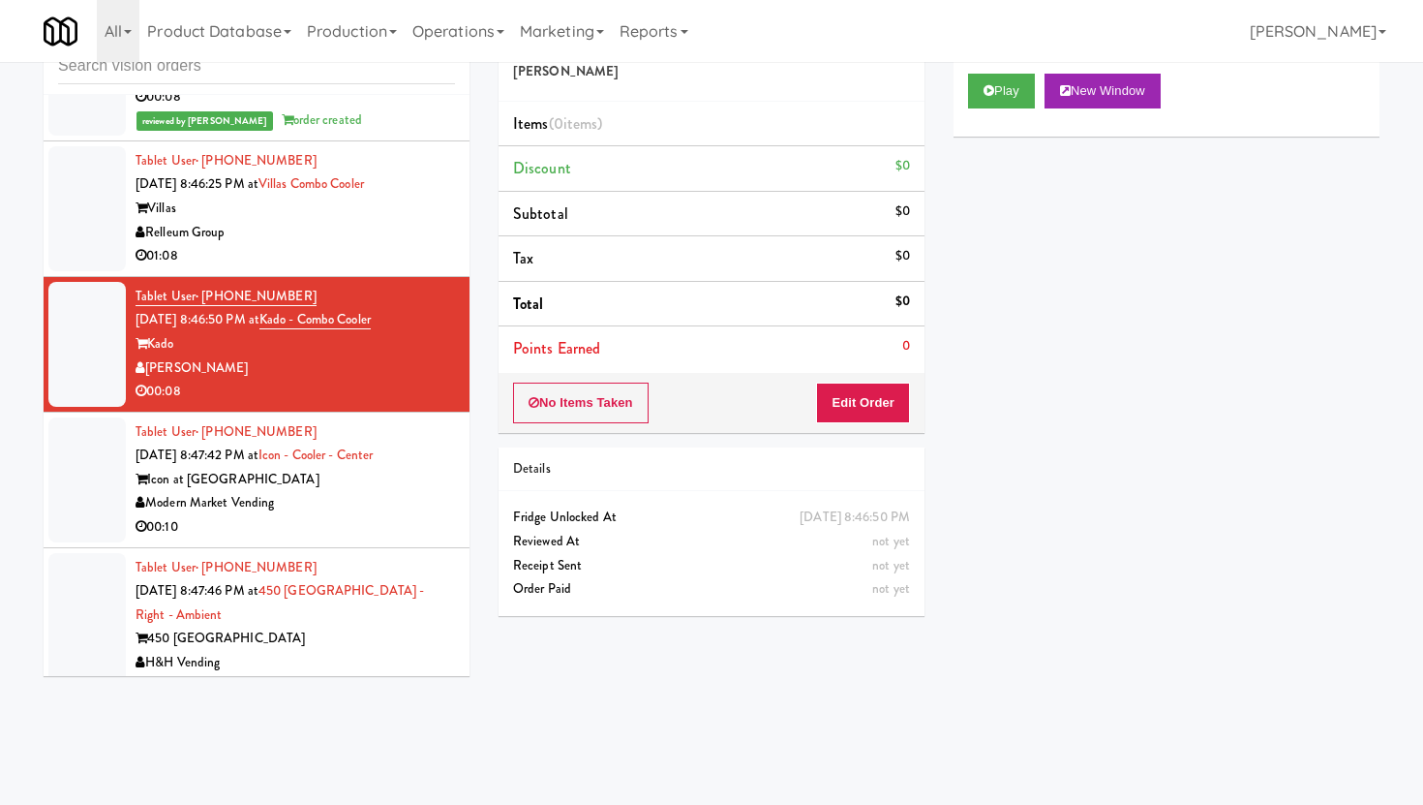
click at [349, 491] on div "Modern Market Vending" at bounding box center [295, 503] width 319 height 24
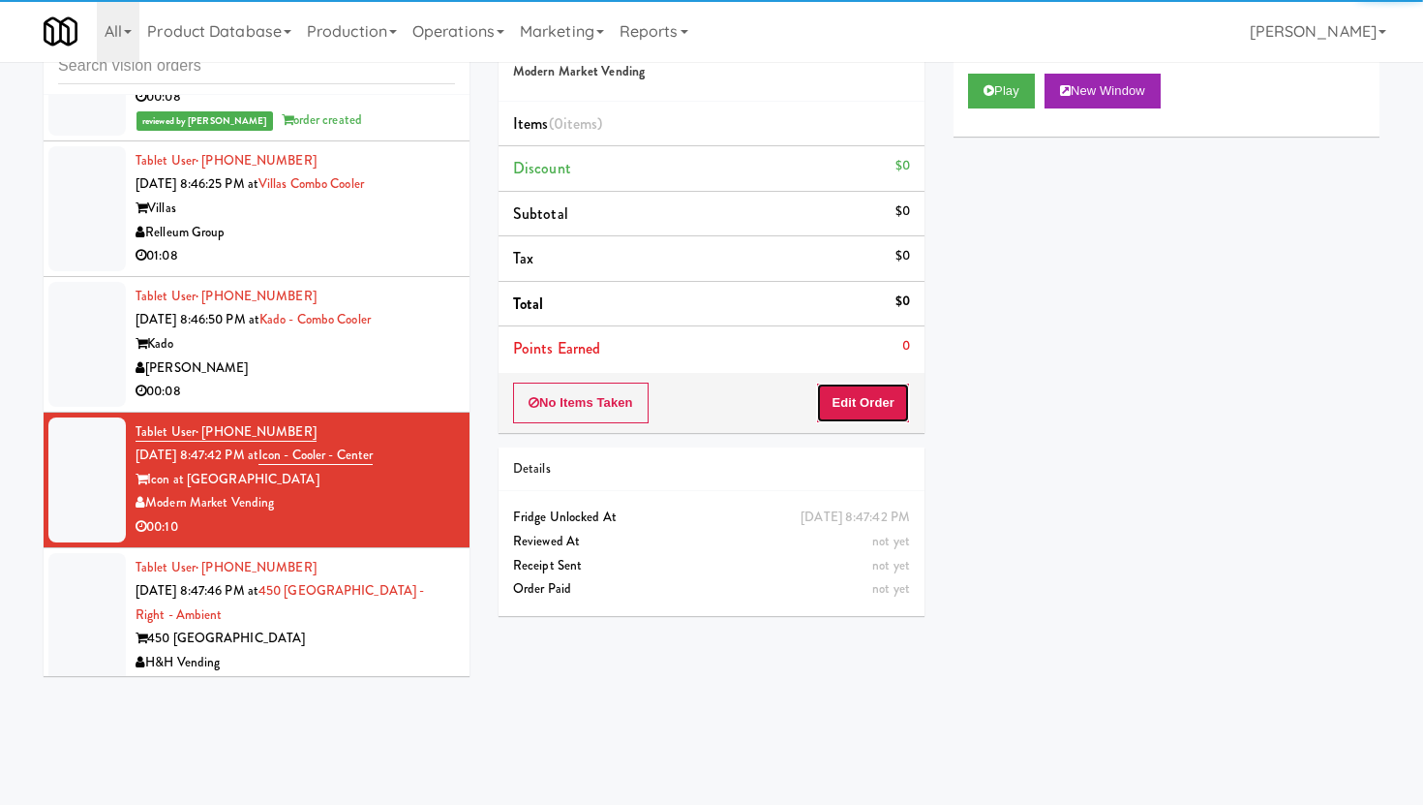
click at [890, 399] on button "Edit Order" at bounding box center [863, 402] width 94 height 41
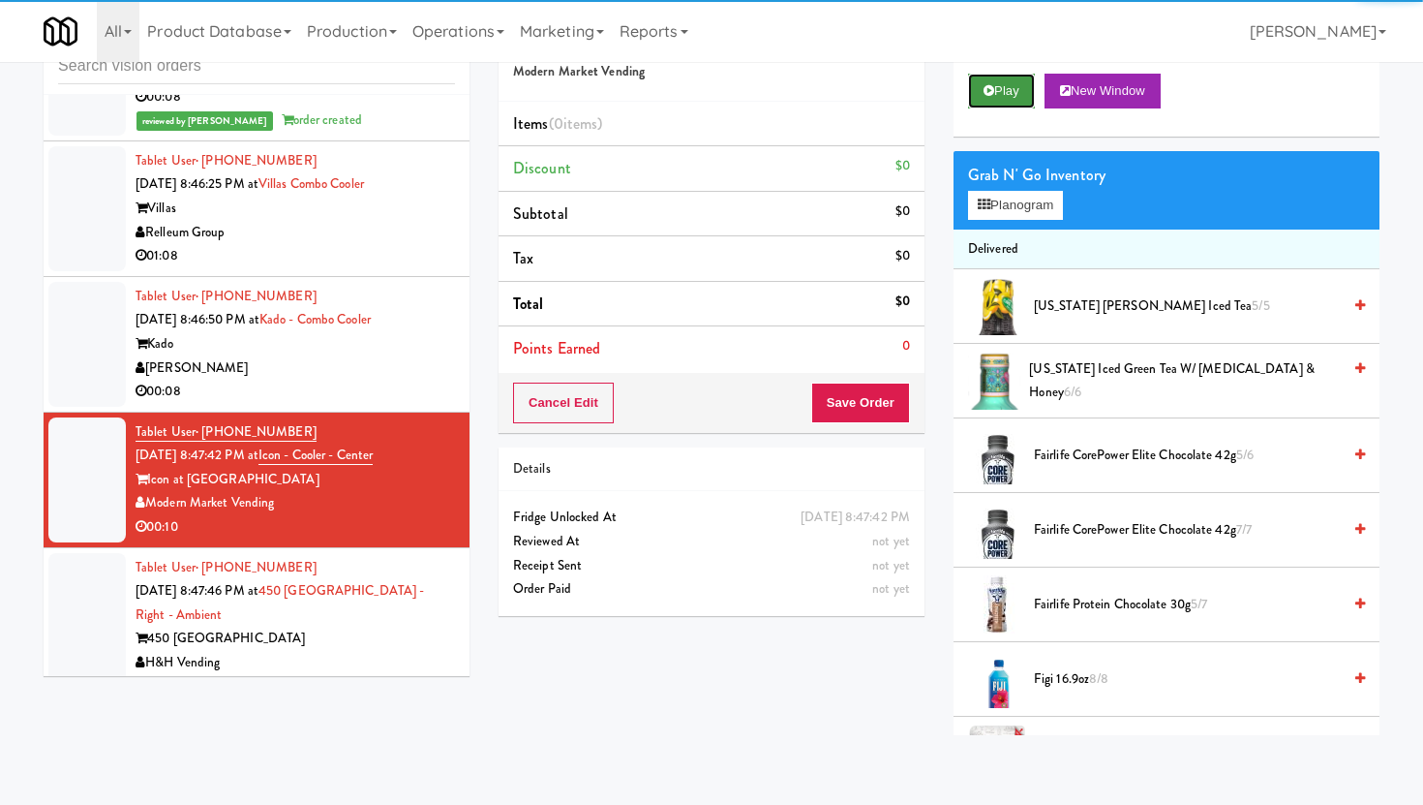
click at [1001, 88] on button "Play" at bounding box center [1001, 91] width 67 height 35
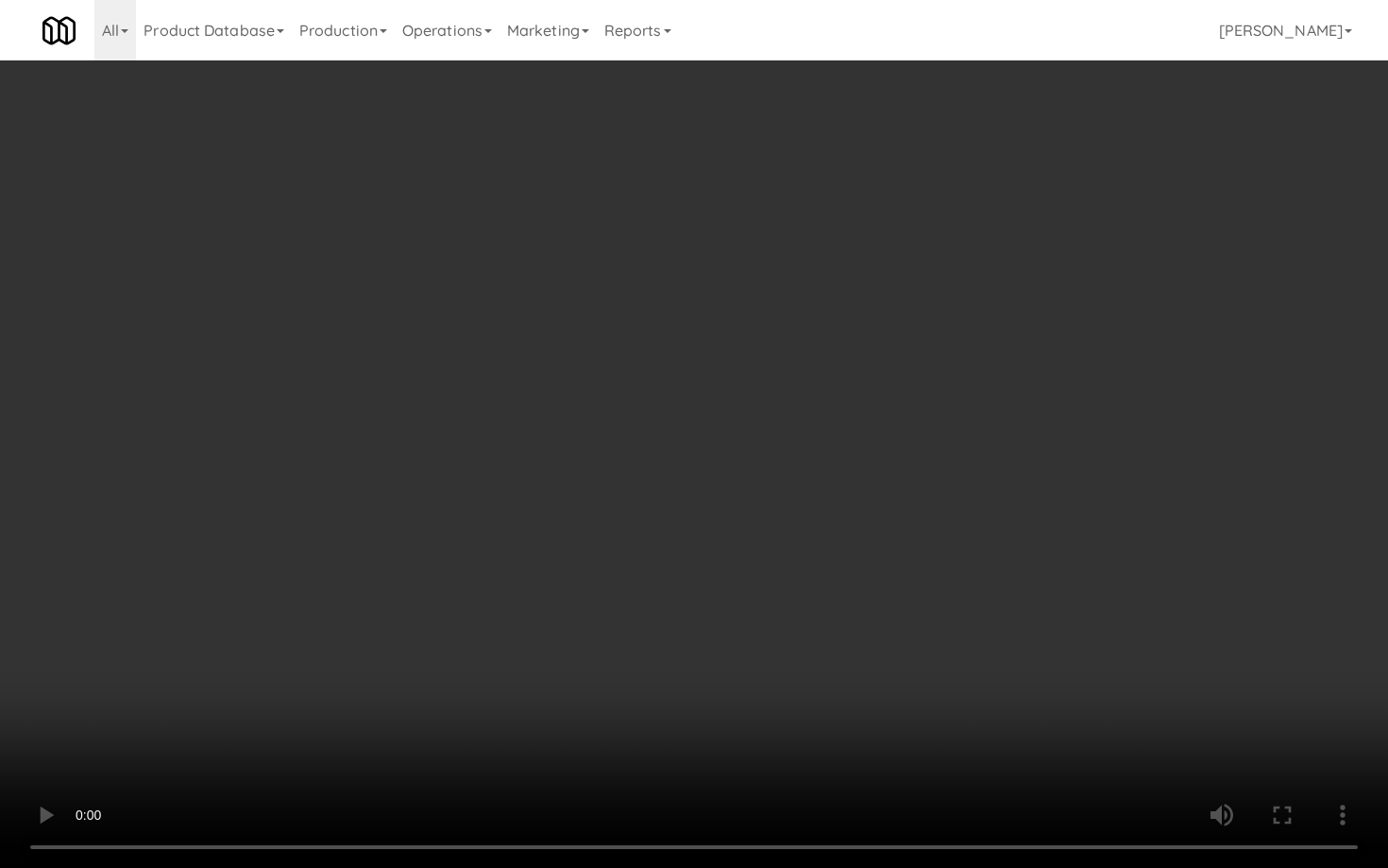
click at [330, 729] on video at bounding box center [694, 434] width 1388 height 868
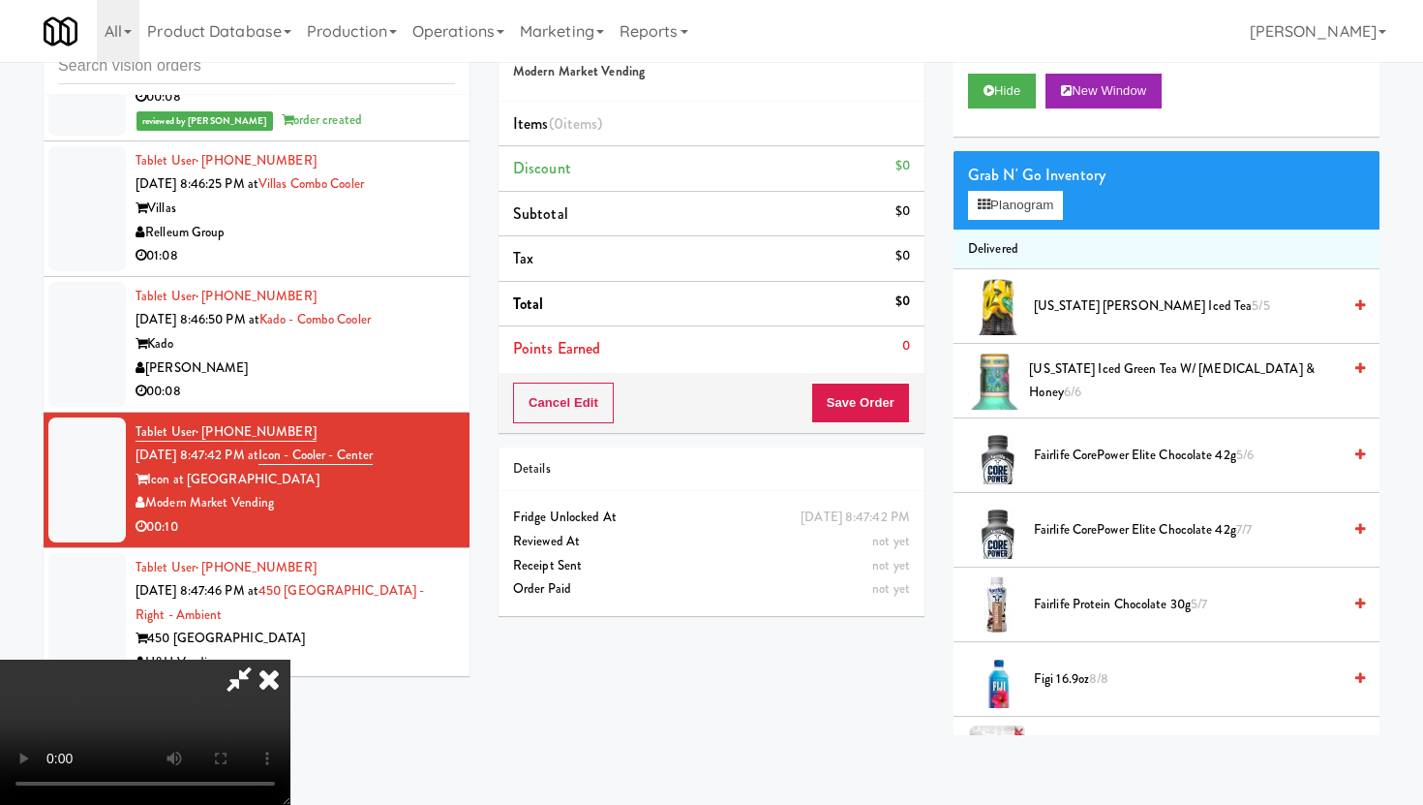
click at [290, 659] on video at bounding box center [145, 731] width 290 height 145
click at [1005, 84] on button "Hide" at bounding box center [1002, 91] width 68 height 35
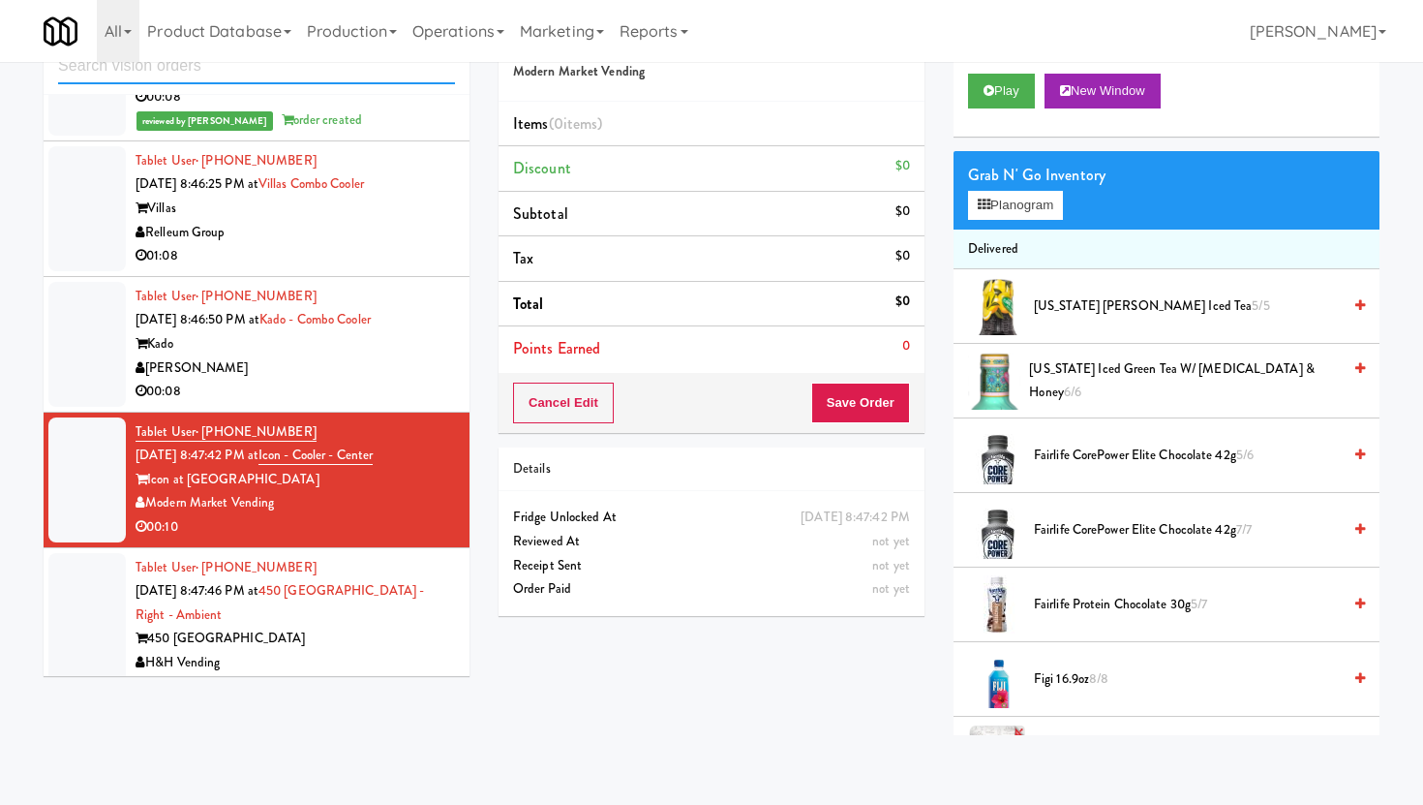
click at [237, 66] on input "text" at bounding box center [256, 66] width 397 height 36
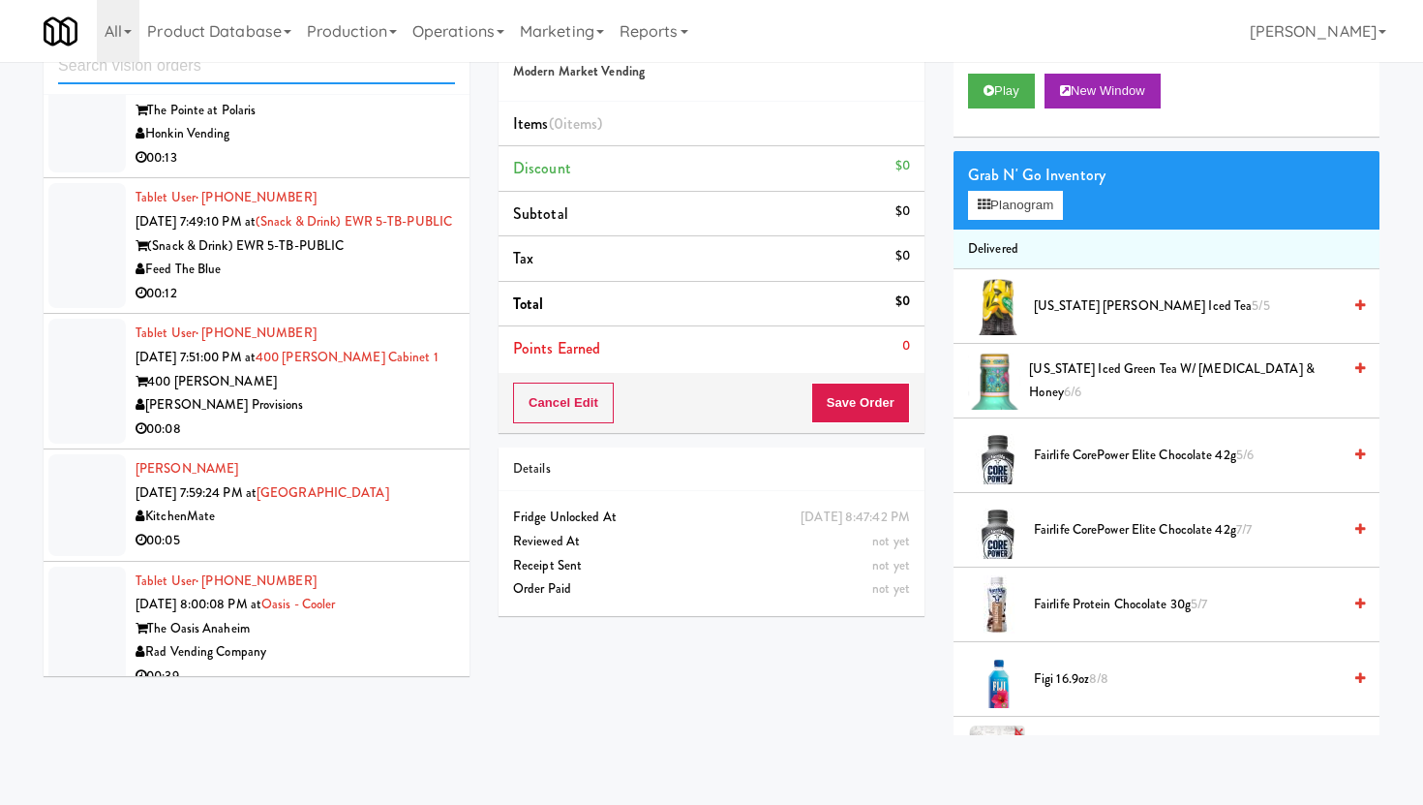
scroll to position [4542, 0]
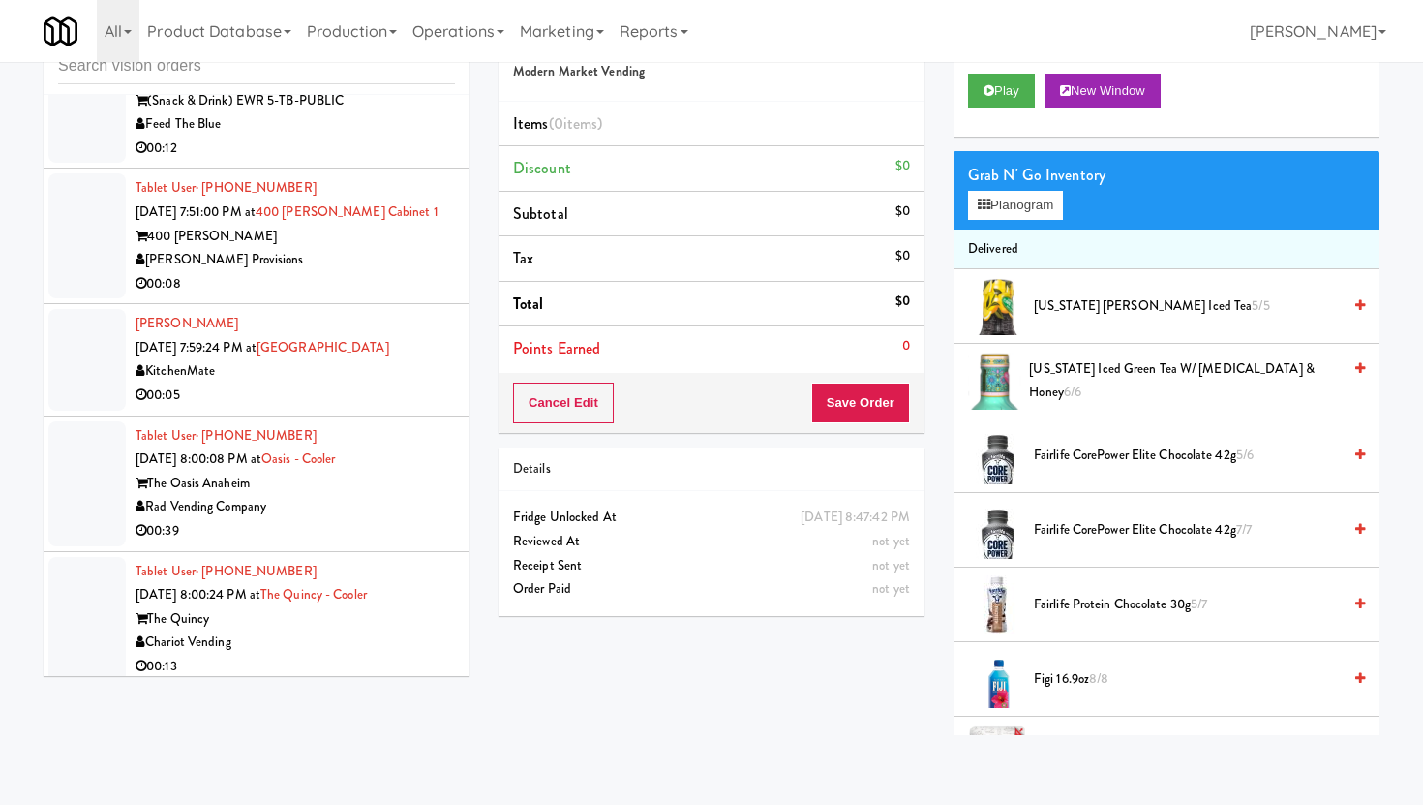
click at [404, 448] on div "Tablet User · (702) 573-7758 [DATE] 8:00:08 PM at [GEOGRAPHIC_DATA] The Oasis A…" at bounding box center [295, 483] width 319 height 119
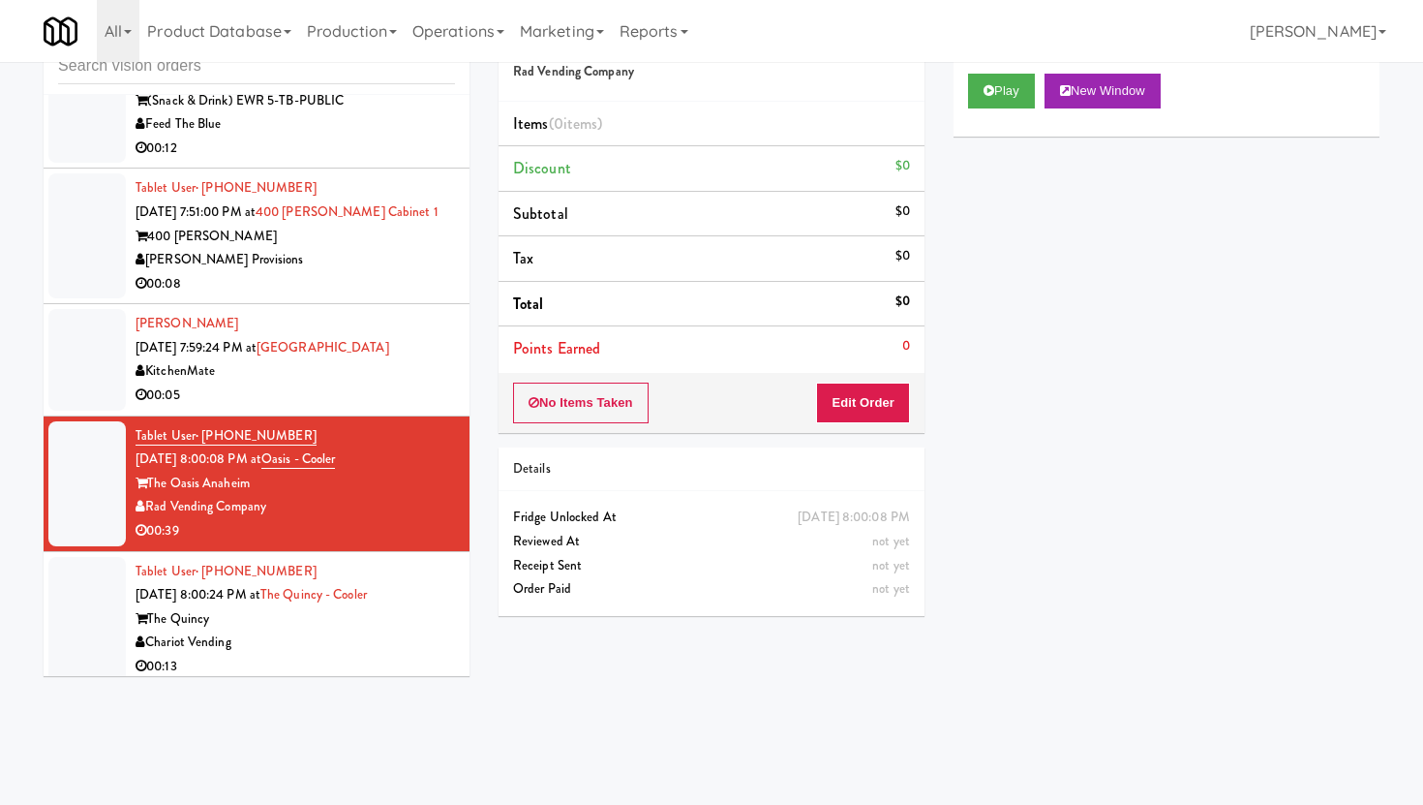
click at [403, 304] on li "[PERSON_NAME] [DATE] 7:59:24 PM at [GEOGRAPHIC_DATA] KitchenMate 00:05" at bounding box center [257, 359] width 426 height 111
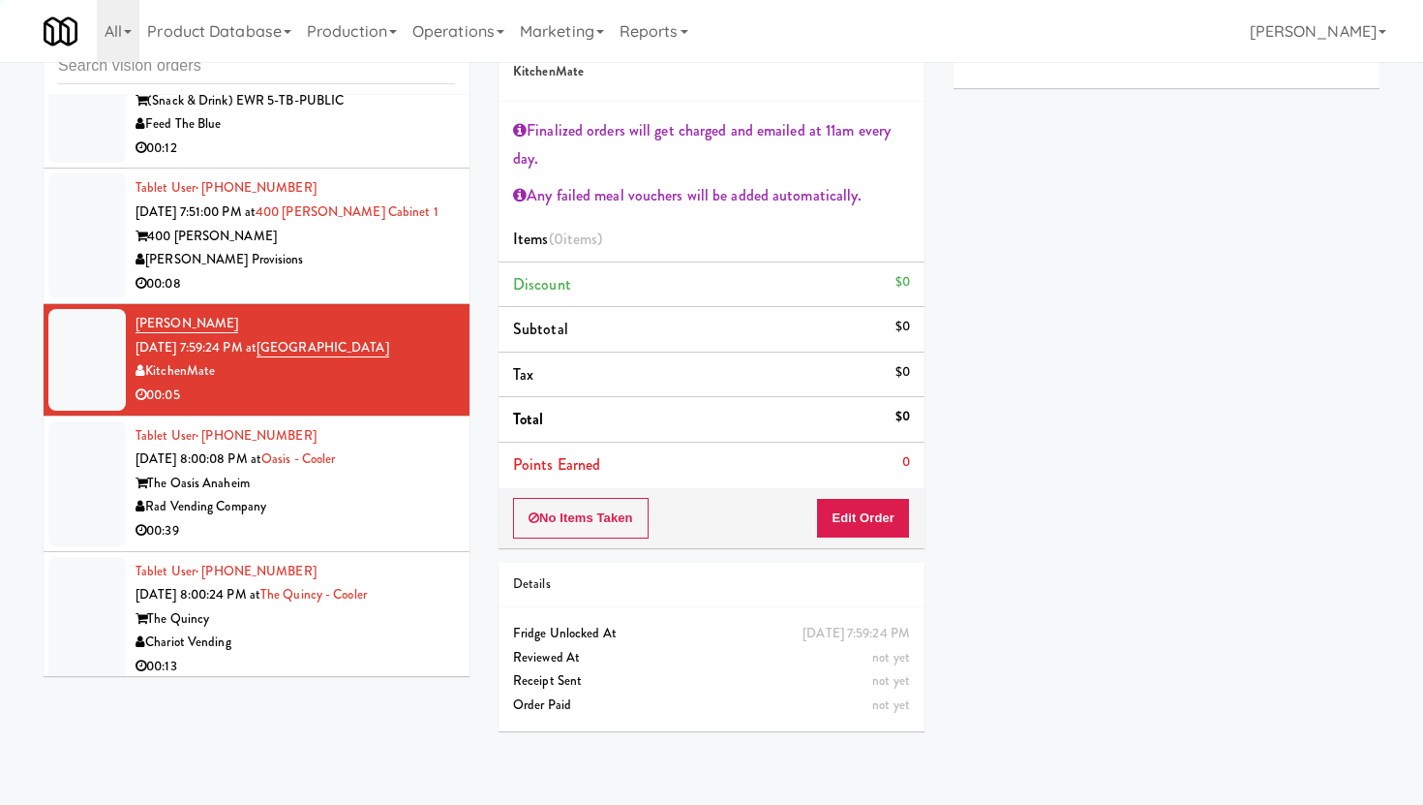
click at [416, 251] on div "[PERSON_NAME] Provisions" at bounding box center [295, 260] width 319 height 24
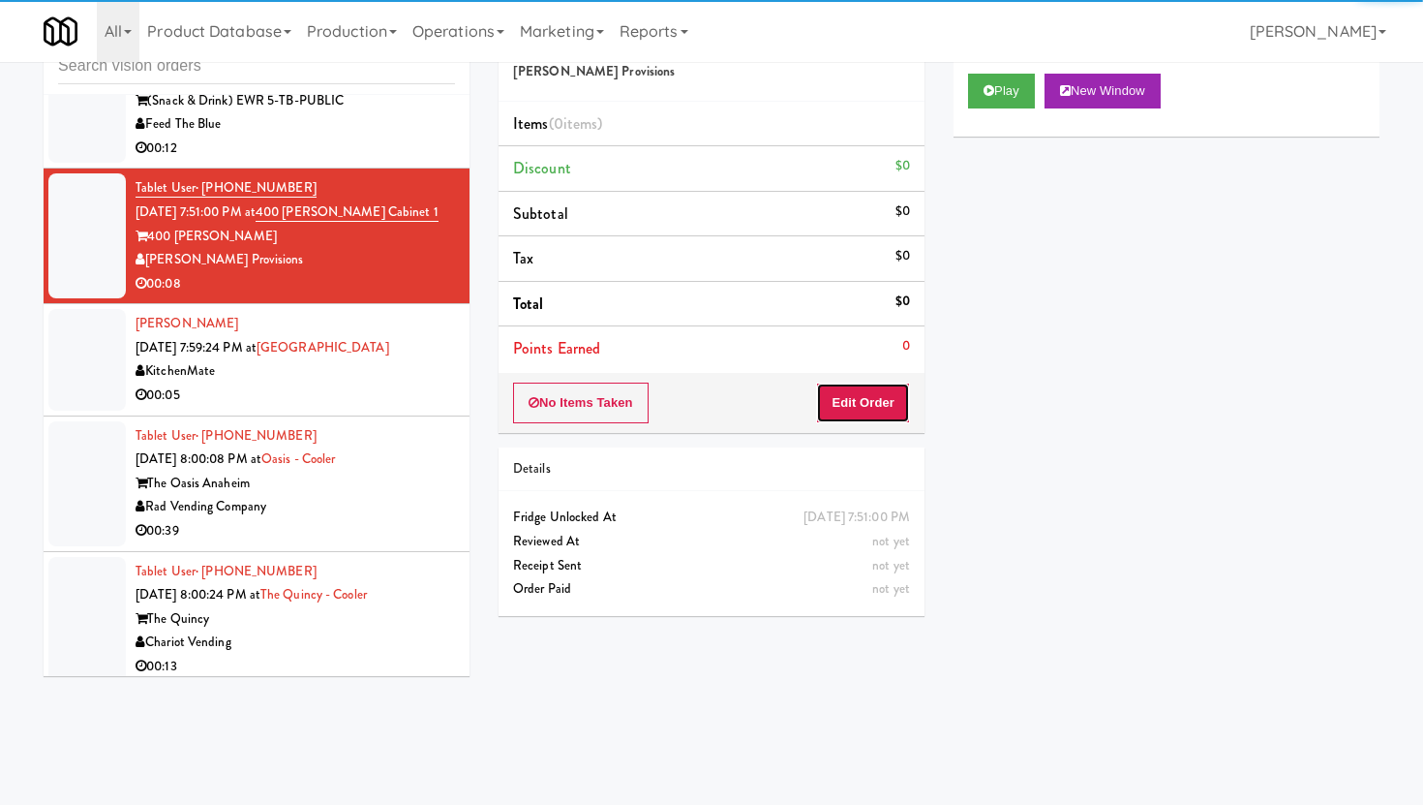
click at [891, 410] on button "Edit Order" at bounding box center [863, 402] width 94 height 41
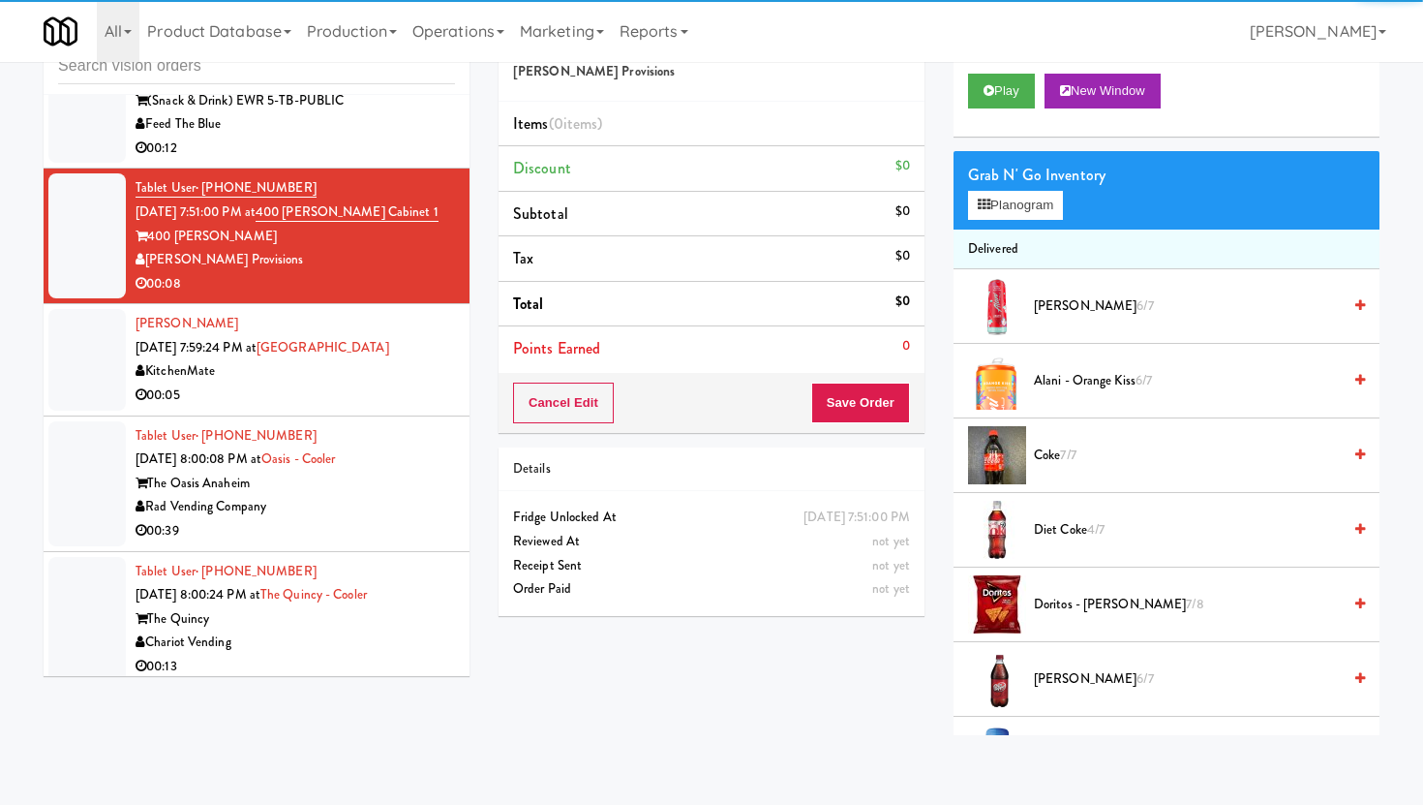
click at [1026, 122] on div "Play New Window" at bounding box center [1167, 97] width 426 height 77
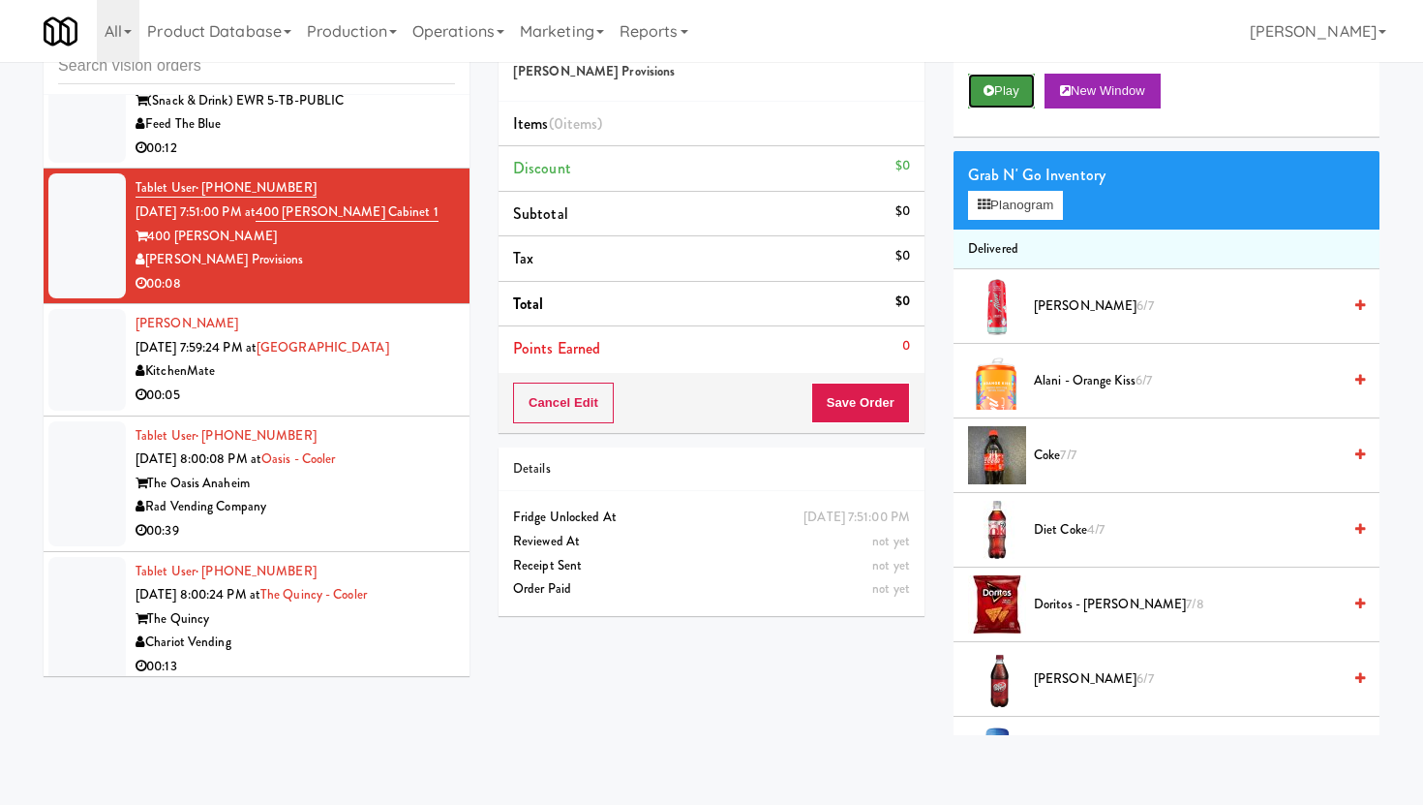
click at [1009, 96] on button "Play" at bounding box center [1001, 91] width 67 height 35
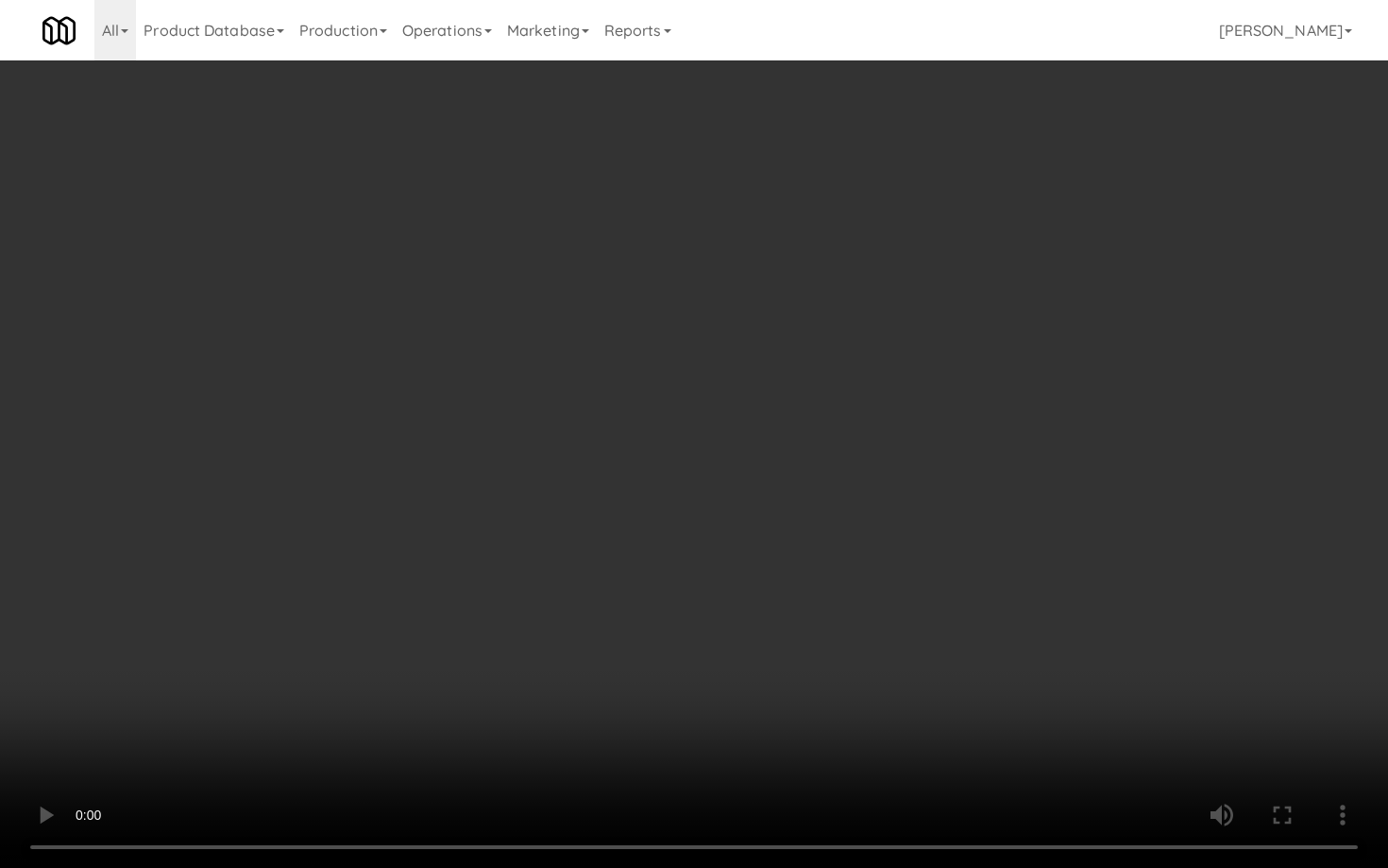
click at [1105, 692] on video at bounding box center [694, 434] width 1388 height 868
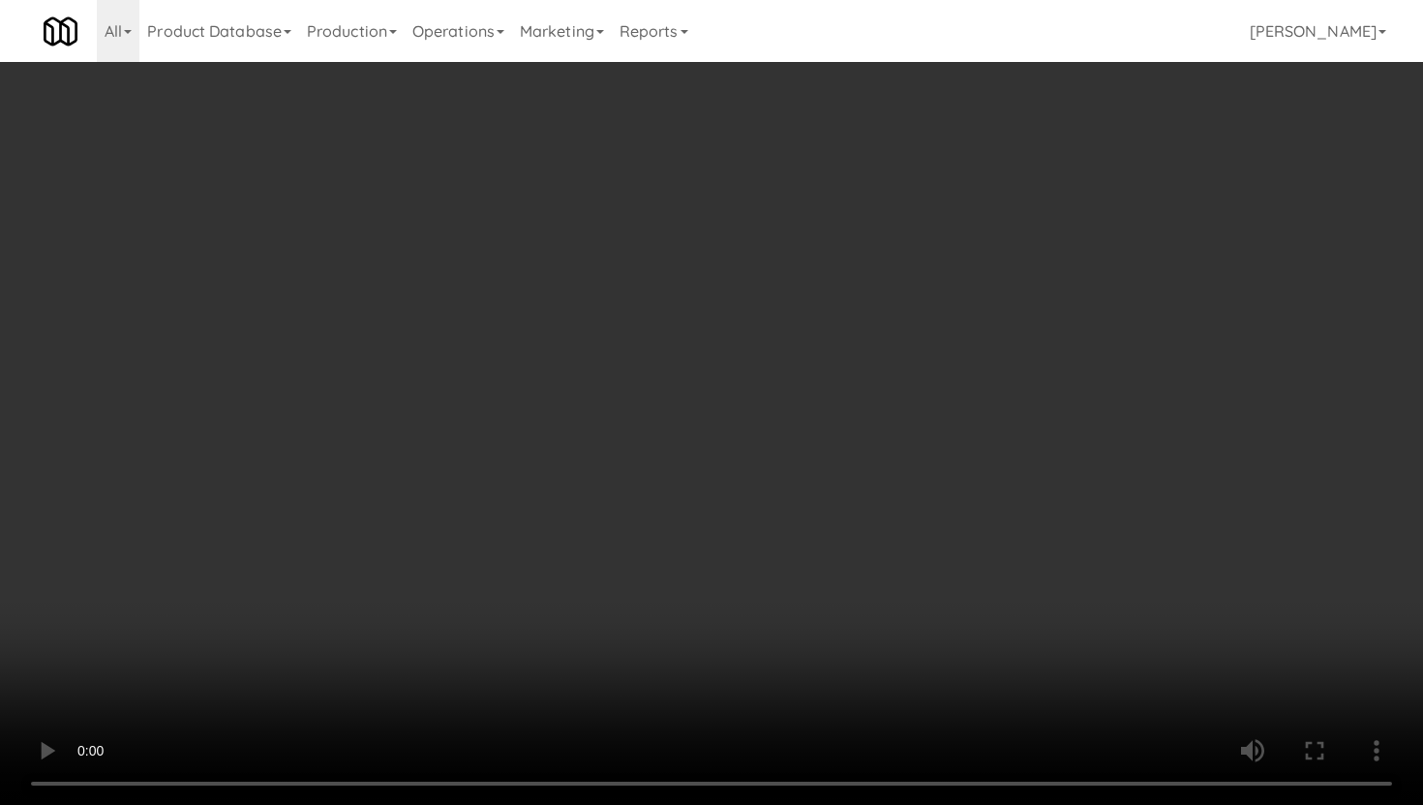
scroll to position [1686, 0]
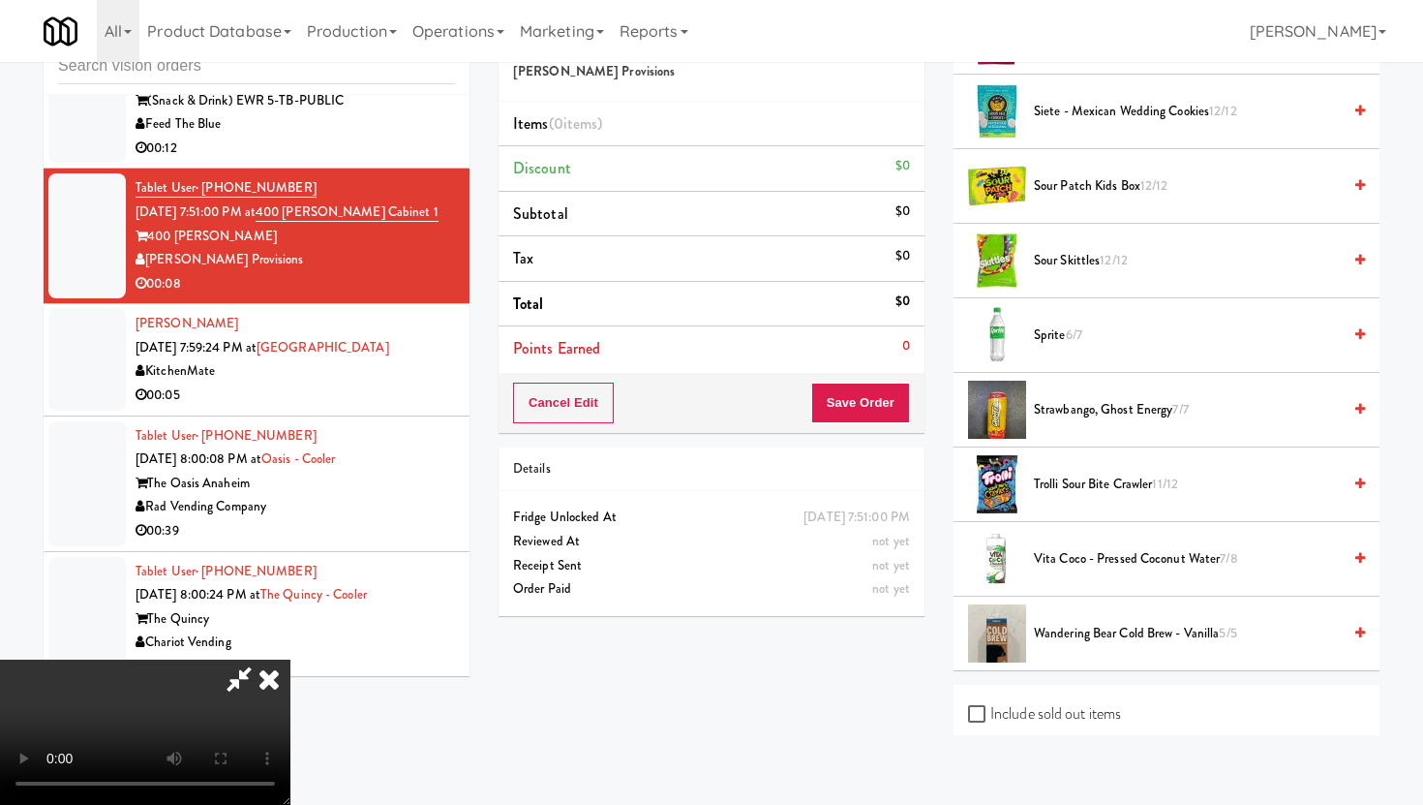
click at [1103, 486] on span "Trolli Sour Bite Crawler 11/12" at bounding box center [1187, 484] width 307 height 24
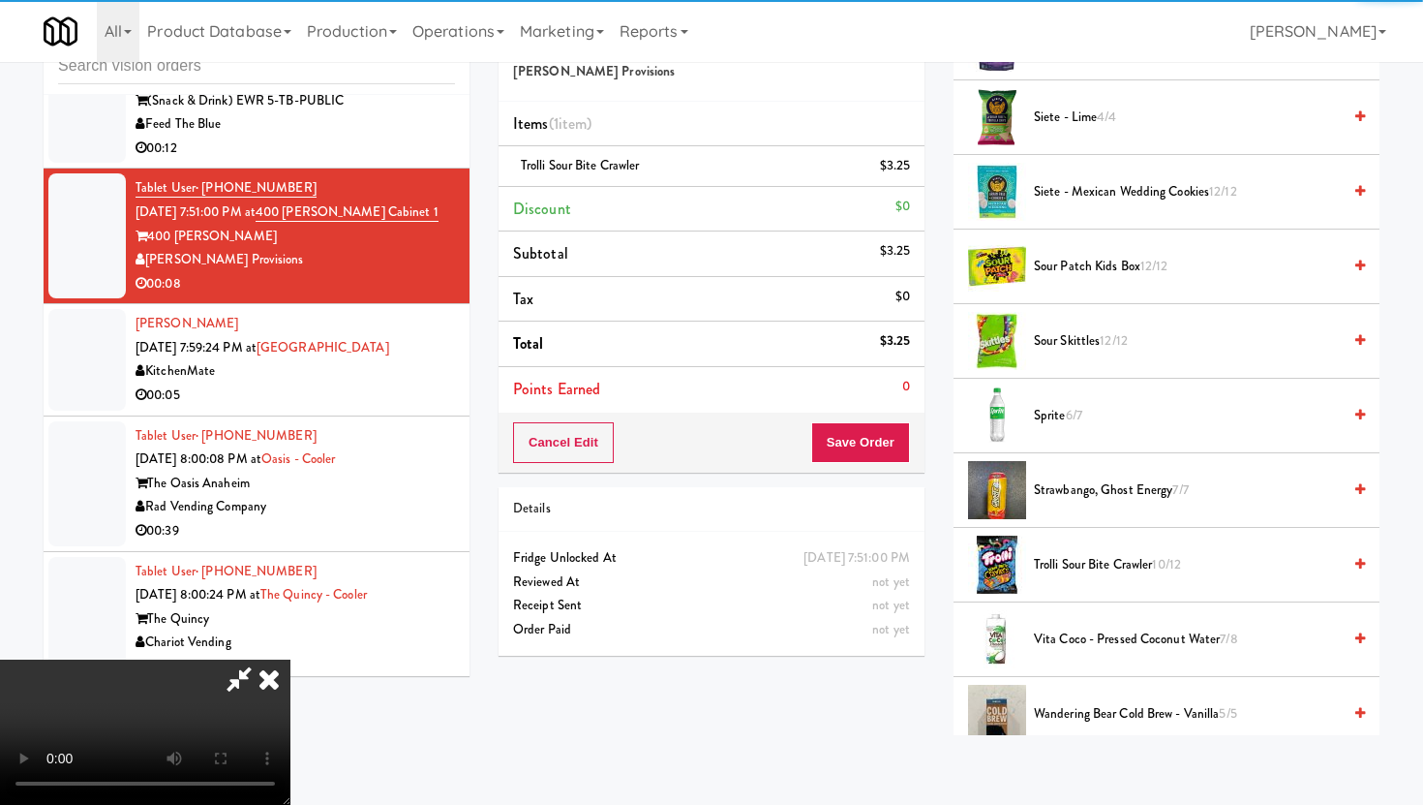
scroll to position [1402, 0]
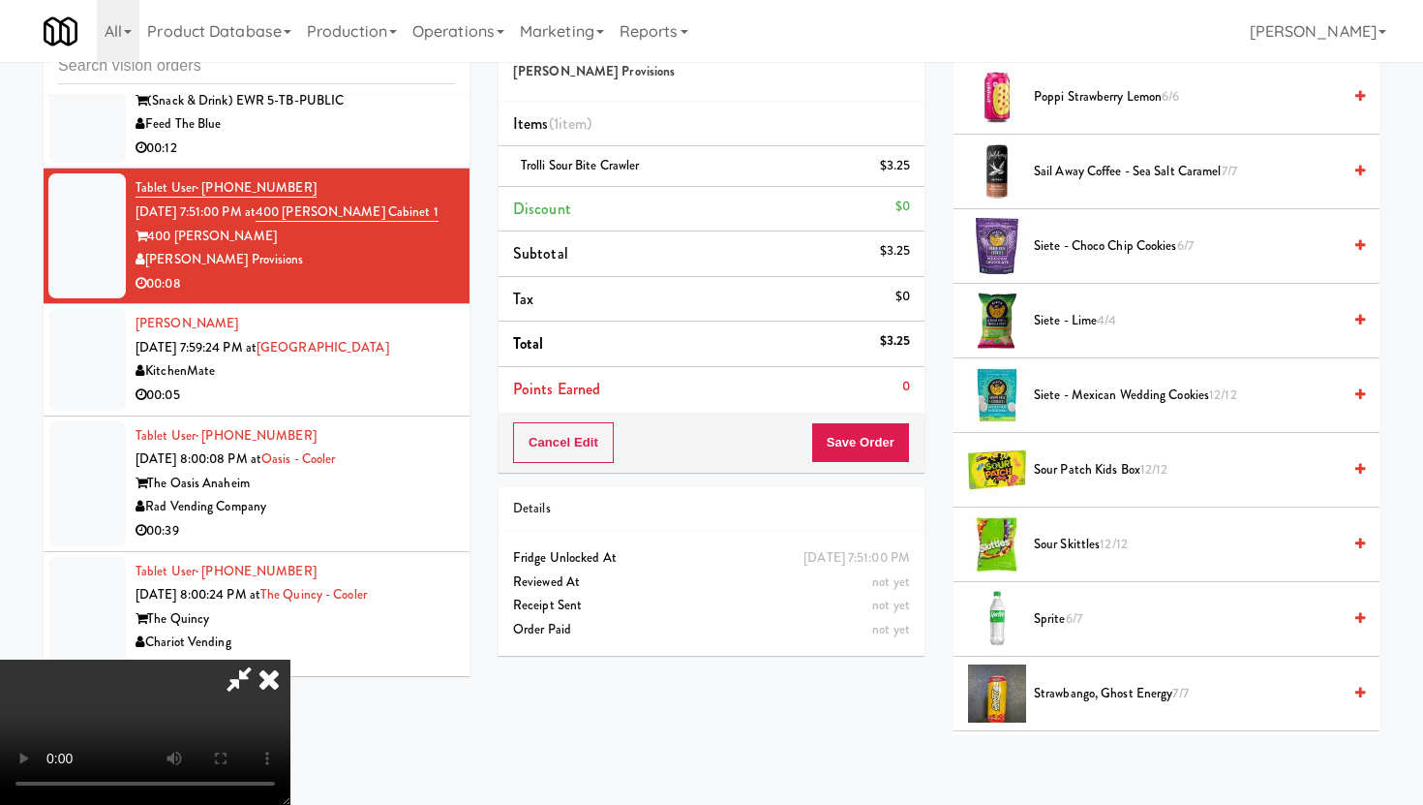
click at [1102, 465] on span "Sour Patch Kids Box 12/12" at bounding box center [1187, 470] width 307 height 24
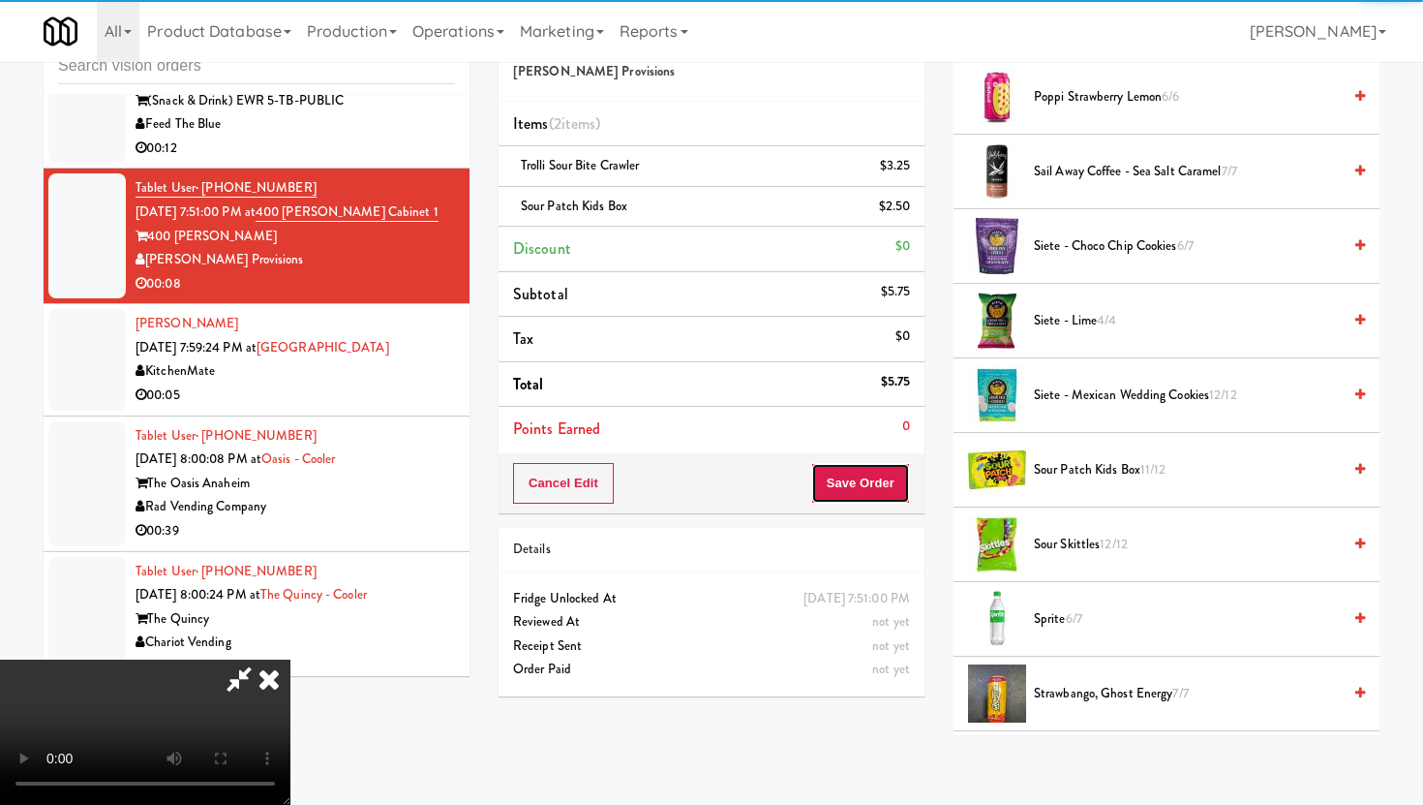
click at [907, 474] on button "Save Order" at bounding box center [860, 483] width 99 height 41
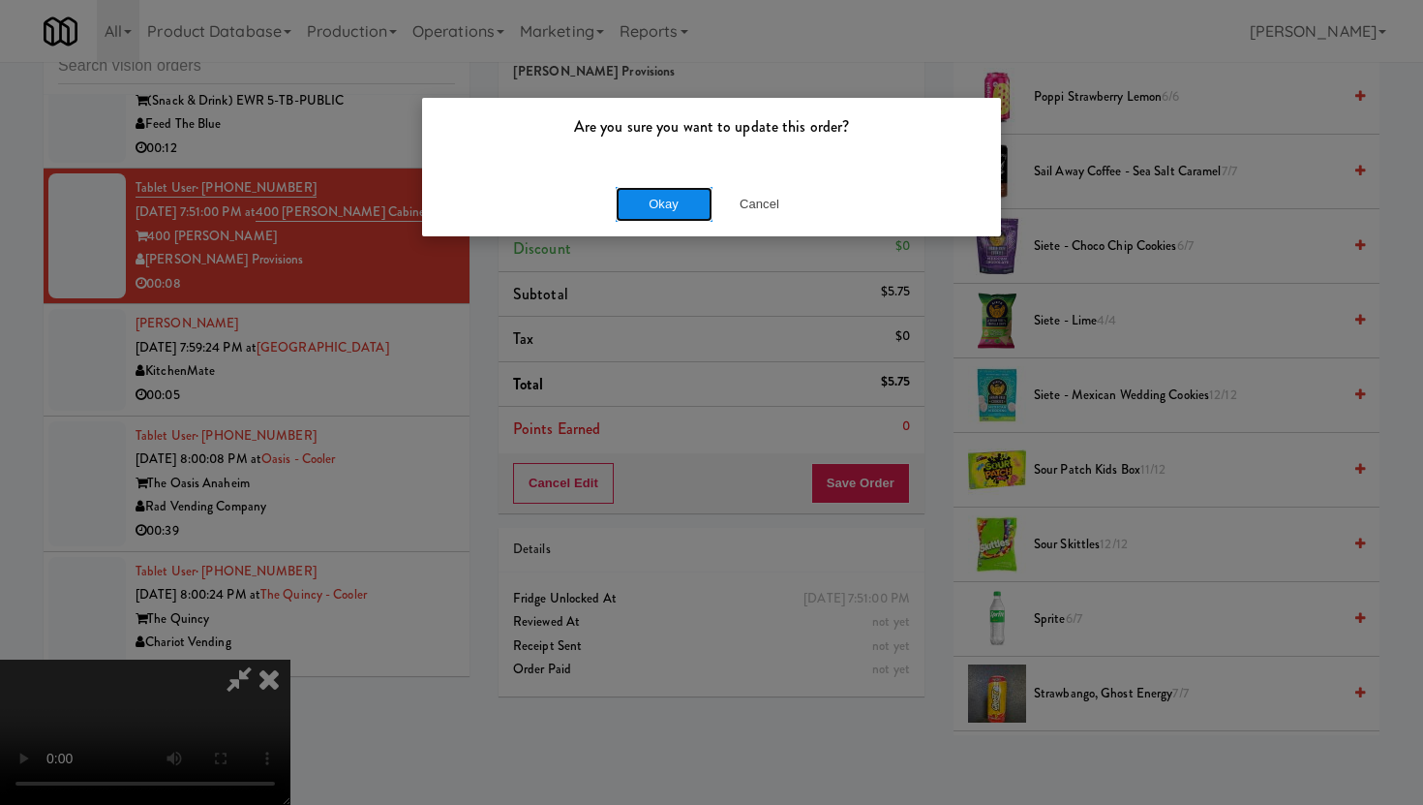
click at [647, 197] on button "Okay" at bounding box center [664, 204] width 97 height 35
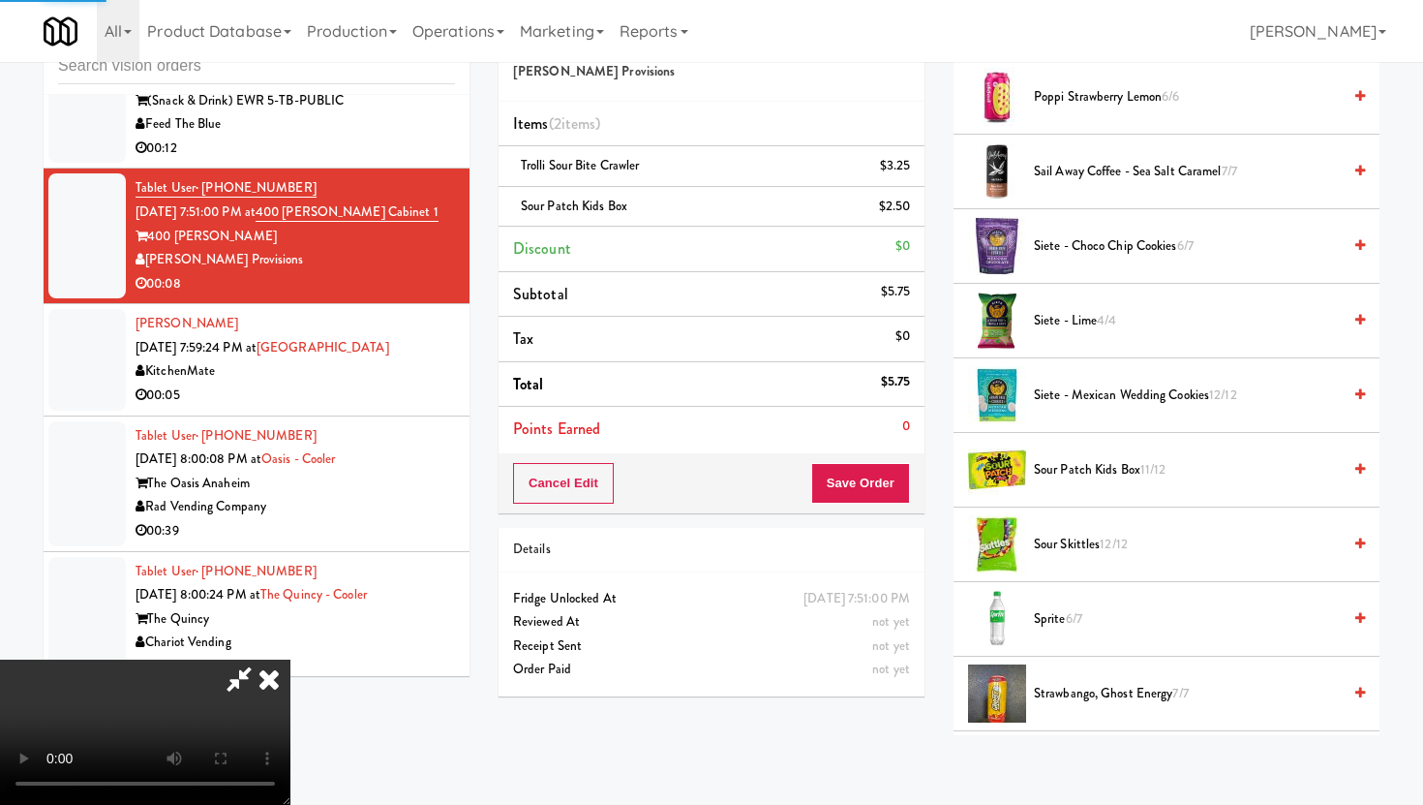
scroll to position [49, 0]
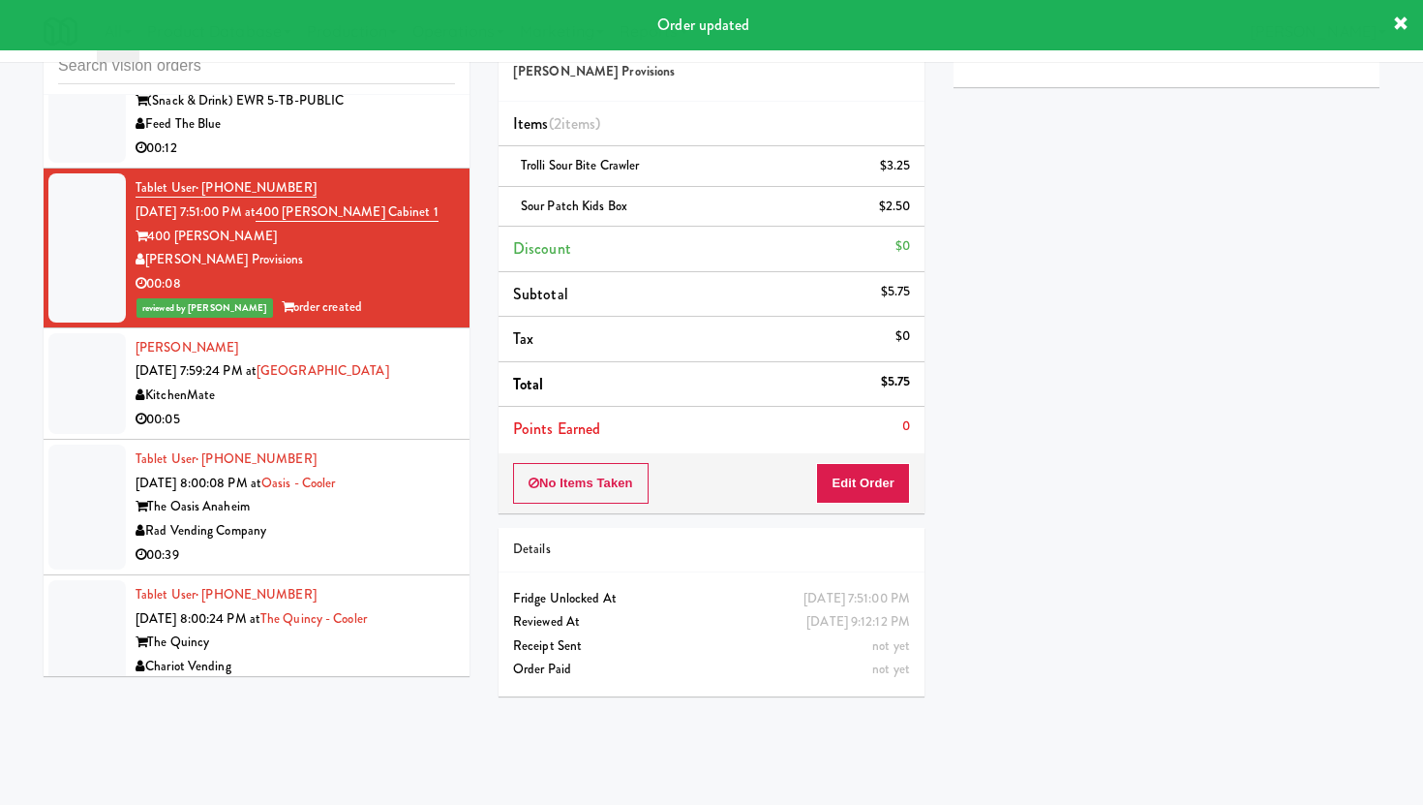
click at [418, 450] on div "Tablet User · (702) 573-7758 [DATE] 8:00:08 PM at [GEOGRAPHIC_DATA] The Oasis A…" at bounding box center [295, 506] width 319 height 119
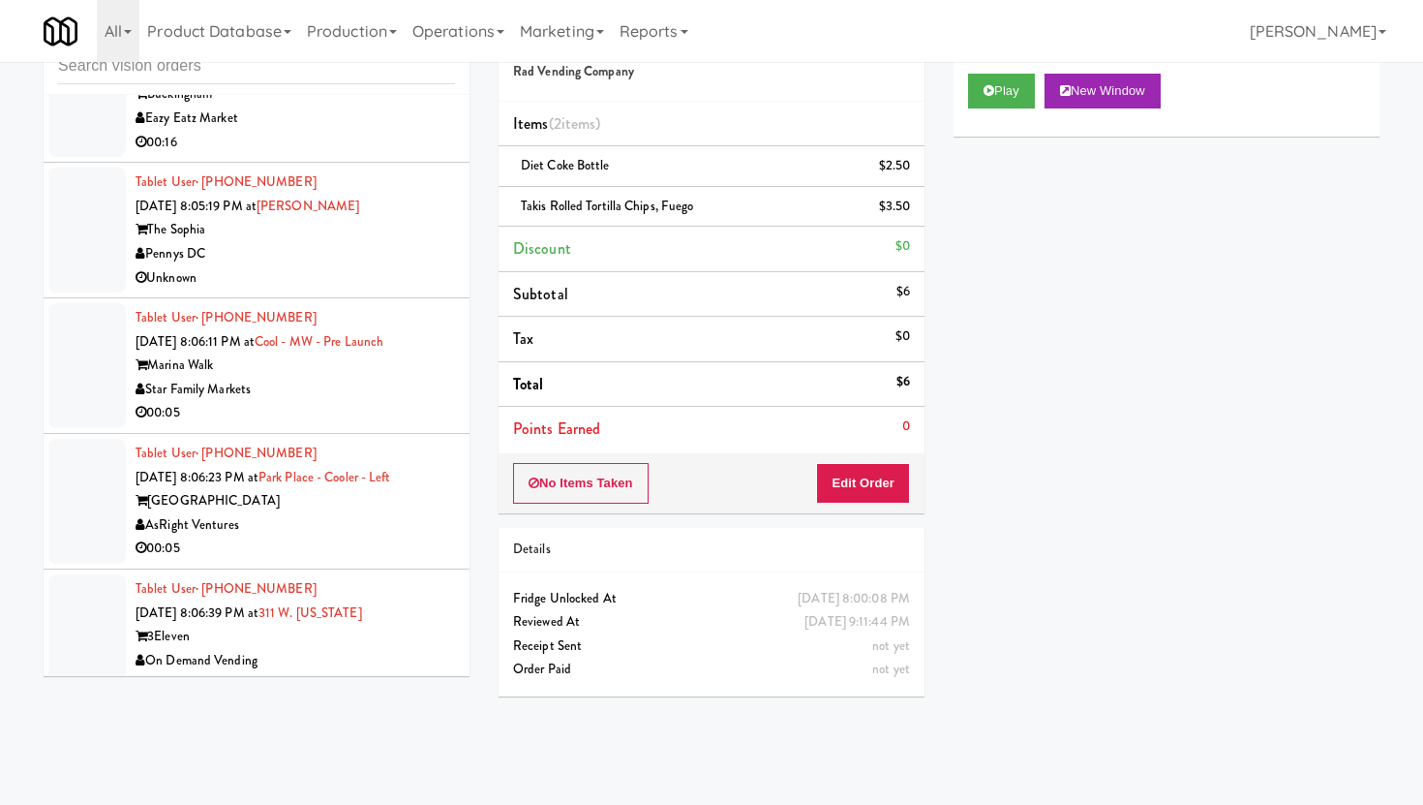
scroll to position [6230, 0]
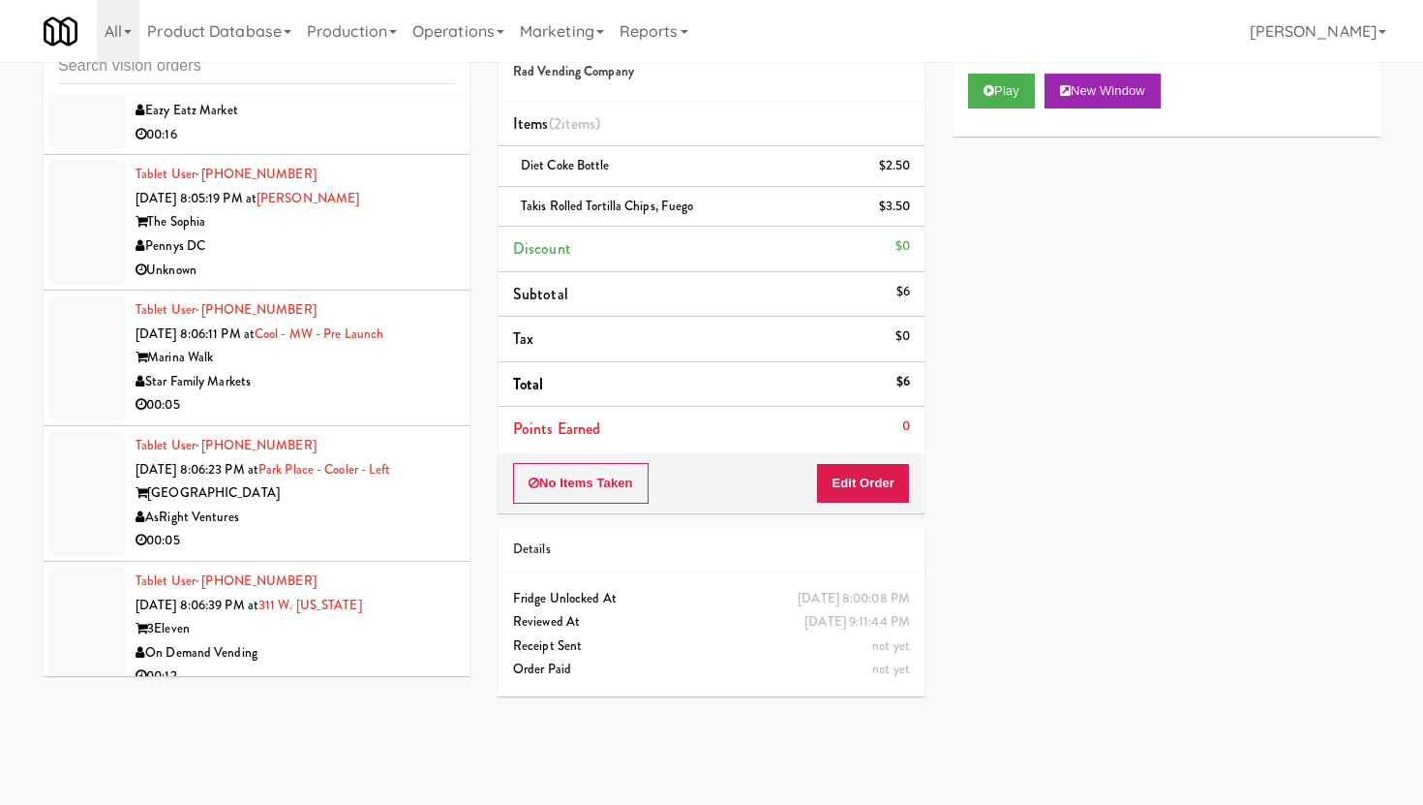
click at [370, 393] on div "00:05" at bounding box center [295, 405] width 319 height 24
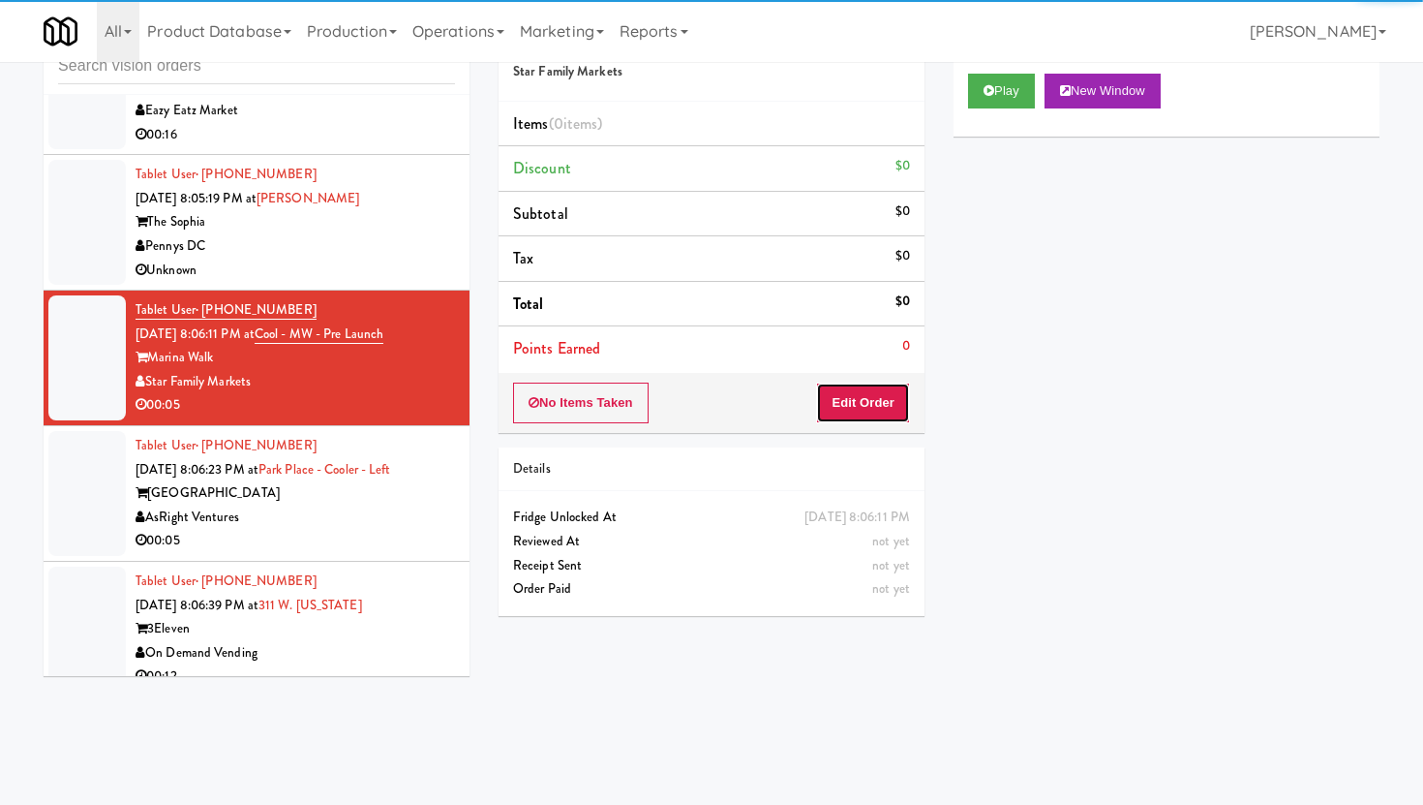
click at [888, 398] on button "Edit Order" at bounding box center [863, 402] width 94 height 41
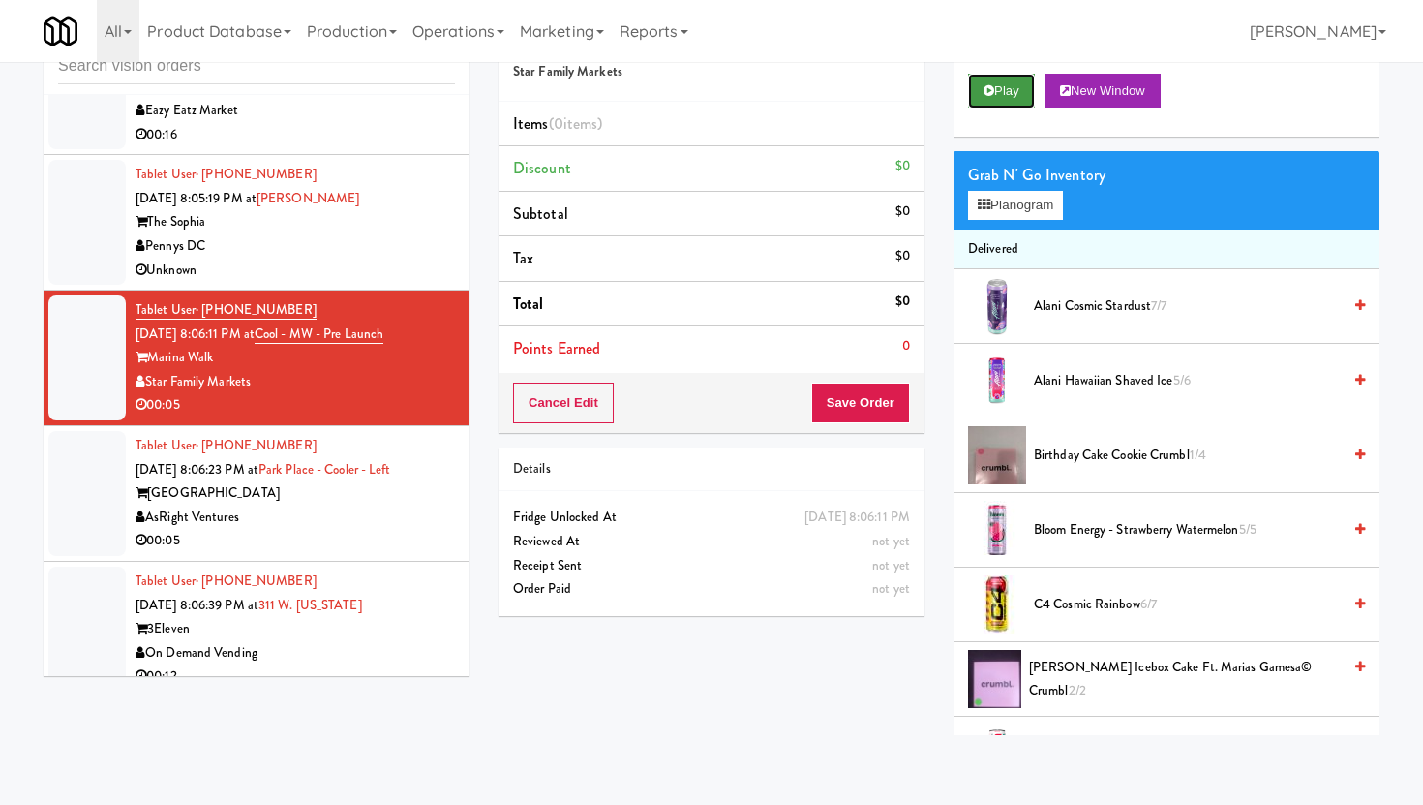
click at [998, 86] on button "Play" at bounding box center [1001, 91] width 67 height 35
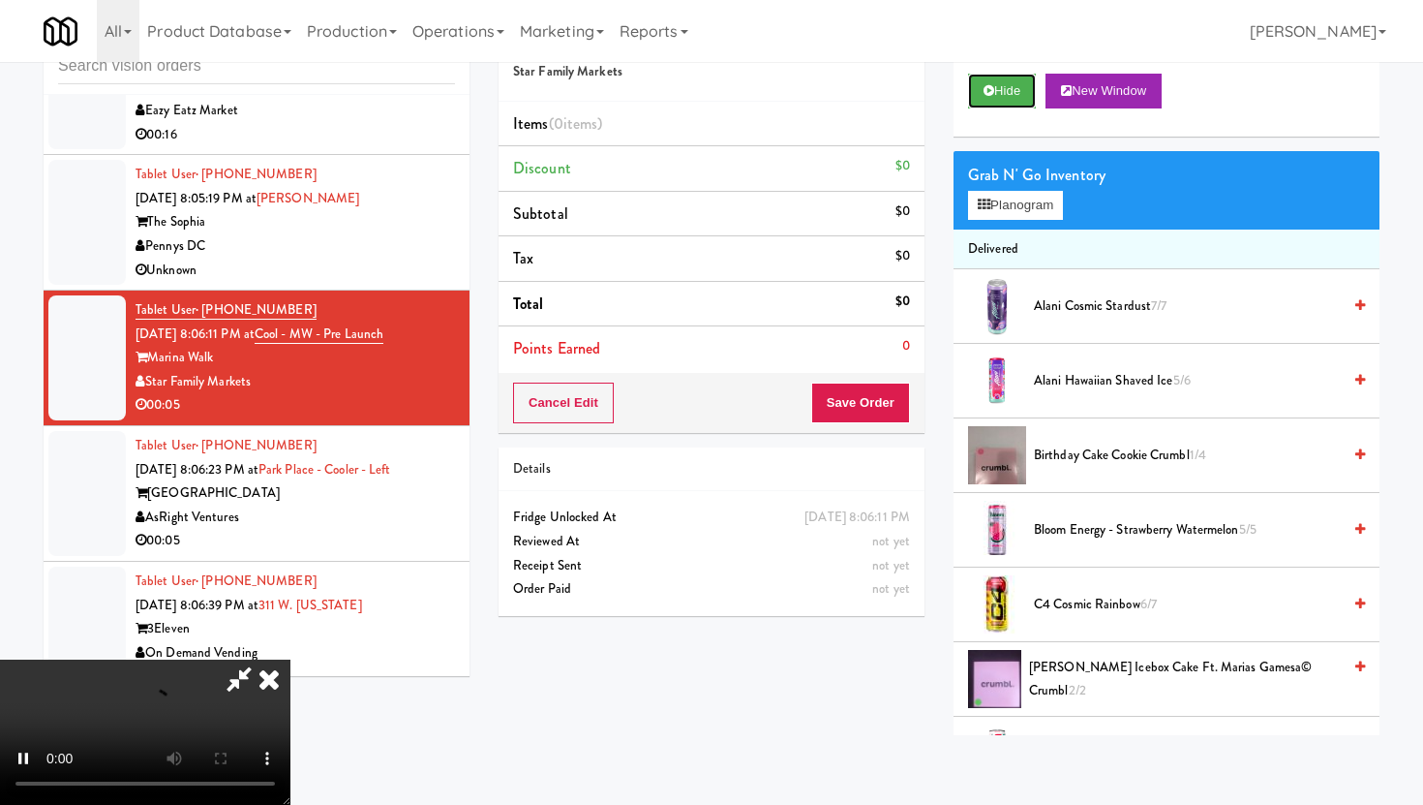
scroll to position [159, 0]
click at [290, 659] on video at bounding box center [145, 731] width 290 height 145
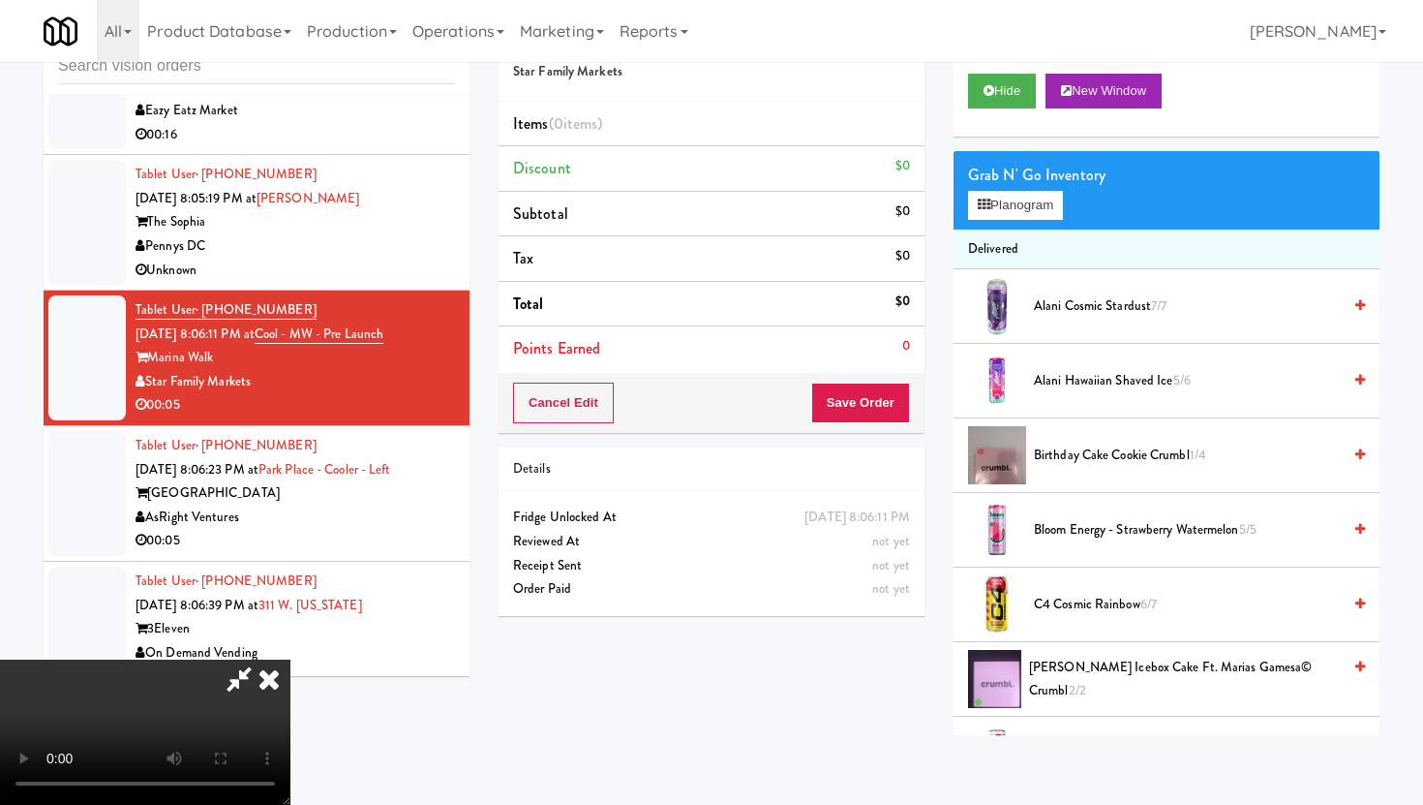
click at [290, 659] on video at bounding box center [145, 731] width 290 height 145
click at [290, 662] on video at bounding box center [145, 731] width 290 height 145
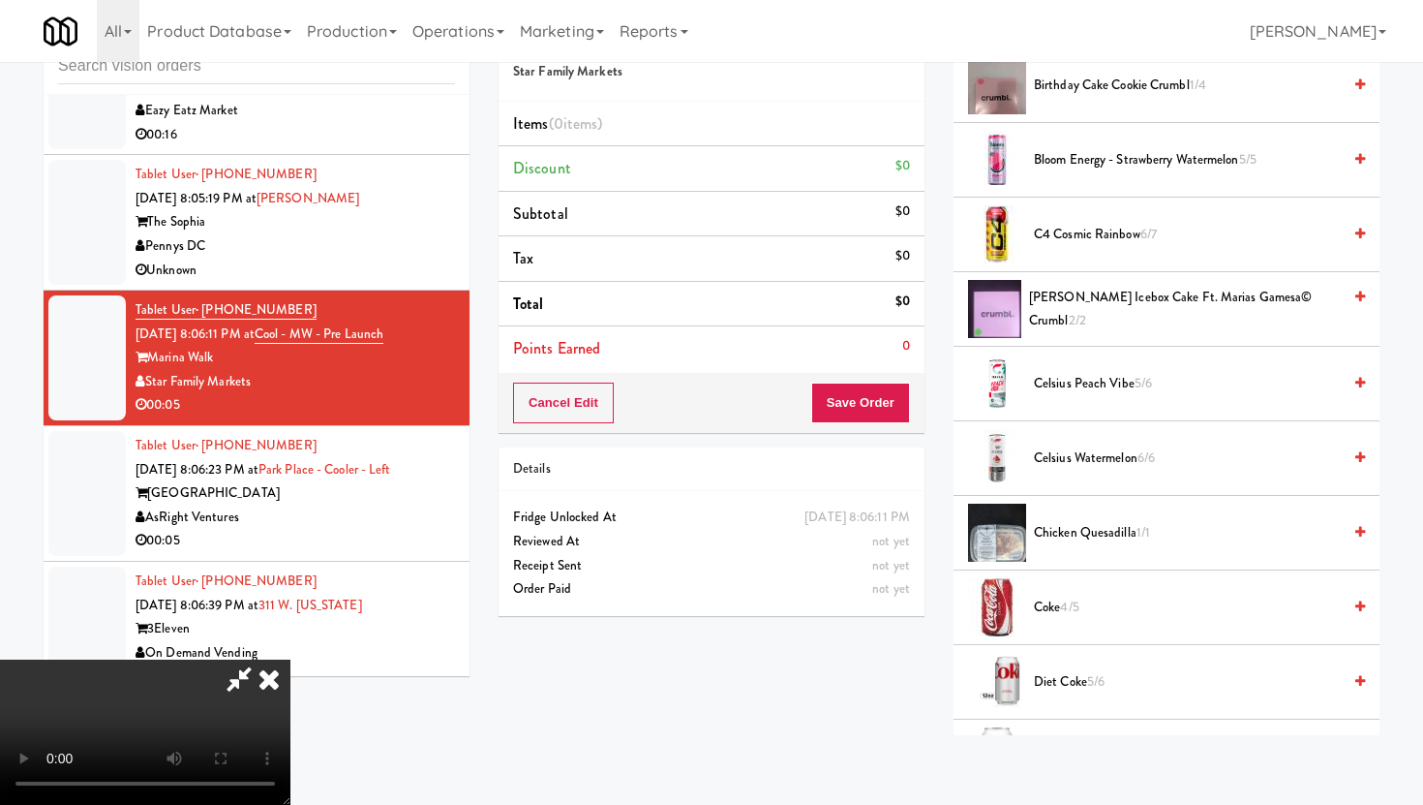
scroll to position [0, 0]
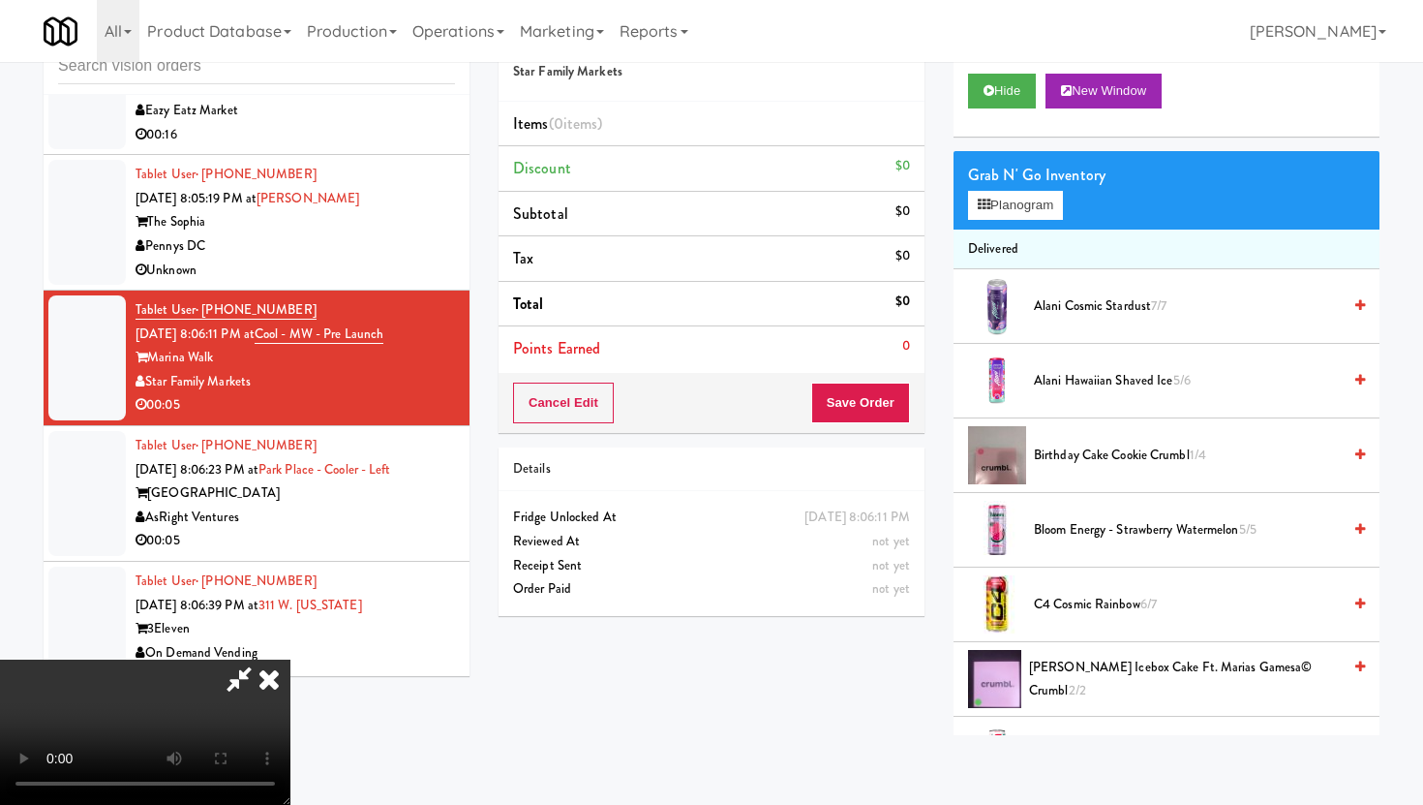
click at [1086, 446] on span "Birthday Cake Cookie Crumbl 1/4" at bounding box center [1187, 455] width 307 height 24
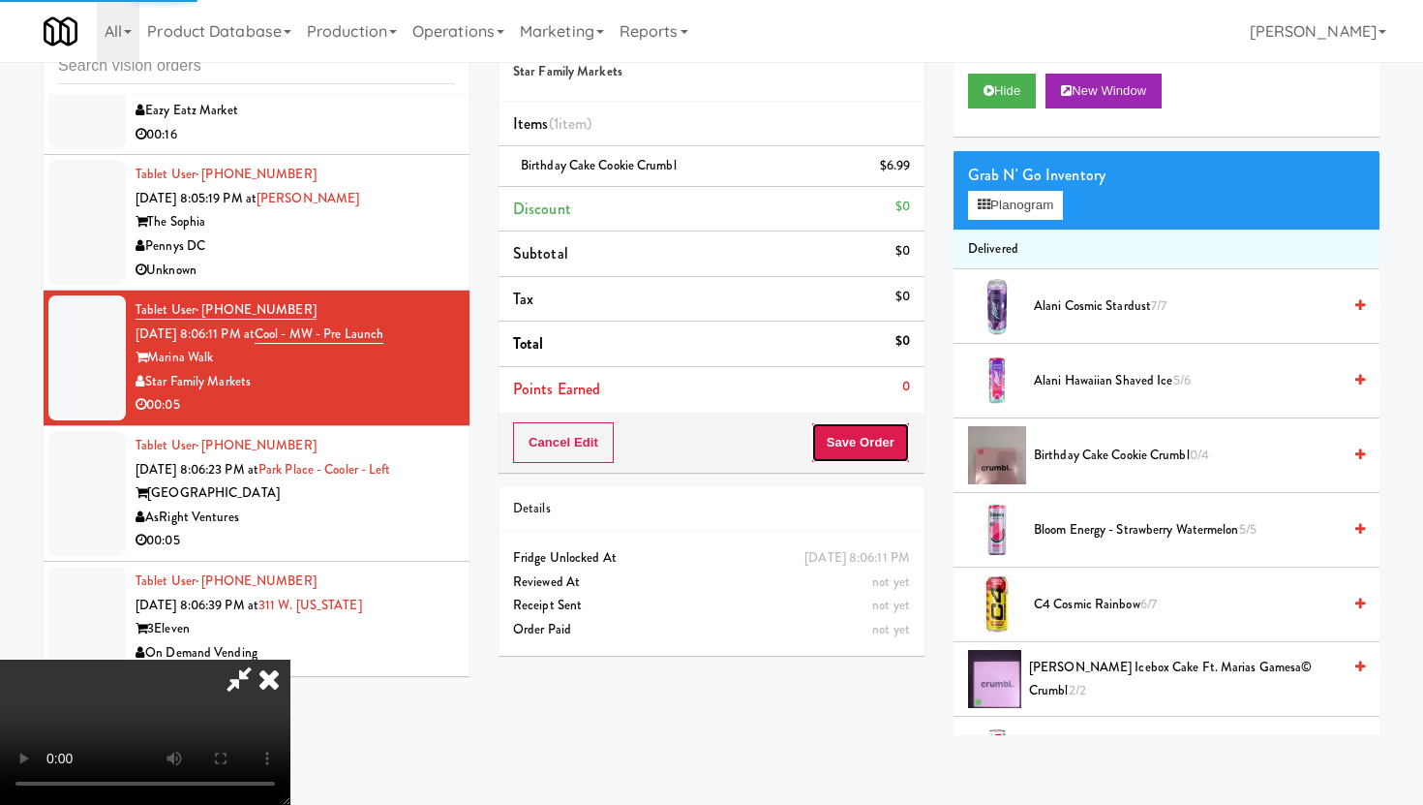
click at [862, 427] on button "Save Order" at bounding box center [860, 442] width 99 height 41
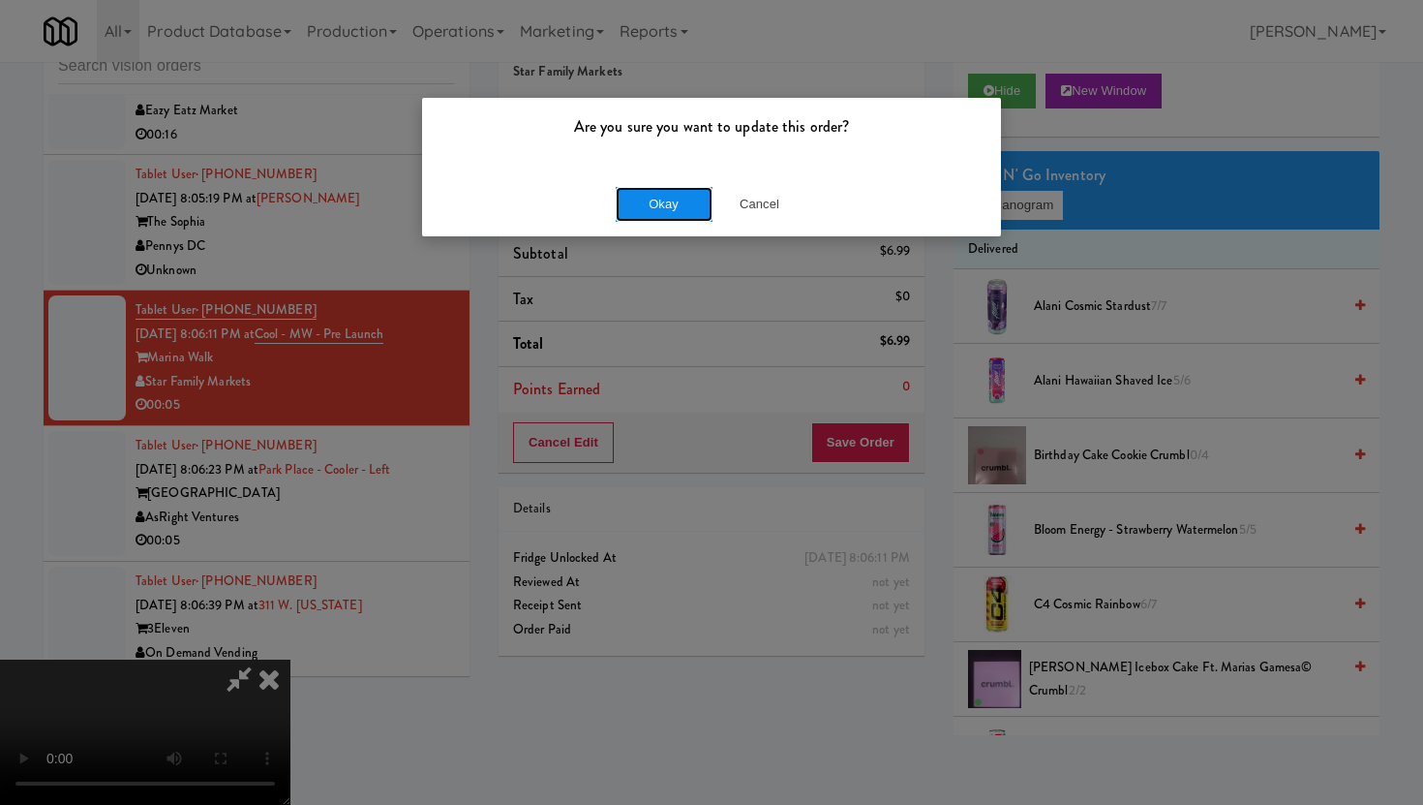
click at [666, 217] on button "Okay" at bounding box center [664, 204] width 97 height 35
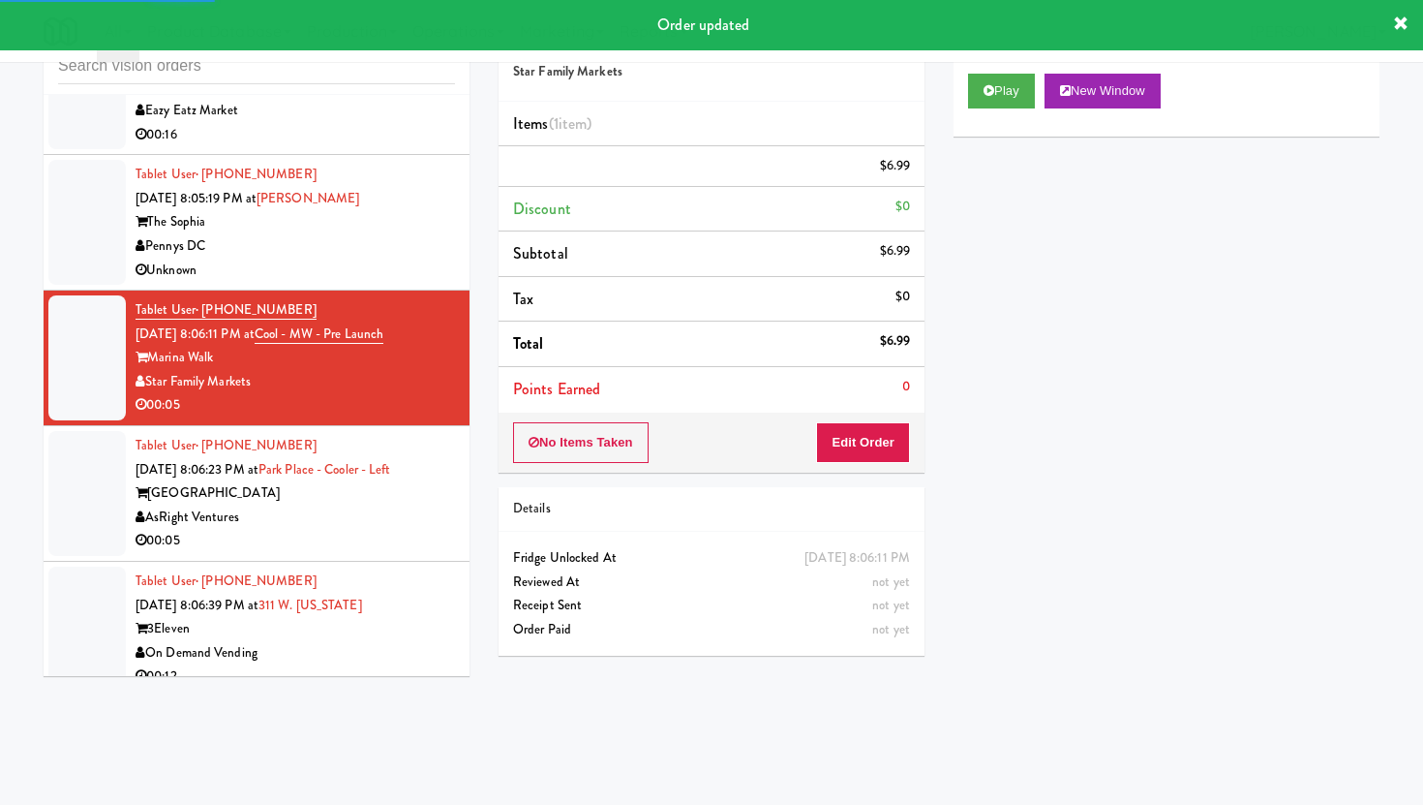
click at [455, 515] on li "Tablet User · (941) 448-3793 [DATE] 8:06:23 PM at [GEOGRAPHIC_DATA] - [GEOGRAPH…" at bounding box center [257, 494] width 426 height 136
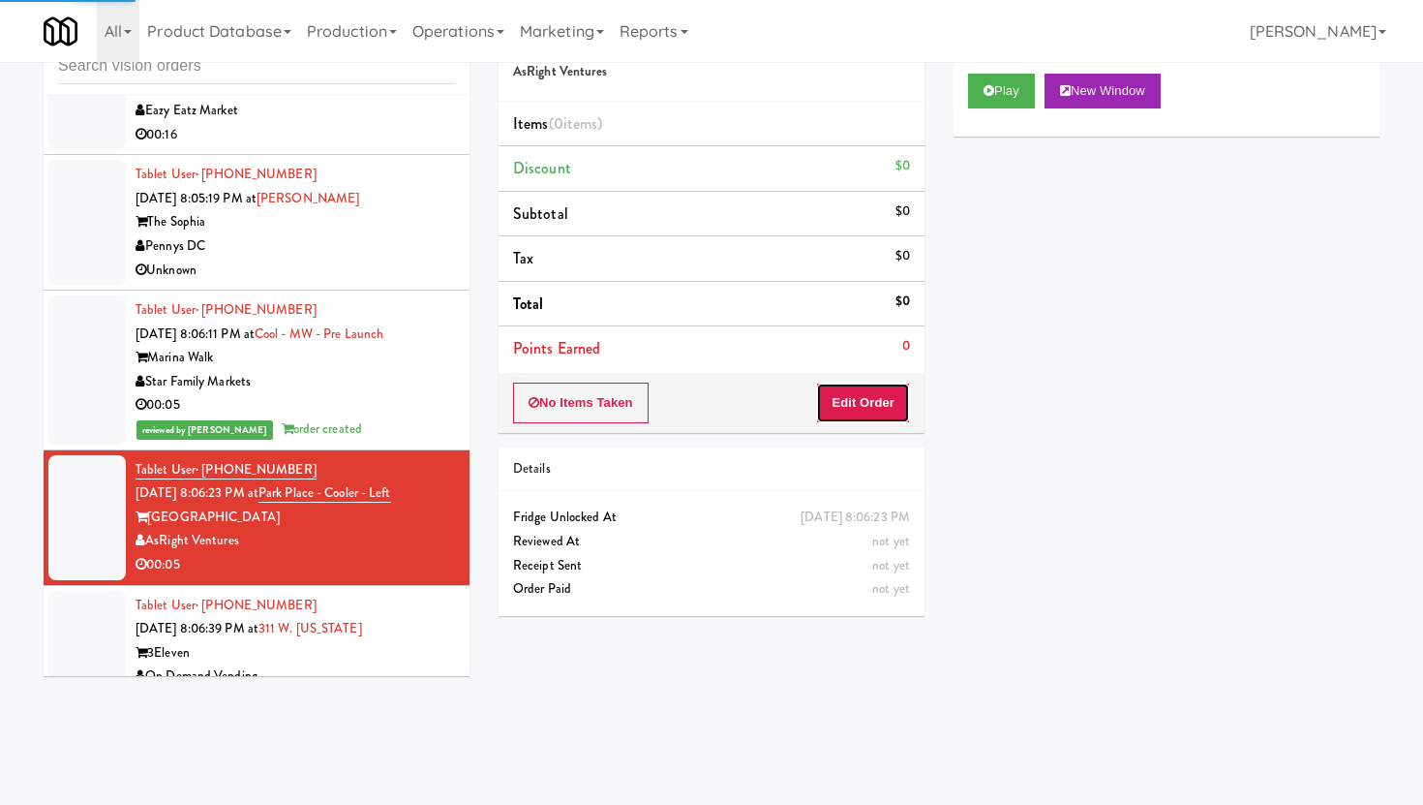
click at [840, 400] on button "Edit Order" at bounding box center [863, 402] width 94 height 41
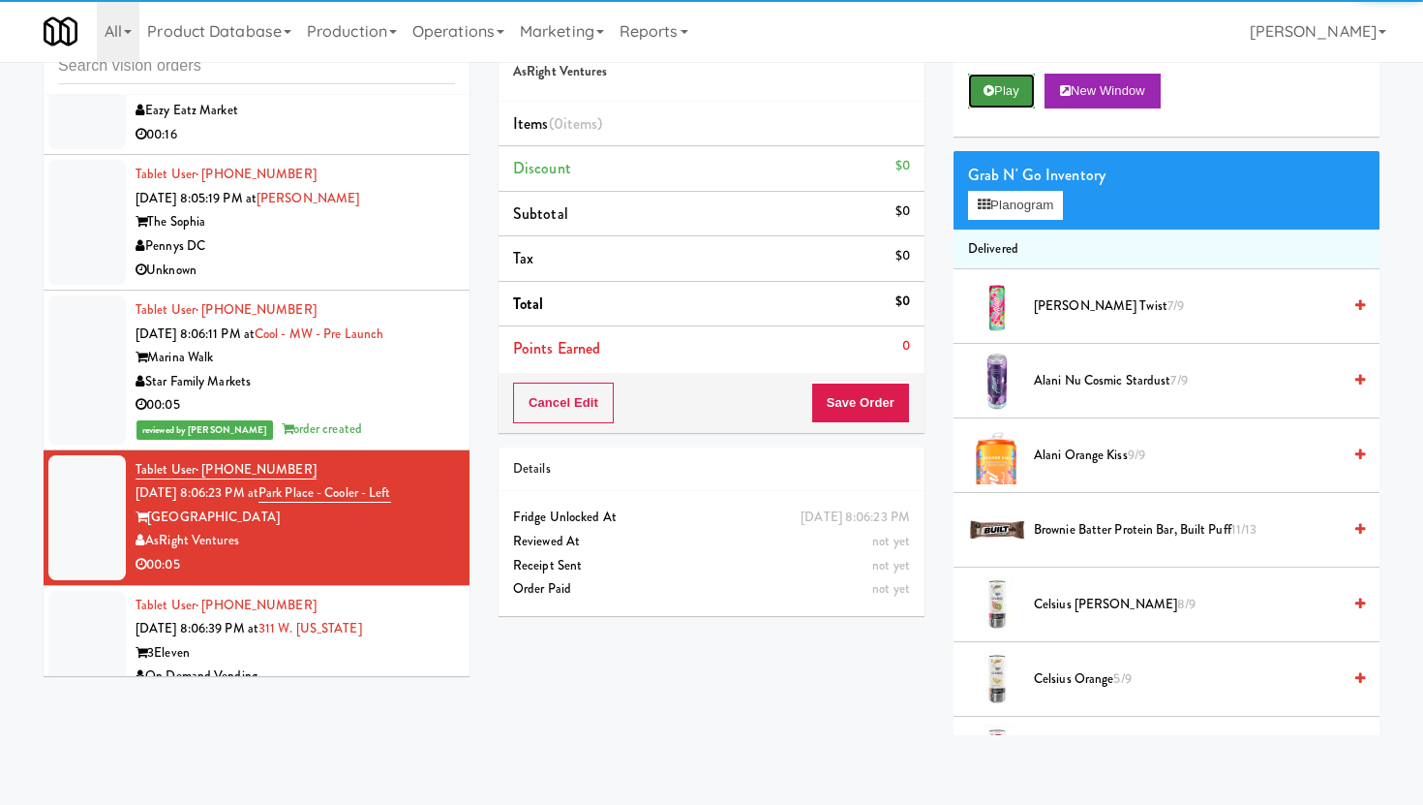
click at [997, 89] on button "Play" at bounding box center [1001, 91] width 67 height 35
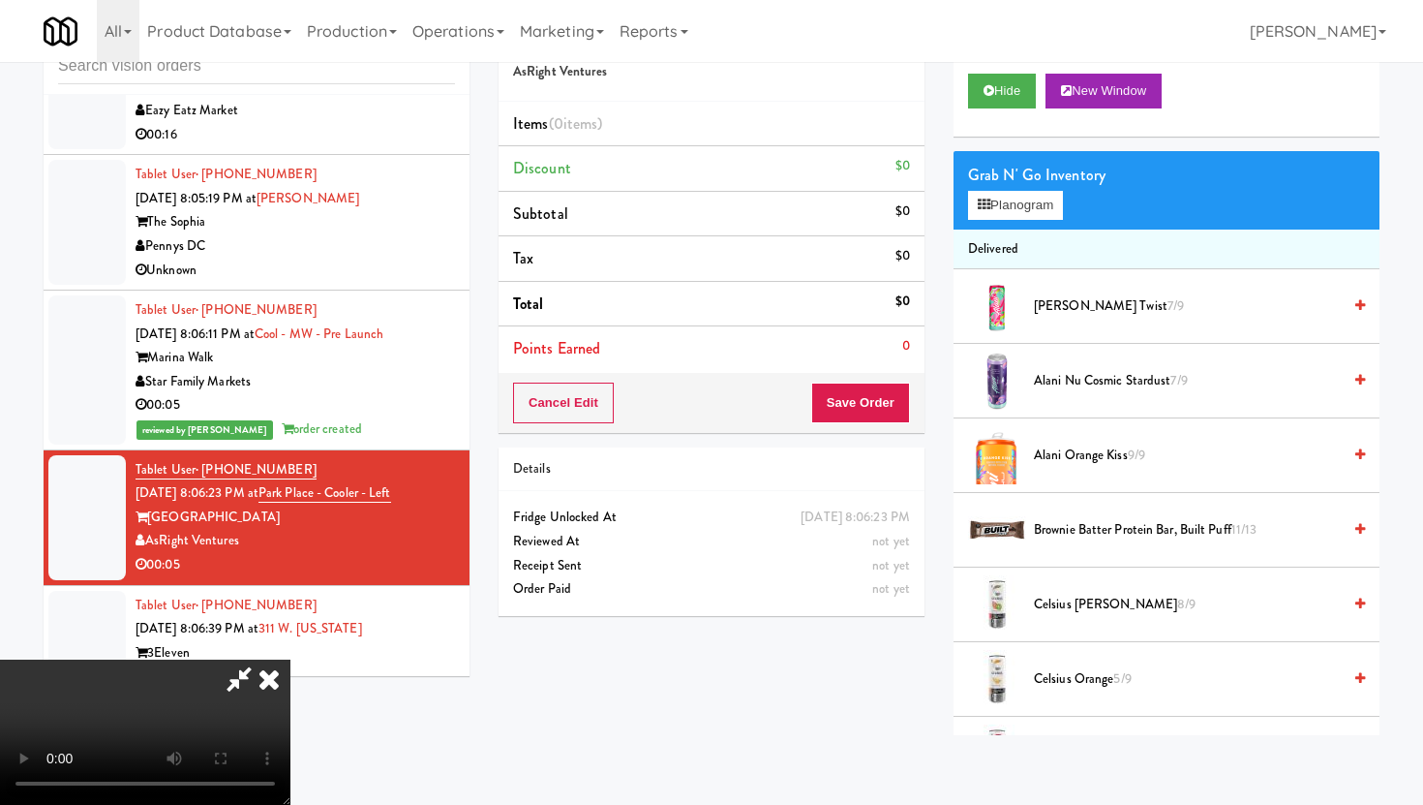
click at [290, 659] on icon at bounding box center [269, 678] width 43 height 39
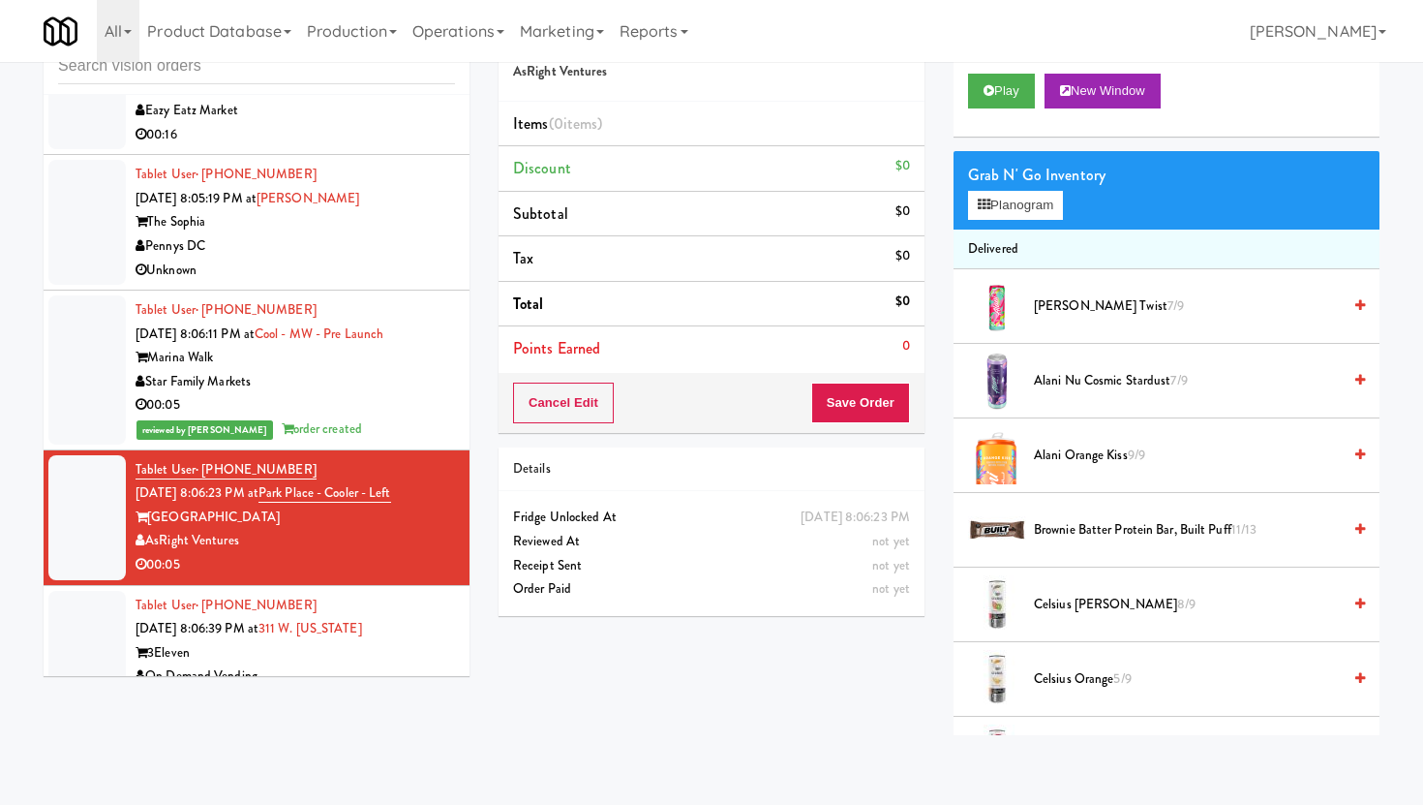
click at [423, 593] on div "Tablet User · (515) 490-3522 [DATE] 8:06:39 PM at [STREET_ADDRESS][US_STATE] On…" at bounding box center [295, 652] width 319 height 119
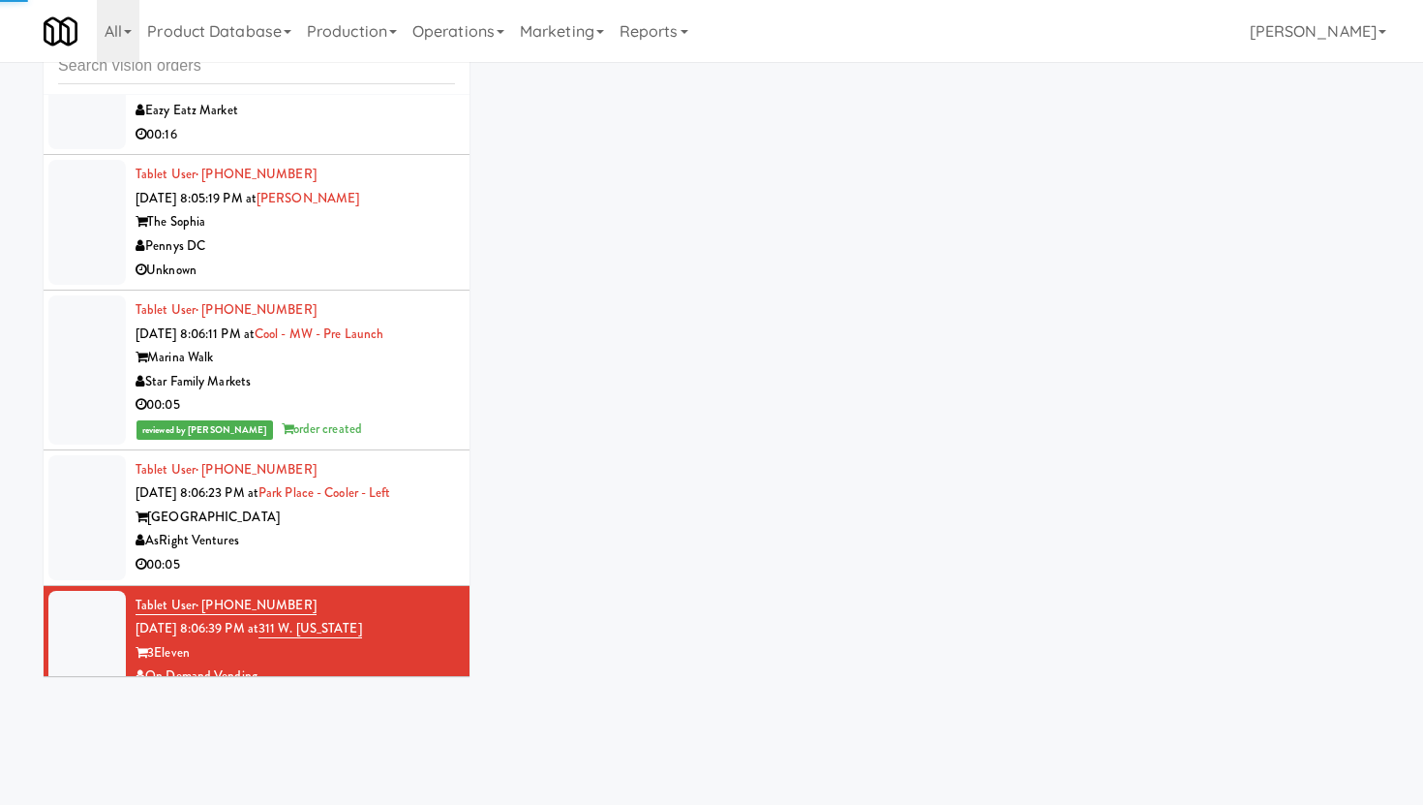
click at [429, 553] on div "00:05" at bounding box center [295, 565] width 319 height 24
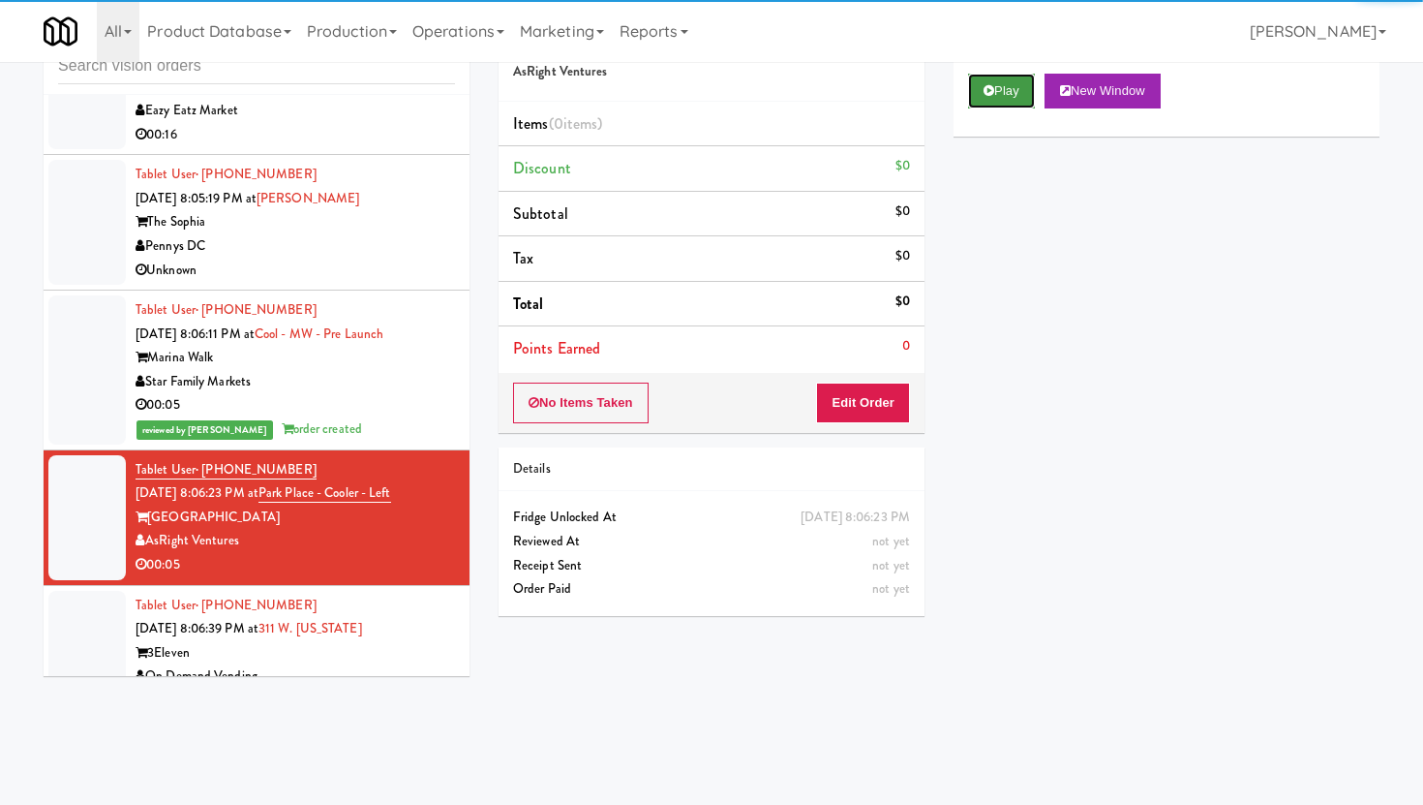
click at [1017, 98] on button "Play" at bounding box center [1001, 91] width 67 height 35
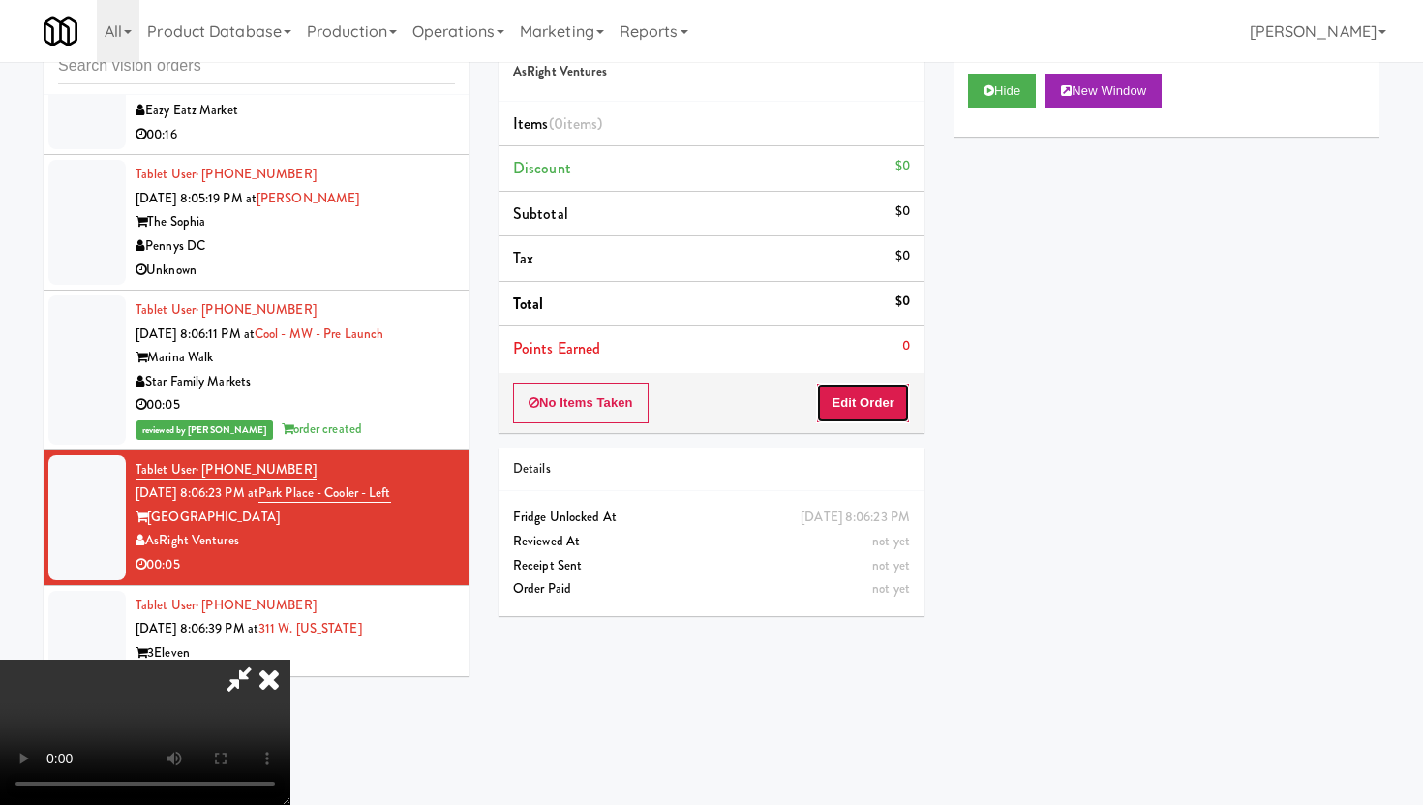
click at [836, 387] on button "Edit Order" at bounding box center [863, 402] width 94 height 41
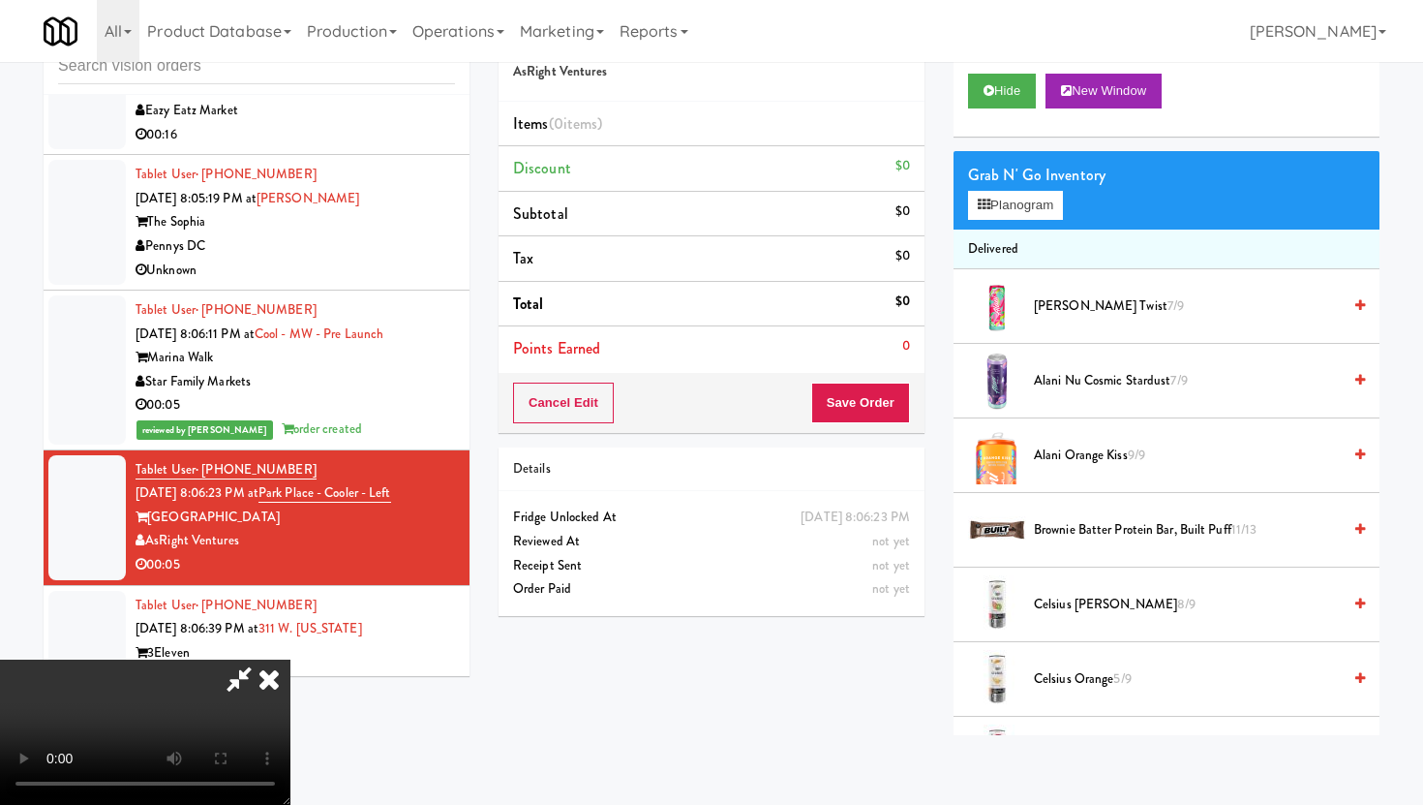
click at [290, 659] on video at bounding box center [145, 731] width 290 height 145
click at [290, 684] on video at bounding box center [145, 731] width 290 height 145
click at [290, 659] on video at bounding box center [145, 731] width 290 height 145
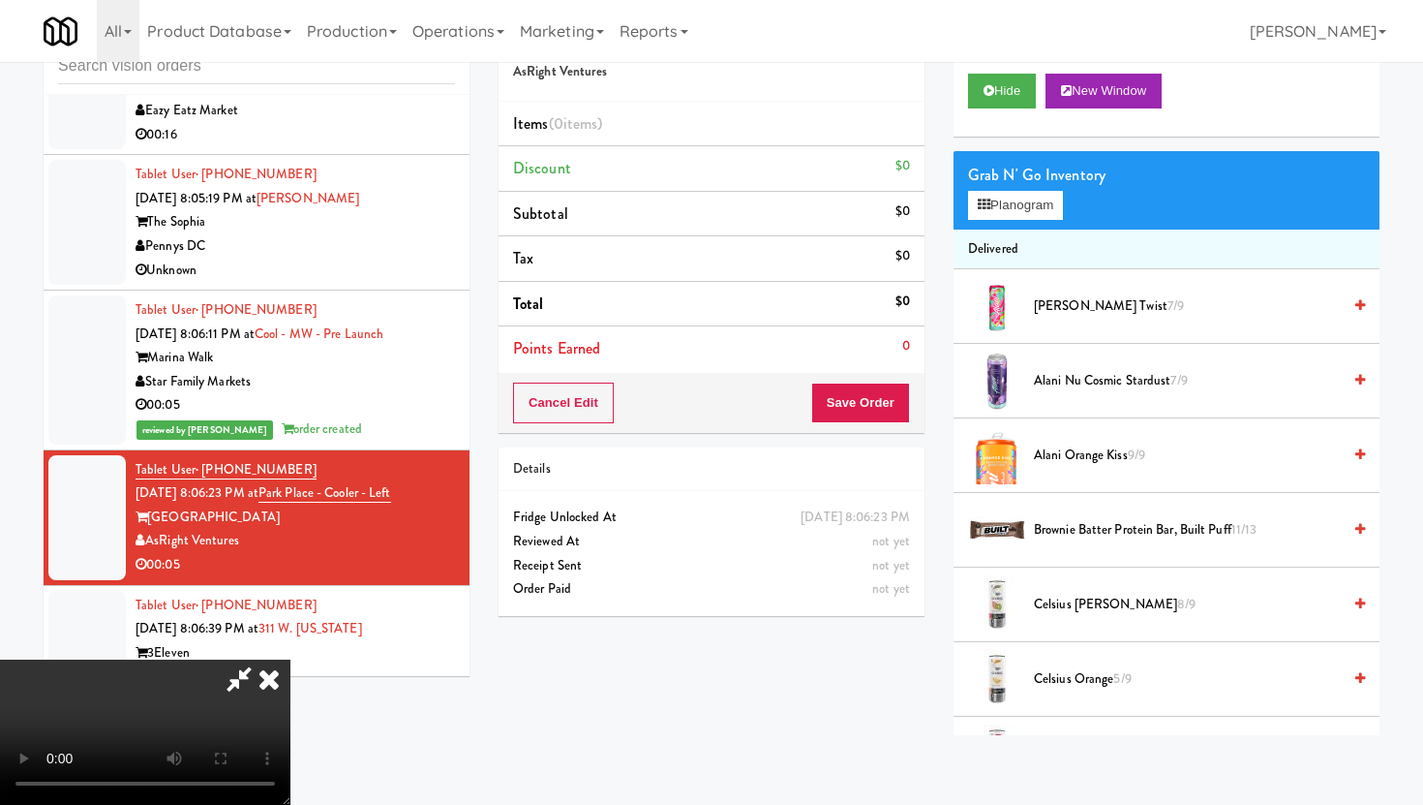
click at [290, 659] on video at bounding box center [145, 731] width 290 height 145
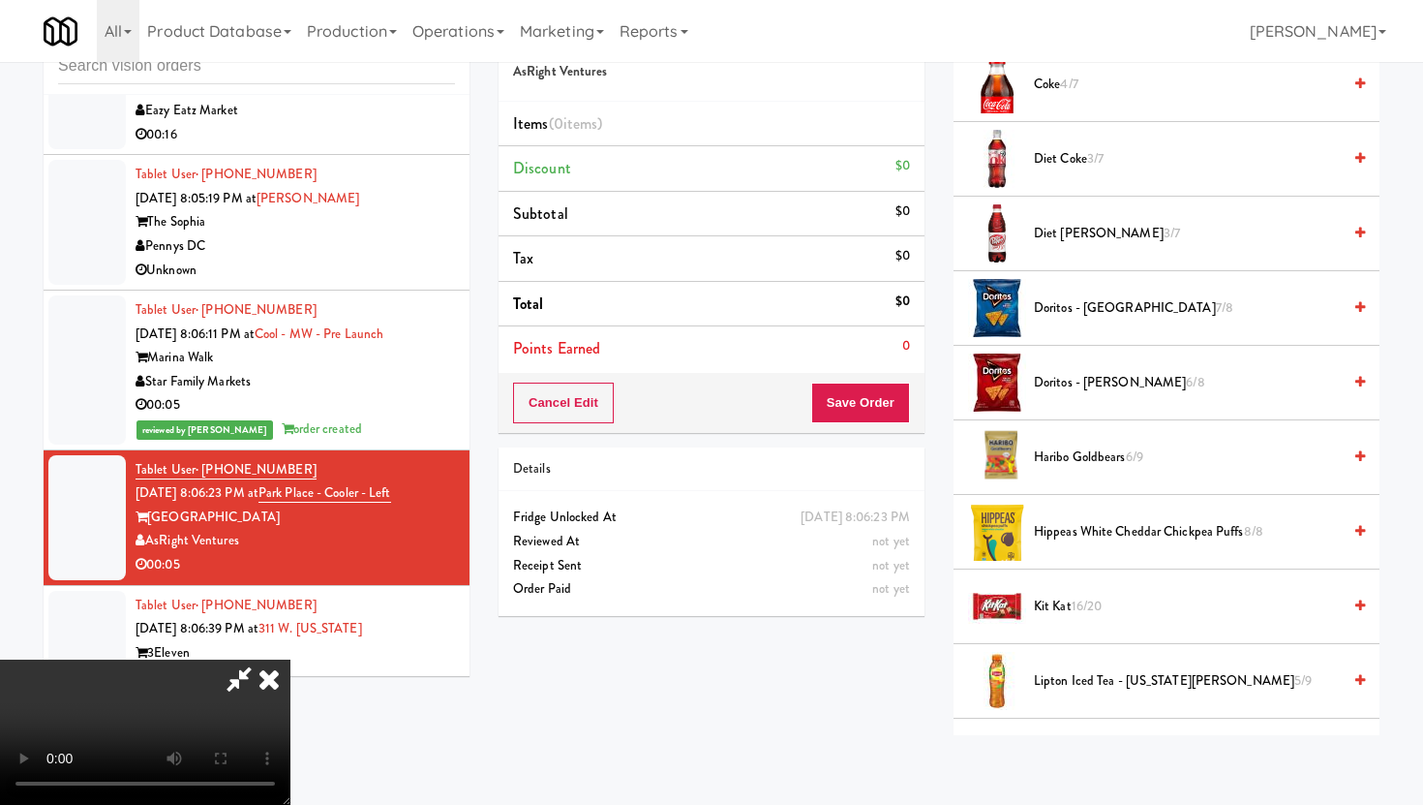
scroll to position [896, 0]
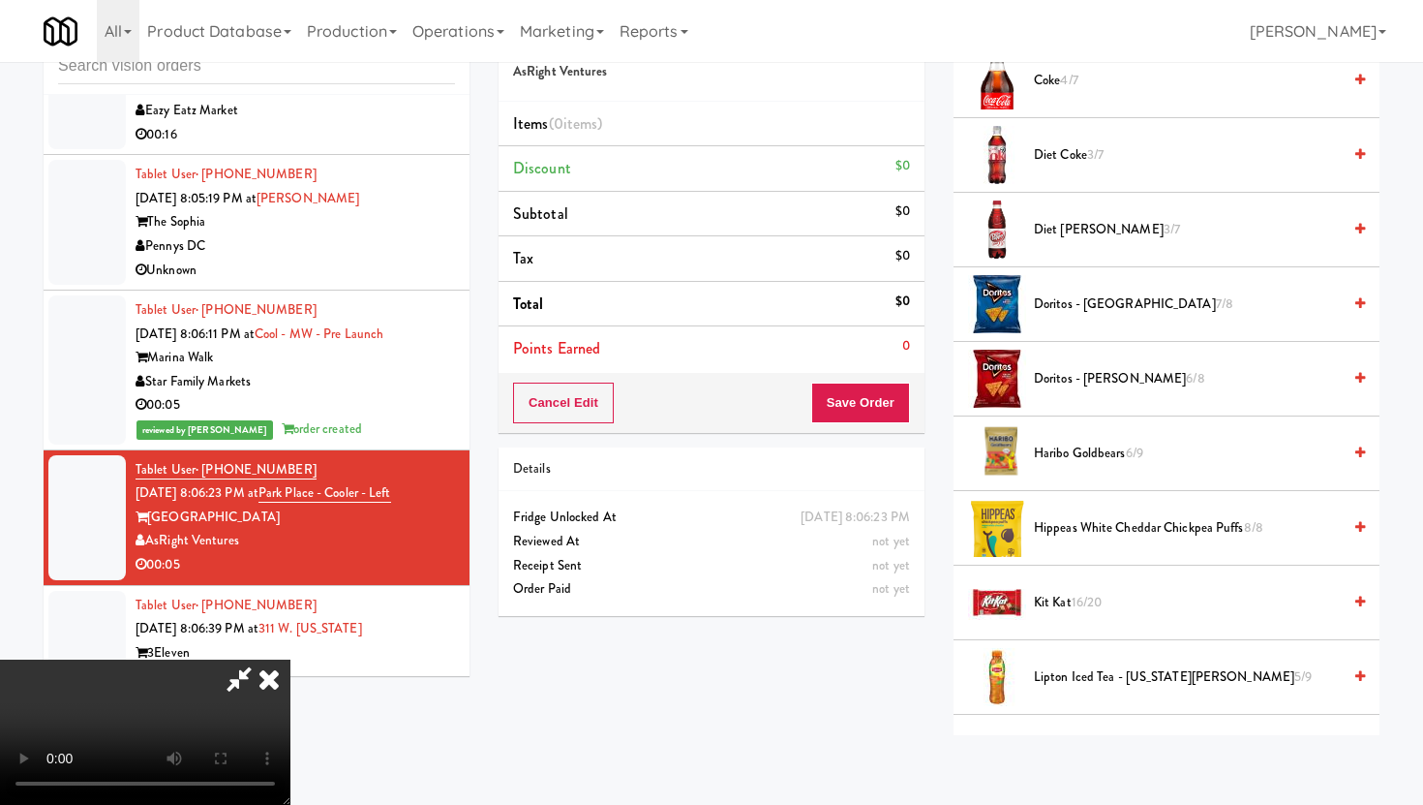
click at [1137, 228] on span "Diet [PERSON_NAME] 3/7" at bounding box center [1187, 230] width 307 height 24
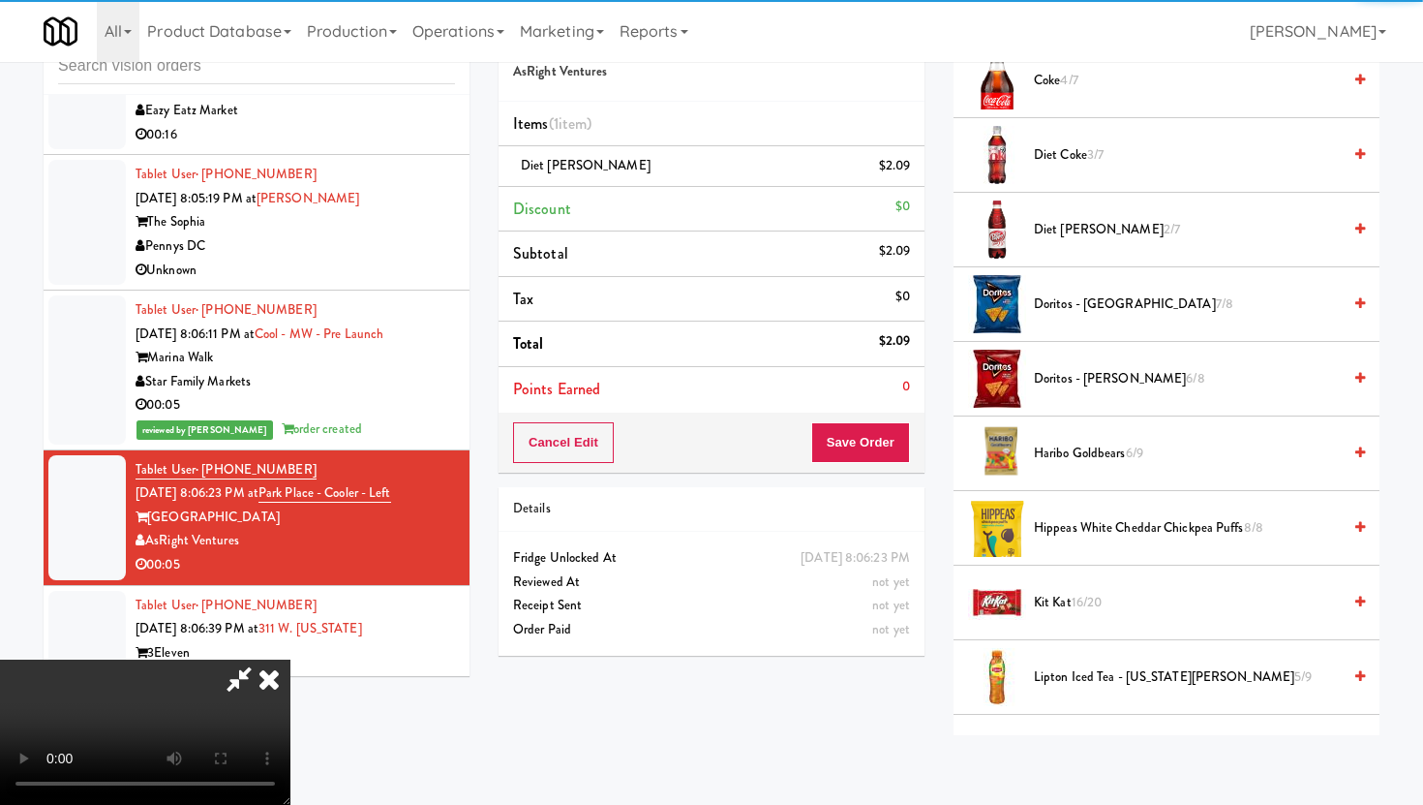
click at [919, 428] on div "Cancel Edit Save Order" at bounding box center [712, 442] width 426 height 60
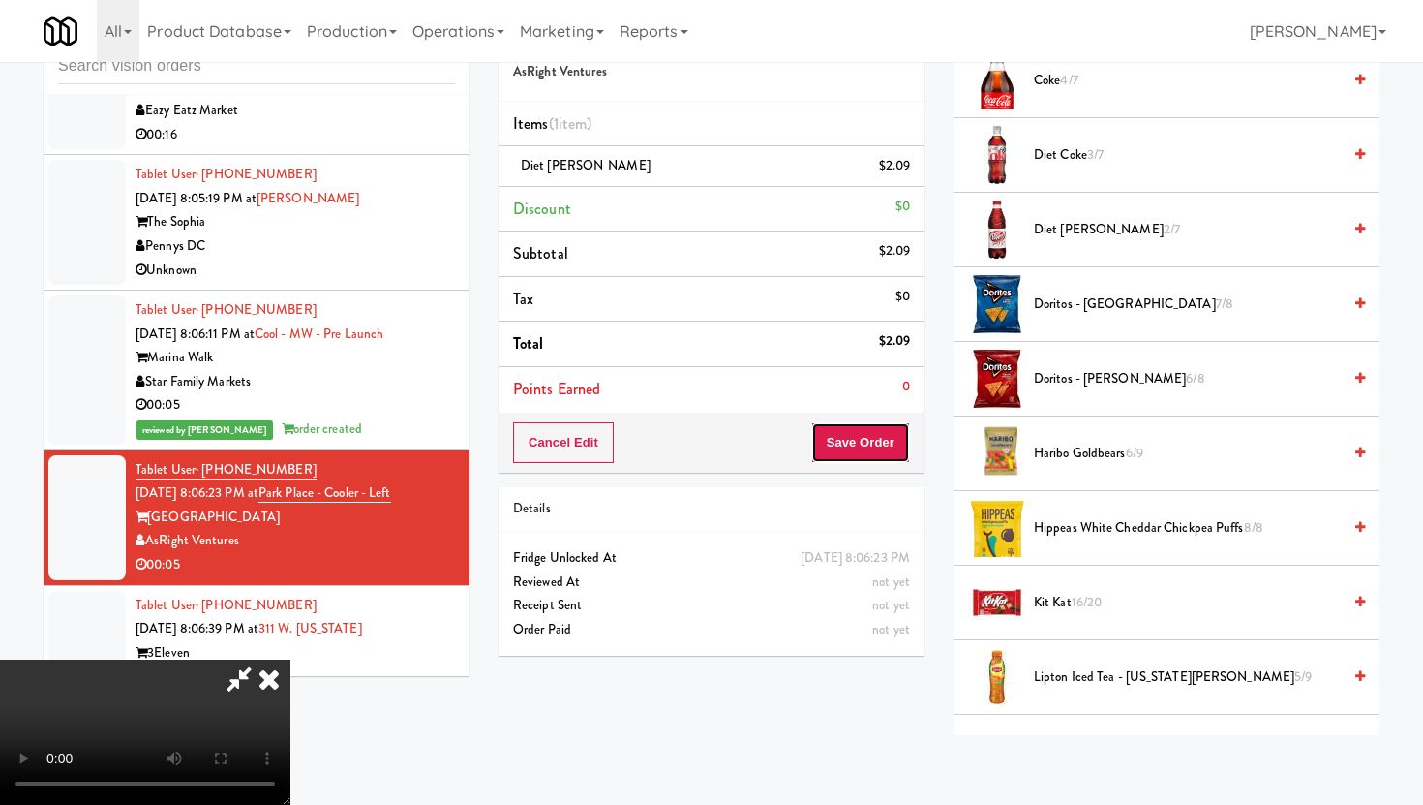
click at [867, 448] on button "Save Order" at bounding box center [860, 442] width 99 height 41
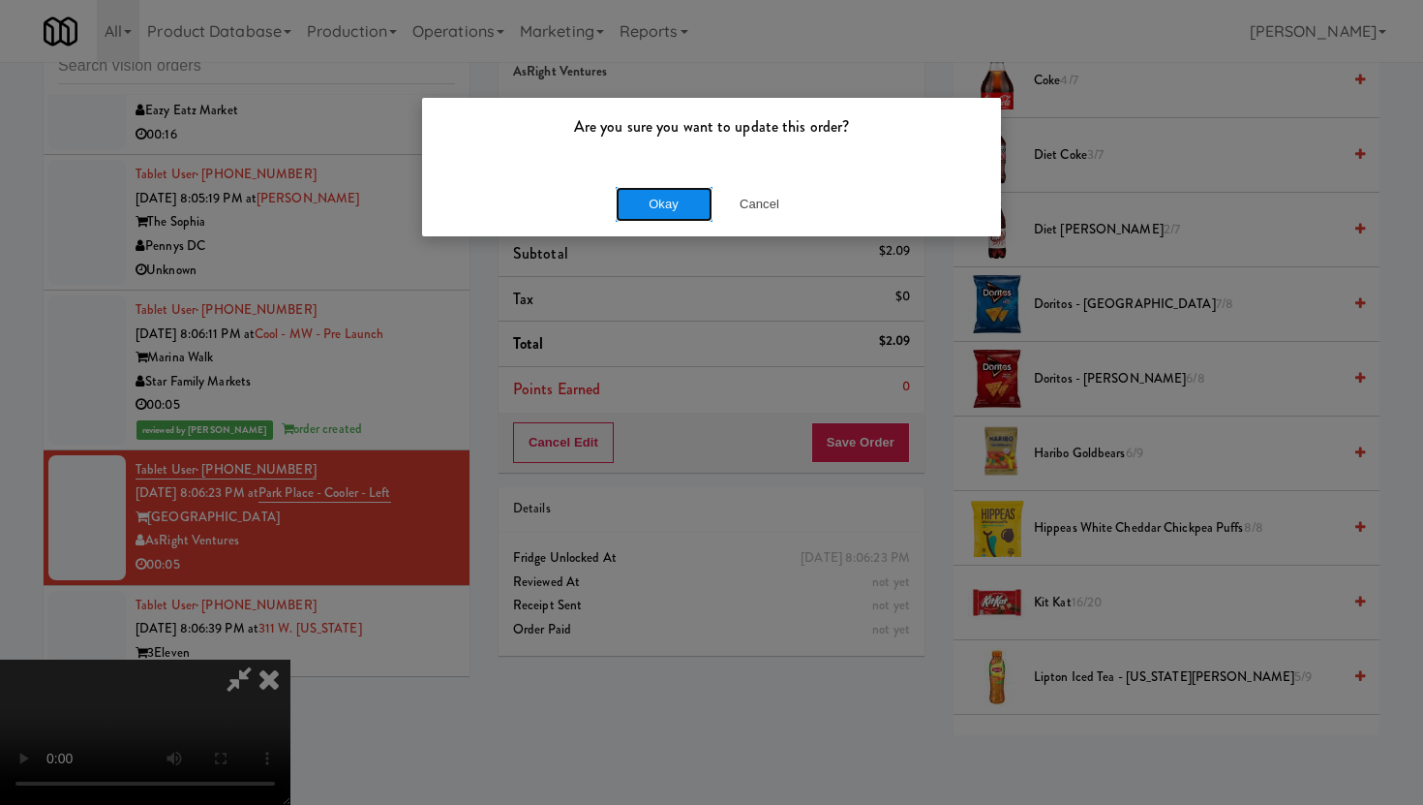
click at [683, 197] on button "Okay" at bounding box center [664, 204] width 97 height 35
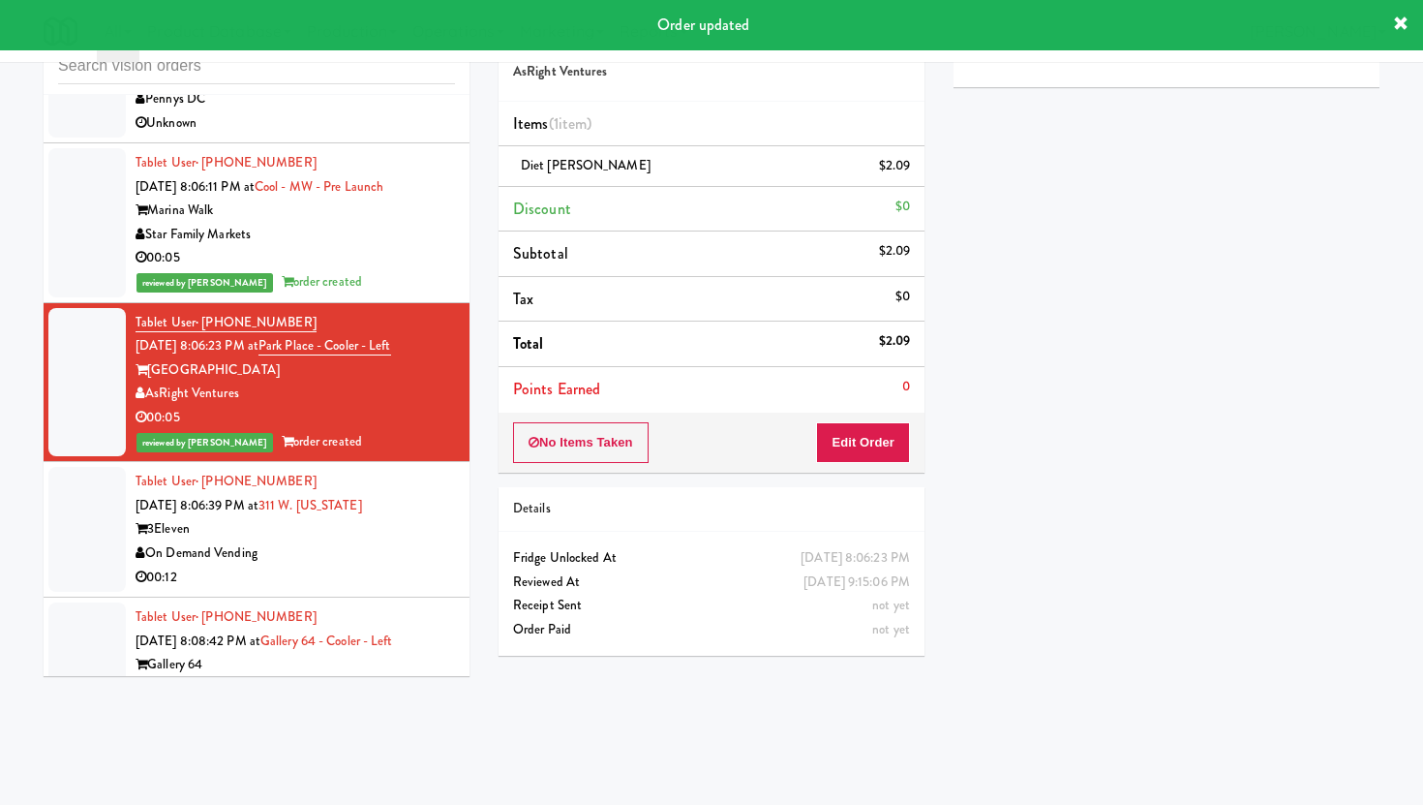
scroll to position [6571, 0]
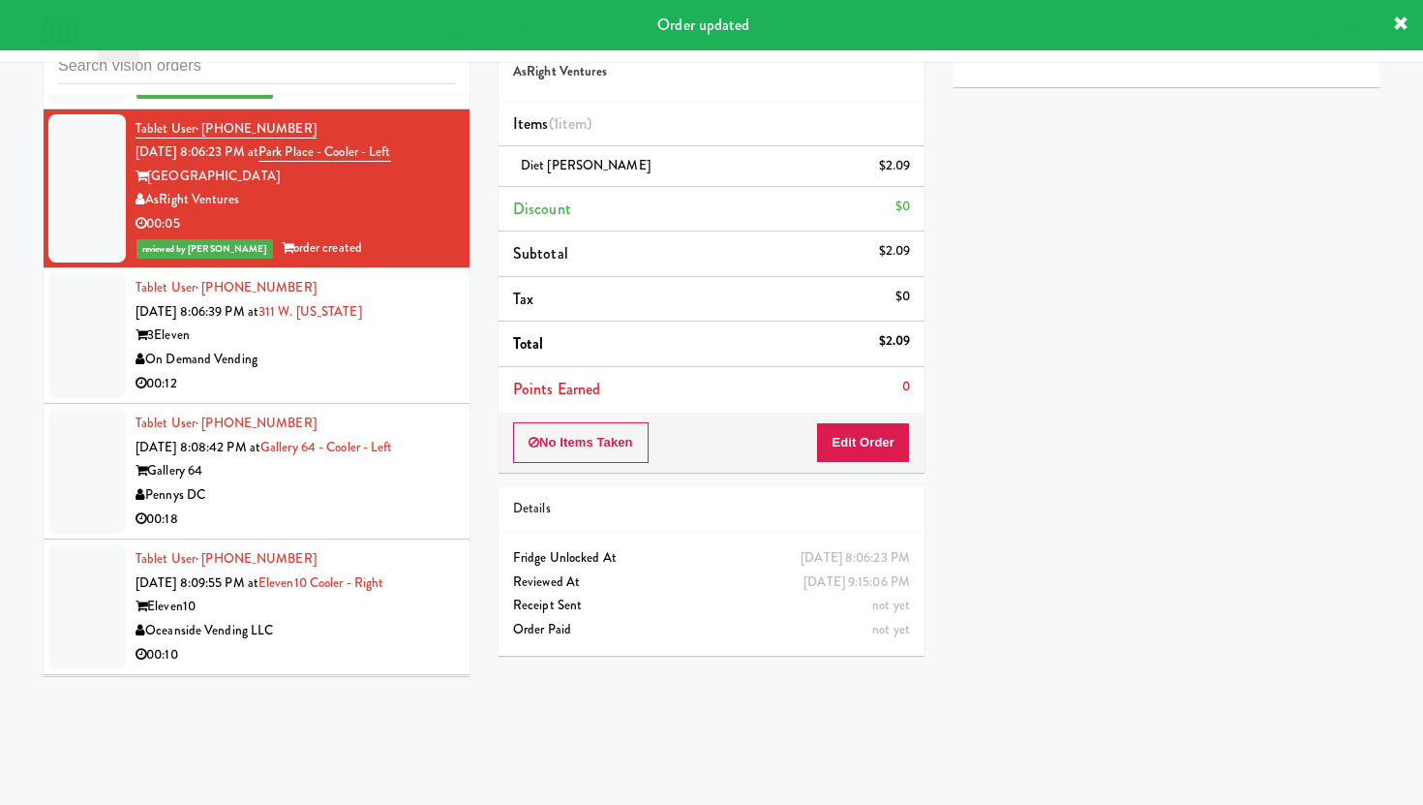
click at [405, 372] on div "00:12" at bounding box center [295, 384] width 319 height 24
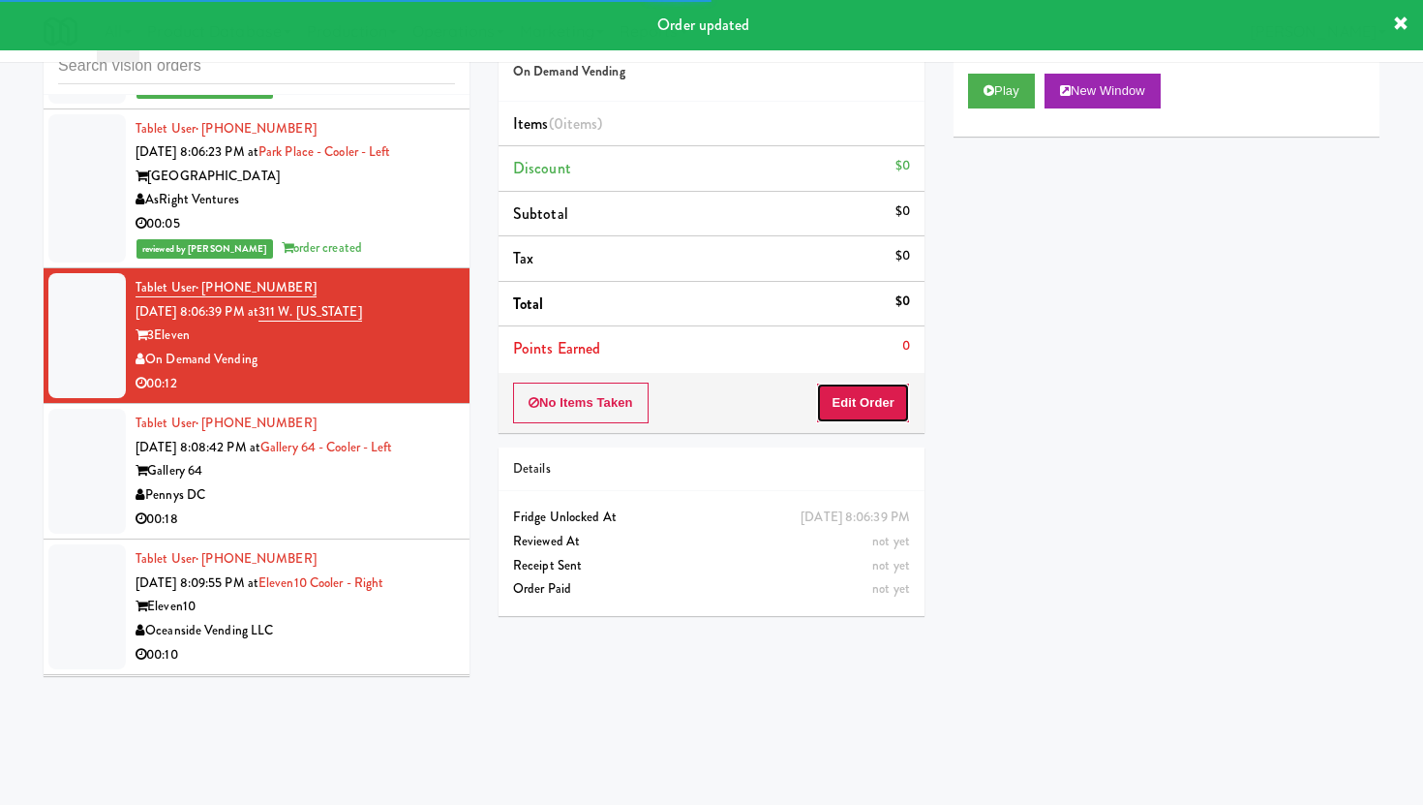
click at [880, 410] on button "Edit Order" at bounding box center [863, 402] width 94 height 41
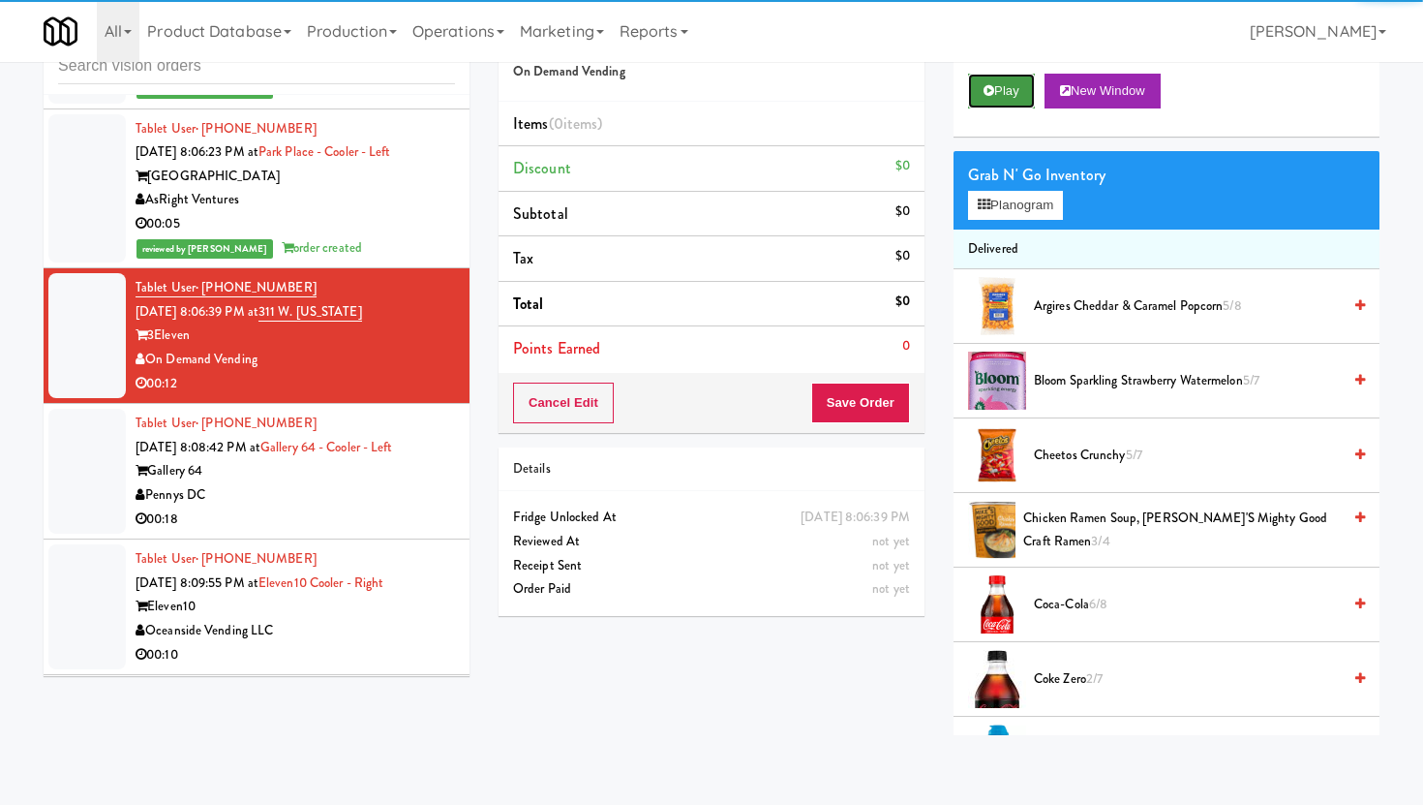
click at [1013, 83] on button "Play" at bounding box center [1001, 91] width 67 height 35
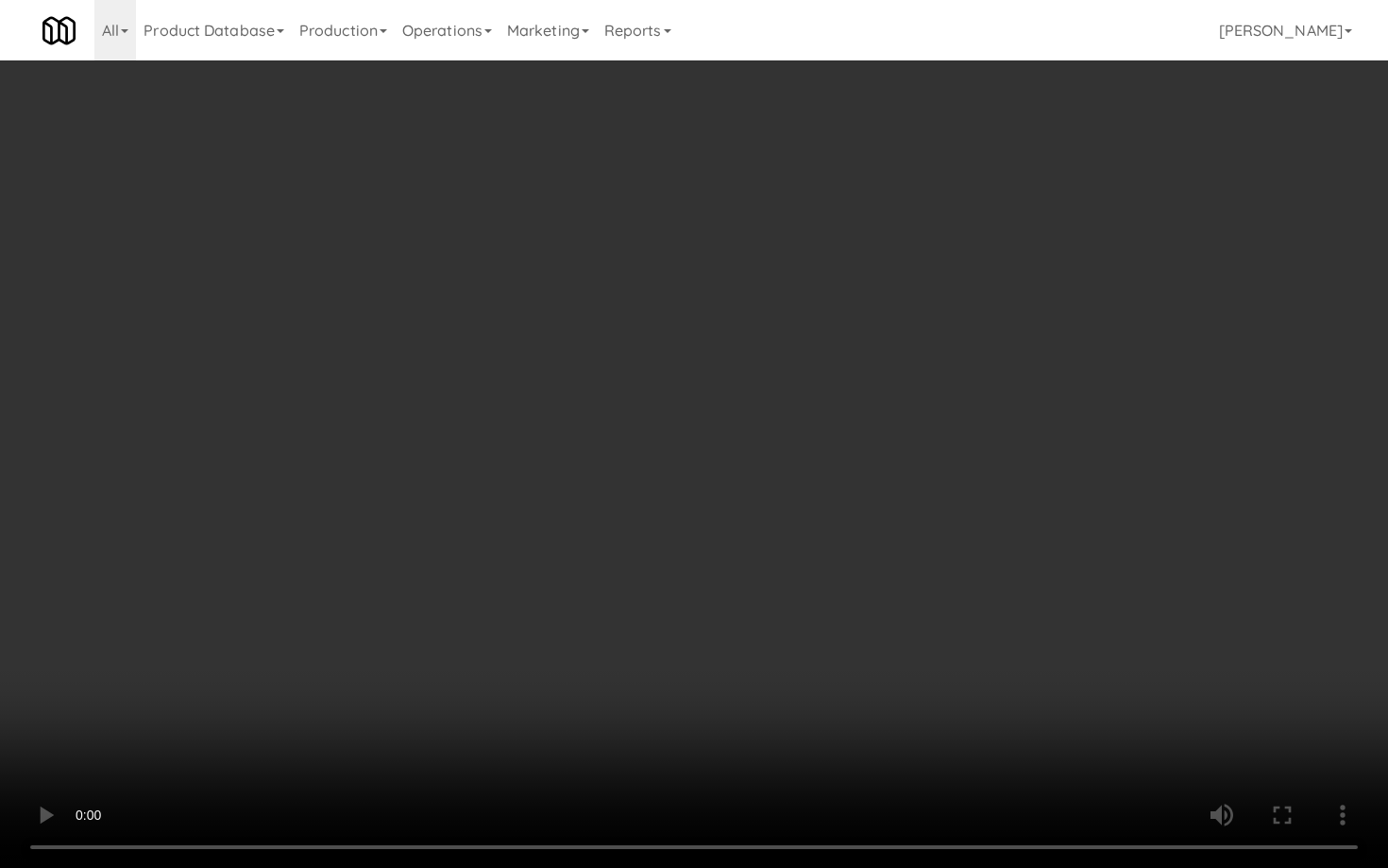
click at [411, 755] on video at bounding box center [694, 434] width 1388 height 868
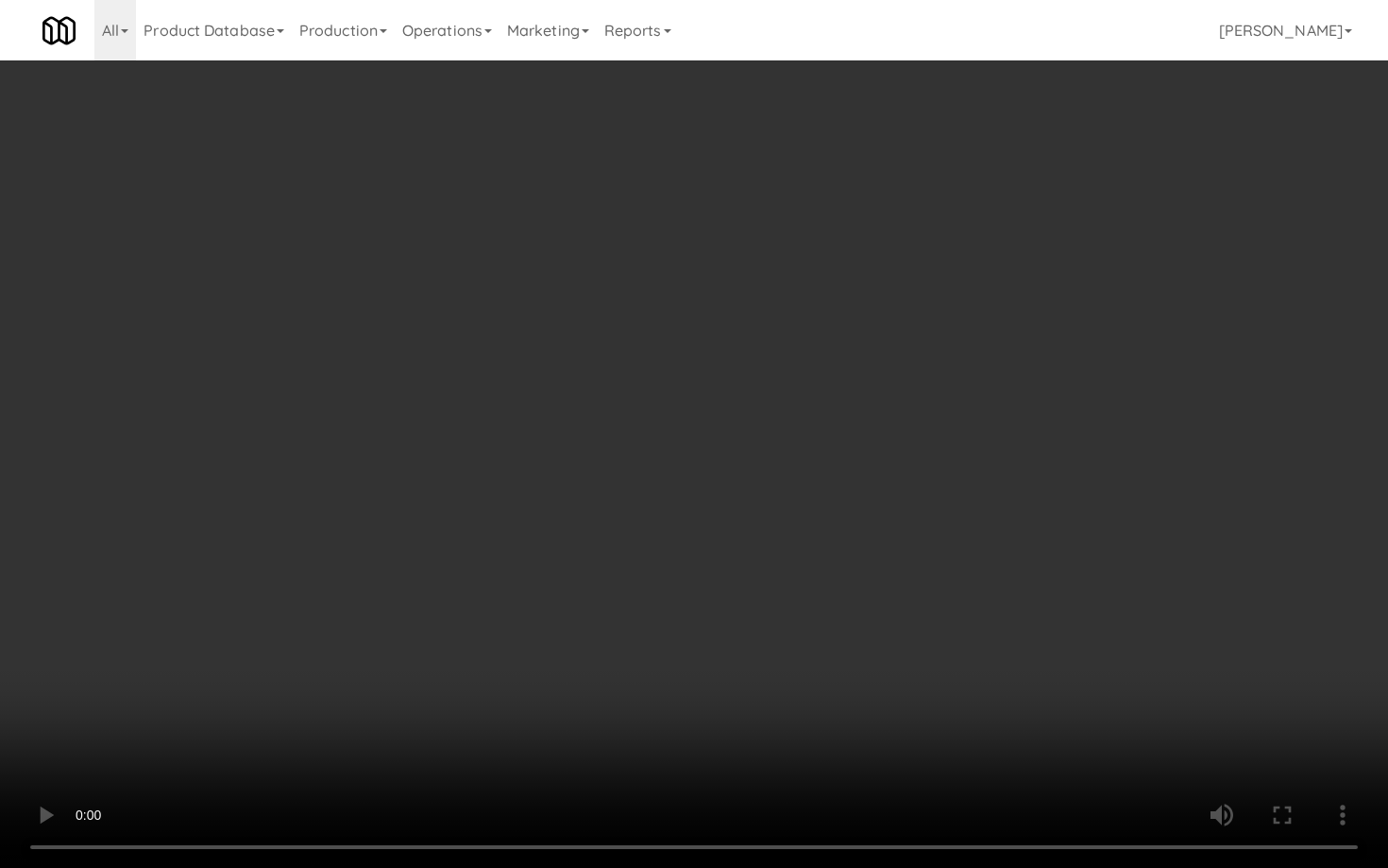
click at [411, 755] on video at bounding box center [694, 434] width 1388 height 868
click at [407, 760] on video at bounding box center [694, 434] width 1388 height 868
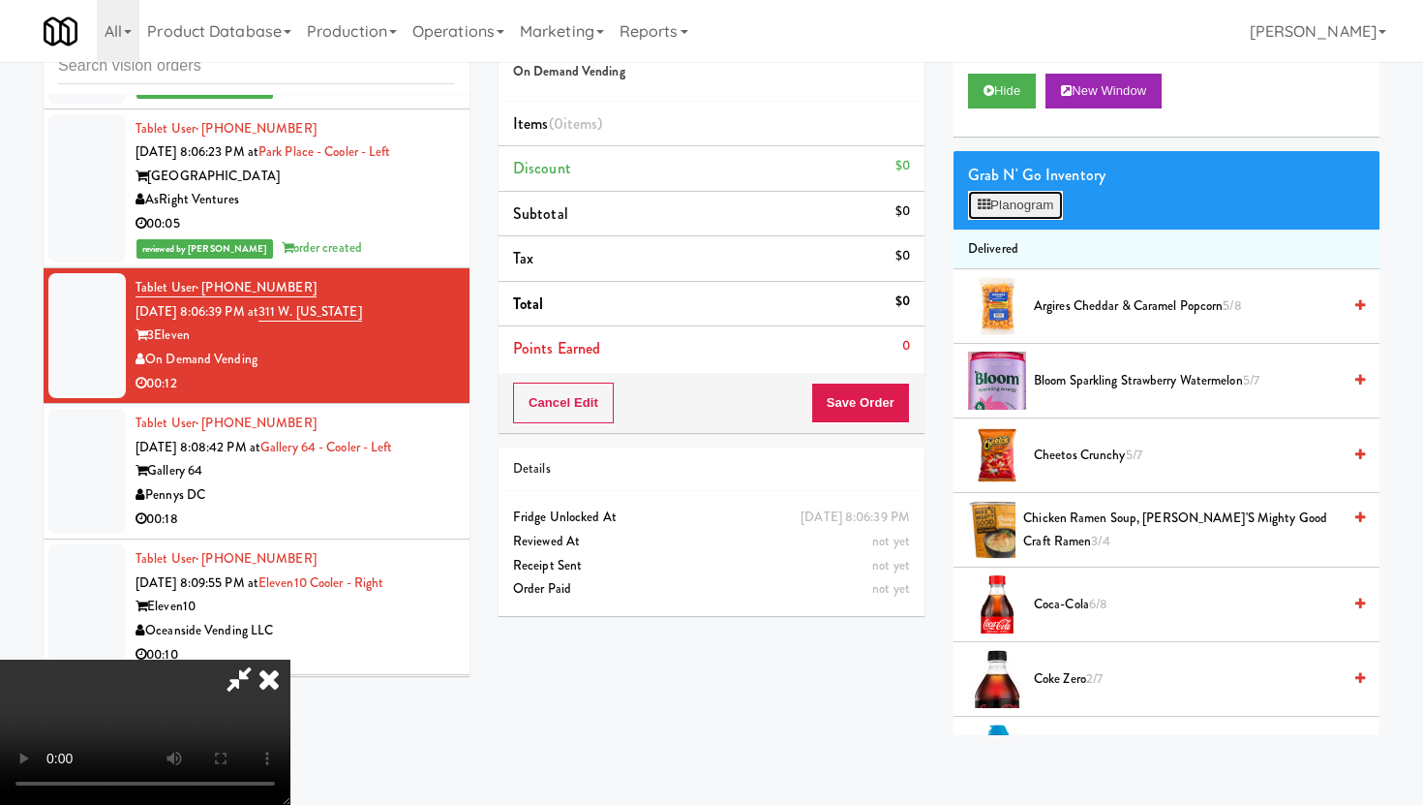
click at [1026, 207] on button "Planogram" at bounding box center [1015, 205] width 95 height 29
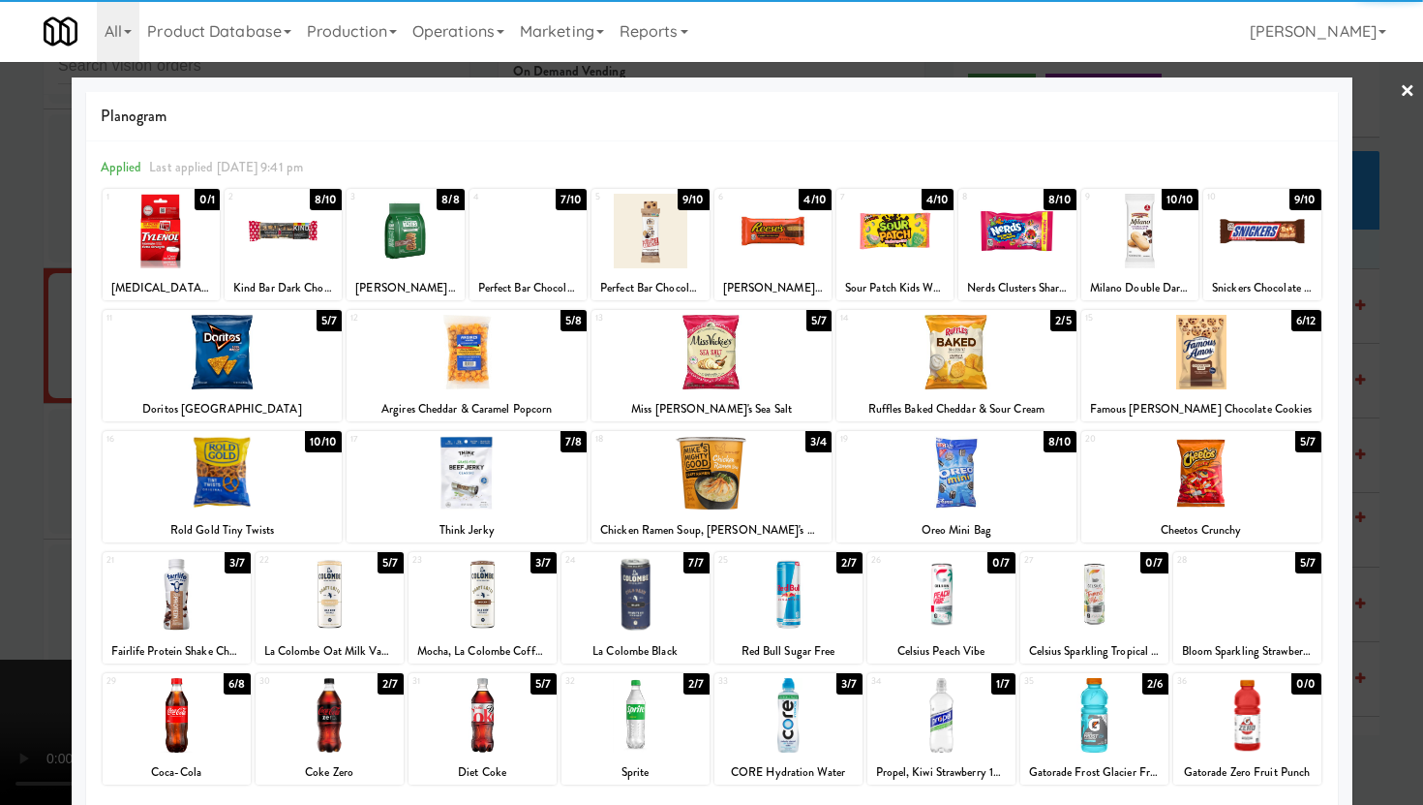
click at [489, 496] on div at bounding box center [467, 473] width 240 height 75
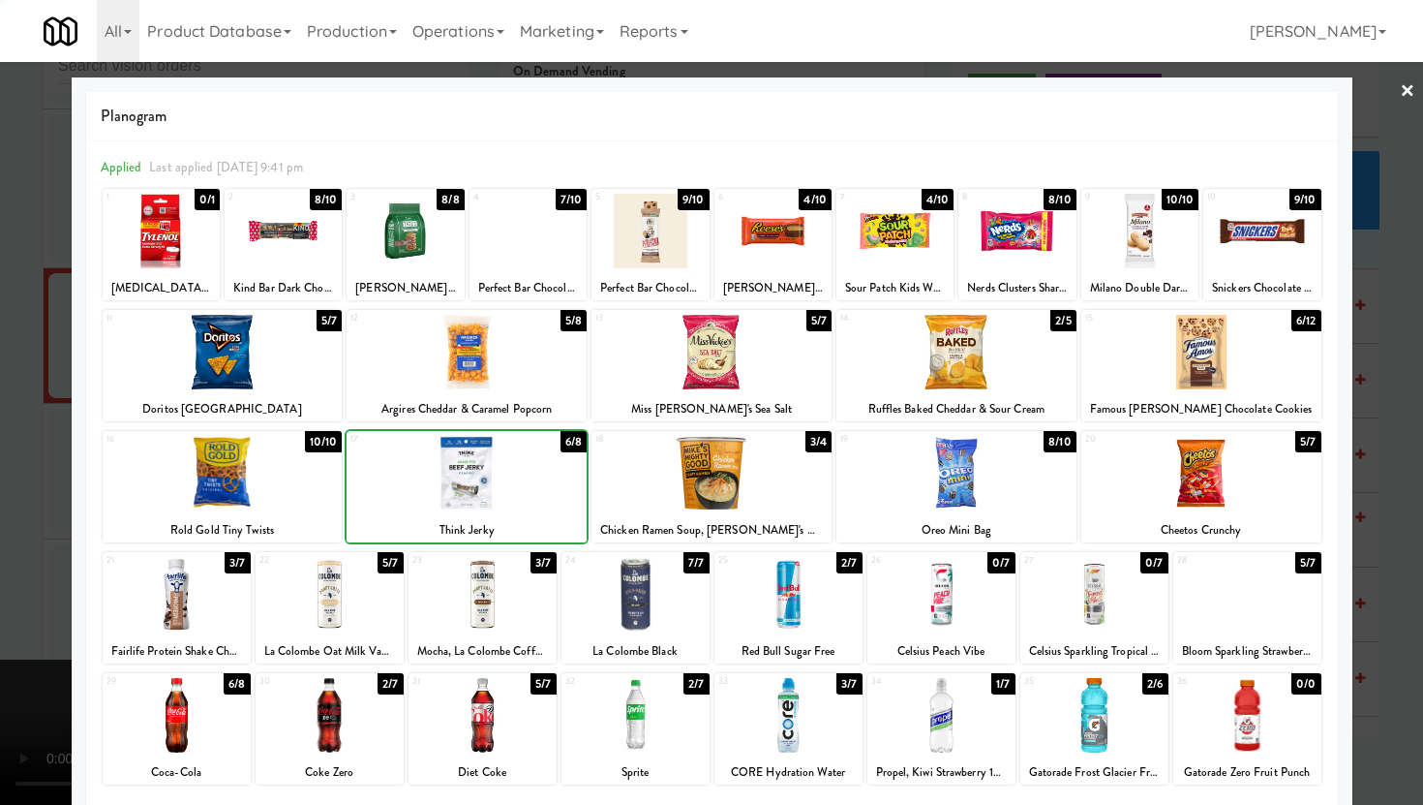
click at [489, 496] on div at bounding box center [467, 473] width 240 height 75
click at [873, 197] on div "7" at bounding box center [867, 197] width 55 height 16
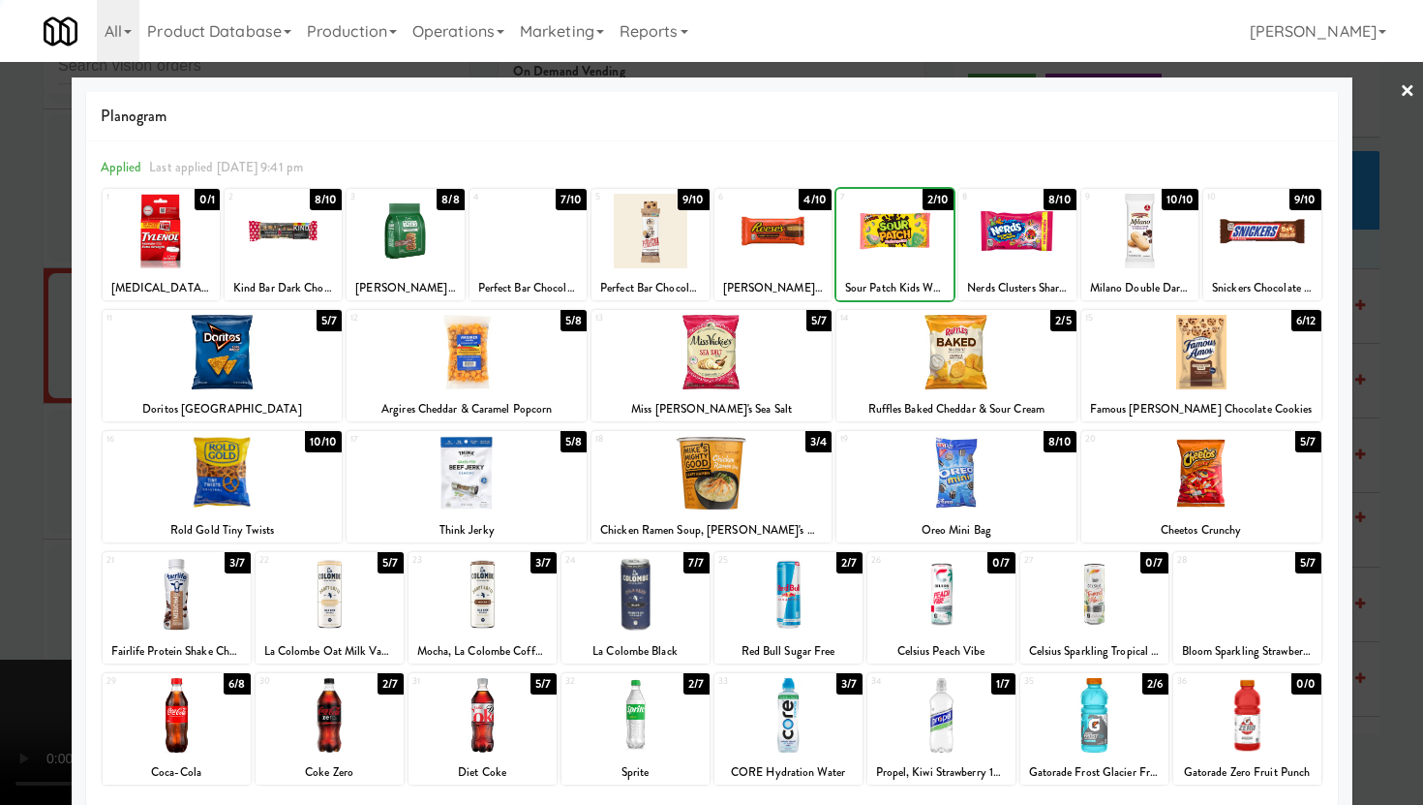
click at [866, 194] on div "7" at bounding box center [867, 197] width 55 height 16
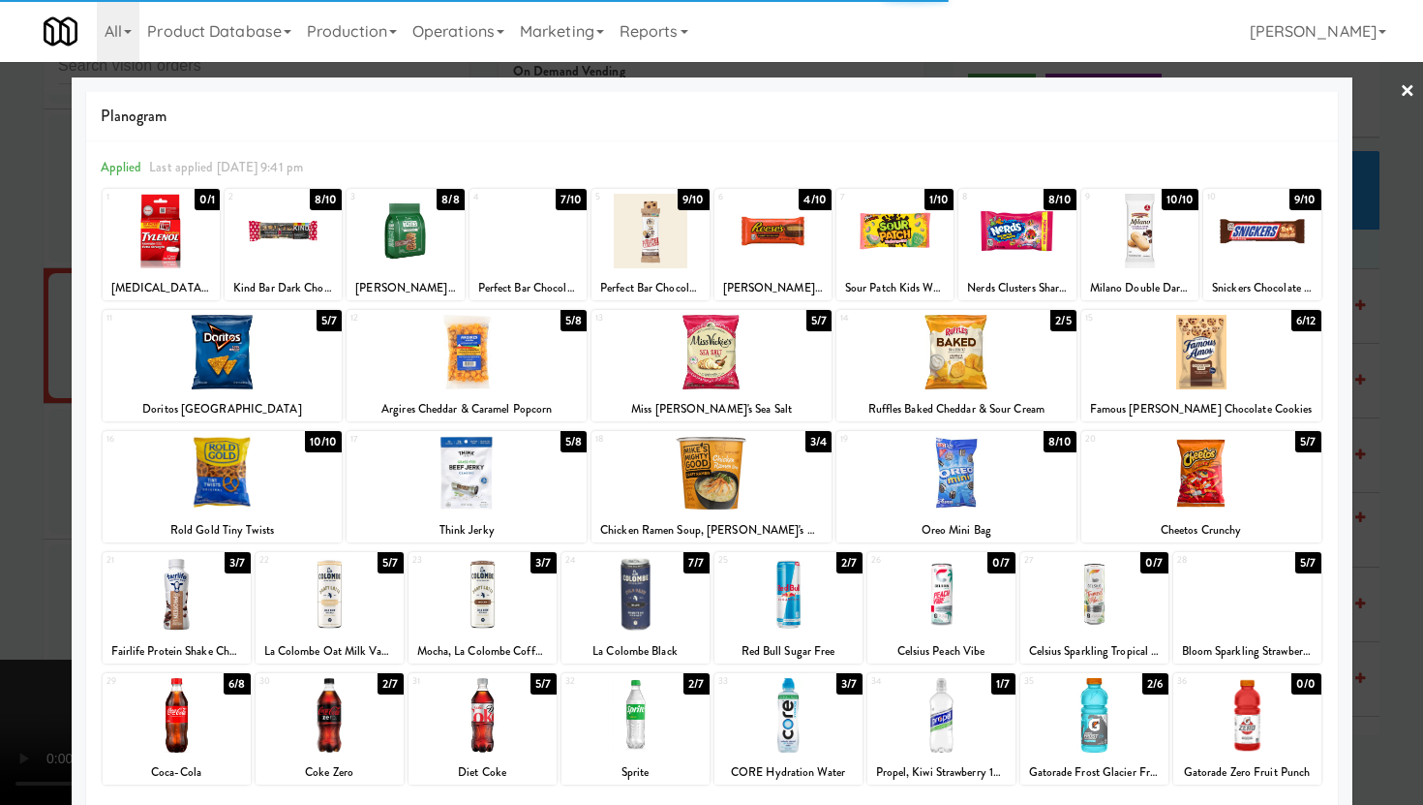
click at [866, 194] on div "7" at bounding box center [867, 197] width 55 height 16
click at [0, 483] on div at bounding box center [711, 402] width 1423 height 805
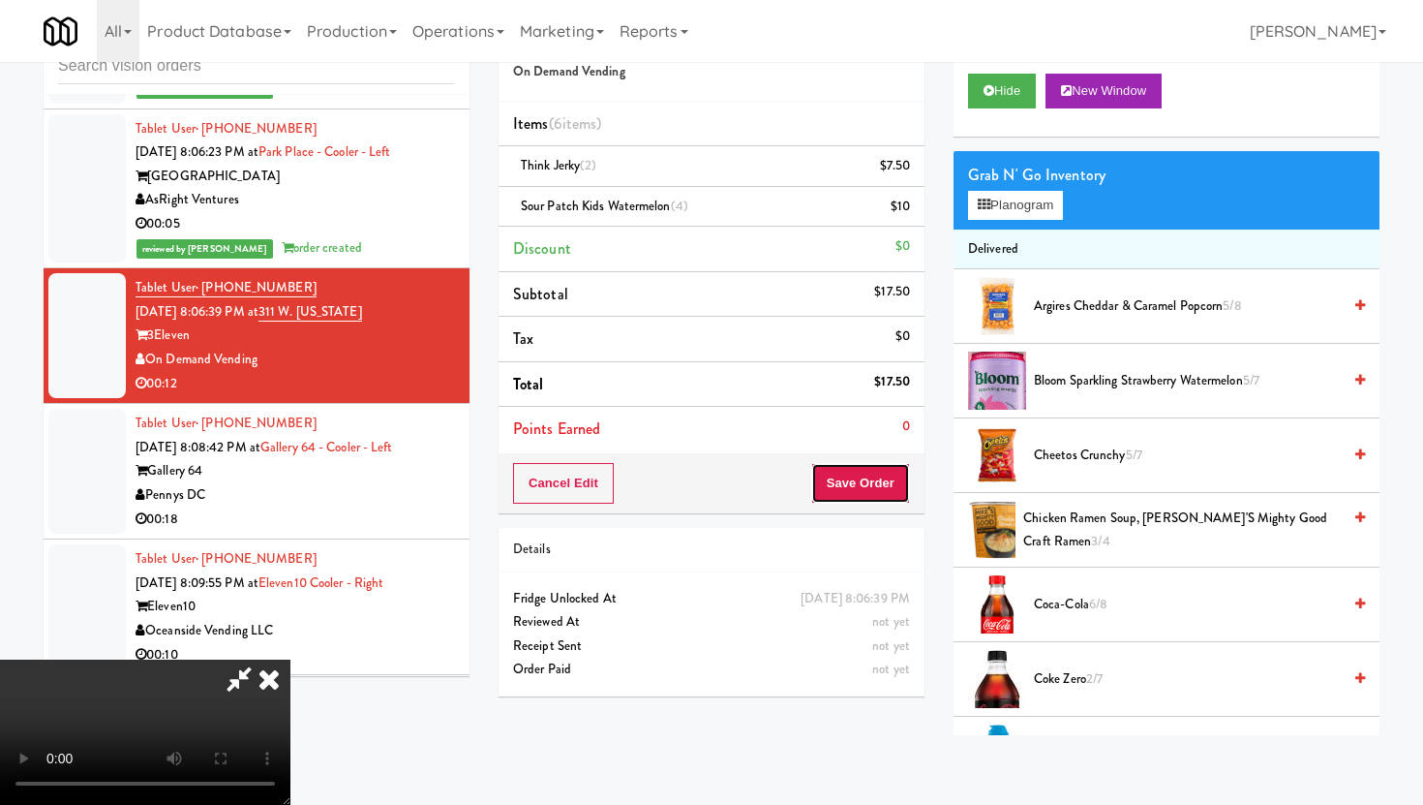
click at [882, 499] on button "Save Order" at bounding box center [860, 483] width 99 height 41
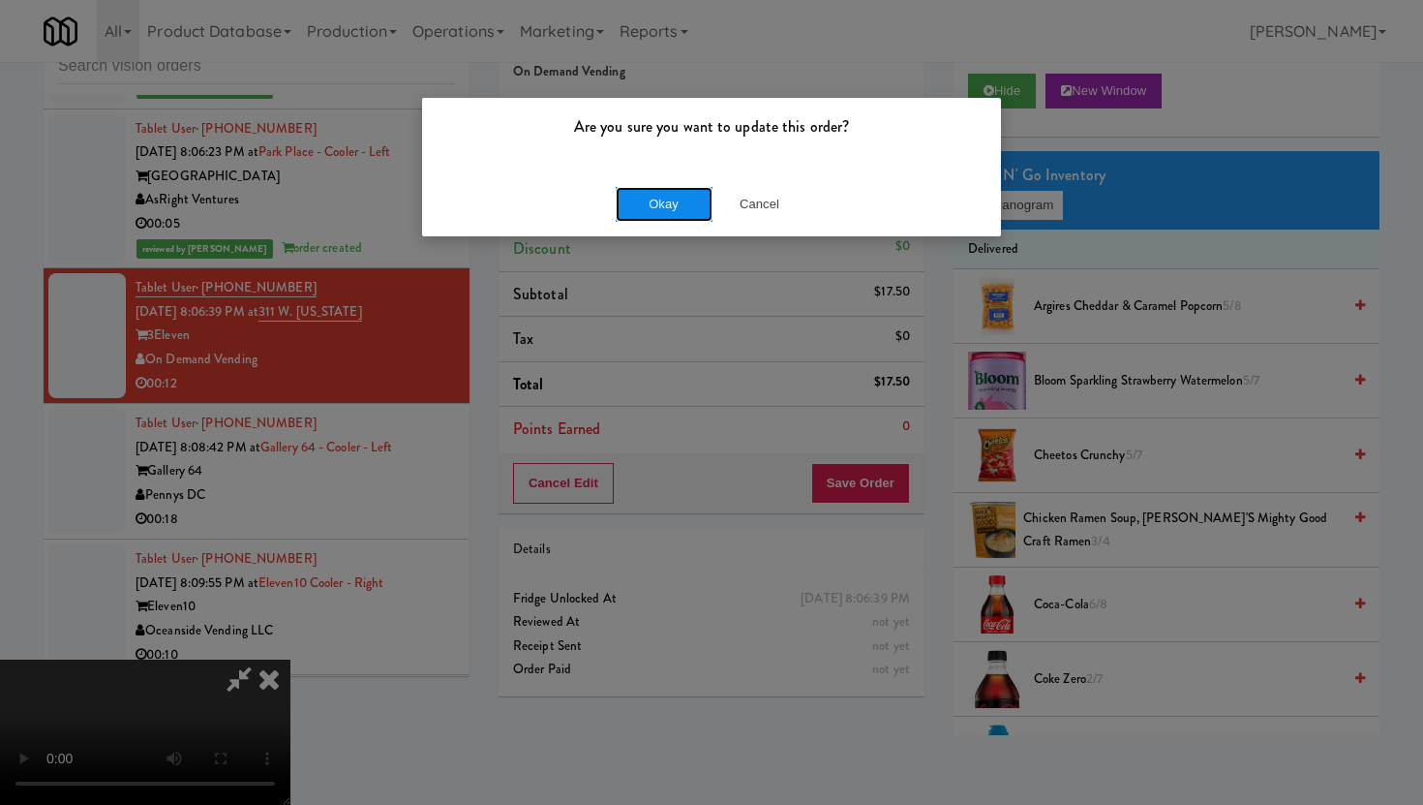
click at [638, 205] on button "Okay" at bounding box center [664, 204] width 97 height 35
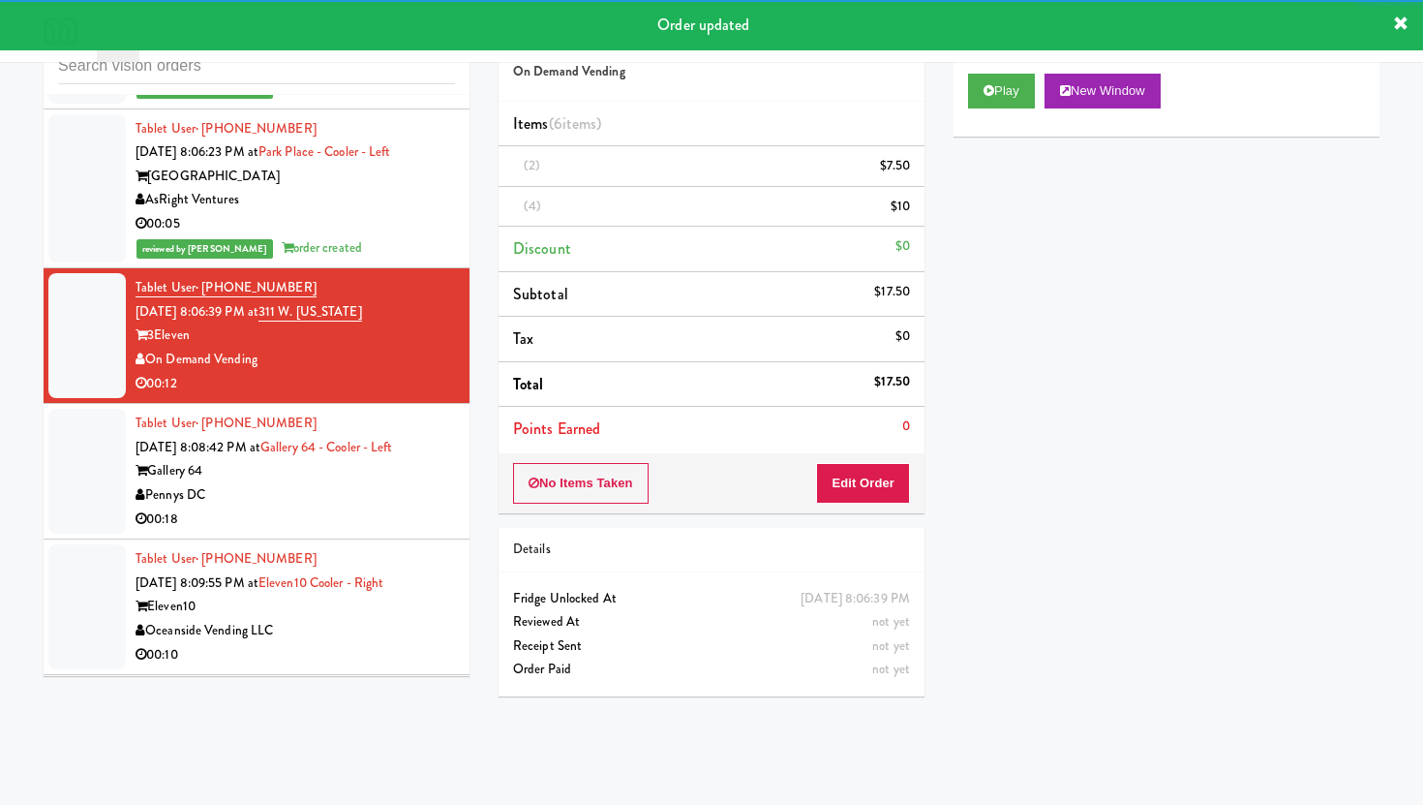
click at [387, 507] on div "00:18" at bounding box center [295, 519] width 319 height 24
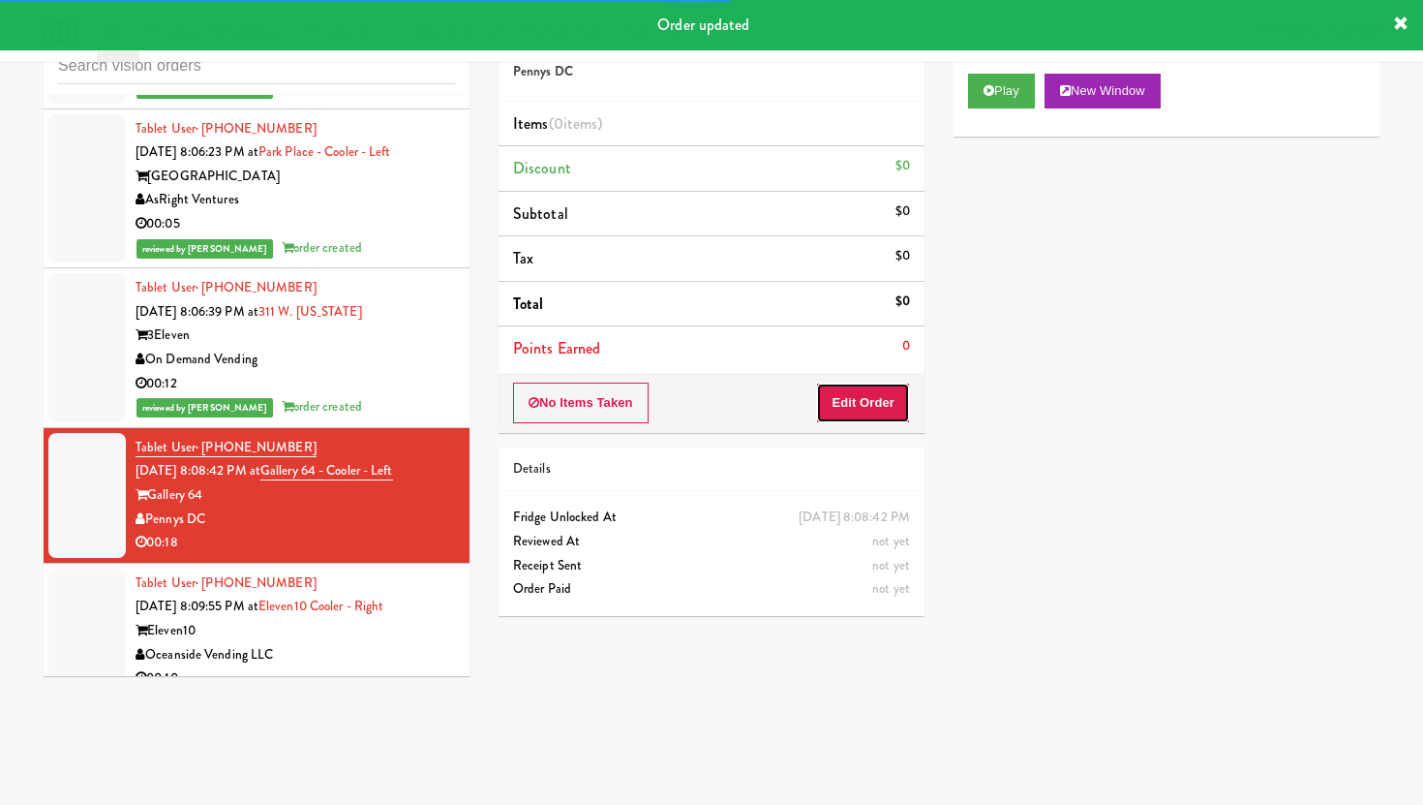
click at [896, 406] on button "Edit Order" at bounding box center [863, 402] width 94 height 41
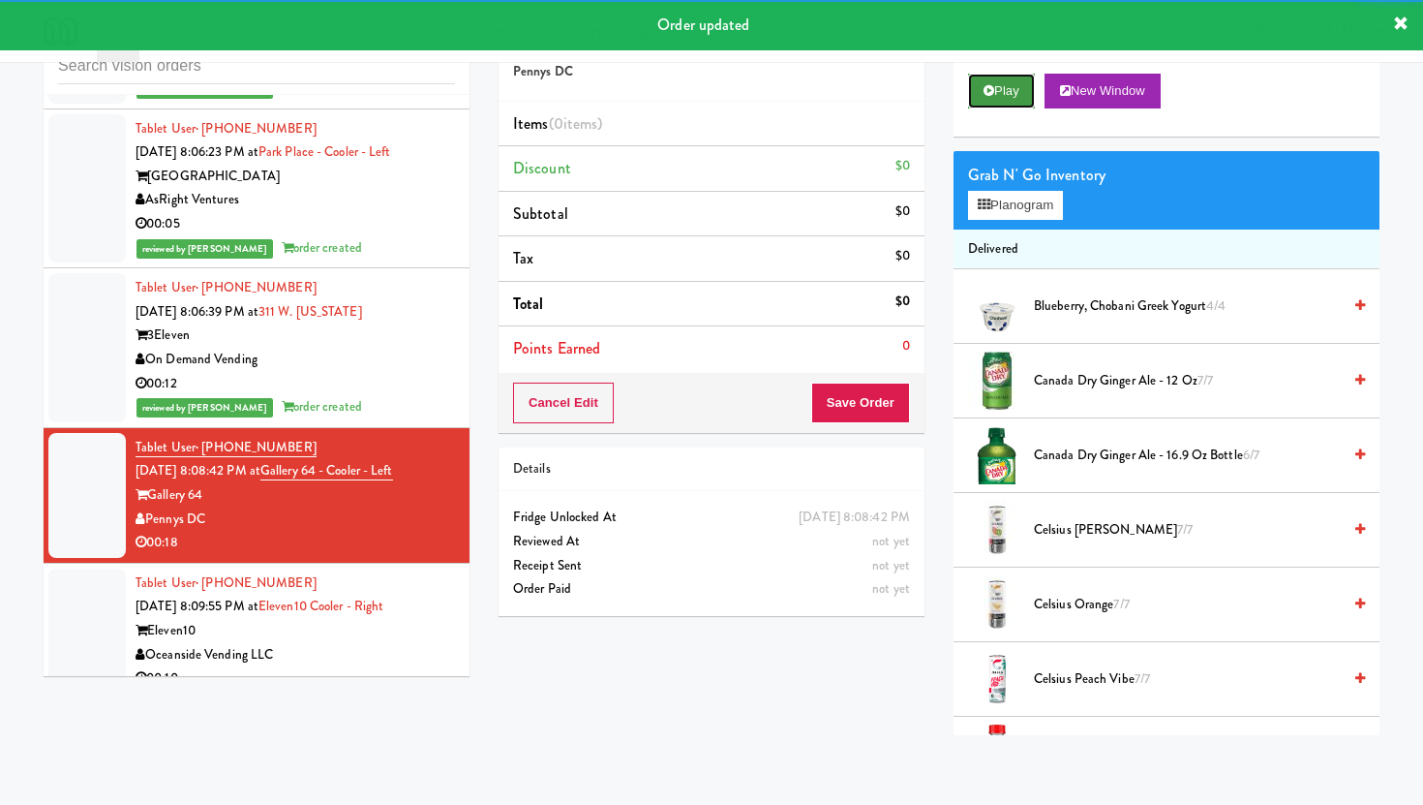
click at [992, 85] on icon at bounding box center [989, 90] width 11 height 13
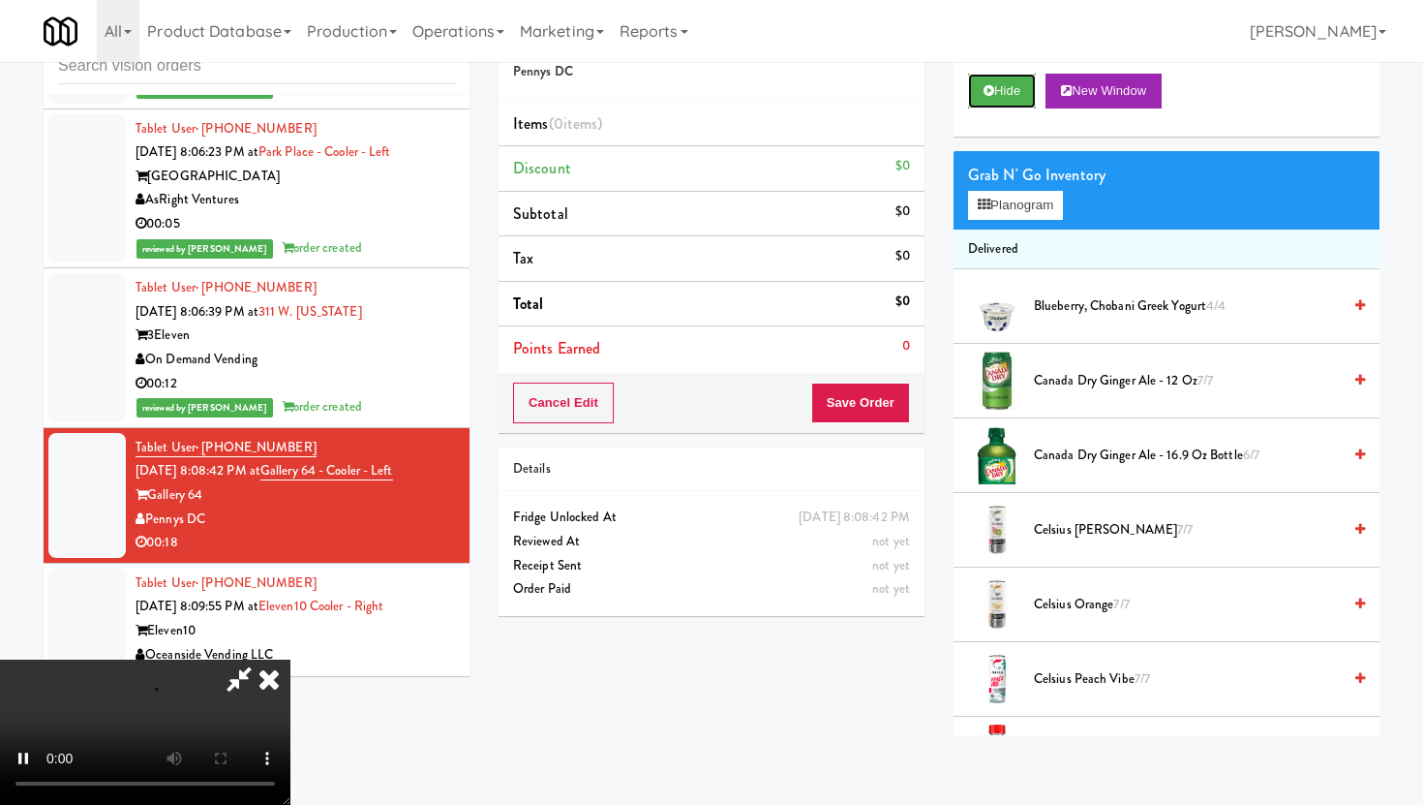
scroll to position [159, 0]
click at [290, 659] on video at bounding box center [145, 731] width 290 height 145
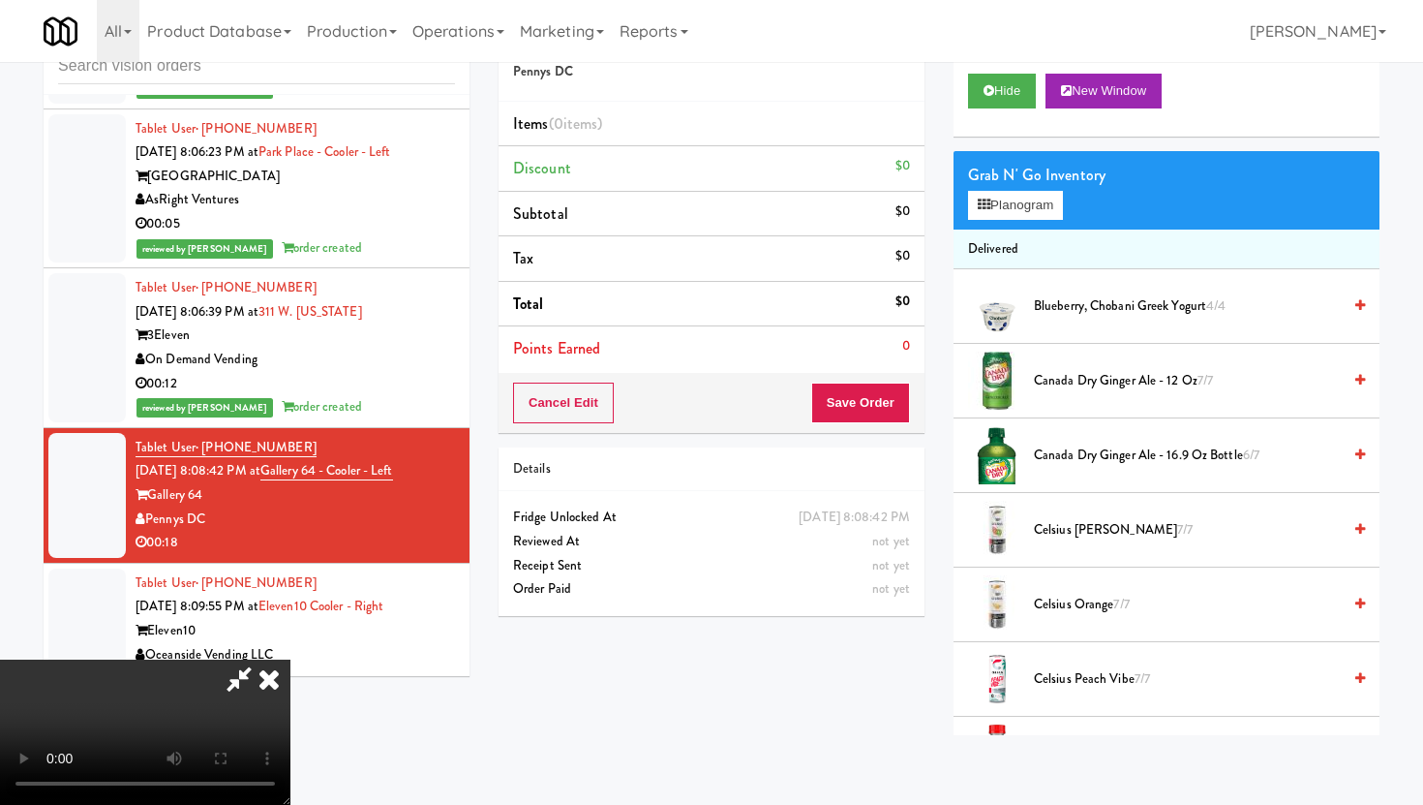
click at [290, 659] on video at bounding box center [145, 731] width 290 height 145
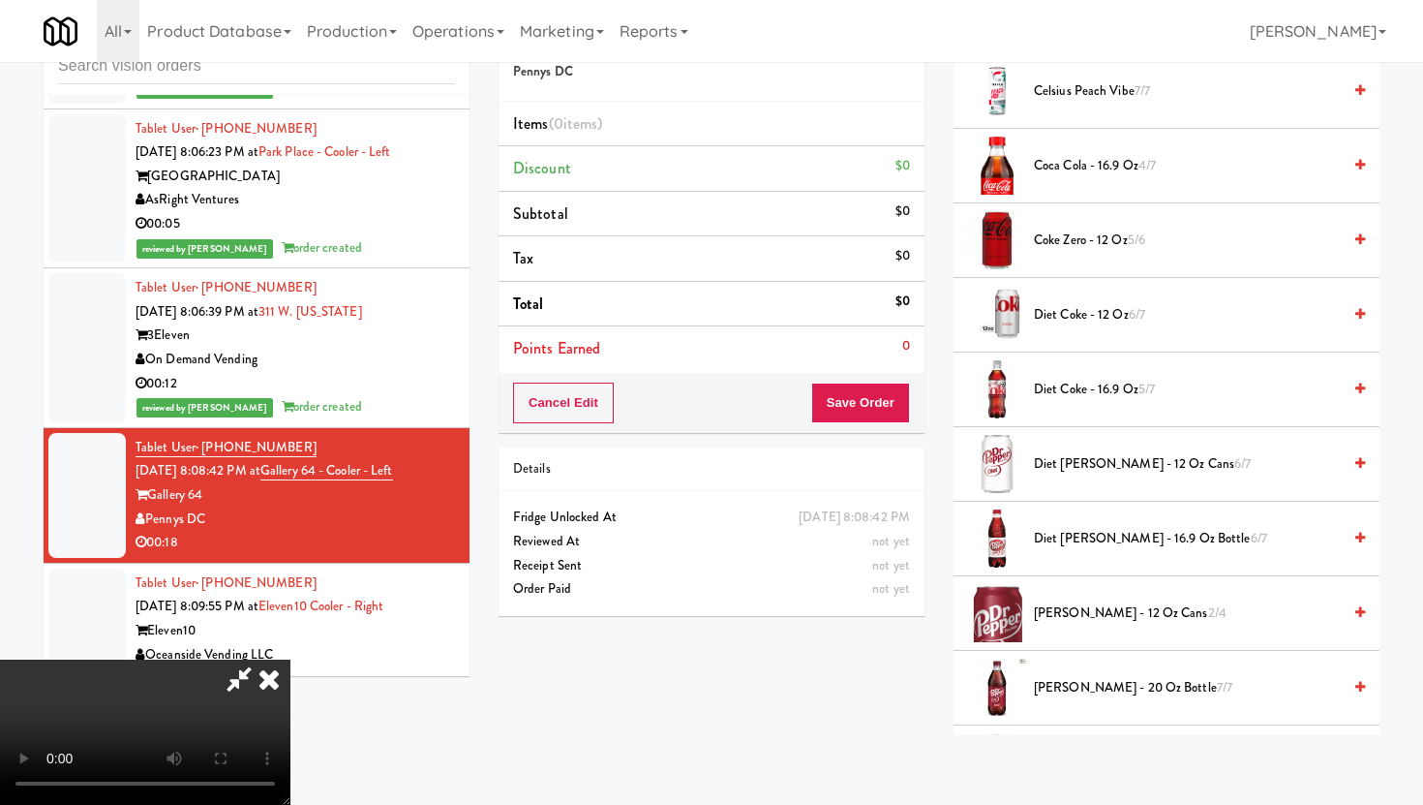
scroll to position [626, 0]
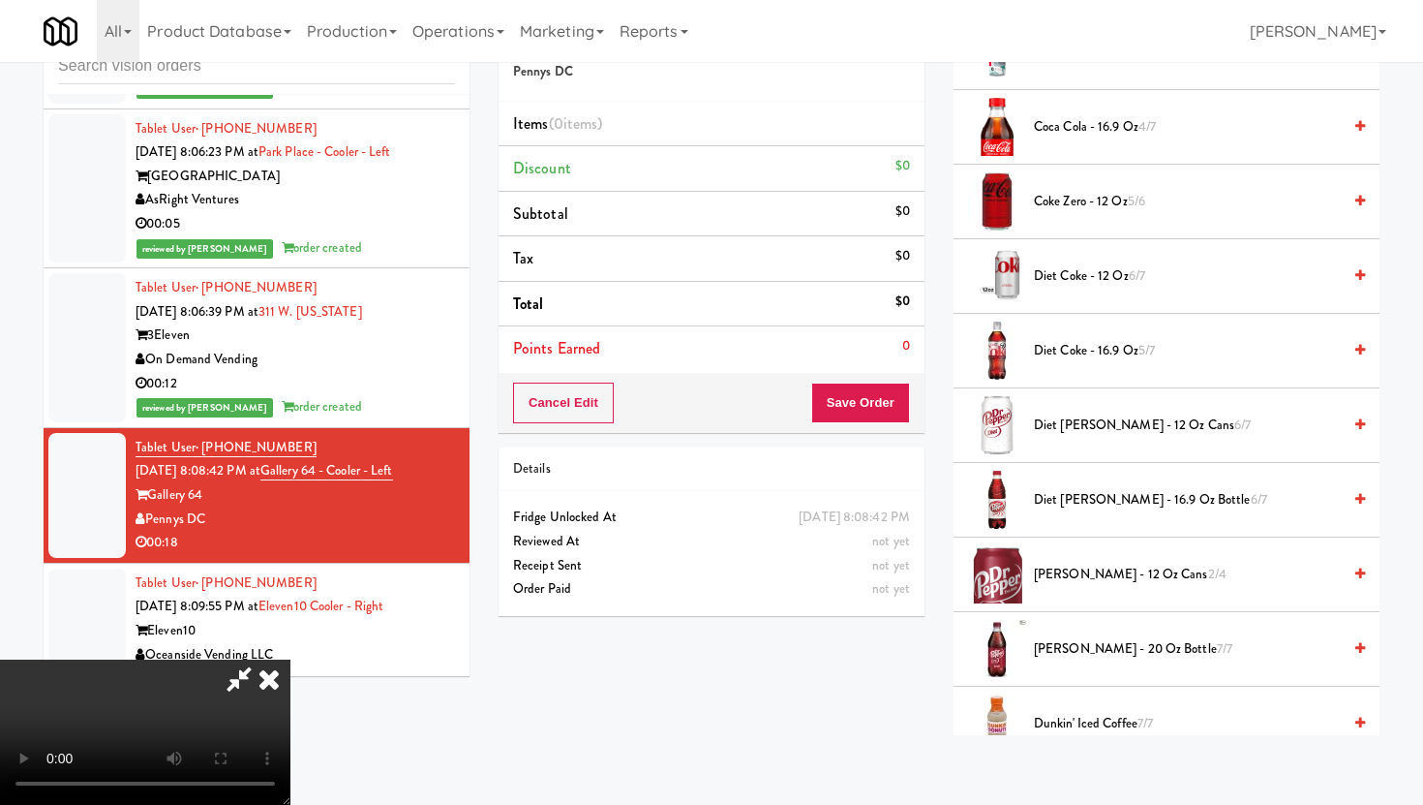
click at [290, 672] on video at bounding box center [145, 731] width 290 height 145
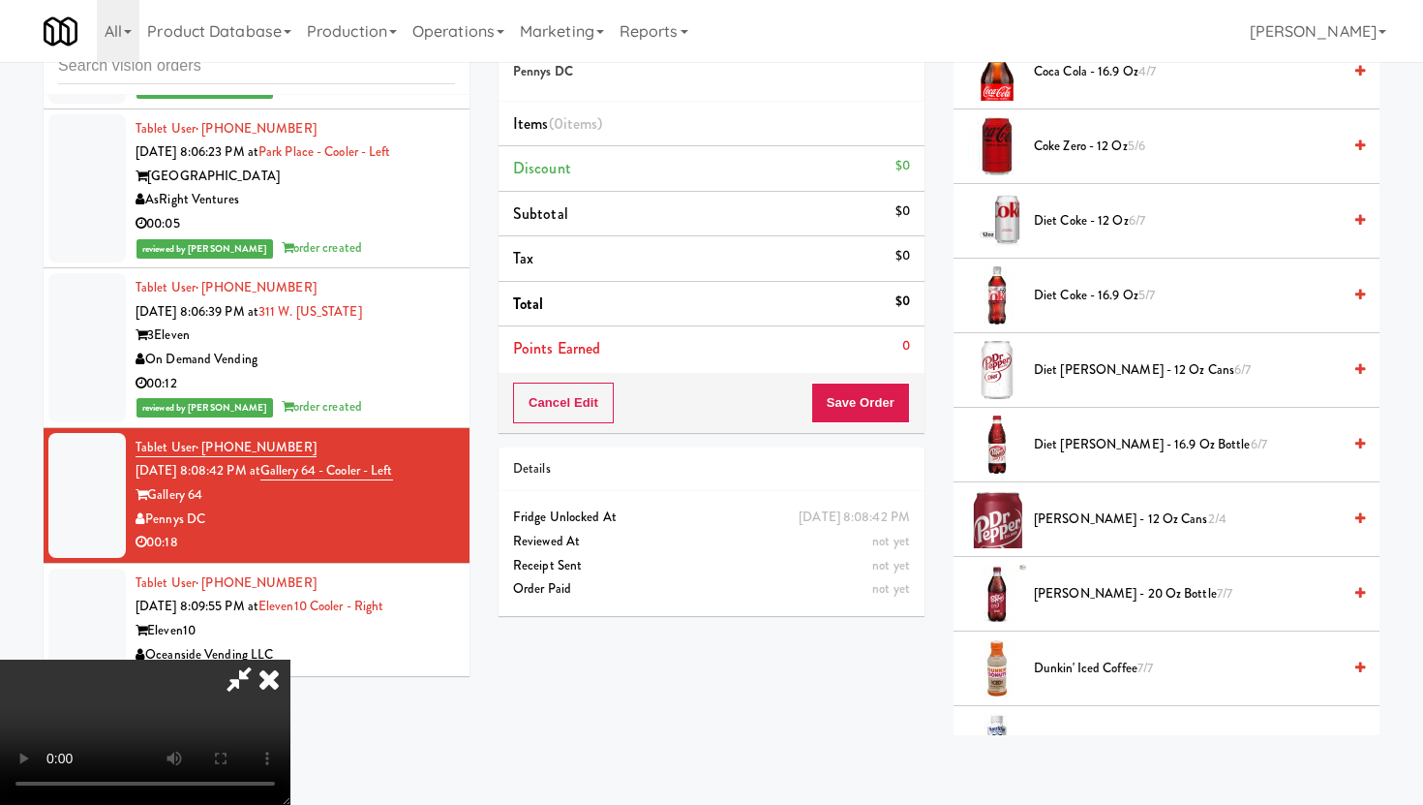
scroll to position [709, 0]
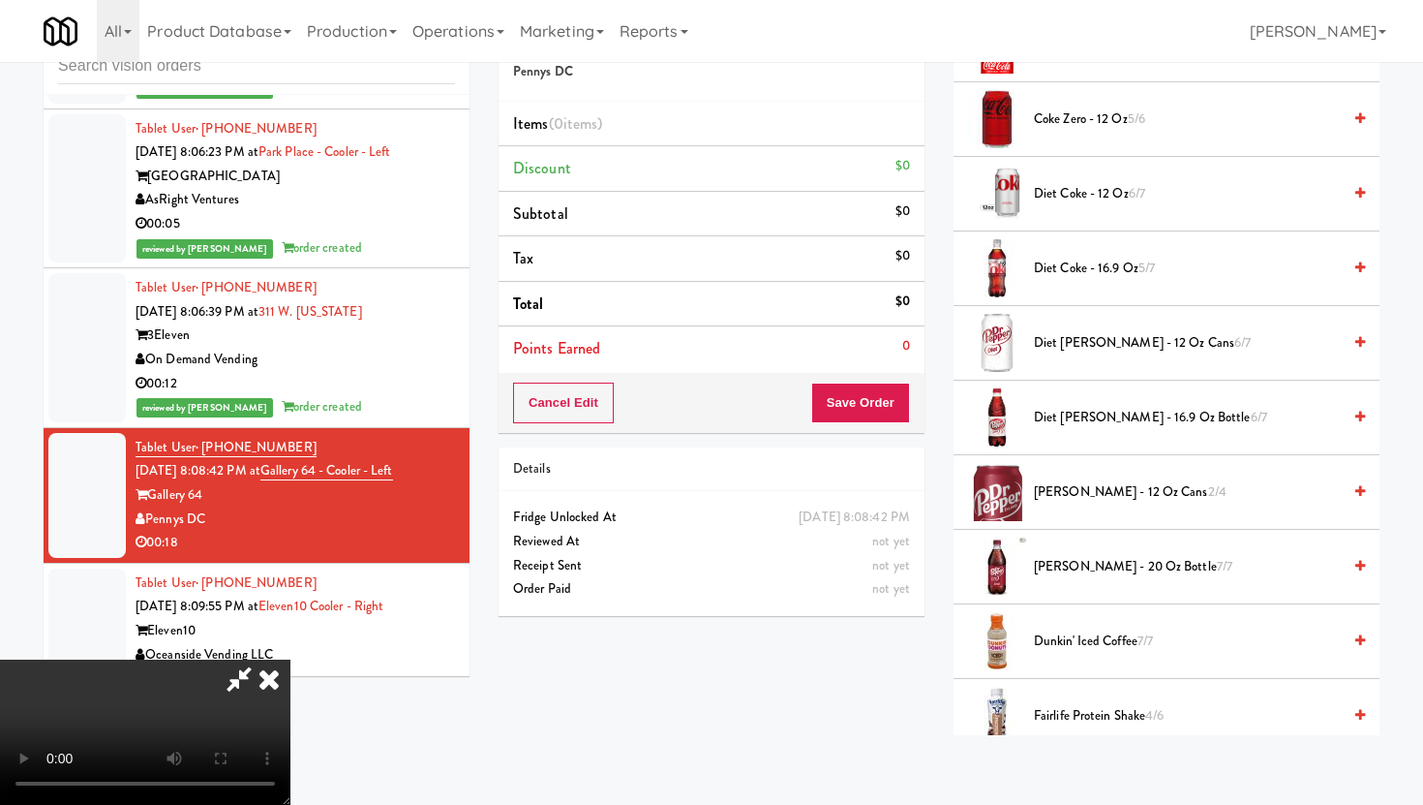
click at [1062, 557] on span "[PERSON_NAME] - 20 oz Bottle 7/7" at bounding box center [1187, 567] width 307 height 24
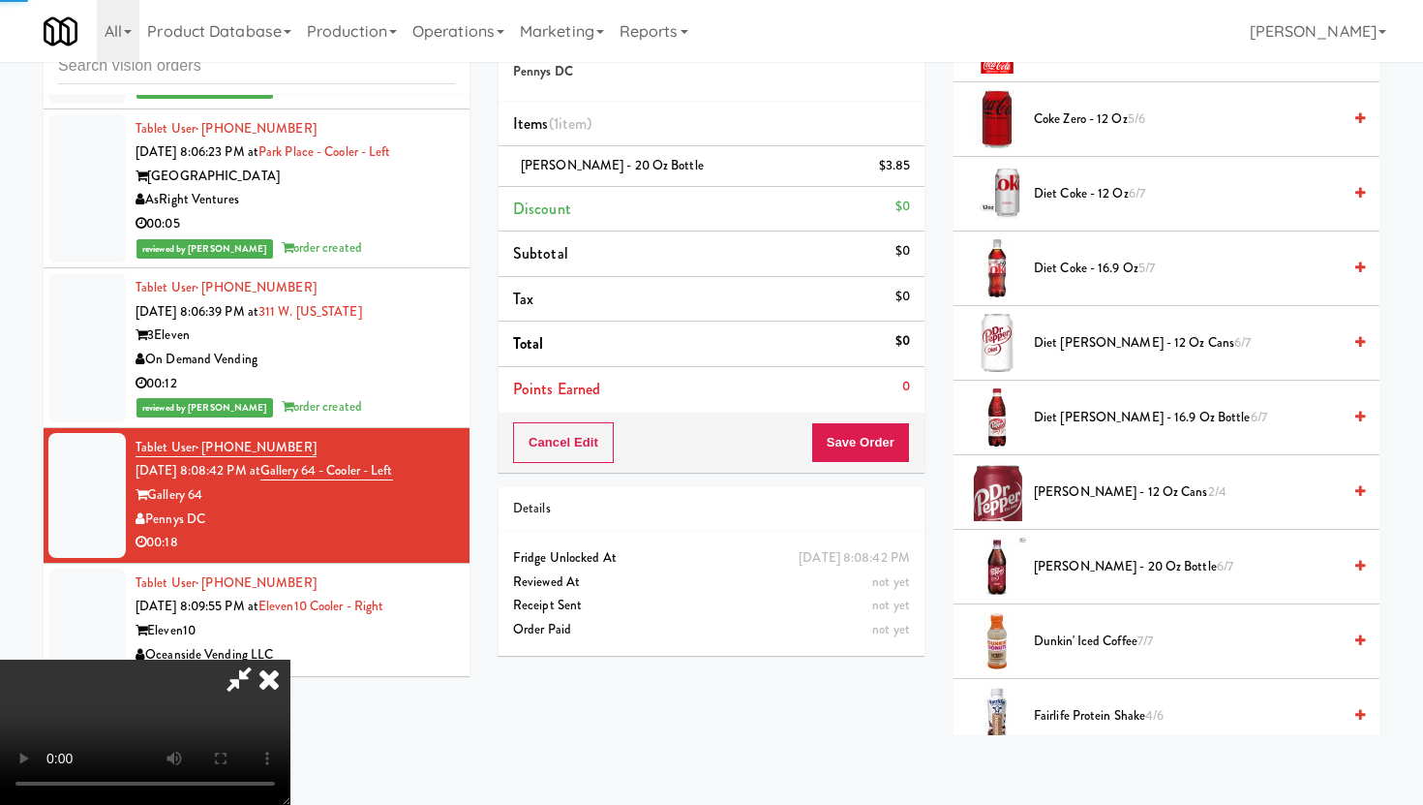
click at [1062, 557] on span "[PERSON_NAME] - 20 oz Bottle 6/7" at bounding box center [1187, 567] width 307 height 24
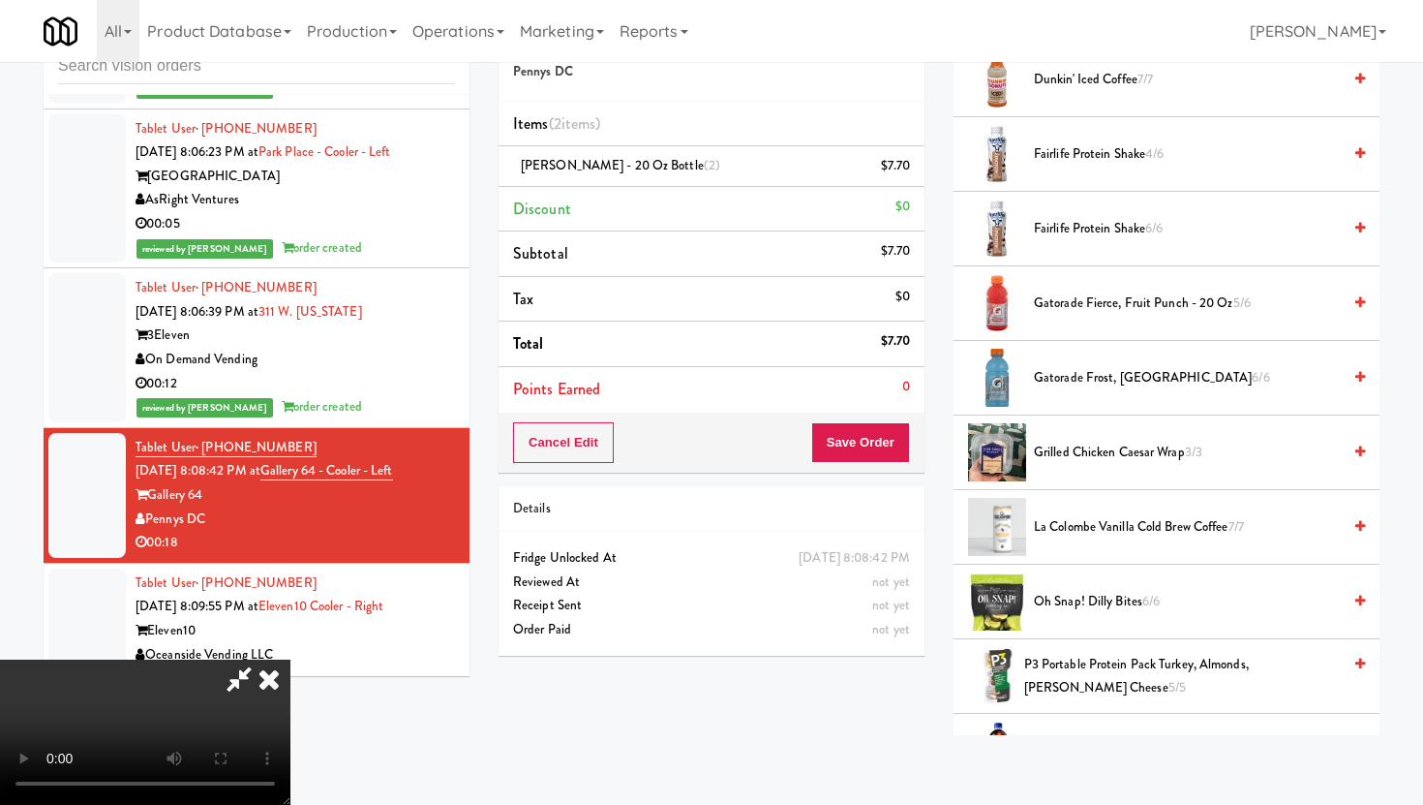
scroll to position [1293, 0]
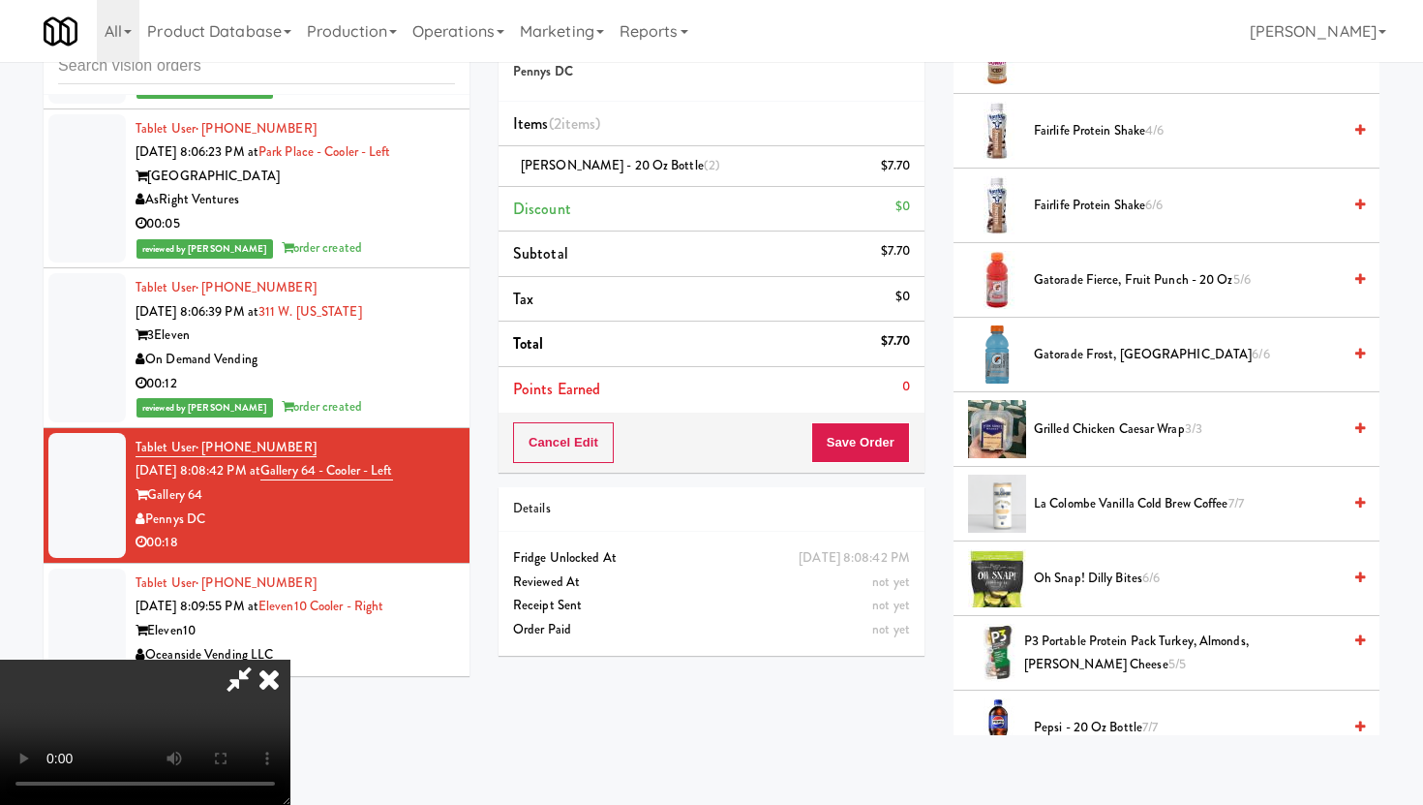
click at [1085, 276] on span "Gatorade Fierce, Fruit Punch - 20 oz 5/6" at bounding box center [1187, 280] width 307 height 24
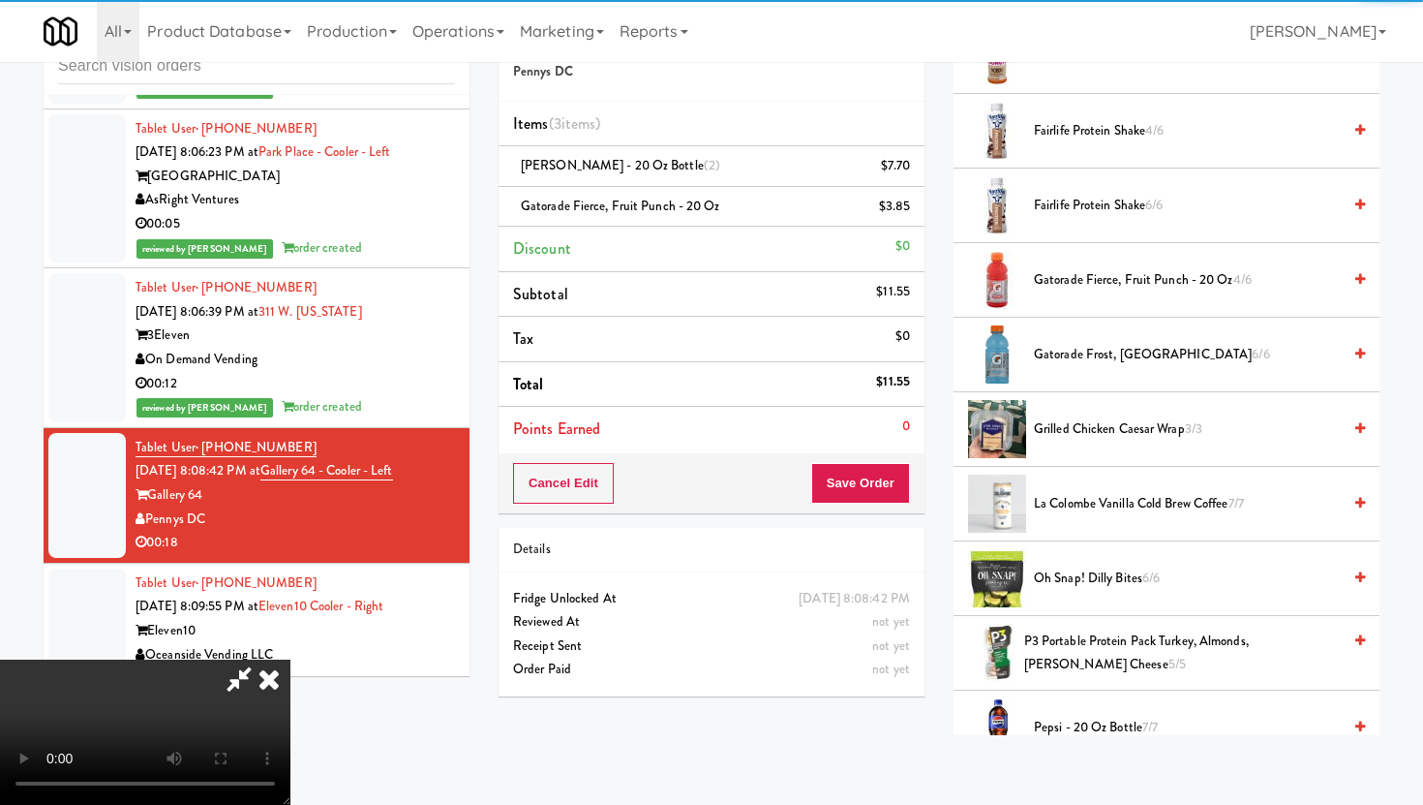
click at [1087, 359] on span "Gatorade Frost, Glacier Freeze 6/6" at bounding box center [1187, 355] width 307 height 24
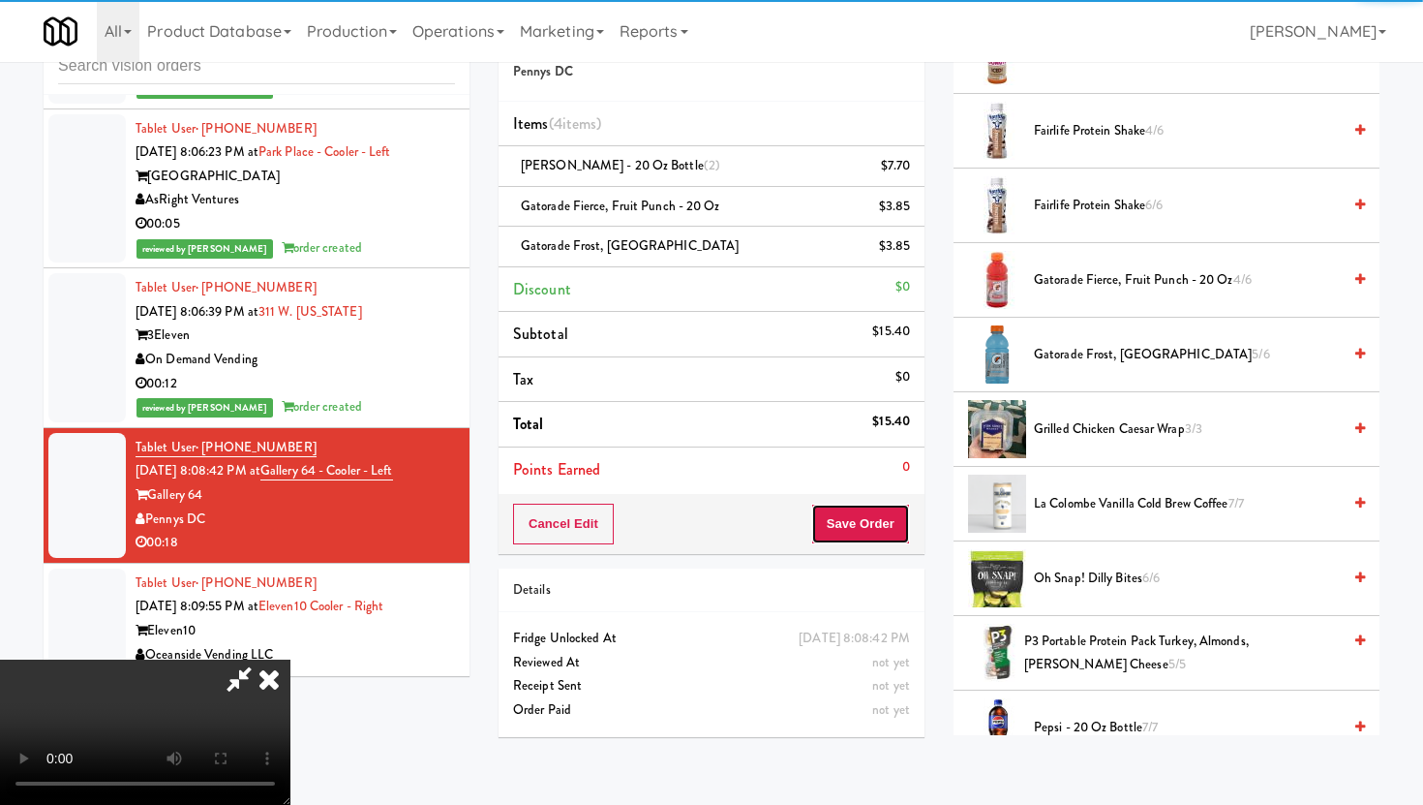
click at [885, 519] on button "Save Order" at bounding box center [860, 523] width 99 height 41
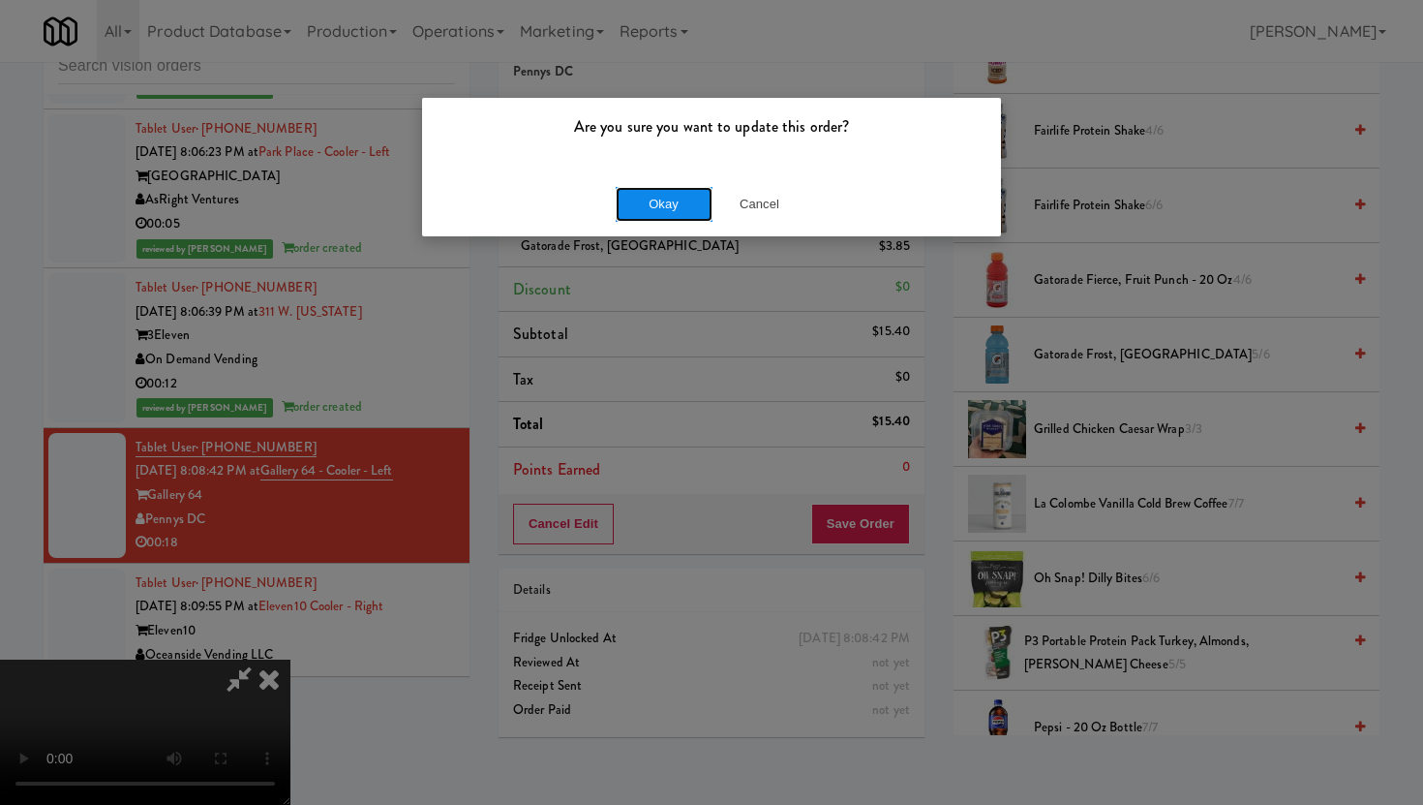
click at [673, 220] on button "Okay" at bounding box center [664, 204] width 97 height 35
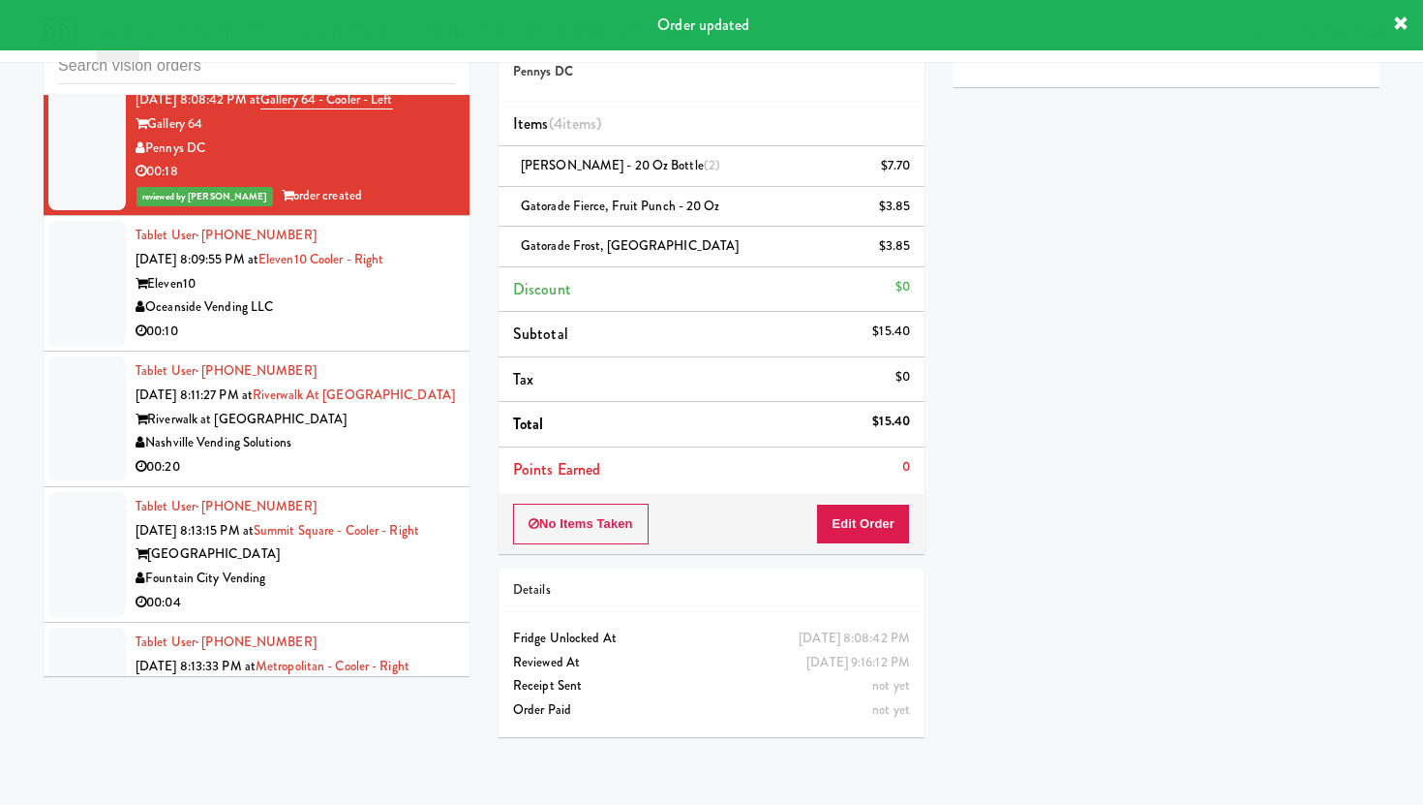
scroll to position [6944, 0]
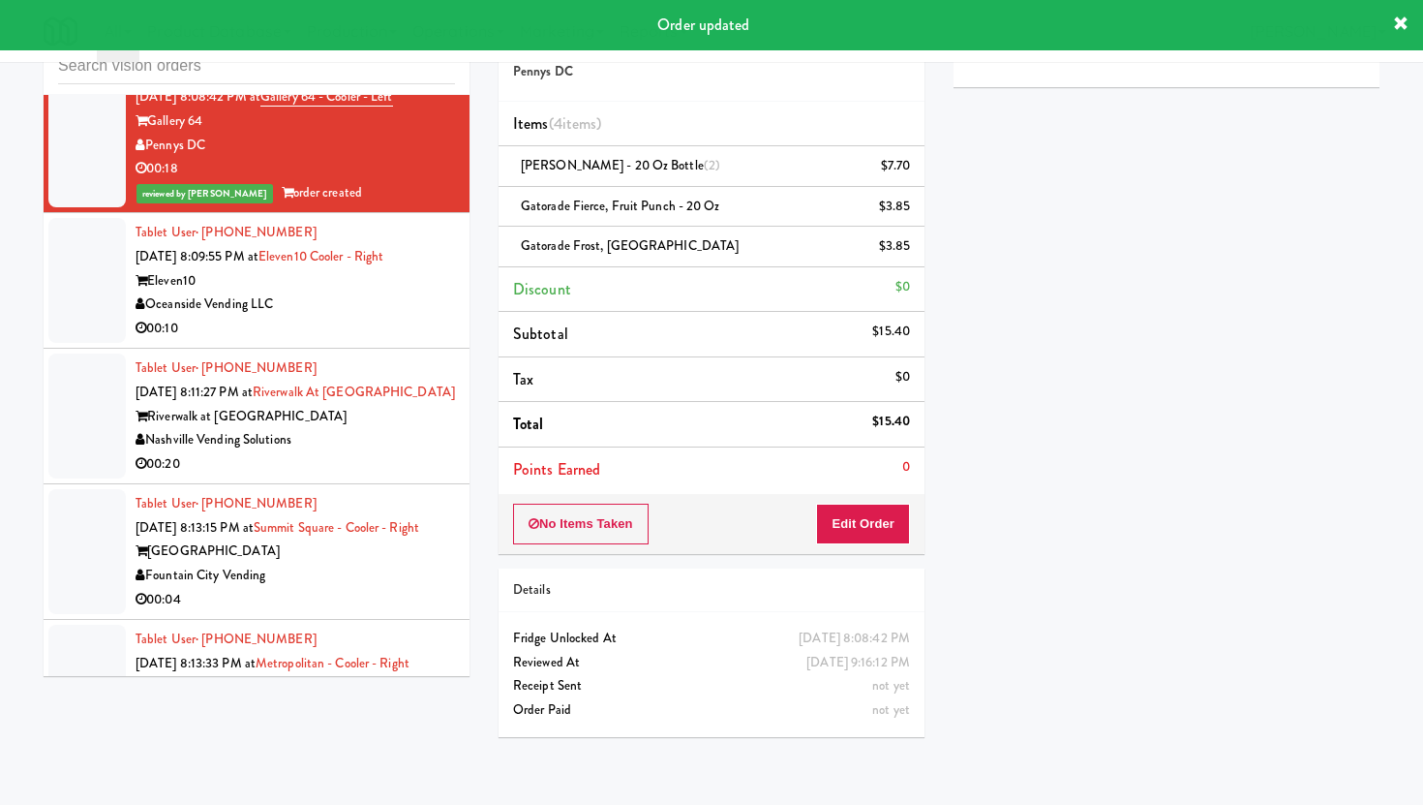
click at [418, 292] on div "Oceanside Vending LLC" at bounding box center [295, 304] width 319 height 24
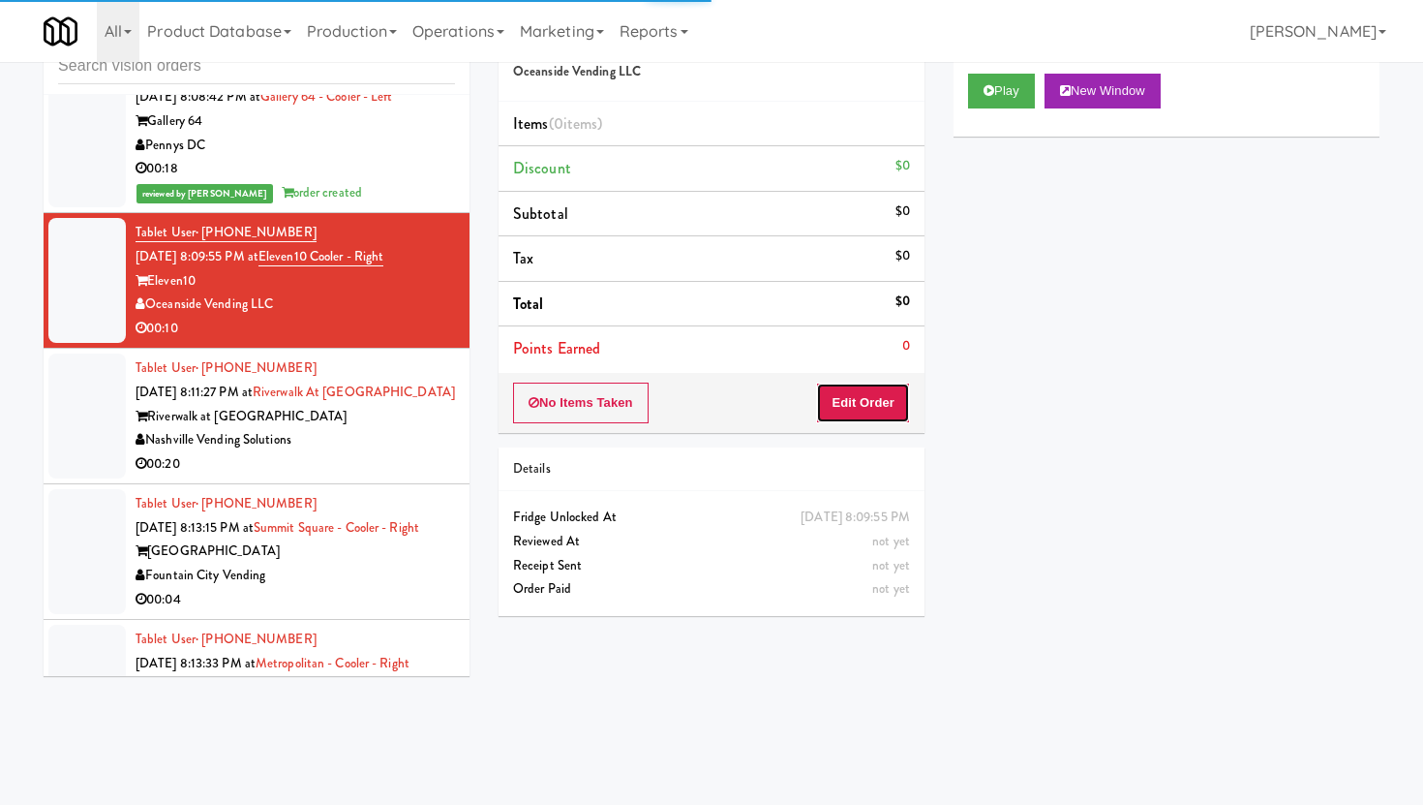
click at [829, 398] on button "Edit Order" at bounding box center [863, 402] width 94 height 41
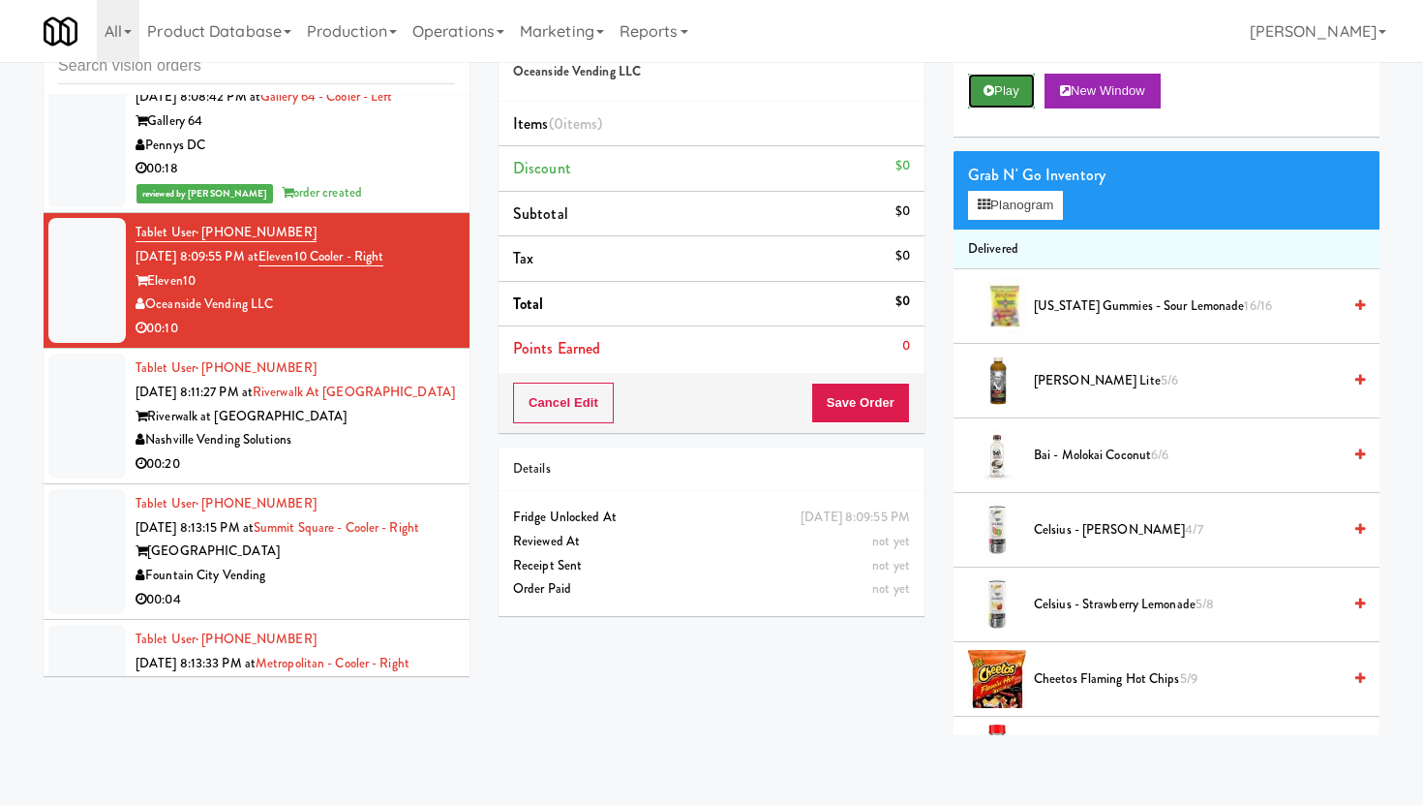
click at [980, 81] on button "Play" at bounding box center [1001, 91] width 67 height 35
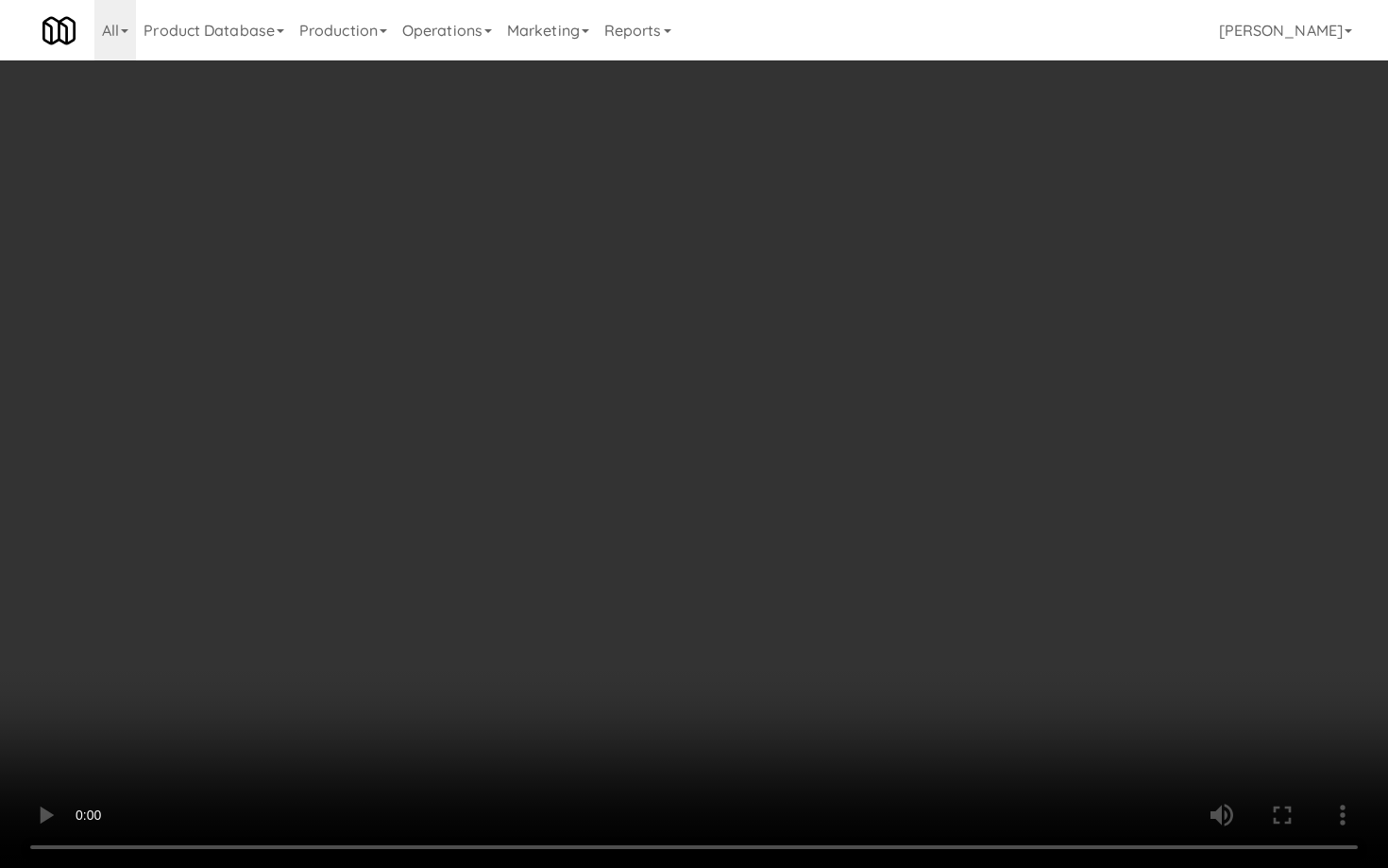
click at [494, 713] on video at bounding box center [694, 434] width 1388 height 868
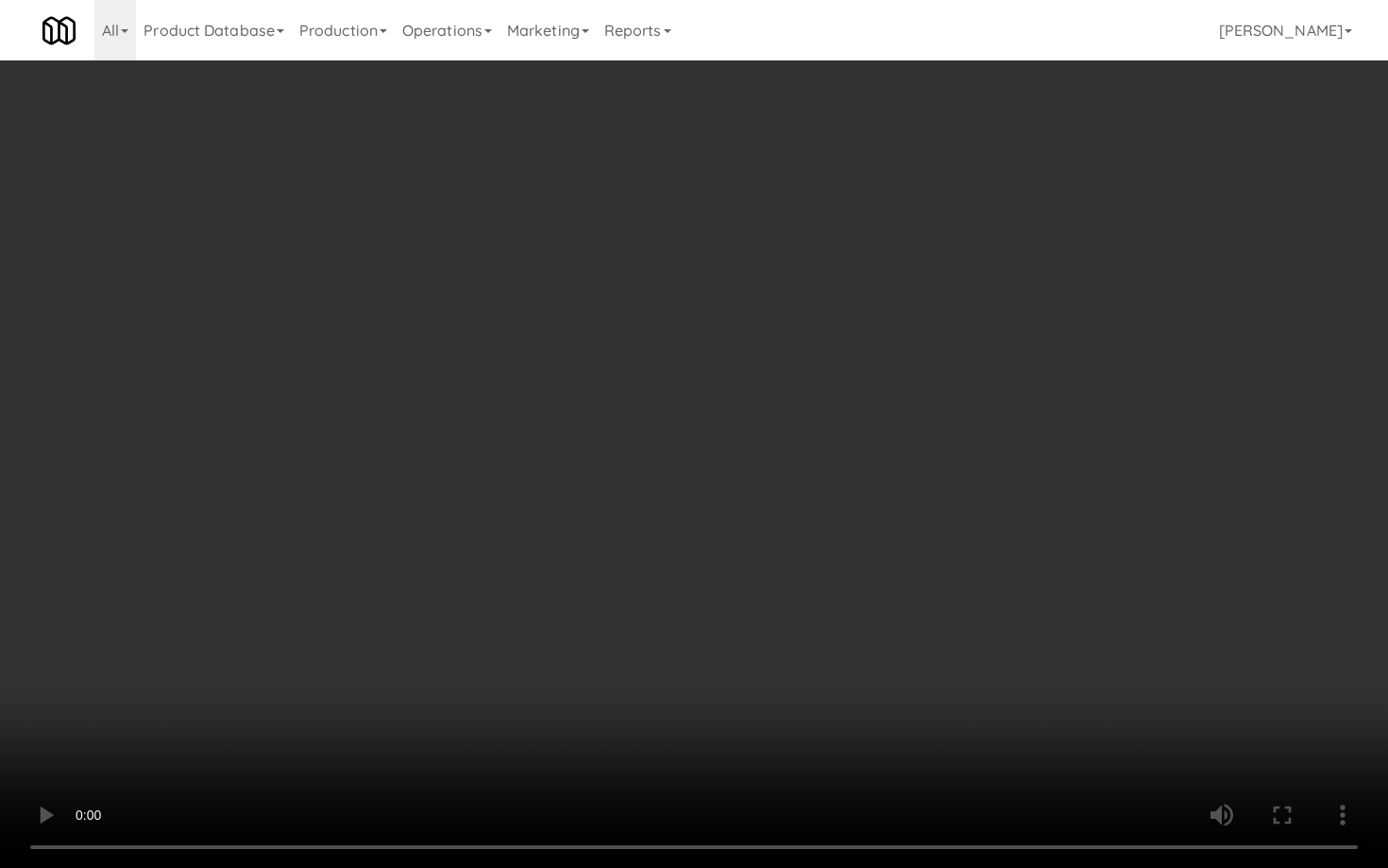
click at [494, 713] on video at bounding box center [694, 434] width 1388 height 868
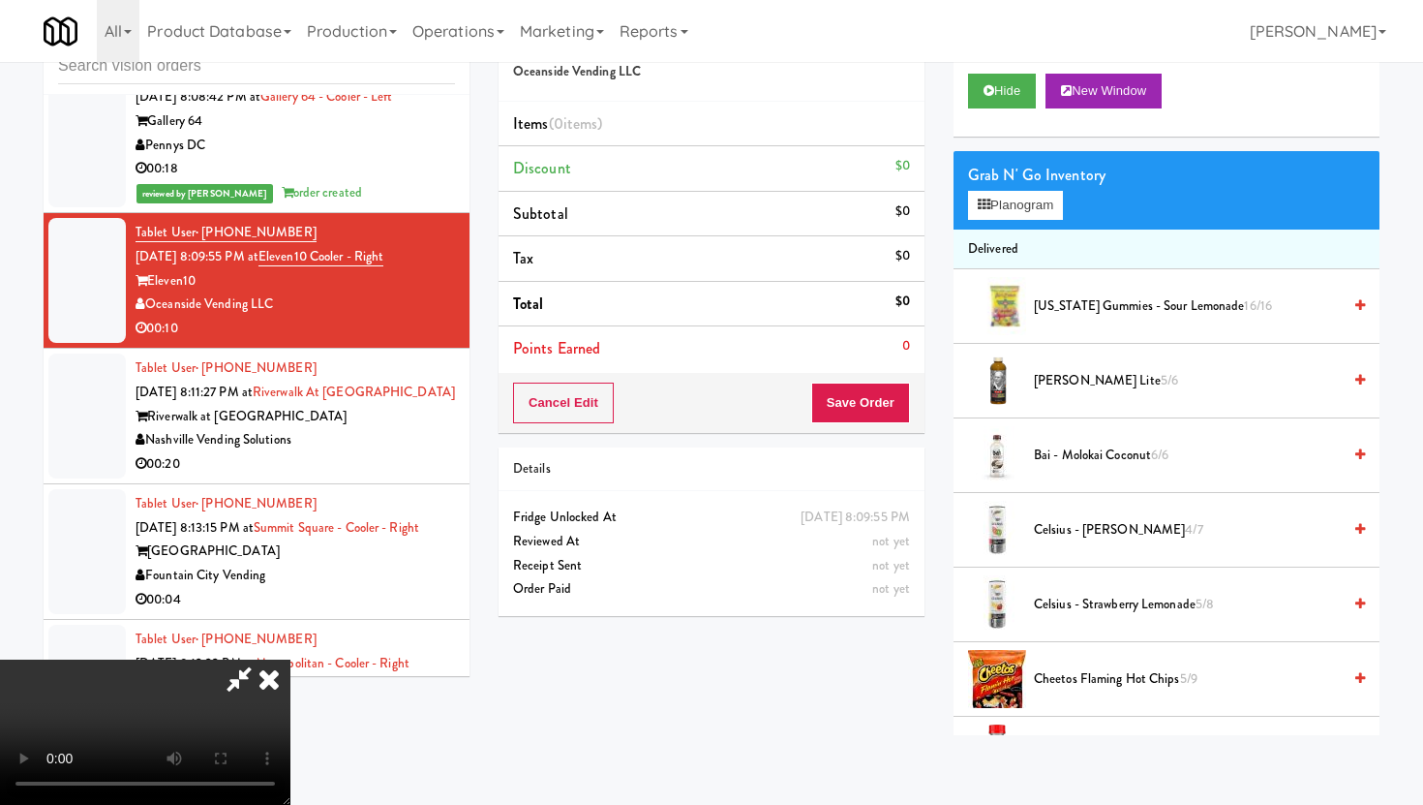
click at [290, 659] on icon at bounding box center [269, 678] width 43 height 39
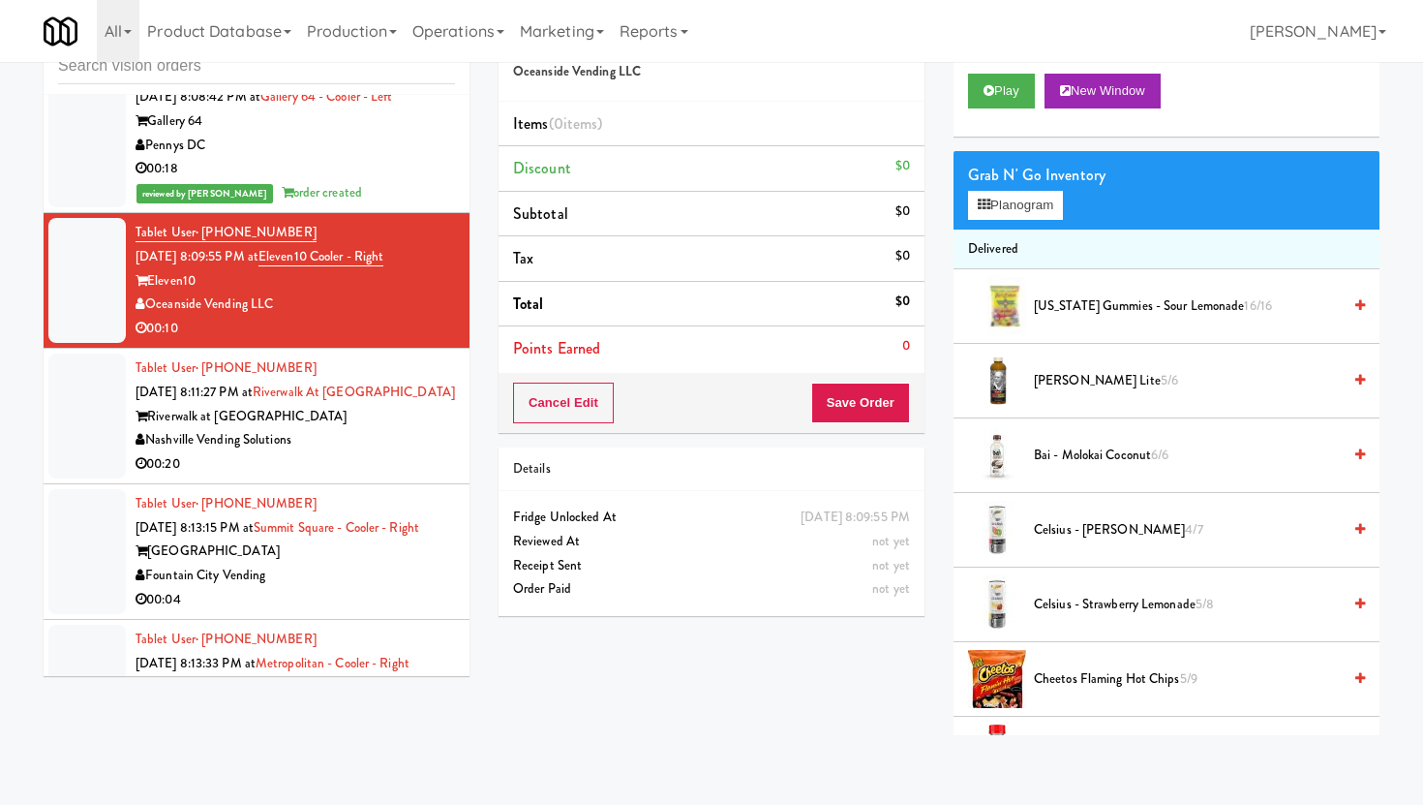
click at [343, 452] on div "00:20" at bounding box center [295, 464] width 319 height 24
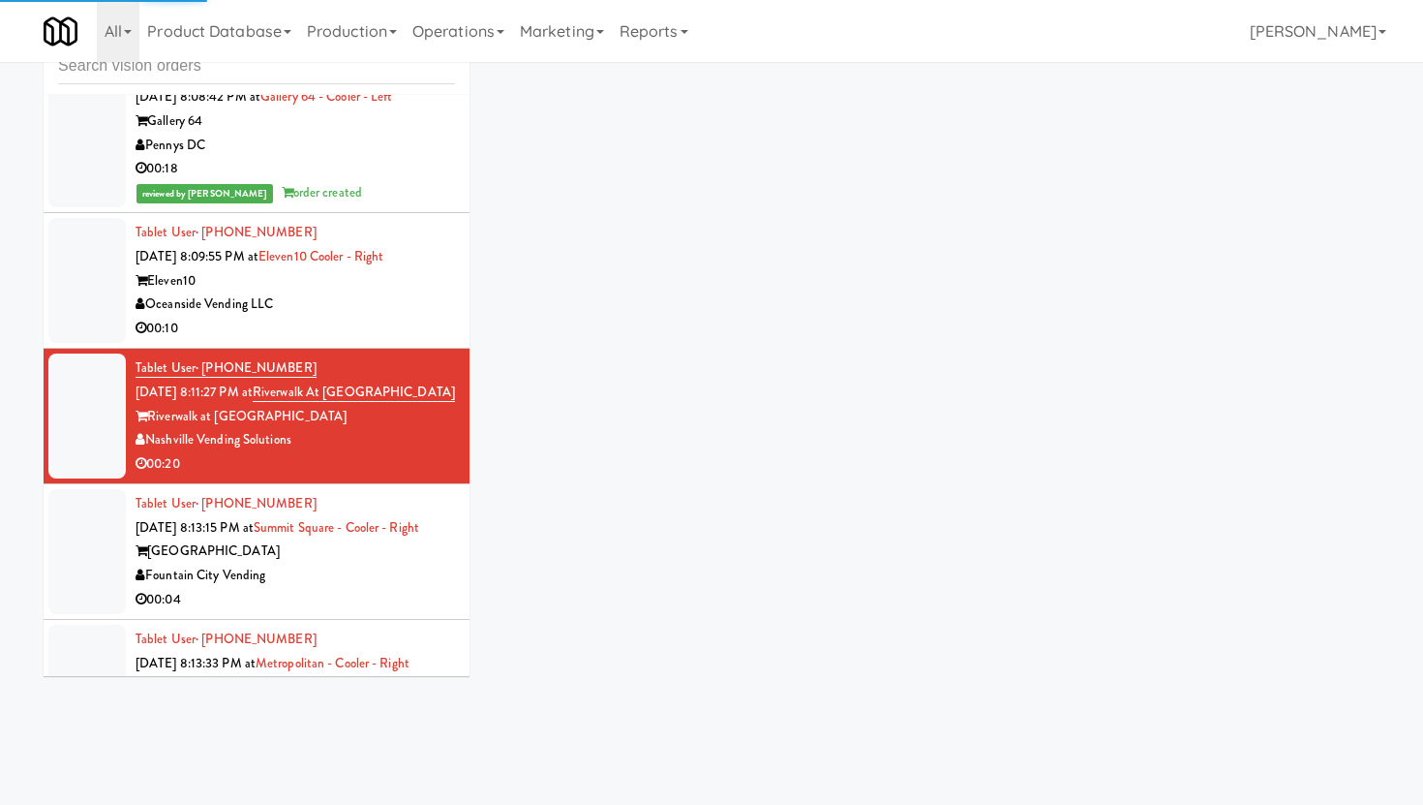
click at [407, 292] on div "Oceanside Vending LLC" at bounding box center [295, 304] width 319 height 24
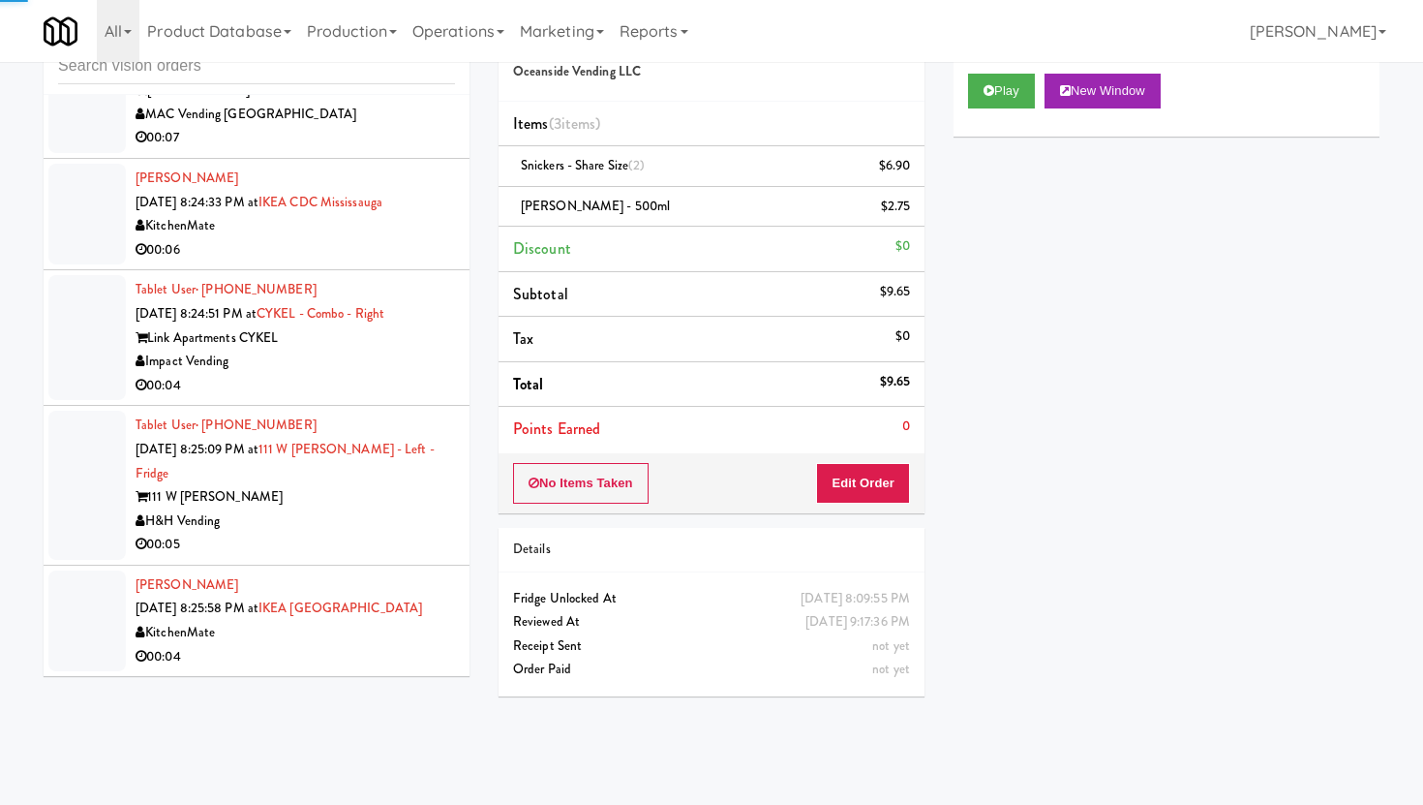
scroll to position [9562, 0]
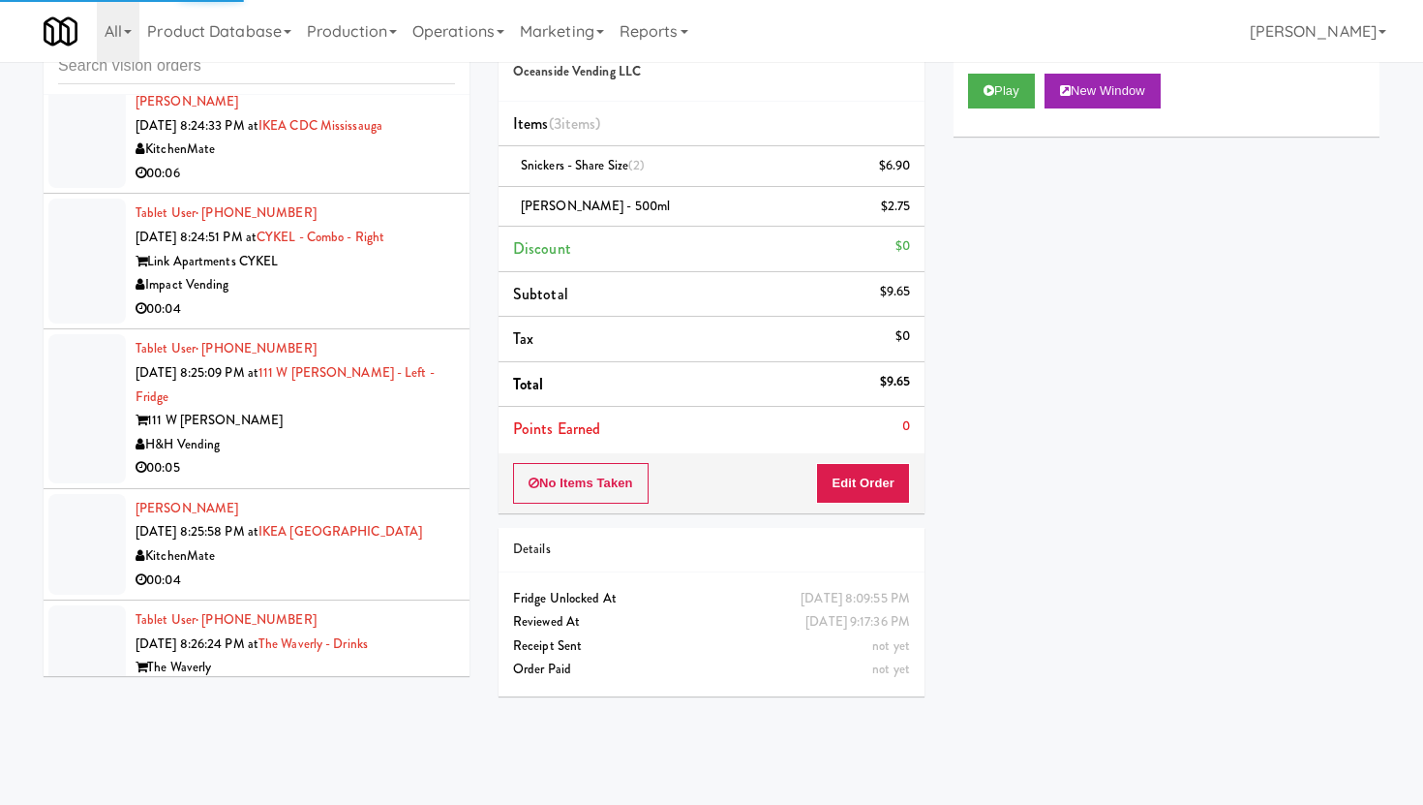
click at [394, 297] on div "00:04" at bounding box center [295, 309] width 319 height 24
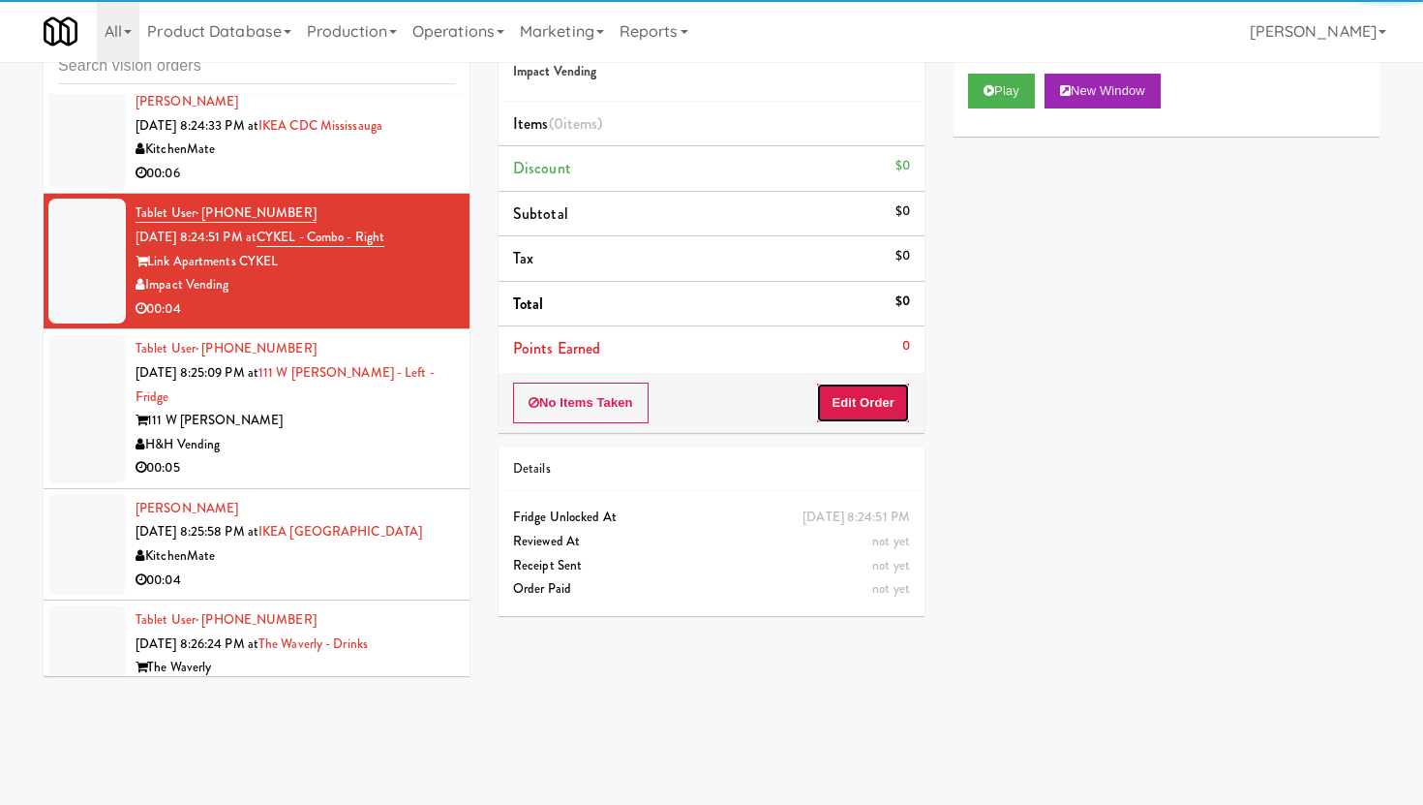
click at [847, 397] on button "Edit Order" at bounding box center [863, 402] width 94 height 41
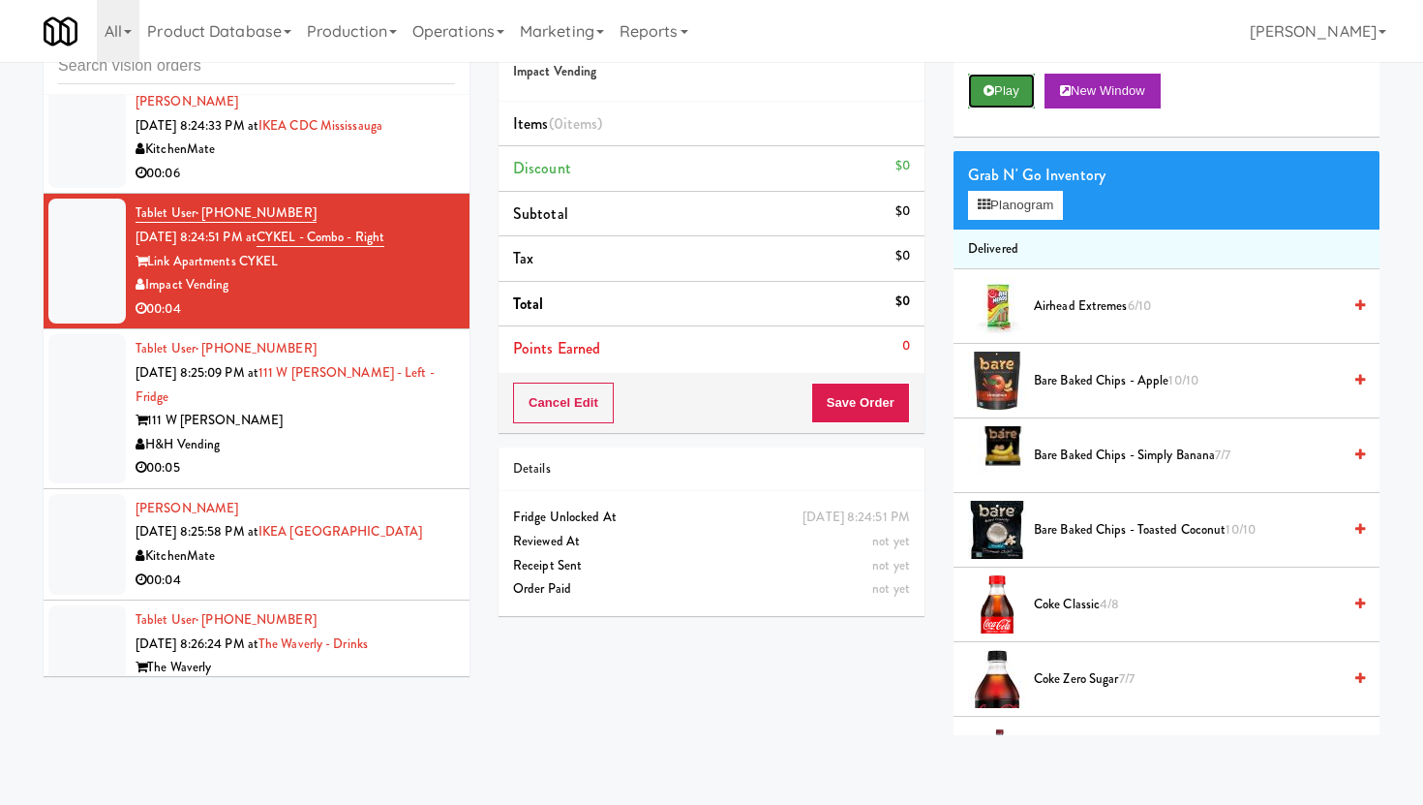
click at [1003, 95] on button "Play" at bounding box center [1001, 91] width 67 height 35
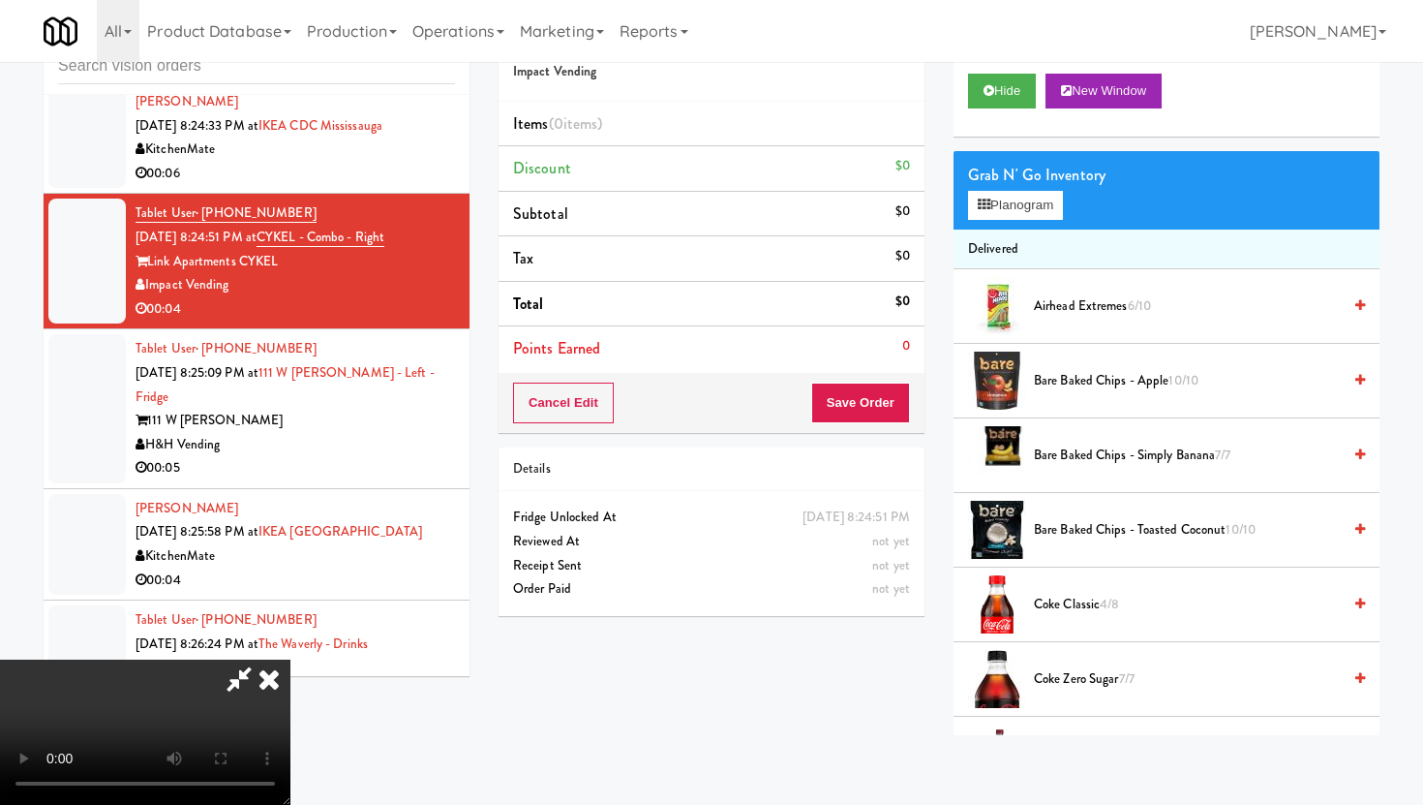
click at [290, 681] on video at bounding box center [145, 731] width 290 height 145
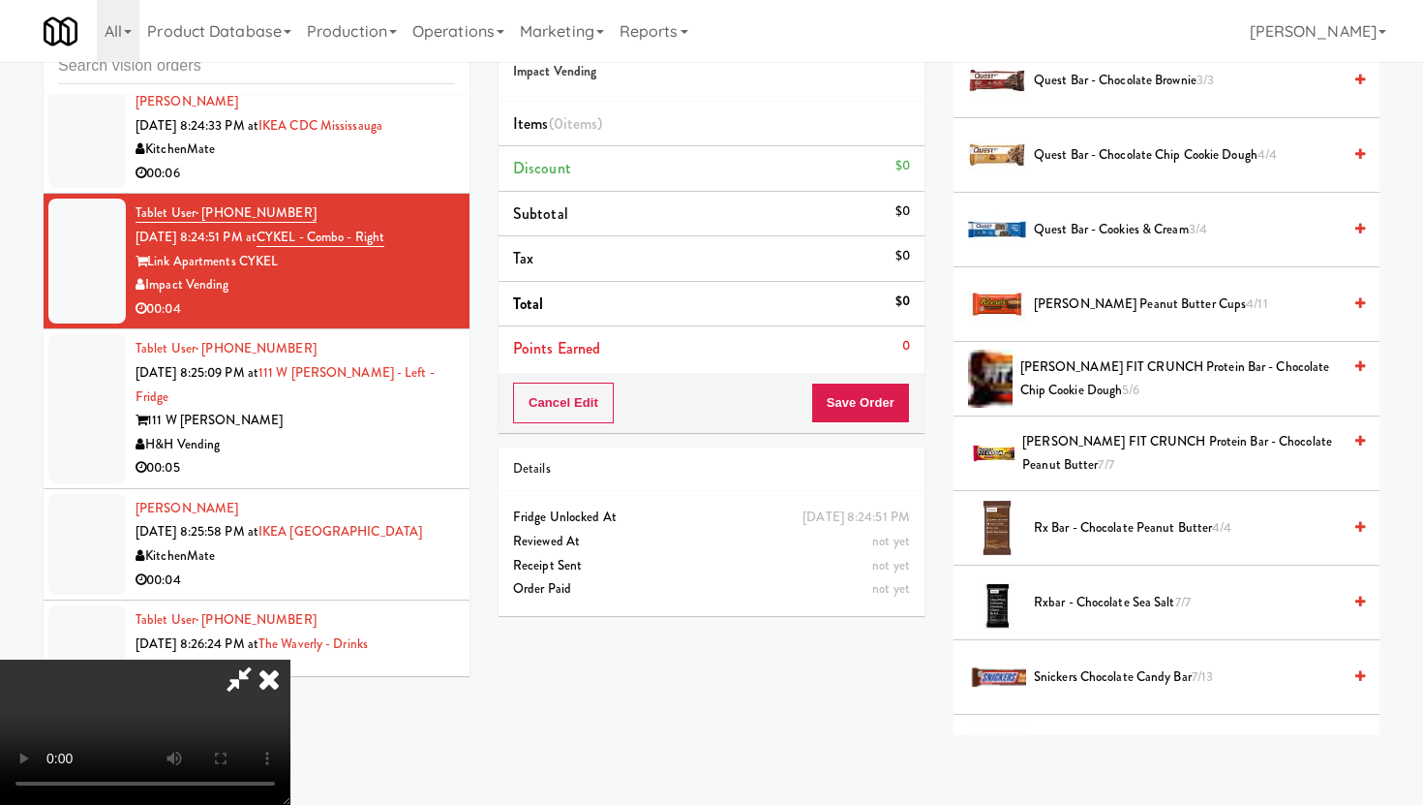
scroll to position [2290, 0]
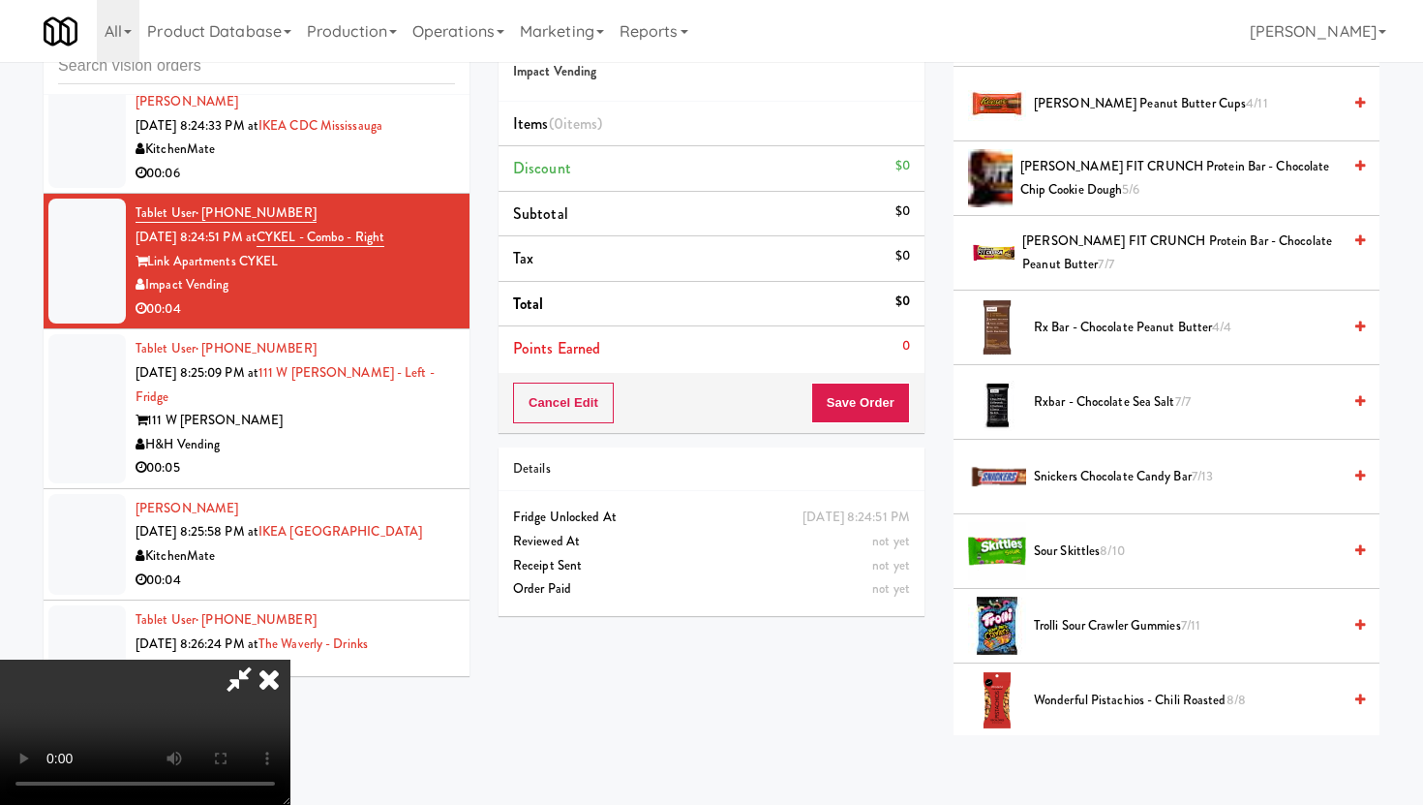
click at [1117, 629] on span "Trolli Sour Crawler Gummies 7/11" at bounding box center [1187, 626] width 307 height 24
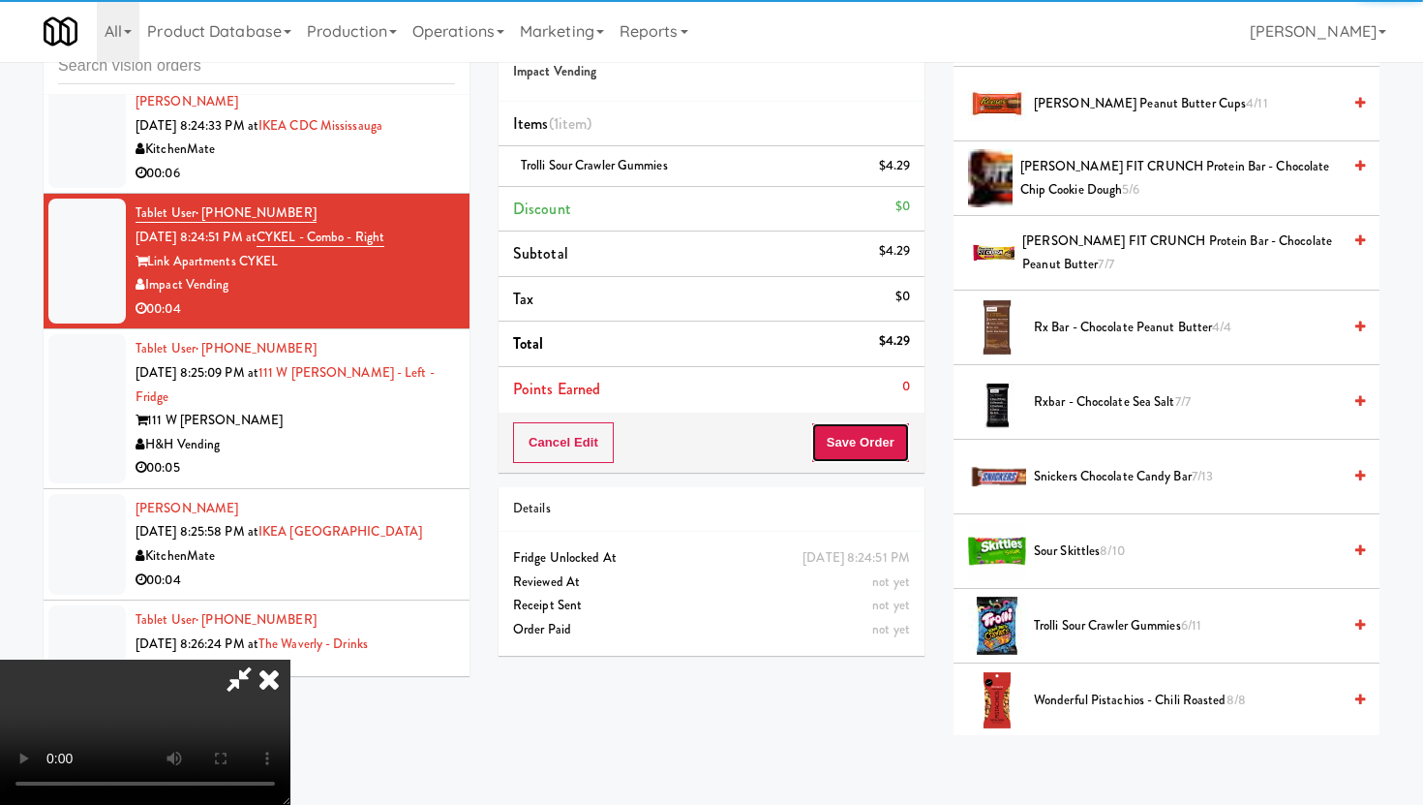
click at [890, 453] on button "Save Order" at bounding box center [860, 442] width 99 height 41
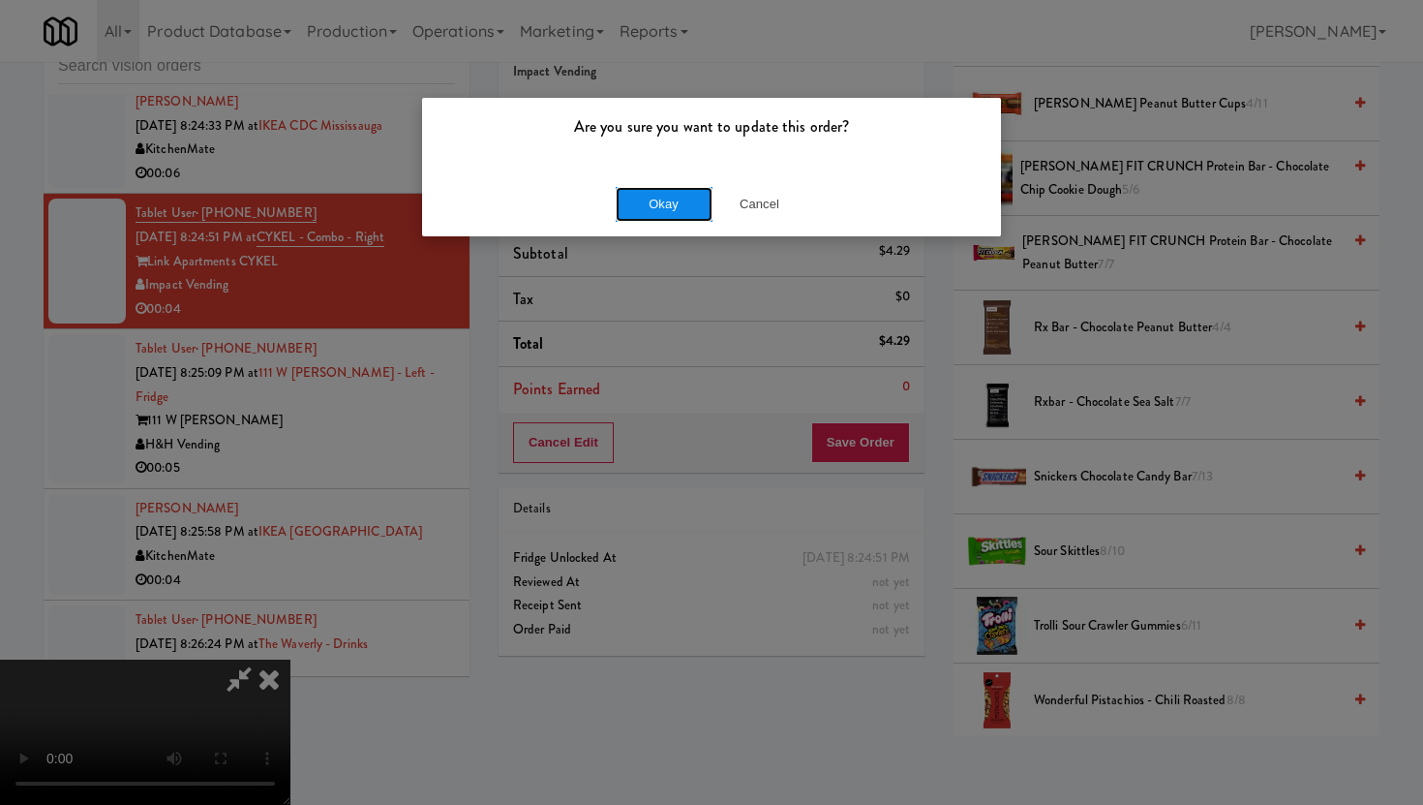
click at [658, 200] on button "Okay" at bounding box center [664, 204] width 97 height 35
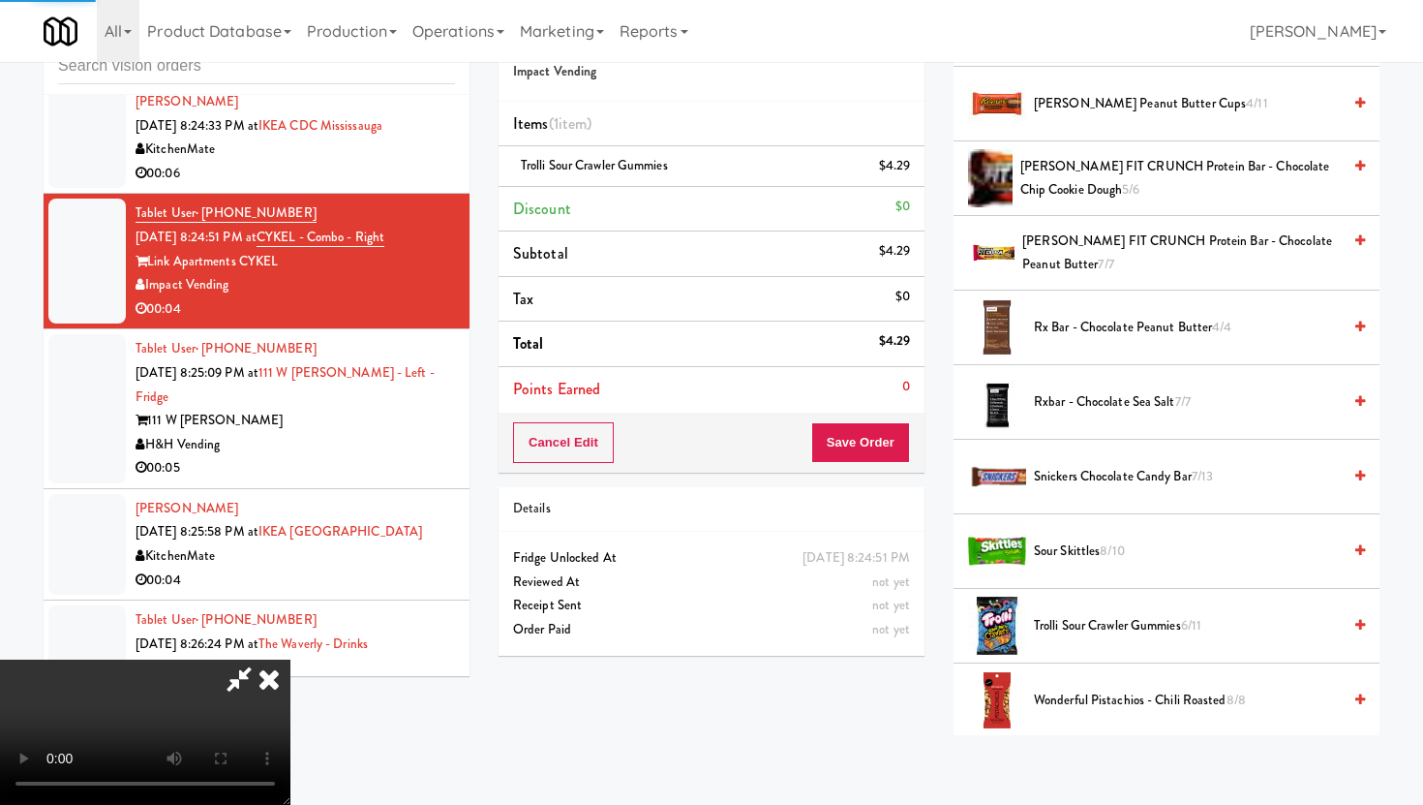
scroll to position [49, 0]
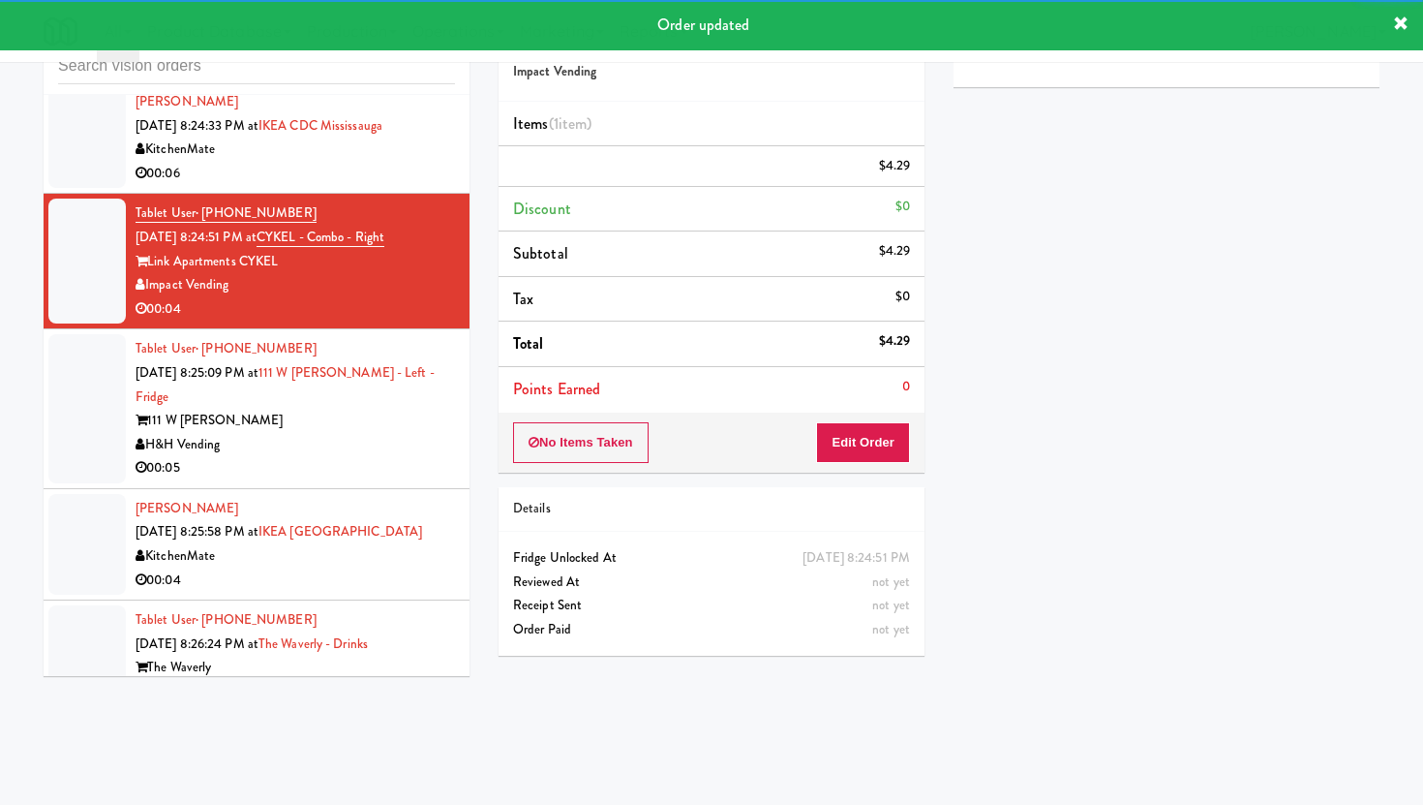
click at [439, 456] on div "00:05" at bounding box center [295, 468] width 319 height 24
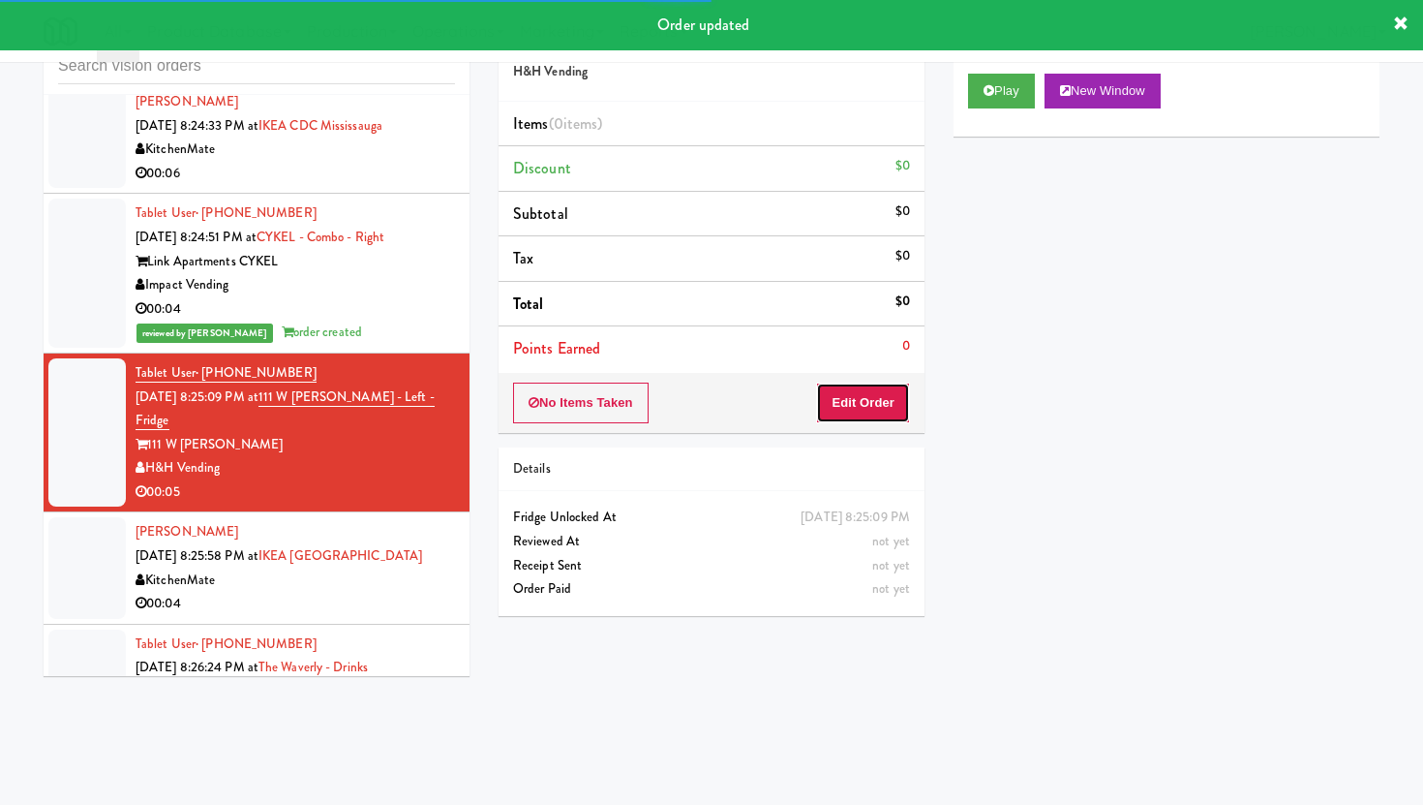
click at [872, 408] on button "Edit Order" at bounding box center [863, 402] width 94 height 41
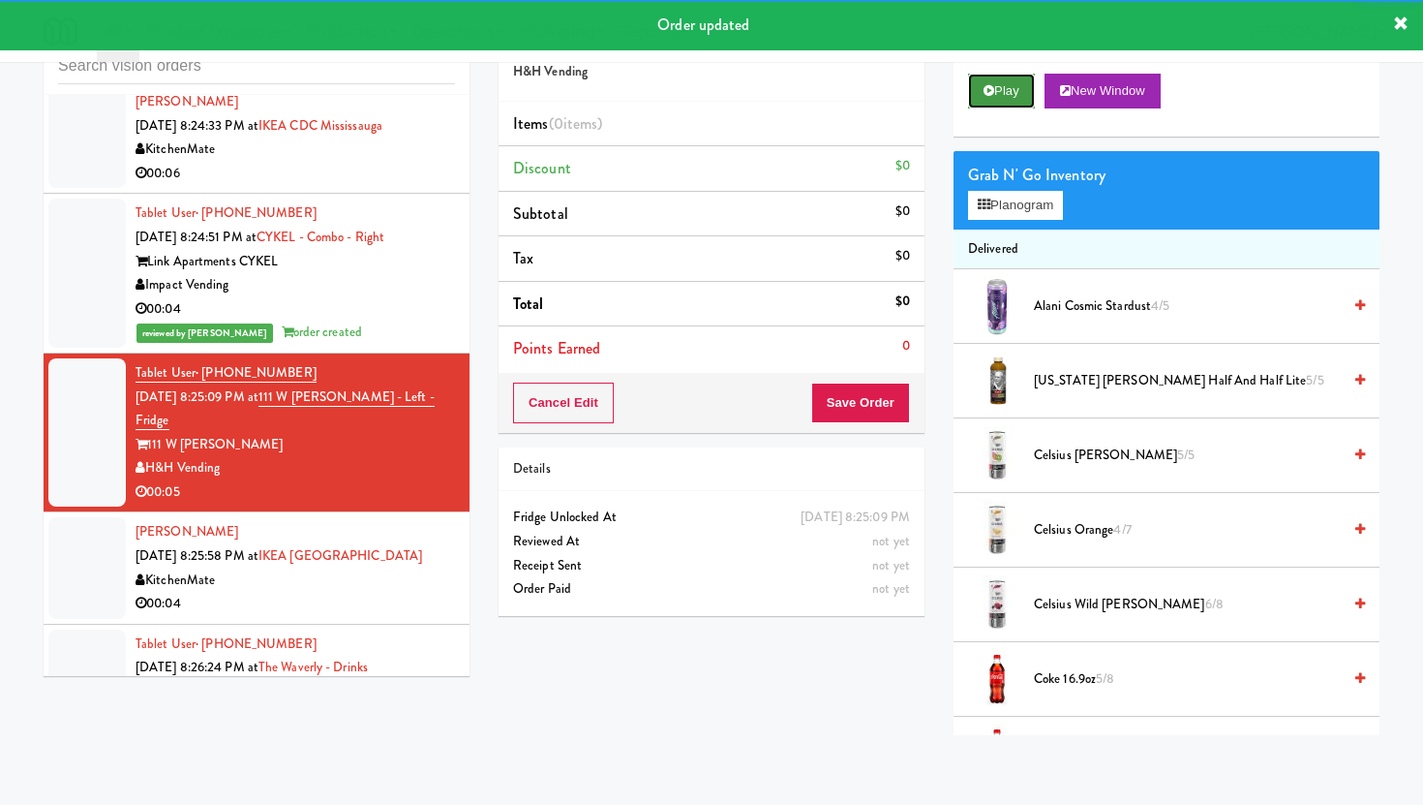
click at [1001, 80] on button "Play" at bounding box center [1001, 91] width 67 height 35
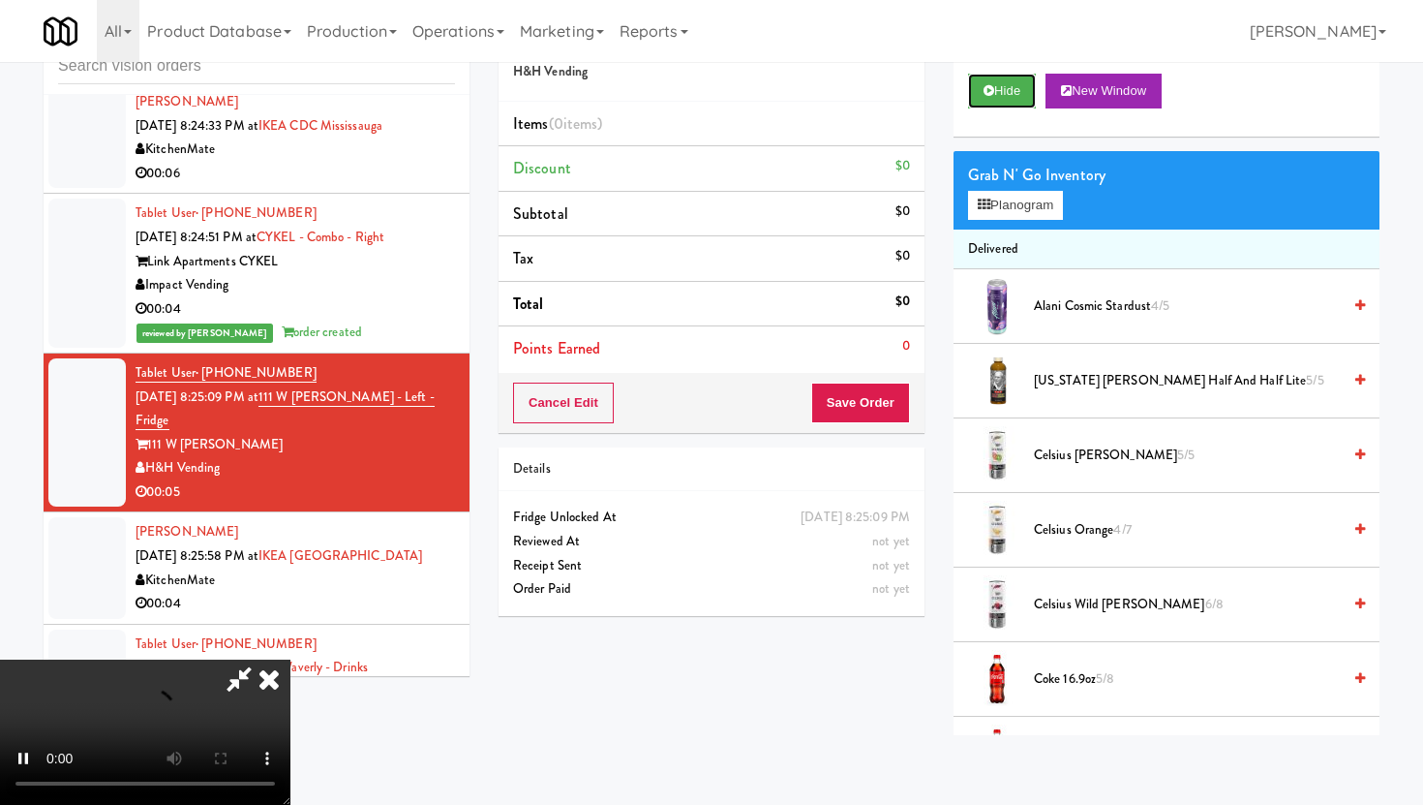
scroll to position [159, 0]
click at [290, 659] on video at bounding box center [145, 731] width 290 height 145
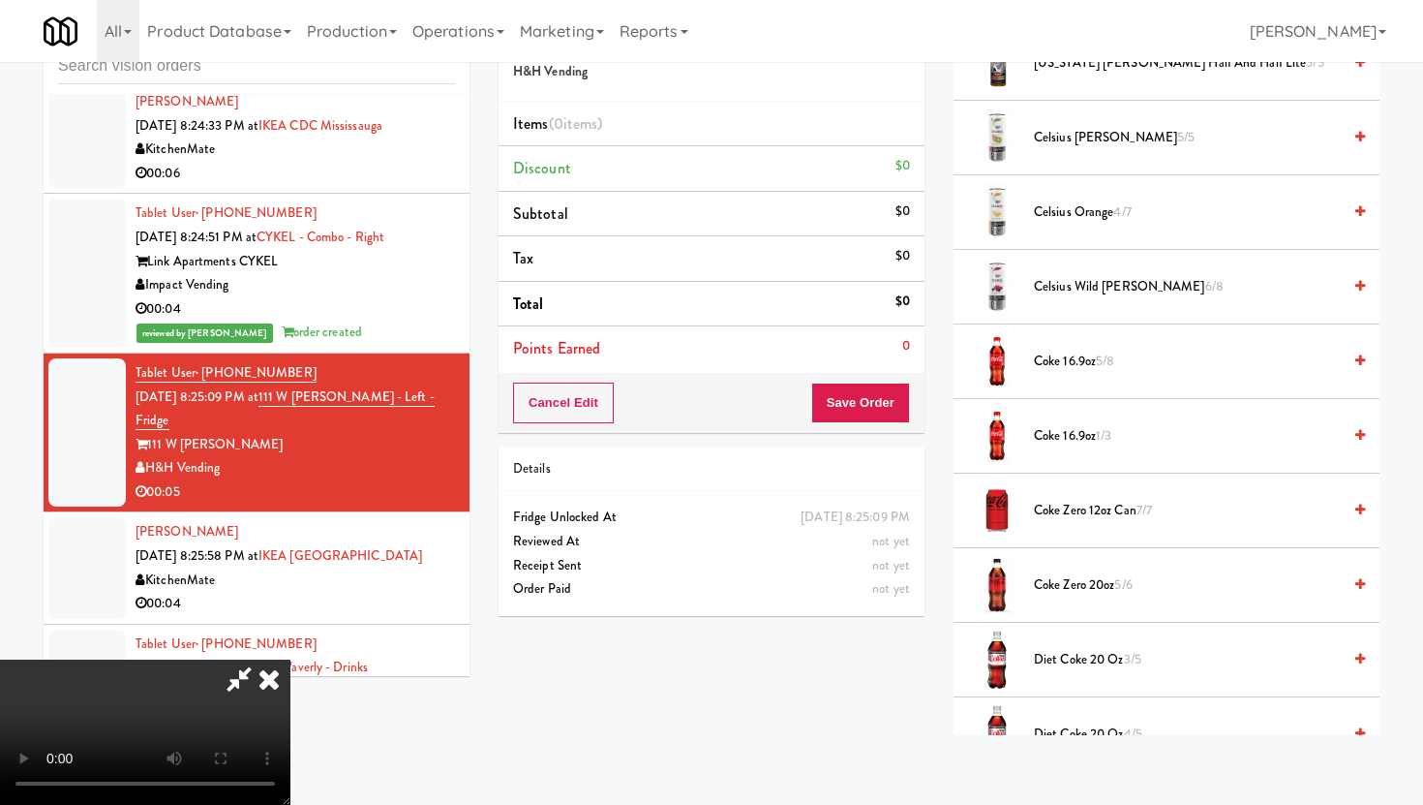
scroll to position [333, 0]
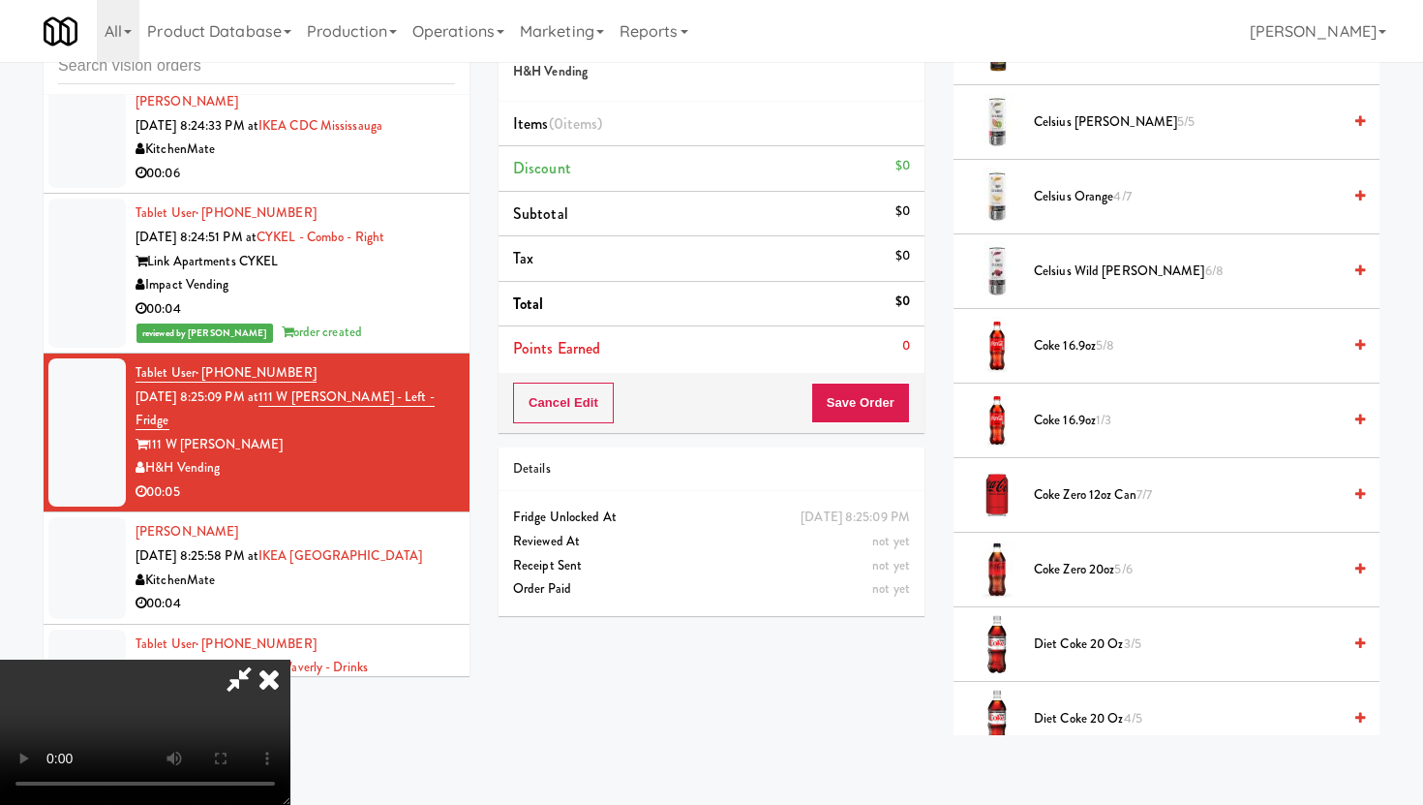
click at [1078, 340] on span "Coke 16.9oz 5/8" at bounding box center [1187, 346] width 307 height 24
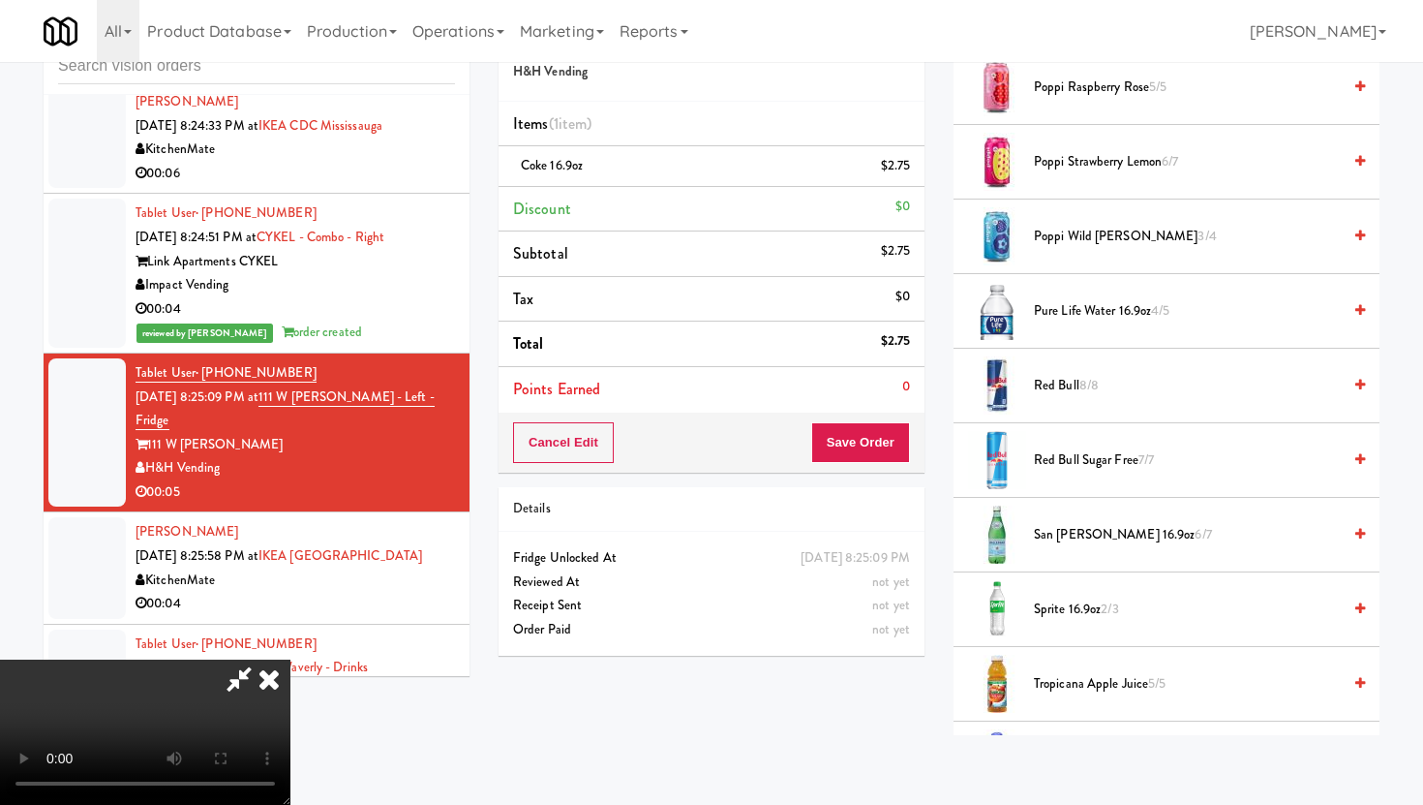
scroll to position [2238, 0]
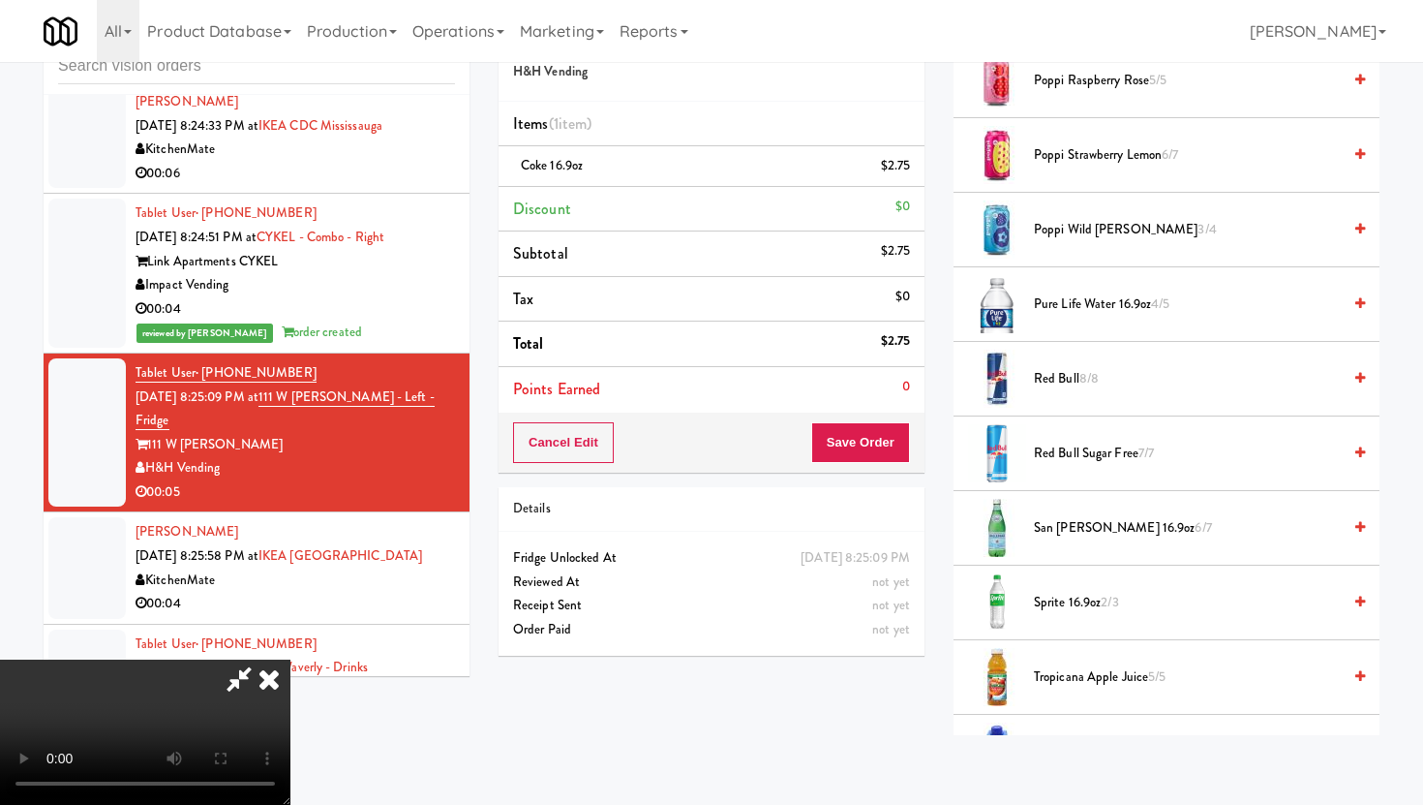
click at [1077, 605] on span "Sprite 16.9oz 2/3" at bounding box center [1187, 603] width 307 height 24
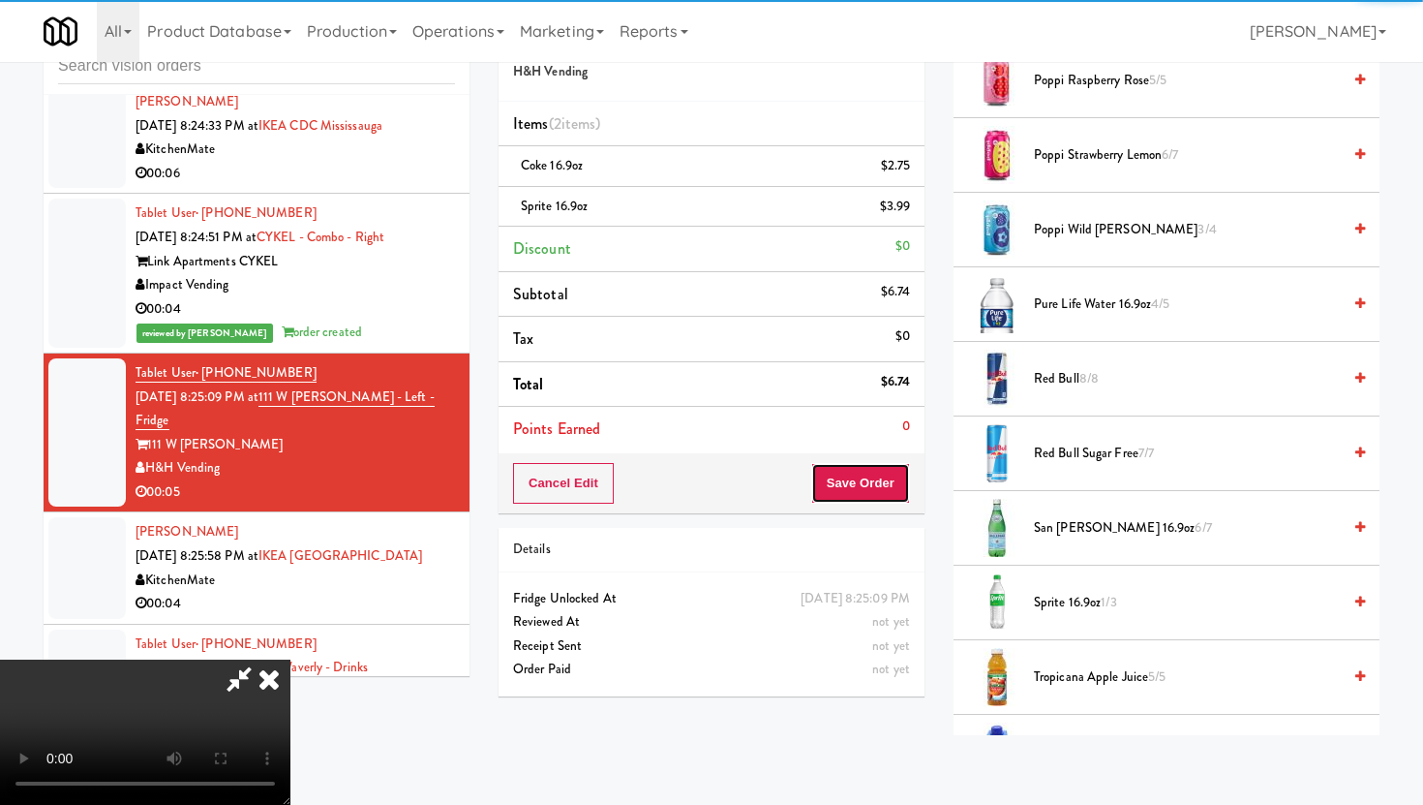
click at [889, 495] on button "Save Order" at bounding box center [860, 483] width 99 height 41
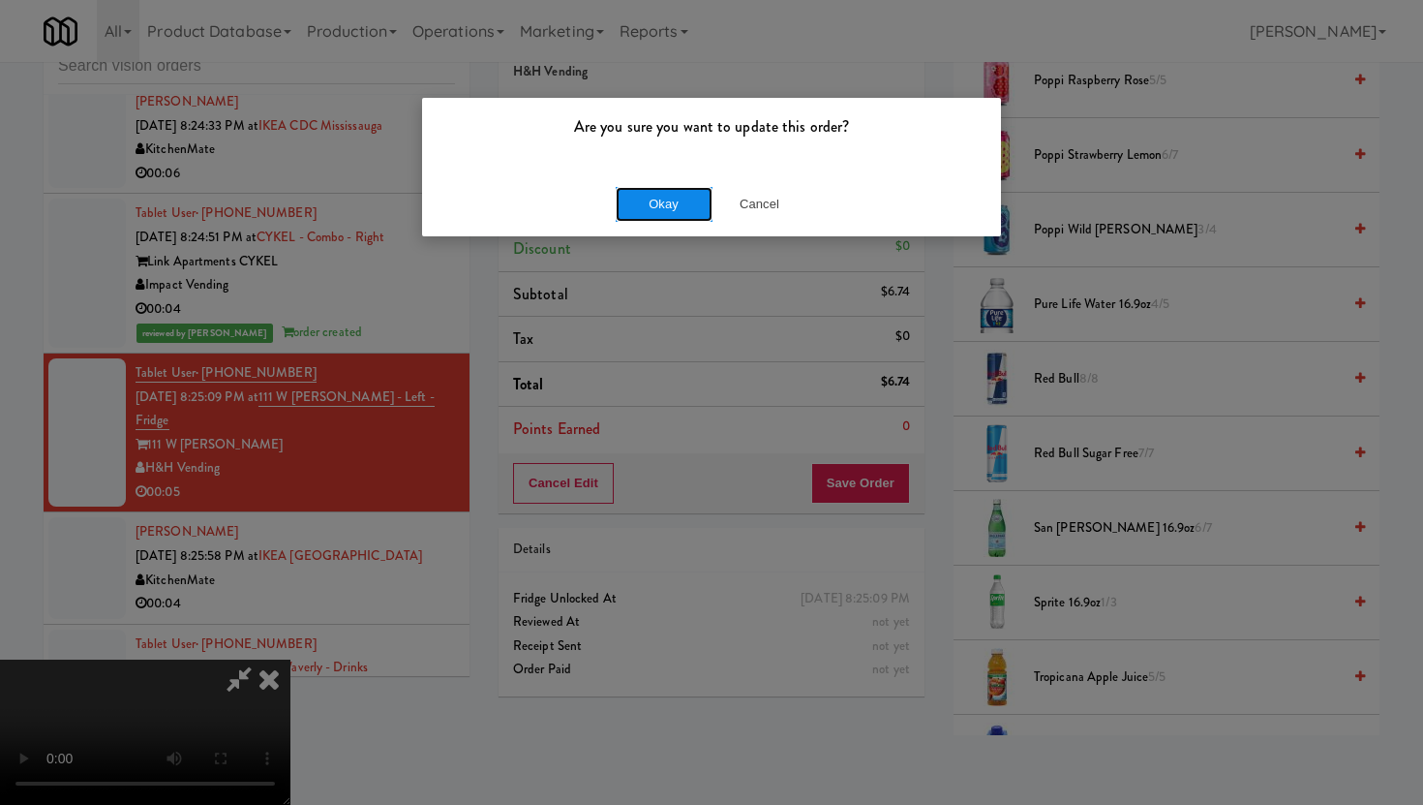
click at [656, 189] on button "Okay" at bounding box center [664, 204] width 97 height 35
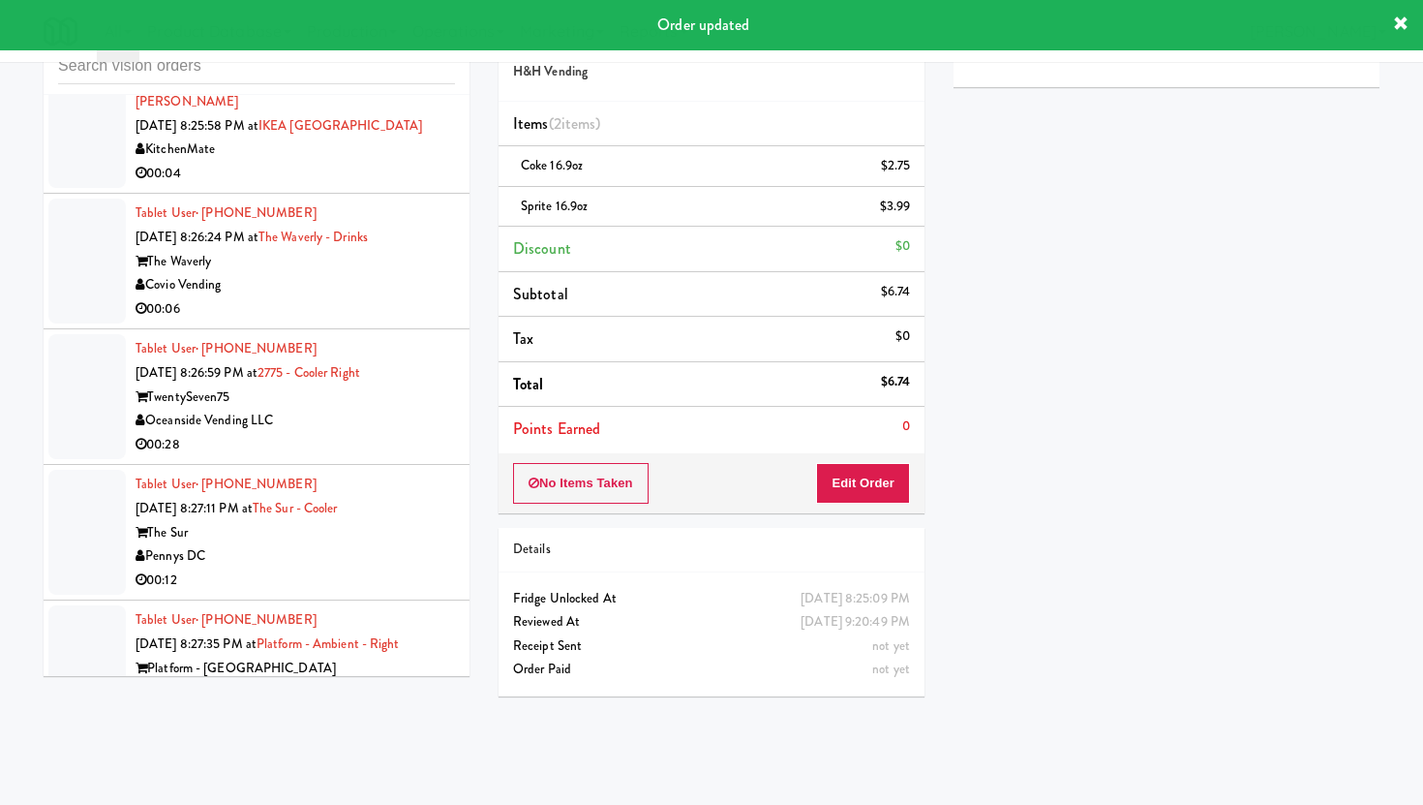
scroll to position [10040, 0]
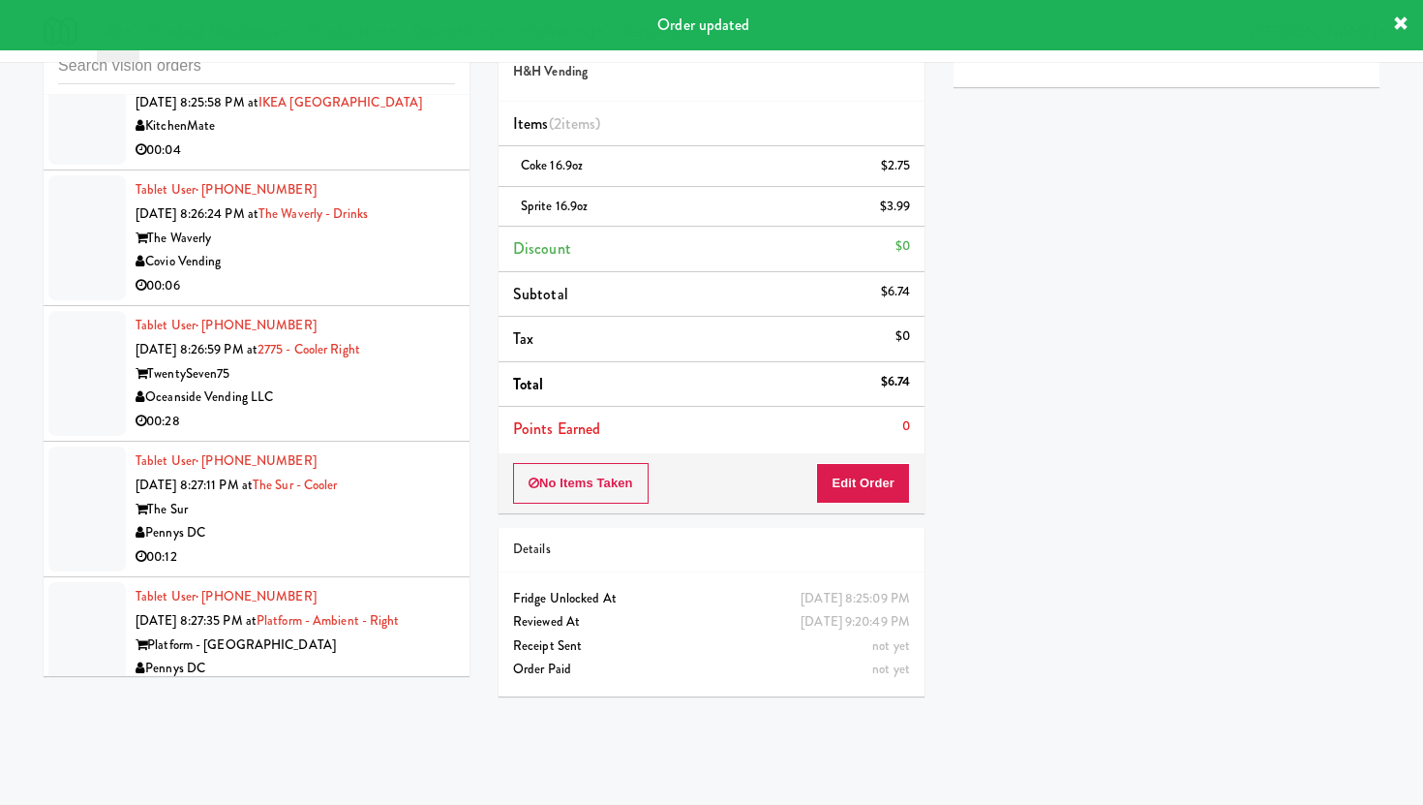
click at [368, 234] on li "Tablet User · (206) 419-7571 [DATE] 8:26:24 PM at [GEOGRAPHIC_DATA] - Drinks Th…" at bounding box center [257, 238] width 426 height 136
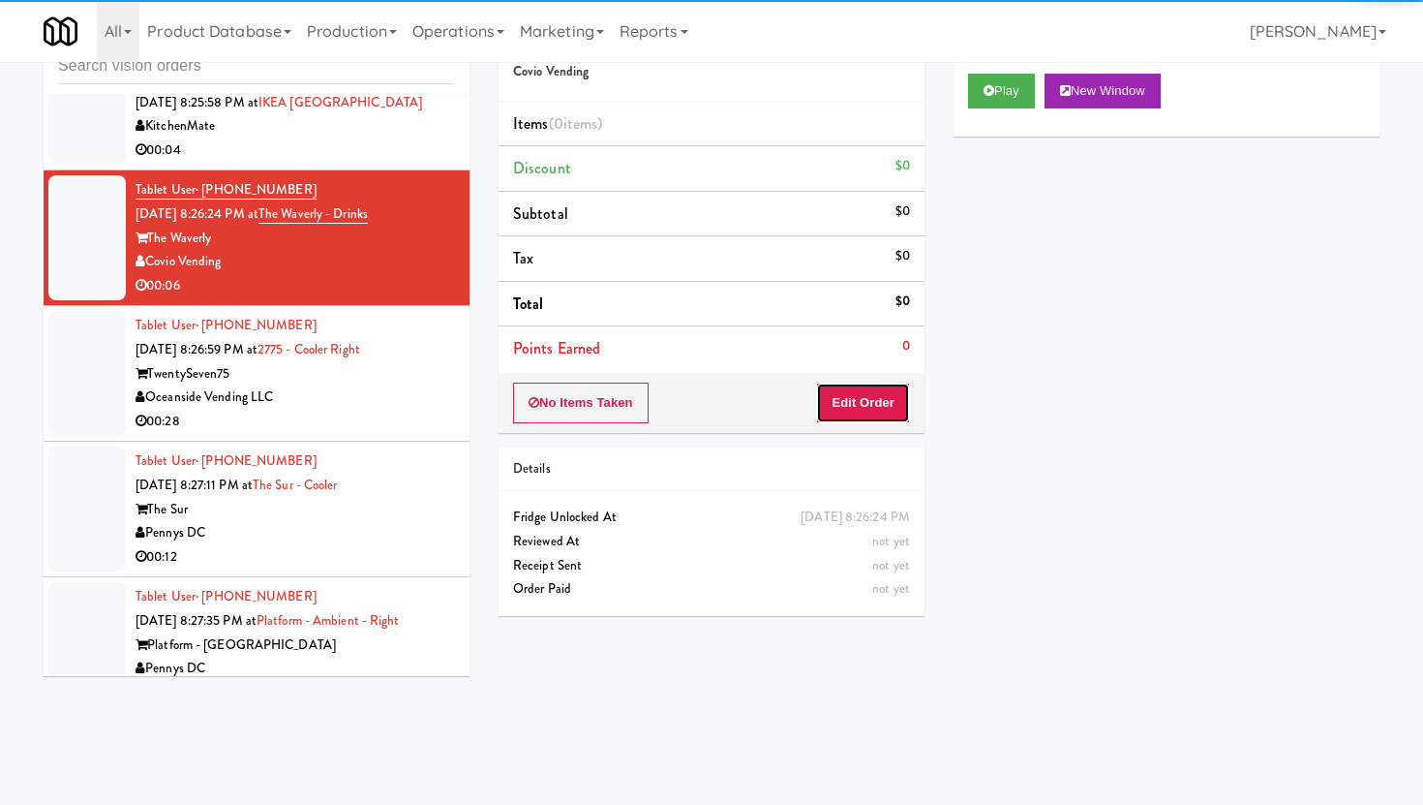
click at [884, 389] on button "Edit Order" at bounding box center [863, 402] width 94 height 41
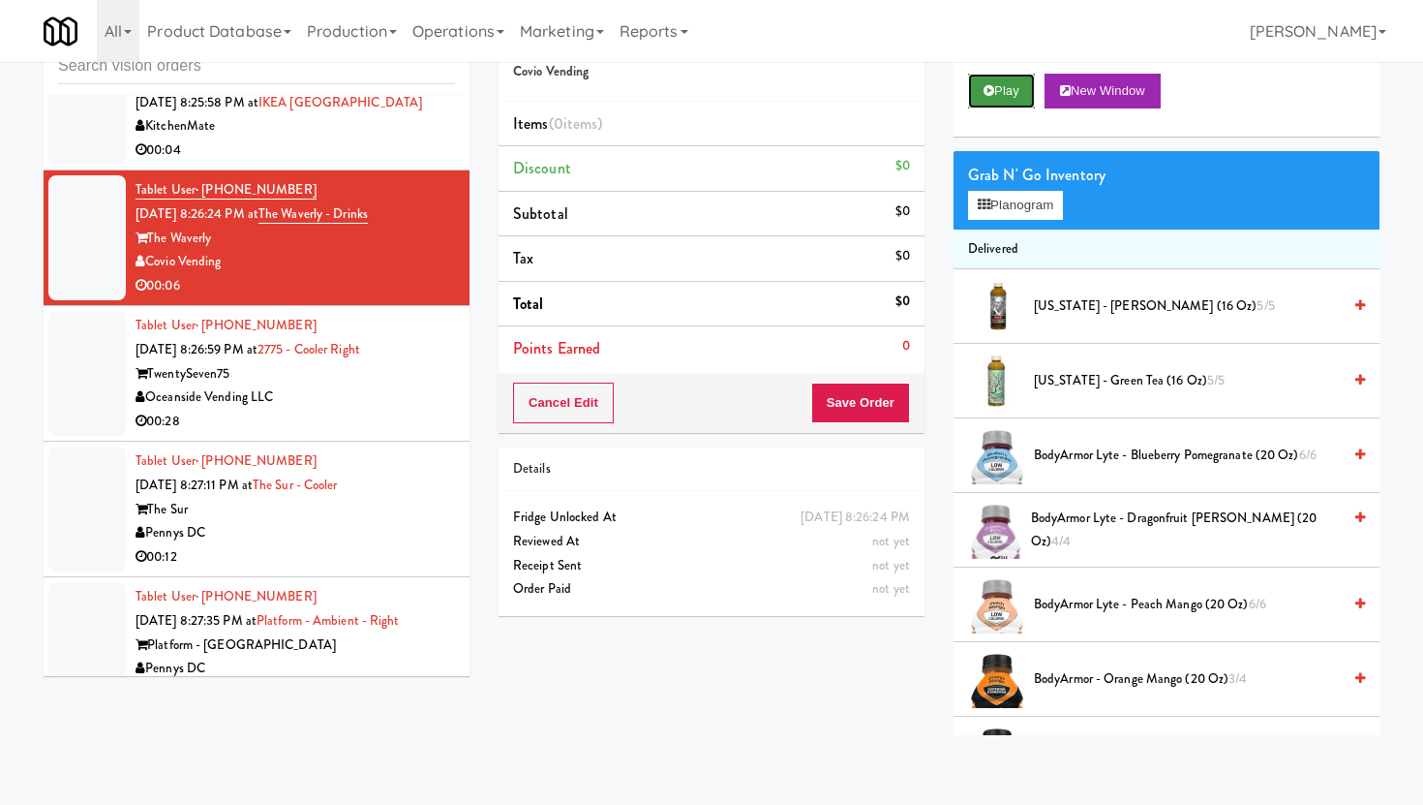
click at [1004, 94] on button "Play" at bounding box center [1001, 91] width 67 height 35
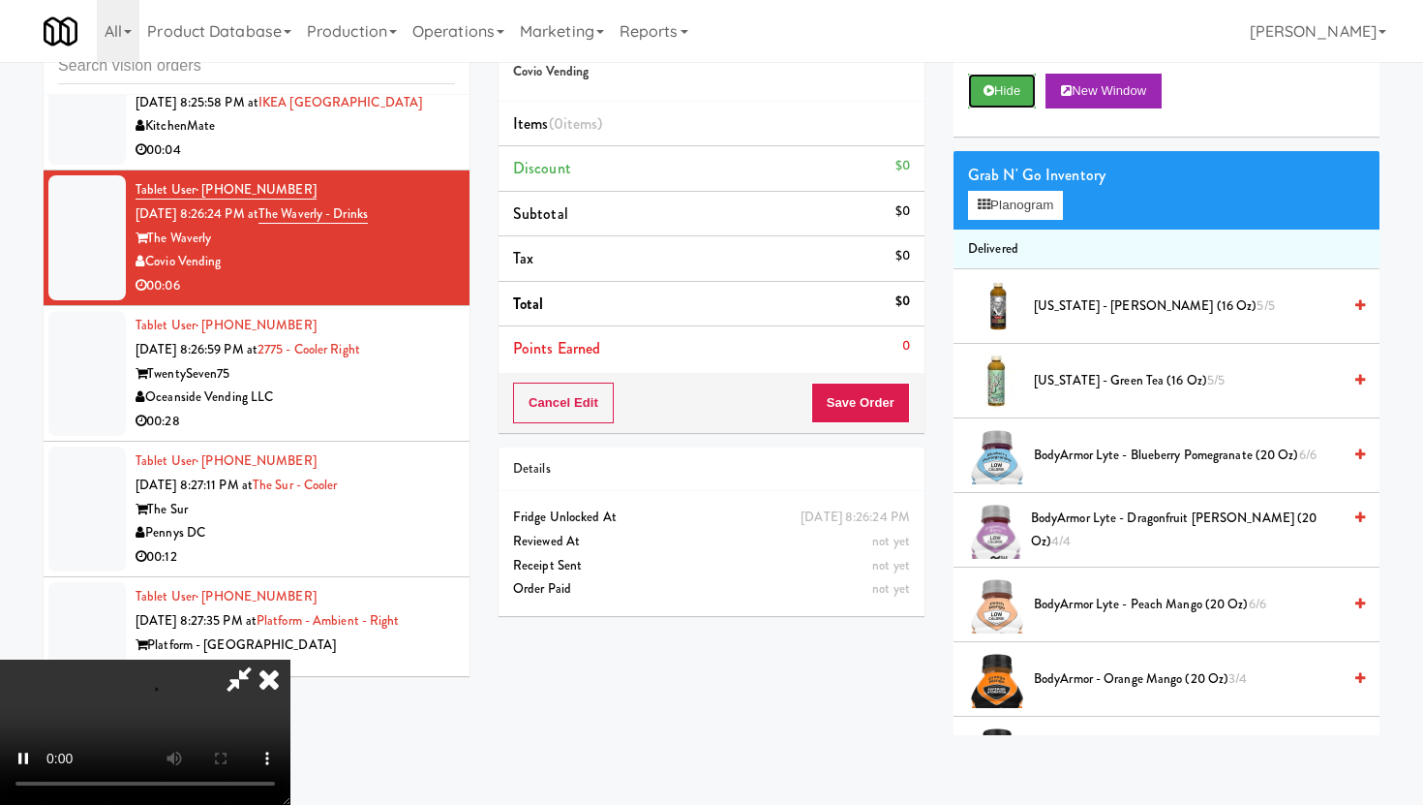
scroll to position [159, 0]
click at [290, 716] on video at bounding box center [145, 731] width 290 height 145
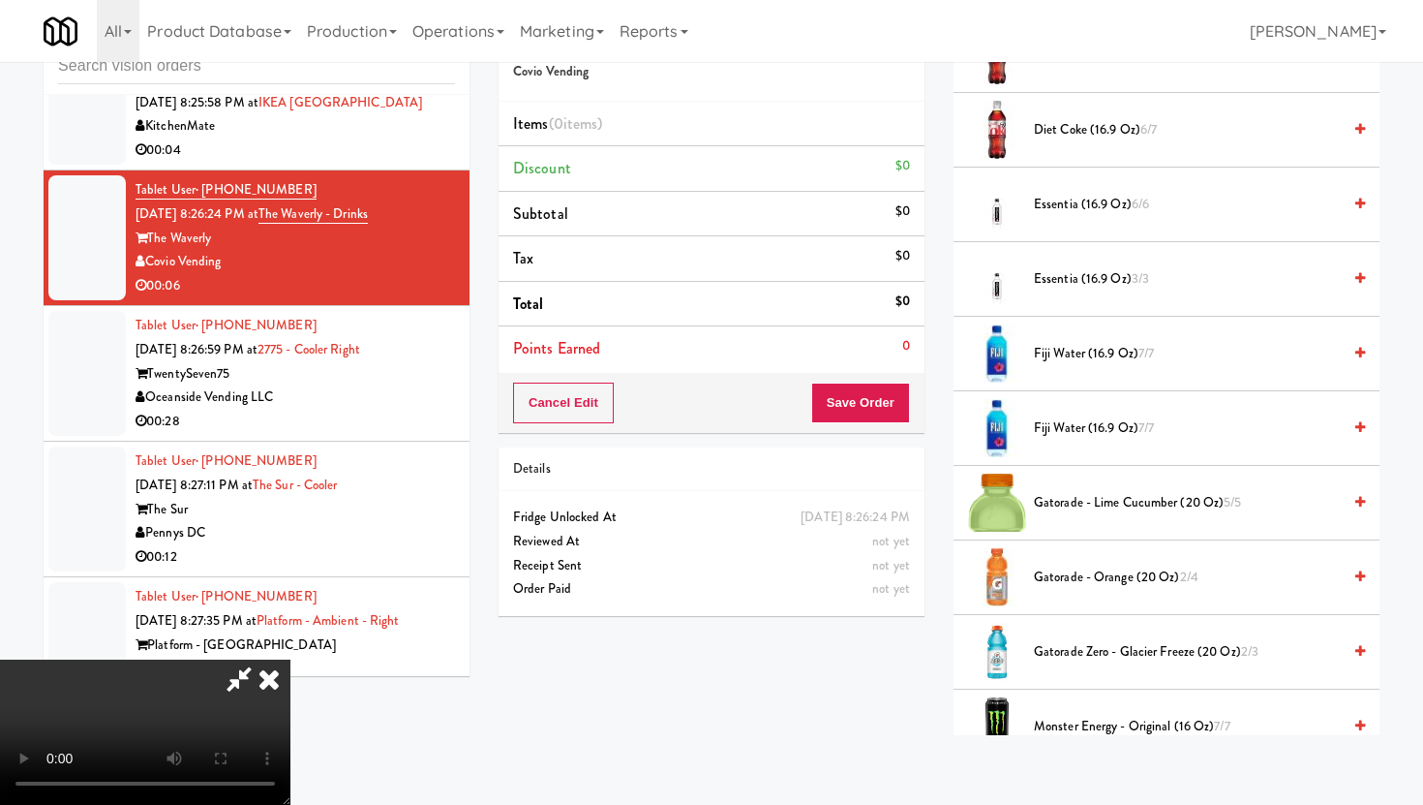
scroll to position [1483, 0]
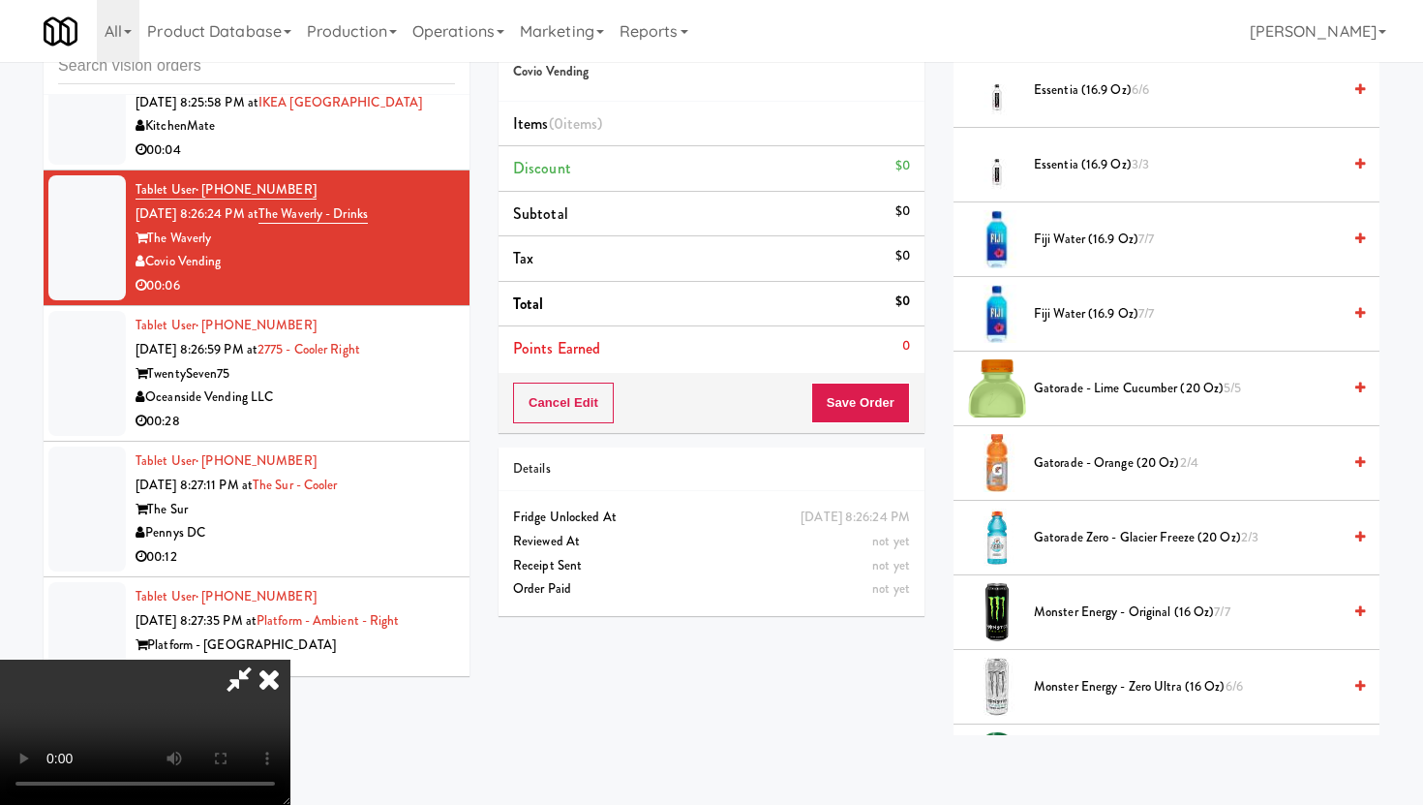
click at [1079, 462] on span "Gatorade - Orange (20 oz) 2/4" at bounding box center [1187, 463] width 307 height 24
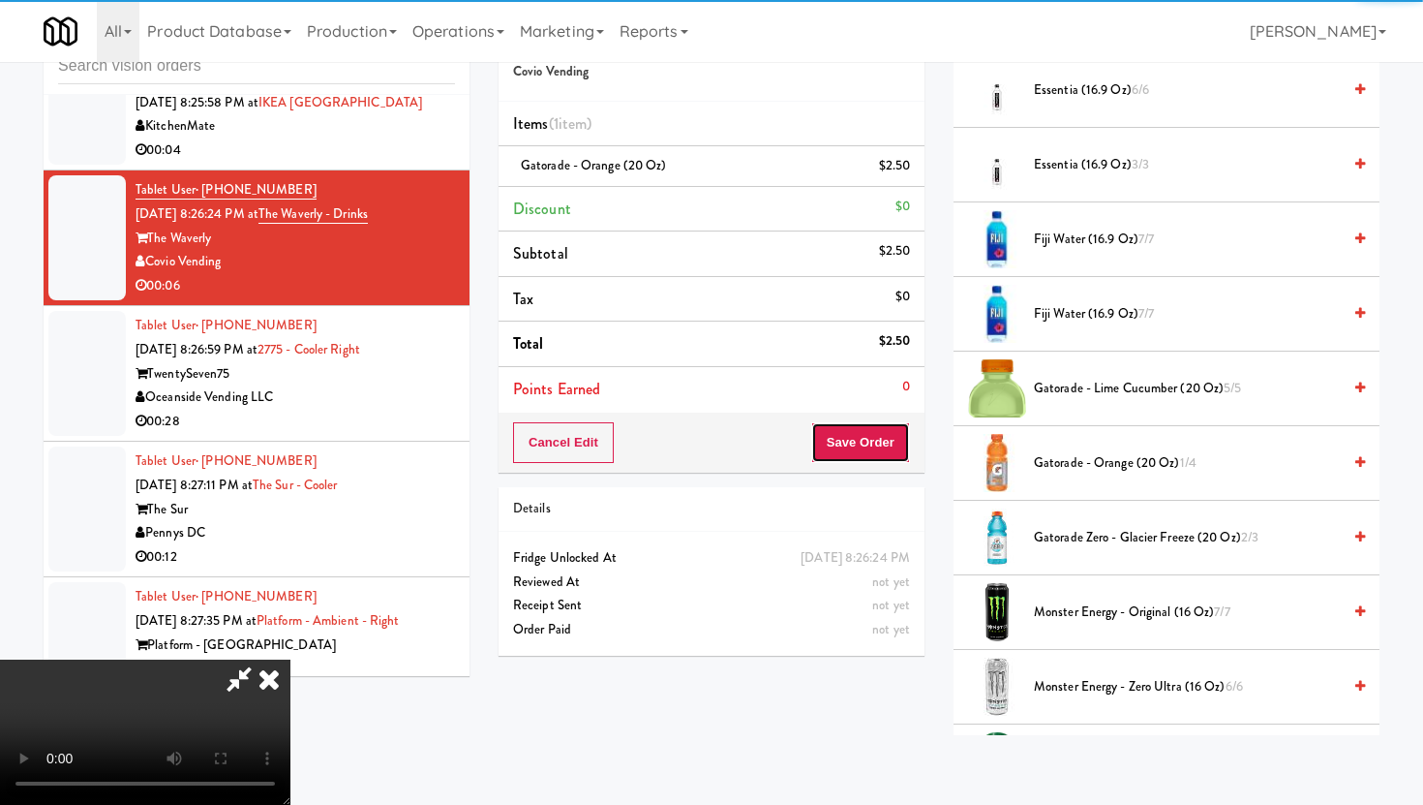
click at [905, 446] on button "Save Order" at bounding box center [860, 442] width 99 height 41
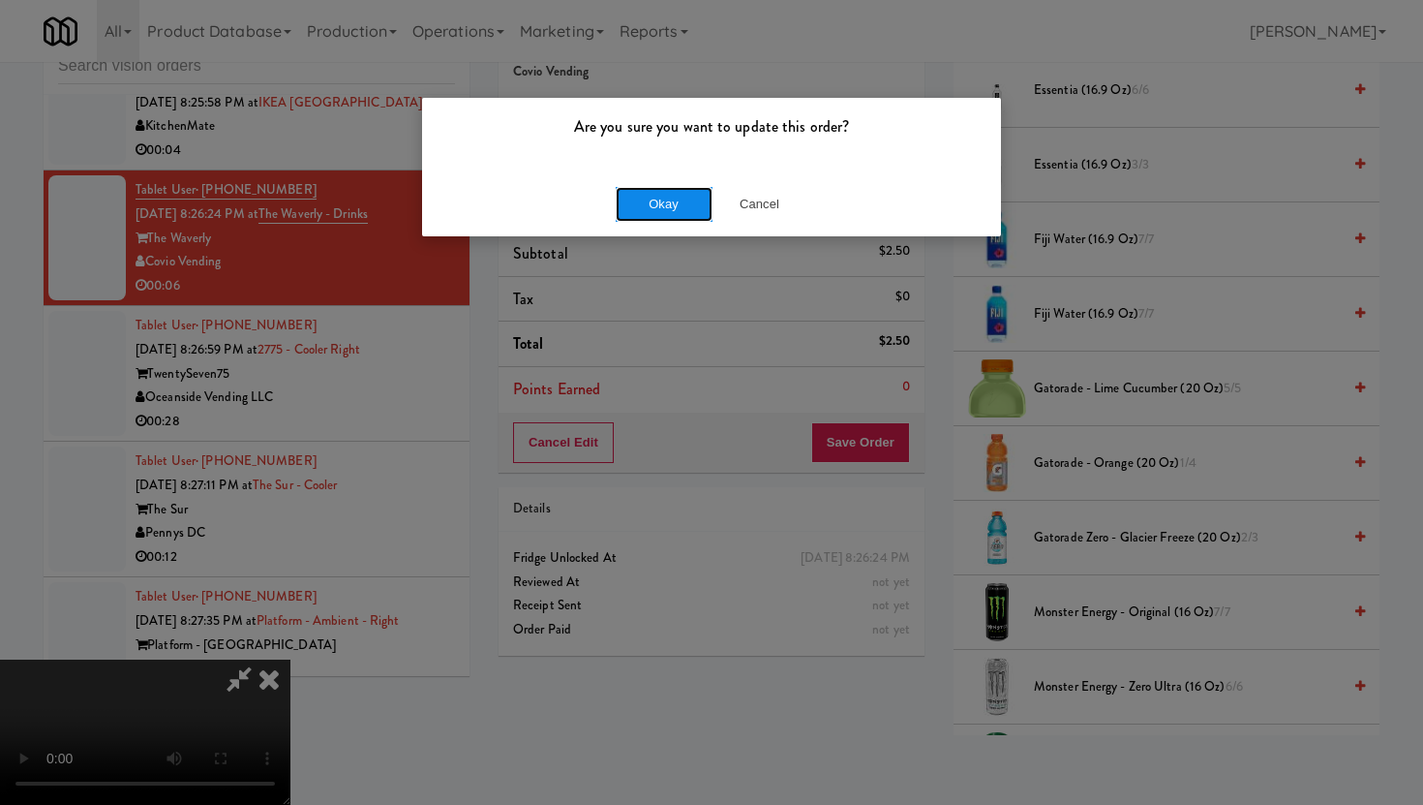
click at [692, 213] on button "Okay" at bounding box center [664, 204] width 97 height 35
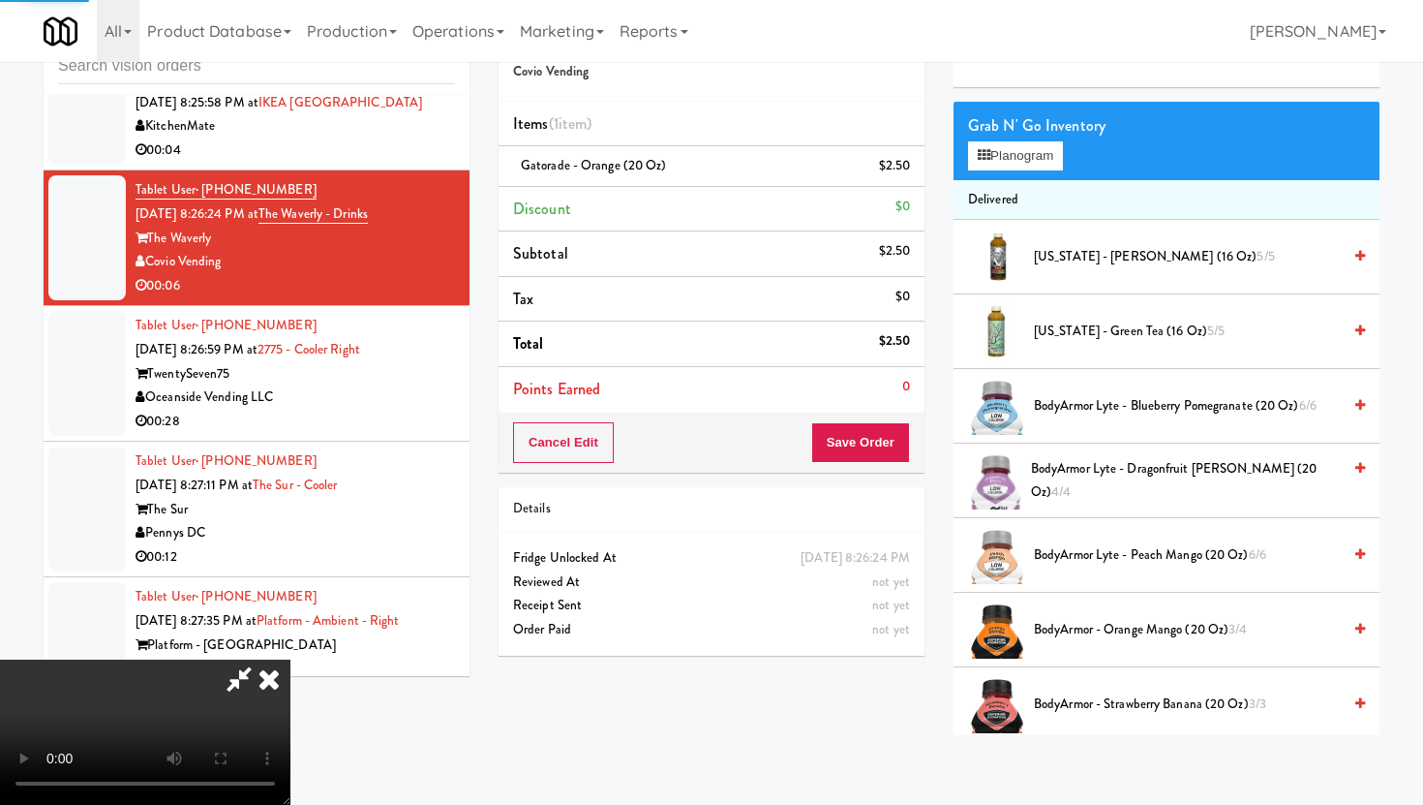
scroll to position [0, 0]
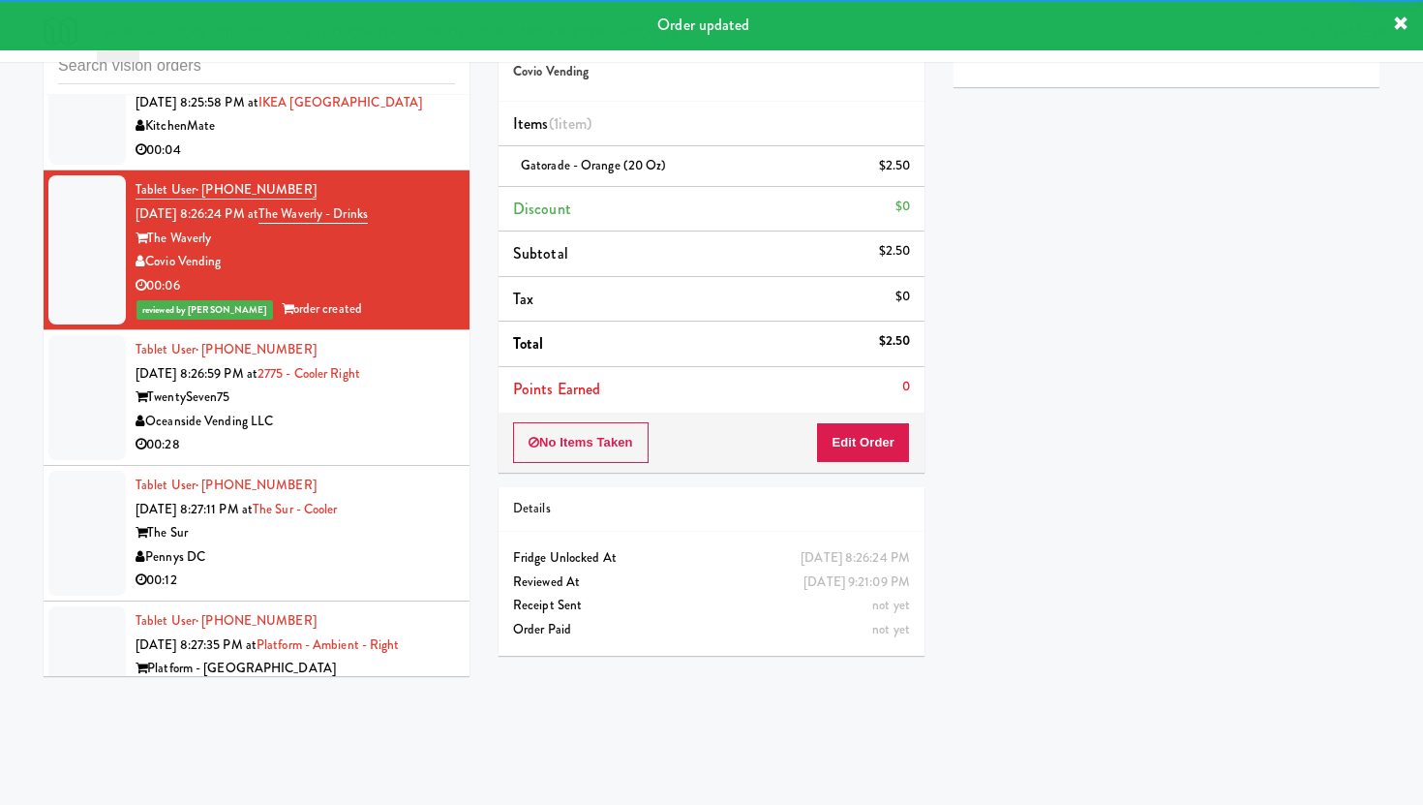
click at [356, 385] on div "TwentySeven75" at bounding box center [295, 397] width 319 height 24
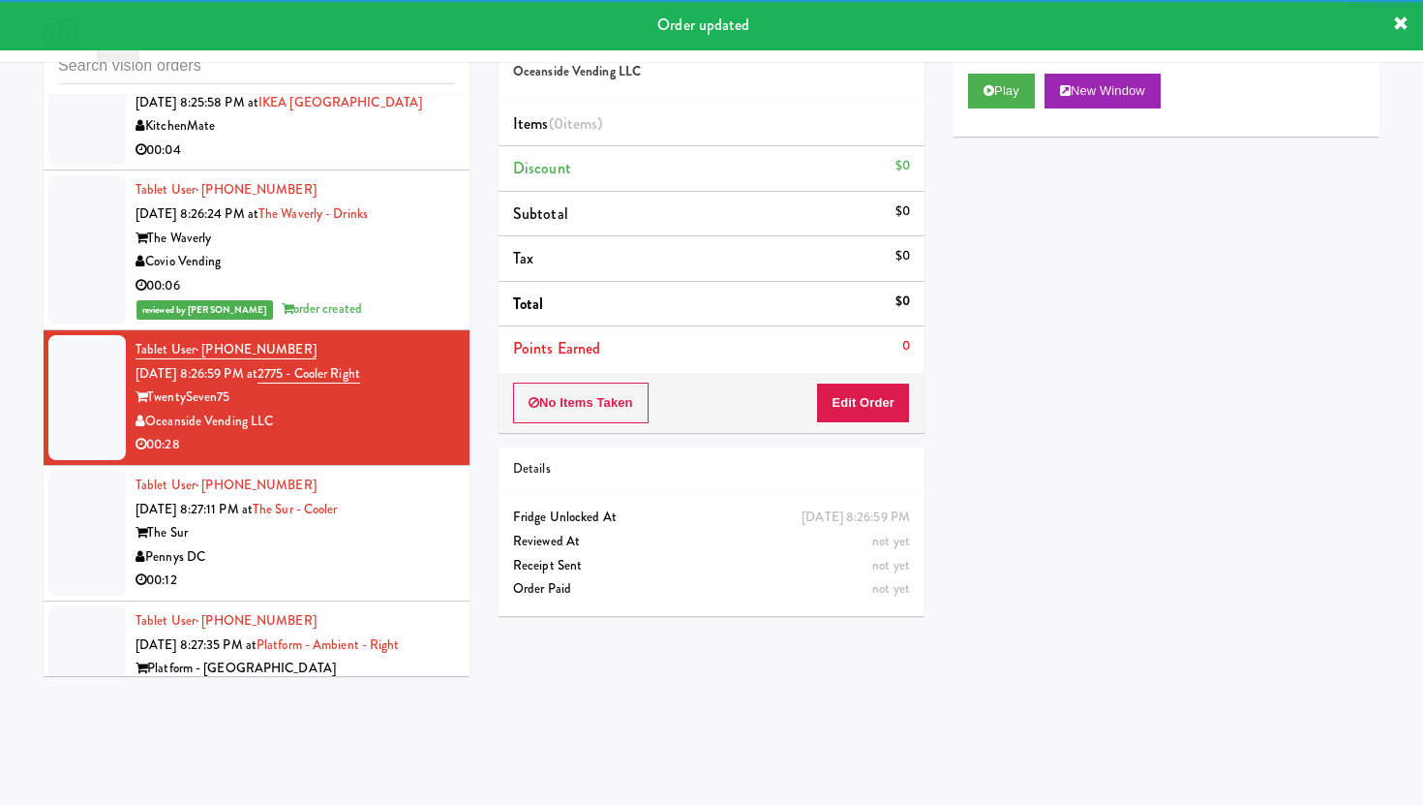
click at [866, 429] on div "No Items Taken Edit Order" at bounding box center [712, 403] width 426 height 60
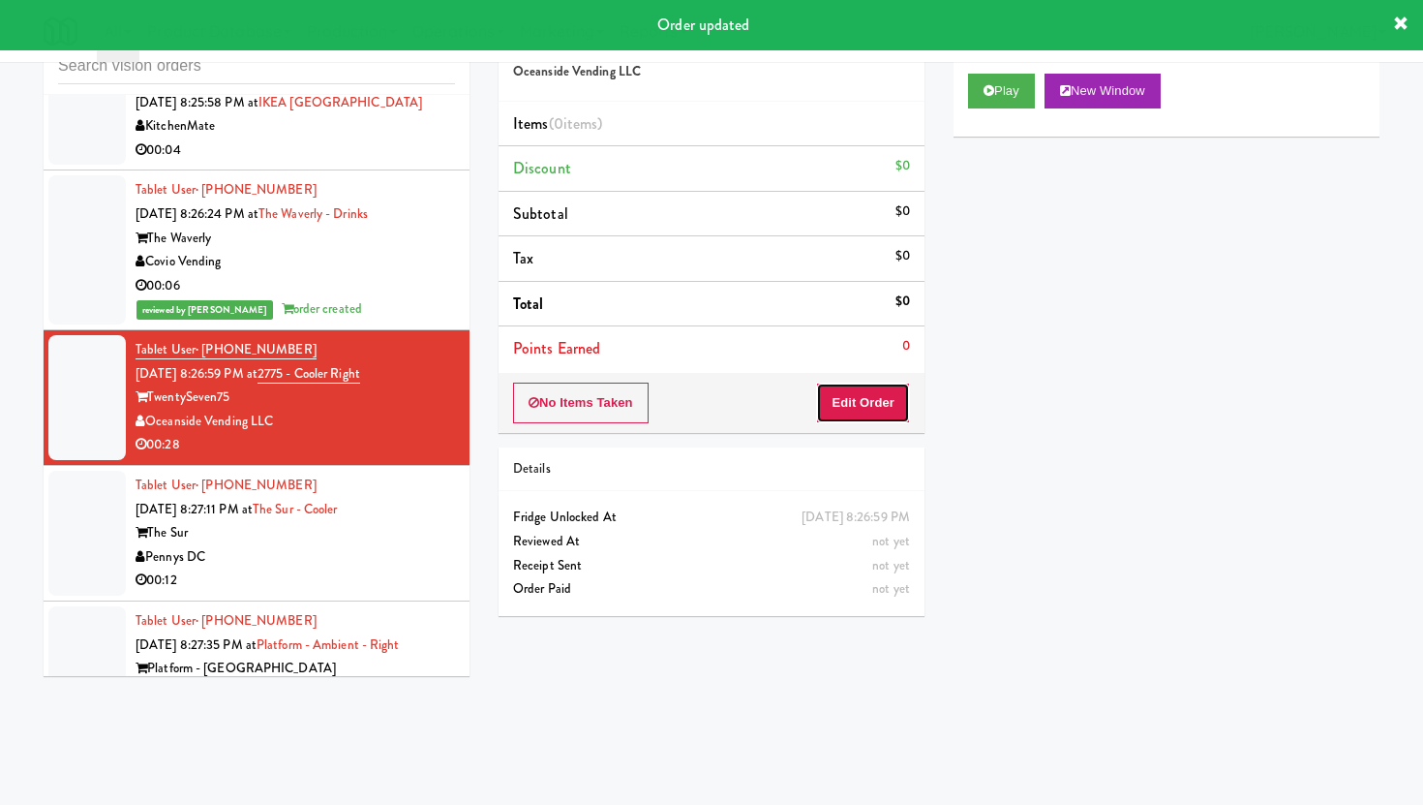
click at [876, 393] on button "Edit Order" at bounding box center [863, 402] width 94 height 41
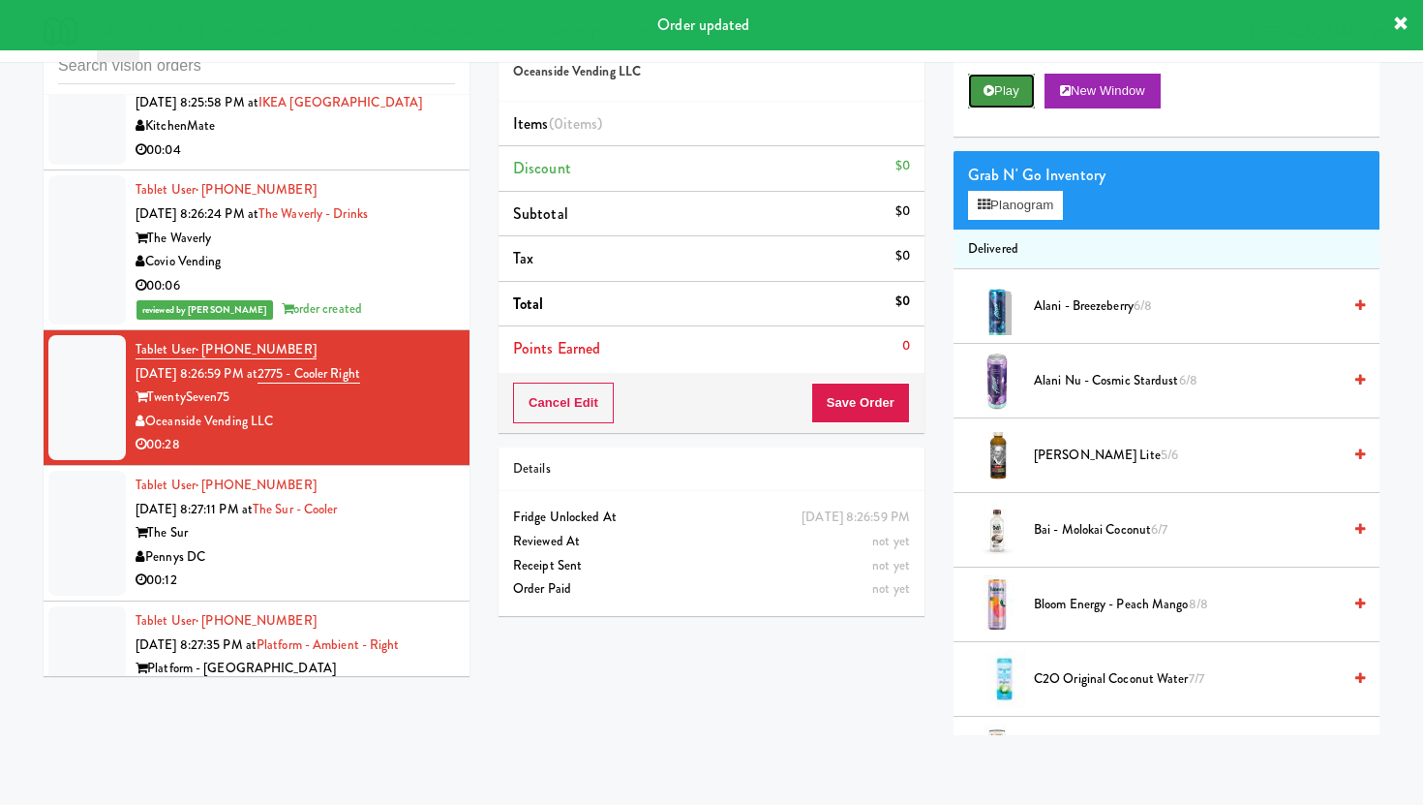
click at [1003, 92] on button "Play" at bounding box center [1001, 91] width 67 height 35
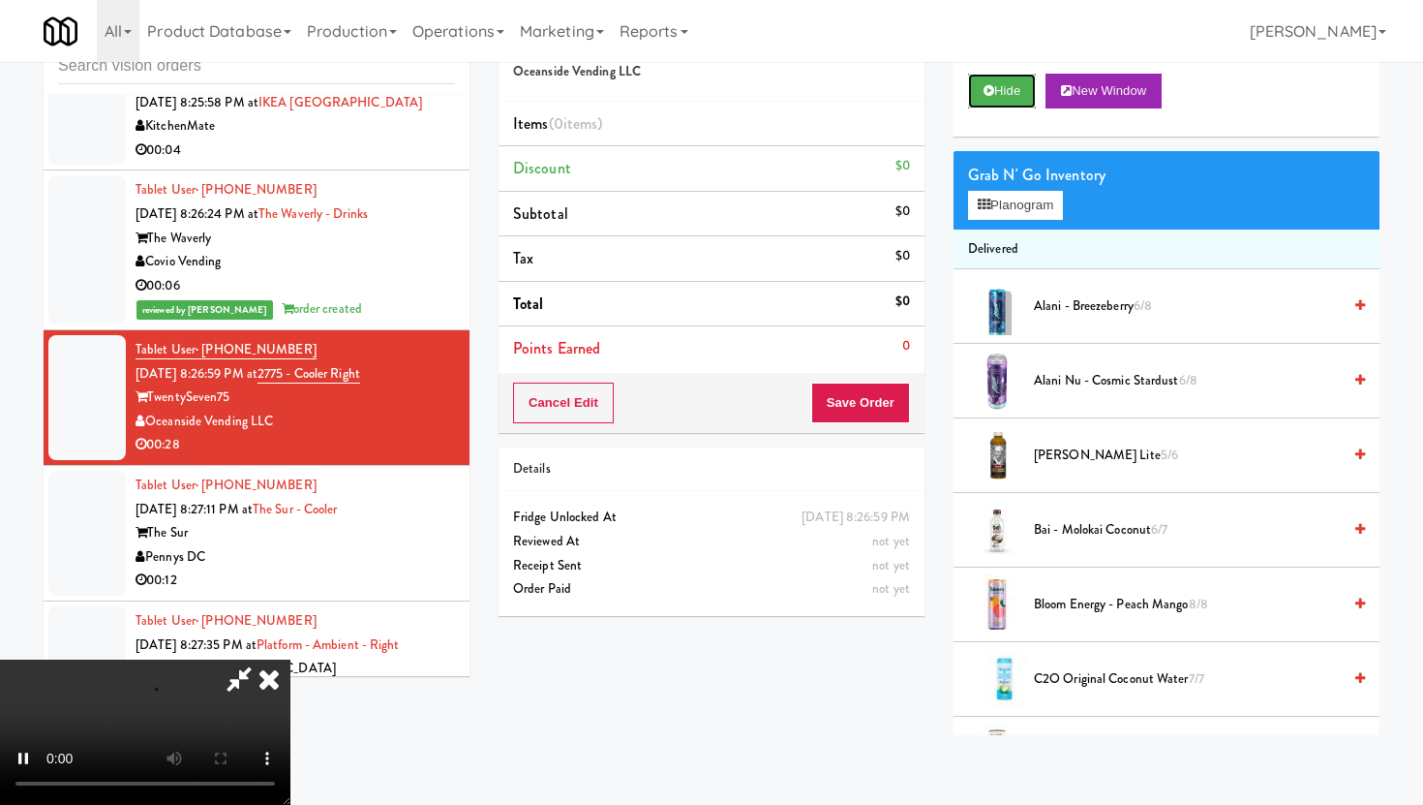
scroll to position [159, 0]
click at [290, 659] on video at bounding box center [145, 731] width 290 height 145
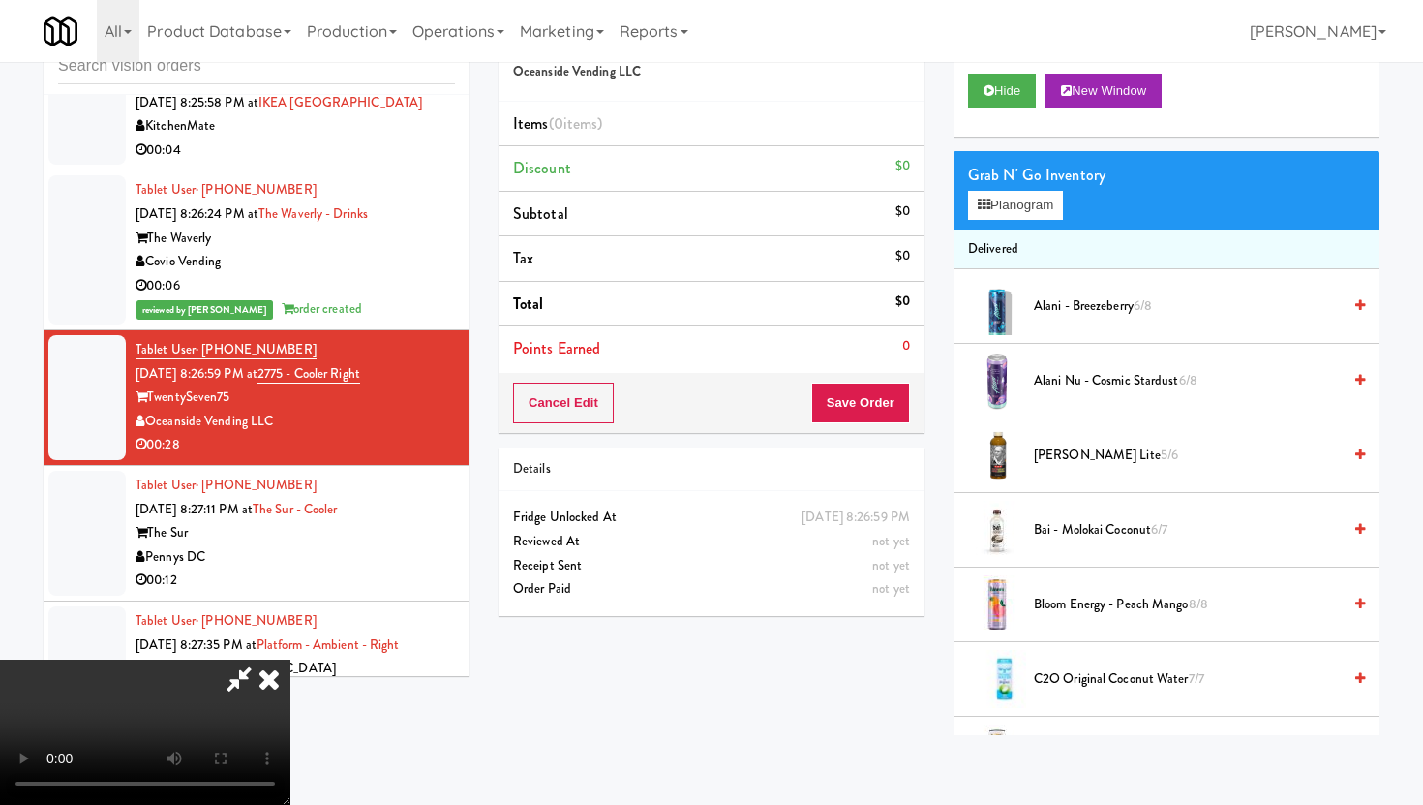
click at [290, 659] on video at bounding box center [145, 731] width 290 height 145
click at [1018, 201] on button "Planogram" at bounding box center [1015, 205] width 95 height 29
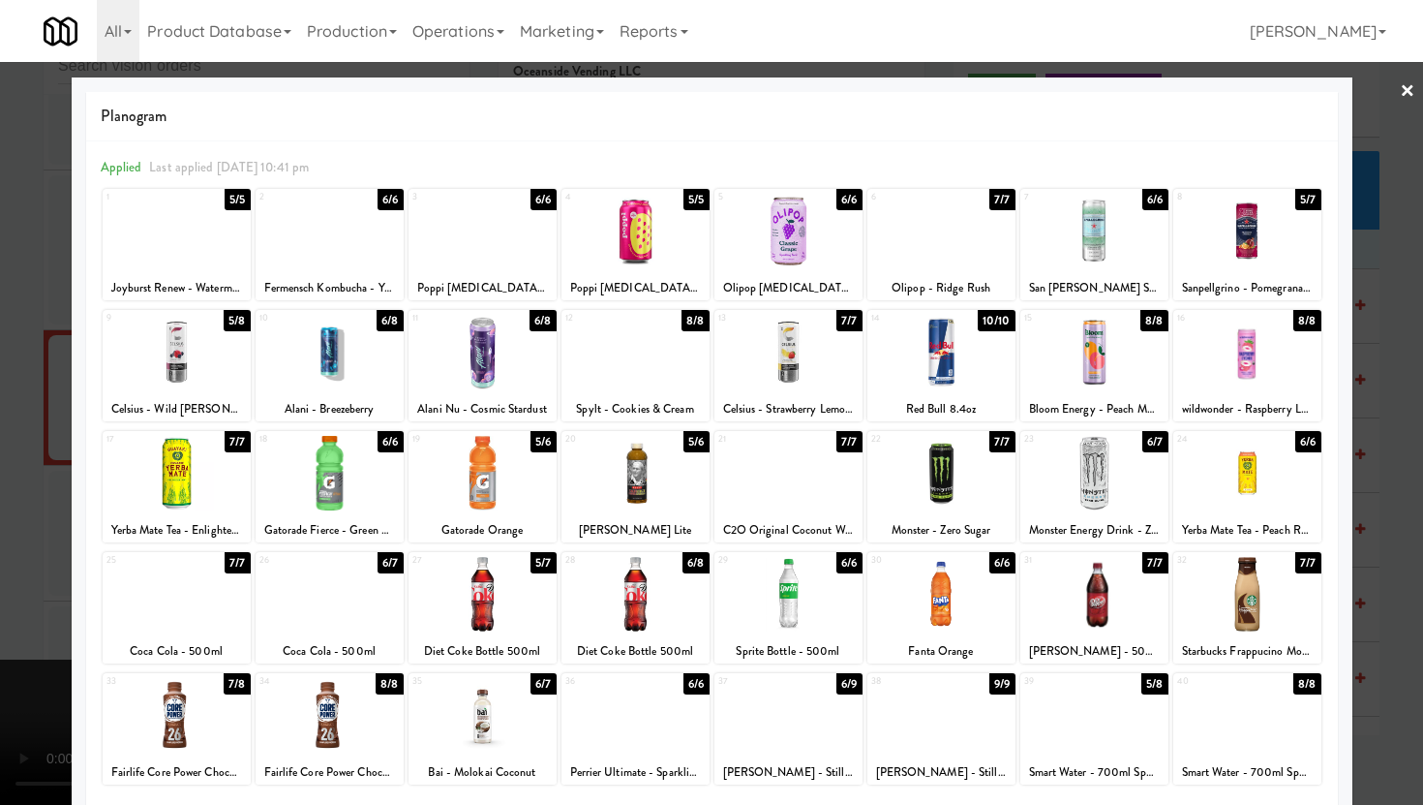
click at [1196, 264] on div at bounding box center [1247, 231] width 148 height 75
click at [1233, 679] on div "40" at bounding box center [1212, 681] width 71 height 16
click at [1391, 614] on div at bounding box center [711, 402] width 1423 height 805
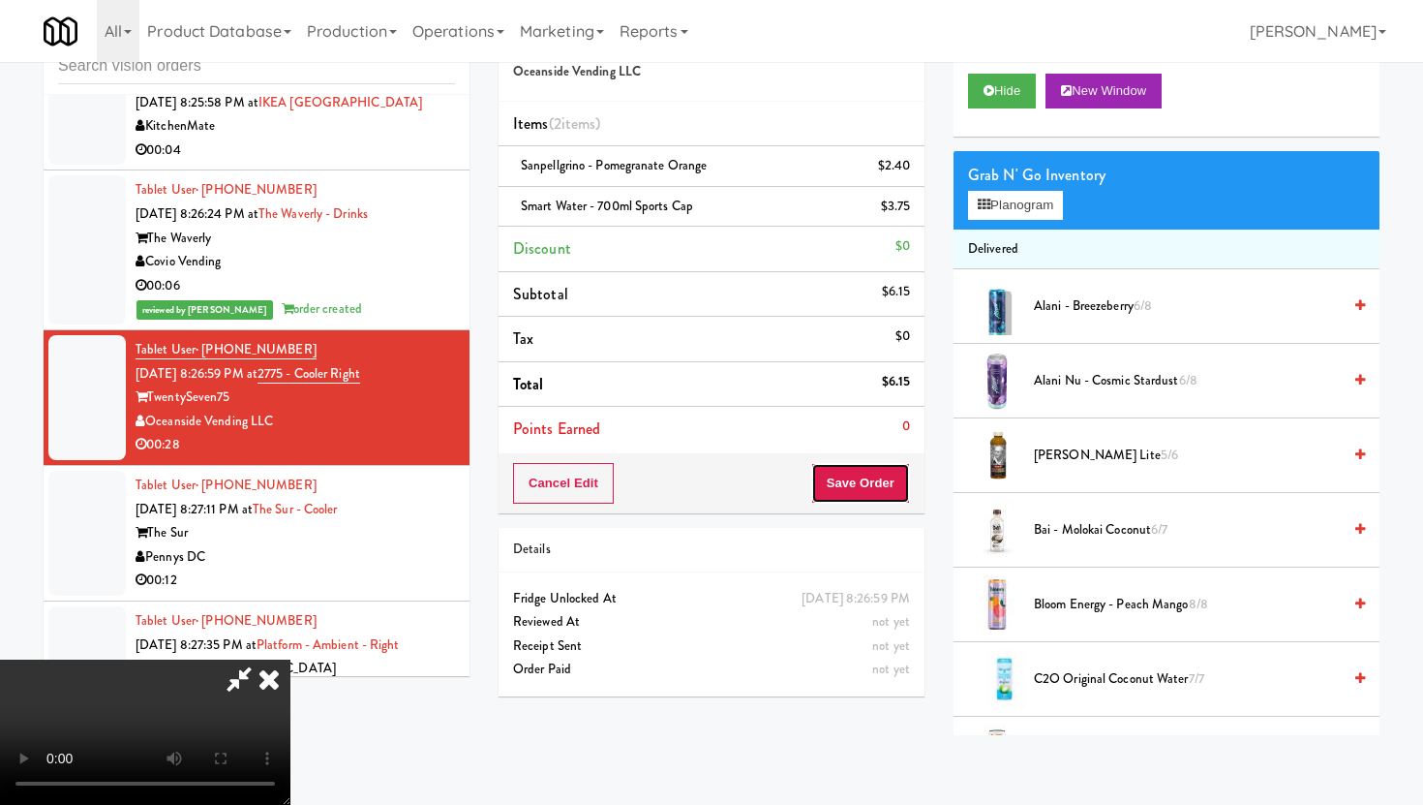
click at [899, 489] on button "Save Order" at bounding box center [860, 483] width 99 height 41
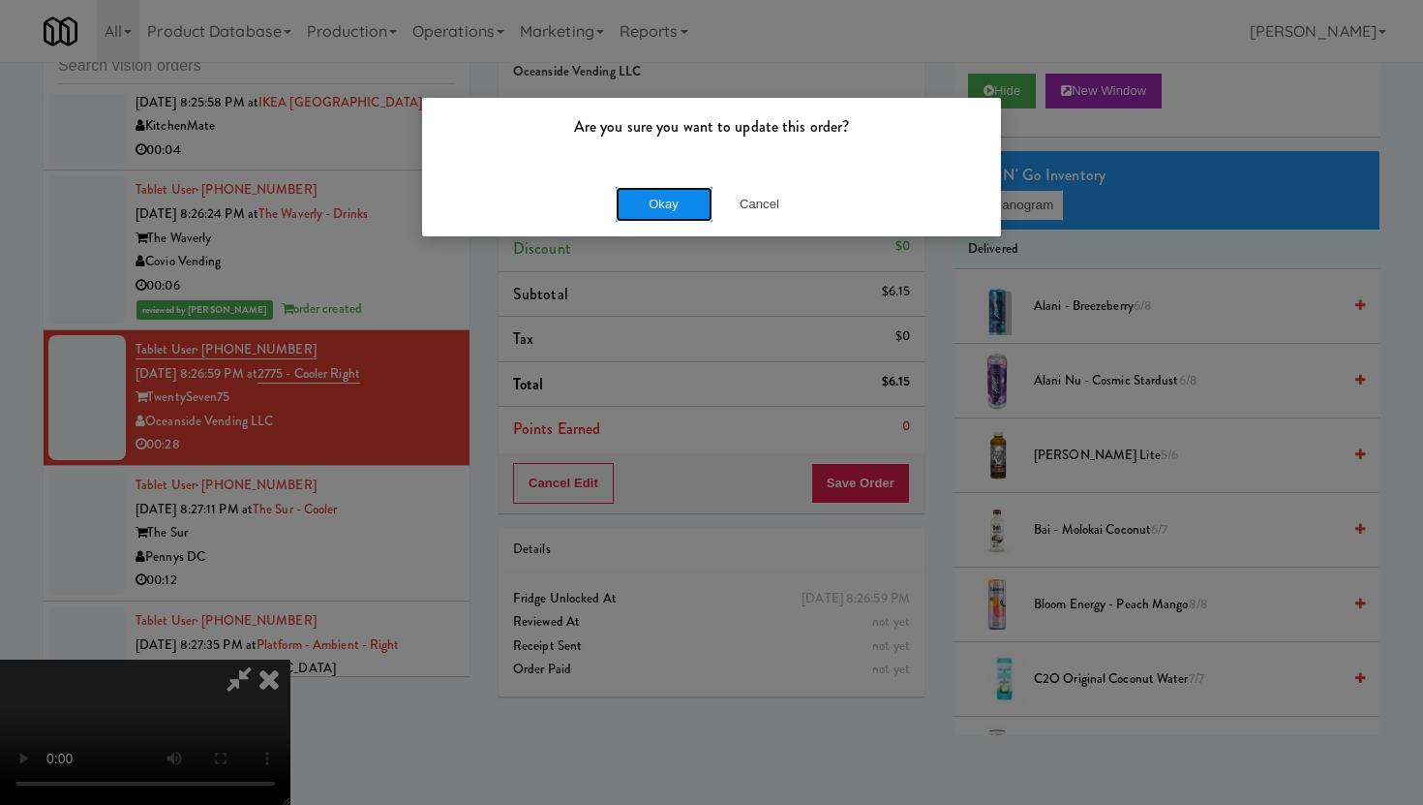
click at [650, 195] on button "Okay" at bounding box center [664, 204] width 97 height 35
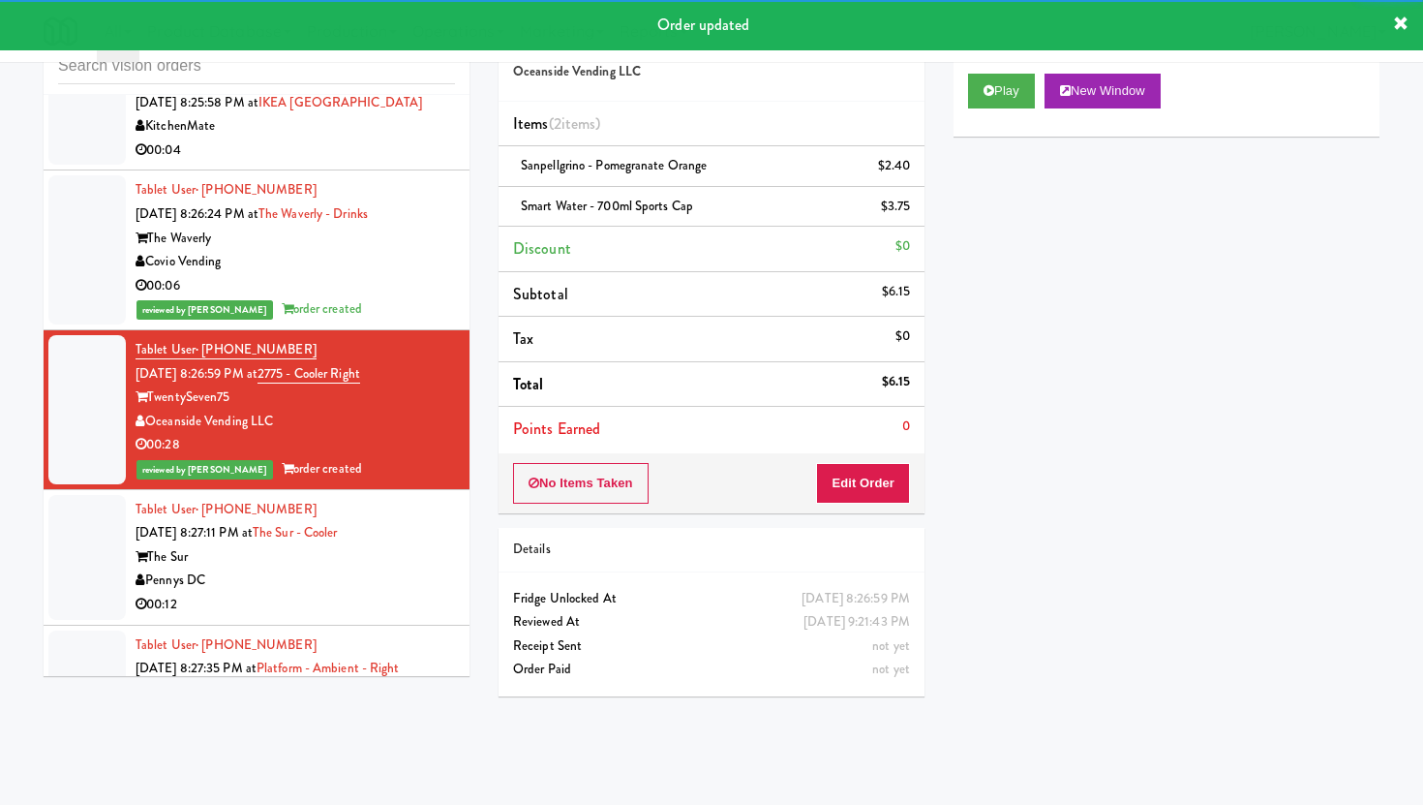
click at [362, 545] on div "The Sur" at bounding box center [295, 557] width 319 height 24
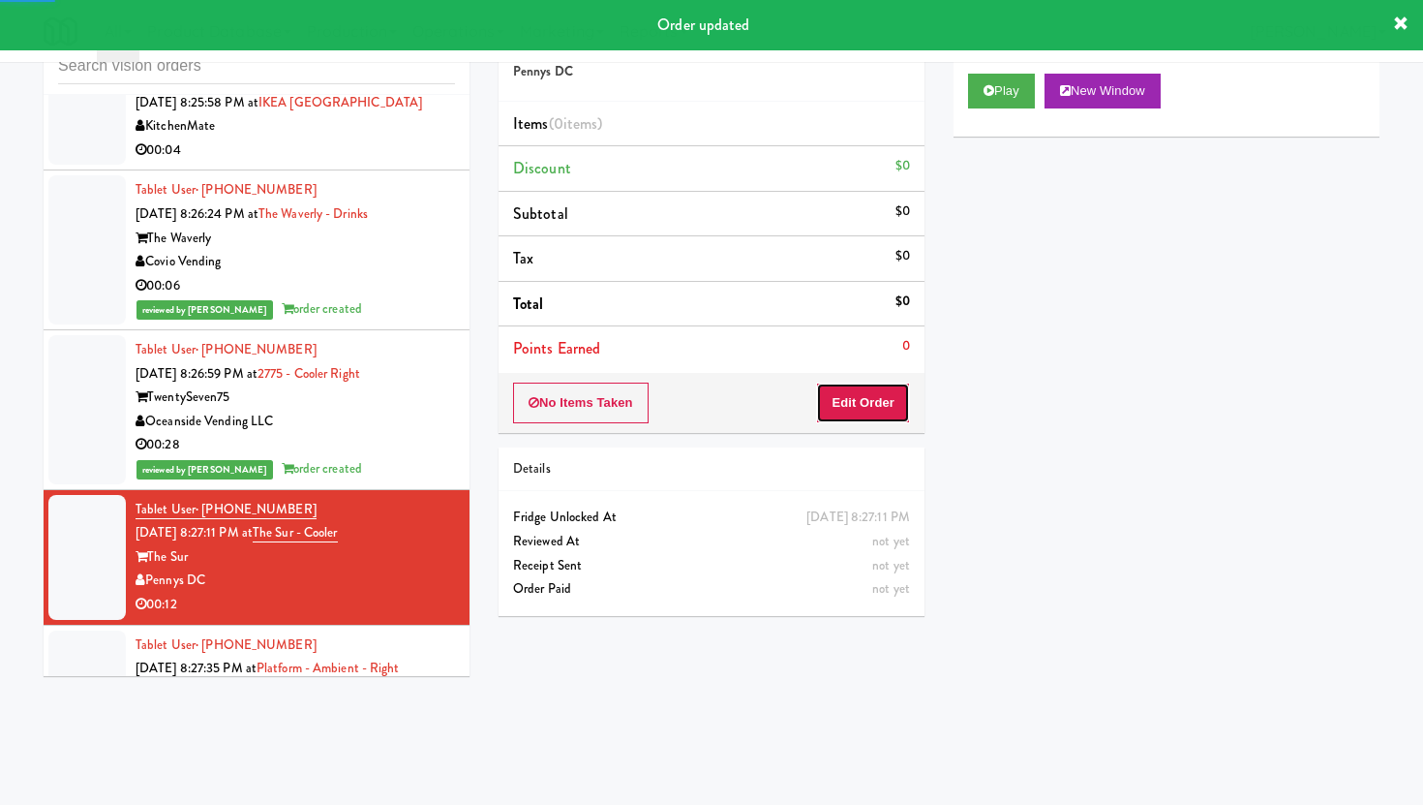
click at [829, 406] on button "Edit Order" at bounding box center [863, 402] width 94 height 41
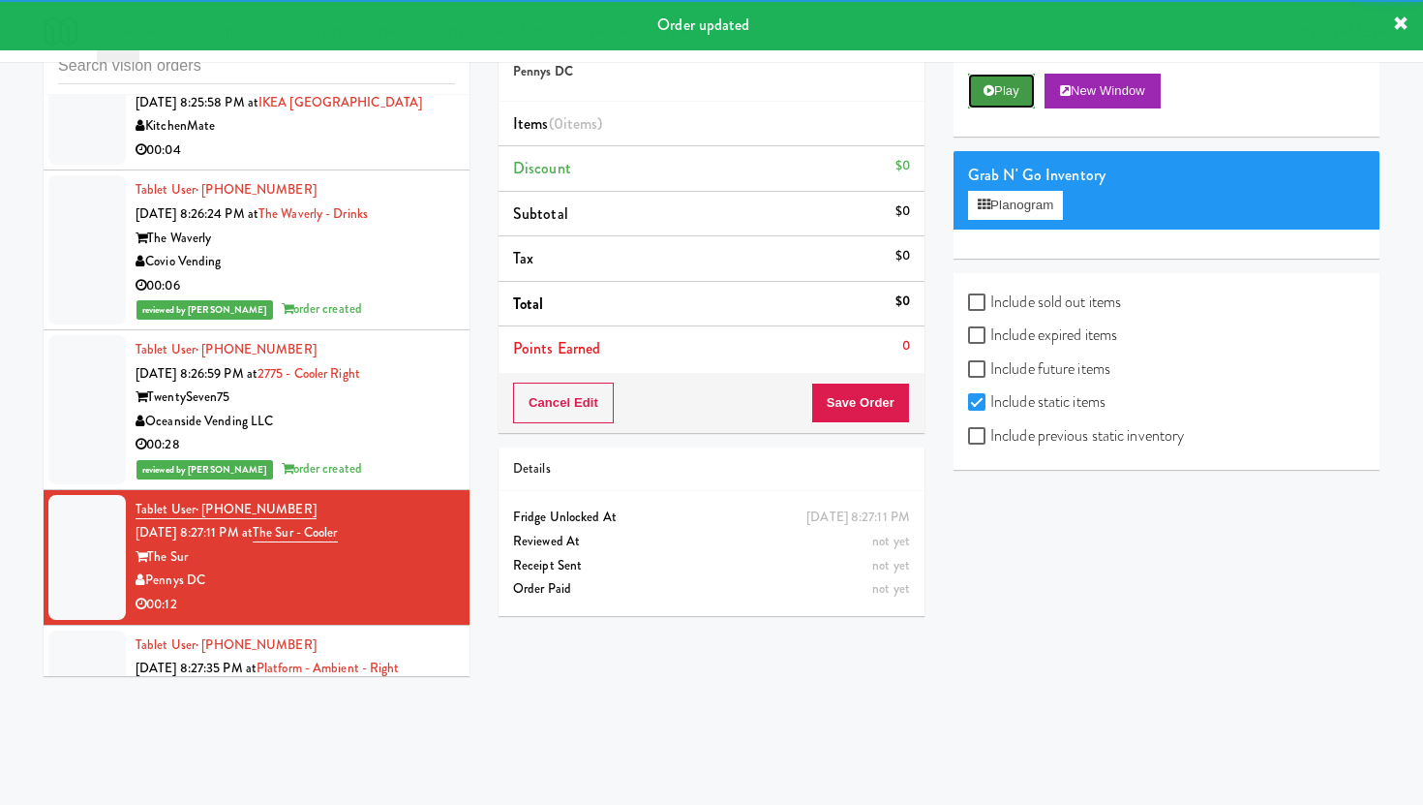
click at [1025, 83] on button "Play" at bounding box center [1001, 91] width 67 height 35
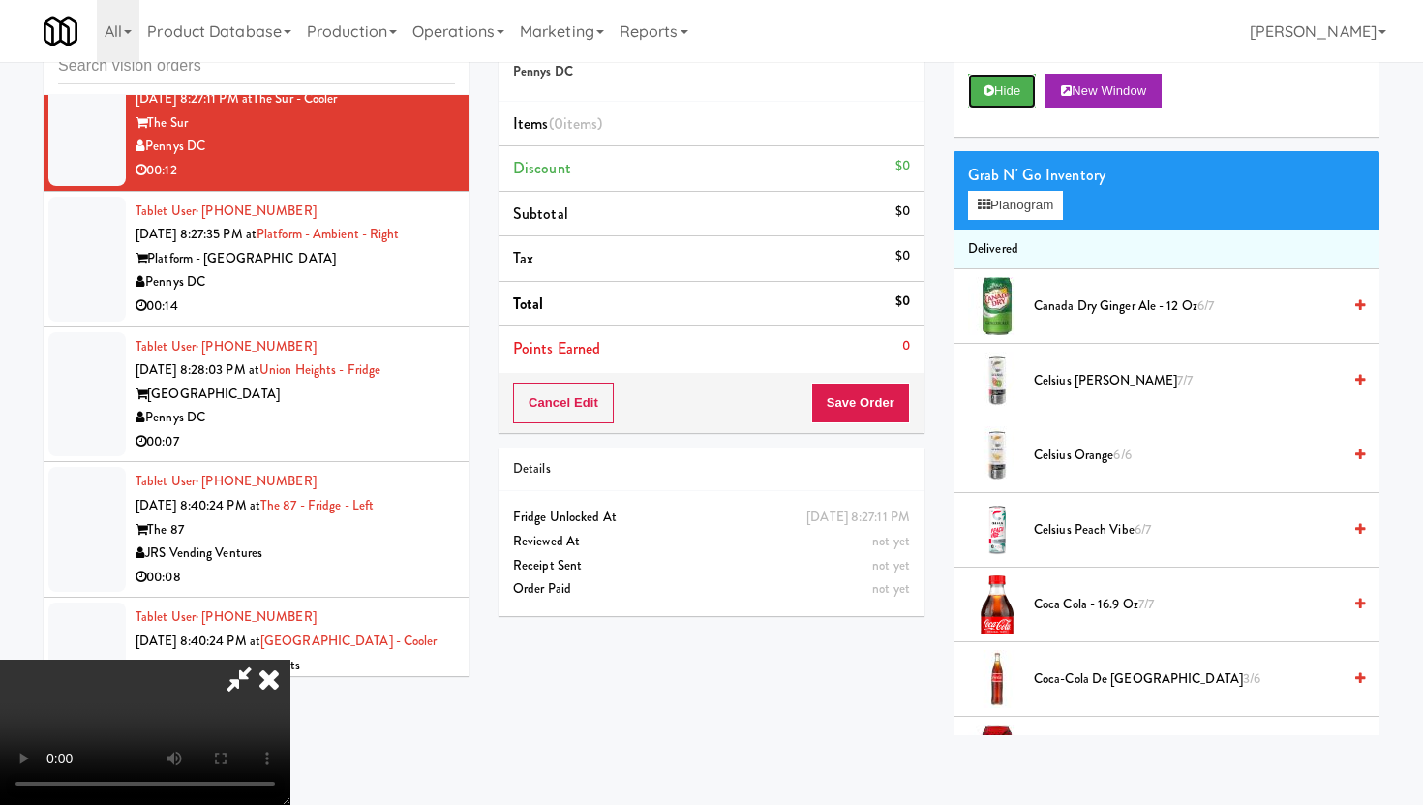
scroll to position [159, 0]
click at [290, 659] on video at bounding box center [145, 731] width 290 height 145
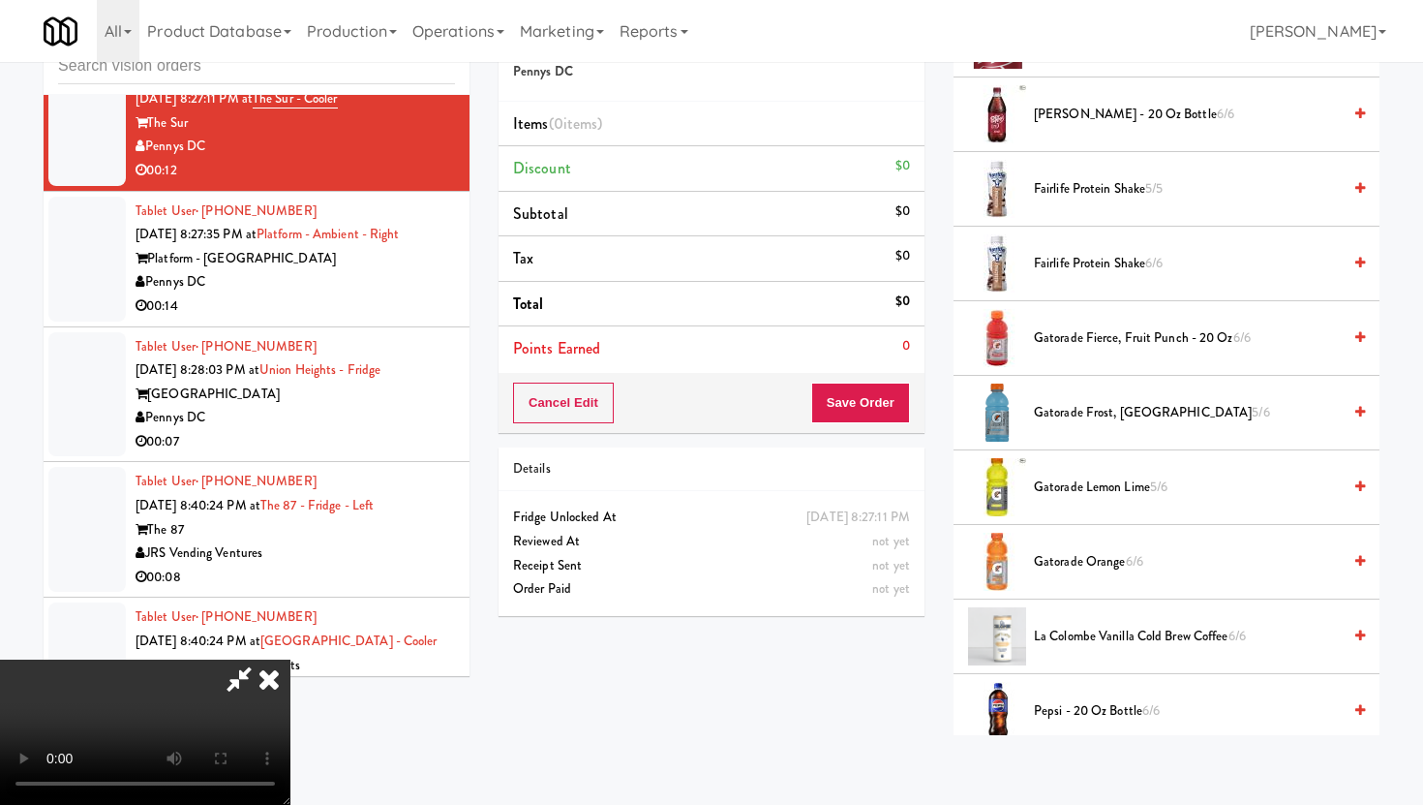
scroll to position [1028, 0]
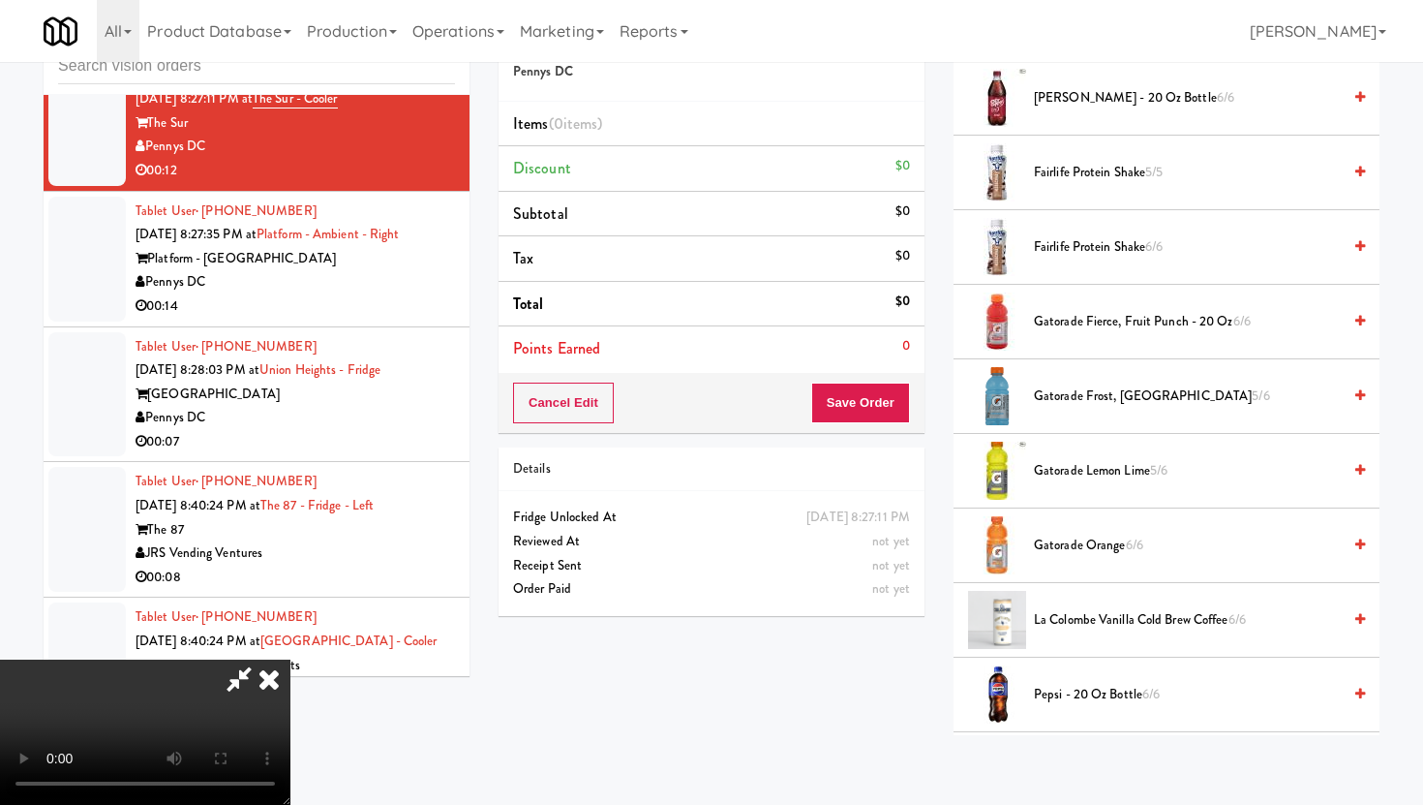
click at [1153, 400] on span "Gatorade Frost, Glacier Freeze 5/6" at bounding box center [1187, 396] width 307 height 24
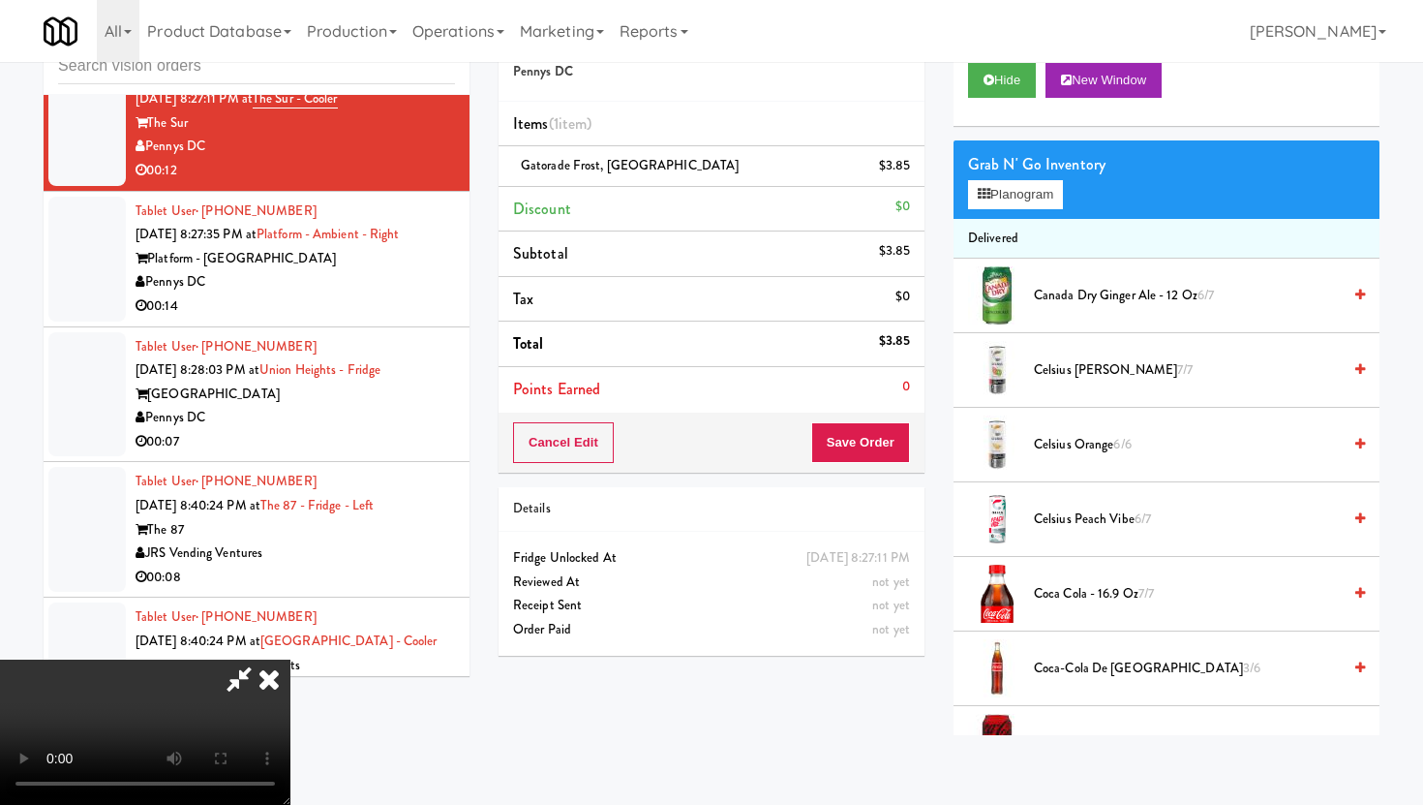
scroll to position [0, 0]
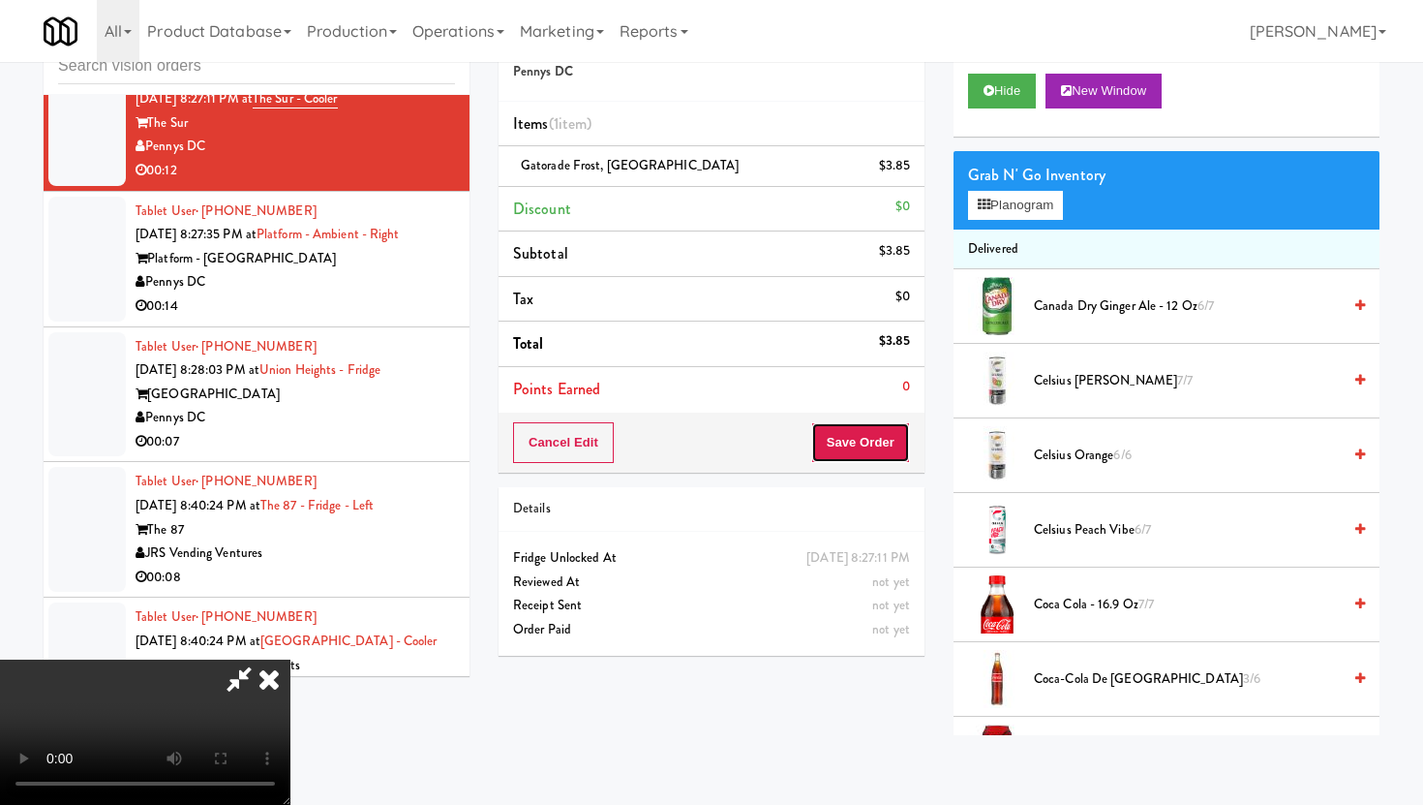
click at [873, 458] on button "Save Order" at bounding box center [860, 442] width 99 height 41
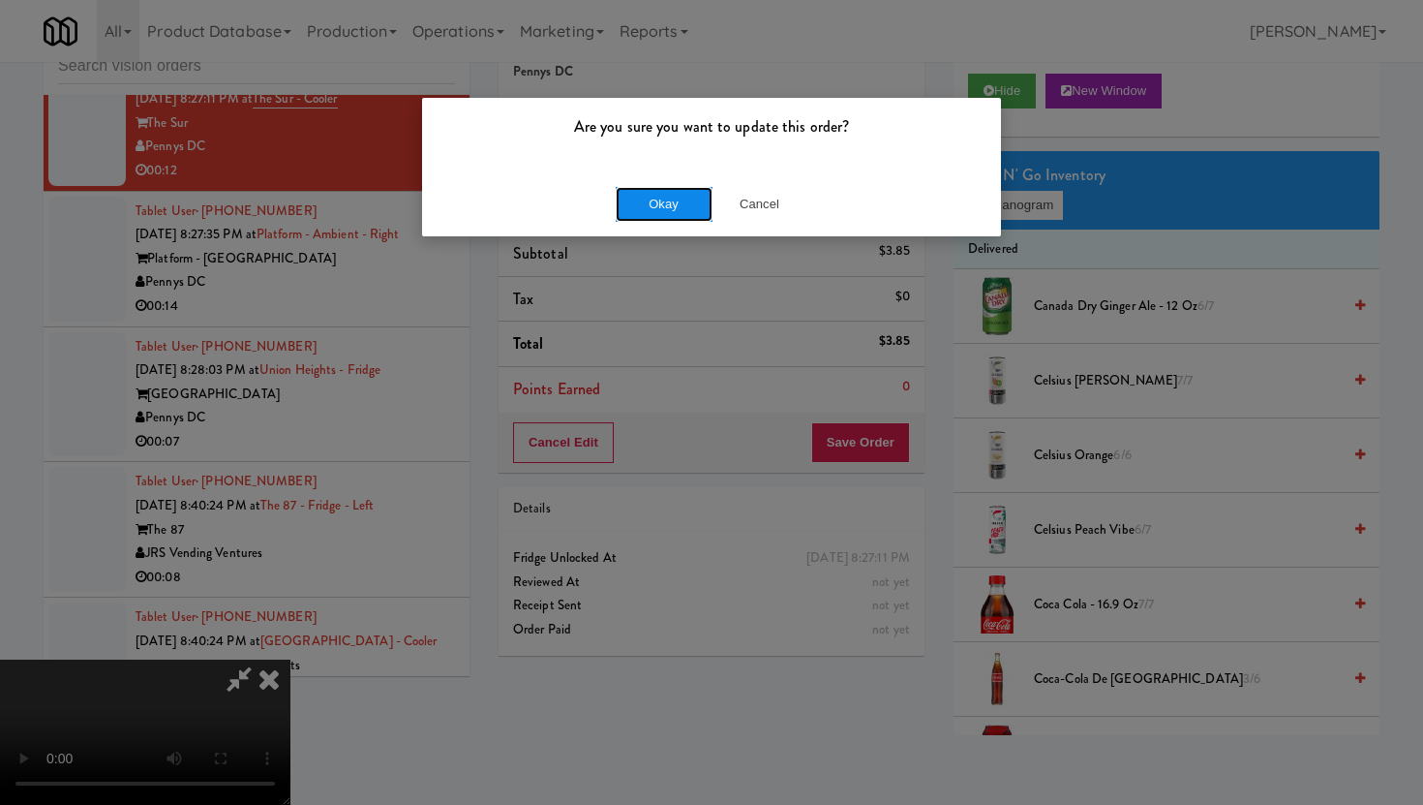
click at [687, 206] on button "Okay" at bounding box center [664, 204] width 97 height 35
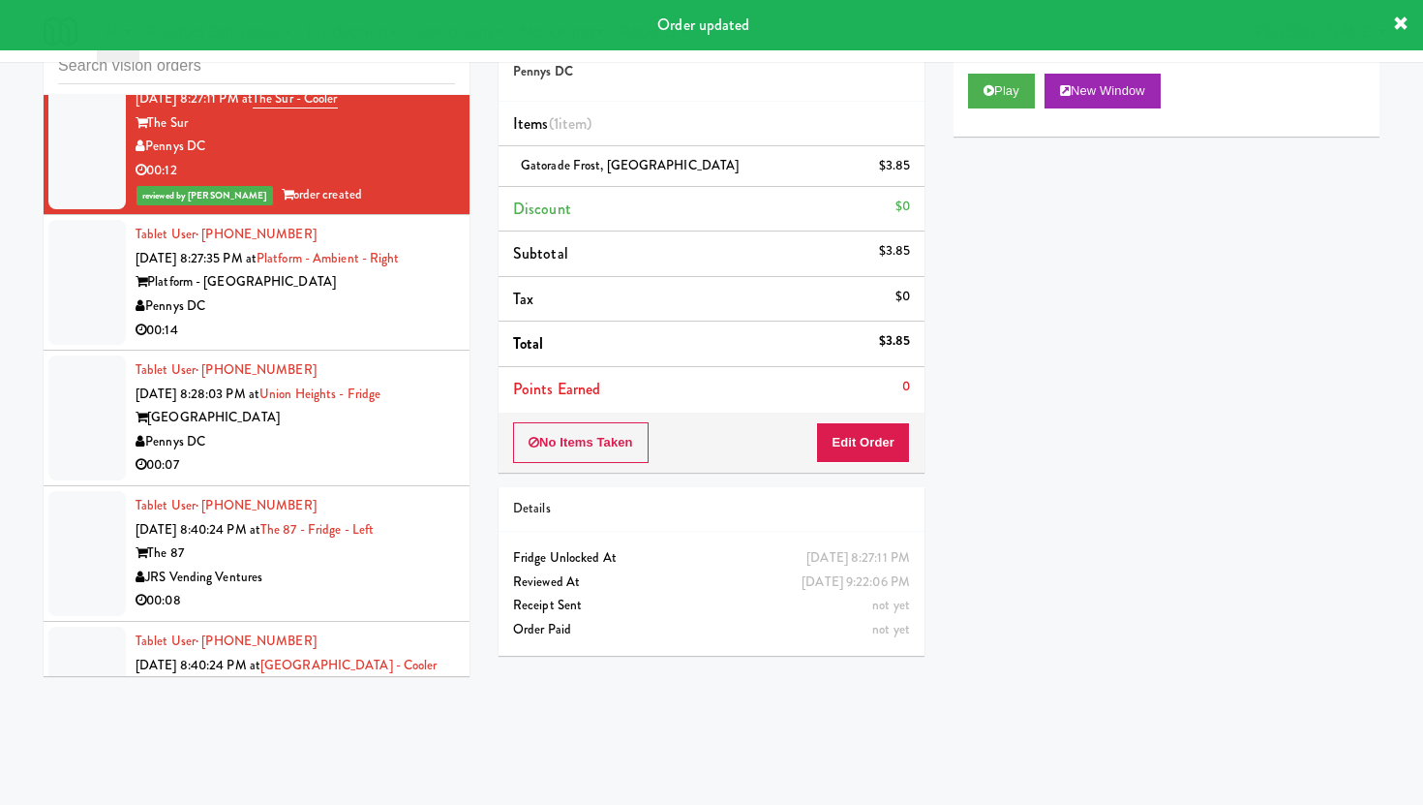
click at [434, 319] on div "00:14" at bounding box center [295, 331] width 319 height 24
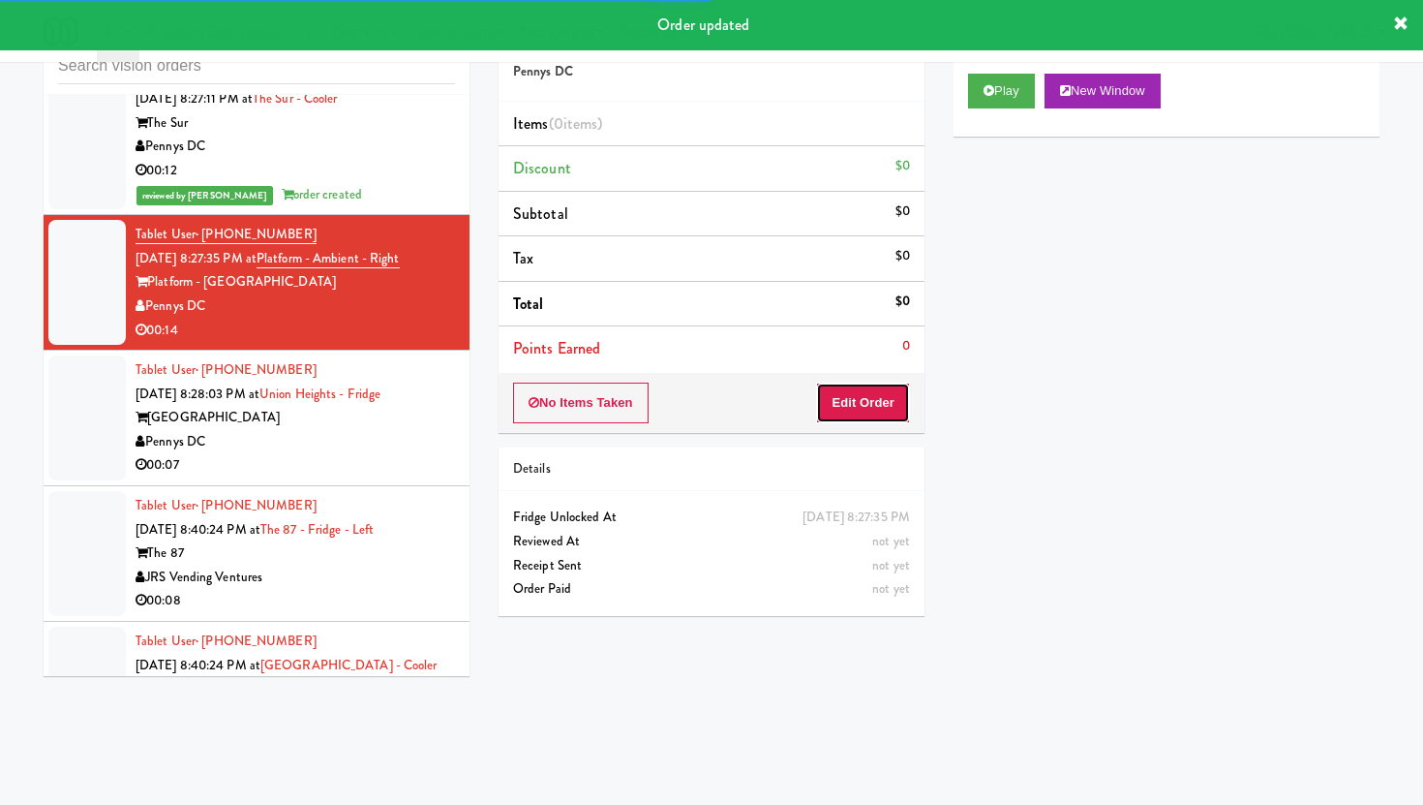
click at [864, 411] on button "Edit Order" at bounding box center [863, 402] width 94 height 41
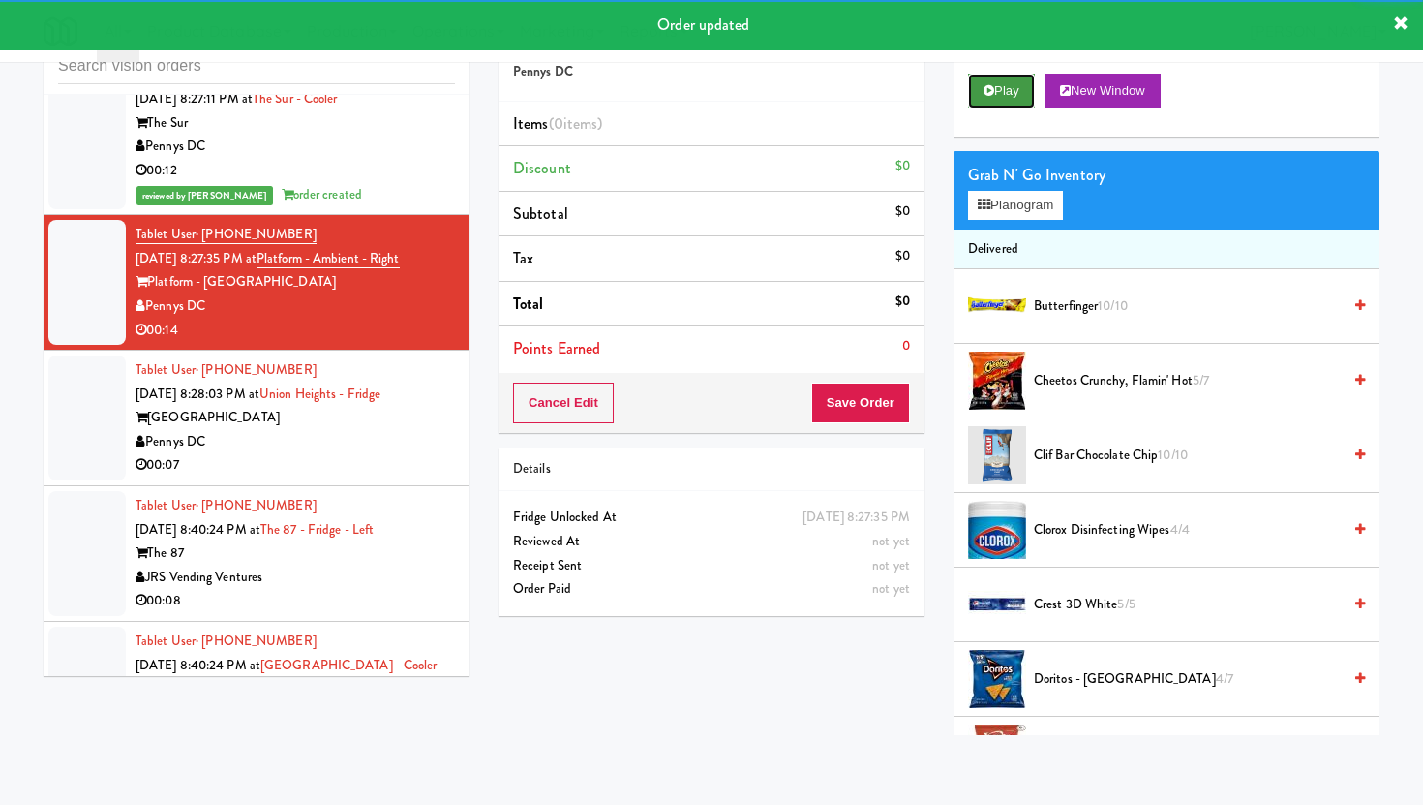
click at [987, 90] on icon at bounding box center [989, 90] width 11 height 13
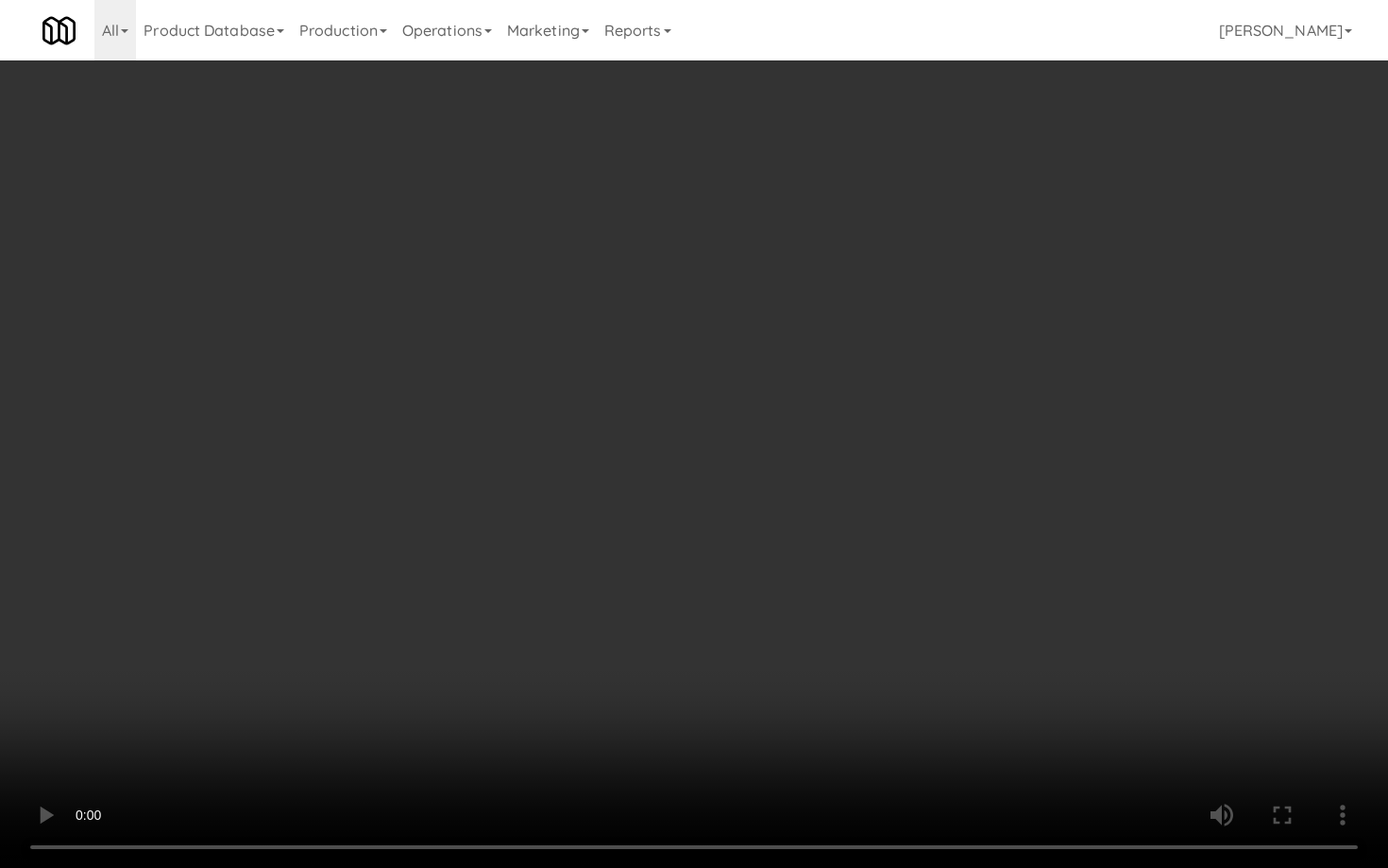
click at [919, 733] on video at bounding box center [694, 434] width 1388 height 868
click at [996, 737] on video at bounding box center [694, 434] width 1388 height 868
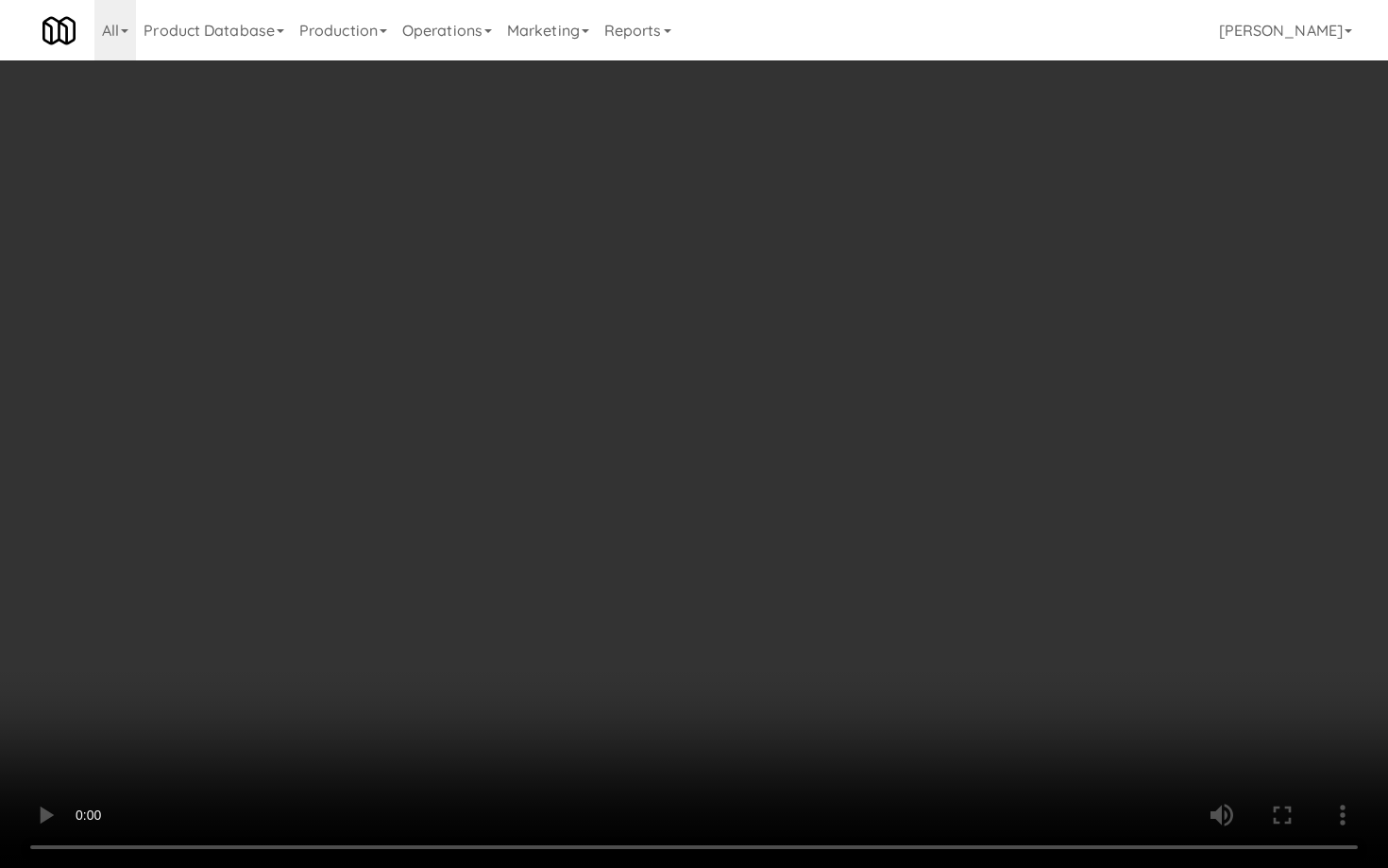
click at [996, 737] on video at bounding box center [694, 434] width 1388 height 868
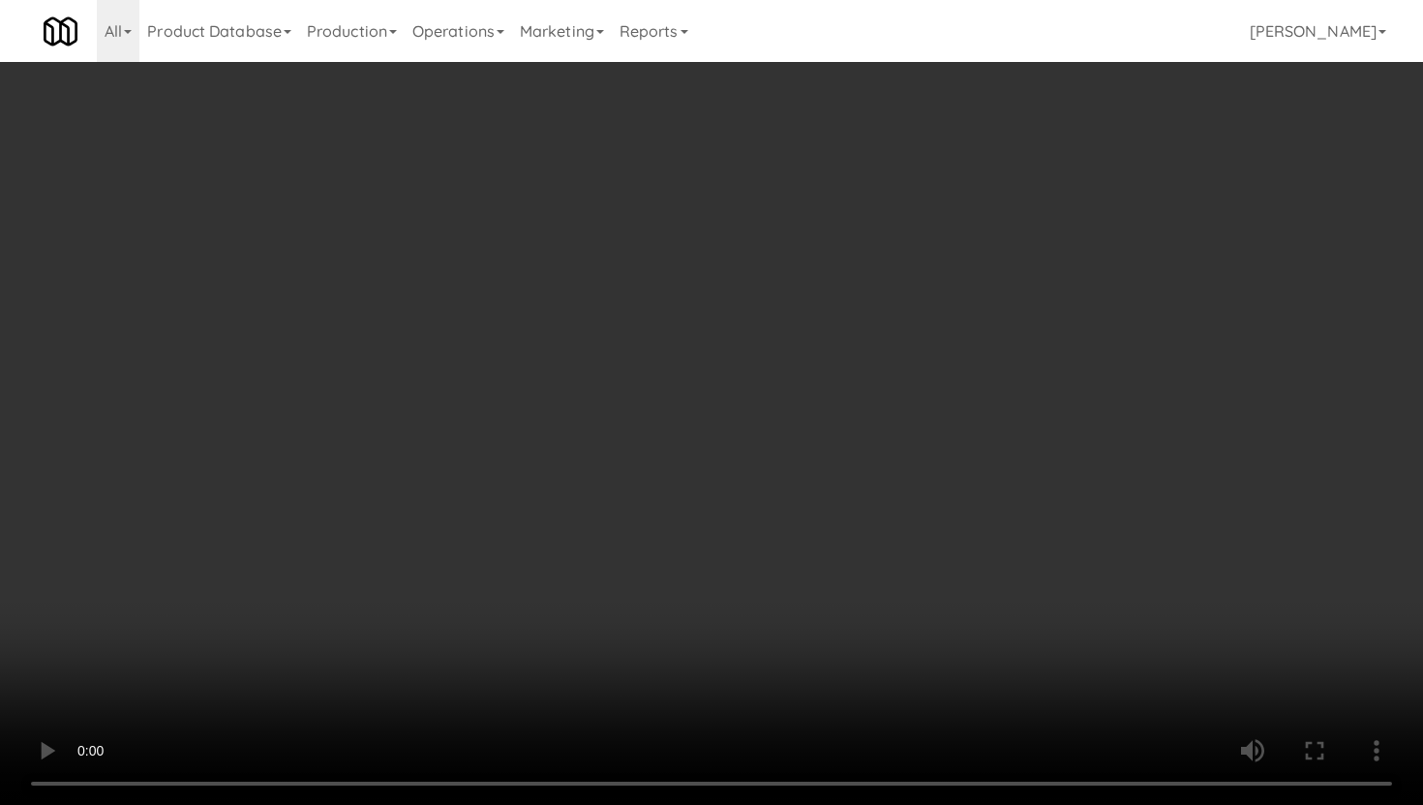
scroll to position [592, 0]
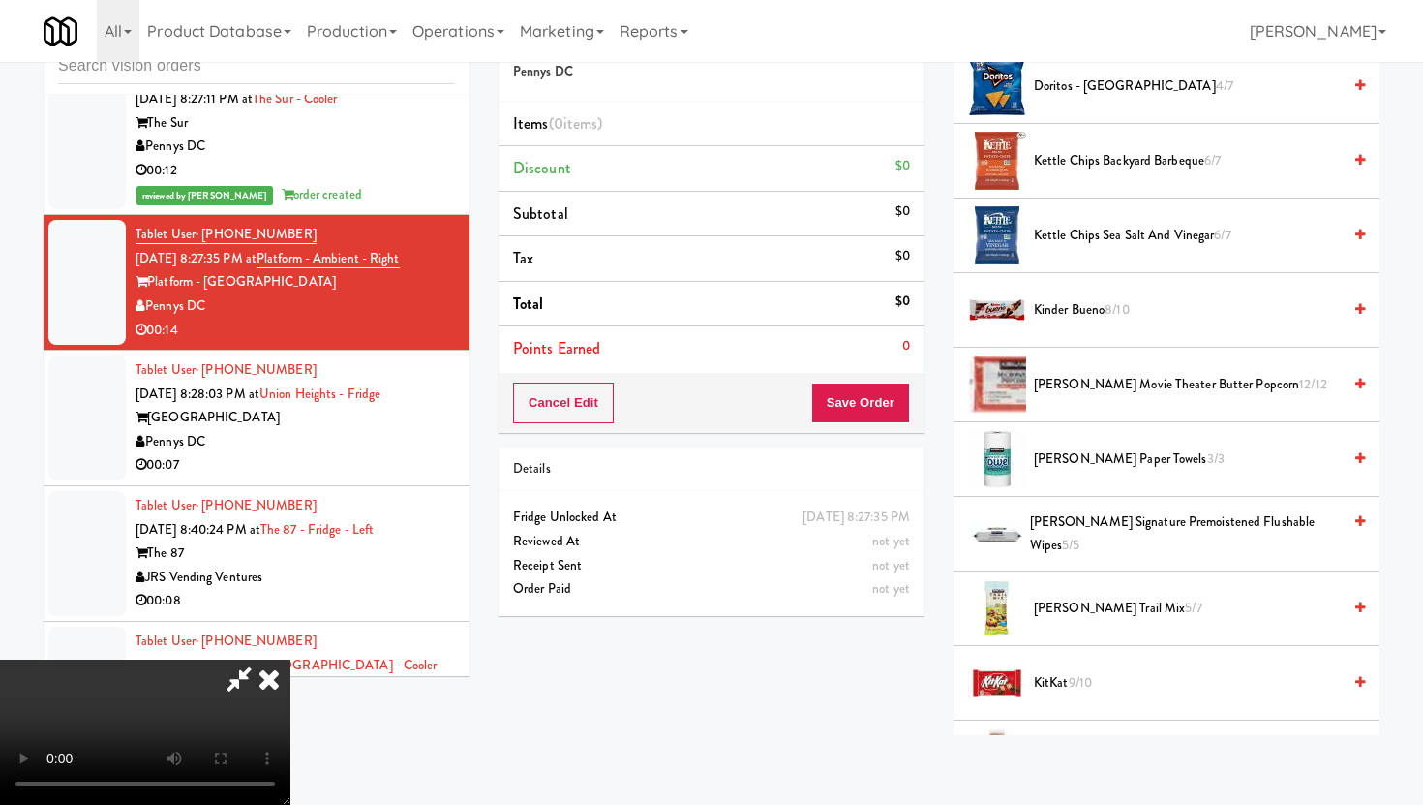
click at [1099, 294] on li "Kinder Bueno 8/10" at bounding box center [1167, 310] width 426 height 75
click at [1096, 319] on span "Kinder Bueno 8/10" at bounding box center [1187, 310] width 307 height 24
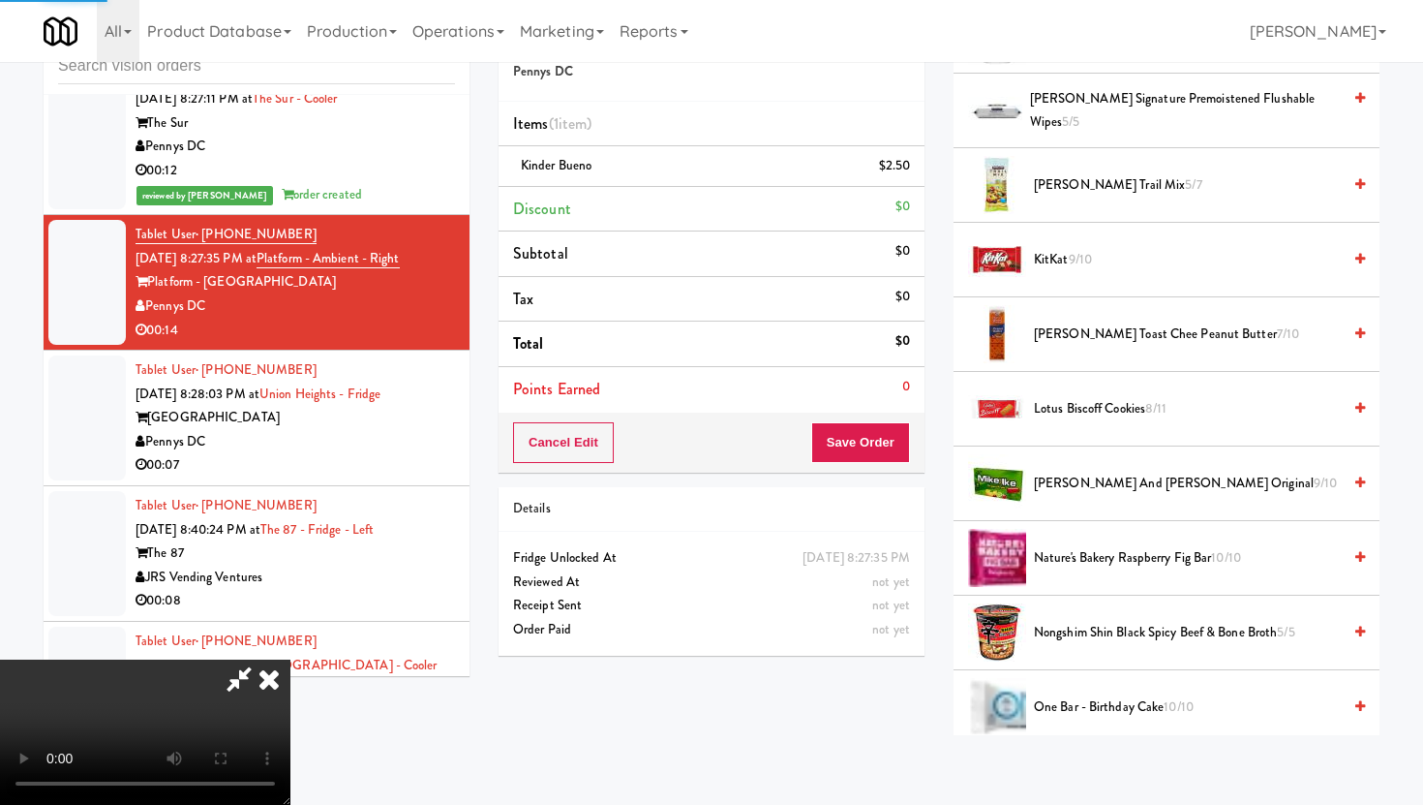
scroll to position [1229, 0]
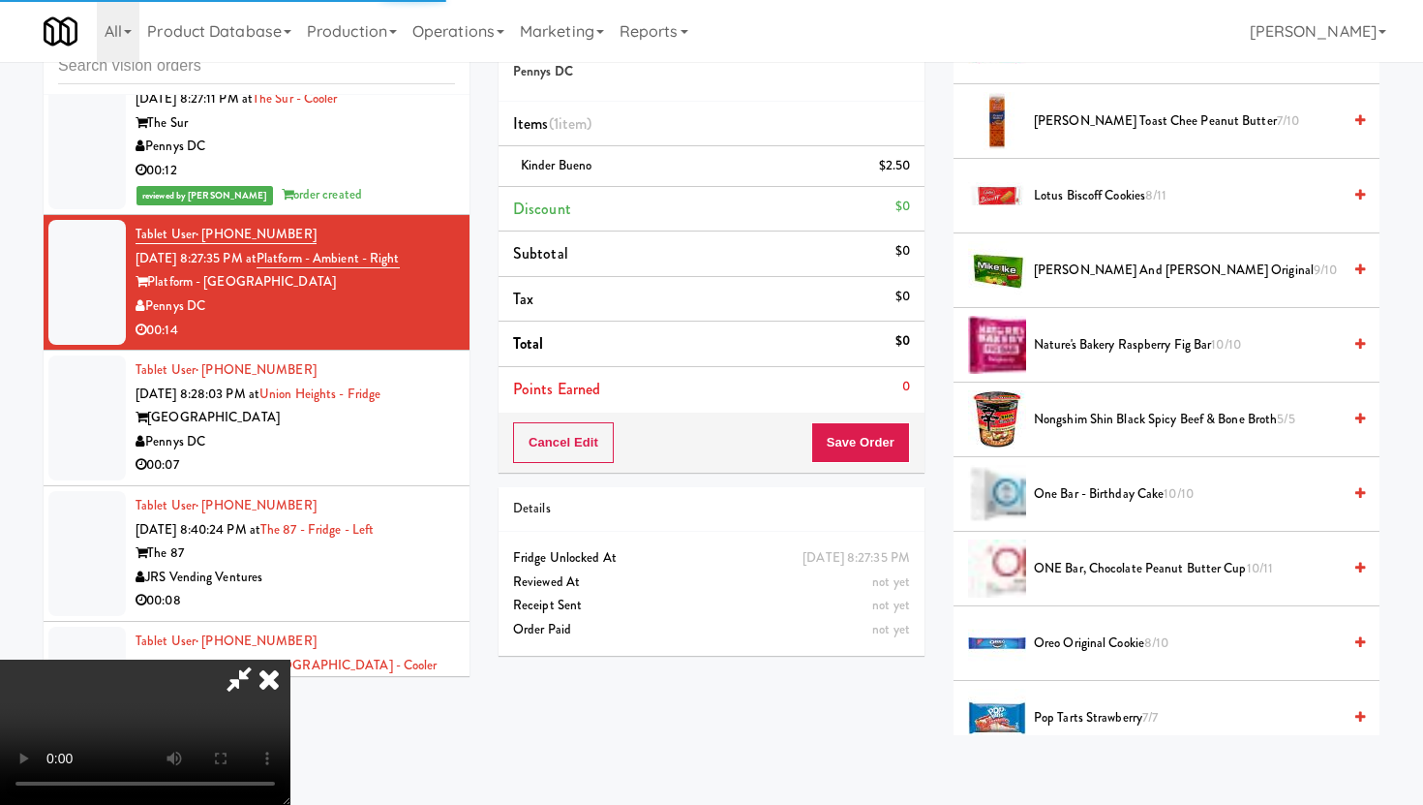
click at [1058, 653] on span "Oreo Original Cookie 8/10" at bounding box center [1187, 643] width 307 height 24
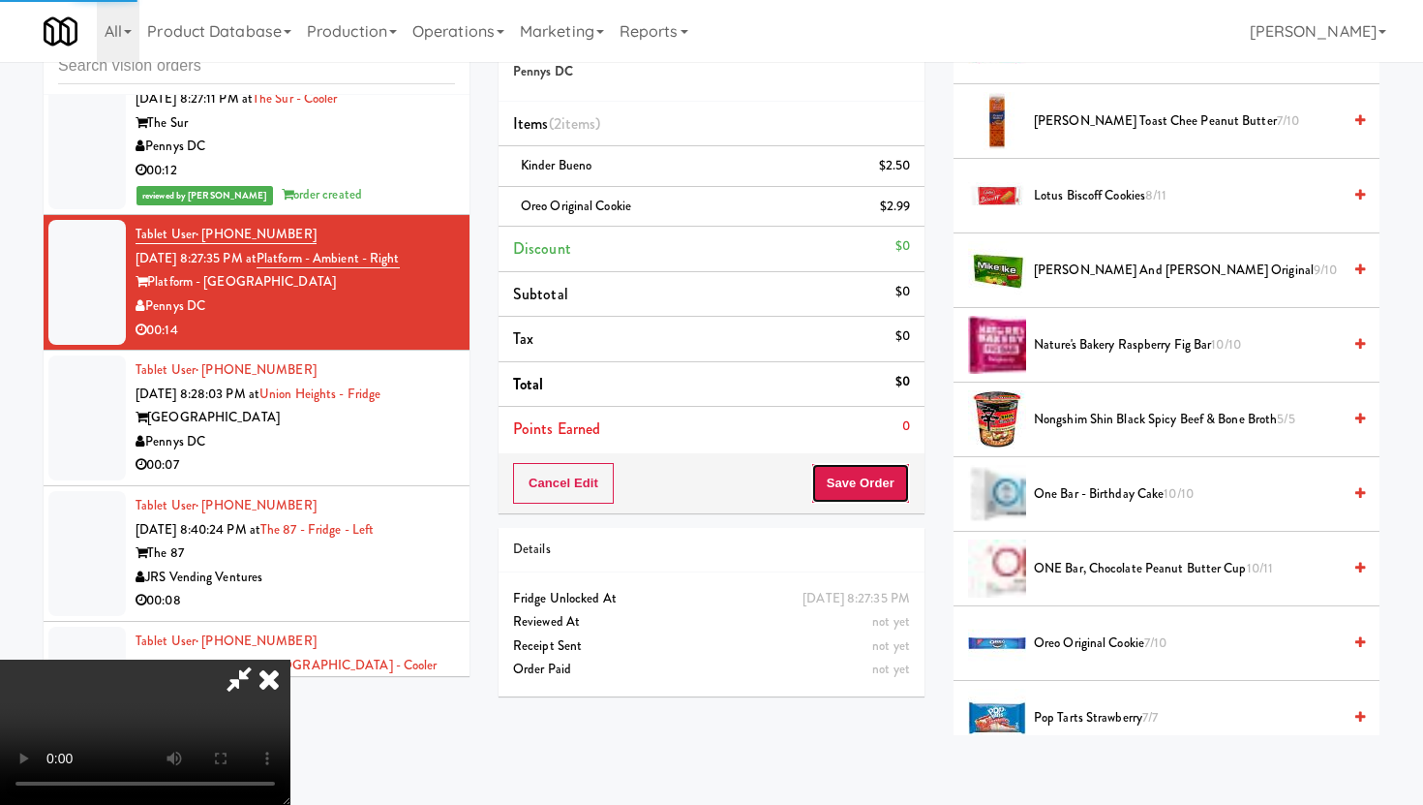
click at [875, 486] on button "Save Order" at bounding box center [860, 483] width 99 height 41
click at [891, 471] on button "Save Order" at bounding box center [860, 483] width 99 height 41
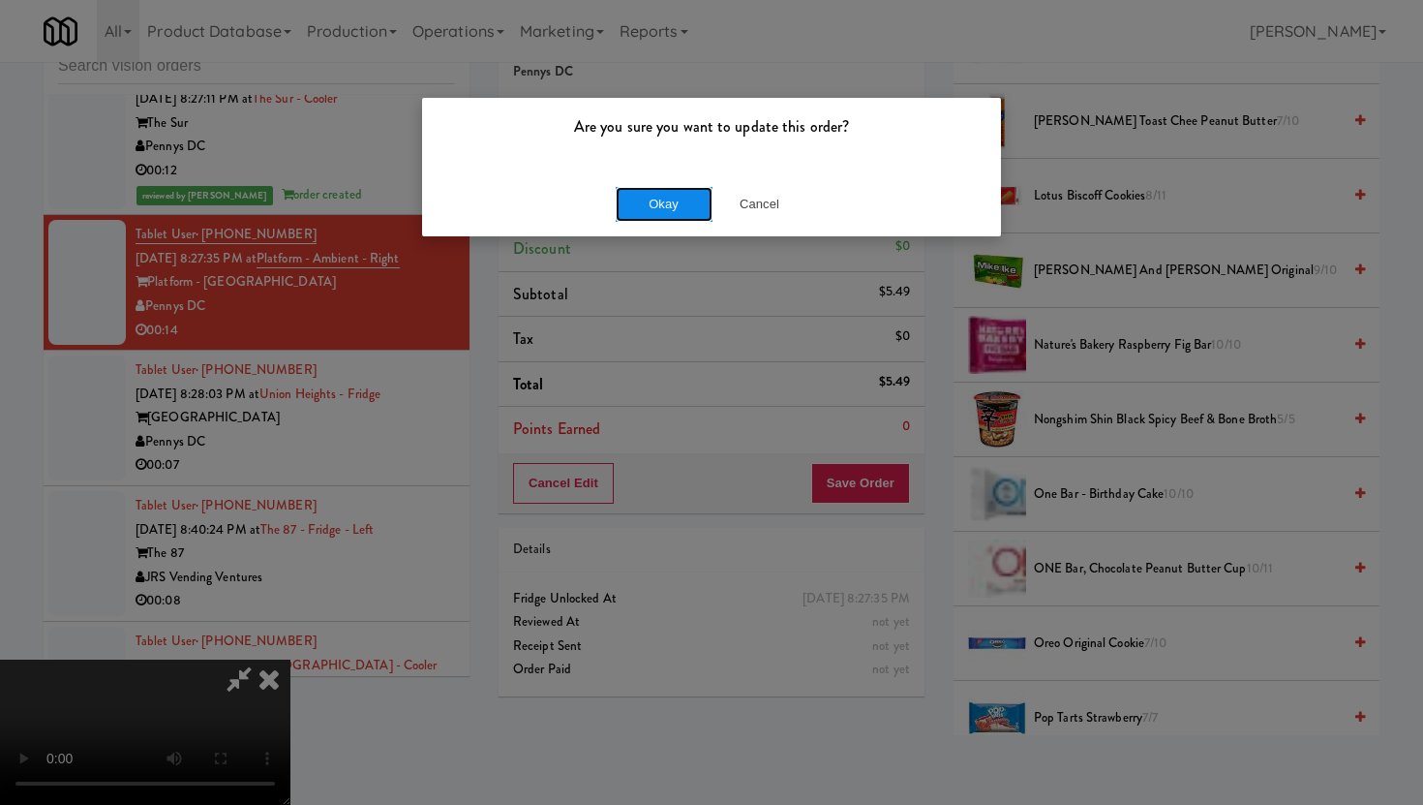
click at [677, 209] on button "Okay" at bounding box center [664, 204] width 97 height 35
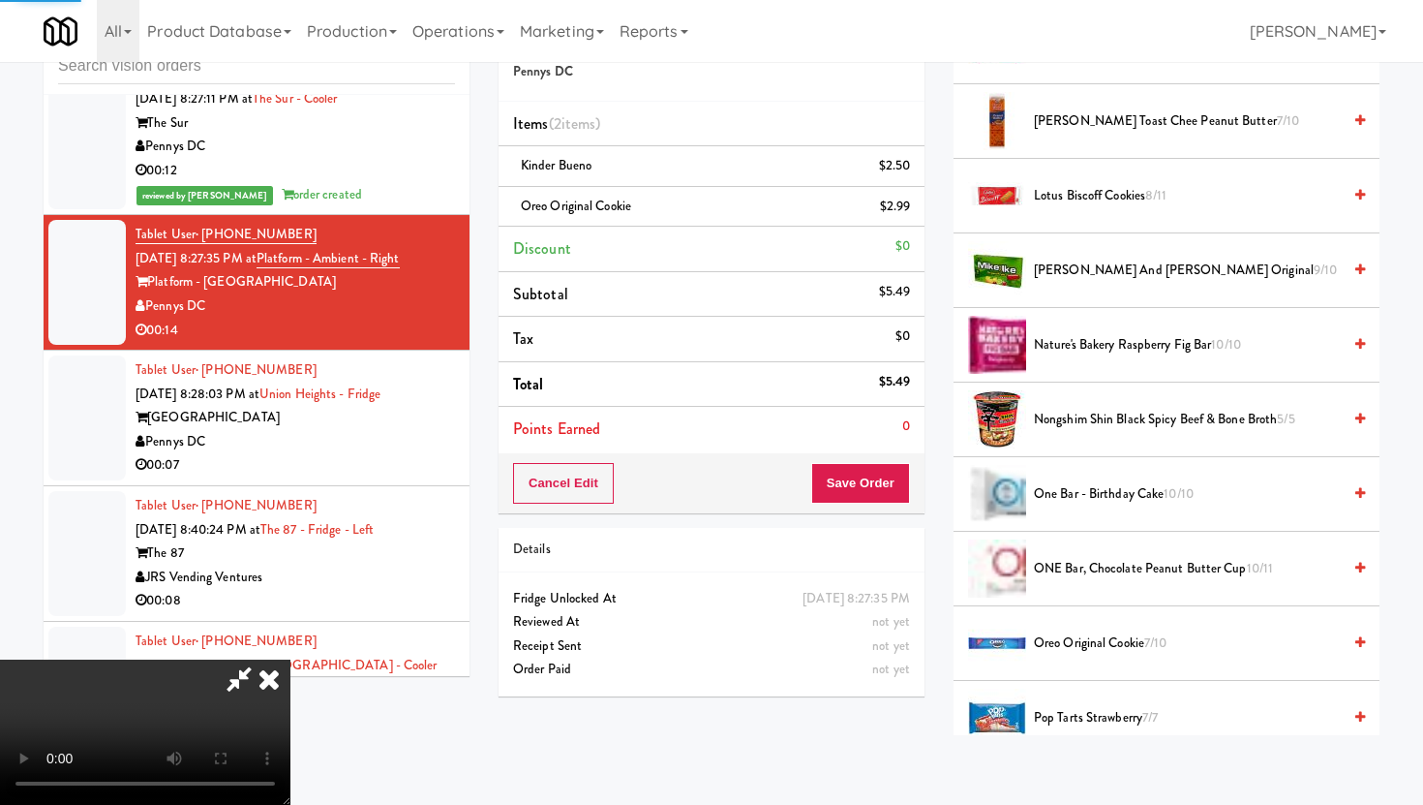
scroll to position [49, 0]
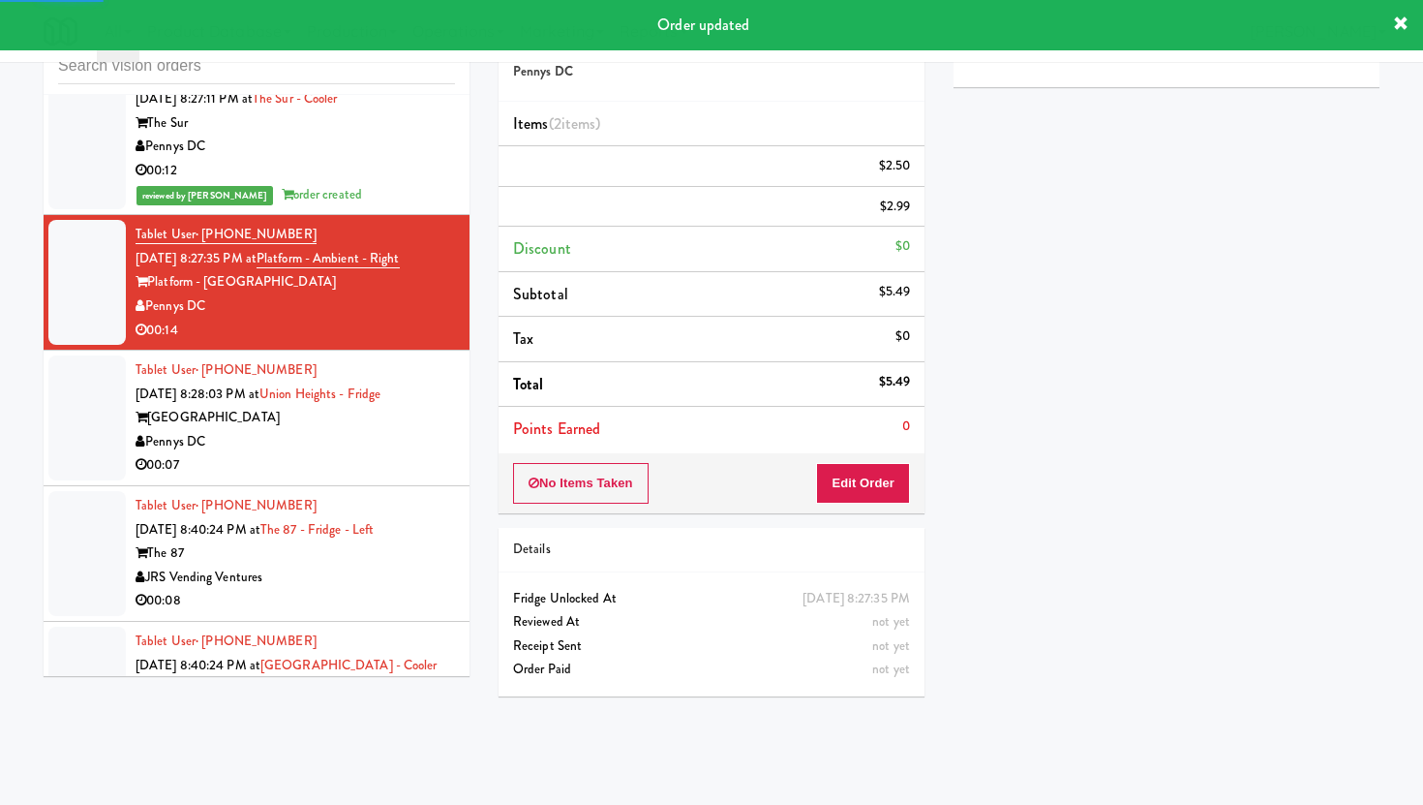
click at [379, 453] on div "00:07" at bounding box center [295, 465] width 319 height 24
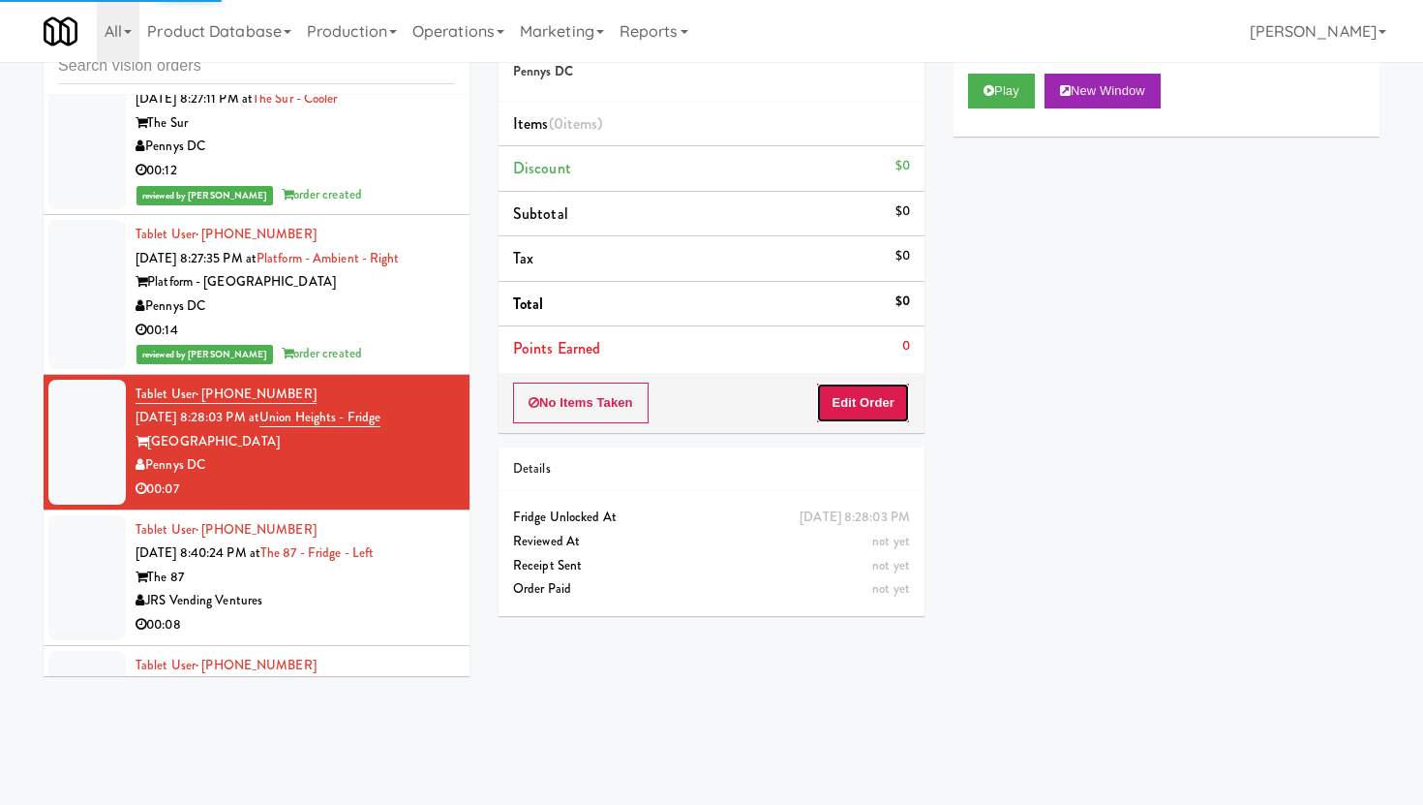
click at [863, 398] on button "Edit Order" at bounding box center [863, 402] width 94 height 41
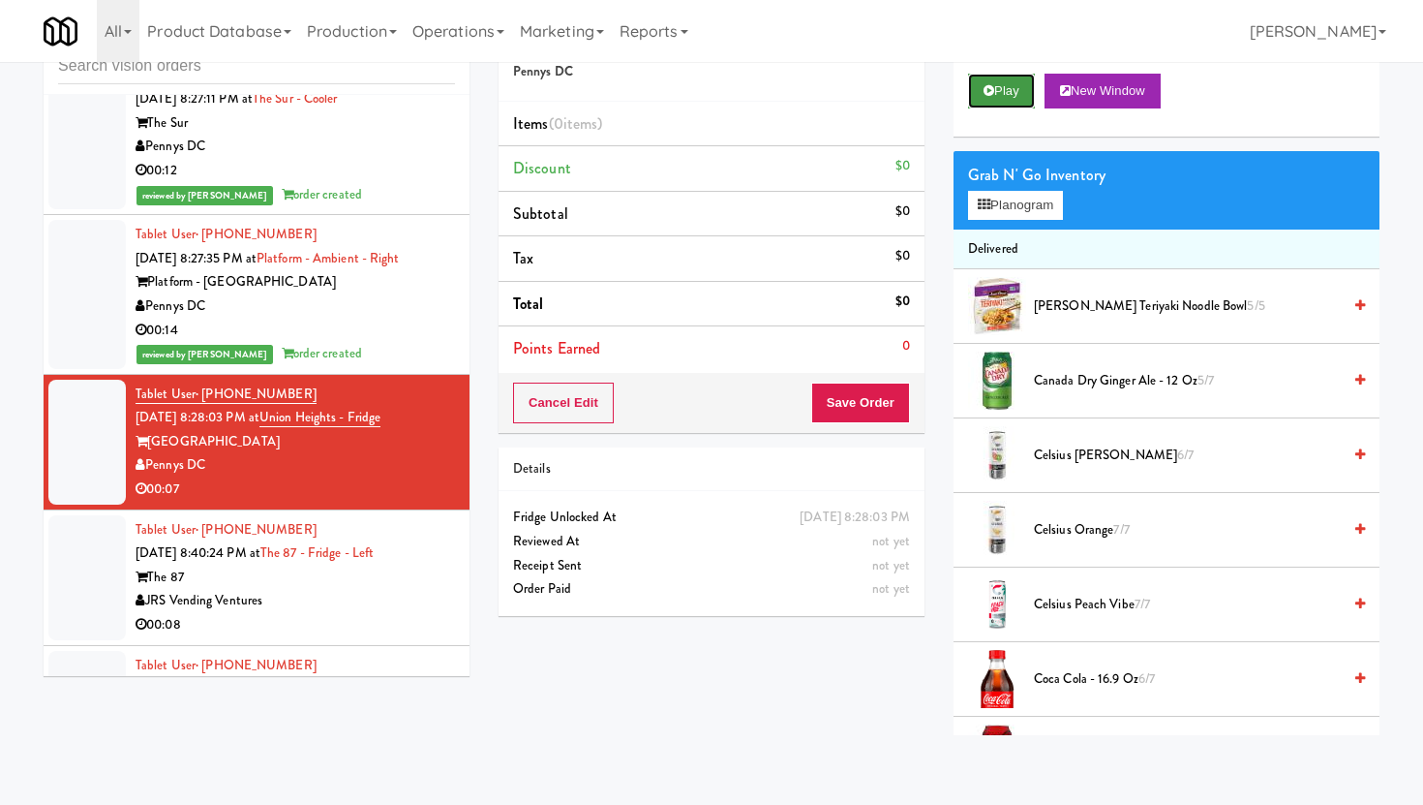
click at [996, 90] on button "Play" at bounding box center [1001, 91] width 67 height 35
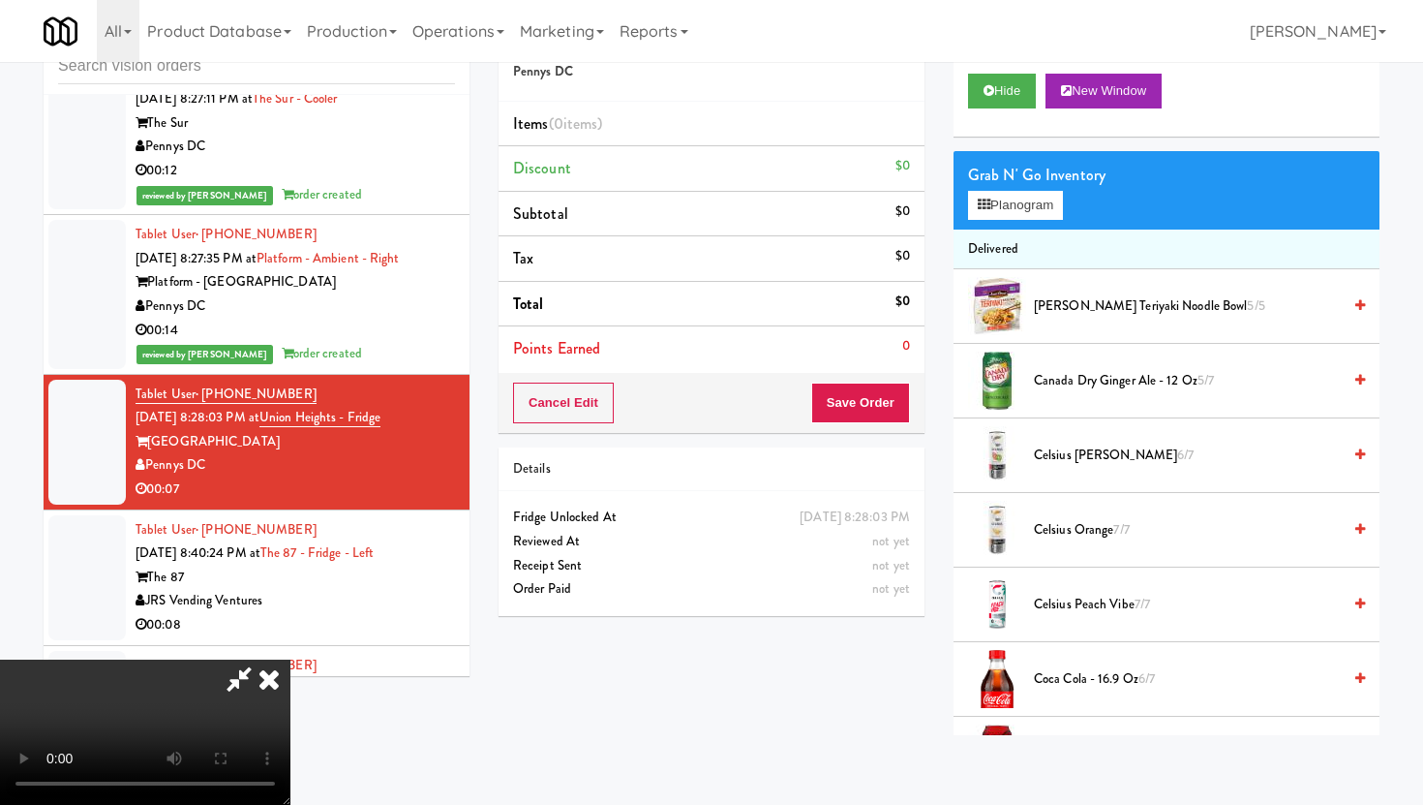
click at [280, 682] on icon at bounding box center [269, 678] width 43 height 39
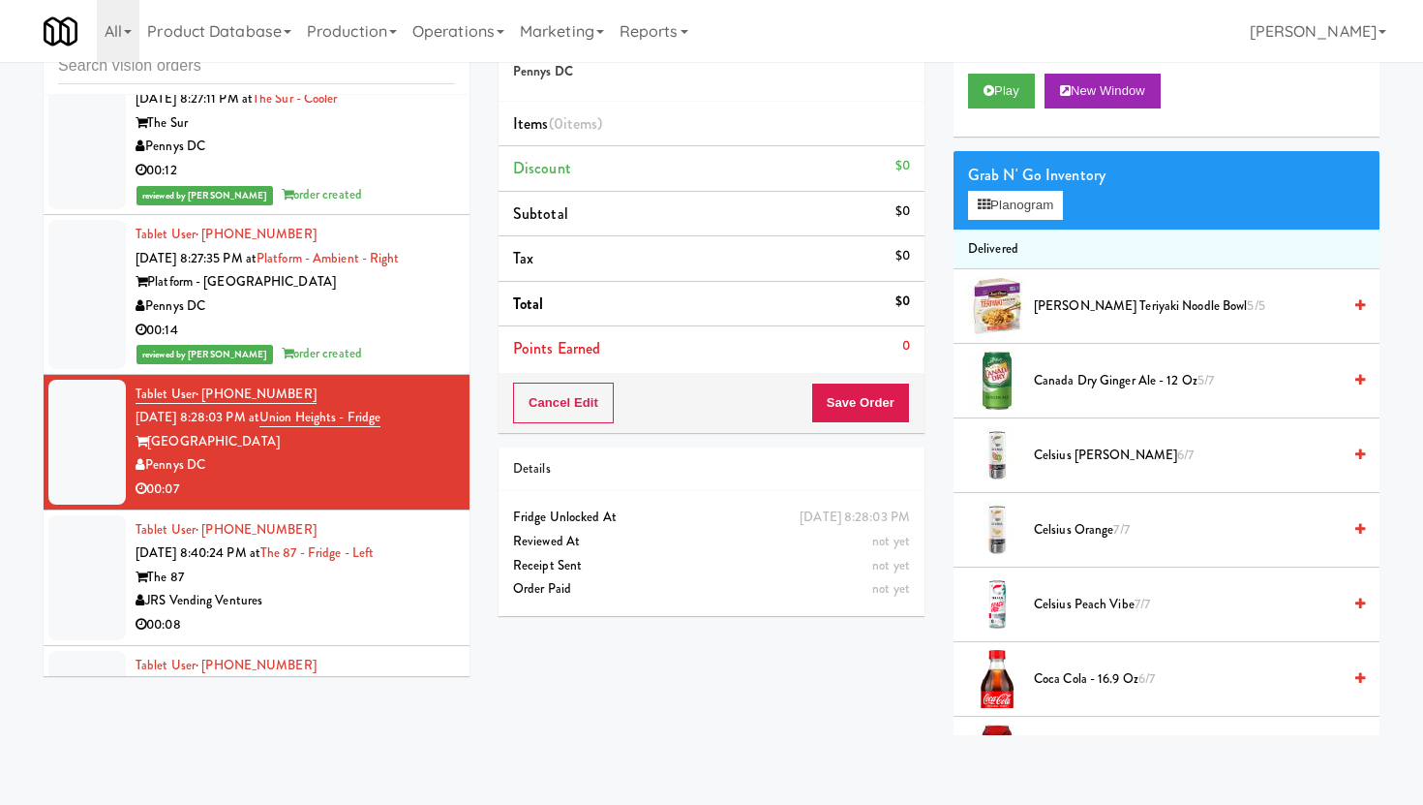
click at [396, 589] on div "JRS Vending Ventures" at bounding box center [295, 601] width 319 height 24
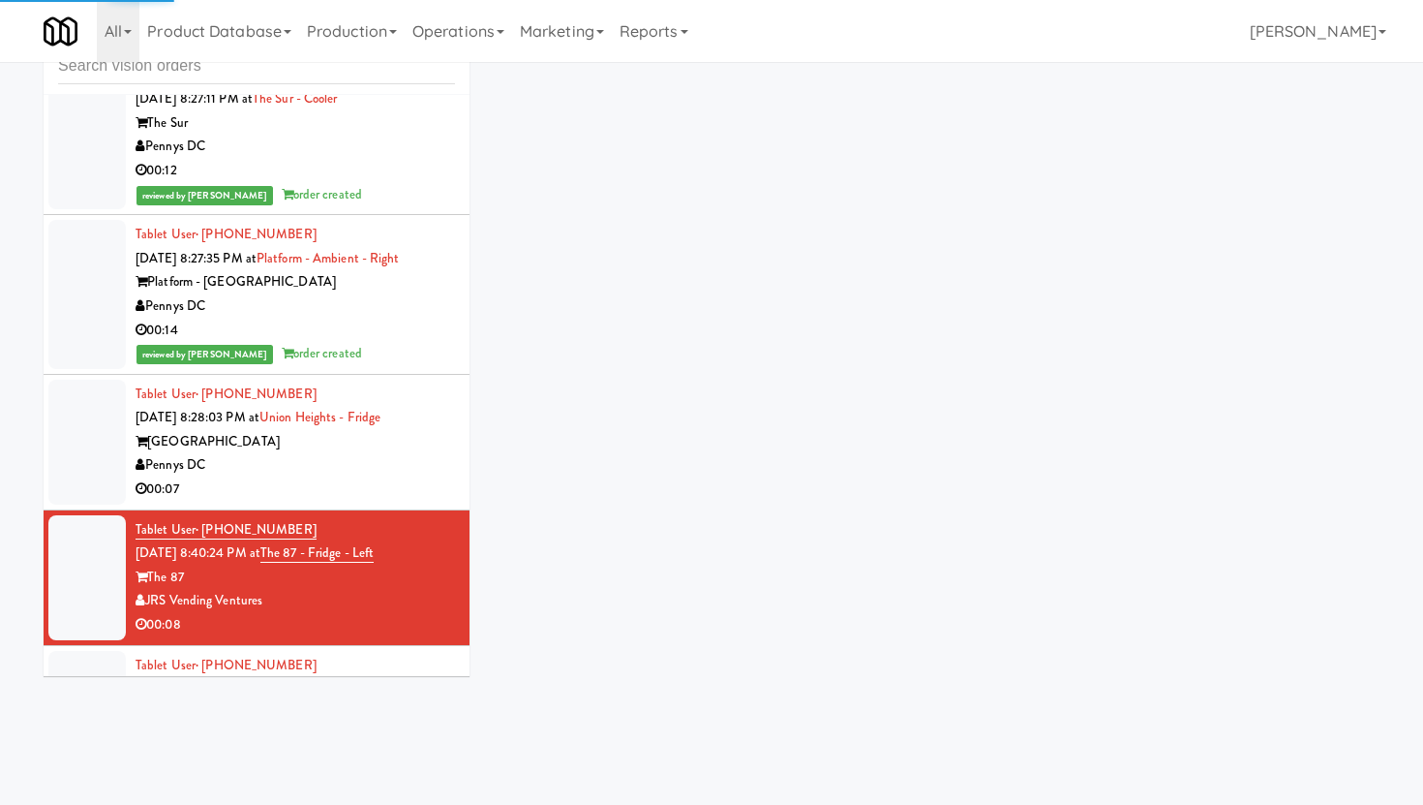
click at [416, 444] on li "Tablet User · (717) 606-3889 [DATE] 8:28:03 PM at [GEOGRAPHIC_DATA] - [GEOGRAPH…" at bounding box center [257, 443] width 426 height 136
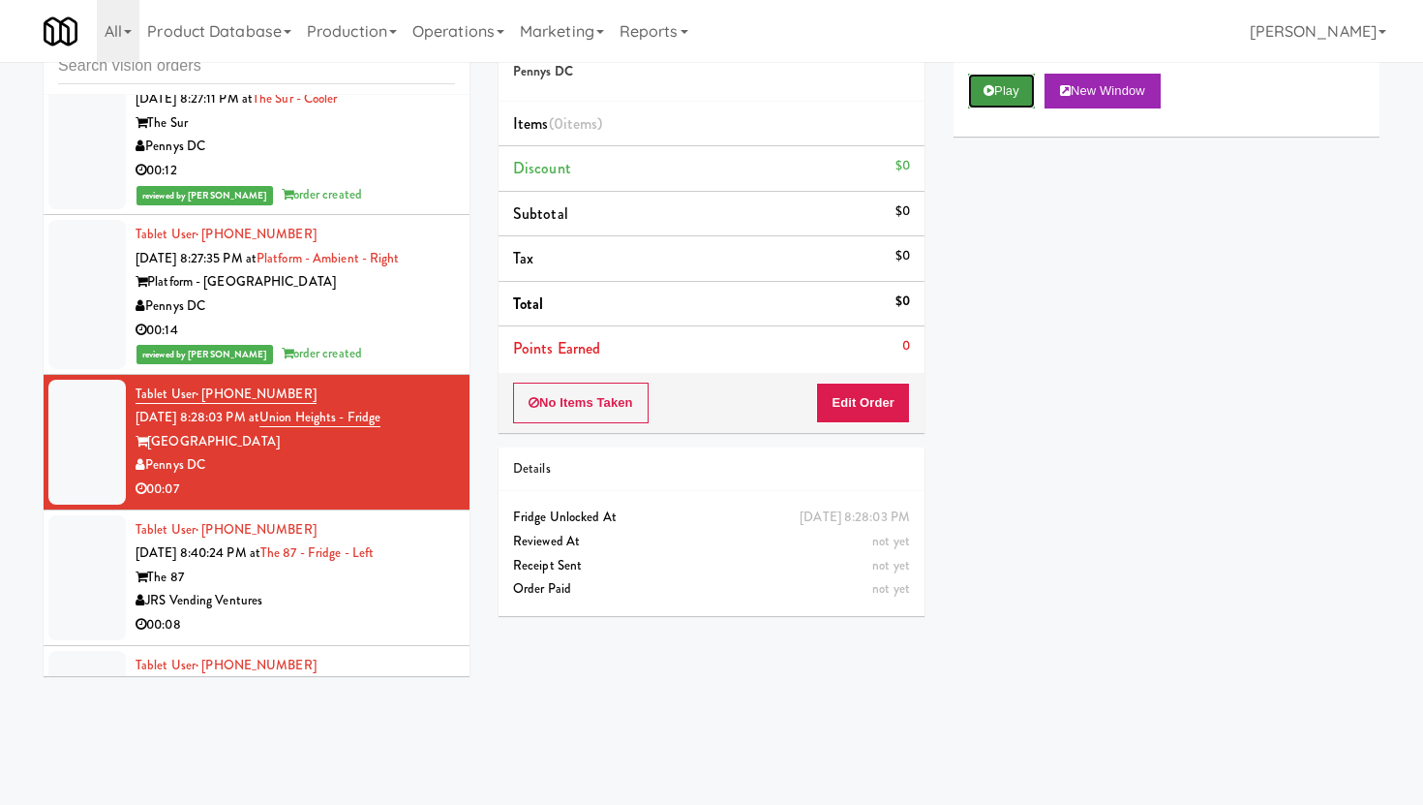
click at [1012, 86] on button "Play" at bounding box center [1001, 91] width 67 height 35
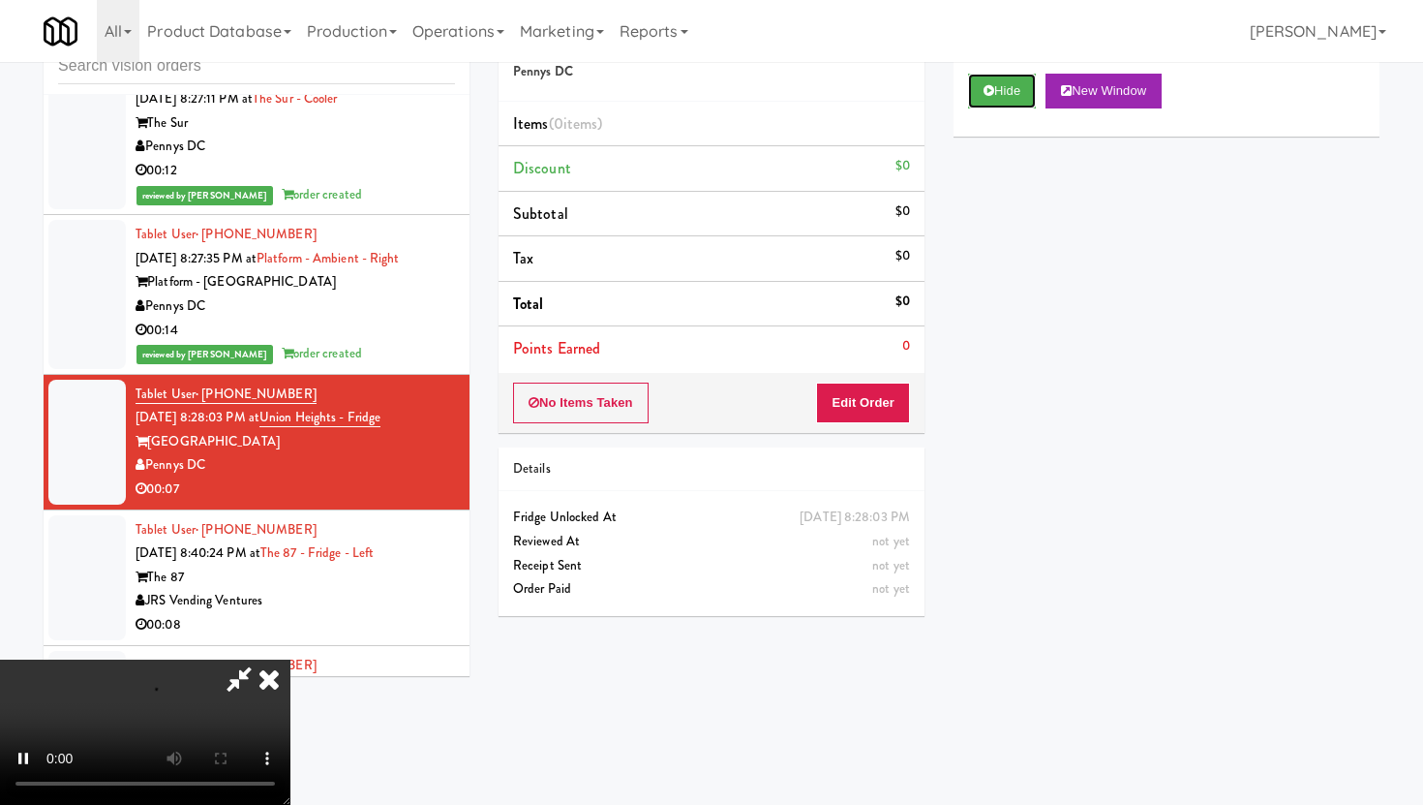
scroll to position [159, 0]
click at [290, 659] on video at bounding box center [145, 731] width 290 height 145
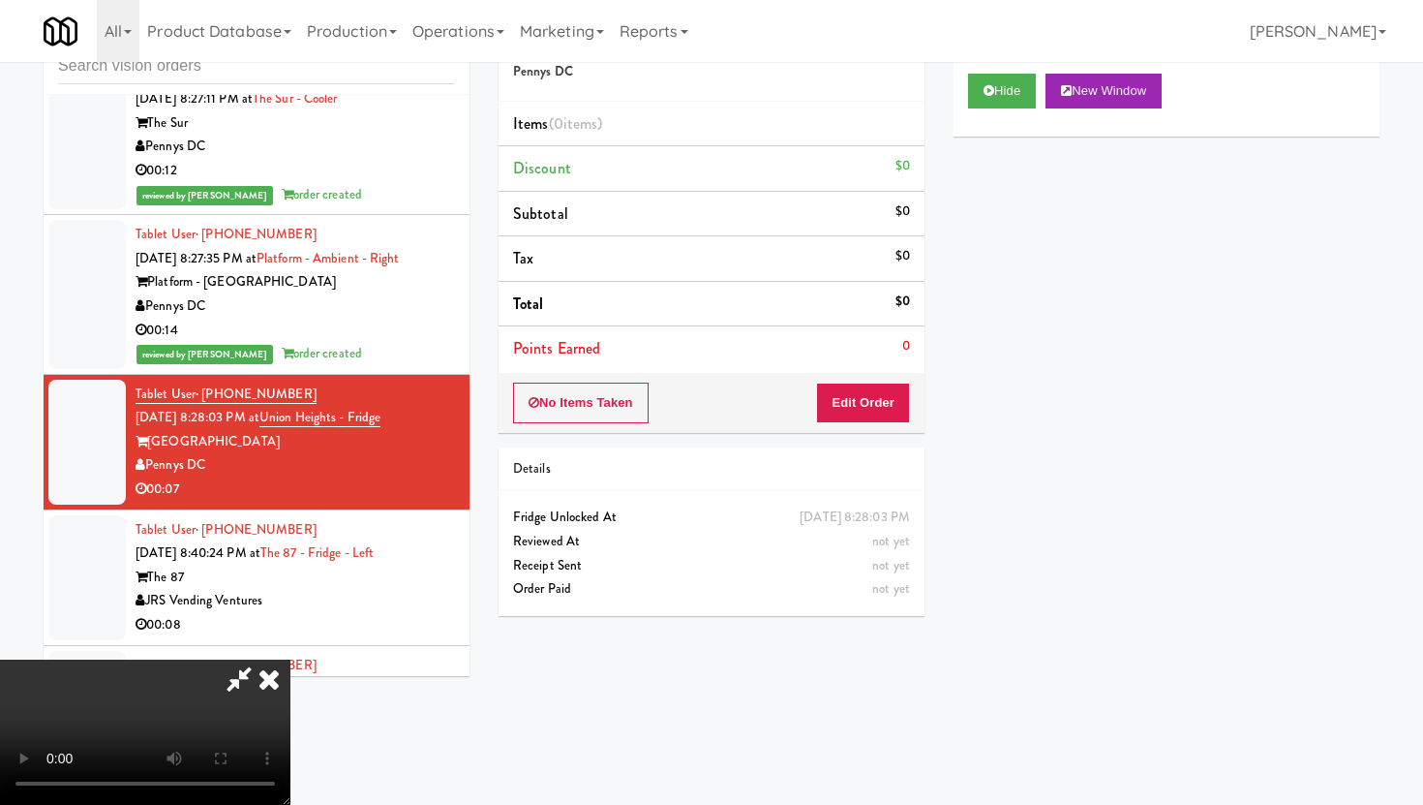
click at [290, 659] on video at bounding box center [145, 731] width 290 height 145
click at [899, 408] on button "Edit Order" at bounding box center [863, 402] width 94 height 41
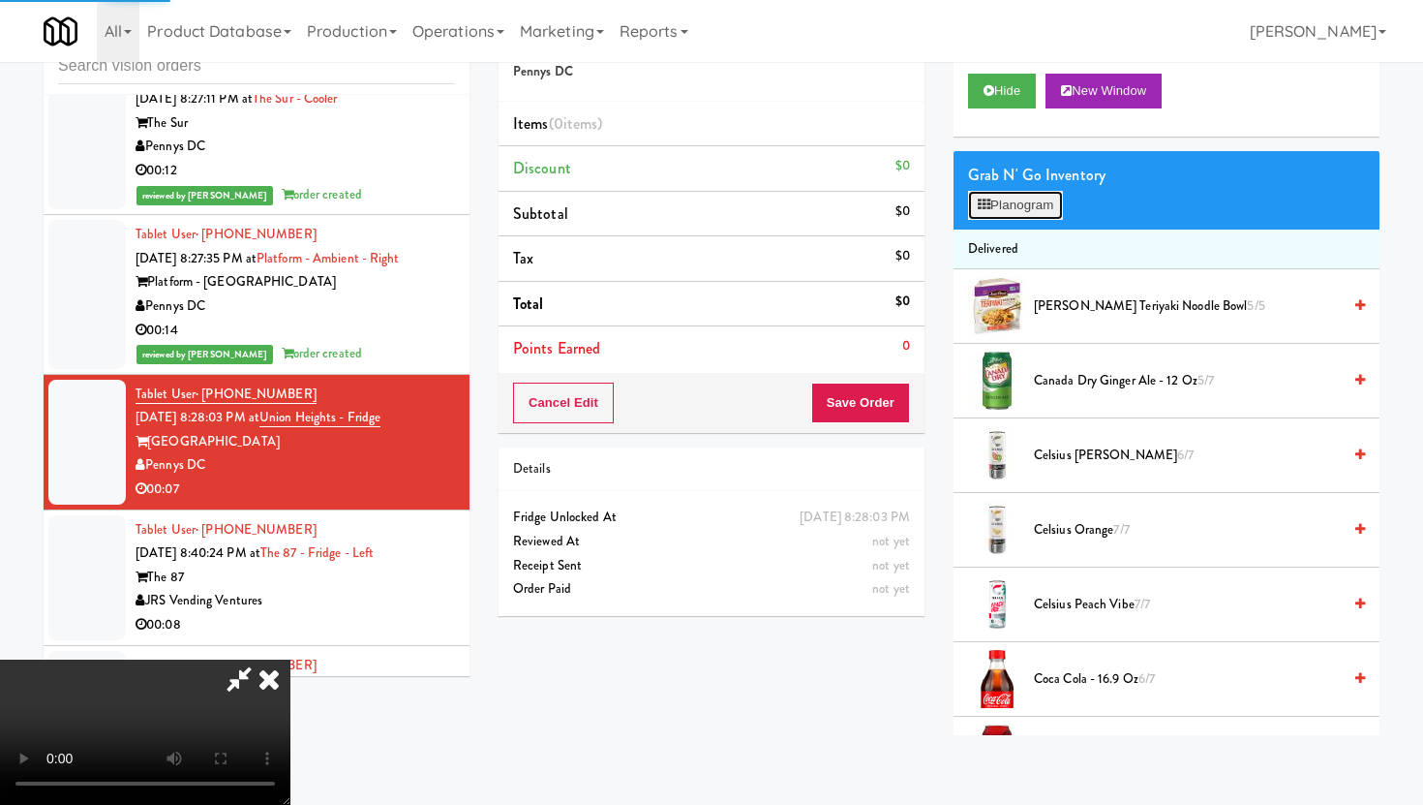
click at [1018, 209] on button "Planogram" at bounding box center [1015, 205] width 95 height 29
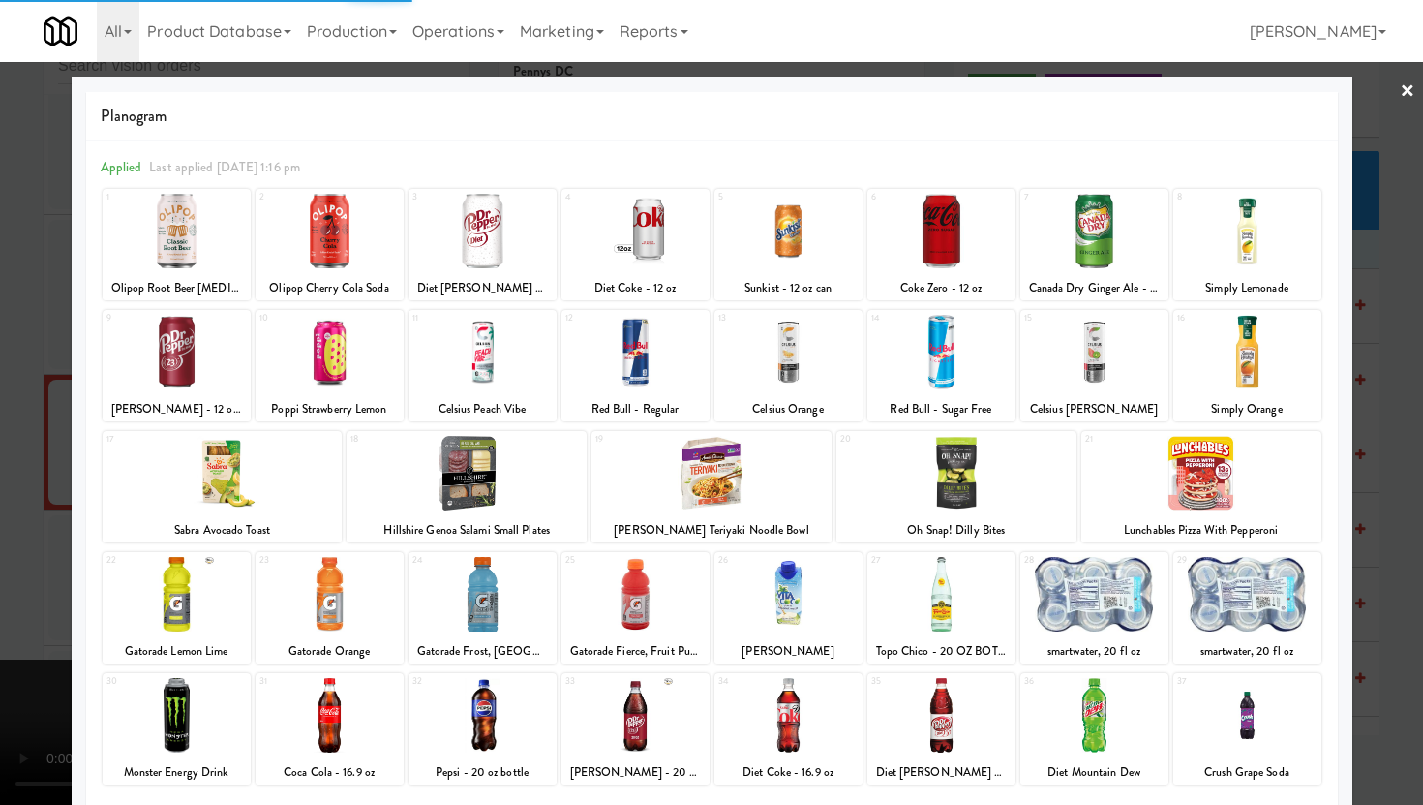
click at [351, 373] on div at bounding box center [330, 352] width 148 height 75
click at [488, 572] on div at bounding box center [483, 594] width 148 height 75
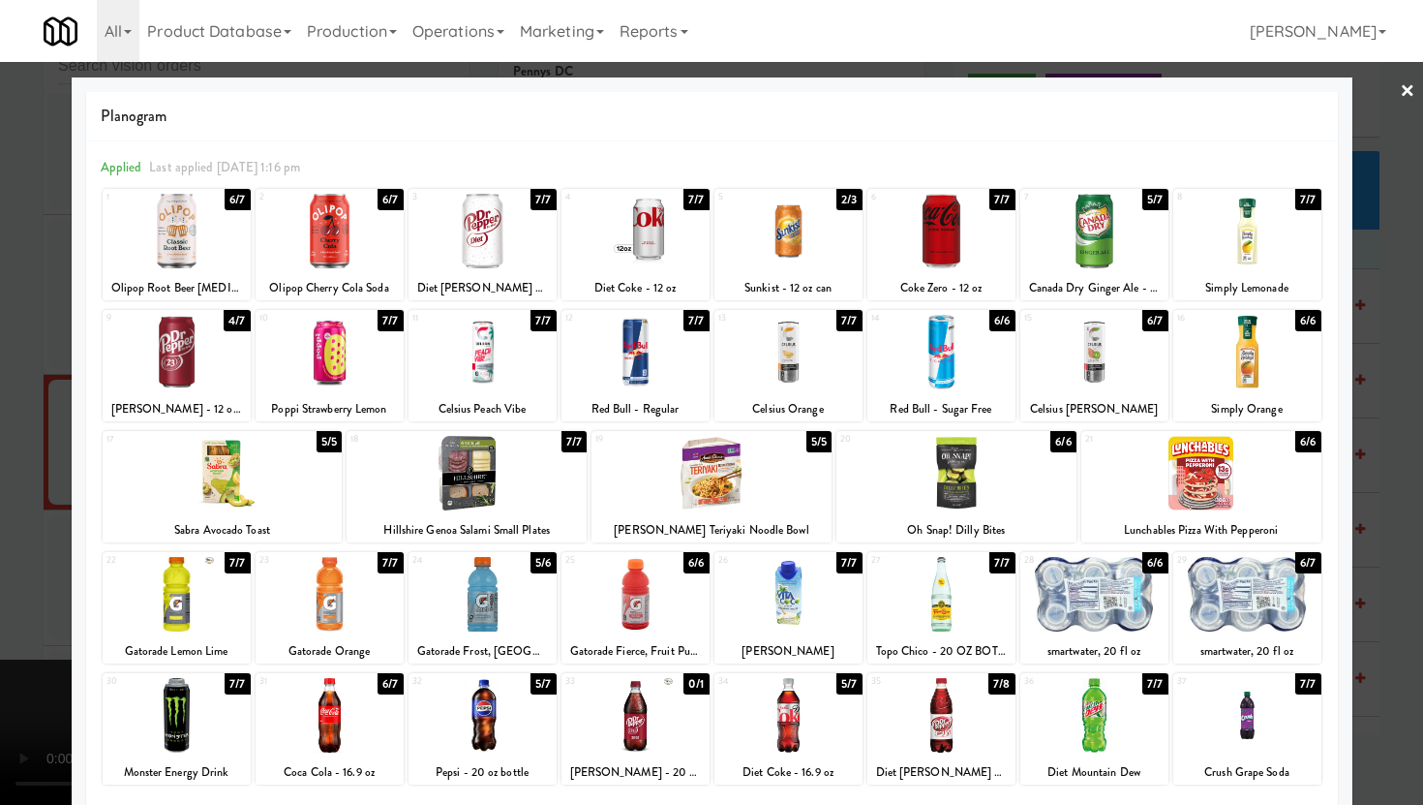
click at [320, 344] on div at bounding box center [330, 352] width 148 height 75
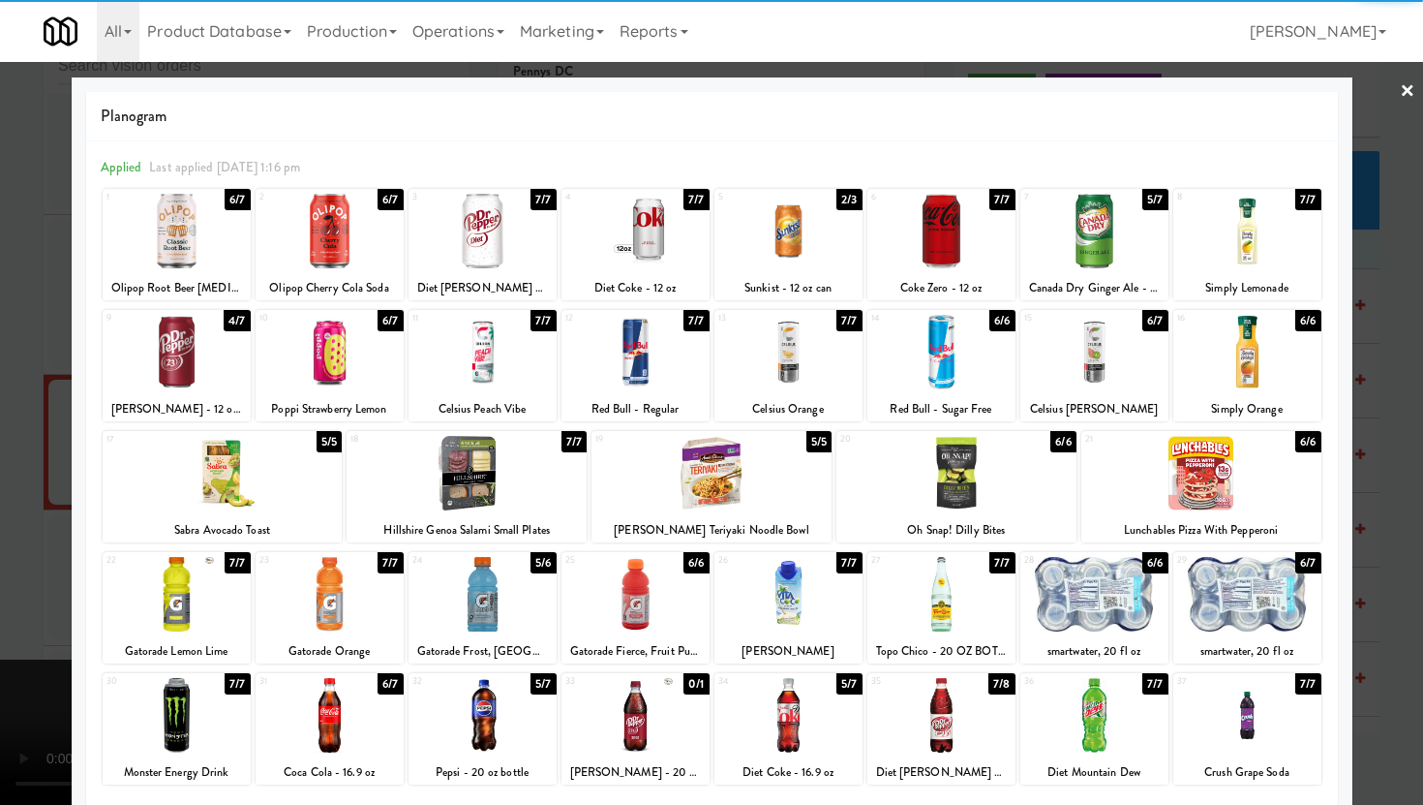
click at [485, 576] on div at bounding box center [483, 594] width 148 height 75
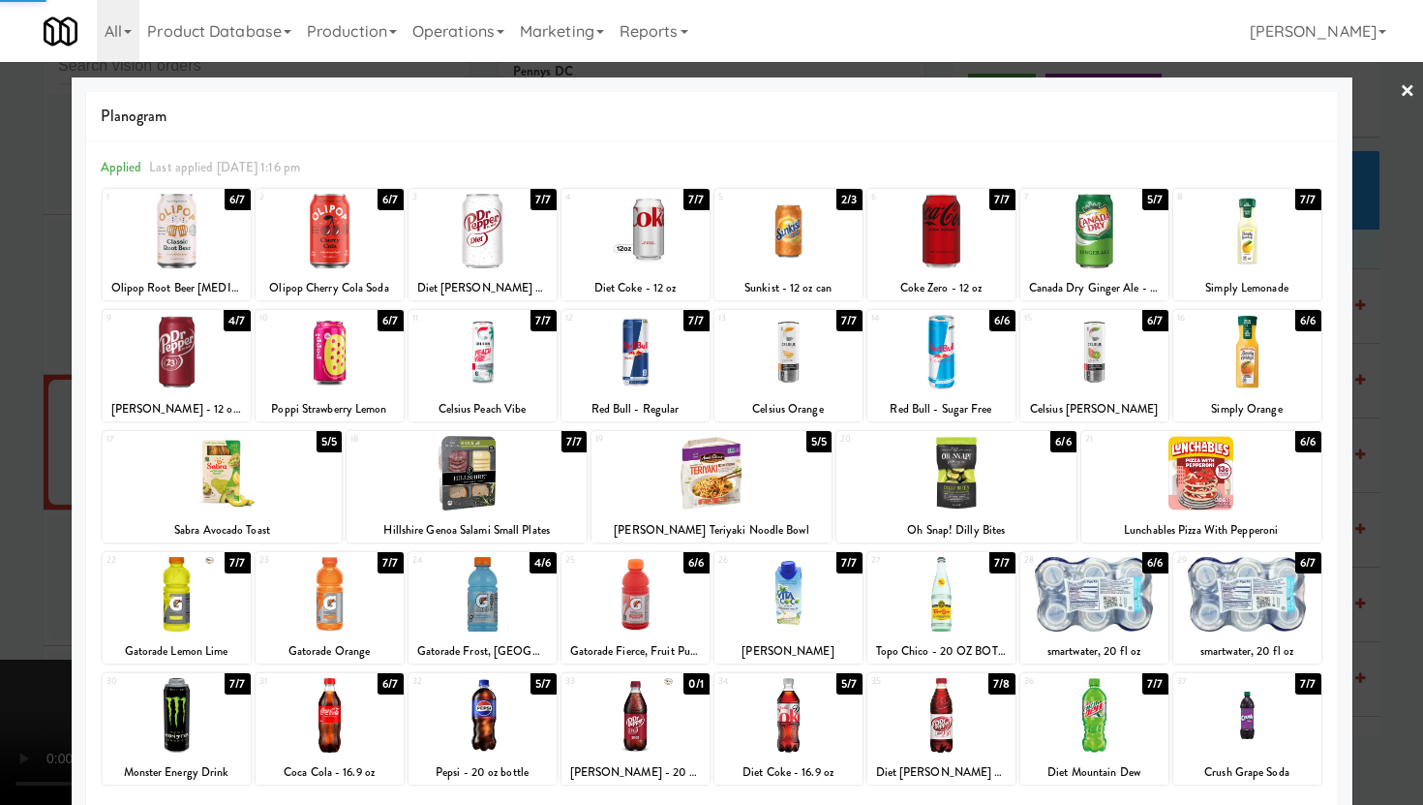
click at [0, 476] on div at bounding box center [711, 402] width 1423 height 805
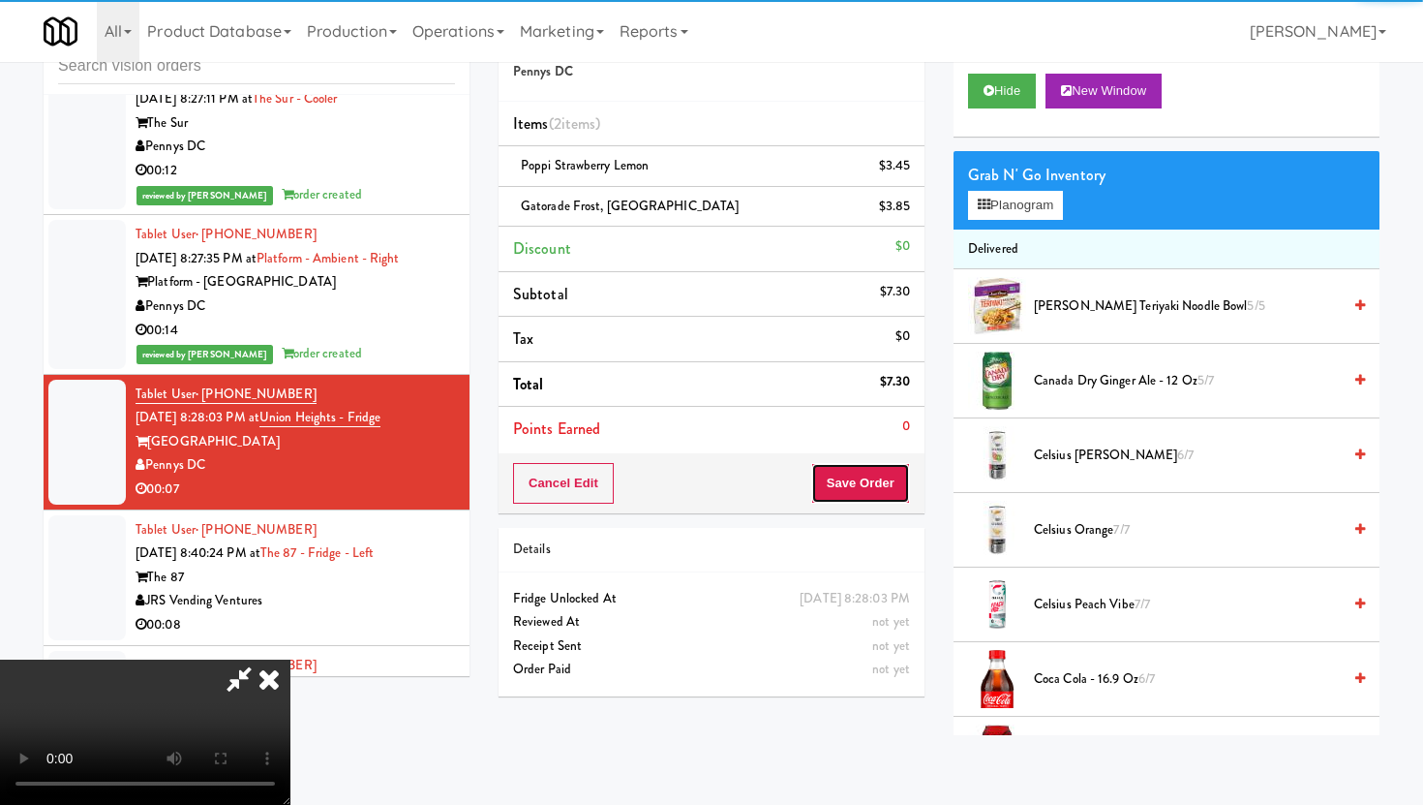
click at [867, 481] on button "Save Order" at bounding box center [860, 483] width 99 height 41
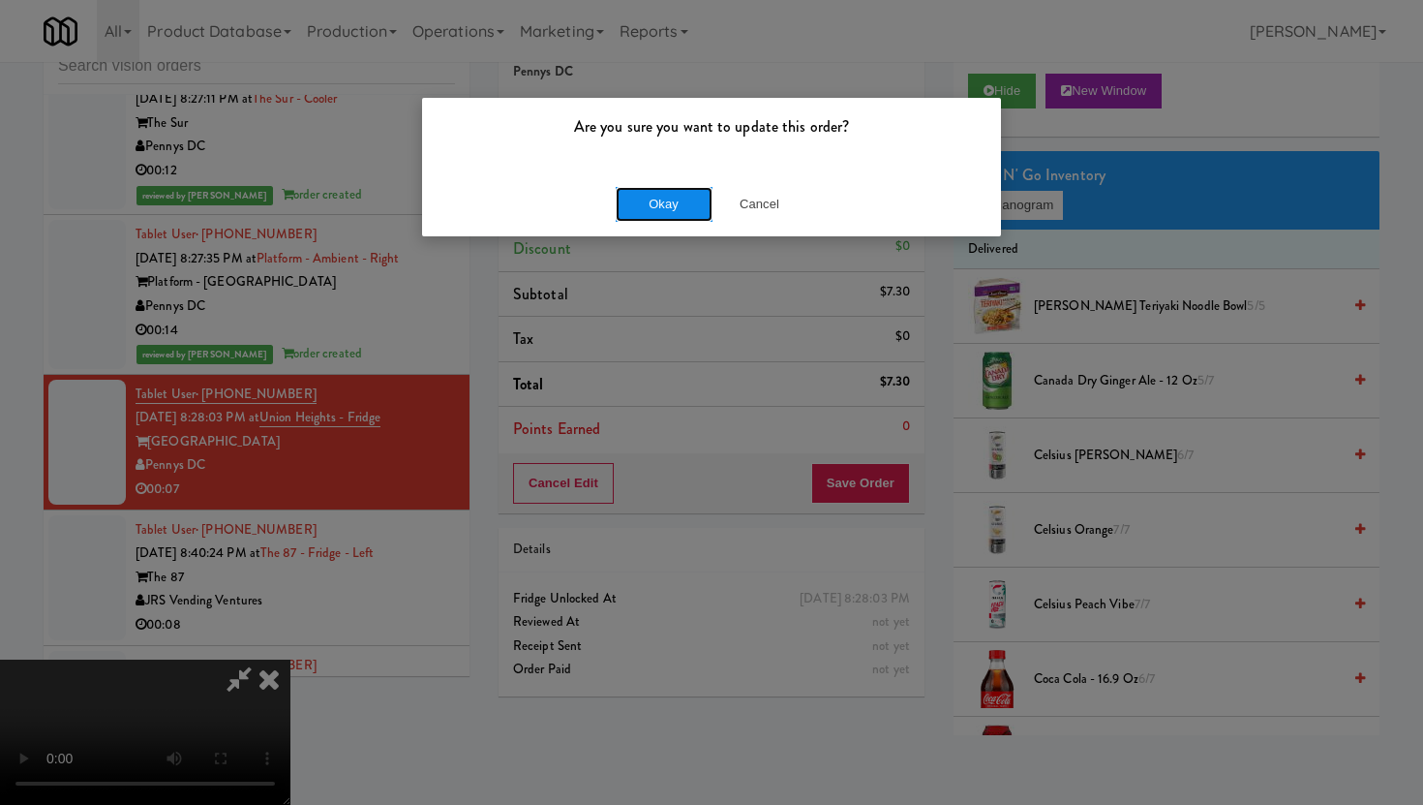
click at [672, 203] on button "Okay" at bounding box center [664, 204] width 97 height 35
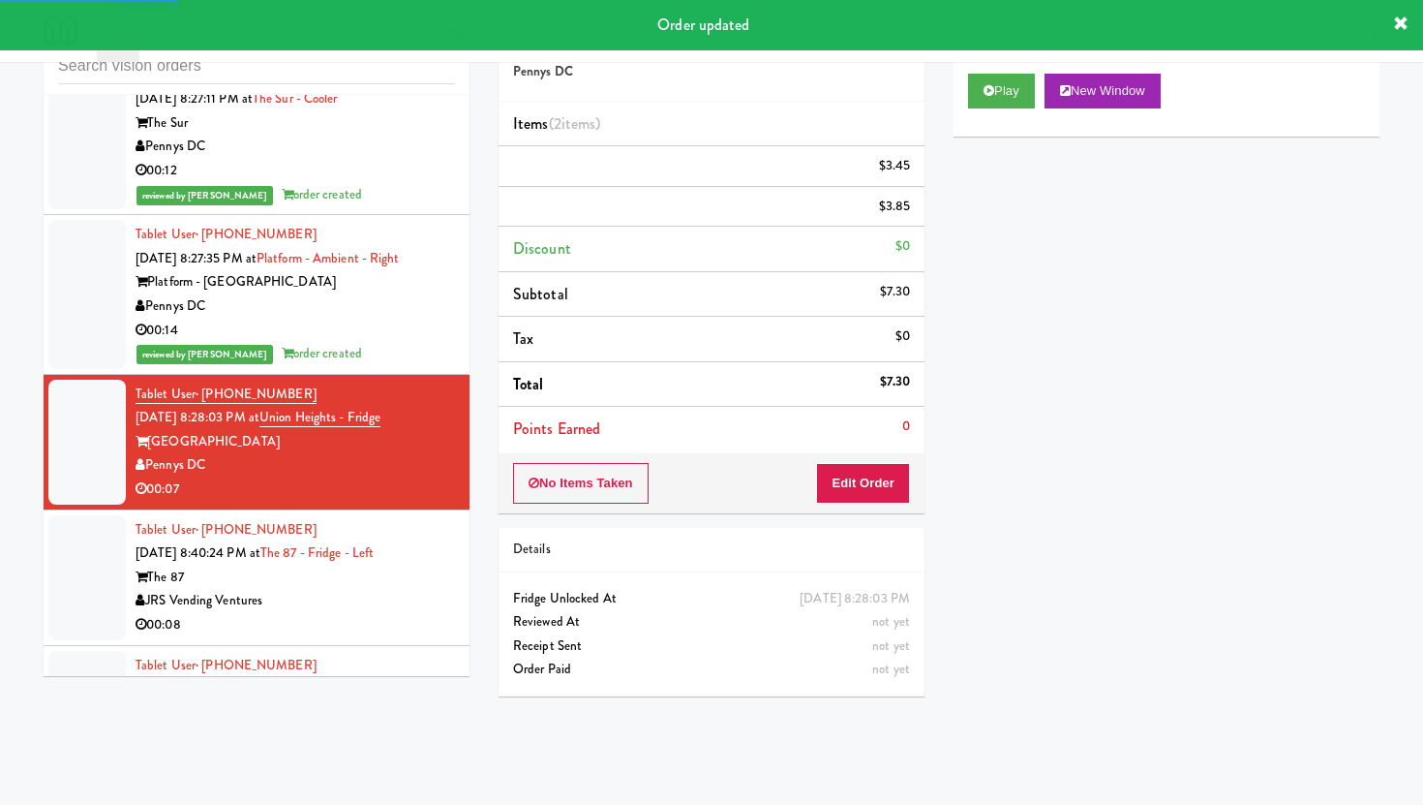
click at [372, 580] on li "Tablet User · (513) 680-9336 [DATE] 8:40:24 PM at The 87 - Fridge - Left The 87…" at bounding box center [257, 578] width 426 height 136
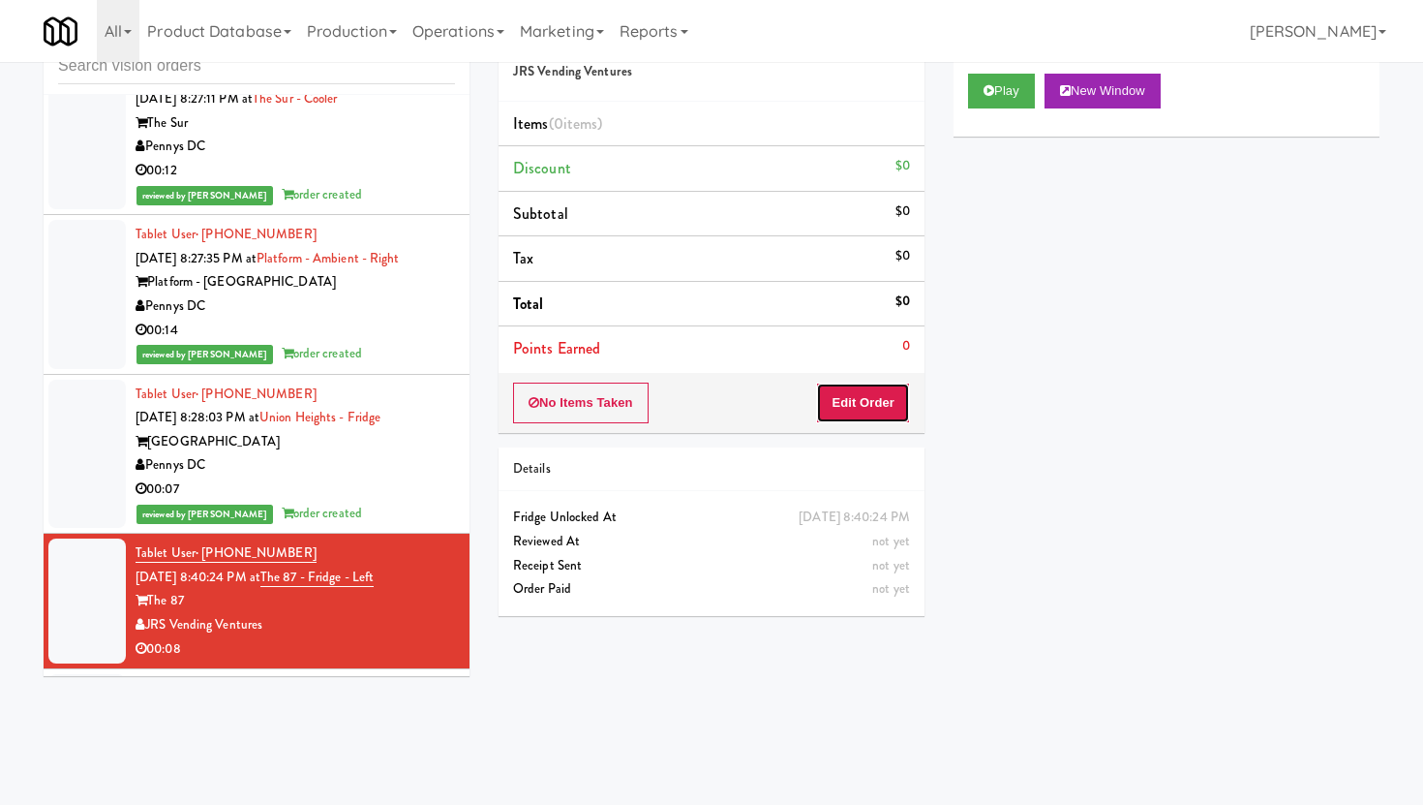
click at [881, 389] on button "Edit Order" at bounding box center [863, 402] width 94 height 41
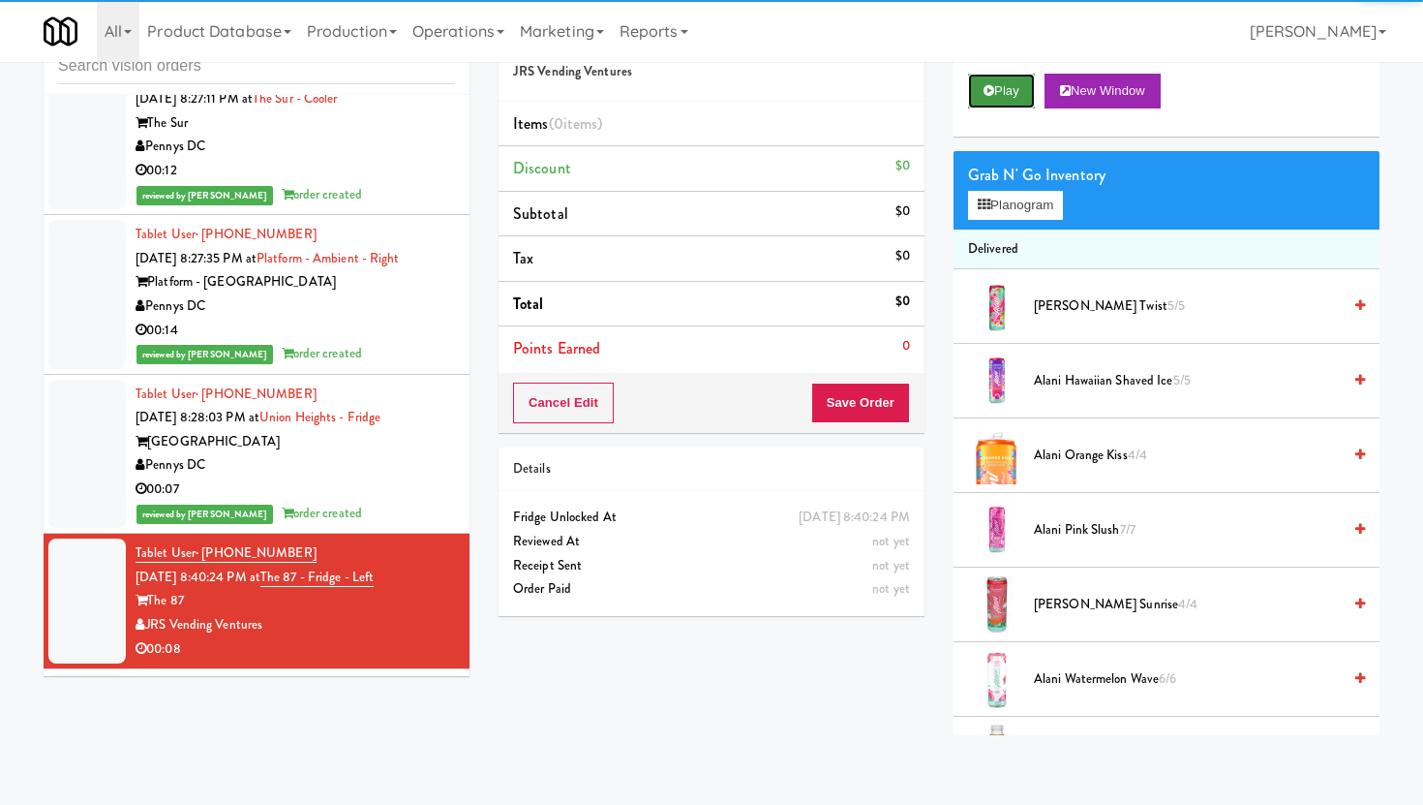
click at [1029, 95] on button "Play" at bounding box center [1001, 91] width 67 height 35
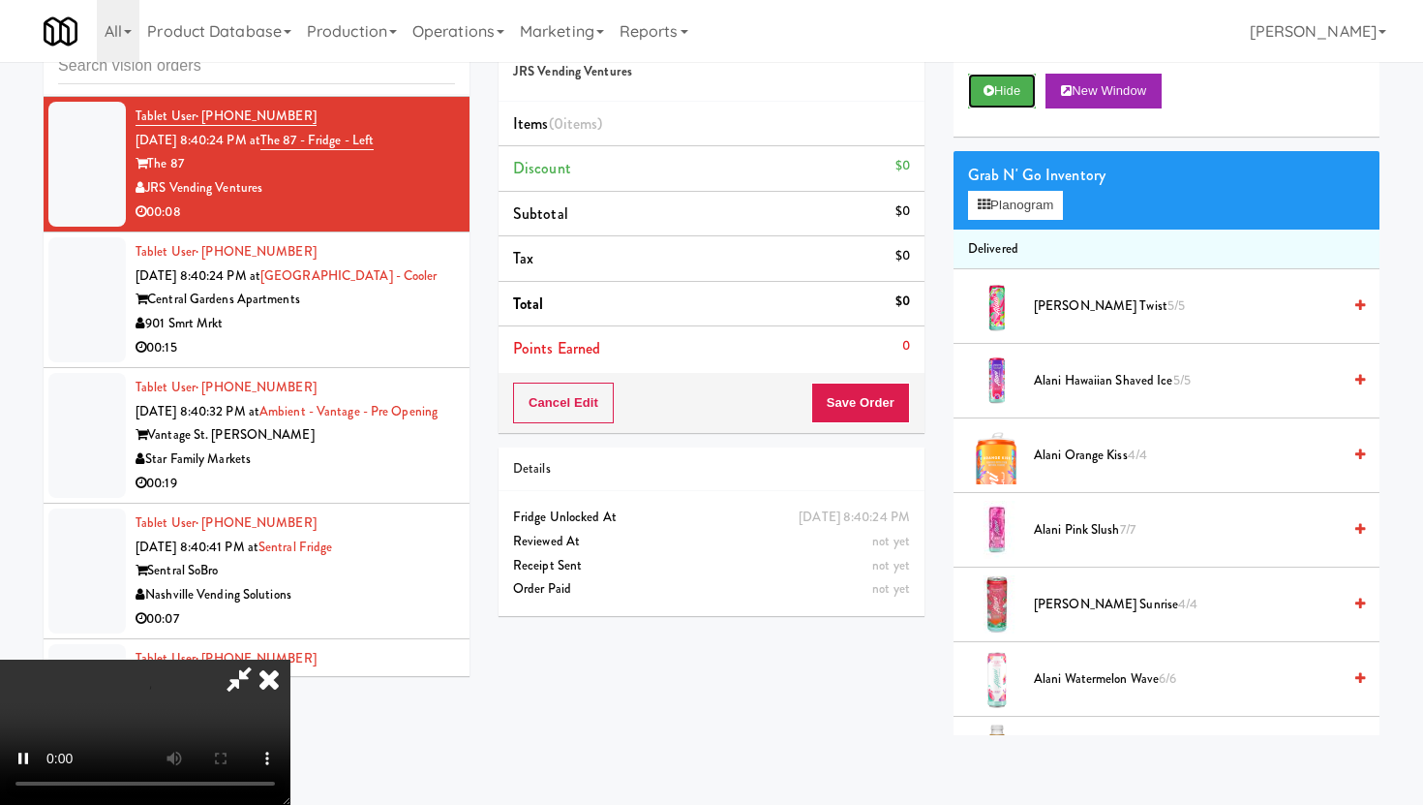
scroll to position [10911, 0]
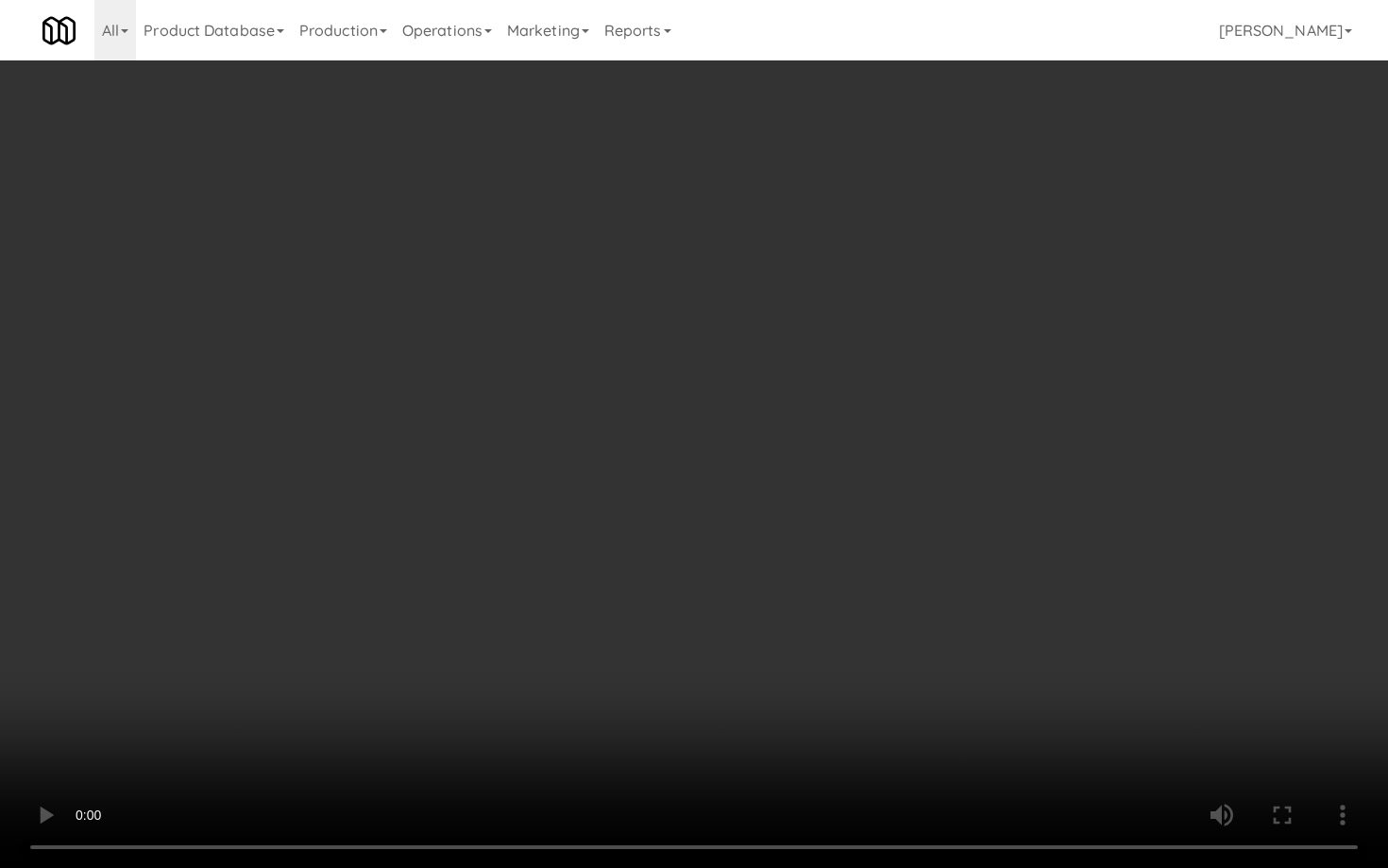
click at [1001, 680] on video at bounding box center [694, 434] width 1388 height 868
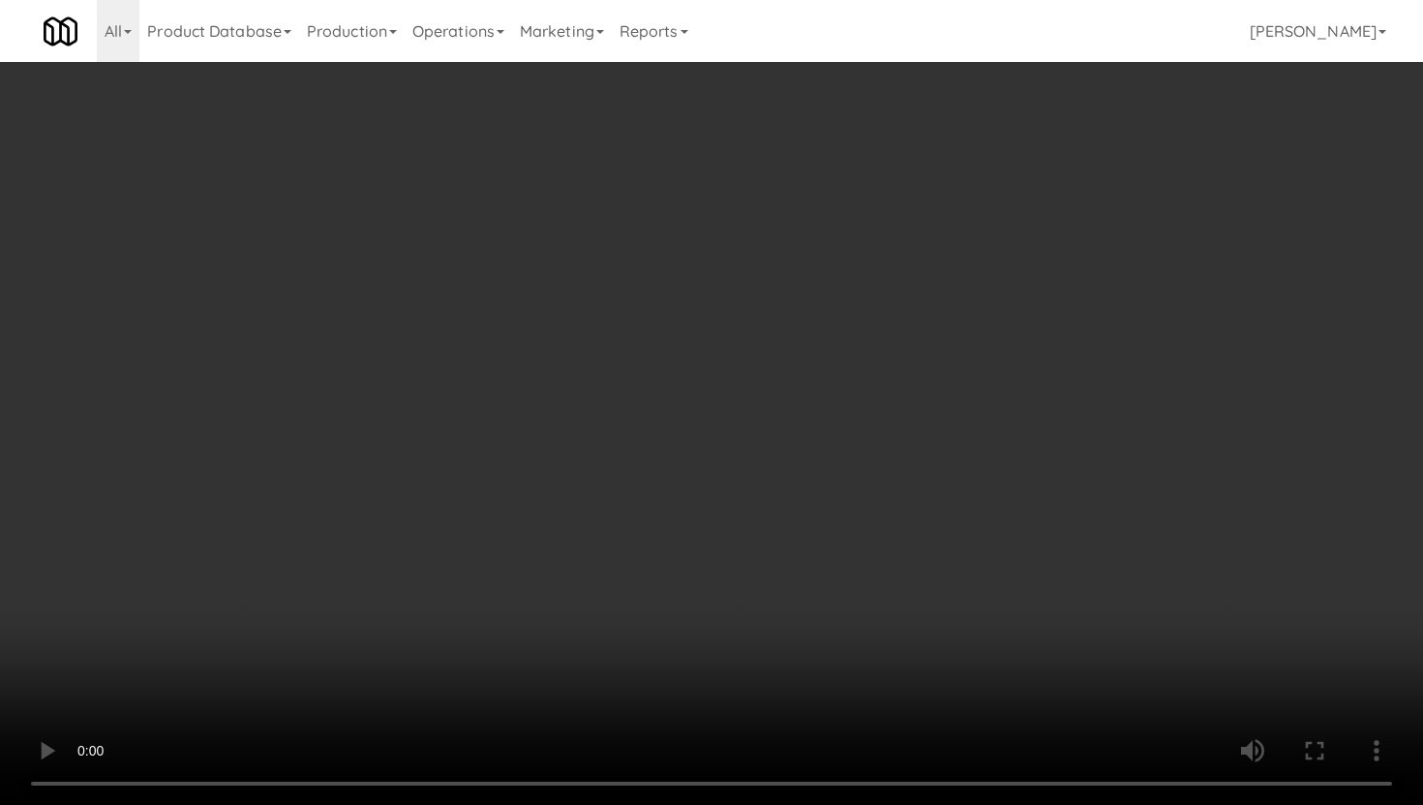
click at [623, 616] on video at bounding box center [711, 402] width 1423 height 805
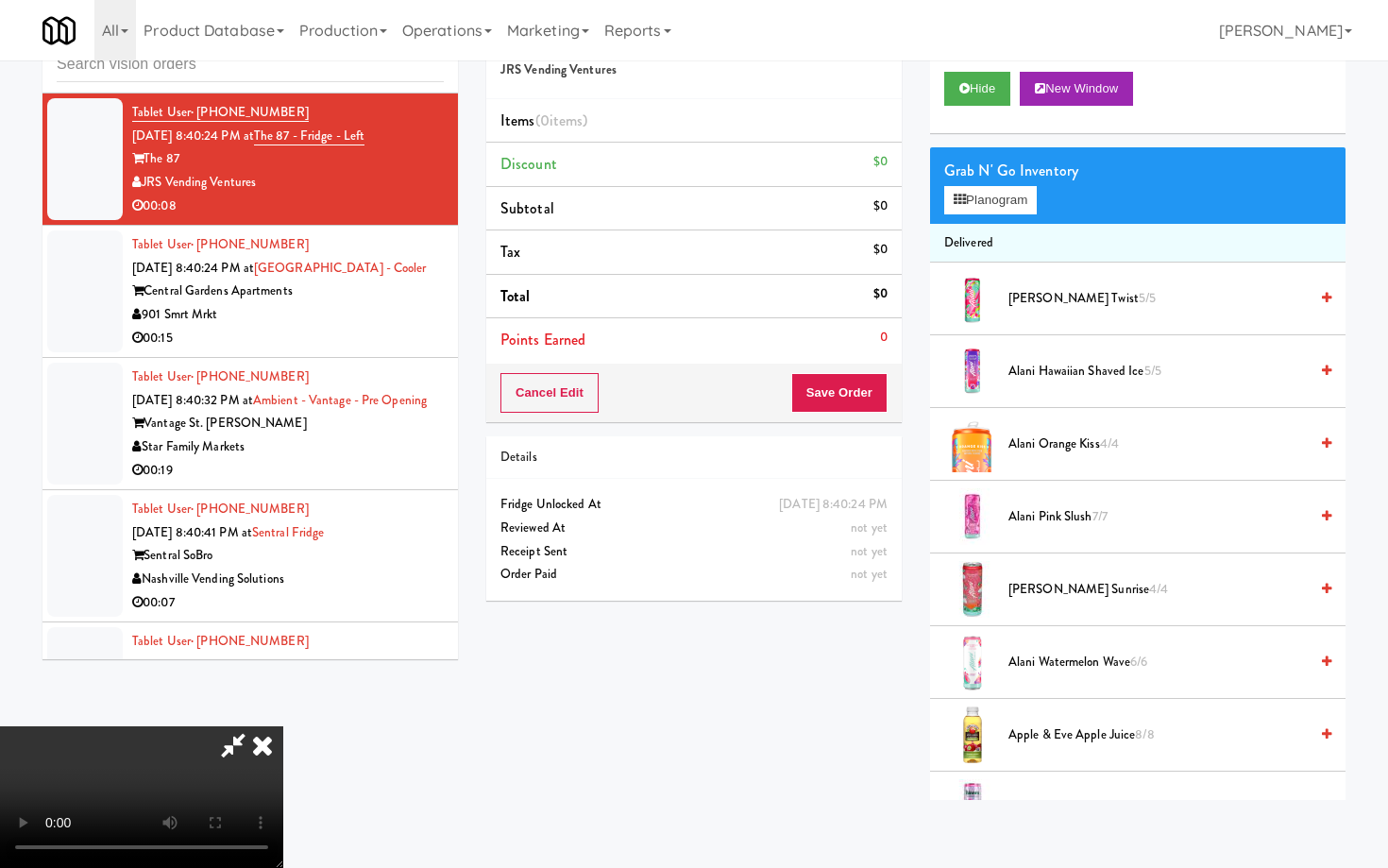
click at [283, 742] on video at bounding box center [141, 796] width 283 height 141
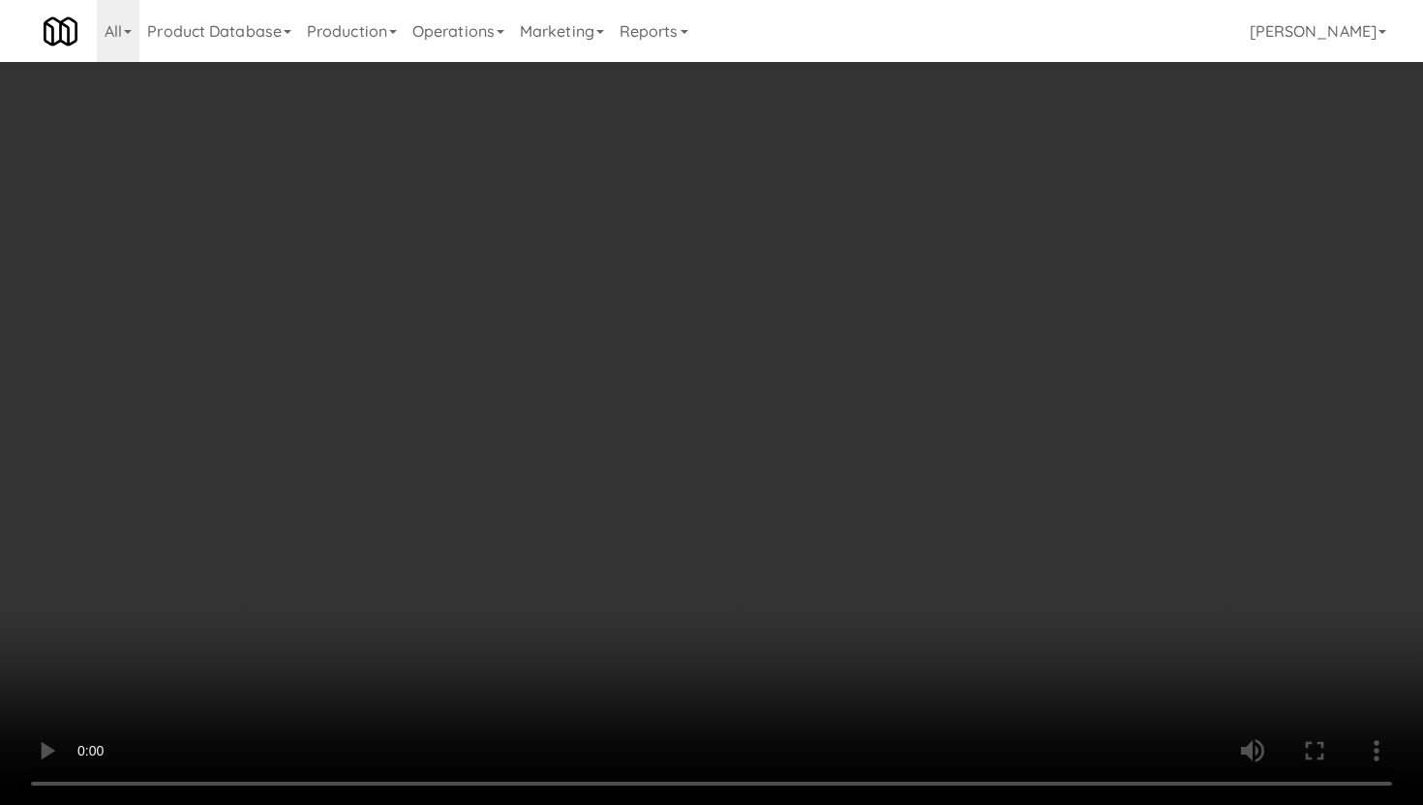
scroll to position [1684, 0]
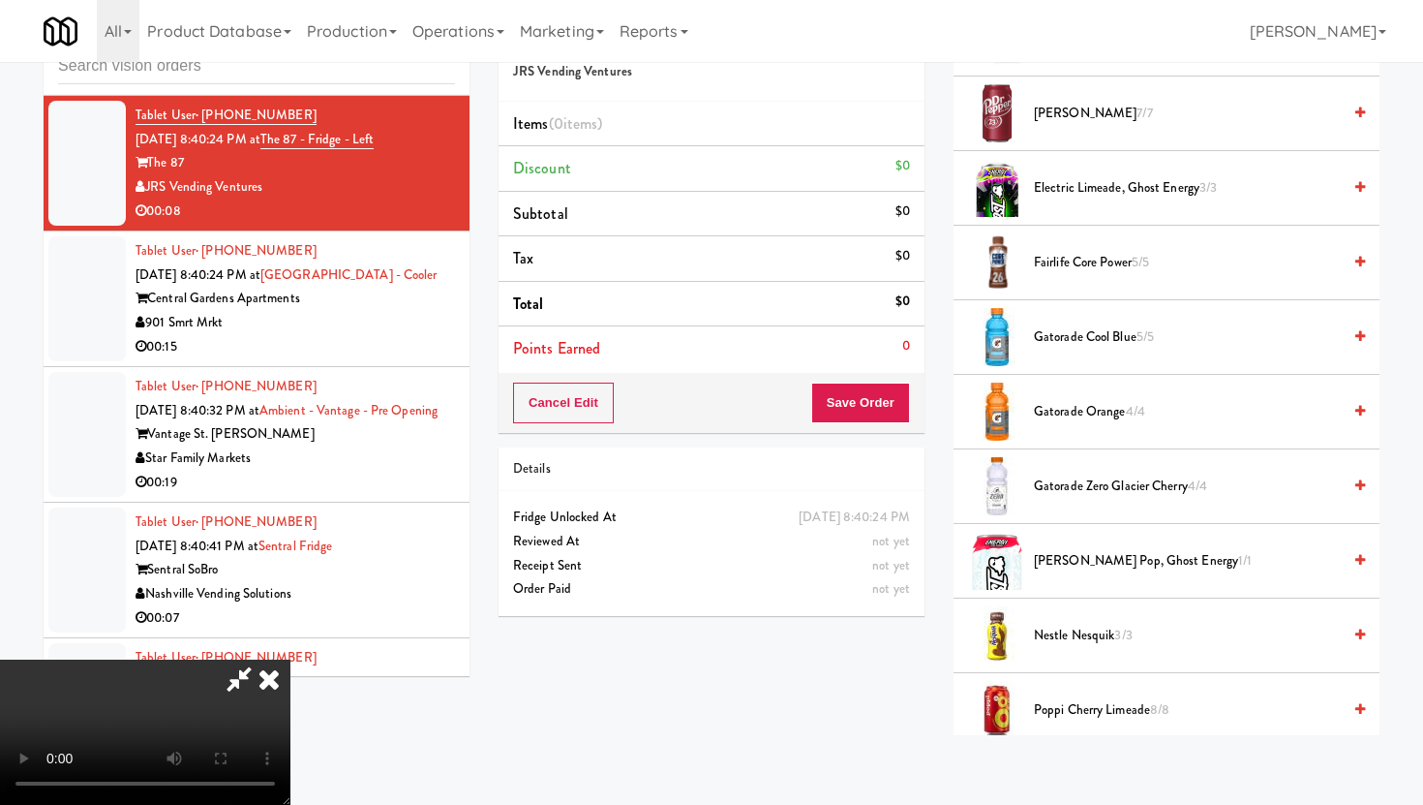
click at [1114, 331] on span "Gatorade Cool Blue 5/5" at bounding box center [1187, 337] width 307 height 24
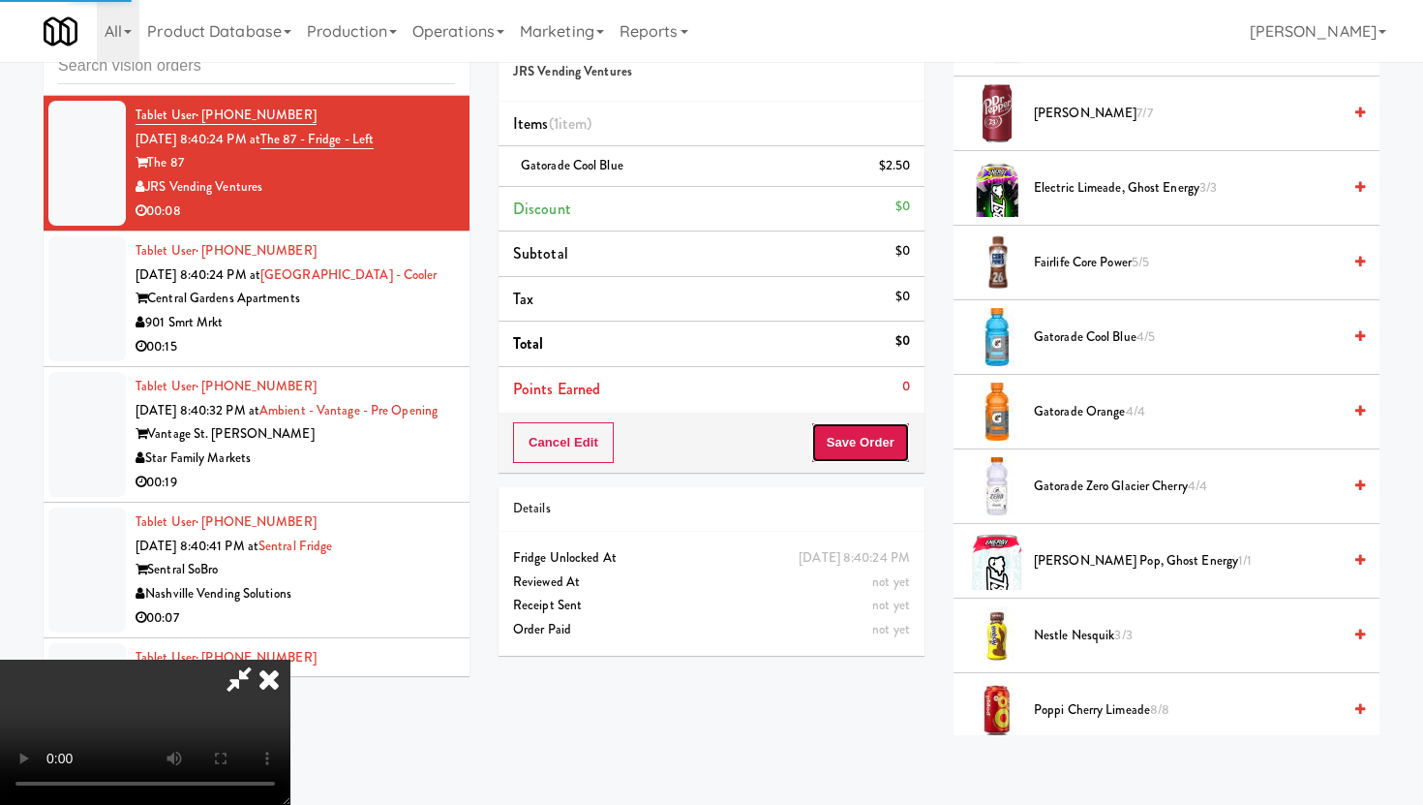
click at [889, 444] on button "Save Order" at bounding box center [860, 442] width 99 height 41
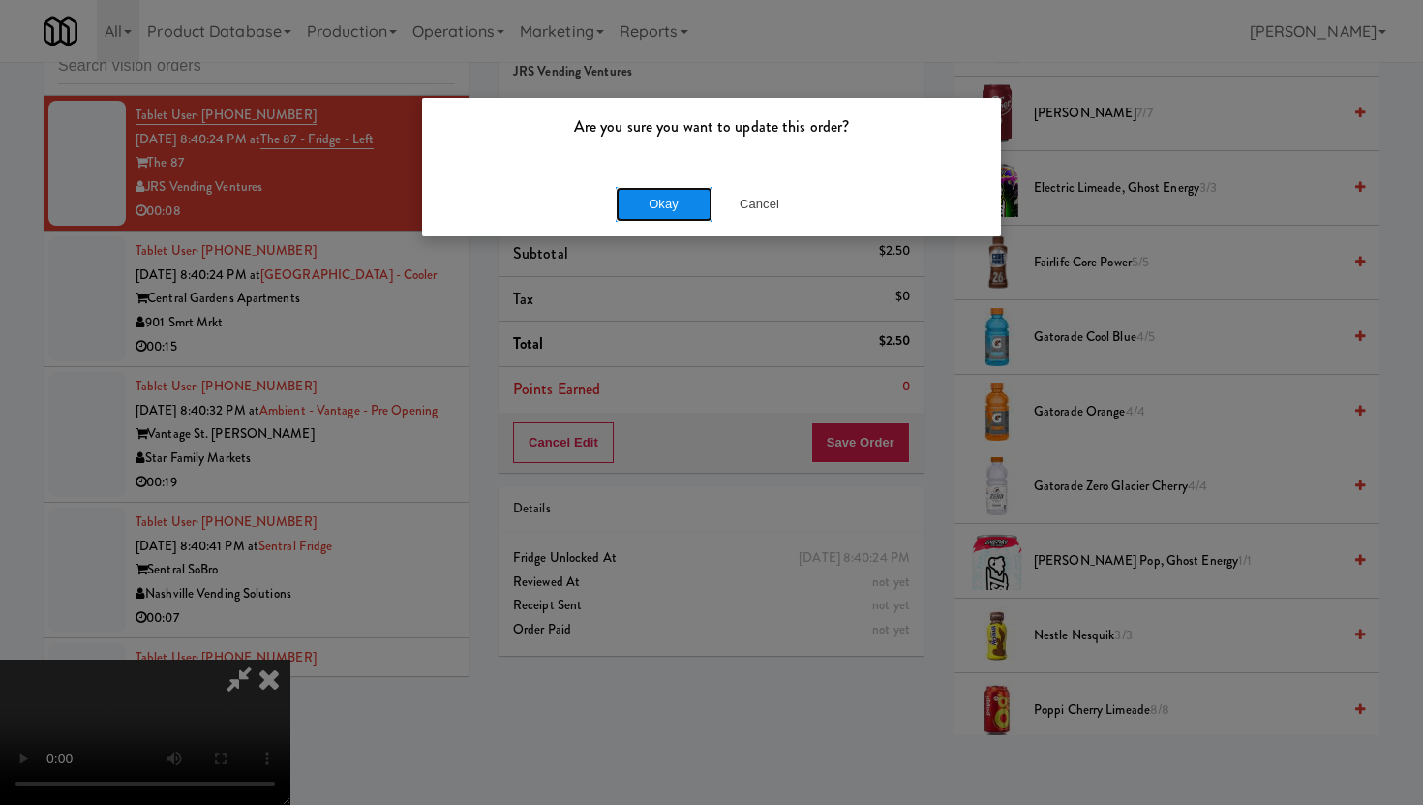
click at [681, 202] on button "Okay" at bounding box center [664, 204] width 97 height 35
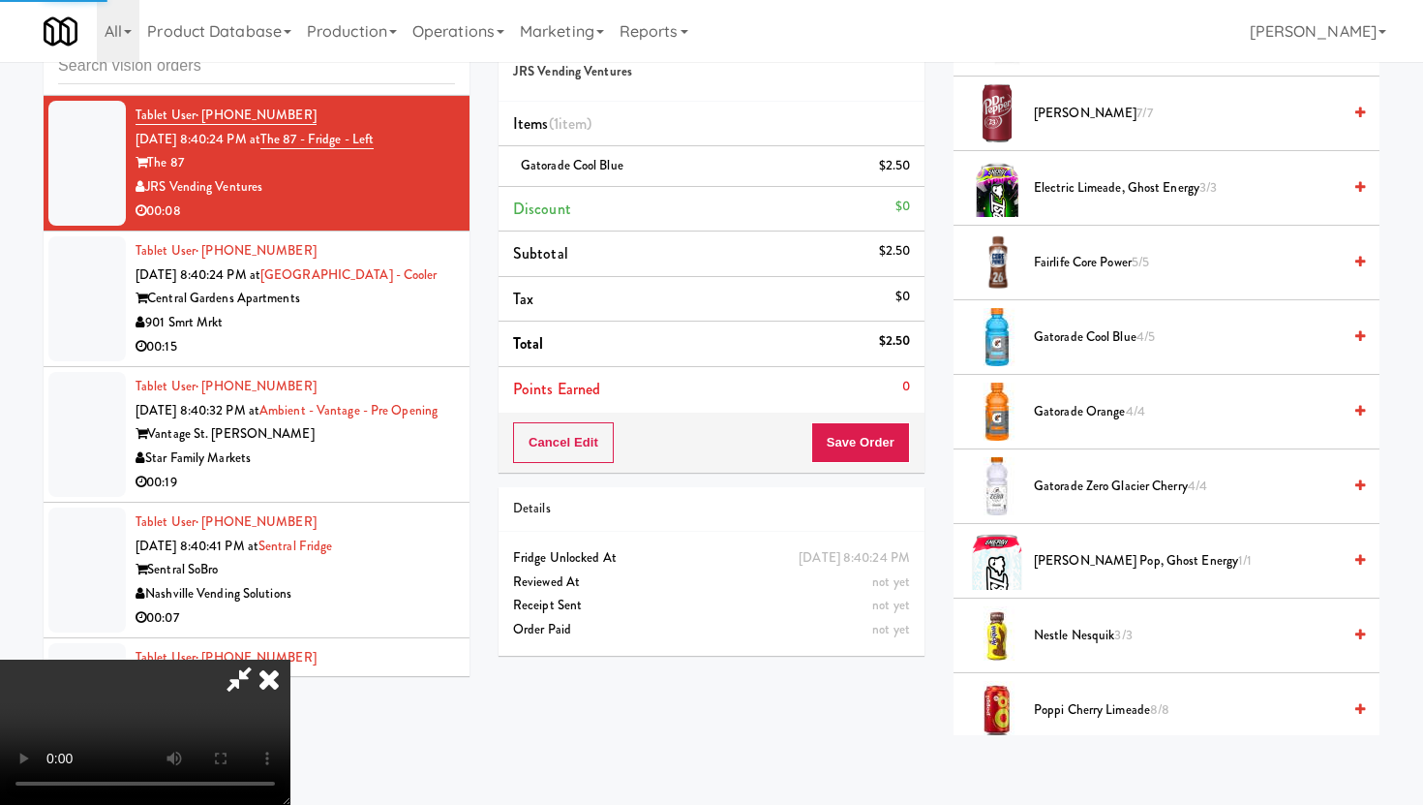
scroll to position [49, 0]
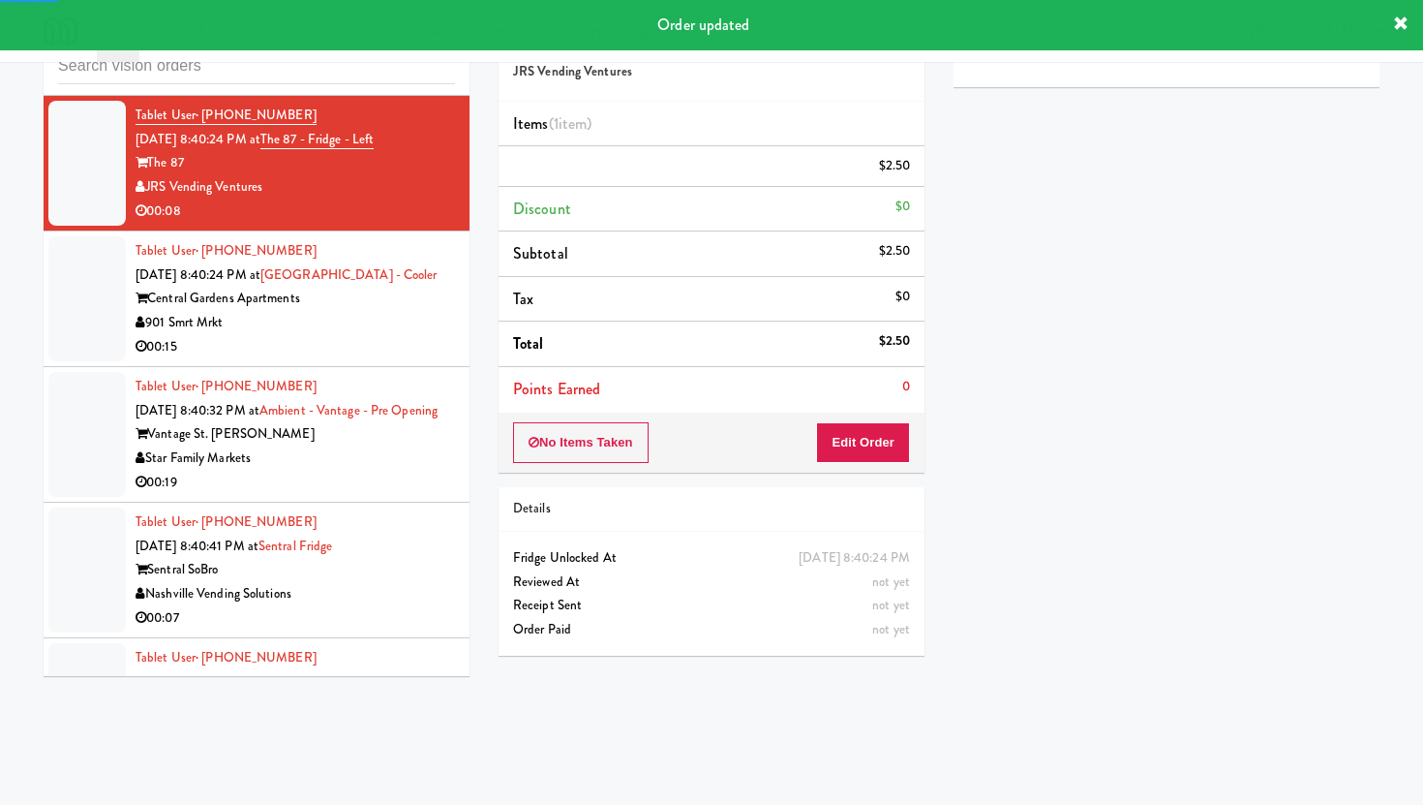
click at [392, 302] on li "Tablet User · (731) 277-9665 [DATE] 8:40:24 PM at [GEOGRAPHIC_DATA] - [GEOGRAPH…" at bounding box center [257, 299] width 426 height 136
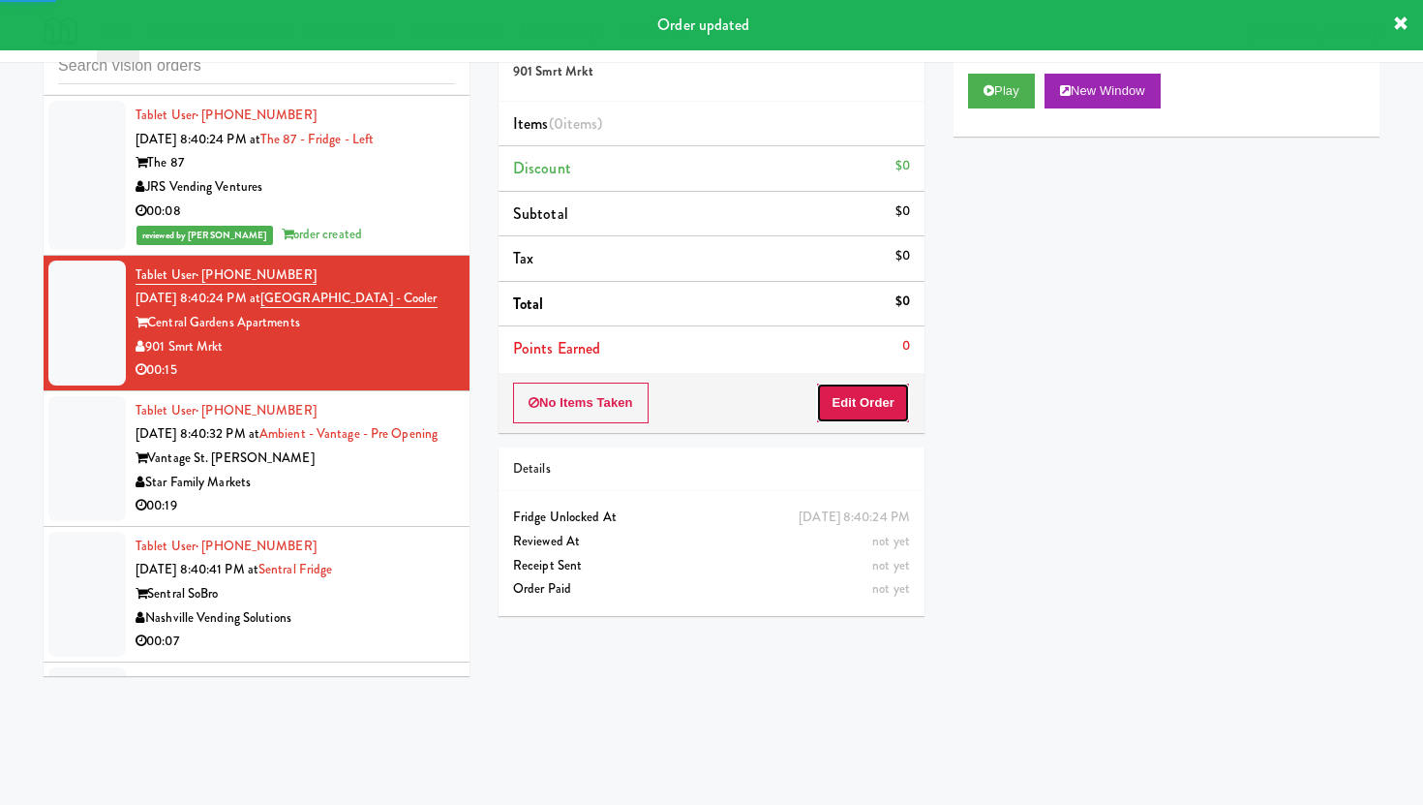
click at [873, 406] on button "Edit Order" at bounding box center [863, 402] width 94 height 41
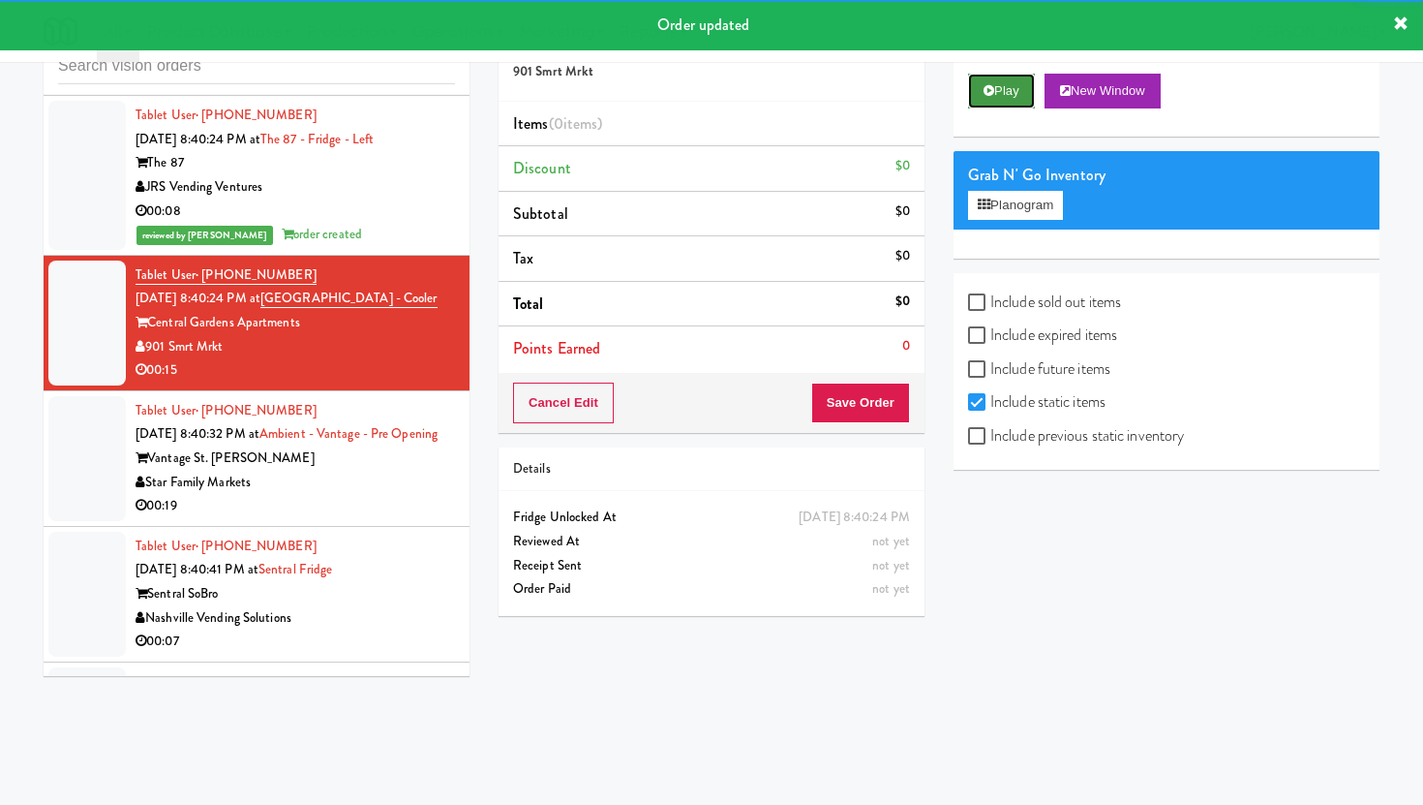
click at [995, 100] on button "Play" at bounding box center [1001, 91] width 67 height 35
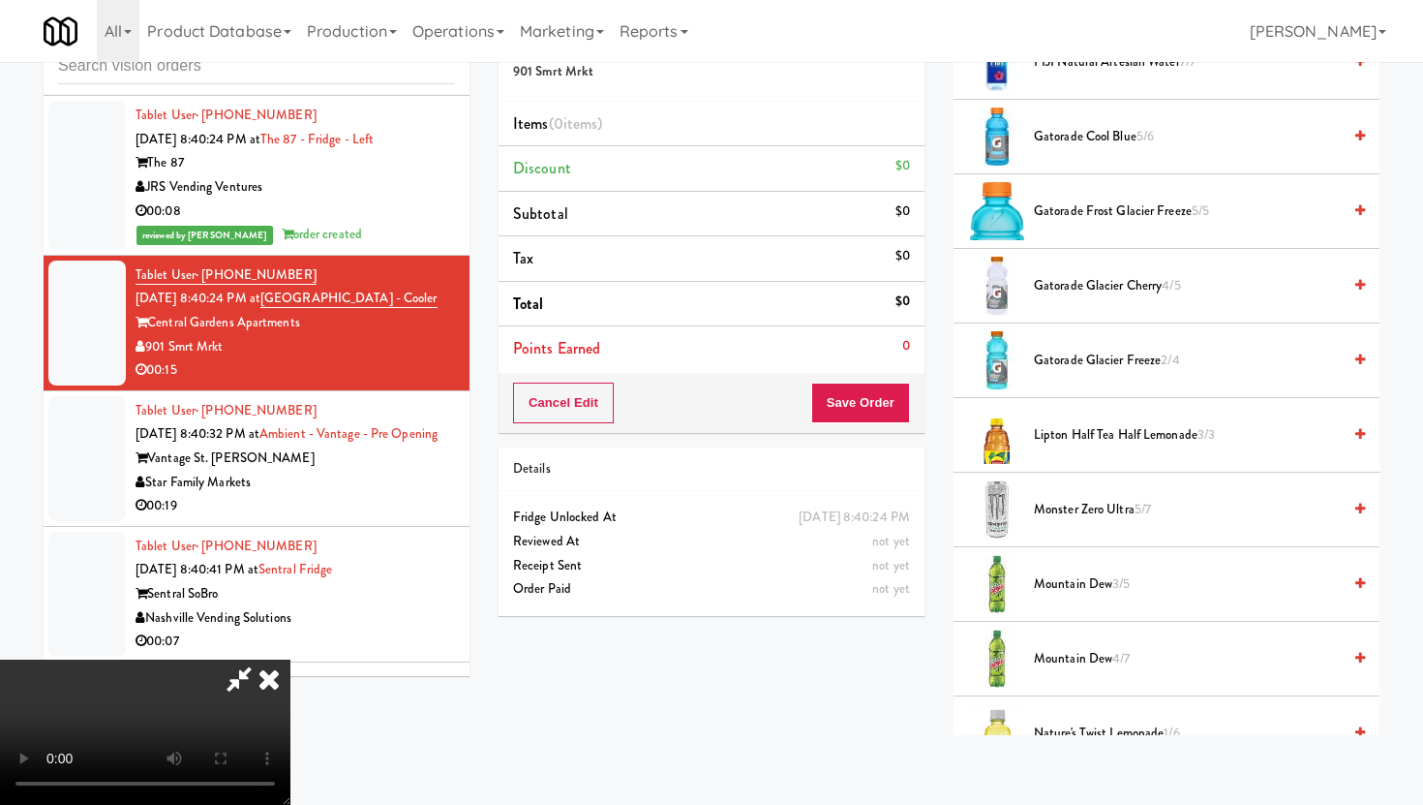
scroll to position [1321, 0]
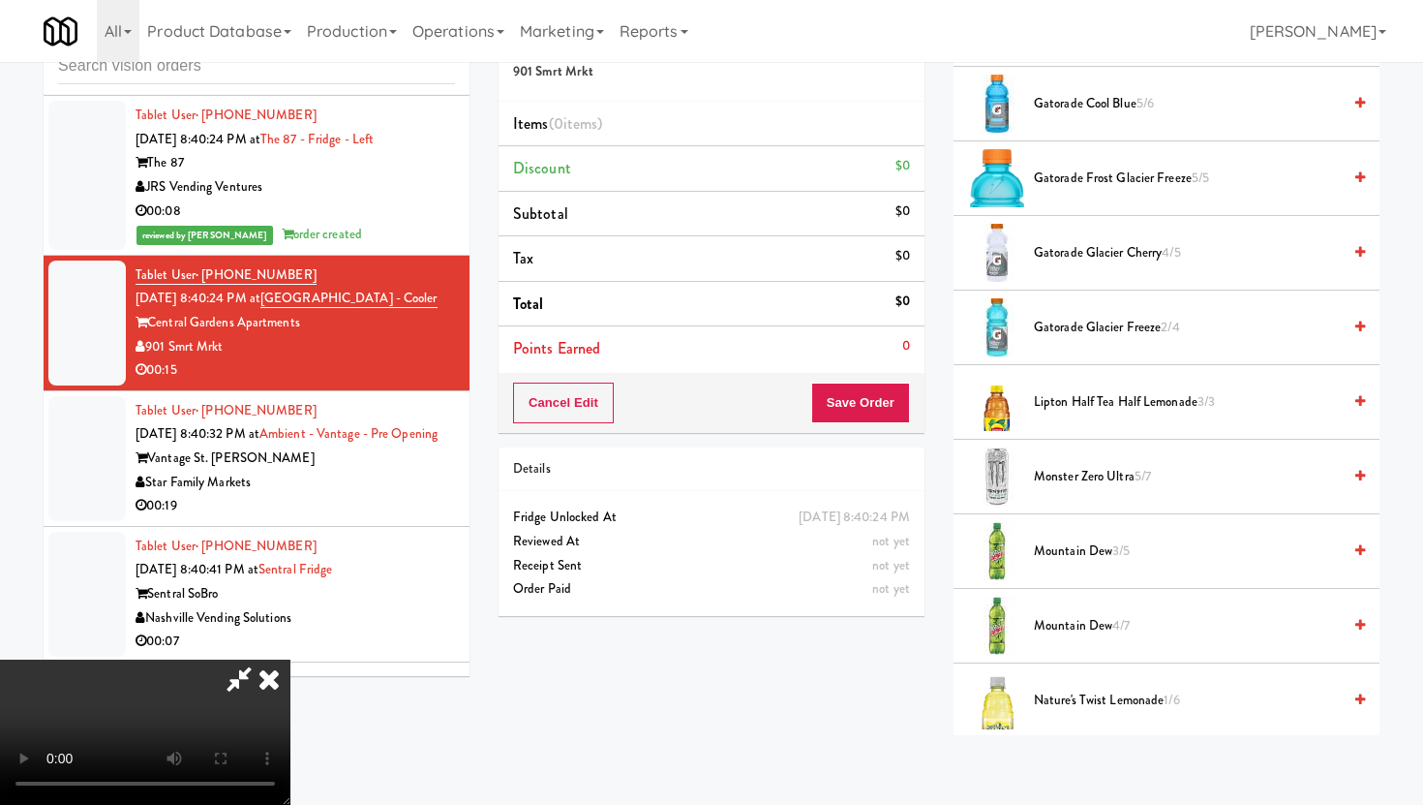
click at [1063, 488] on span "Monster Zero Ultra 5/7" at bounding box center [1187, 477] width 307 height 24
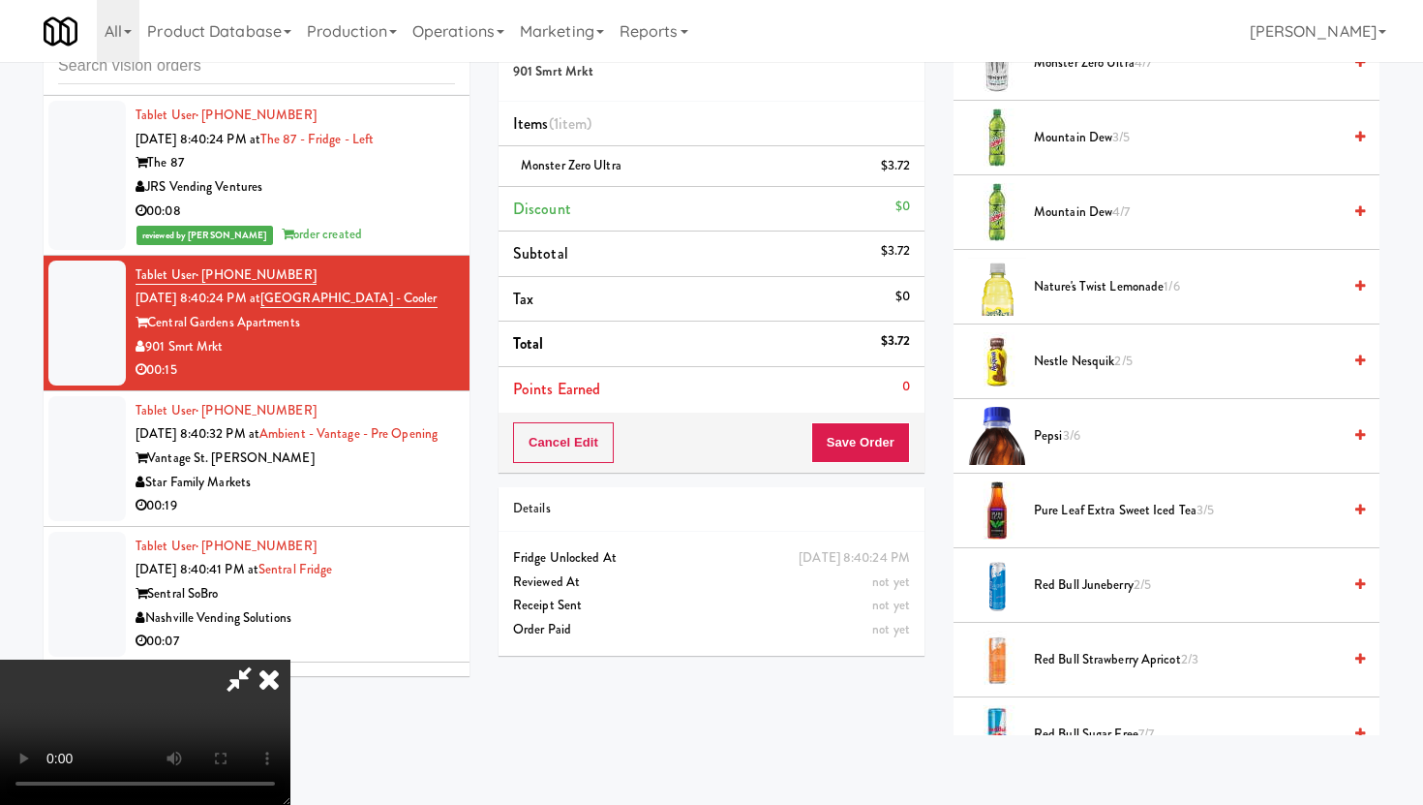
scroll to position [1725, 0]
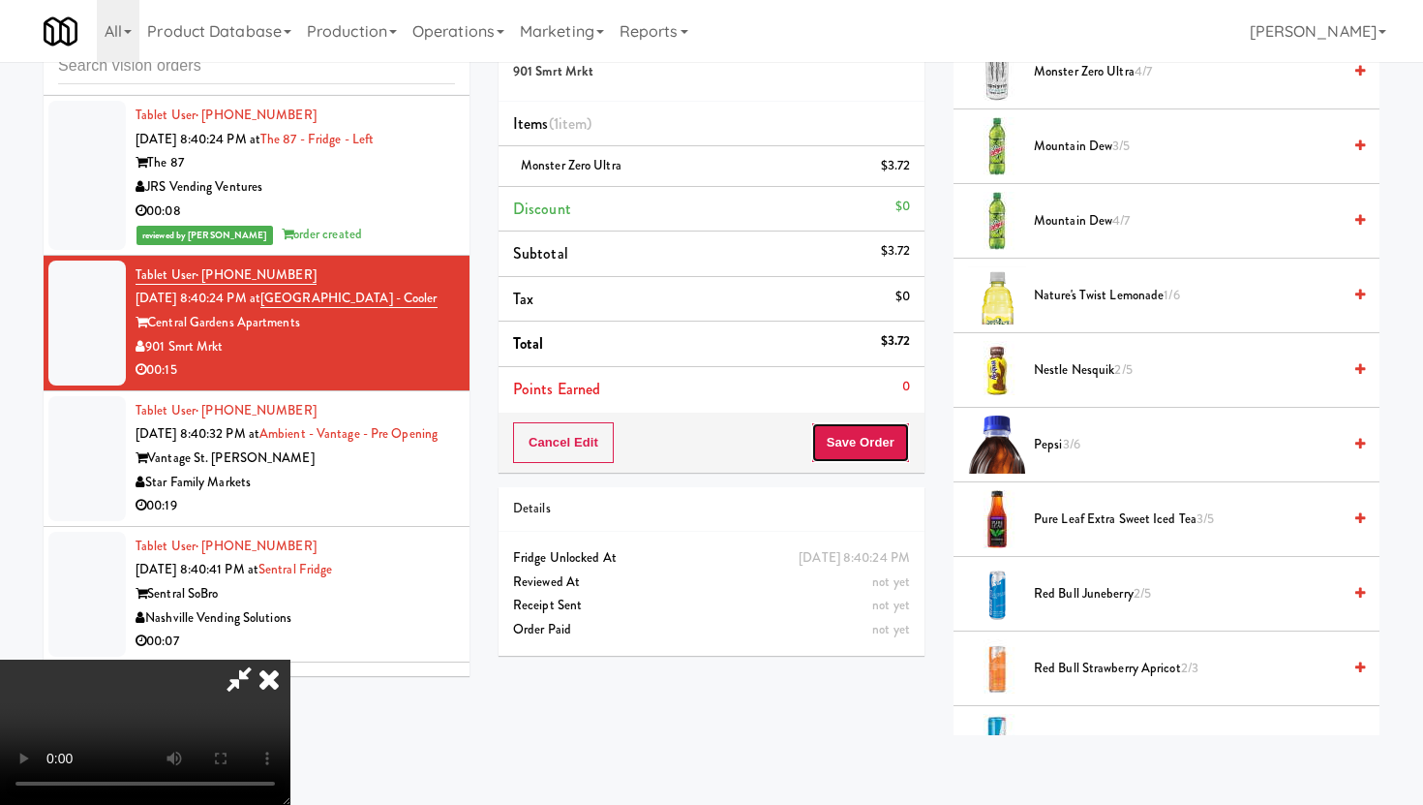
click at [890, 456] on button "Save Order" at bounding box center [860, 442] width 99 height 41
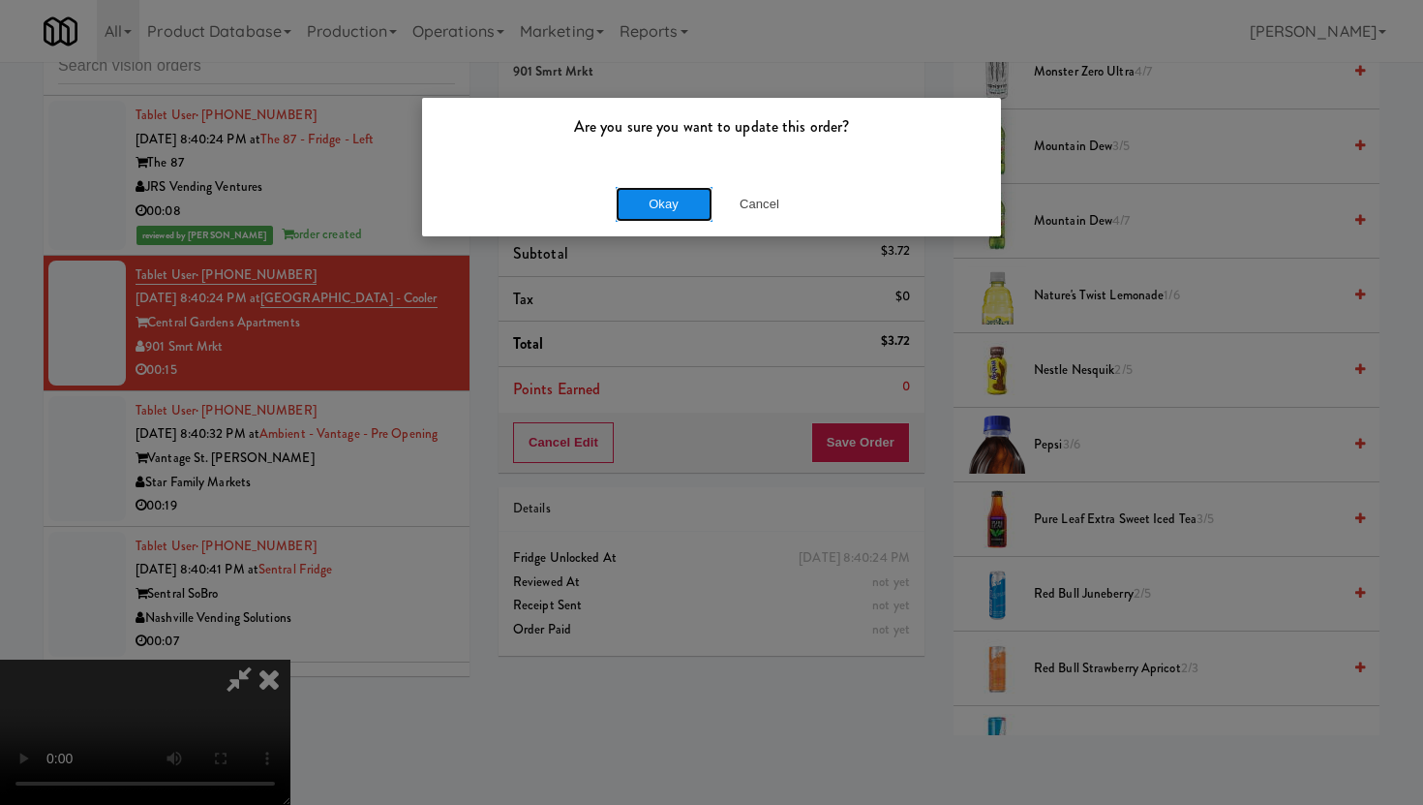
click at [683, 201] on button "Okay" at bounding box center [664, 204] width 97 height 35
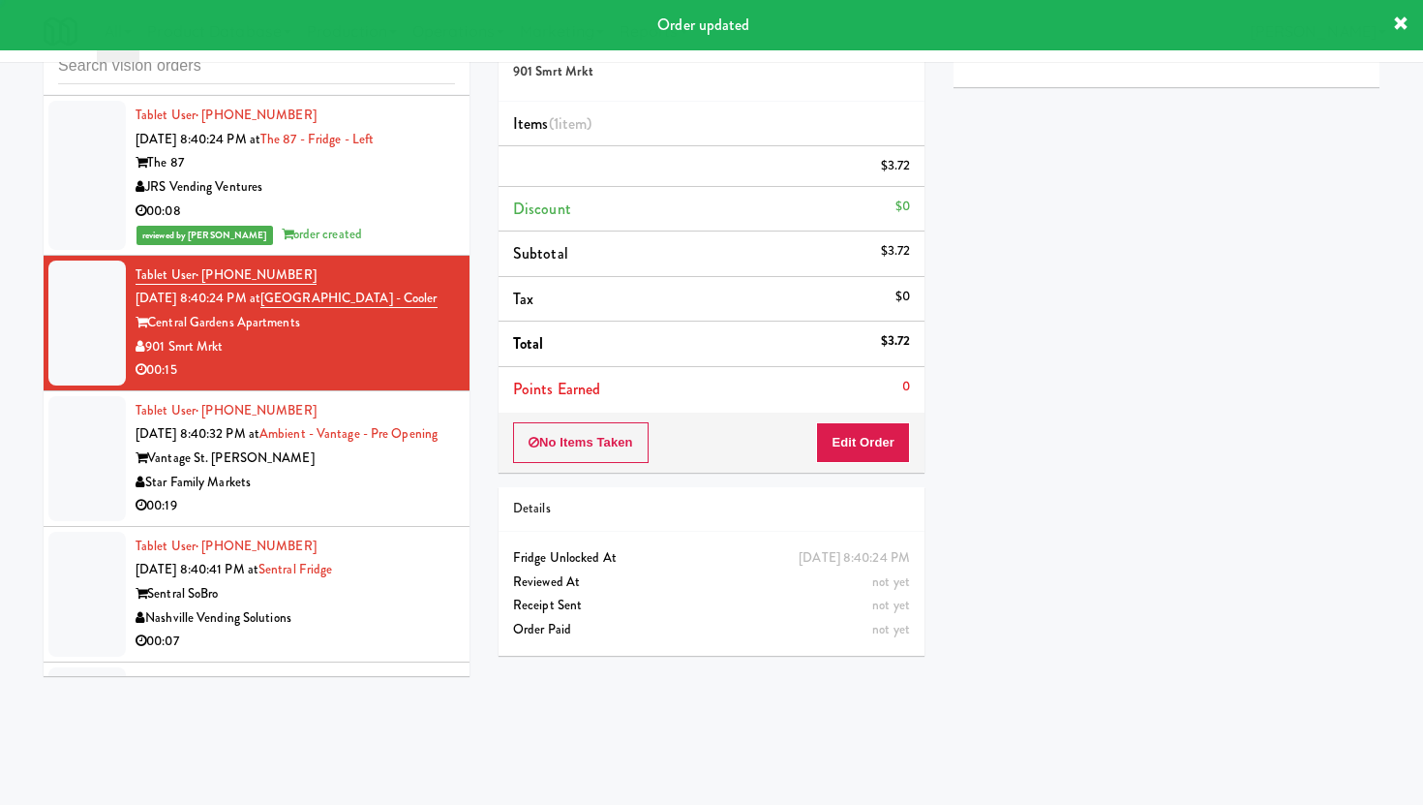
scroll to position [0, 0]
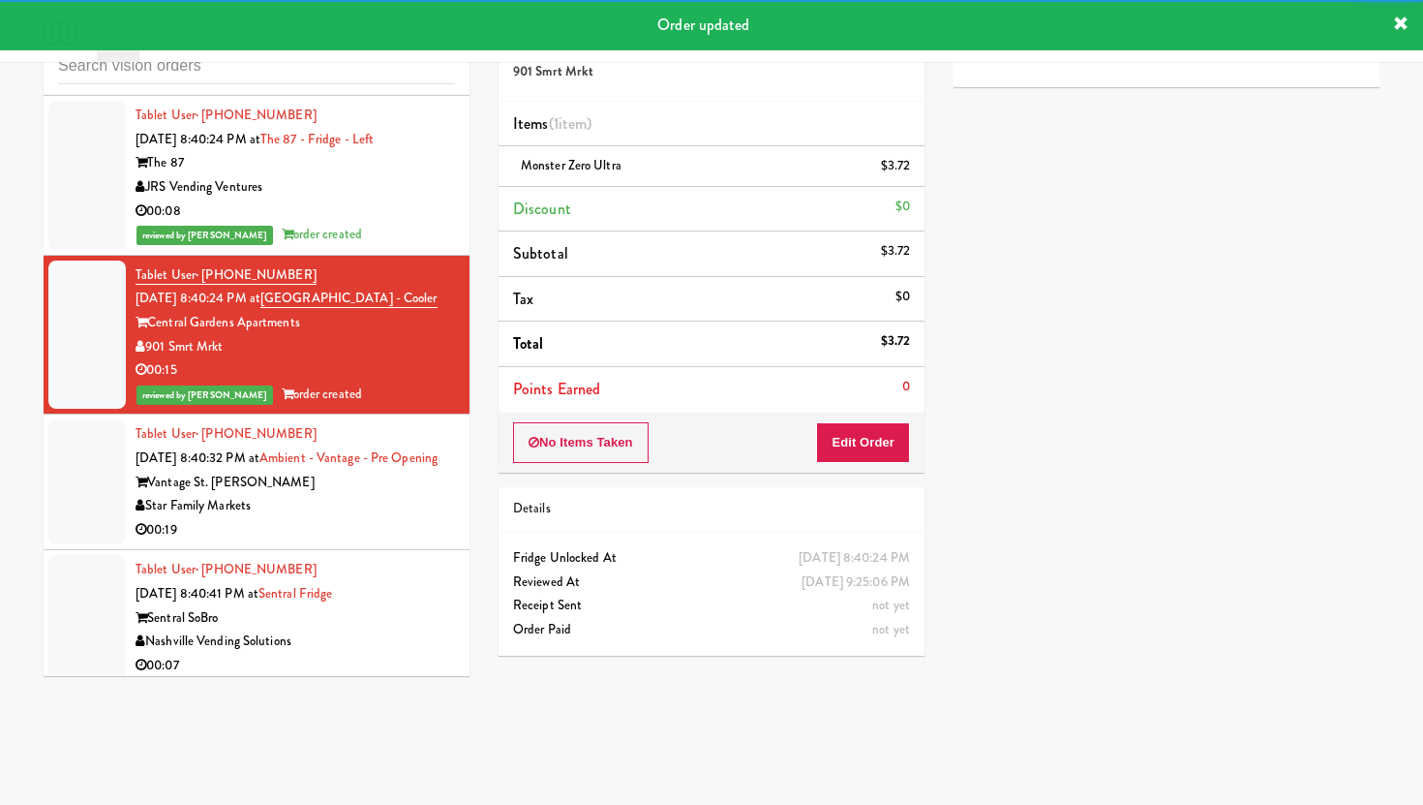
click at [398, 518] on div "00:19" at bounding box center [295, 530] width 319 height 24
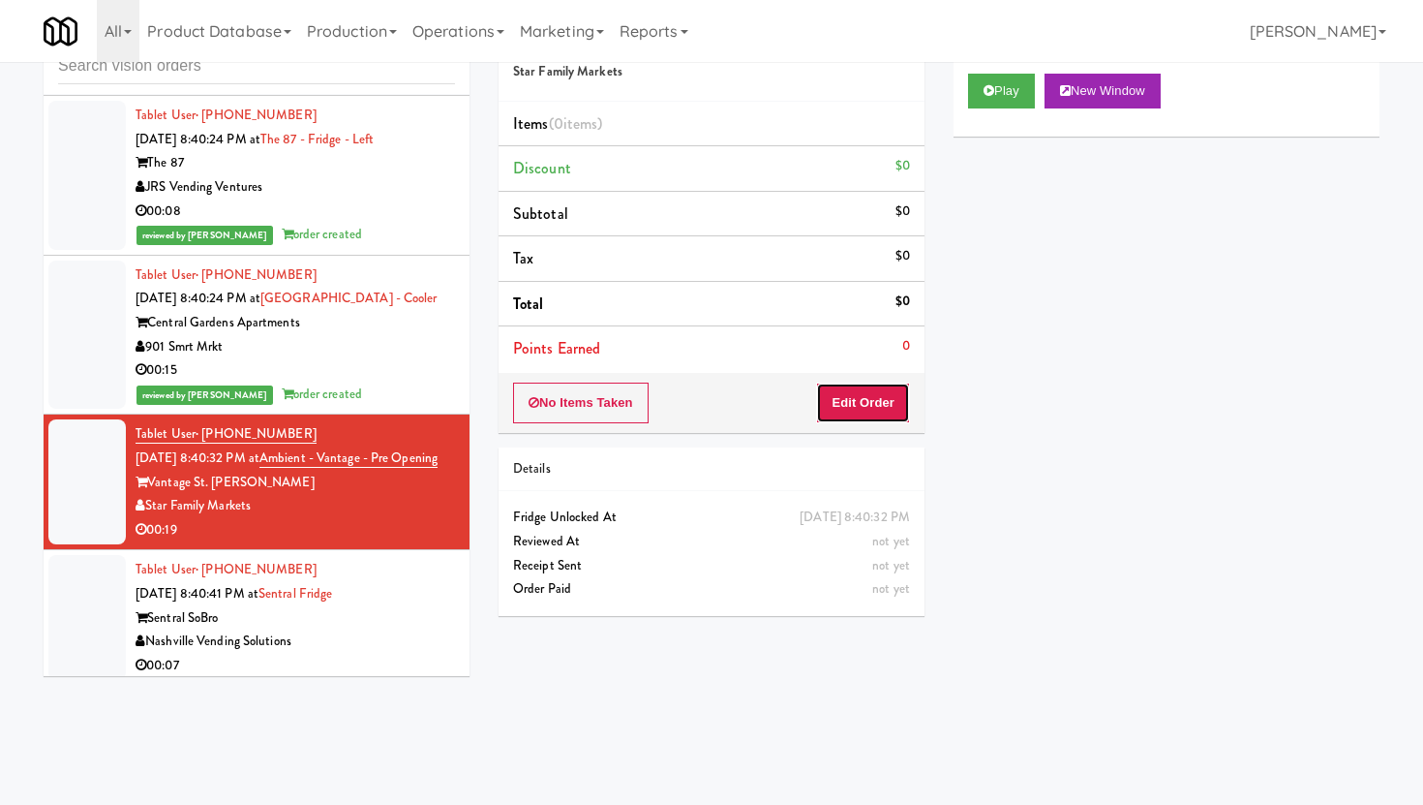
click at [866, 411] on button "Edit Order" at bounding box center [863, 402] width 94 height 41
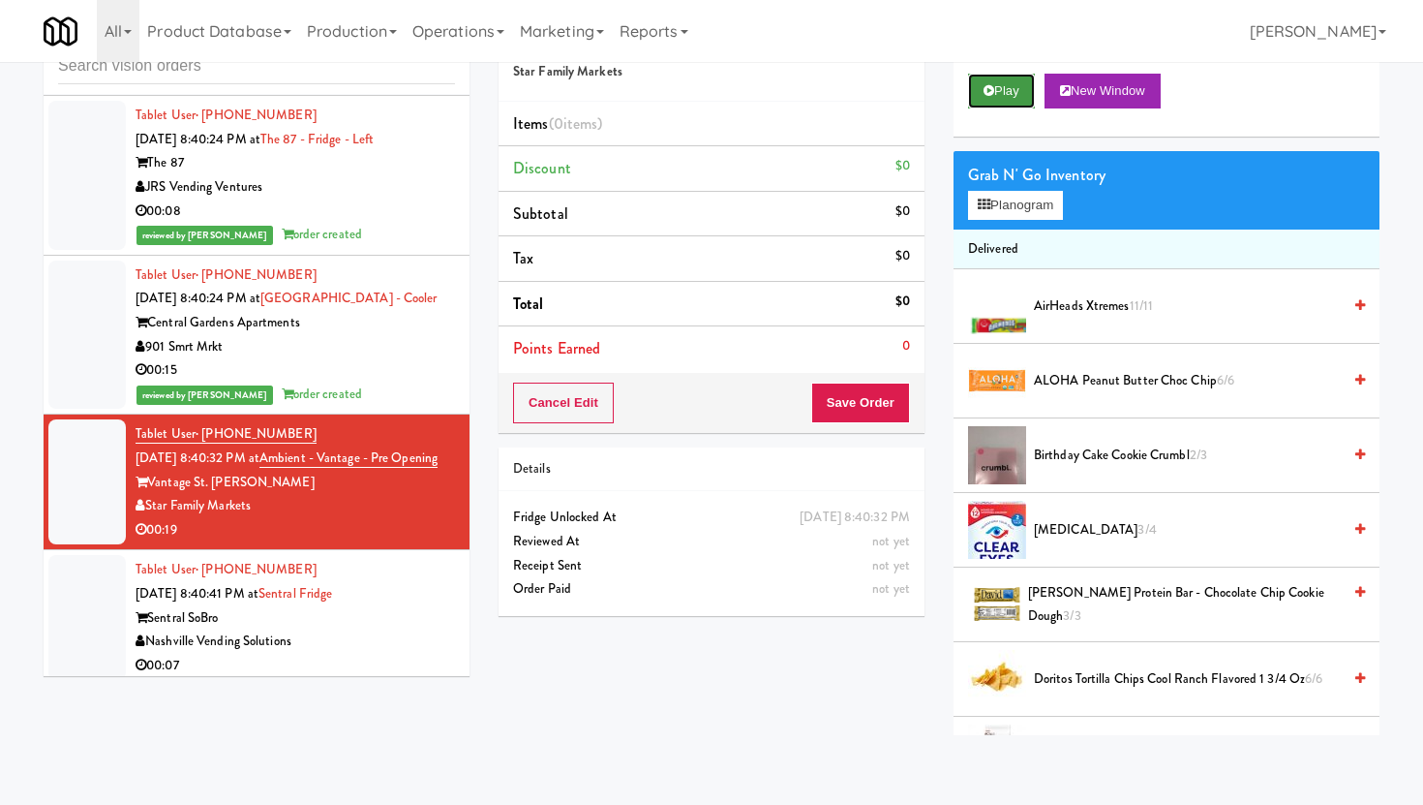
click at [1008, 90] on button "Play" at bounding box center [1001, 91] width 67 height 35
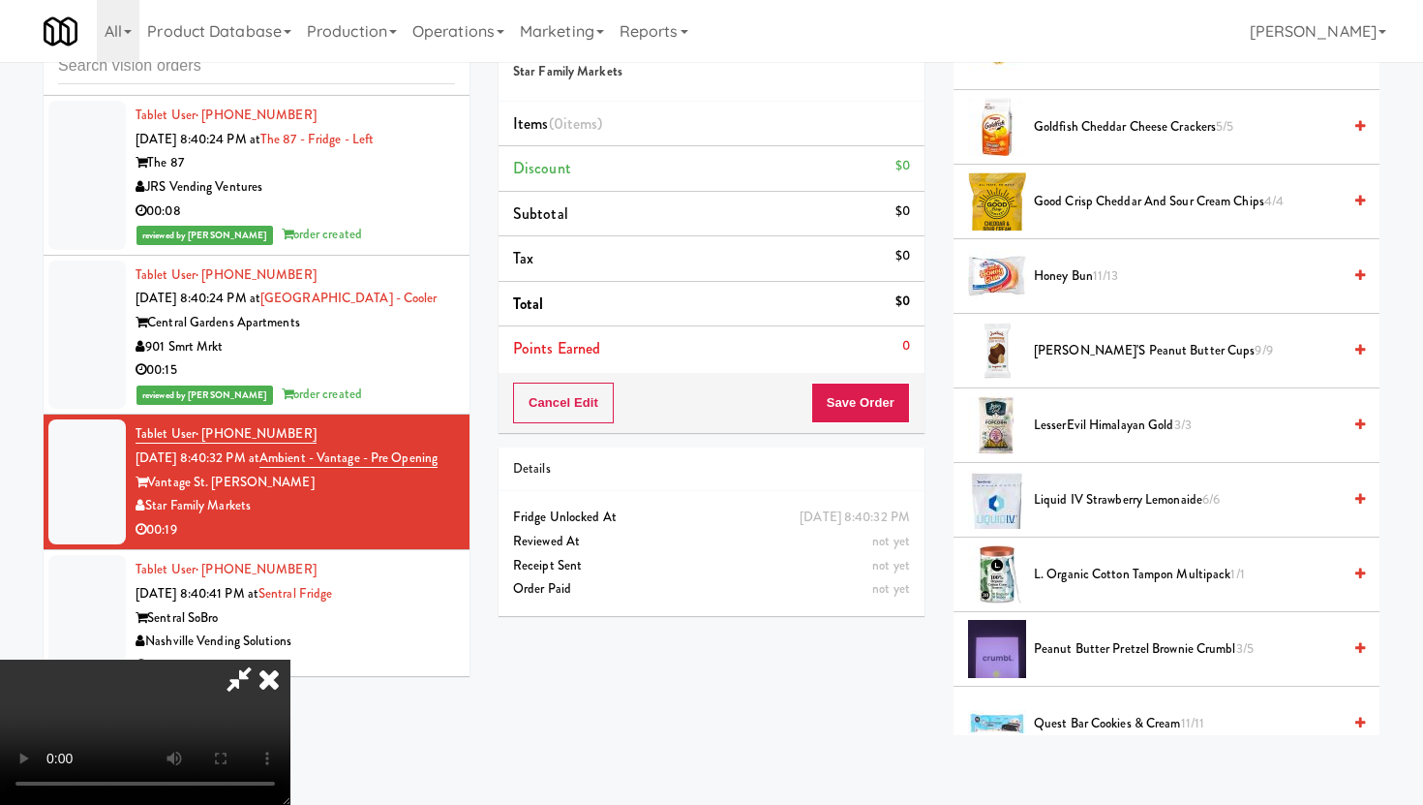
scroll to position [632, 0]
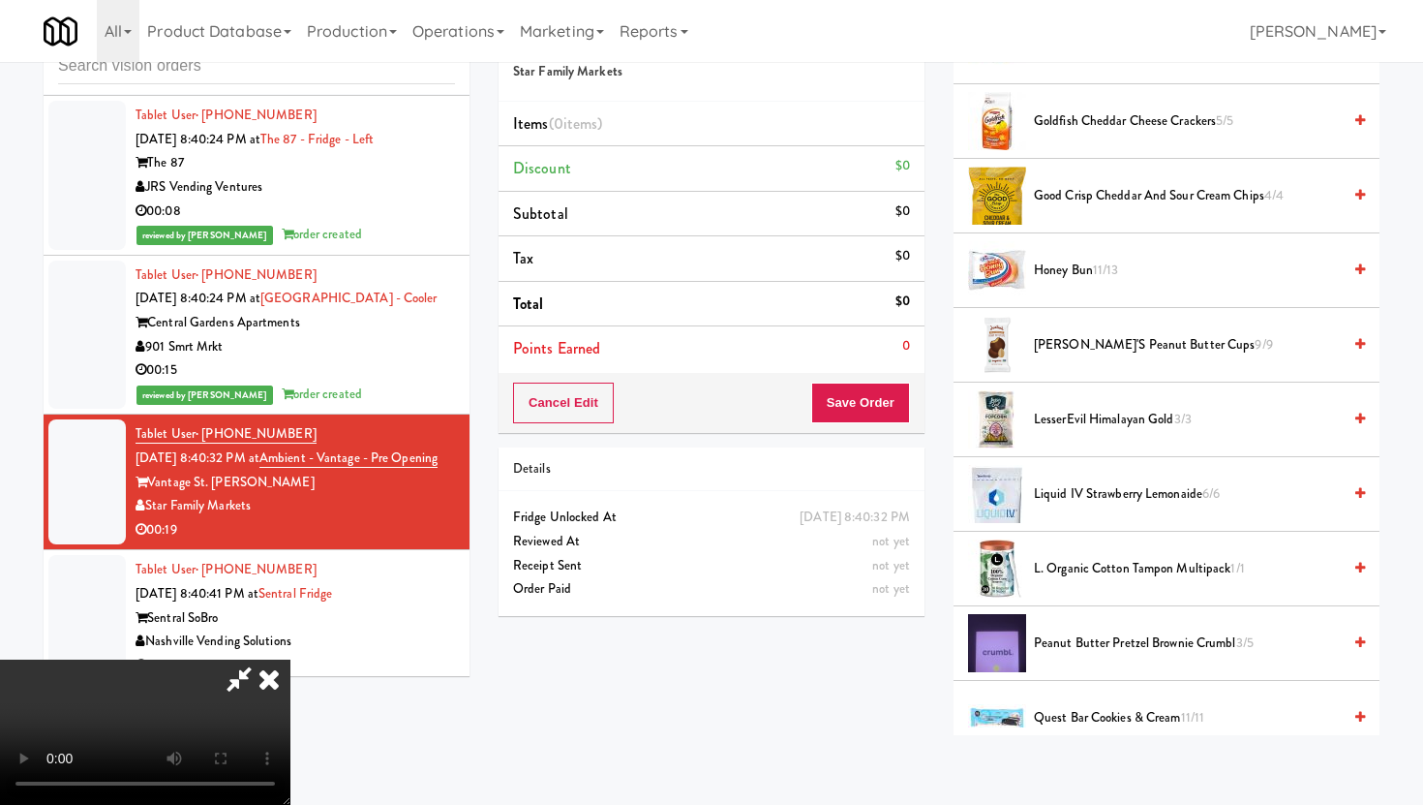
click at [1081, 641] on span "Peanut Butter Pretzel Brownie Crumbl 3/5" at bounding box center [1187, 643] width 307 height 24
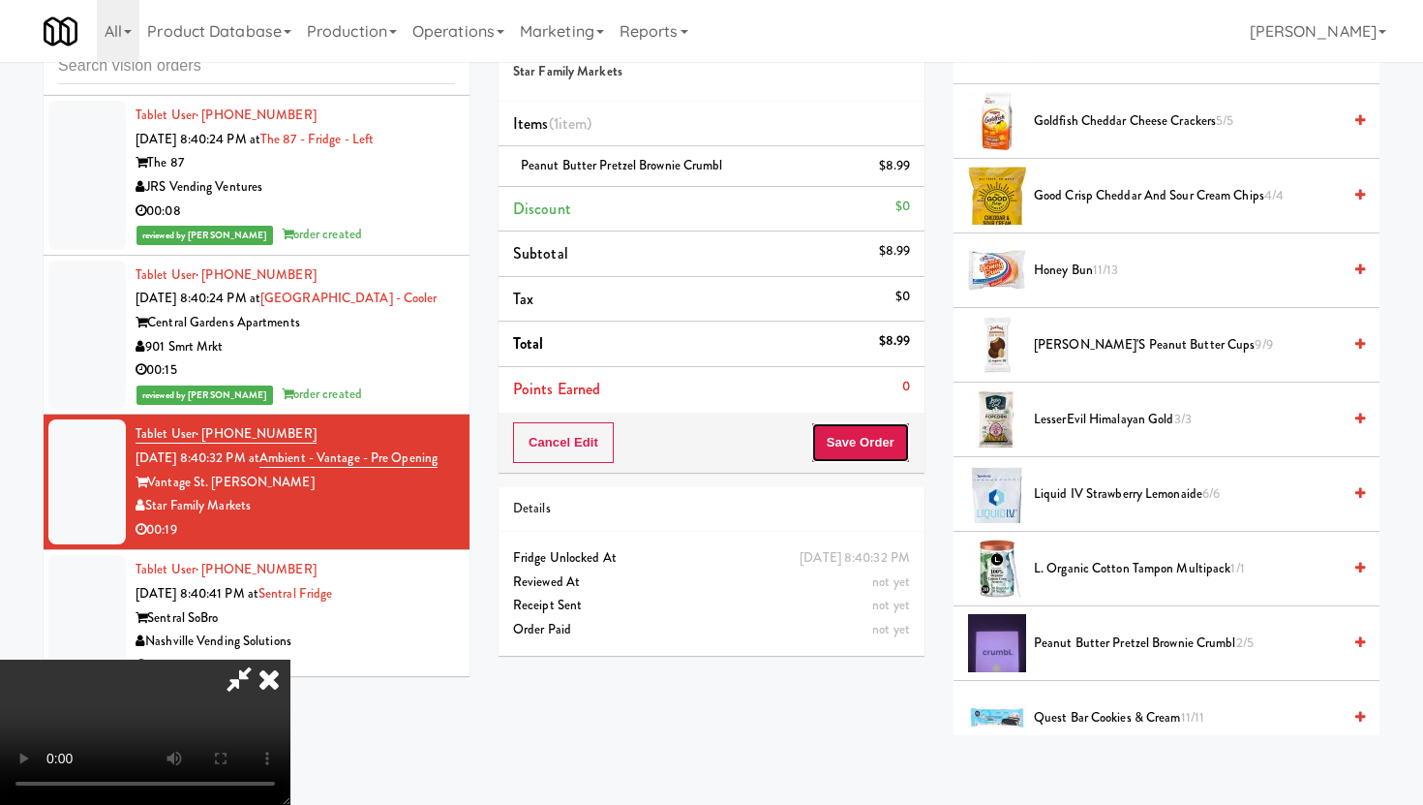
click at [886, 451] on button "Save Order" at bounding box center [860, 442] width 99 height 41
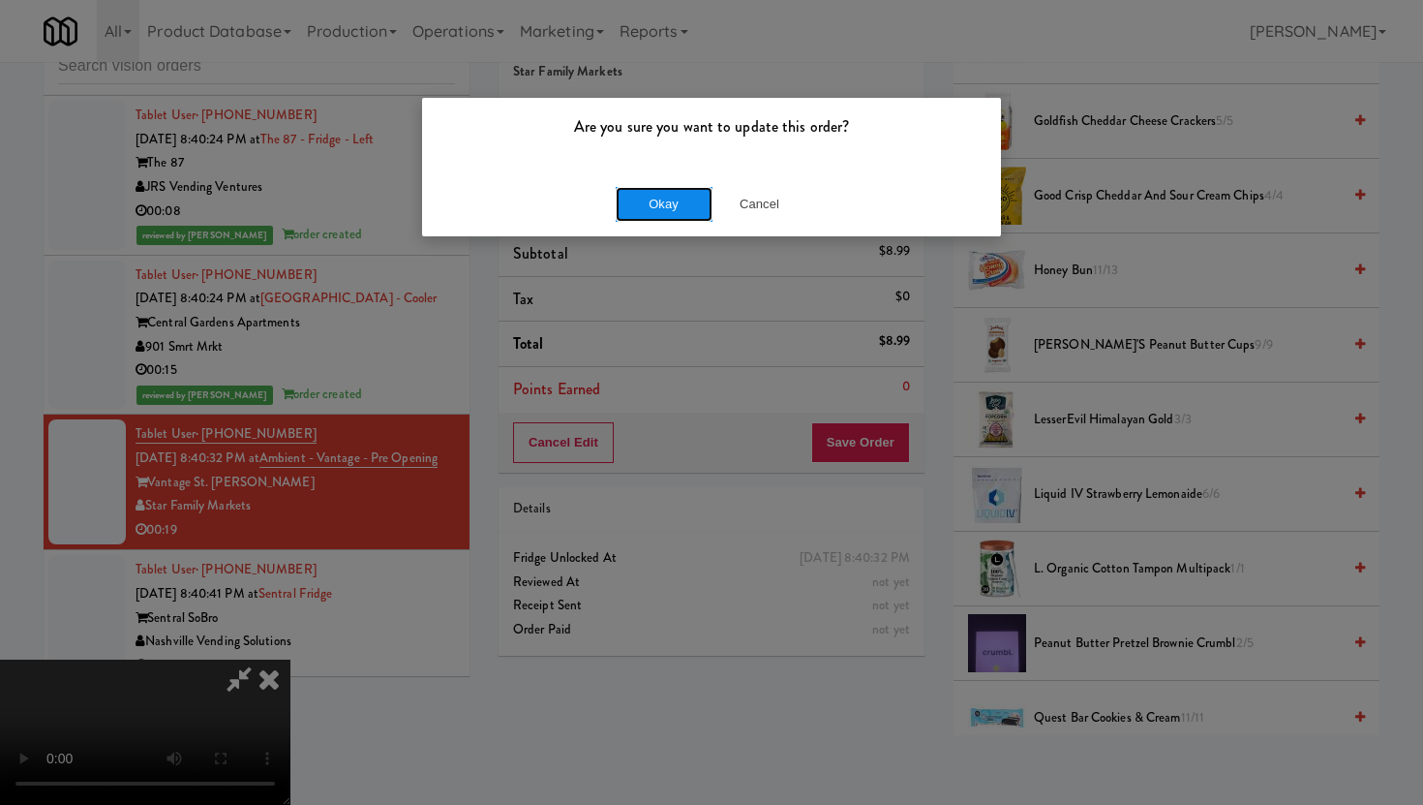
click at [638, 197] on button "Okay" at bounding box center [664, 204] width 97 height 35
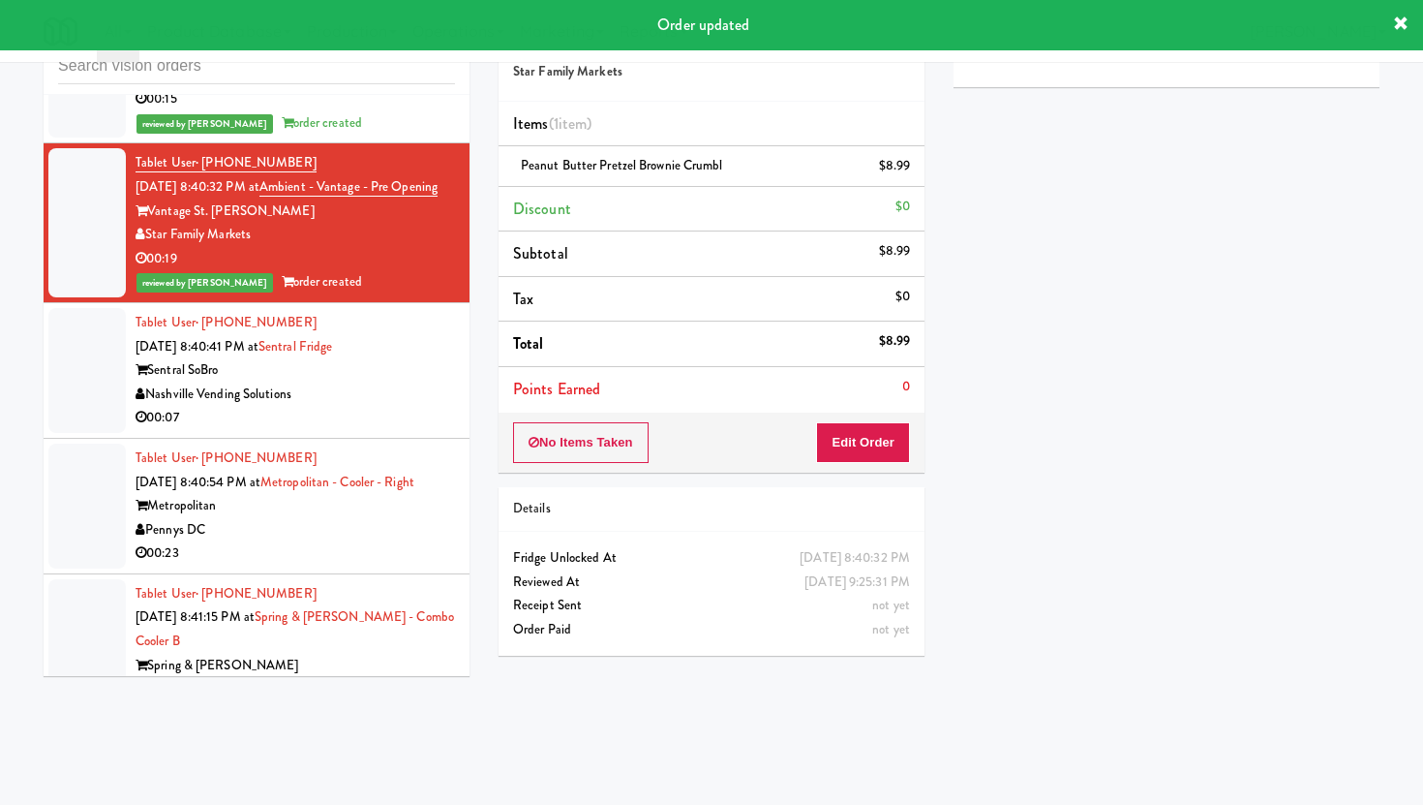
scroll to position [11185, 0]
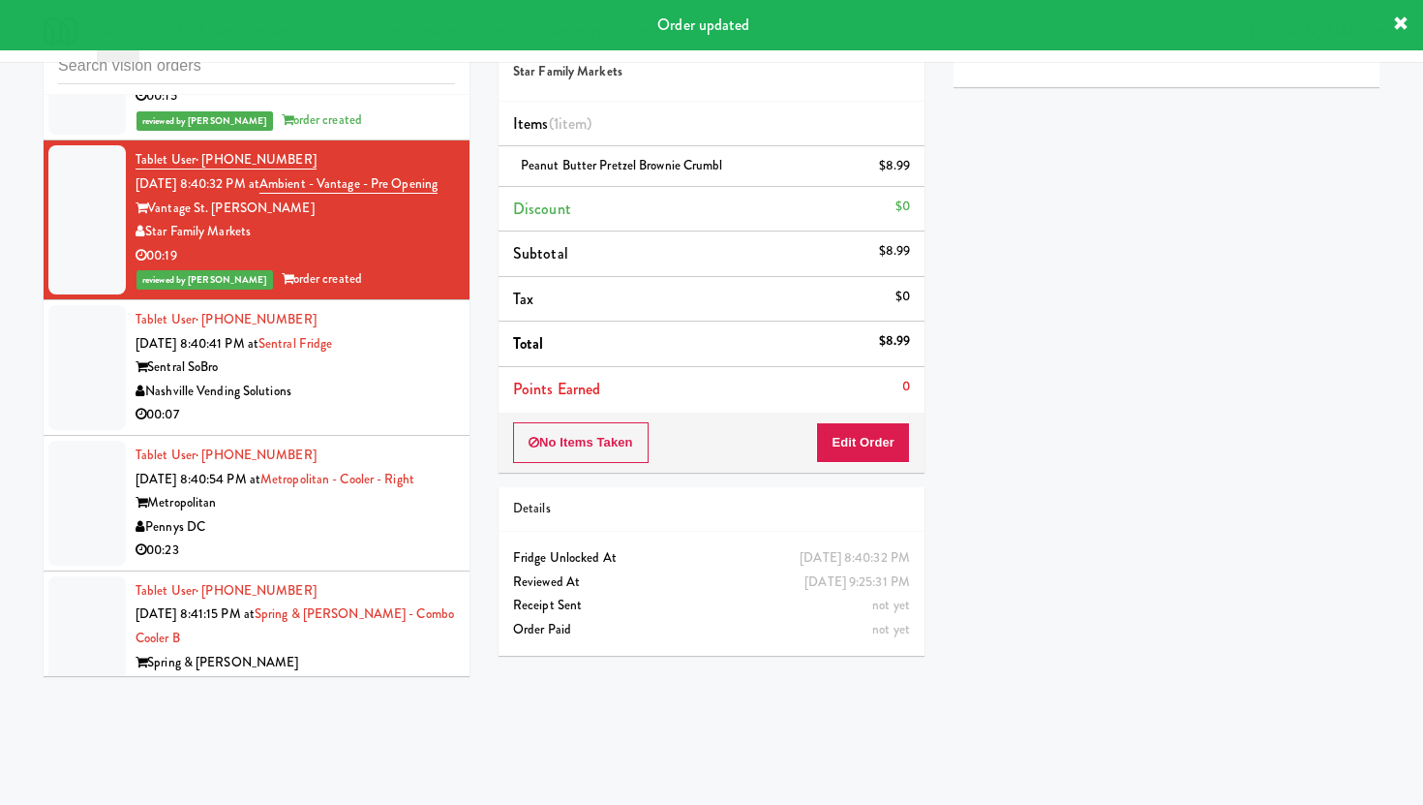
click at [422, 403] on div "00:07" at bounding box center [295, 415] width 319 height 24
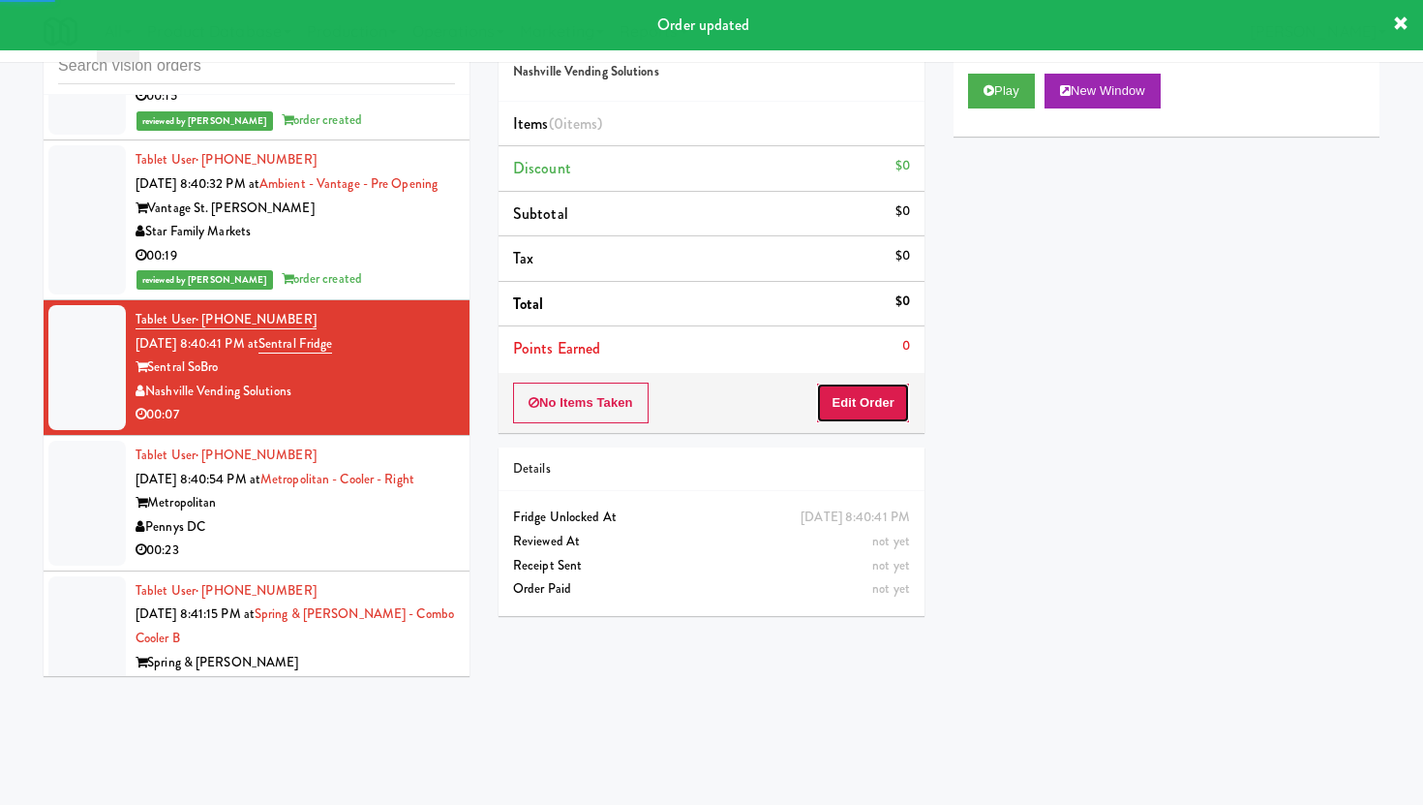
click at [849, 421] on button "Edit Order" at bounding box center [863, 402] width 94 height 41
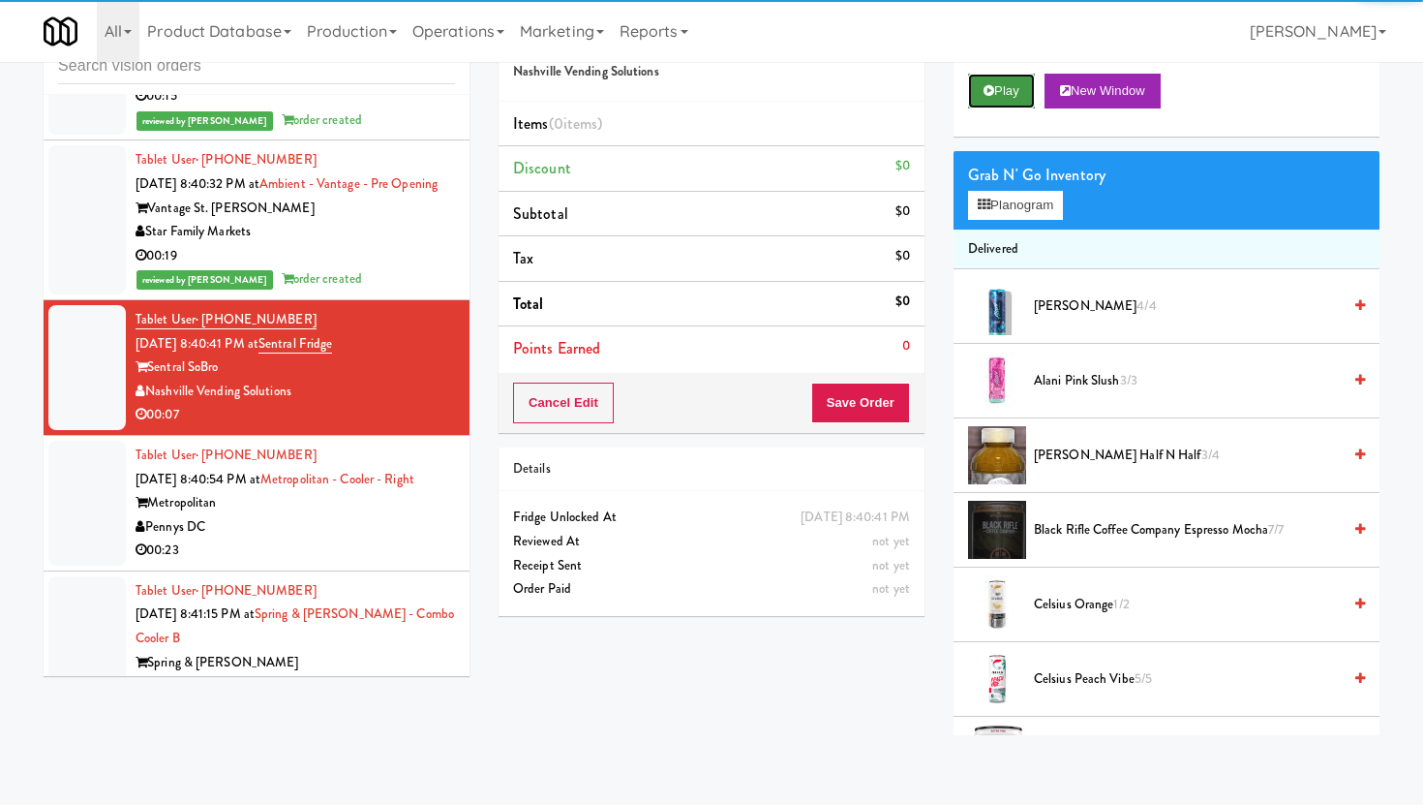
click at [986, 84] on icon at bounding box center [989, 90] width 11 height 13
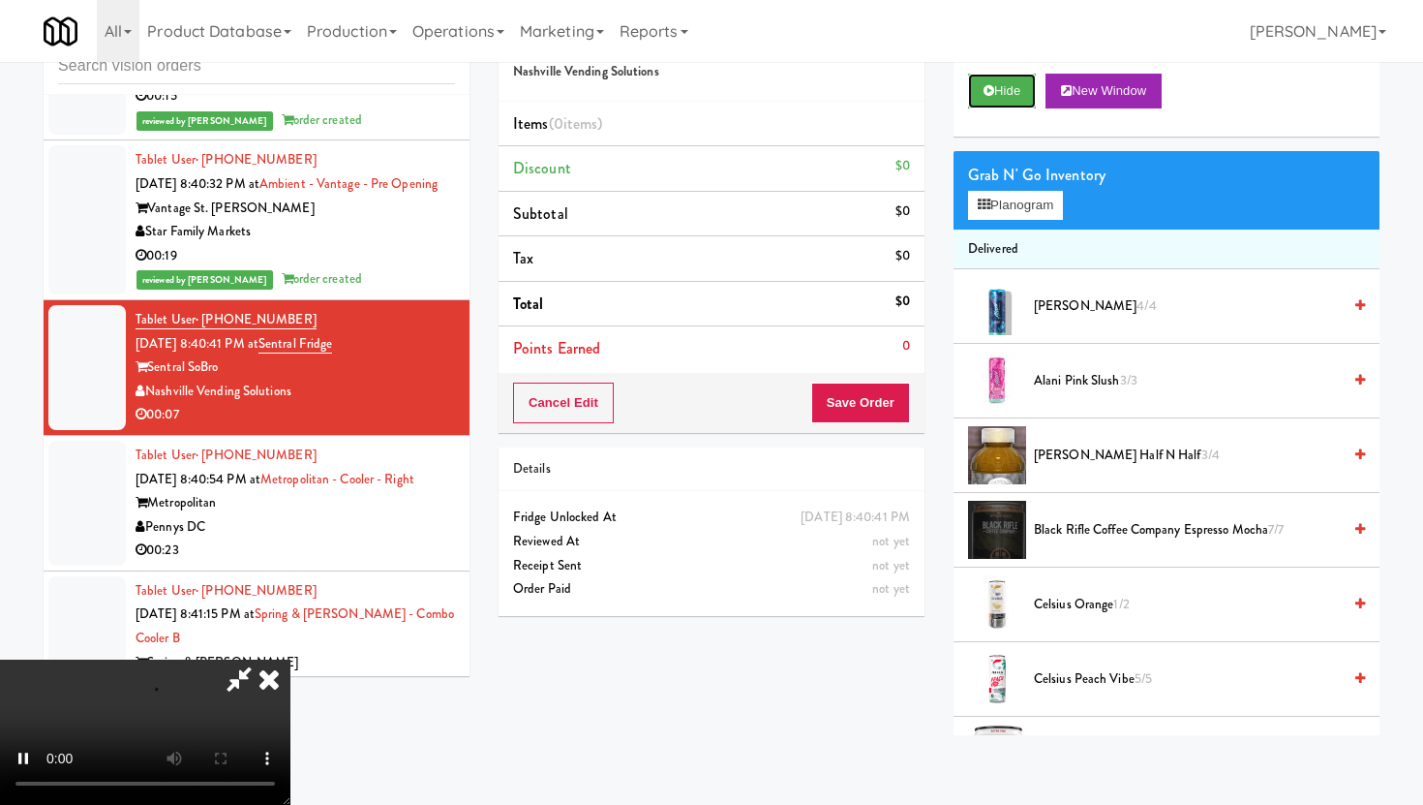
scroll to position [159, 0]
click at [290, 659] on video at bounding box center [145, 731] width 290 height 145
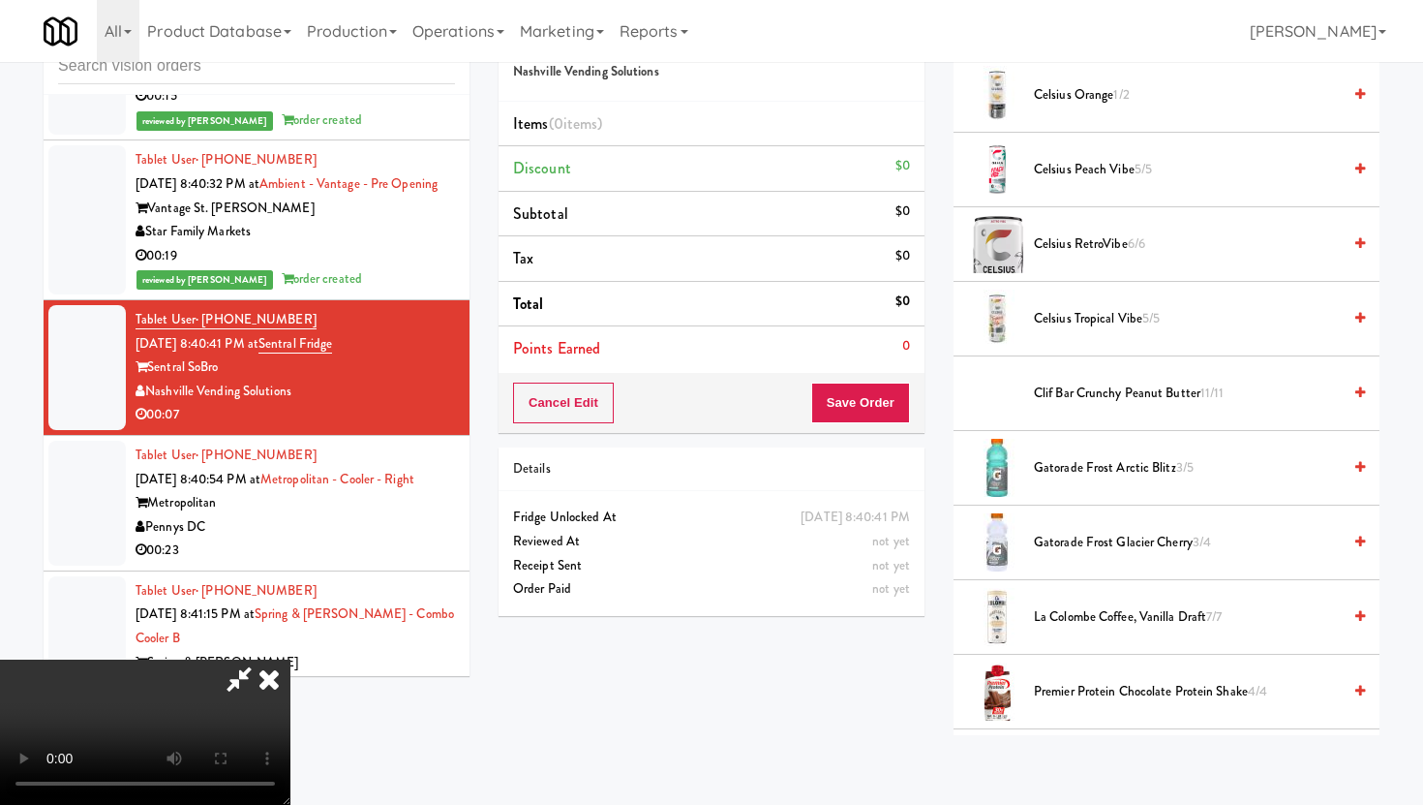
scroll to position [575, 0]
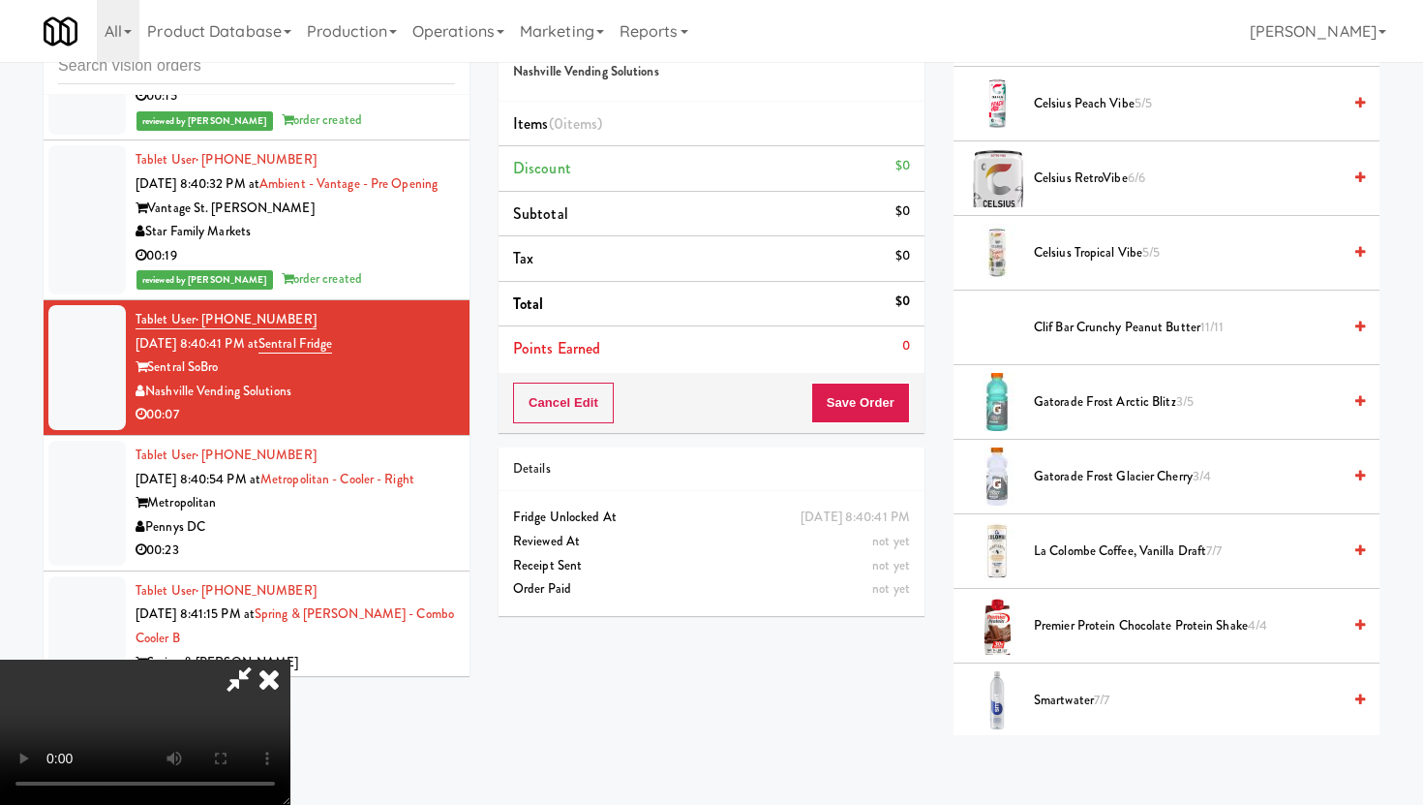
click at [1142, 489] on li "Gatorade Frost Glacier Cherry 3/4" at bounding box center [1167, 477] width 426 height 75
click at [1142, 482] on span "Gatorade Frost Glacier Cherry 3/4" at bounding box center [1187, 477] width 307 height 24
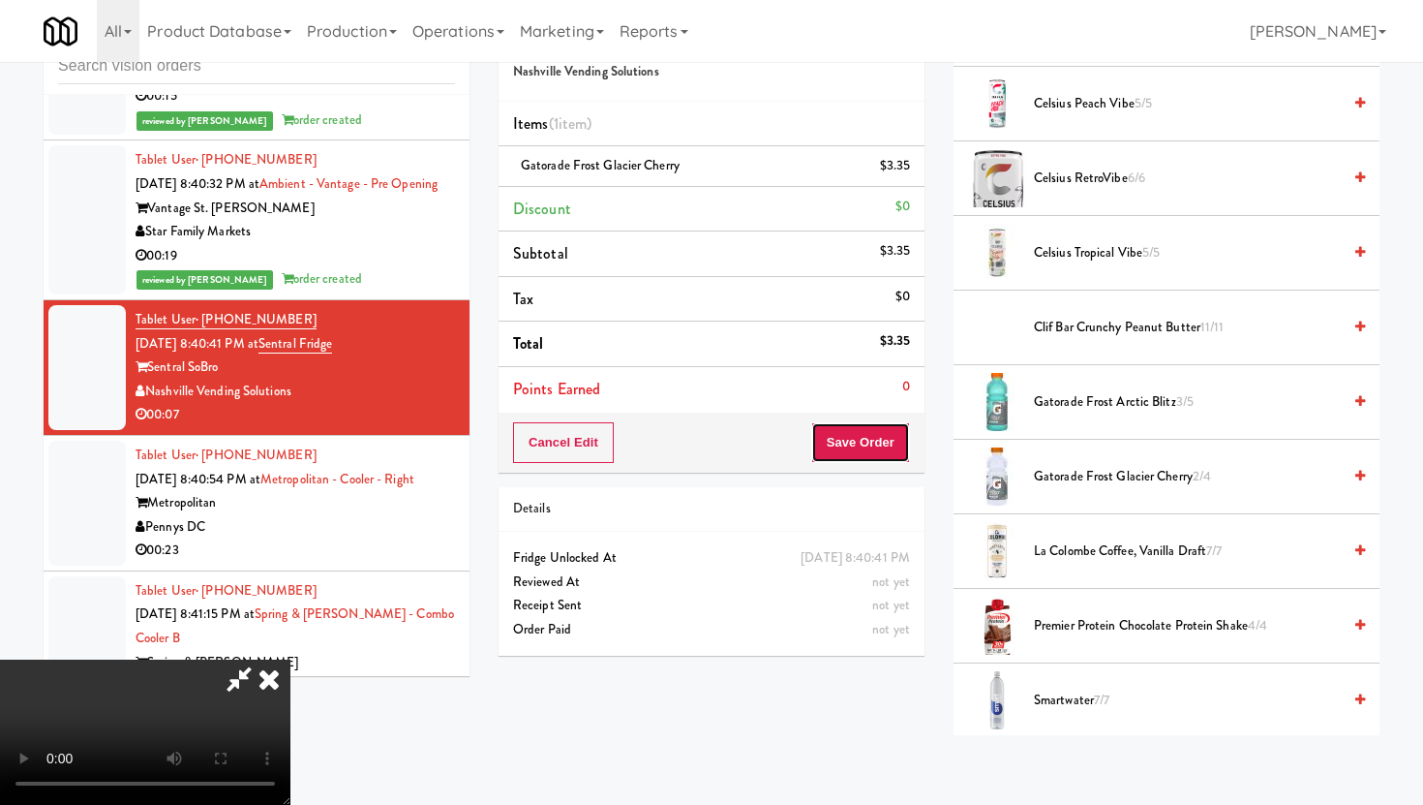
click at [876, 440] on button "Save Order" at bounding box center [860, 442] width 99 height 41
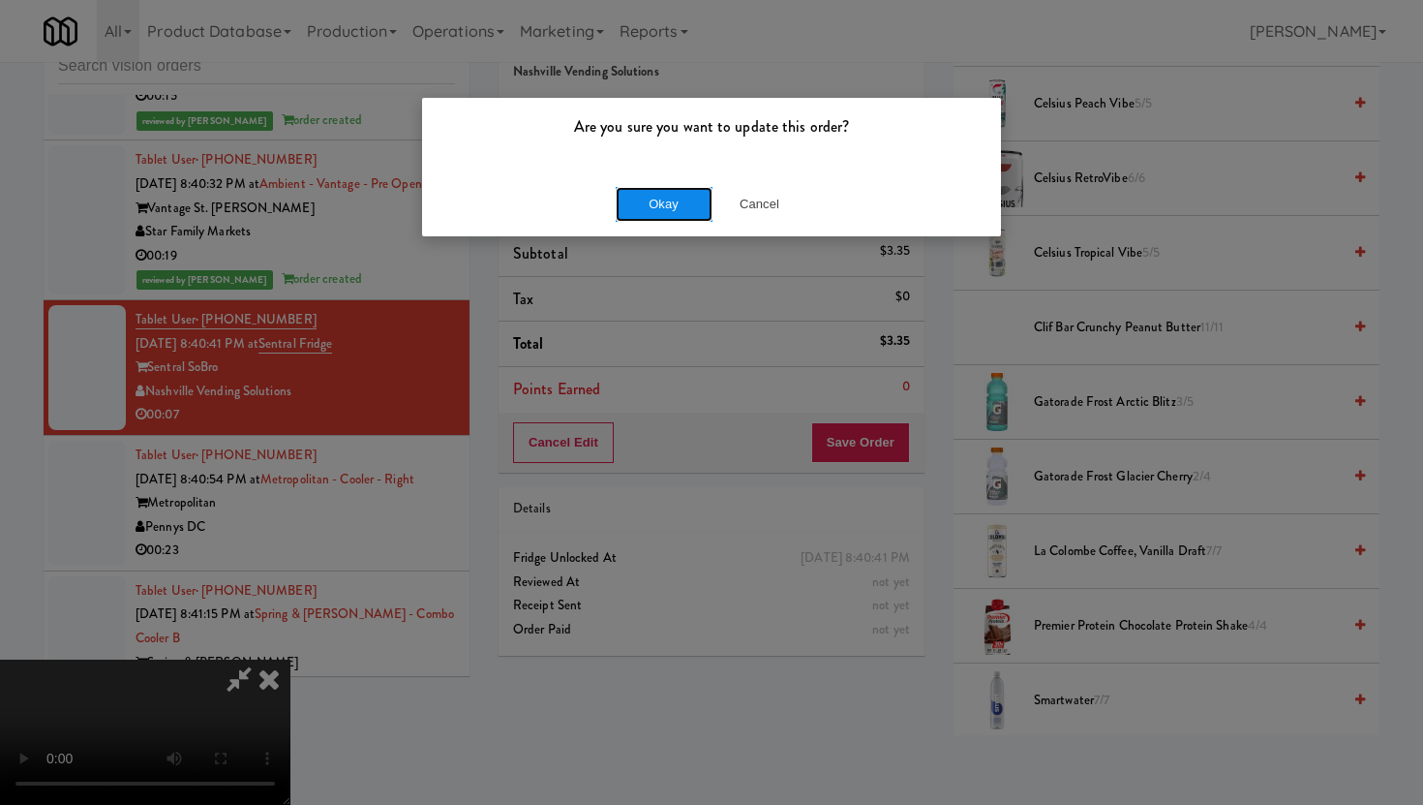
click at [658, 200] on button "Okay" at bounding box center [664, 204] width 97 height 35
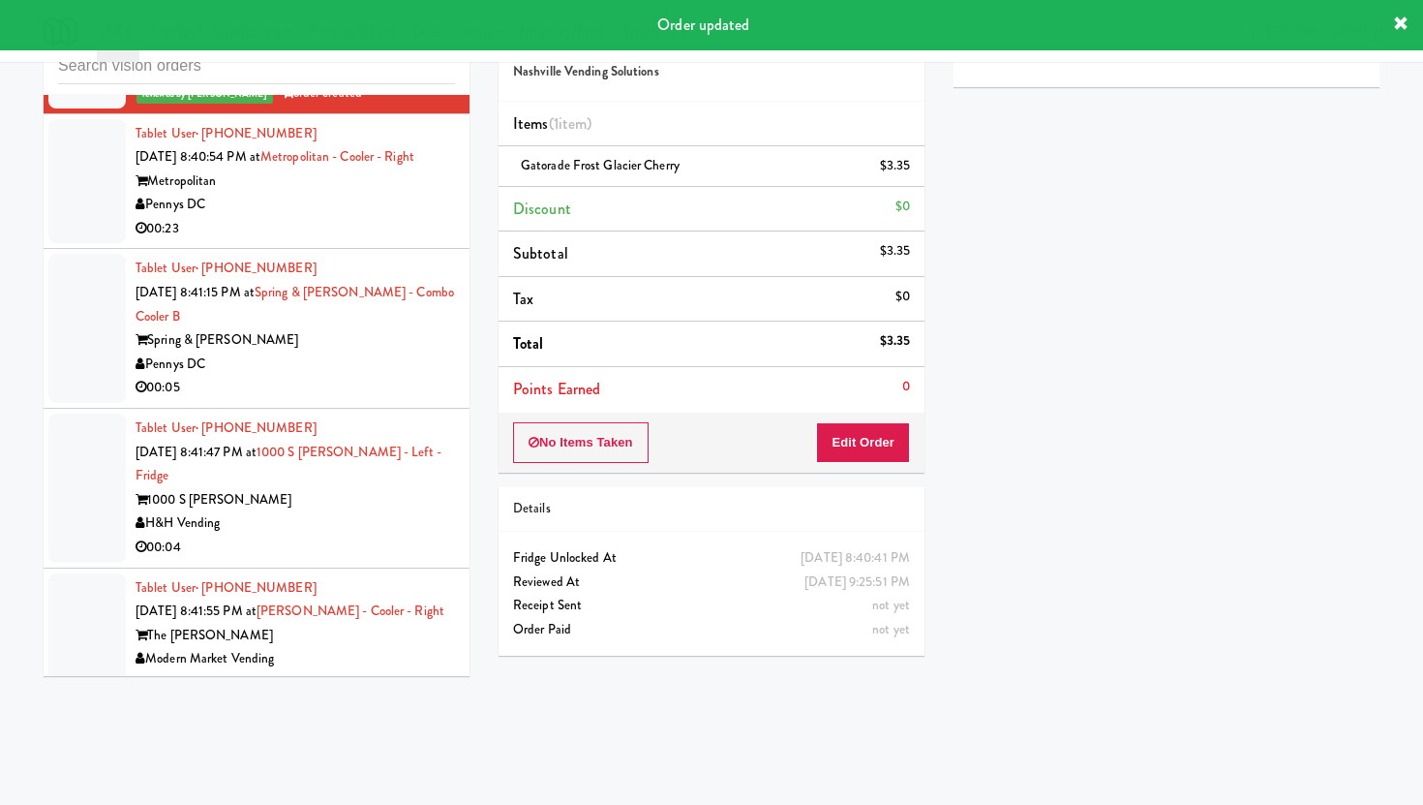
scroll to position [11535, 0]
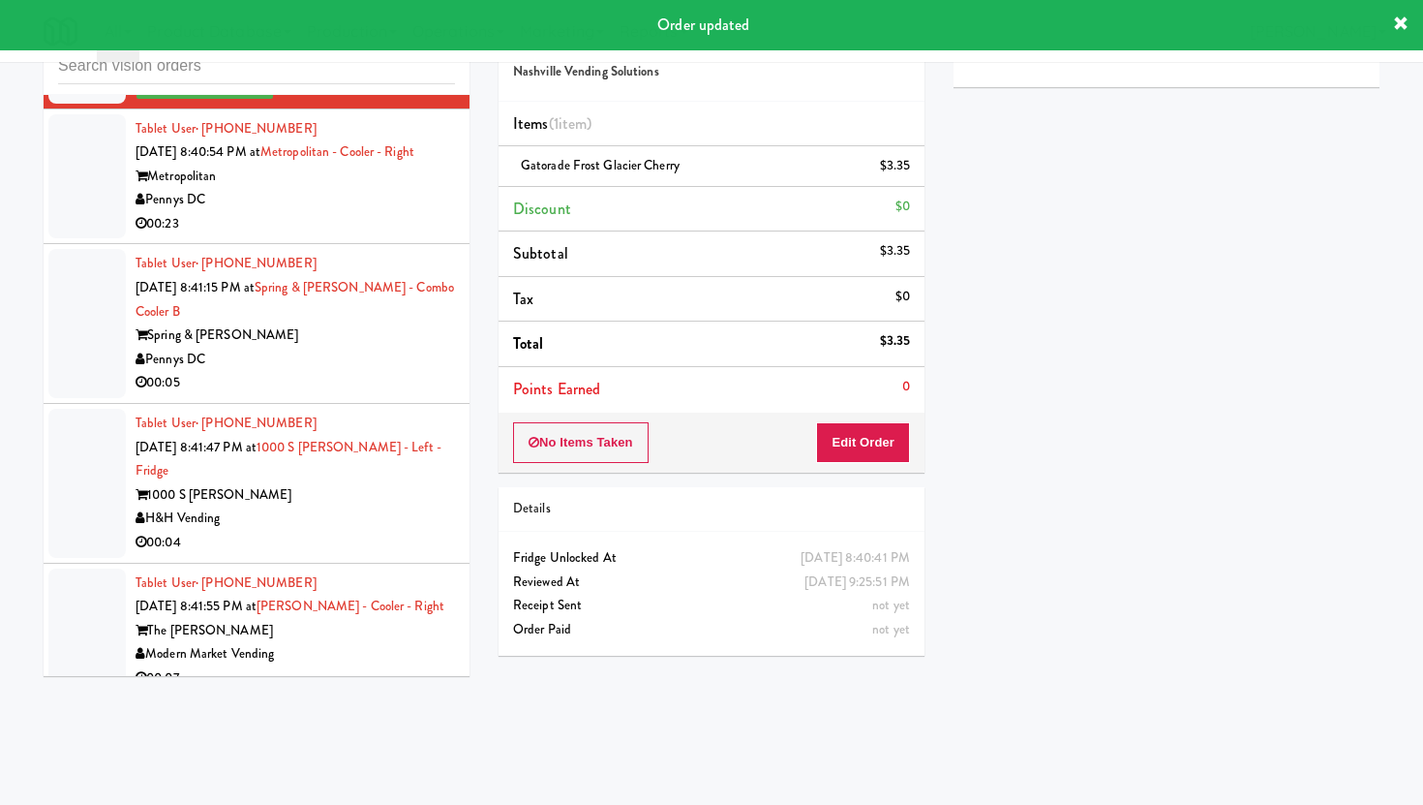
click at [346, 188] on div "Pennys DC" at bounding box center [295, 200] width 319 height 24
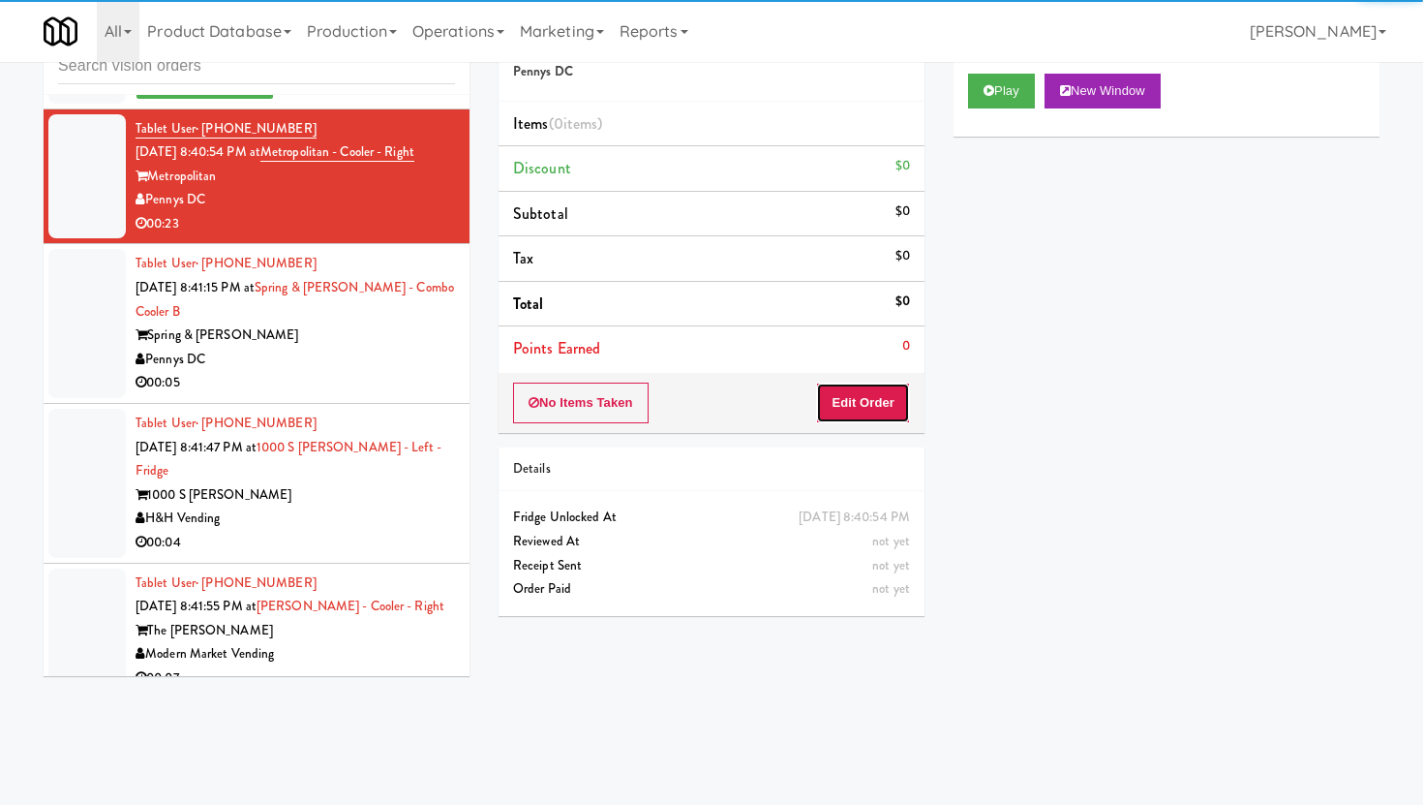
click at [896, 417] on button "Edit Order" at bounding box center [863, 402] width 94 height 41
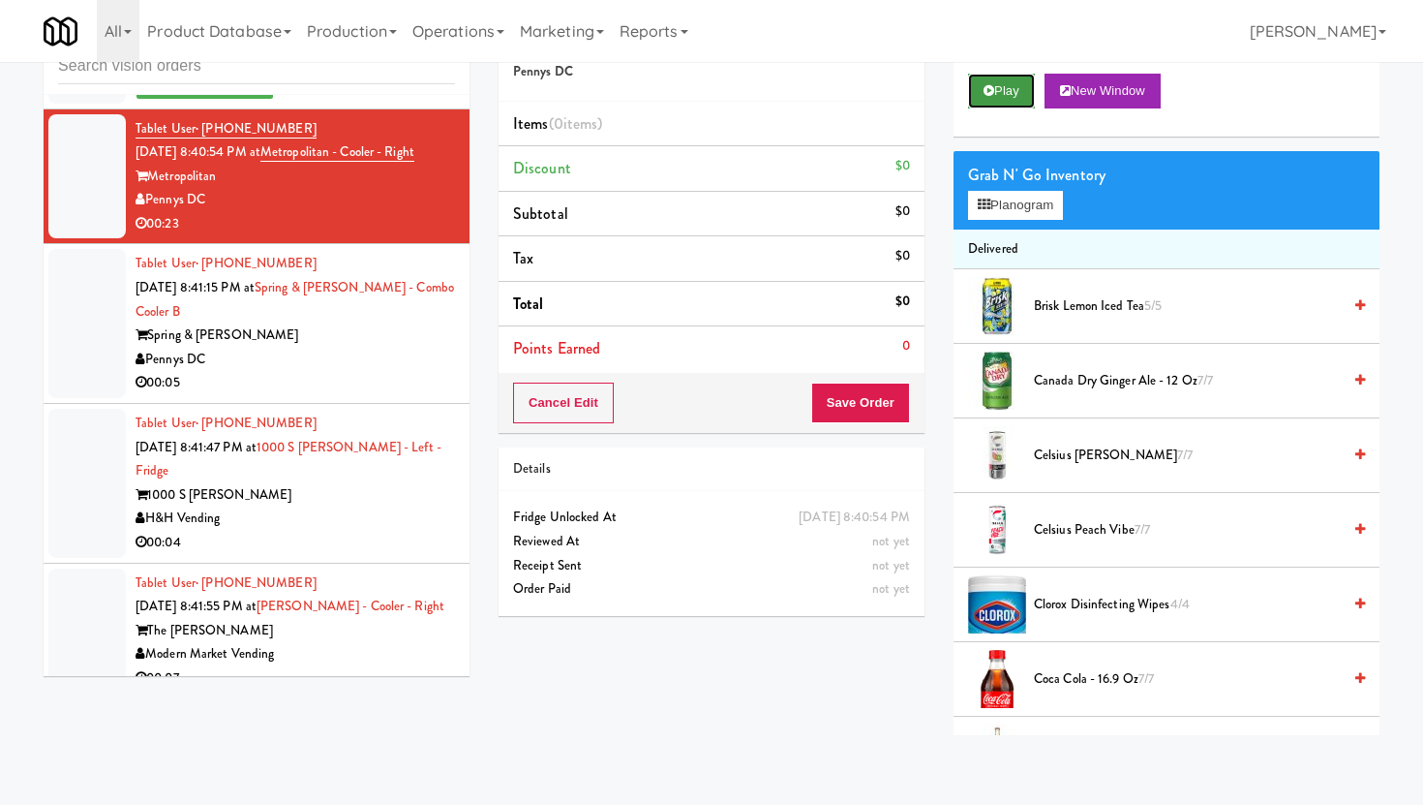
click at [995, 106] on button "Play" at bounding box center [1001, 91] width 67 height 35
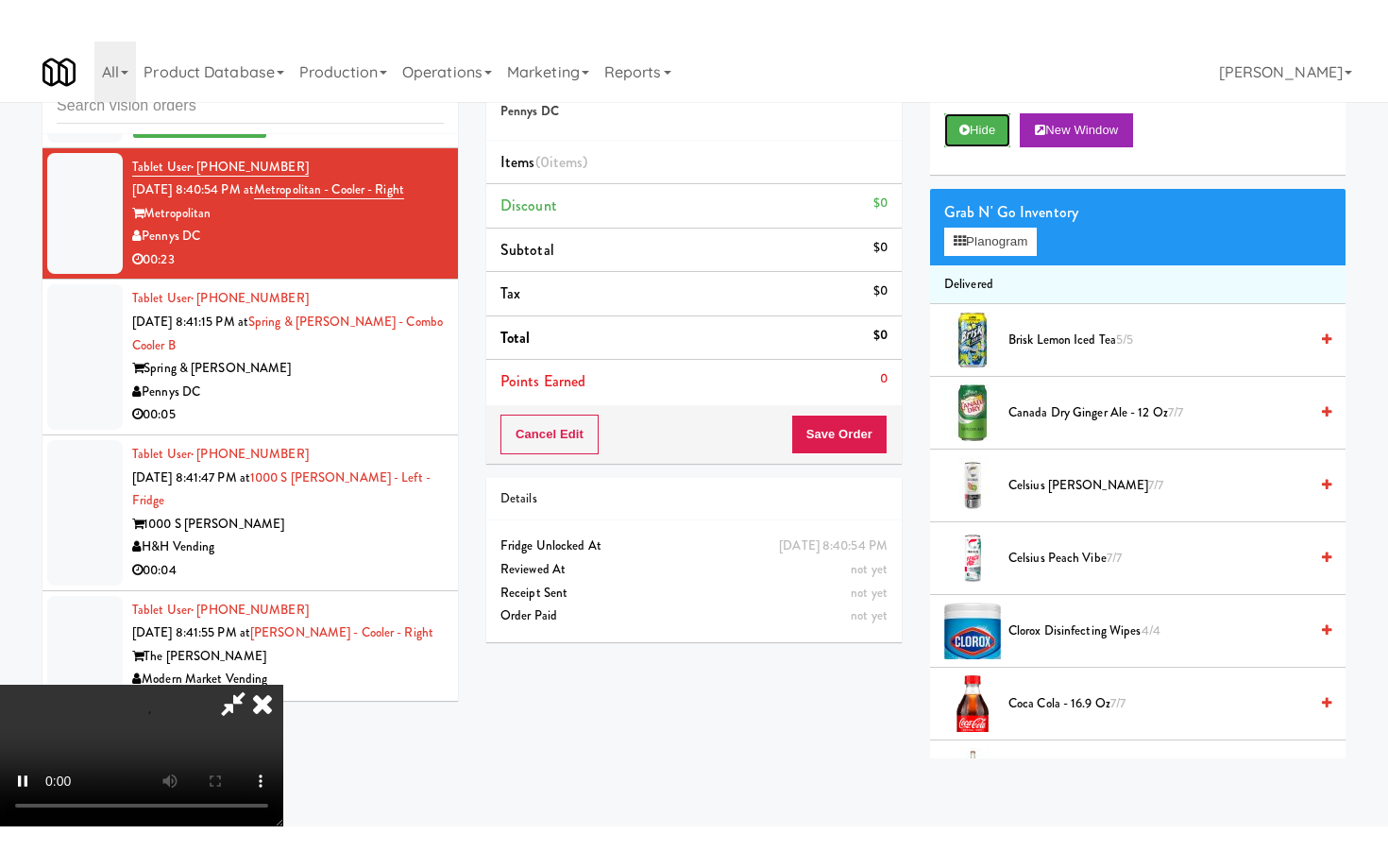
scroll to position [155, 0]
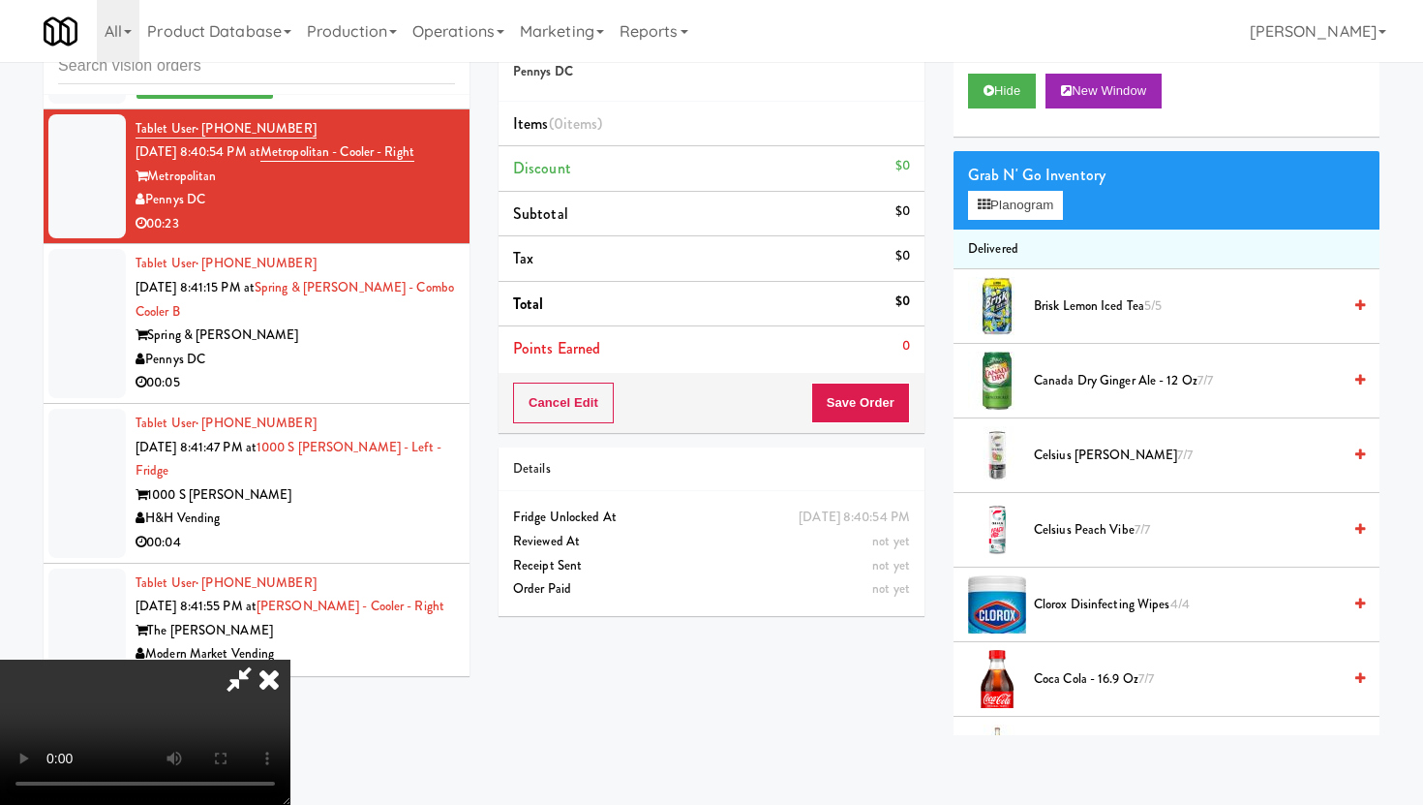
click at [290, 679] on video at bounding box center [145, 731] width 290 height 145
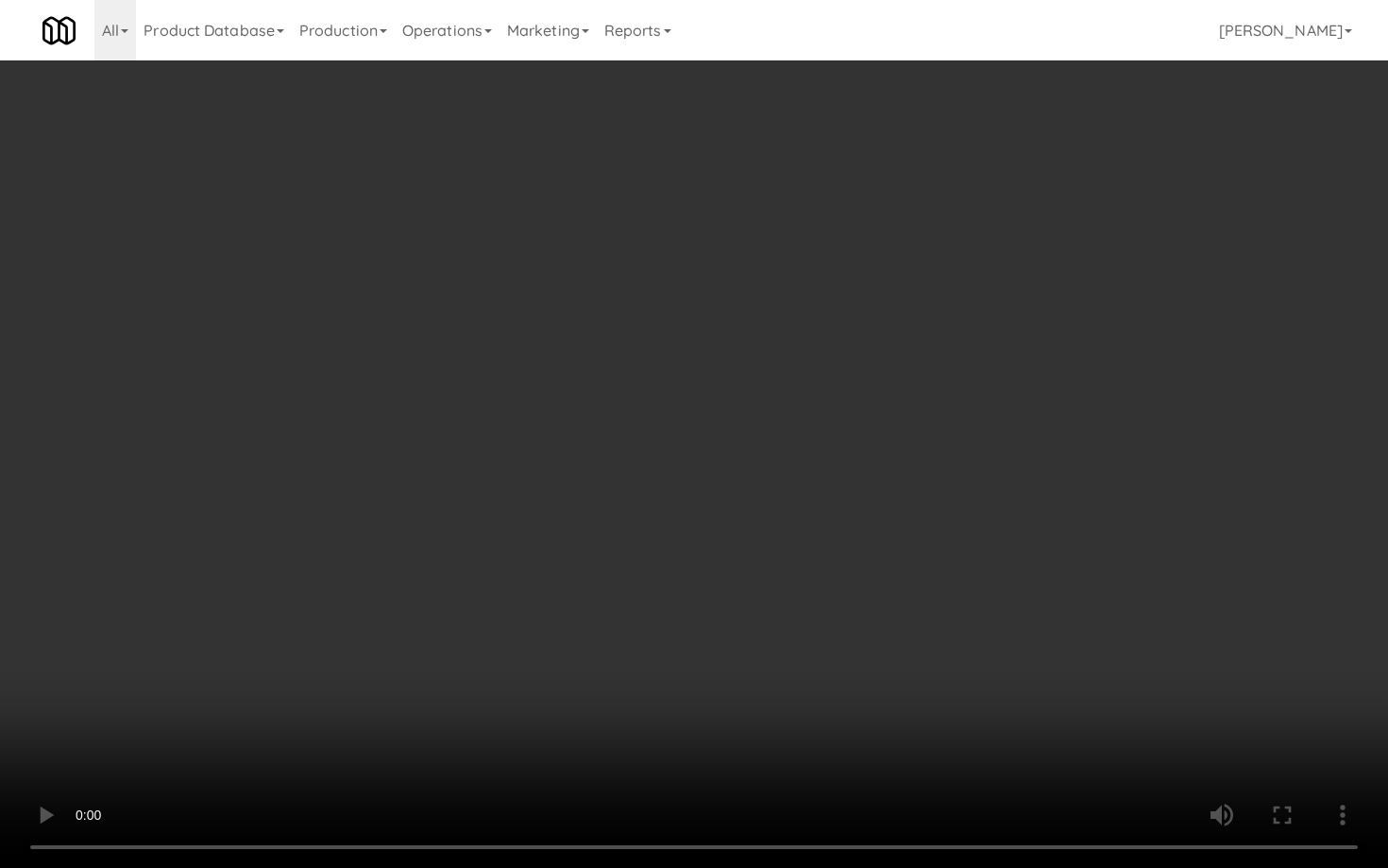
click at [654, 651] on video at bounding box center [694, 434] width 1388 height 868
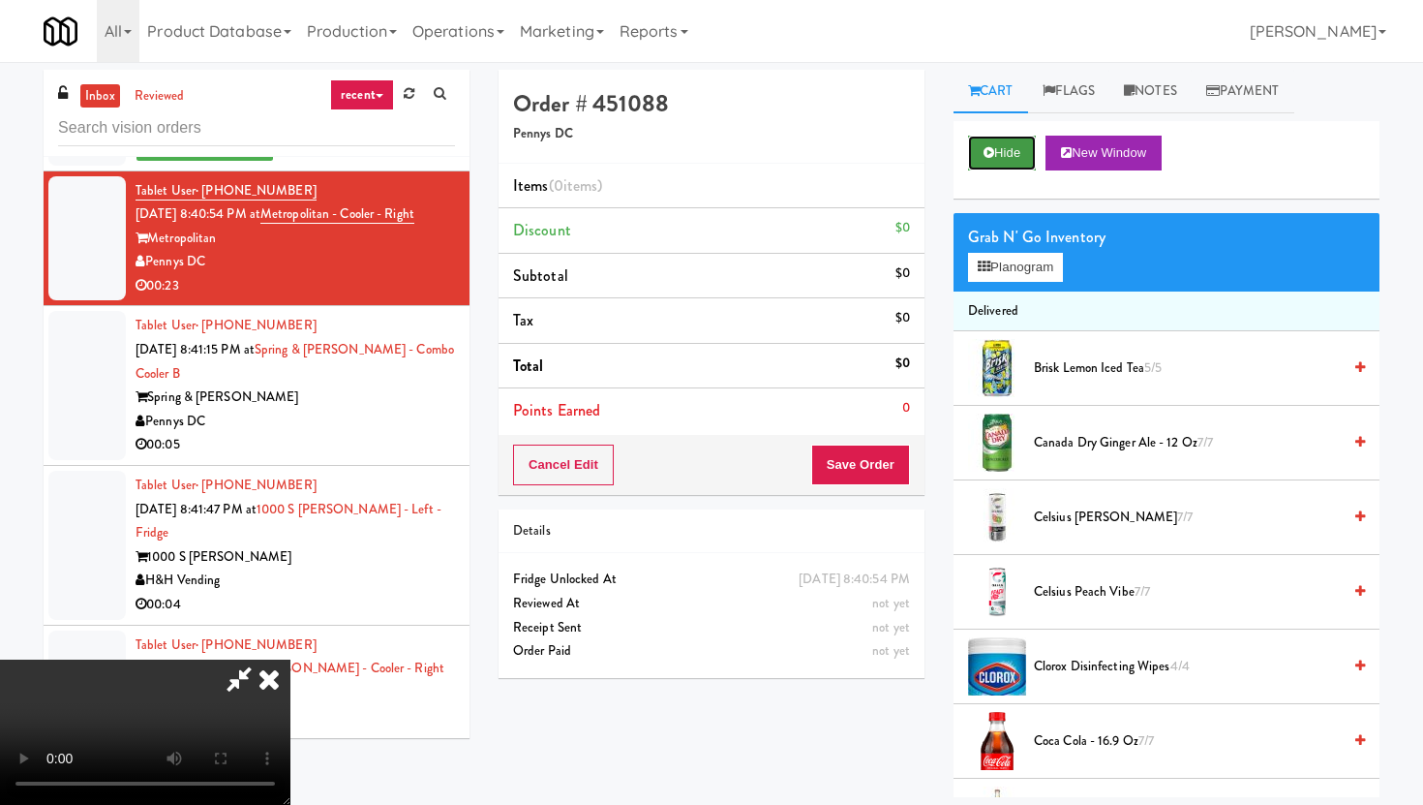
click at [979, 146] on button "Hide" at bounding box center [1002, 153] width 68 height 35
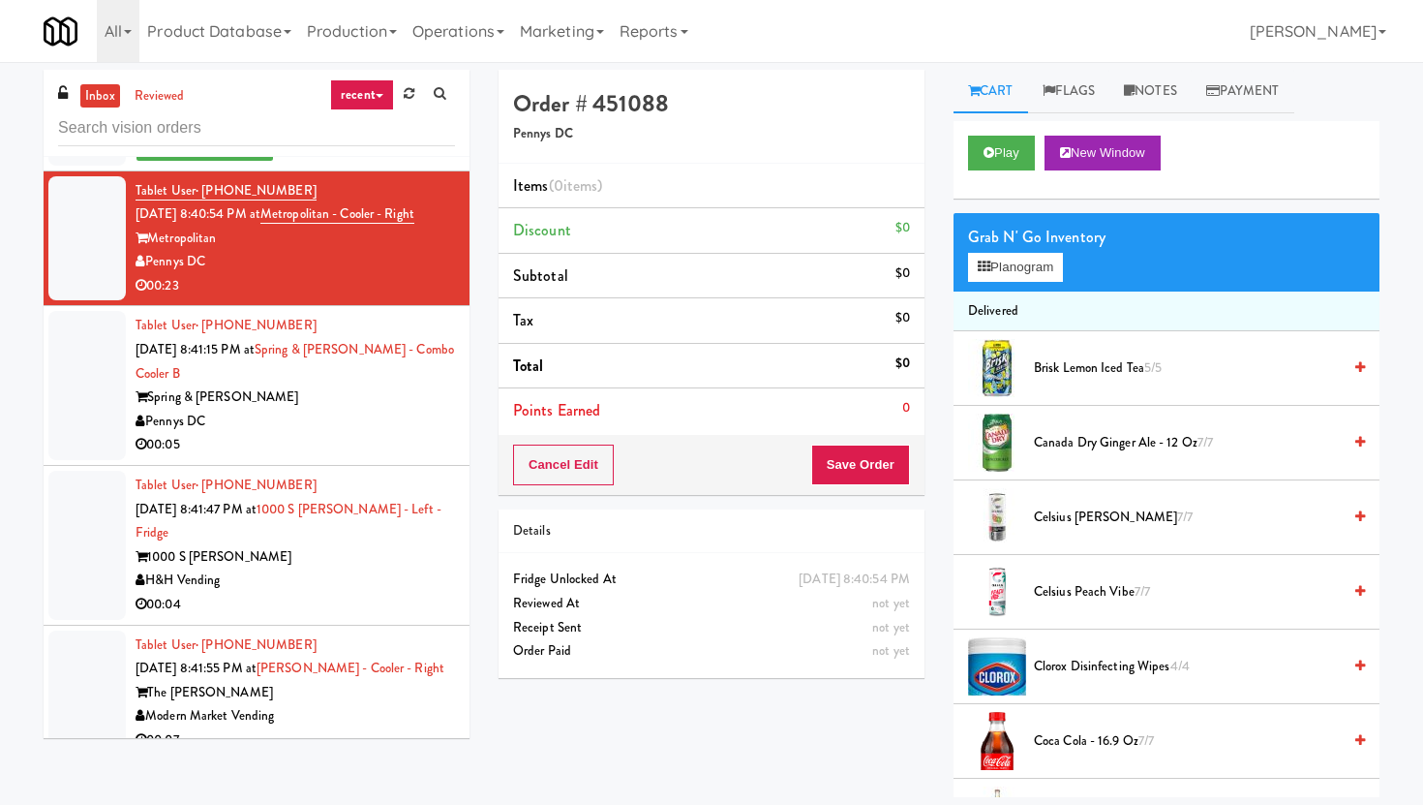
click at [335, 410] on div "Pennys DC" at bounding box center [295, 422] width 319 height 24
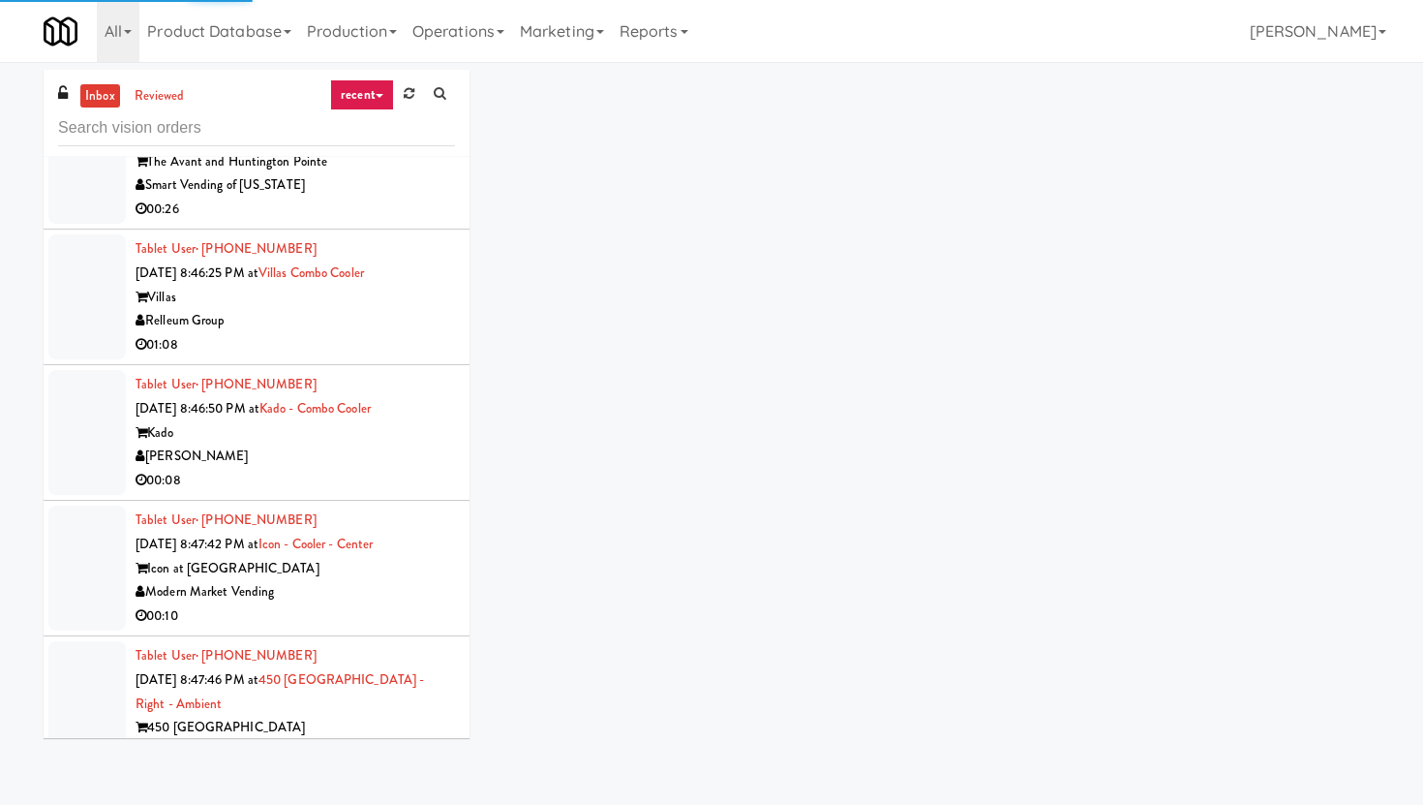
scroll to position [12483, 0]
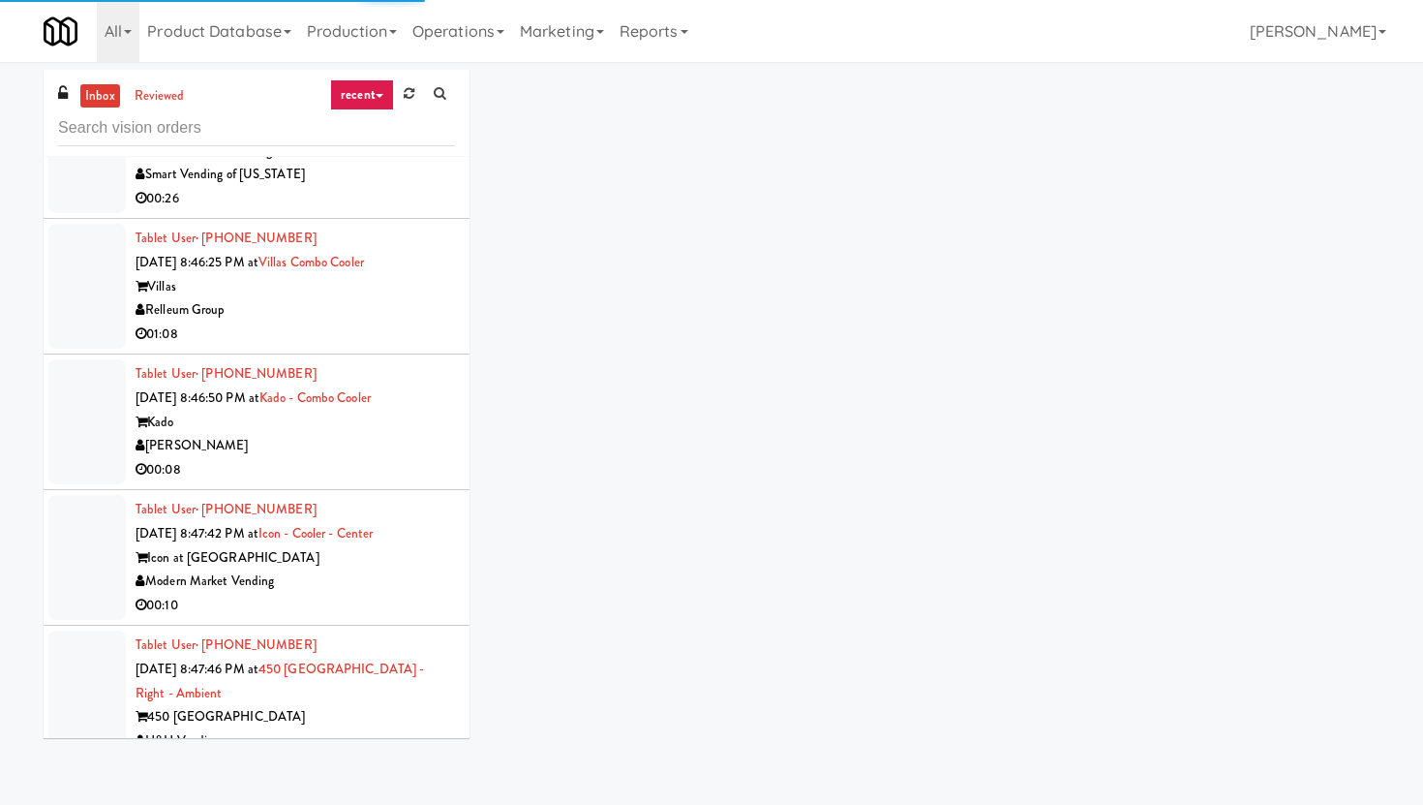
click at [354, 490] on li "Tablet User · (512) 695-6611 [DATE] 8:47:42 PM at Icon - Cooler - Center Icon a…" at bounding box center [257, 558] width 426 height 136
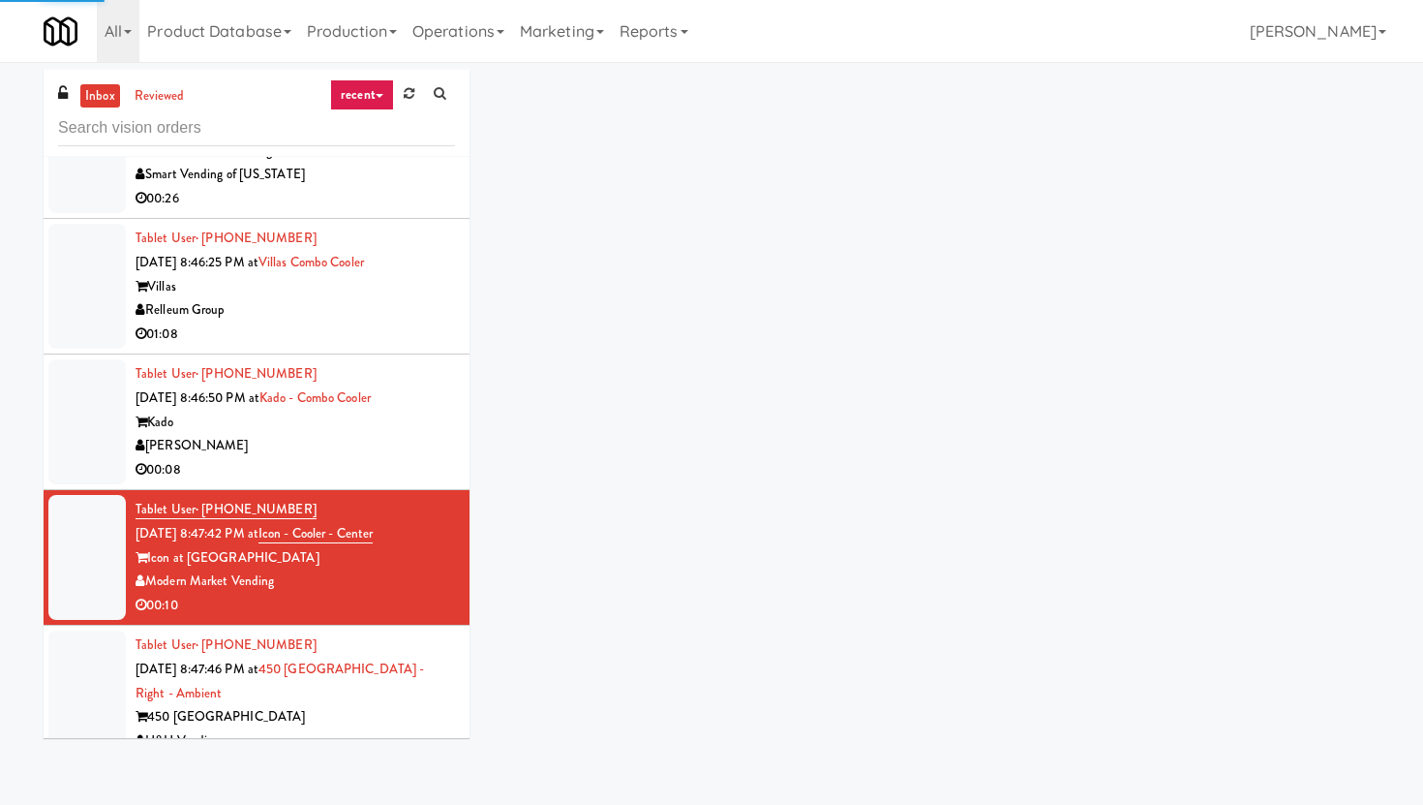
click at [352, 458] on div "00:08" at bounding box center [295, 470] width 319 height 24
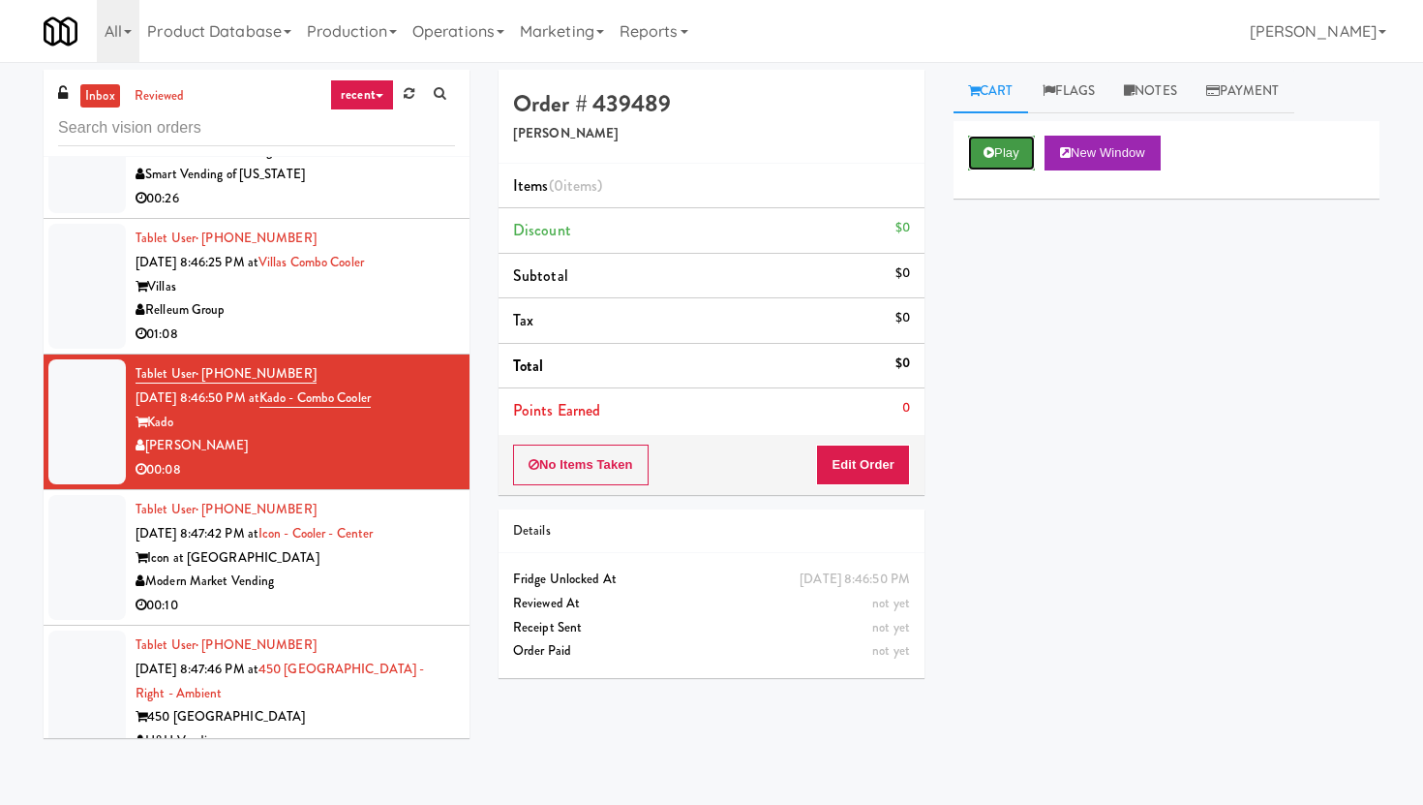
click at [987, 154] on icon at bounding box center [989, 152] width 11 height 13
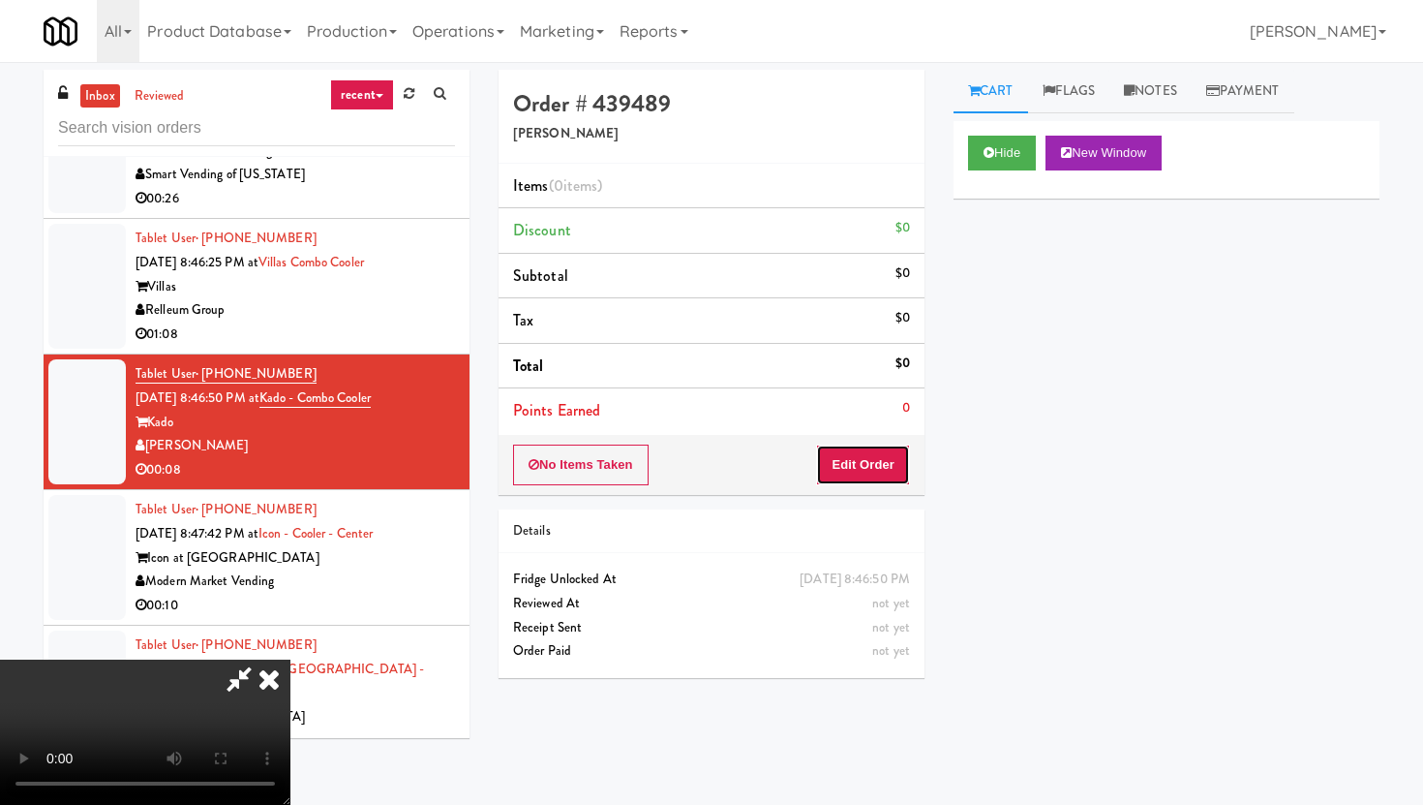
click at [851, 473] on button "Edit Order" at bounding box center [863, 464] width 94 height 41
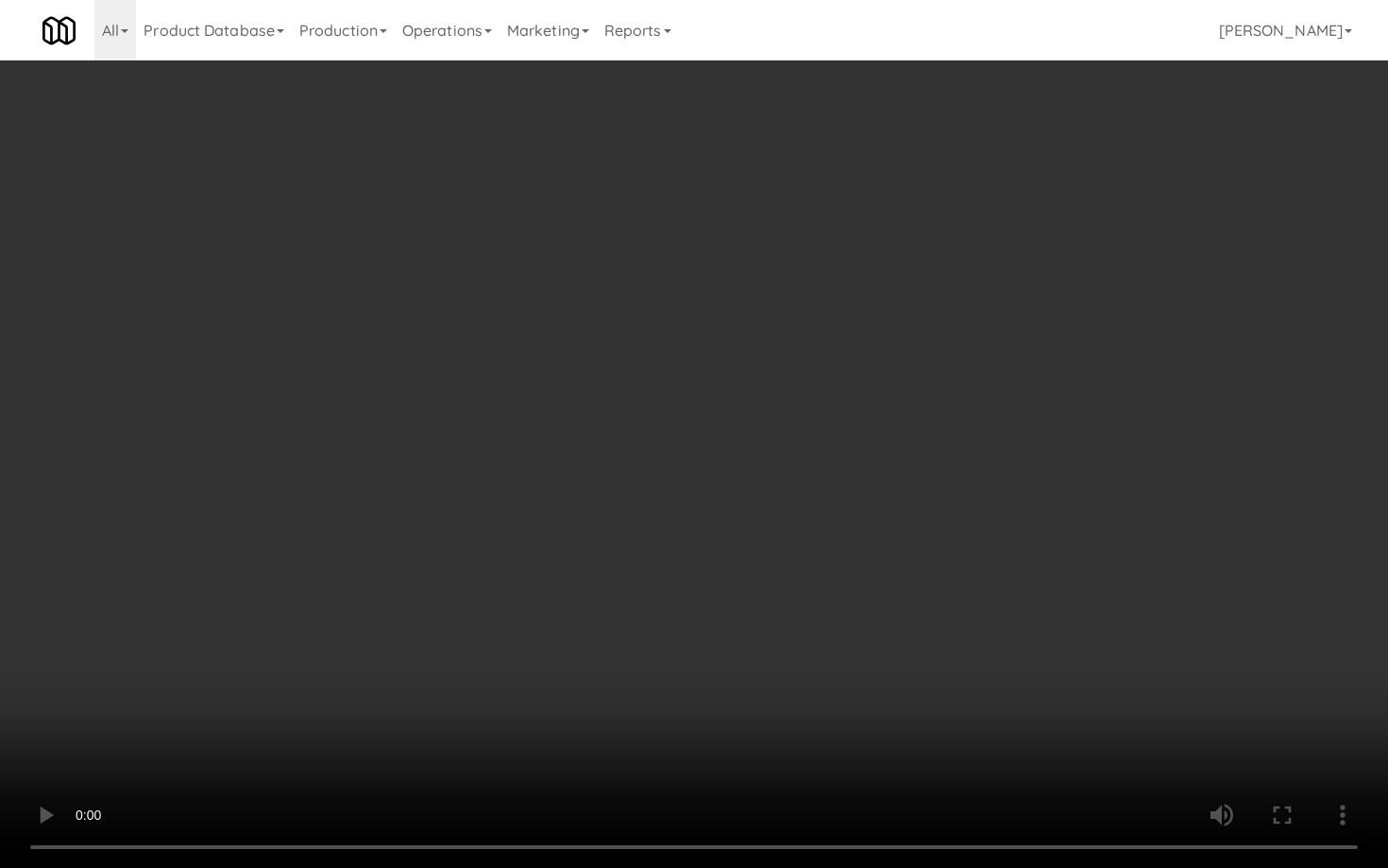
click at [1054, 702] on video at bounding box center [694, 434] width 1388 height 868
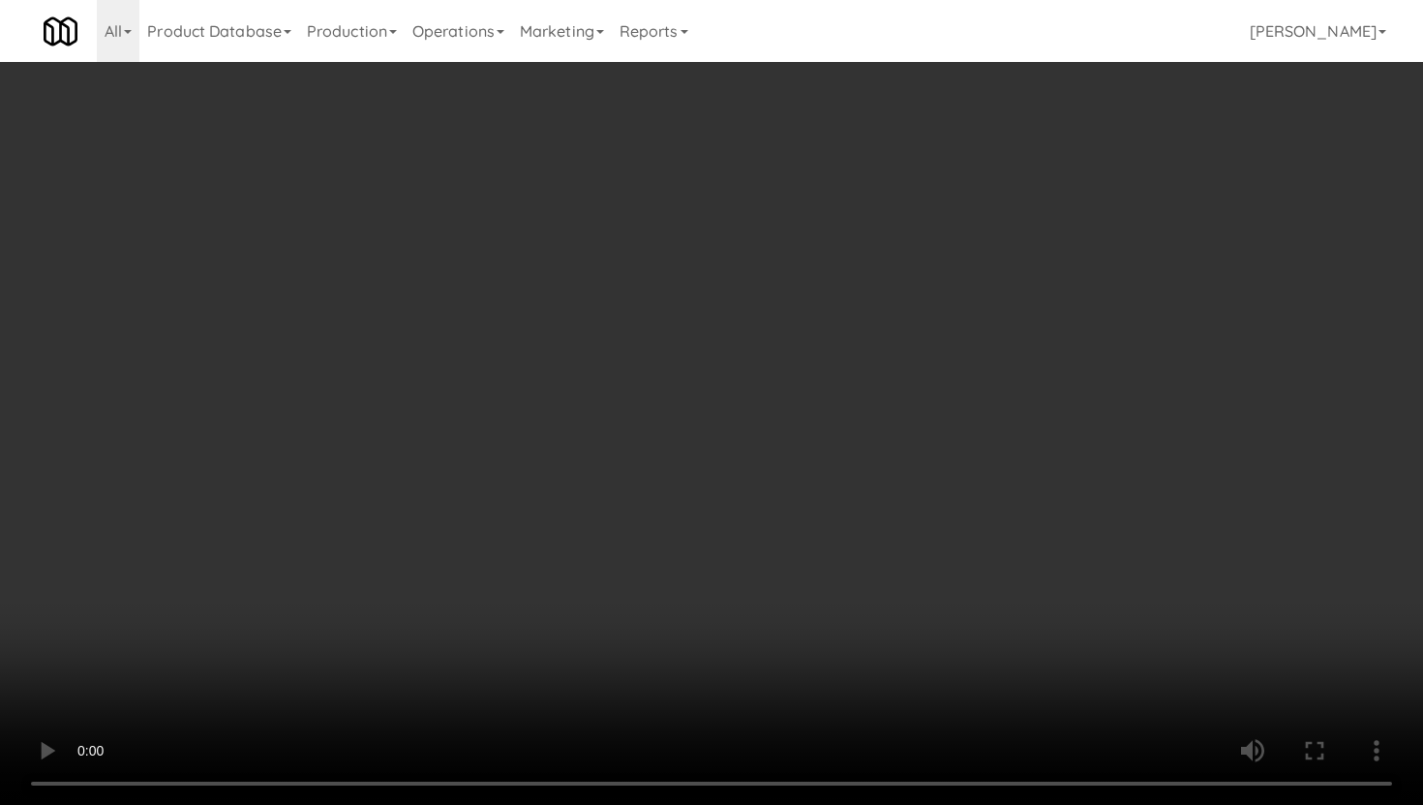
scroll to position [1520, 0]
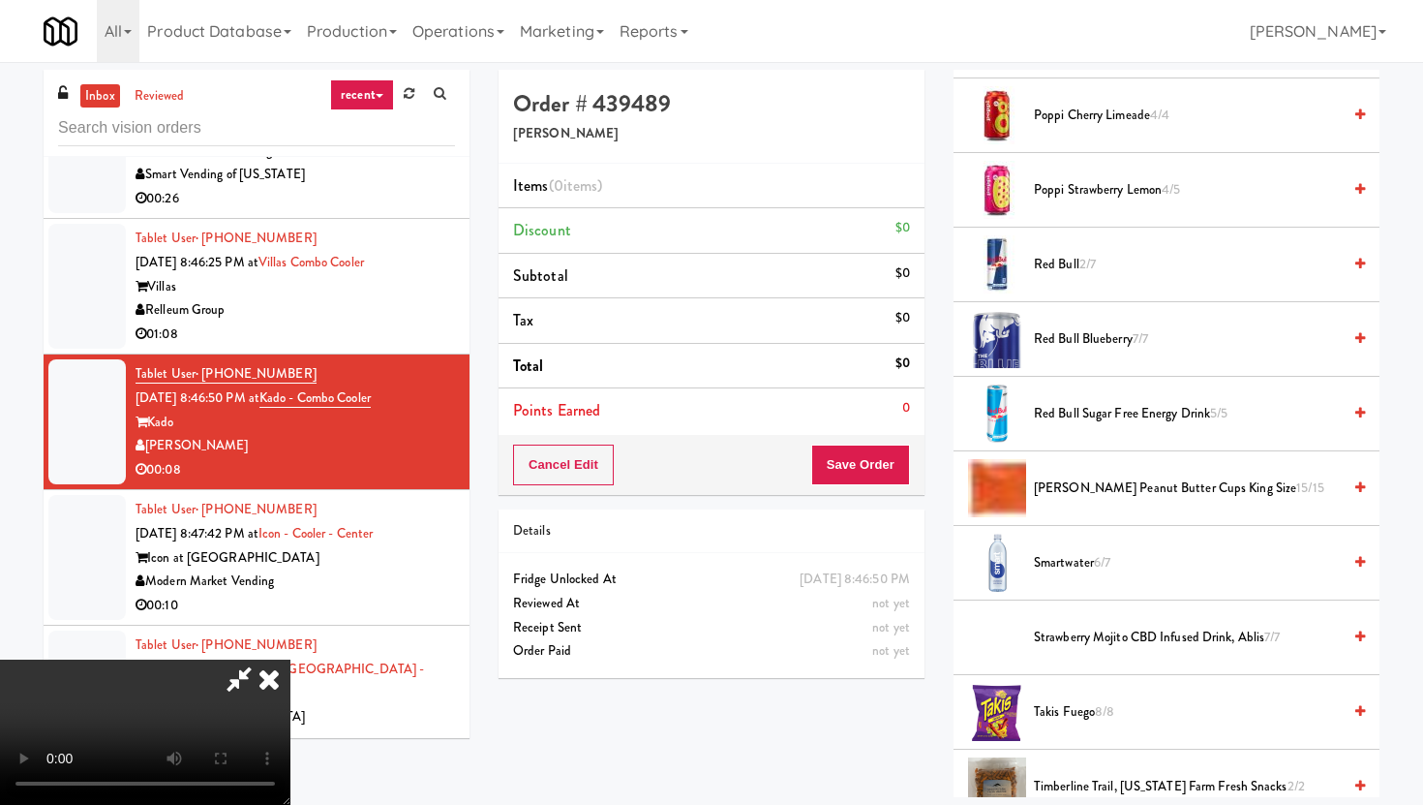
click at [1072, 568] on span "Smartwater 6/7" at bounding box center [1187, 563] width 307 height 24
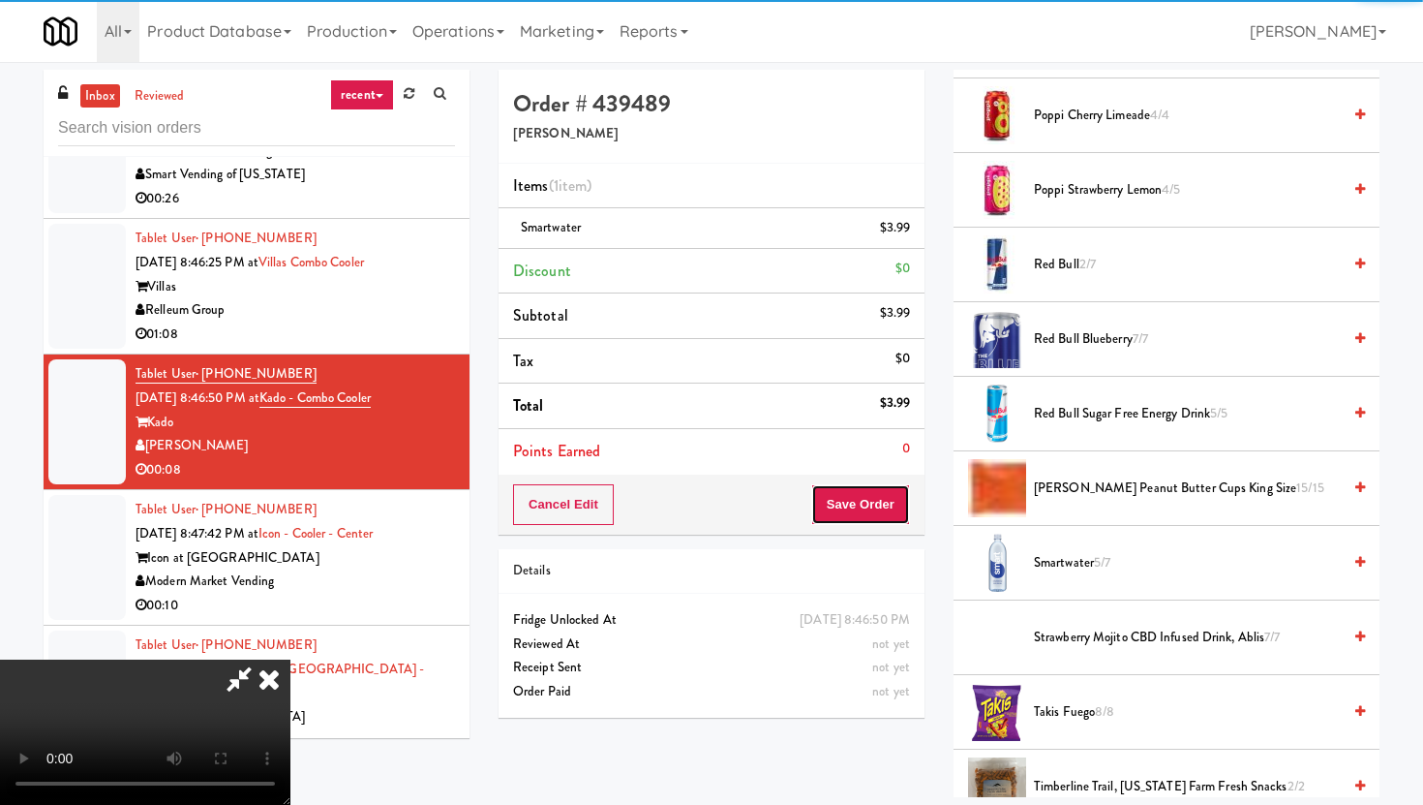
click at [887, 501] on button "Save Order" at bounding box center [860, 504] width 99 height 41
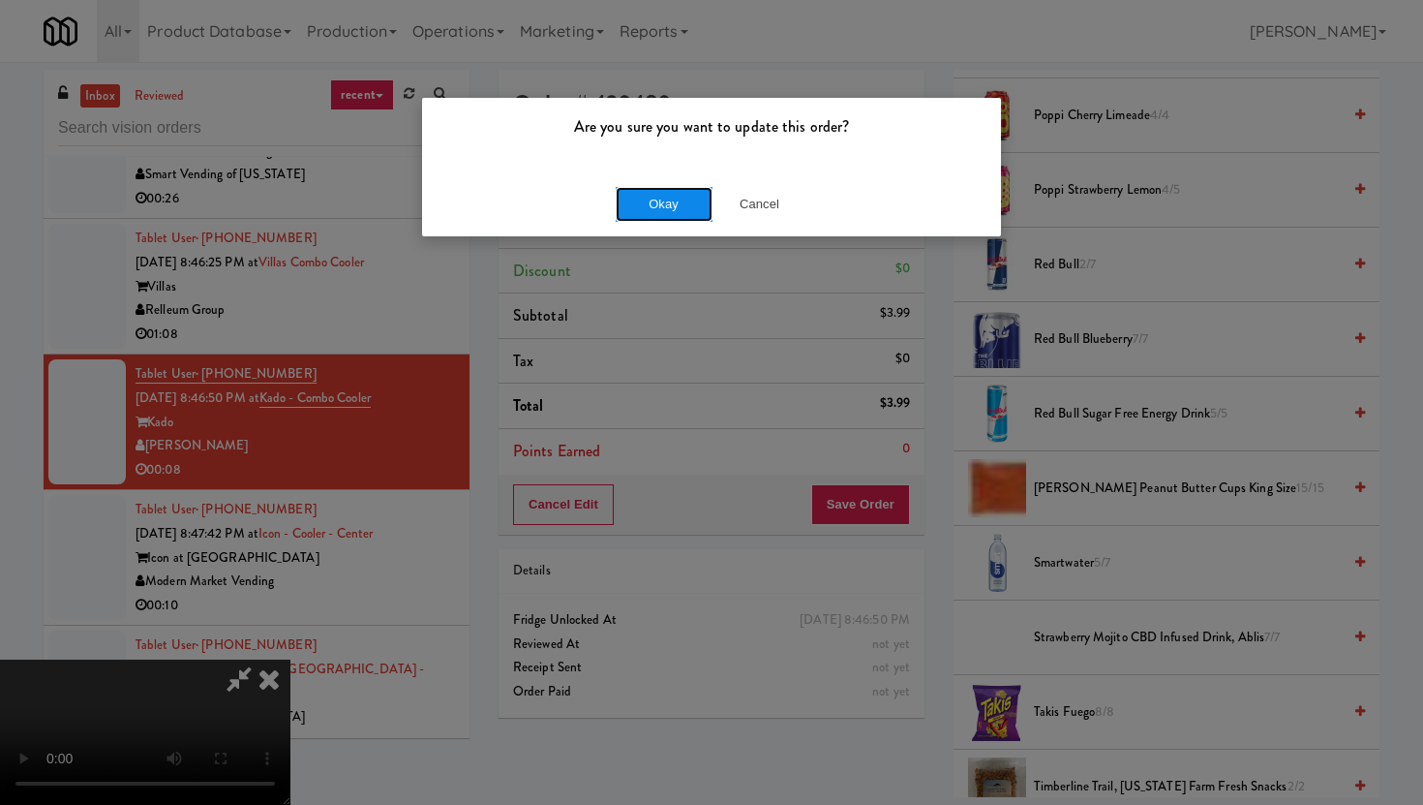
click at [683, 209] on button "Okay" at bounding box center [664, 204] width 97 height 35
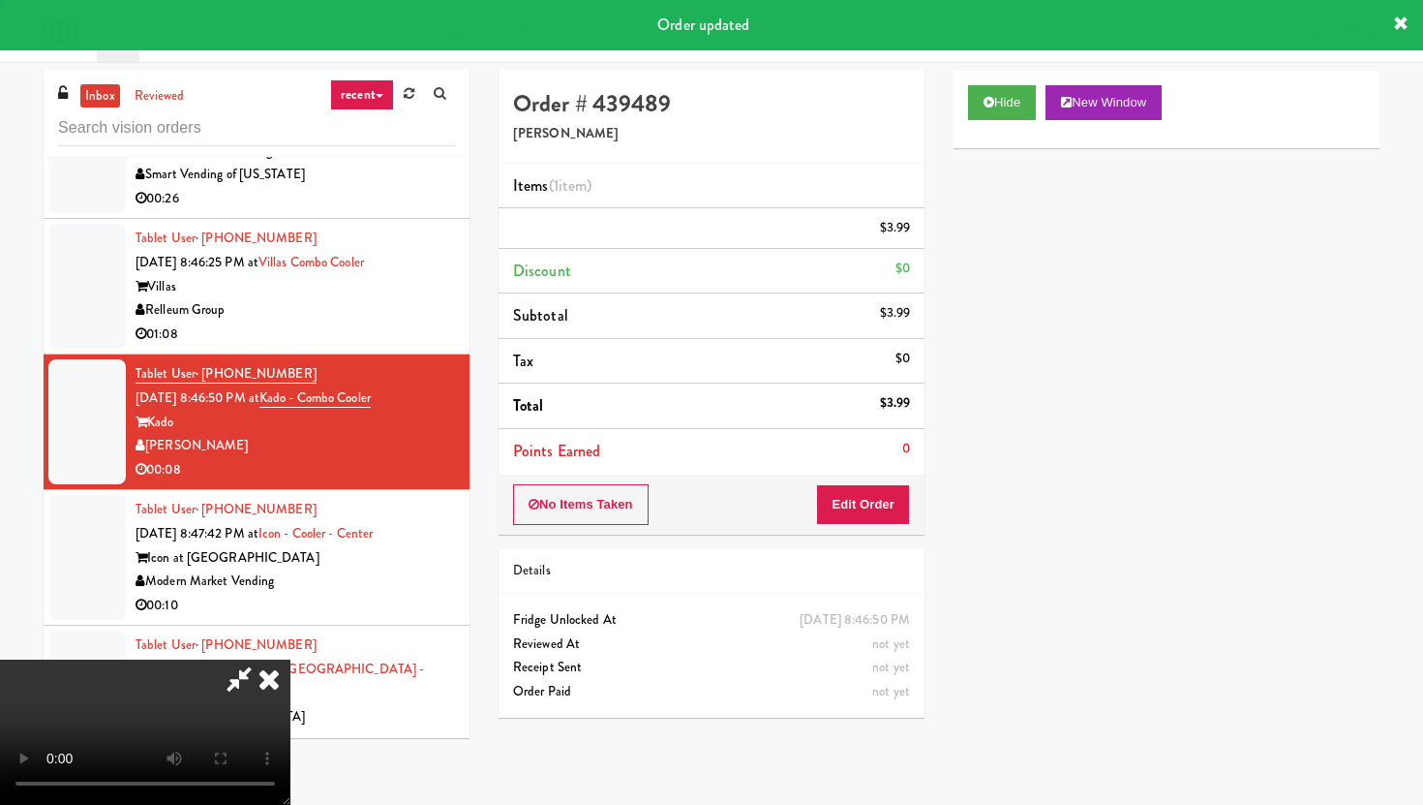
scroll to position [49, 0]
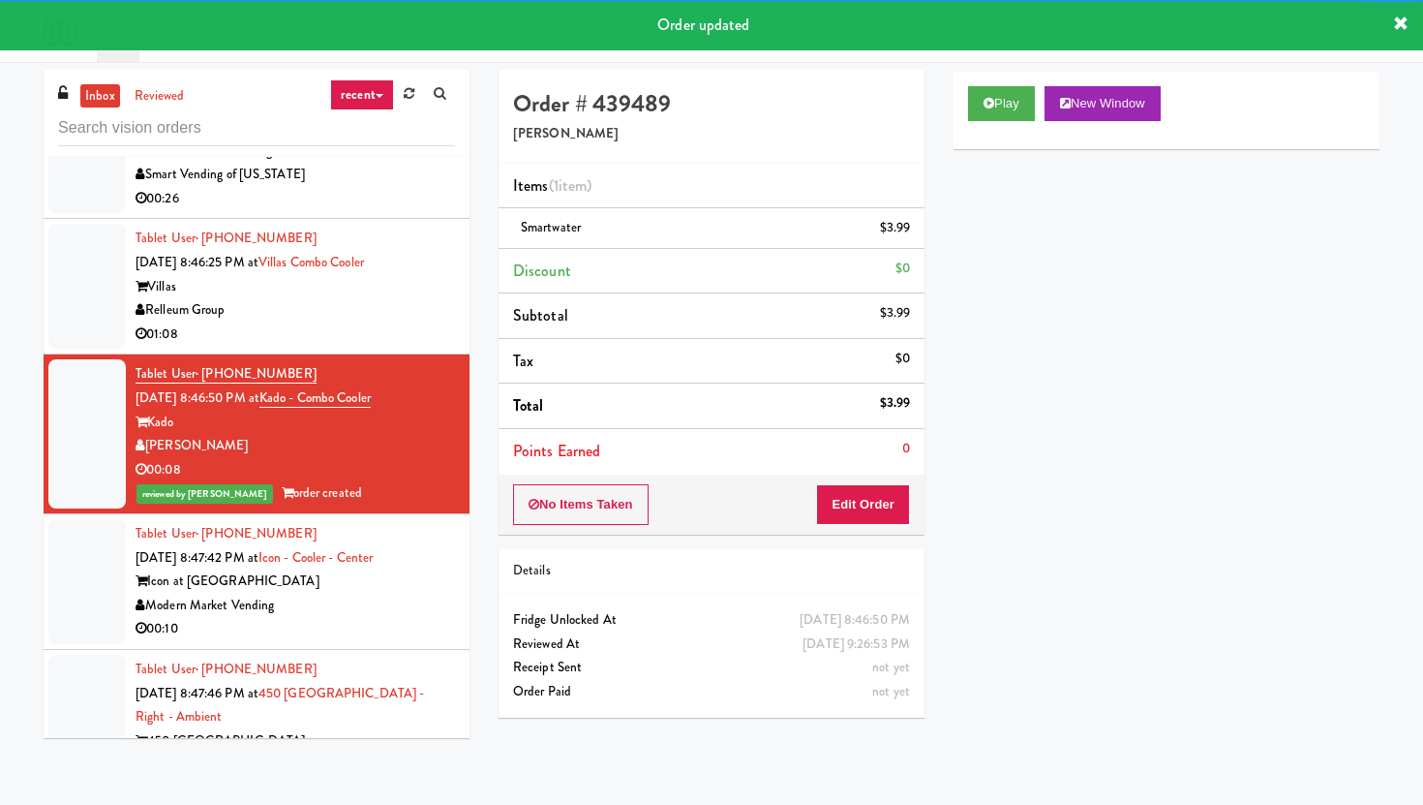
click at [403, 593] on div "Modern Market Vending" at bounding box center [295, 605] width 319 height 24
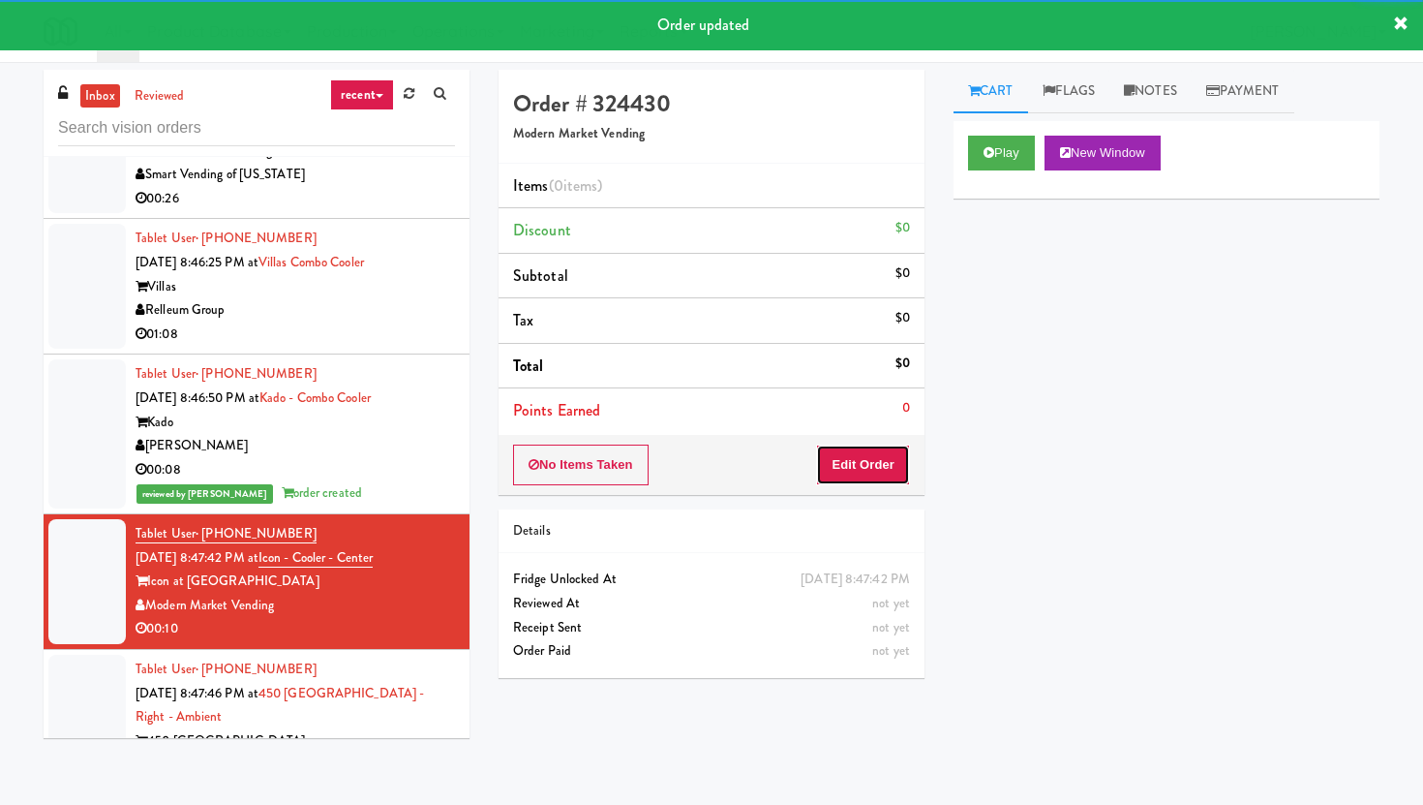
click at [826, 479] on button "Edit Order" at bounding box center [863, 464] width 94 height 41
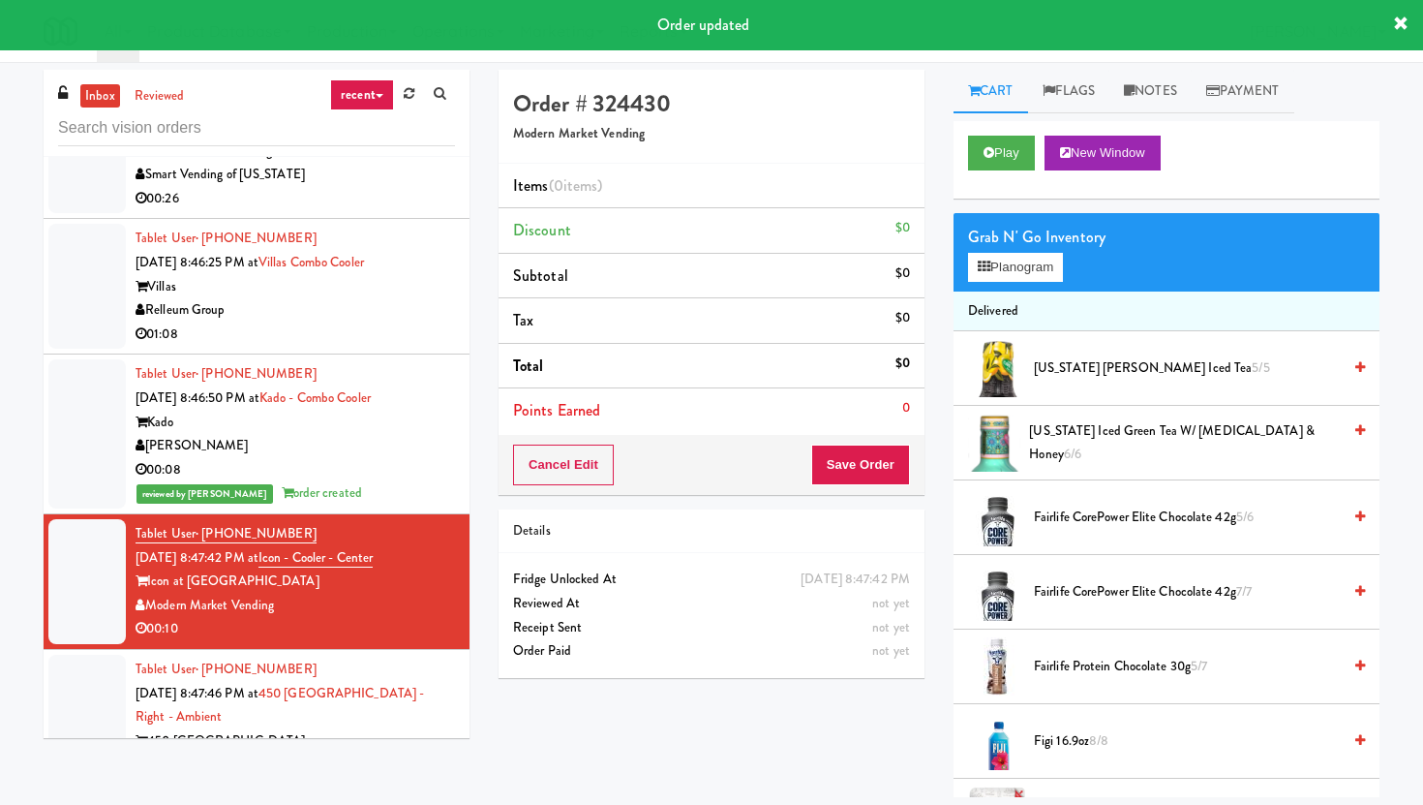
click at [995, 124] on div "Play New Window" at bounding box center [1167, 159] width 426 height 77
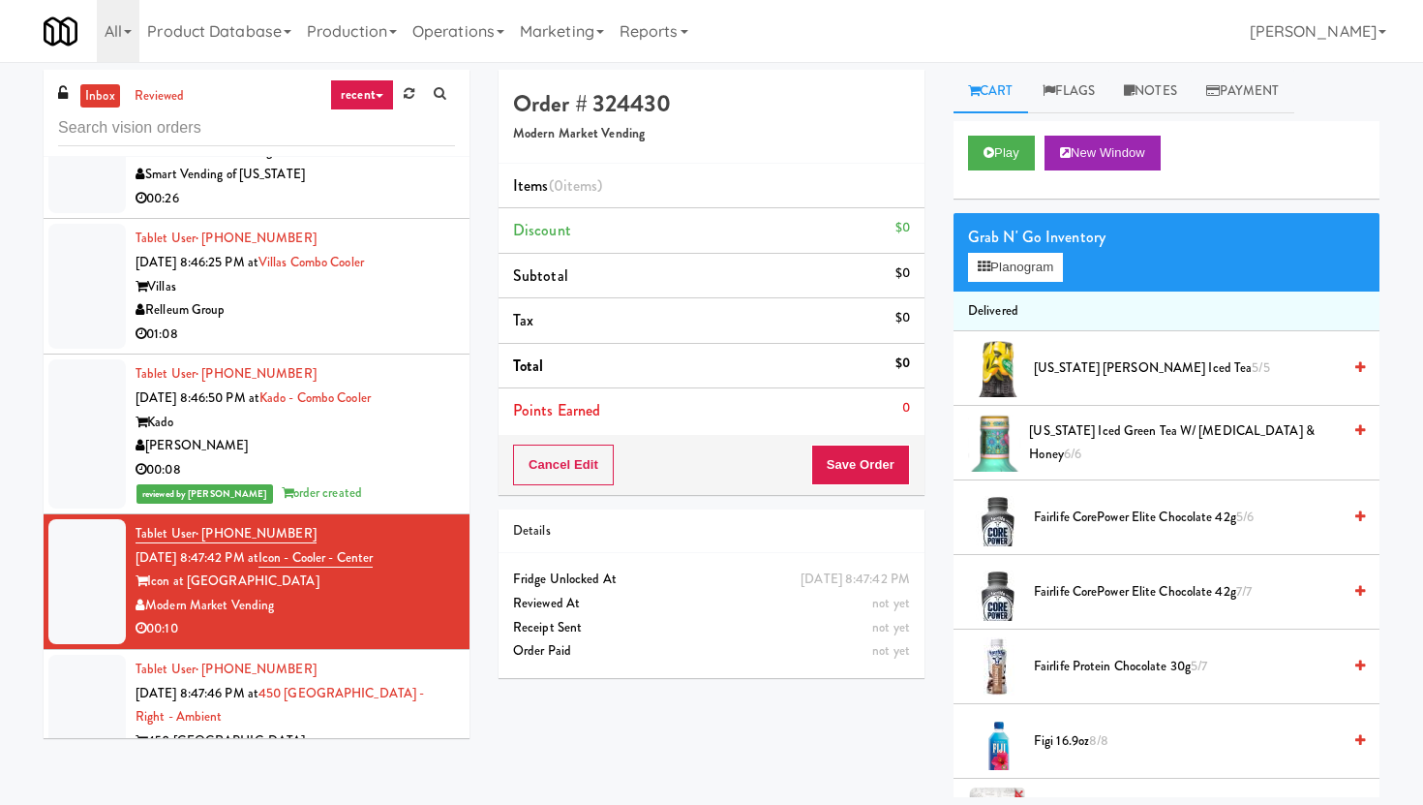
click at [987, 172] on div "Play New Window" at bounding box center [1167, 159] width 426 height 77
click at [990, 137] on button "Play" at bounding box center [1001, 153] width 67 height 35
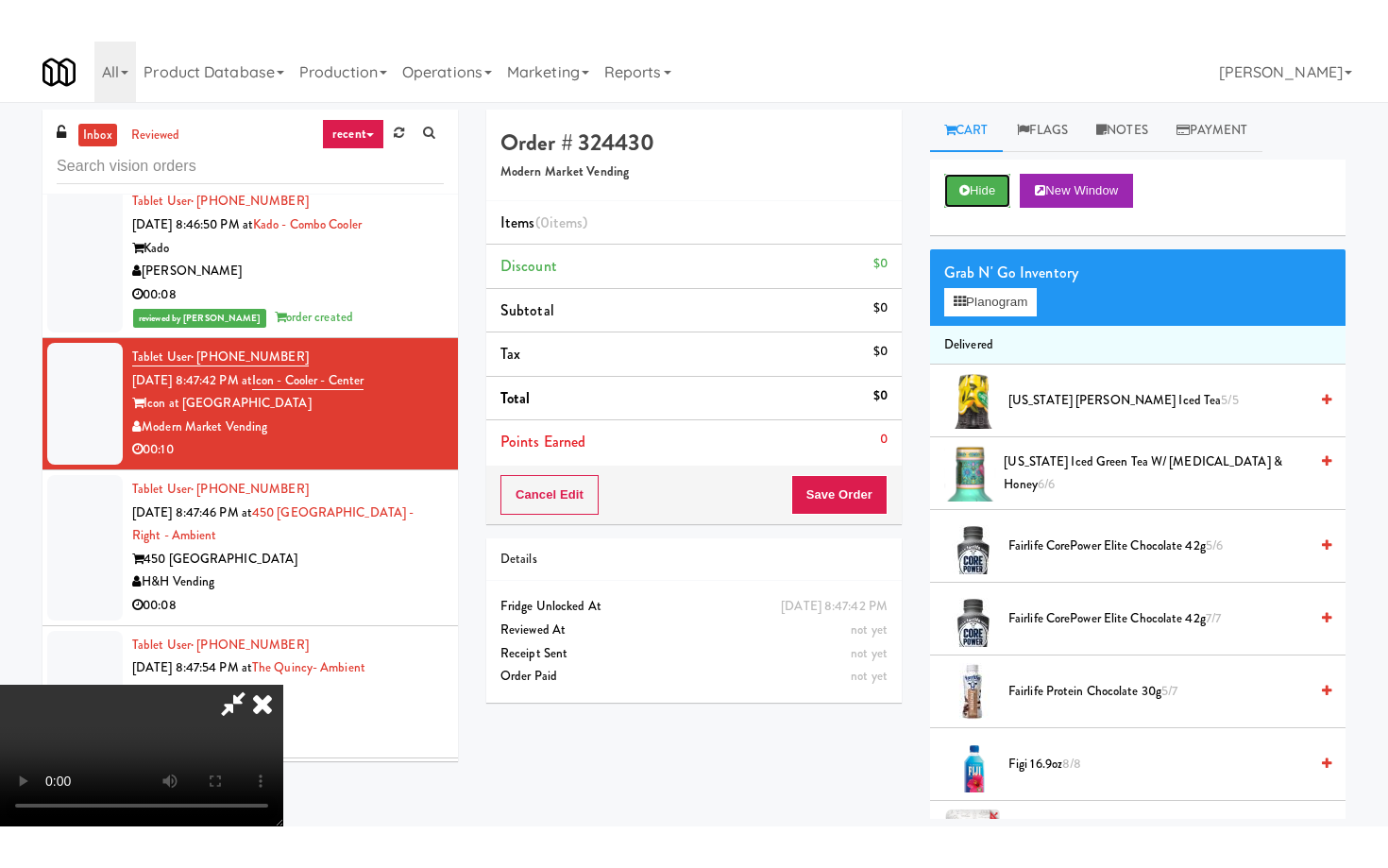
scroll to position [155, 0]
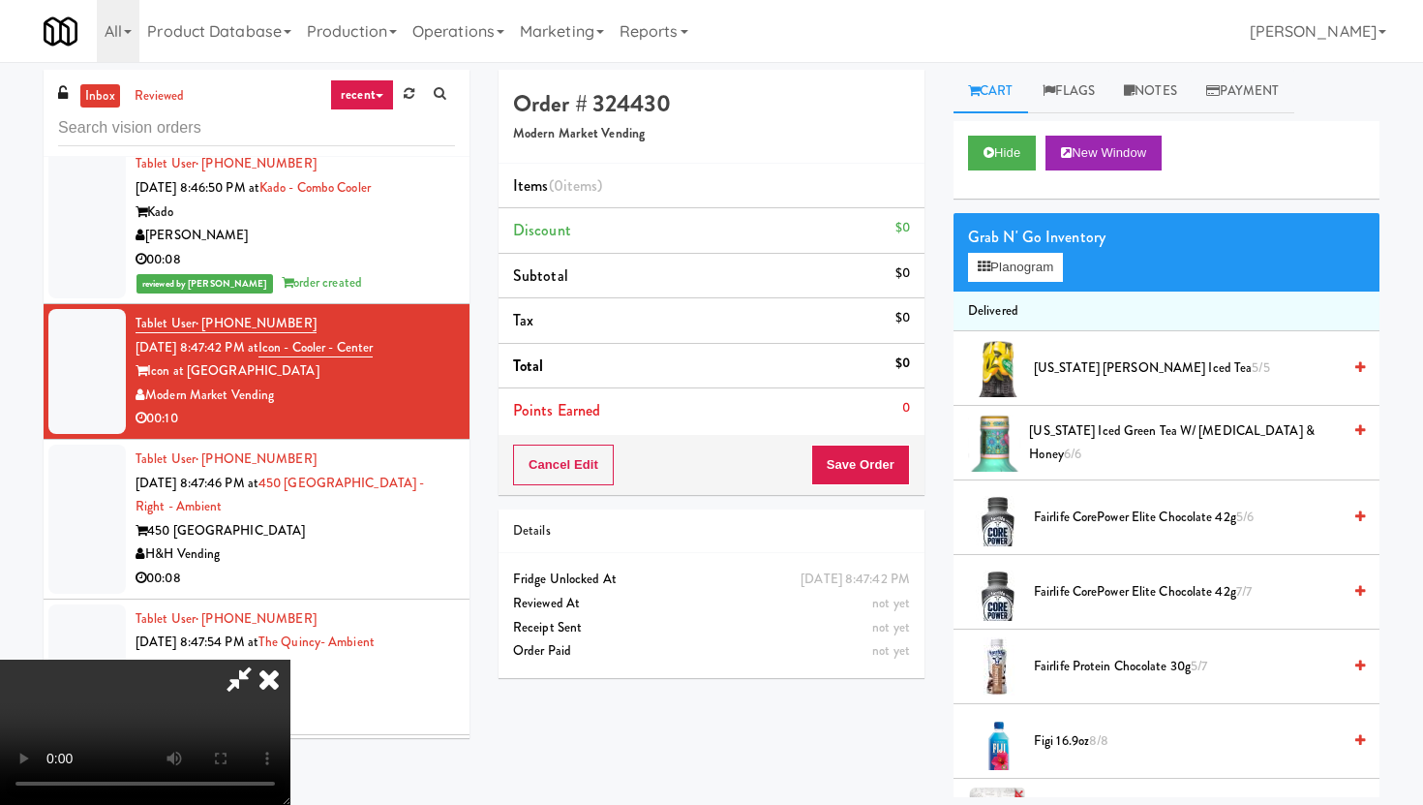
click at [290, 659] on video at bounding box center [145, 731] width 290 height 145
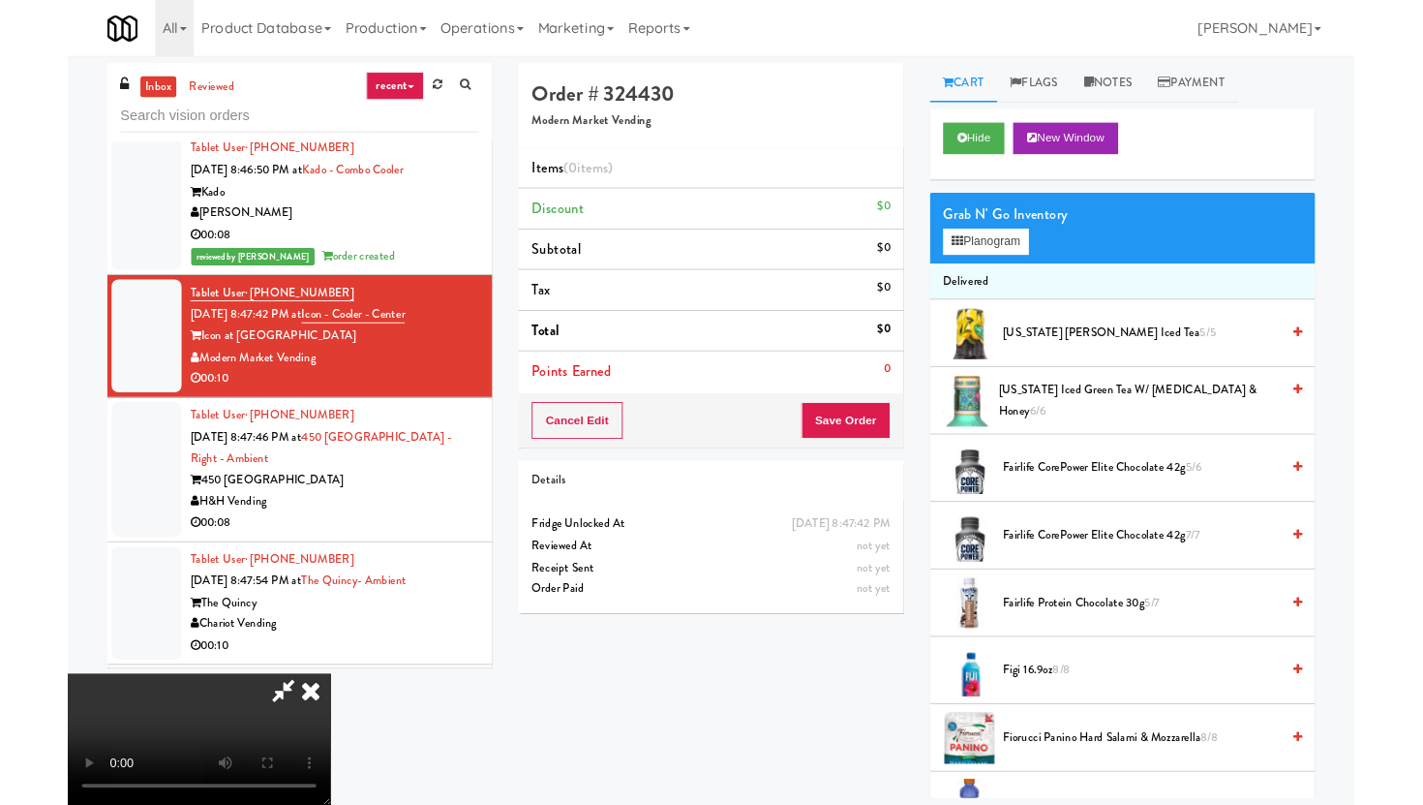
scroll to position [0, 0]
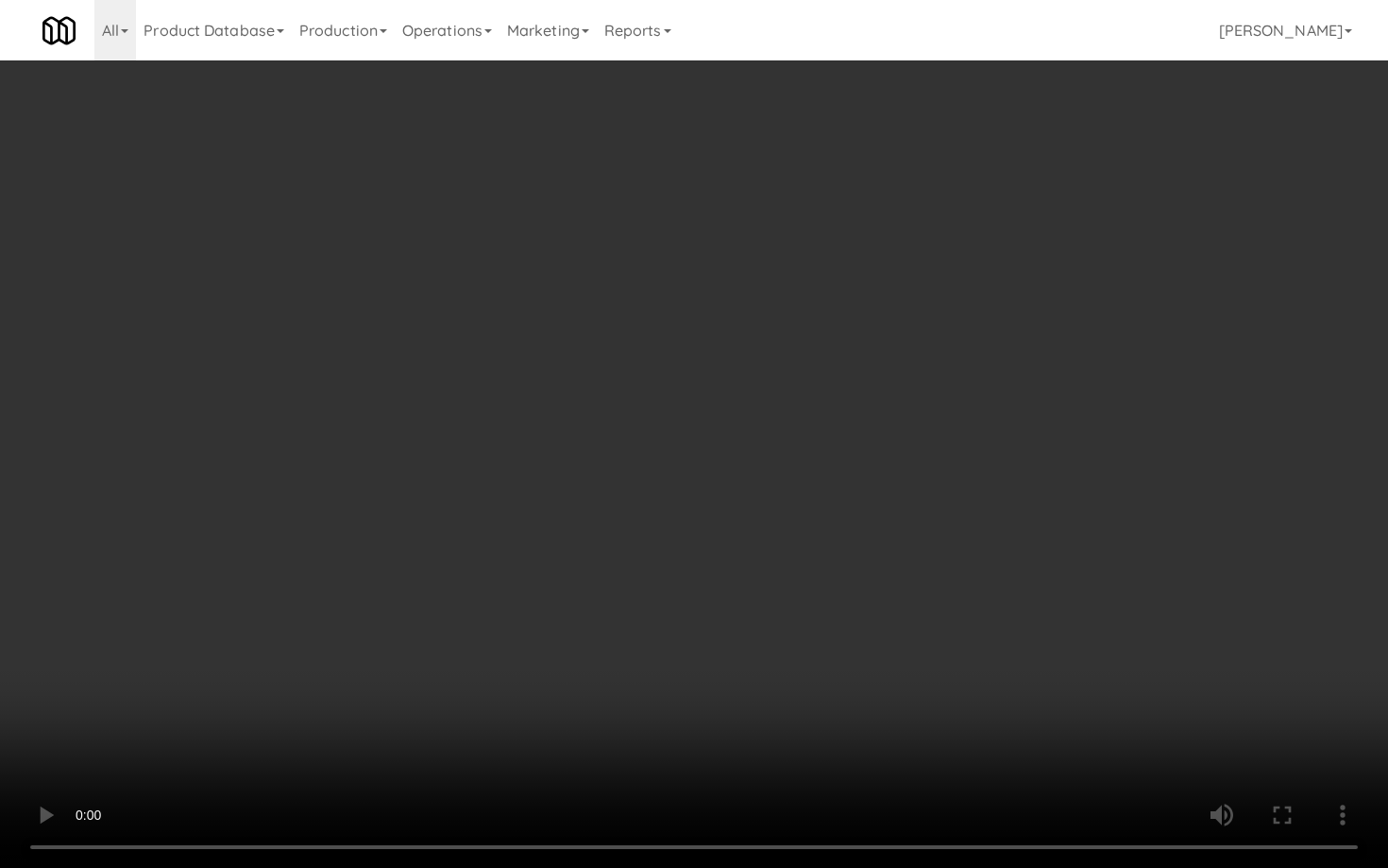
click at [581, 655] on video at bounding box center [694, 434] width 1388 height 868
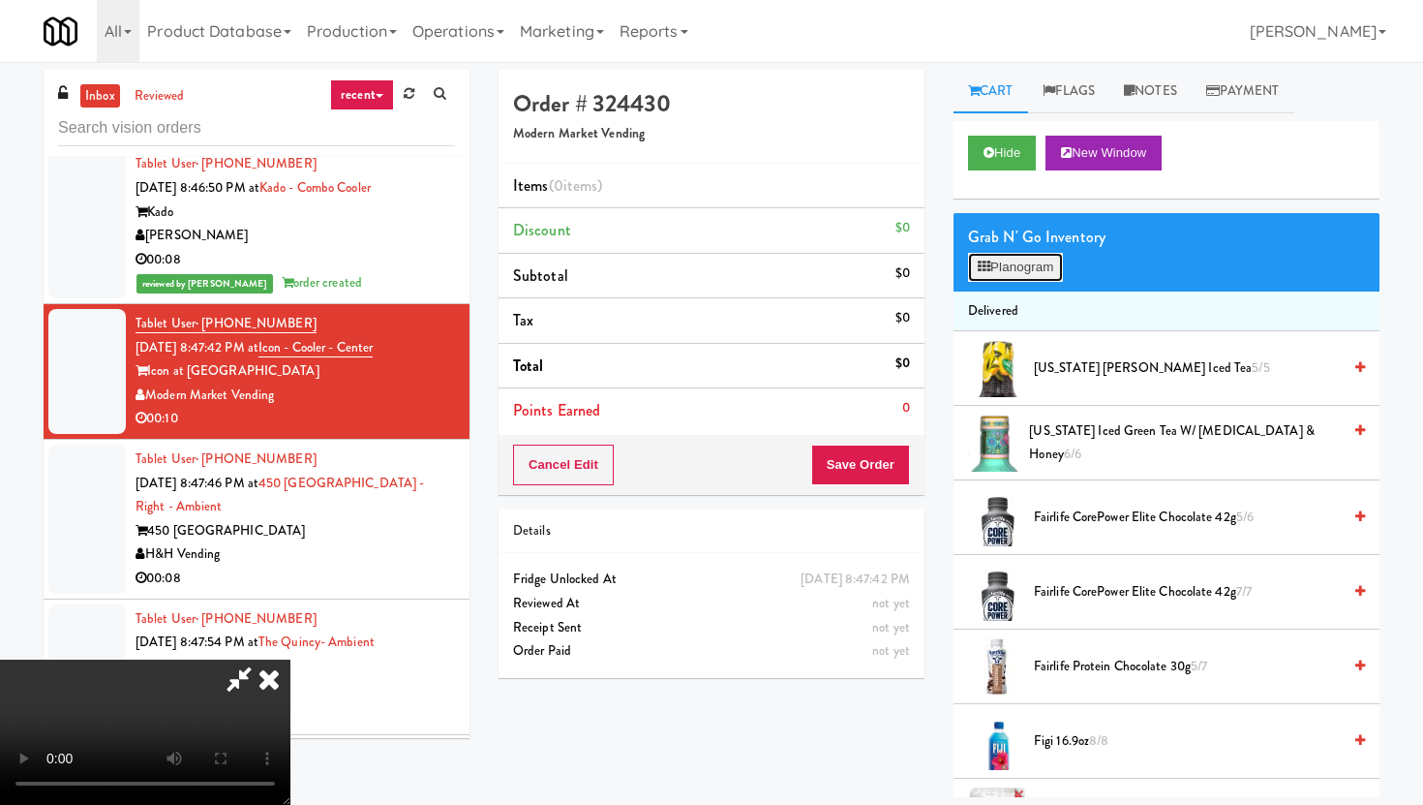
click at [1035, 281] on button "Planogram" at bounding box center [1015, 267] width 95 height 29
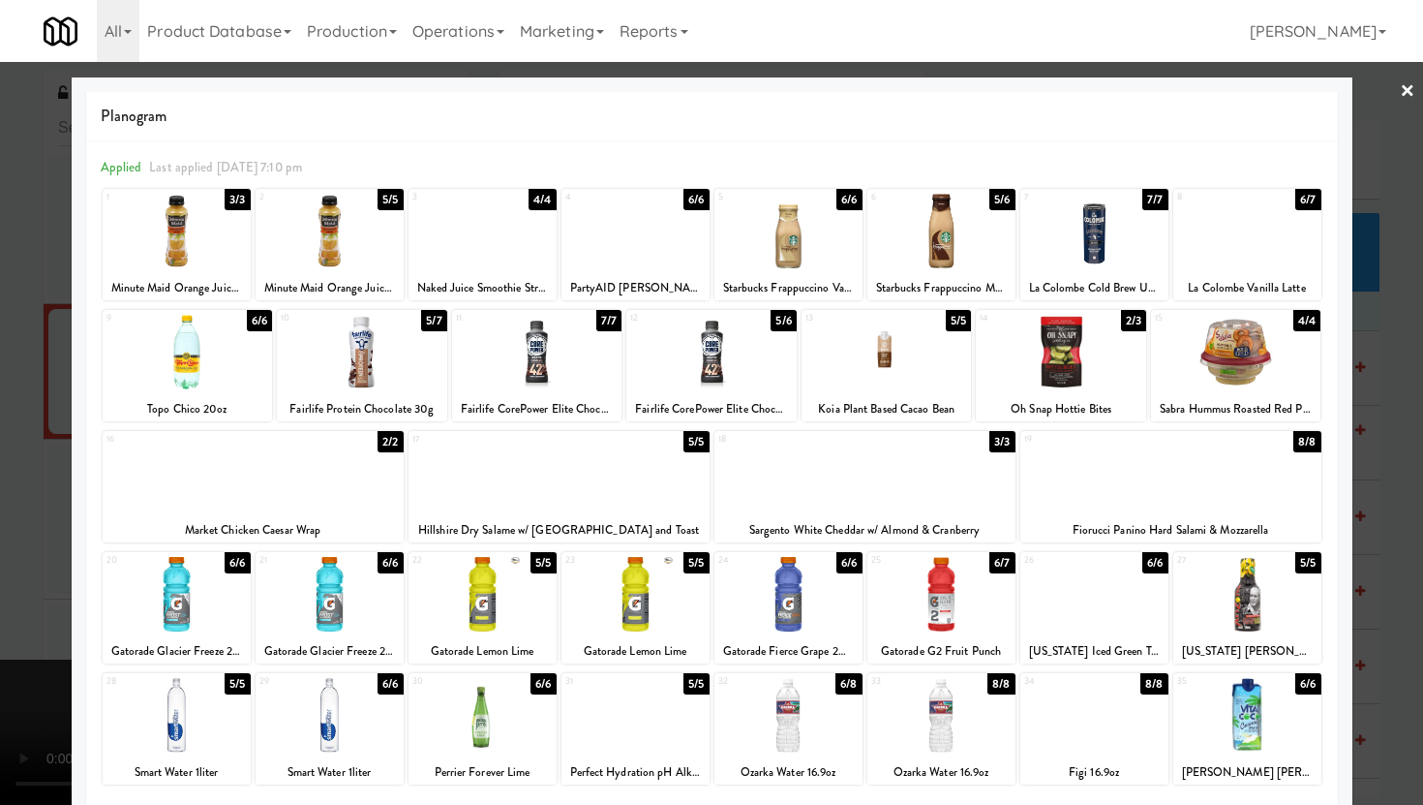
click at [0, 473] on div at bounding box center [711, 402] width 1423 height 805
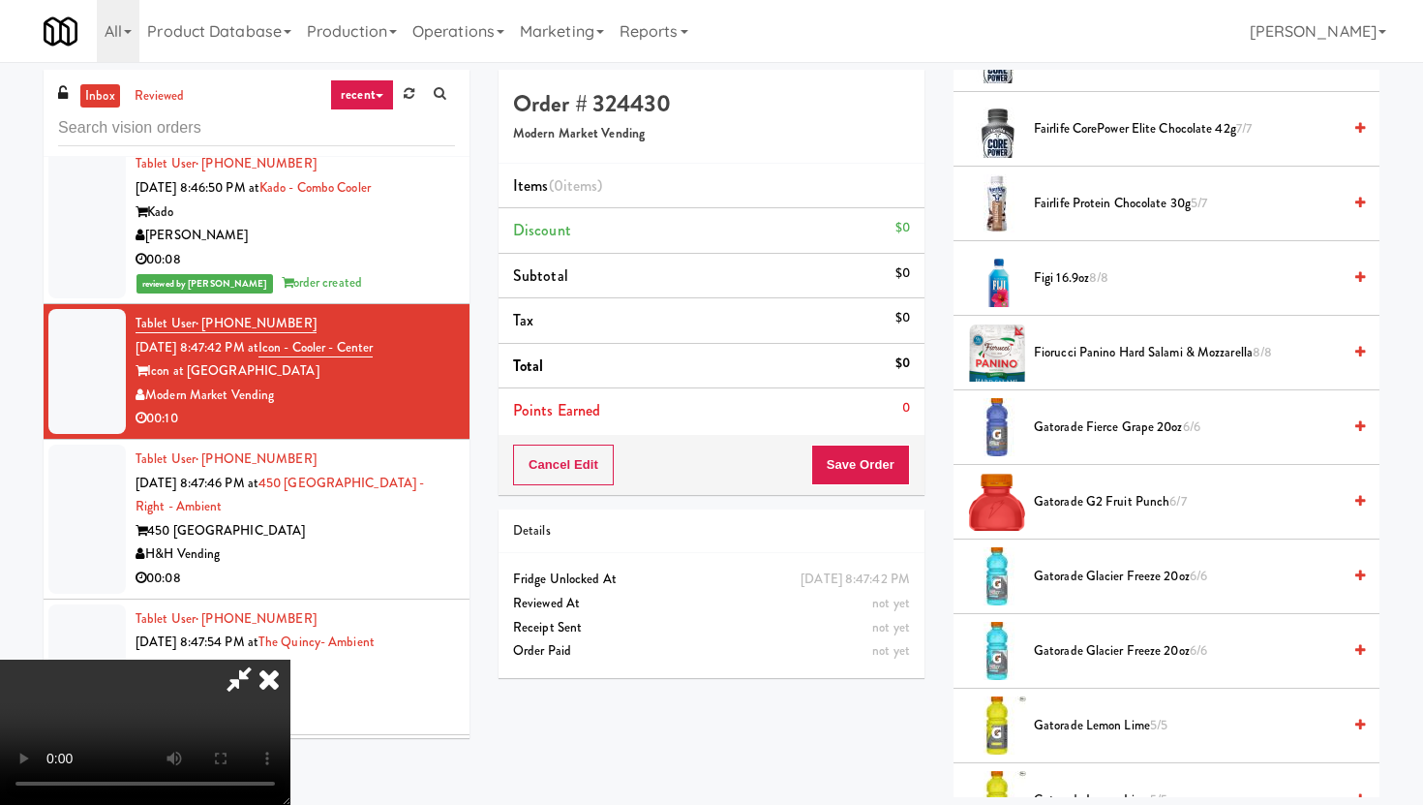
scroll to position [442, 0]
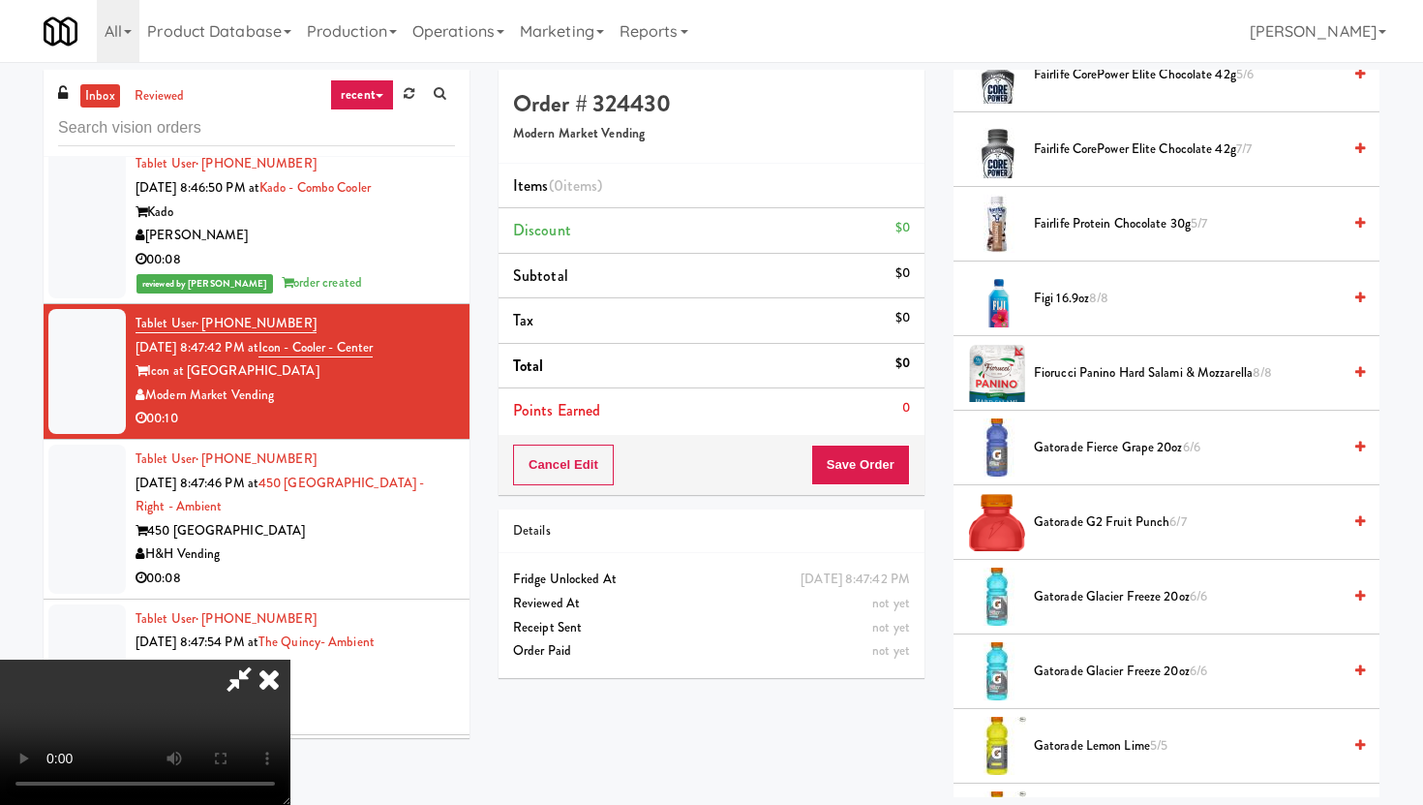
click at [1104, 377] on span "Fiorucci Panino Hard Salami & Mozzarella 8/8" at bounding box center [1187, 373] width 307 height 24
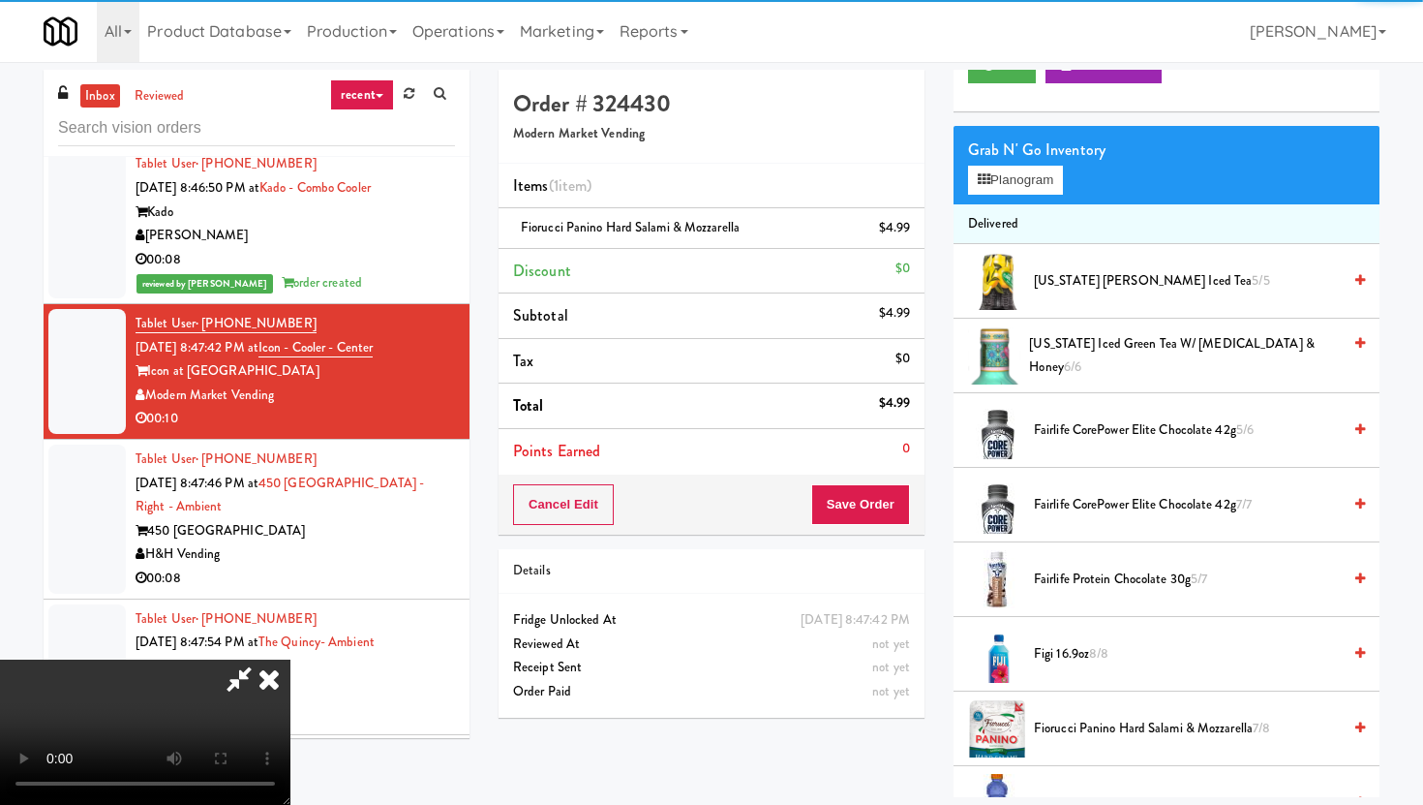
scroll to position [0, 0]
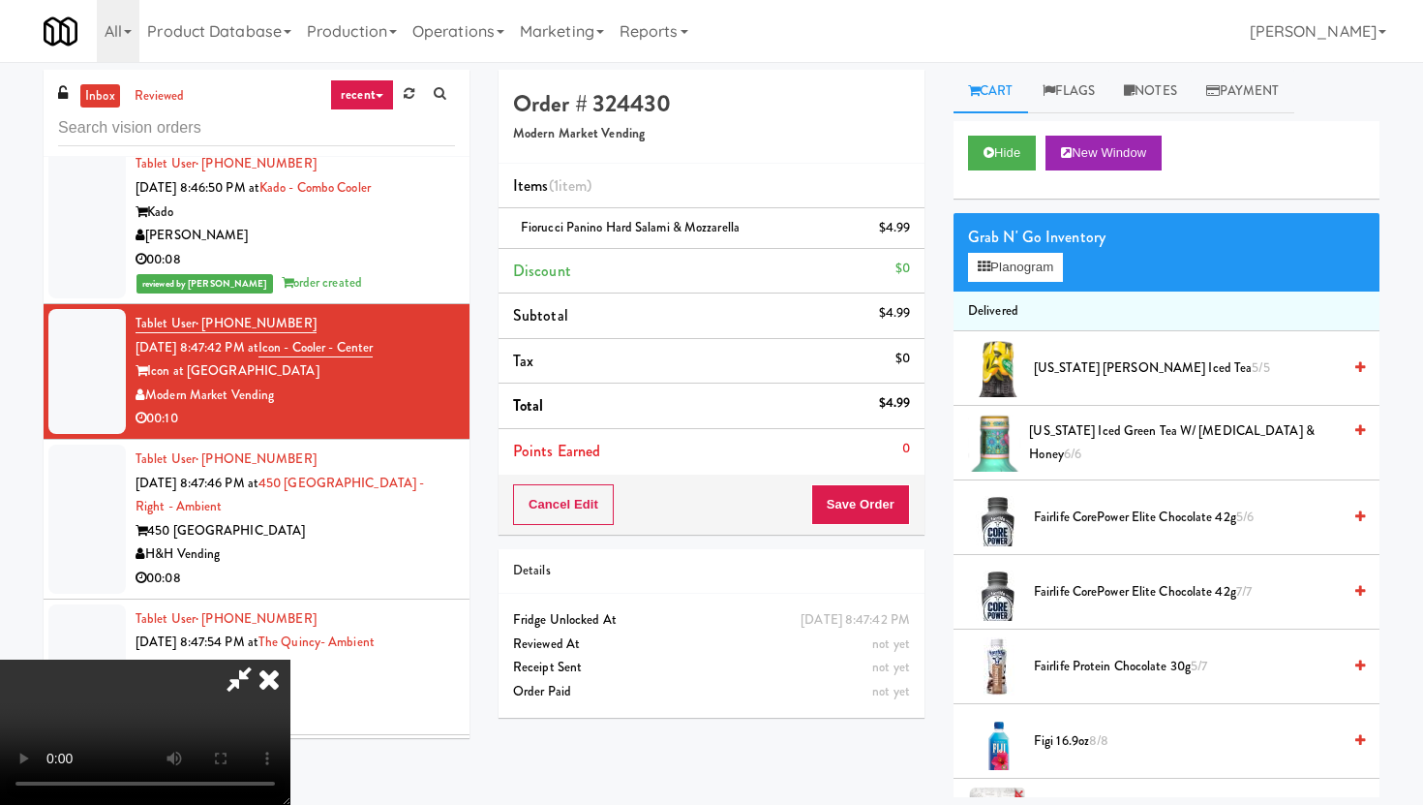
click at [887, 480] on div "Cancel Edit Save Order" at bounding box center [712, 504] width 426 height 60
click at [887, 515] on button "Save Order" at bounding box center [860, 504] width 99 height 41
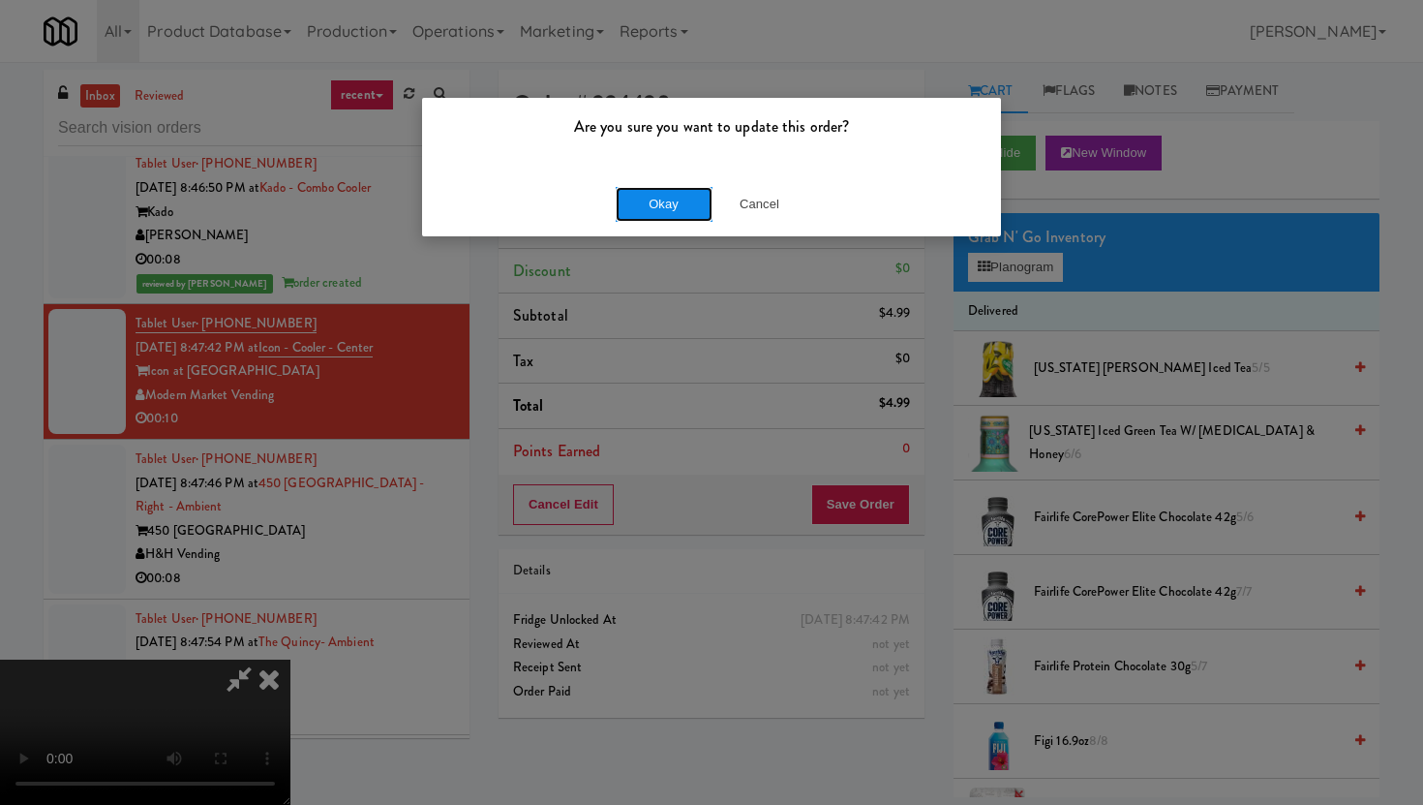
click at [669, 190] on button "Okay" at bounding box center [664, 204] width 97 height 35
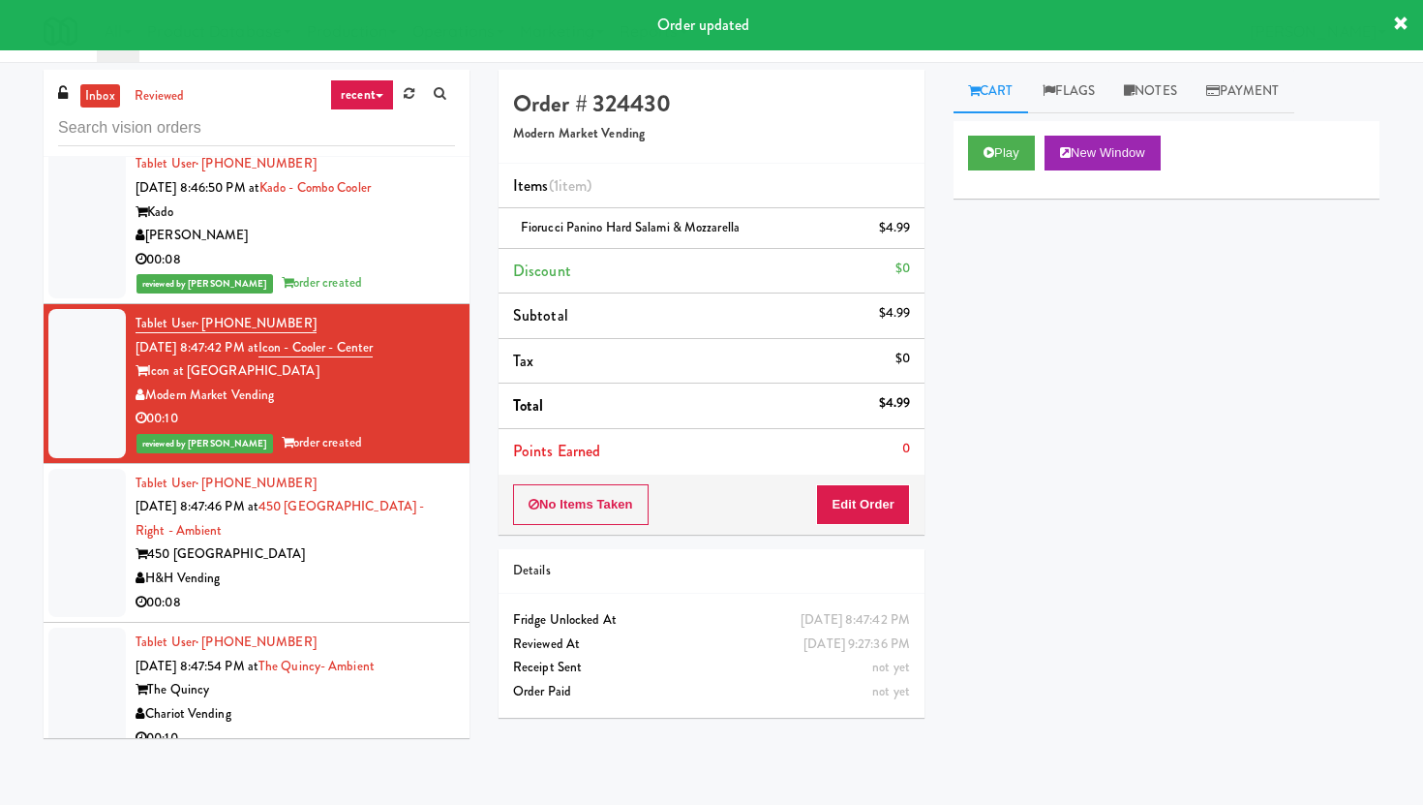
click at [418, 591] on div "00:08" at bounding box center [295, 603] width 319 height 24
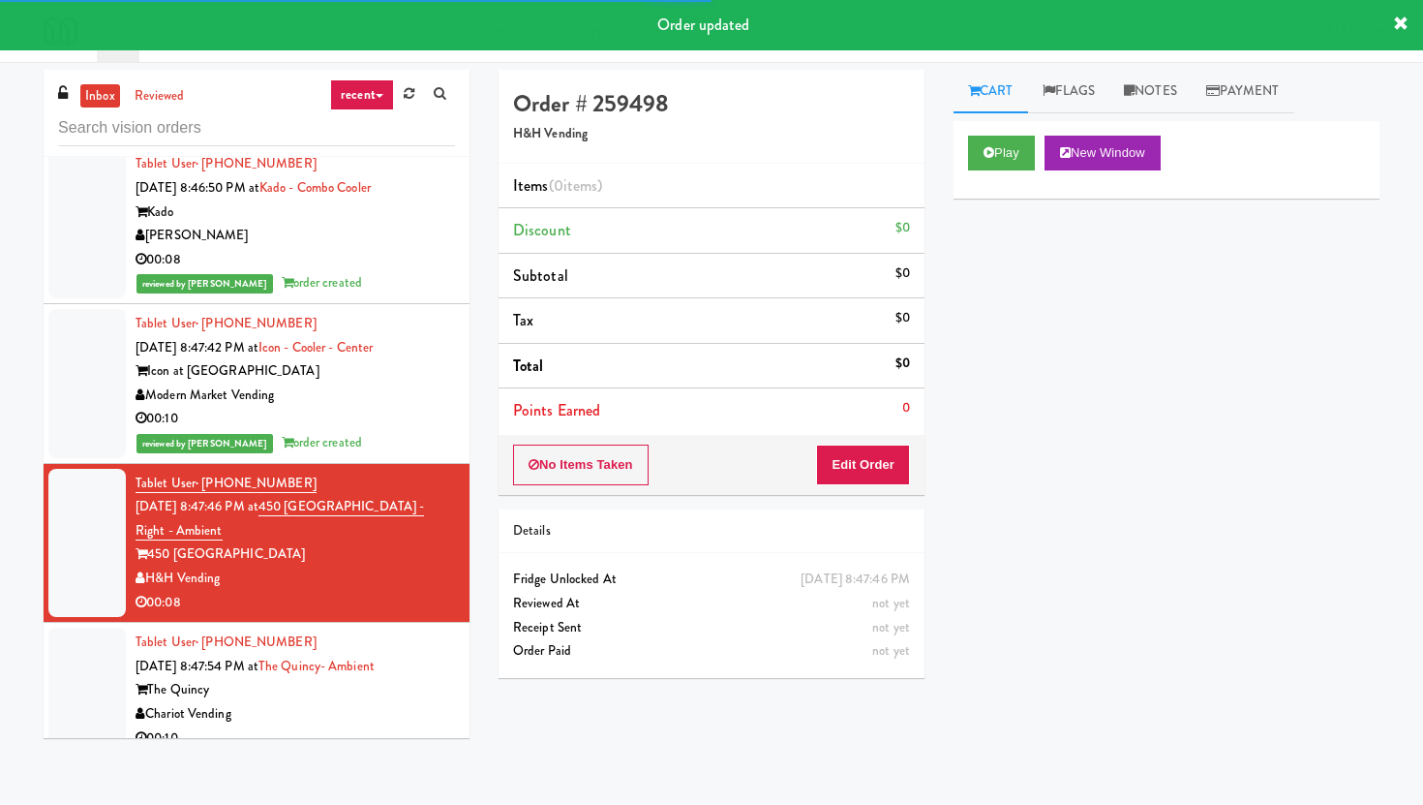
click at [832, 487] on div "No Items Taken Edit Order" at bounding box center [712, 465] width 426 height 60
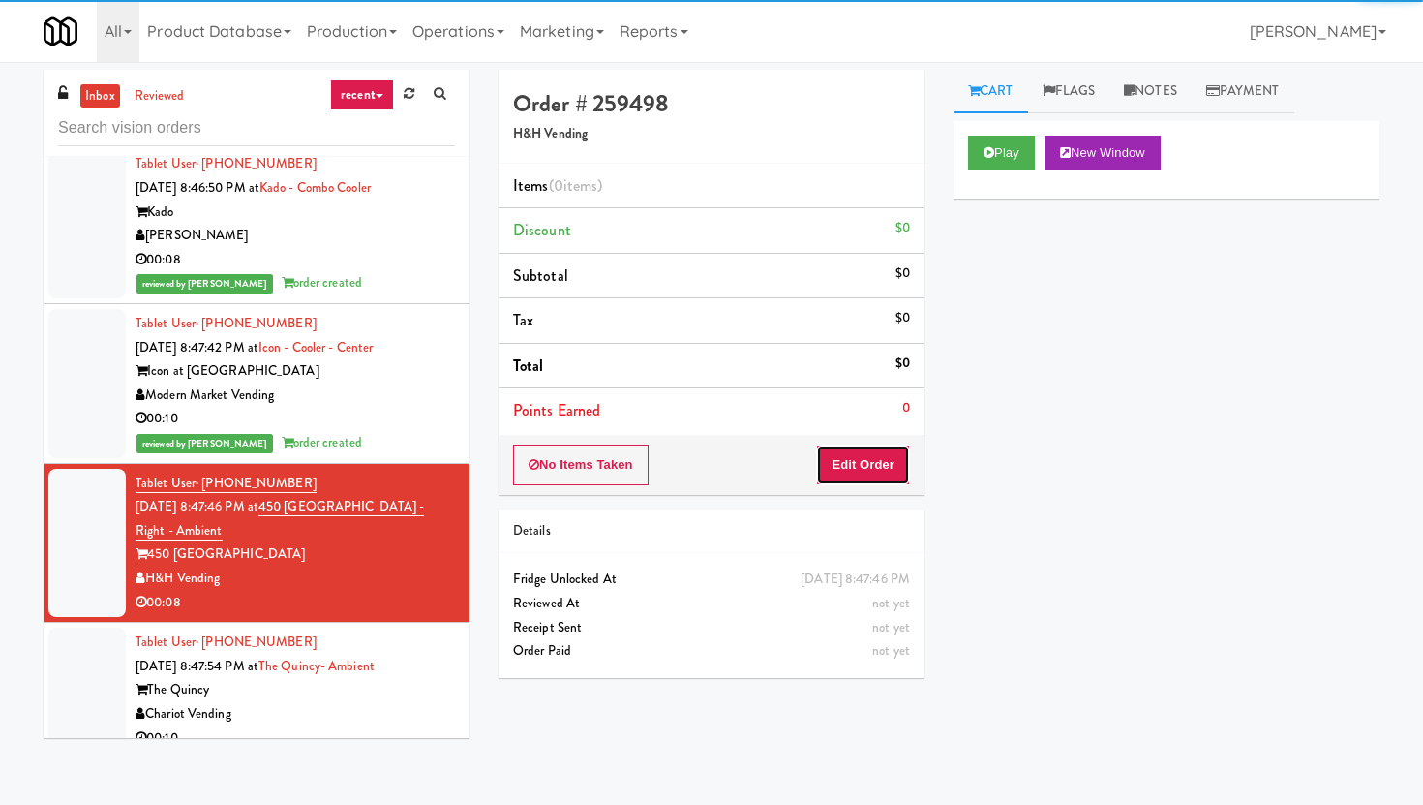
click at [853, 454] on button "Edit Order" at bounding box center [863, 464] width 94 height 41
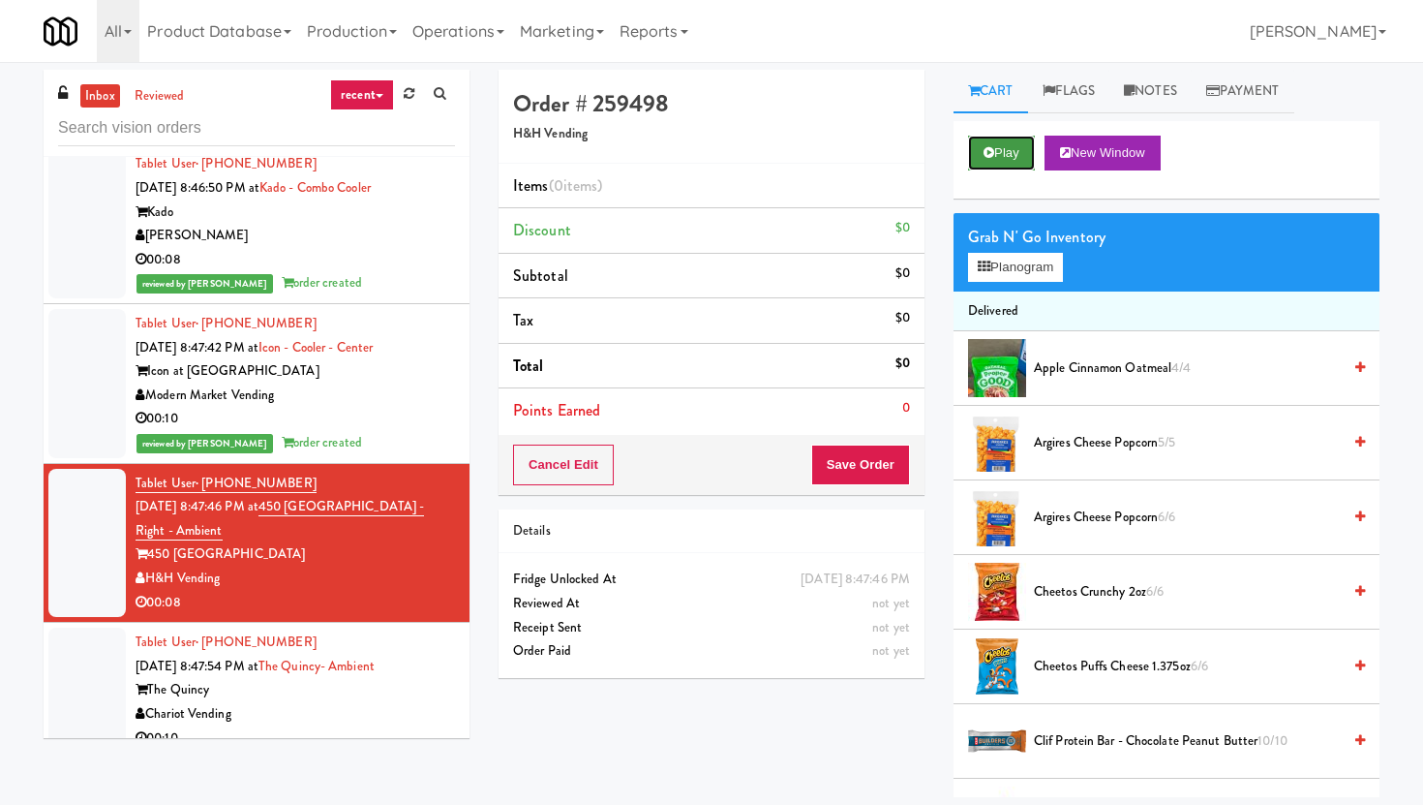
click at [992, 137] on button "Play" at bounding box center [1001, 153] width 67 height 35
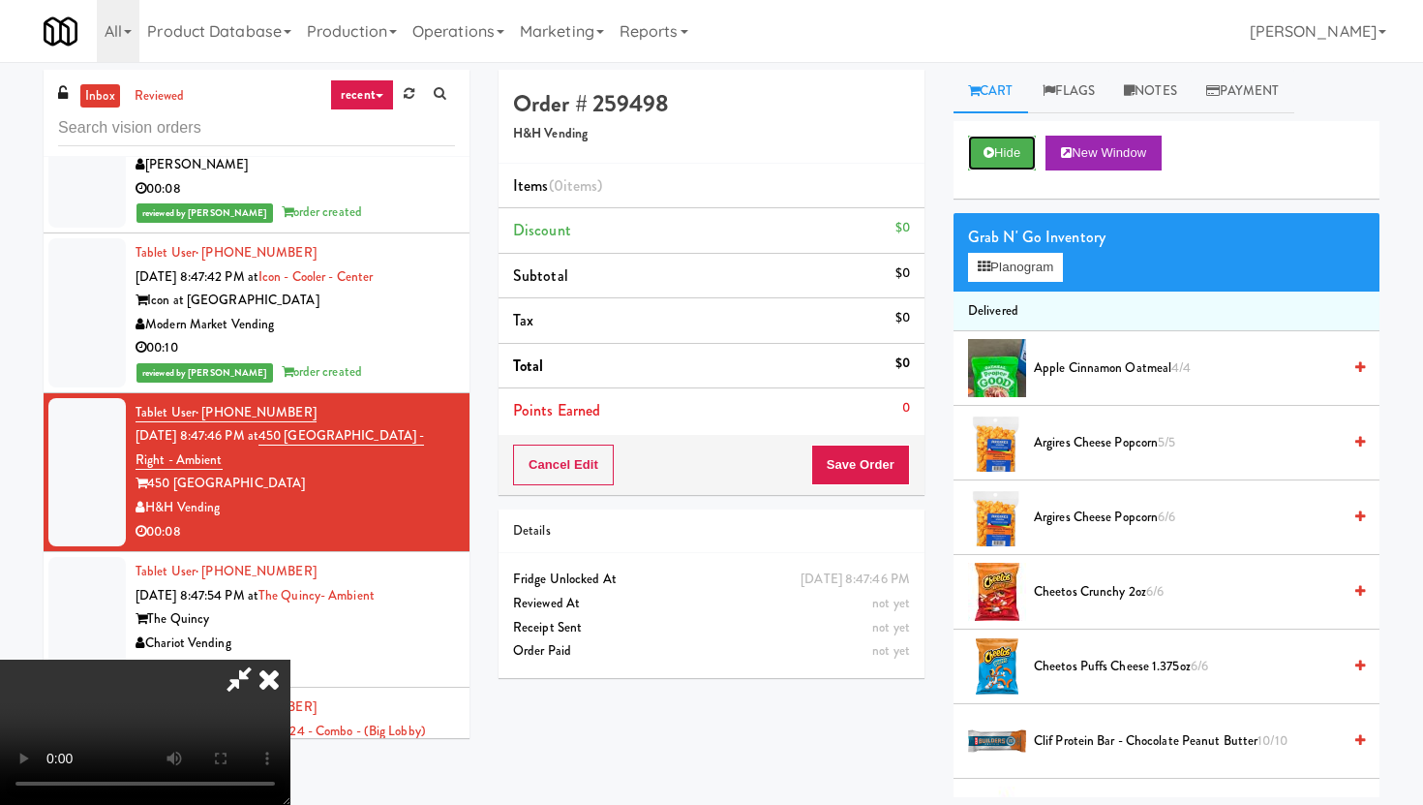
scroll to position [159, 0]
click at [290, 659] on video at bounding box center [145, 731] width 290 height 145
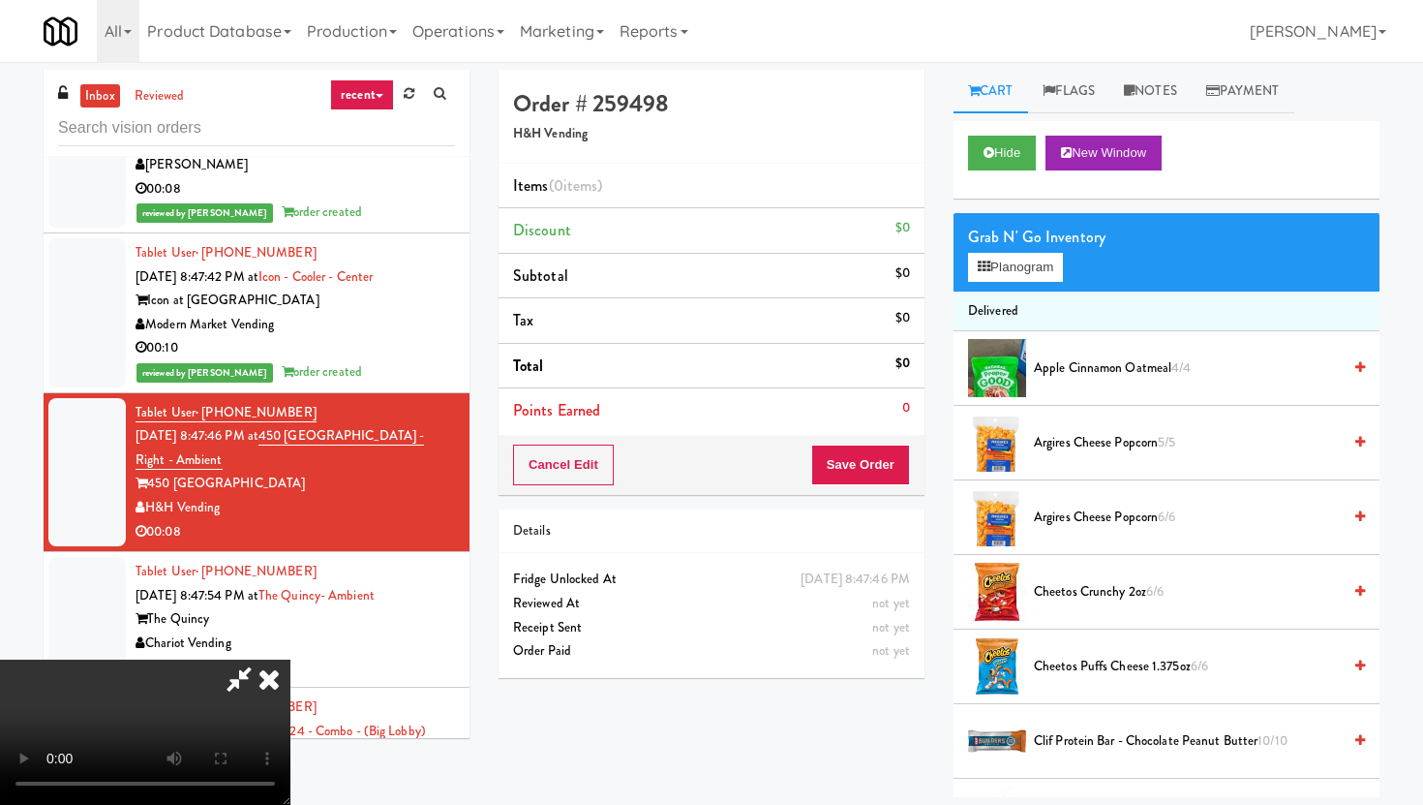
click at [290, 659] on video at bounding box center [145, 731] width 290 height 145
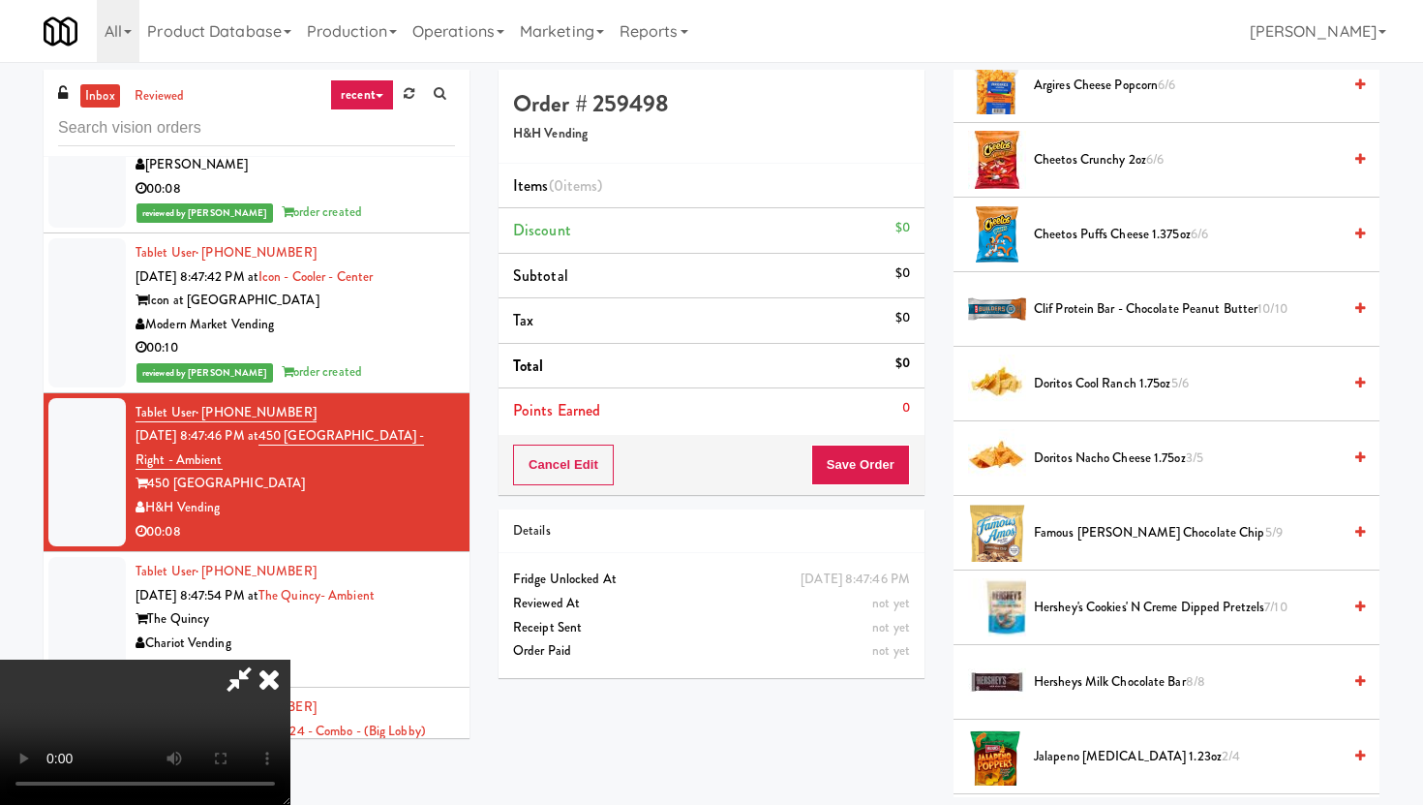
scroll to position [493, 0]
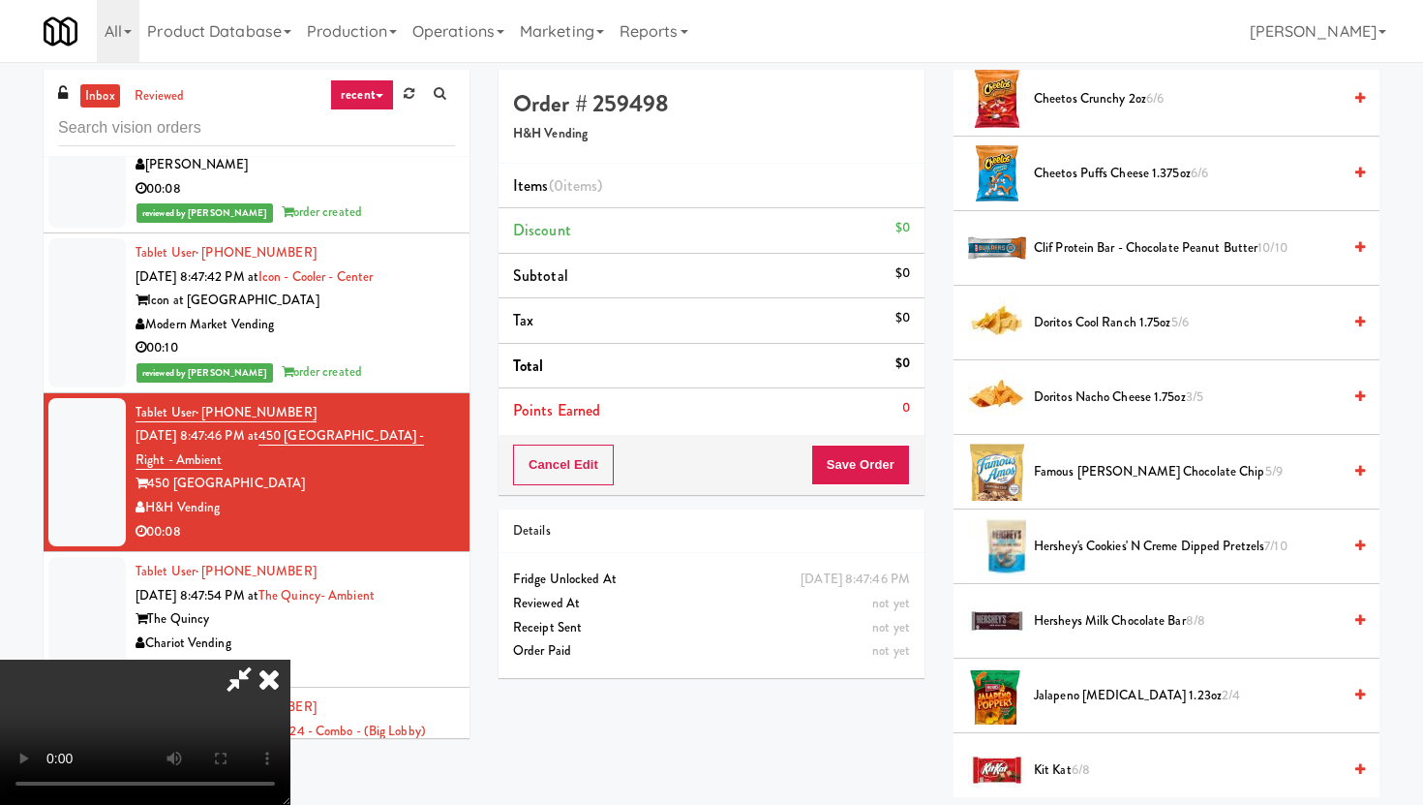
click at [1202, 537] on span "Hershey's Cookies' N Creme dipped pretzels 7/10" at bounding box center [1187, 546] width 307 height 24
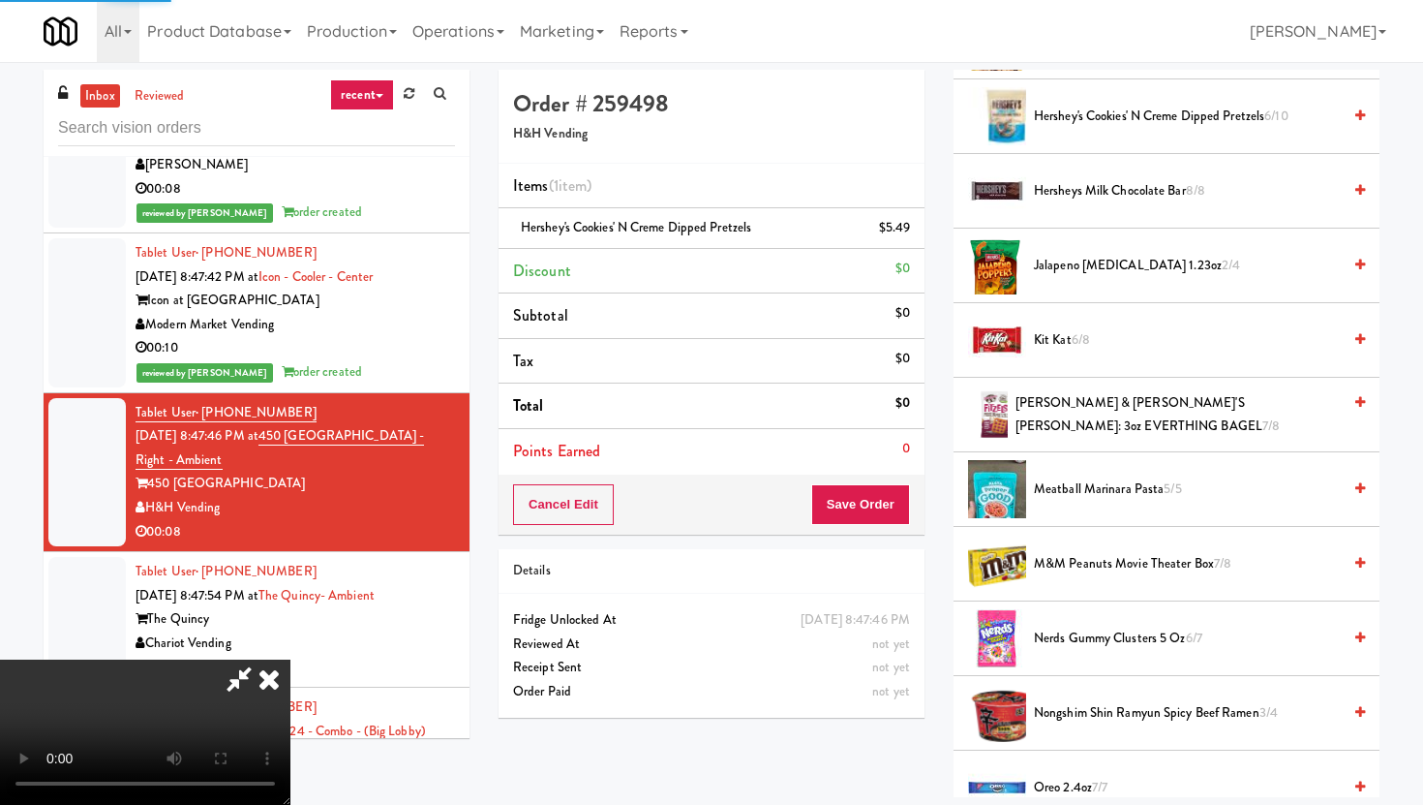
scroll to position [936, 0]
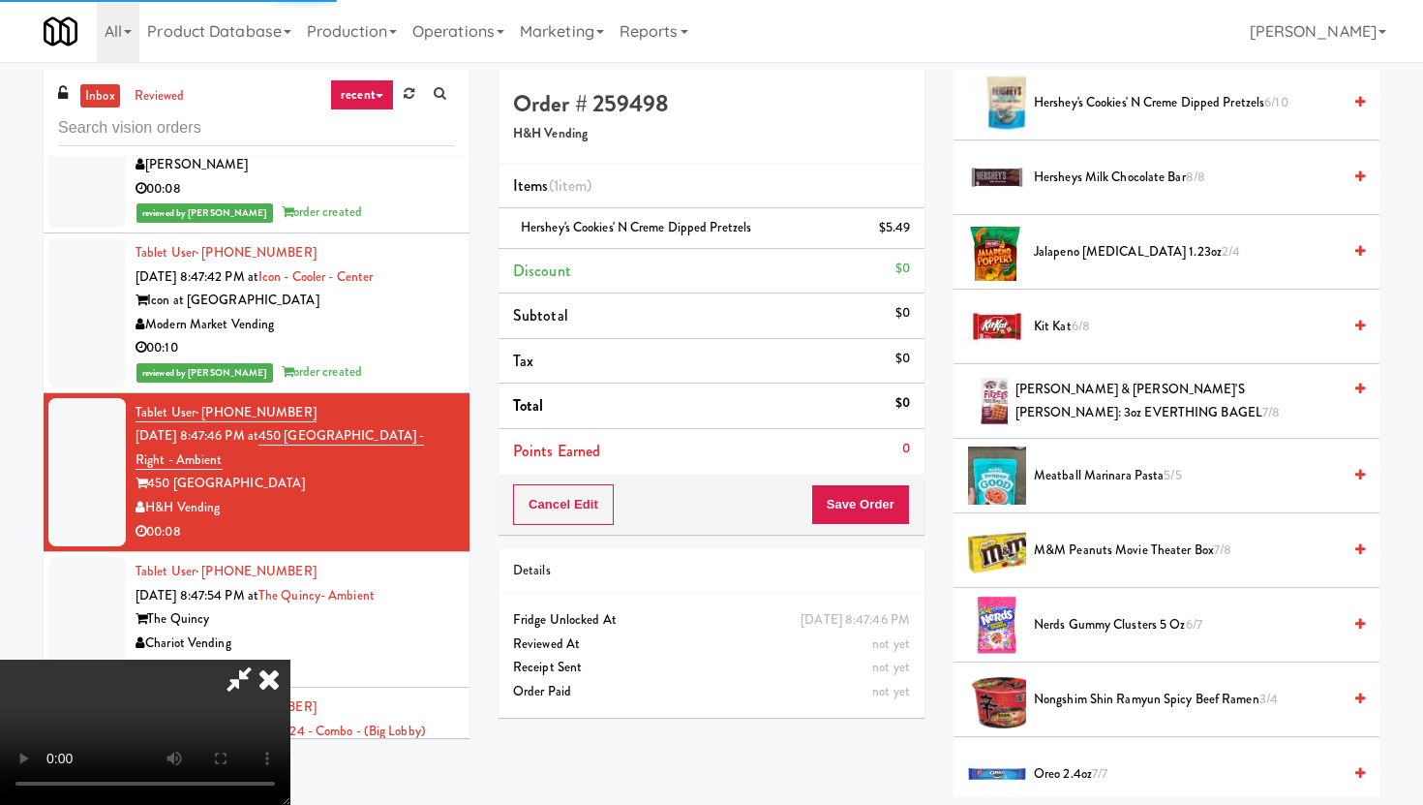
click at [1153, 628] on span "Nerds Gummy Clusters 5 oz 6/7" at bounding box center [1187, 625] width 307 height 24
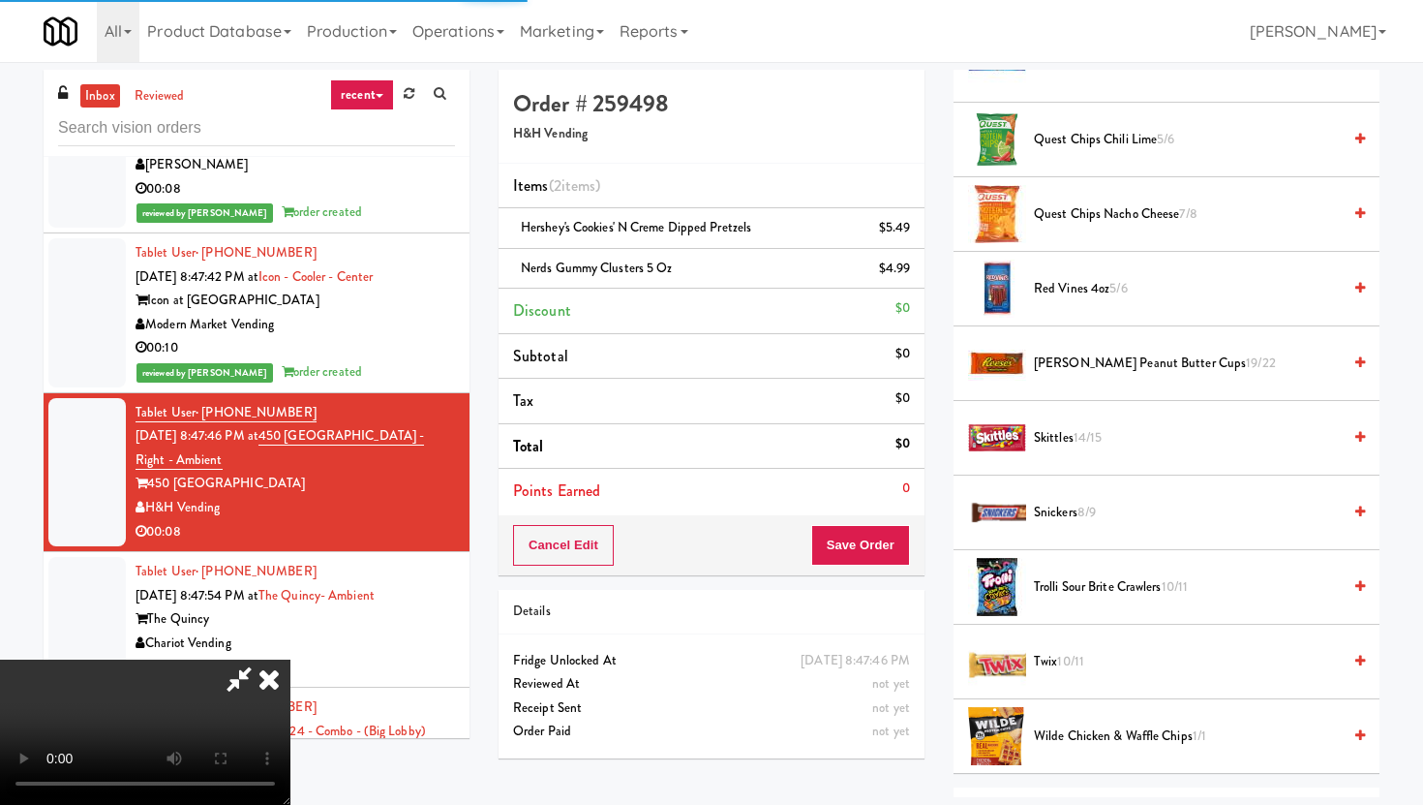
scroll to position [1471, 0]
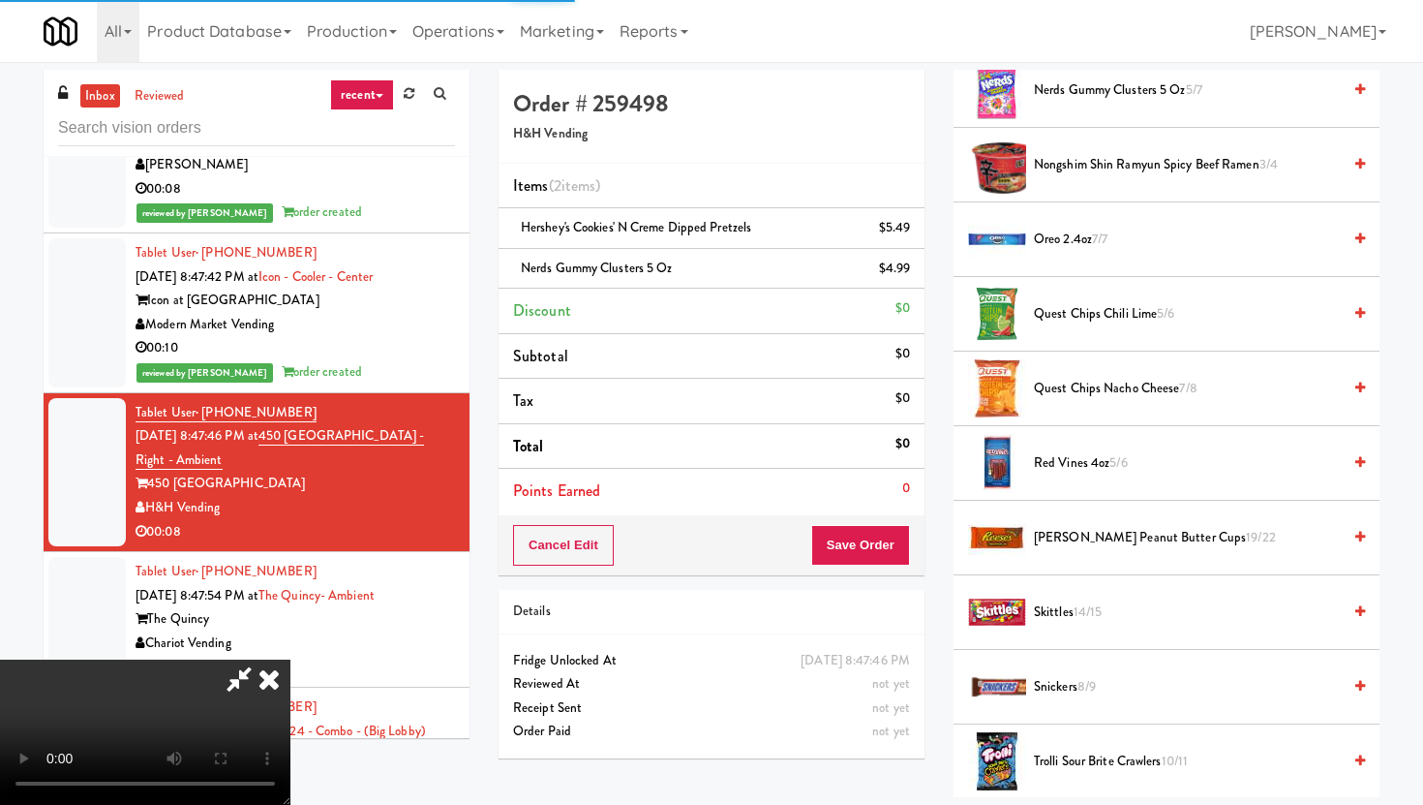
click at [1100, 455] on span "Red Vines 4oz 5/6" at bounding box center [1187, 463] width 307 height 24
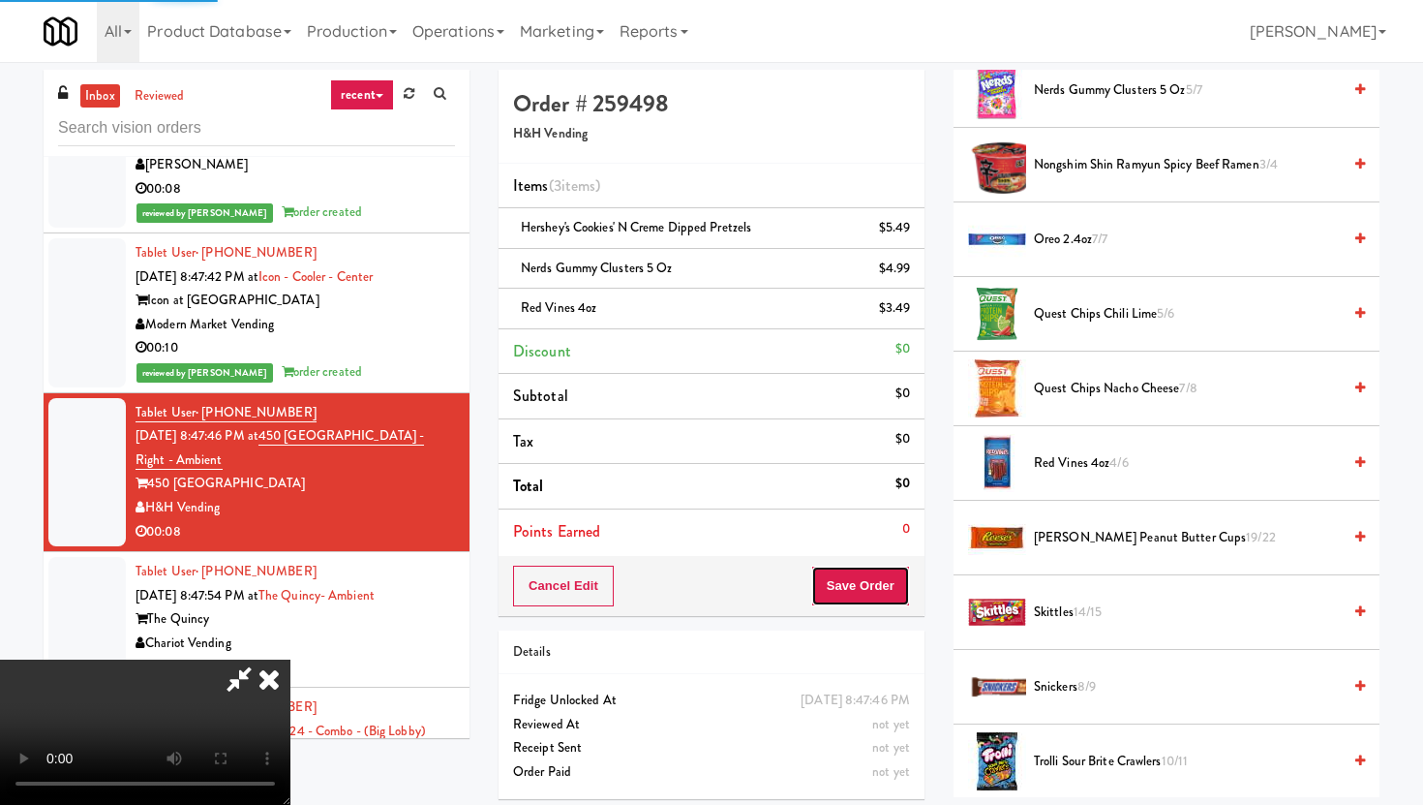
click at [884, 576] on button "Save Order" at bounding box center [860, 585] width 99 height 41
click at [900, 576] on button "Save Order" at bounding box center [860, 585] width 99 height 41
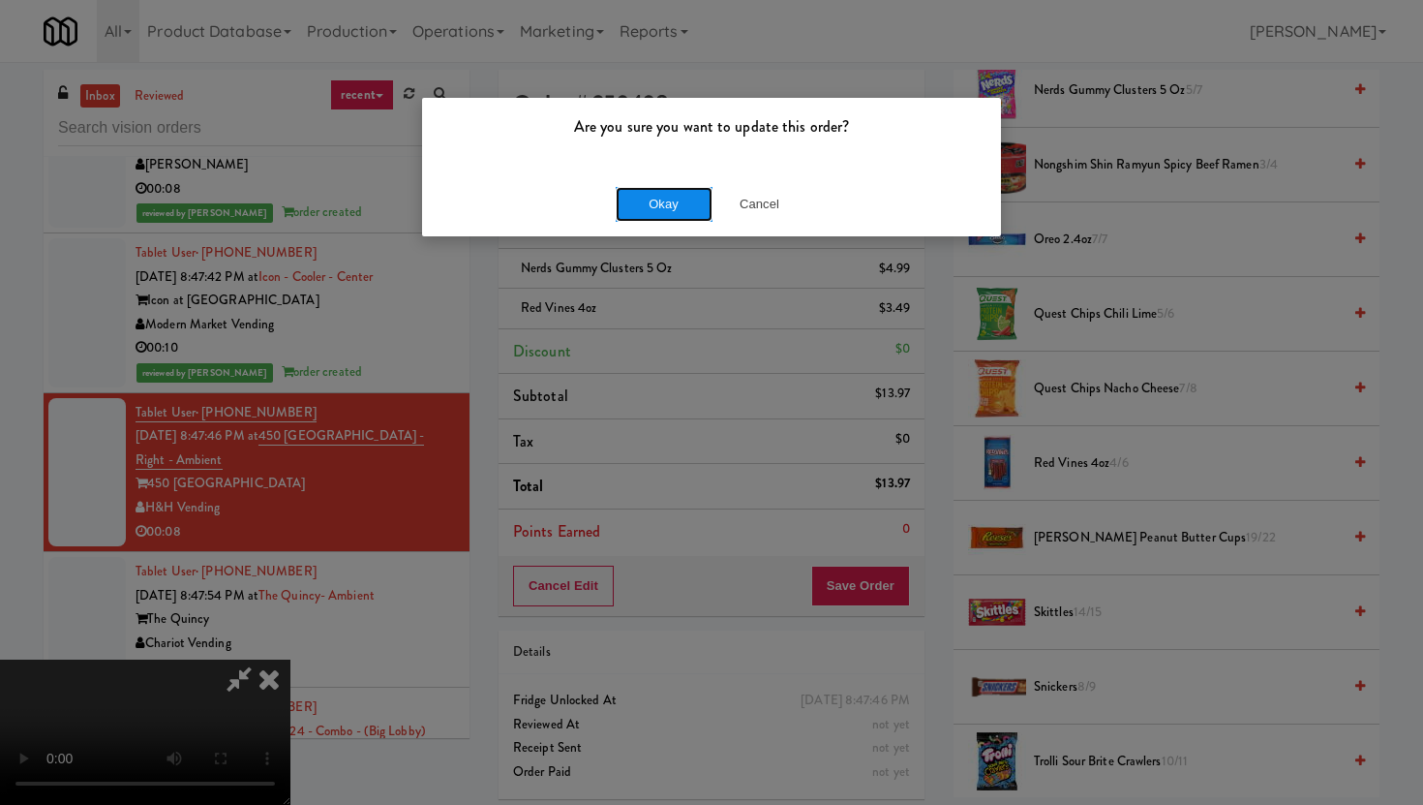
click at [653, 188] on button "Okay" at bounding box center [664, 204] width 97 height 35
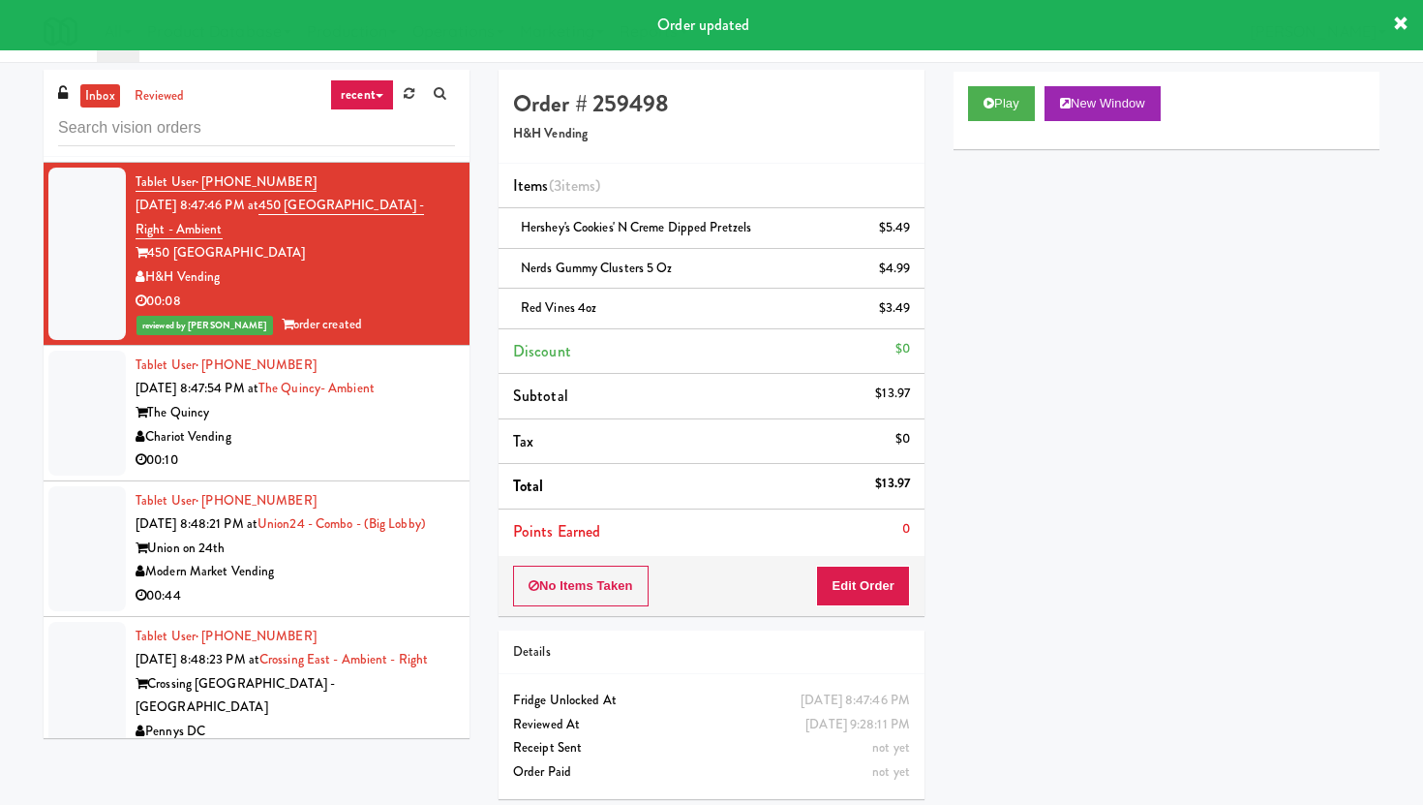
scroll to position [13000, 0]
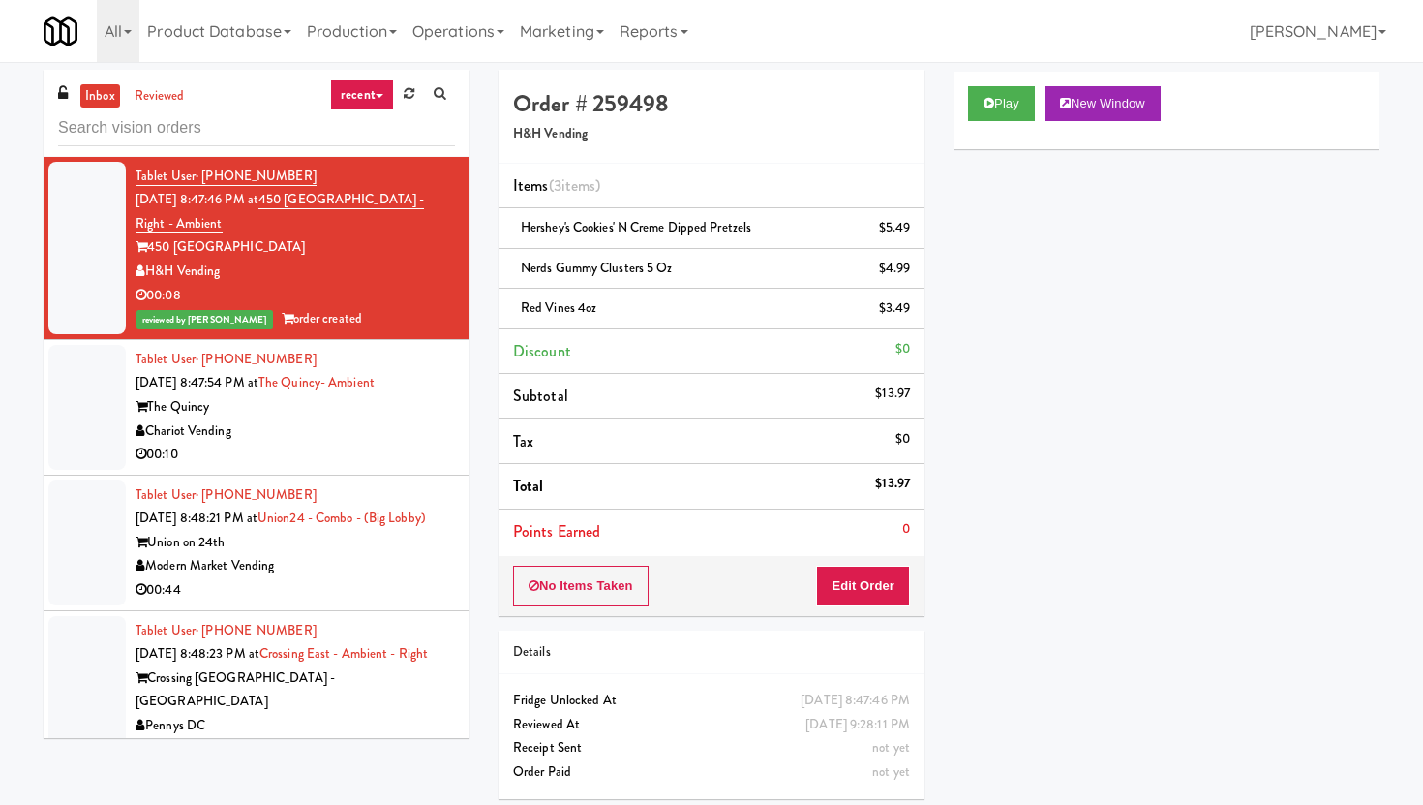
click at [329, 419] on div "Chariot Vending" at bounding box center [295, 431] width 319 height 24
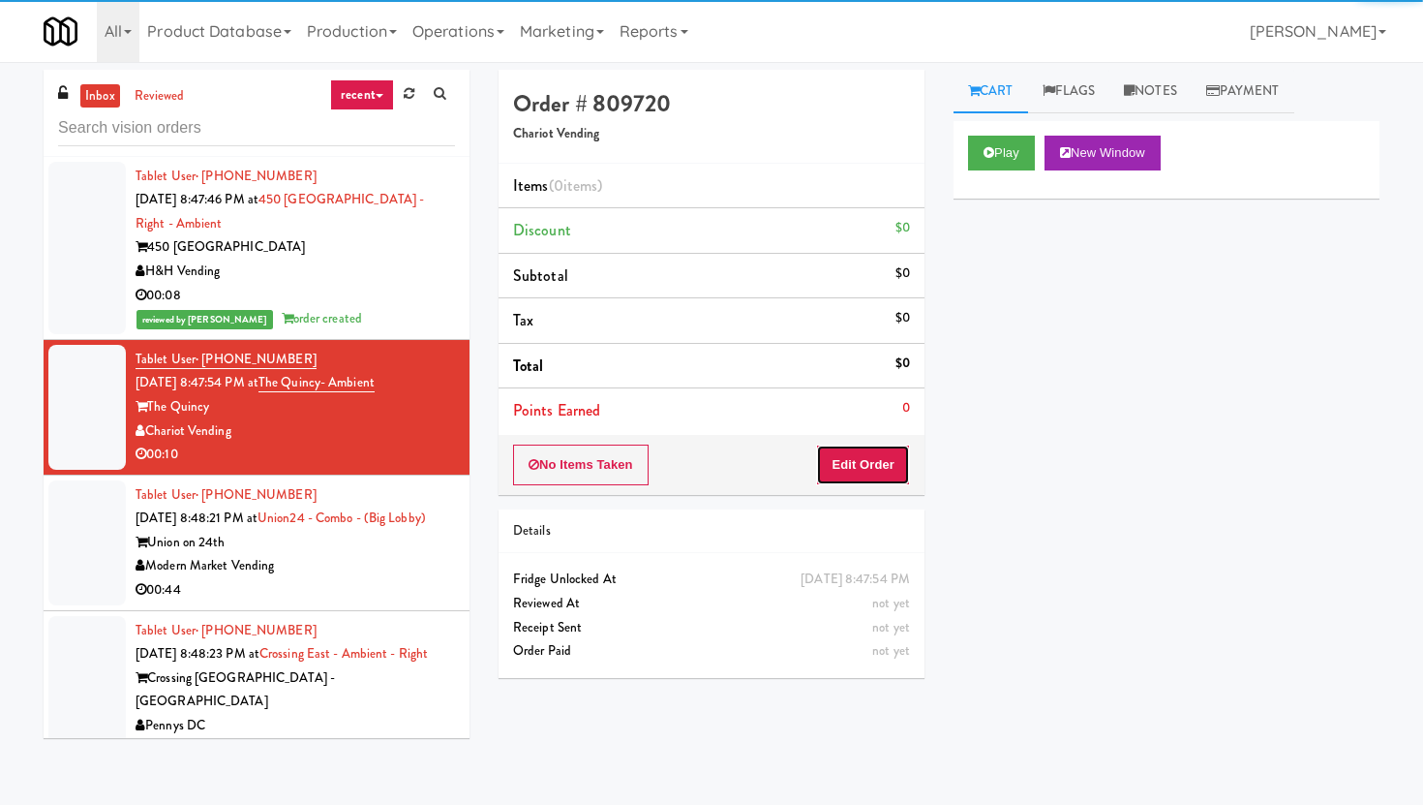
click at [868, 467] on button "Edit Order" at bounding box center [863, 464] width 94 height 41
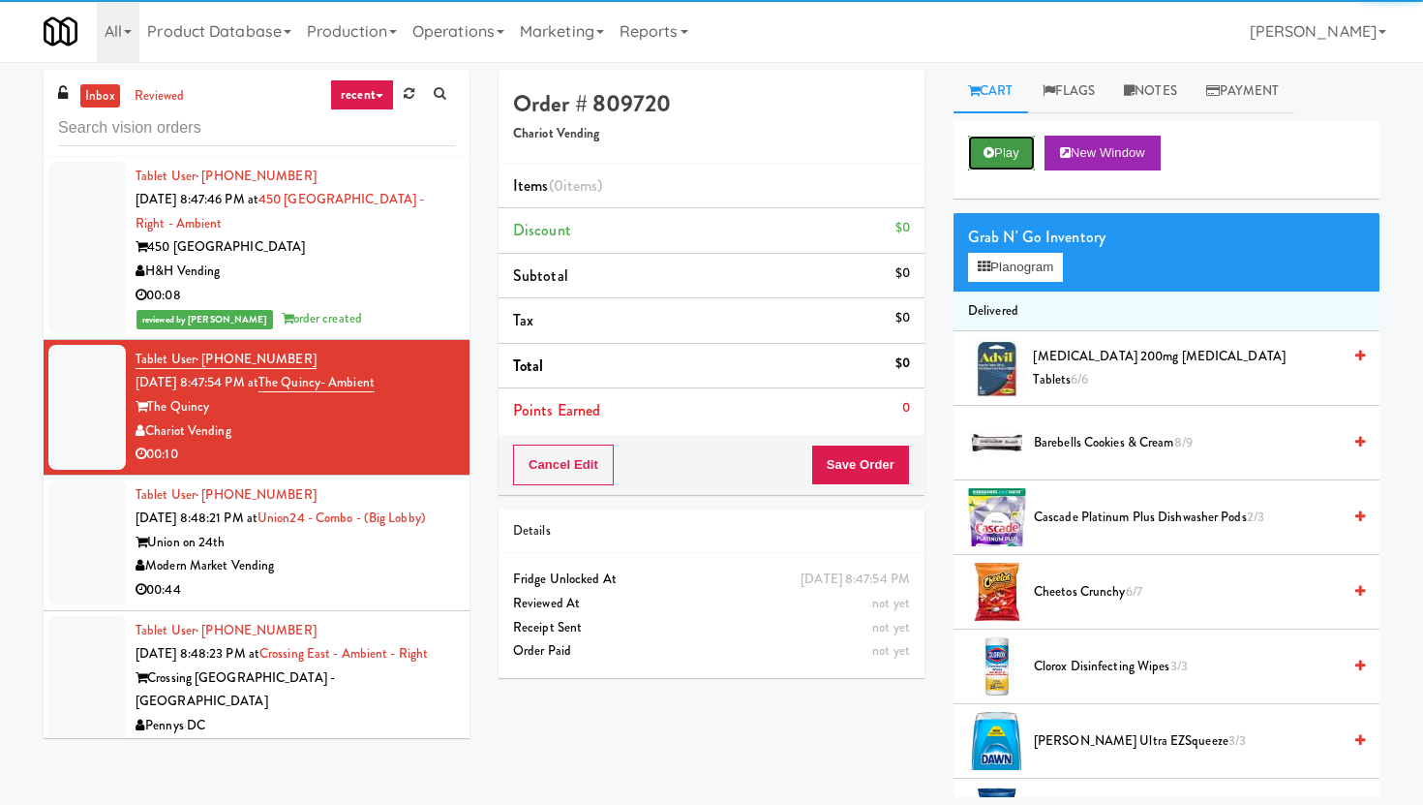
click at [999, 146] on button "Play" at bounding box center [1001, 153] width 67 height 35
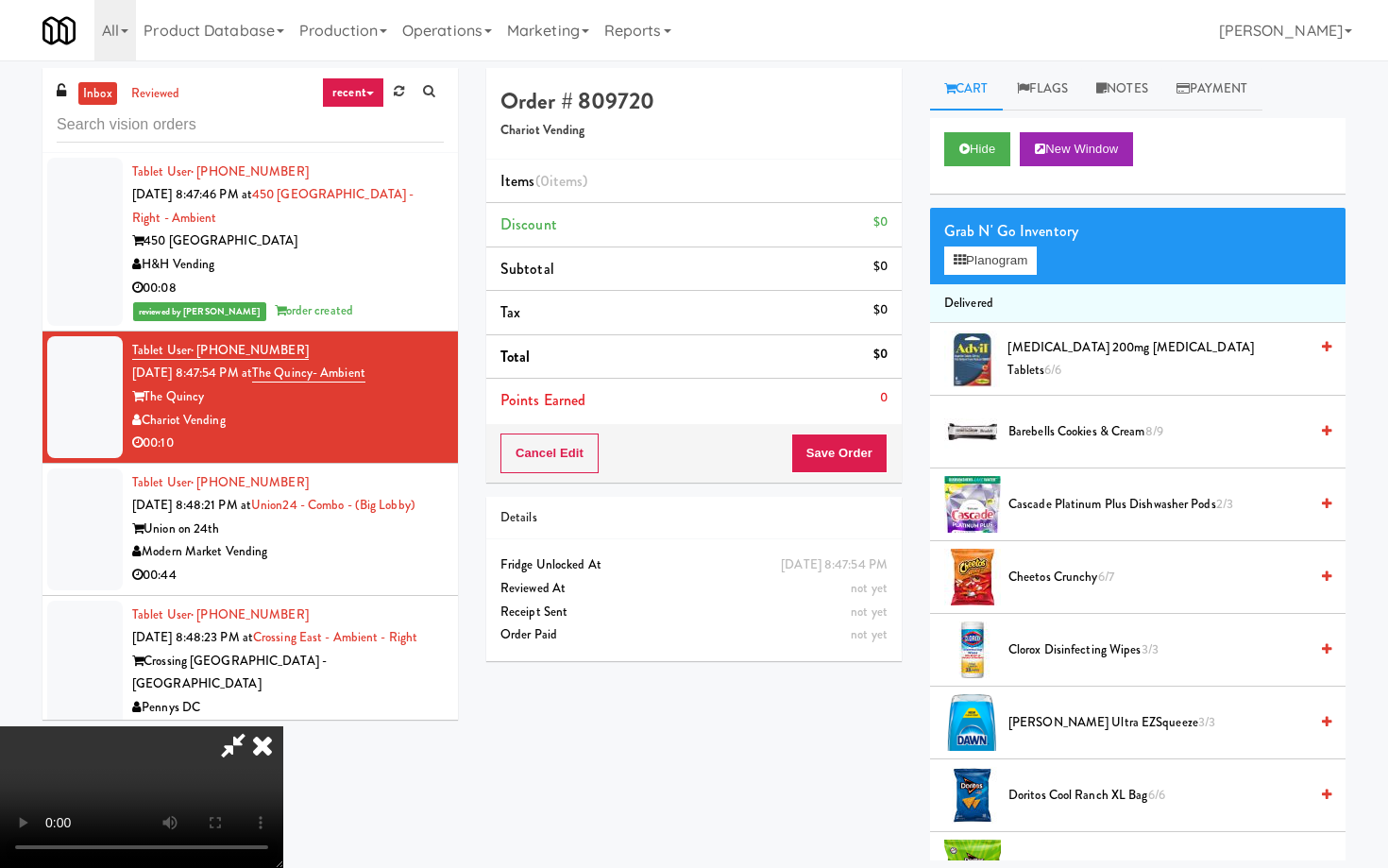
click at [283, 782] on video at bounding box center [141, 796] width 283 height 141
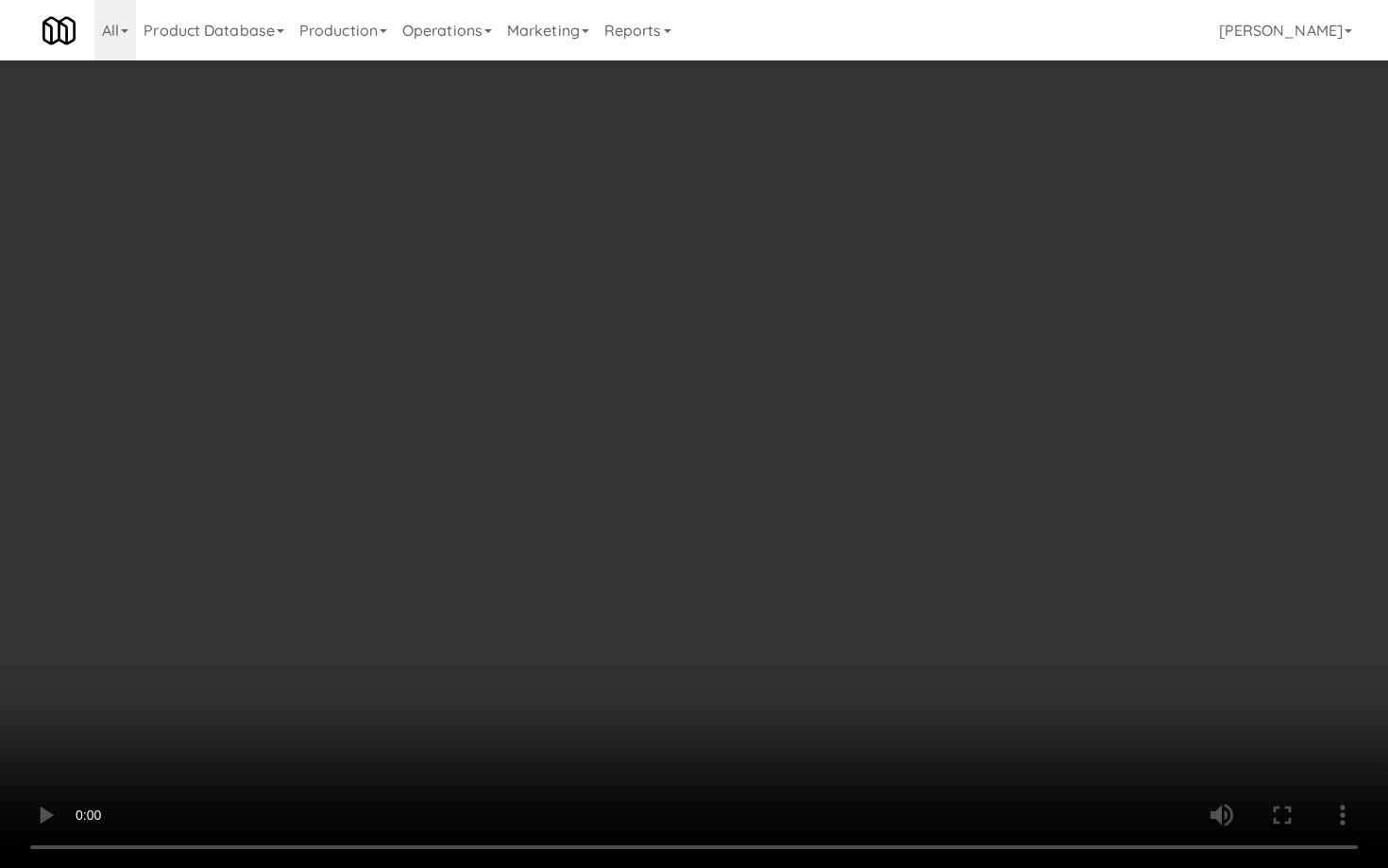
click at [1068, 707] on video at bounding box center [694, 434] width 1388 height 868
click at [880, 652] on video at bounding box center [694, 434] width 1388 height 868
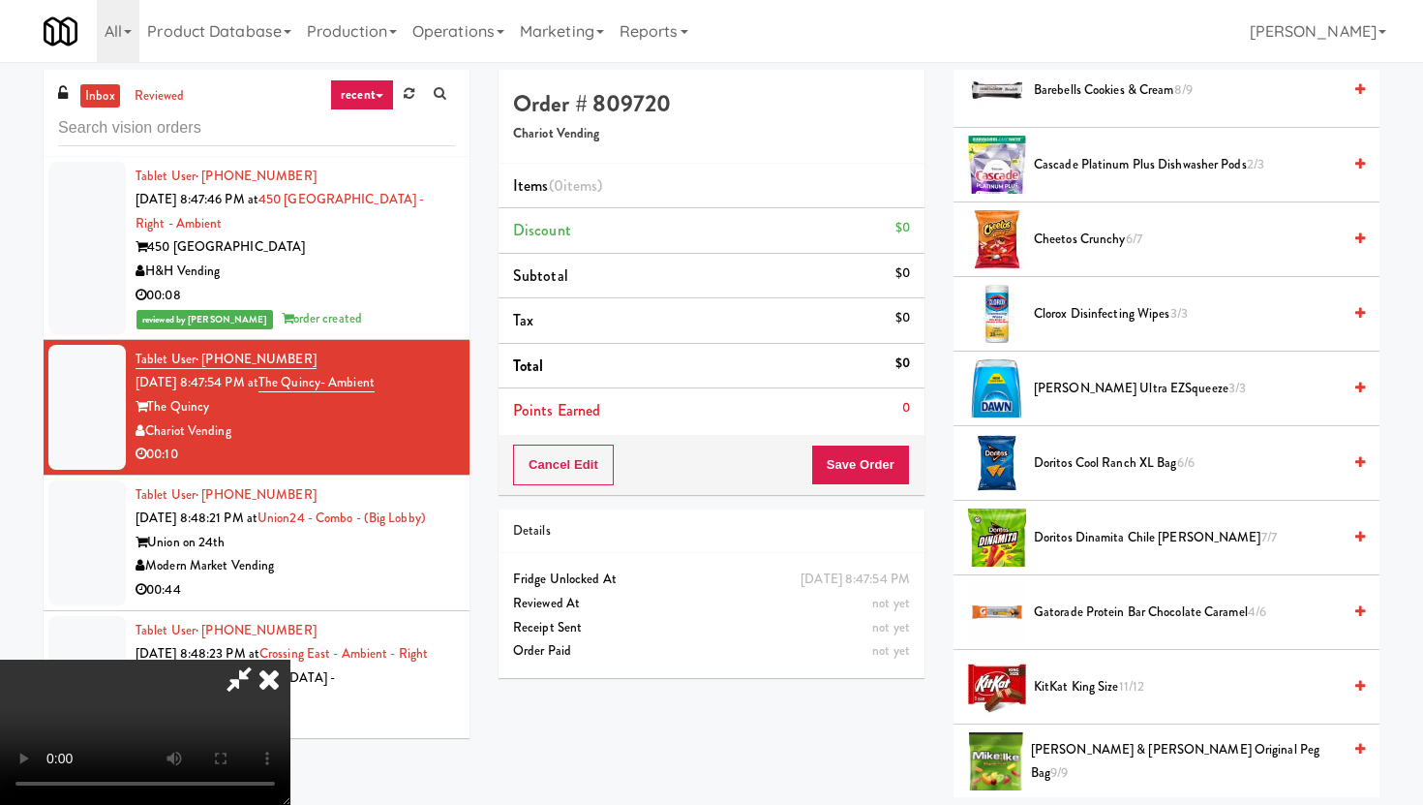
click at [1107, 467] on span "Doritos Cool Ranch XL Bag 6/6" at bounding box center [1187, 463] width 307 height 24
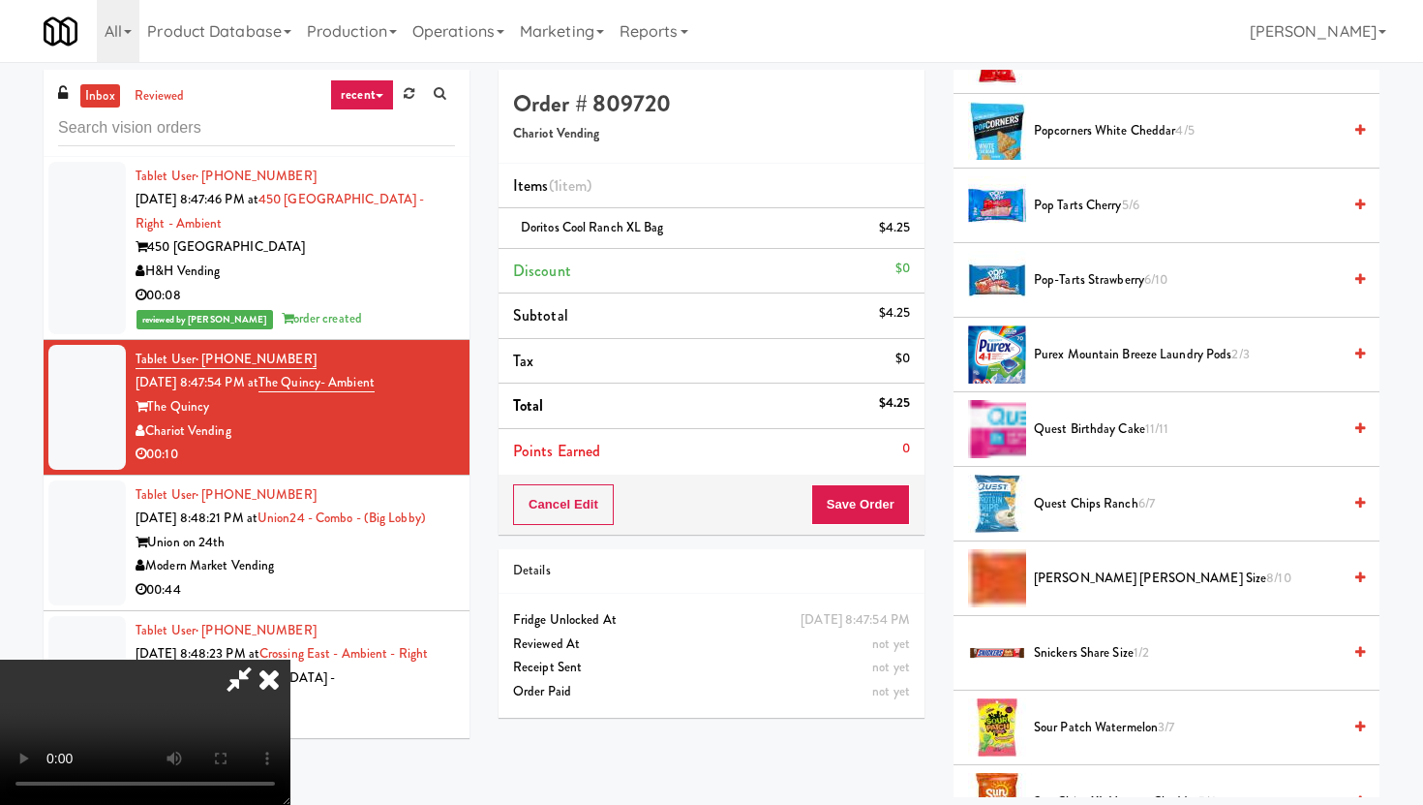
scroll to position [1207, 0]
click at [1103, 581] on span "[PERSON_NAME] [PERSON_NAME] Size 8/10" at bounding box center [1187, 577] width 307 height 24
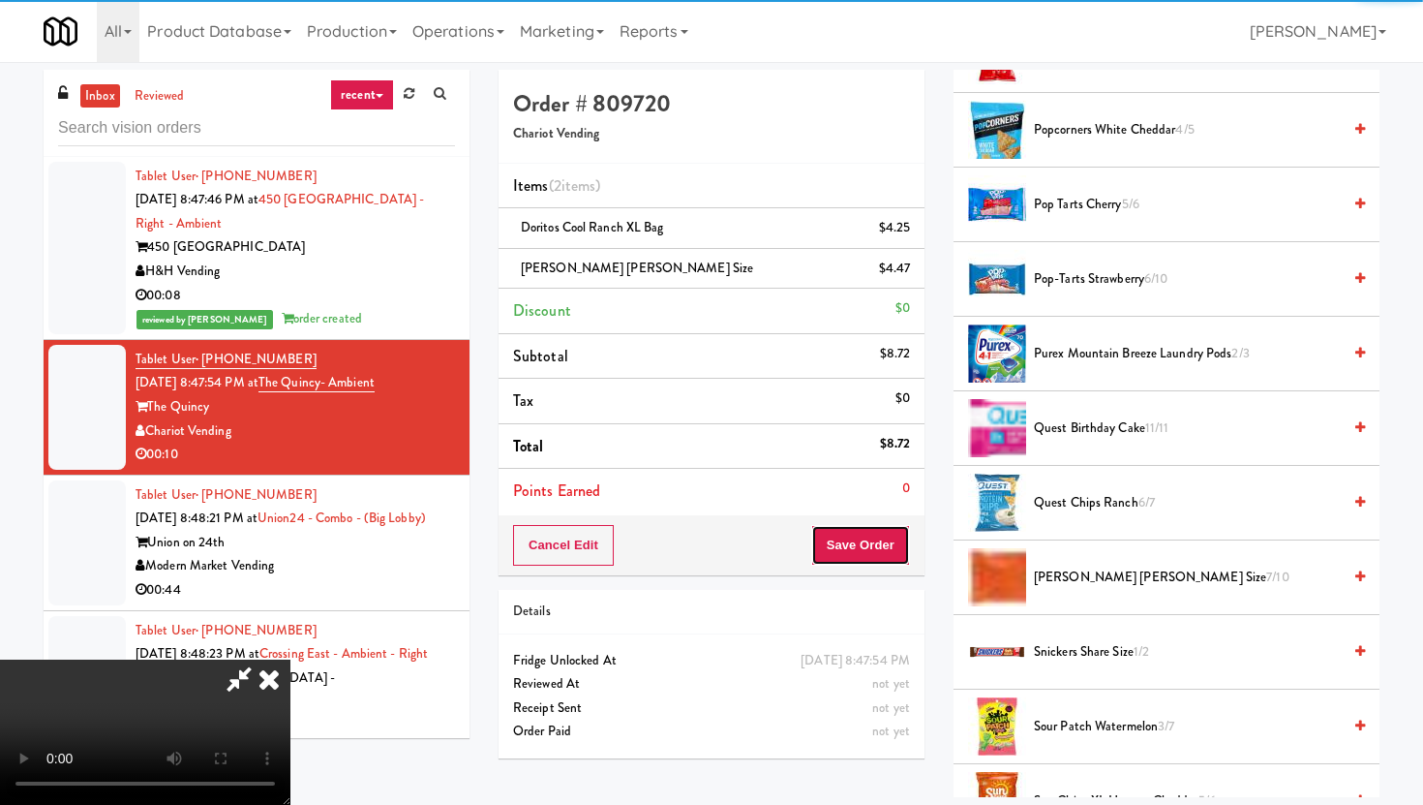
click at [896, 553] on button "Save Order" at bounding box center [860, 545] width 99 height 41
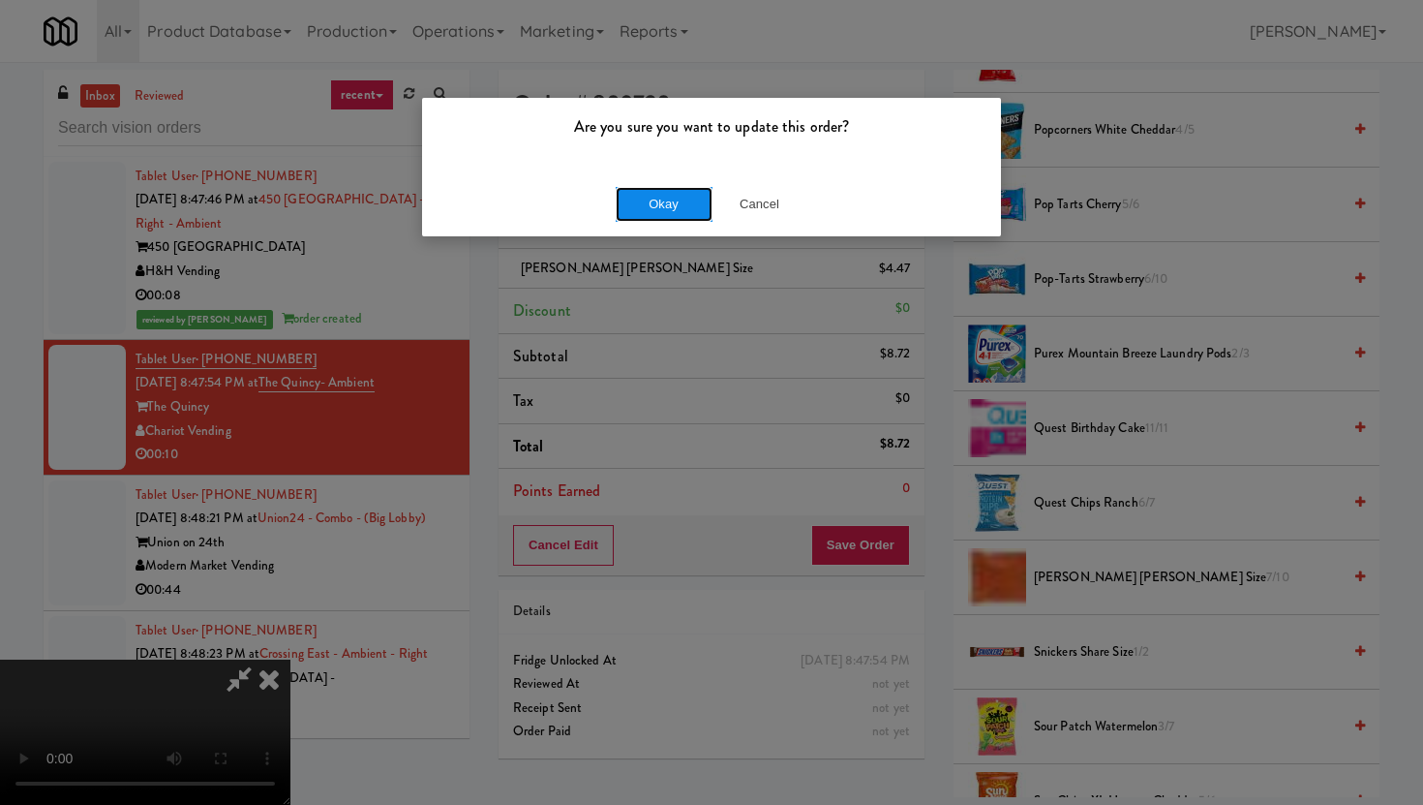
click at [673, 198] on button "Okay" at bounding box center [664, 204] width 97 height 35
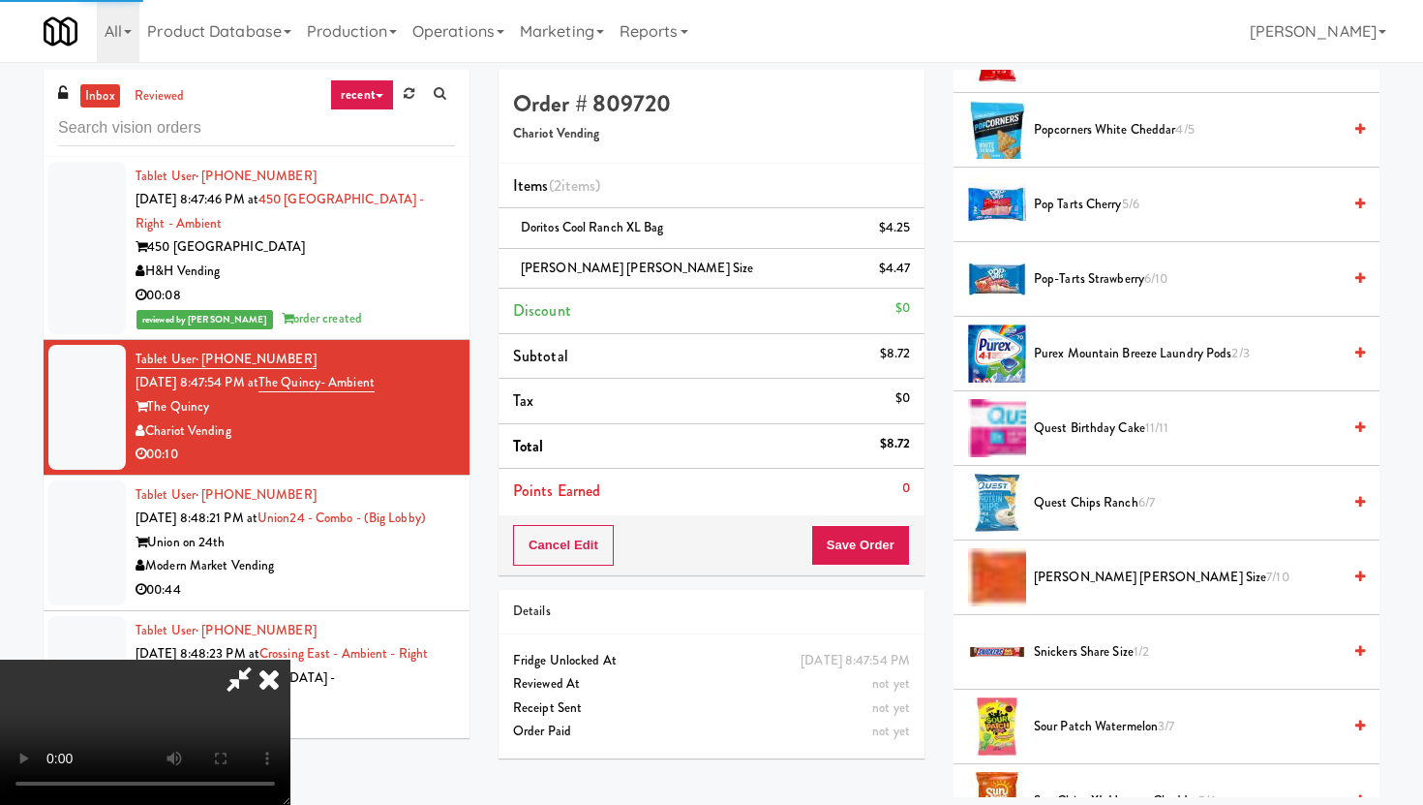
scroll to position [49, 0]
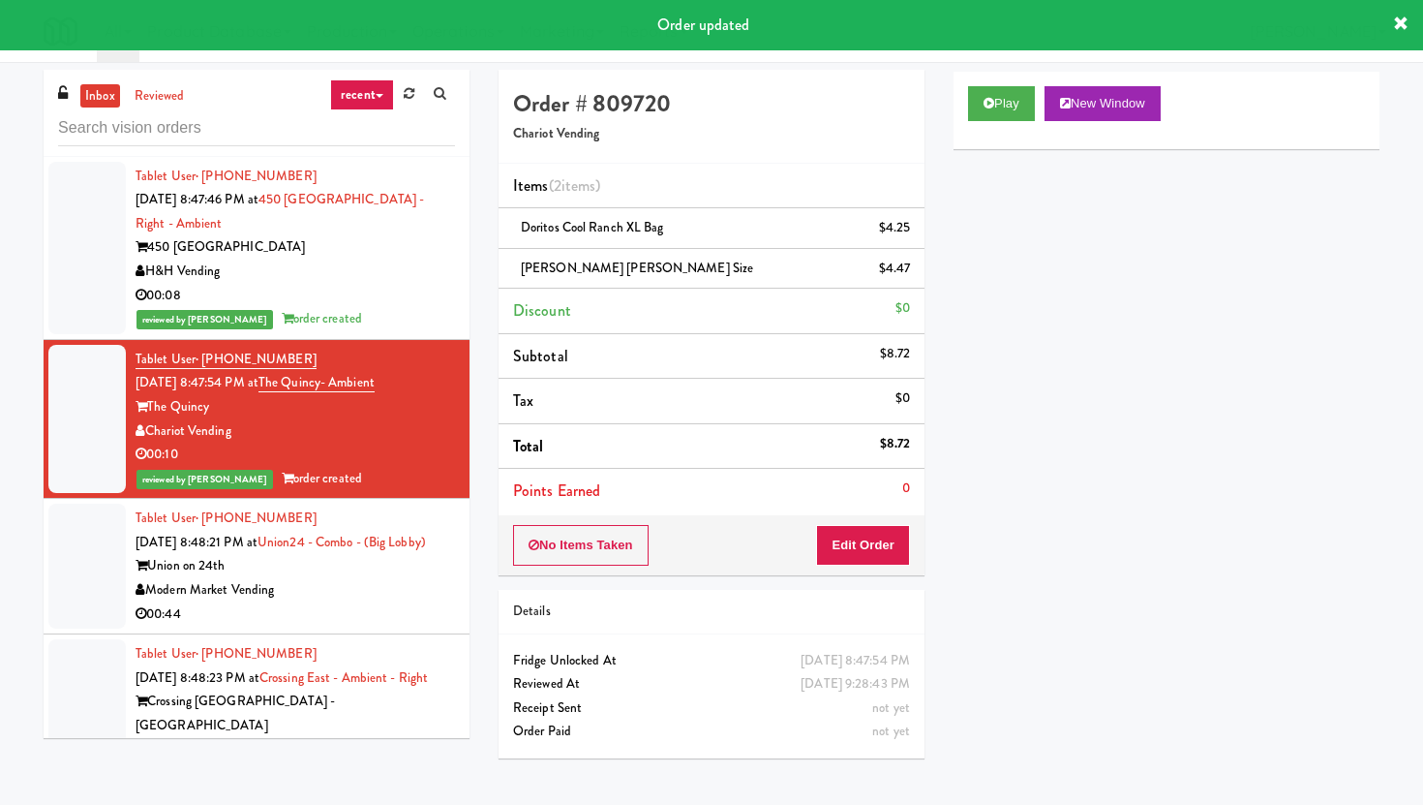
click at [462, 551] on li "Tablet User · (956) 740-5614 [DATE] 8:48:21 PM at [GEOGRAPHIC_DATA] - Combo - (…" at bounding box center [257, 567] width 426 height 136
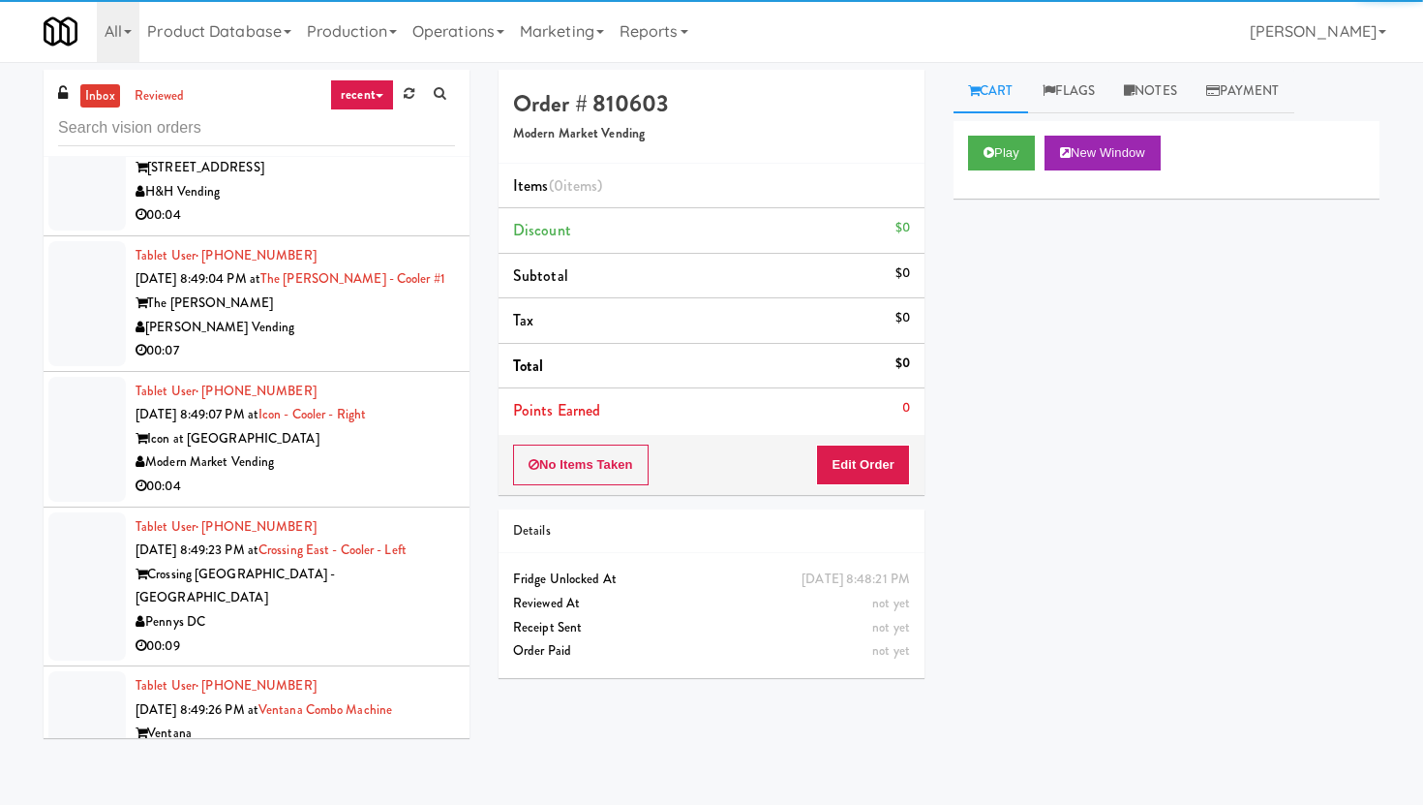
scroll to position [14063, 0]
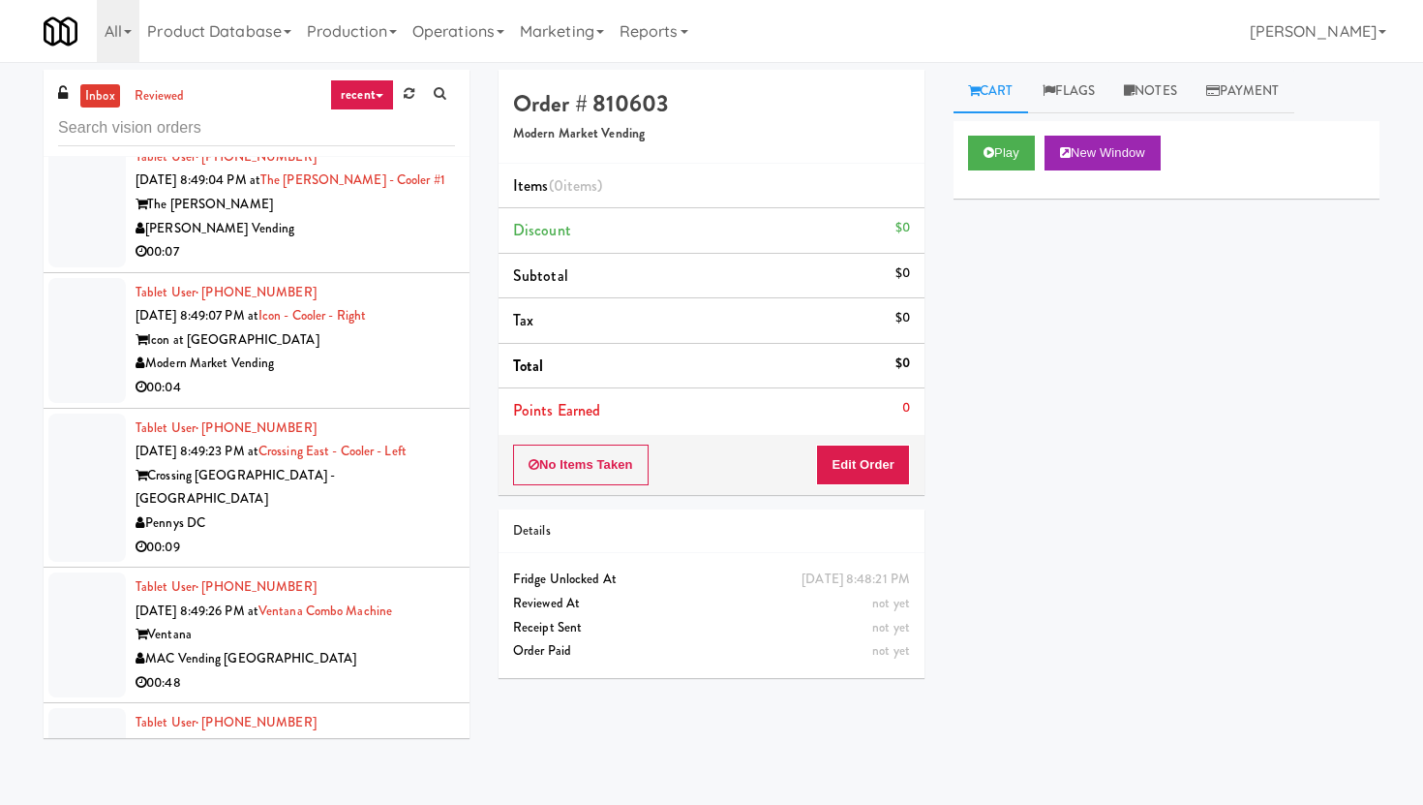
click at [408, 376] on div "00:04" at bounding box center [295, 388] width 319 height 24
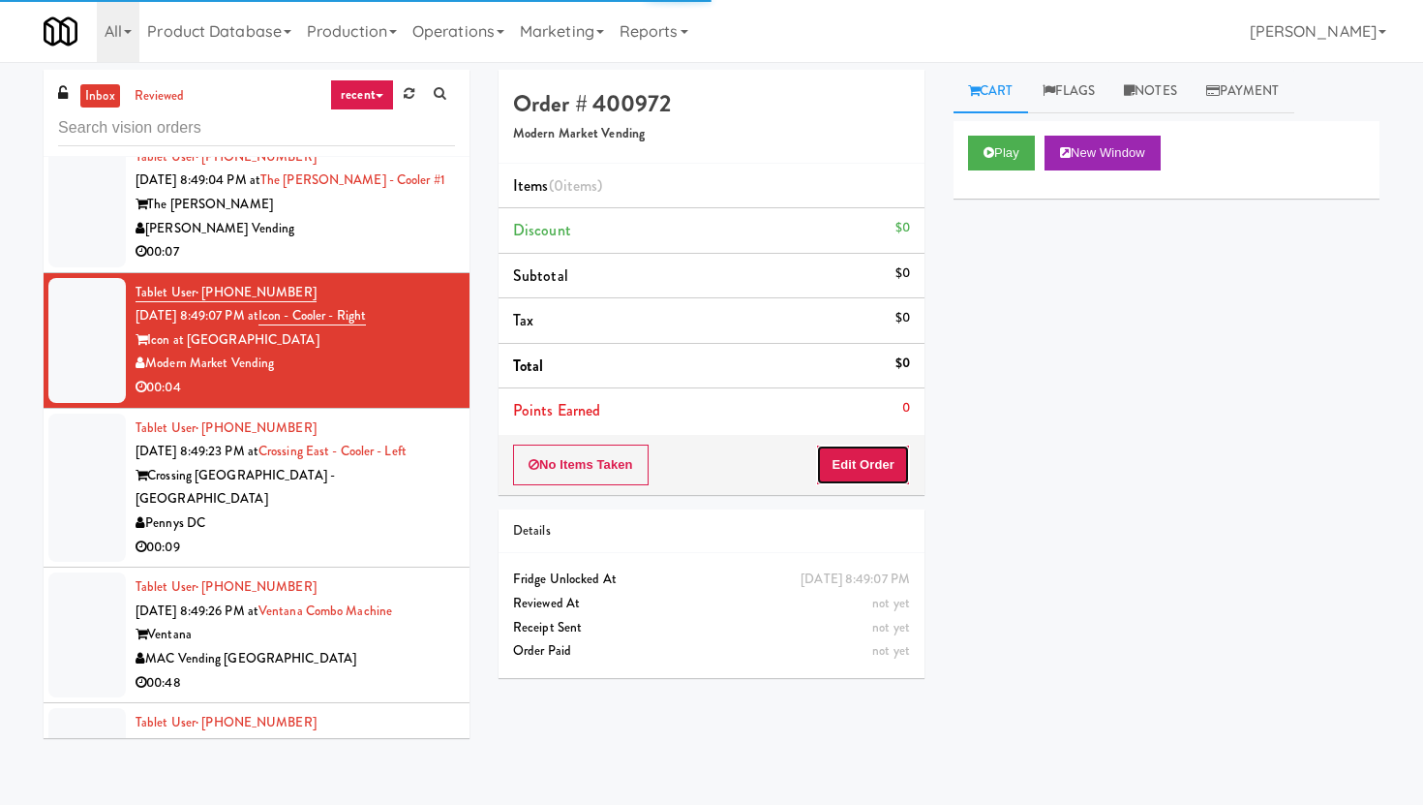
click at [868, 473] on button "Edit Order" at bounding box center [863, 464] width 94 height 41
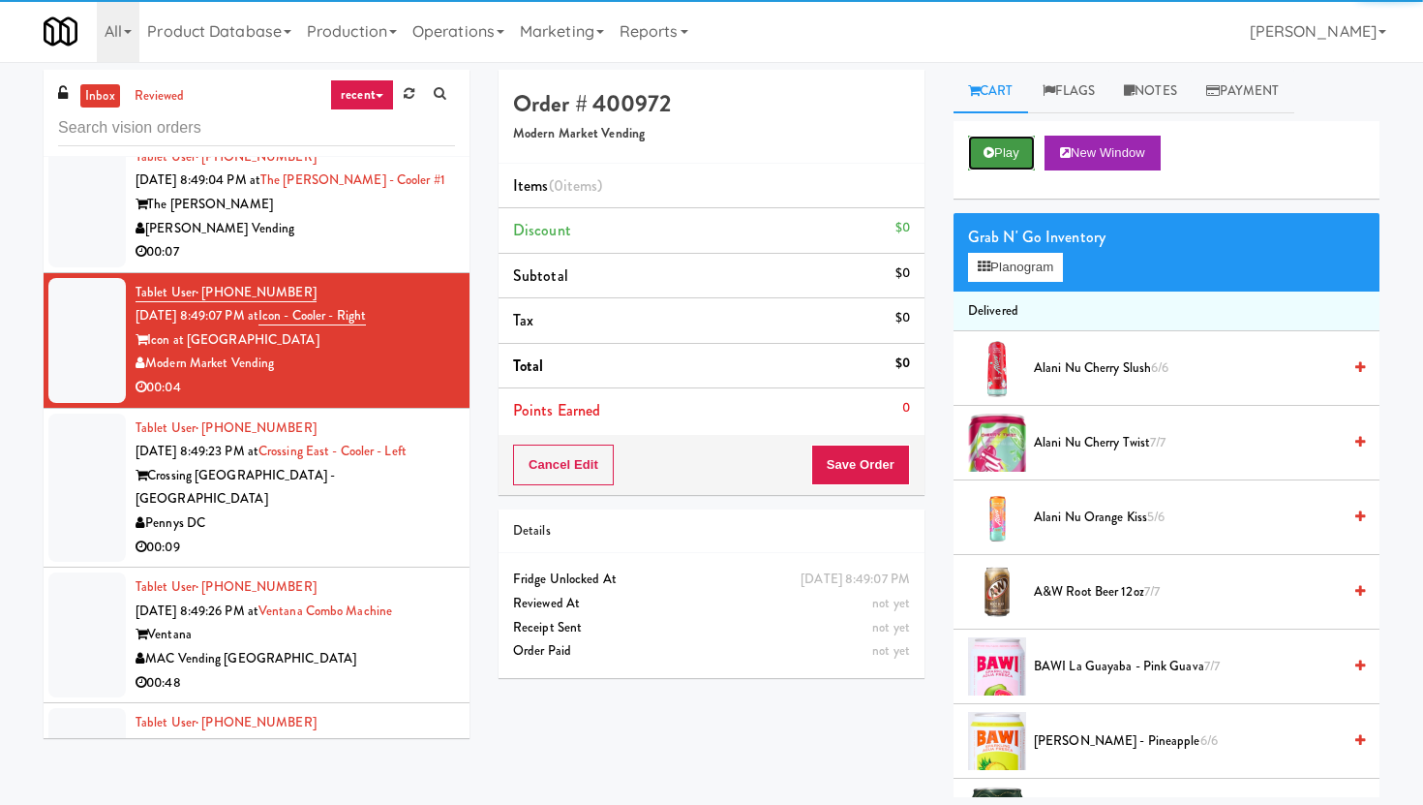
click at [995, 143] on button "Play" at bounding box center [1001, 153] width 67 height 35
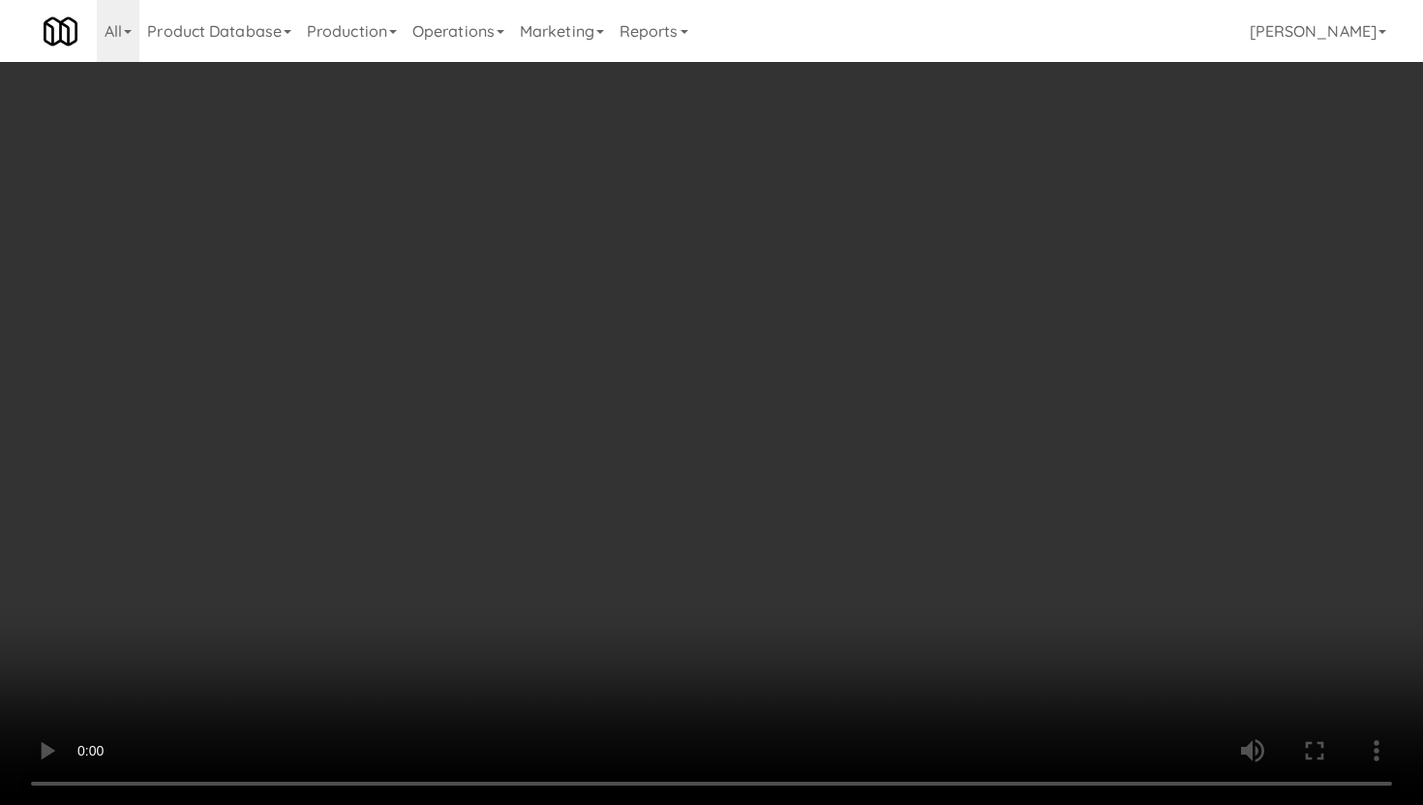
scroll to position [1023, 0]
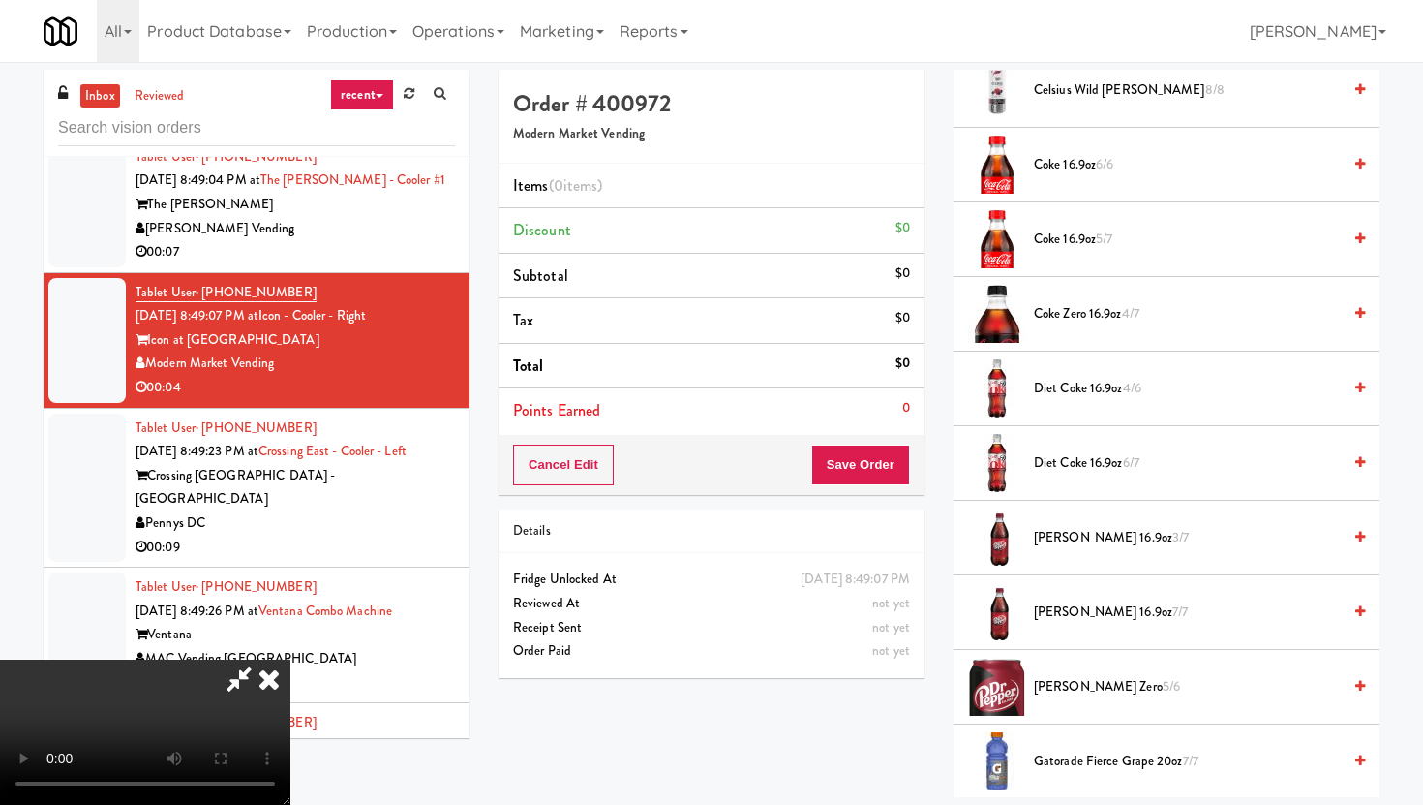
click at [1085, 412] on li "Diet Coke 16.9oz 4/6" at bounding box center [1167, 388] width 426 height 75
click at [1074, 397] on span "Diet Coke 16.9oz 4/6" at bounding box center [1187, 389] width 307 height 24
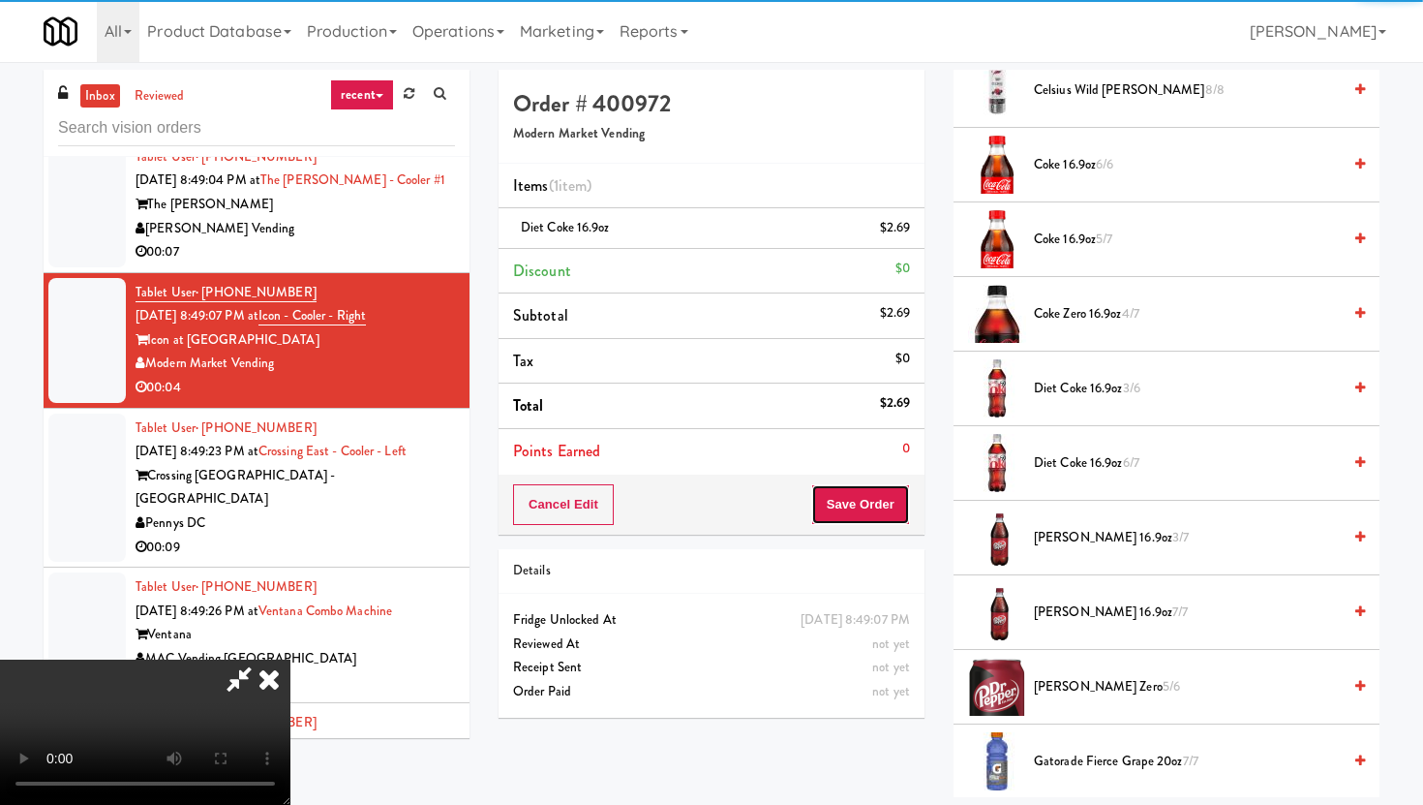
click at [872, 510] on button "Save Order" at bounding box center [860, 504] width 99 height 41
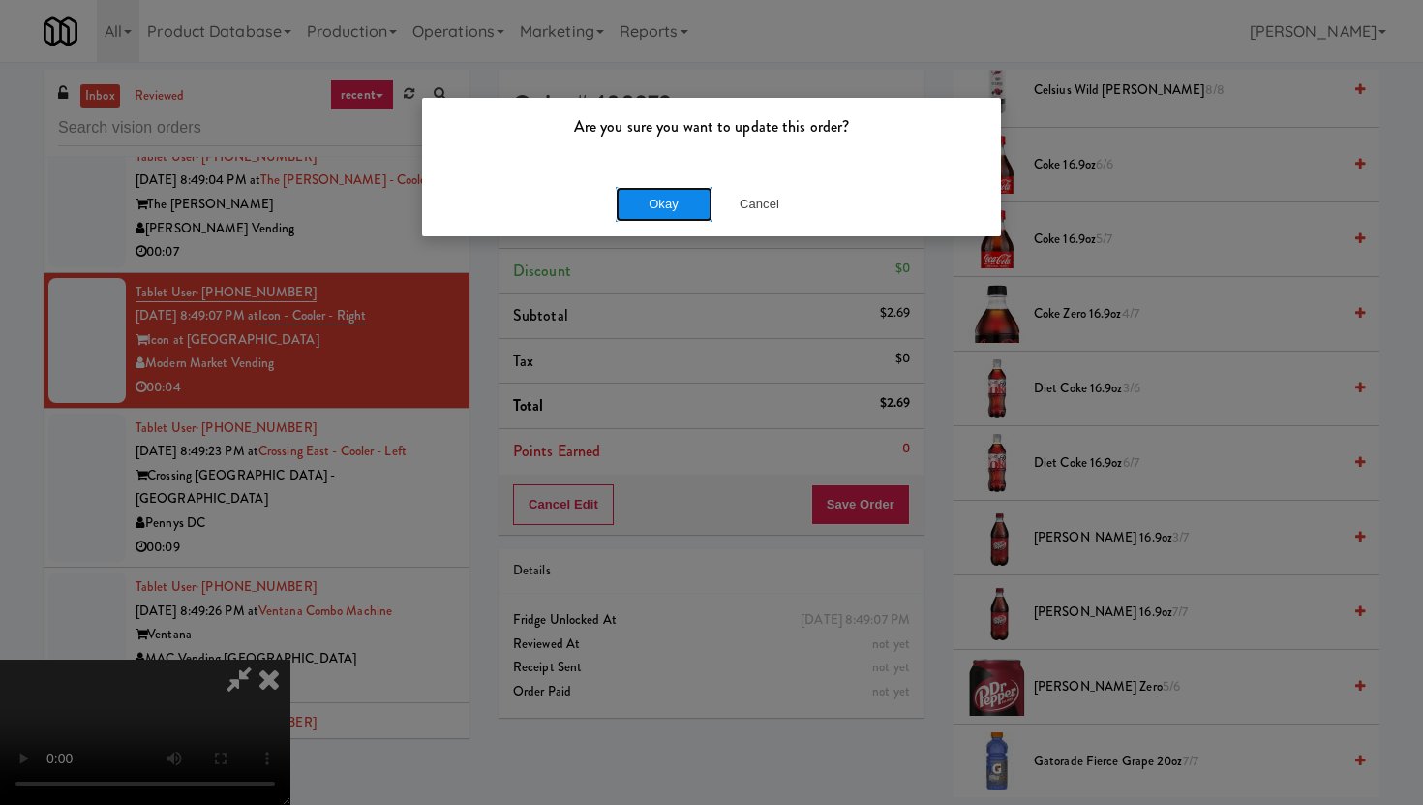
click at [678, 205] on button "Okay" at bounding box center [664, 204] width 97 height 35
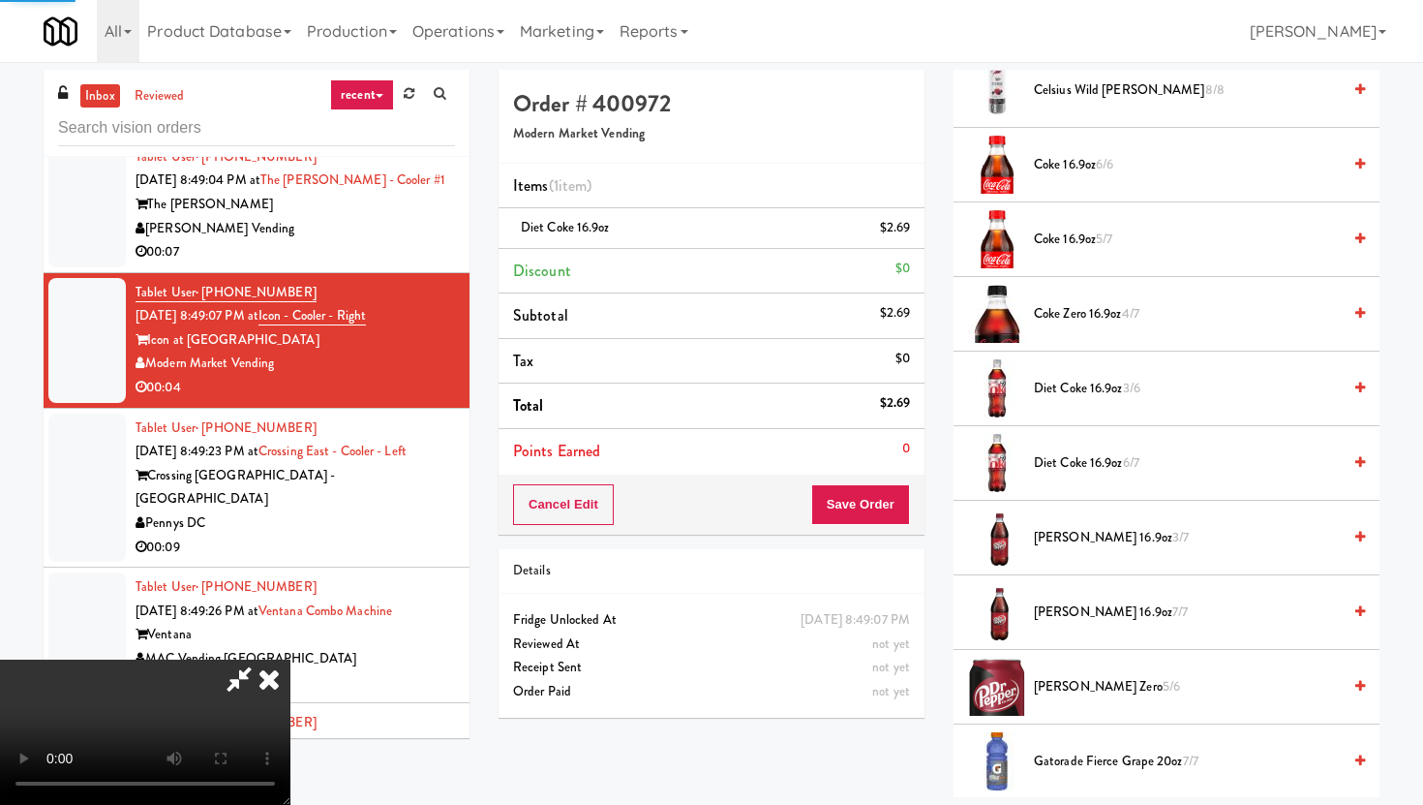
scroll to position [49, 0]
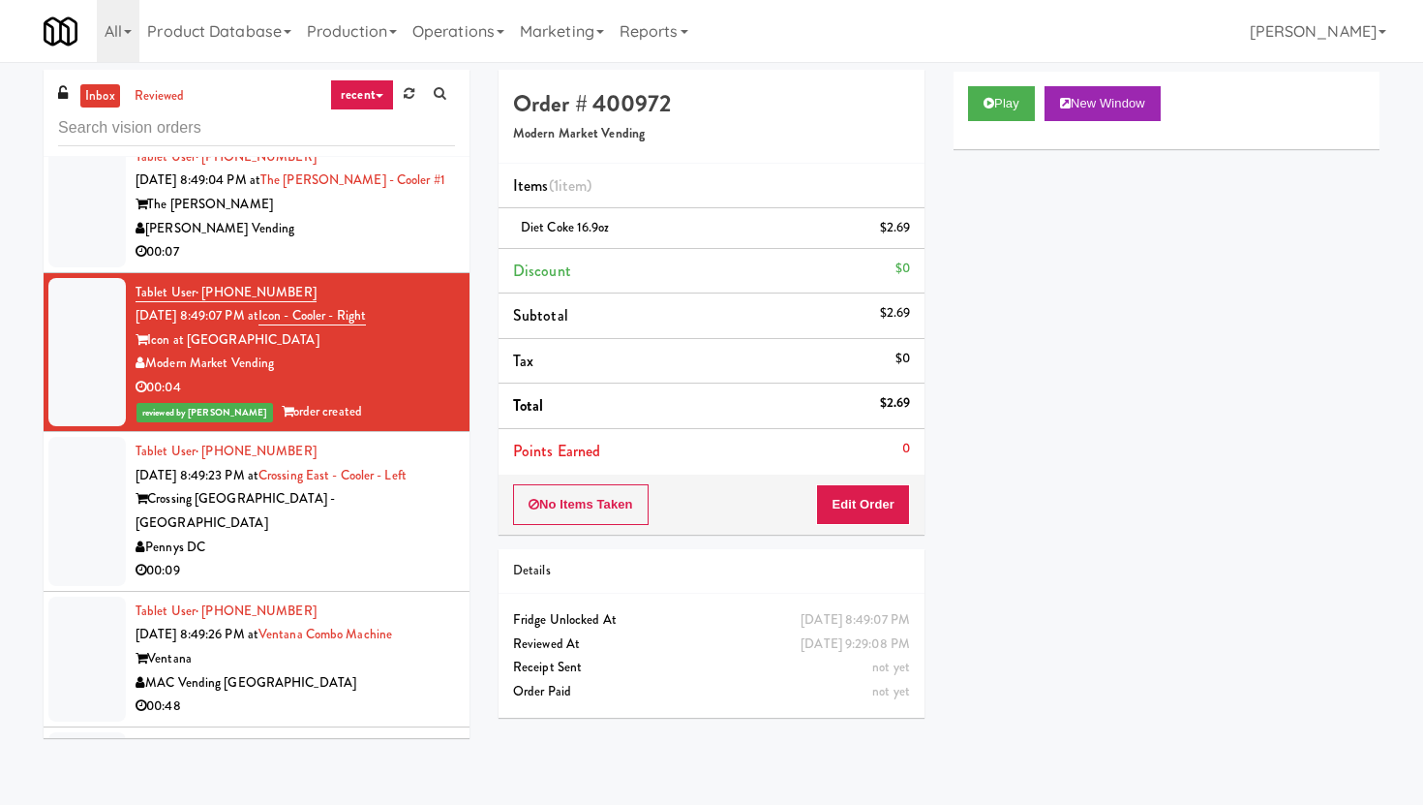
click at [419, 559] on div "00:09" at bounding box center [295, 571] width 319 height 24
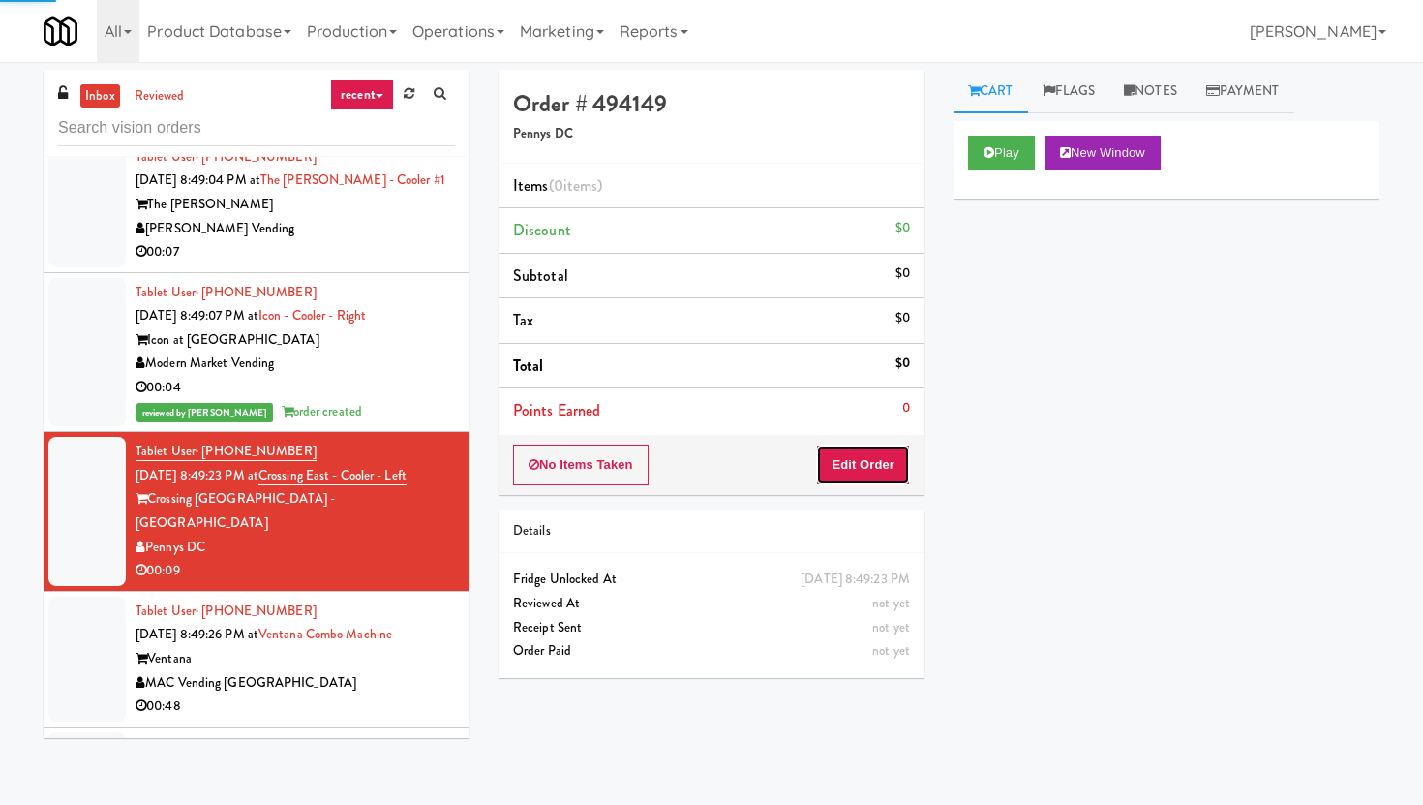
click at [894, 484] on button "Edit Order" at bounding box center [863, 464] width 94 height 41
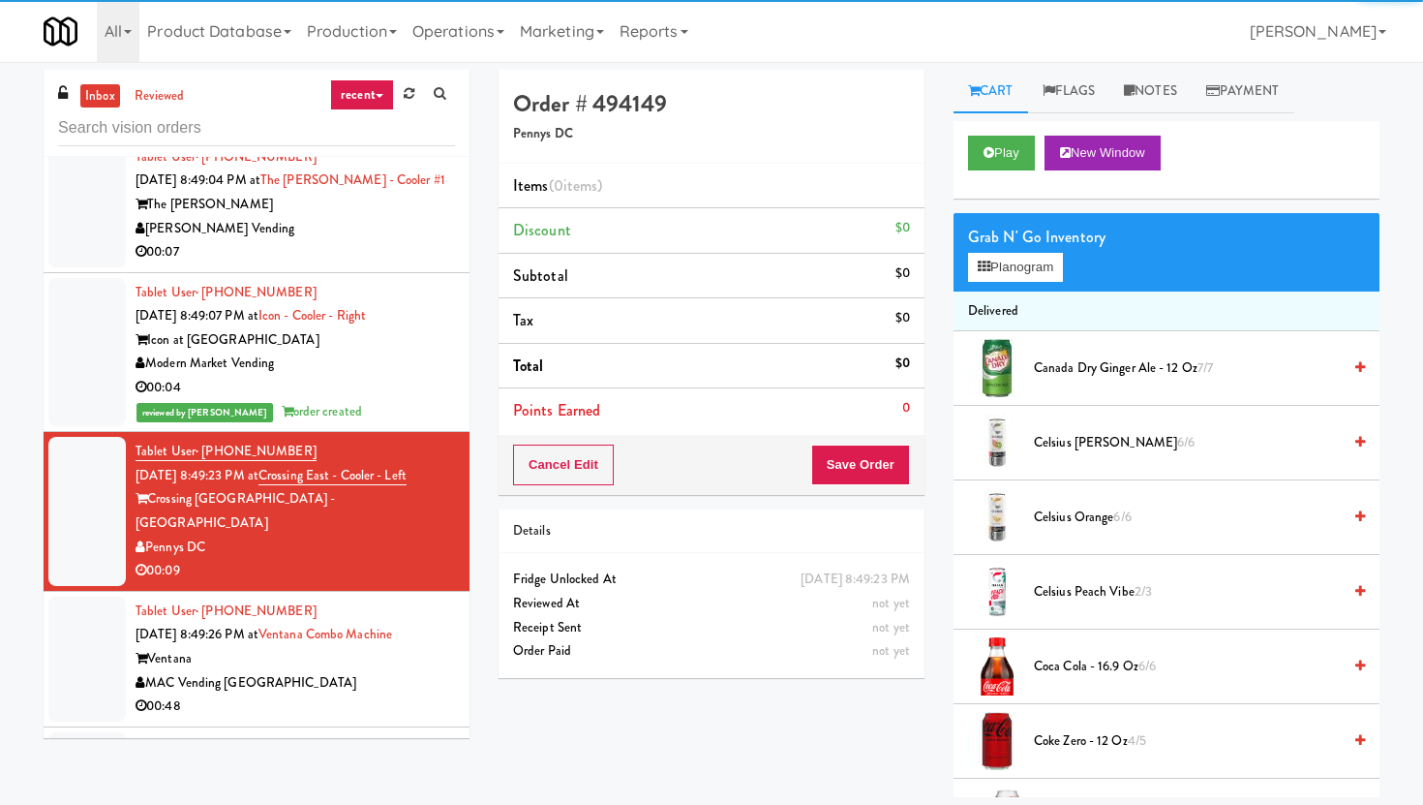
click at [1002, 176] on div "Play New Window" at bounding box center [1167, 159] width 426 height 77
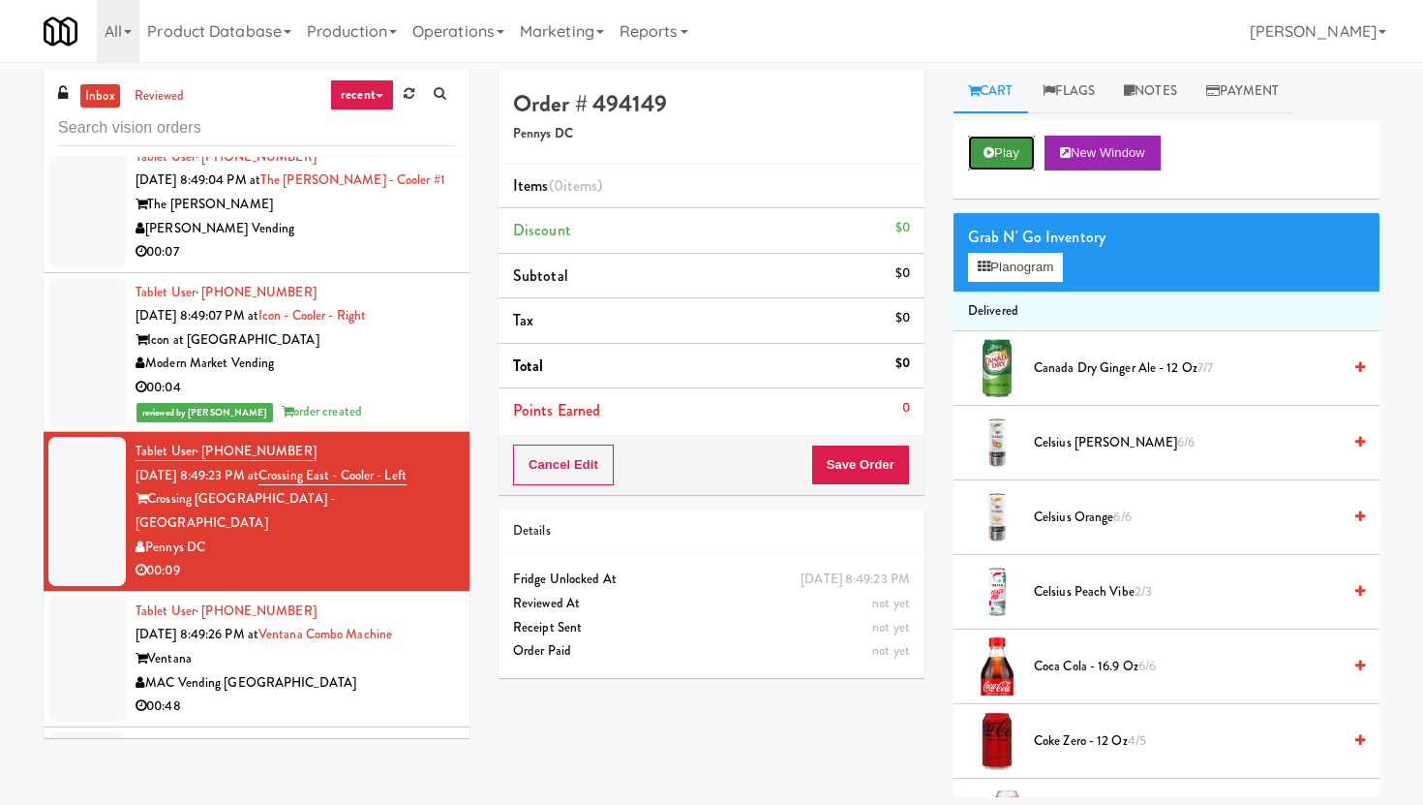
click at [1002, 148] on button "Play" at bounding box center [1001, 153] width 67 height 35
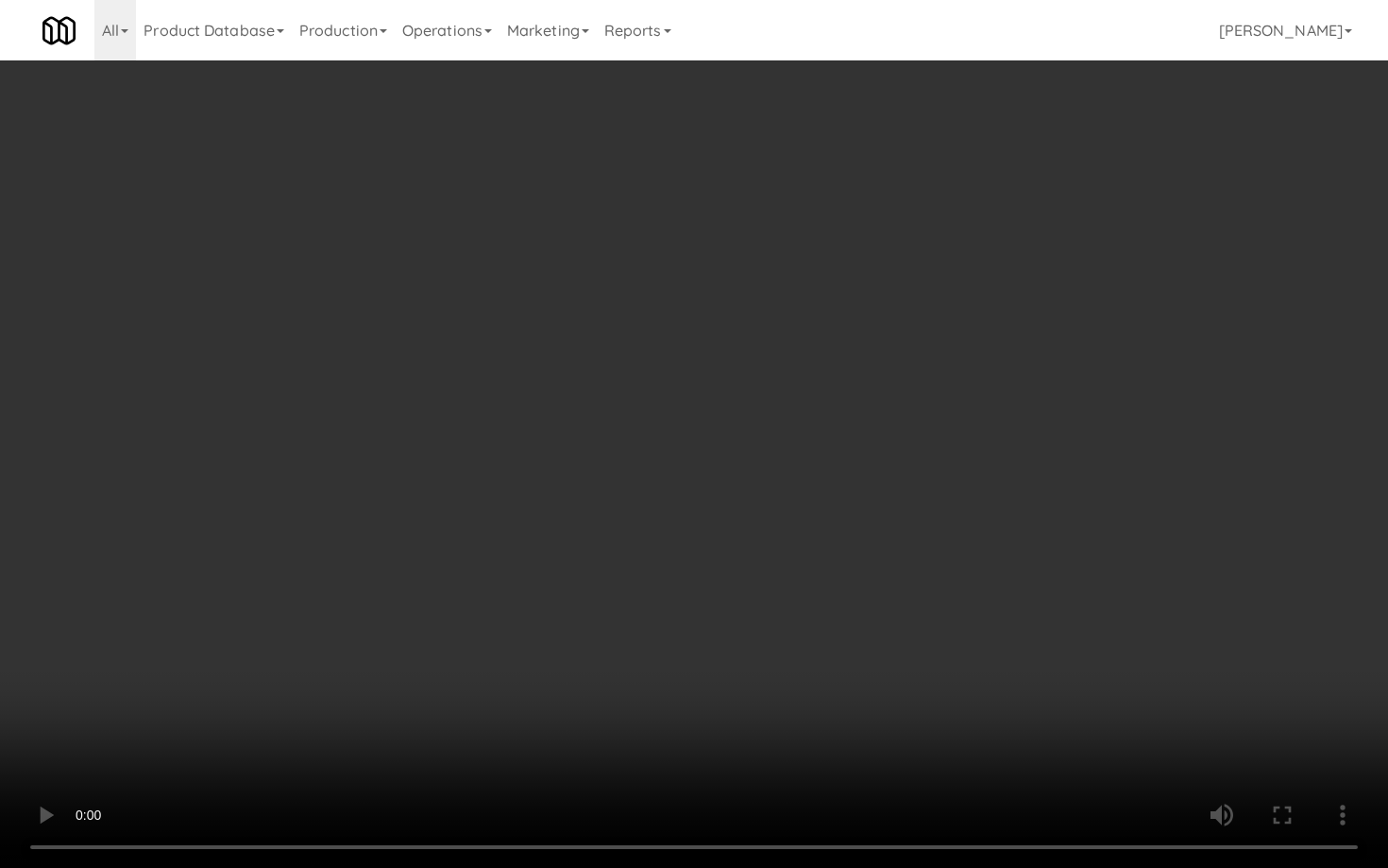
click at [1082, 712] on video at bounding box center [694, 434] width 1388 height 868
click at [958, 681] on video at bounding box center [694, 434] width 1388 height 868
click at [609, 546] on video at bounding box center [694, 434] width 1388 height 868
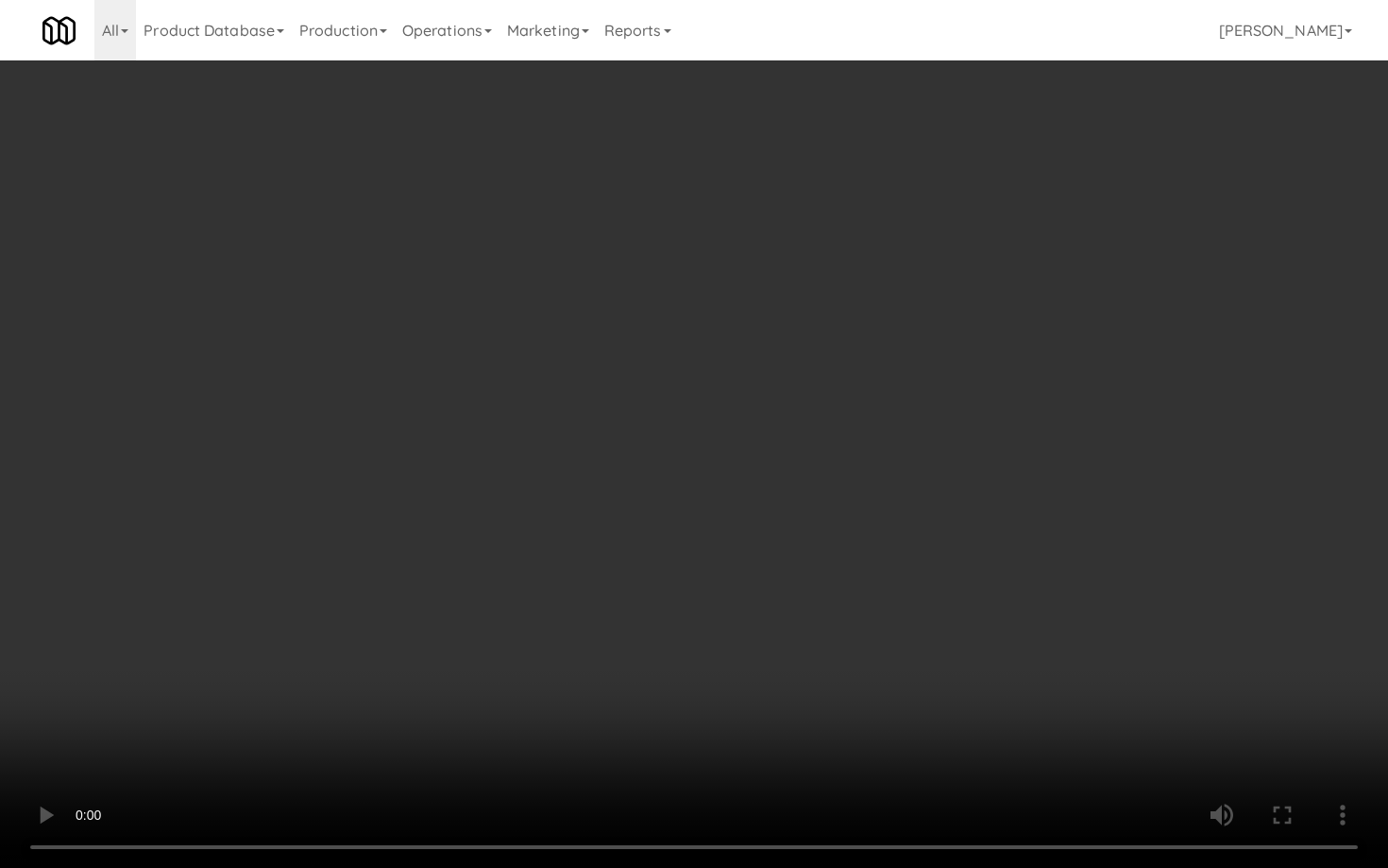
click at [1140, 755] on video at bounding box center [694, 434] width 1388 height 868
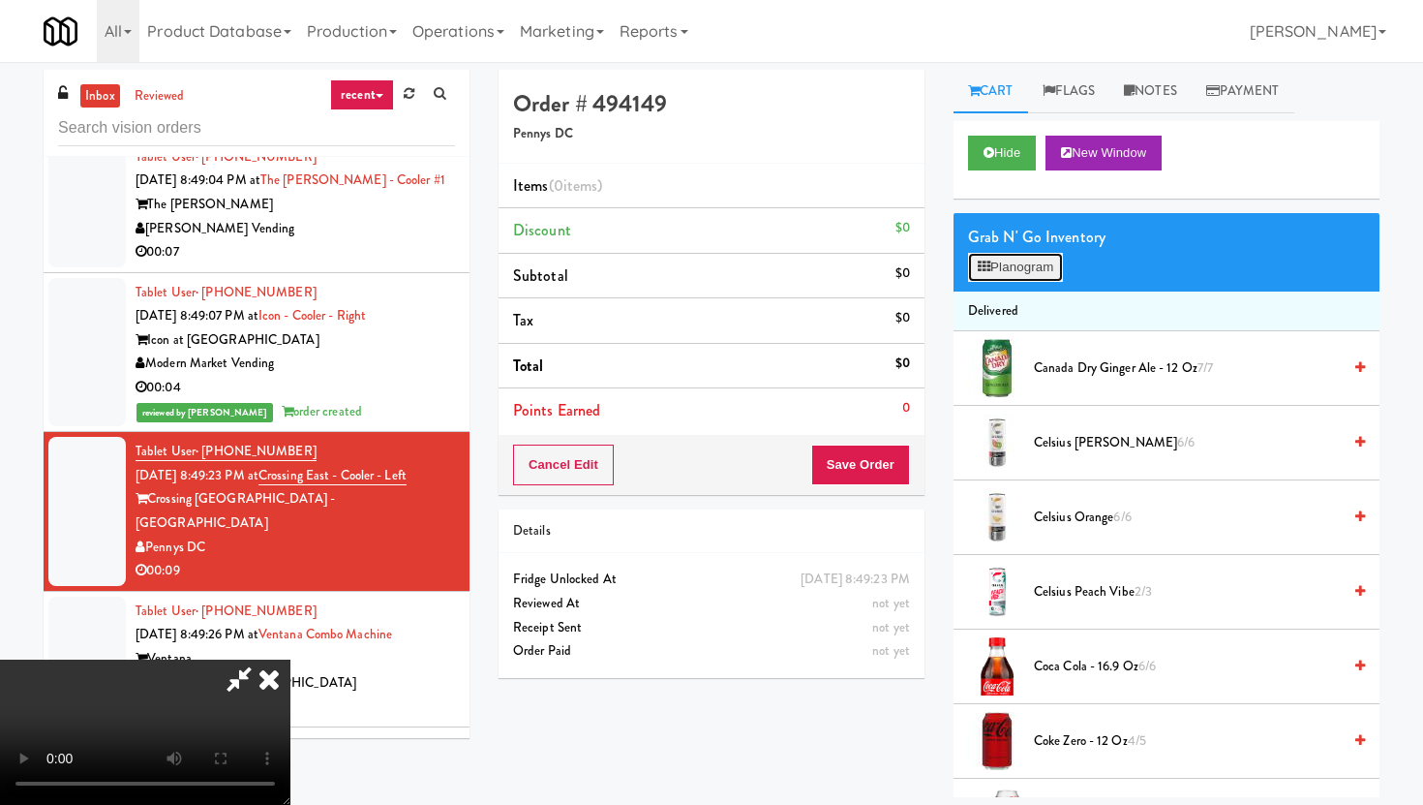
click at [1046, 261] on button "Planogram" at bounding box center [1015, 267] width 95 height 29
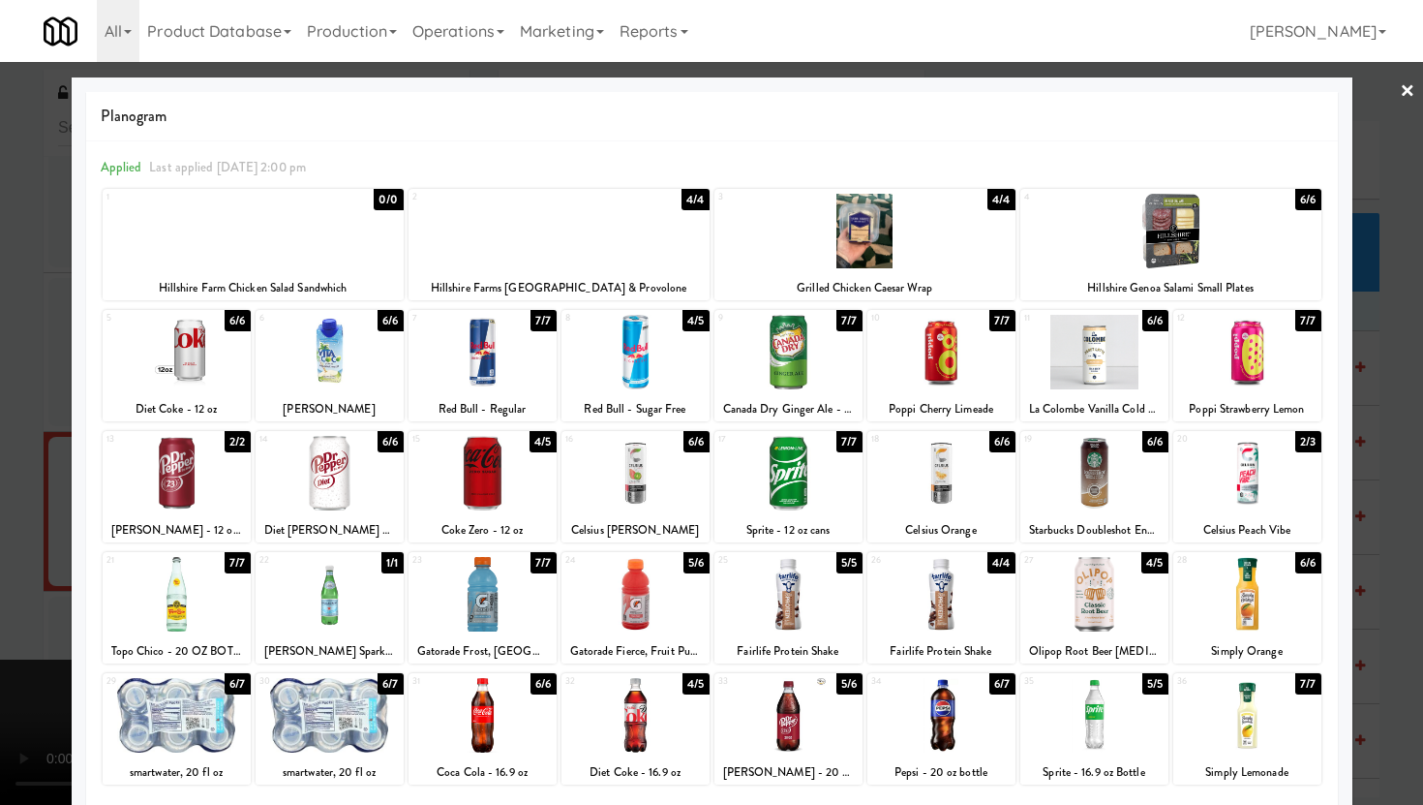
click at [1205, 478] on div at bounding box center [1247, 473] width 148 height 75
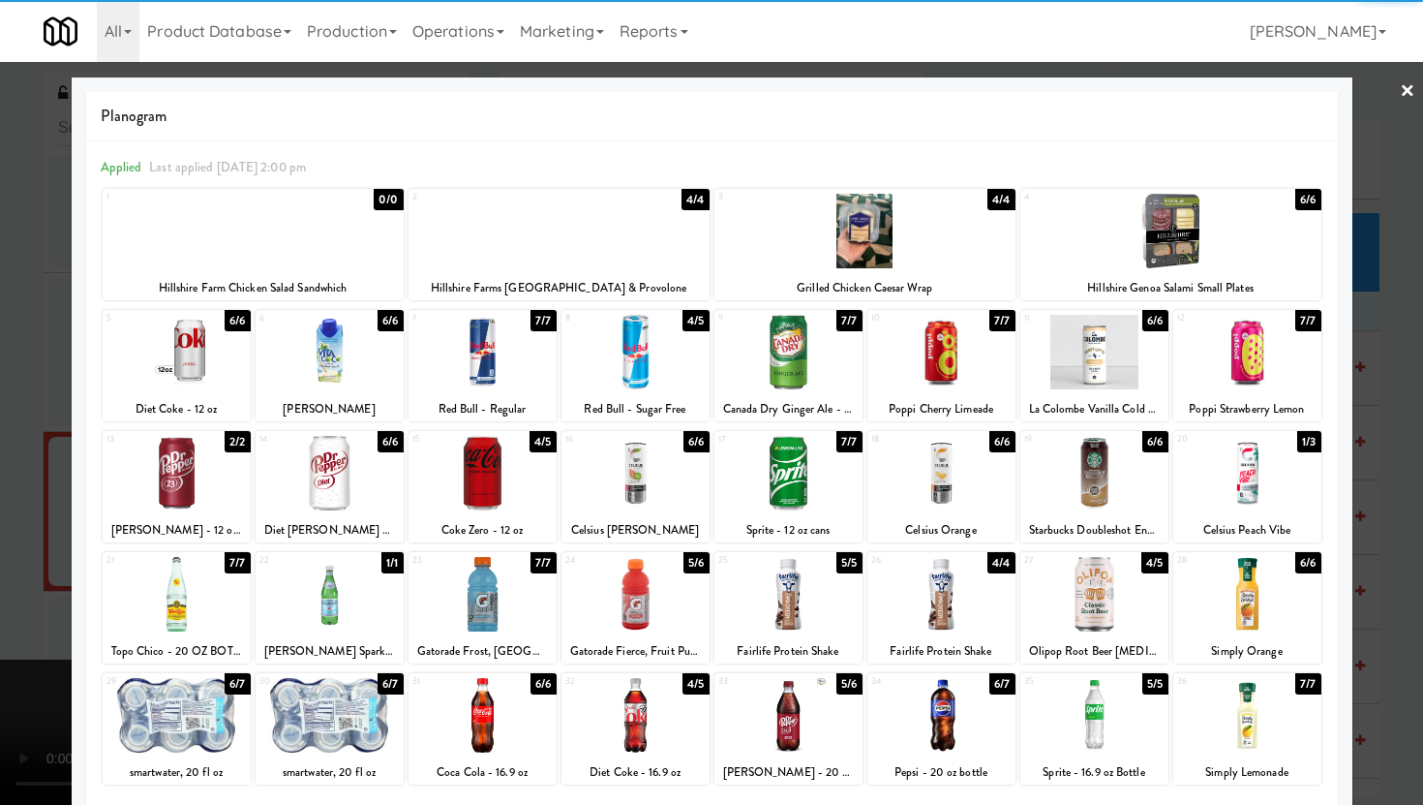
click at [0, 357] on div at bounding box center [711, 402] width 1423 height 805
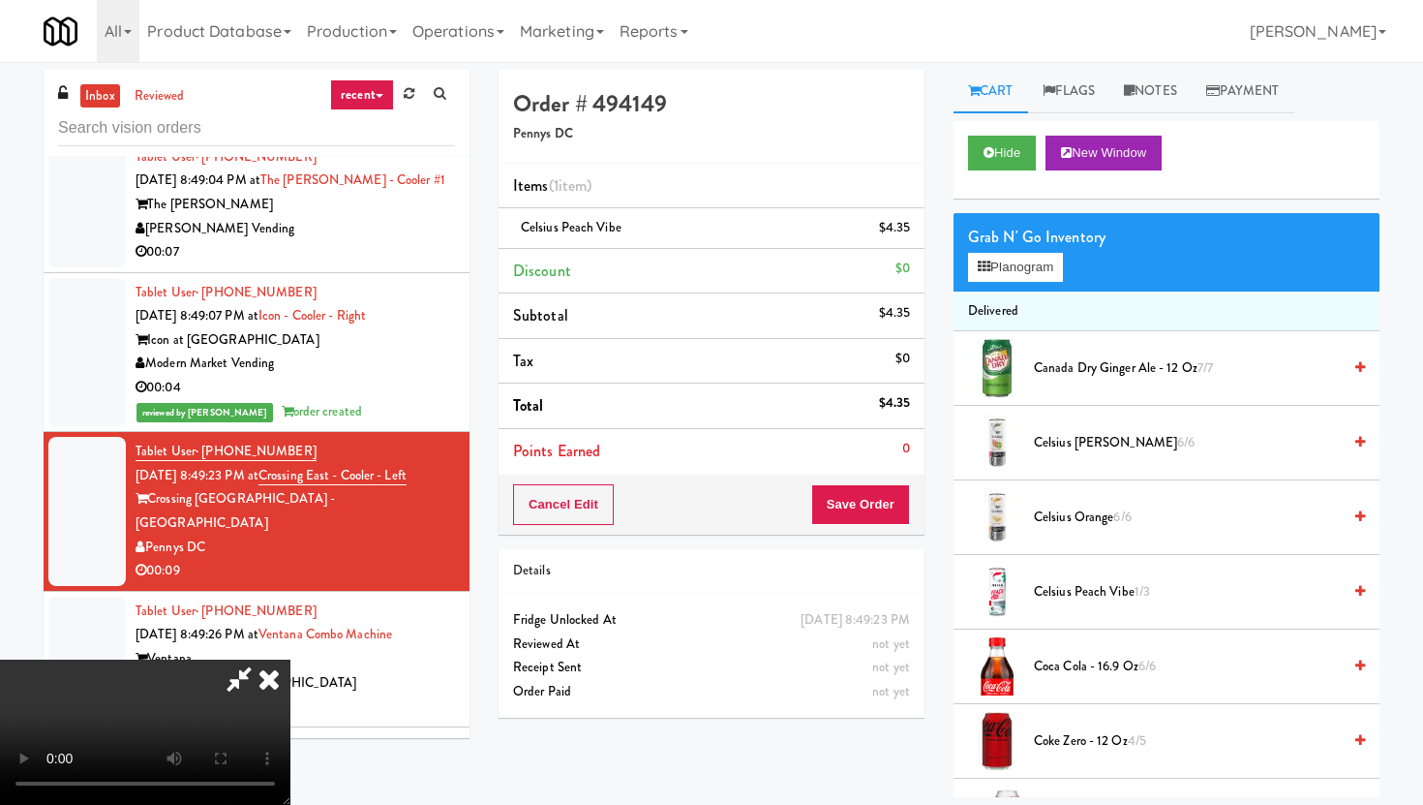
click at [920, 499] on div "Cancel Edit Save Order" at bounding box center [712, 504] width 426 height 60
click at [882, 503] on button "Save Order" at bounding box center [860, 504] width 99 height 41
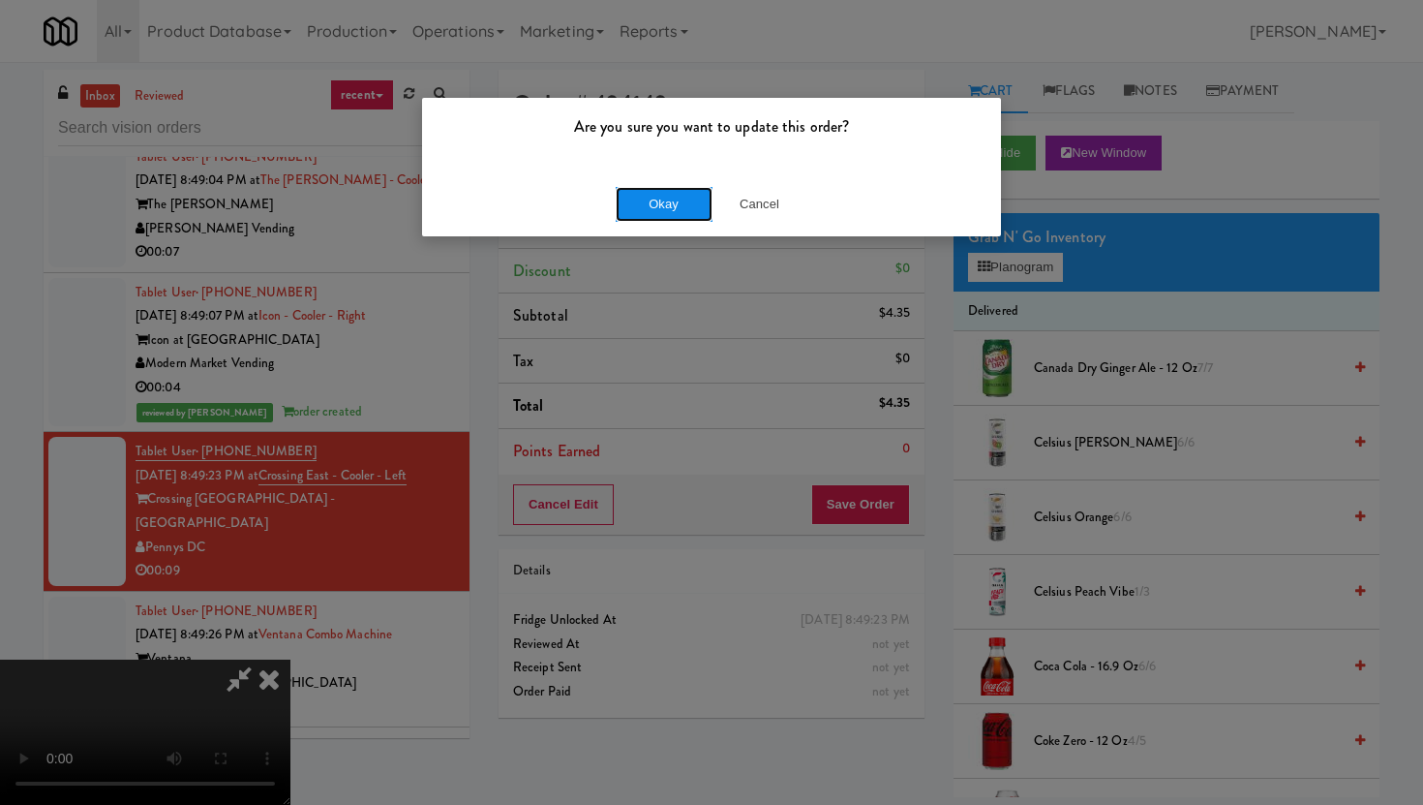
click at [649, 199] on button "Okay" at bounding box center [664, 204] width 97 height 35
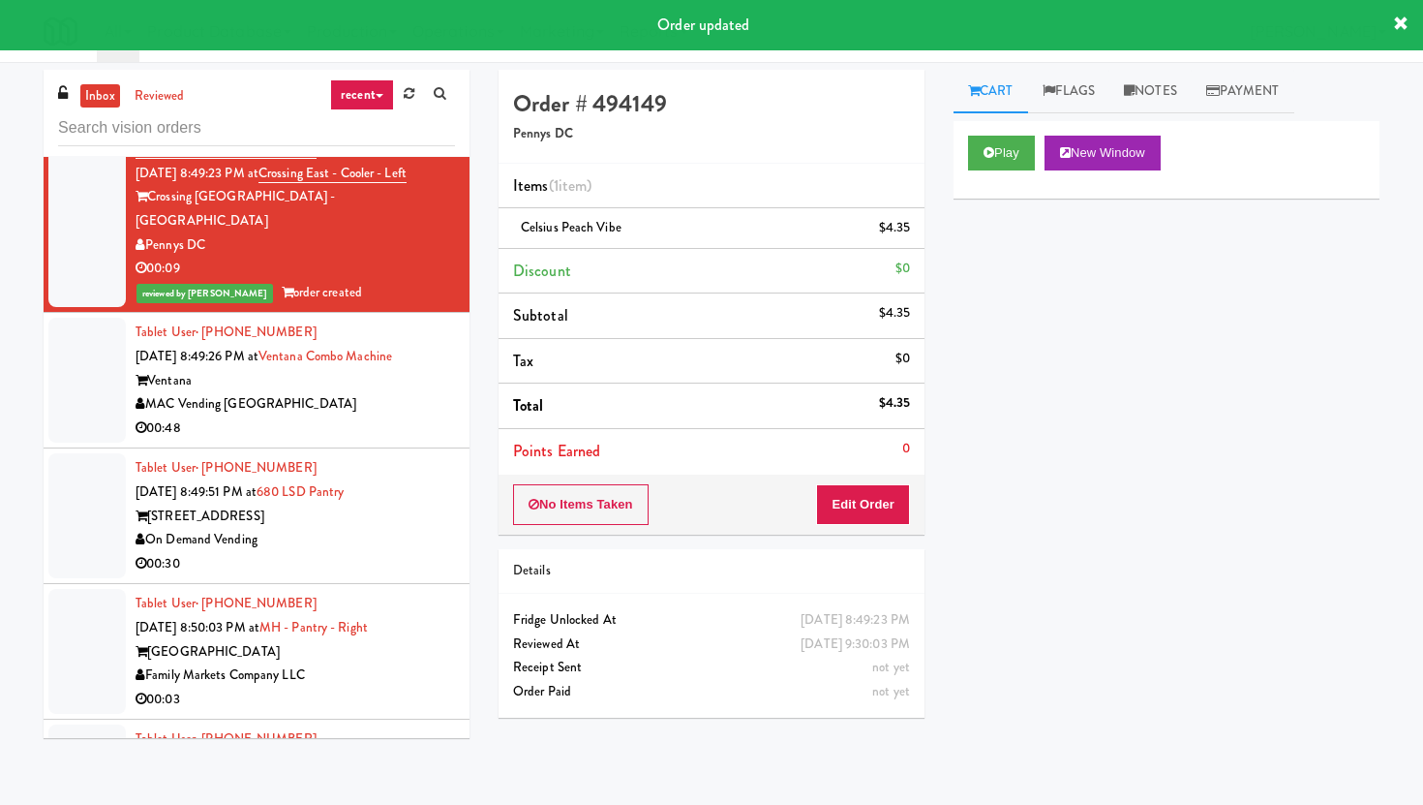
scroll to position [14436, 0]
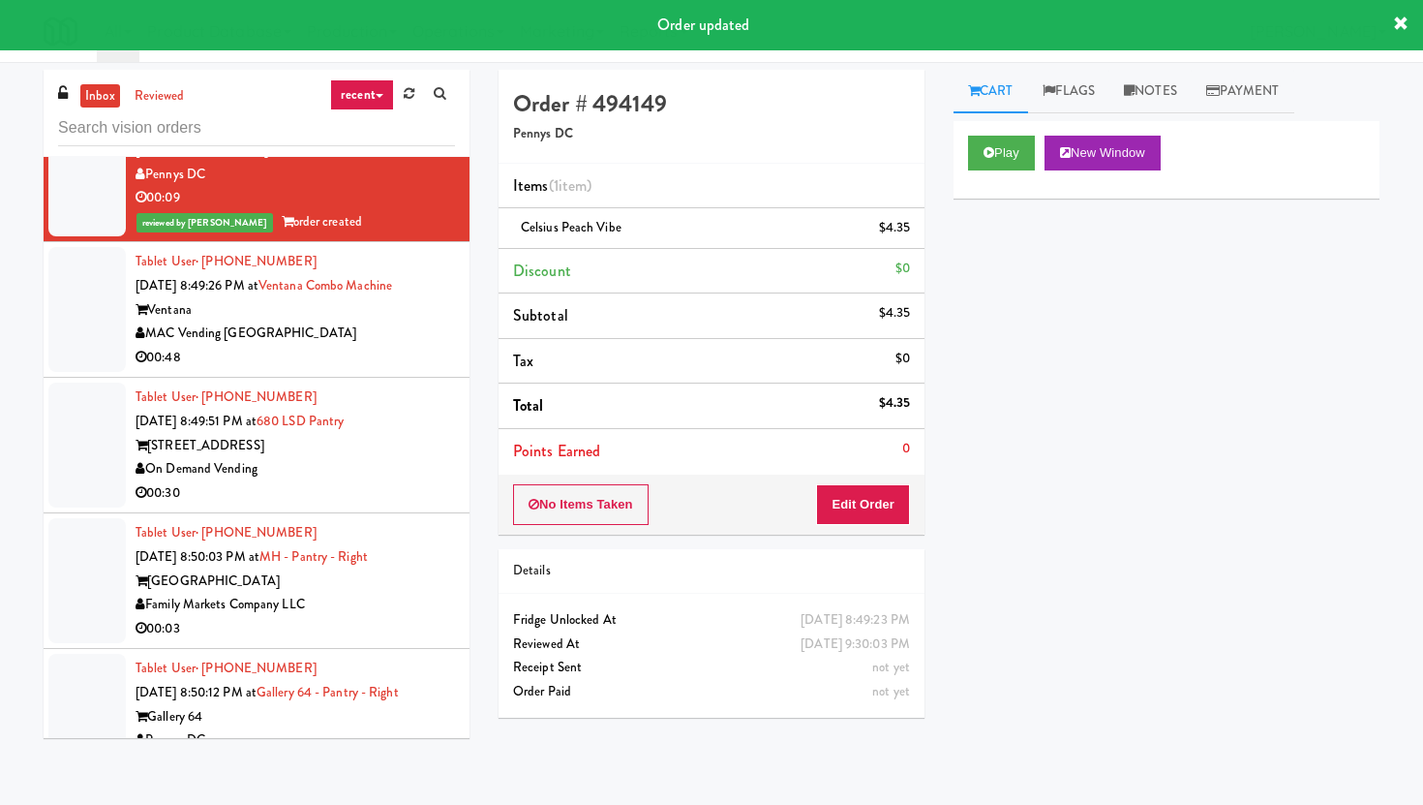
click at [381, 378] on li "Tablet User · (312) 918-8483 [DATE] 8:49:51 PM at 680 LSD Pantry [STREET_ADDRES…" at bounding box center [257, 446] width 426 height 136
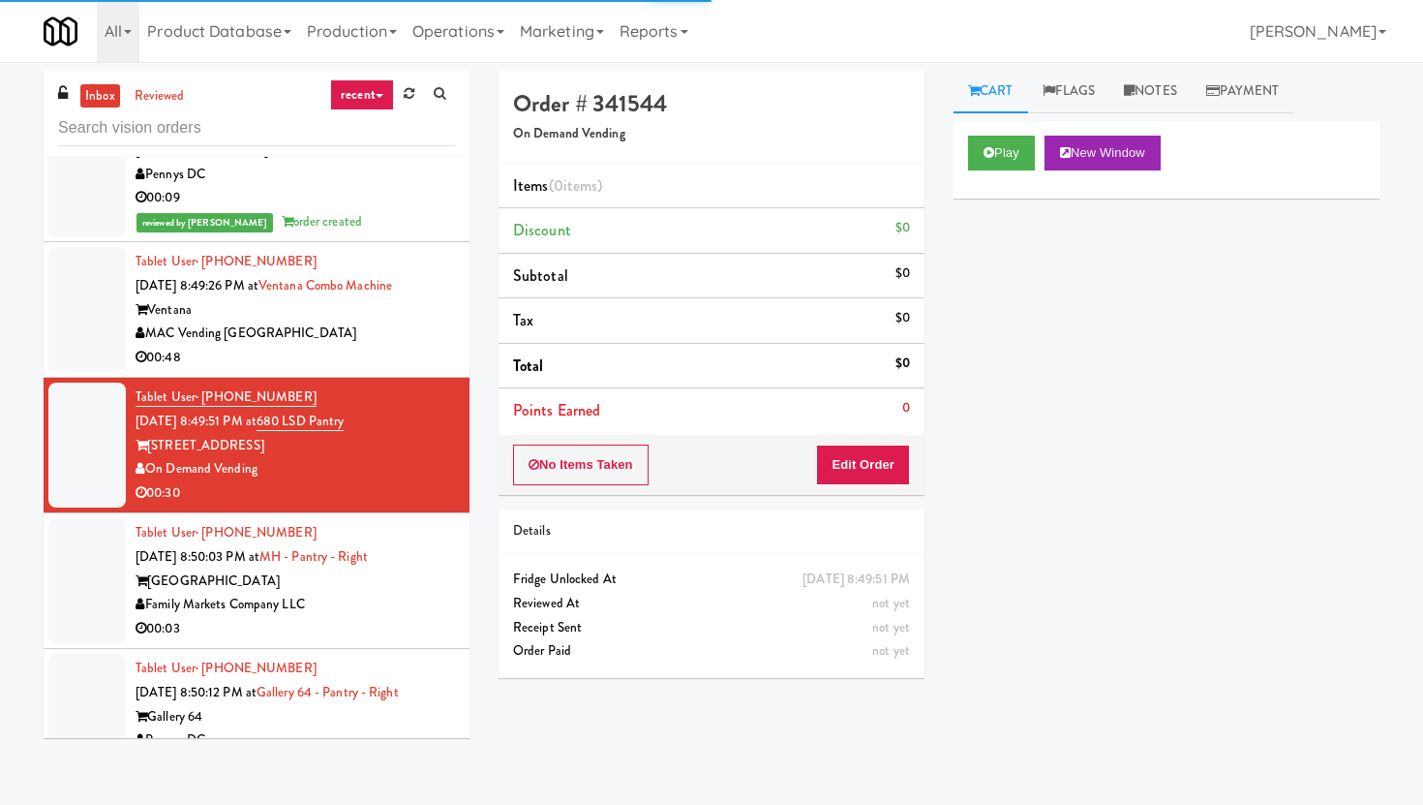
click at [388, 346] on div "00:48" at bounding box center [295, 358] width 319 height 24
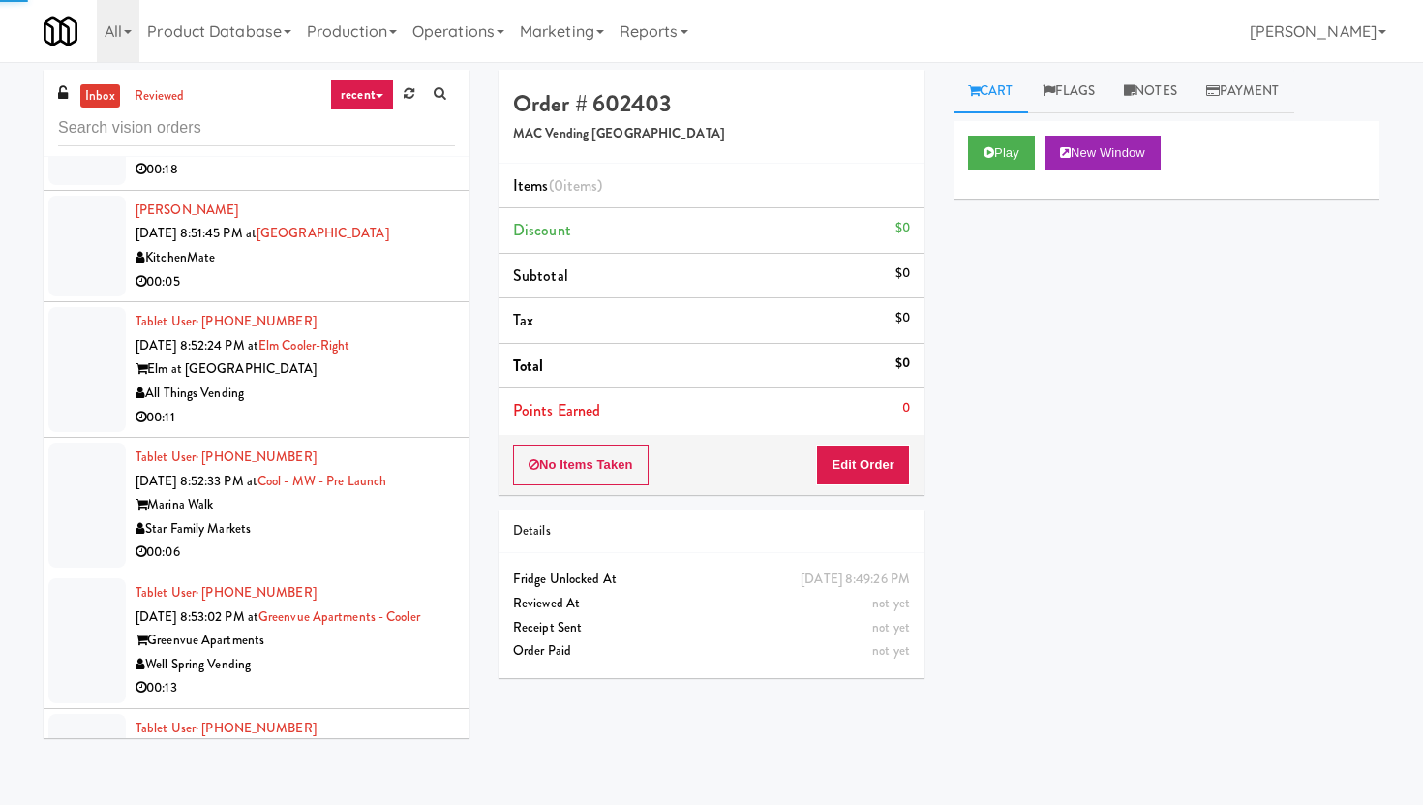
scroll to position [15697, 0]
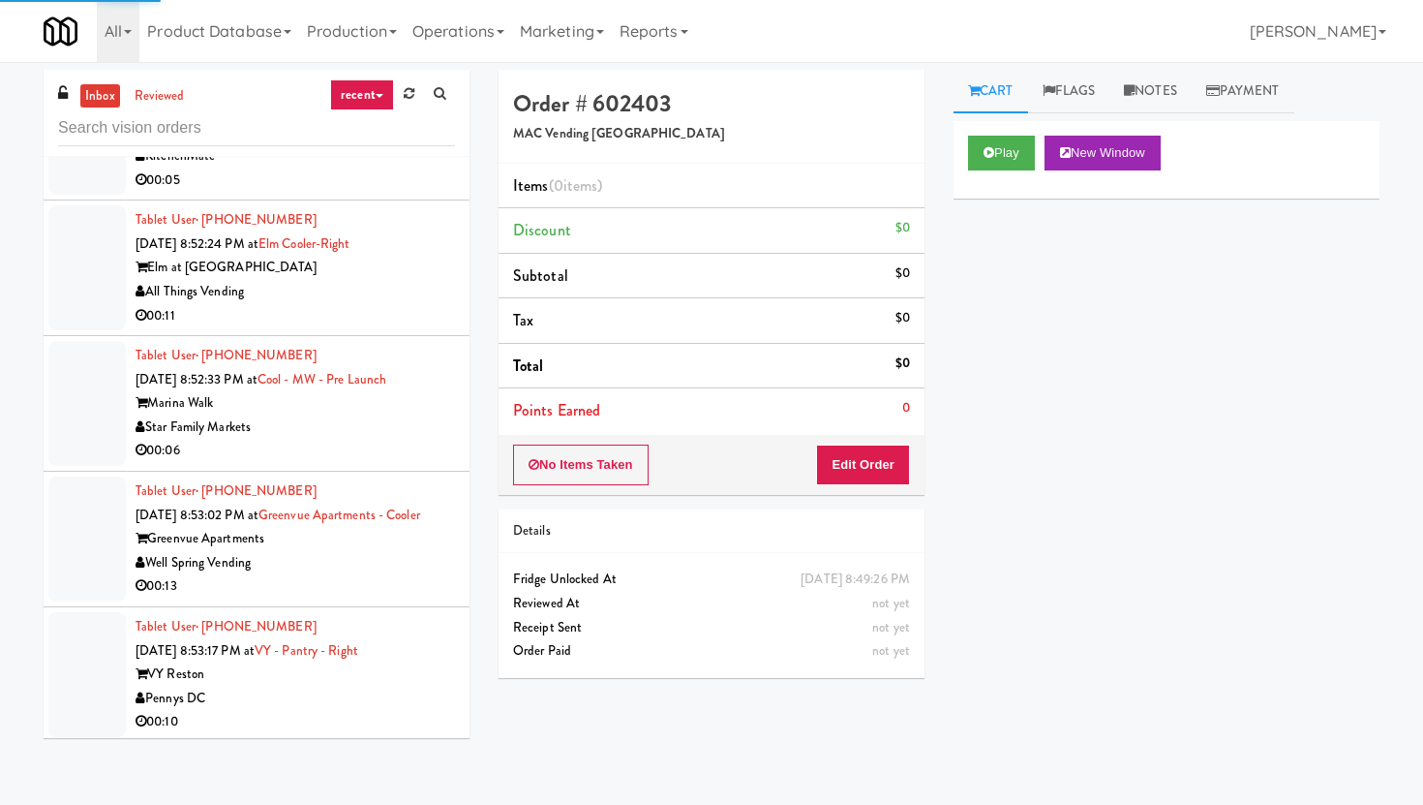
click at [389, 439] on div "00:06" at bounding box center [295, 451] width 319 height 24
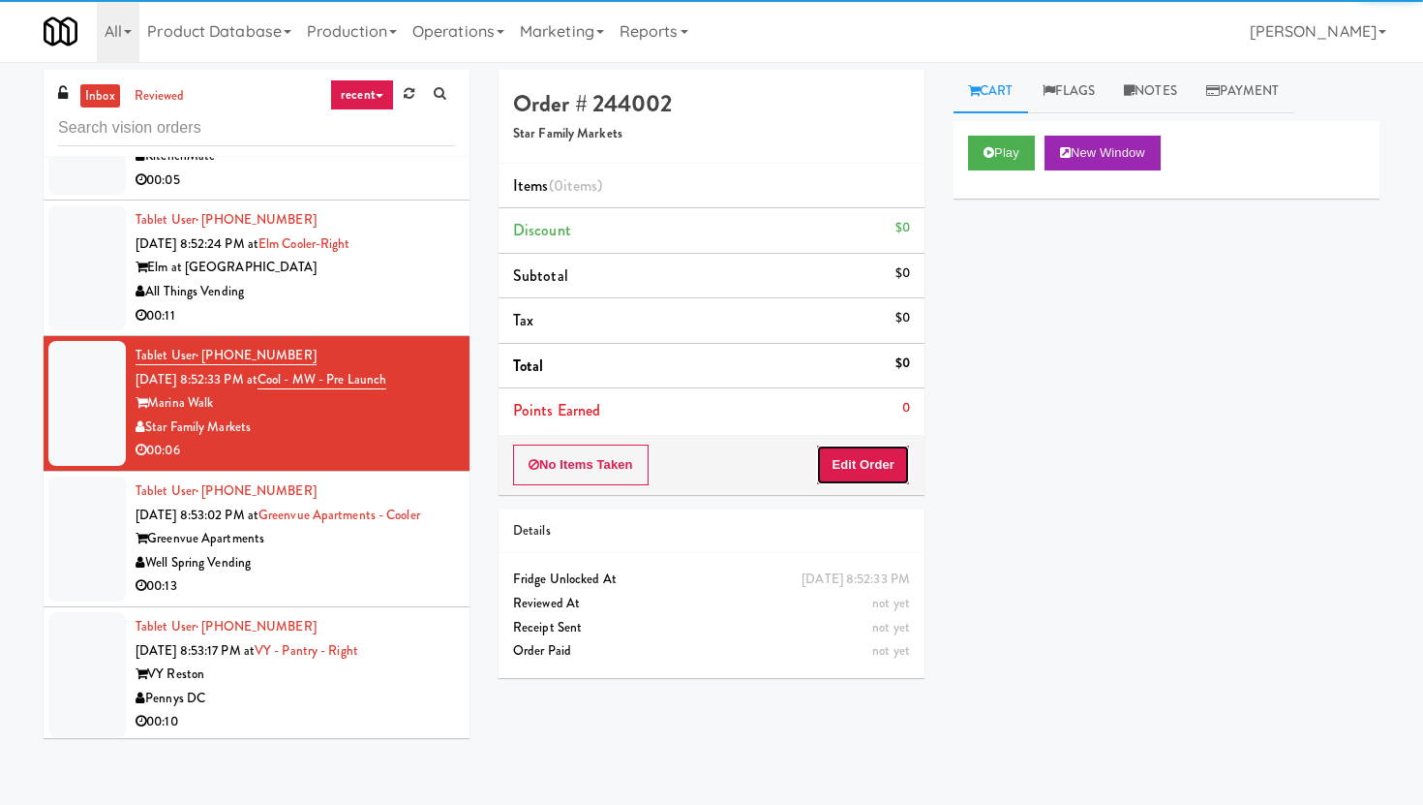
click at [869, 462] on button "Edit Order" at bounding box center [863, 464] width 94 height 41
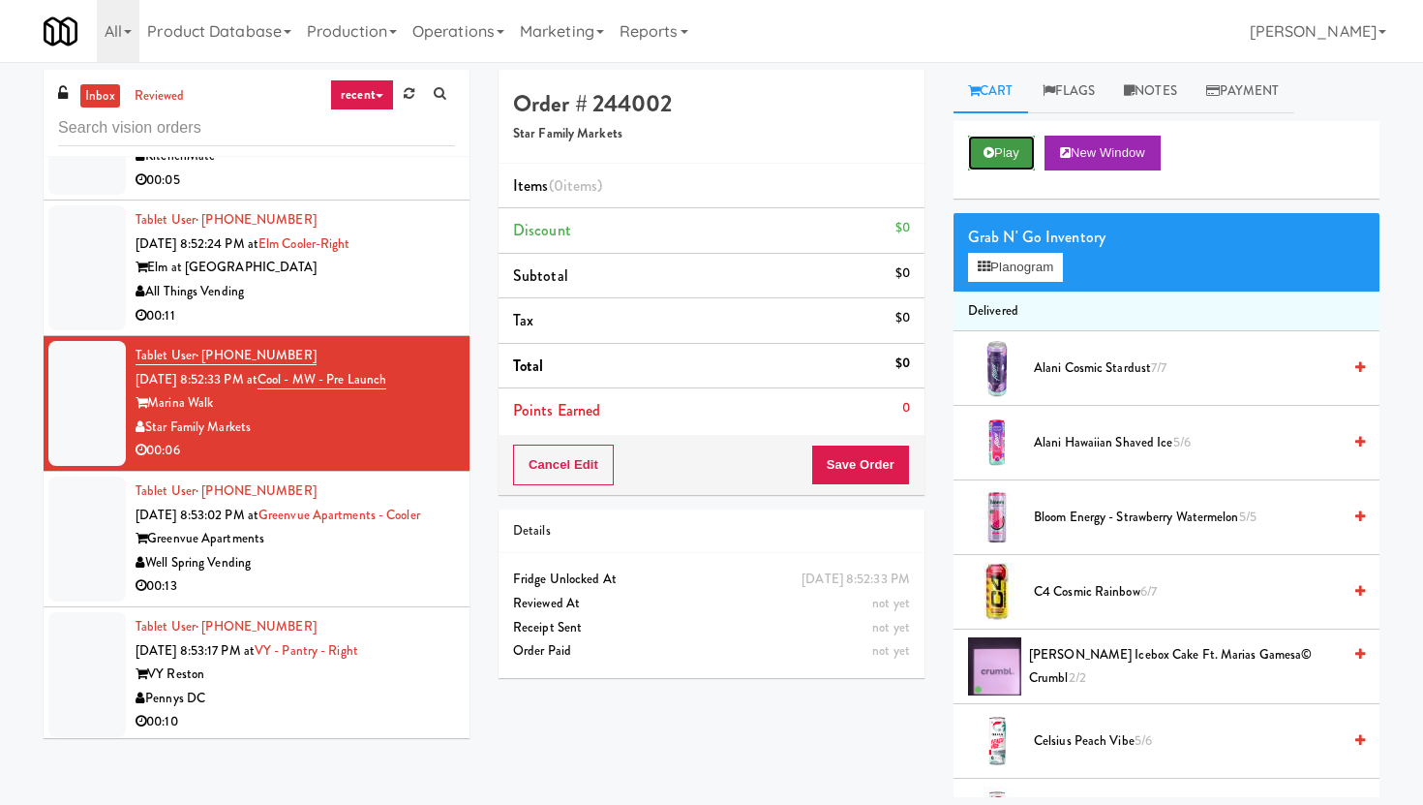
click at [1009, 146] on button "Play" at bounding box center [1001, 153] width 67 height 35
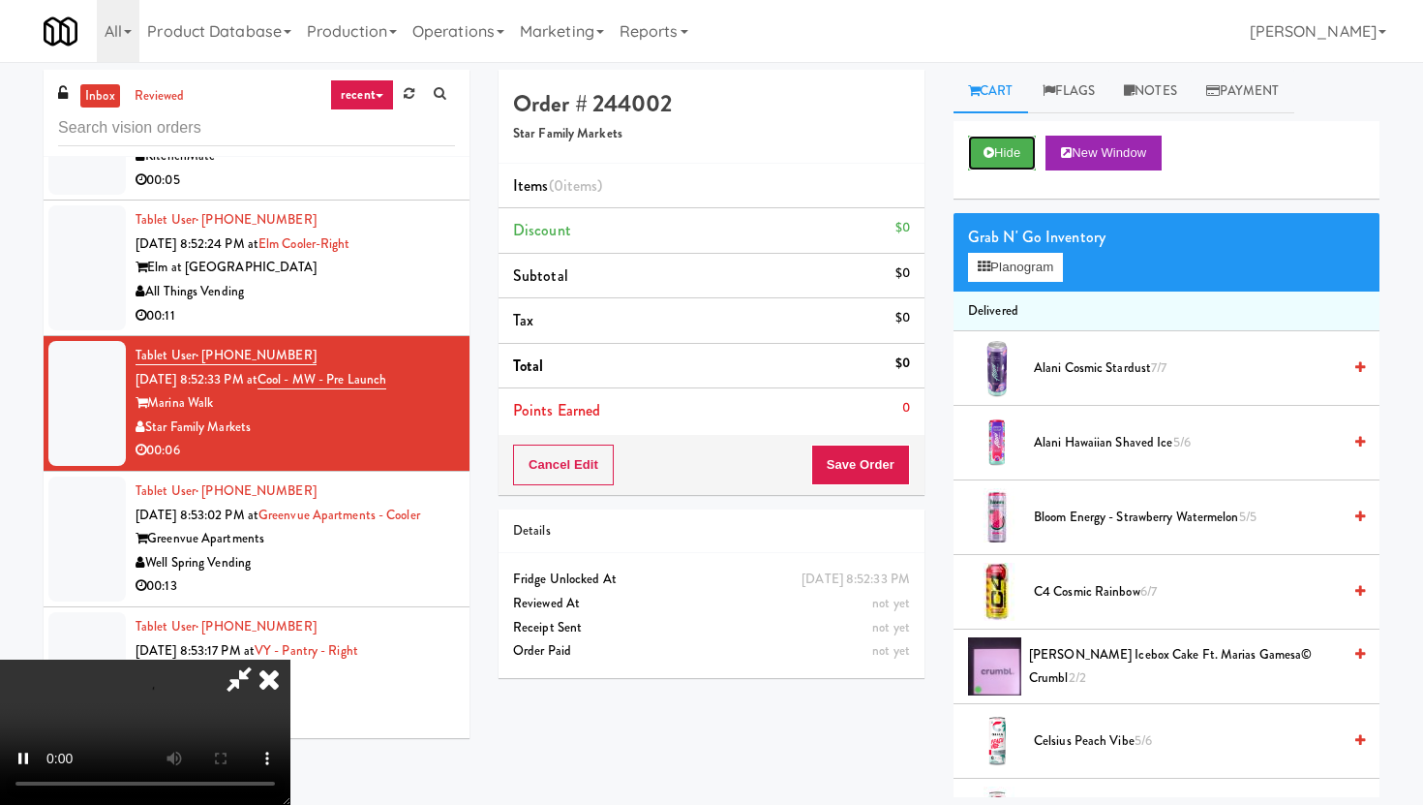
scroll to position [159, 0]
click at [290, 659] on video at bounding box center [145, 731] width 290 height 145
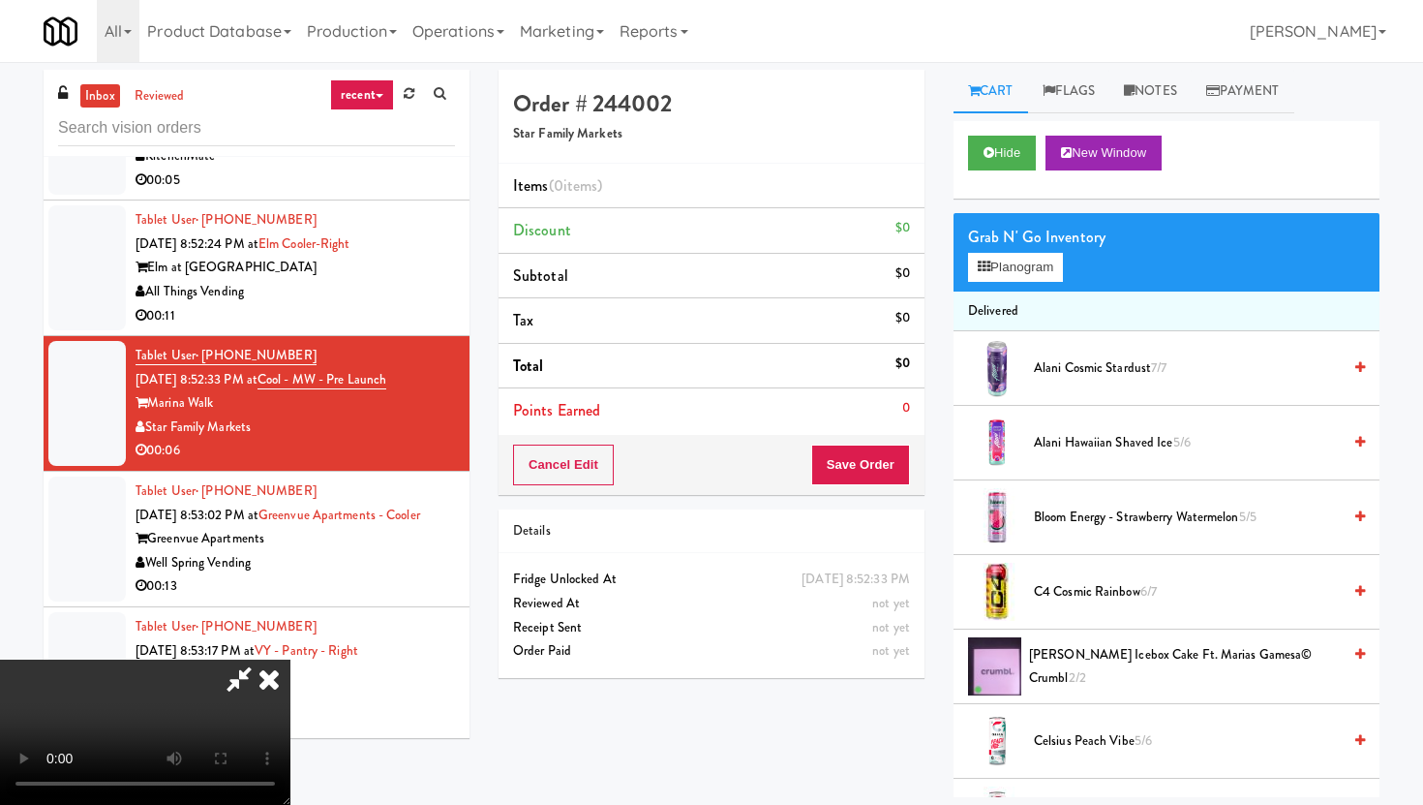
click at [290, 659] on video at bounding box center [145, 731] width 290 height 145
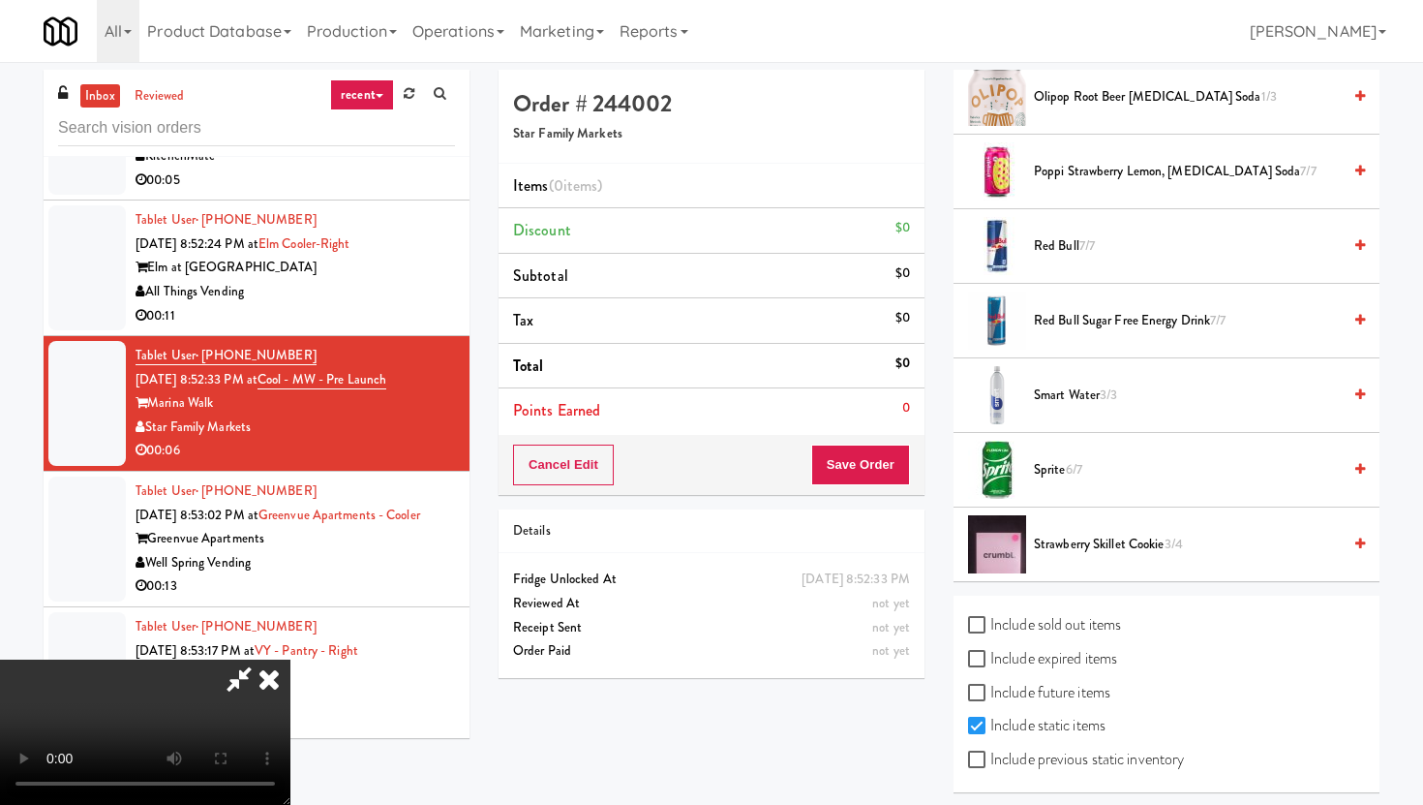
scroll to position [1844, 0]
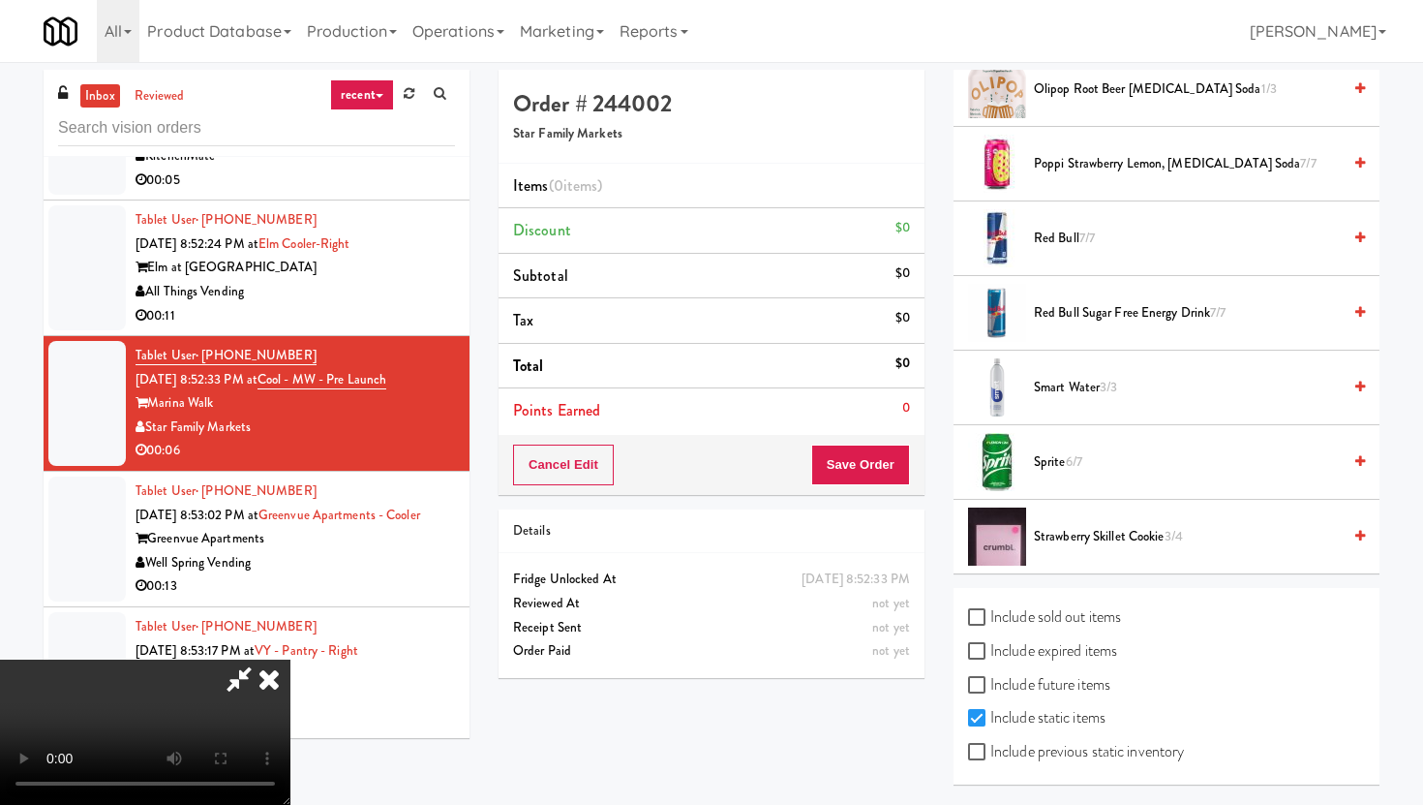
click at [1068, 539] on span "Strawberry Skillet Cookie 3/4" at bounding box center [1187, 537] width 307 height 24
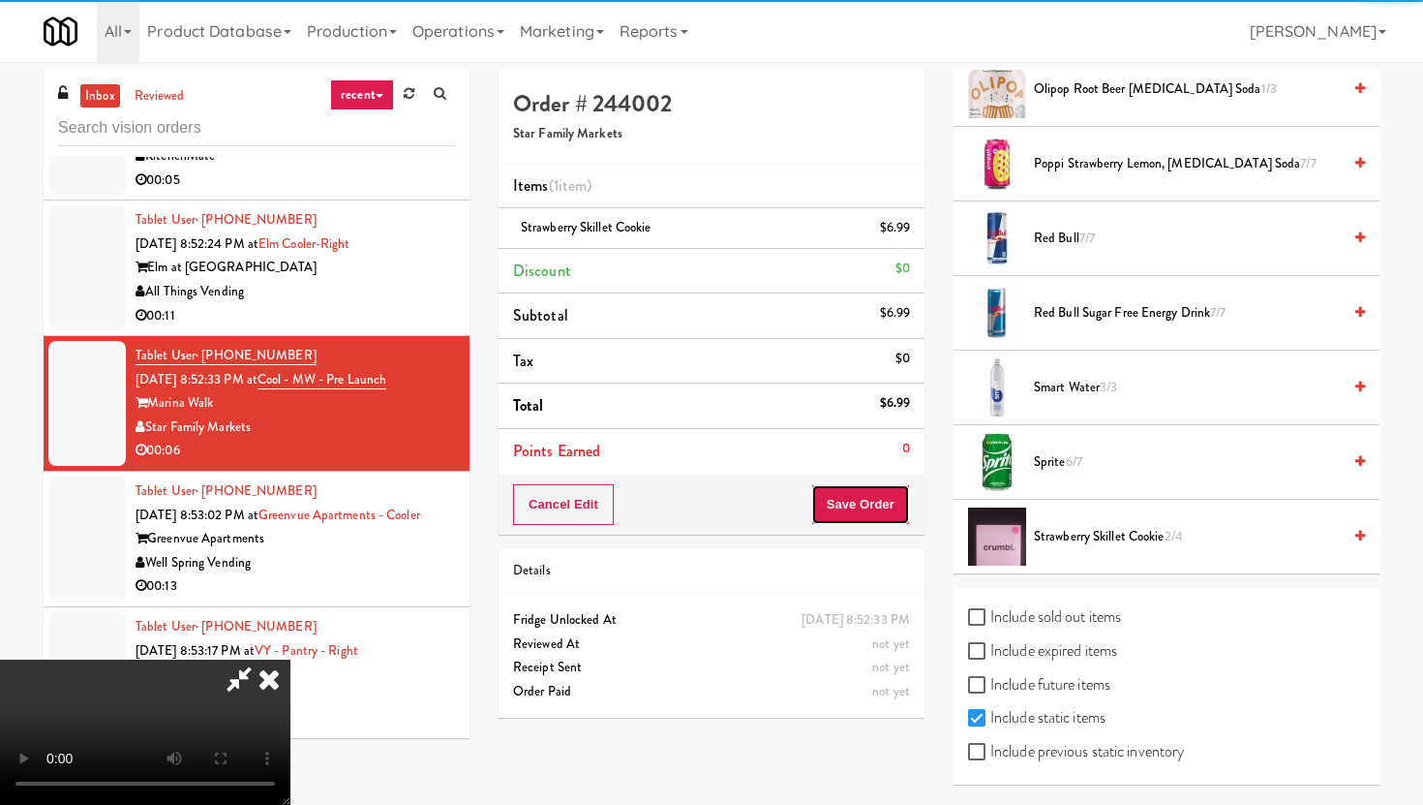
click at [875, 486] on button "Save Order" at bounding box center [860, 504] width 99 height 41
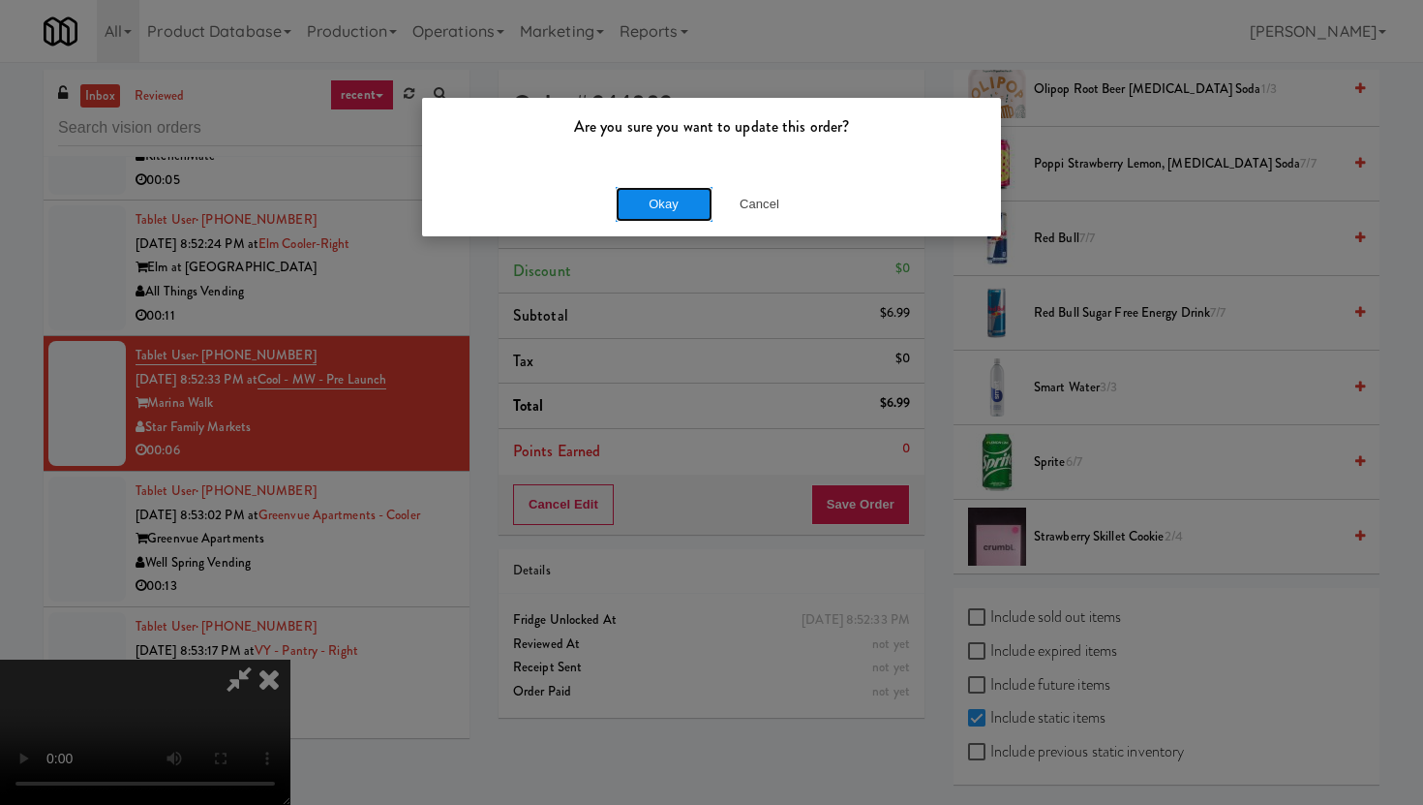
click at [672, 201] on button "Okay" at bounding box center [664, 204] width 97 height 35
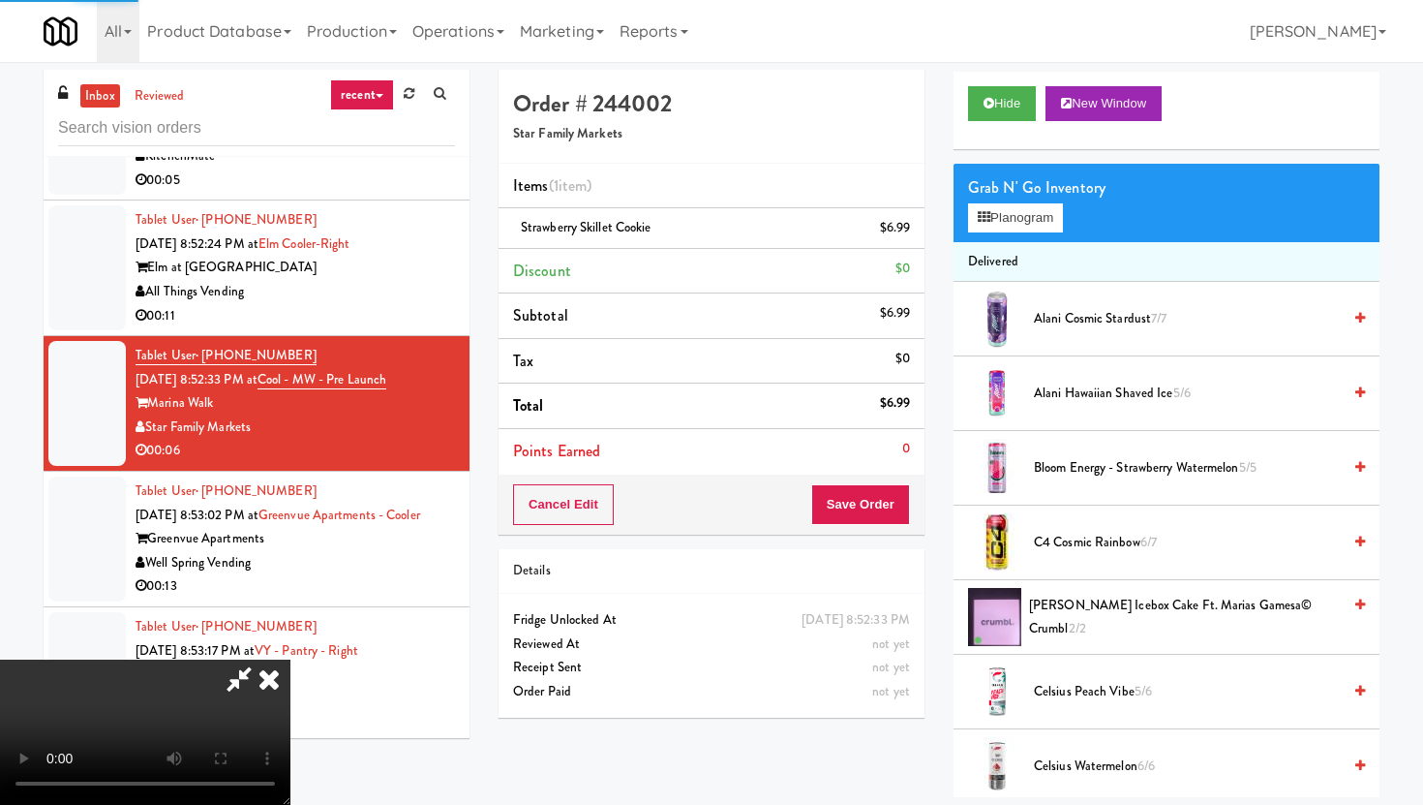
scroll to position [0, 0]
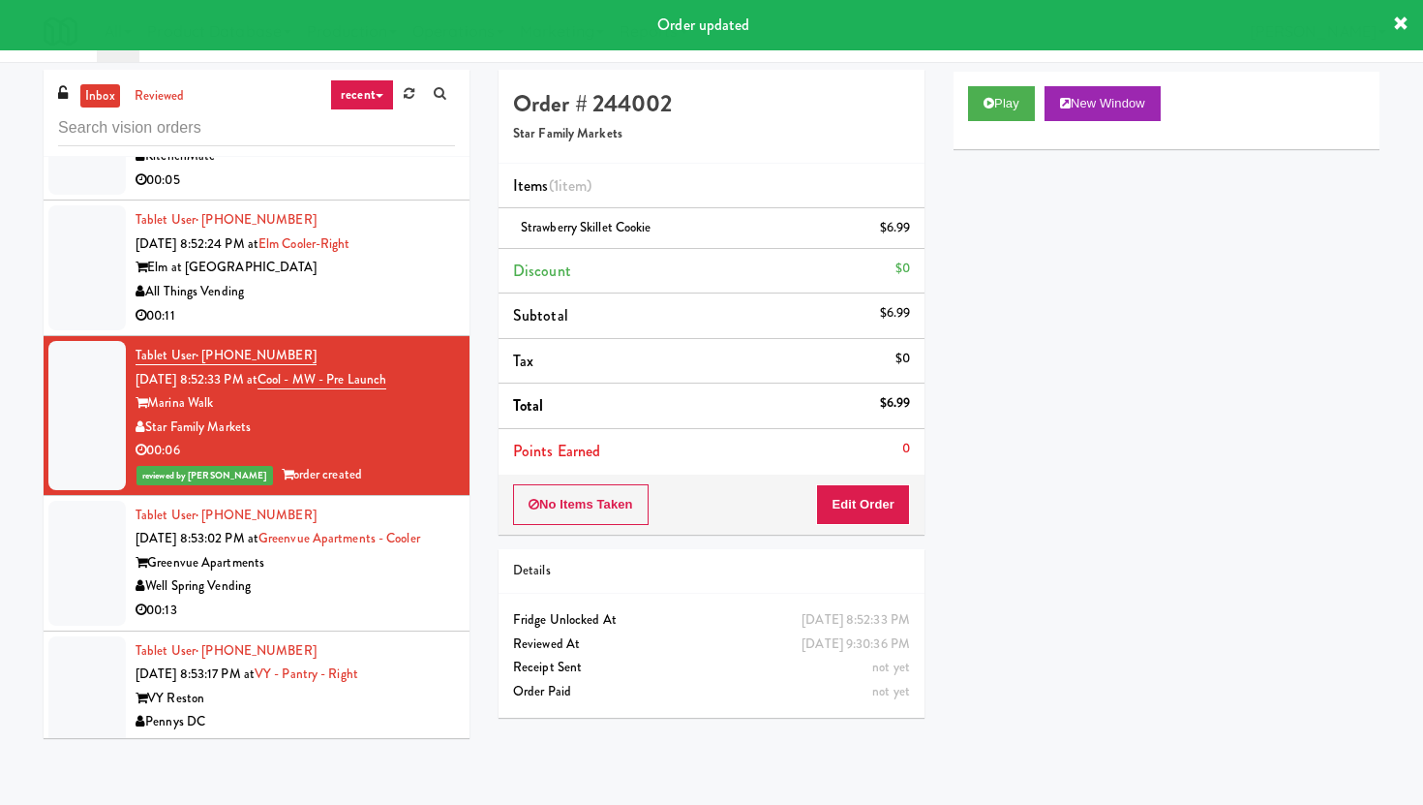
click at [378, 639] on div "Tablet User · (571) 469-0388 [DATE] 8:53:17 PM at [GEOGRAPHIC_DATA] - Right VY …" at bounding box center [295, 698] width 319 height 119
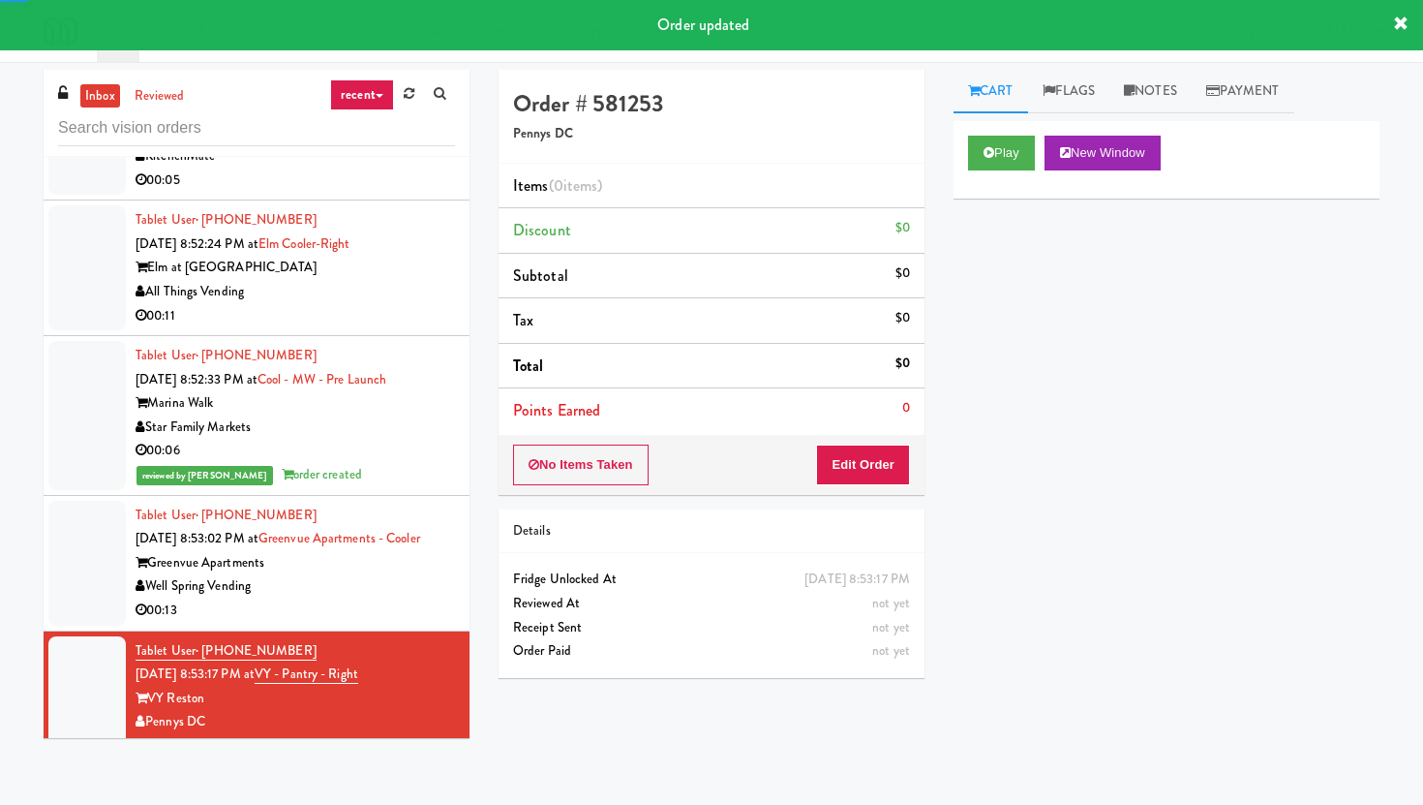
click at [380, 598] on div "00:13" at bounding box center [295, 610] width 319 height 24
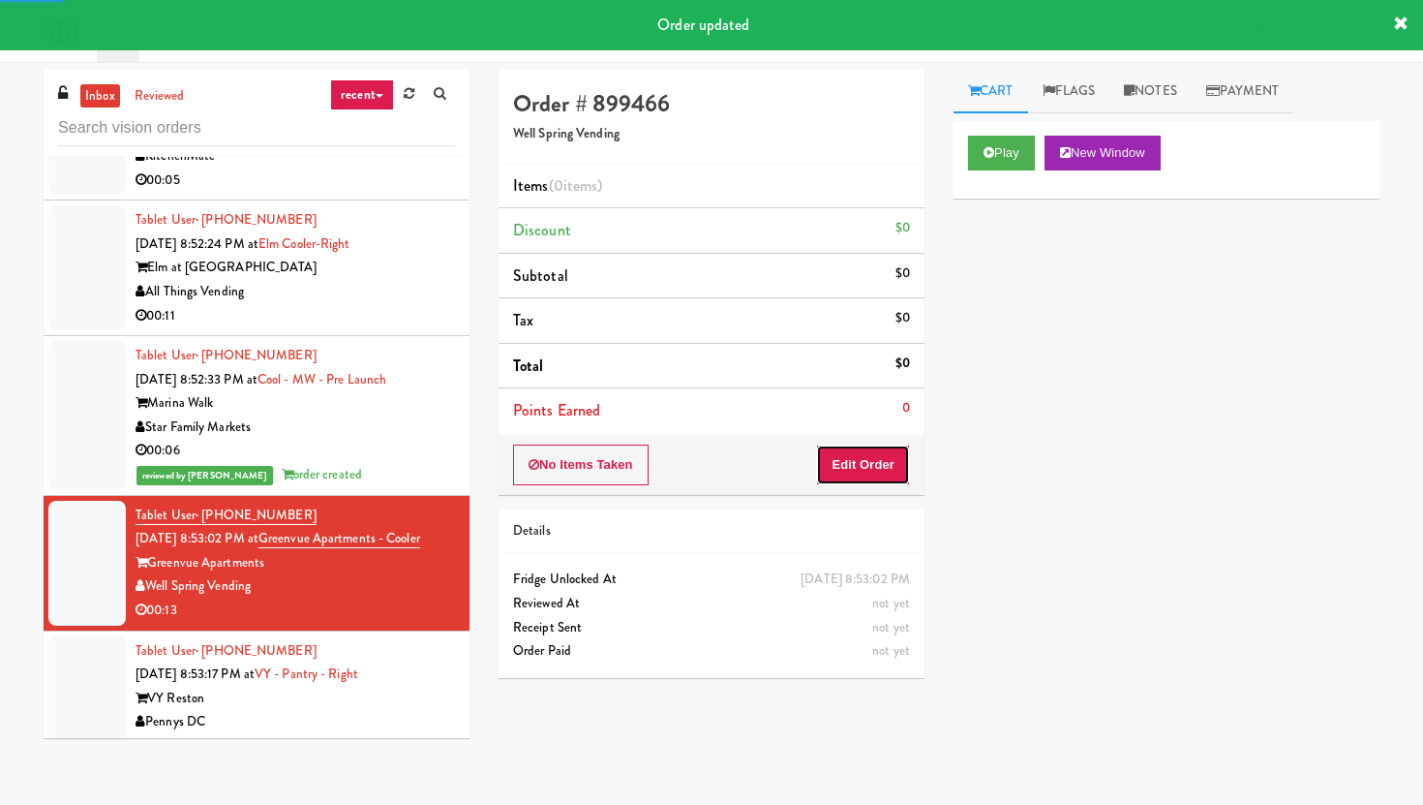
click at [824, 467] on button "Edit Order" at bounding box center [863, 464] width 94 height 41
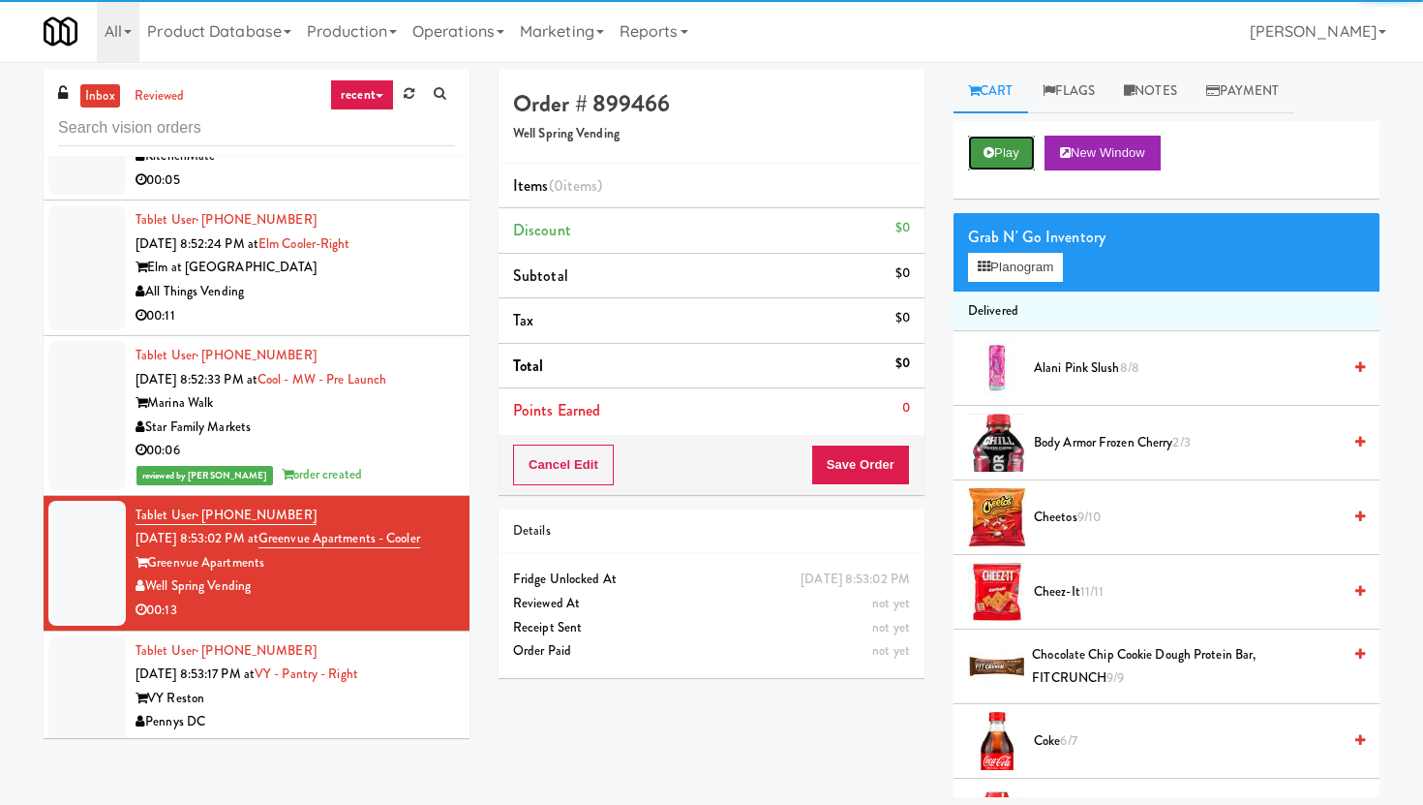
click at [1009, 148] on button "Play" at bounding box center [1001, 153] width 67 height 35
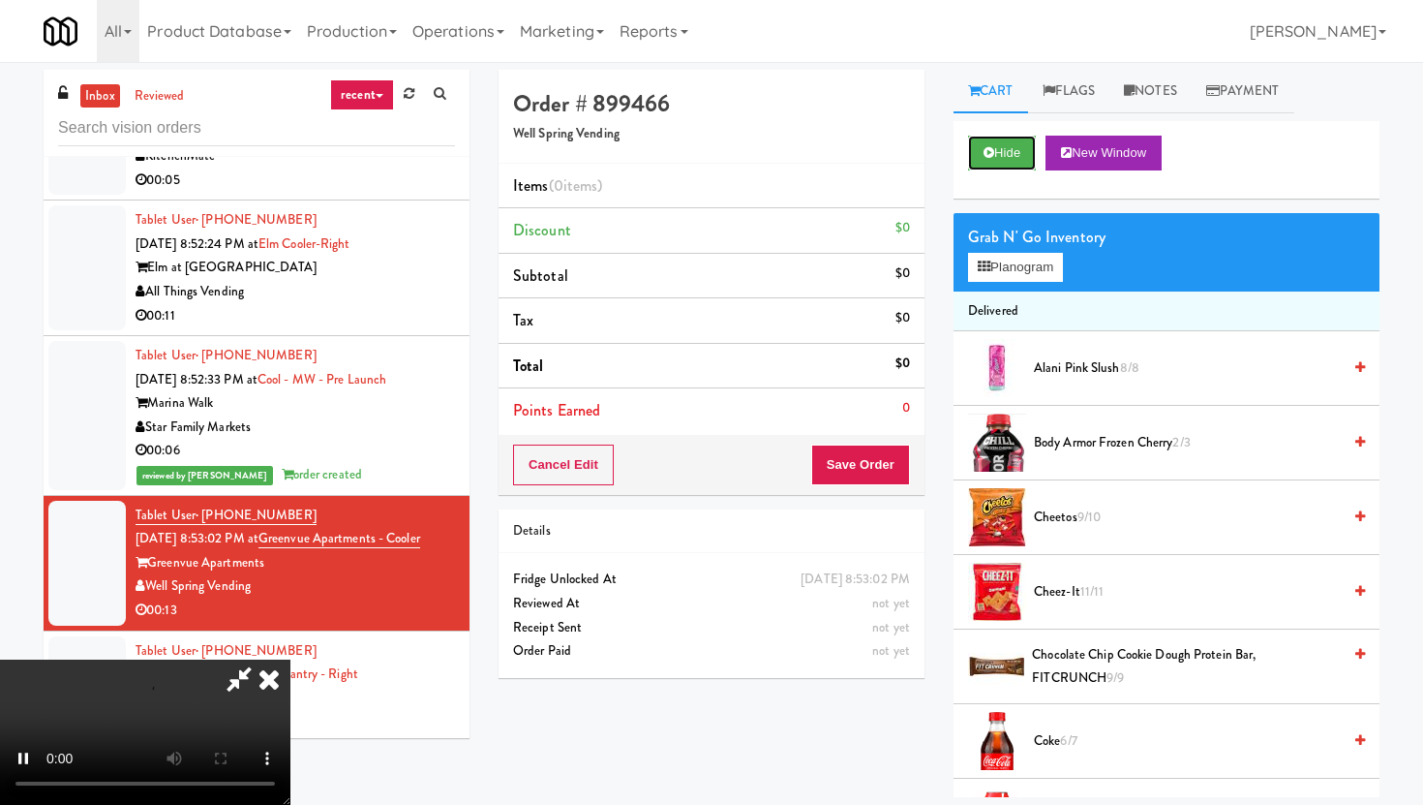
scroll to position [159, 0]
click at [290, 659] on video at bounding box center [145, 731] width 290 height 145
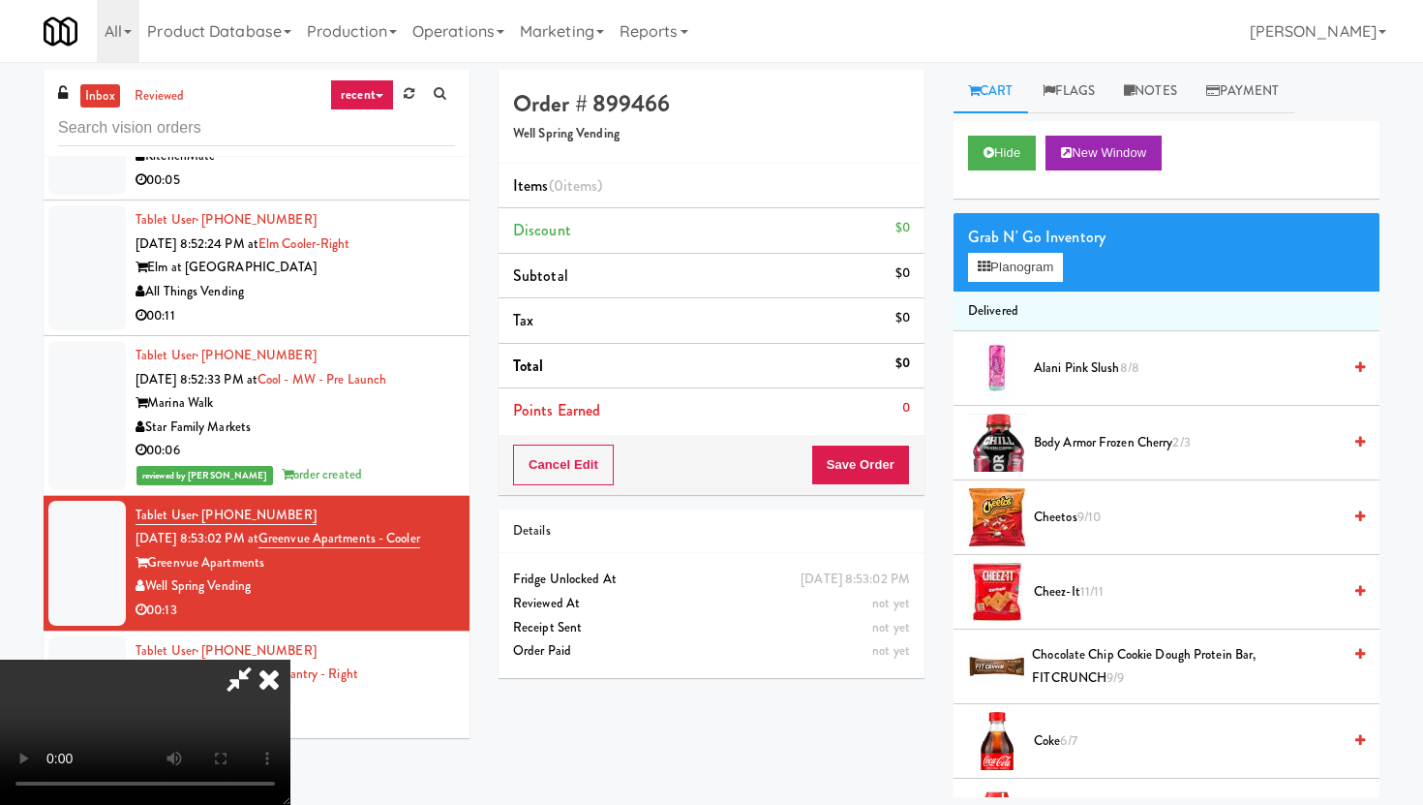
click at [290, 659] on video at bounding box center [145, 731] width 290 height 145
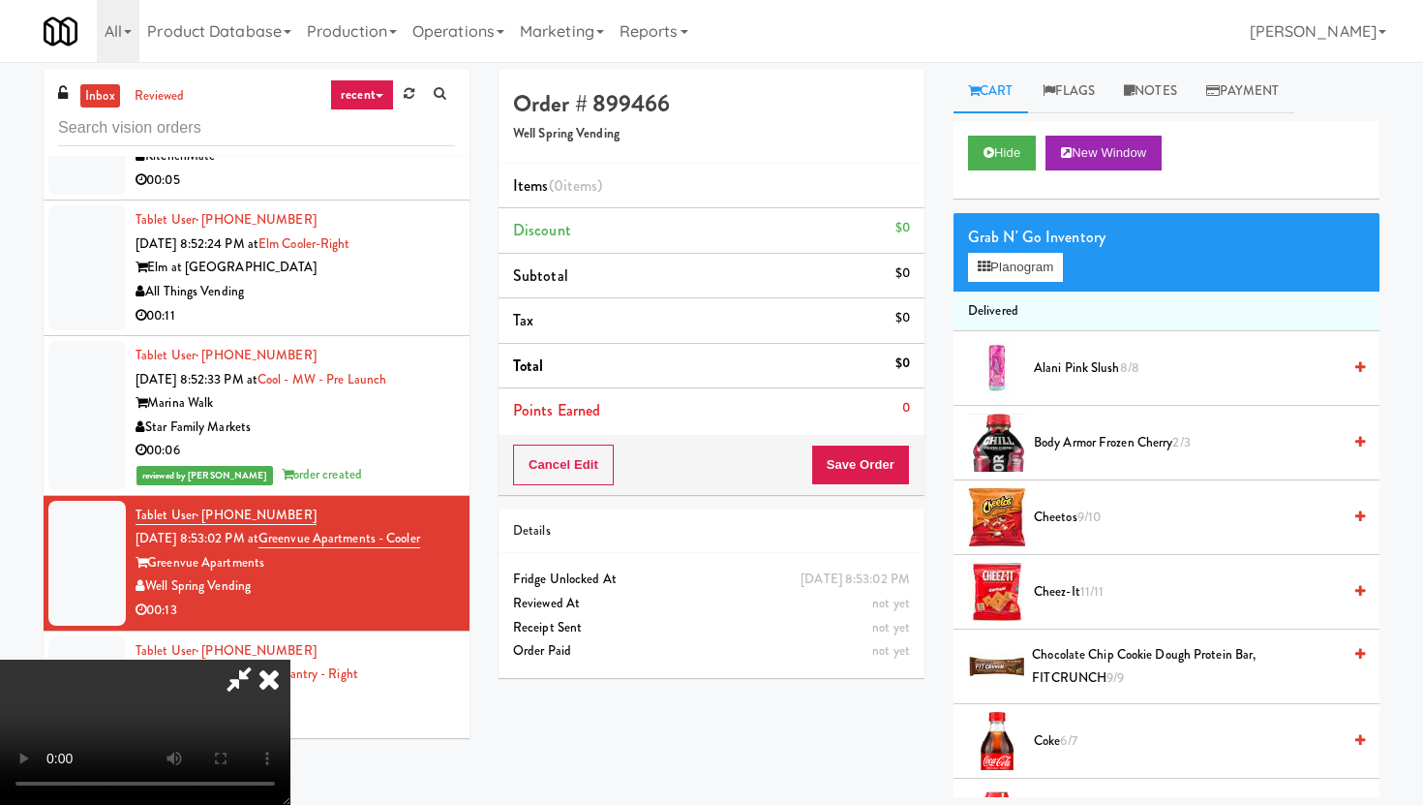
click at [290, 659] on video at bounding box center [145, 731] width 290 height 145
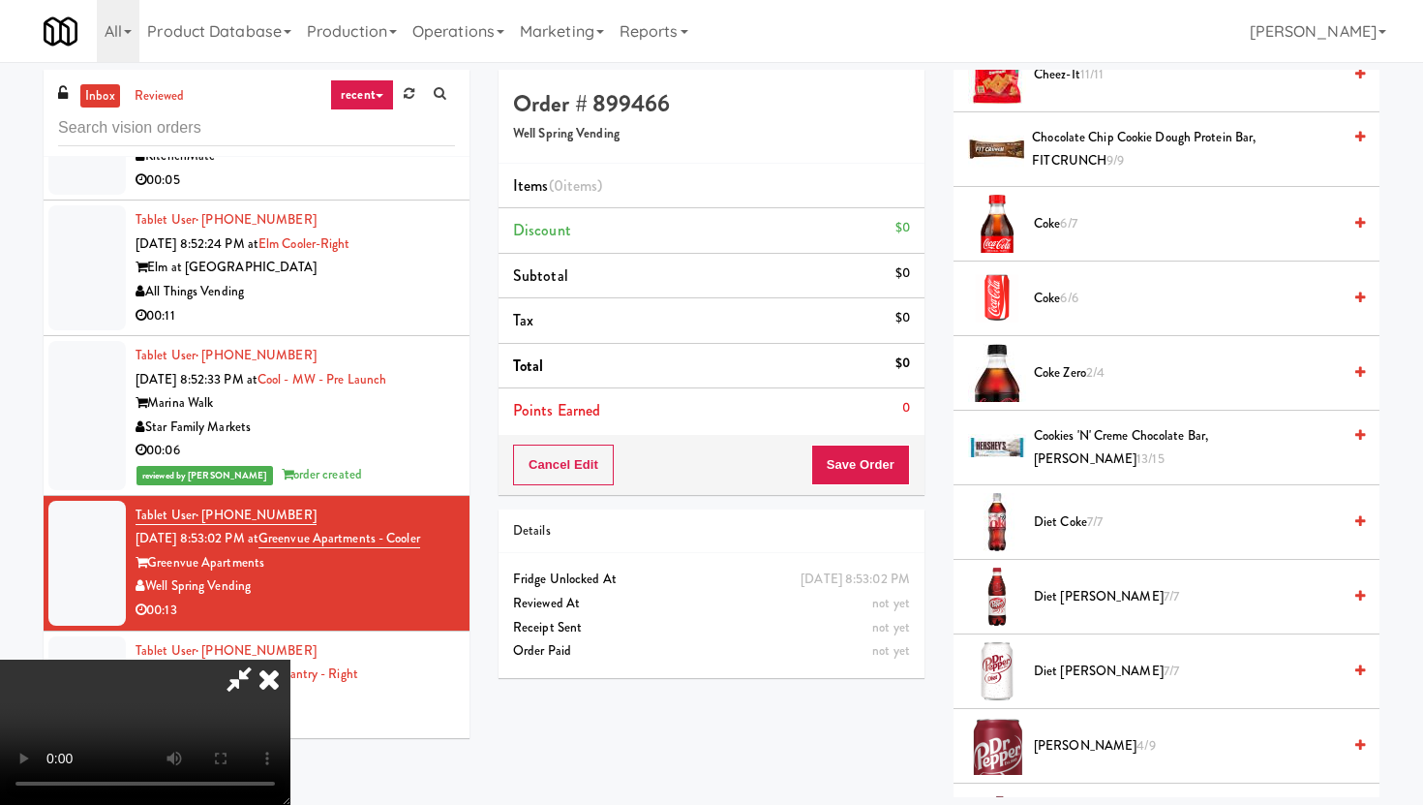
scroll to position [570, 0]
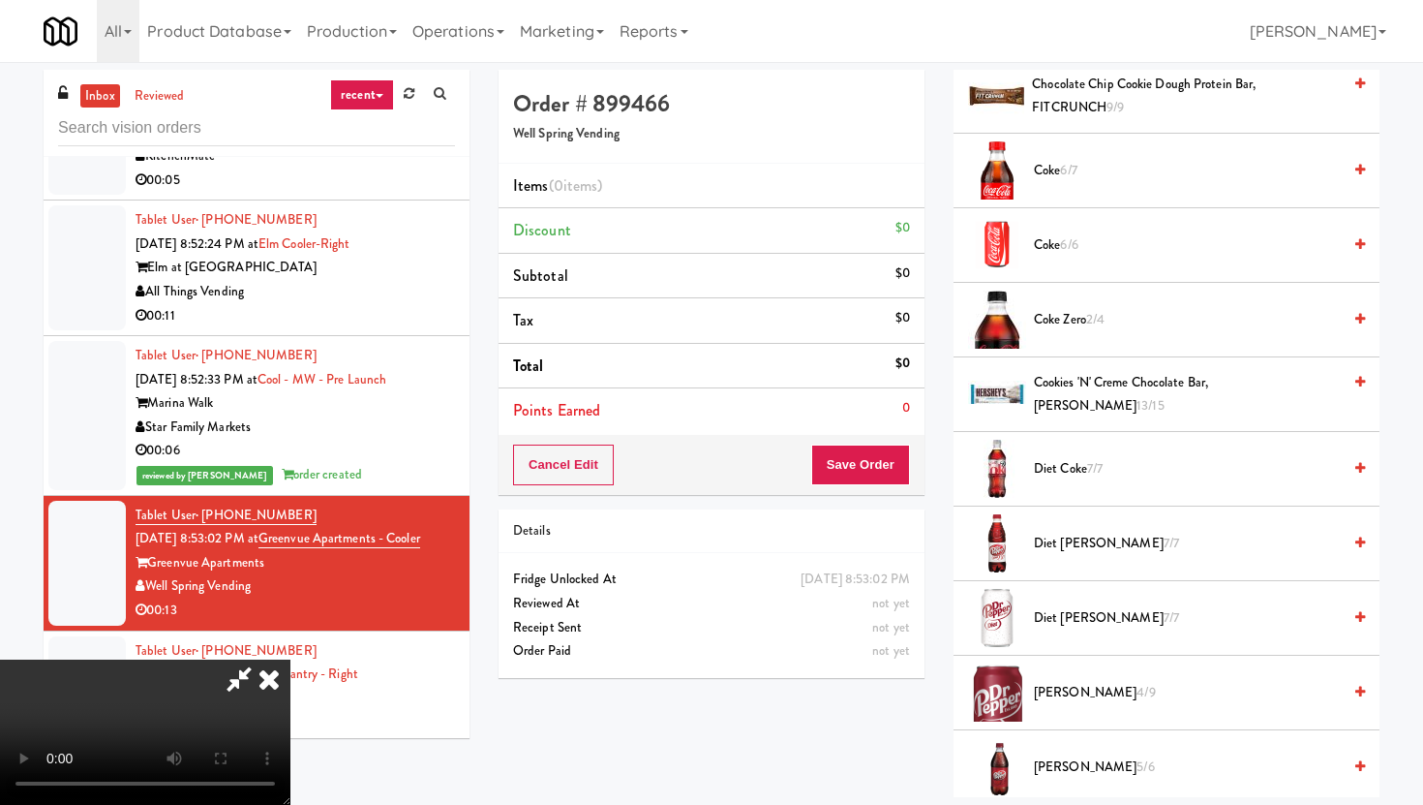
click at [1064, 173] on span "6/7" at bounding box center [1068, 170] width 16 height 18
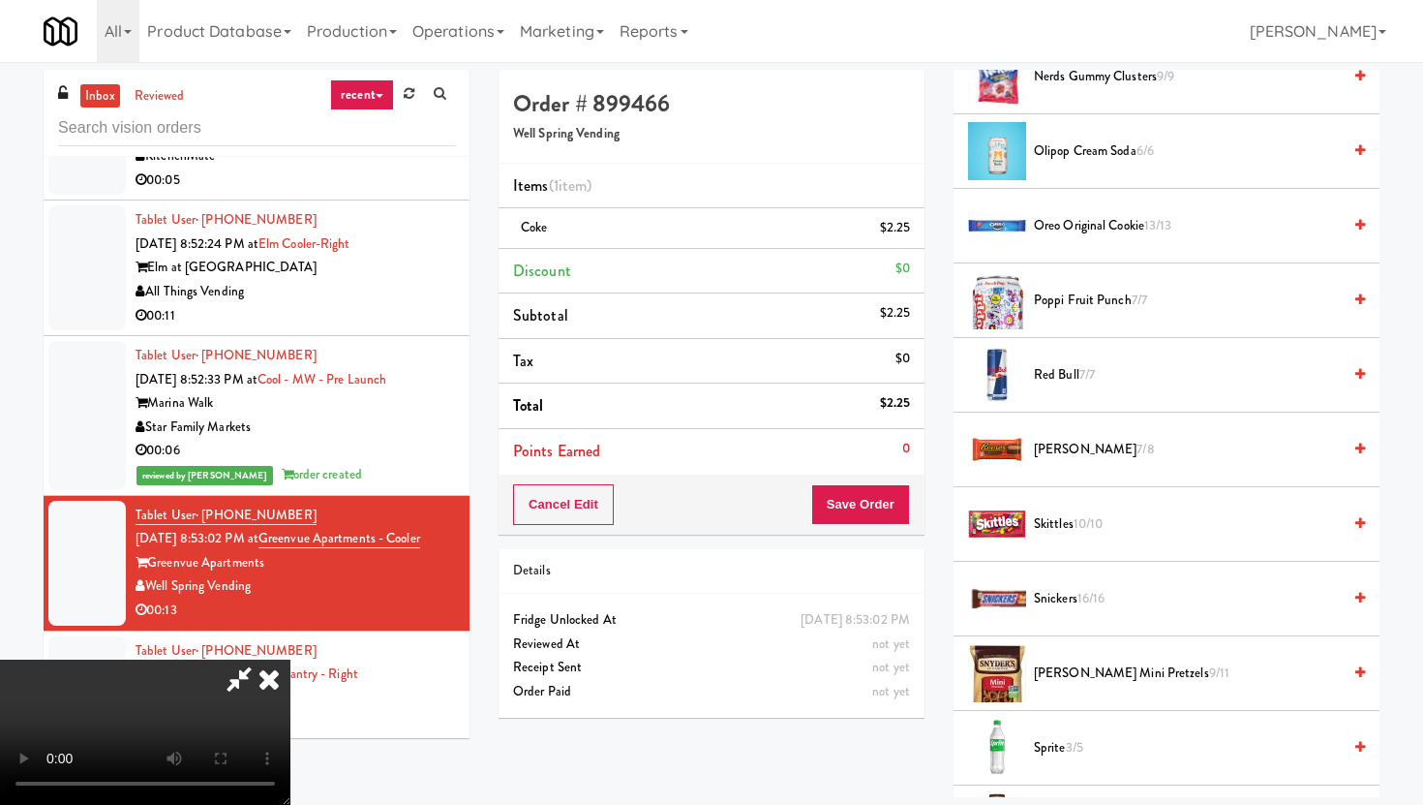
scroll to position [2011, 0]
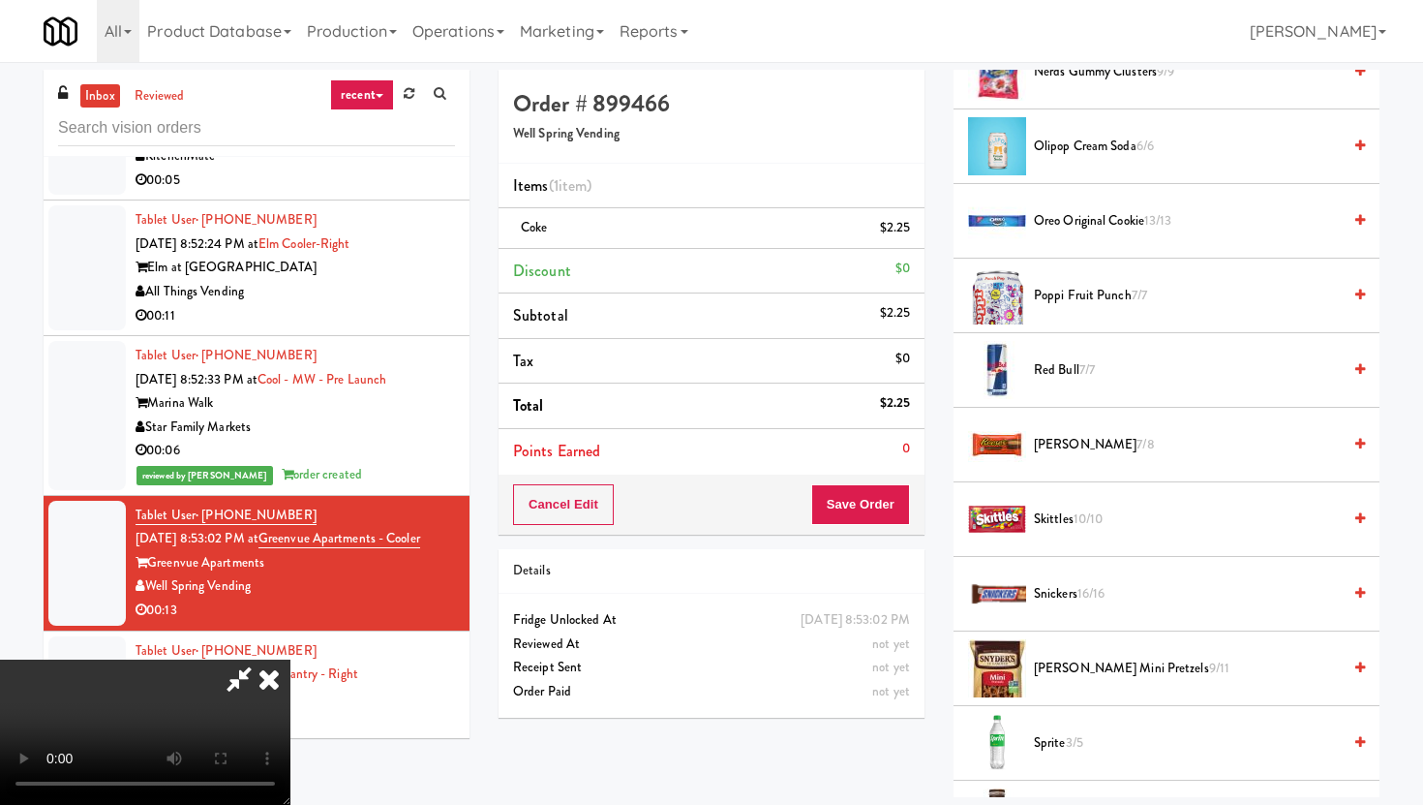
click at [1061, 601] on span "Snickers 16/16" at bounding box center [1187, 594] width 307 height 24
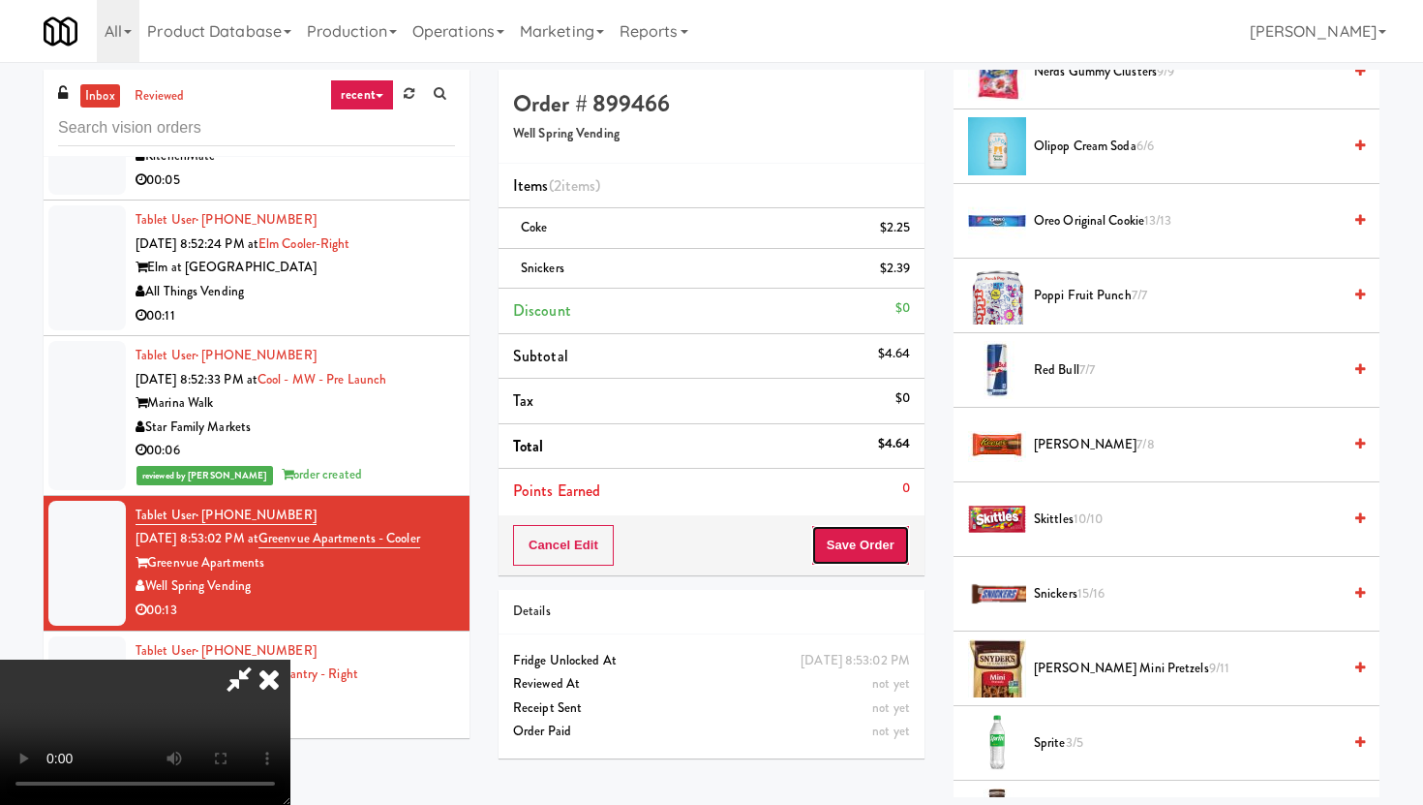
click at [887, 547] on button "Save Order" at bounding box center [860, 545] width 99 height 41
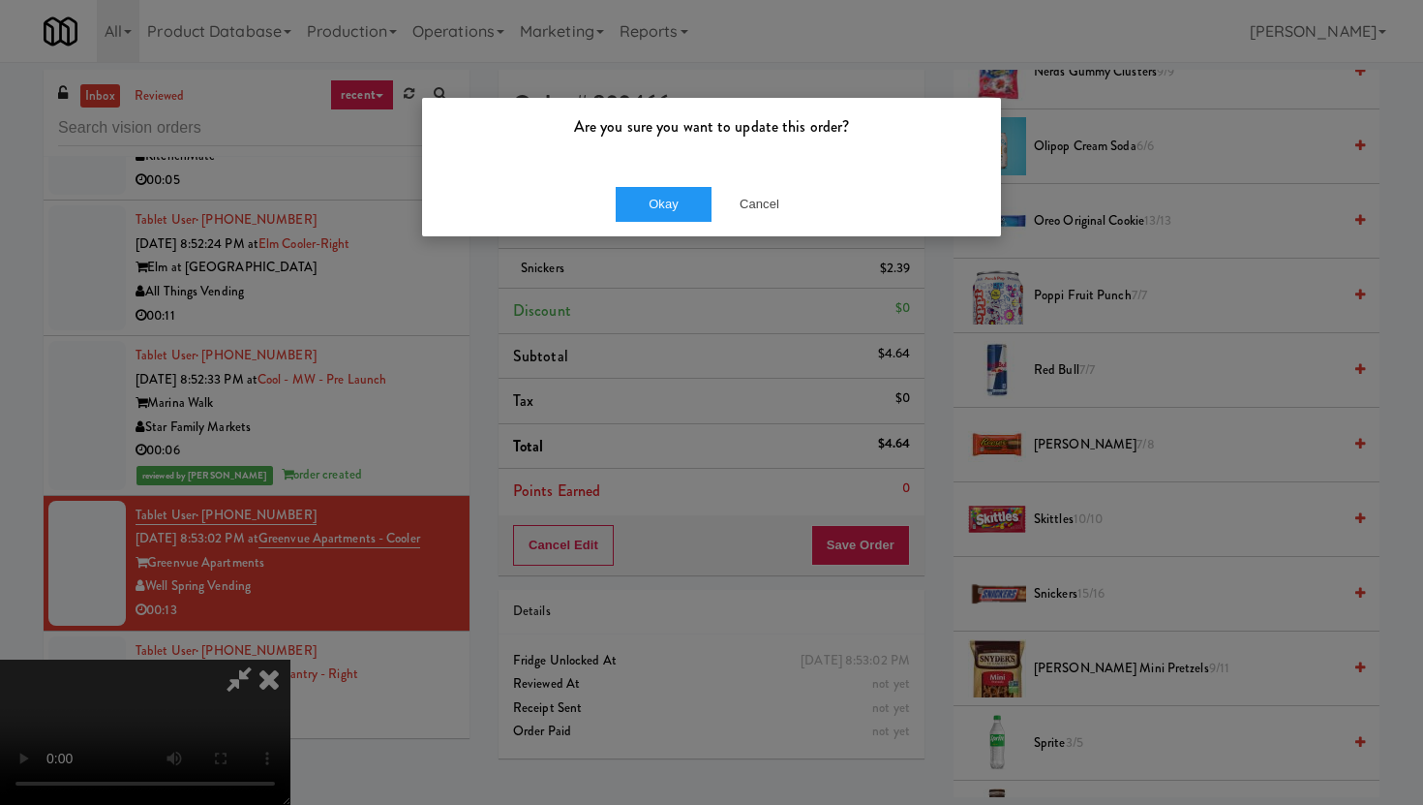
click at [676, 228] on div "Okay Cancel" at bounding box center [711, 203] width 579 height 65
click at [676, 214] on button "Okay" at bounding box center [664, 204] width 97 height 35
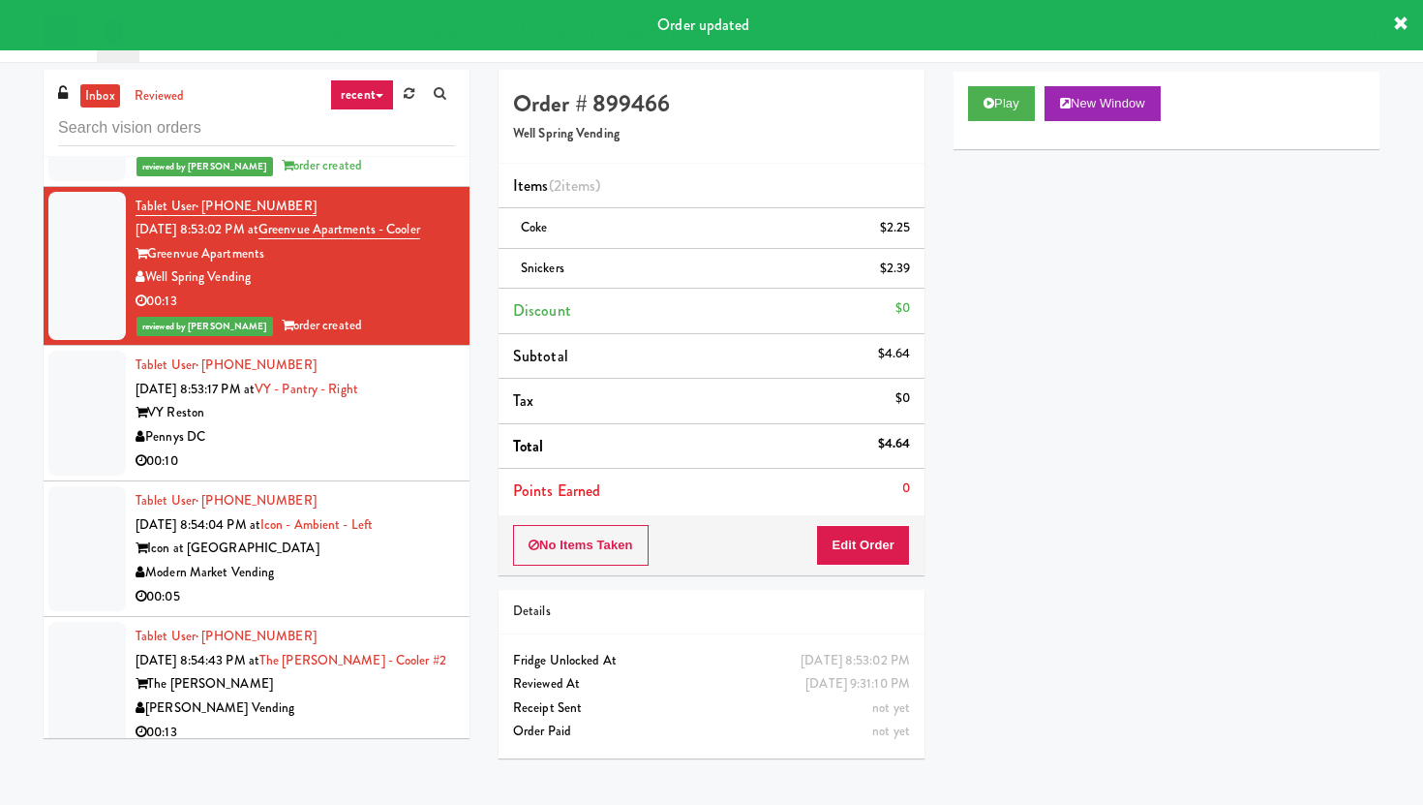
scroll to position [16014, 0]
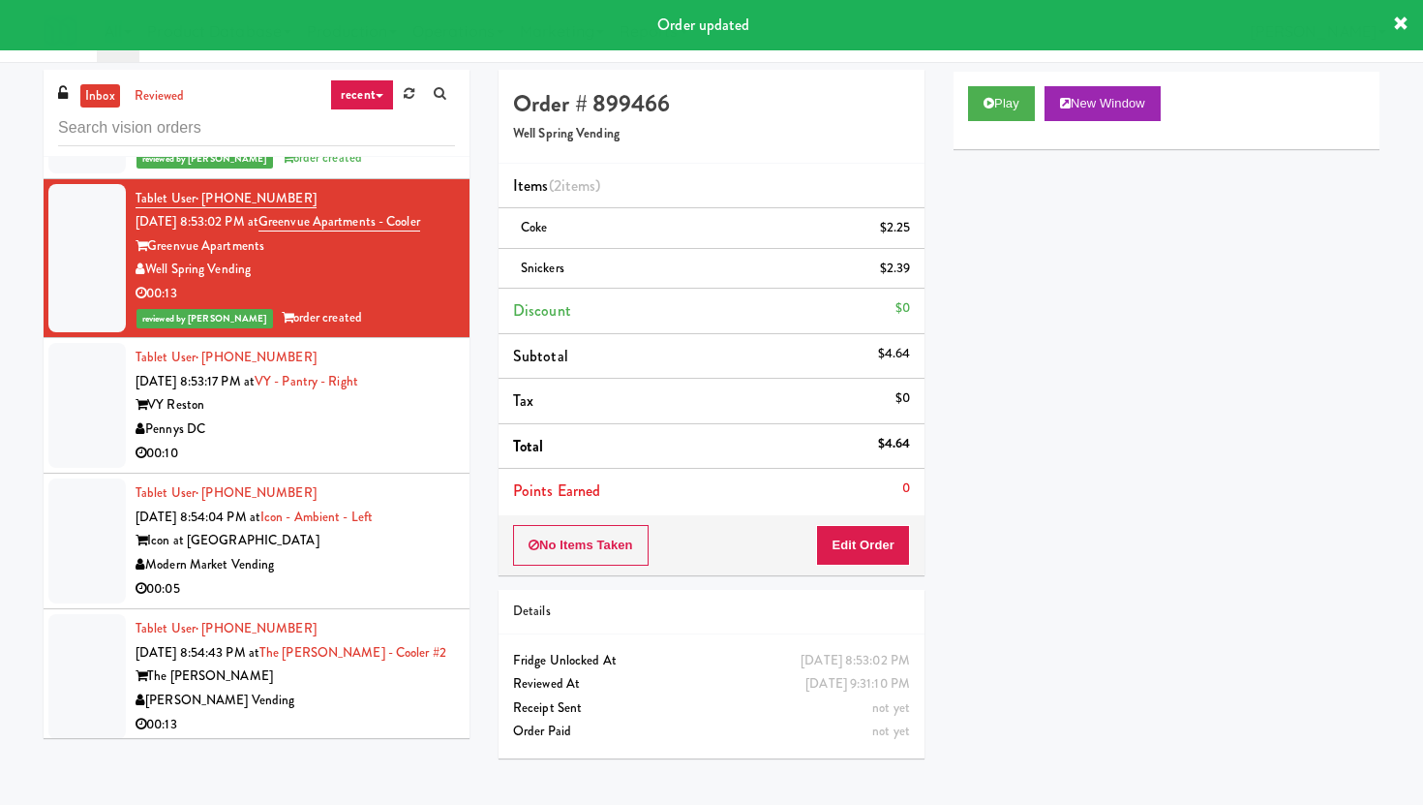
click at [396, 393] on div "VY Reston" at bounding box center [295, 405] width 319 height 24
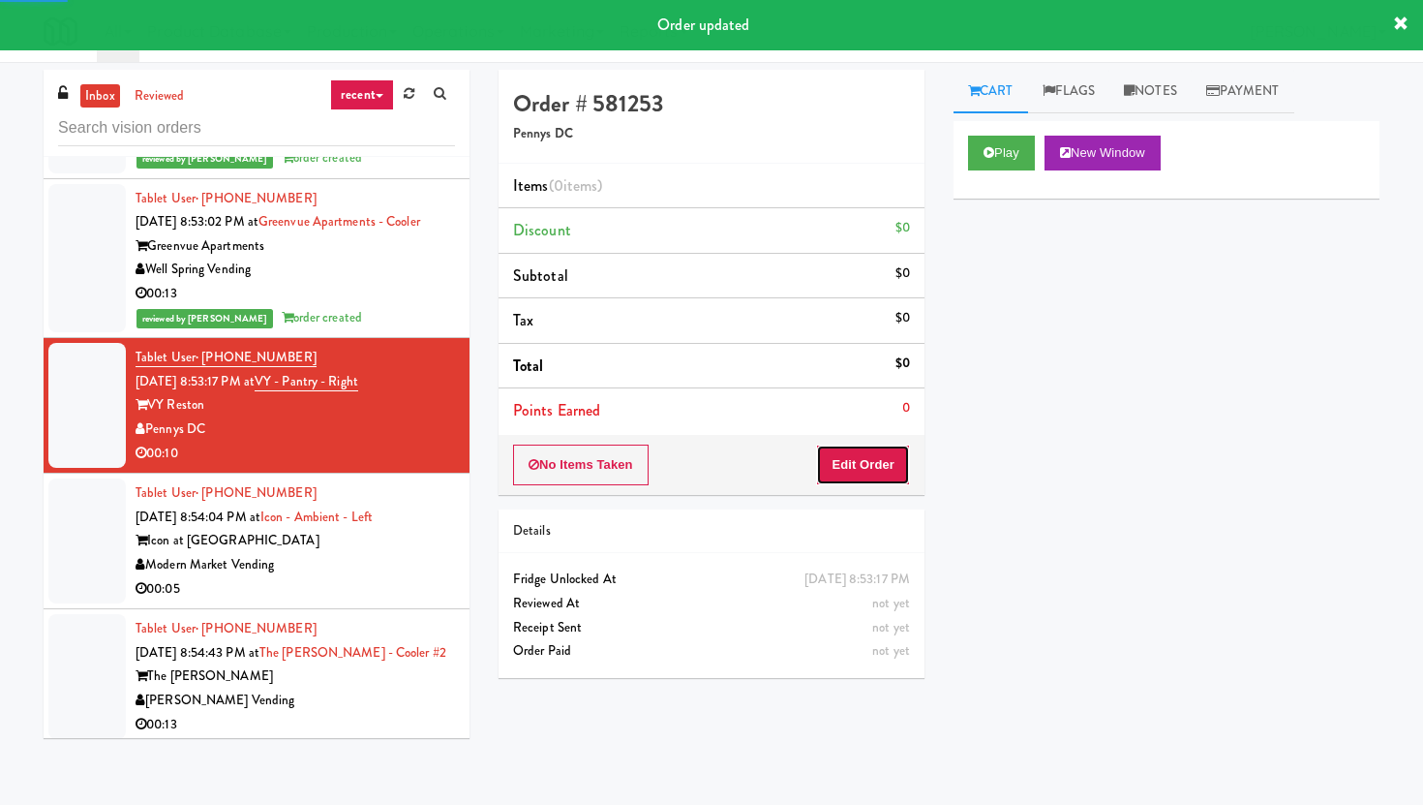
click at [868, 473] on button "Edit Order" at bounding box center [863, 464] width 94 height 41
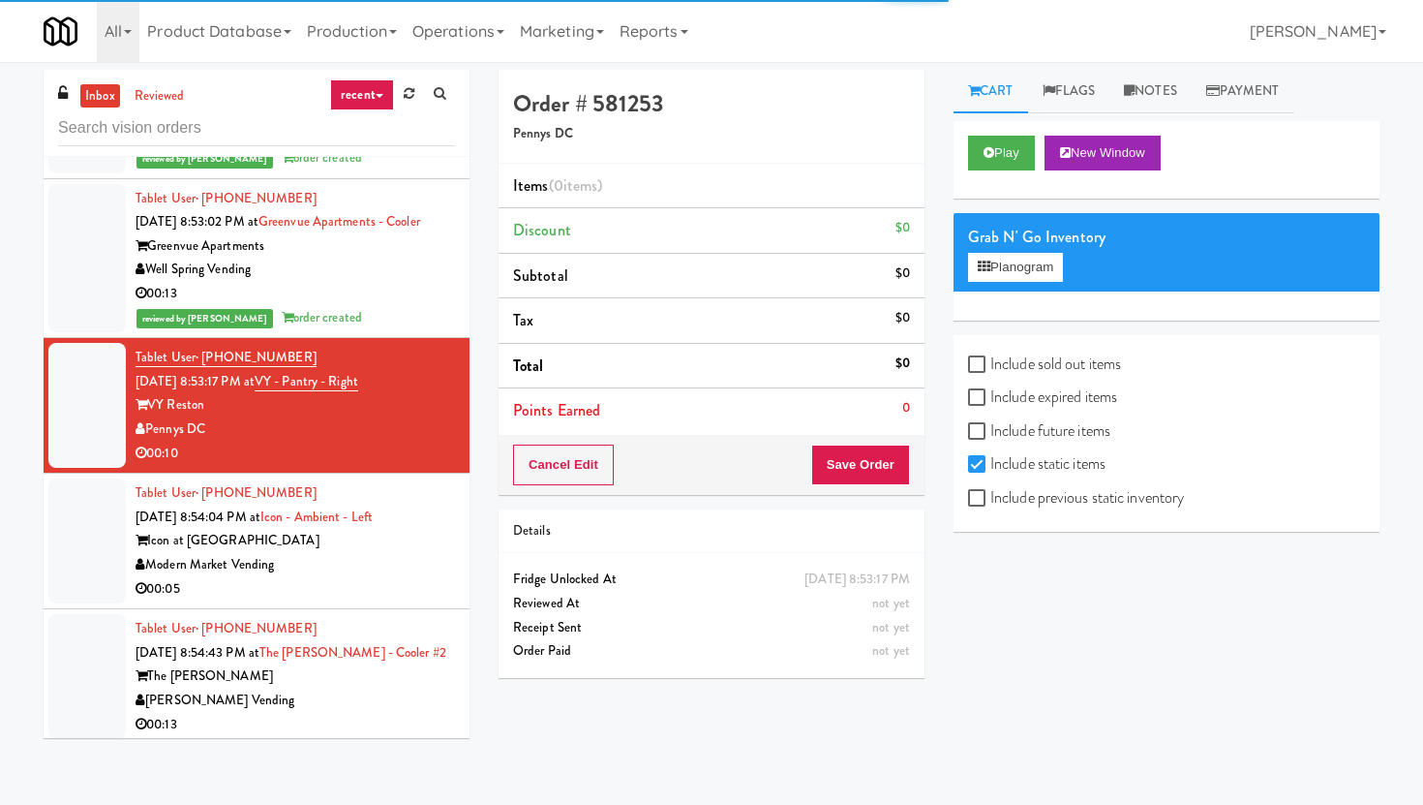
click at [1013, 172] on div "Play New Window" at bounding box center [1167, 159] width 426 height 77
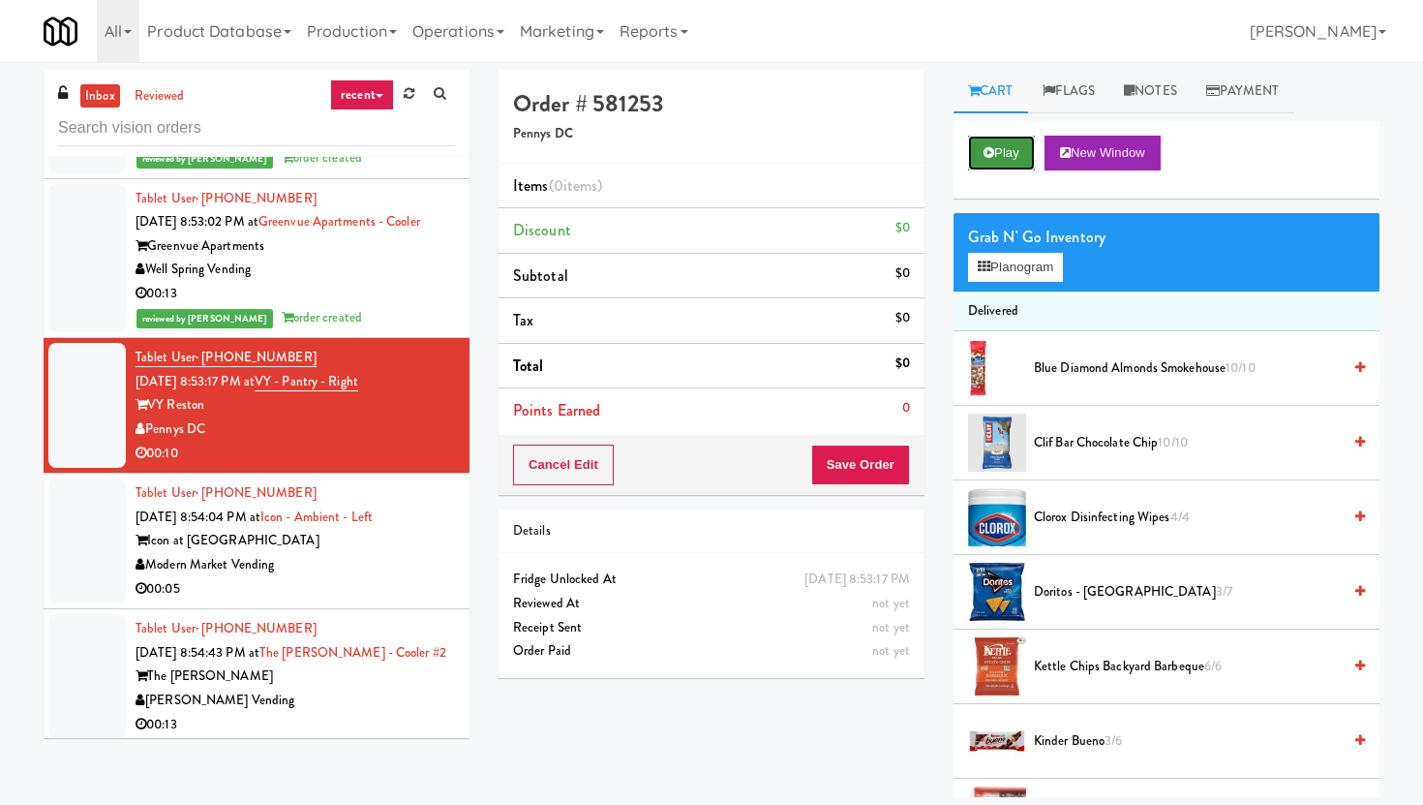
click at [1013, 151] on button "Play" at bounding box center [1001, 153] width 67 height 35
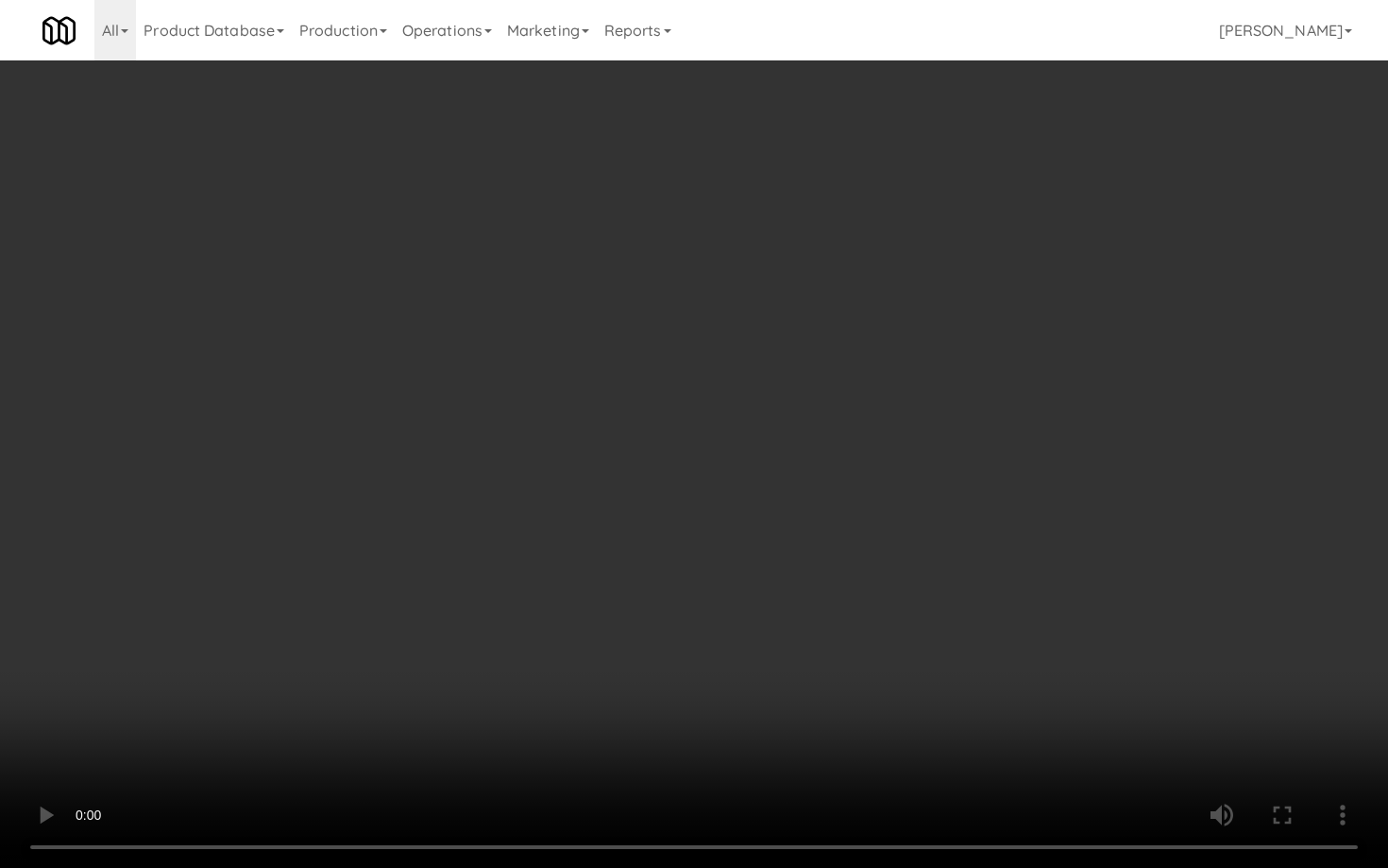
click at [843, 710] on video at bounding box center [694, 434] width 1388 height 868
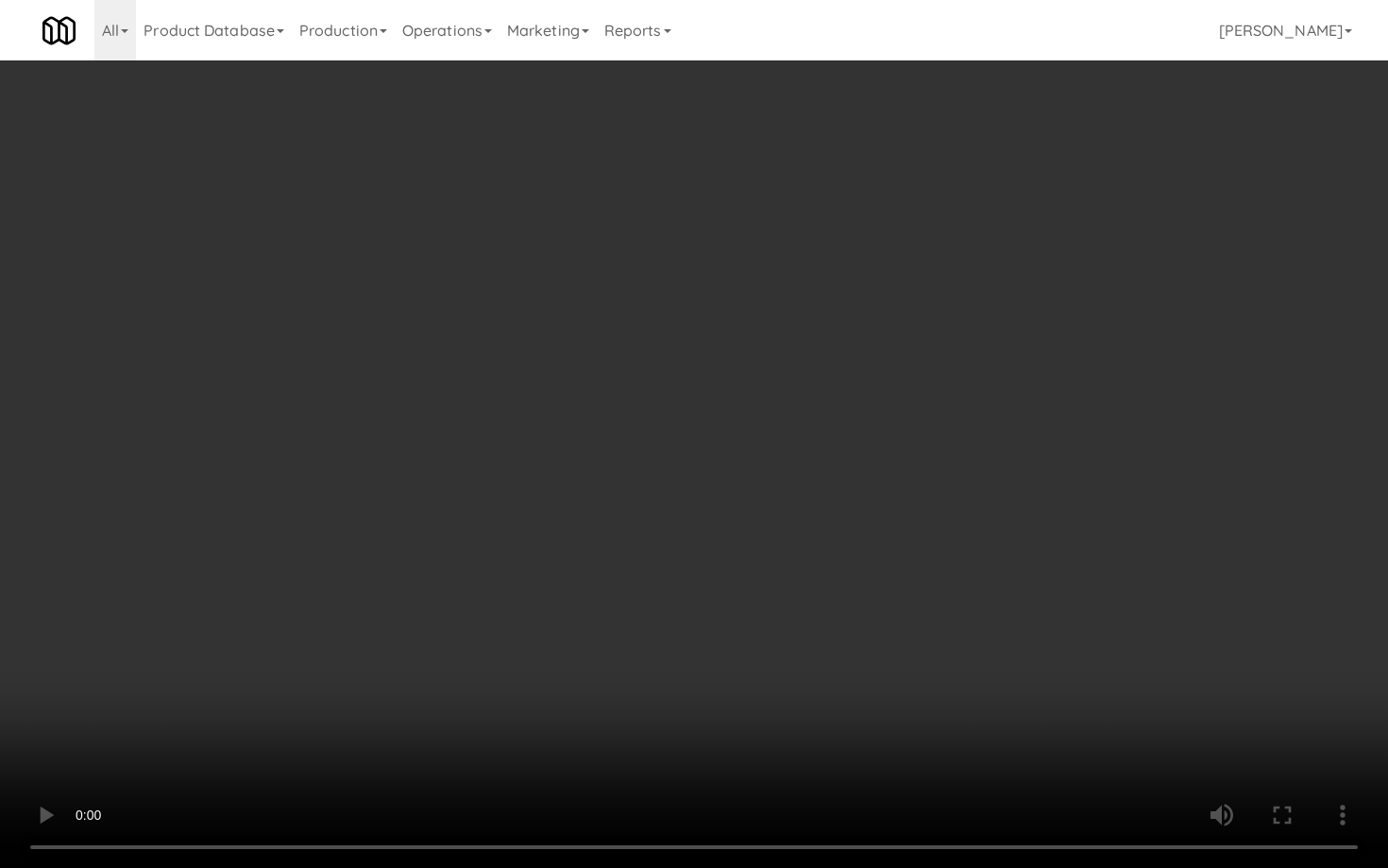
click at [843, 710] on video at bounding box center [694, 434] width 1388 height 868
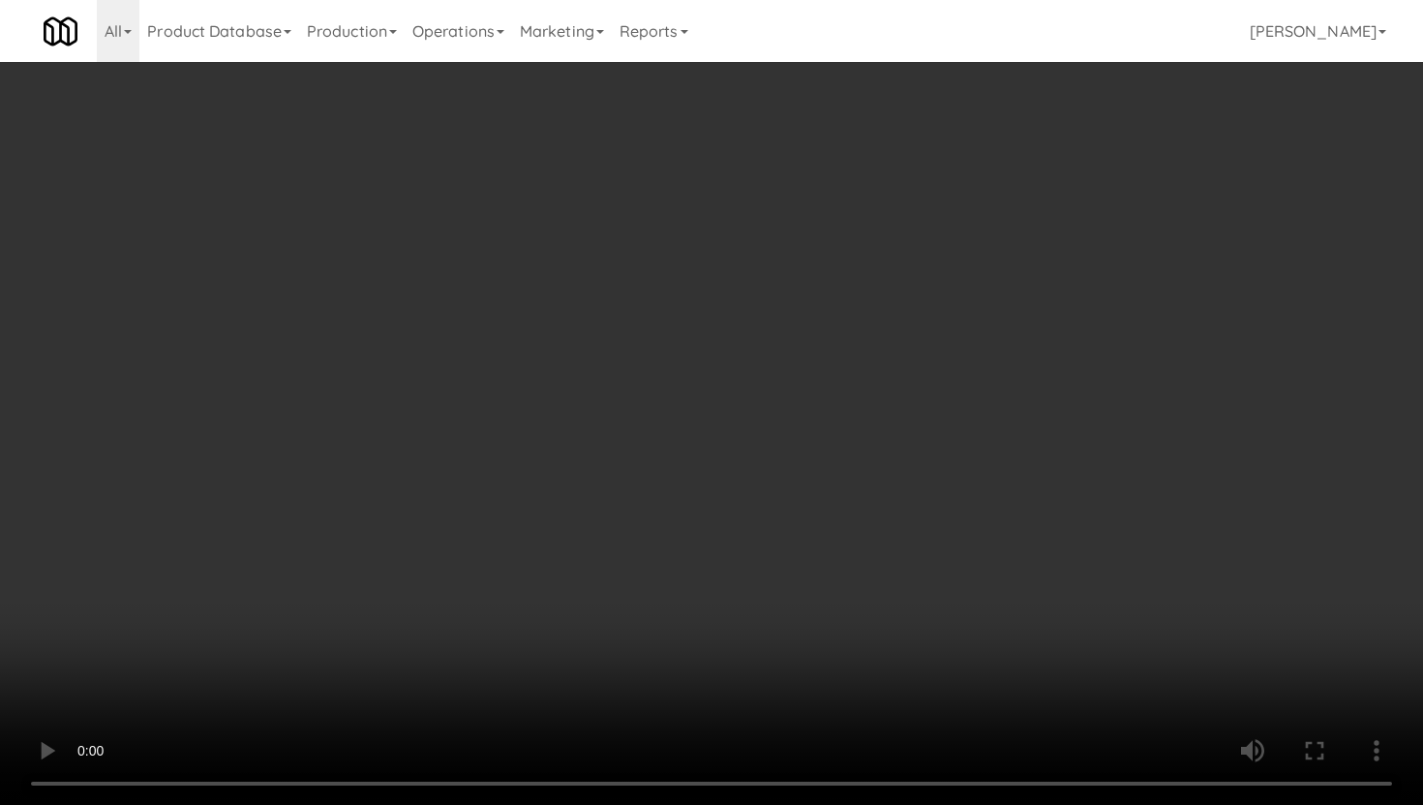
click at [742, 679] on video at bounding box center [711, 402] width 1423 height 805
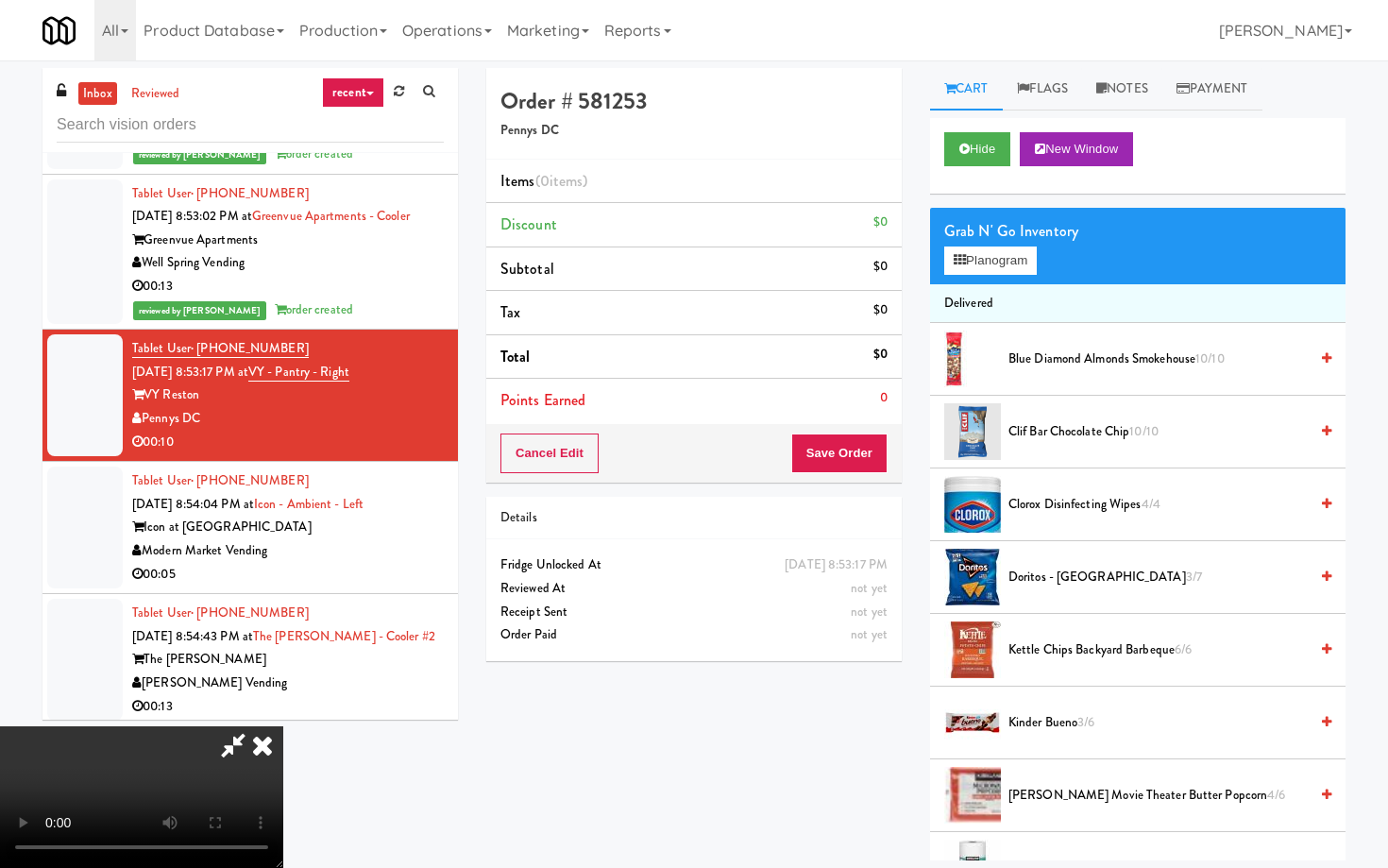
click at [283, 726] on video at bounding box center [141, 796] width 283 height 141
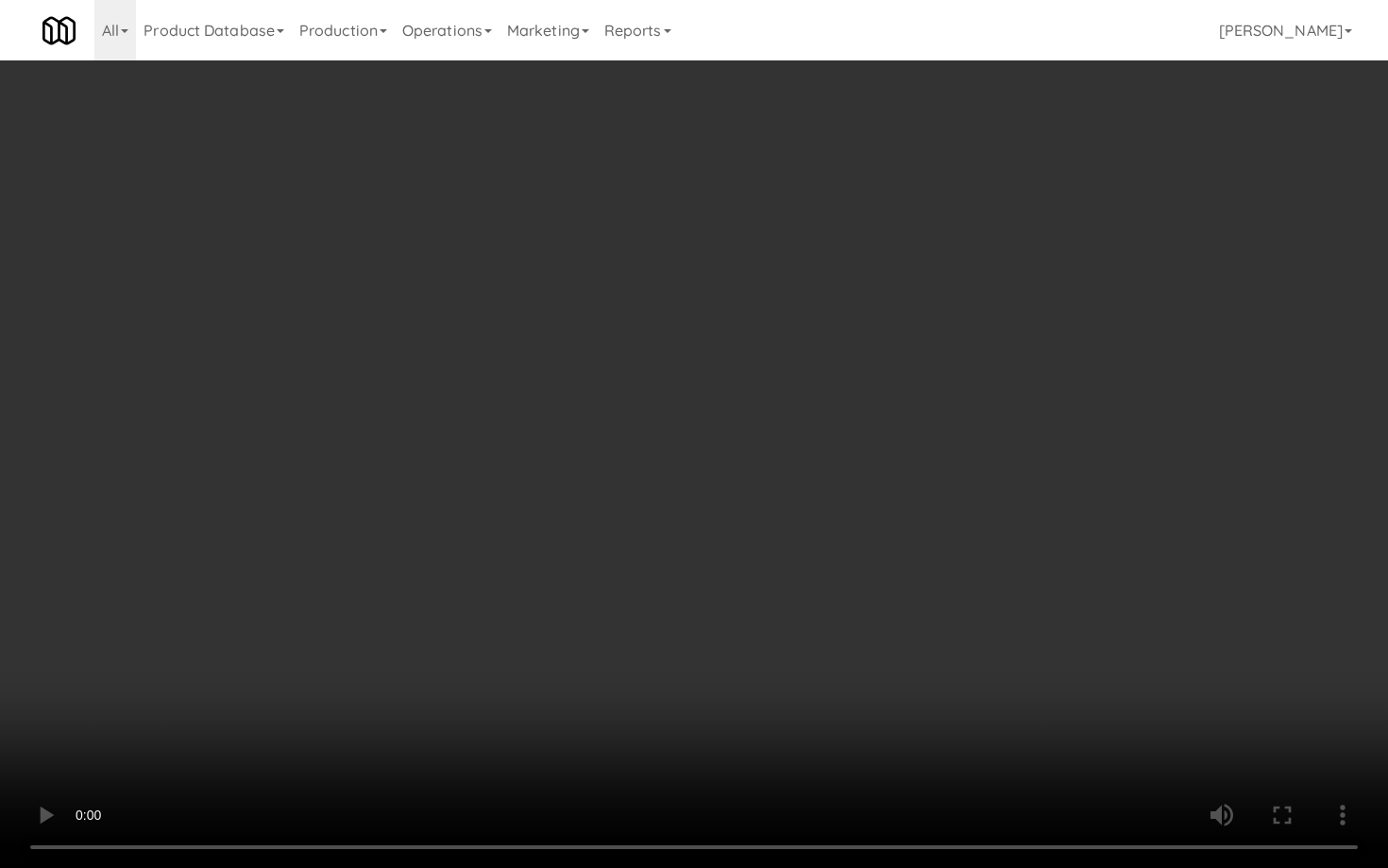
click at [647, 711] on video at bounding box center [694, 434] width 1388 height 868
click at [517, 700] on video at bounding box center [694, 434] width 1388 height 868
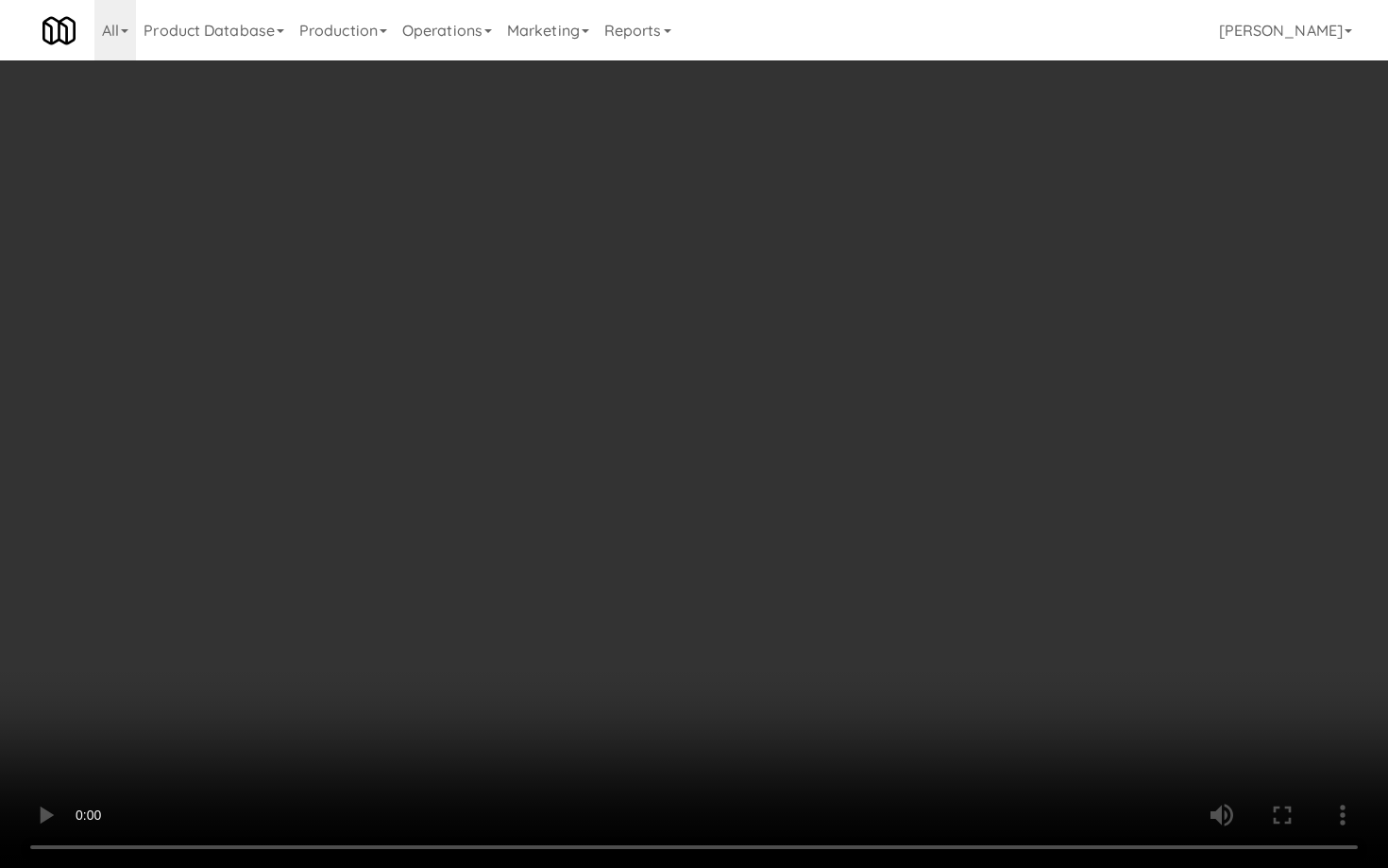
click at [517, 700] on video at bounding box center [694, 434] width 1388 height 868
click at [508, 629] on video at bounding box center [694, 434] width 1388 height 868
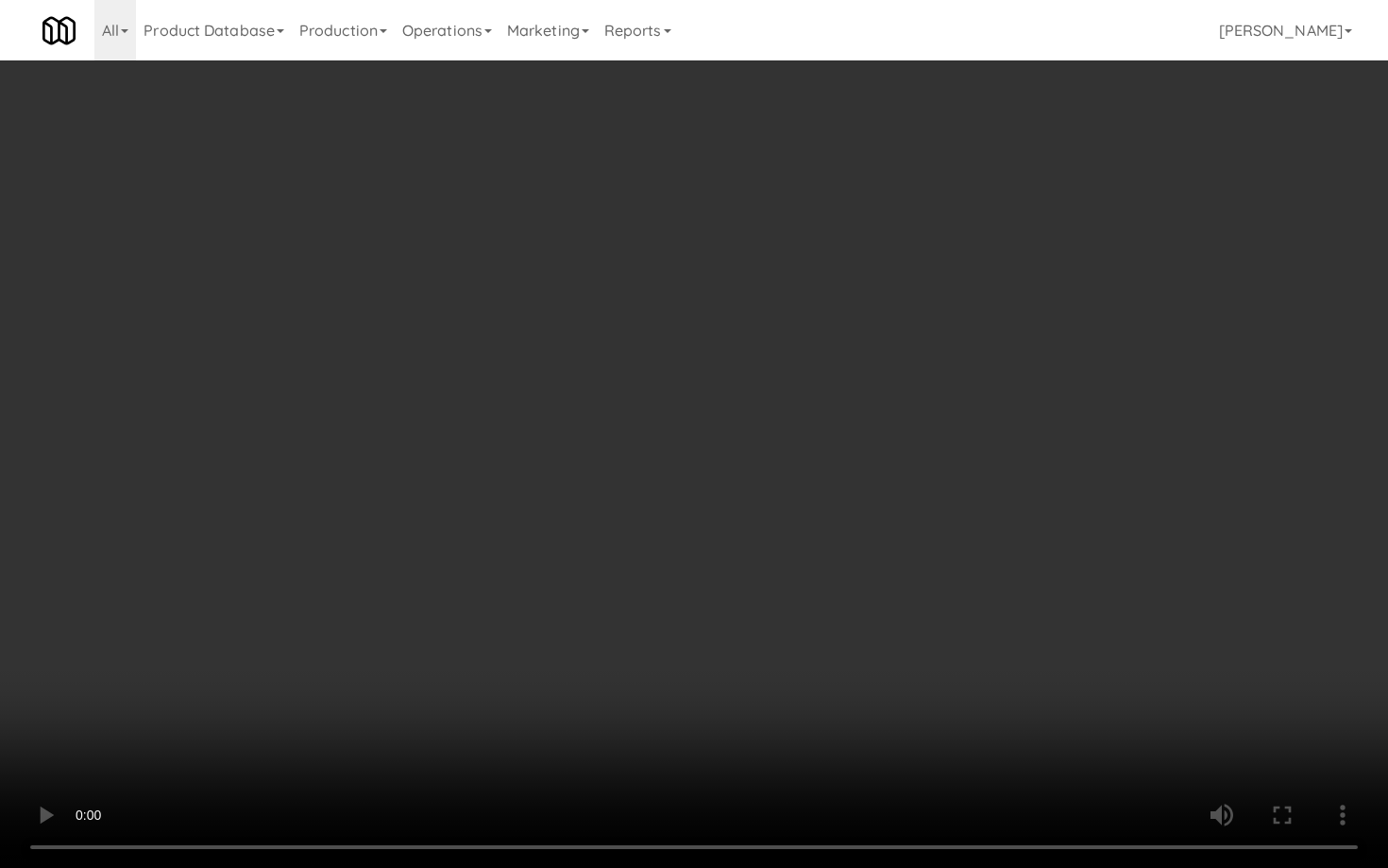
click at [508, 629] on video at bounding box center [694, 434] width 1388 height 868
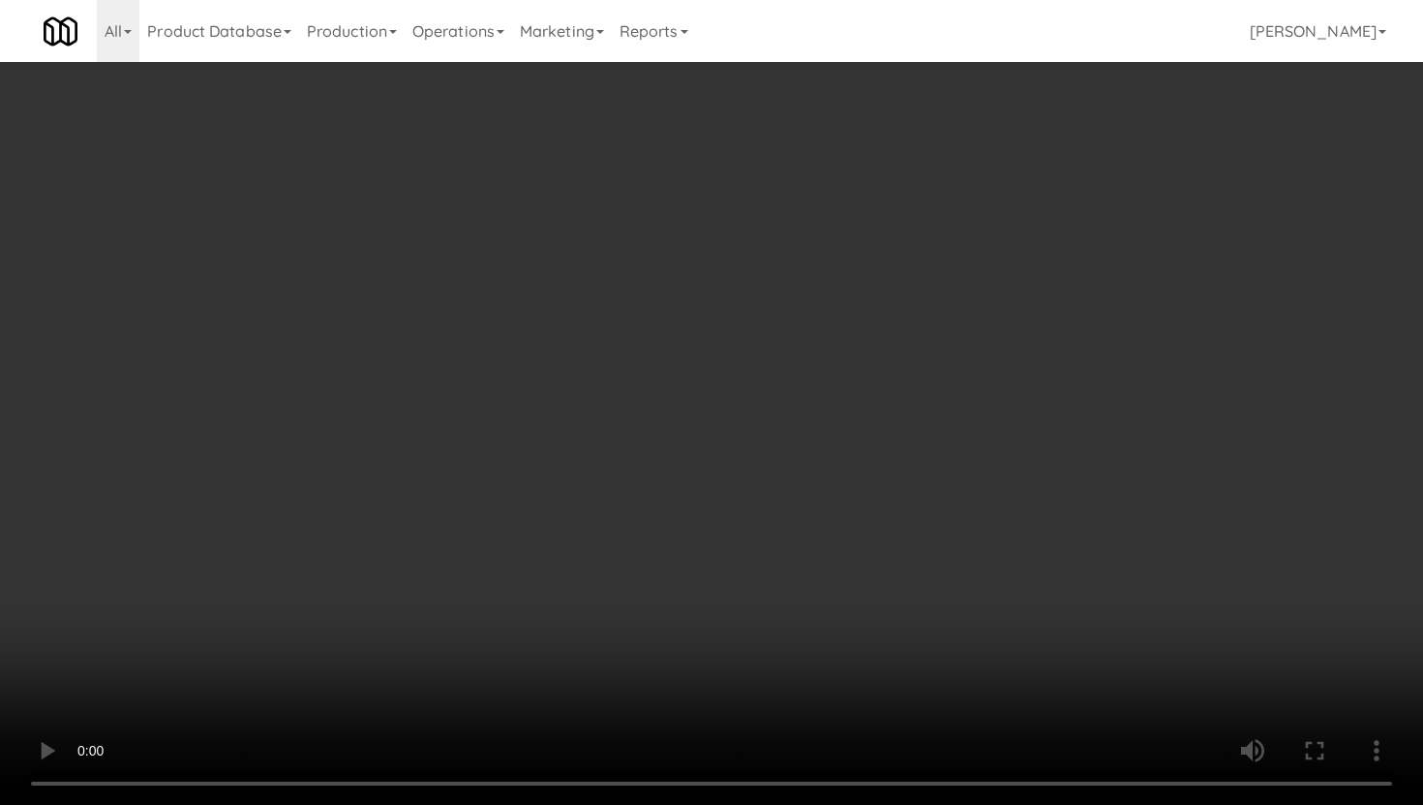
scroll to position [931, 0]
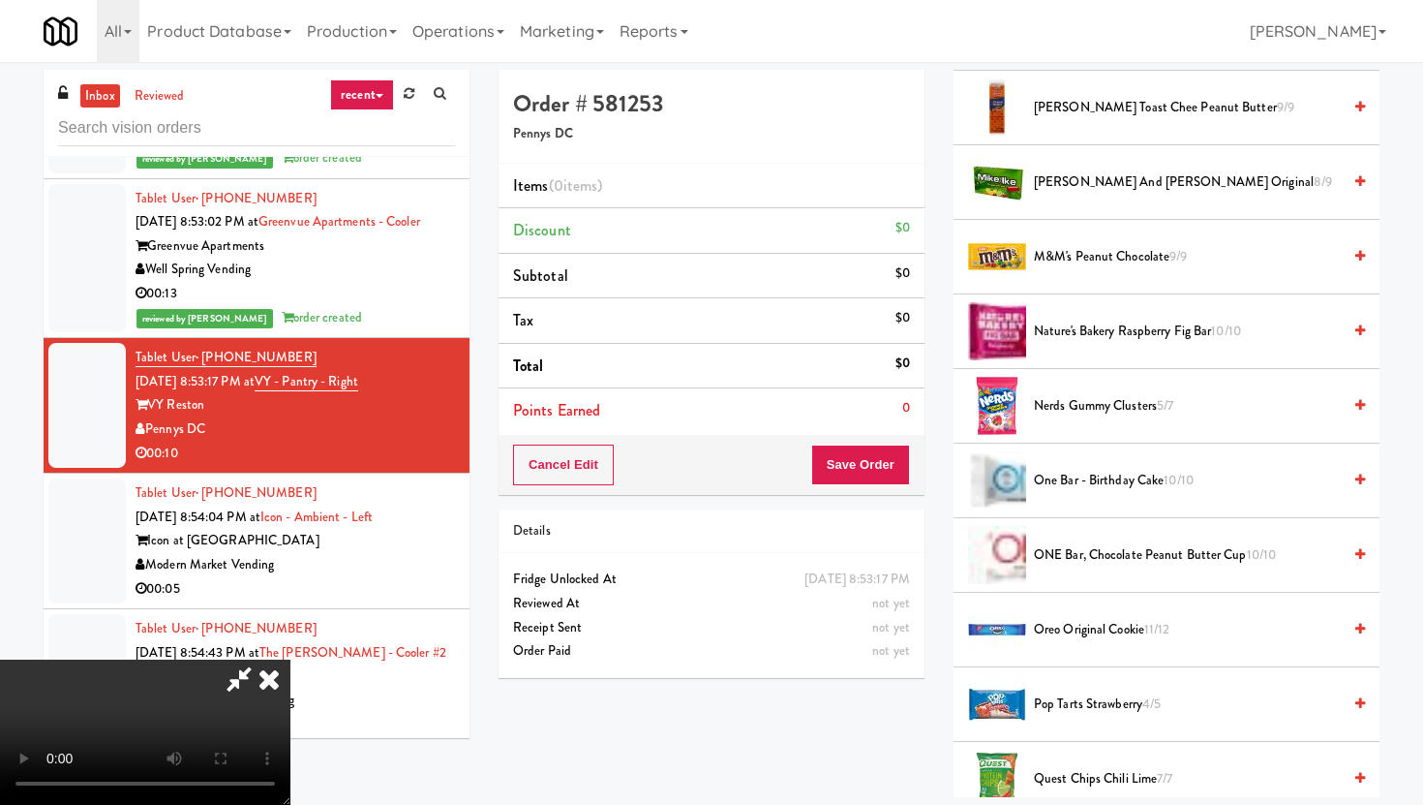
click at [1125, 550] on span "ONE Bar, Chocolate Peanut Butter Cup 10/10" at bounding box center [1187, 555] width 307 height 24
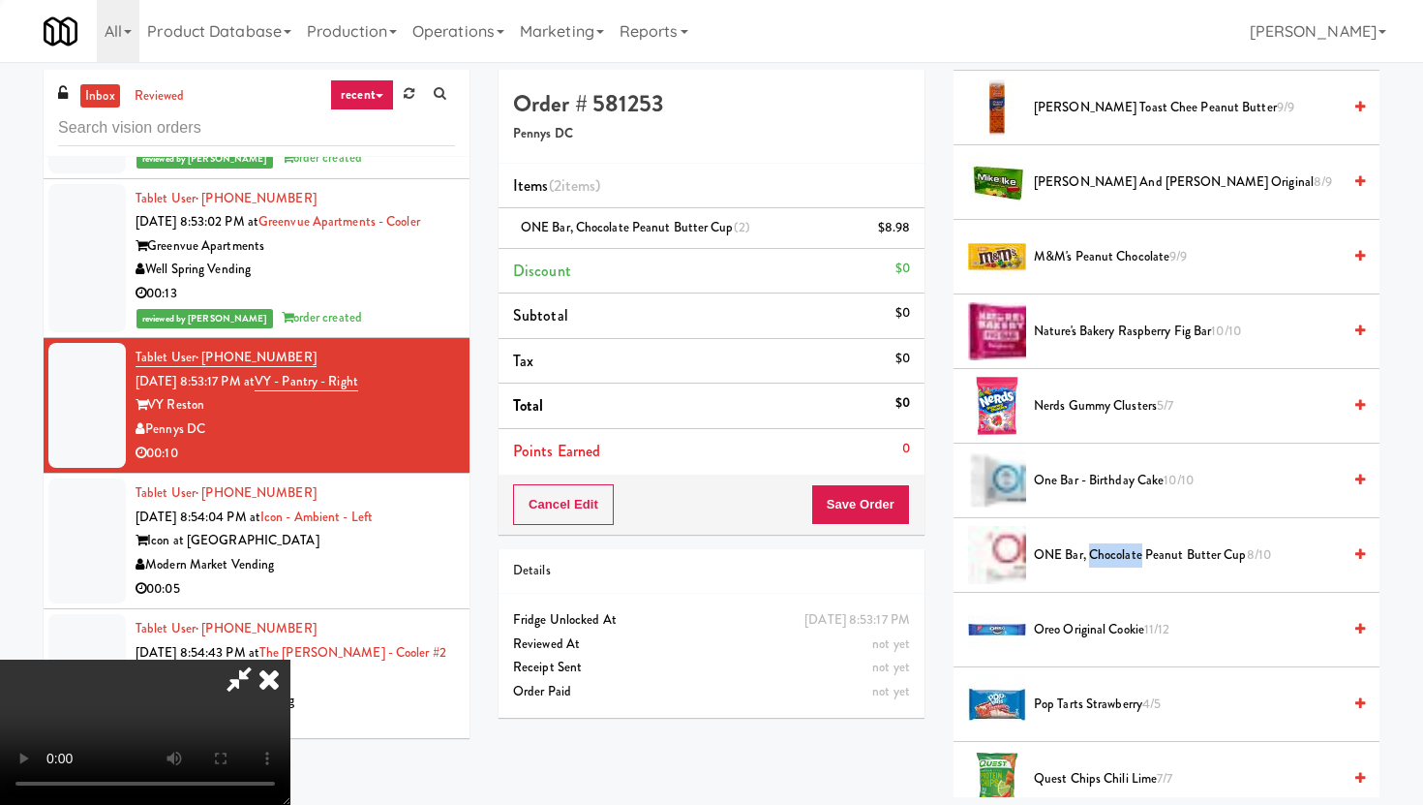
click at [1125, 550] on span "ONE Bar, Chocolate Peanut Butter Cup 8/10" at bounding box center [1187, 555] width 307 height 24
click at [885, 497] on button "Save Order" at bounding box center [860, 504] width 99 height 41
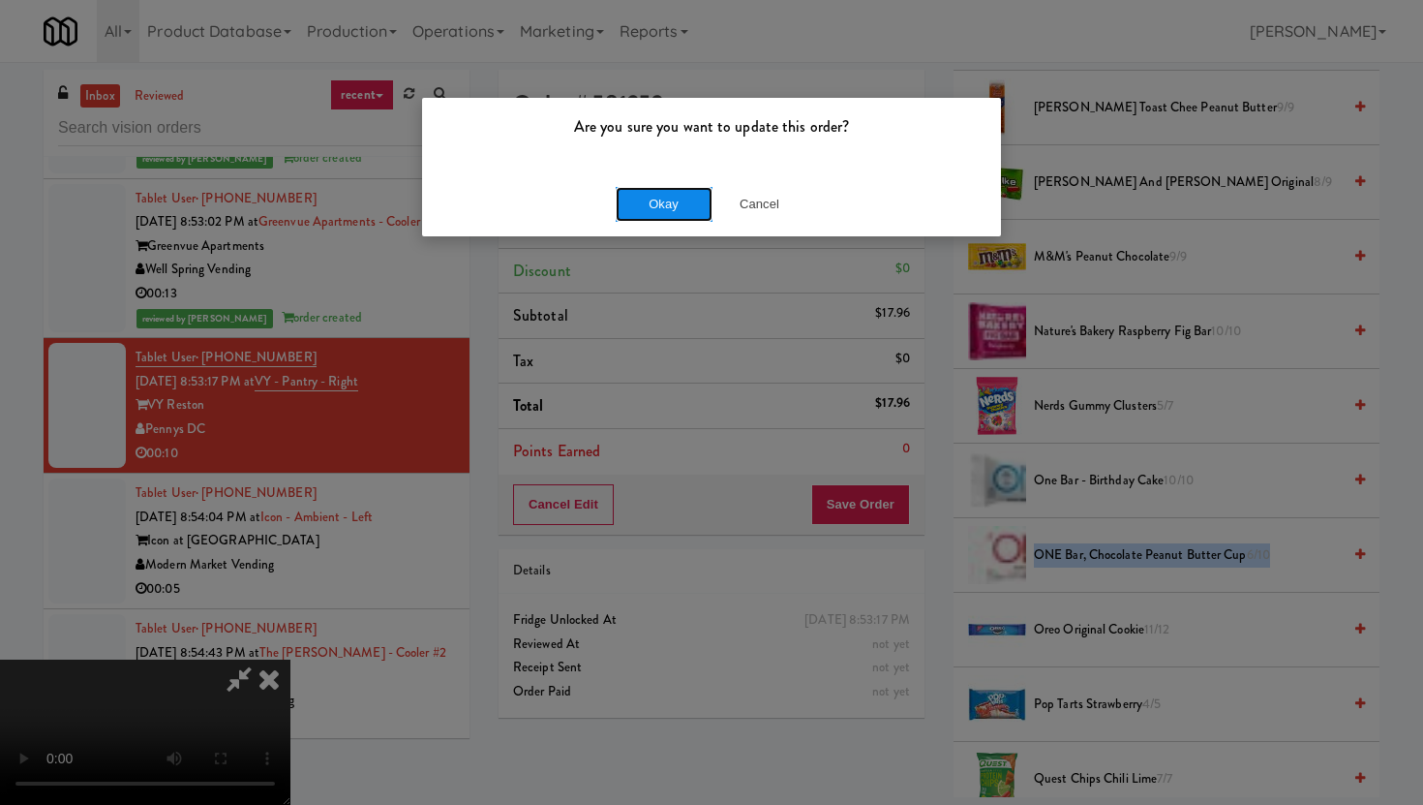
click at [663, 195] on button "Okay" at bounding box center [664, 204] width 97 height 35
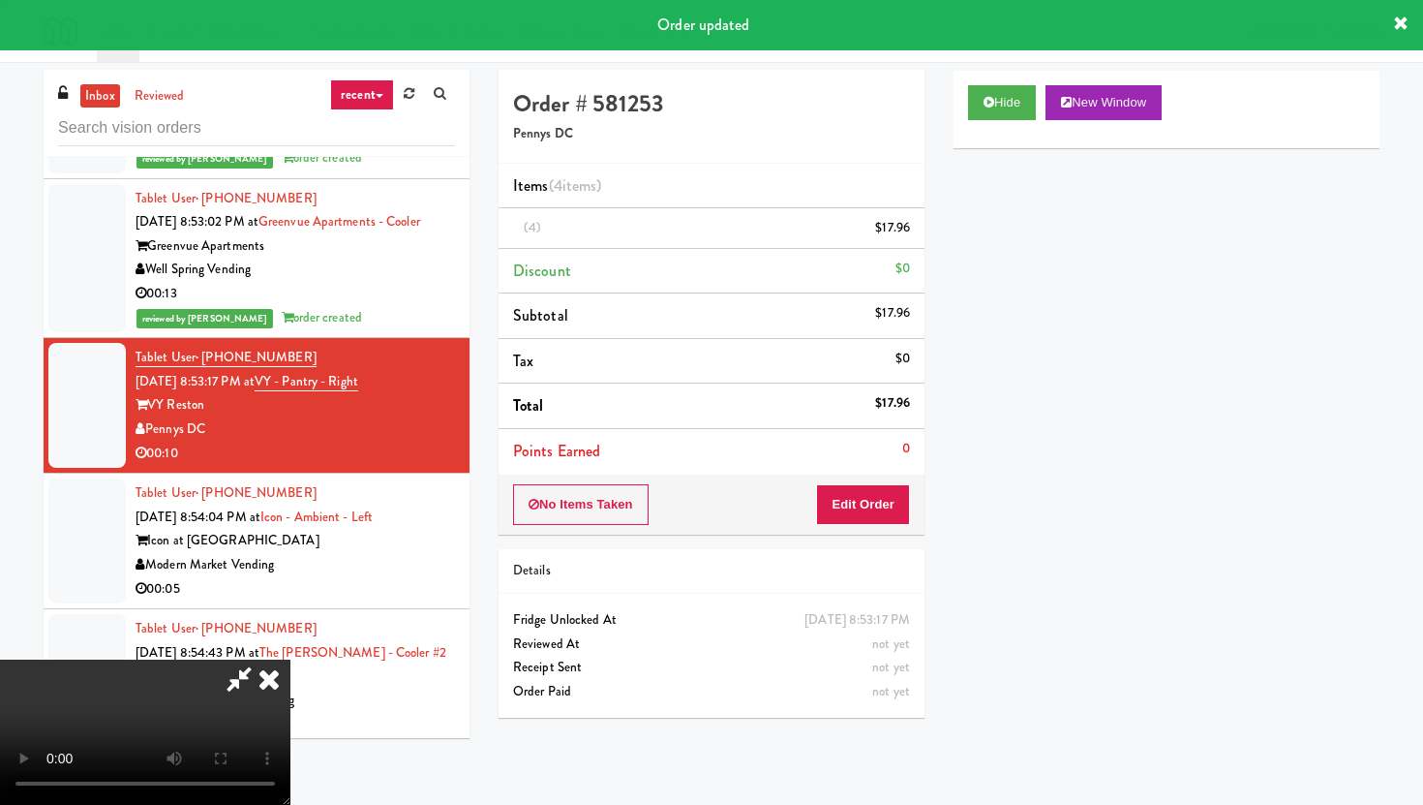
scroll to position [49, 0]
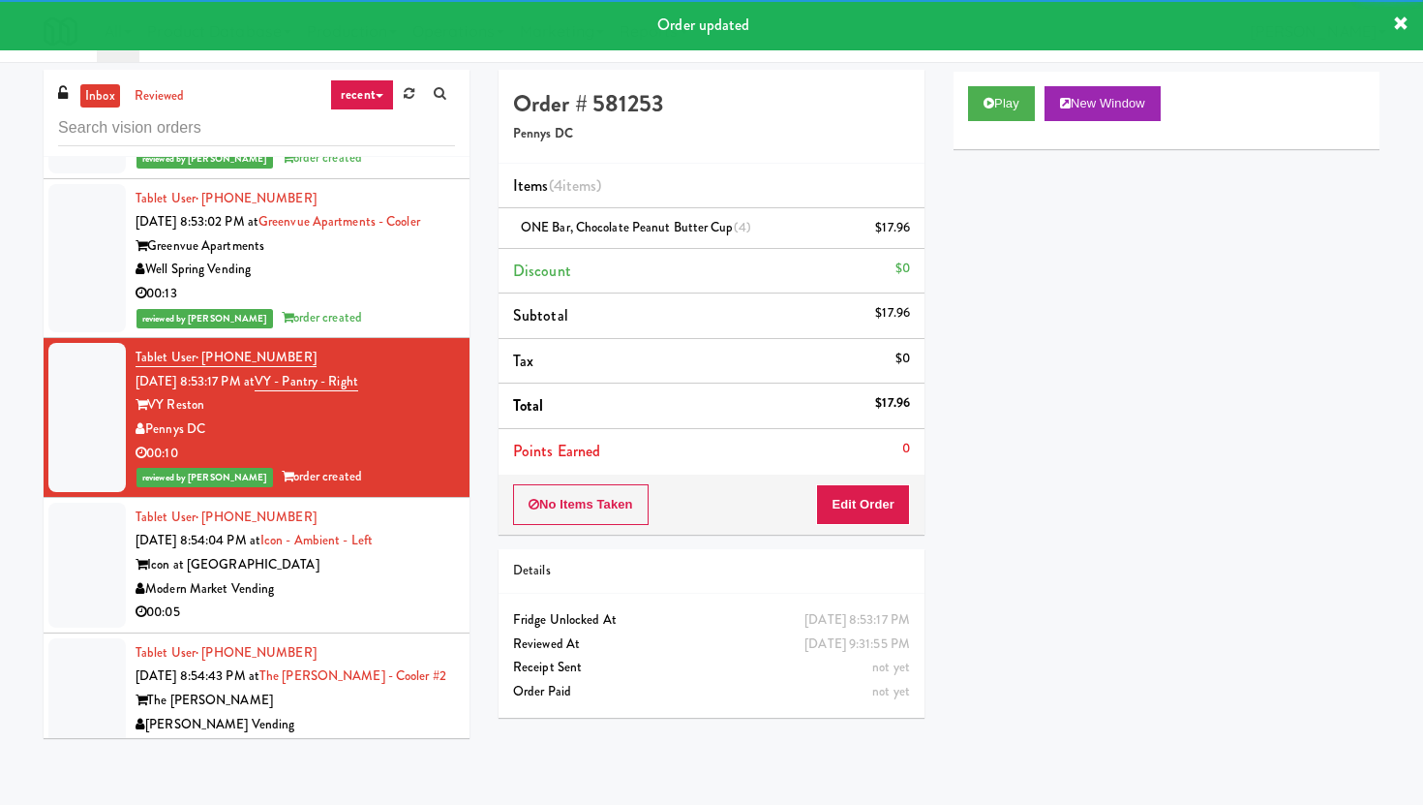
click at [407, 577] on div "Modern Market Vending" at bounding box center [295, 589] width 319 height 24
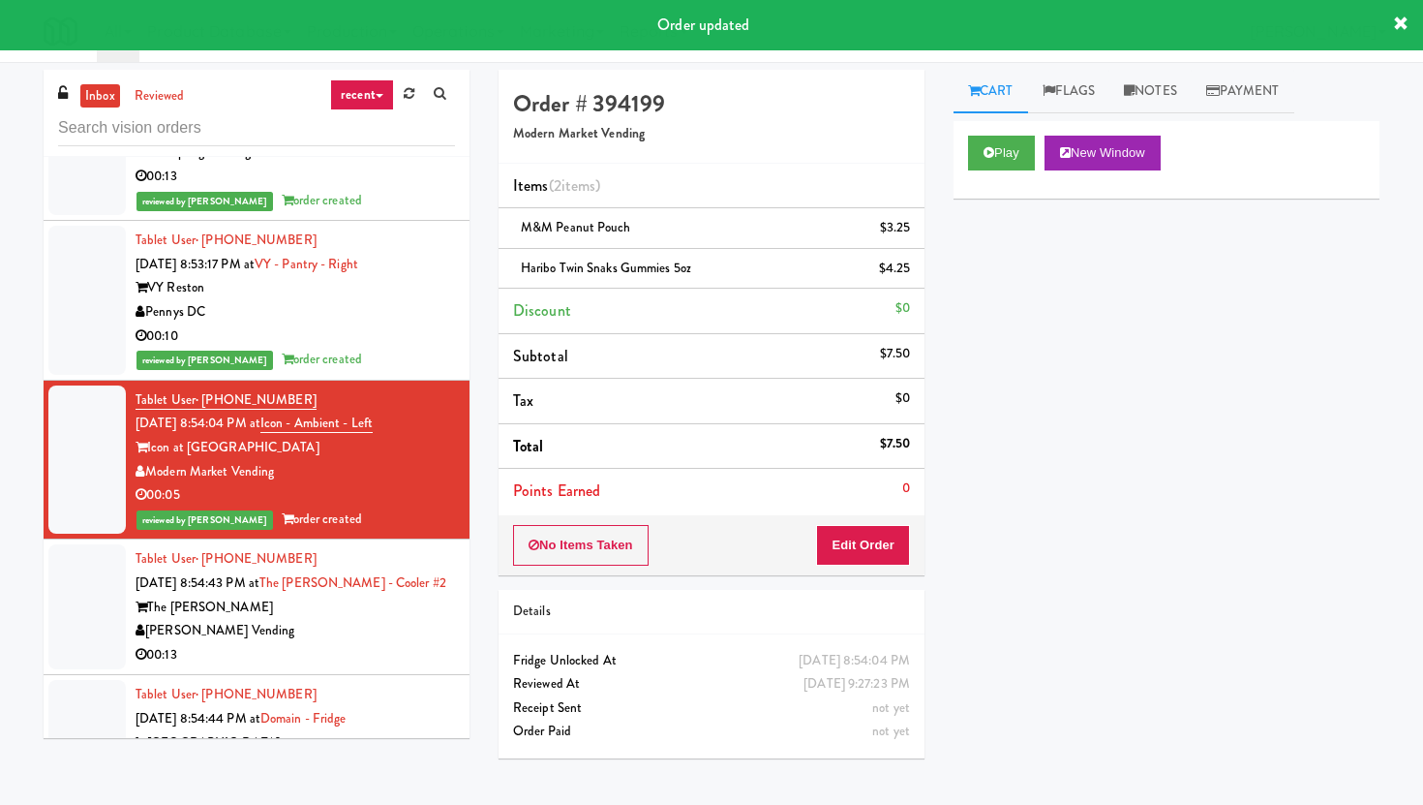
scroll to position [16329, 0]
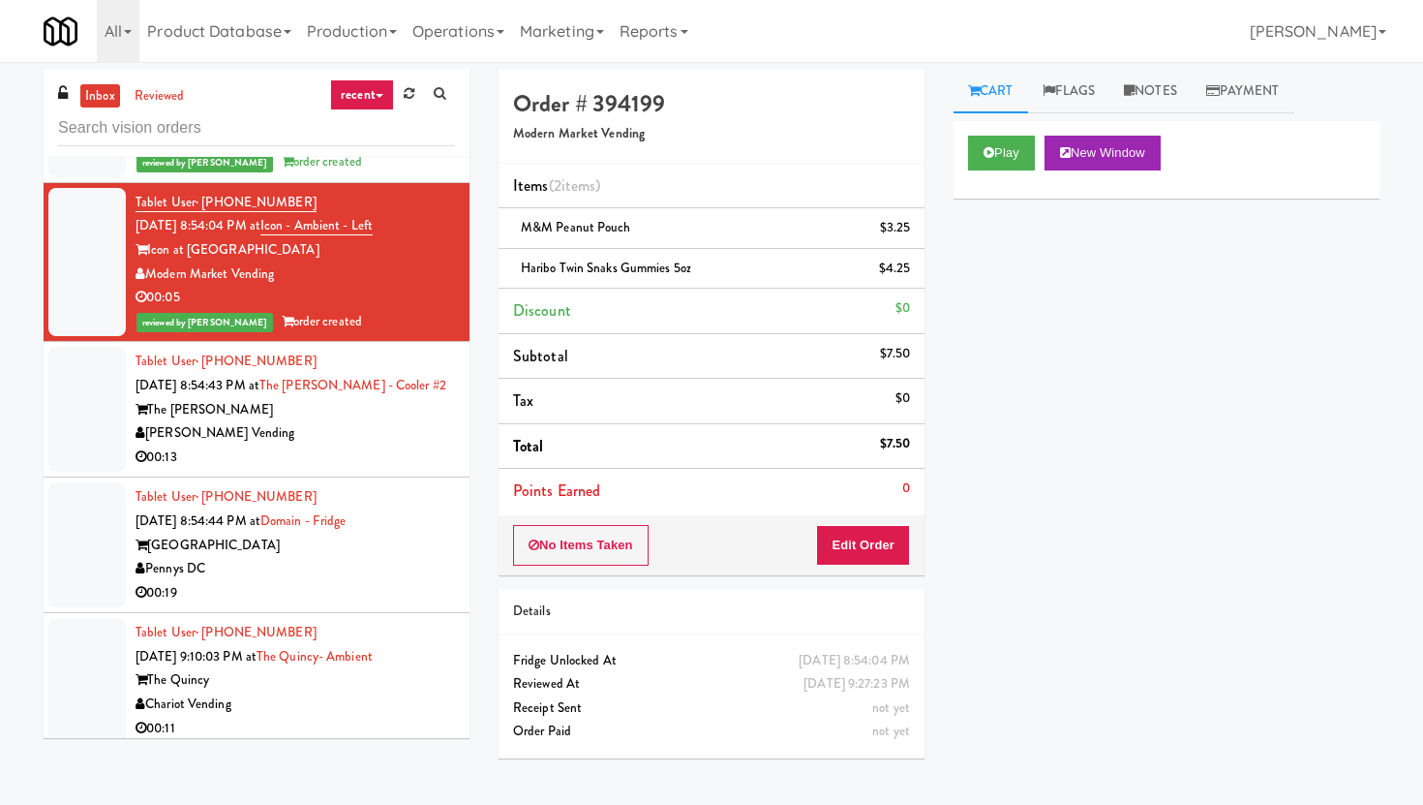
click at [332, 445] on div "00:13" at bounding box center [295, 457] width 319 height 24
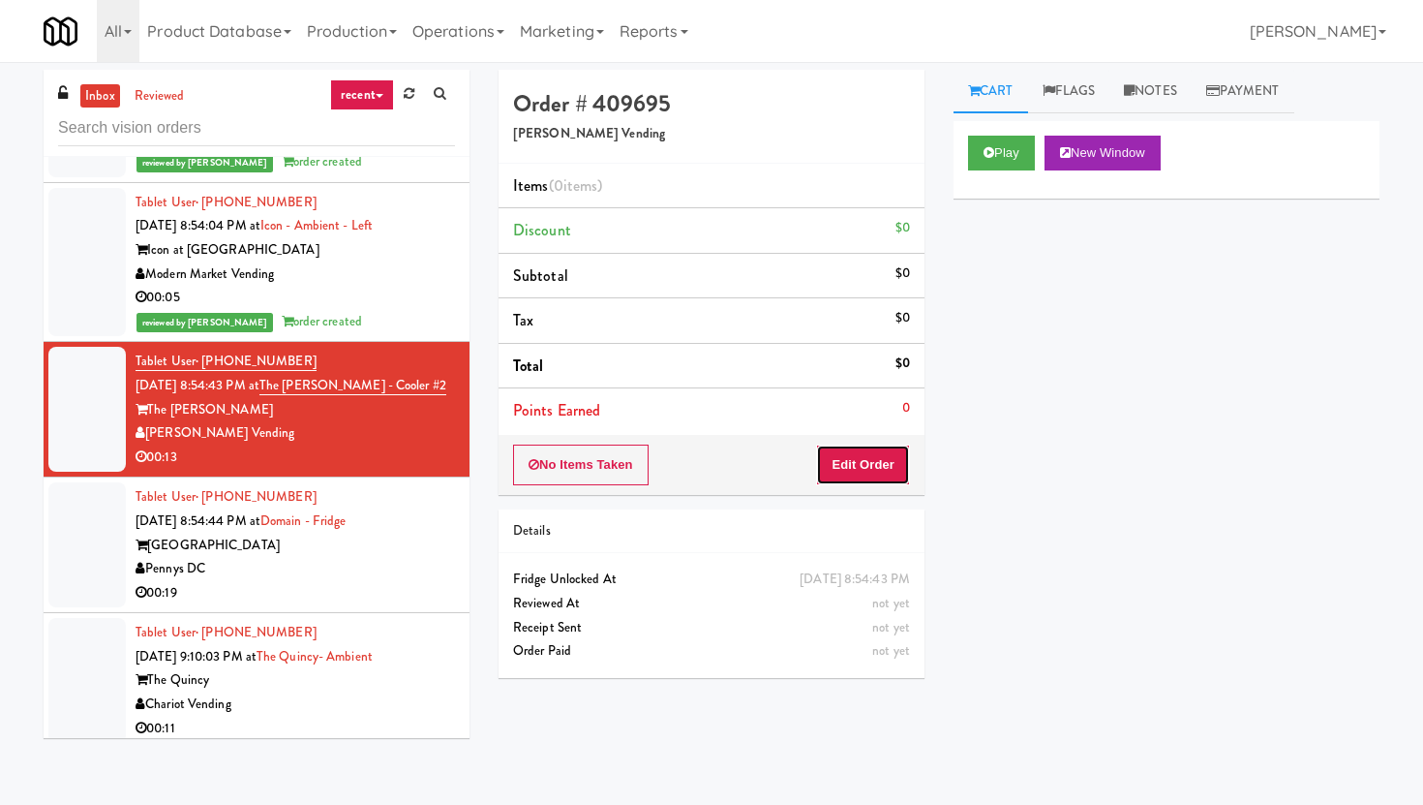
click at [845, 461] on button "Edit Order" at bounding box center [863, 464] width 94 height 41
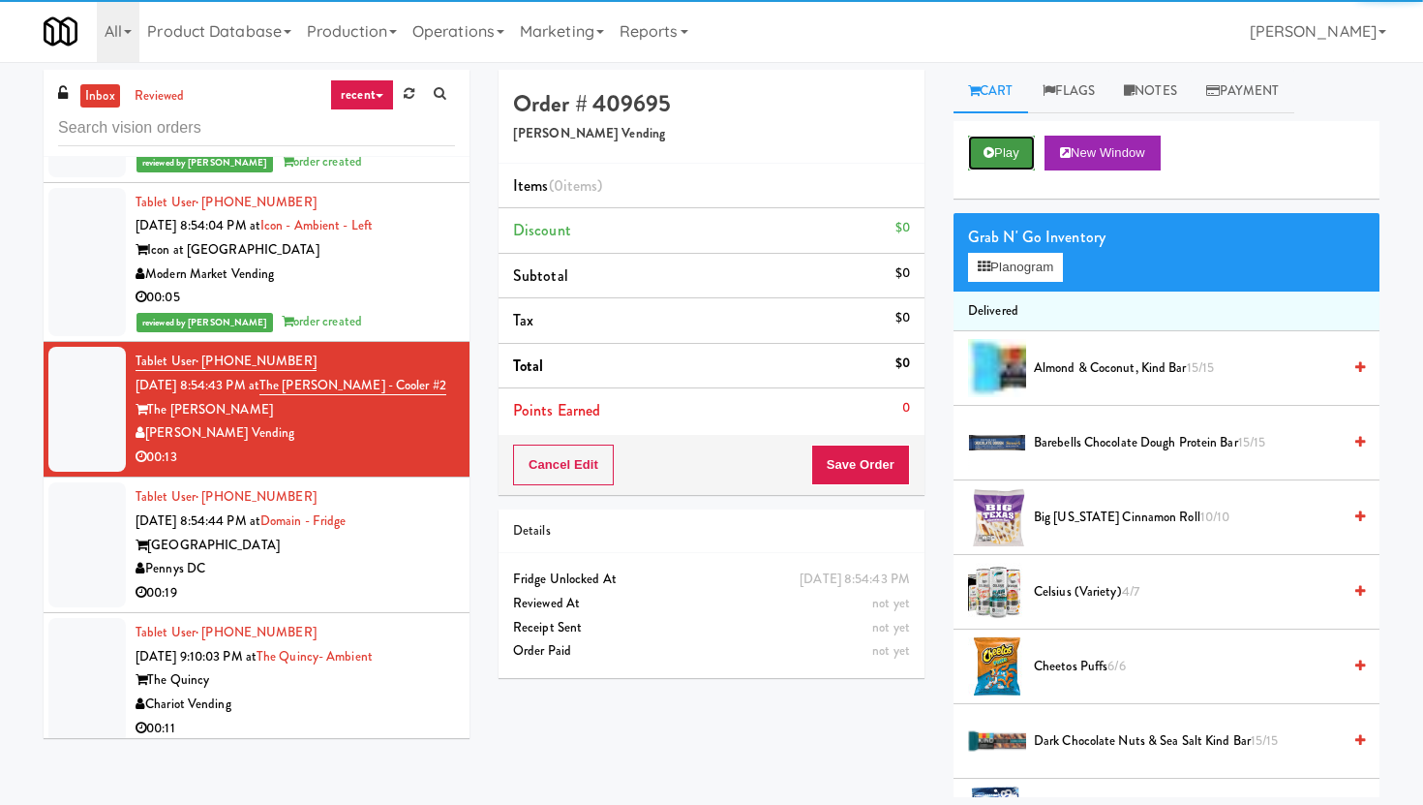
click at [1014, 155] on button "Play" at bounding box center [1001, 153] width 67 height 35
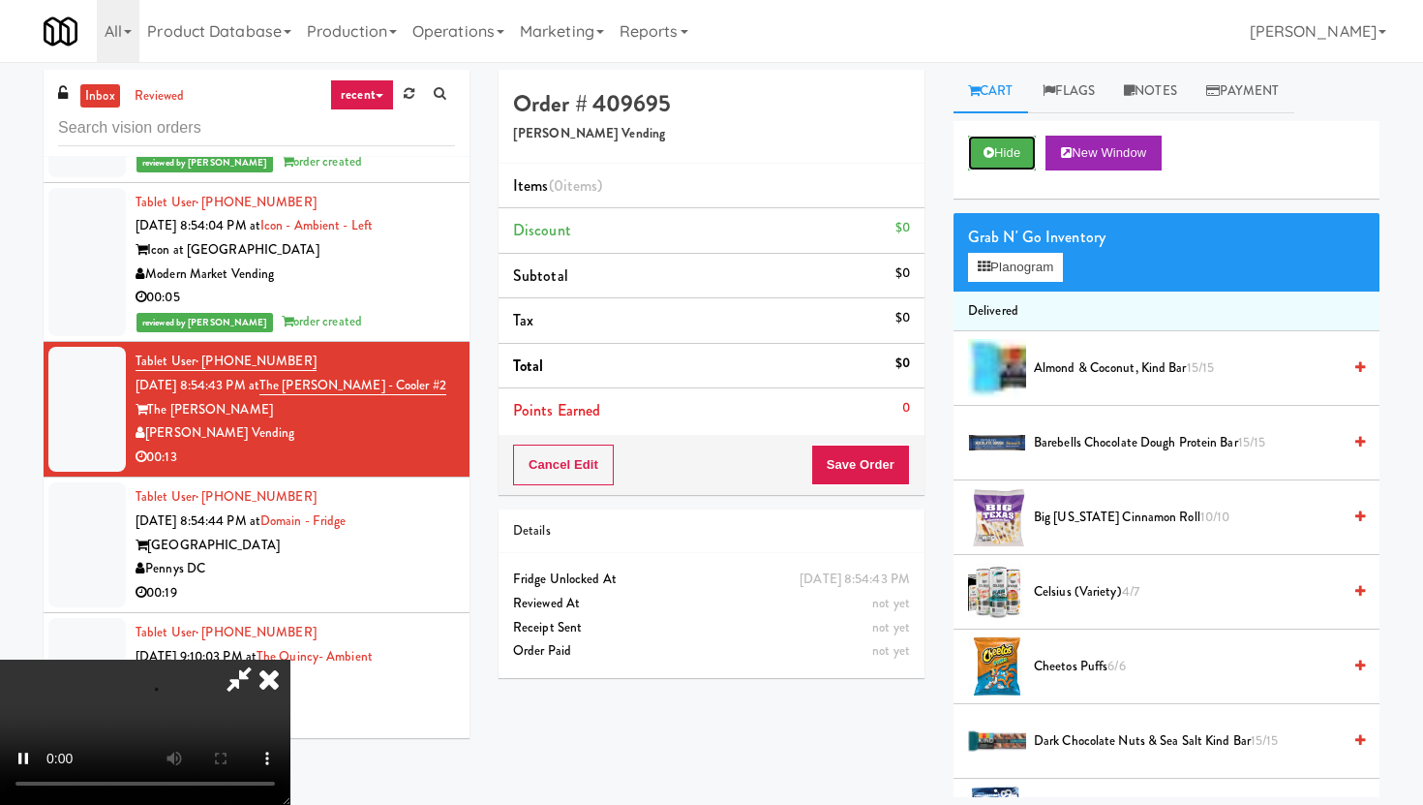
scroll to position [159, 0]
click at [290, 659] on video at bounding box center [145, 731] width 290 height 145
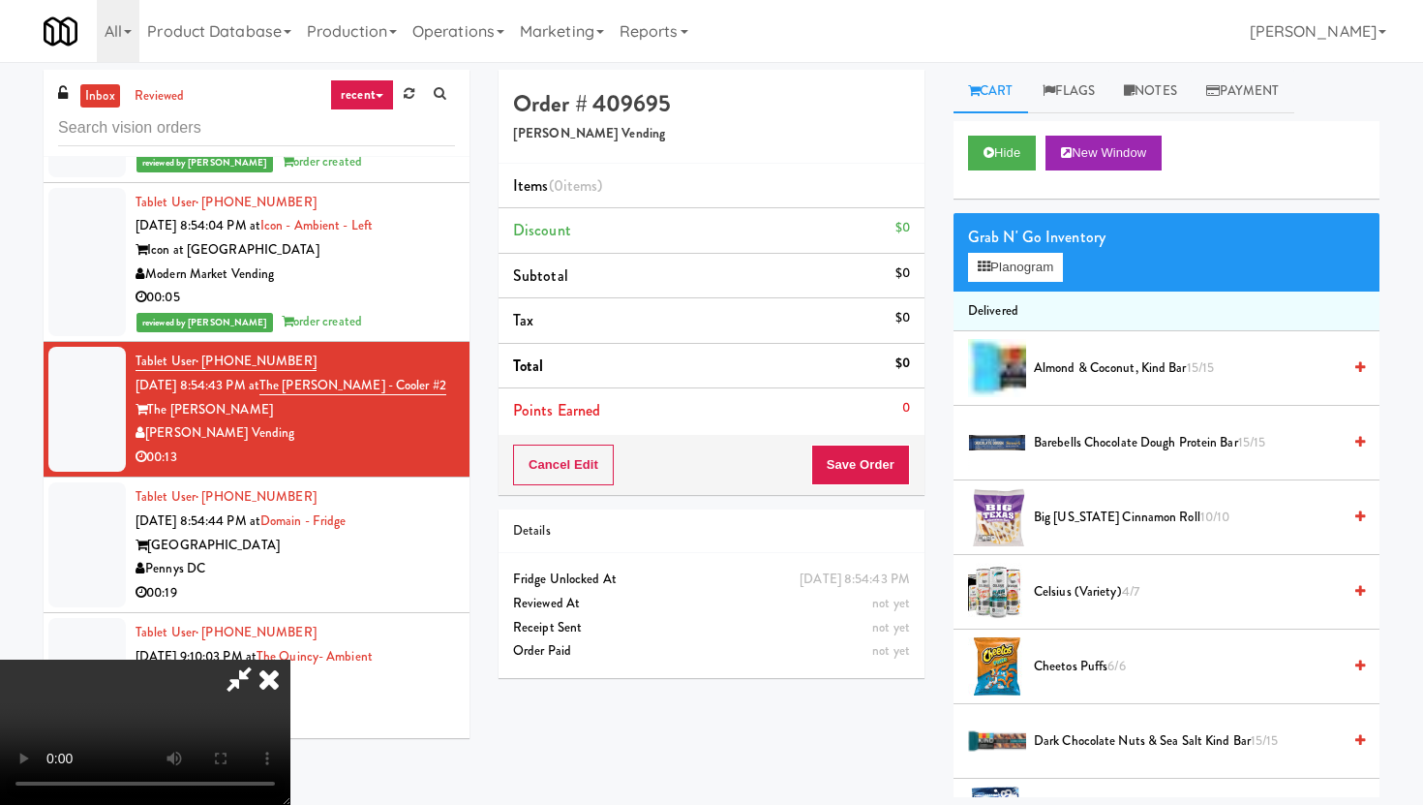
click at [290, 659] on video at bounding box center [145, 731] width 290 height 145
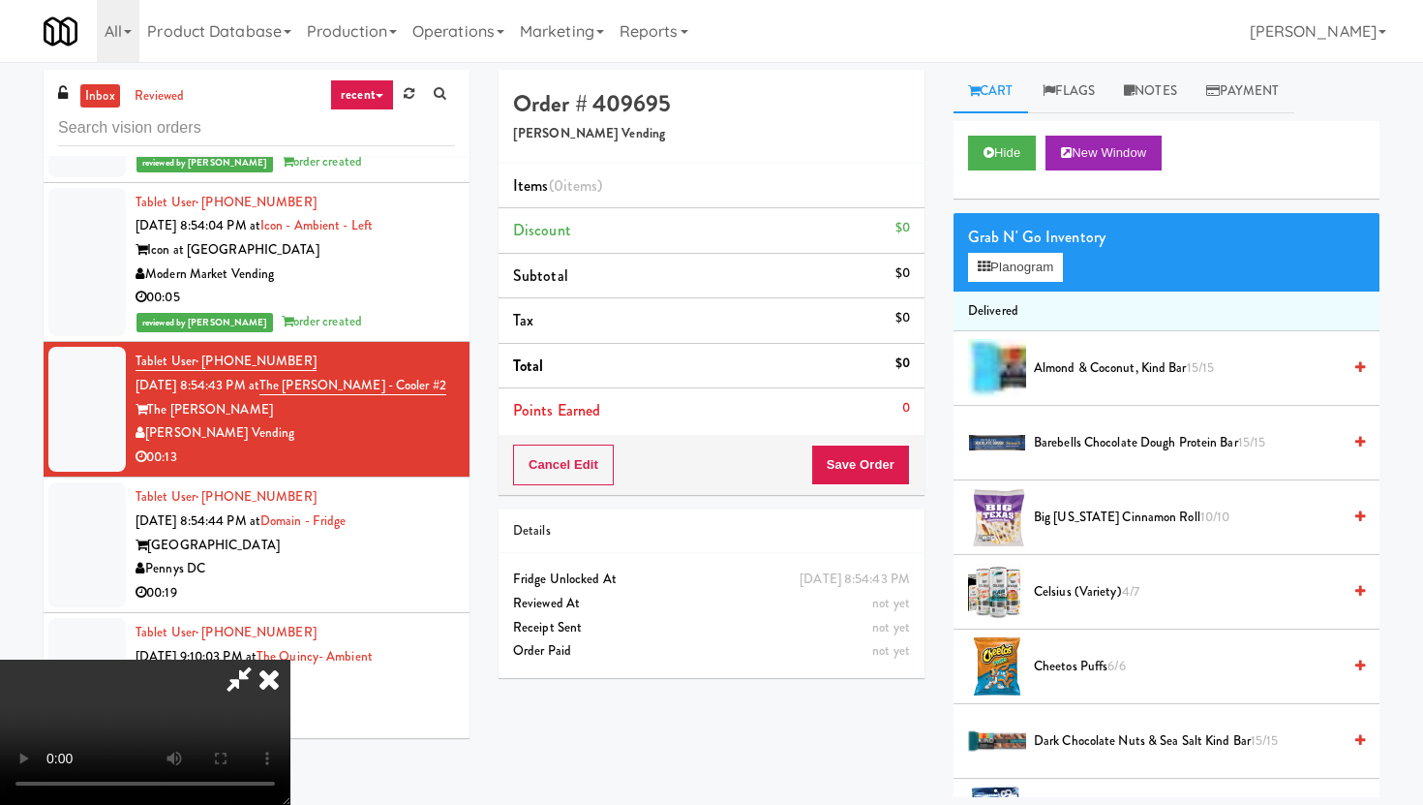
click at [290, 659] on video at bounding box center [145, 731] width 290 height 145
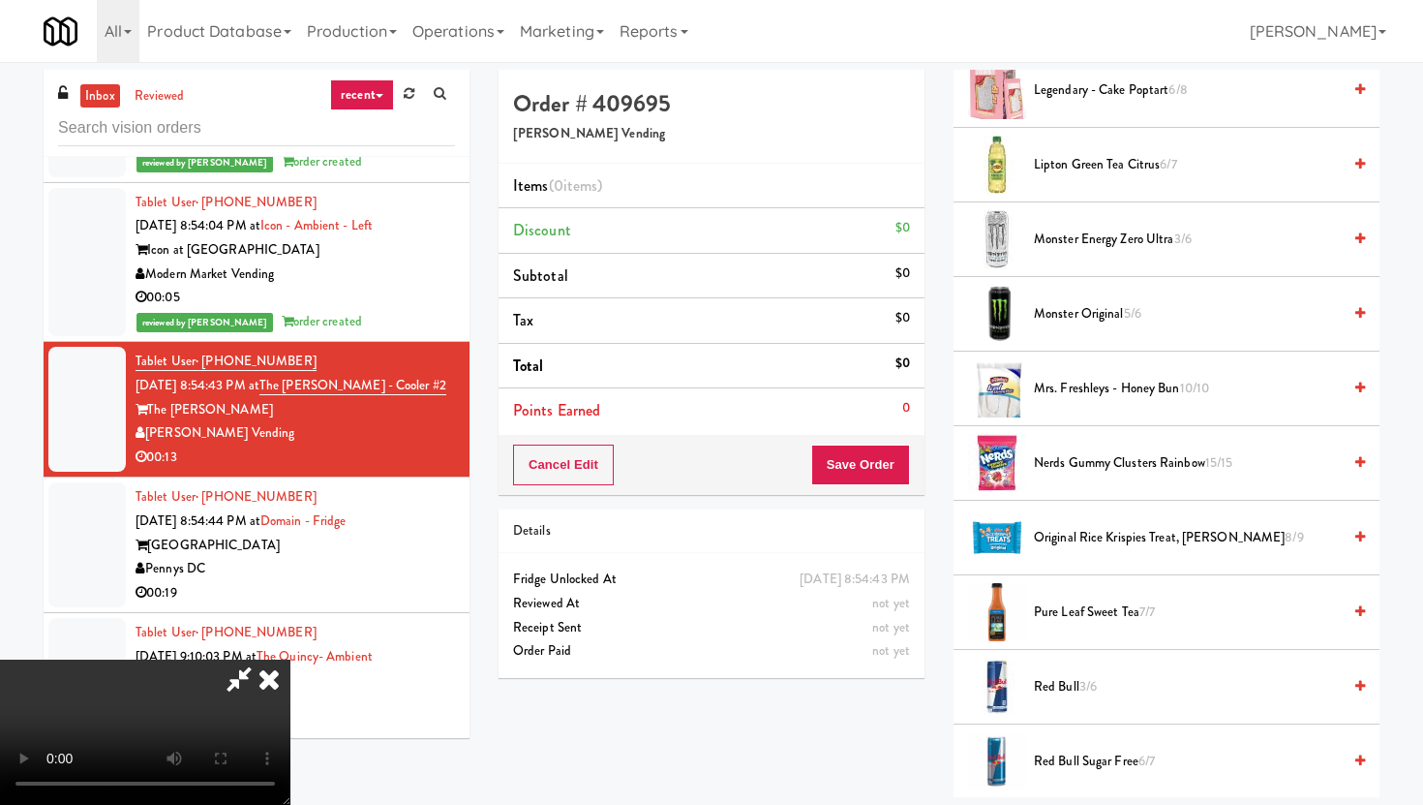
scroll to position [1260, 0]
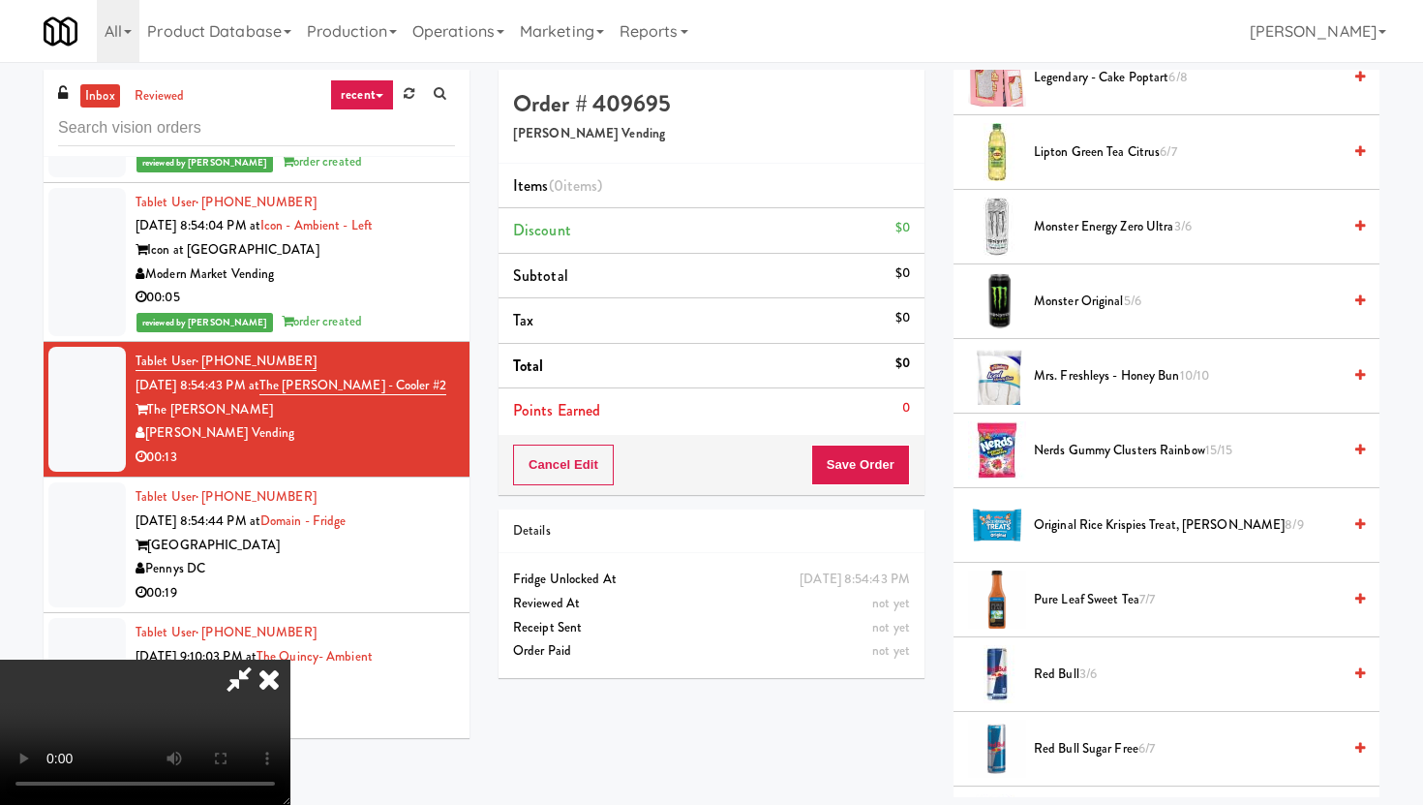
click at [1079, 290] on span "Monster Original 5/6" at bounding box center [1187, 301] width 307 height 24
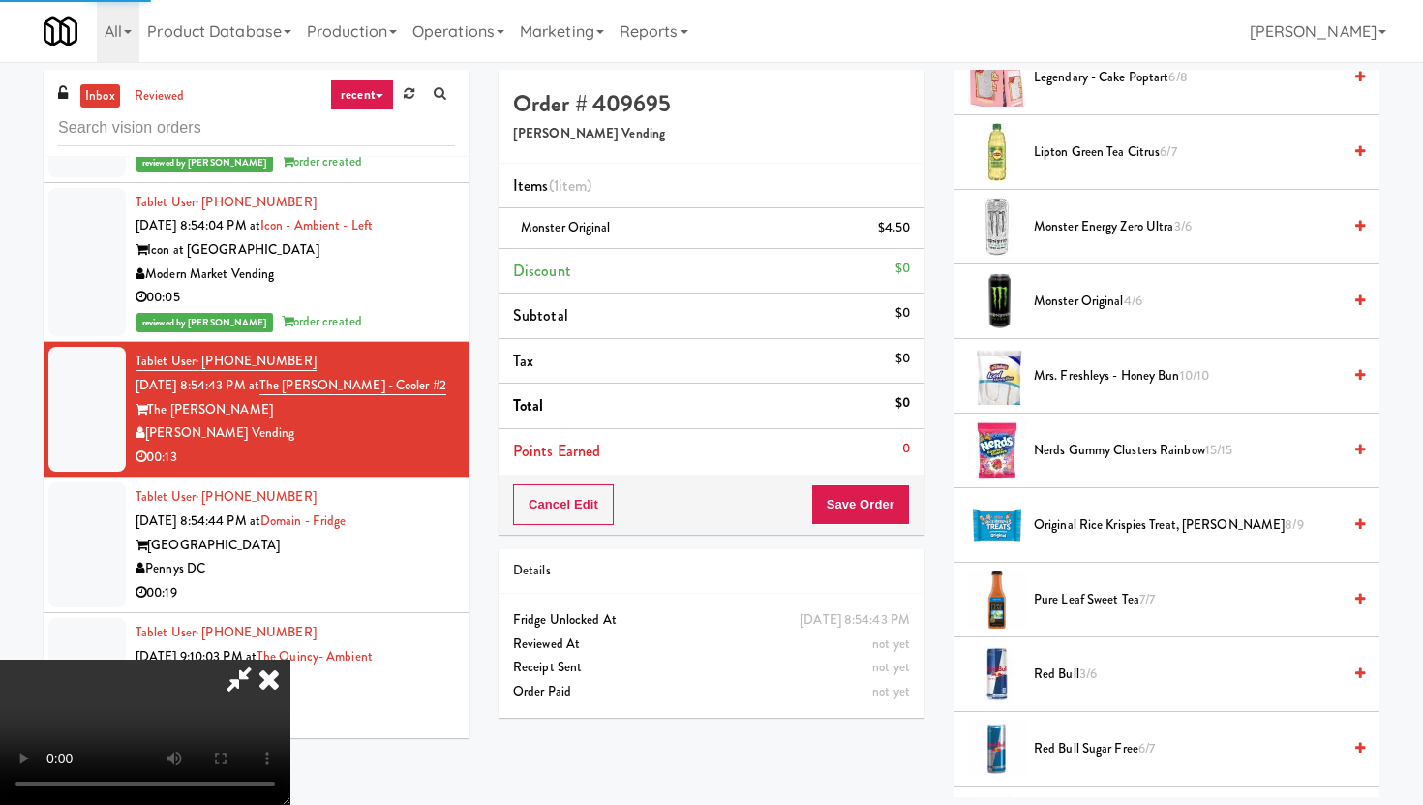
click at [1102, 448] on span "Nerds Gummy Clusters Rainbow 15/15" at bounding box center [1187, 451] width 307 height 24
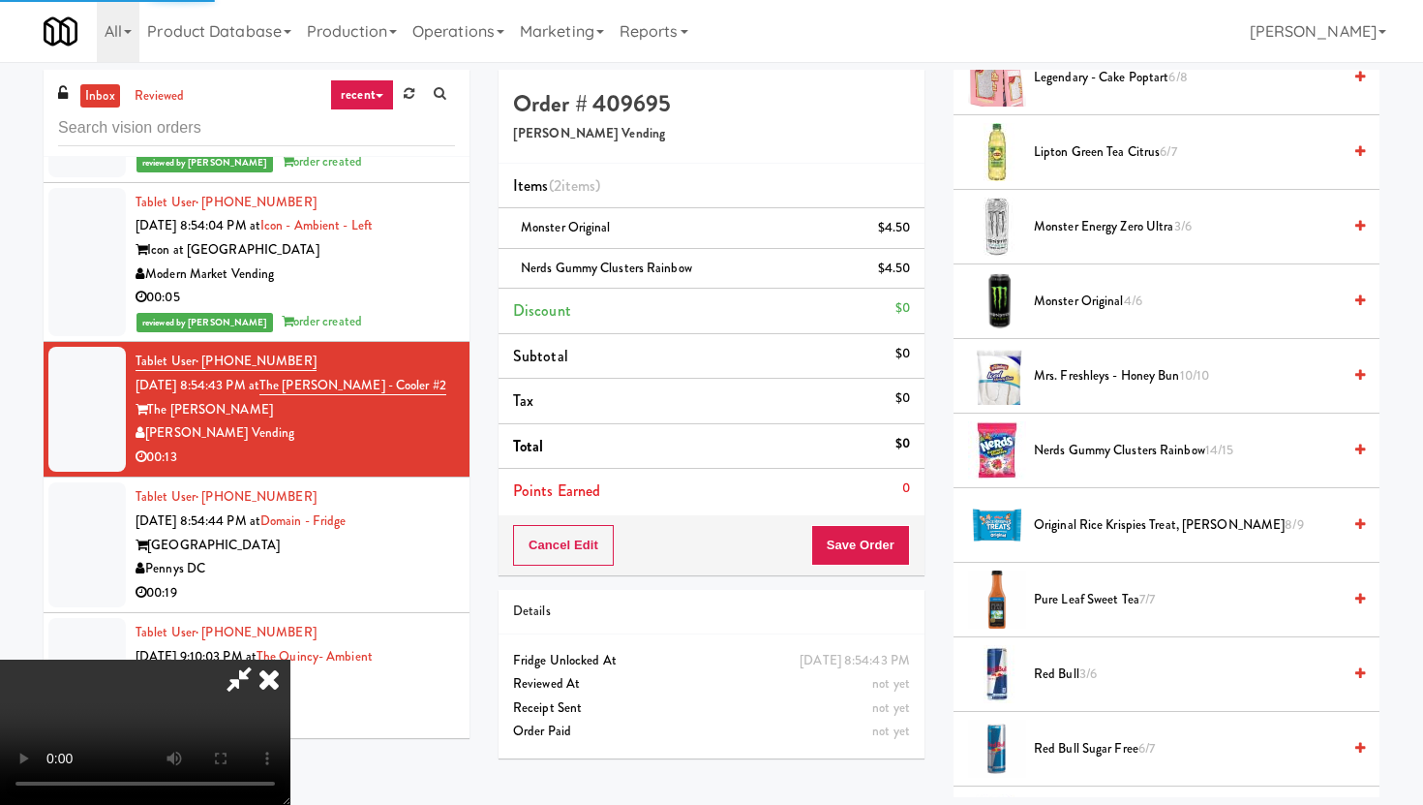
click at [1049, 682] on span "Red Bull 3/6" at bounding box center [1187, 674] width 307 height 24
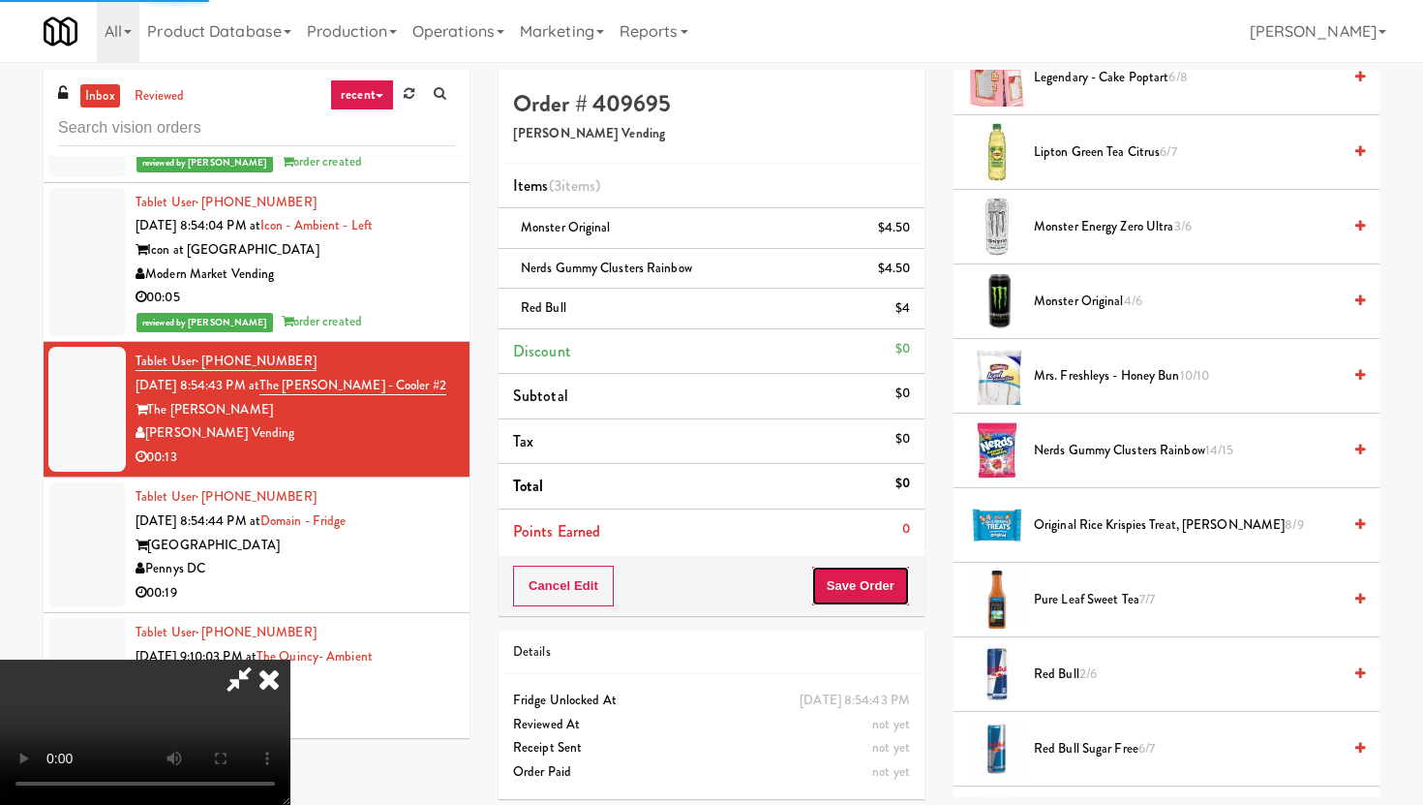
click at [885, 571] on button "Save Order" at bounding box center [860, 585] width 99 height 41
click at [868, 578] on button "Save Order" at bounding box center [860, 585] width 99 height 41
click at [888, 579] on button "Save Order" at bounding box center [860, 585] width 99 height 41
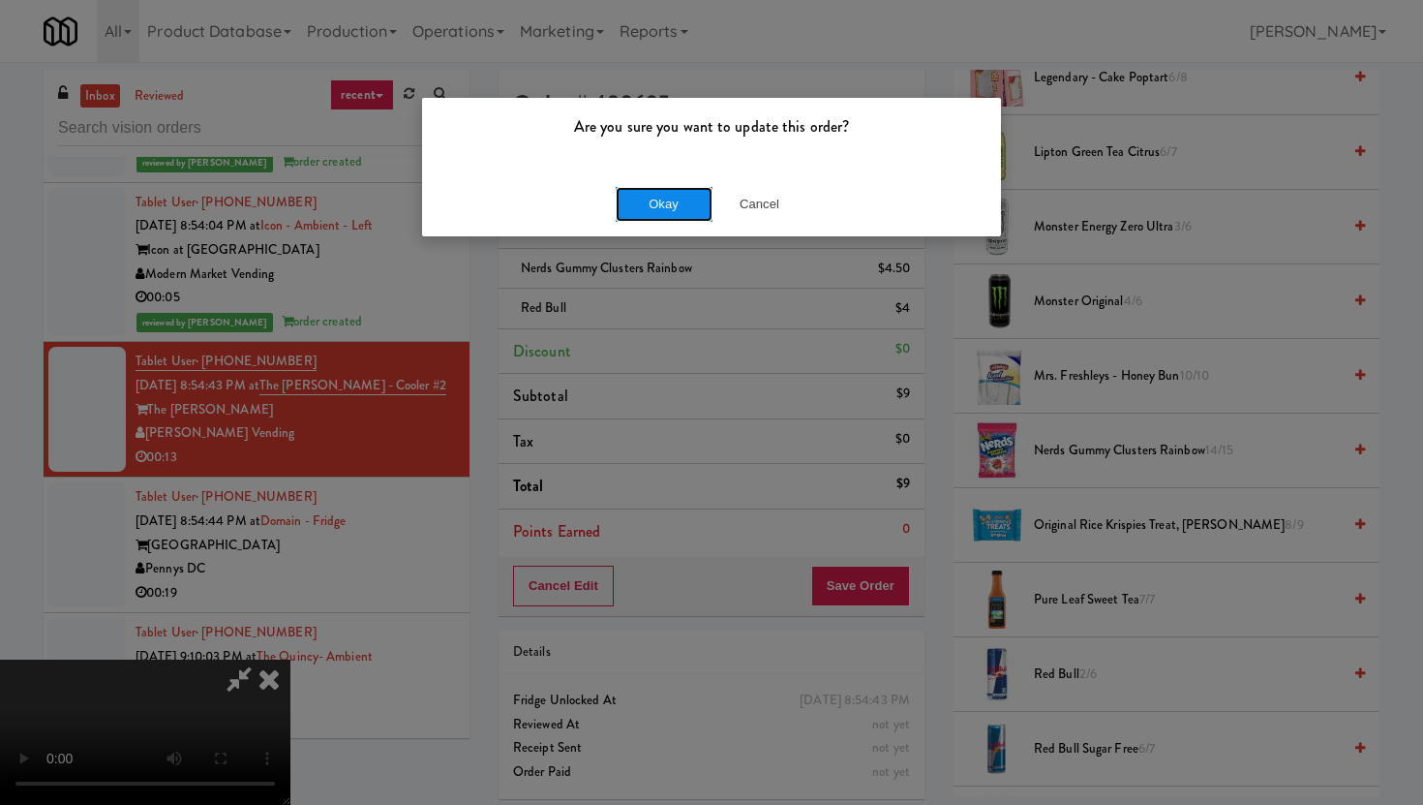
click at [679, 204] on button "Okay" at bounding box center [664, 204] width 97 height 35
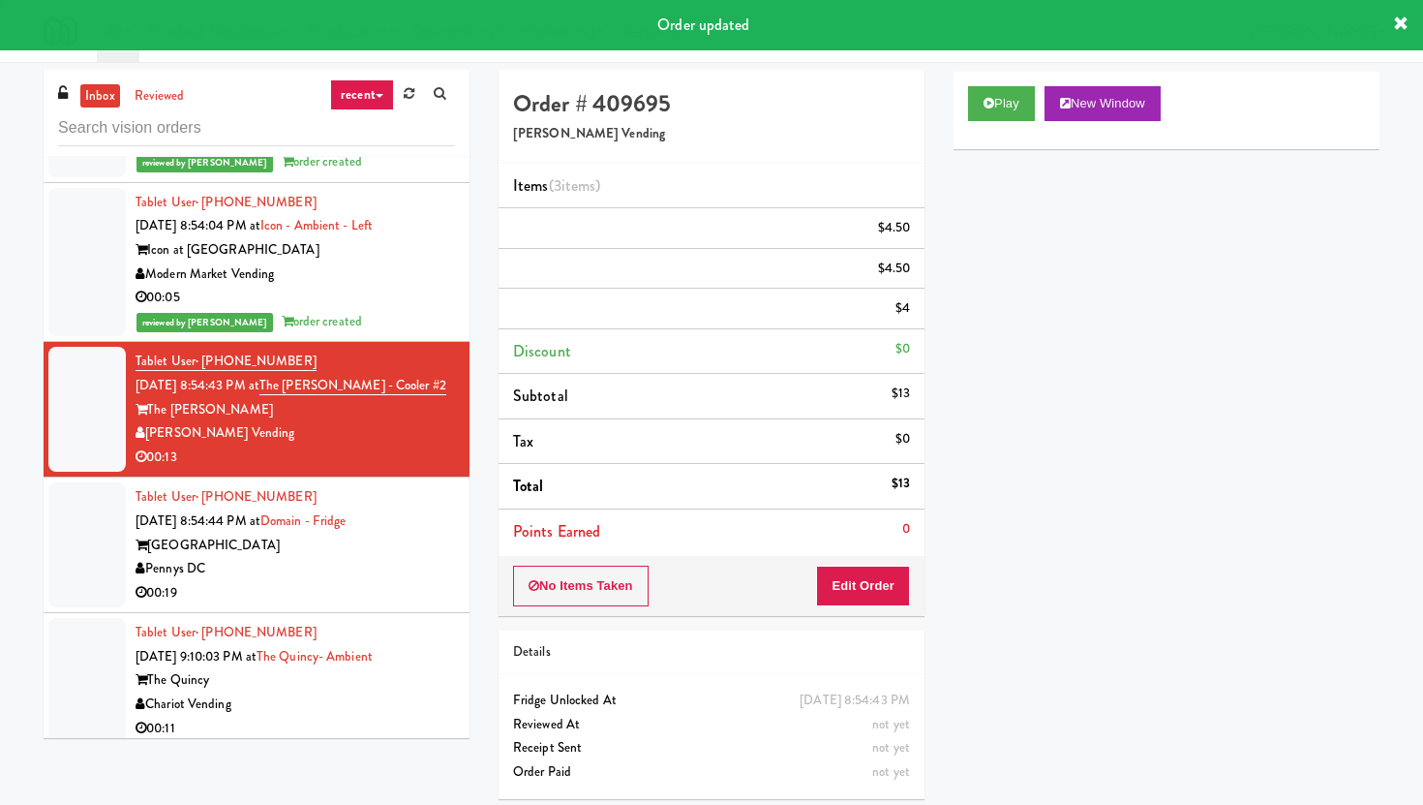
scroll to position [0, 0]
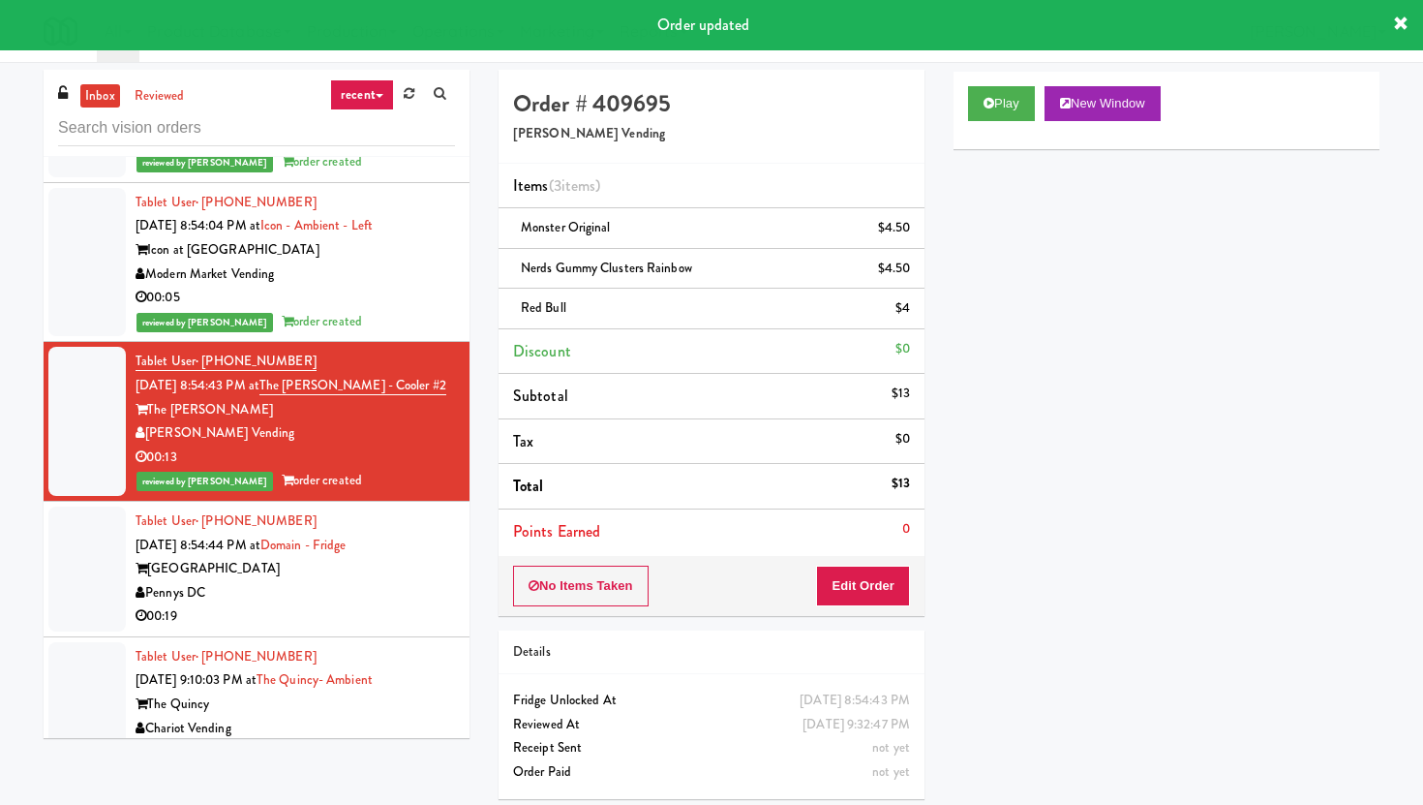
click at [390, 604] on div "00:19" at bounding box center [295, 616] width 319 height 24
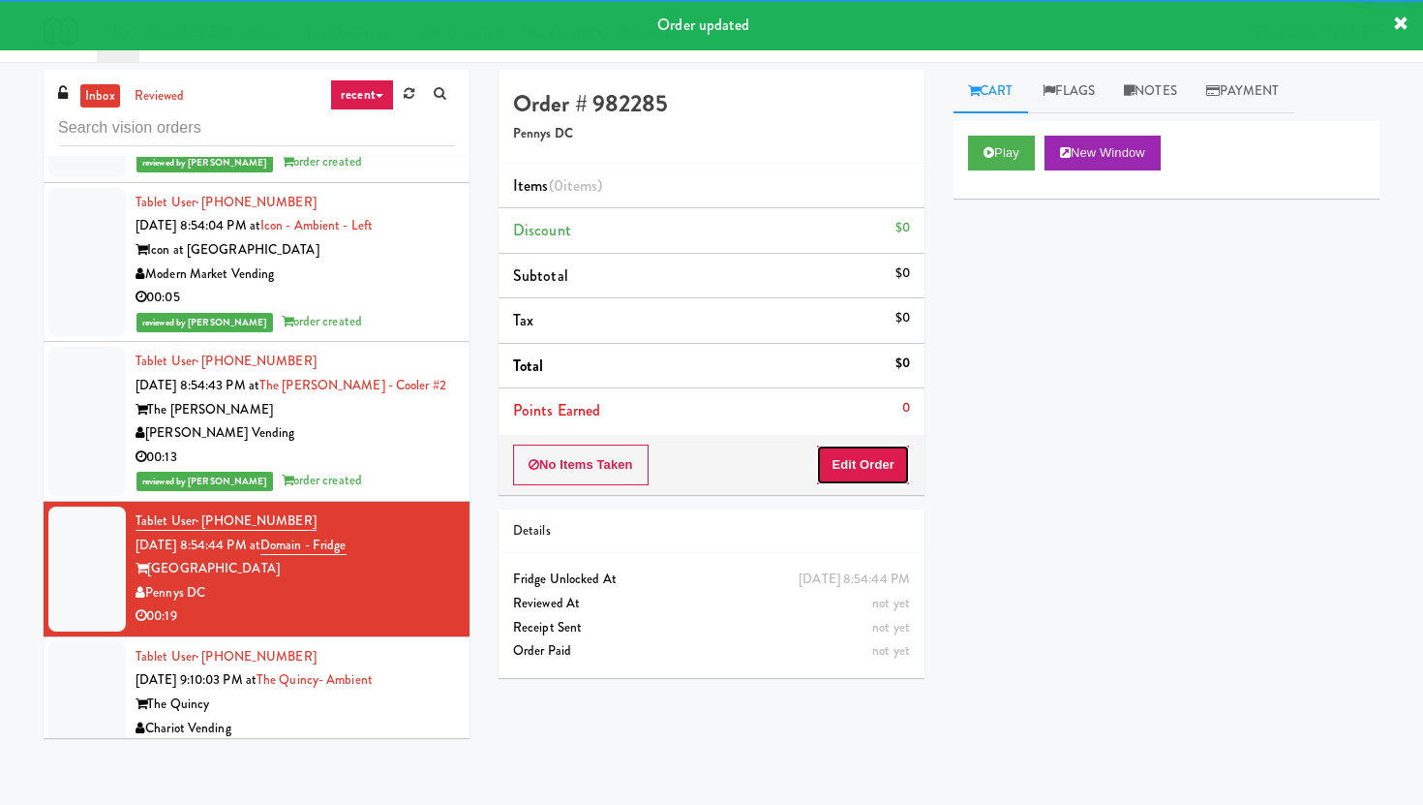
click at [866, 462] on button "Edit Order" at bounding box center [863, 464] width 94 height 41
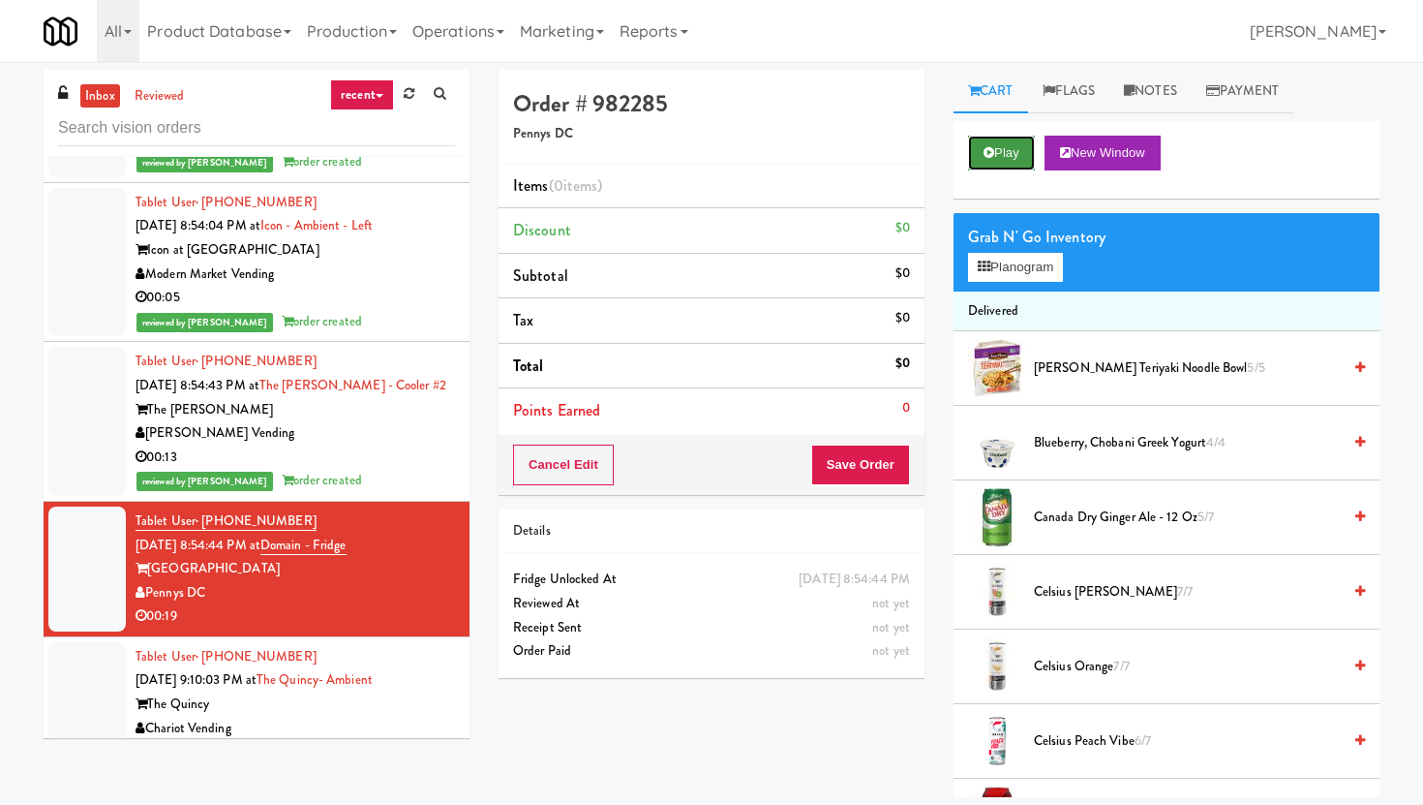
click at [1027, 153] on button "Play" at bounding box center [1001, 153] width 67 height 35
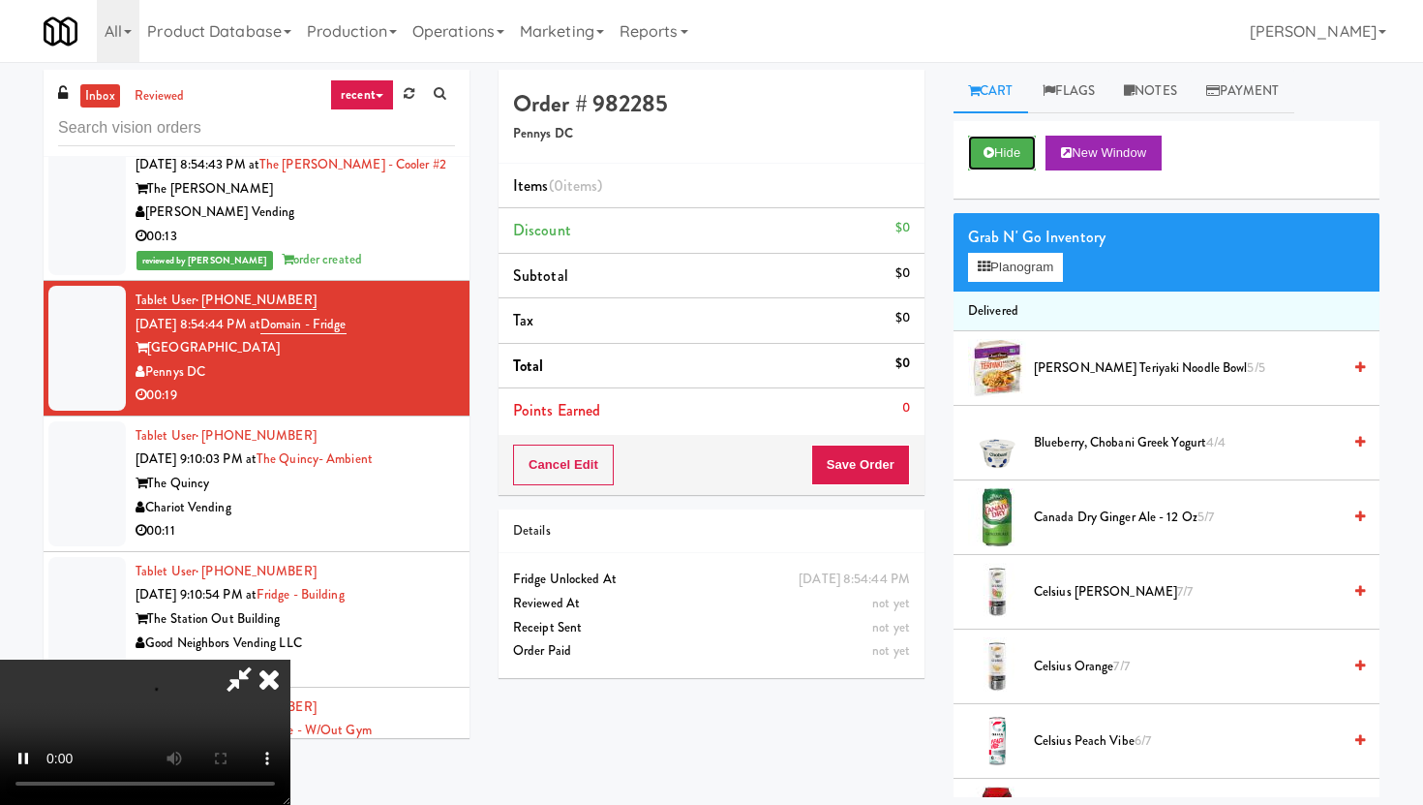
scroll to position [16550, 0]
click at [267, 687] on icon at bounding box center [269, 678] width 43 height 39
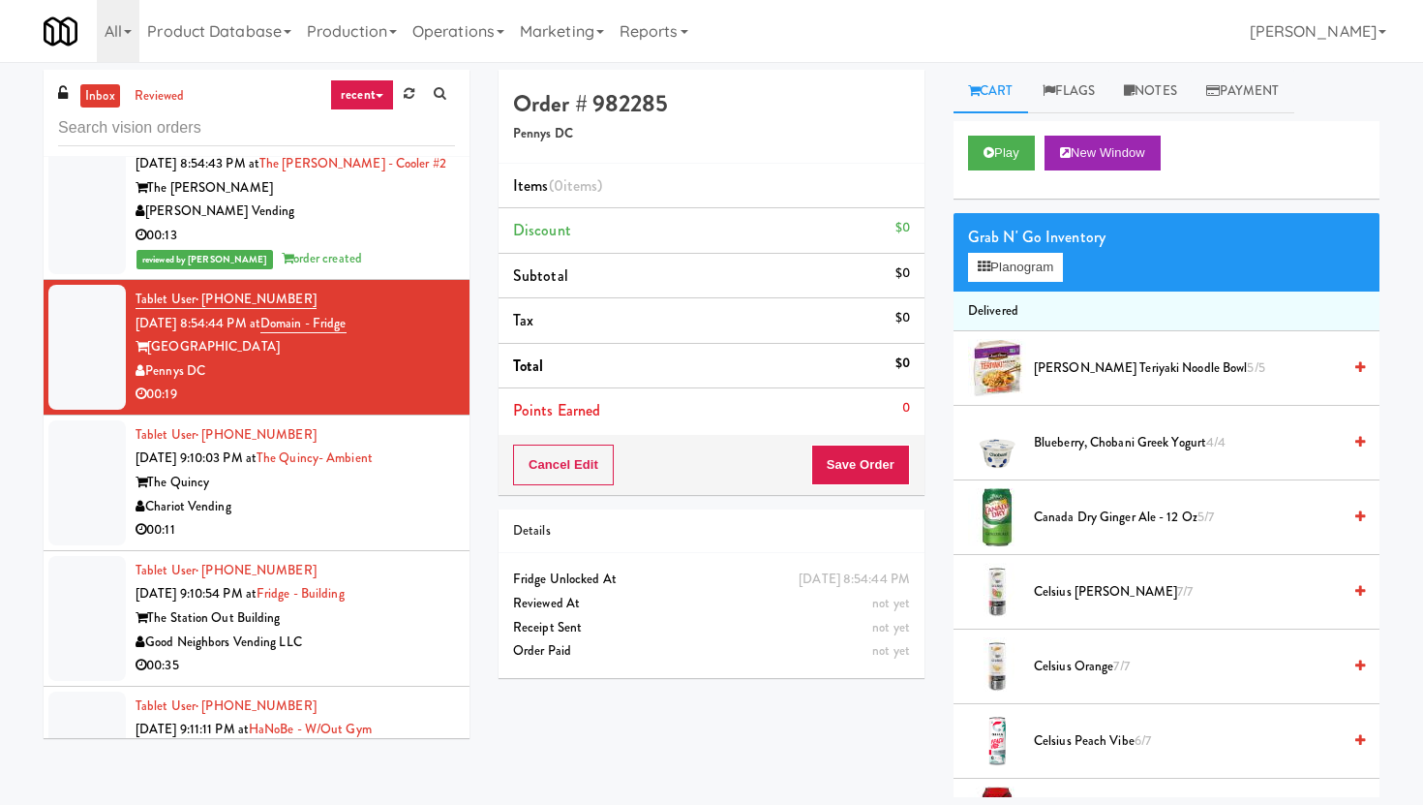
click at [432, 471] on div "The Quincy" at bounding box center [295, 483] width 319 height 24
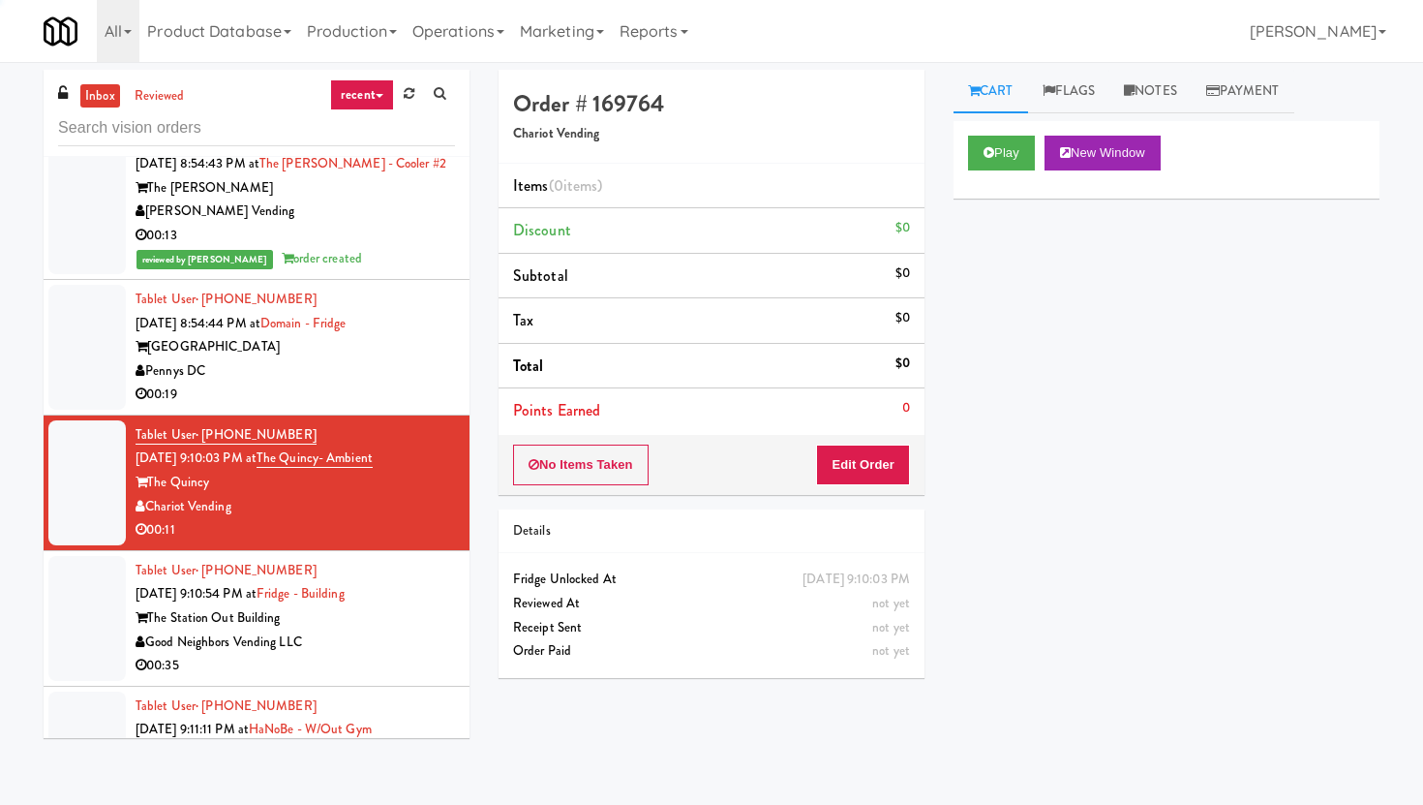
click at [425, 328] on li "Tablet User · (240) 551-8560 [DATE] 8:54:44 PM at [GEOGRAPHIC_DATA] [GEOGRAPHIC…" at bounding box center [257, 348] width 426 height 136
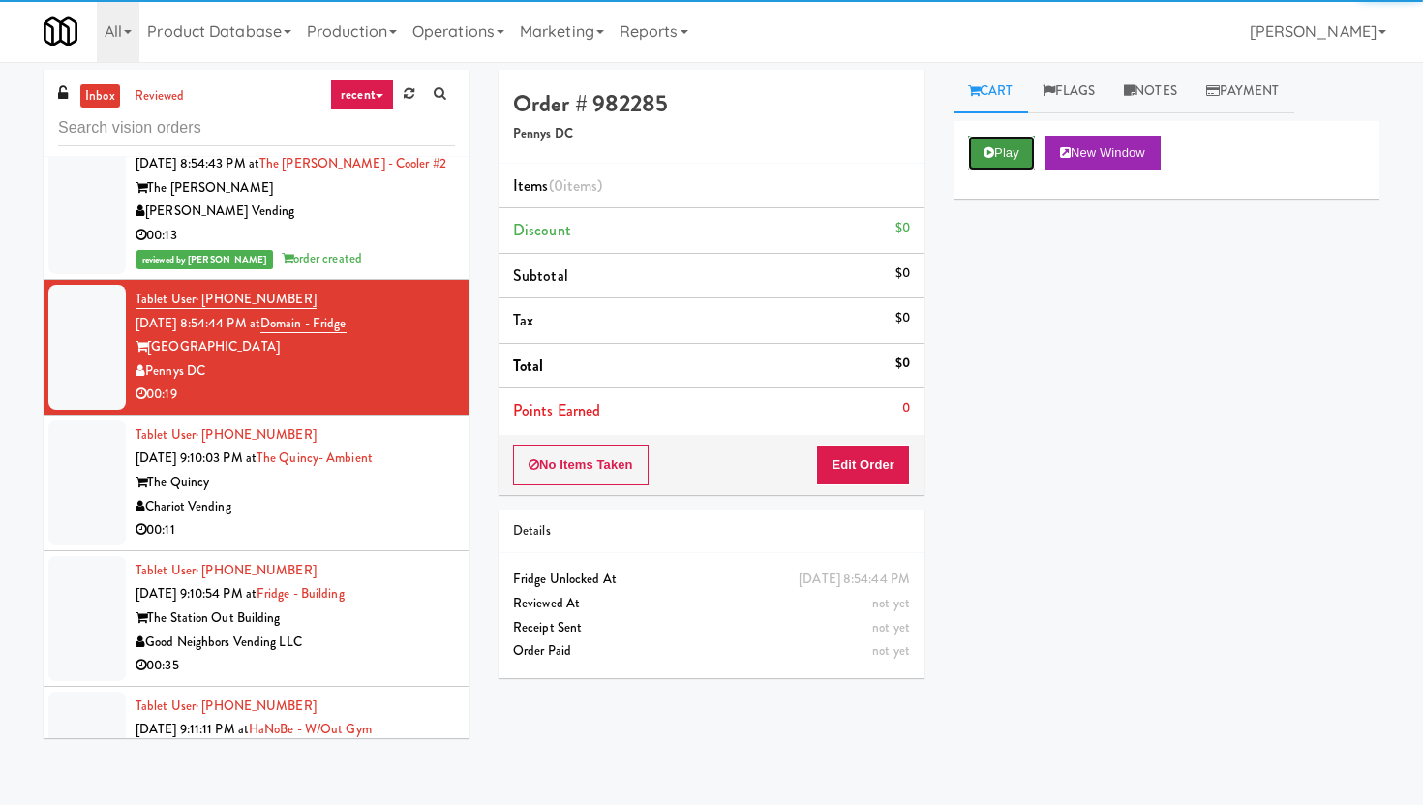
click at [988, 146] on icon at bounding box center [989, 152] width 11 height 13
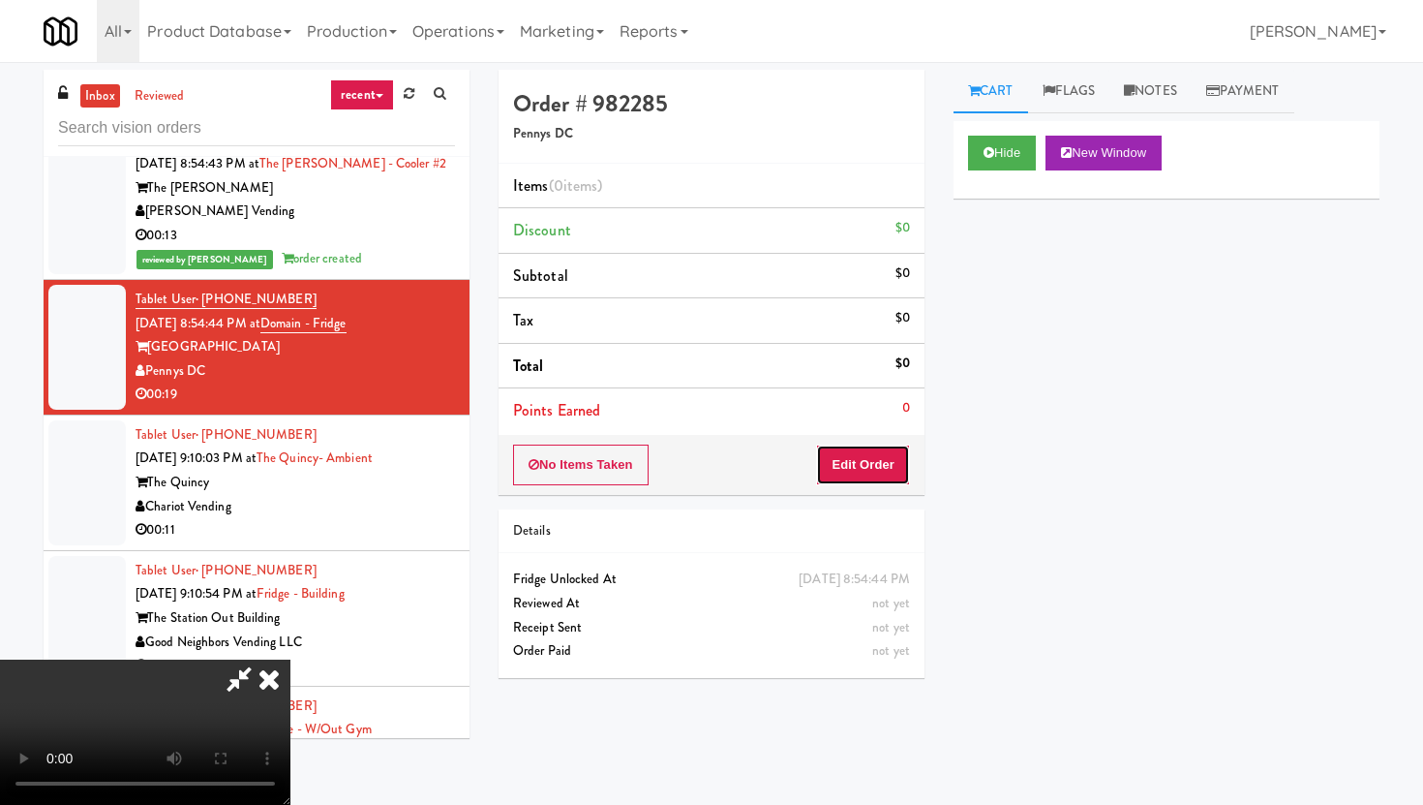
click at [835, 467] on button "Edit Order" at bounding box center [863, 464] width 94 height 41
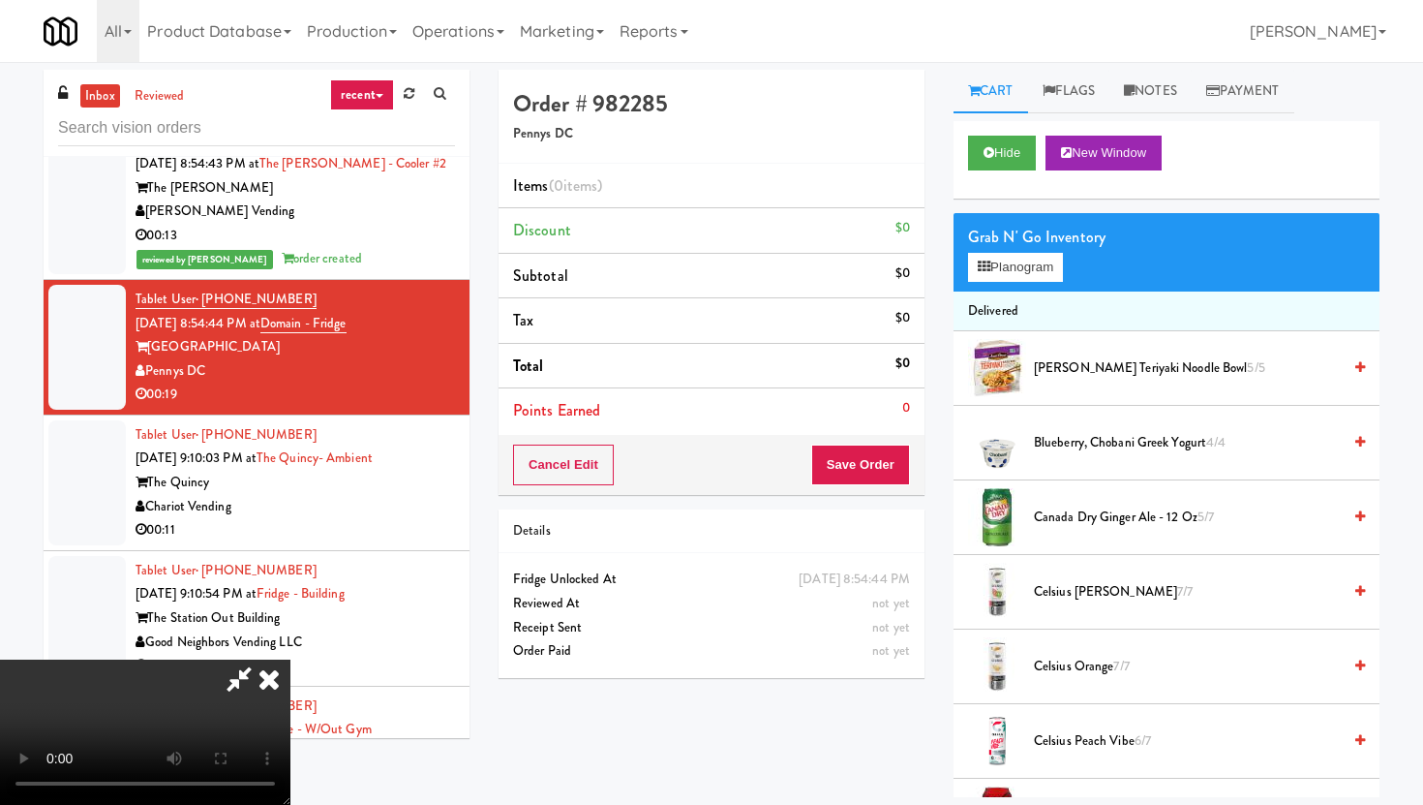
scroll to position [159, 0]
click at [290, 659] on video at bounding box center [145, 731] width 290 height 145
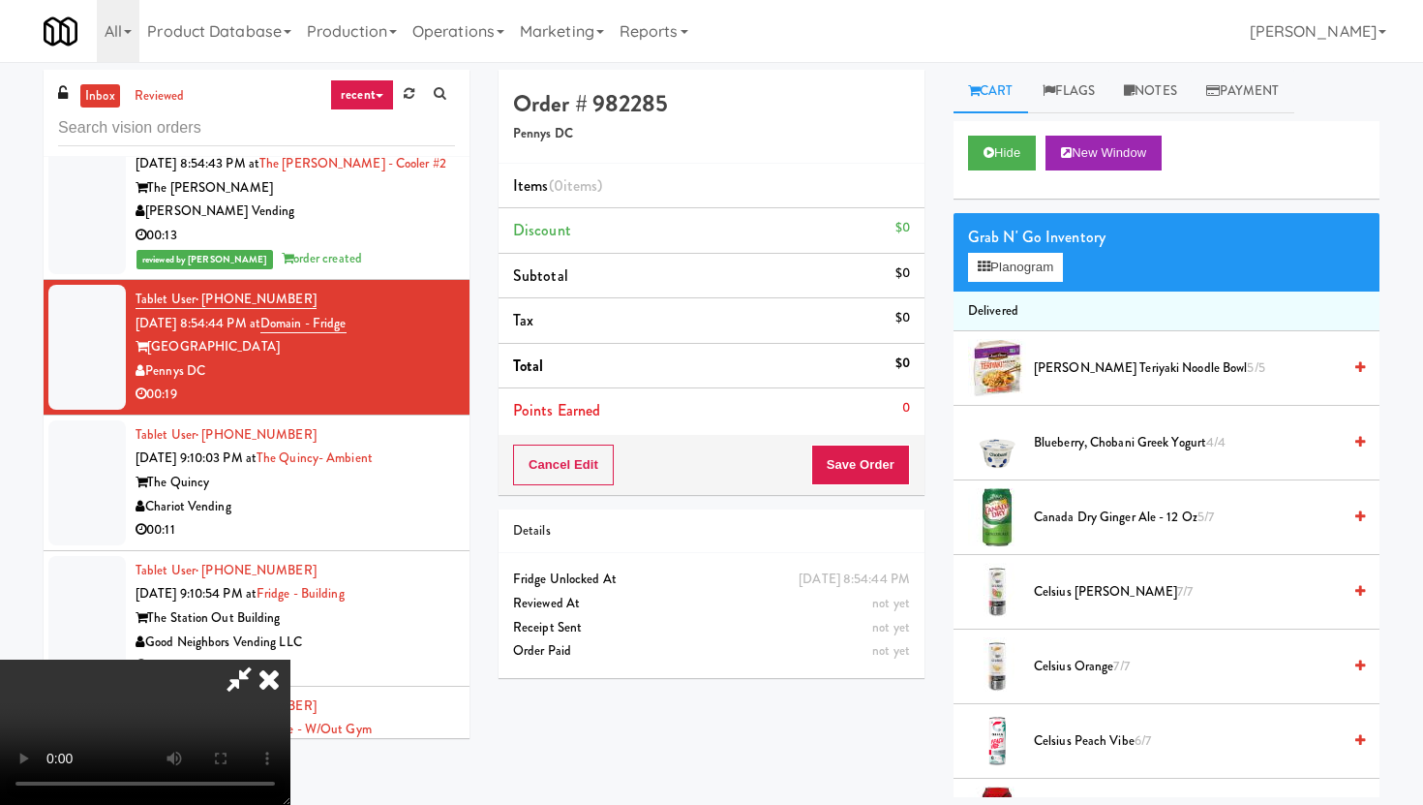
click at [290, 659] on video at bounding box center [145, 731] width 290 height 145
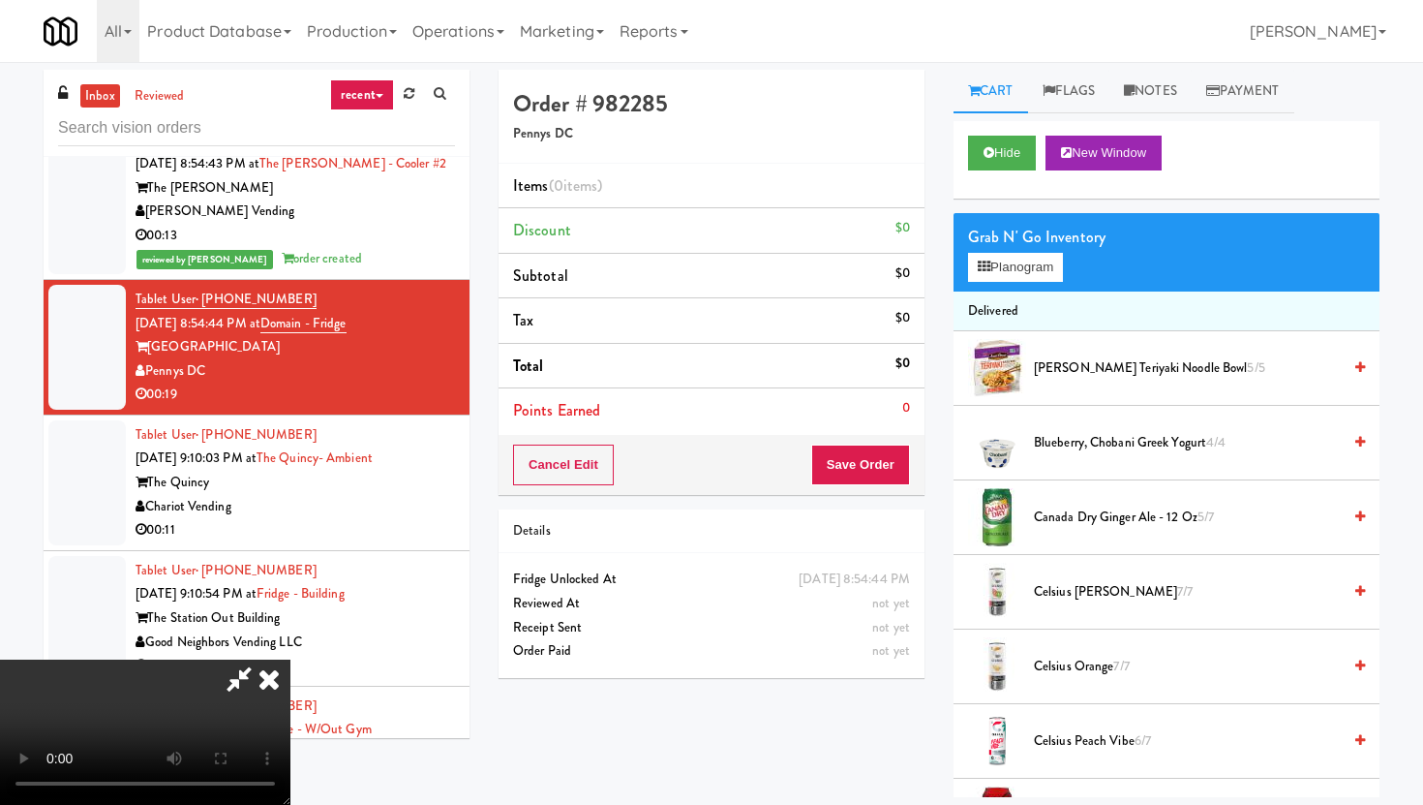
click at [290, 659] on video at bounding box center [145, 731] width 290 height 145
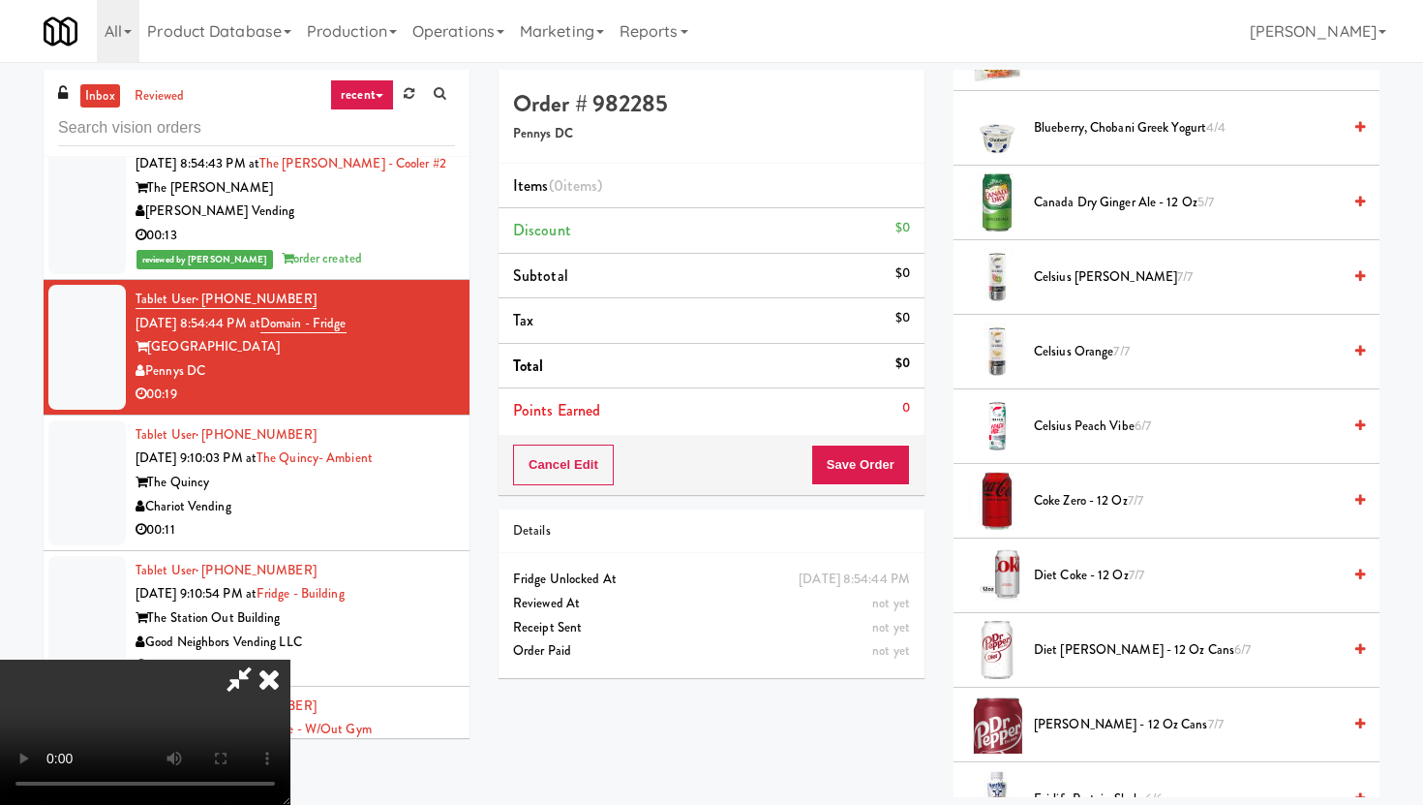
click at [1109, 207] on span "Canada Dry Ginger Ale - 12 oz 5/7" at bounding box center [1187, 203] width 307 height 24
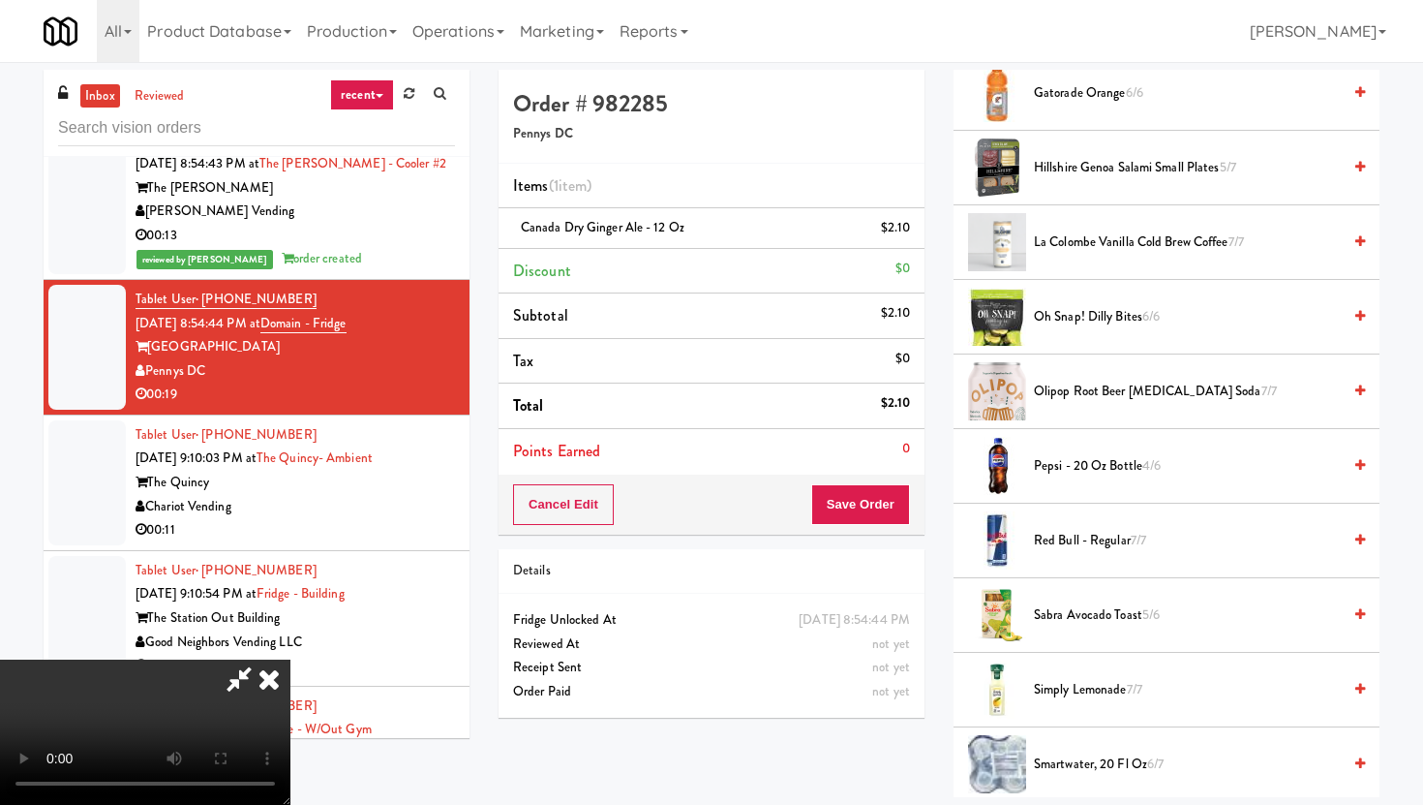
scroll to position [1392, 0]
click at [1096, 406] on li "Olipop Root Beer [MEDICAL_DATA] Soda 7/7" at bounding box center [1167, 392] width 426 height 75
click at [1088, 383] on span "Olipop Root Beer [MEDICAL_DATA] Soda 7/7" at bounding box center [1187, 392] width 307 height 24
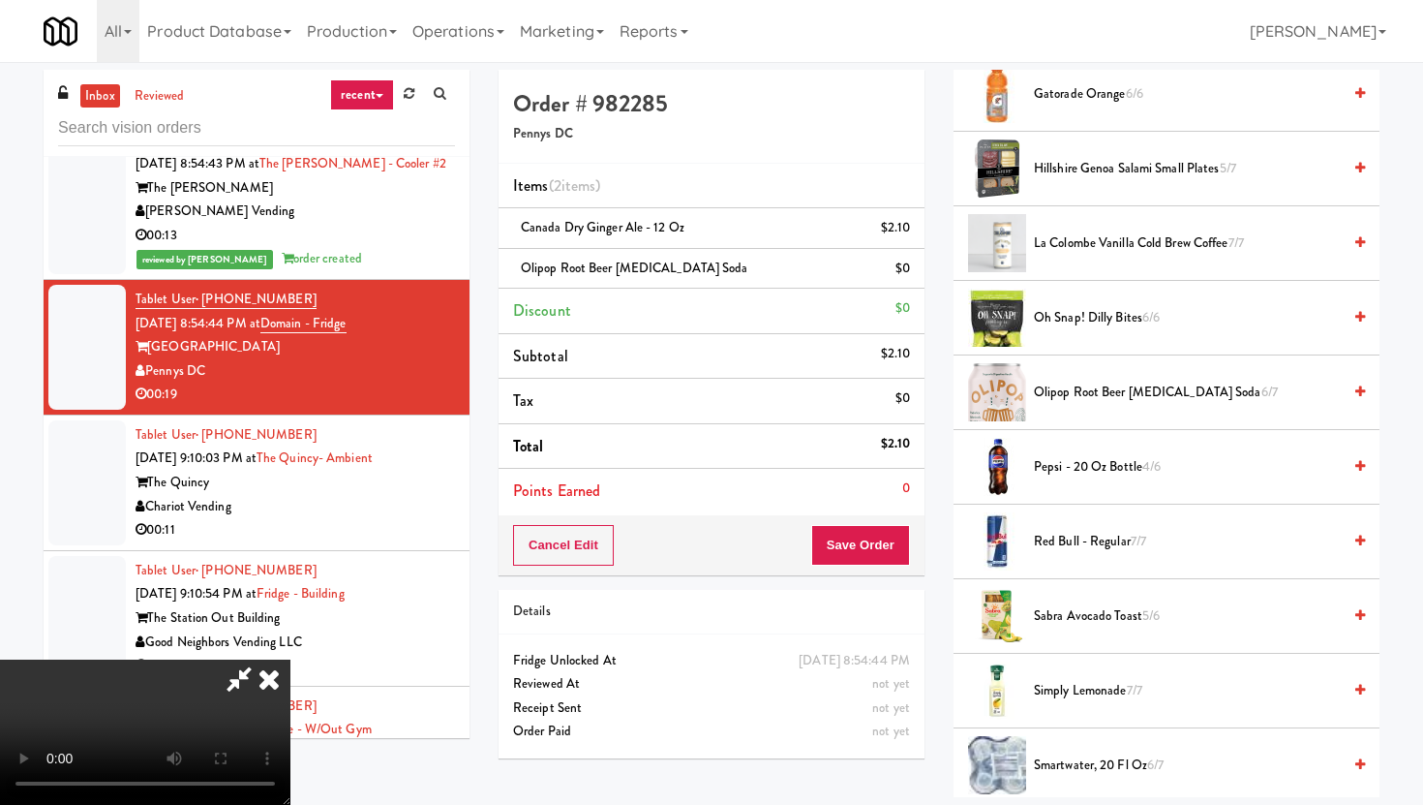
scroll to position [0, 0]
click at [290, 659] on video at bounding box center [145, 731] width 290 height 145
click at [290, 659] on icon at bounding box center [269, 678] width 43 height 39
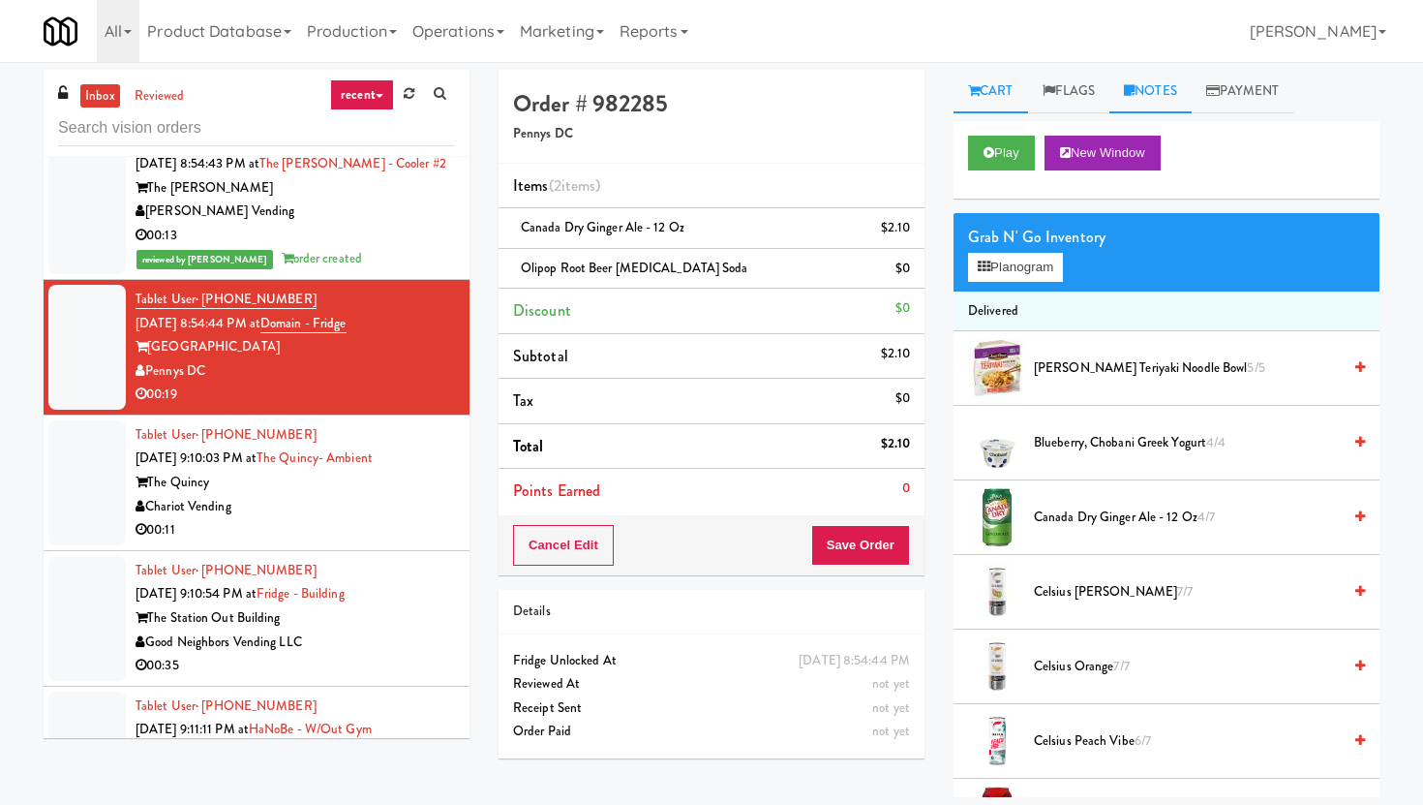
click at [1157, 88] on link "Notes" at bounding box center [1150, 92] width 82 height 44
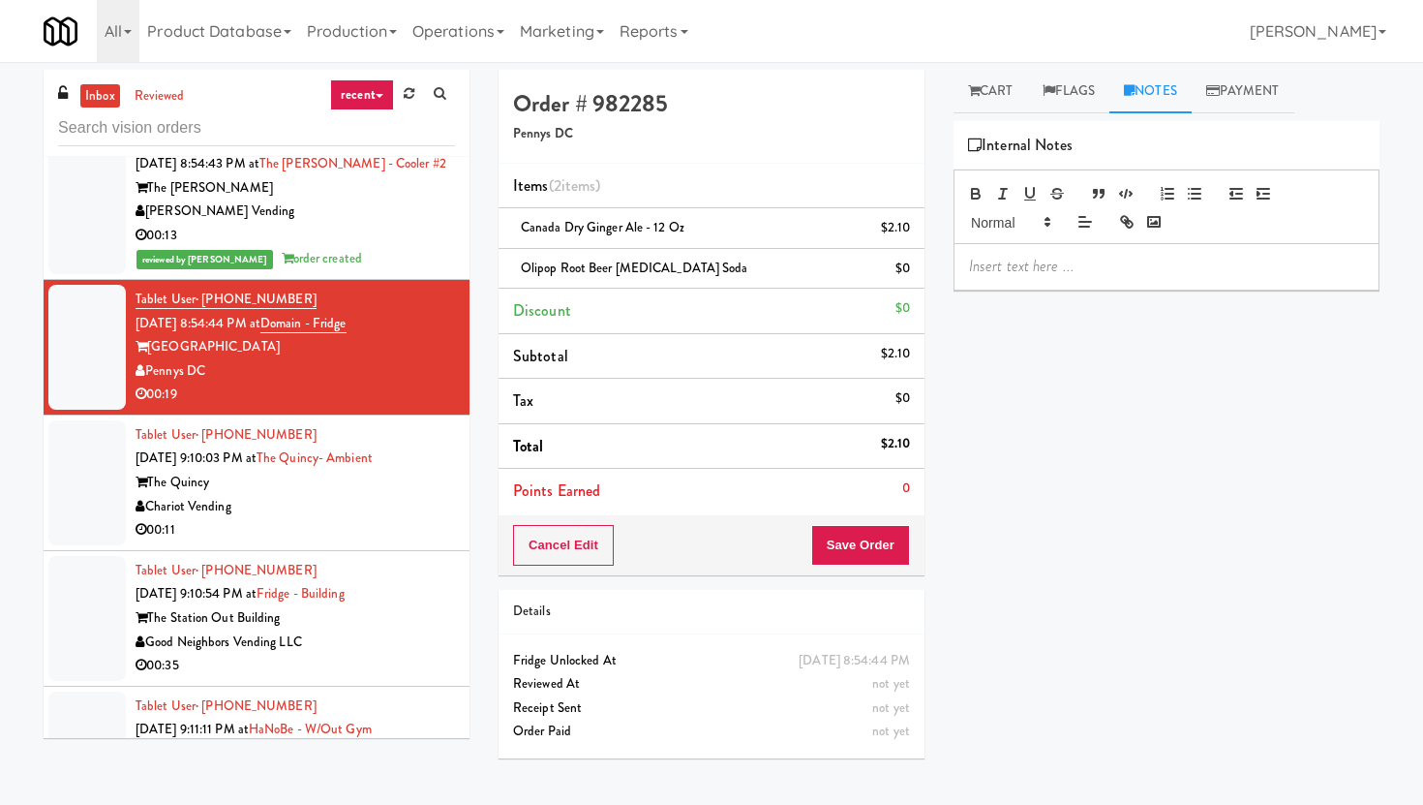
click at [1032, 261] on p at bounding box center [1166, 266] width 395 height 21
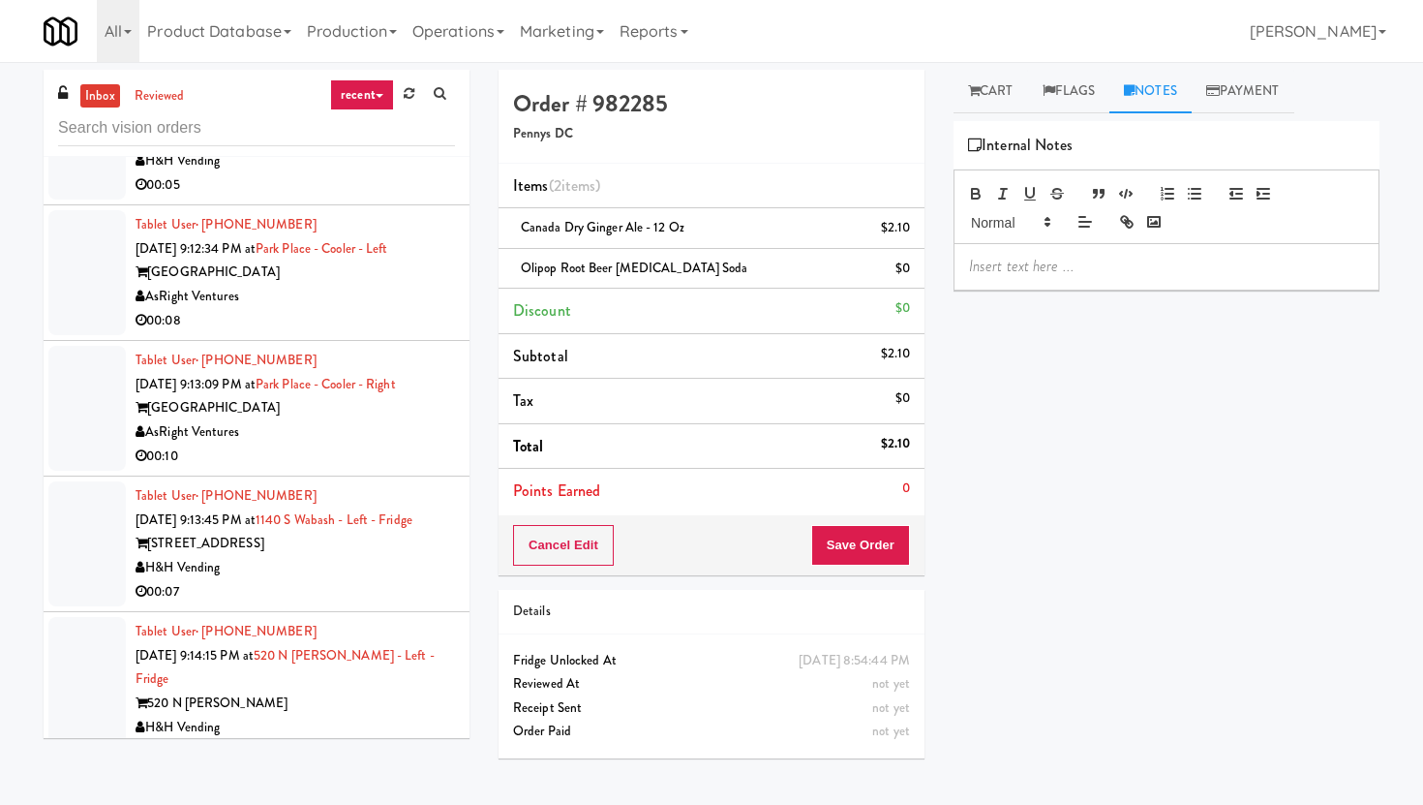
scroll to position [18367, 0]
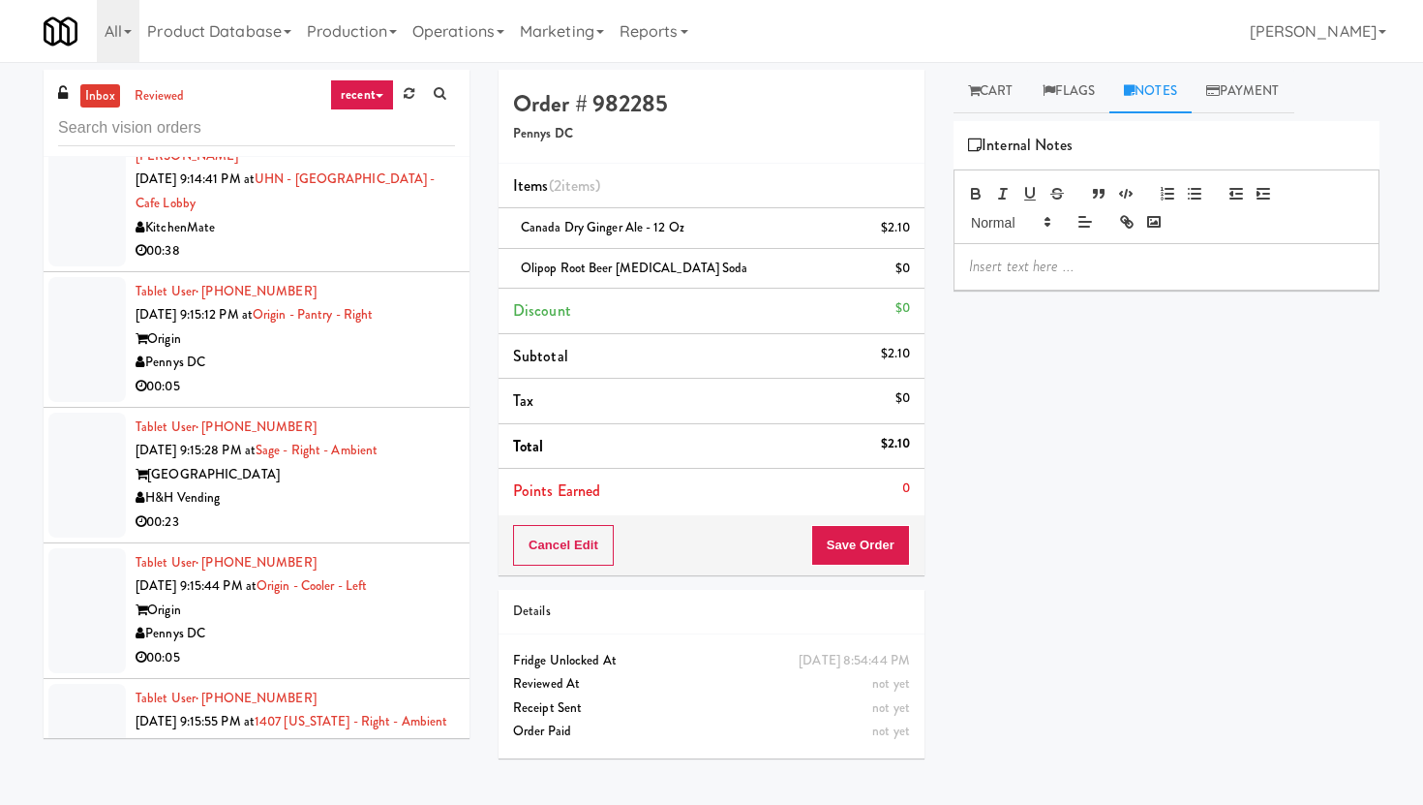
click at [382, 375] on div "00:05" at bounding box center [295, 387] width 319 height 24
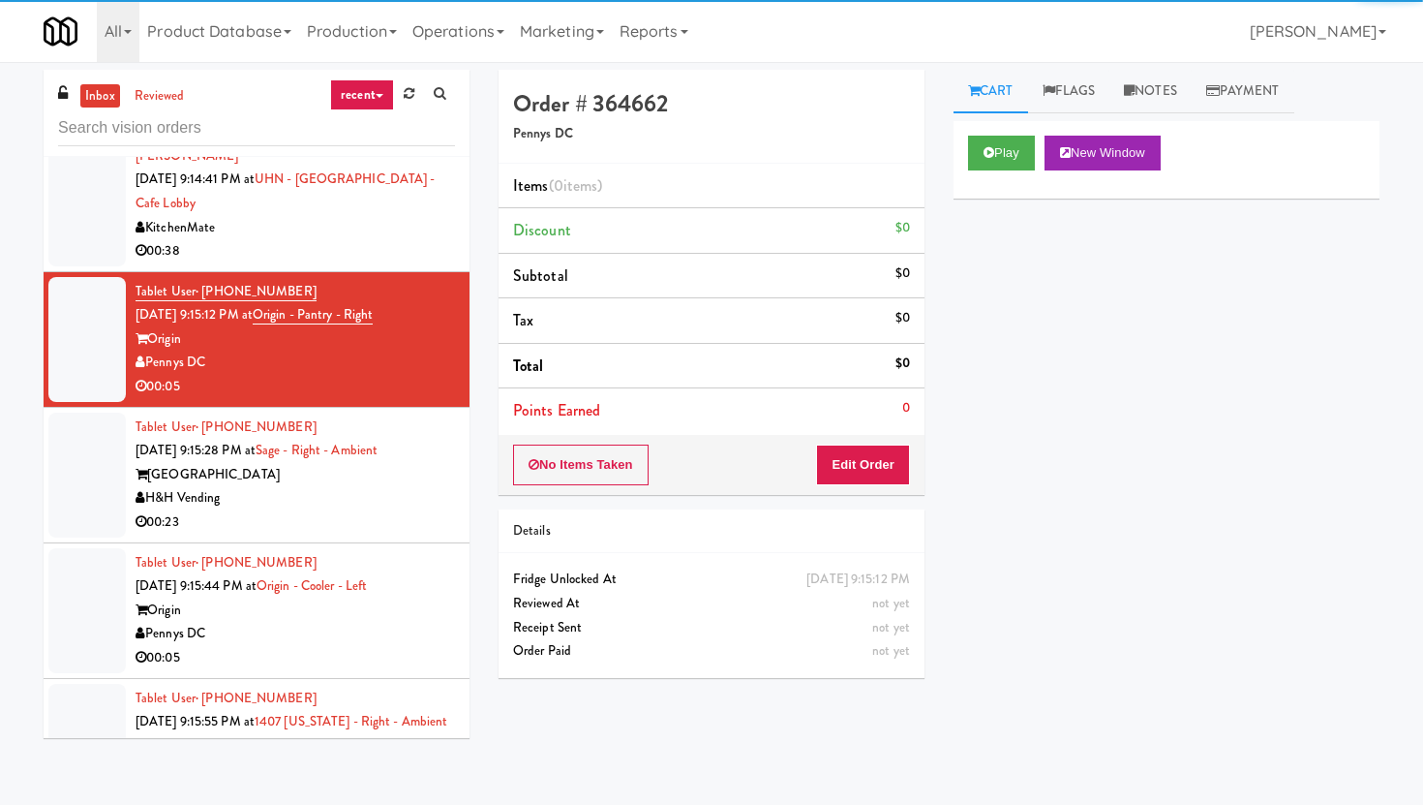
click at [884, 486] on div "No Items Taken Edit Order" at bounding box center [712, 465] width 426 height 60
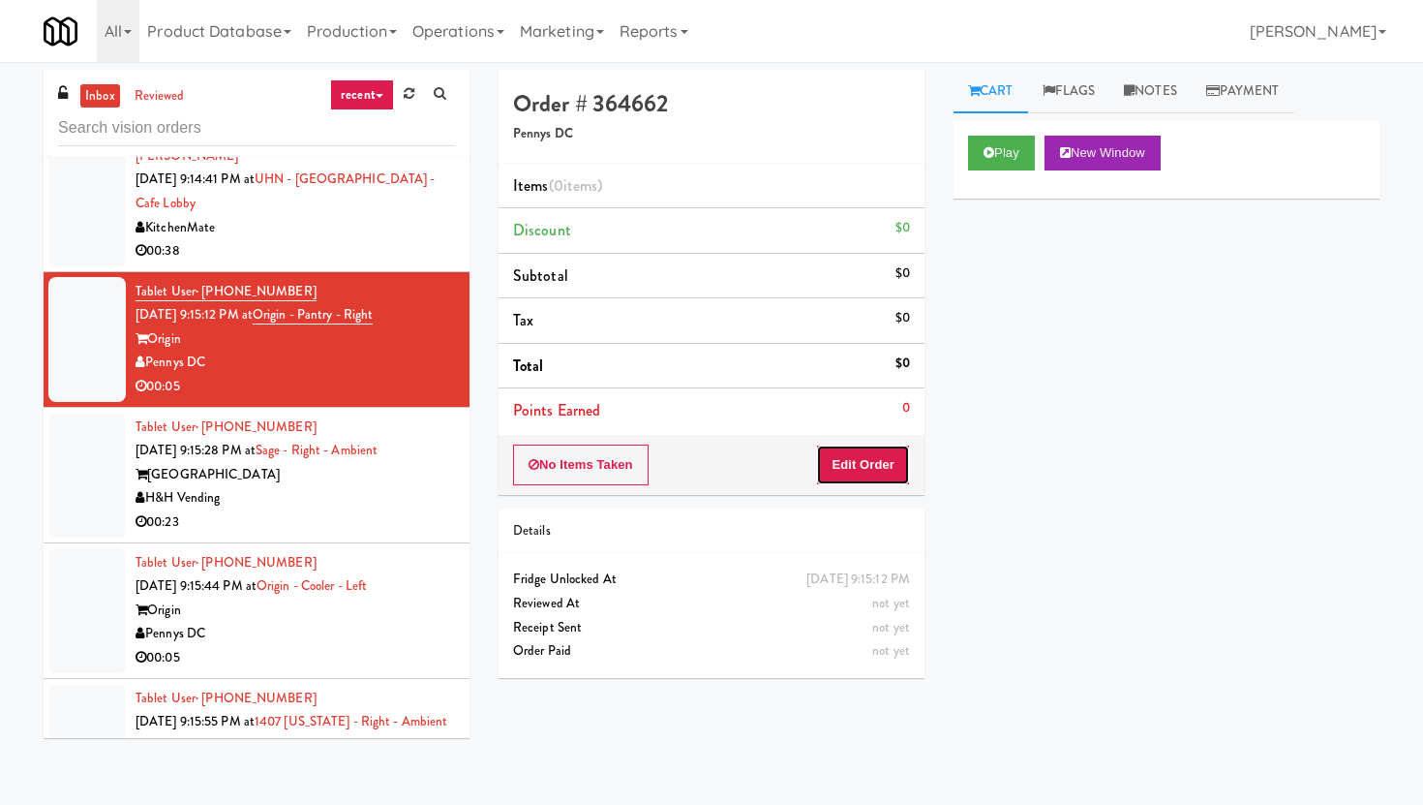
click at [884, 471] on button "Edit Order" at bounding box center [863, 464] width 94 height 41
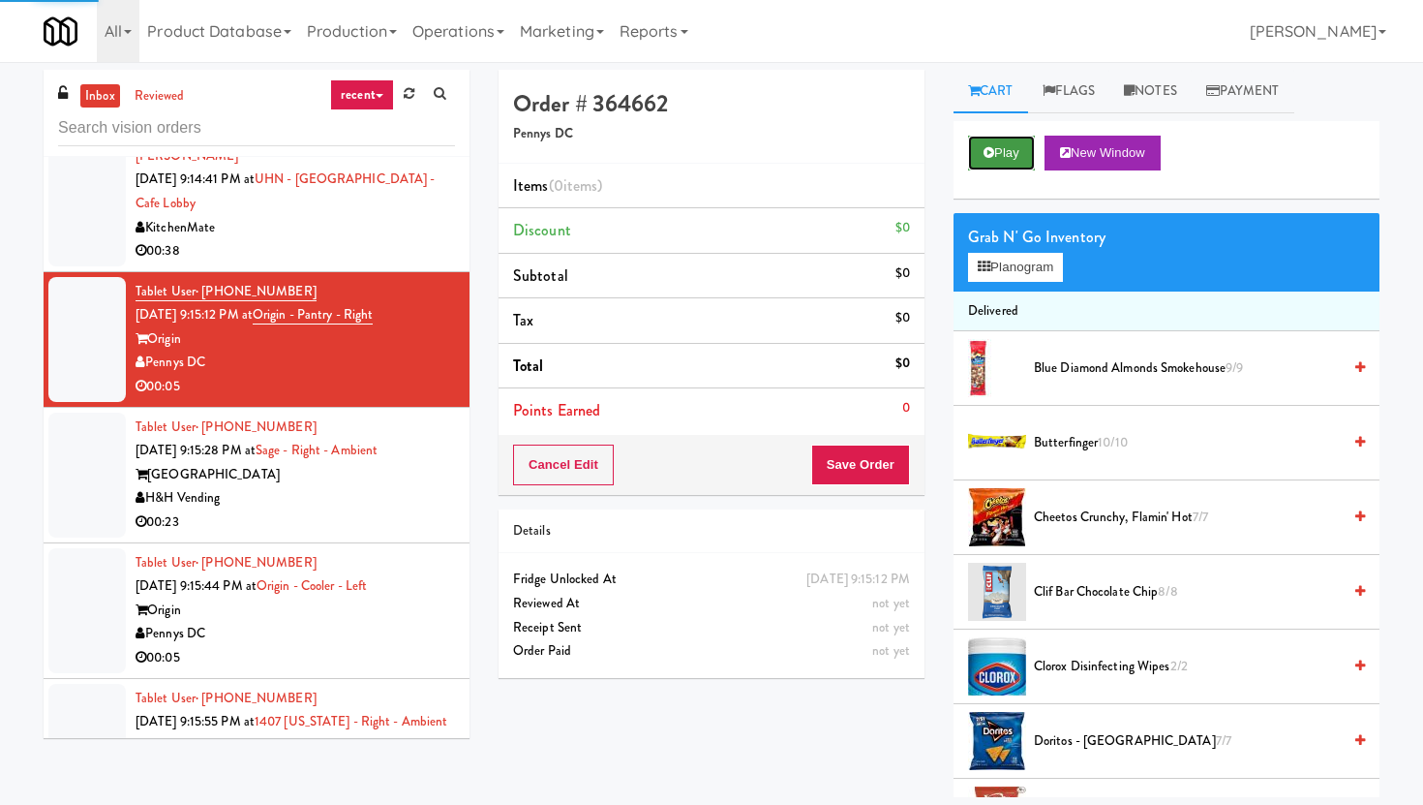
click at [1018, 136] on button "Play" at bounding box center [1001, 153] width 67 height 35
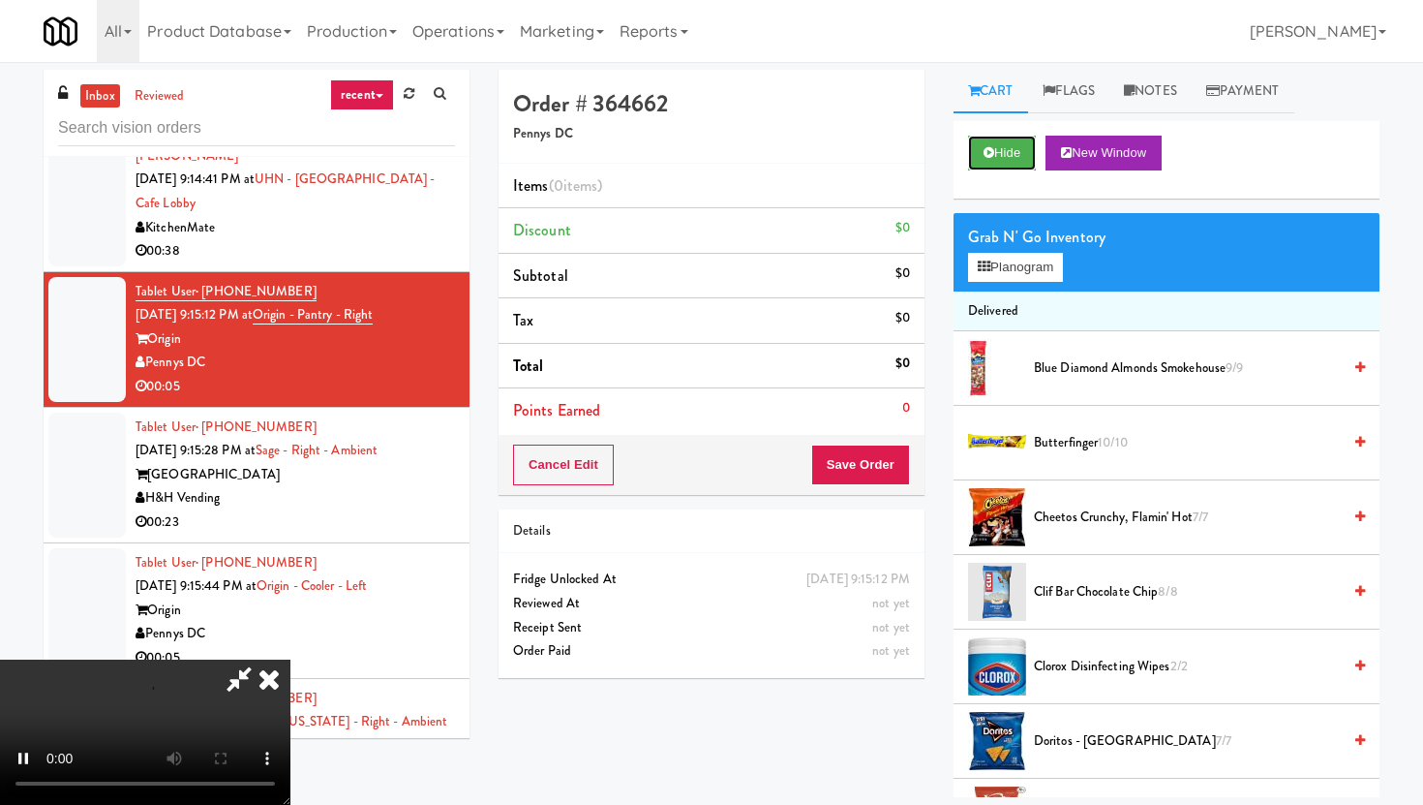
scroll to position [159, 0]
click at [290, 659] on video at bounding box center [145, 731] width 290 height 145
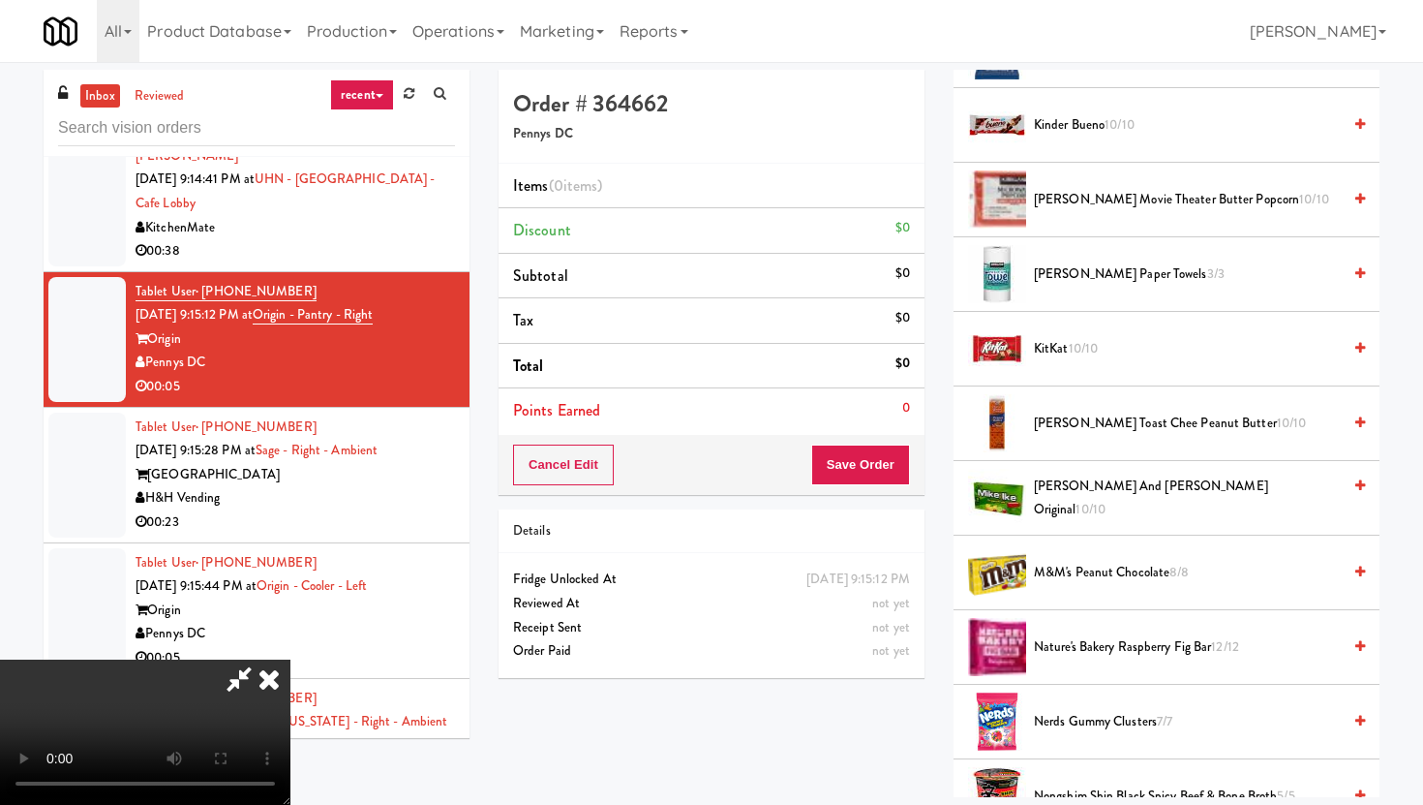
scroll to position [884, 0]
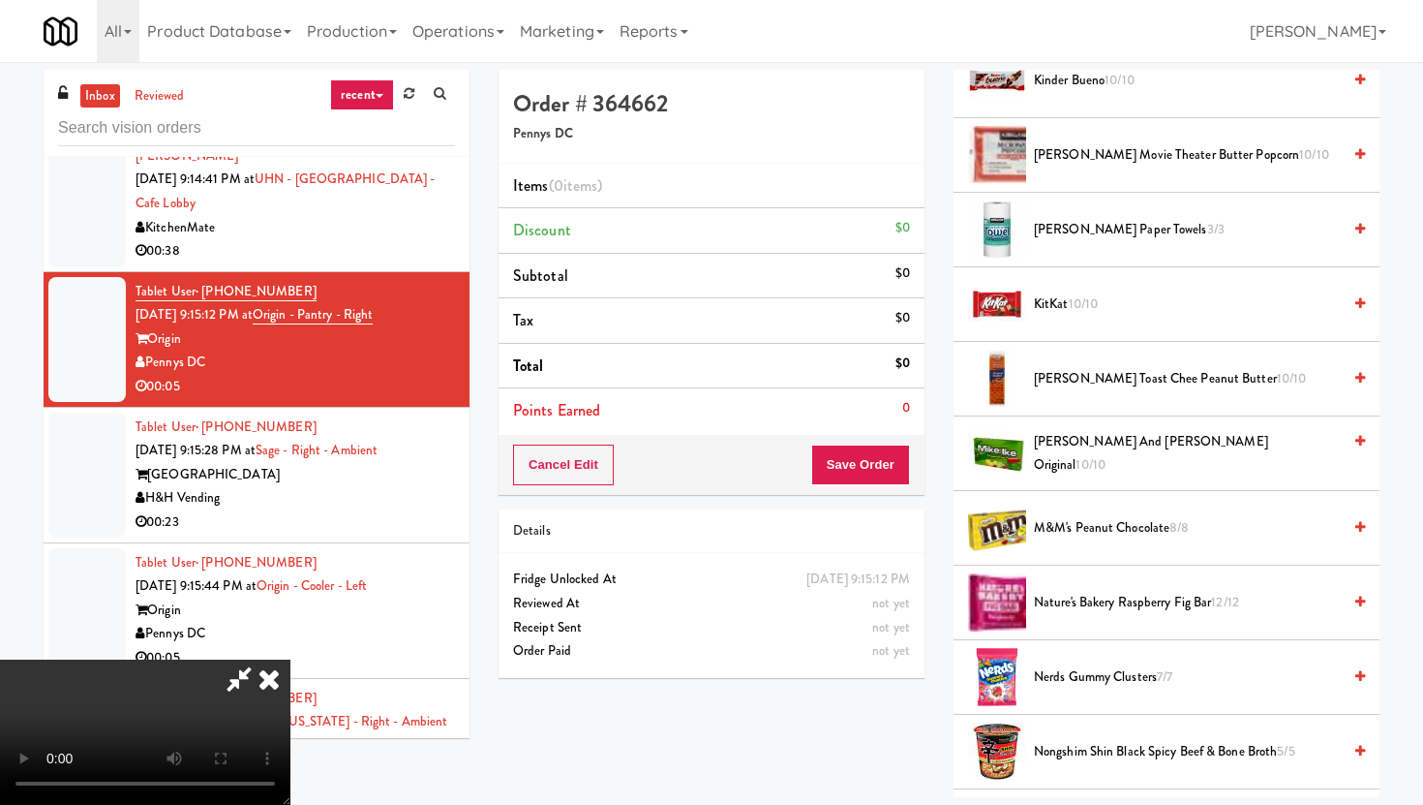
click at [1060, 305] on span "KitKat 10/10" at bounding box center [1187, 304] width 307 height 24
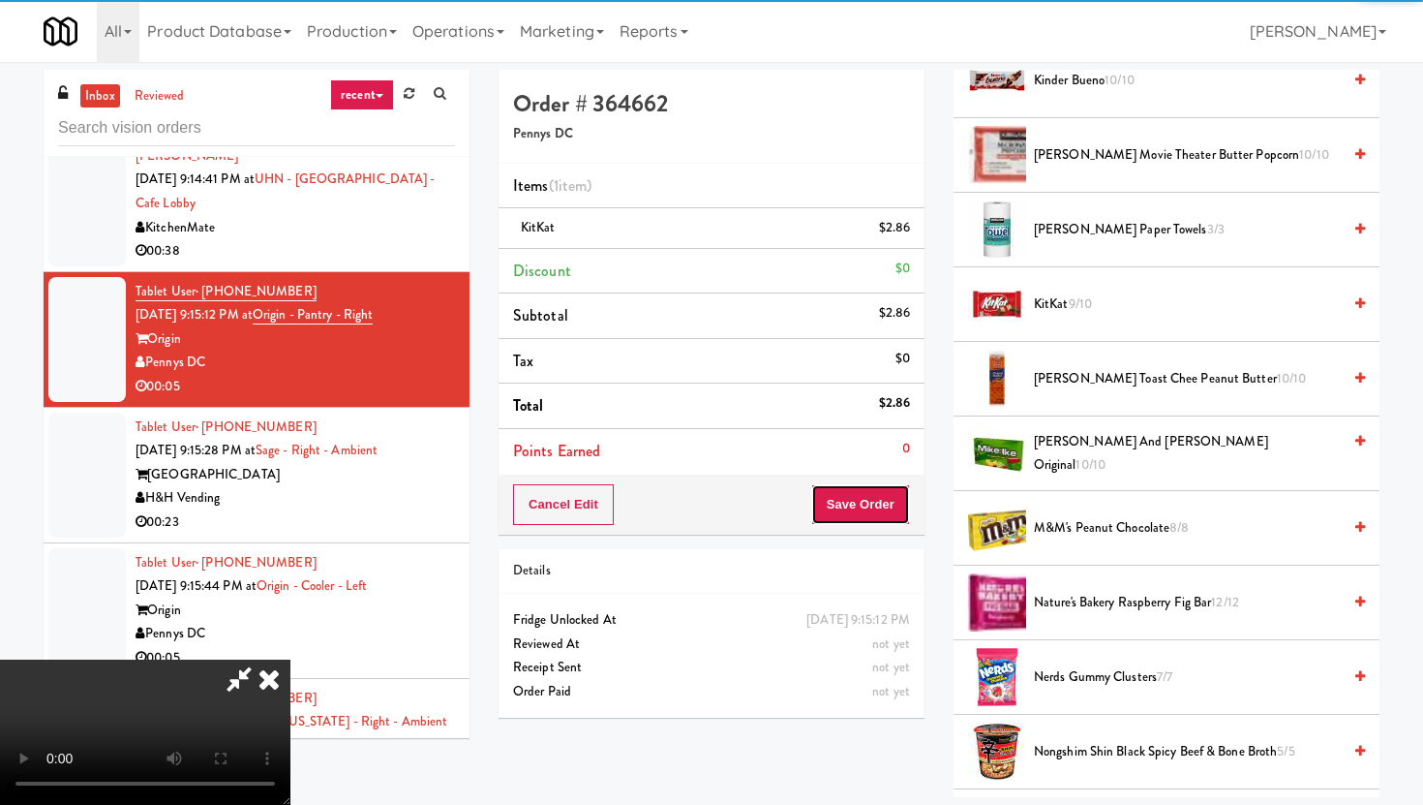
click at [884, 504] on button "Save Order" at bounding box center [860, 504] width 99 height 41
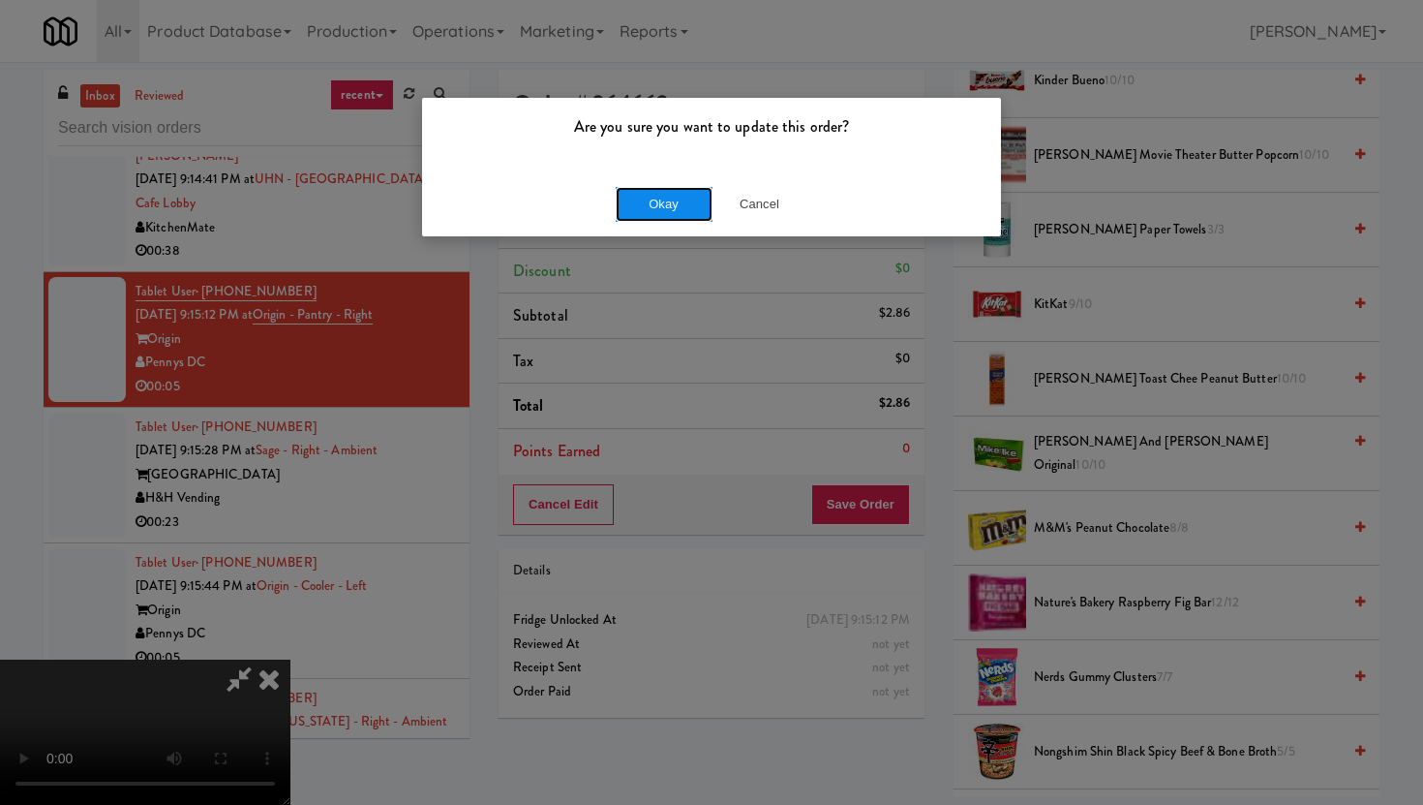
click at [653, 187] on button "Okay" at bounding box center [664, 204] width 97 height 35
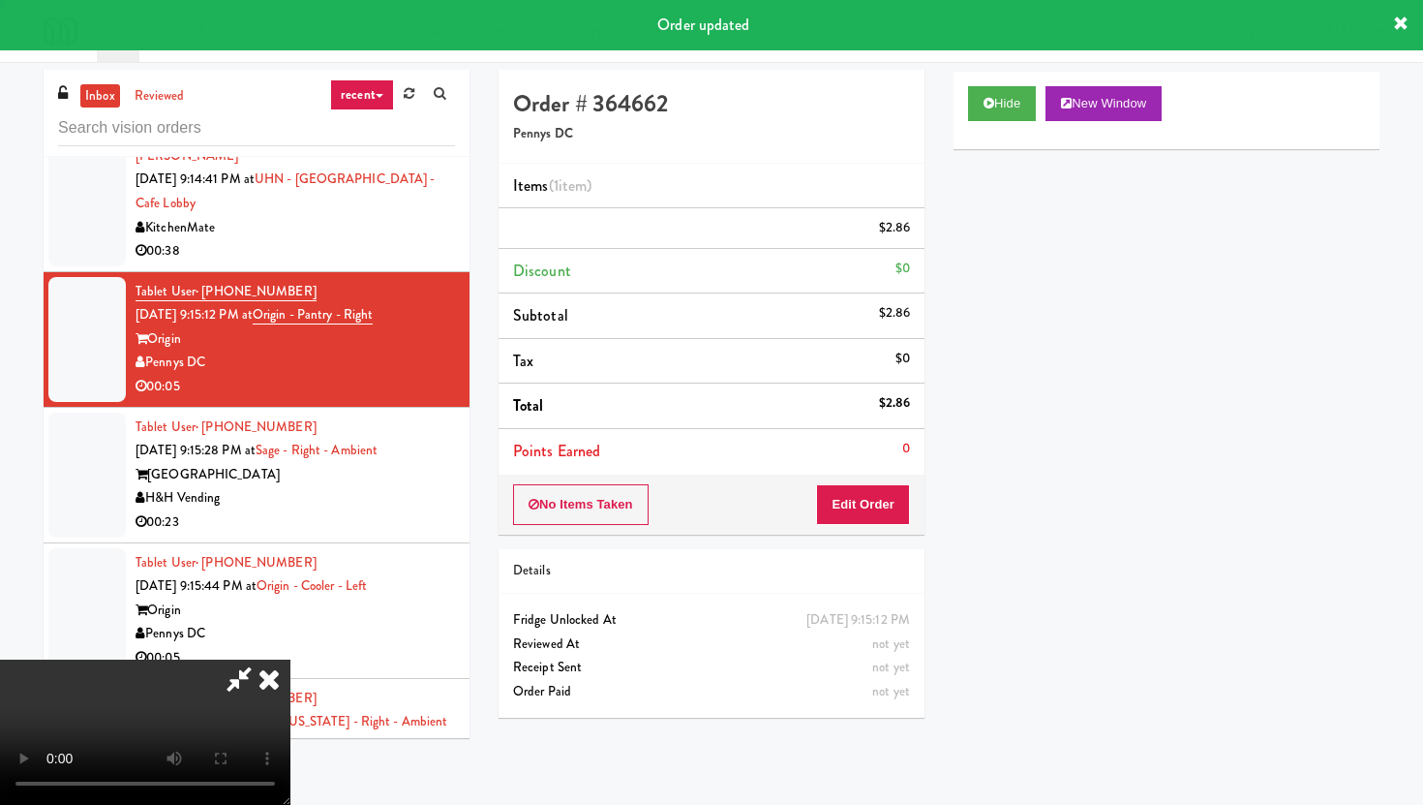
scroll to position [0, 0]
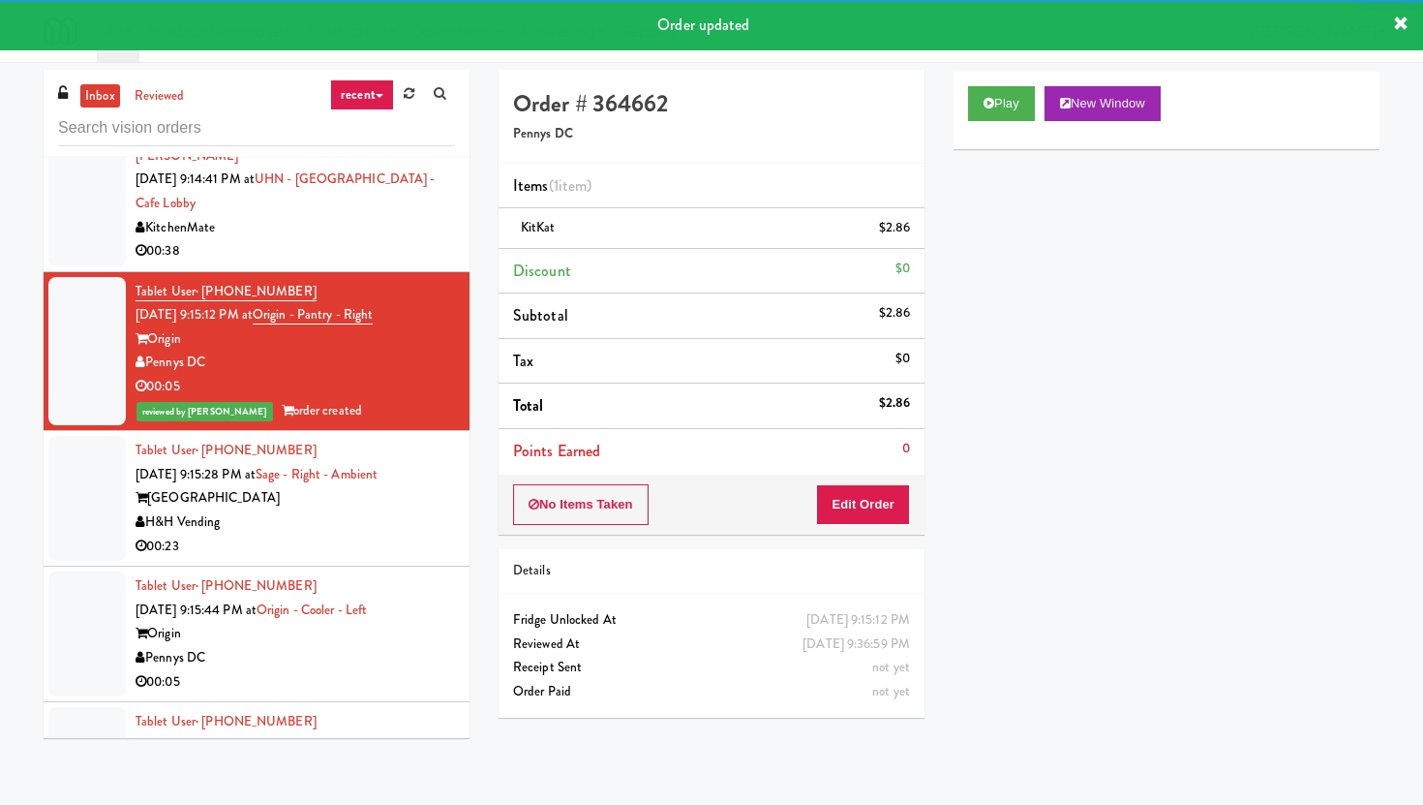
click at [427, 566] on li "Tablet User · (951) 790-9777 [DATE] 9:15:44 PM at Origin - Cooler - Left Origin…" at bounding box center [257, 634] width 426 height 136
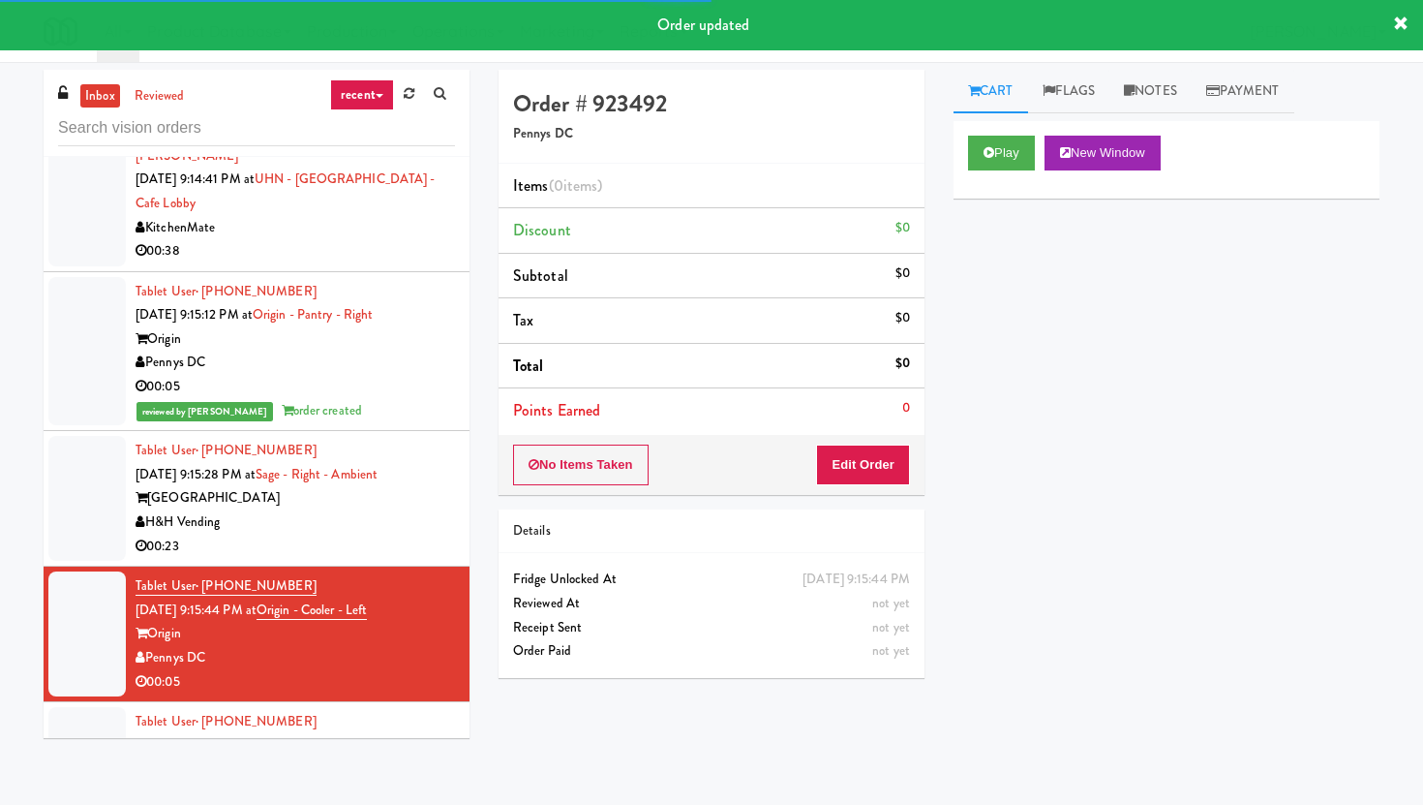
click at [430, 510] on div "H&H Vending" at bounding box center [295, 522] width 319 height 24
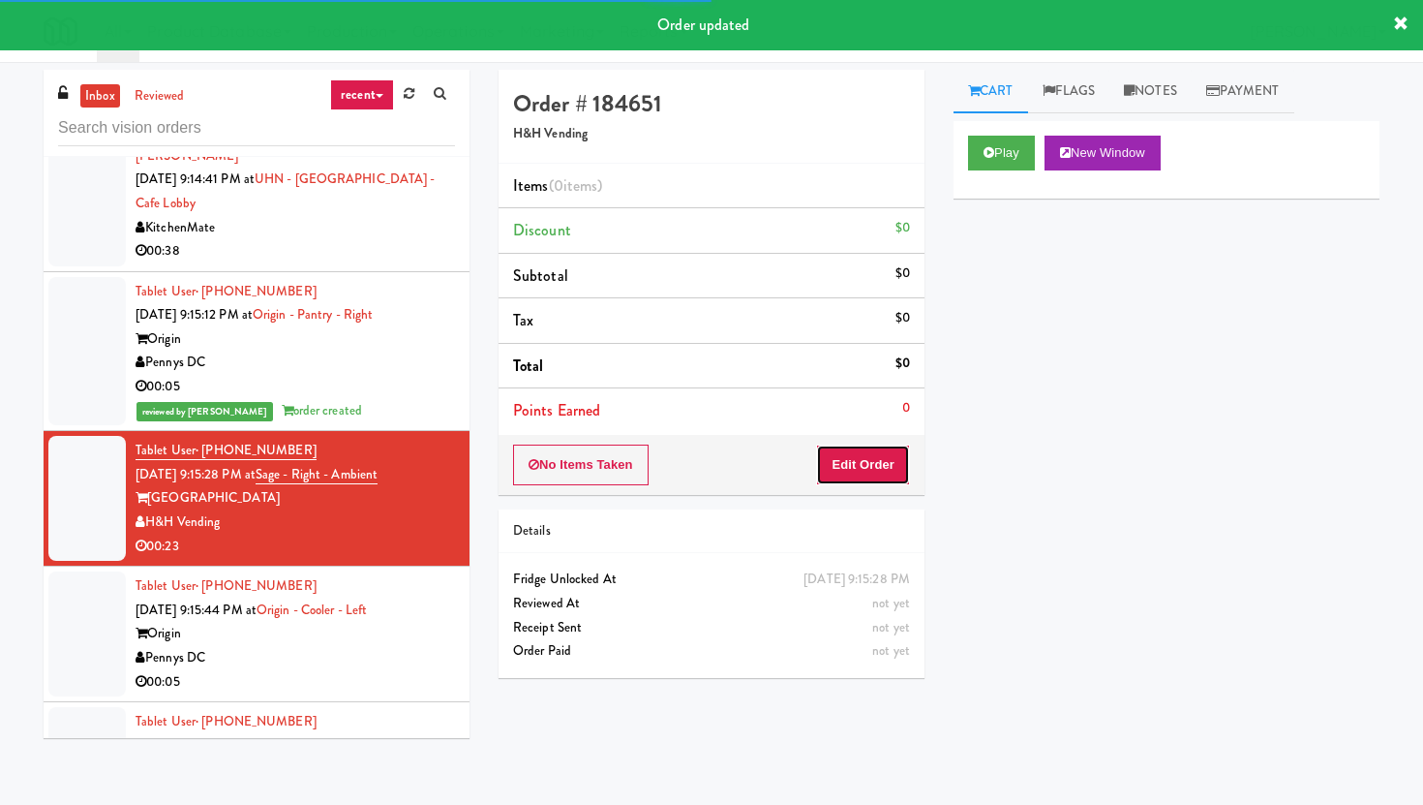
click at [877, 474] on button "Edit Order" at bounding box center [863, 464] width 94 height 41
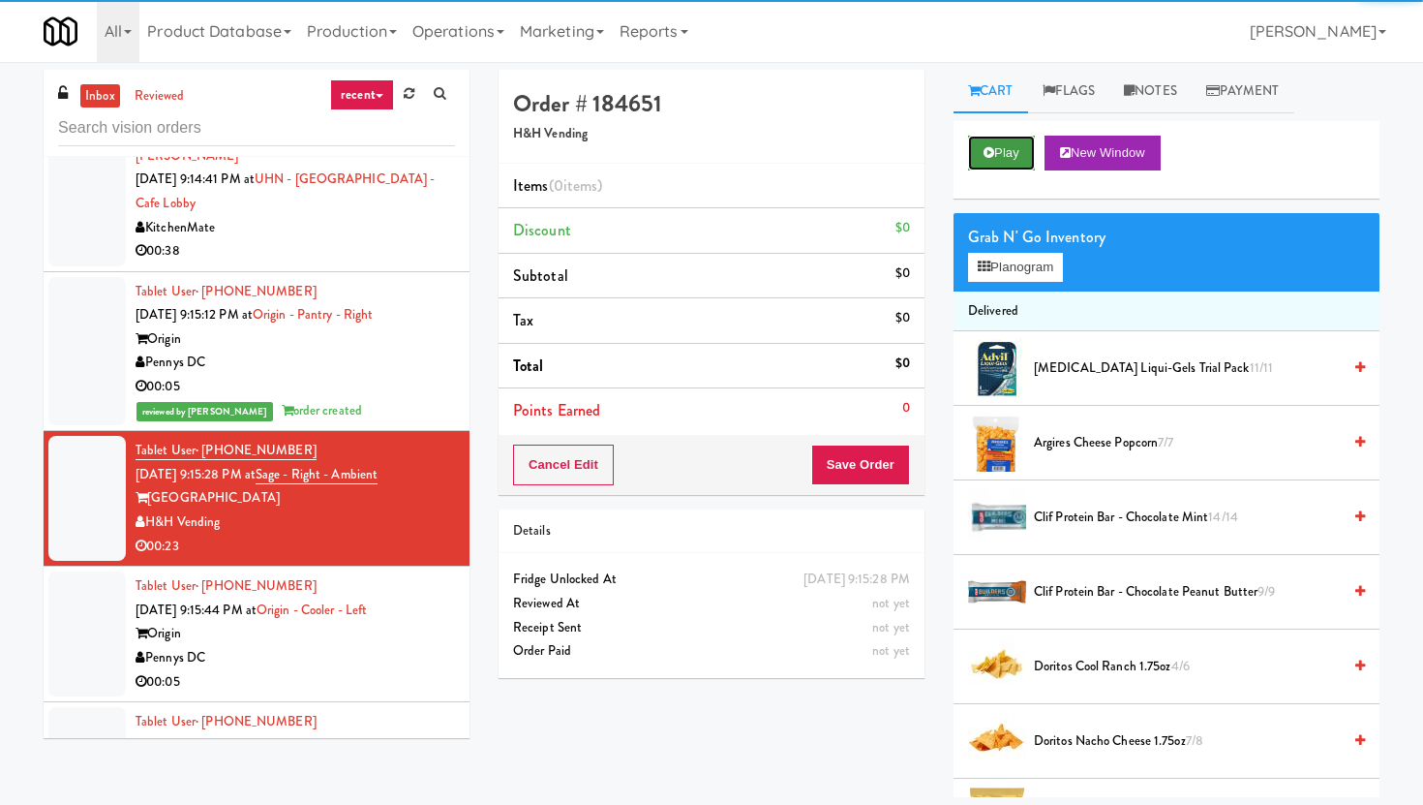
click at [1035, 156] on button "Play" at bounding box center [1001, 153] width 67 height 35
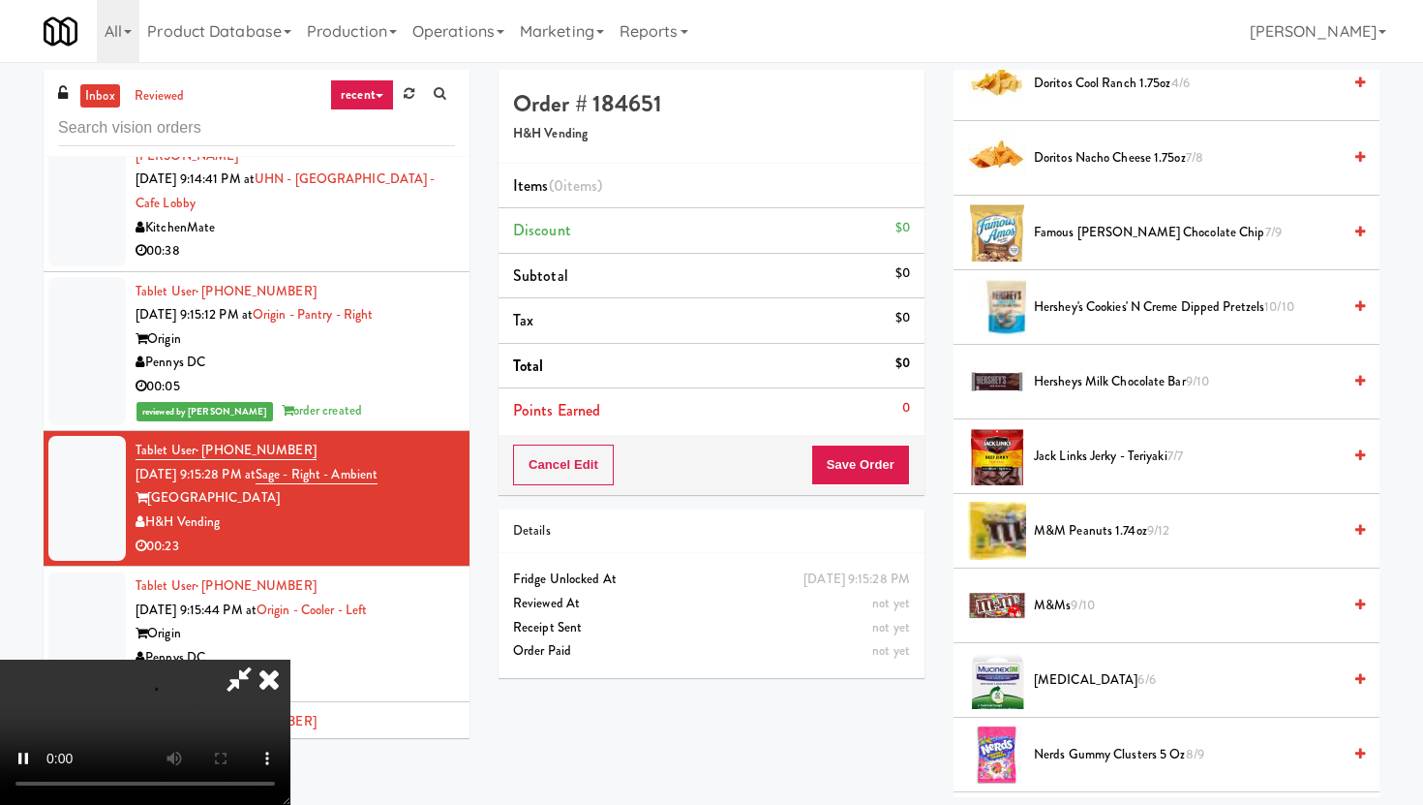
scroll to position [584, 0]
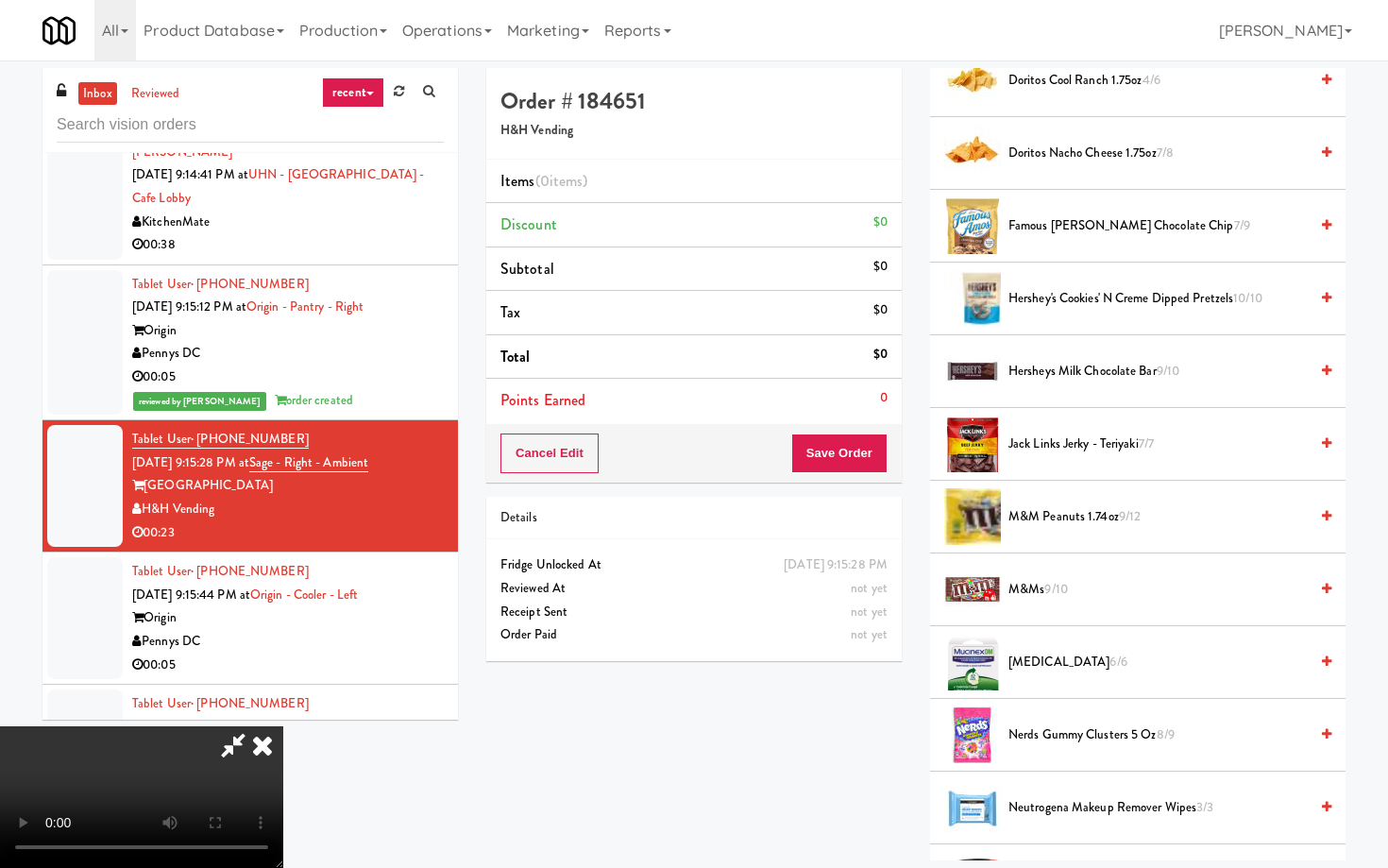
click at [283, 726] on video at bounding box center [141, 796] width 283 height 141
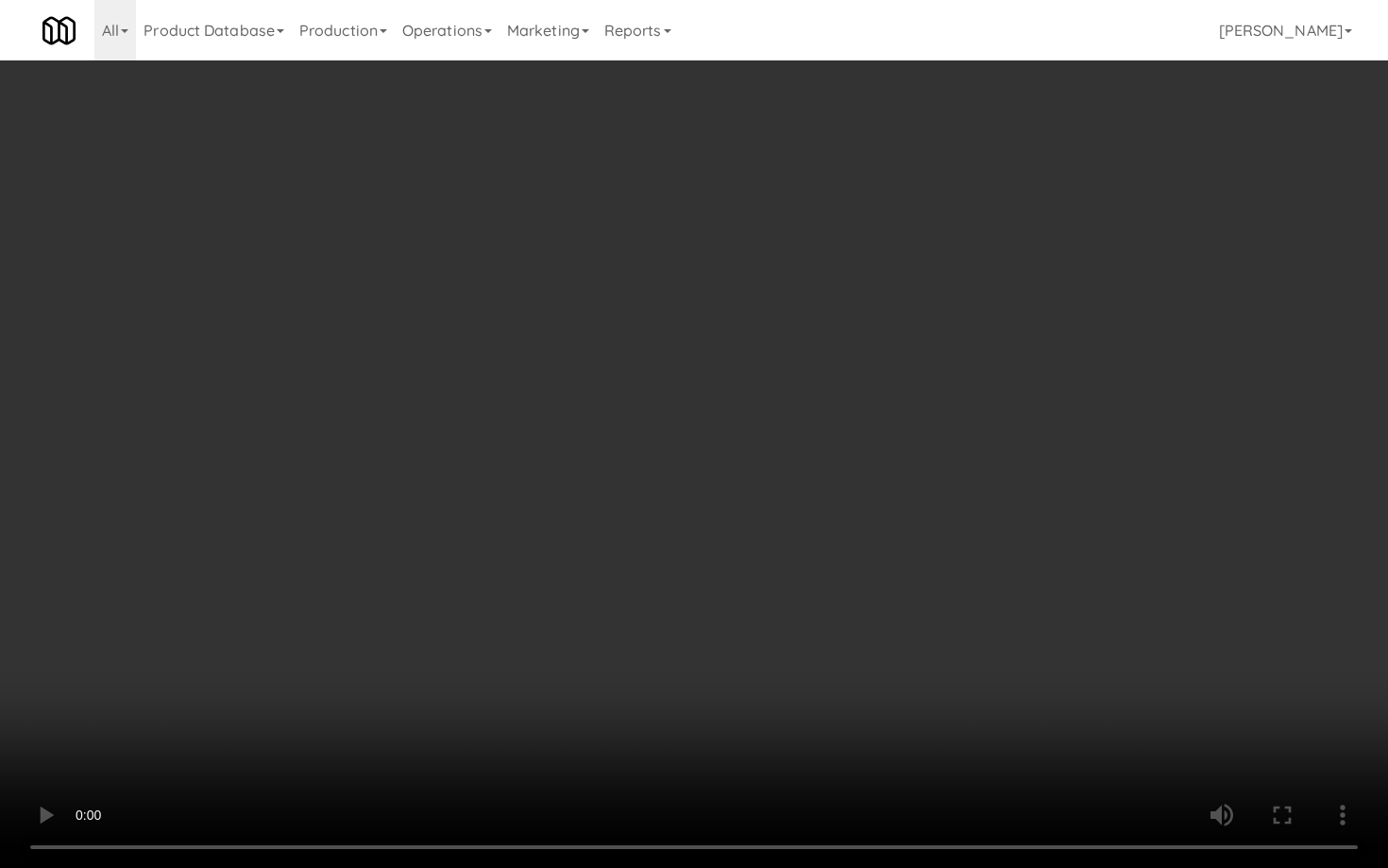
click at [569, 589] on video at bounding box center [694, 434] width 1388 height 868
click at [575, 584] on video at bounding box center [694, 434] width 1388 height 868
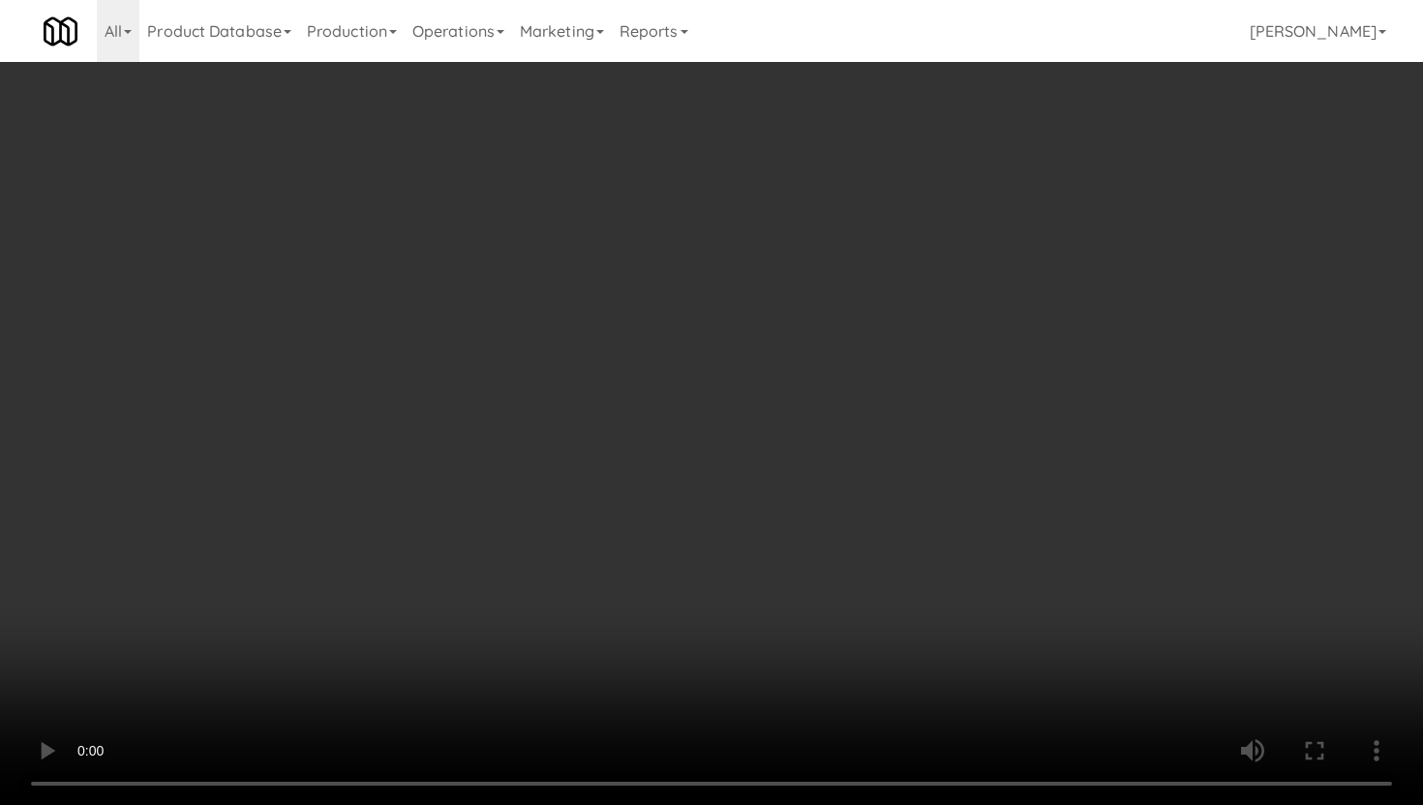
scroll to position [136, 0]
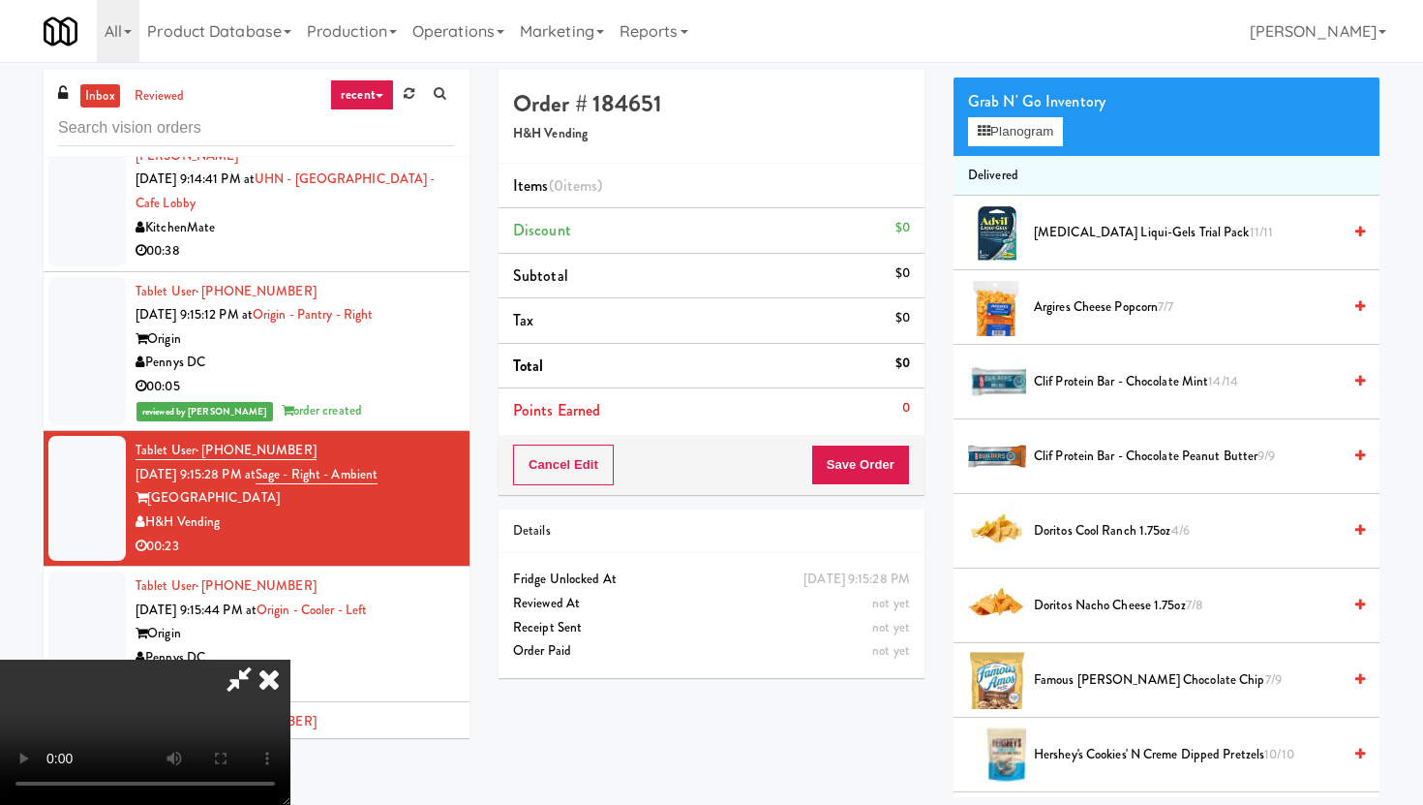
click at [1218, 468] on span "Clif Protein Bar - Chocolate Peanut Butter 9/9" at bounding box center [1187, 456] width 307 height 24
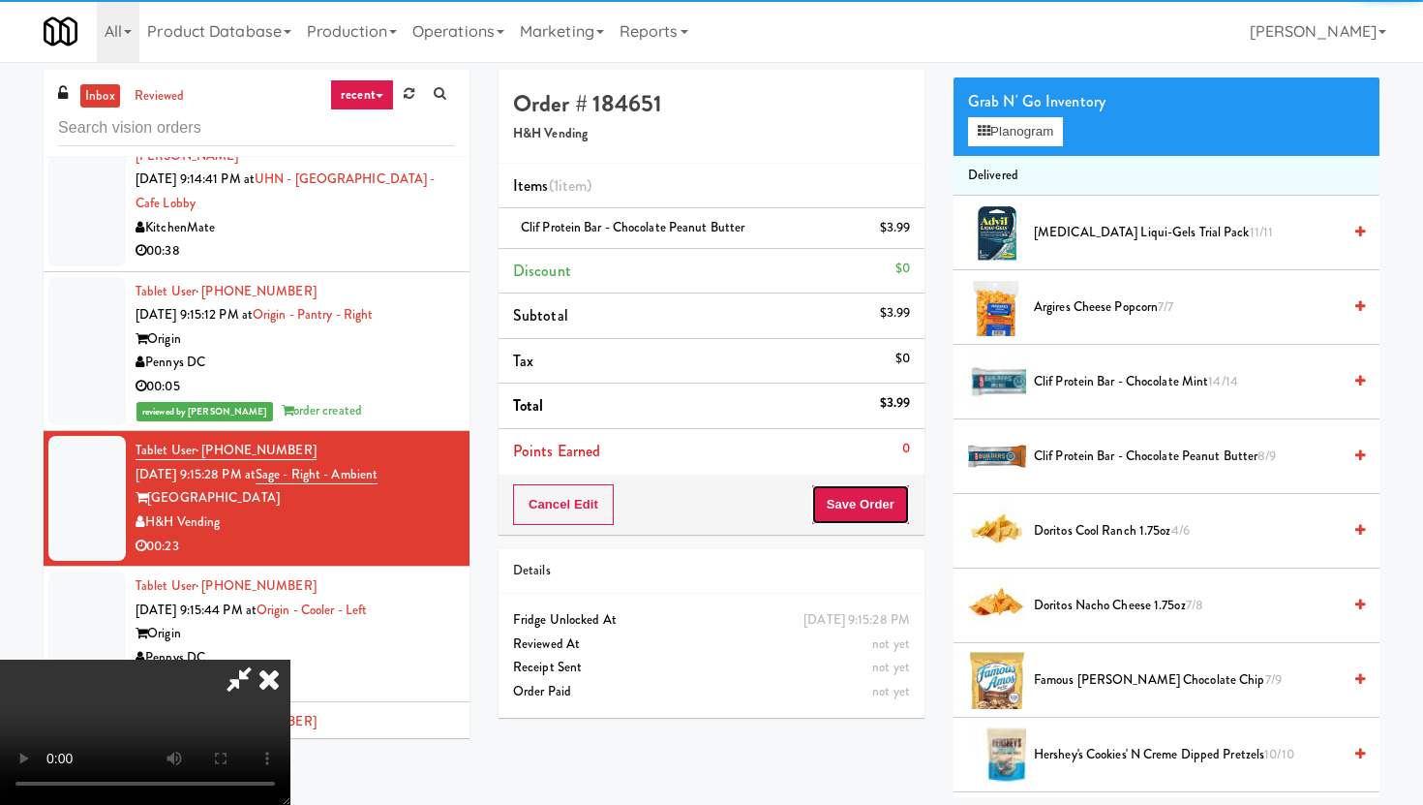
click at [904, 502] on button "Save Order" at bounding box center [860, 504] width 99 height 41
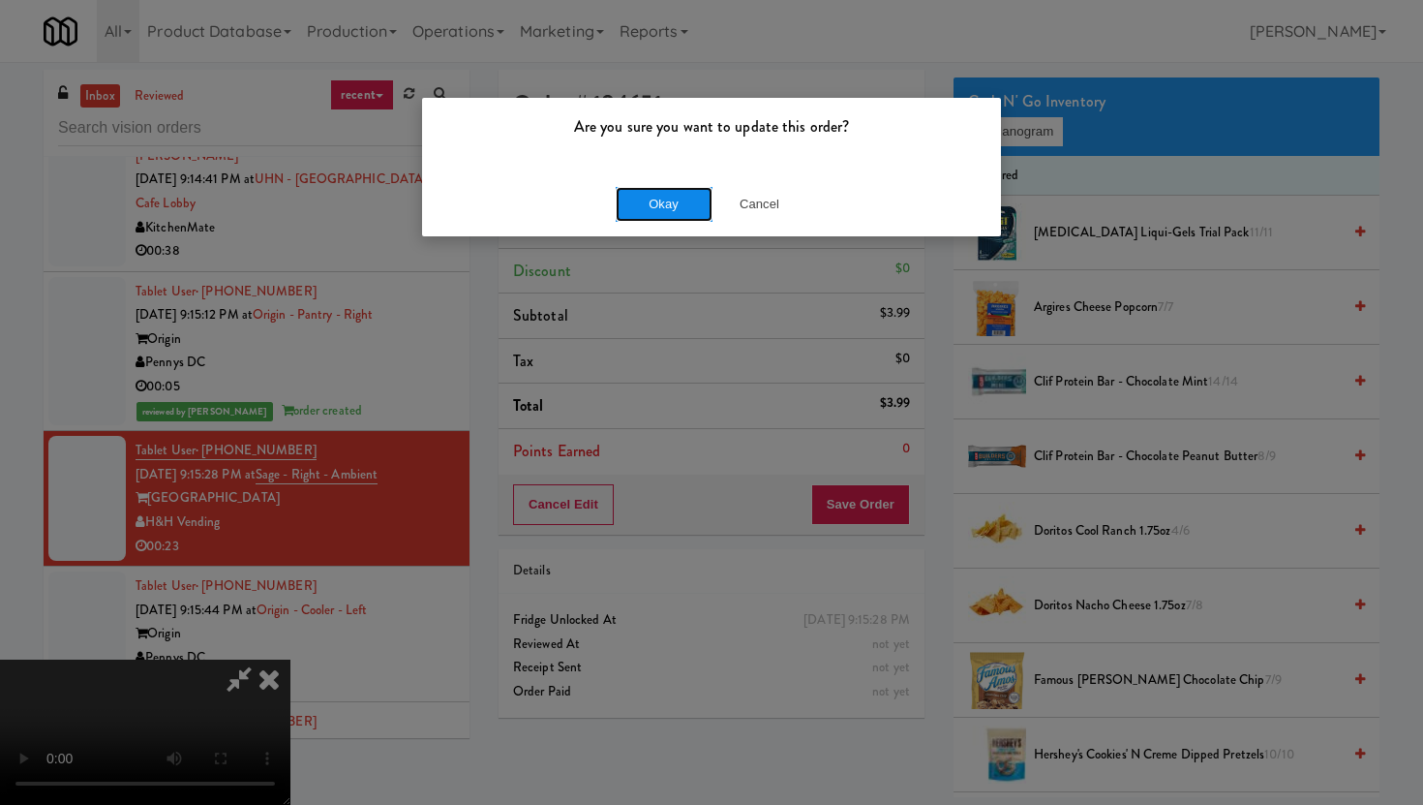
click at [666, 198] on button "Okay" at bounding box center [664, 204] width 97 height 35
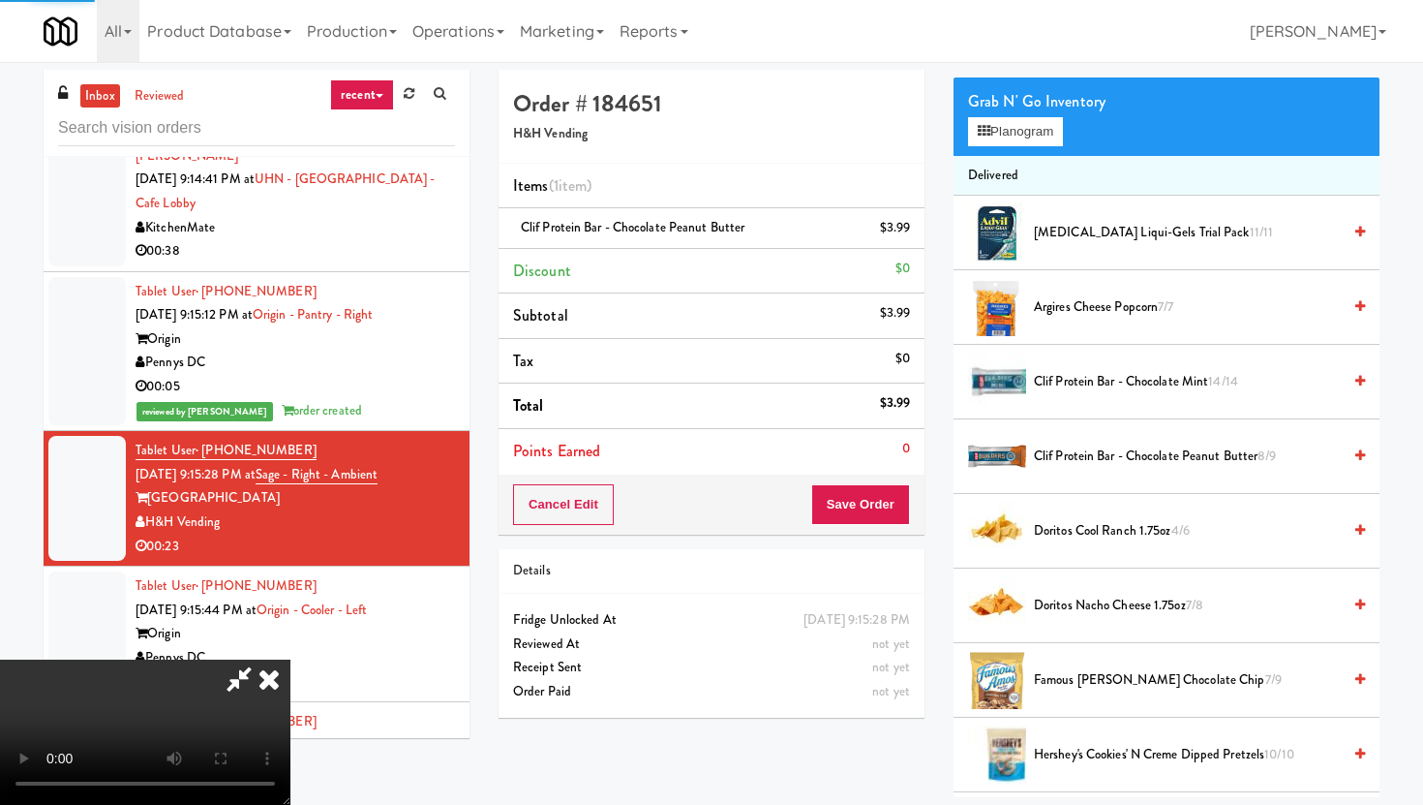
scroll to position [49, 0]
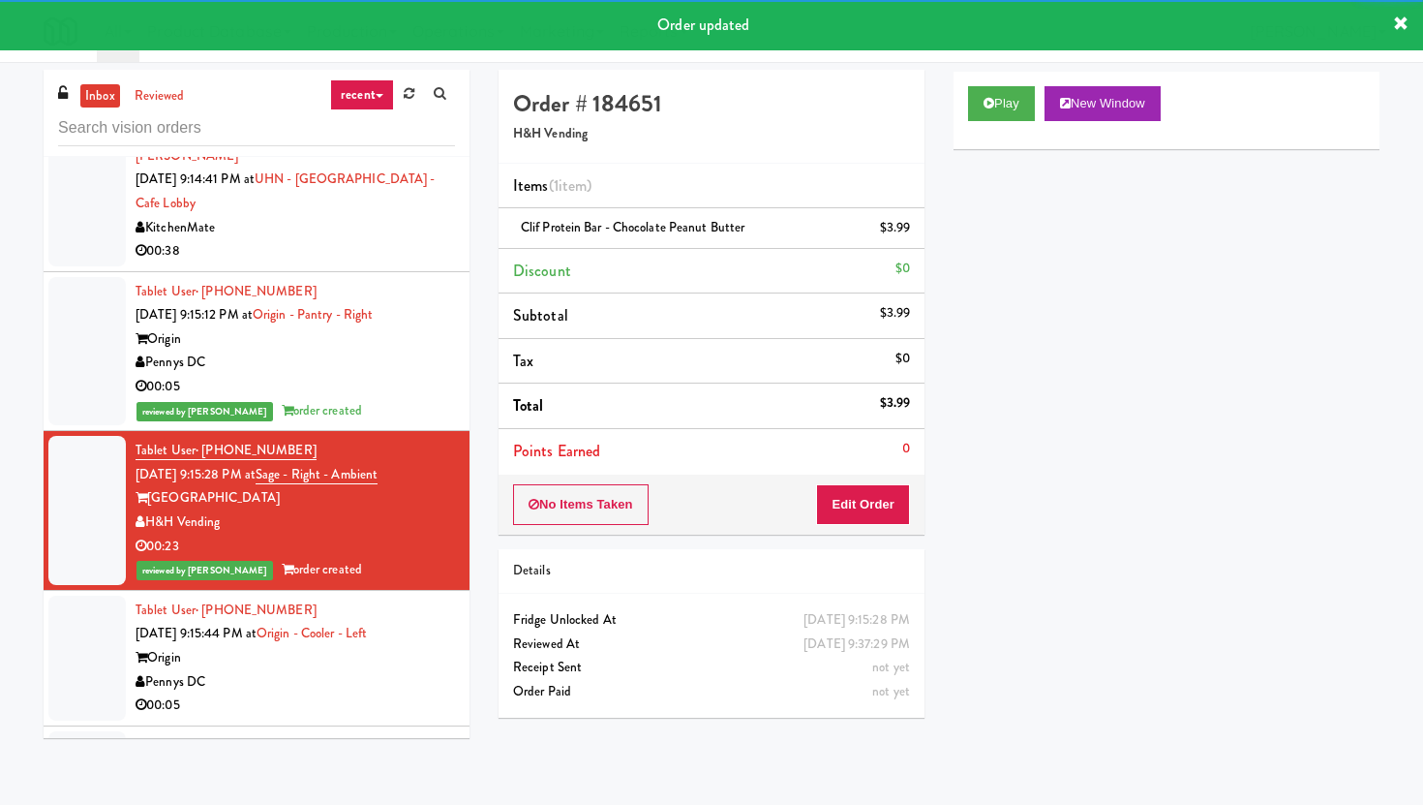
click at [369, 670] on div "Pennys DC" at bounding box center [295, 682] width 319 height 24
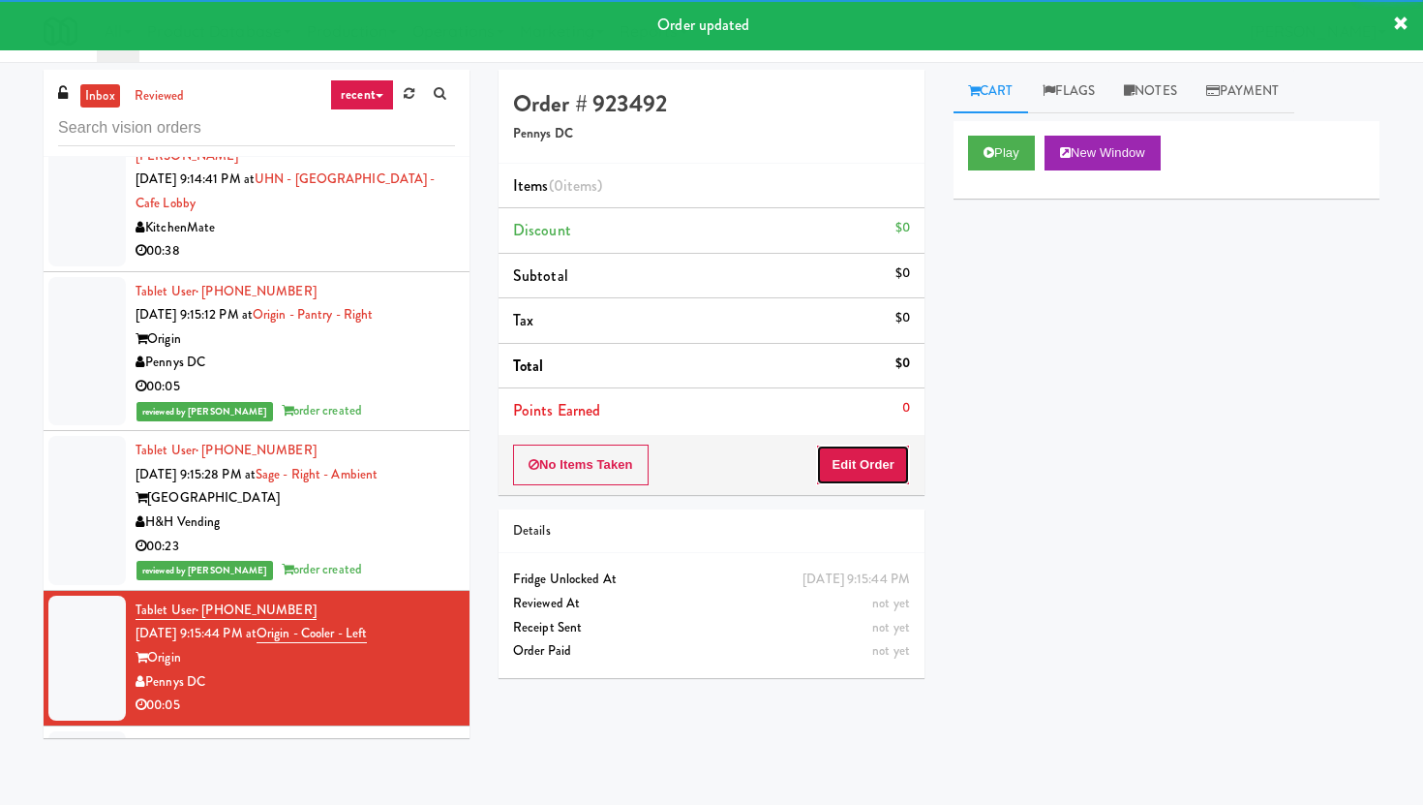
click at [874, 455] on button "Edit Order" at bounding box center [863, 464] width 94 height 41
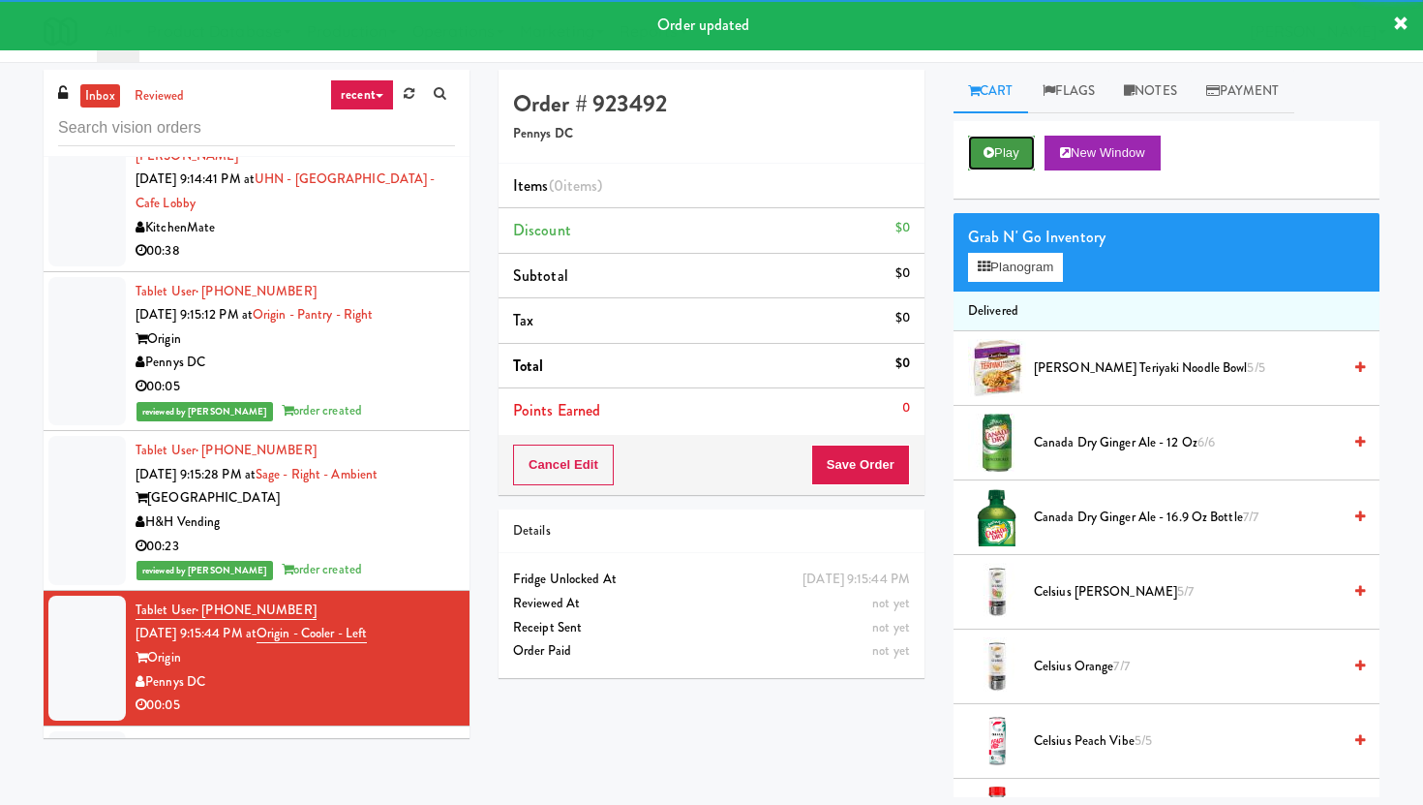
click at [991, 150] on icon at bounding box center [989, 152] width 11 height 13
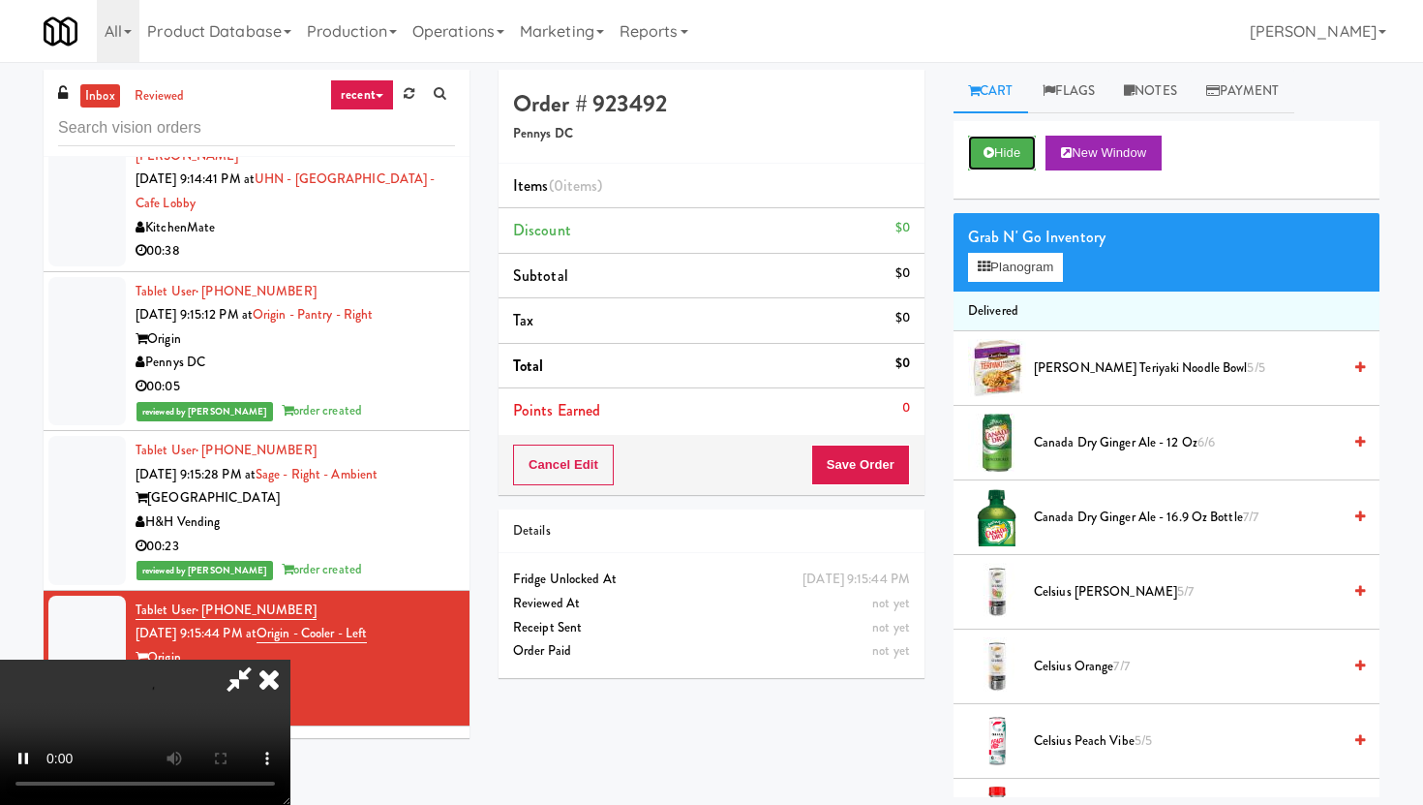
scroll to position [159, 0]
click at [290, 659] on video at bounding box center [145, 731] width 290 height 145
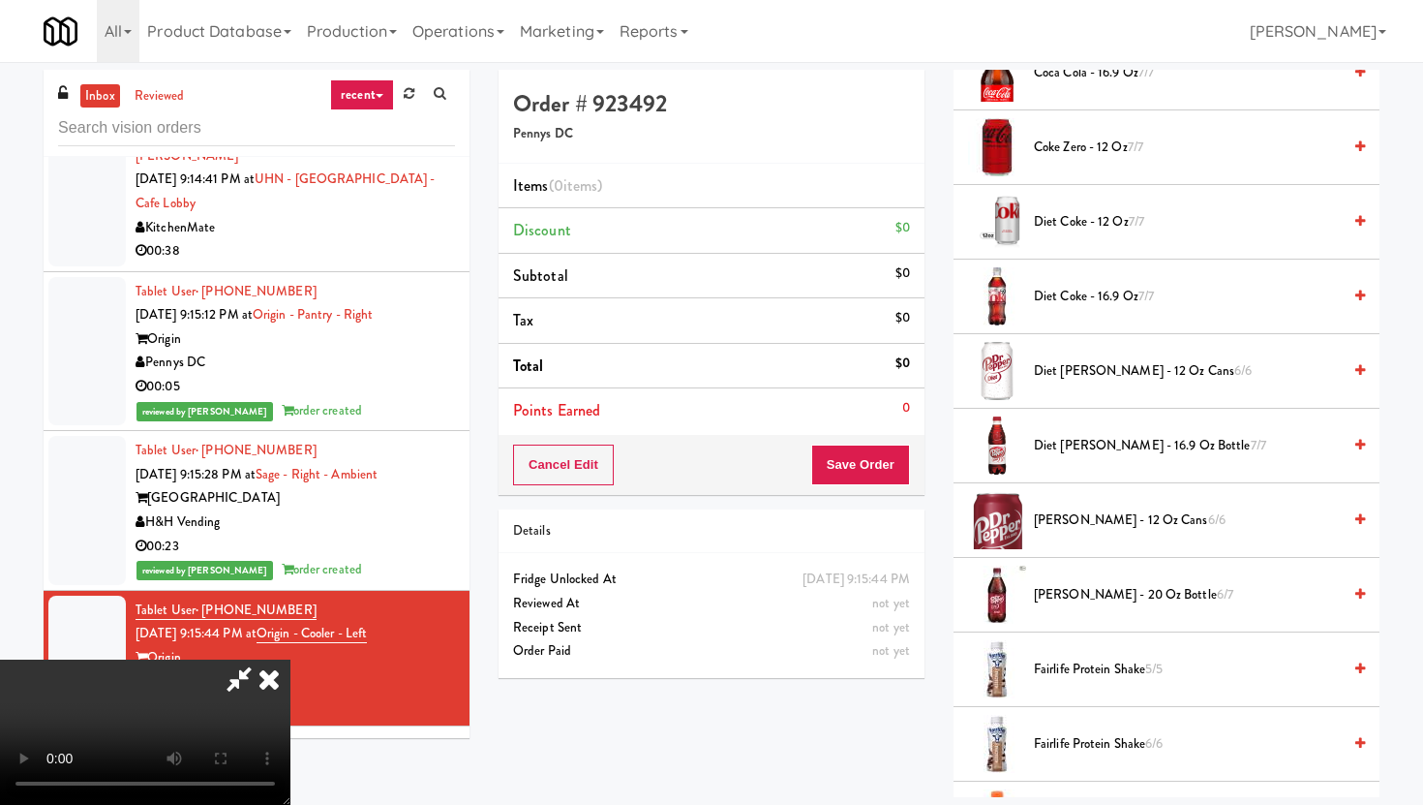
scroll to position [746, 0]
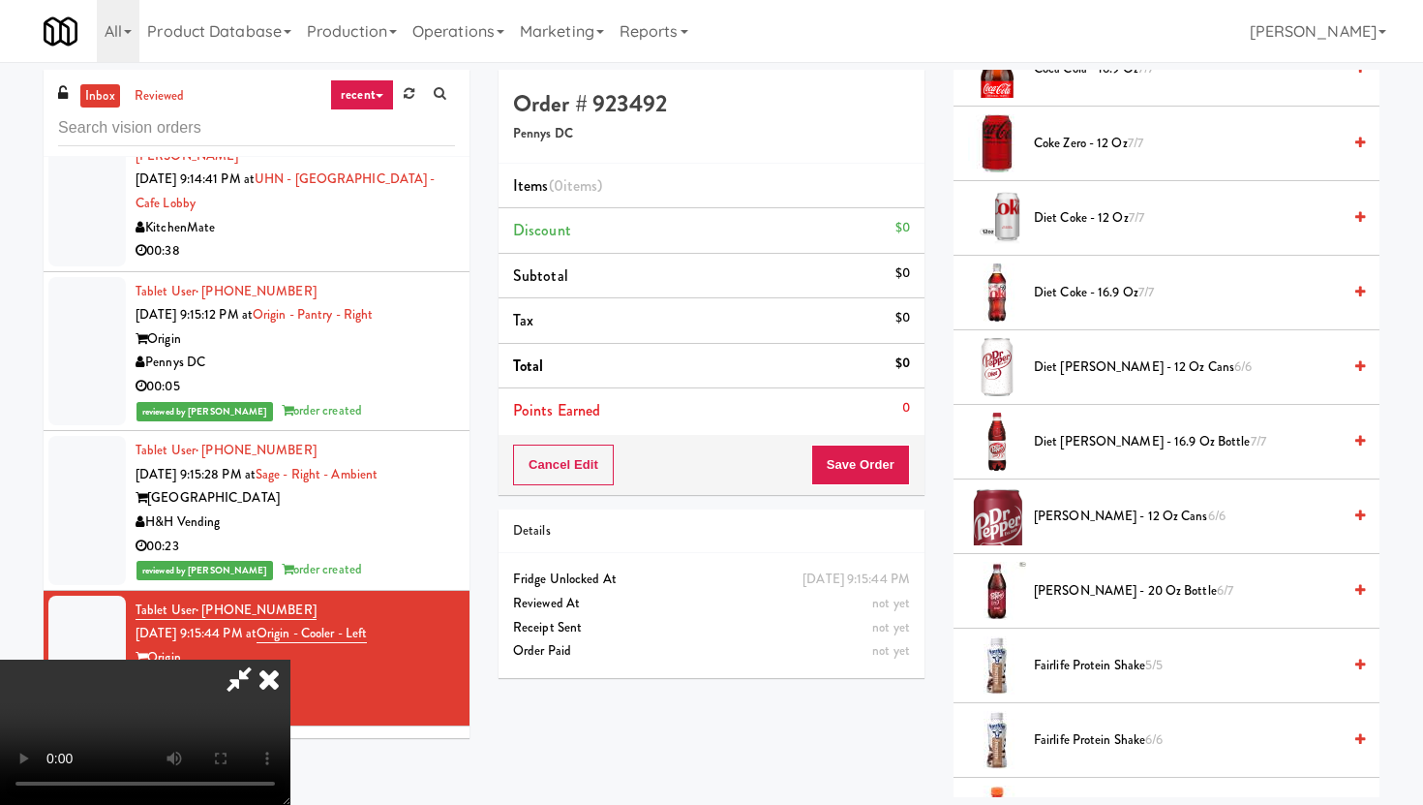
click at [1102, 374] on span "Diet [PERSON_NAME] - 12 oz Cans 6/6" at bounding box center [1187, 367] width 307 height 24
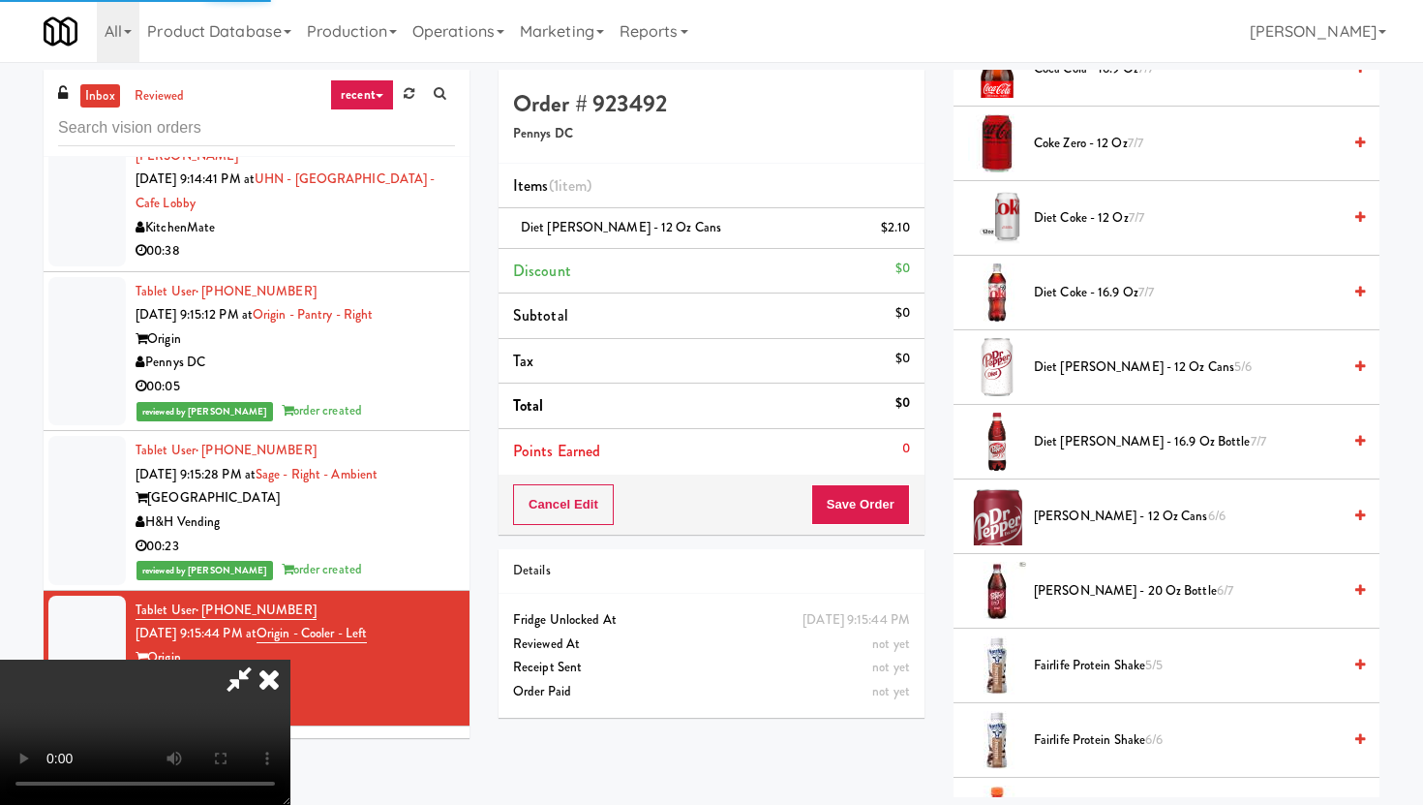
click at [917, 475] on div "Cancel Edit Save Order" at bounding box center [712, 504] width 426 height 60
click at [882, 497] on button "Save Order" at bounding box center [860, 504] width 99 height 41
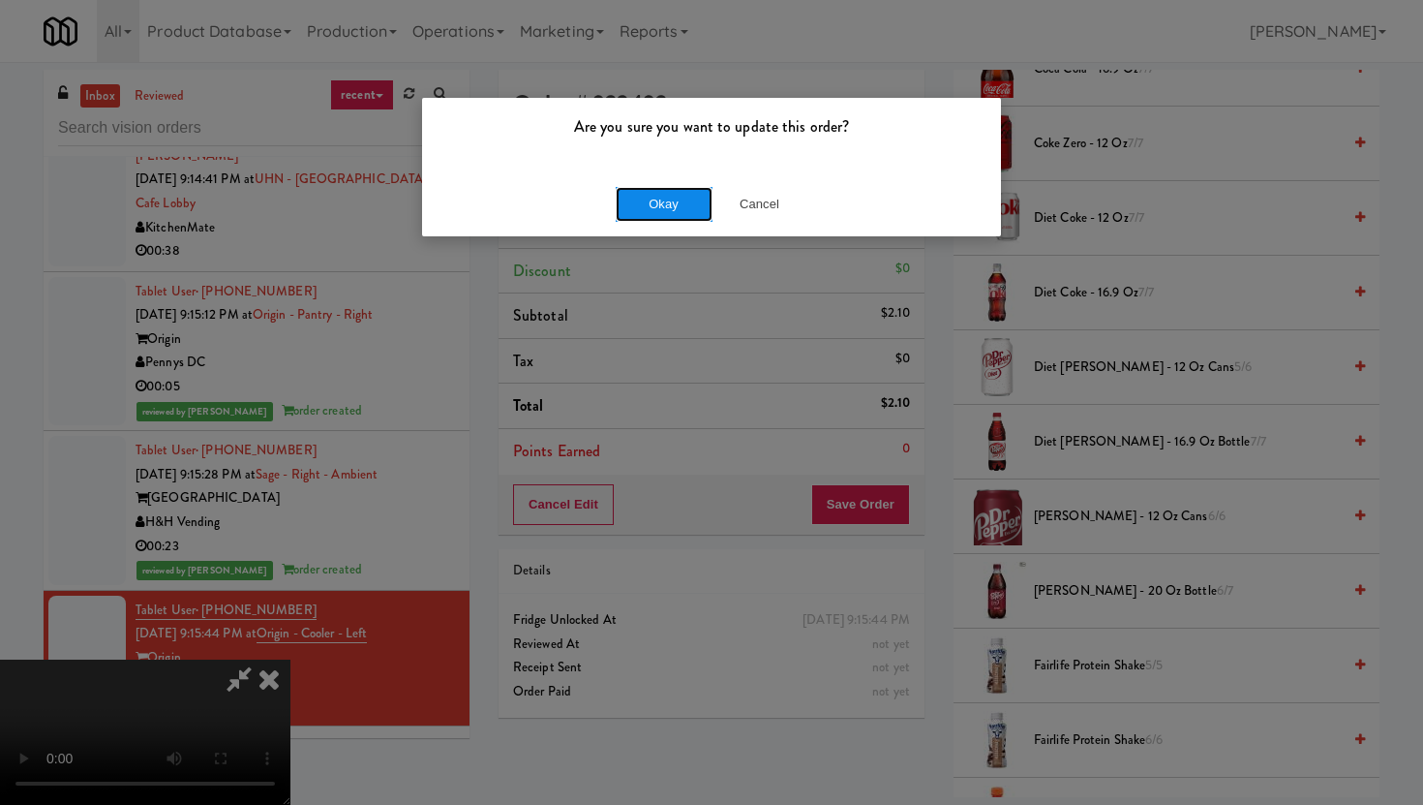
click at [689, 213] on button "Okay" at bounding box center [664, 204] width 97 height 35
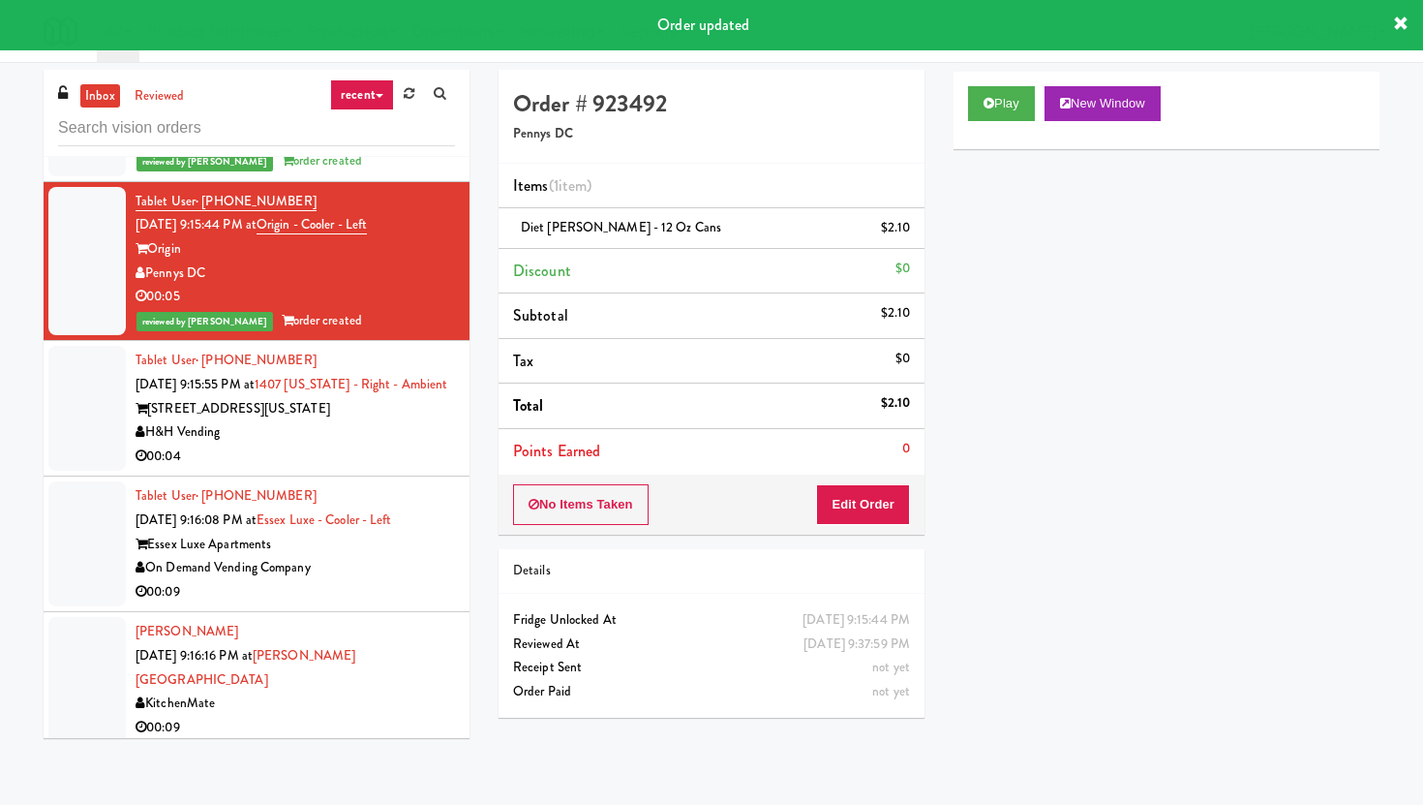
scroll to position [18793, 0]
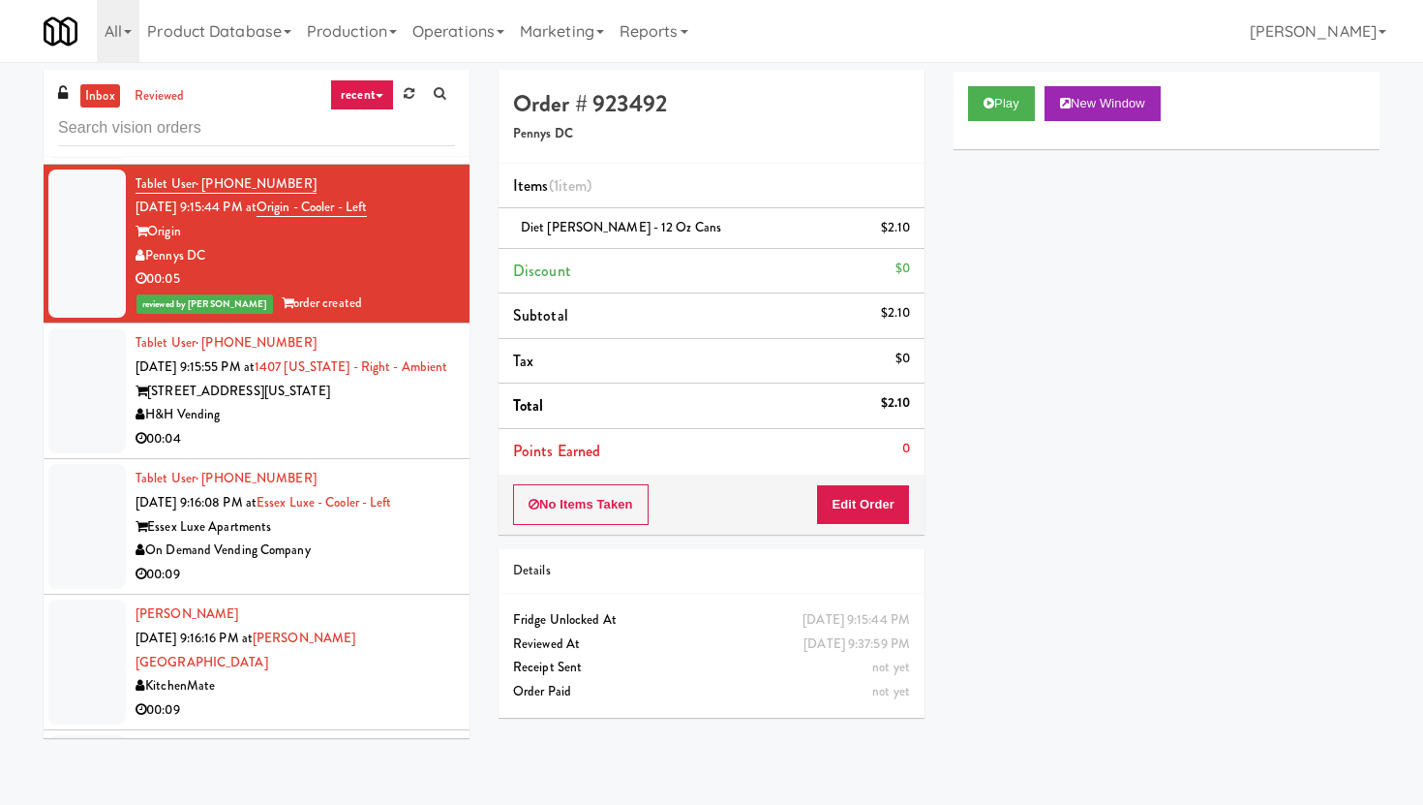
click at [413, 403] on div "H&H Vending" at bounding box center [295, 415] width 319 height 24
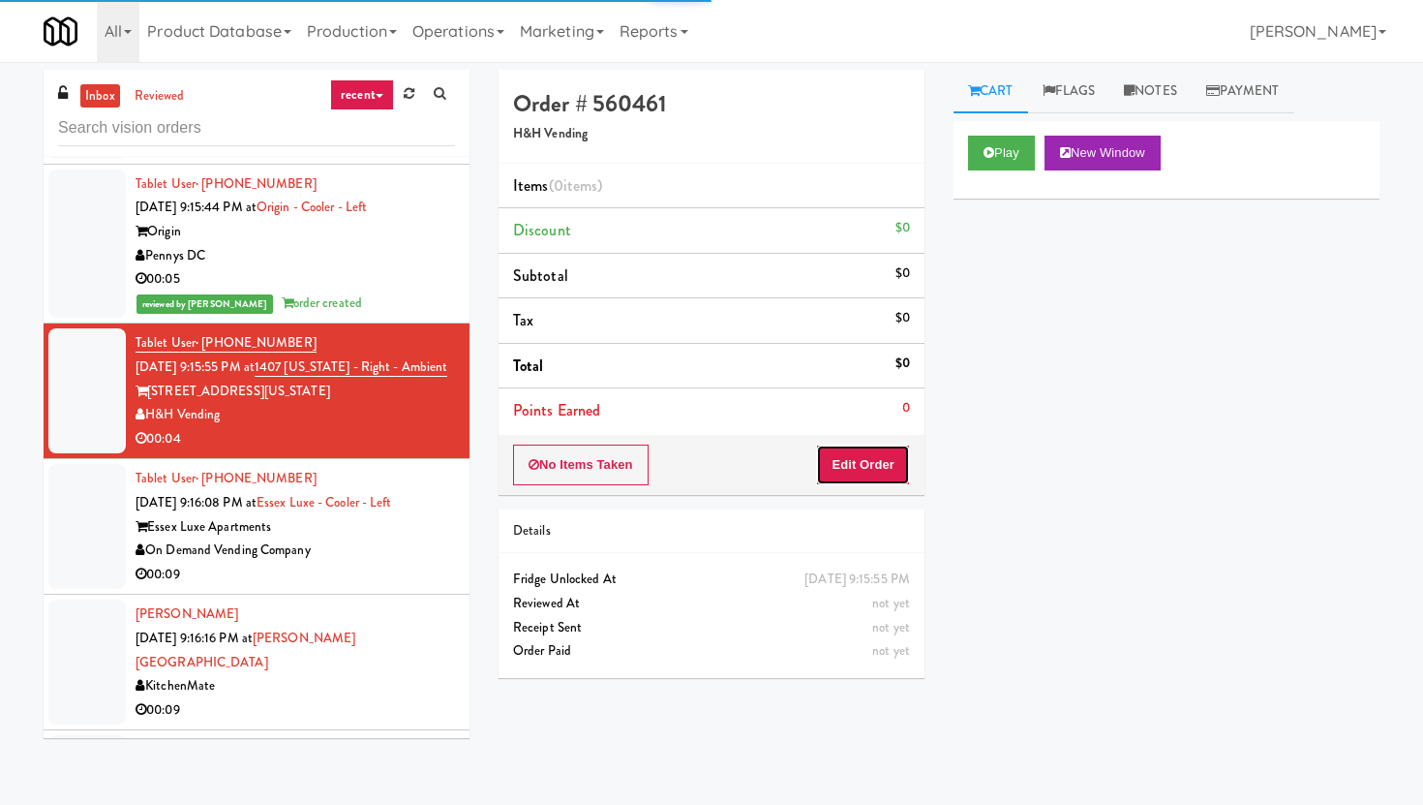
click at [866, 468] on button "Edit Order" at bounding box center [863, 464] width 94 height 41
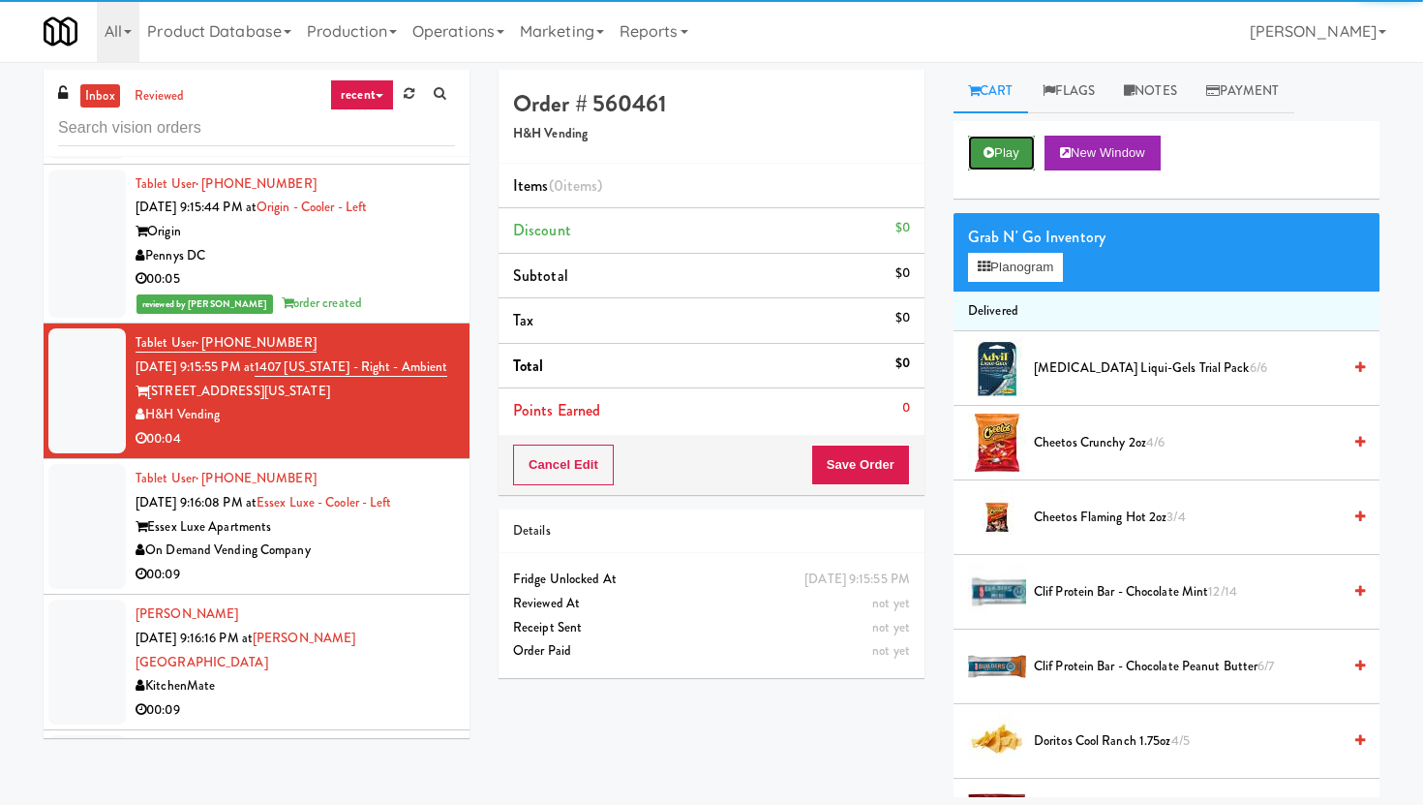
click at [1002, 158] on button "Play" at bounding box center [1001, 153] width 67 height 35
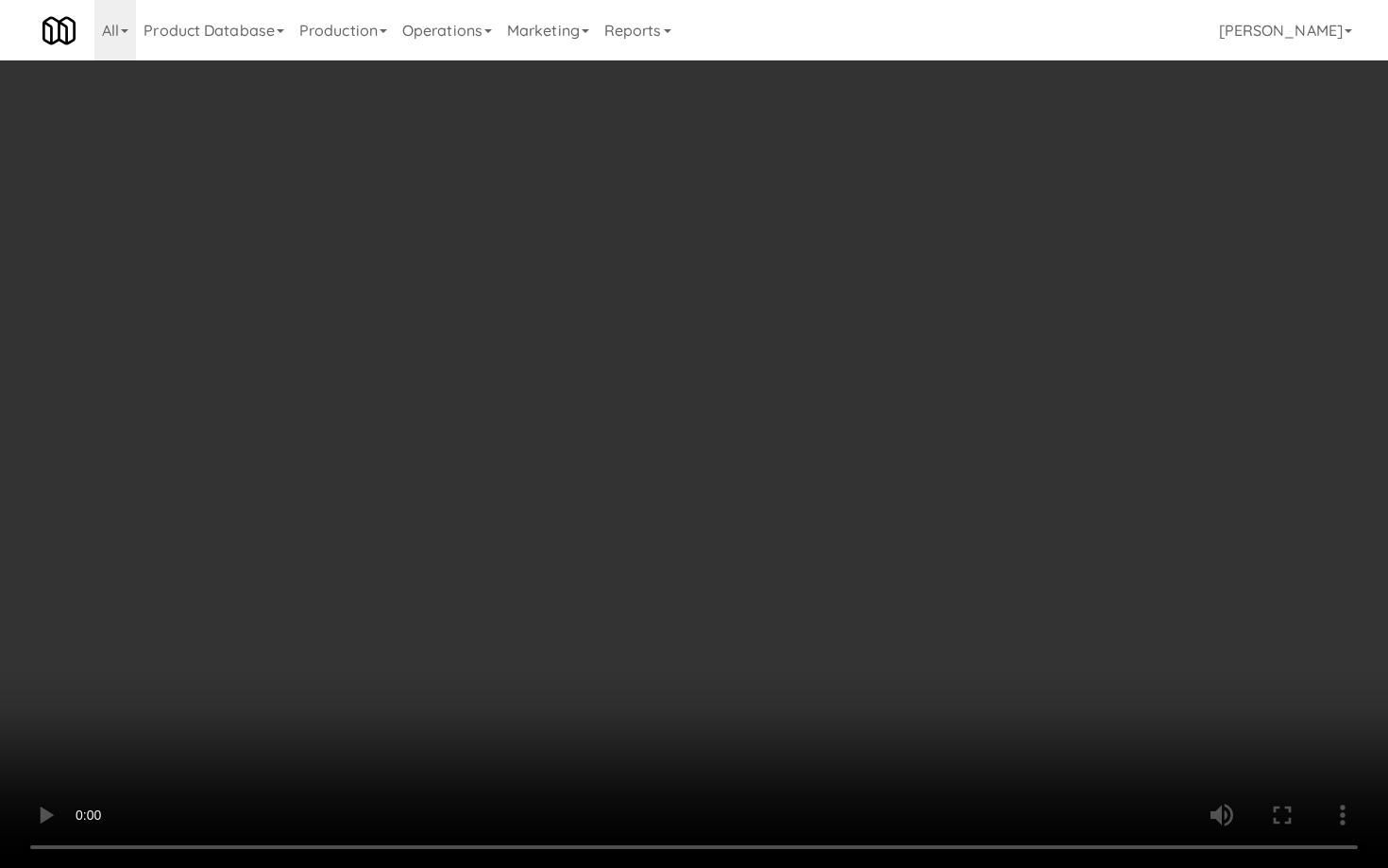
click at [1106, 664] on video at bounding box center [694, 434] width 1388 height 868
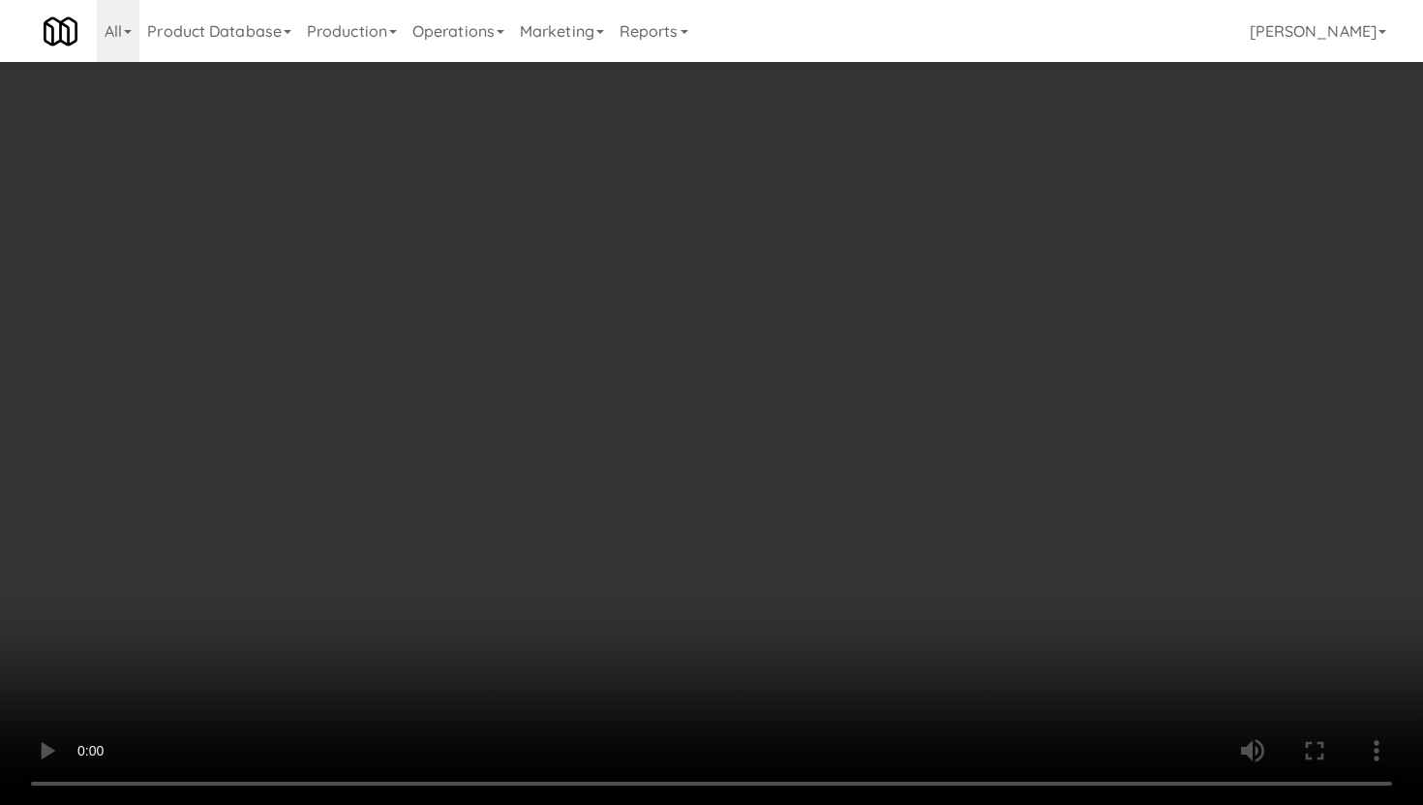
scroll to position [1013, 0]
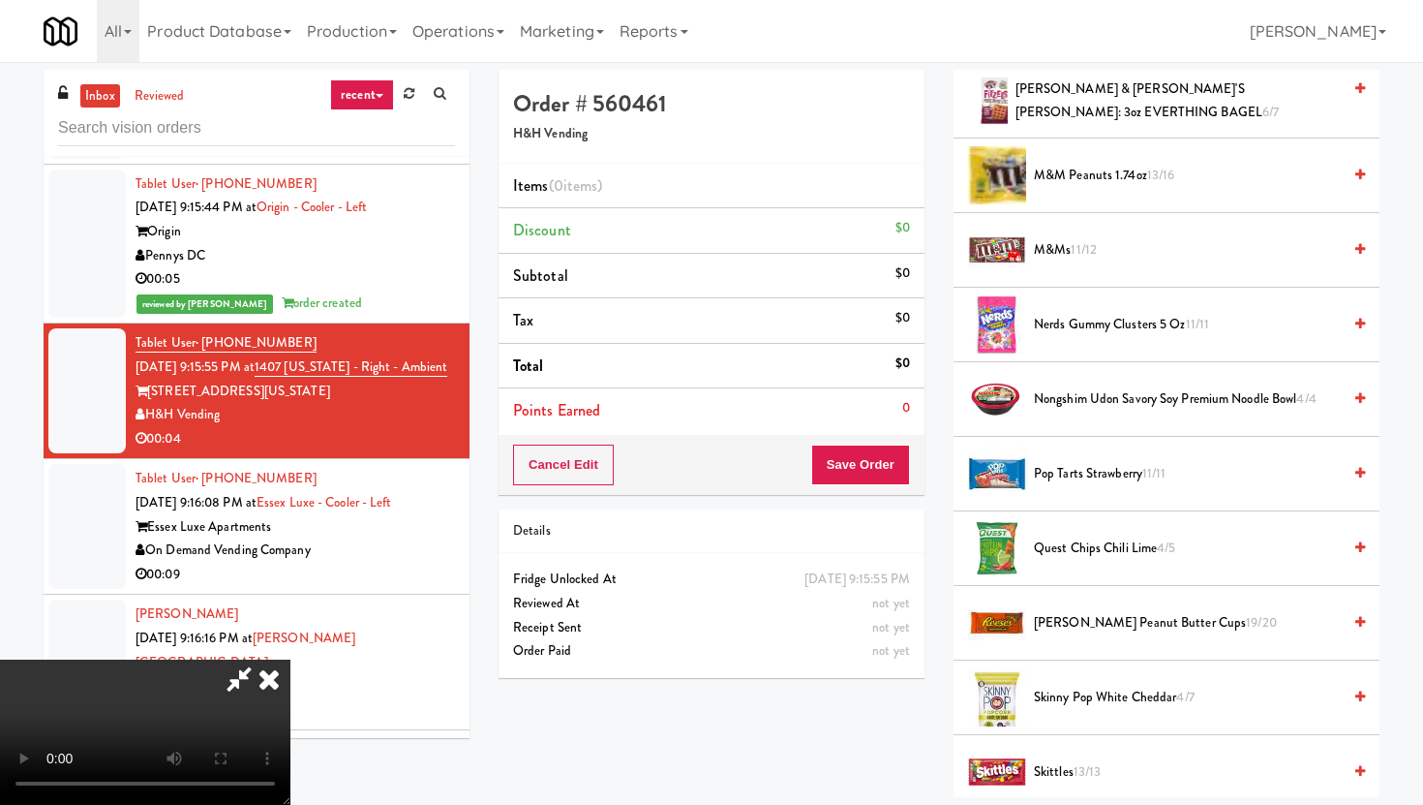
click at [1112, 546] on span "Quest Chips Chili Lime 4/5" at bounding box center [1187, 548] width 307 height 24
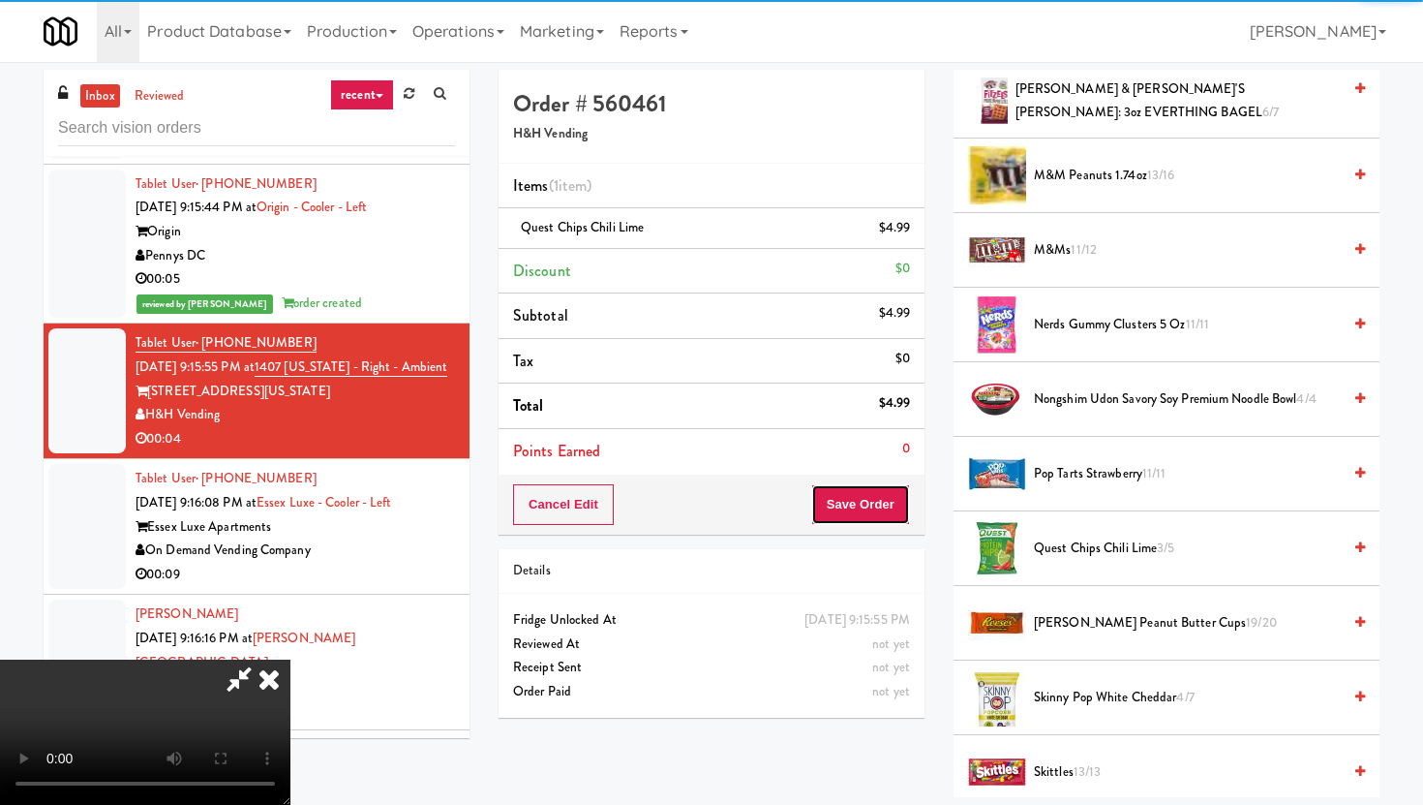
click at [885, 495] on button "Save Order" at bounding box center [860, 504] width 99 height 41
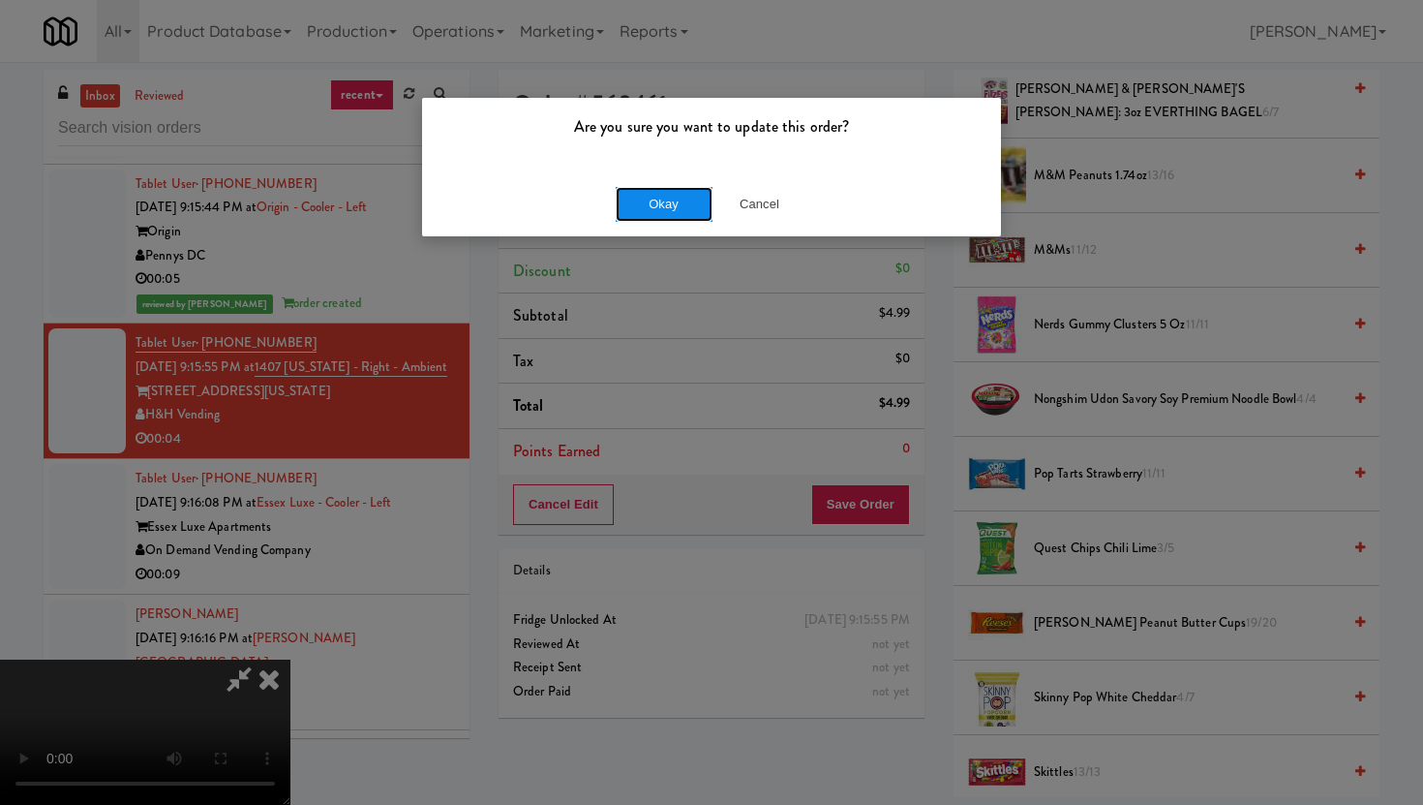
click at [663, 198] on button "Okay" at bounding box center [664, 204] width 97 height 35
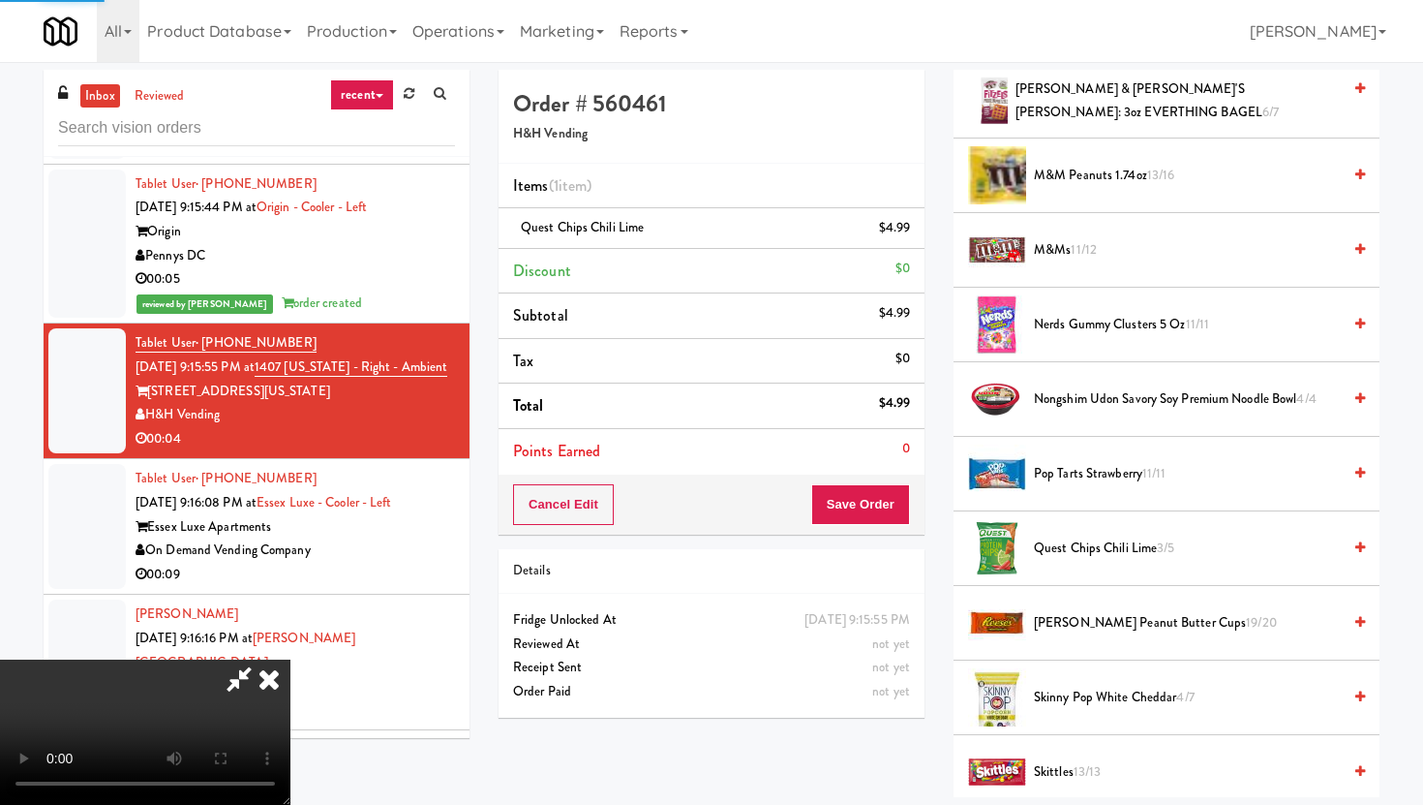
scroll to position [49, 0]
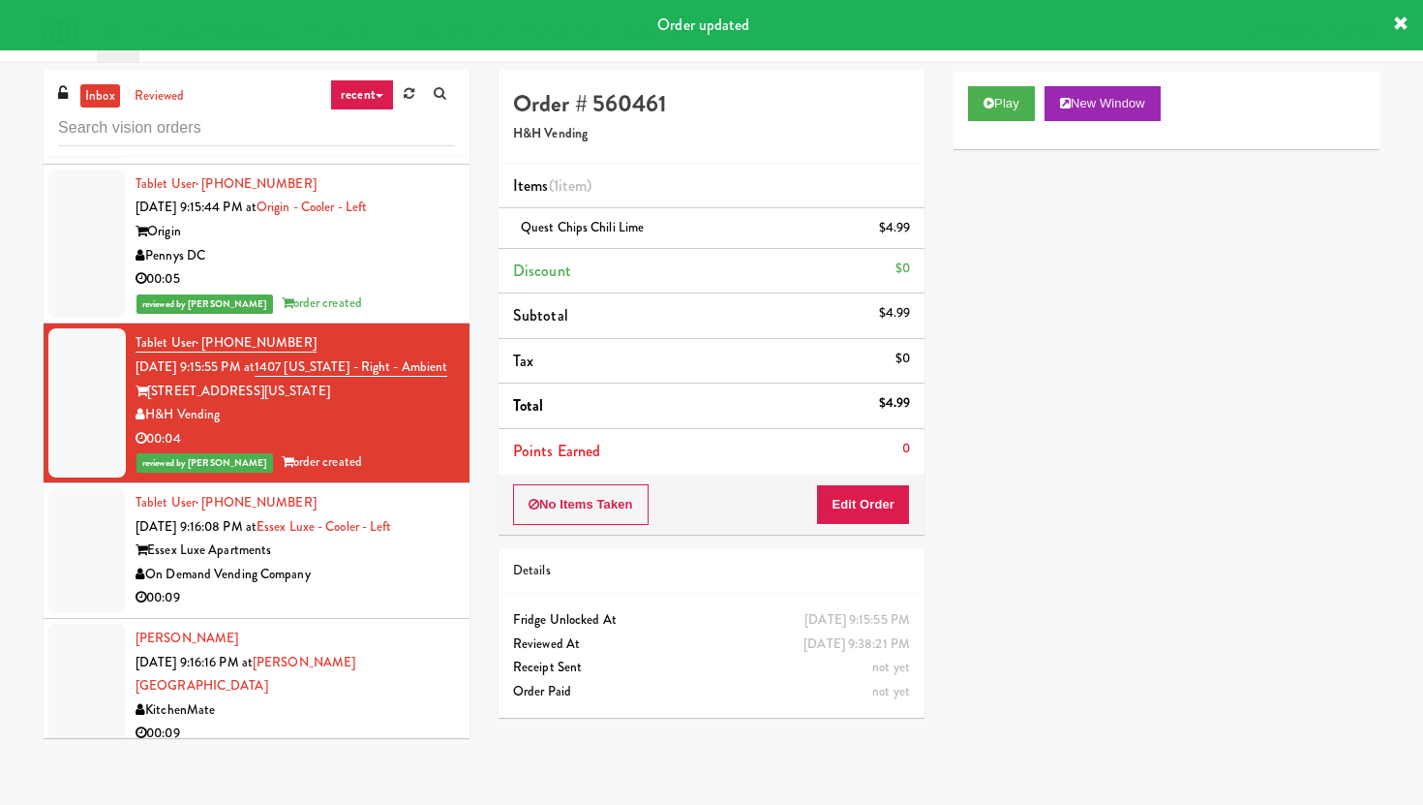
click at [449, 562] on div "On Demand Vending Company" at bounding box center [295, 574] width 319 height 24
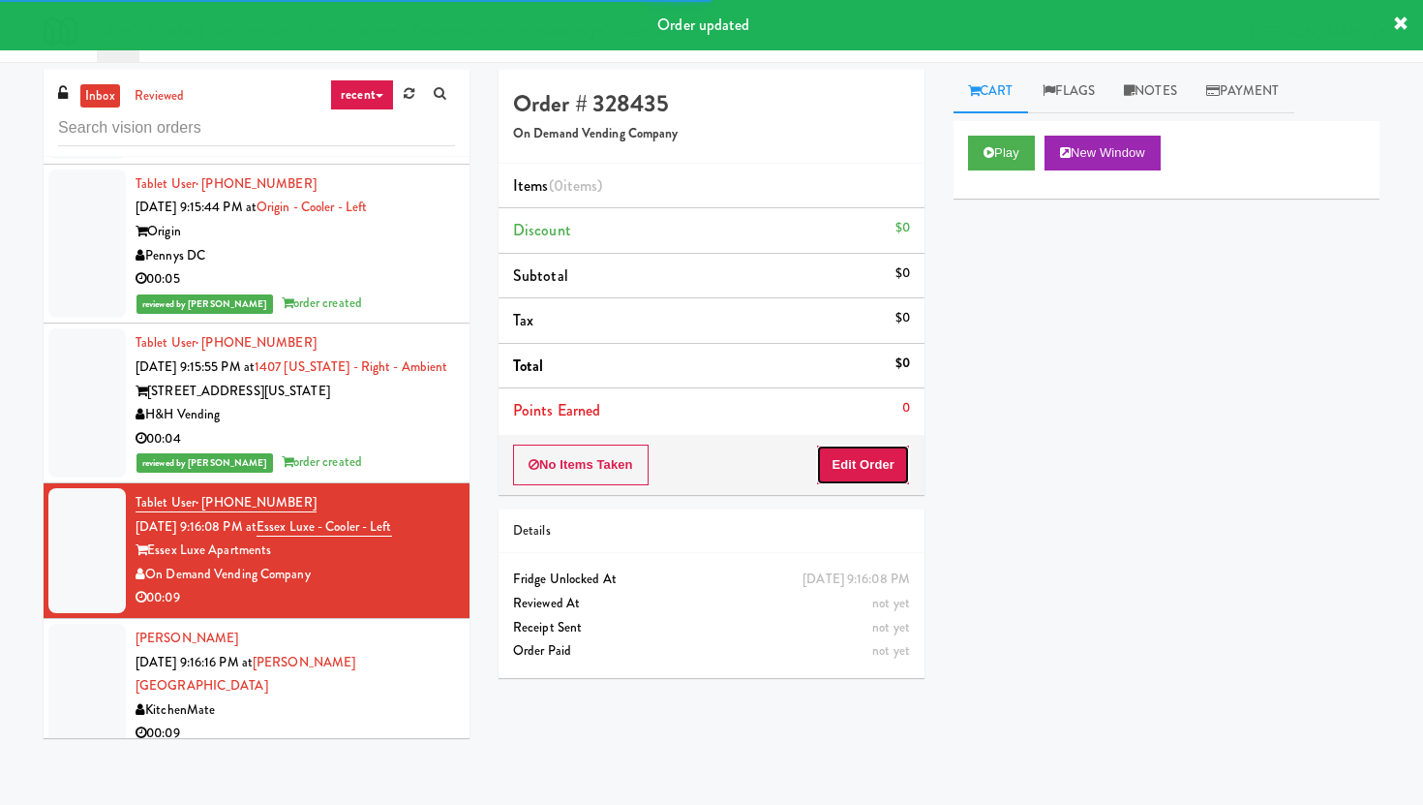
click at [898, 464] on button "Edit Order" at bounding box center [863, 464] width 94 height 41
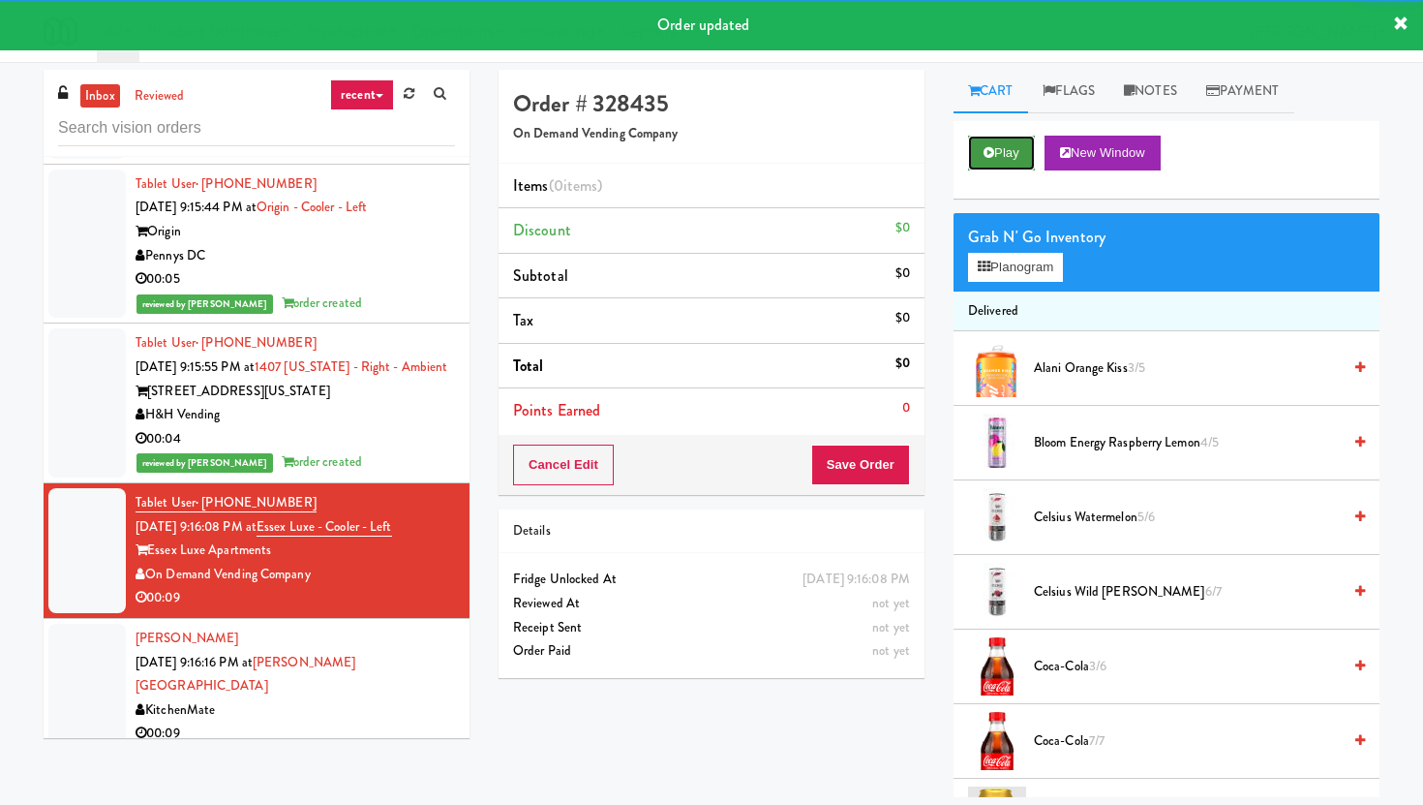
click at [1014, 155] on button "Play" at bounding box center [1001, 153] width 67 height 35
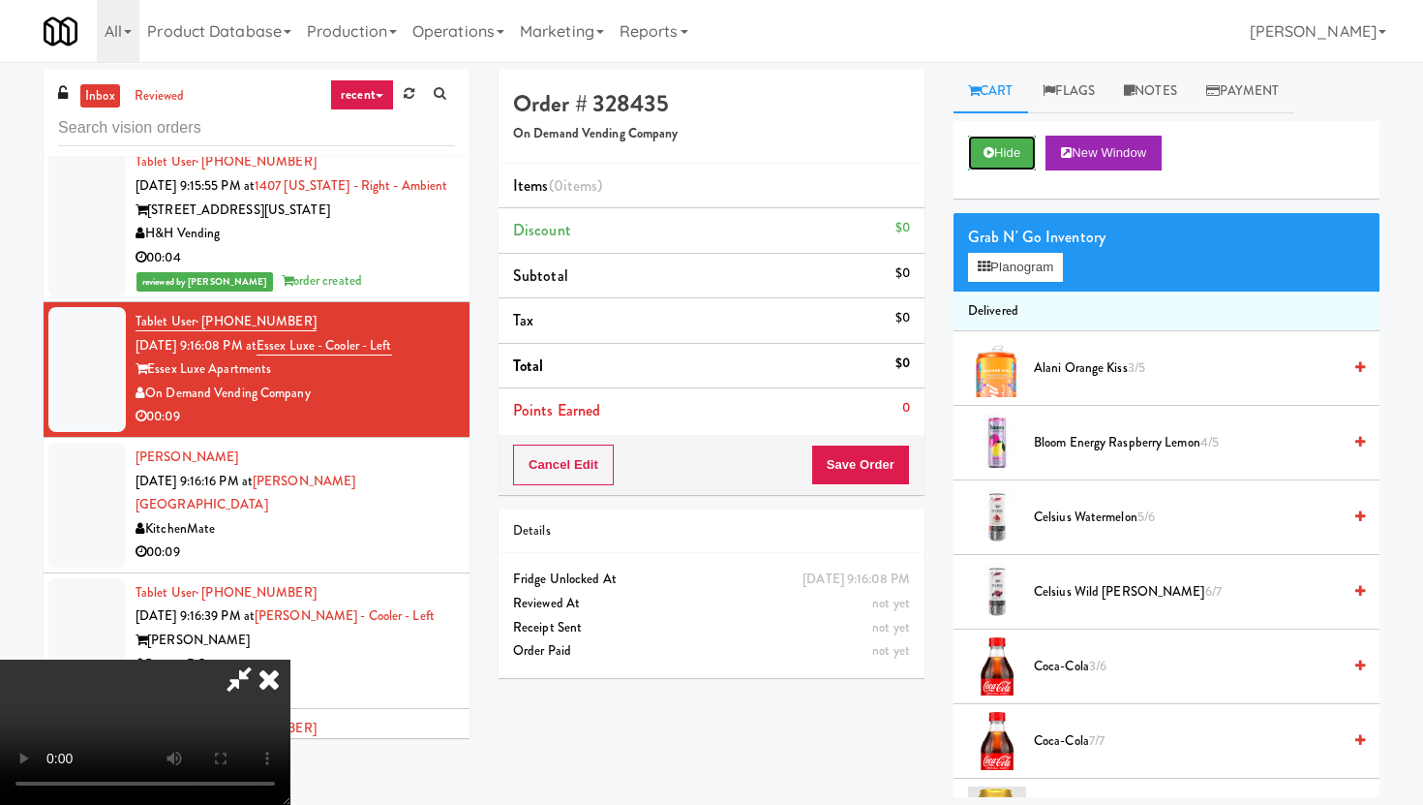
scroll to position [159, 0]
click at [290, 659] on video at bounding box center [145, 731] width 290 height 145
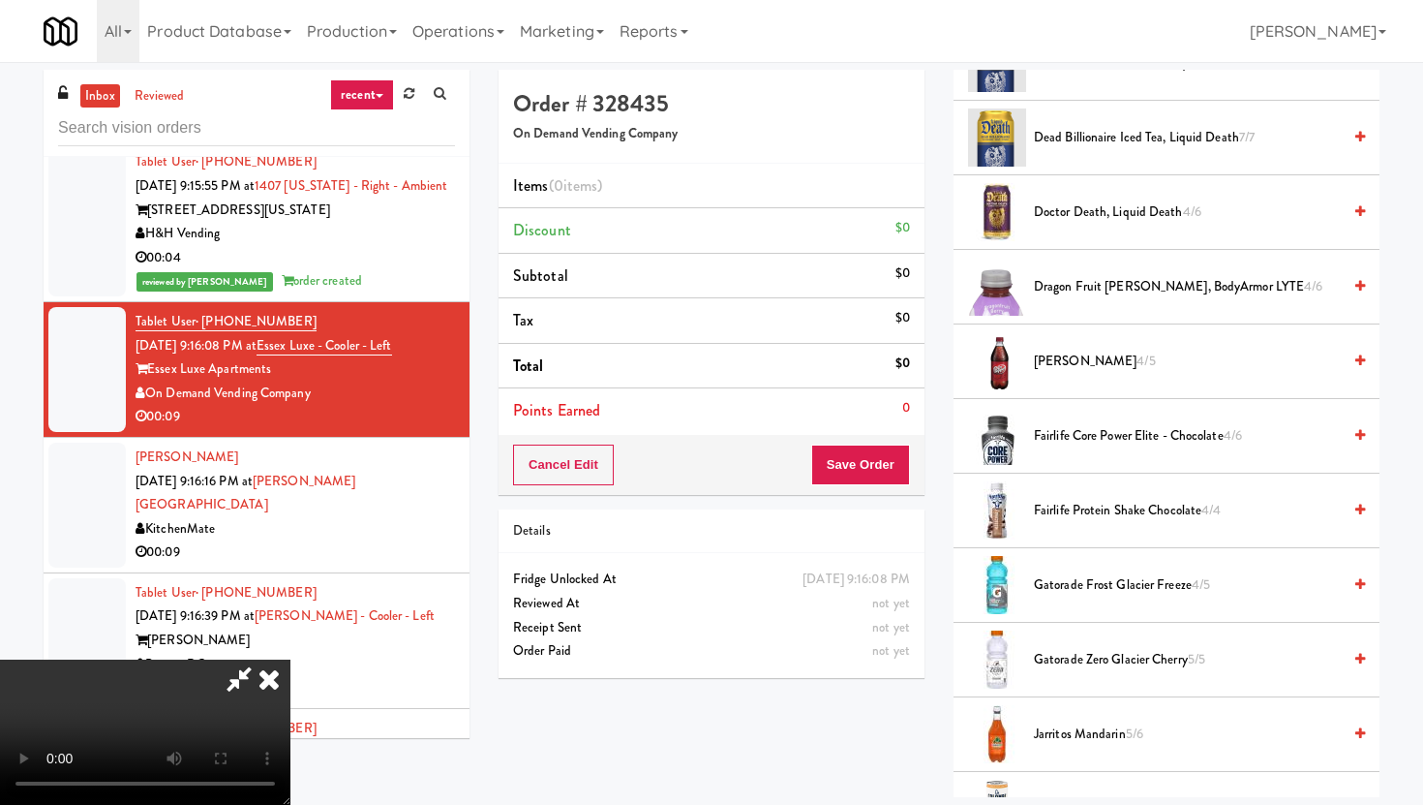
scroll to position [765, 0]
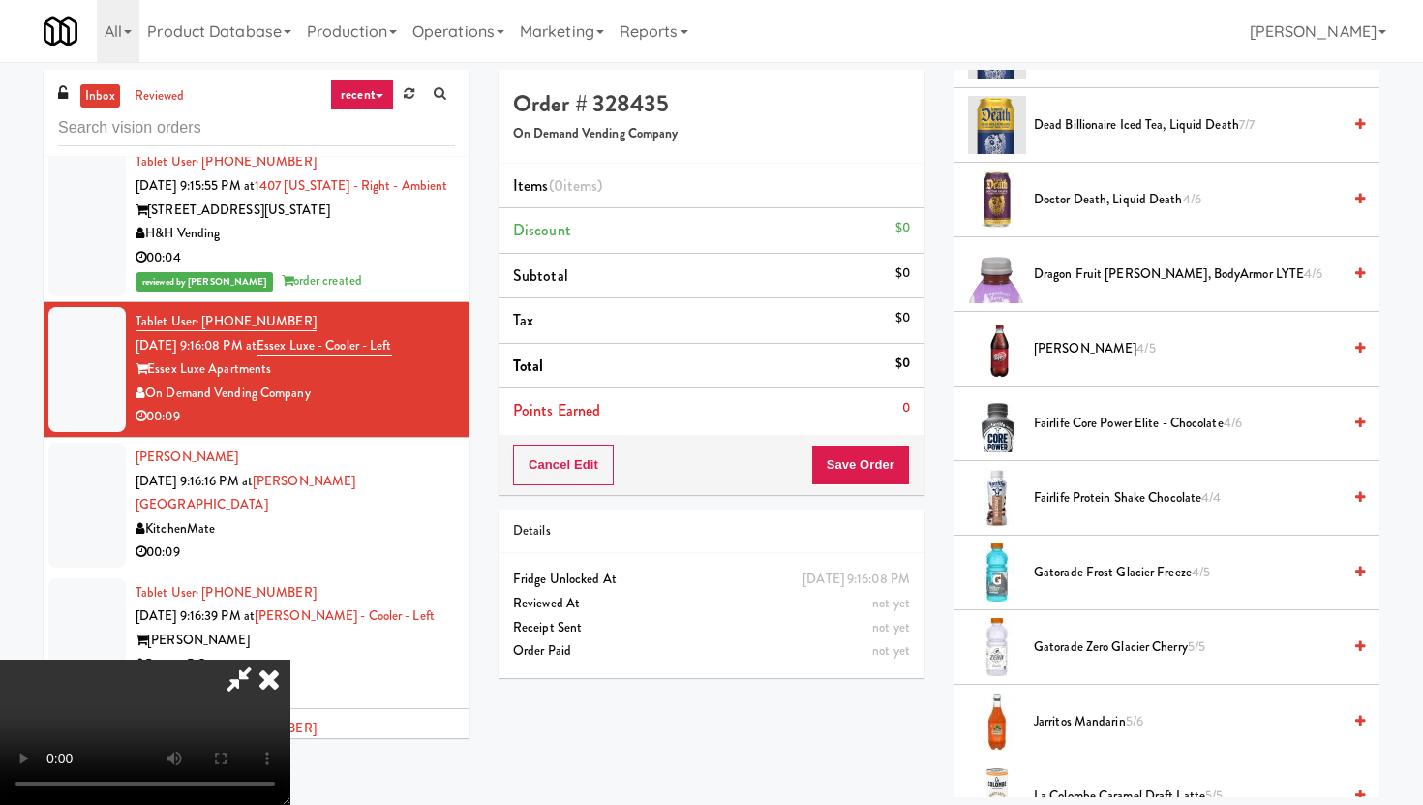
click at [1078, 361] on li "[PERSON_NAME] 4/5" at bounding box center [1167, 349] width 426 height 75
click at [1072, 358] on span "[PERSON_NAME] 4/5" at bounding box center [1187, 349] width 307 height 24
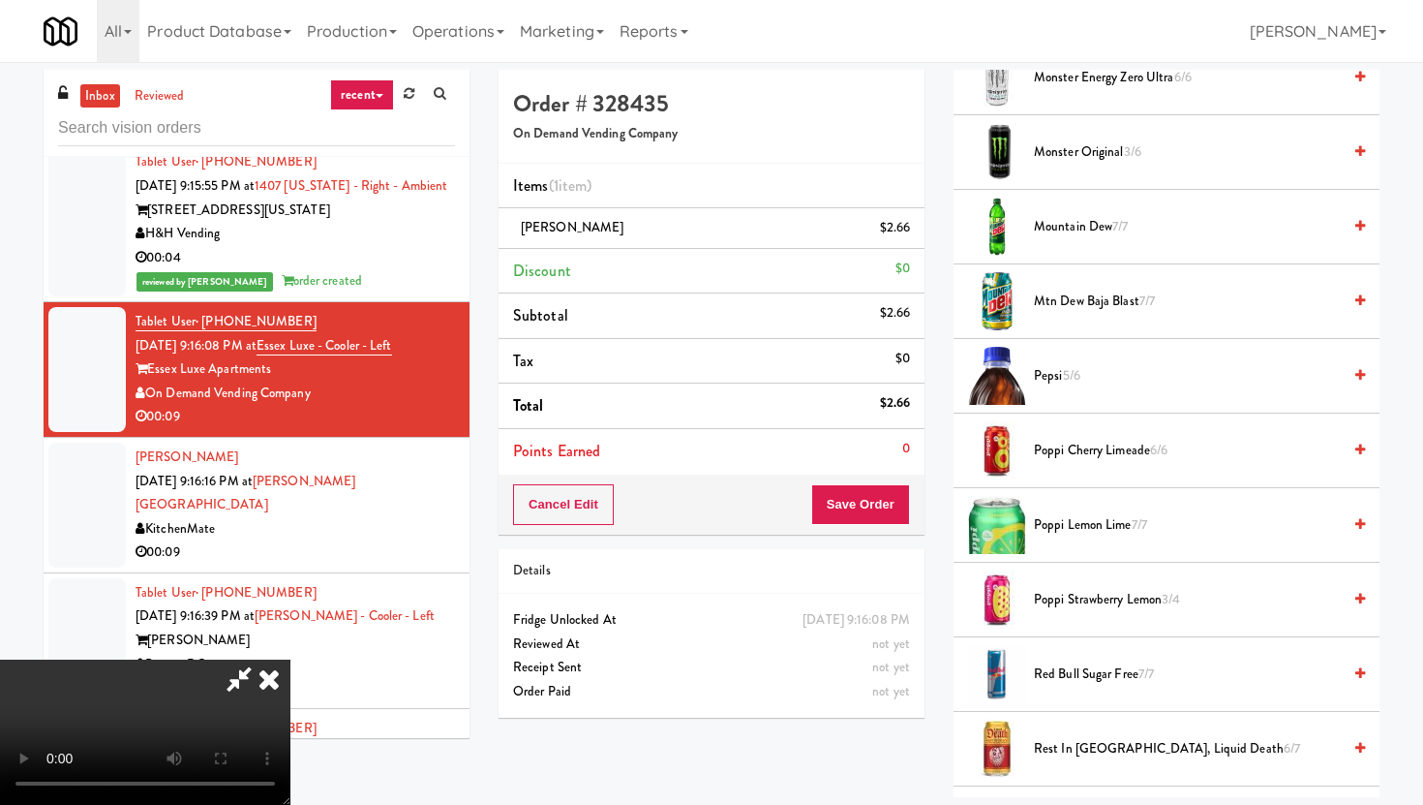
scroll to position [1631, 0]
click at [1061, 373] on span "Pepsi 5/6" at bounding box center [1187, 377] width 307 height 24
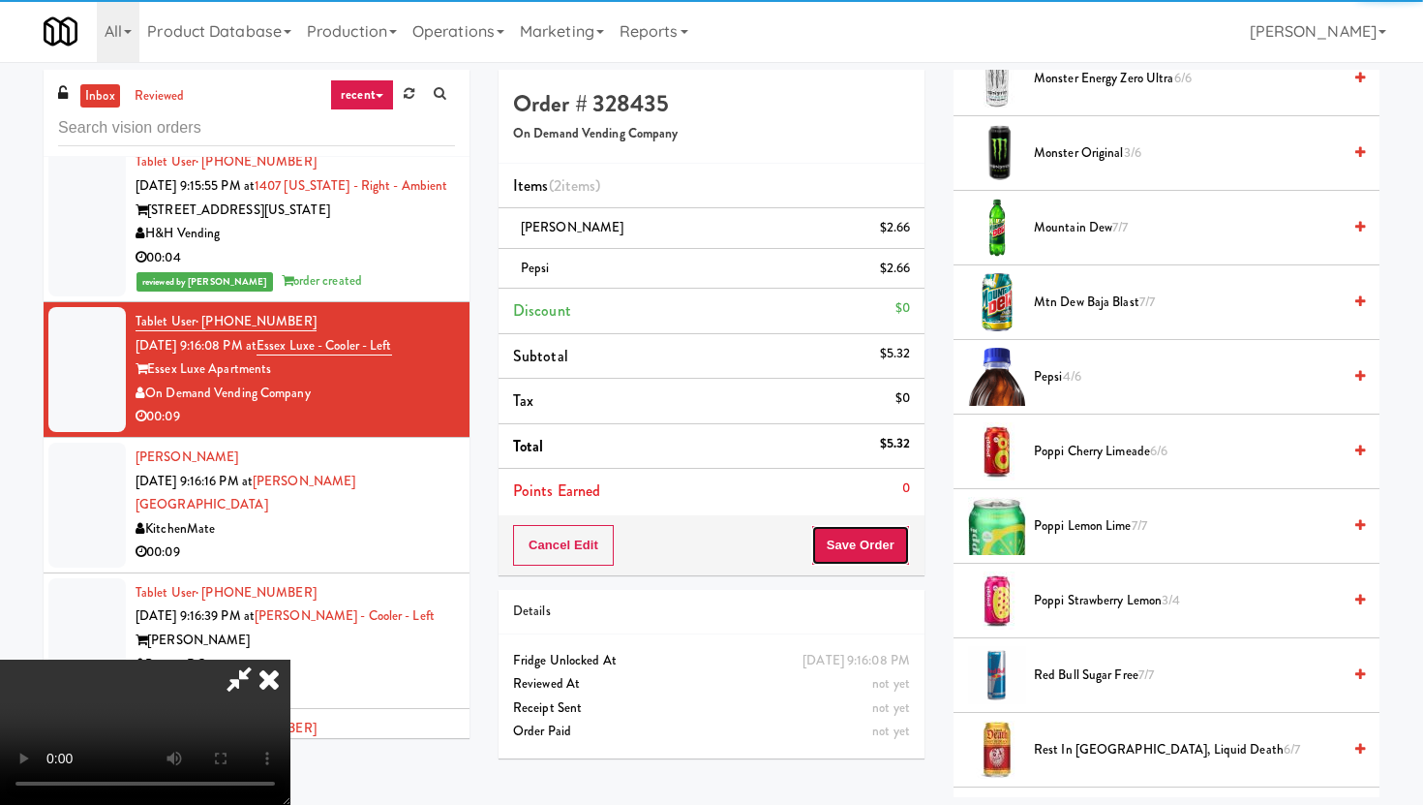
click at [898, 560] on button "Save Order" at bounding box center [860, 545] width 99 height 41
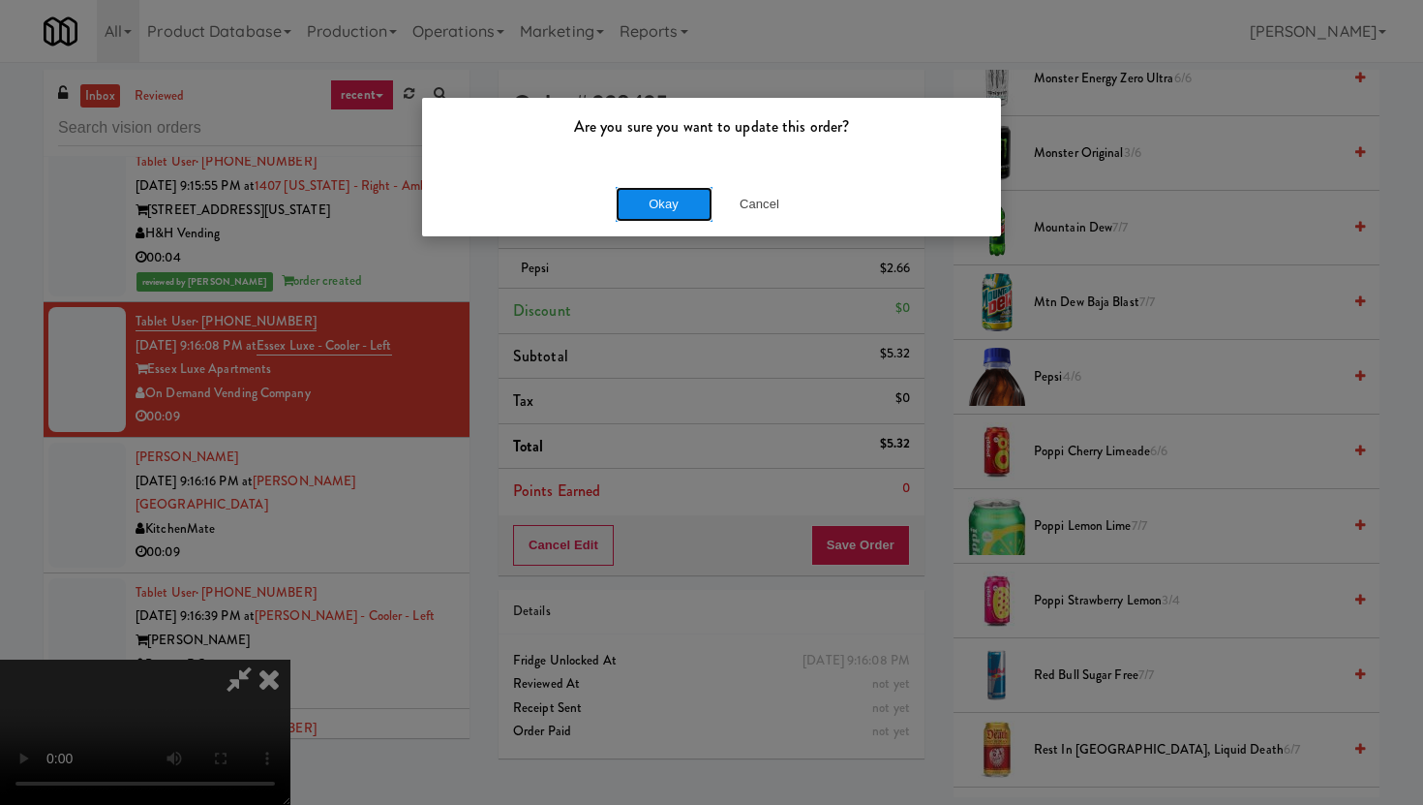
click at [672, 188] on button "Okay" at bounding box center [664, 204] width 97 height 35
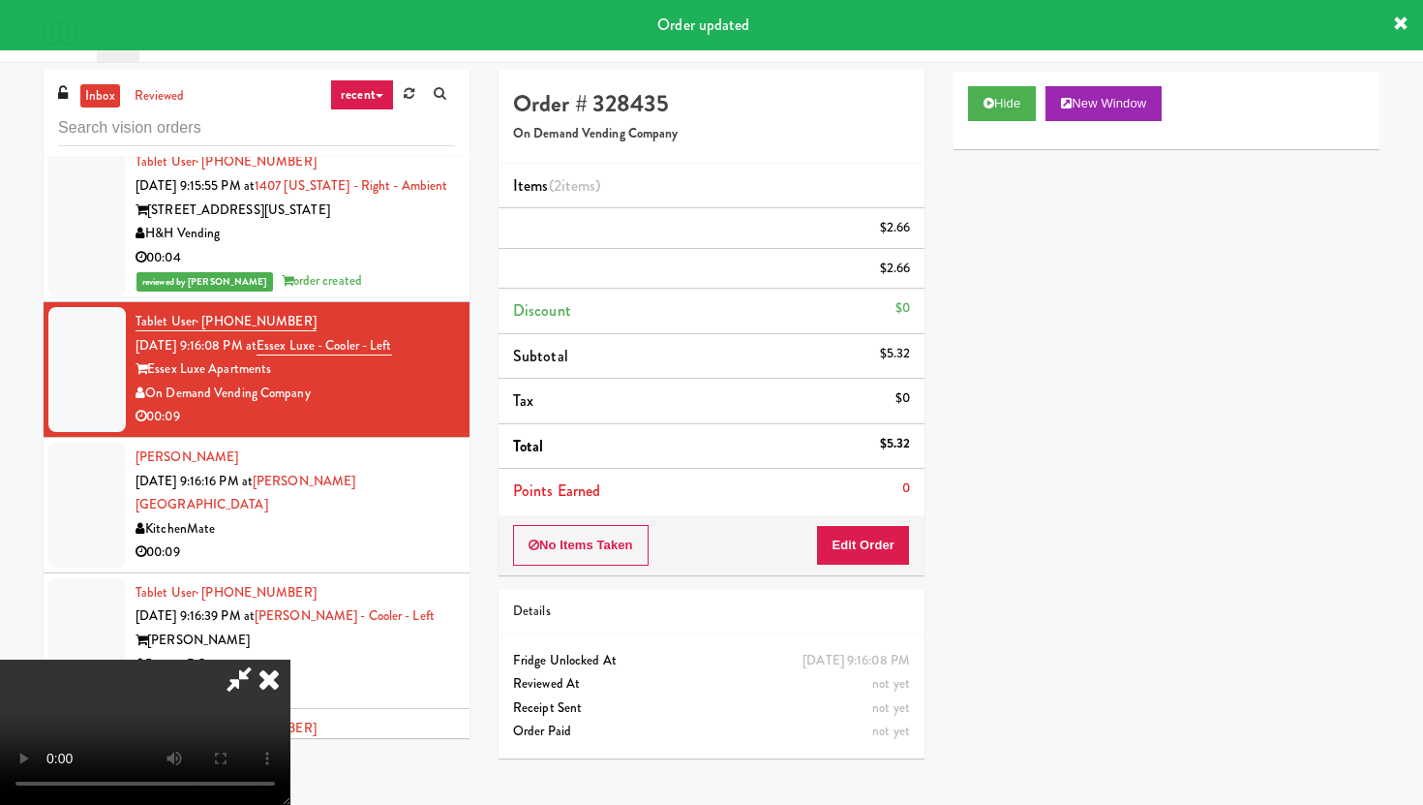
scroll to position [0, 0]
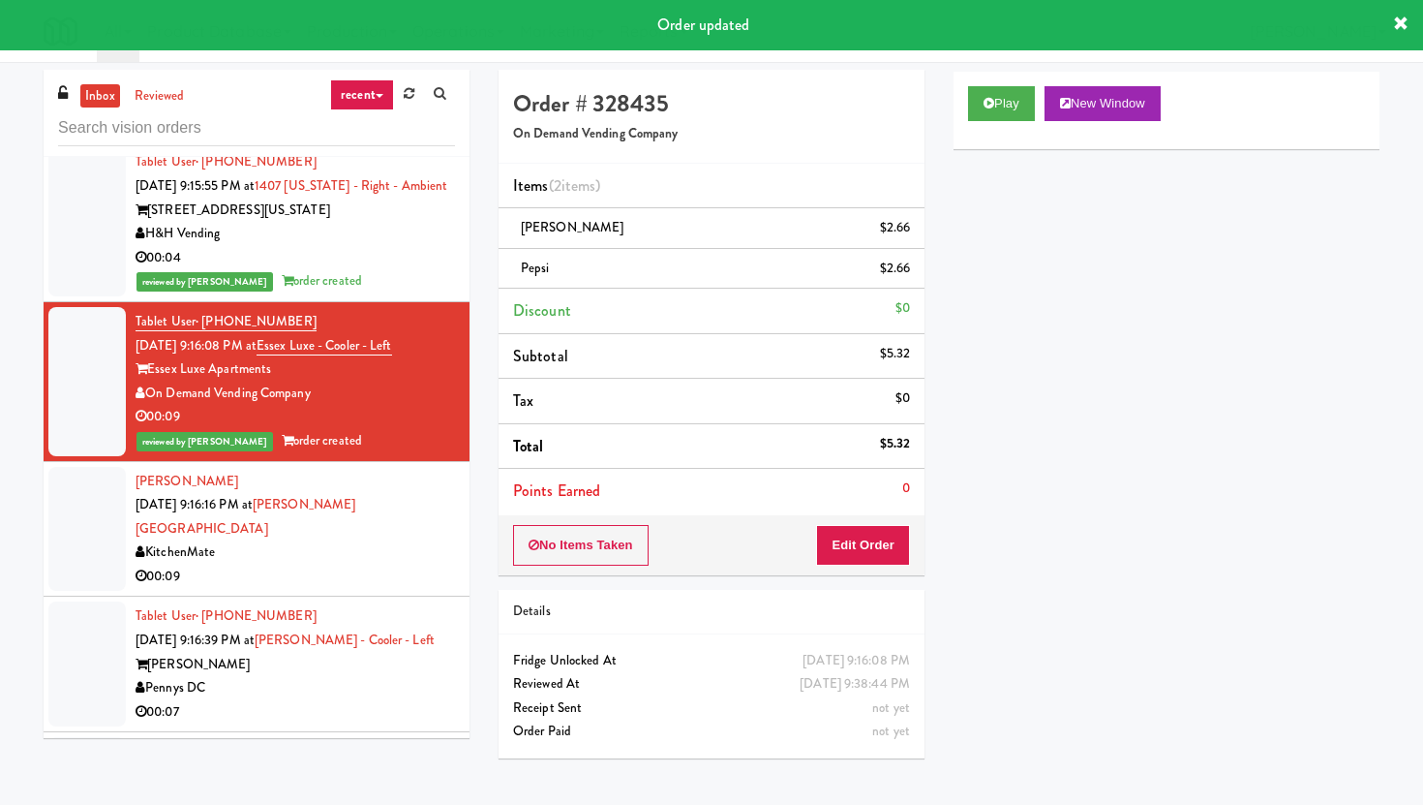
click at [386, 621] on li "Tablet User · (410) 652-4305 [DATE] 9:16:39 PM at [PERSON_NAME][GEOGRAPHIC_DATA…" at bounding box center [257, 664] width 426 height 136
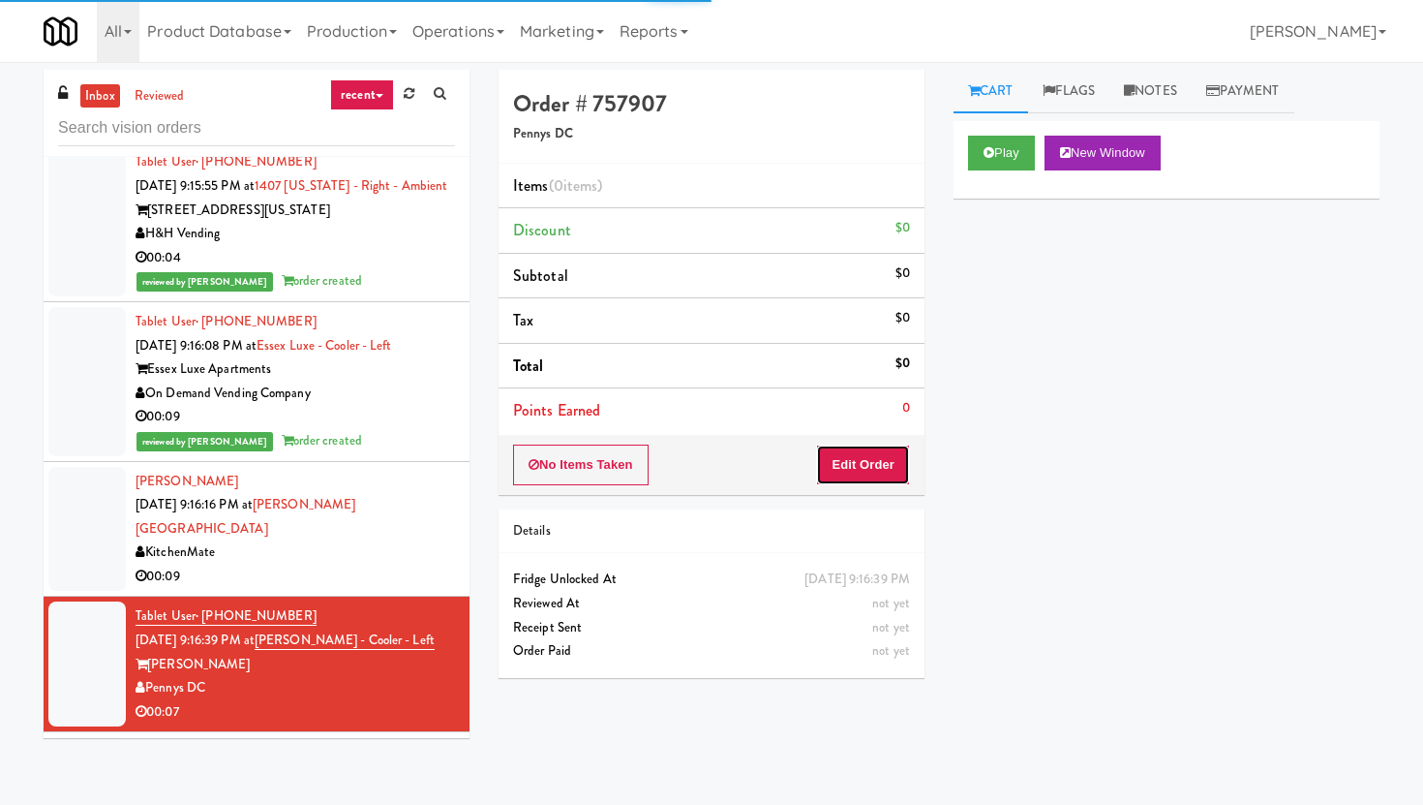
click at [852, 460] on button "Edit Order" at bounding box center [863, 464] width 94 height 41
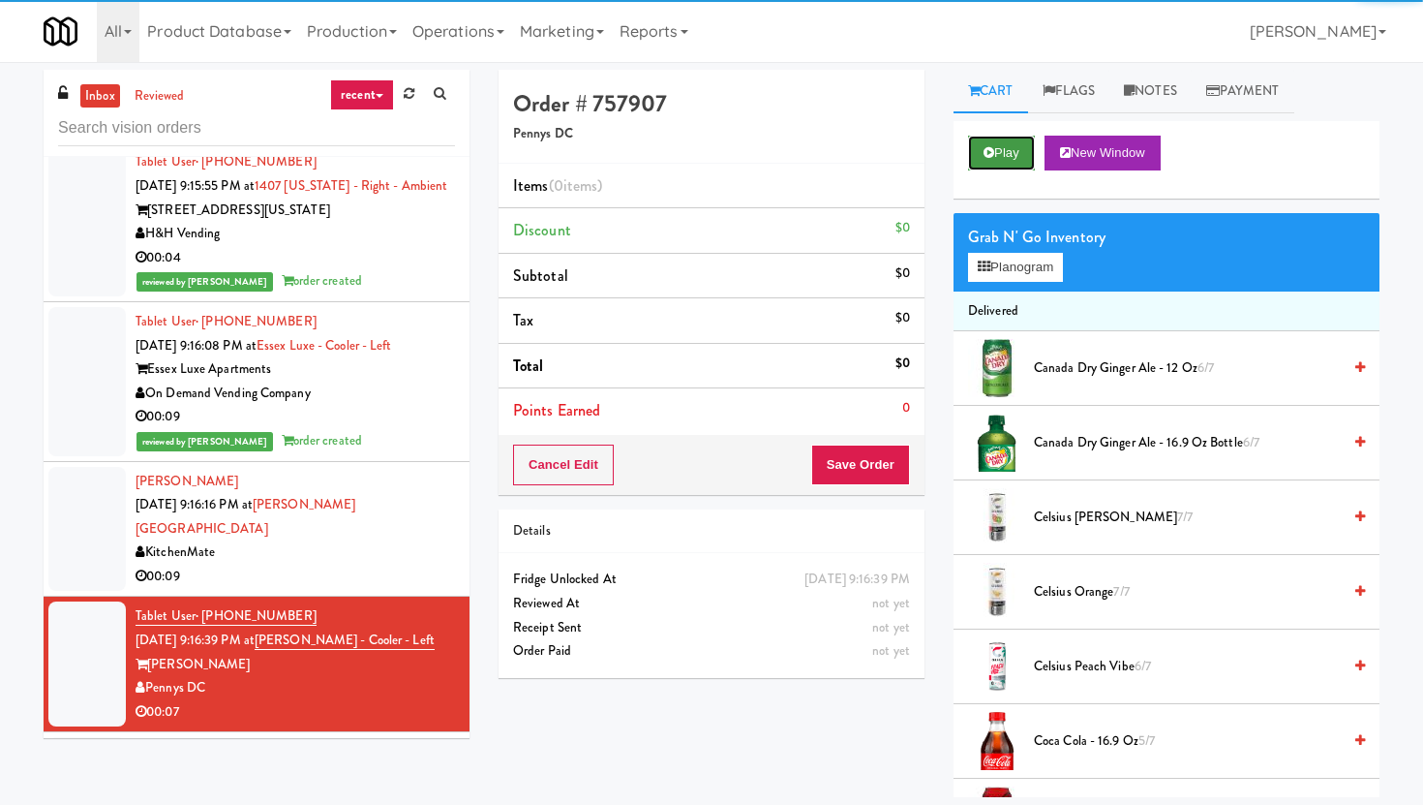
click at [1028, 141] on button "Play" at bounding box center [1001, 153] width 67 height 35
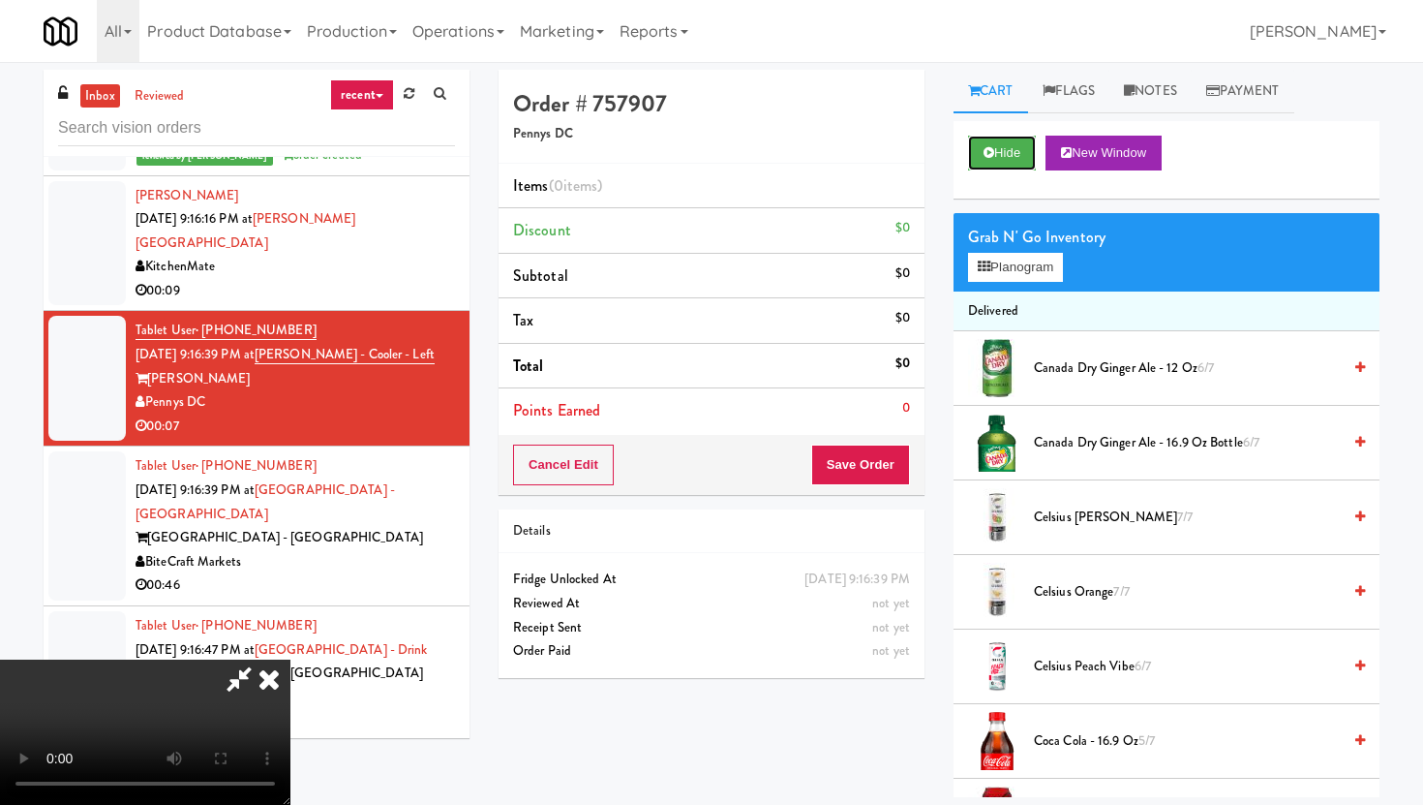
scroll to position [159, 0]
click at [290, 659] on video at bounding box center [145, 731] width 290 height 145
click at [1084, 744] on span "Coca Cola - 16.9 oz 5/7" at bounding box center [1187, 741] width 307 height 24
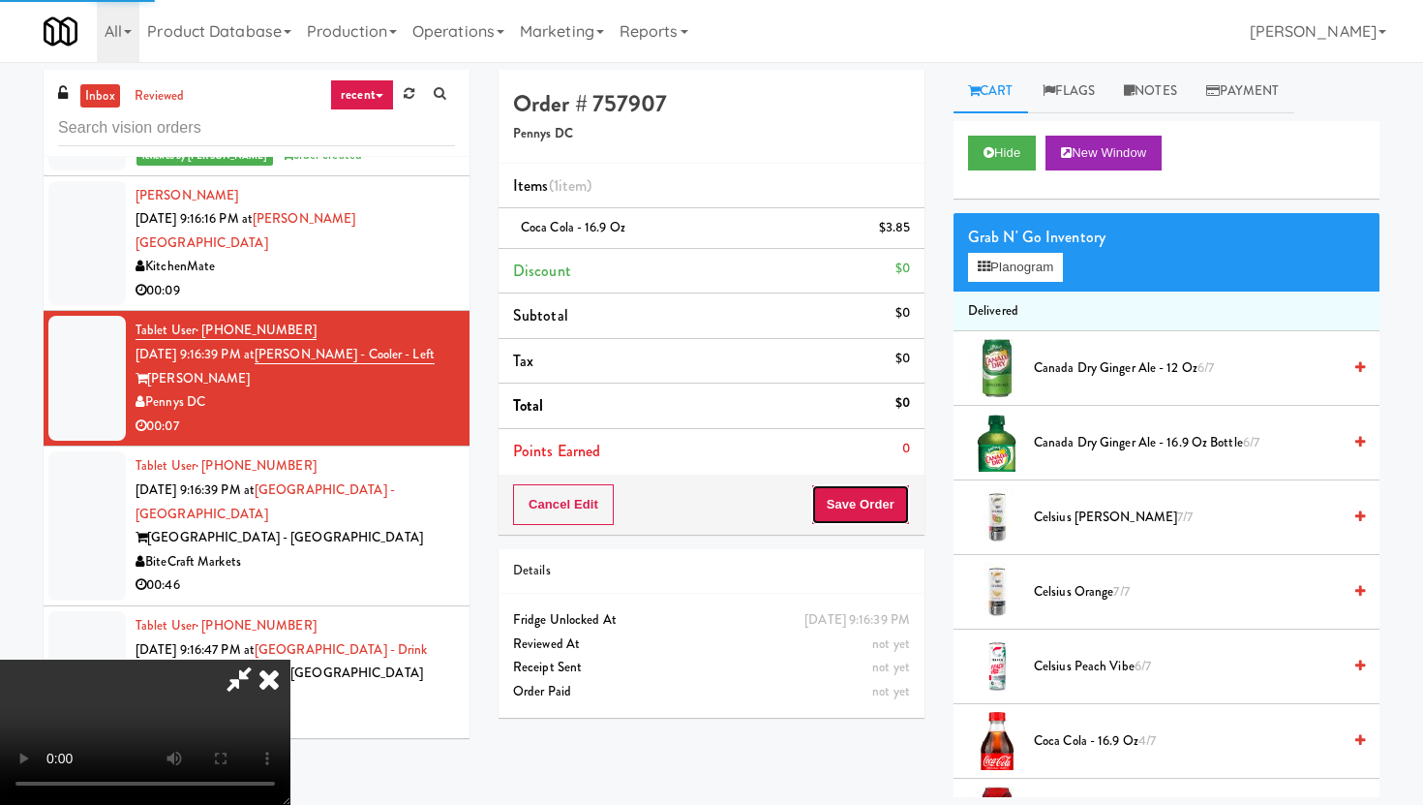
click at [889, 497] on button "Save Order" at bounding box center [860, 504] width 99 height 41
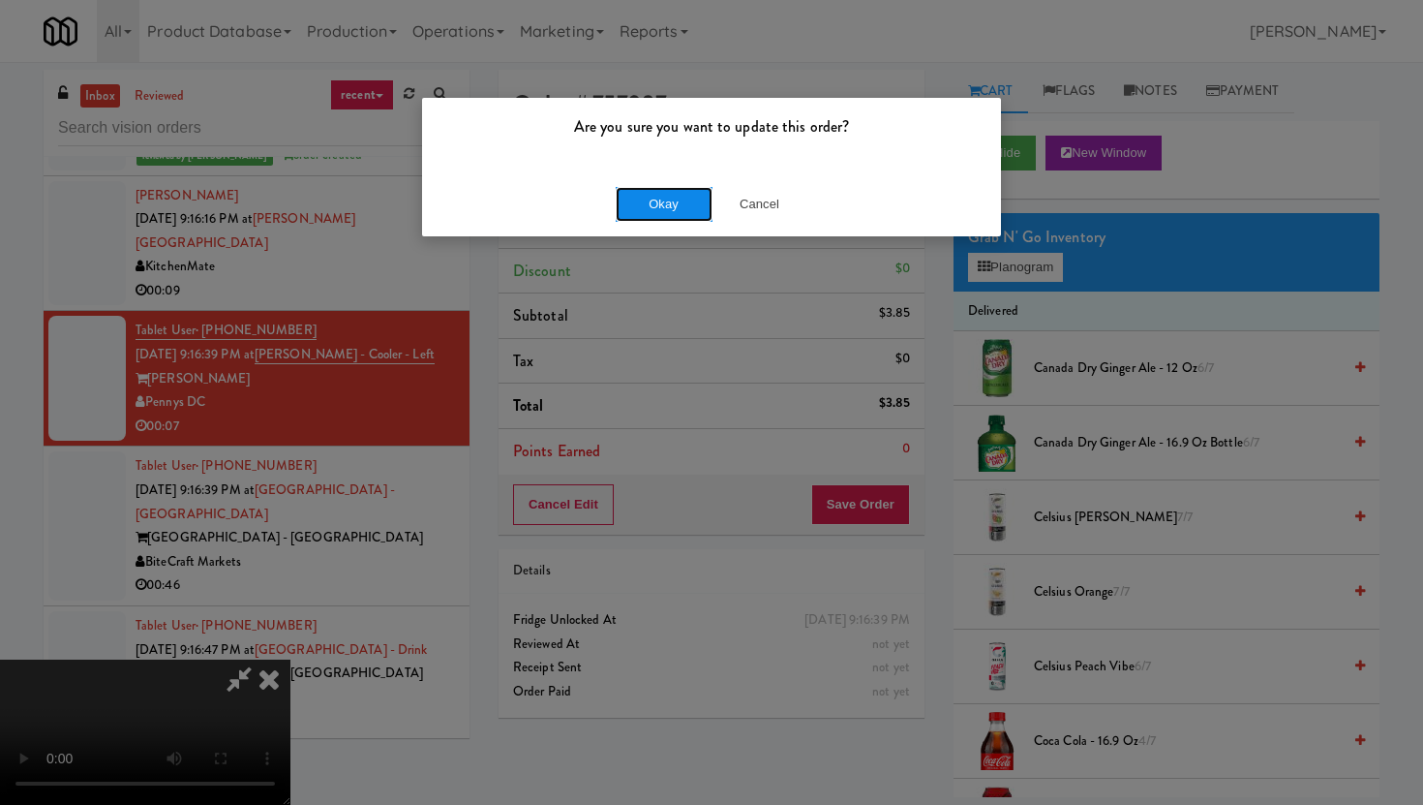
click at [664, 214] on button "Okay" at bounding box center [664, 204] width 97 height 35
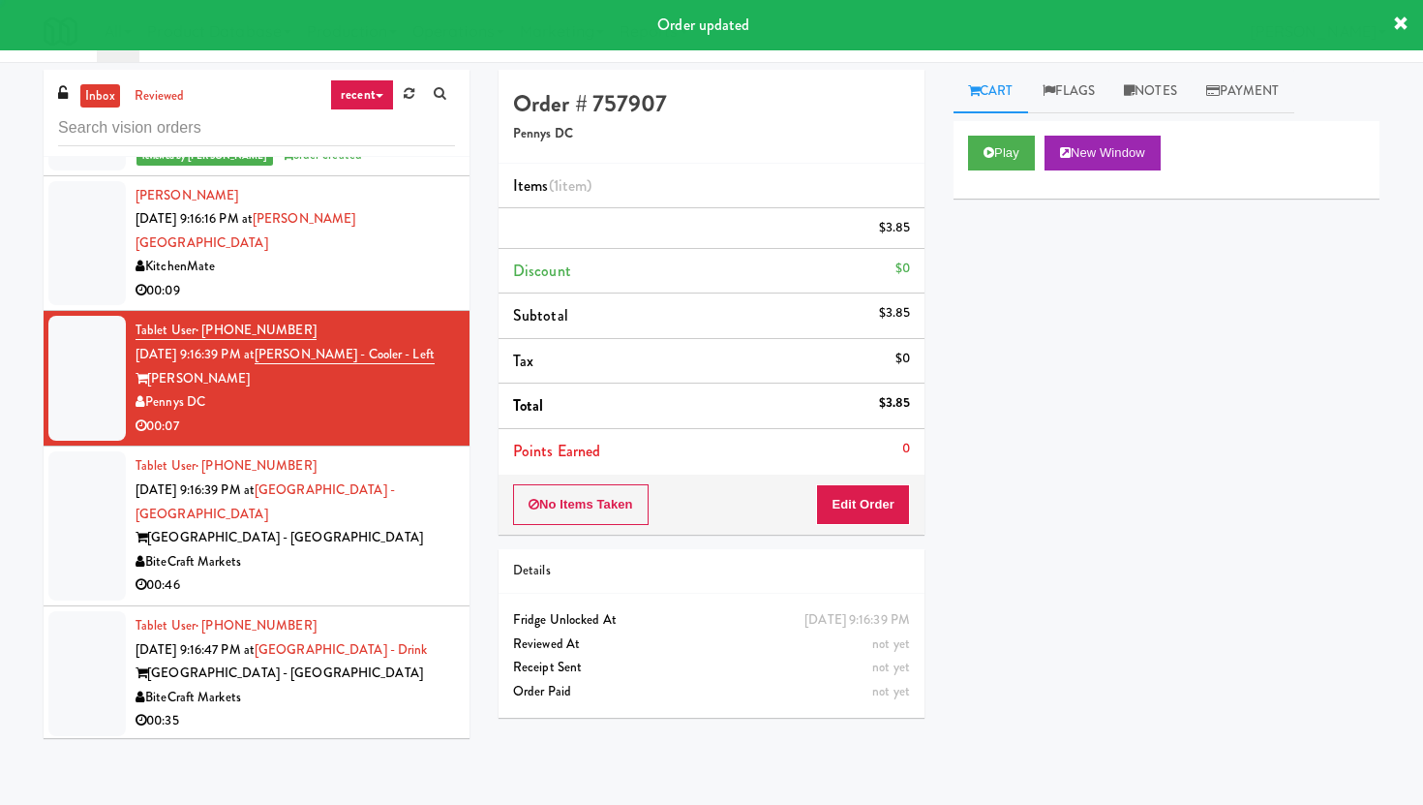
scroll to position [0, 0]
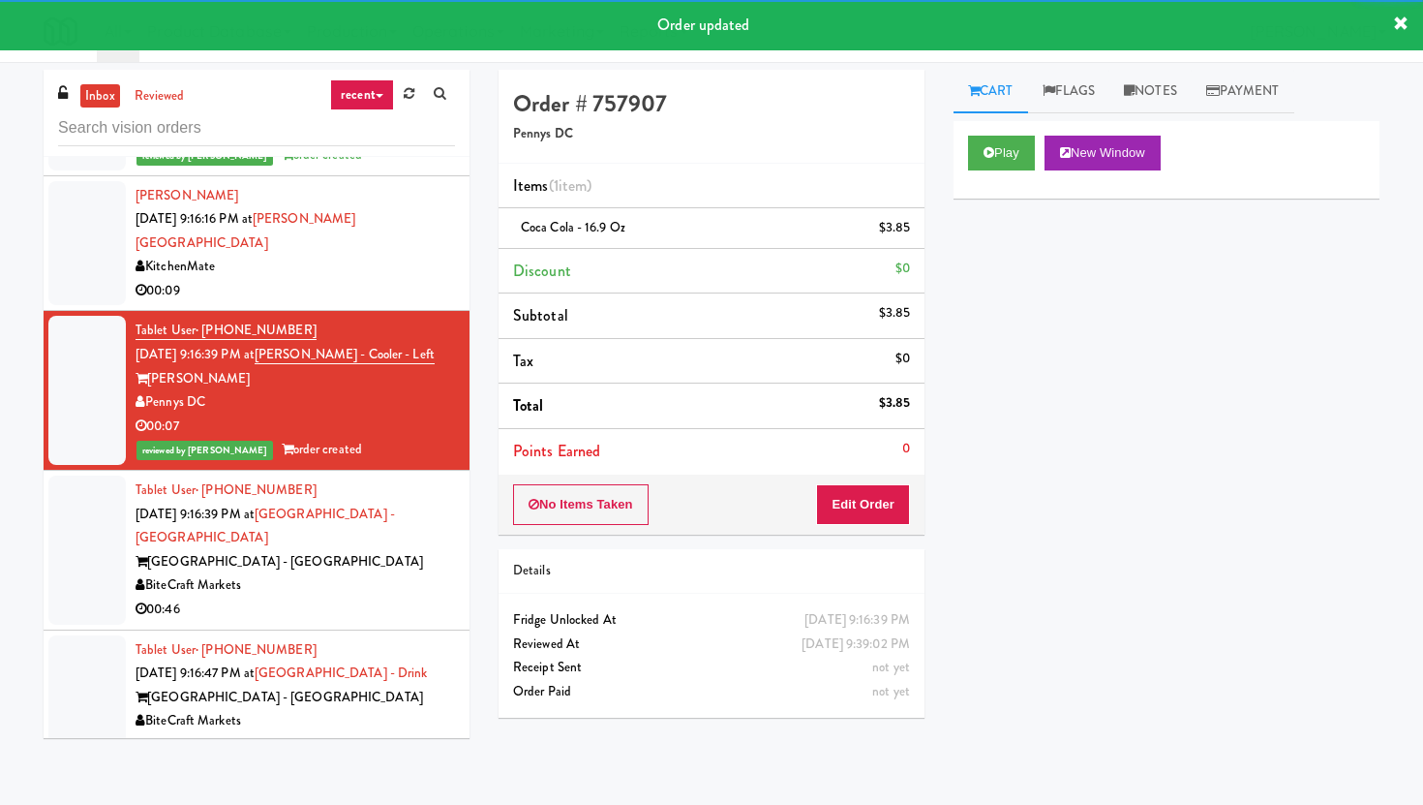
click at [414, 573] on div "BiteCraft Markets" at bounding box center [295, 585] width 319 height 24
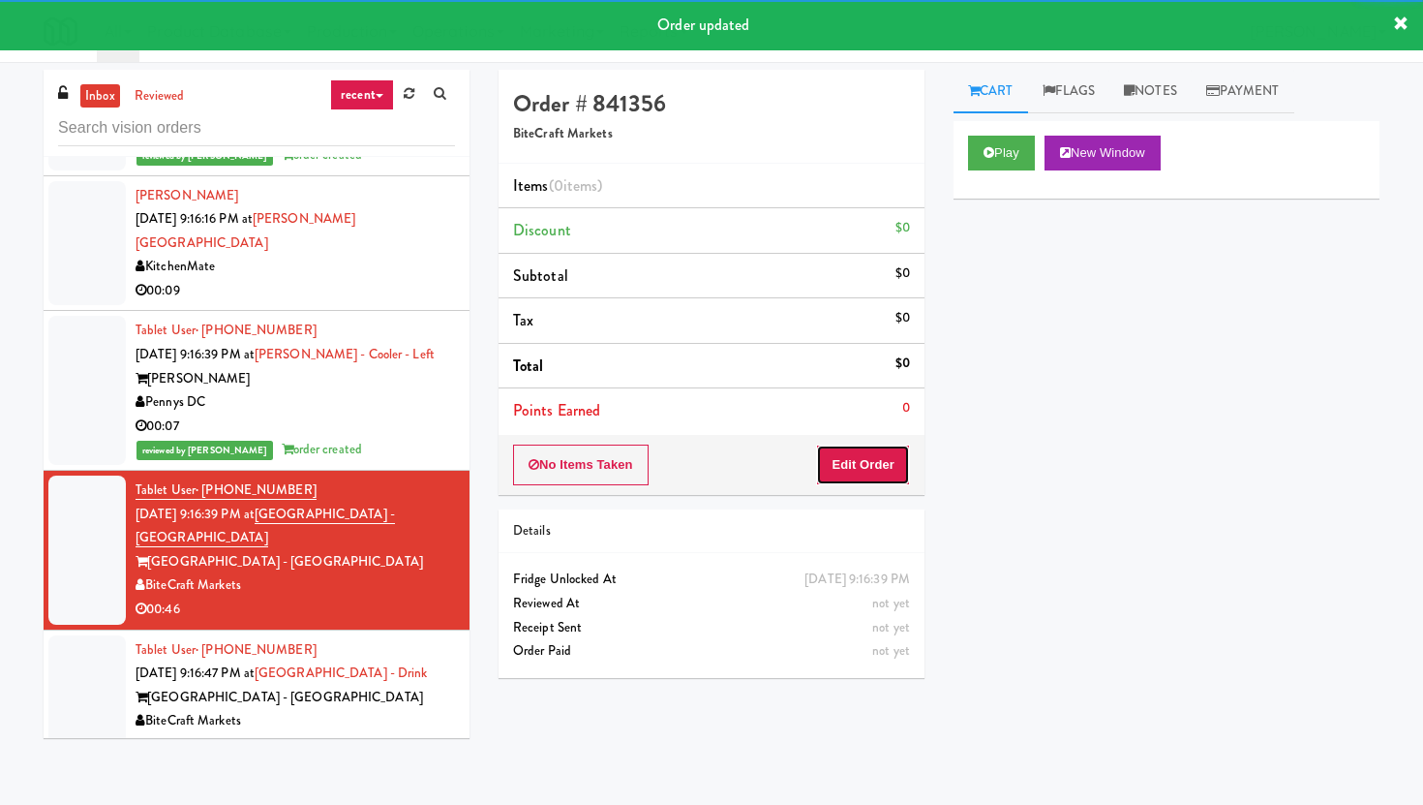
click at [872, 457] on button "Edit Order" at bounding box center [863, 464] width 94 height 41
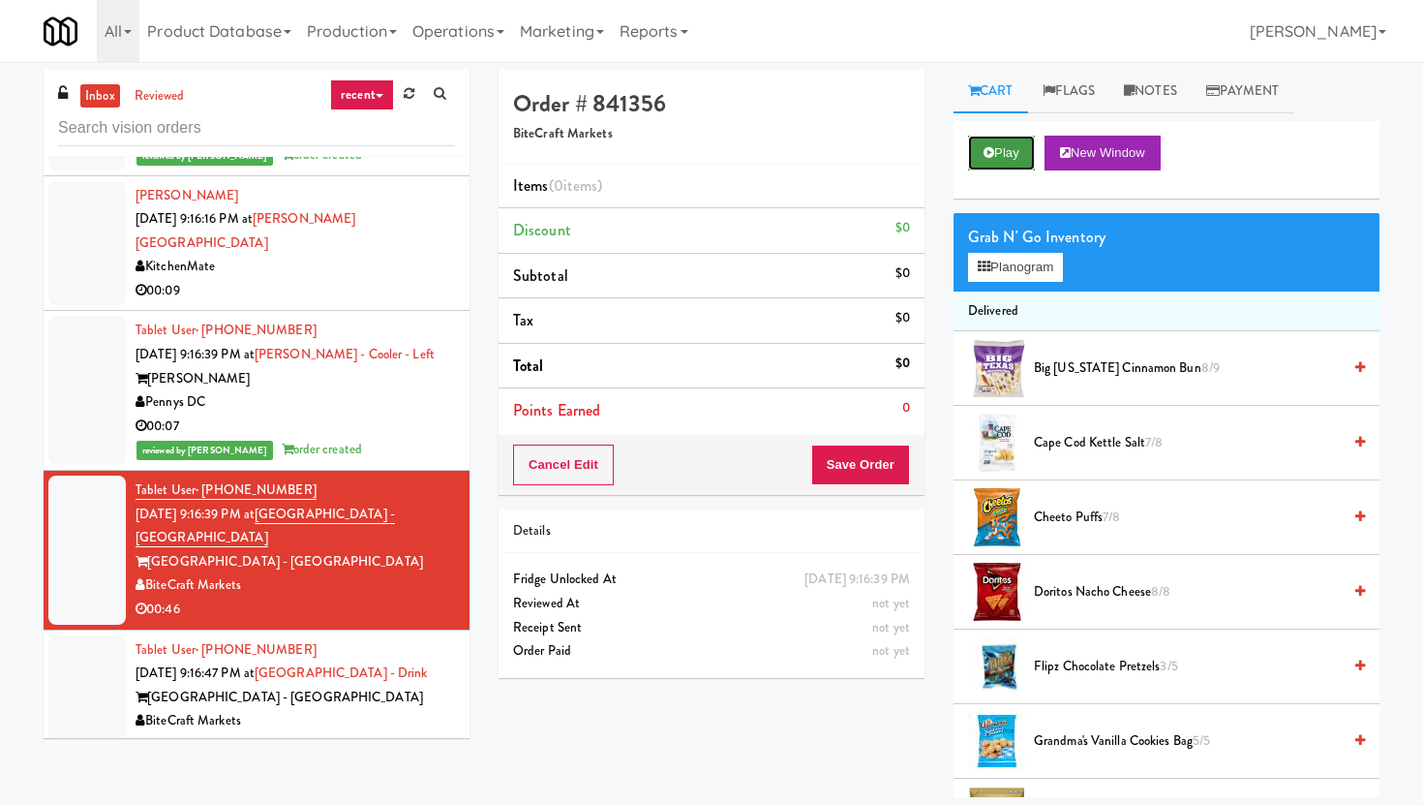
click at [1010, 151] on button "Play" at bounding box center [1001, 153] width 67 height 35
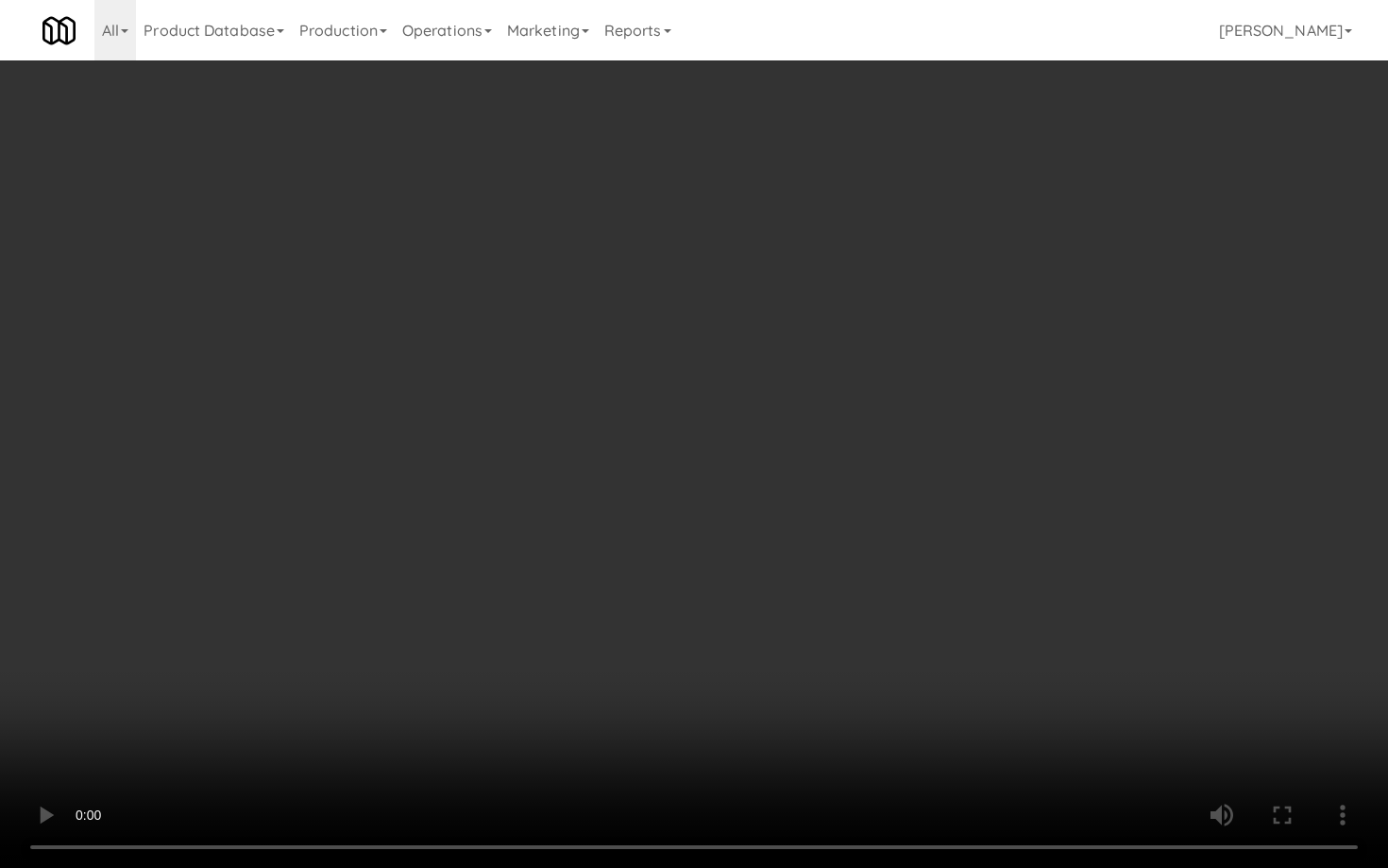
click at [1007, 661] on video at bounding box center [694, 434] width 1388 height 868
click at [907, 641] on video at bounding box center [694, 434] width 1388 height 868
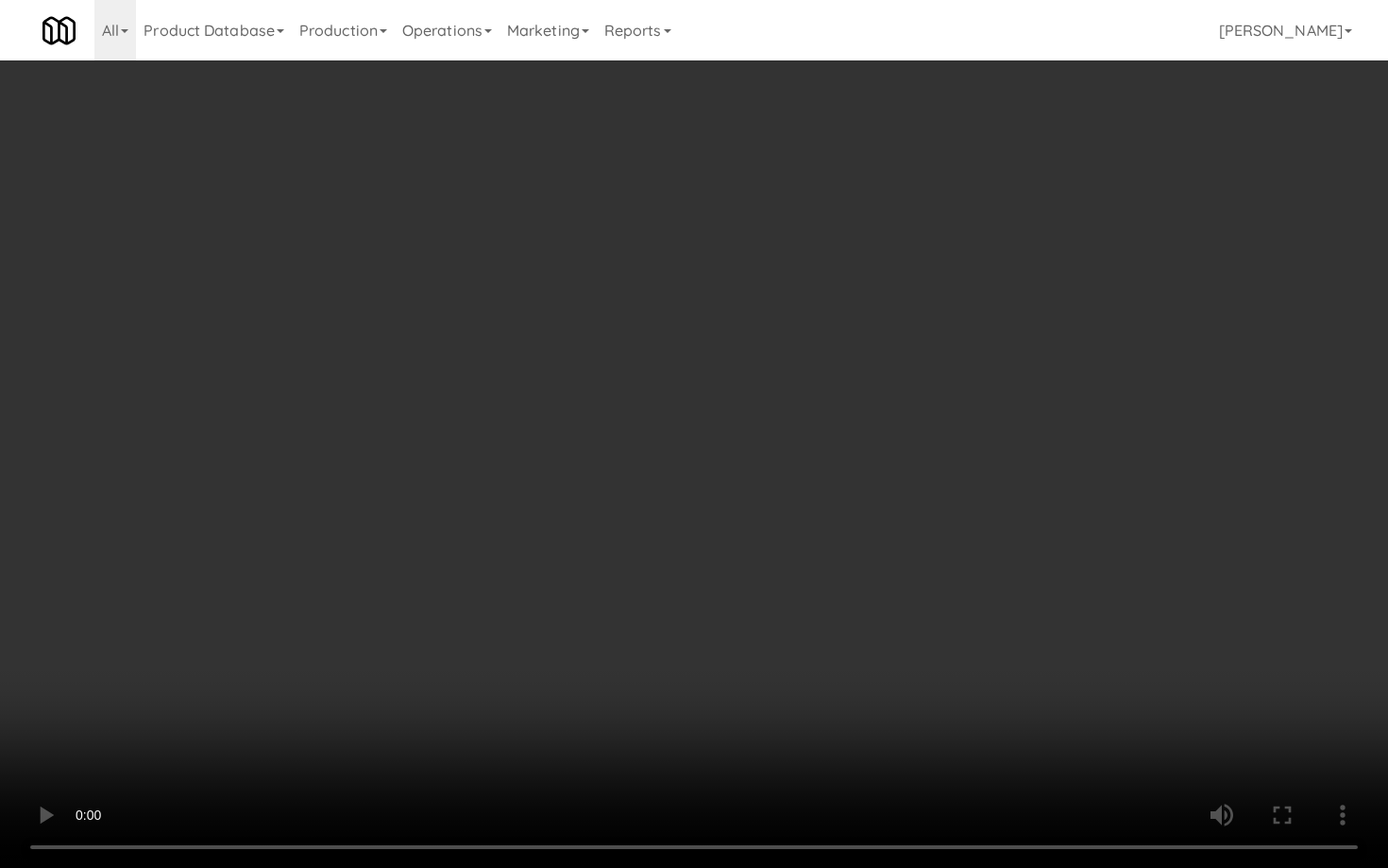
click at [907, 641] on video at bounding box center [694, 434] width 1388 height 868
click at [730, 672] on video at bounding box center [694, 434] width 1388 height 868
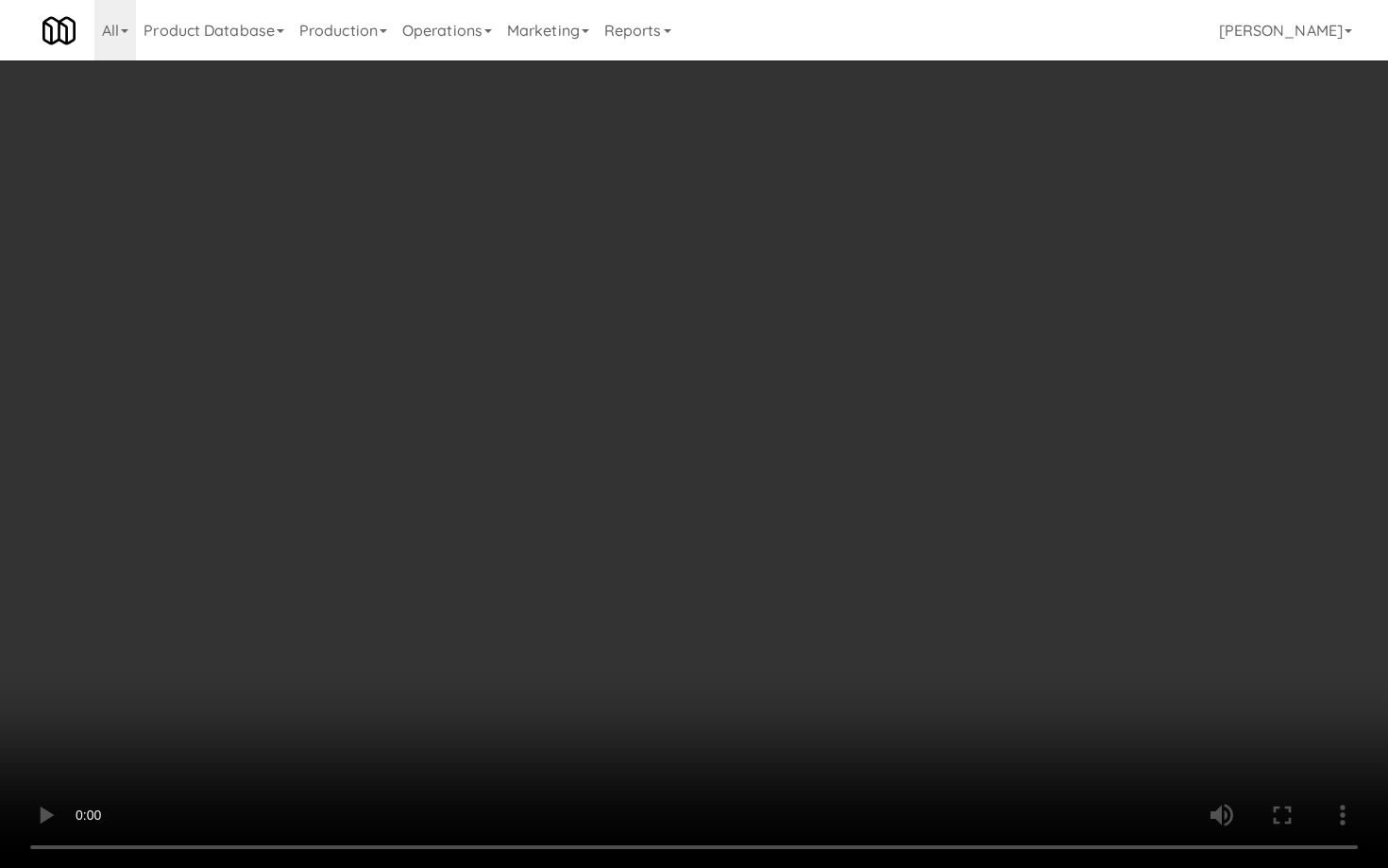
click at [730, 672] on video at bounding box center [694, 434] width 1388 height 868
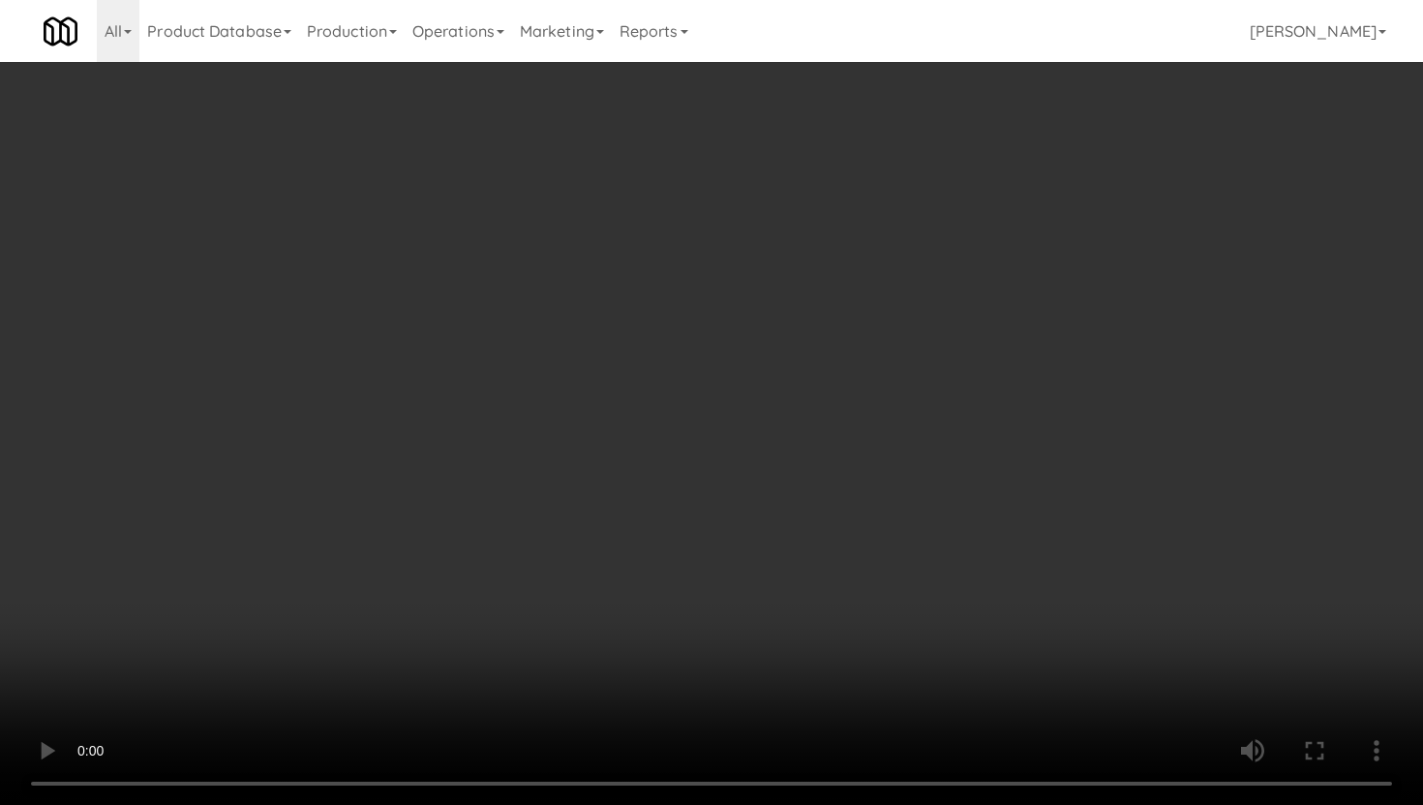
scroll to position [877, 0]
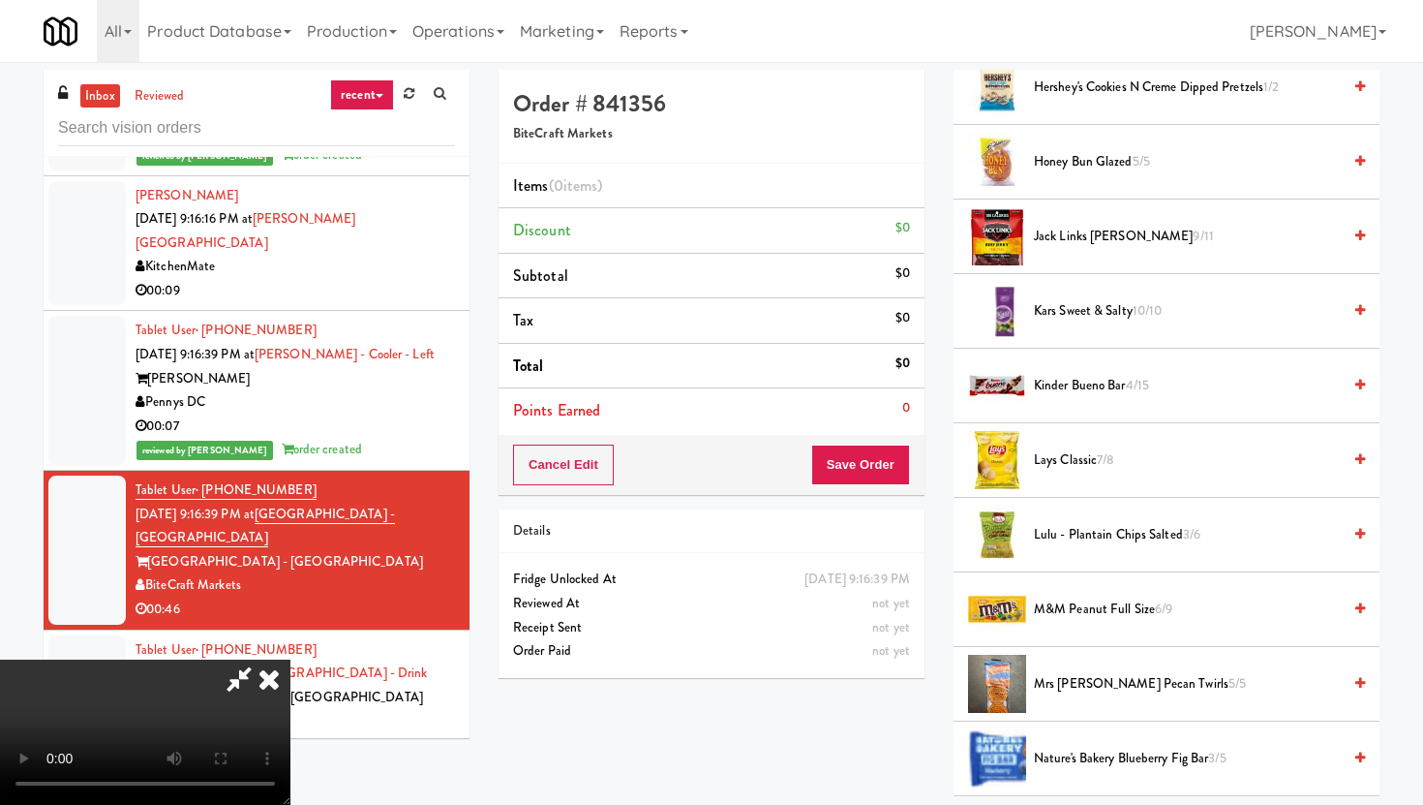
click at [1085, 530] on span "Lulu - Plantain Chips Salted 3/6" at bounding box center [1187, 535] width 307 height 24
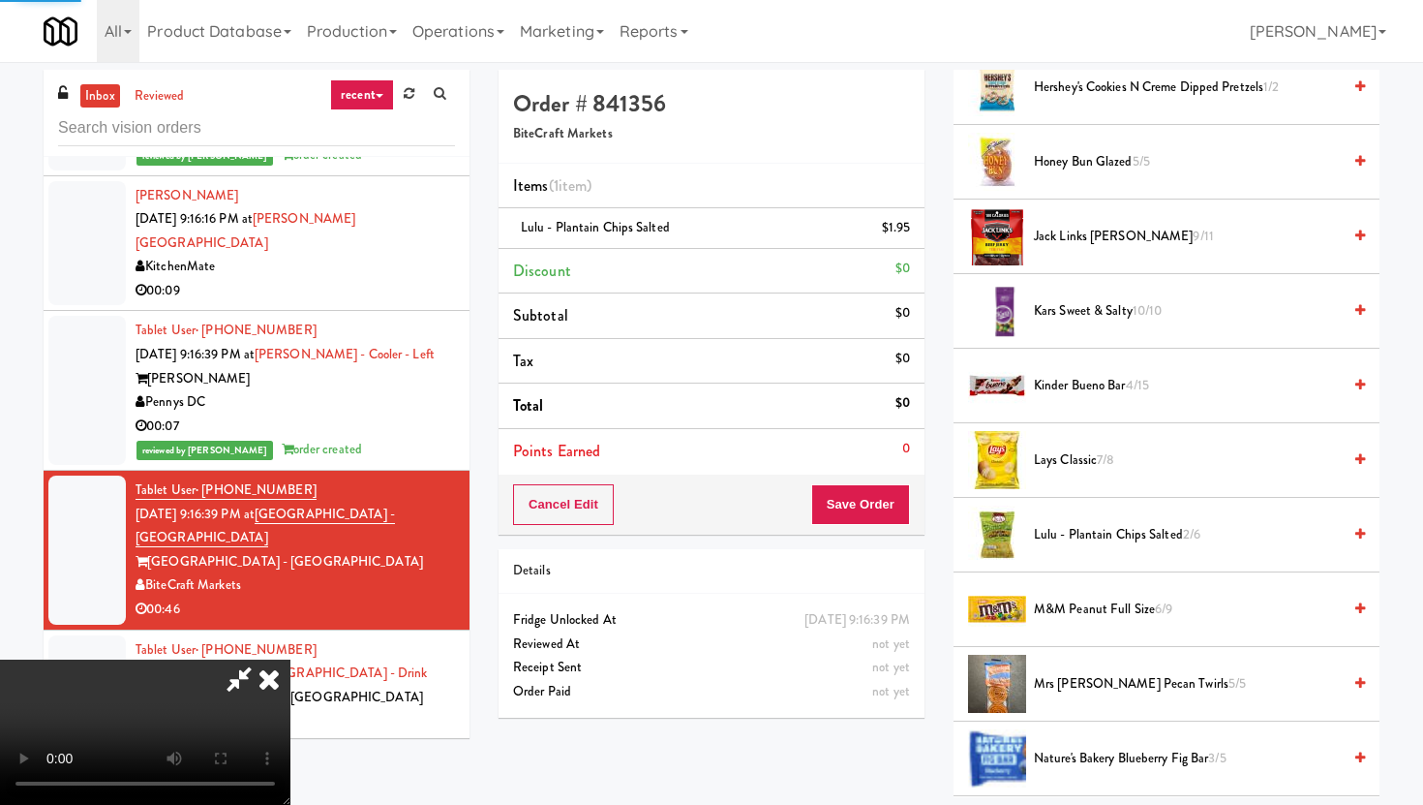
click at [1099, 620] on span "M&M Peanut Full Size 6/9" at bounding box center [1187, 609] width 307 height 24
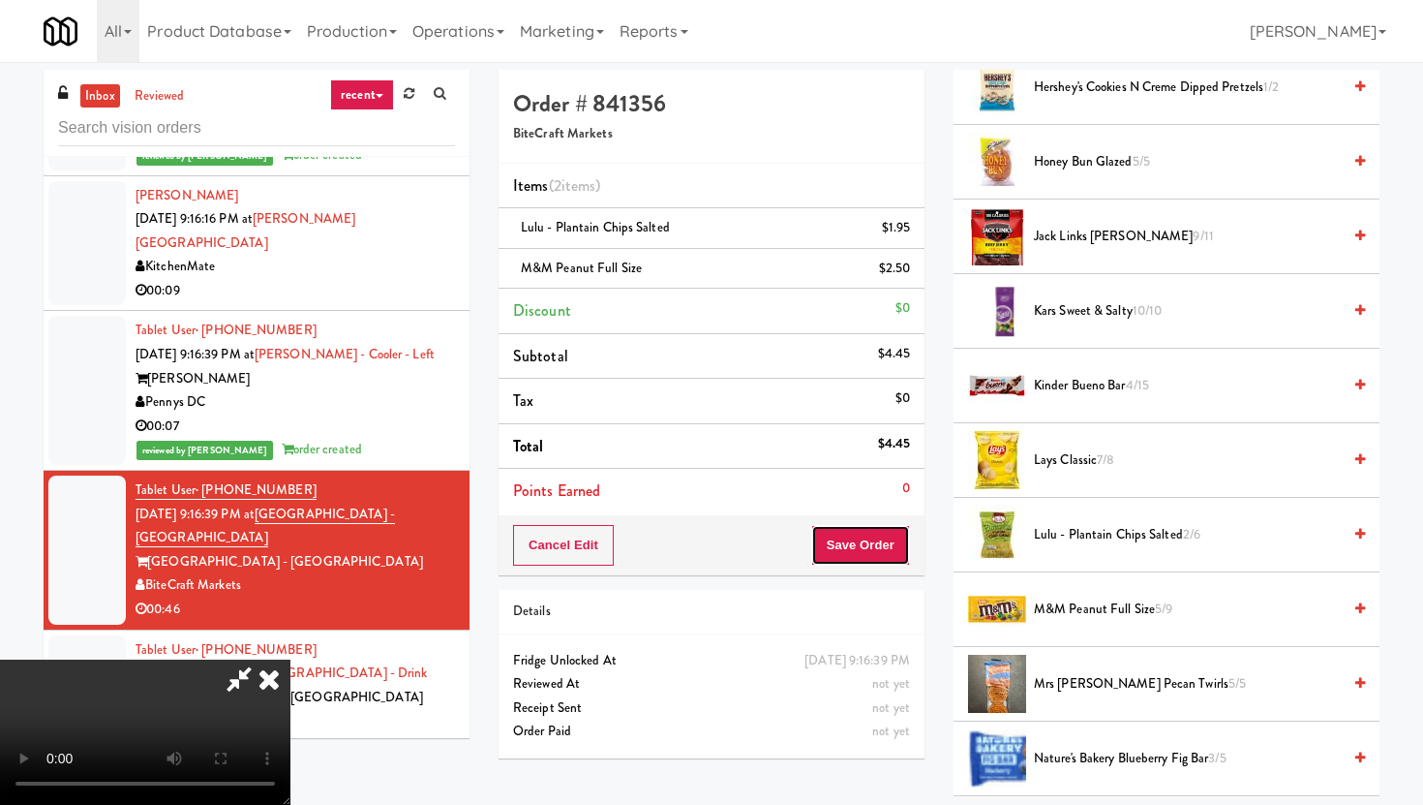
click at [881, 529] on button "Save Order" at bounding box center [860, 545] width 99 height 41
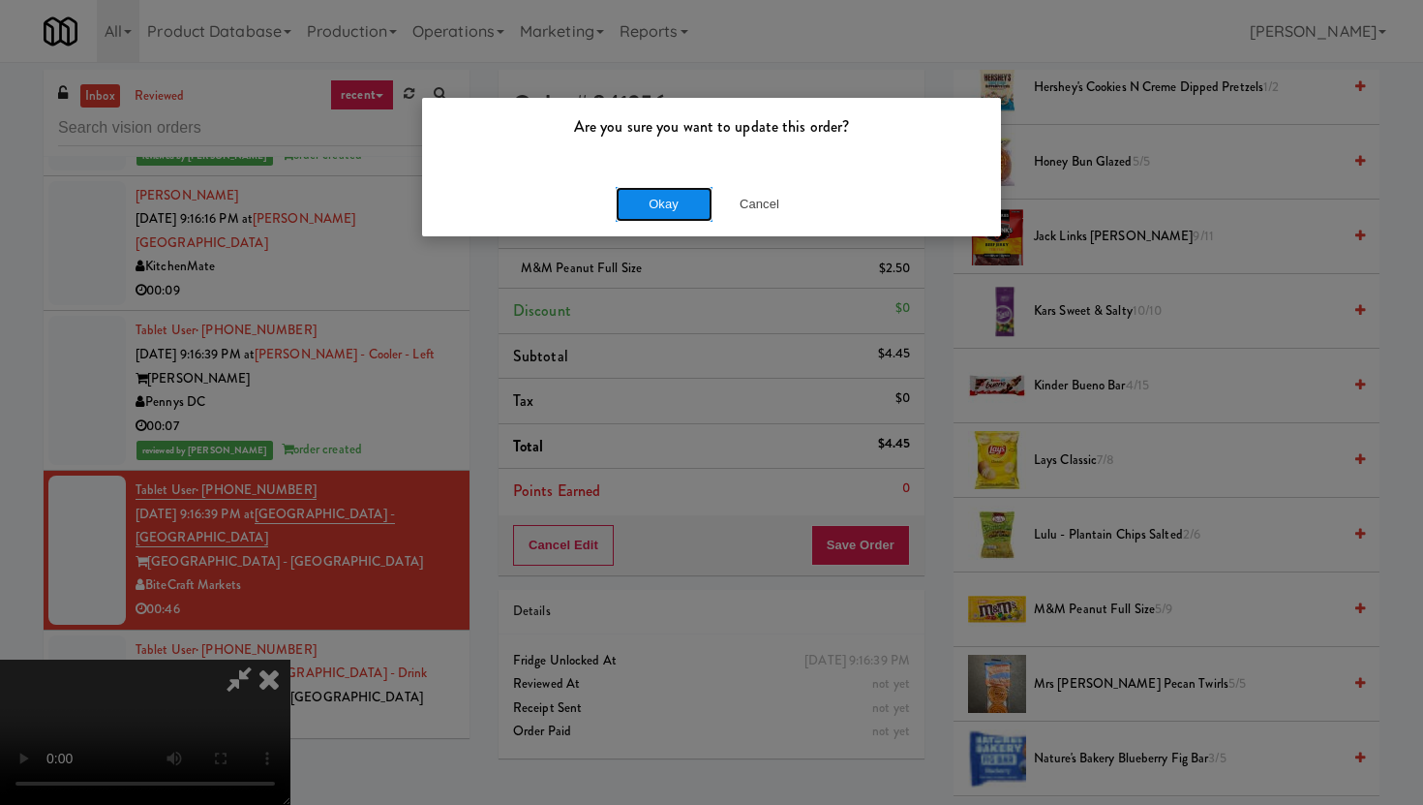
click at [670, 198] on button "Okay" at bounding box center [664, 204] width 97 height 35
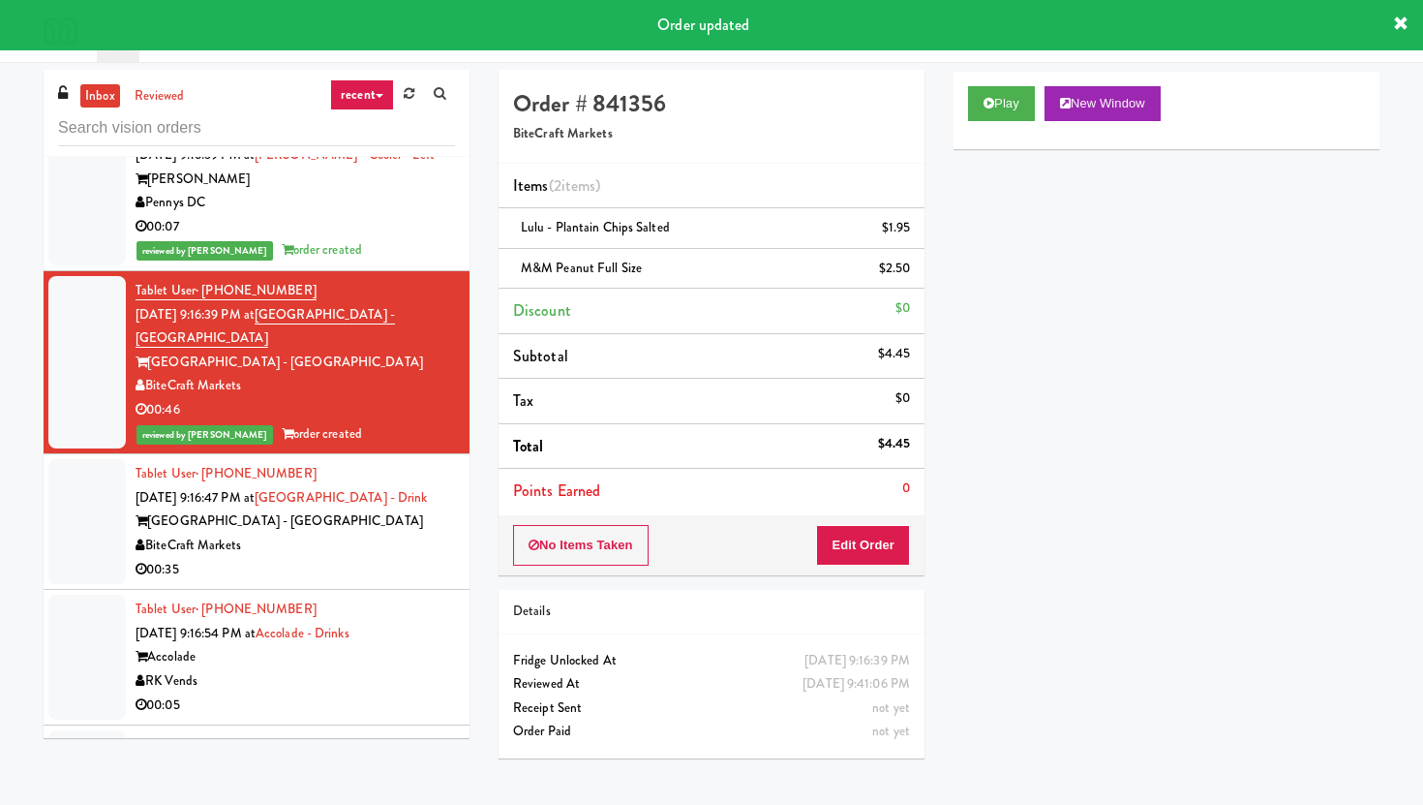
scroll to position [19478, 0]
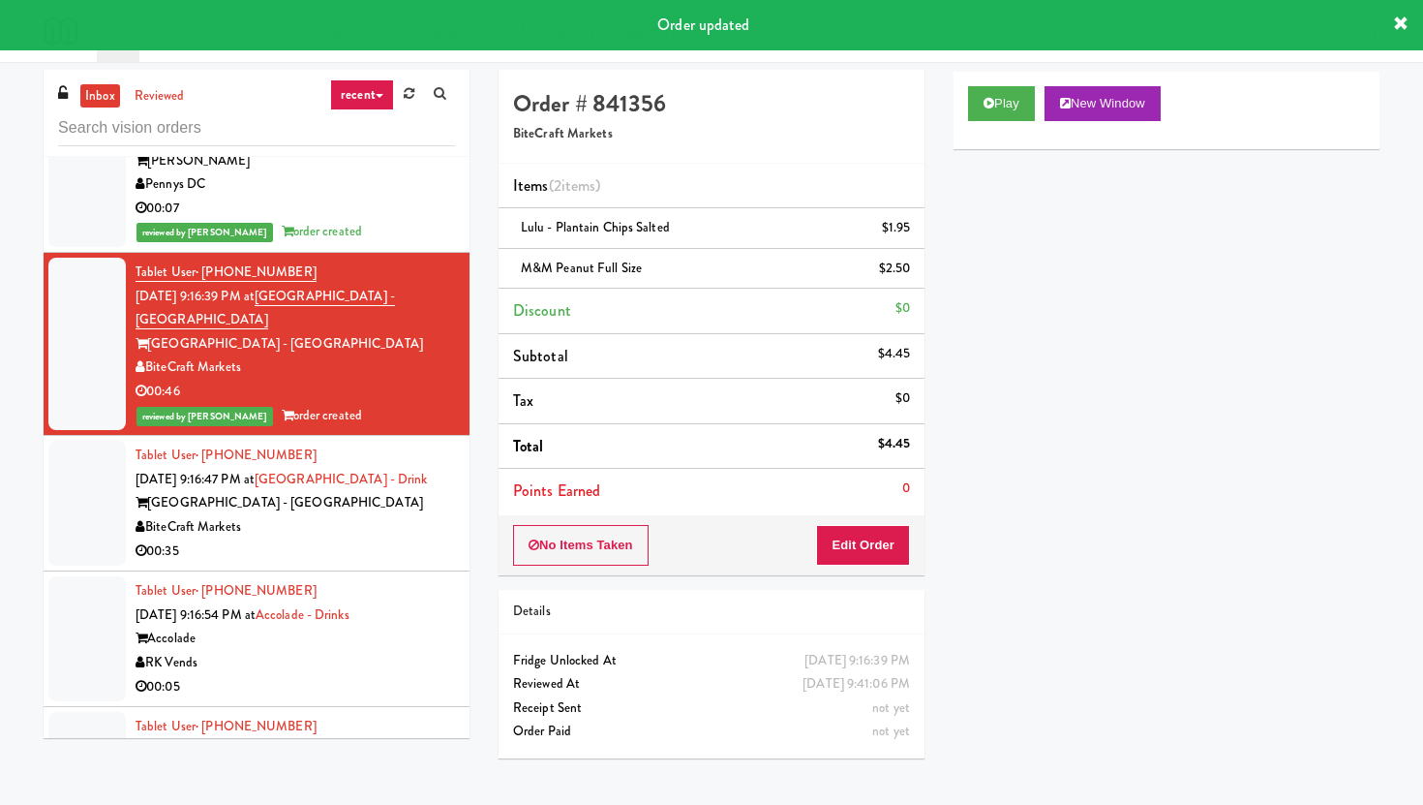
click at [419, 515] on div "BiteCraft Markets" at bounding box center [295, 527] width 319 height 24
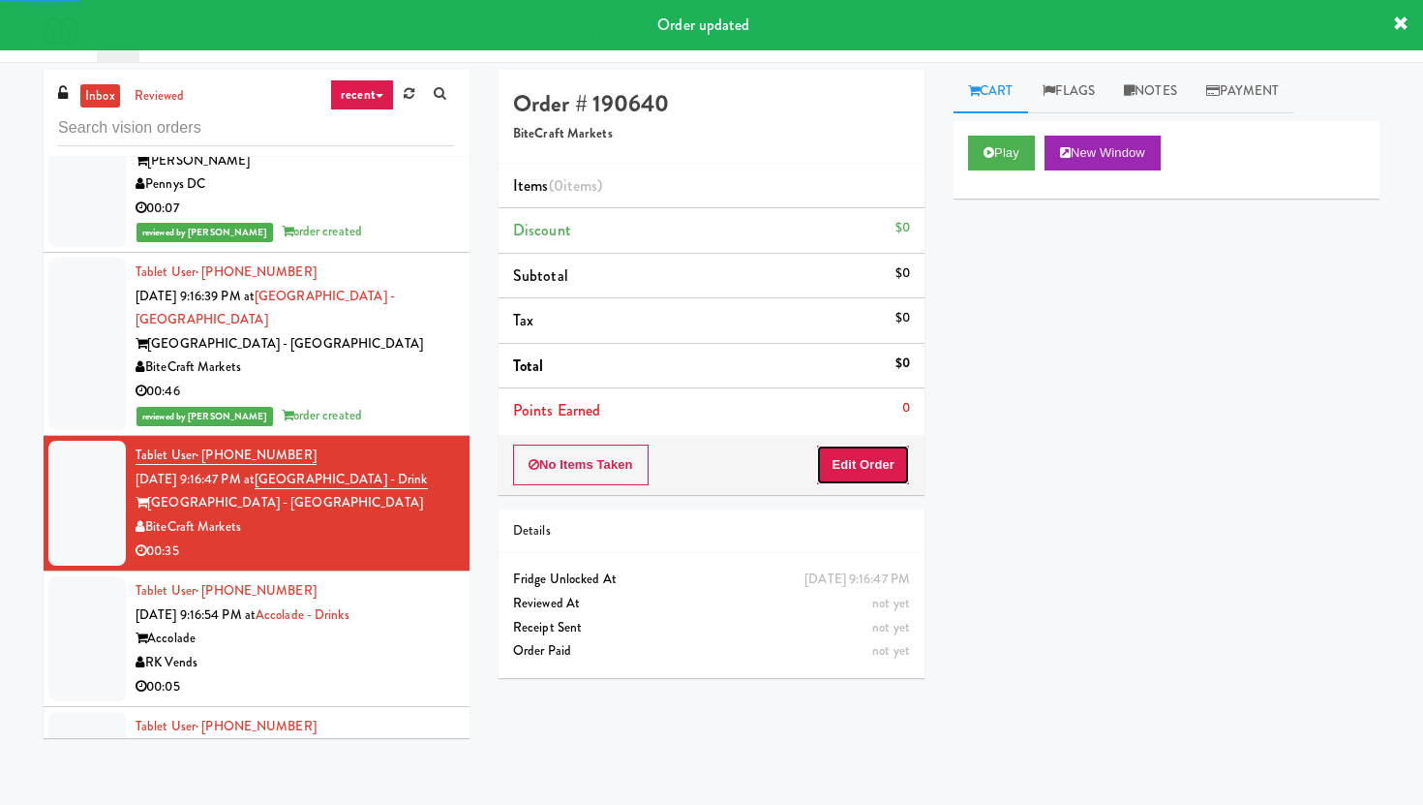
click at [893, 458] on button "Edit Order" at bounding box center [863, 464] width 94 height 41
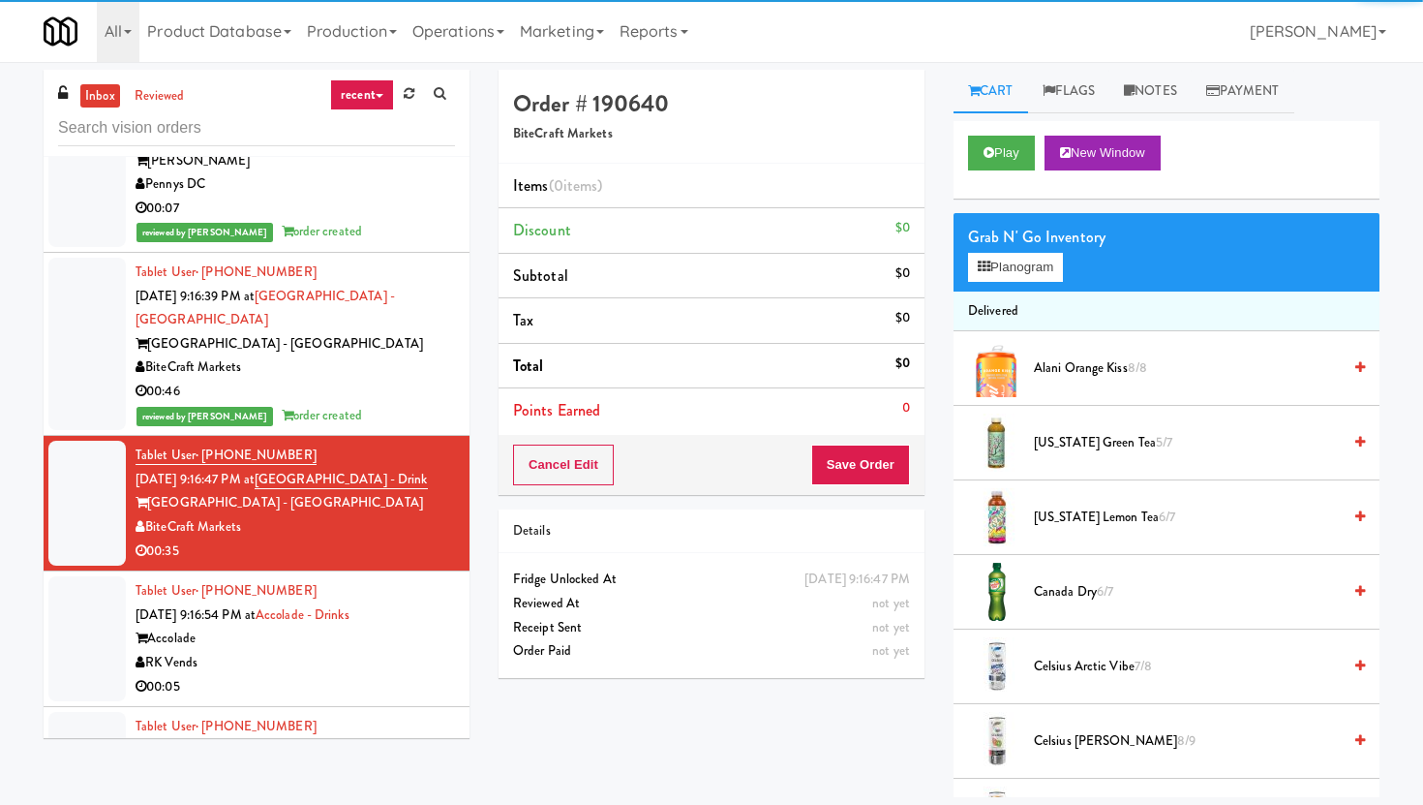
click at [1003, 175] on div "Play New Window" at bounding box center [1167, 159] width 426 height 77
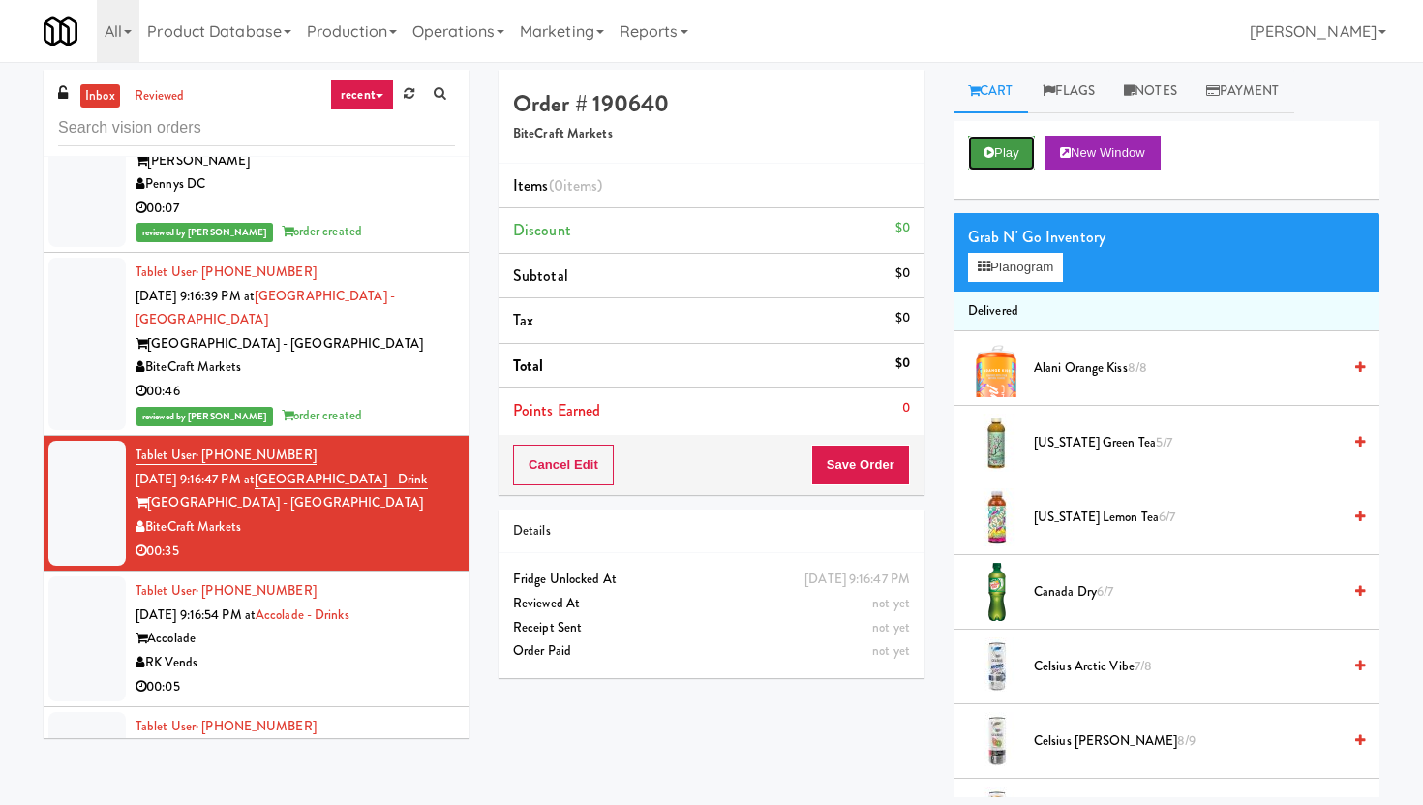
click at [998, 163] on button "Play" at bounding box center [1001, 153] width 67 height 35
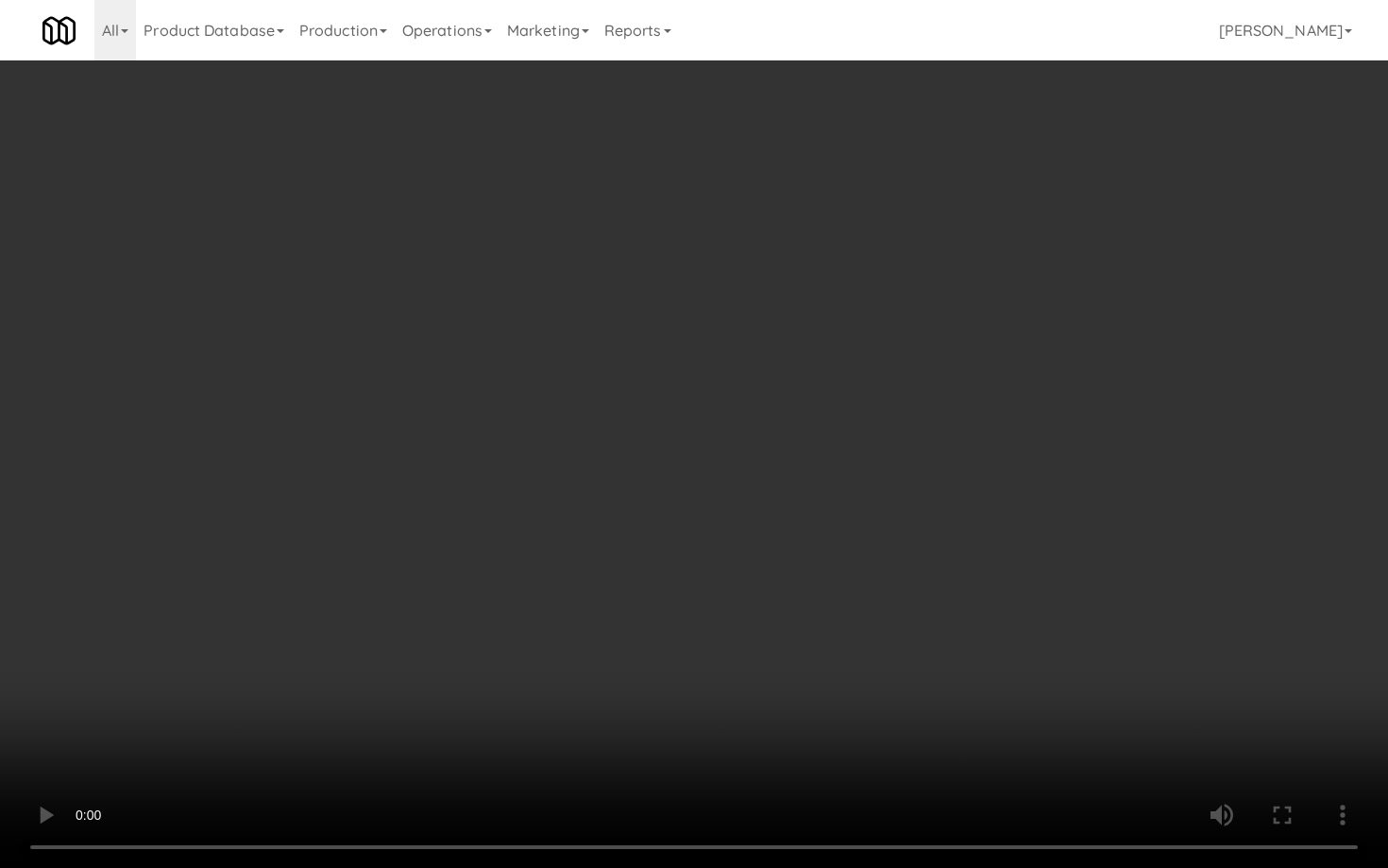
click at [501, 317] on video at bounding box center [694, 434] width 1388 height 868
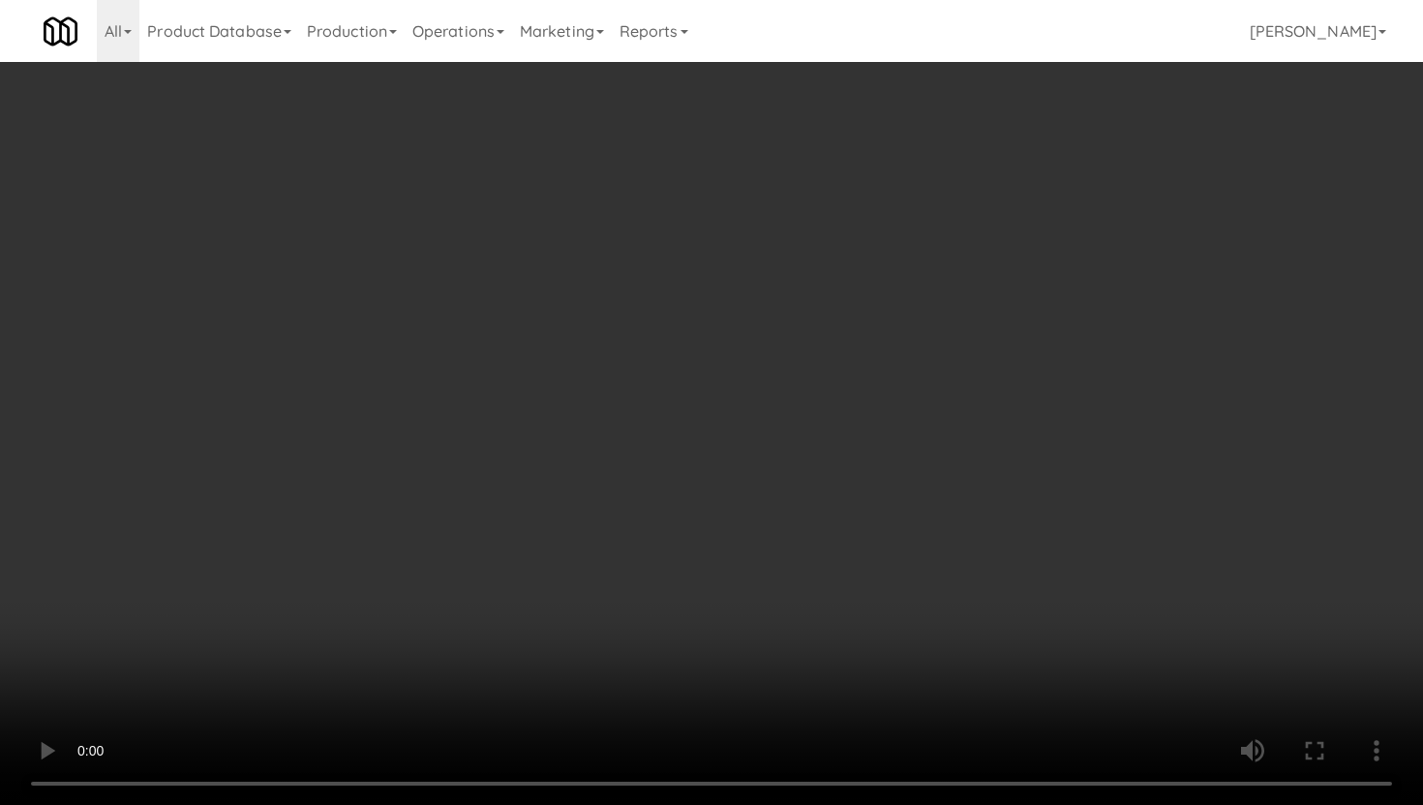
scroll to position [592, 0]
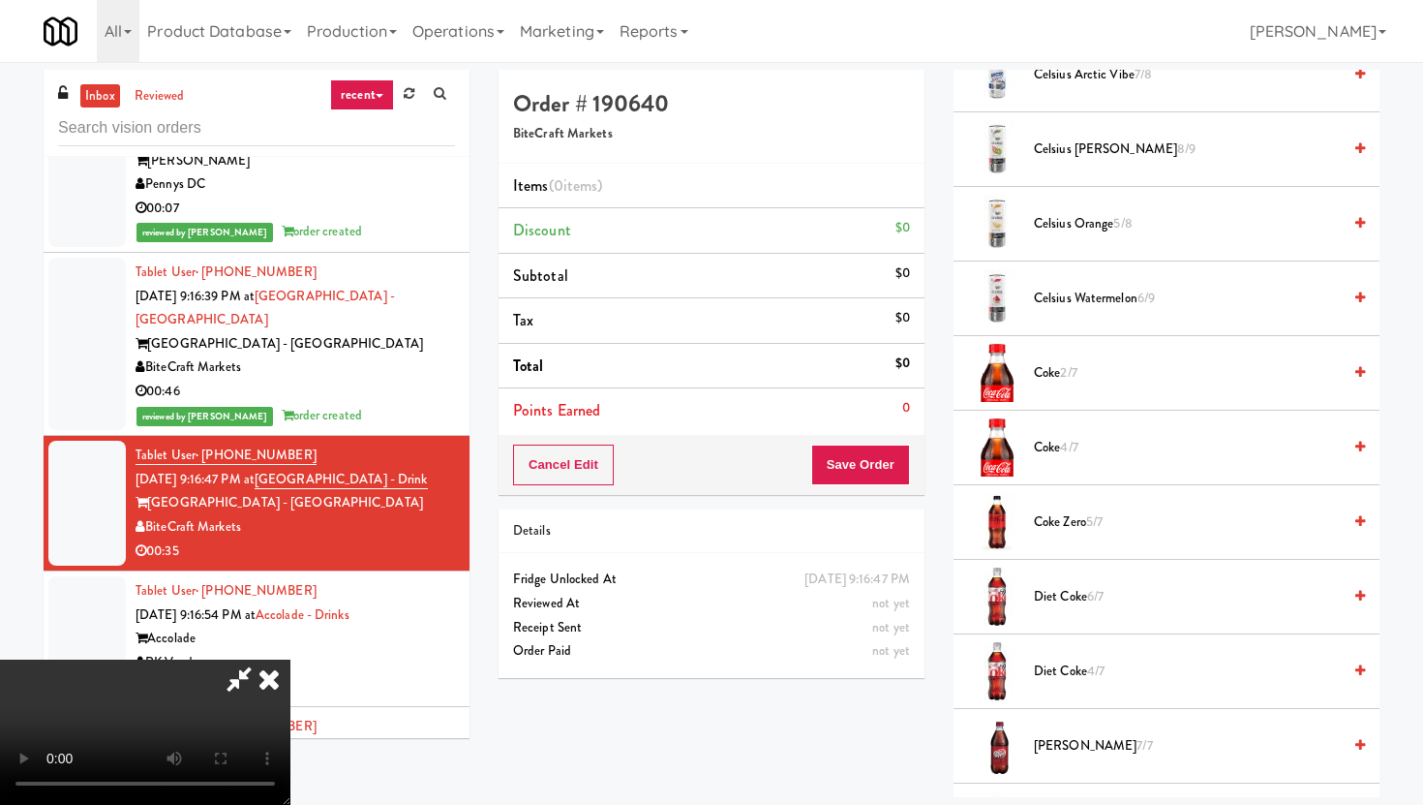
click at [1063, 374] on span "Coke 2/7" at bounding box center [1187, 373] width 307 height 24
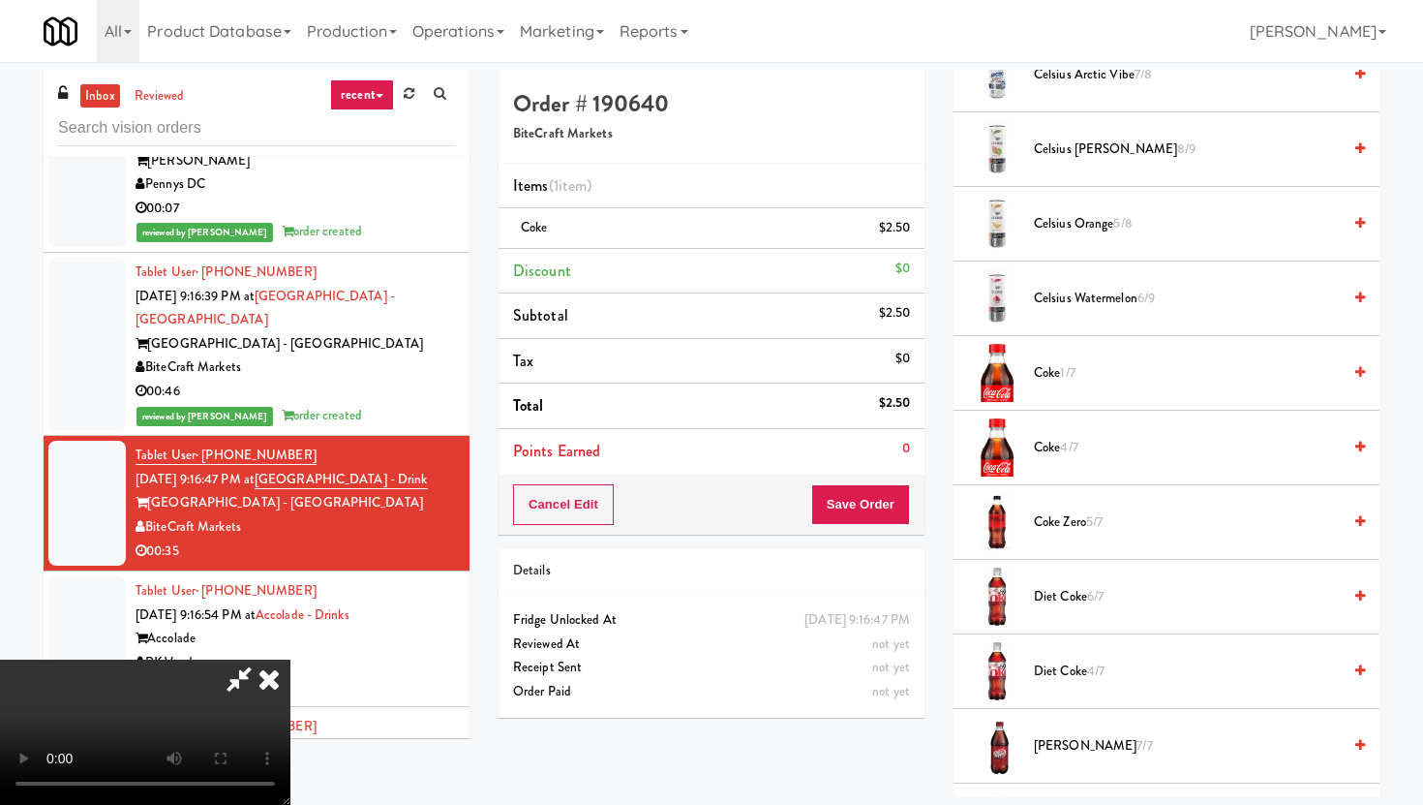
click at [1027, 382] on div "Coke 1/7" at bounding box center [1195, 373] width 339 height 24
click at [888, 488] on button "Save Order" at bounding box center [860, 504] width 99 height 41
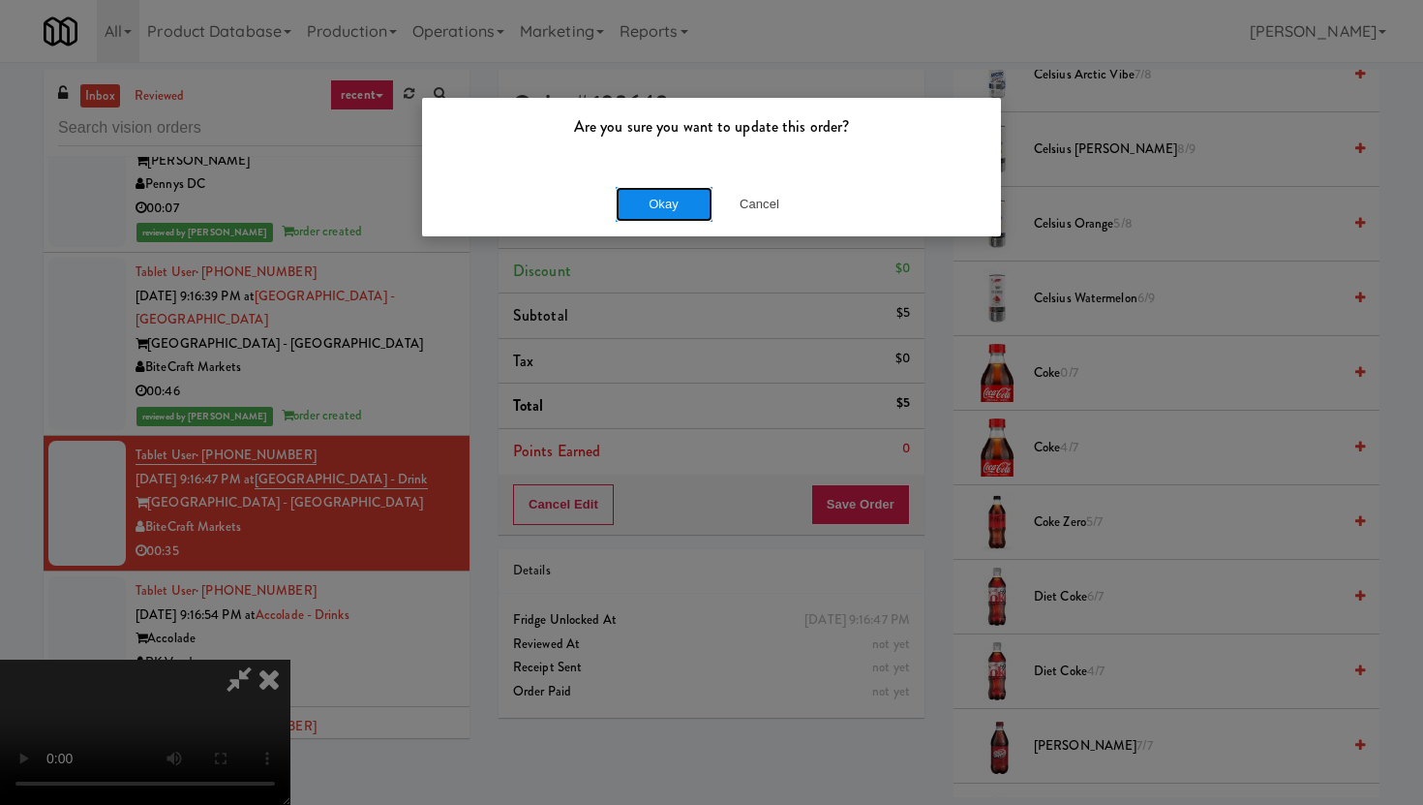
click at [676, 211] on button "Okay" at bounding box center [664, 204] width 97 height 35
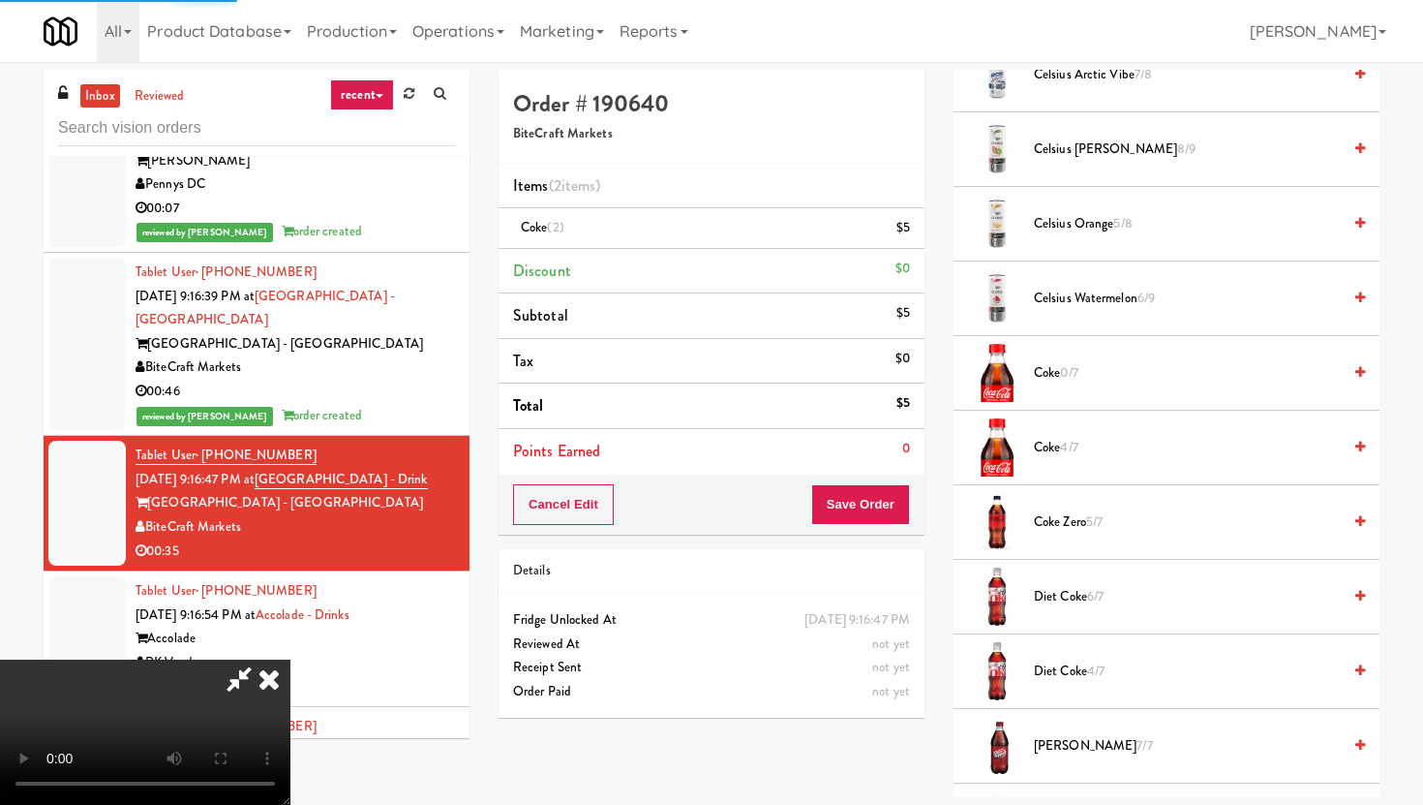
scroll to position [49, 0]
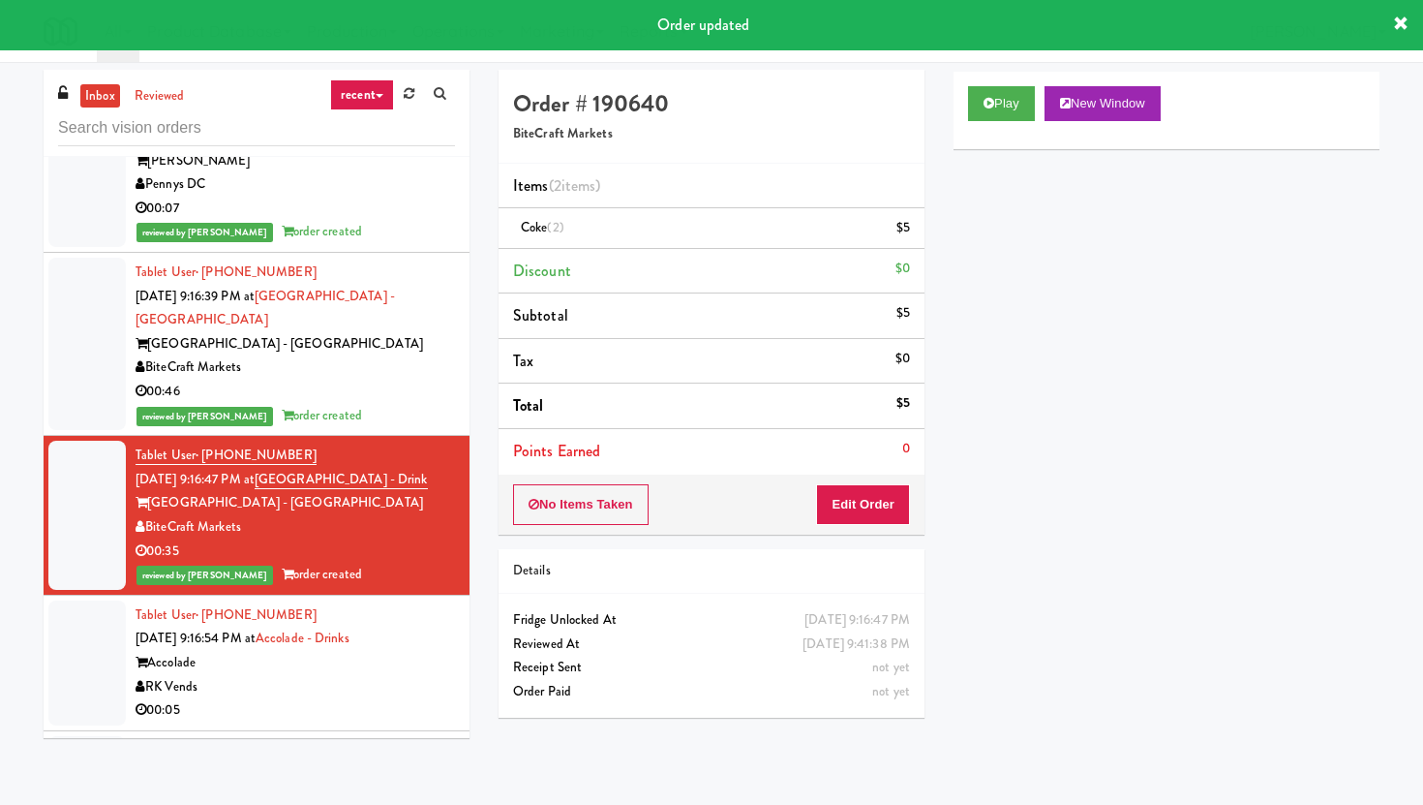
click at [365, 698] on div "00:05" at bounding box center [295, 710] width 319 height 24
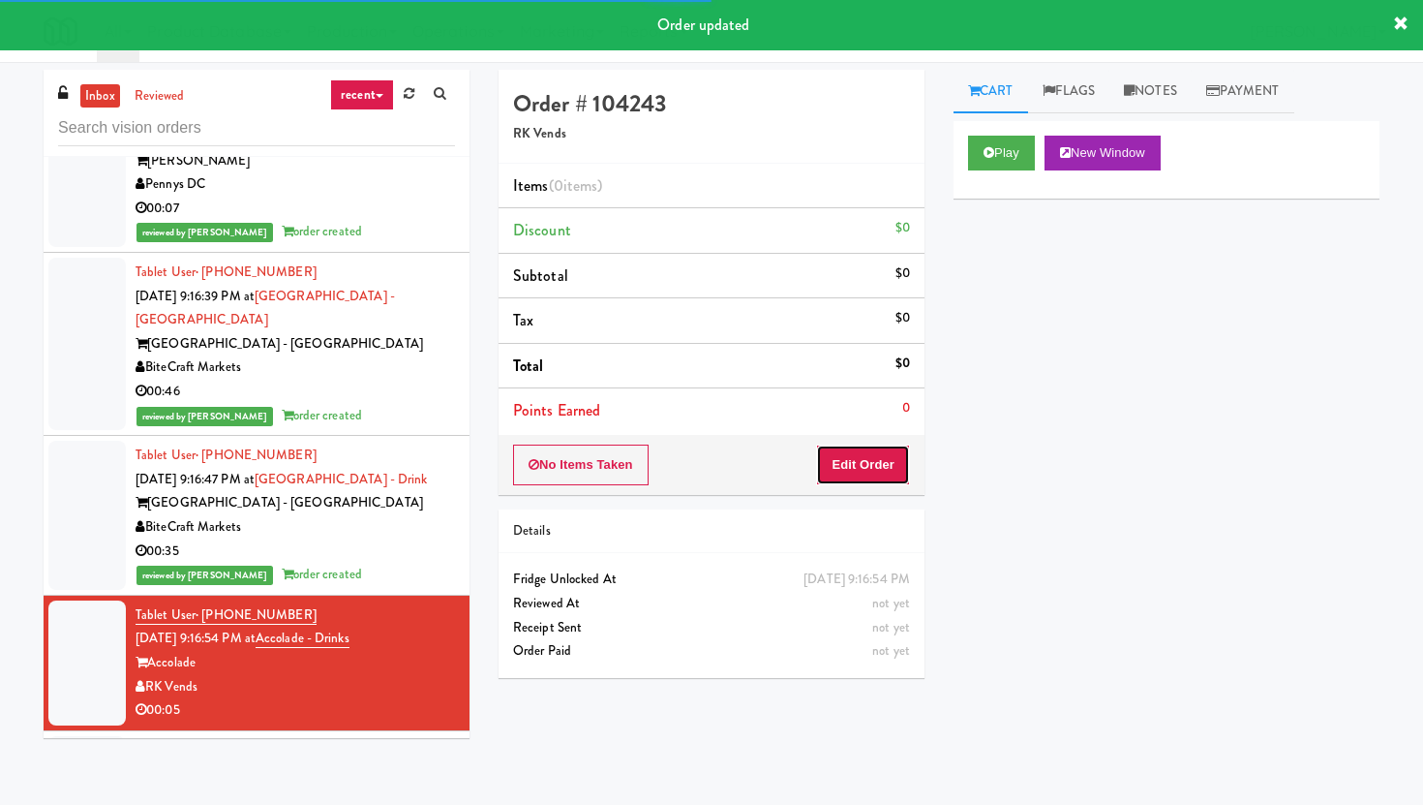
click at [867, 481] on button "Edit Order" at bounding box center [863, 464] width 94 height 41
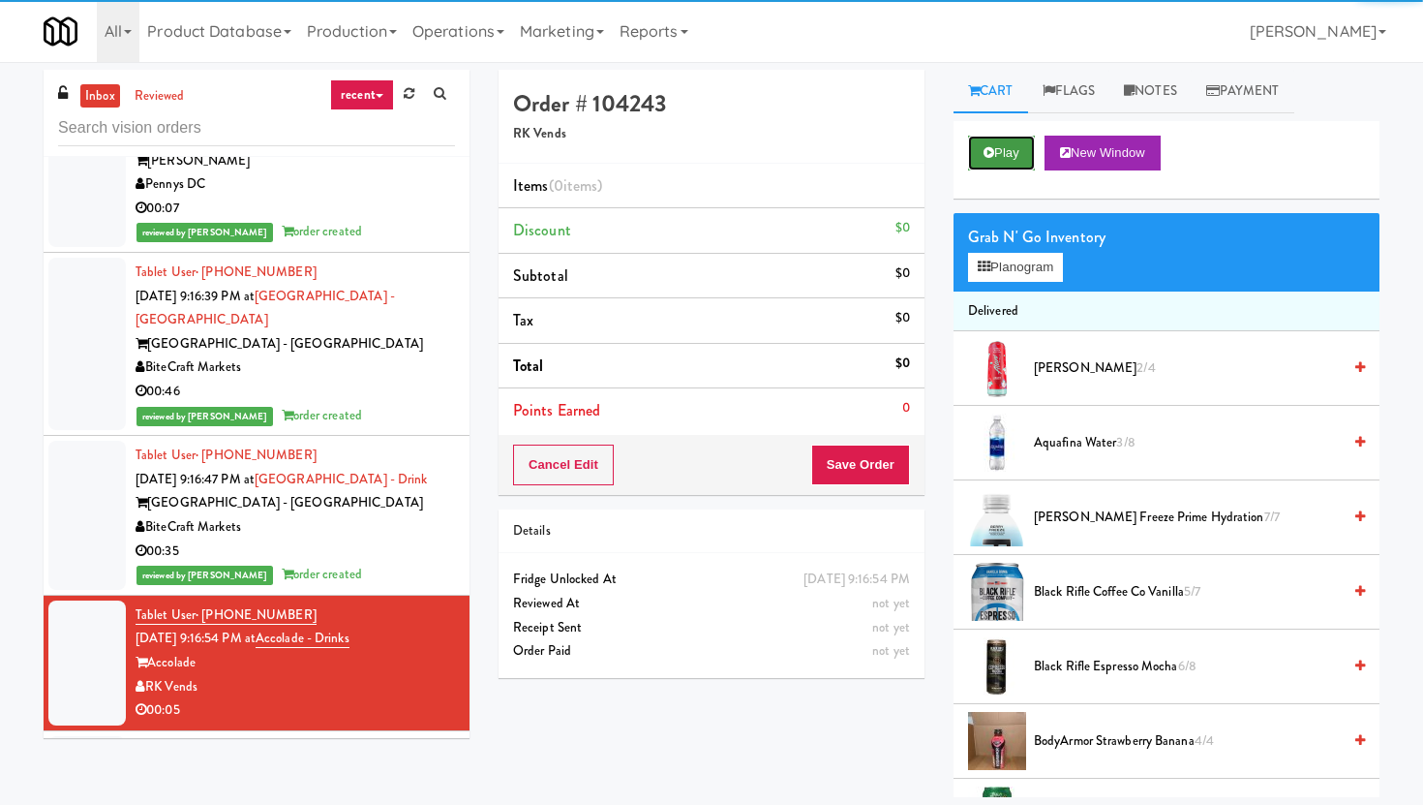
click at [992, 141] on button "Play" at bounding box center [1001, 153] width 67 height 35
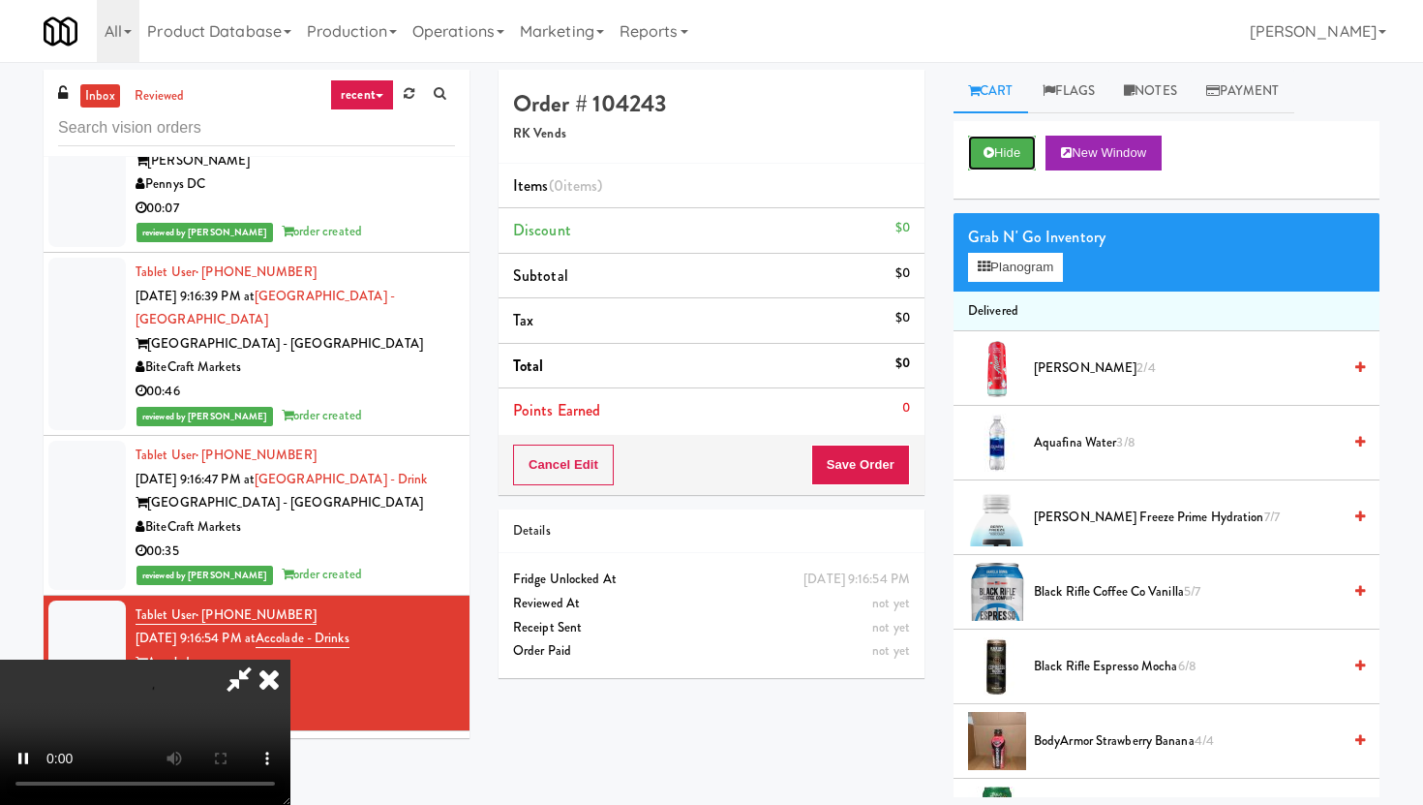
scroll to position [159, 0]
click at [290, 659] on video at bounding box center [145, 731] width 290 height 145
click at [1105, 431] on span "Aquafina Water 3/8" at bounding box center [1187, 443] width 307 height 24
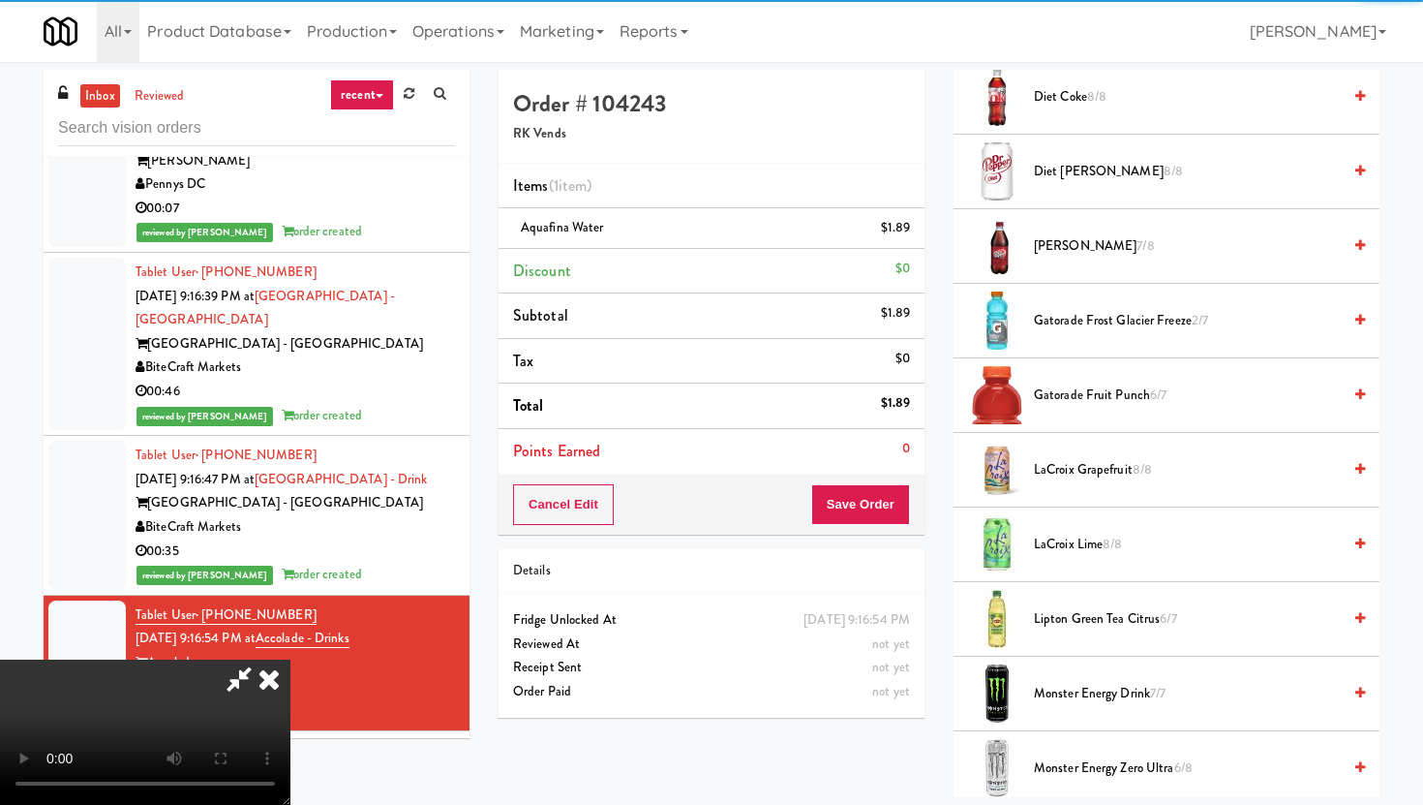
scroll to position [2405, 0]
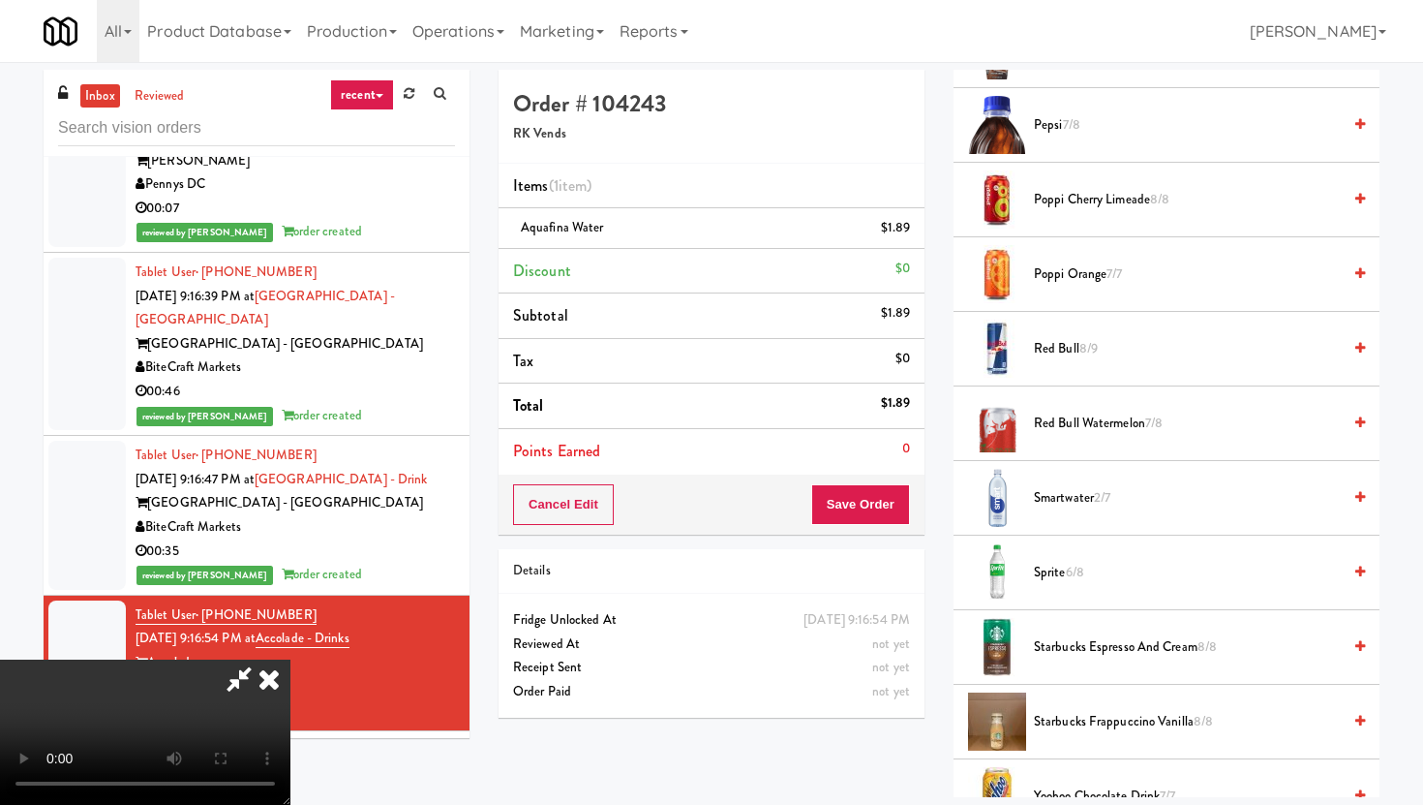
click at [1094, 495] on span "Smartwater 2/7" at bounding box center [1187, 498] width 307 height 24
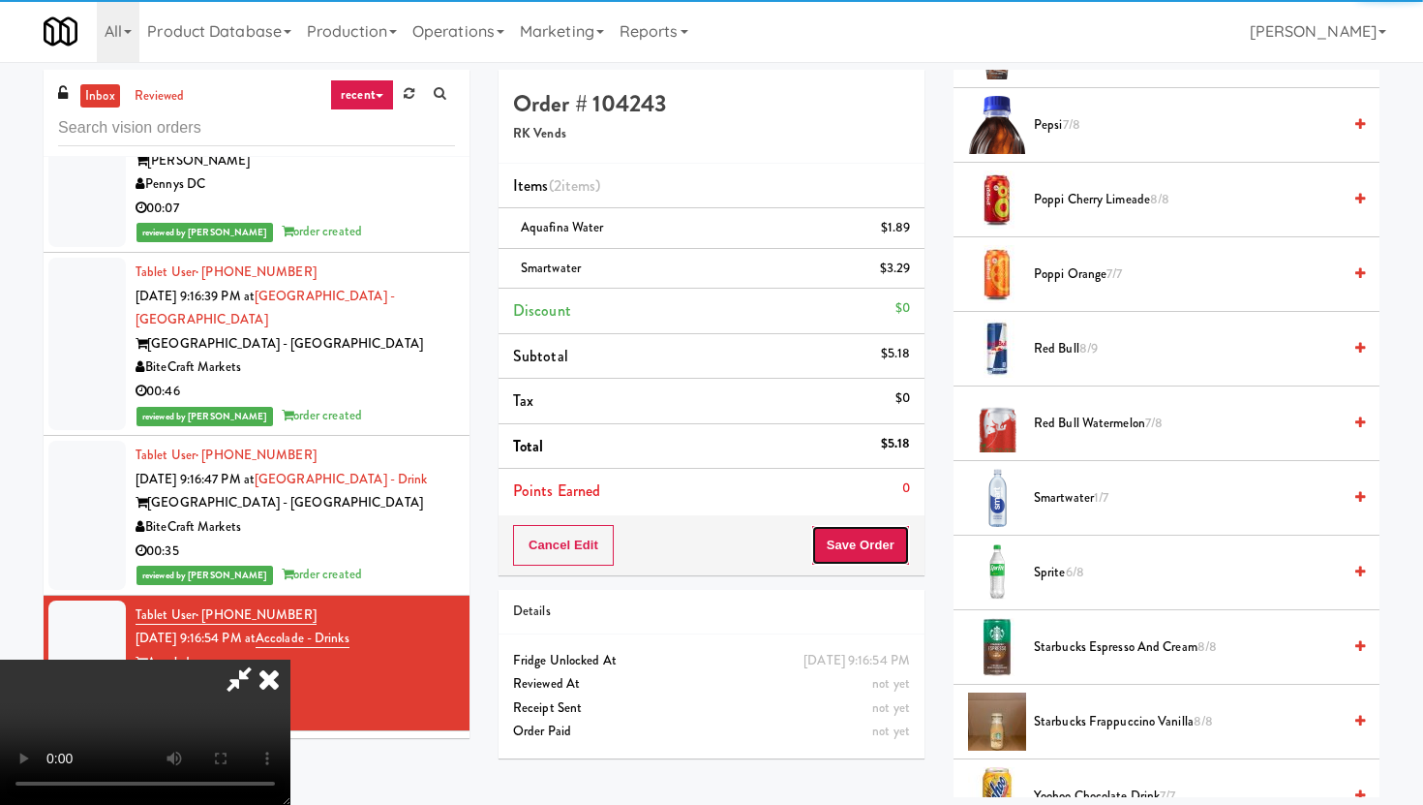
click at [883, 532] on button "Save Order" at bounding box center [860, 545] width 99 height 41
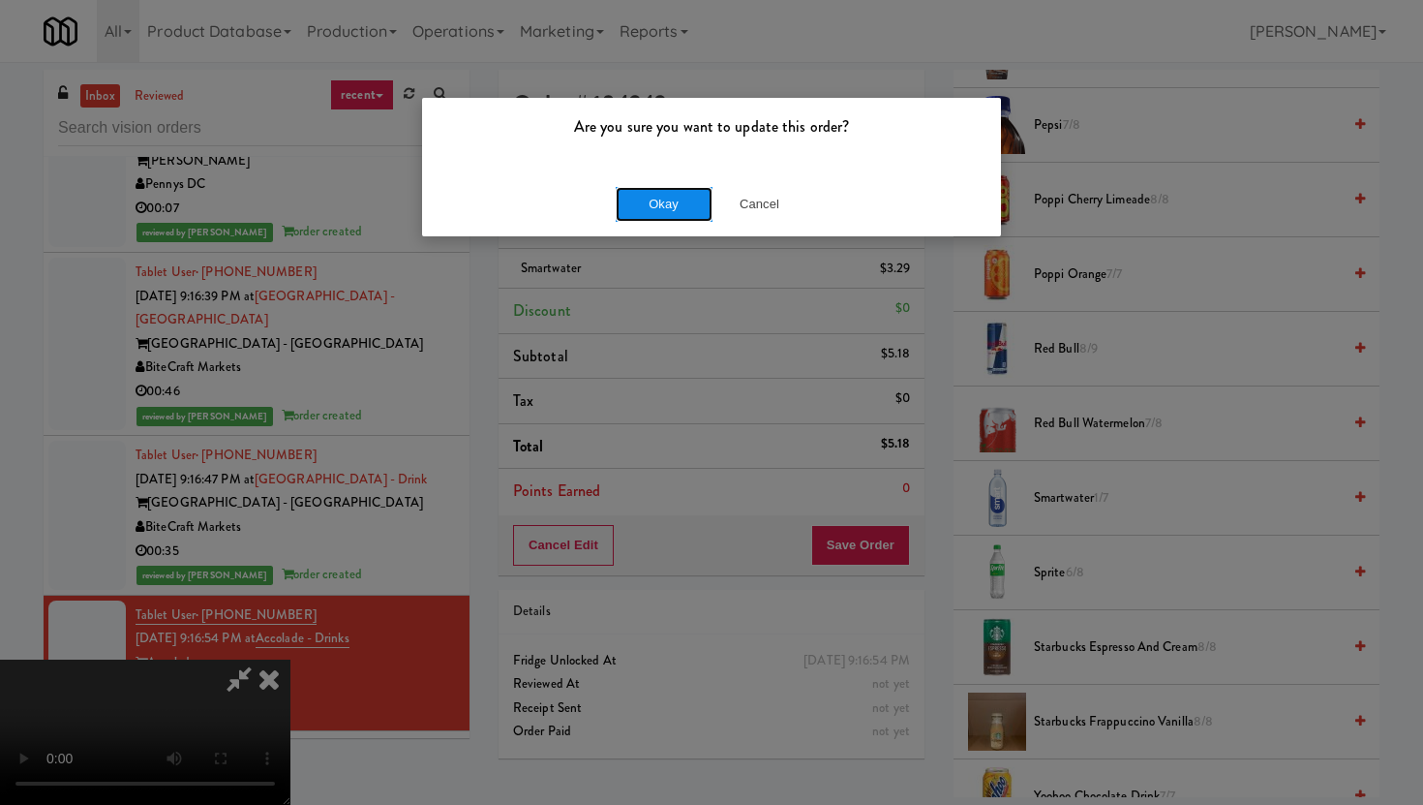
click at [686, 194] on button "Okay" at bounding box center [664, 204] width 97 height 35
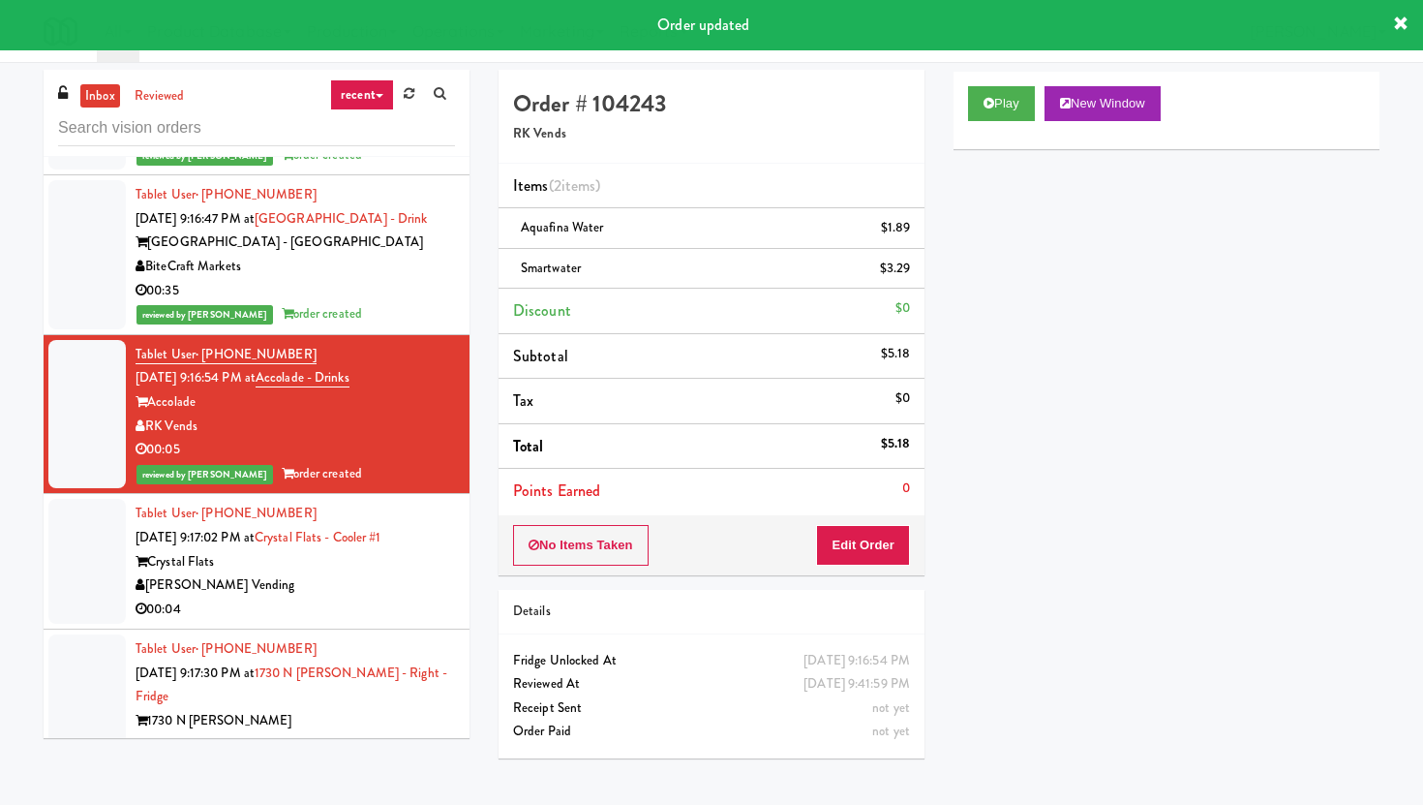
scroll to position [19753, 0]
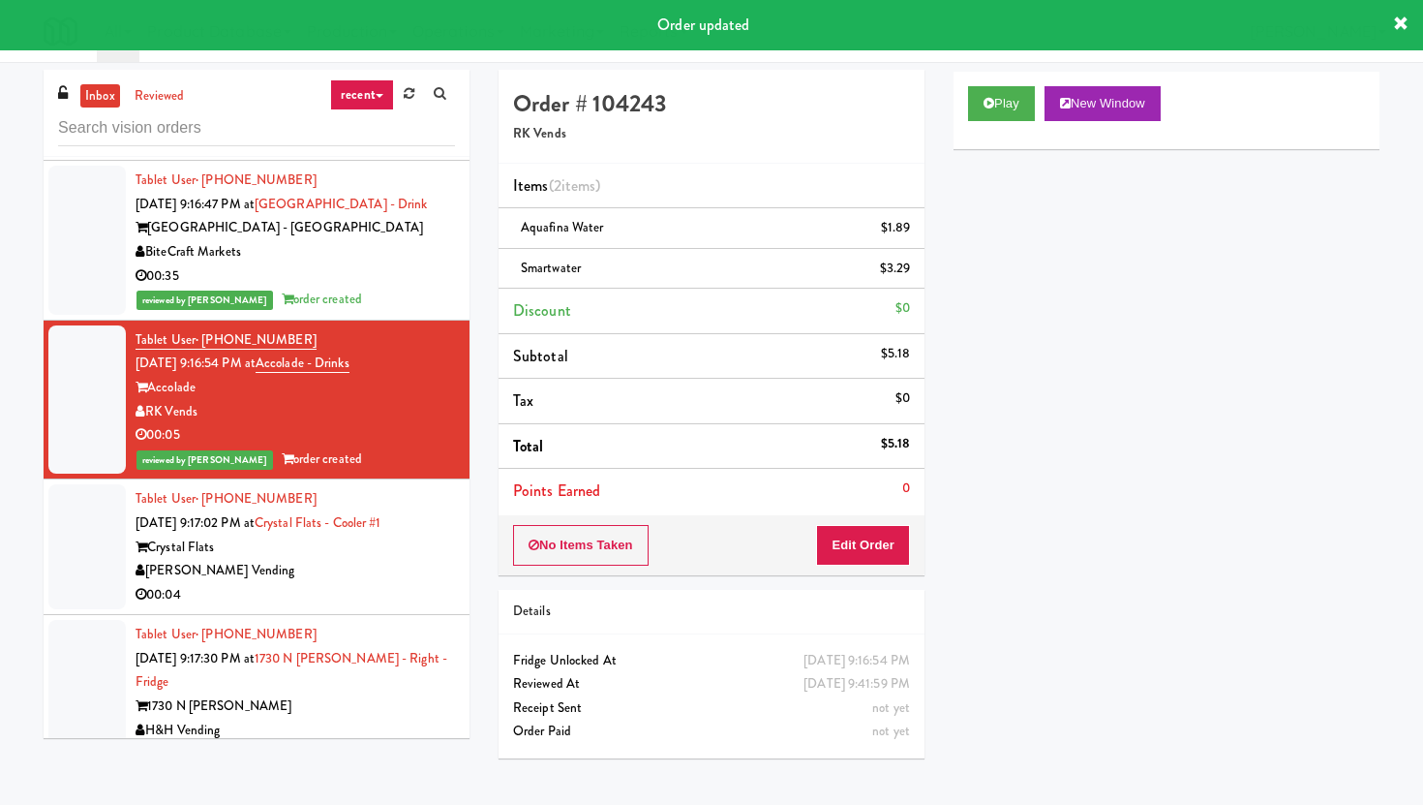
click at [412, 559] on div "[PERSON_NAME] Vending" at bounding box center [295, 571] width 319 height 24
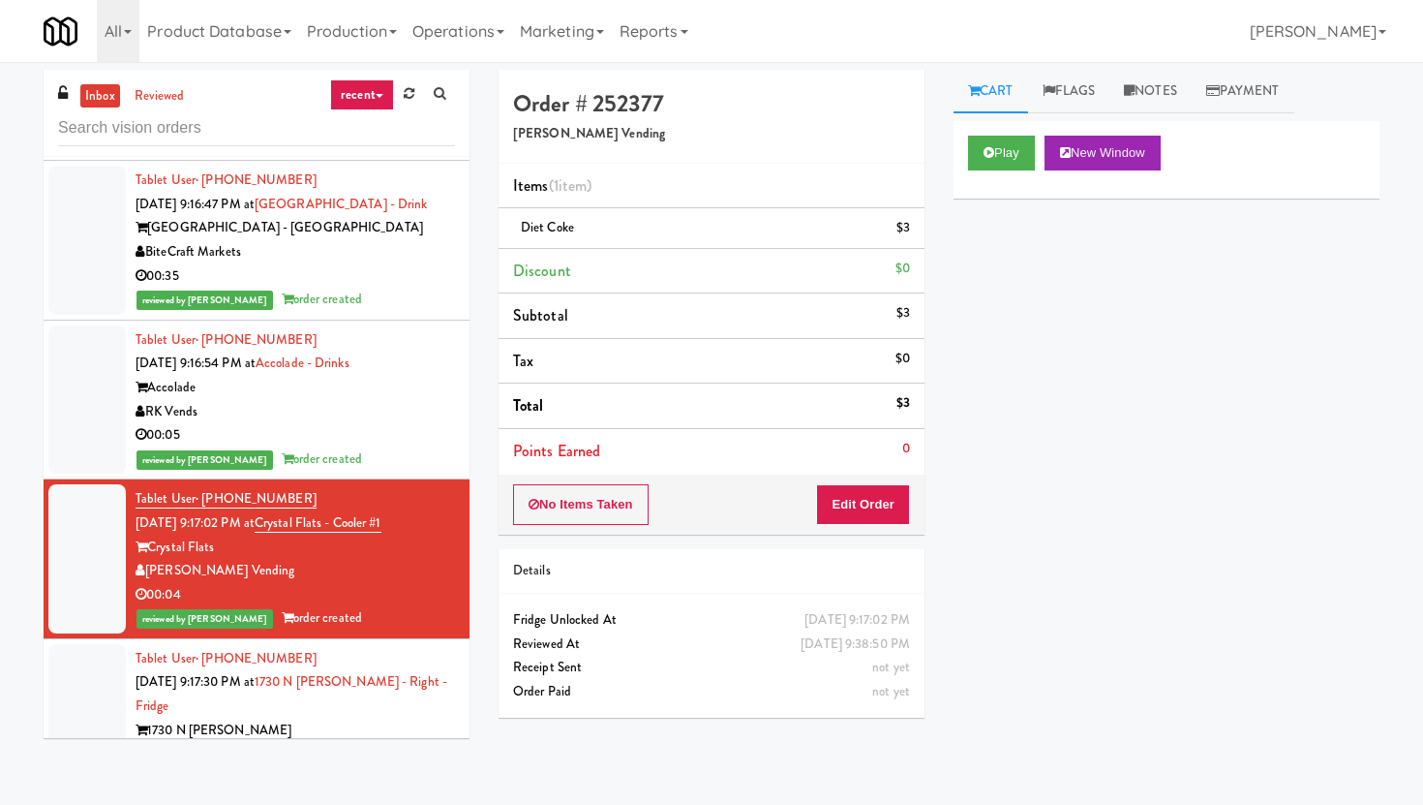
click at [349, 766] on div "00:09" at bounding box center [295, 778] width 319 height 24
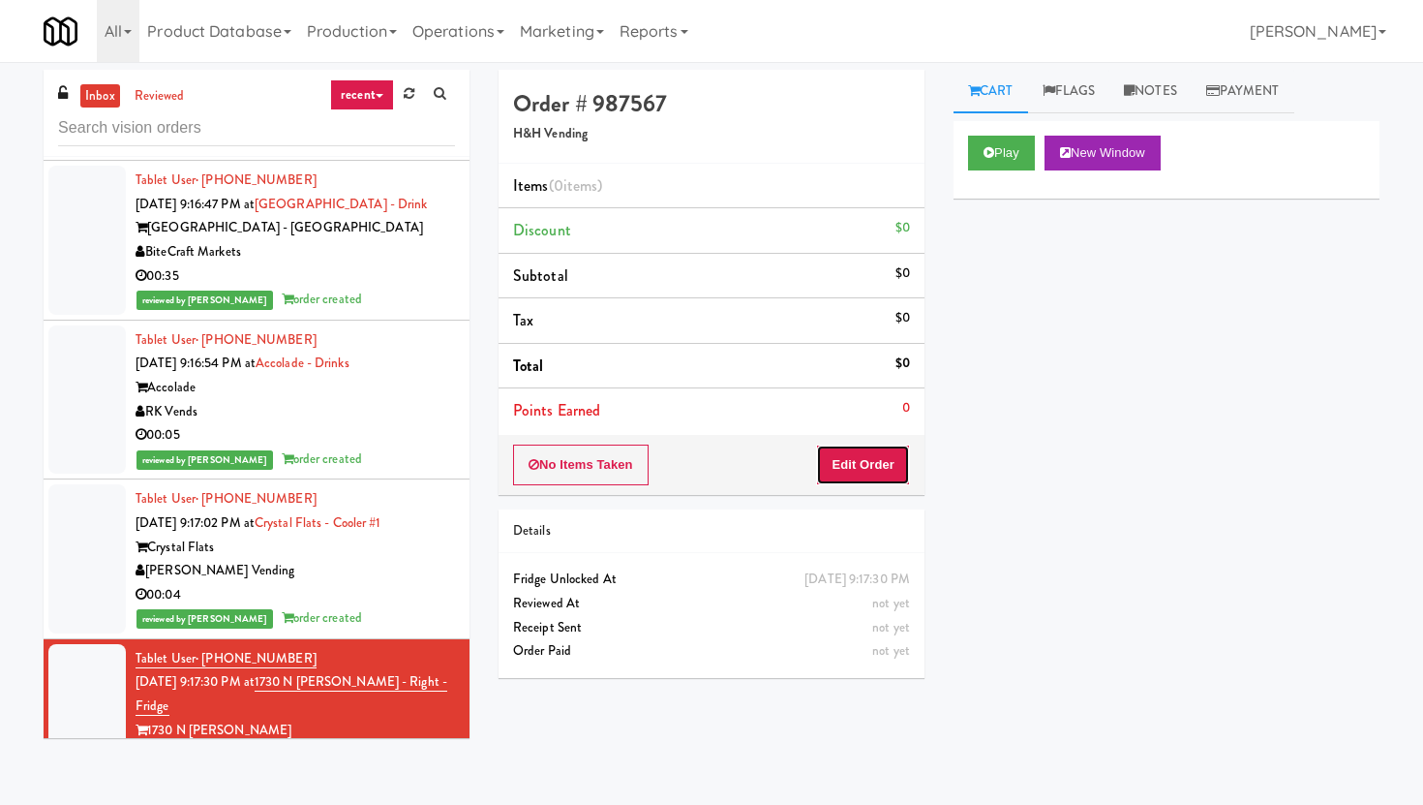
click at [859, 463] on button "Edit Order" at bounding box center [863, 464] width 94 height 41
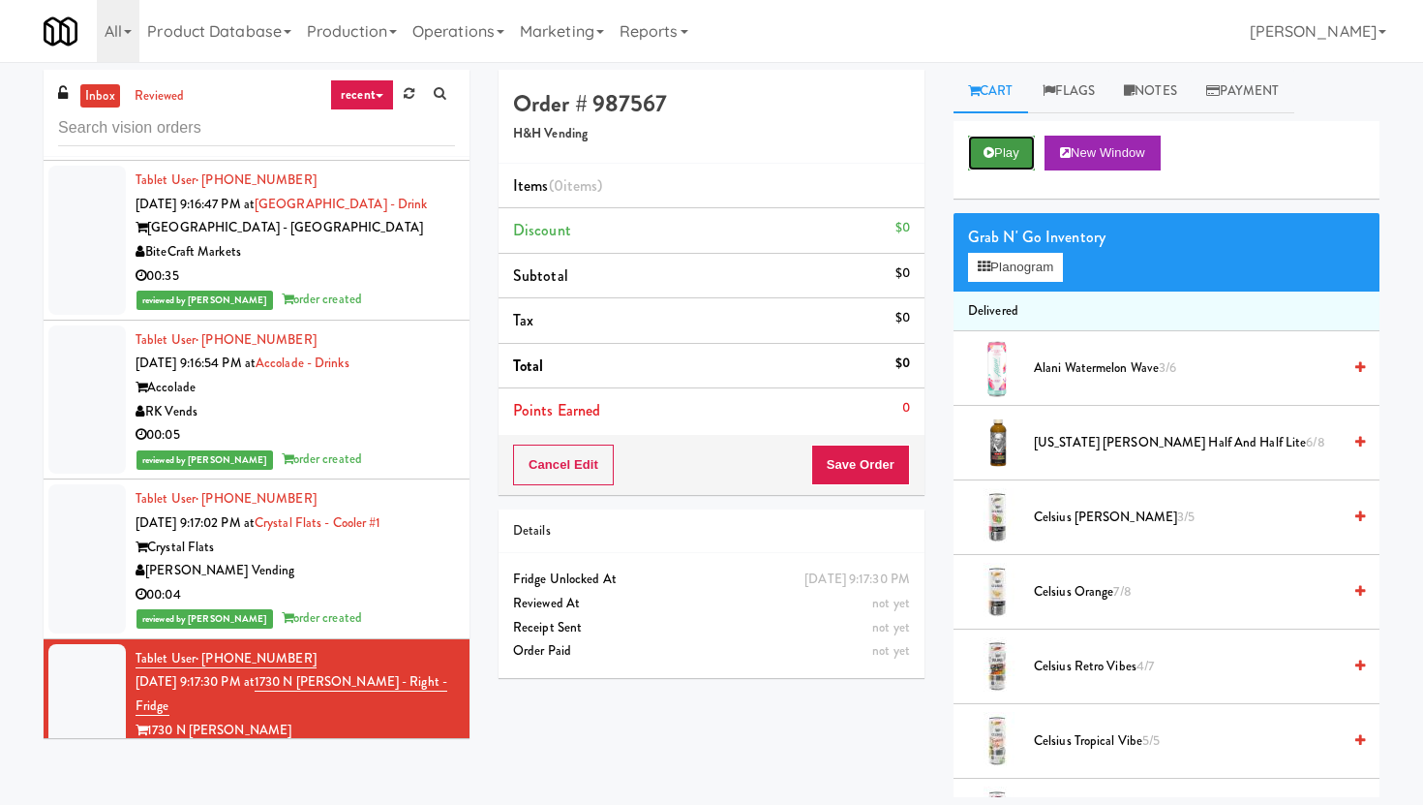
click at [1002, 161] on button "Play" at bounding box center [1001, 153] width 67 height 35
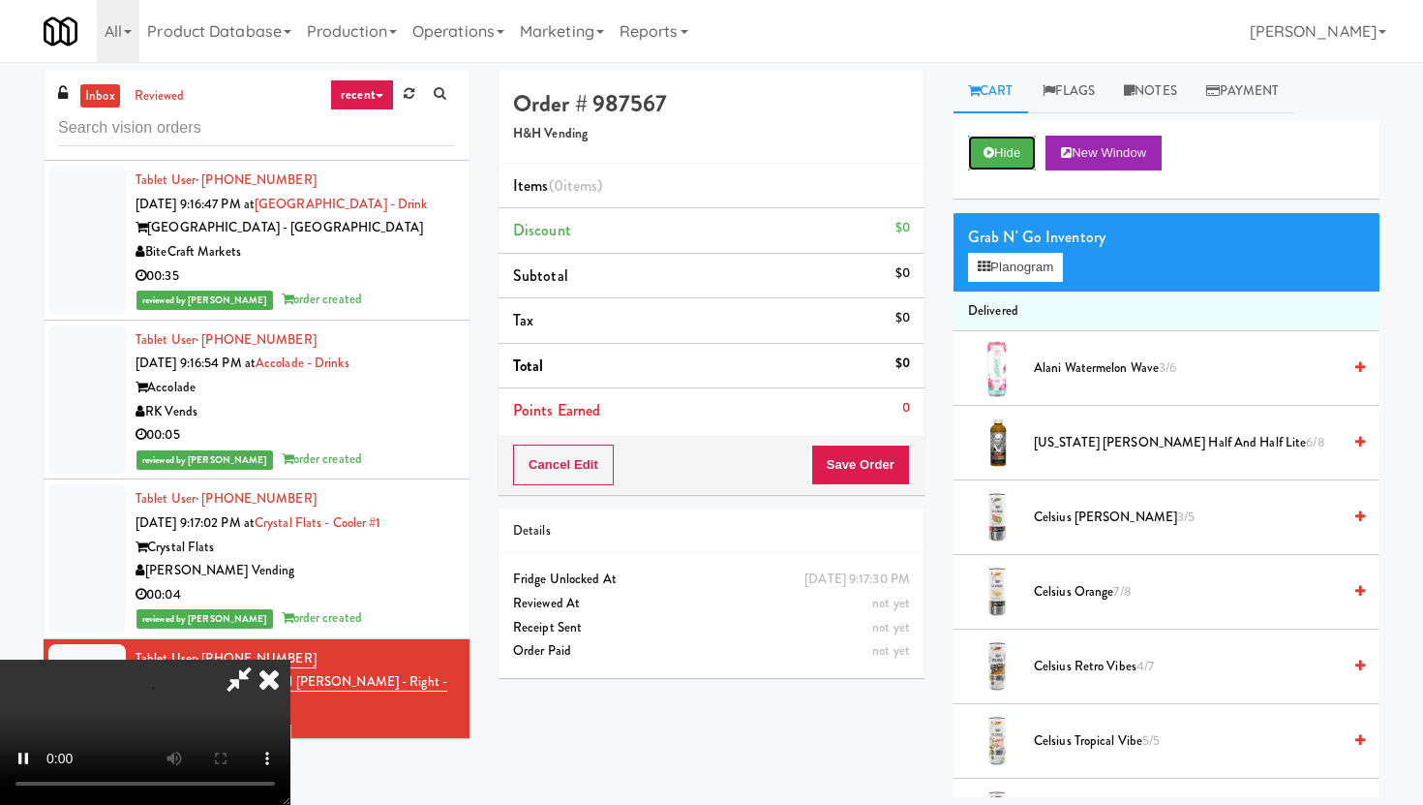
scroll to position [159, 0]
click at [290, 659] on video at bounding box center [145, 731] width 290 height 145
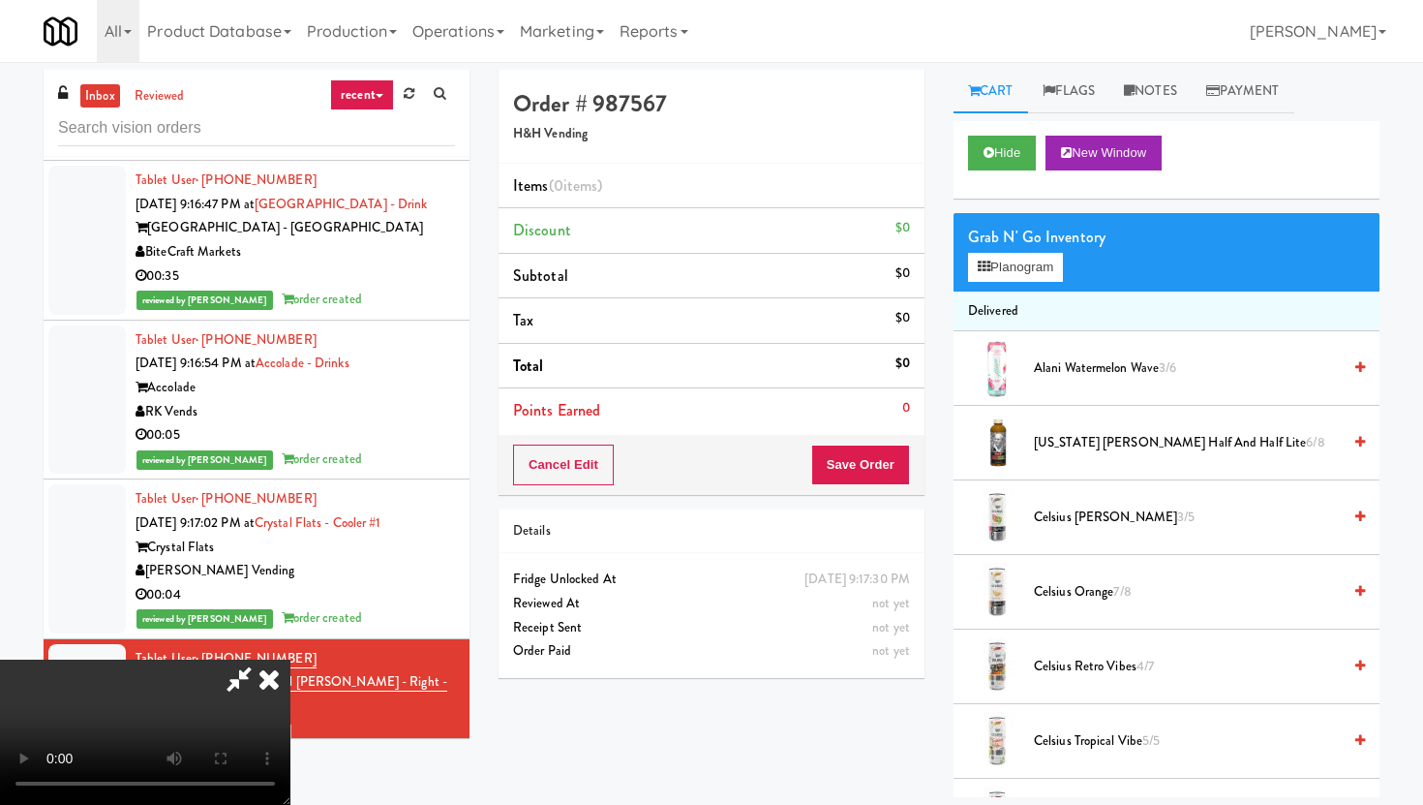
click at [290, 659] on video at bounding box center [145, 731] width 290 height 145
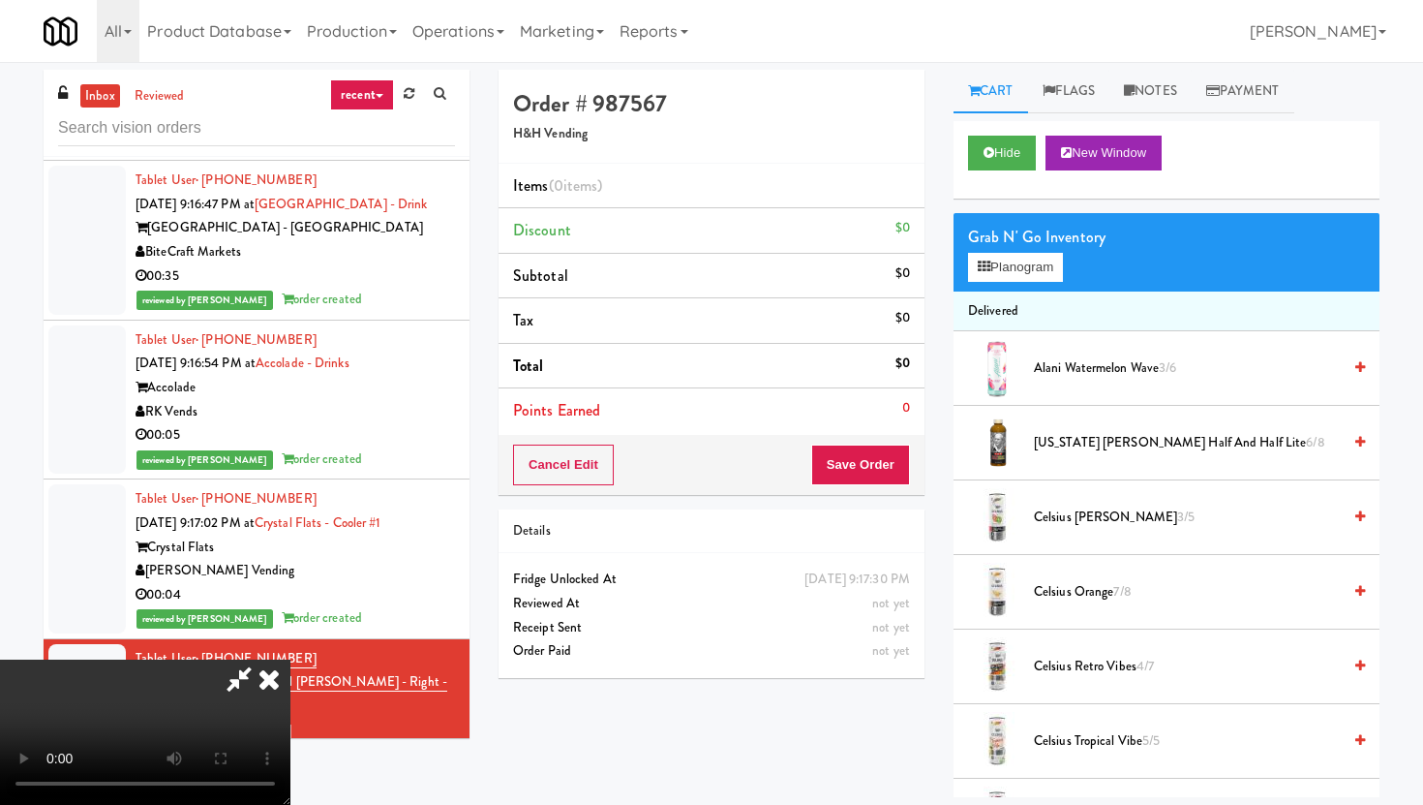
click at [290, 659] on video at bounding box center [145, 731] width 290 height 145
